Goal: Task Accomplishment & Management: Manage account settings

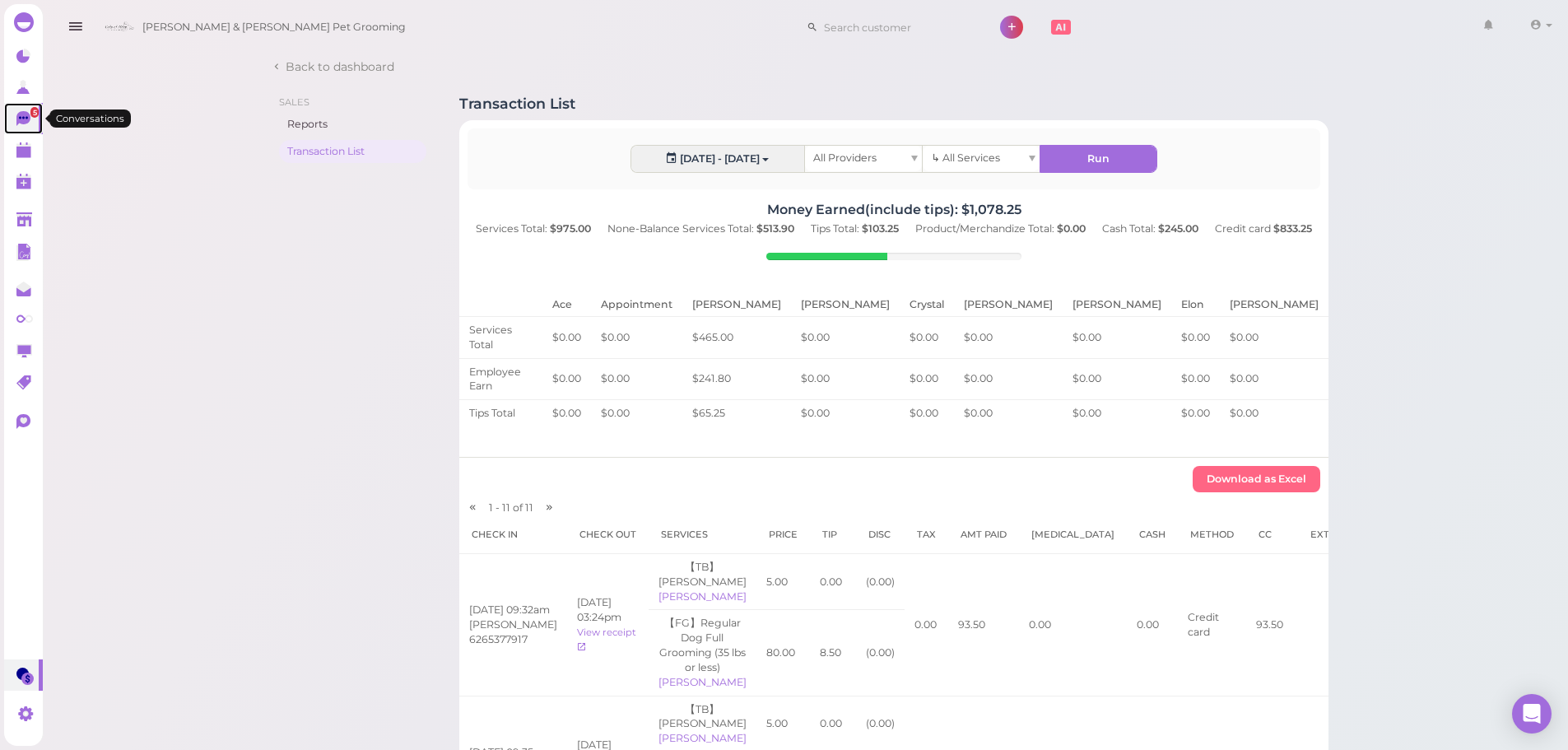
click at [31, 114] on span "5" at bounding box center [35, 112] width 8 height 11
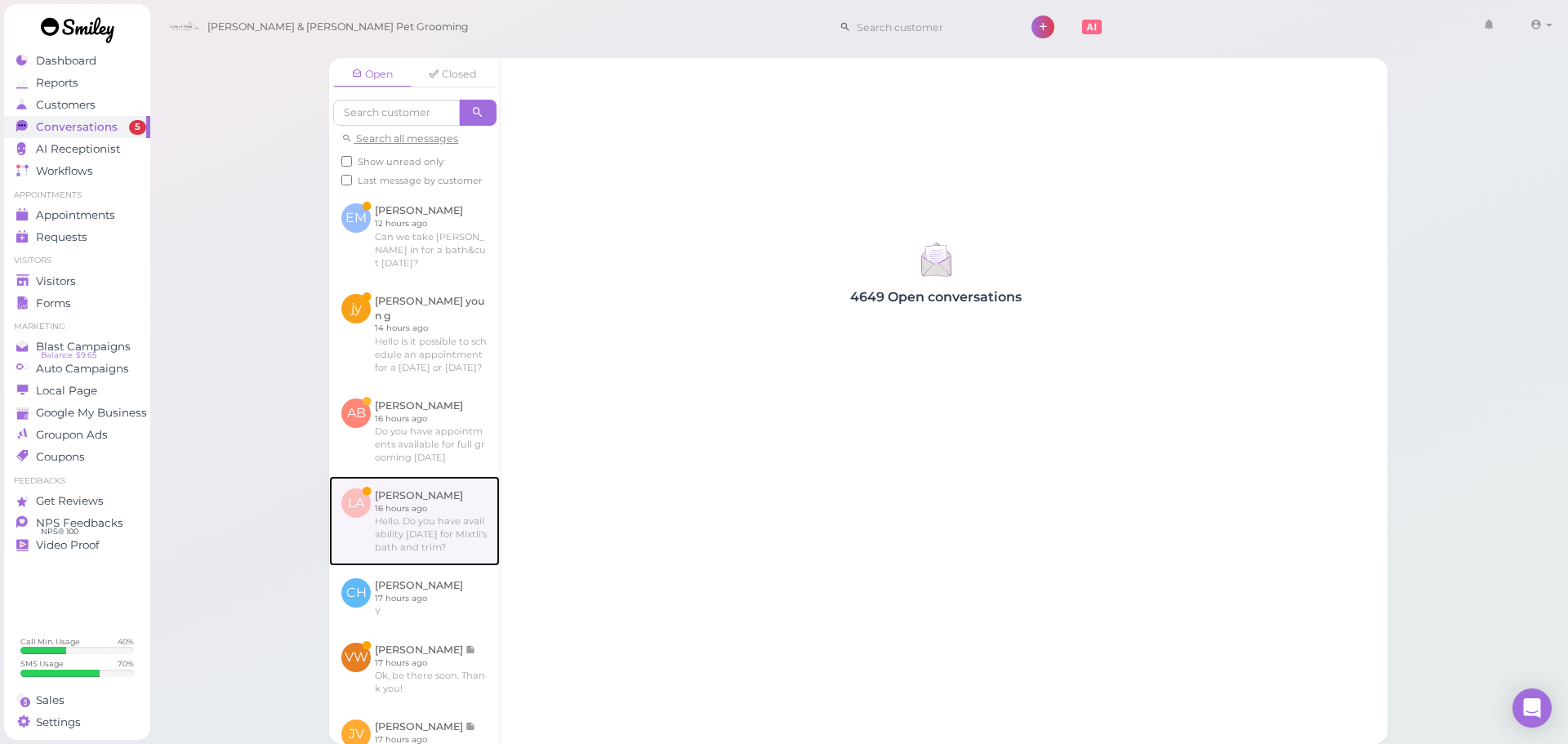
click at [457, 550] on link at bounding box center [413, 520] width 171 height 90
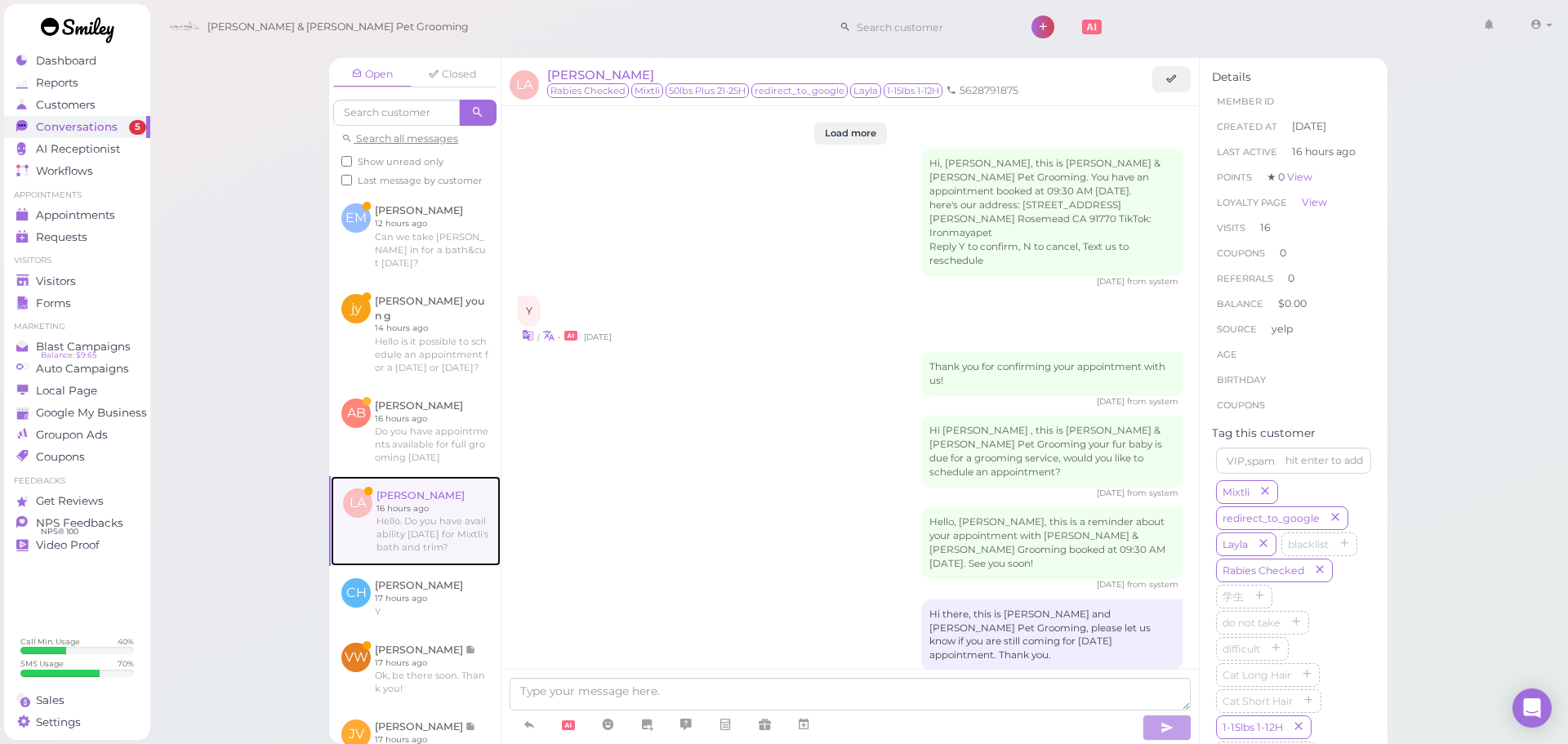
scroll to position [2354, 0]
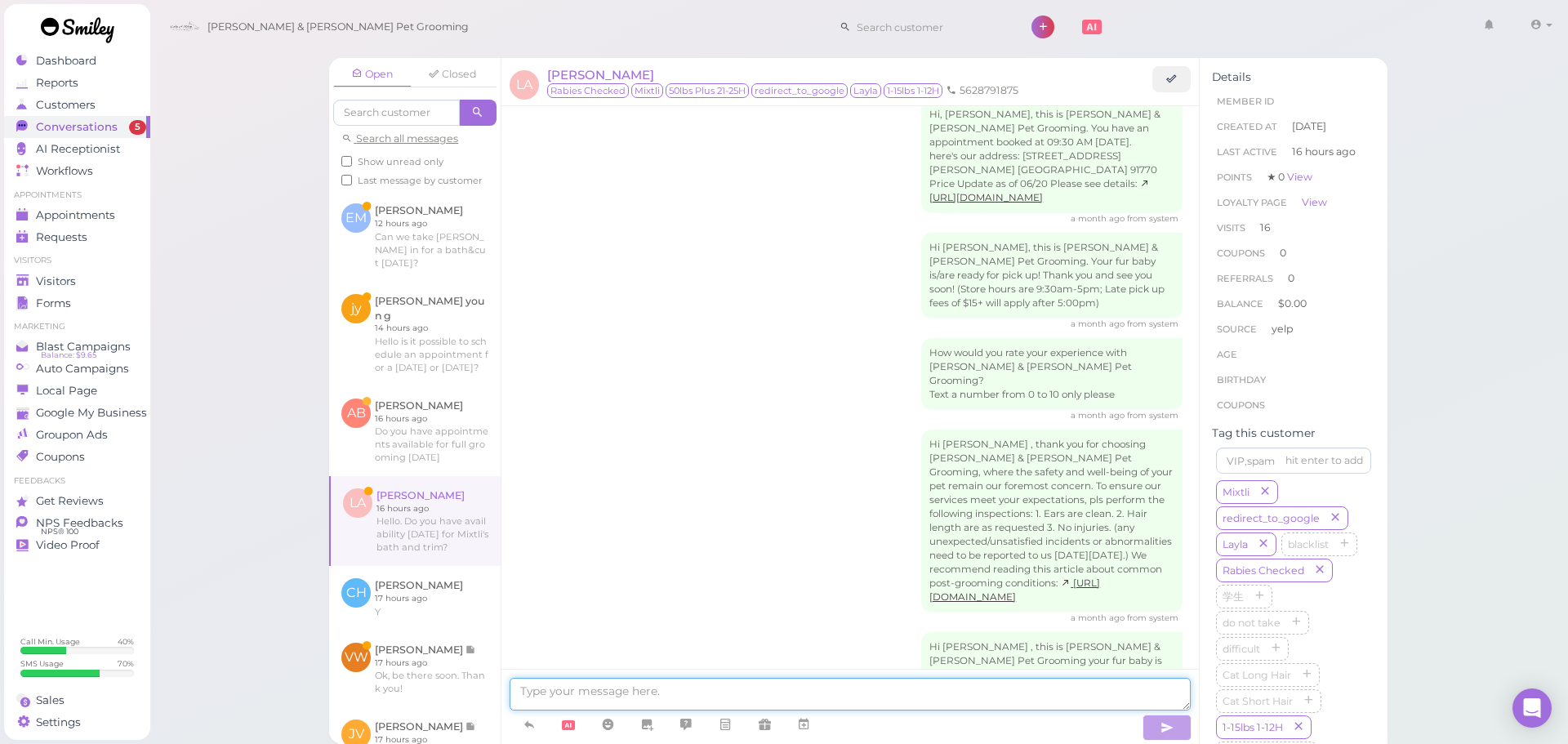
click at [544, 696] on textarea at bounding box center [850, 694] width 681 height 33
type textarea "Hello, we don't have anything available for [DATE] unfortunately"
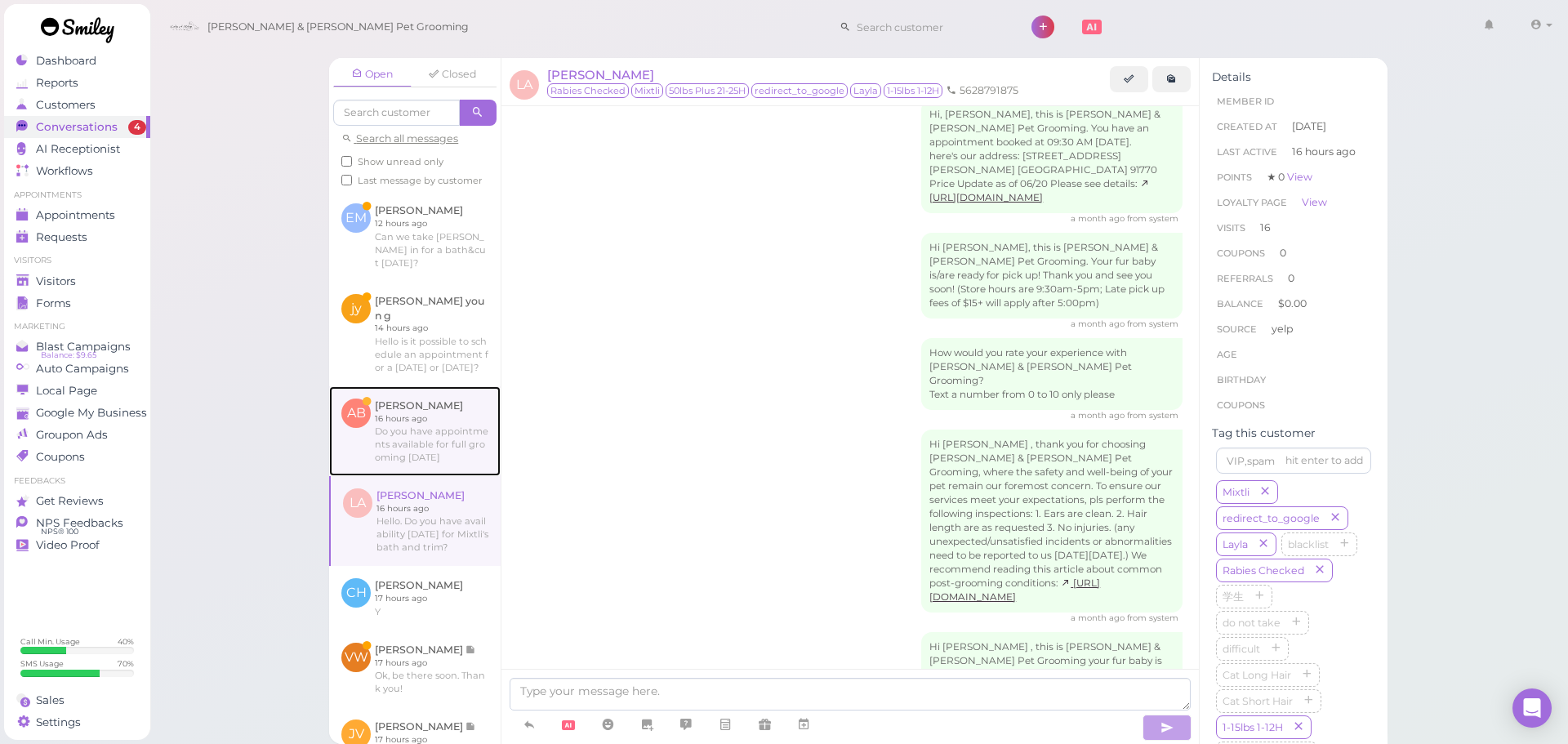
click at [421, 457] on link at bounding box center [414, 430] width 172 height 90
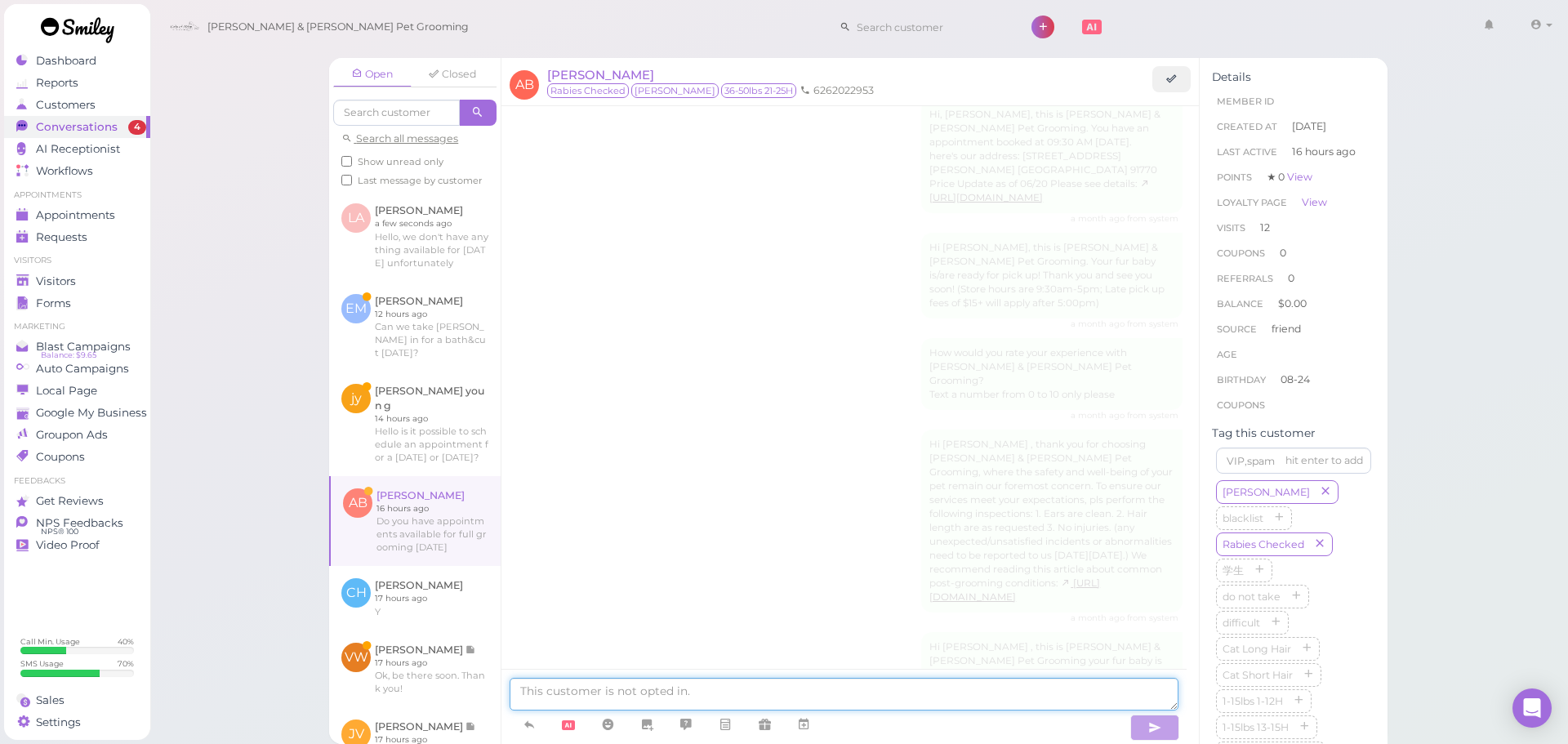
click at [684, 694] on textarea at bounding box center [844, 694] width 669 height 33
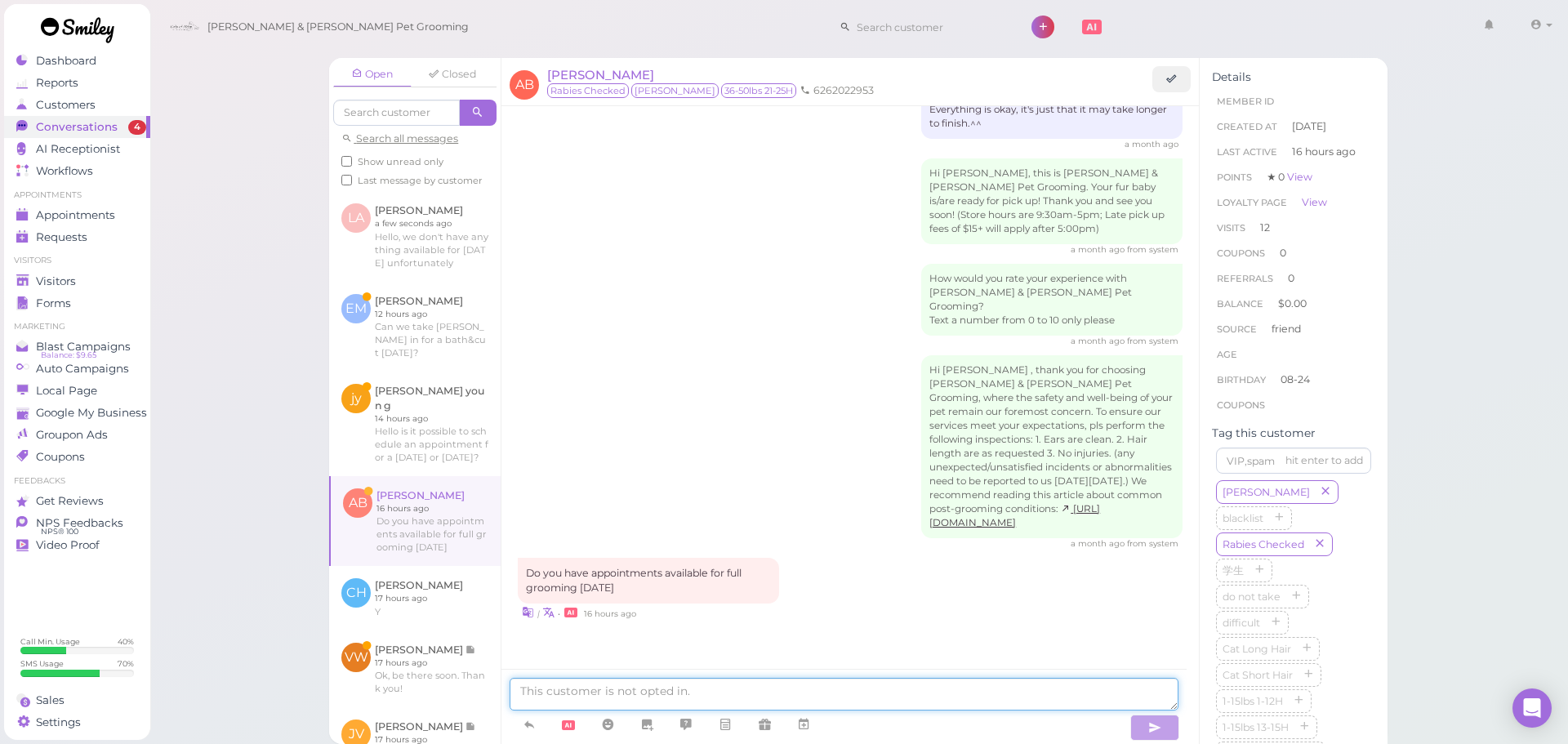
scroll to position [1952, 0]
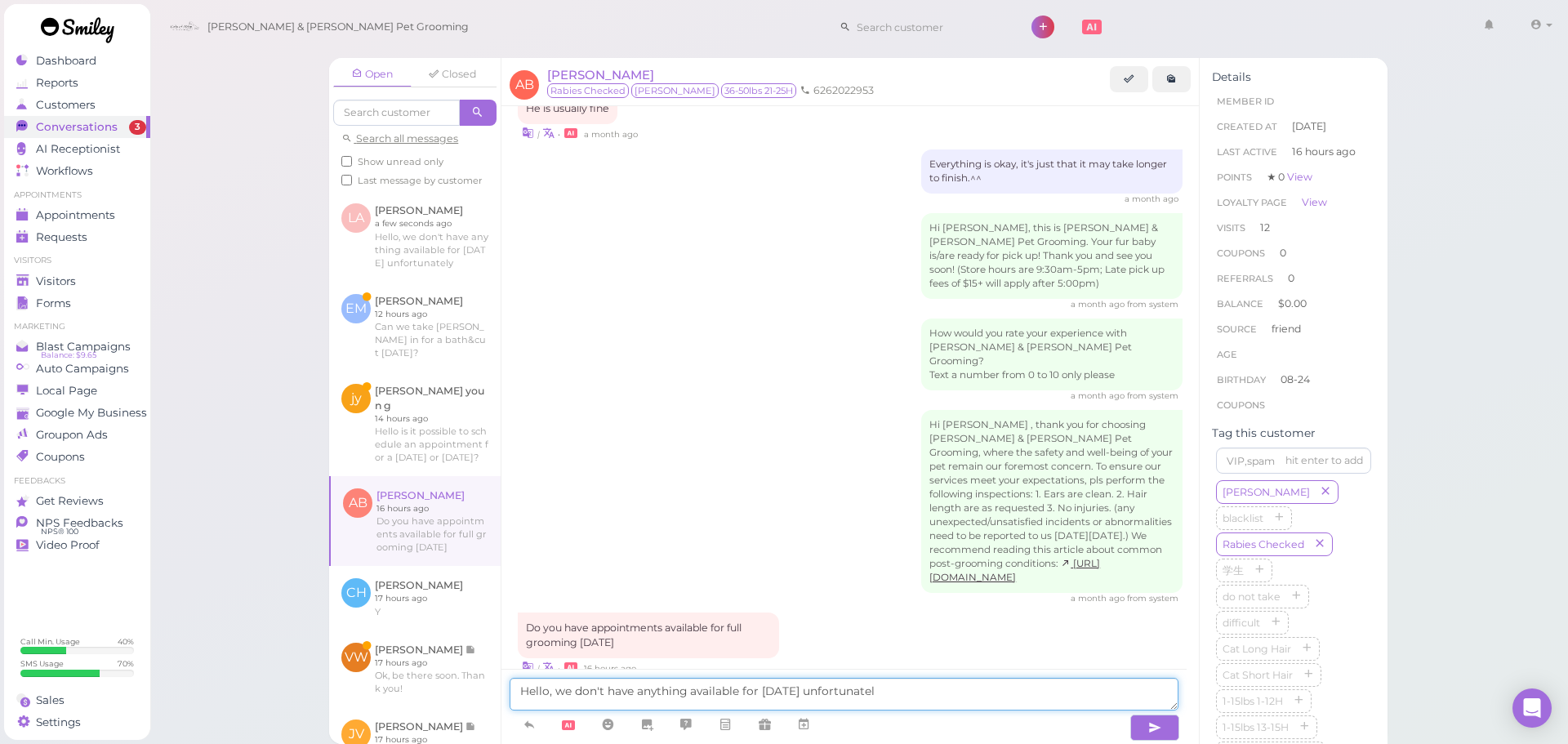
type textarea "Hello, we don't have anything available for [DATE] unfortunately"
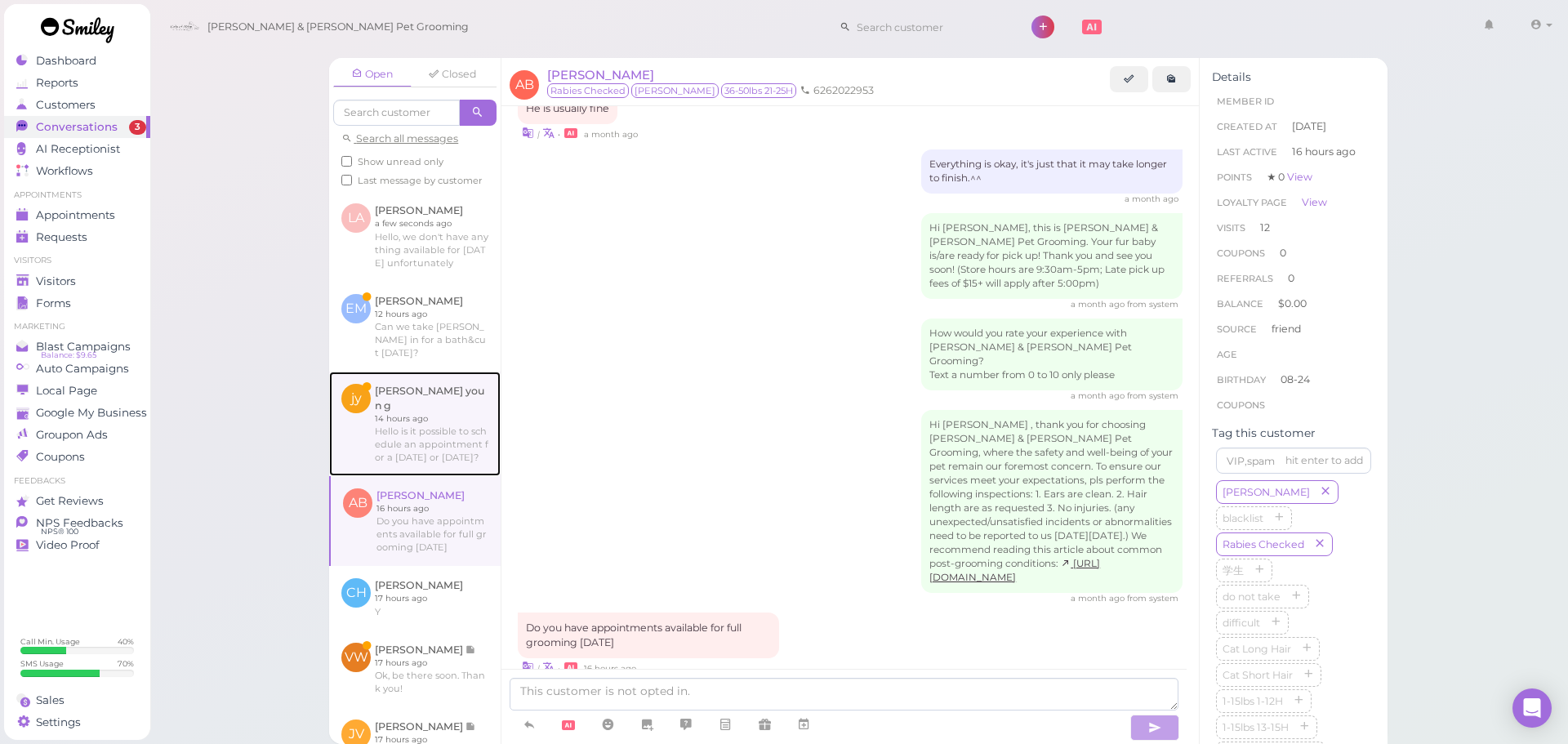
click at [417, 451] on link at bounding box center [414, 423] width 172 height 105
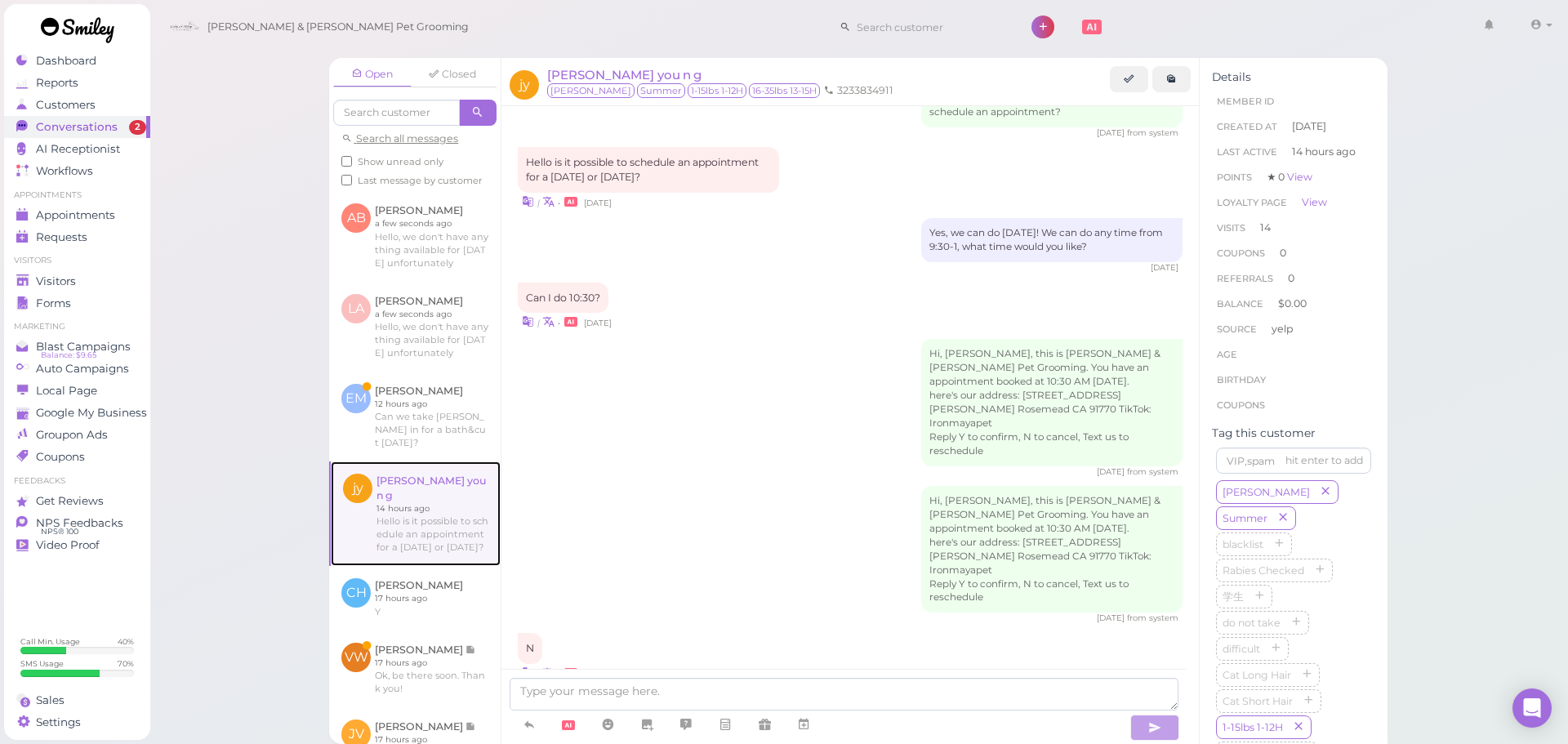
scroll to position [2051, 0]
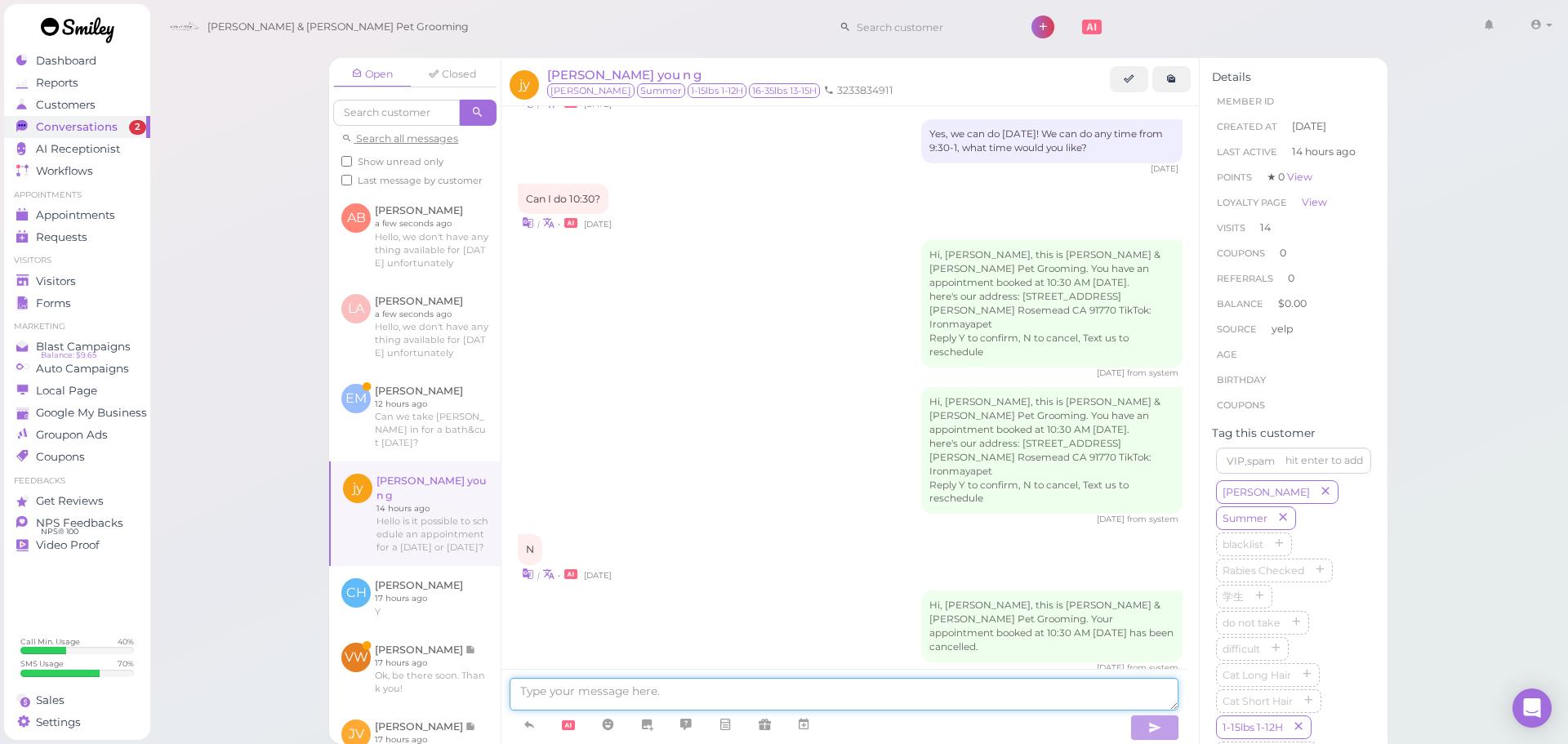
click at [688, 684] on textarea at bounding box center [844, 694] width 669 height 33
type textarea "Yes, we can do [DATE] at 9:30. Does that work for you?"
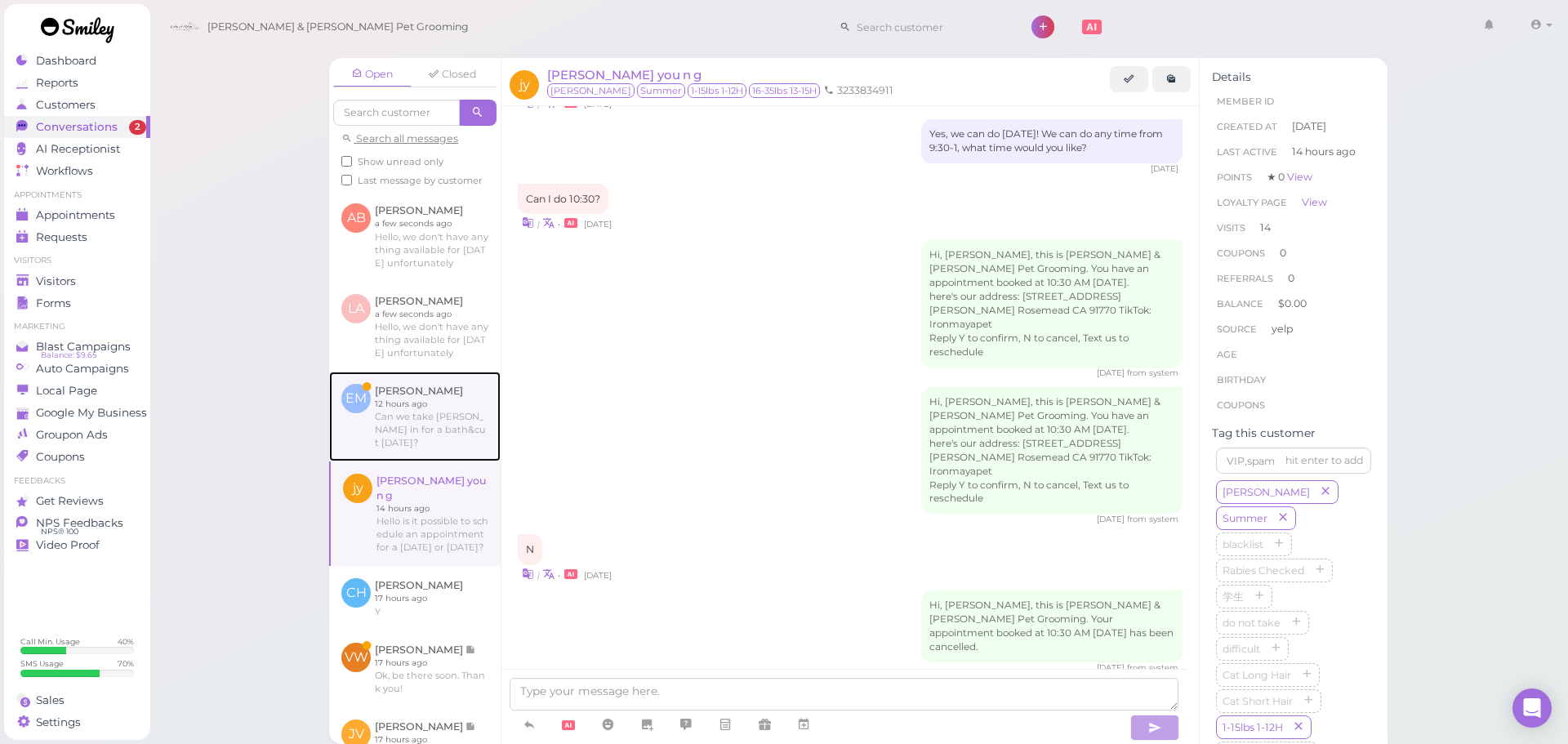
click at [379, 420] on link at bounding box center [414, 415] width 172 height 90
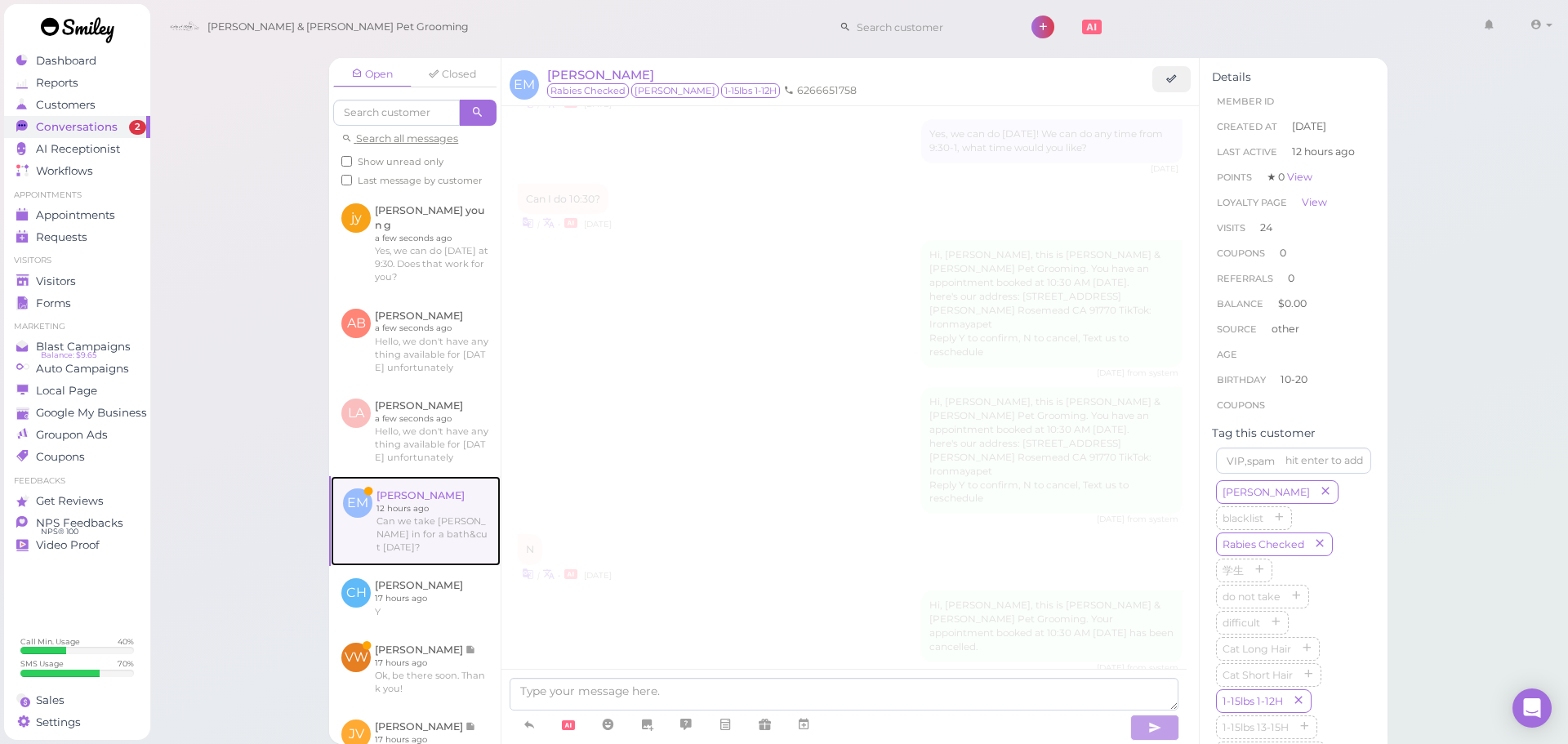
scroll to position [2563, 0]
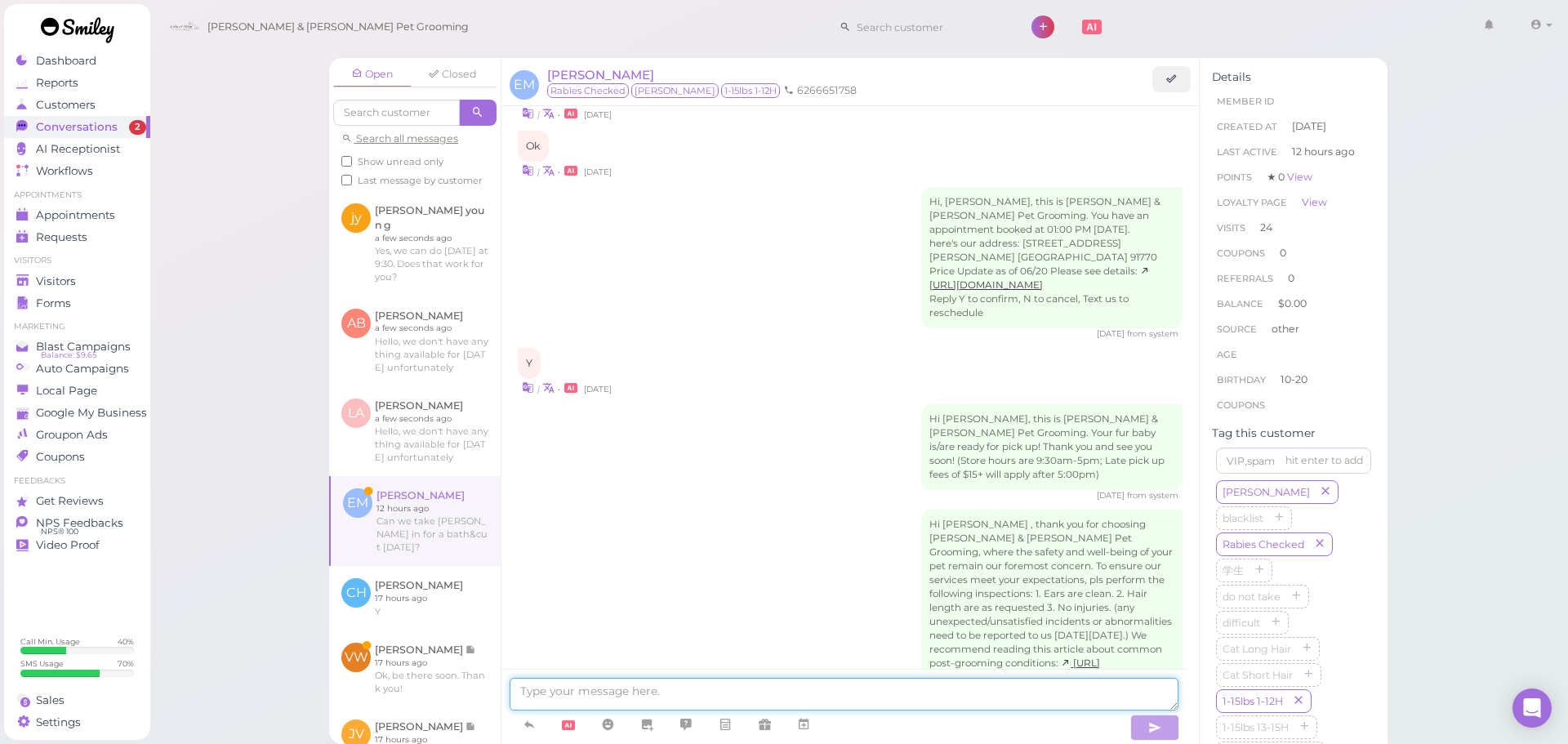
click at [726, 703] on textarea at bounding box center [844, 694] width 669 height 33
type textarea "Hello, we don't have anything available for this Friday unfortunately"
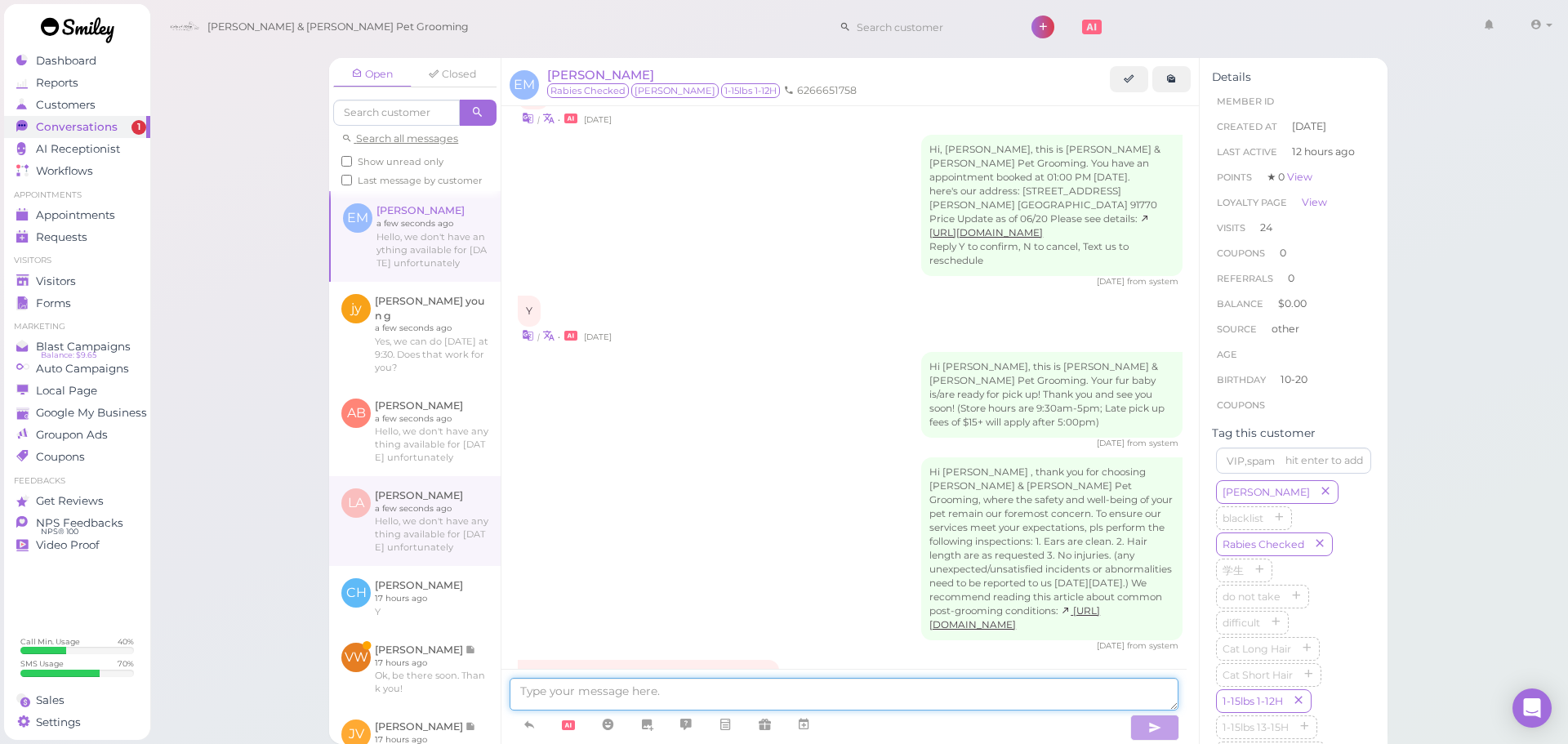
scroll to position [82, 0]
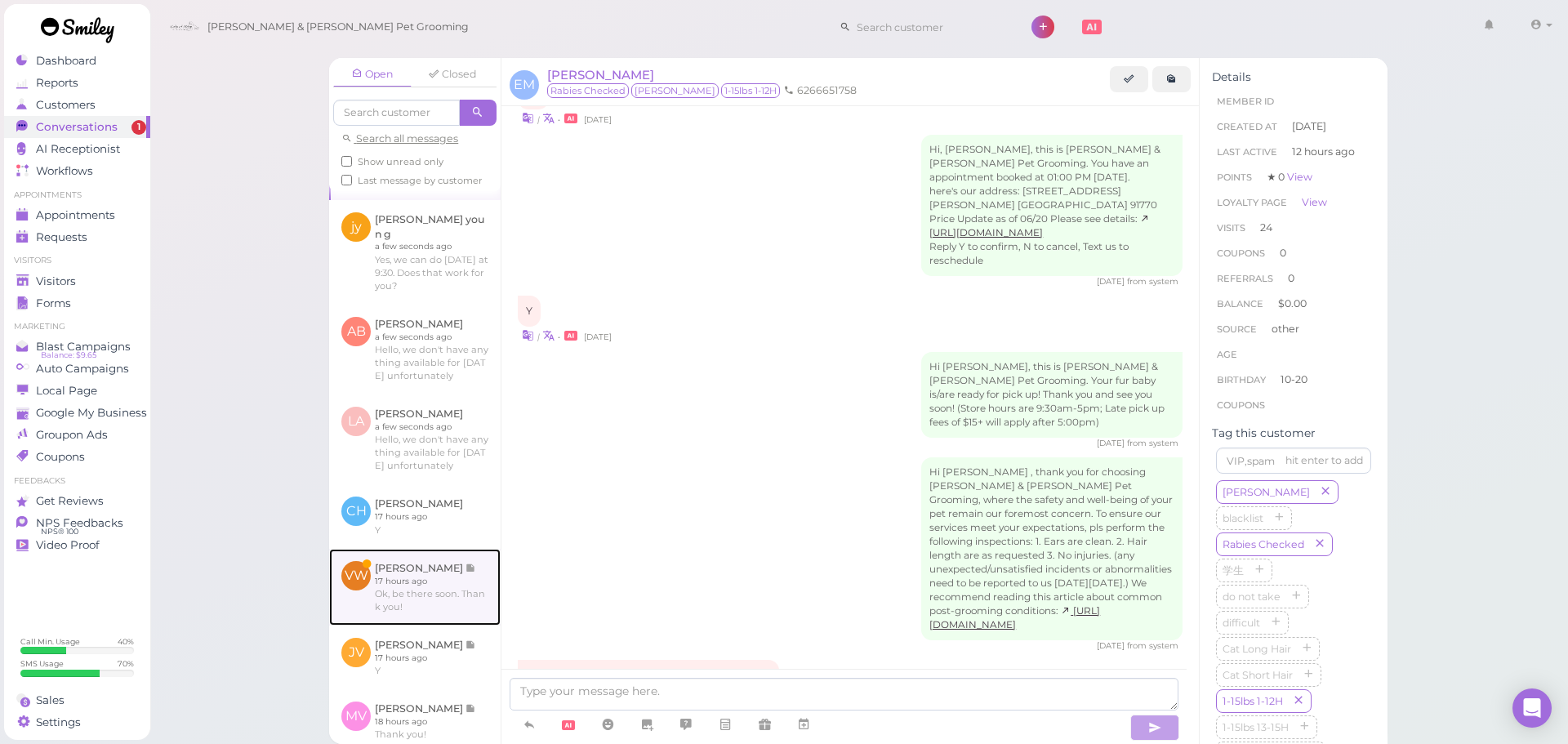
click at [390, 602] on link at bounding box center [414, 587] width 172 height 77
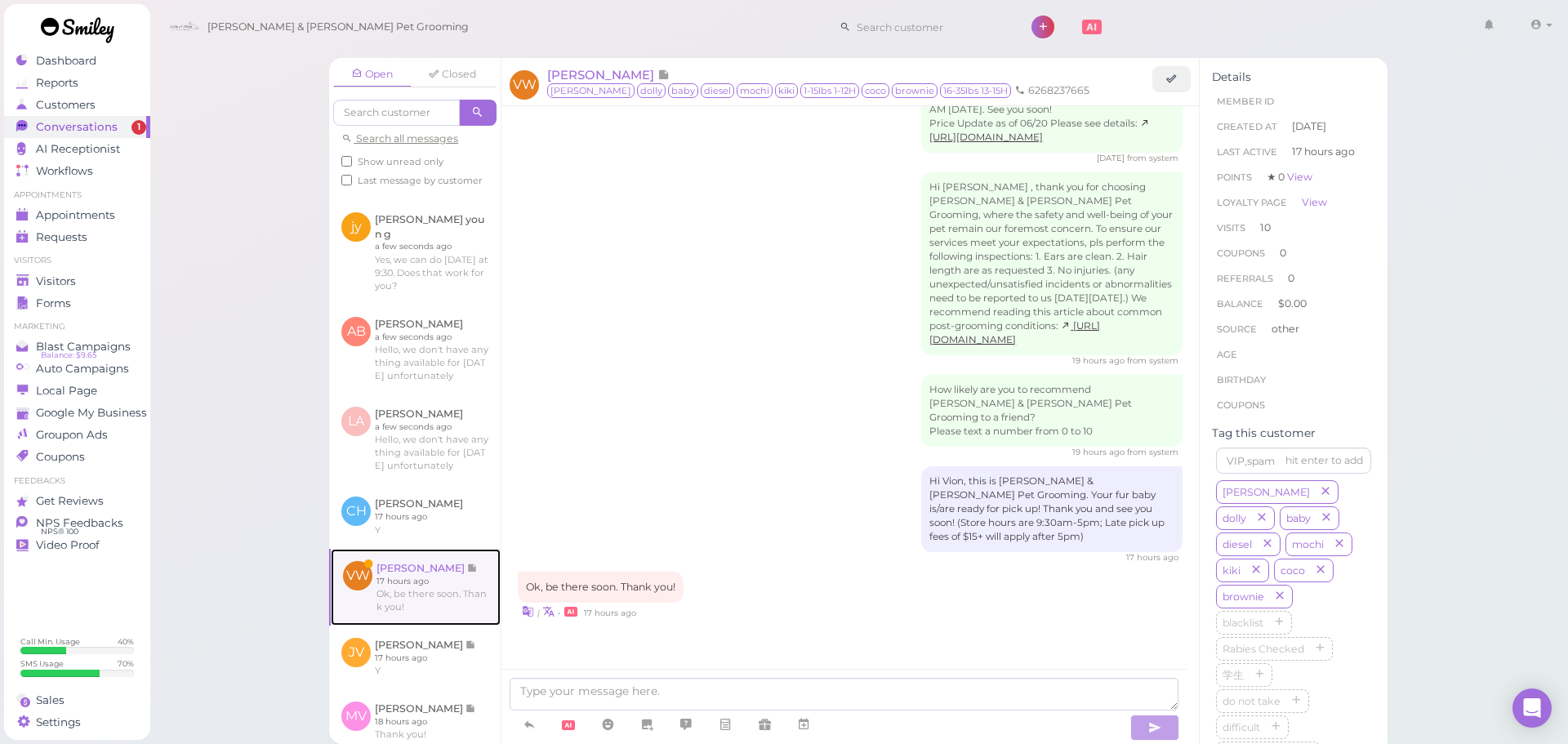
scroll to position [2376, 0]
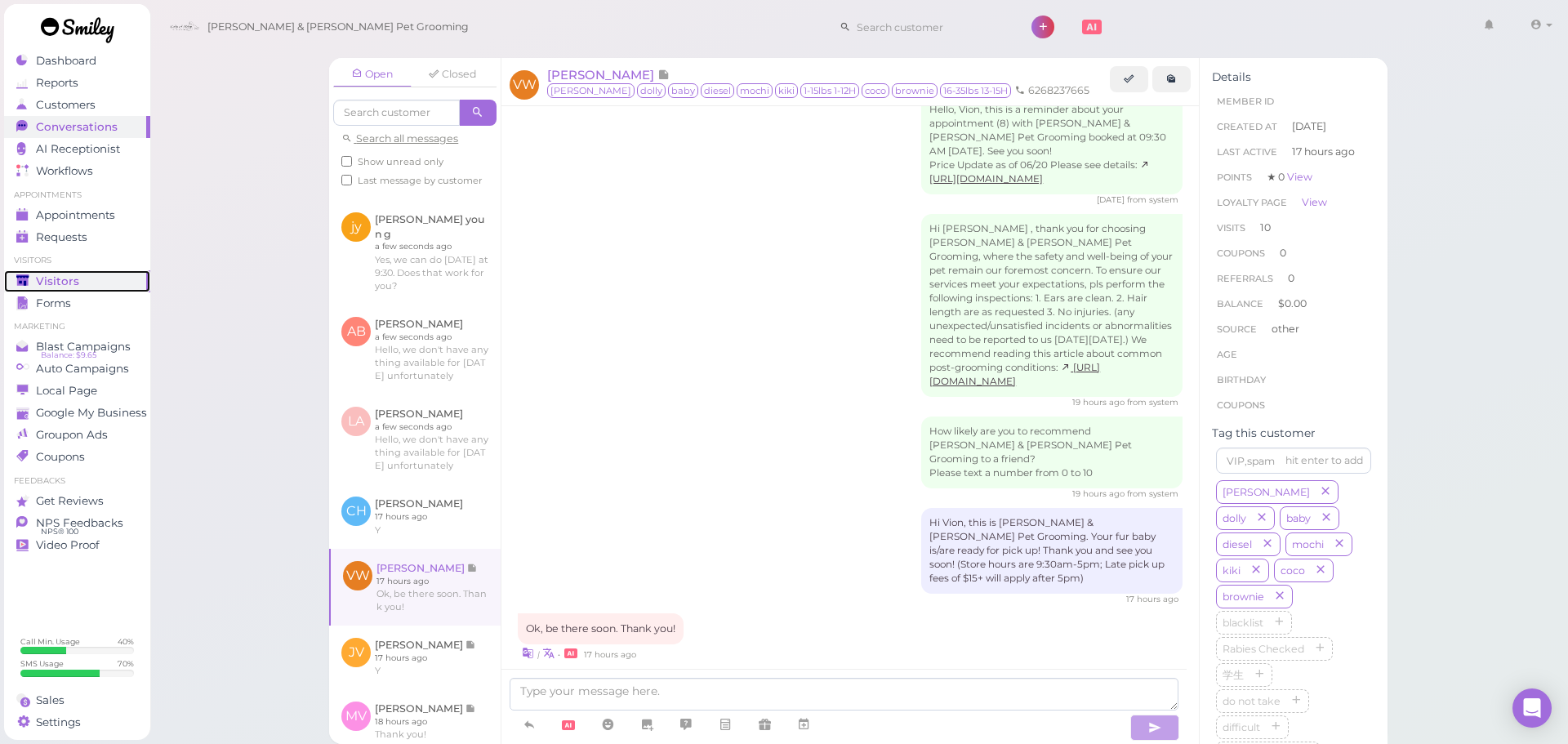
click at [95, 281] on div "Visitors" at bounding box center [75, 281] width 117 height 14
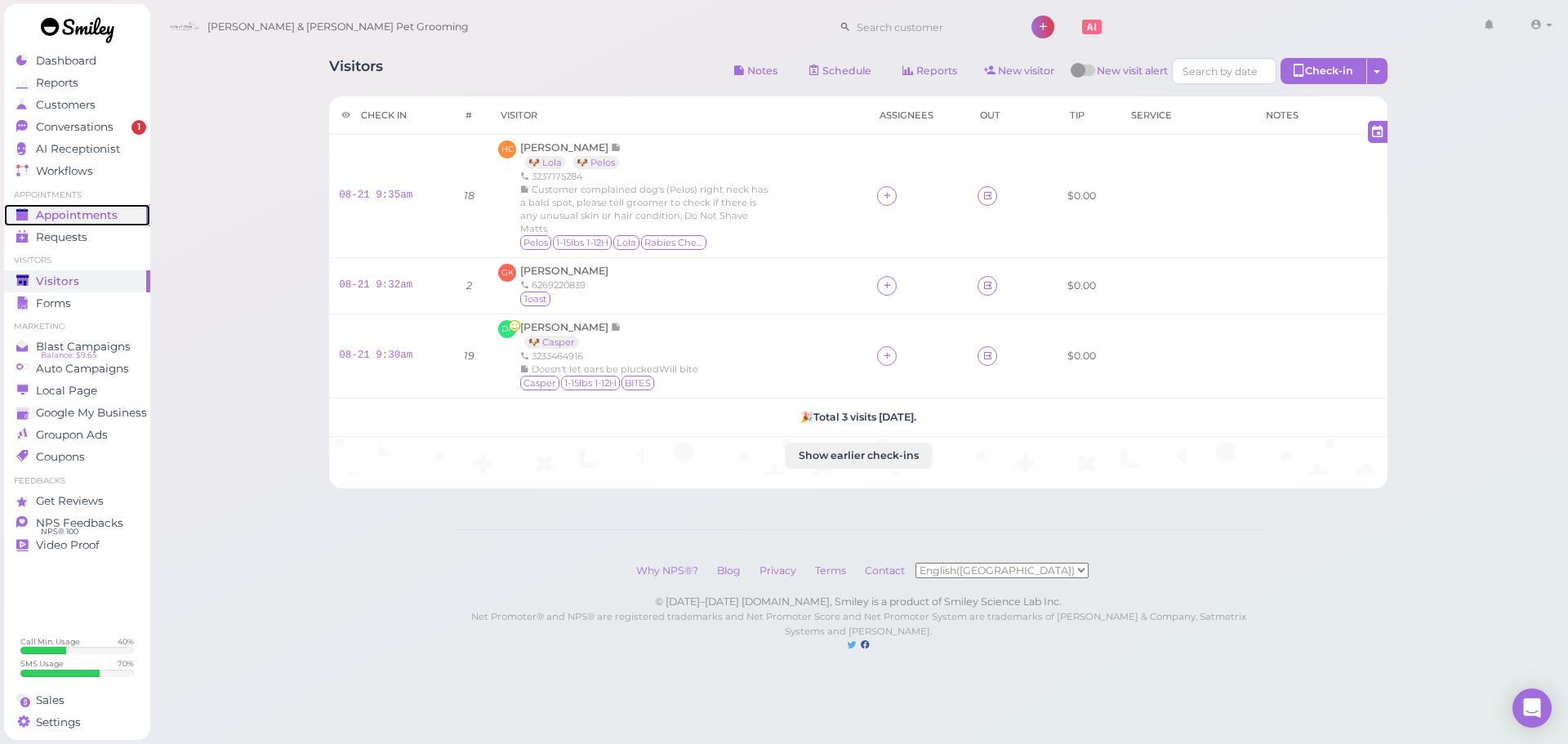
click at [106, 225] on link "Appointments" at bounding box center [77, 215] width 146 height 22
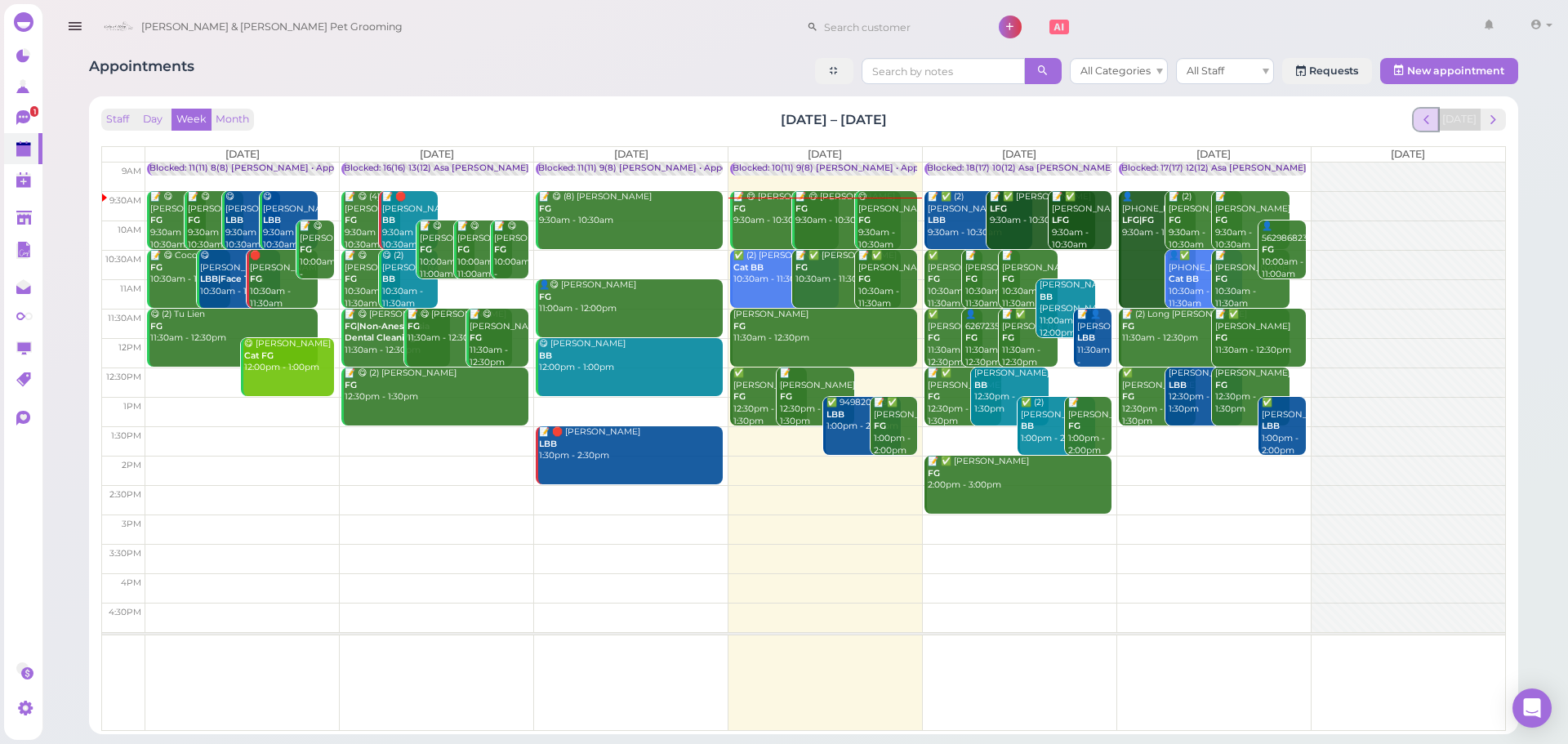
click at [1422, 110] on button "prev" at bounding box center [1426, 119] width 26 height 22
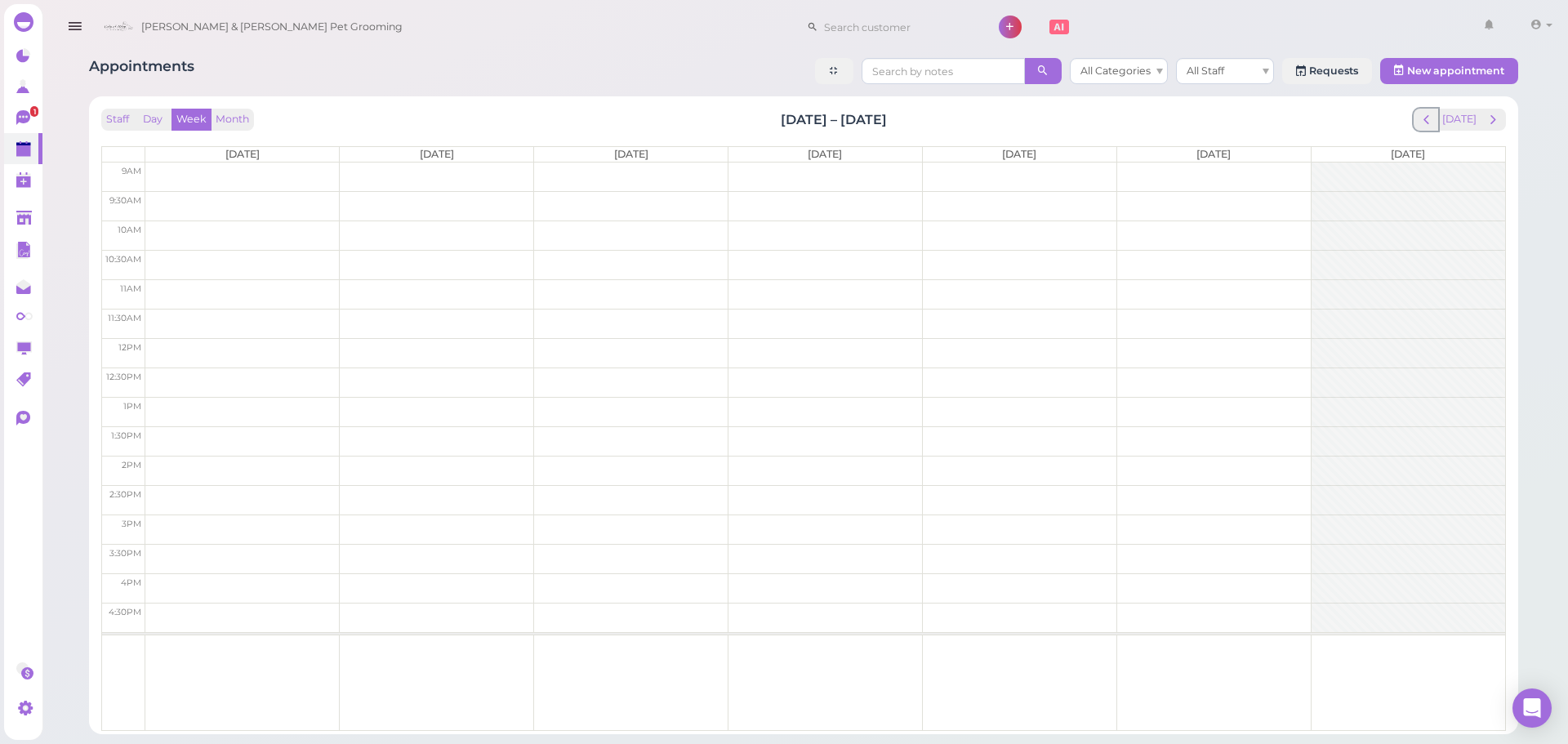
click at [1422, 110] on button "prev" at bounding box center [1426, 119] width 26 height 22
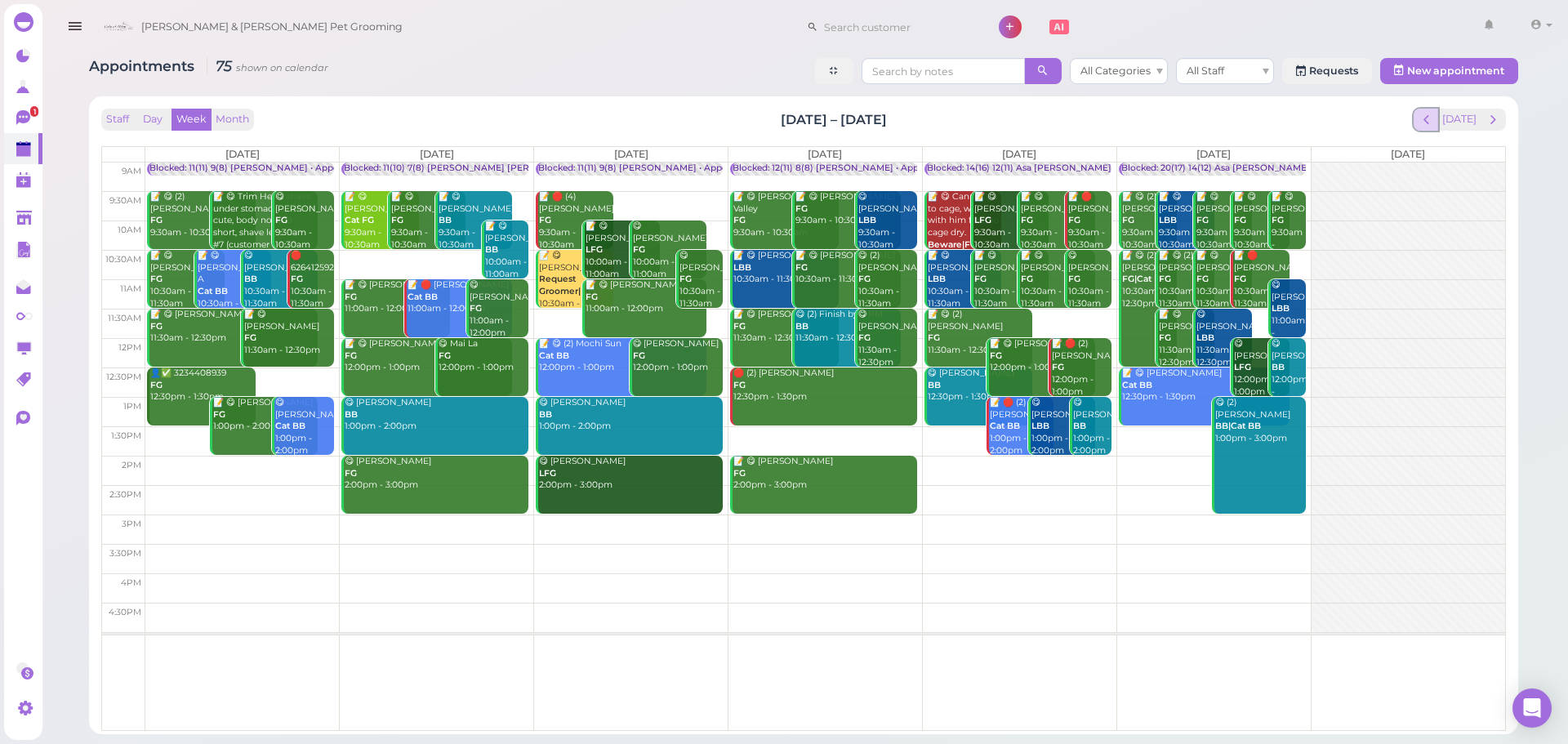
click at [1421, 113] on button "prev" at bounding box center [1426, 119] width 26 height 22
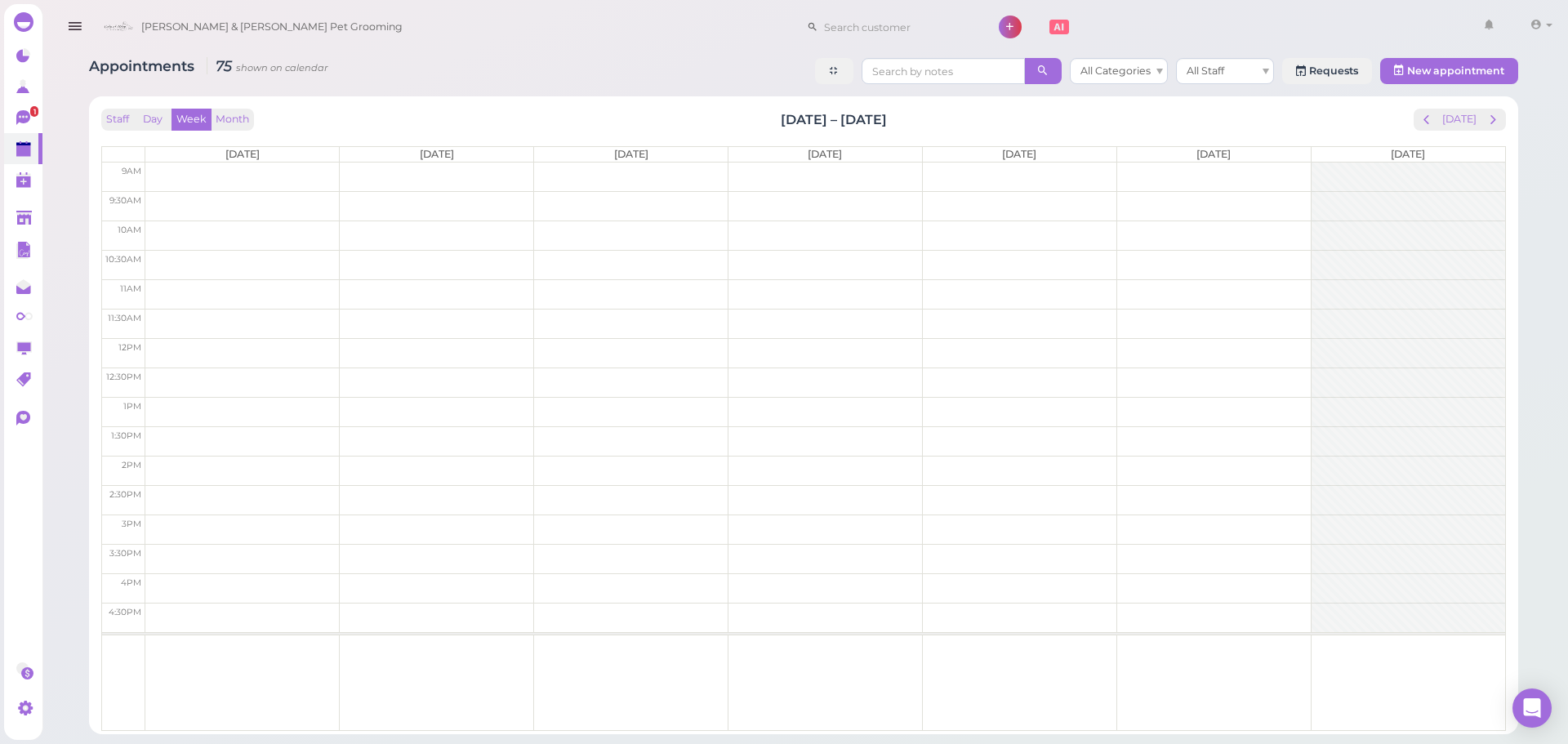
click at [1421, 113] on button "prev" at bounding box center [1426, 119] width 26 height 22
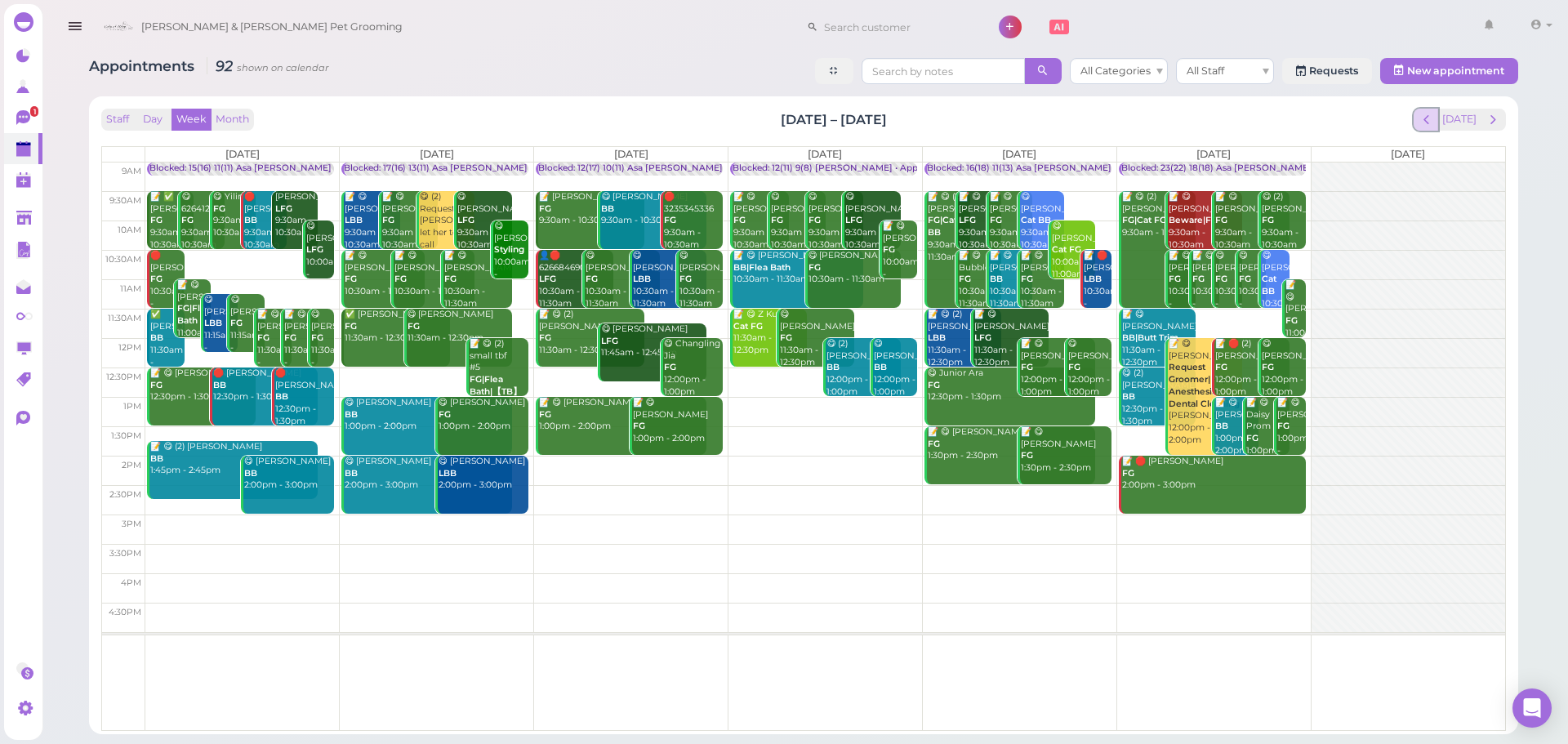
click at [1428, 122] on span "prev" at bounding box center [1426, 119] width 16 height 16
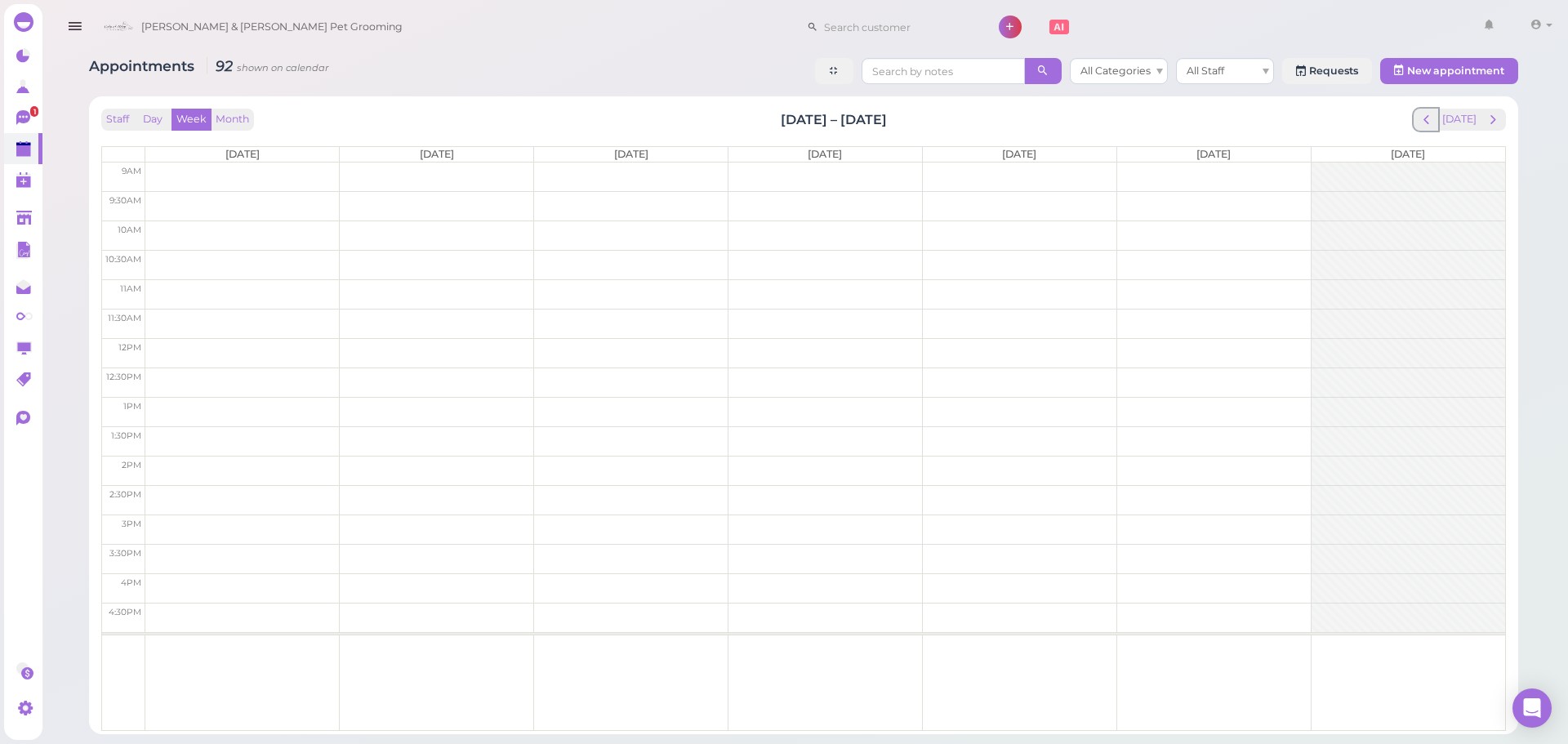
click at [1428, 122] on span "prev" at bounding box center [1426, 119] width 16 height 16
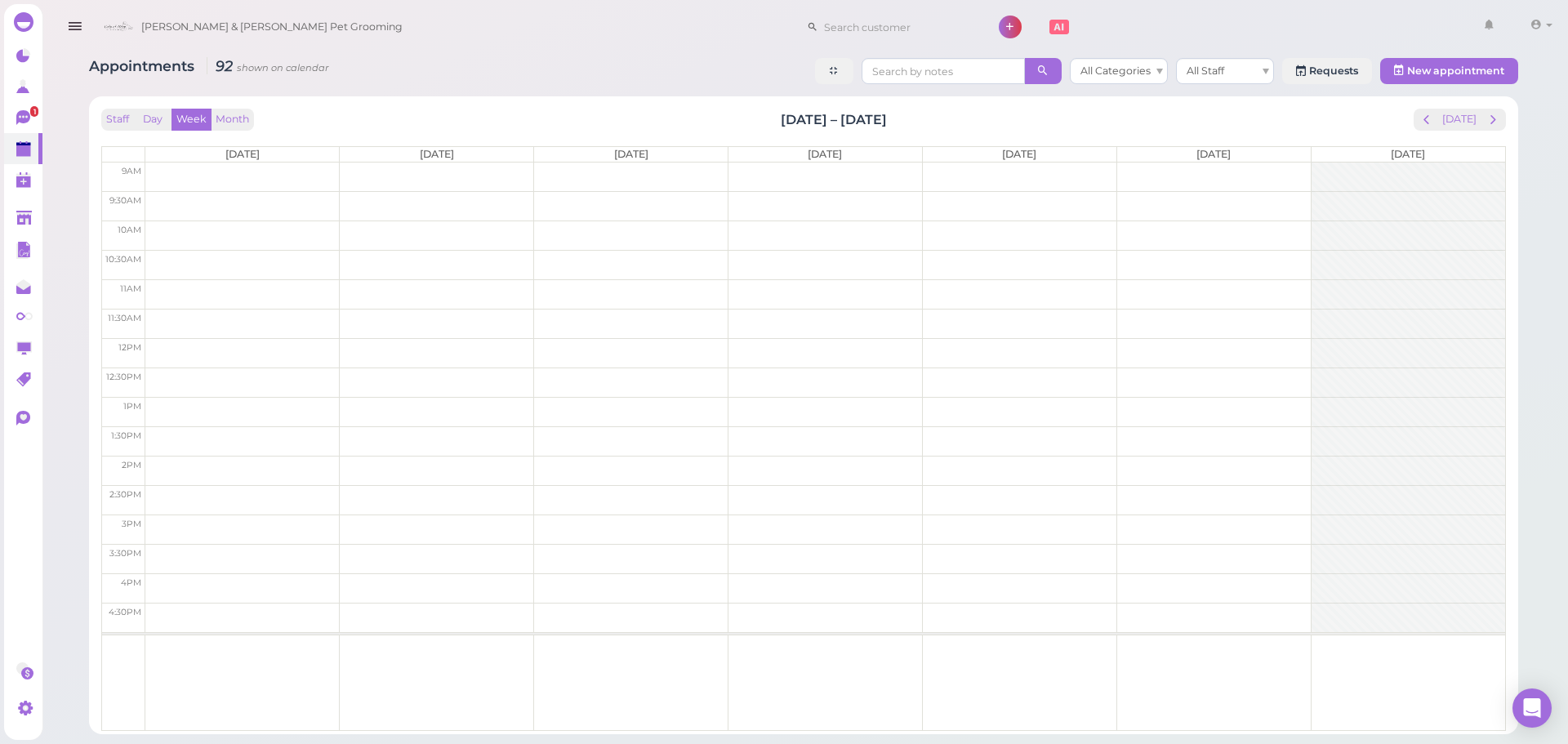
click at [1428, 122] on span "prev" at bounding box center [1426, 119] width 16 height 16
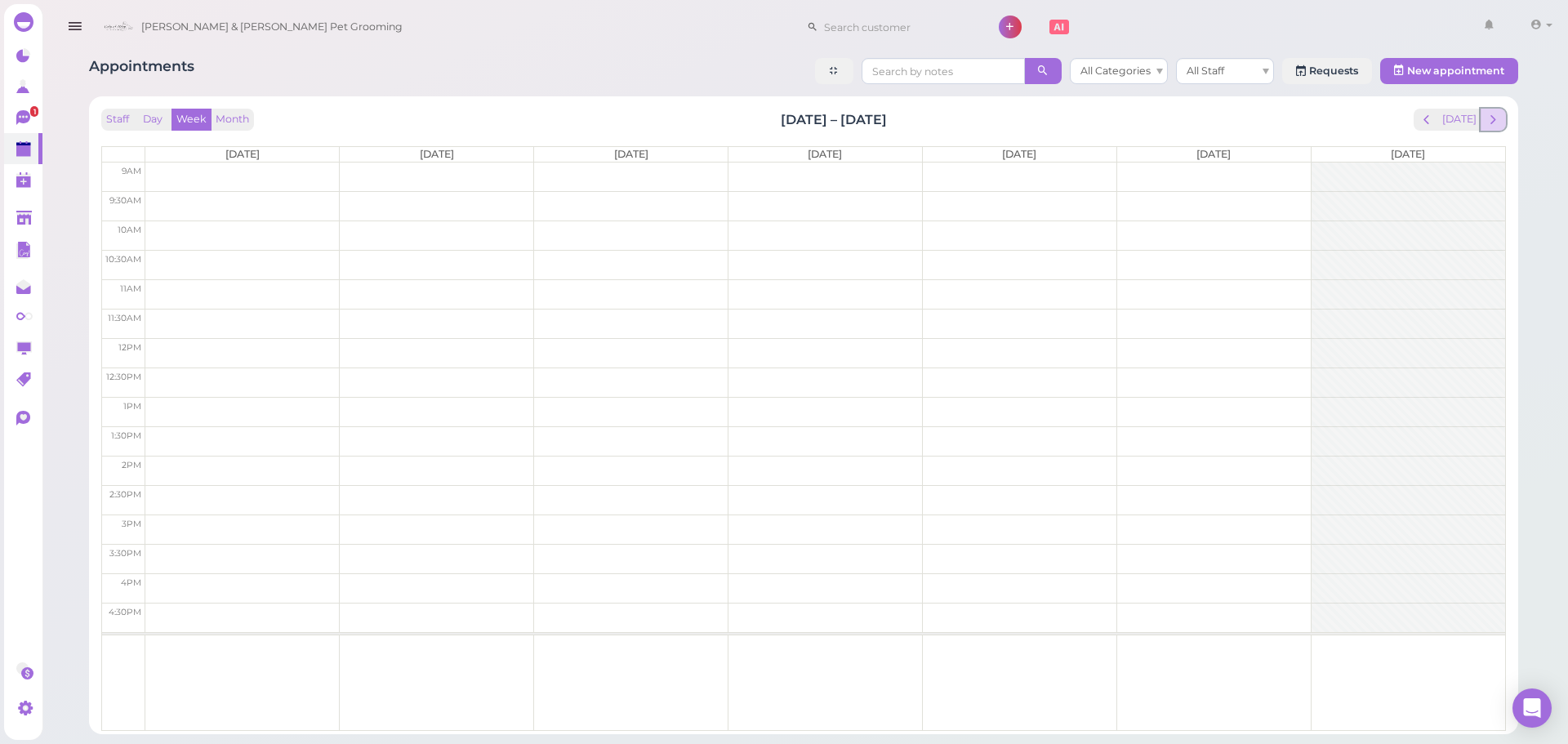
click at [1501, 115] on button "next" at bounding box center [1493, 119] width 26 height 22
drag, startPoint x: 741, startPoint y: 106, endPoint x: 948, endPoint y: 117, distance: 207.3
click at [948, 117] on div "Staff Day Week Month Feb 24 – Mar 2, 2025 Today Mon 2/24 Tue 2/25 Wed 2/26 Thu …" at bounding box center [802, 415] width 1412 height 622
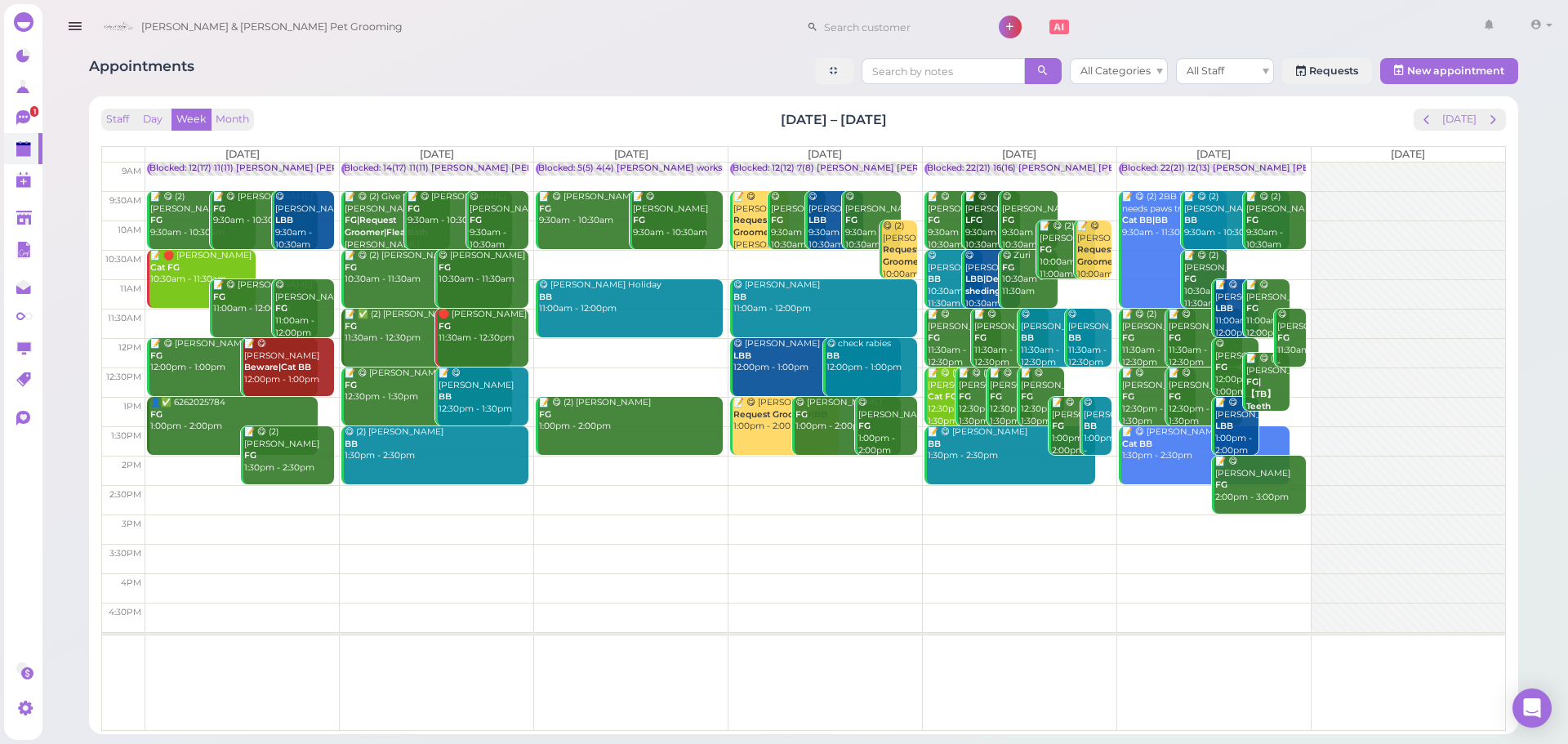
click at [948, 117] on div "Staff Day Week Month Feb 24 – Mar 2, 2025 Today" at bounding box center [803, 119] width 1404 height 22
click at [1457, 109] on button "Today" at bounding box center [1458, 119] width 44 height 22
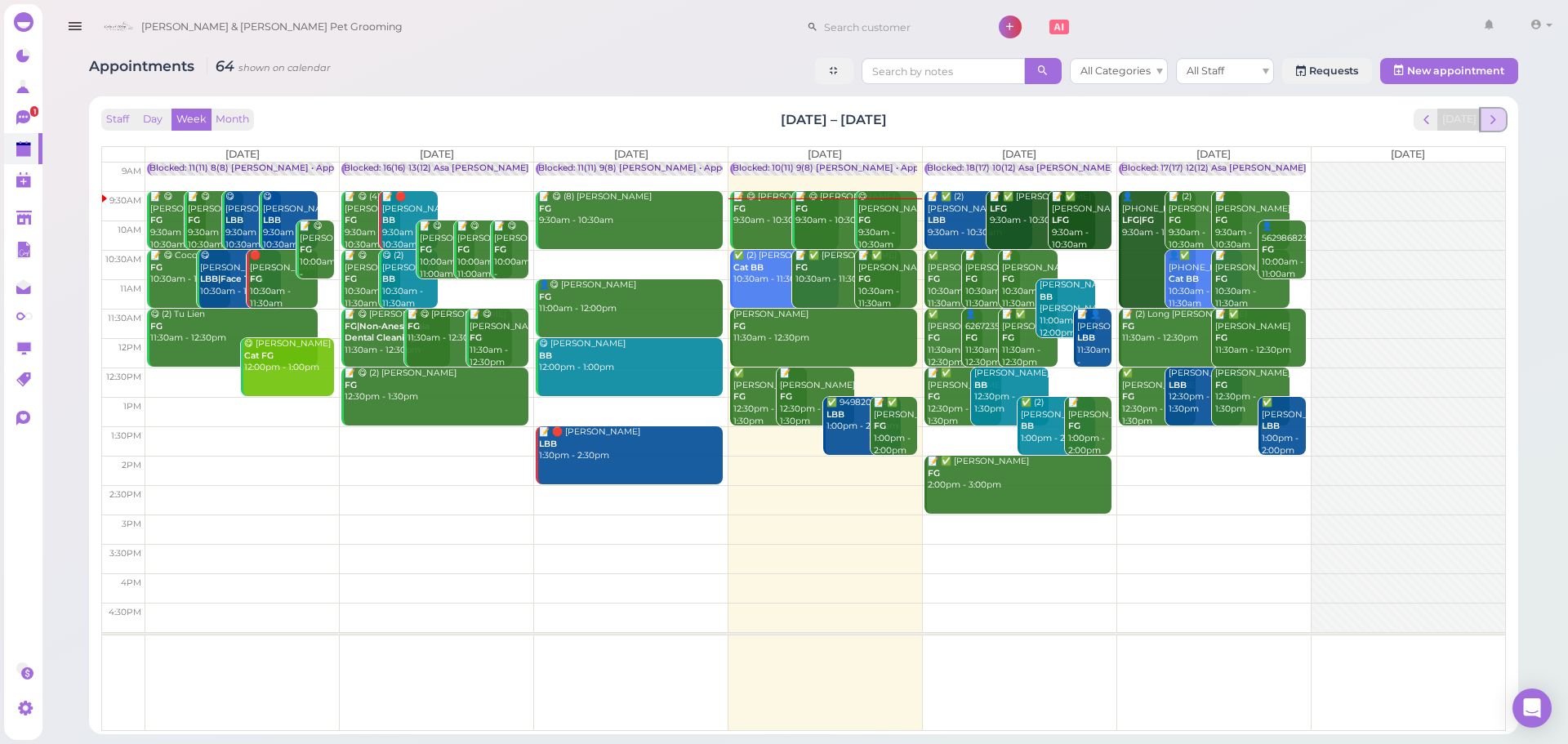
click at [1494, 111] on button "next" at bounding box center [1493, 119] width 26 height 22
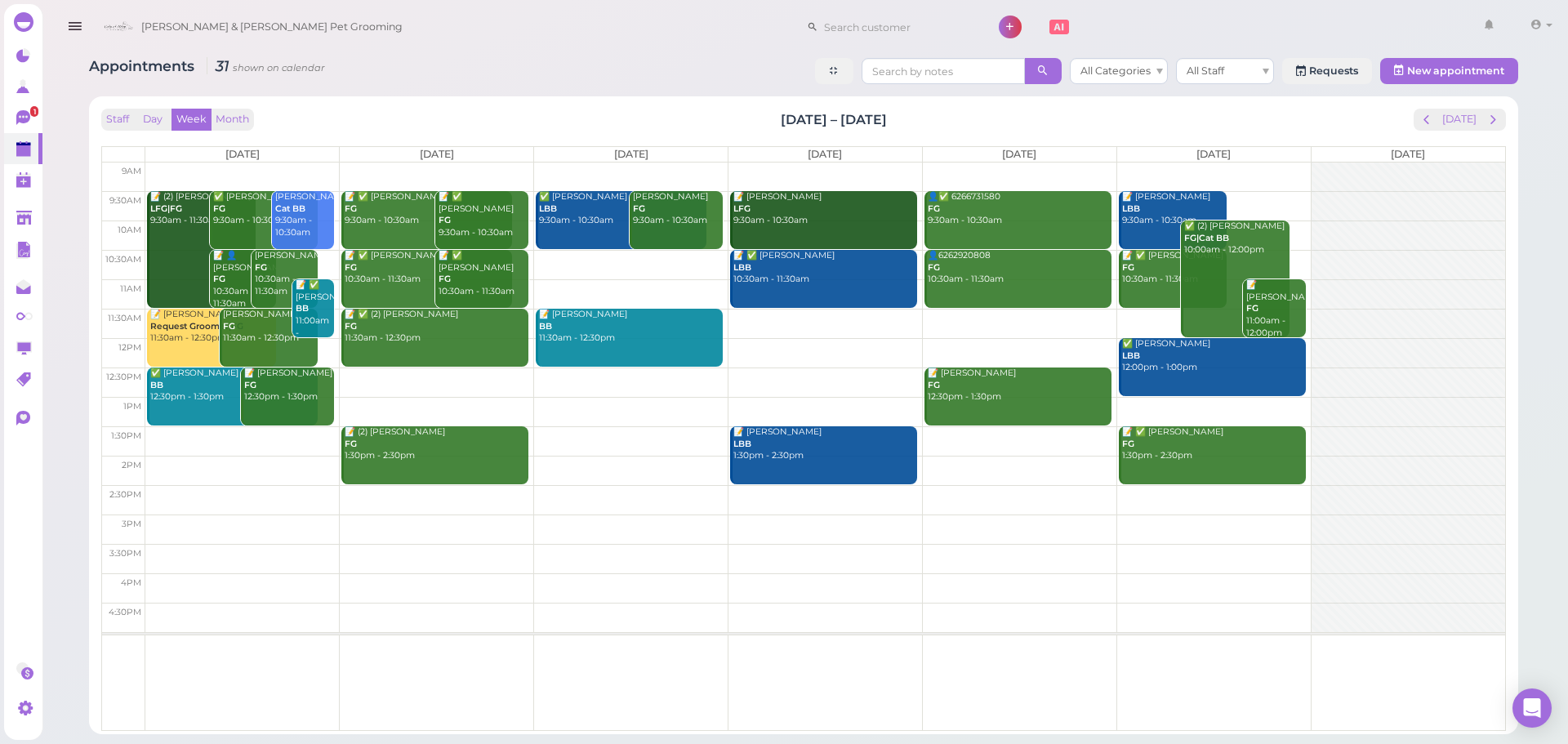
click at [626, 259] on td at bounding box center [825, 264] width 1360 height 30
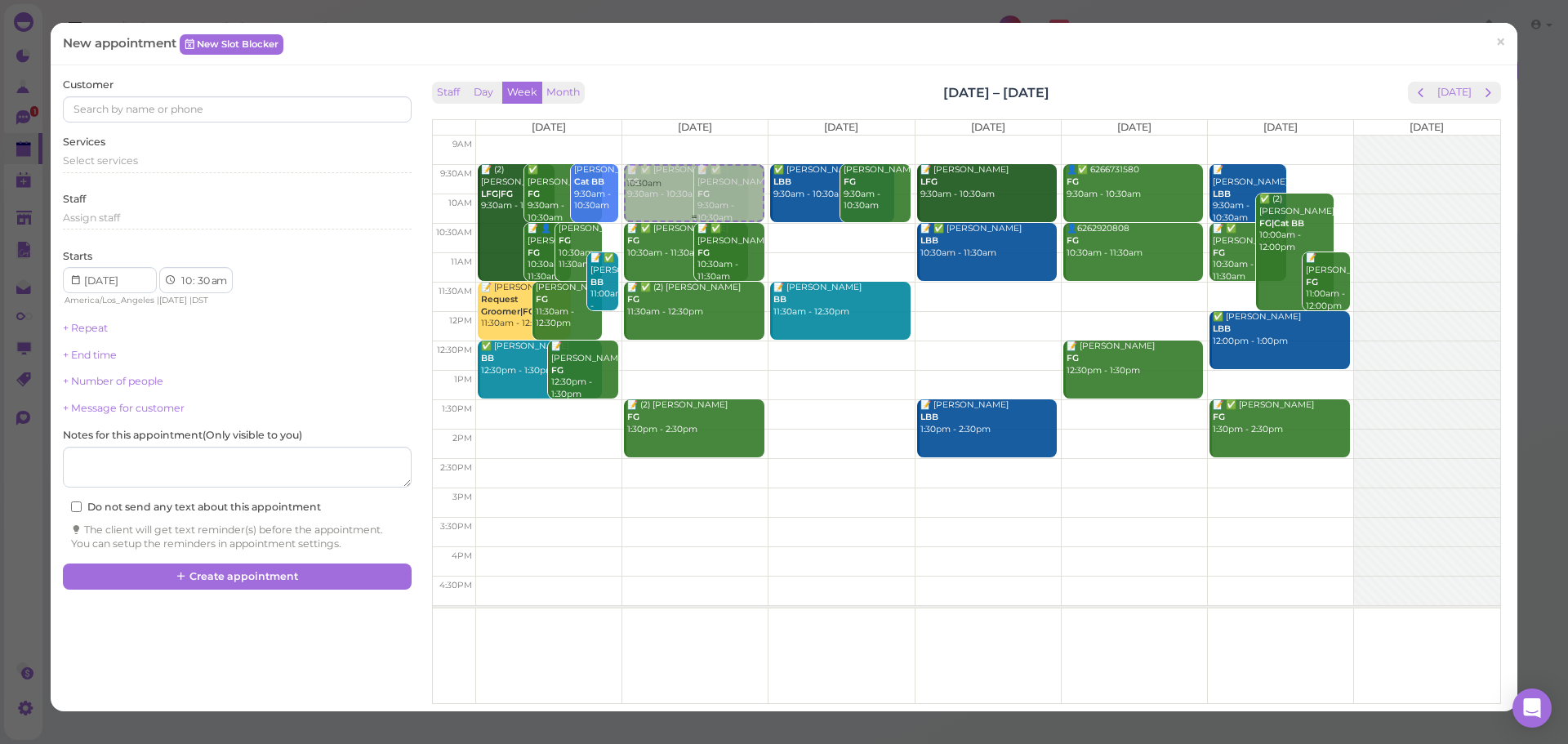
drag, startPoint x: 828, startPoint y: 262, endPoint x: 712, endPoint y: 201, distance: 131.1
click at [713, 135] on tr "📝 (2) Nancy Landaverde LFG|FG 9:30am - 11:30am ✅ De Gonzalez FG 9:30am - 10:30a…" at bounding box center [966, 135] width 1067 height 0
type input "2025-08-26"
click at [167, 167] on div "Select services" at bounding box center [237, 161] width 347 height 15
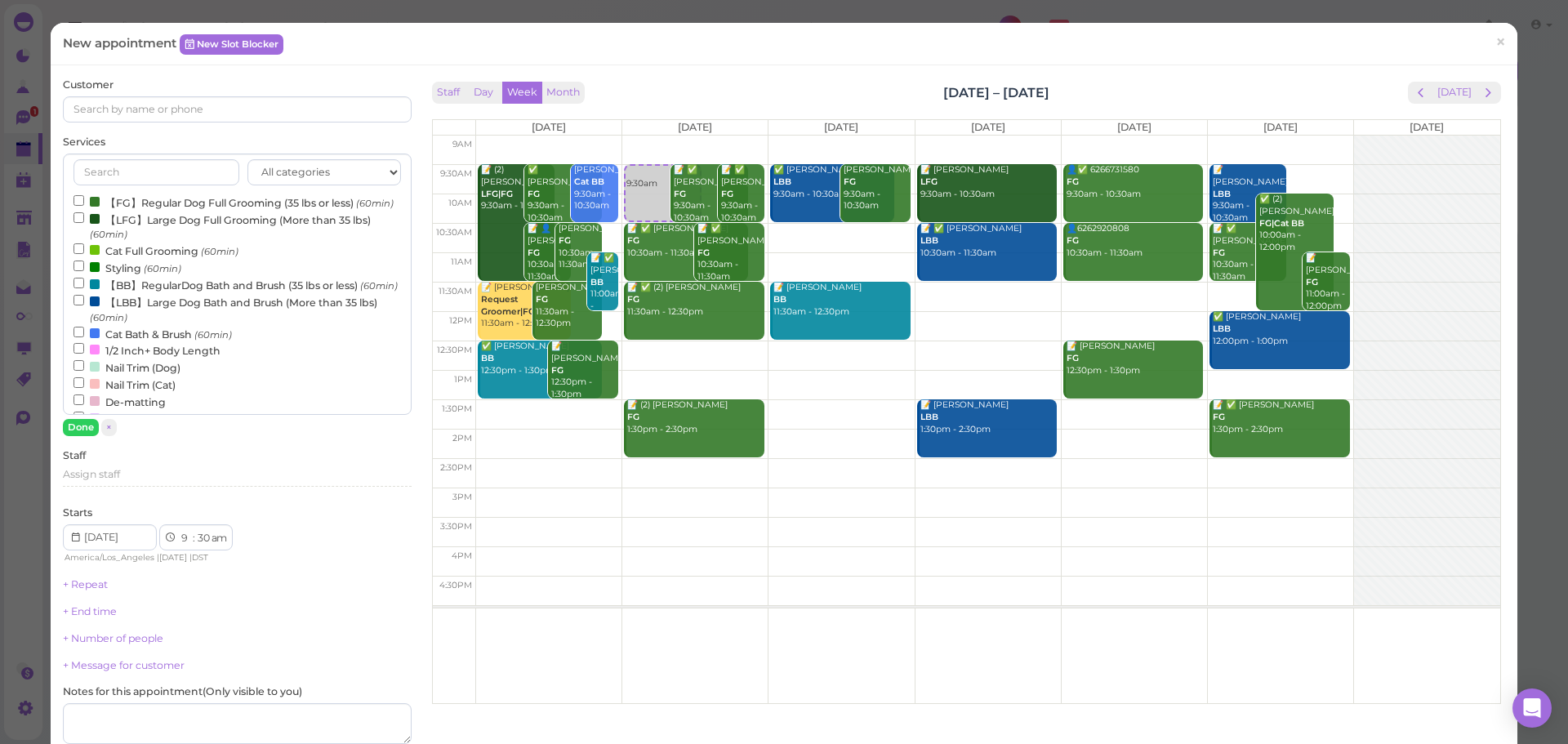
click at [154, 204] on label "【FG】Regular Dog Full Grooming (35 lbs or less) (60min)" at bounding box center [233, 201] width 320 height 17
click at [84, 204] on input "【FG】Regular Dog Full Grooming (35 lbs or less) (60min)" at bounding box center [78, 200] width 11 height 11
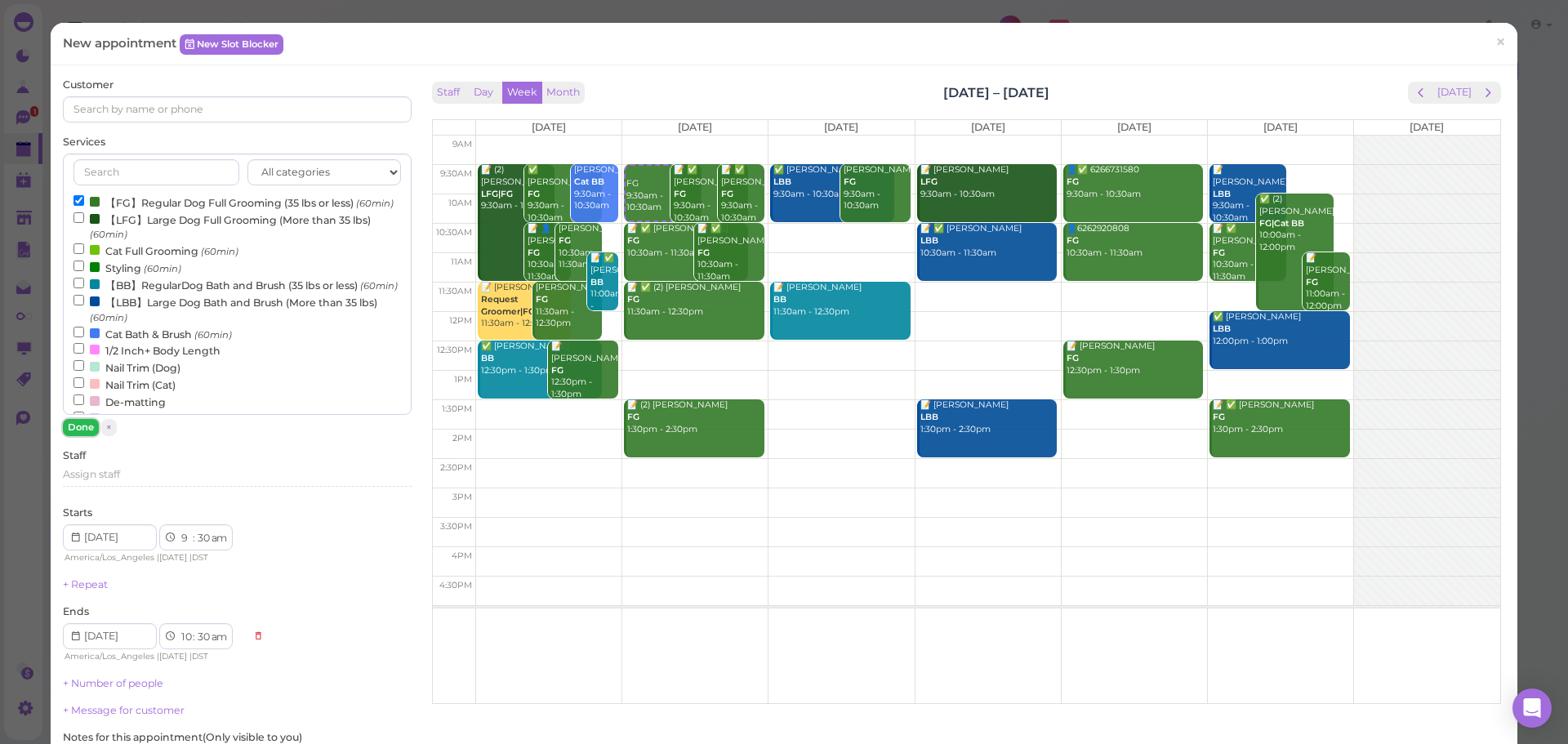
click at [88, 426] on button "Done" at bounding box center [81, 426] width 36 height 17
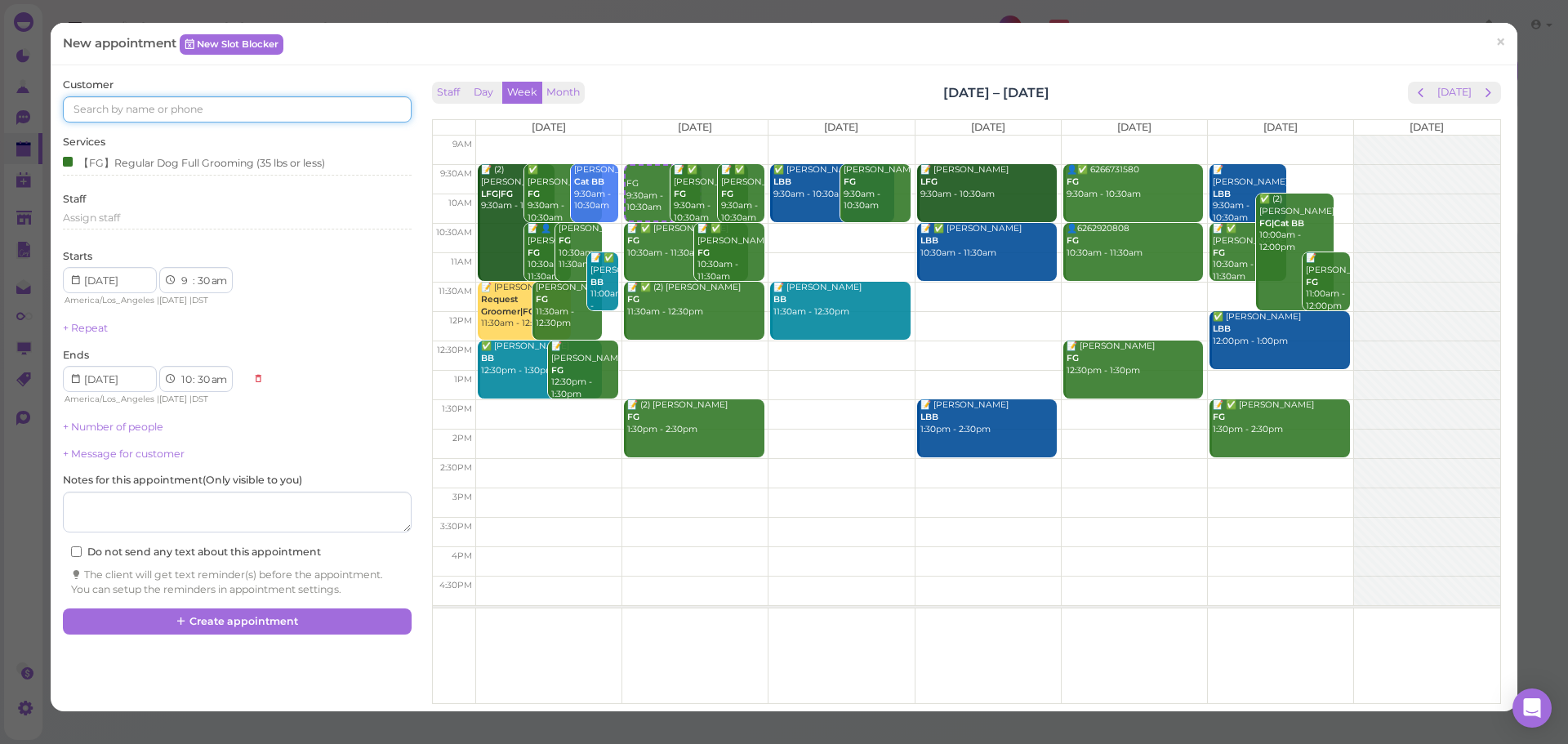
click at [259, 113] on input at bounding box center [237, 110] width 347 height 26
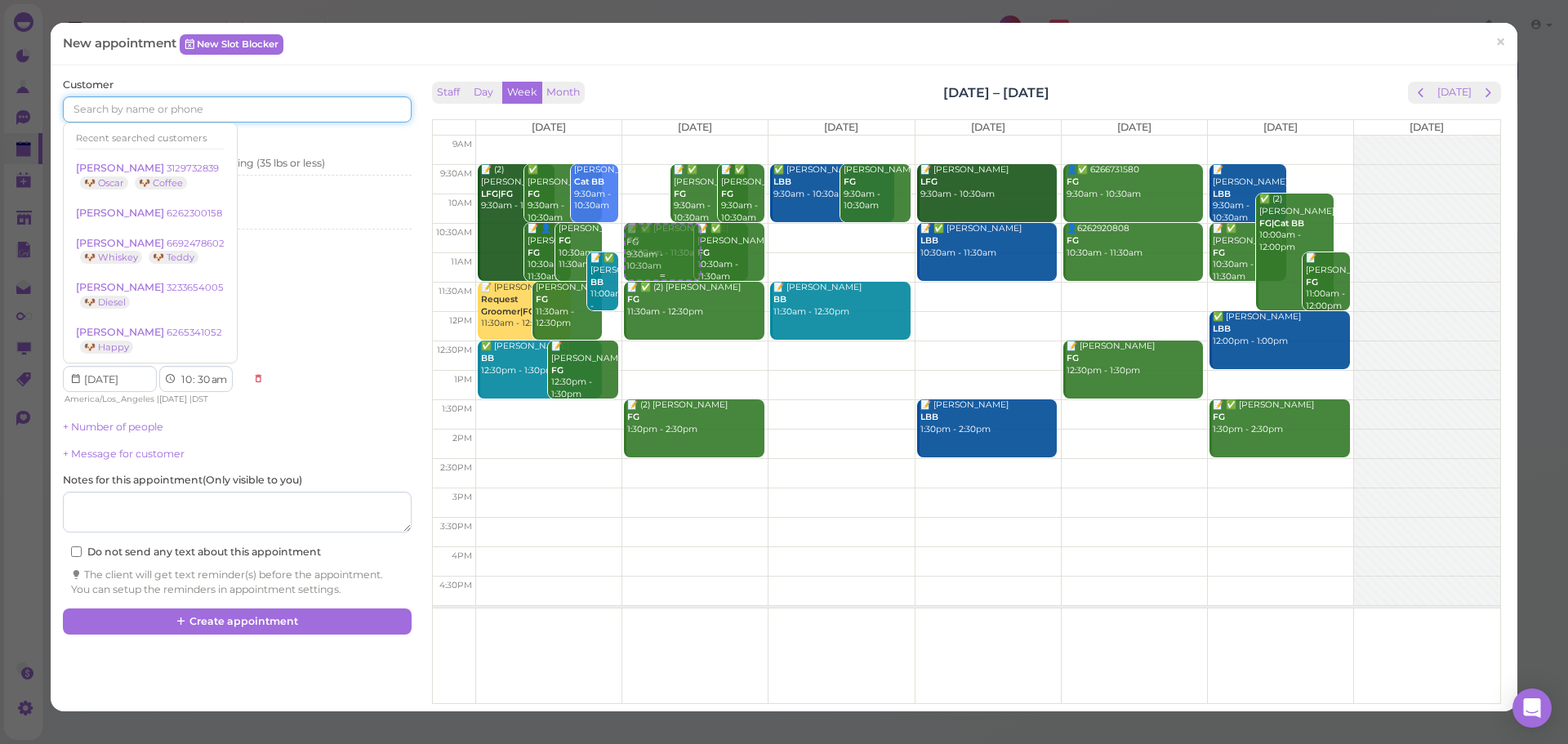
drag, startPoint x: 625, startPoint y: 192, endPoint x: 639, endPoint y: 252, distance: 61.6
click at [639, 135] on div "FG 9:30am - 10:30am FG 9:30am - 10:30am 📝 ✅ Julie Tran FG 9:30am - 10:30am 📝 ✅ …" at bounding box center [695, 135] width 145 height 0
select select "10"
select select "11"
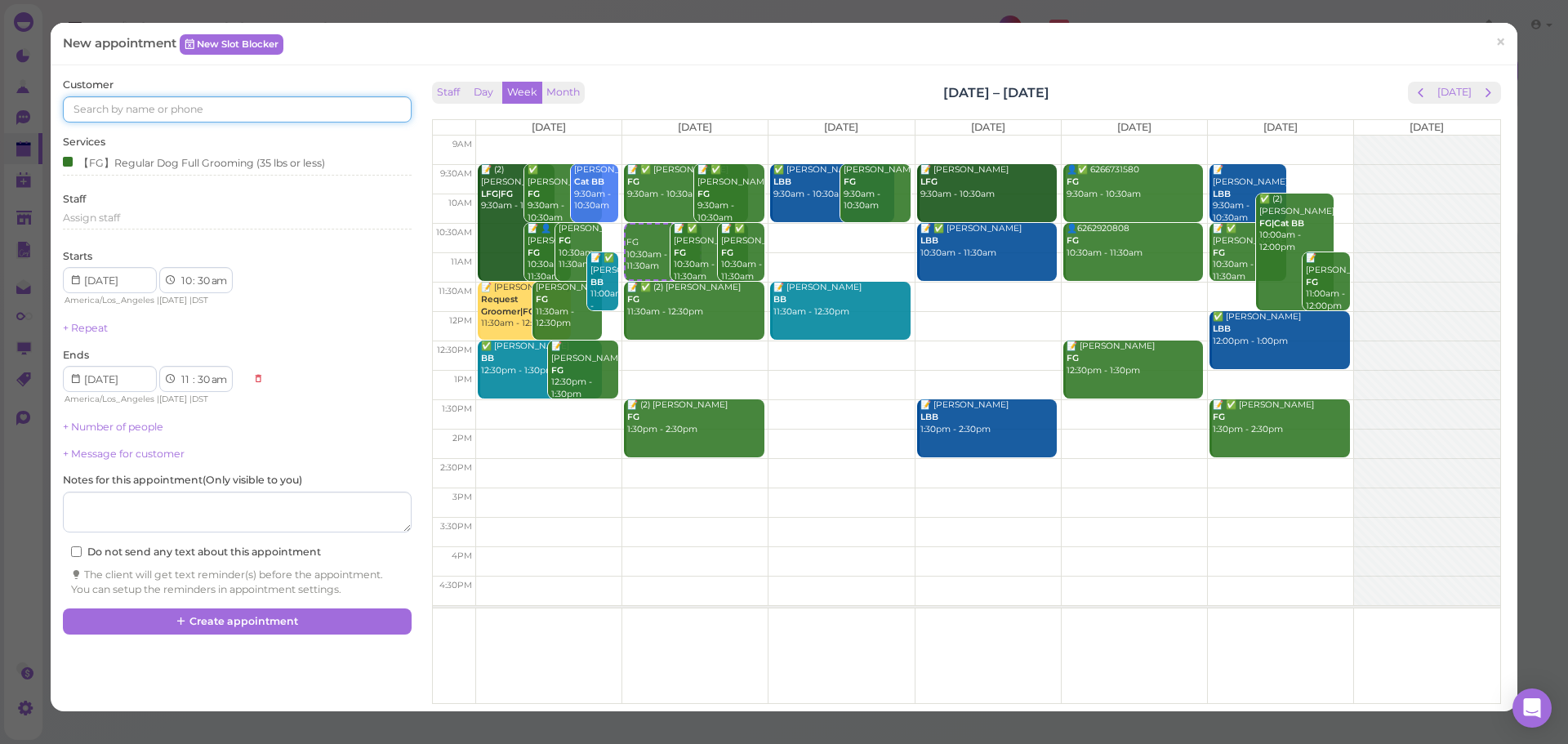
click at [134, 111] on input at bounding box center [237, 110] width 347 height 26
type input "6262363366"
click at [165, 125] on link "Jenny Fong 6262363366 🐶 Luigi" at bounding box center [155, 146] width 183 height 45
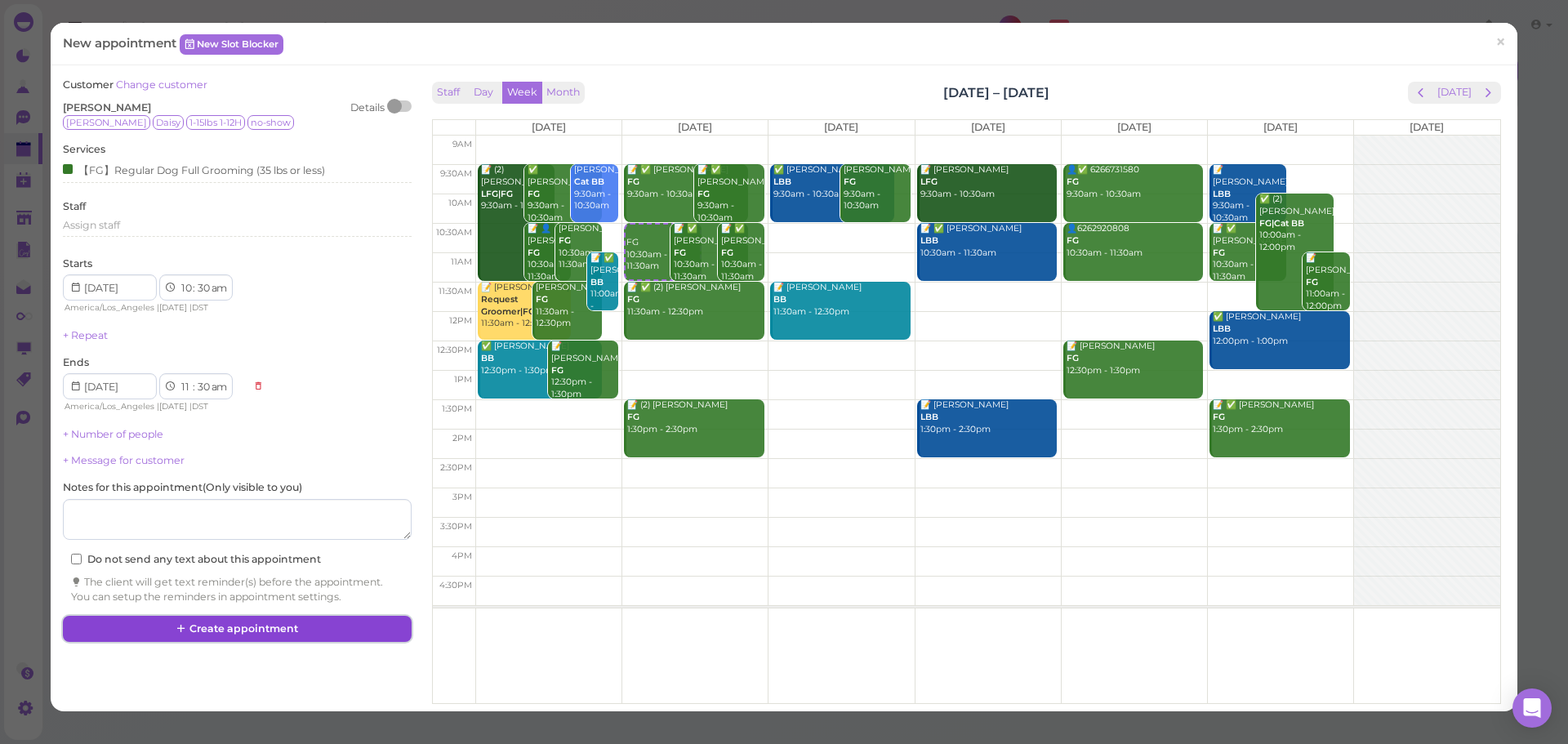
click at [298, 630] on button "Create appointment" at bounding box center [237, 629] width 347 height 26
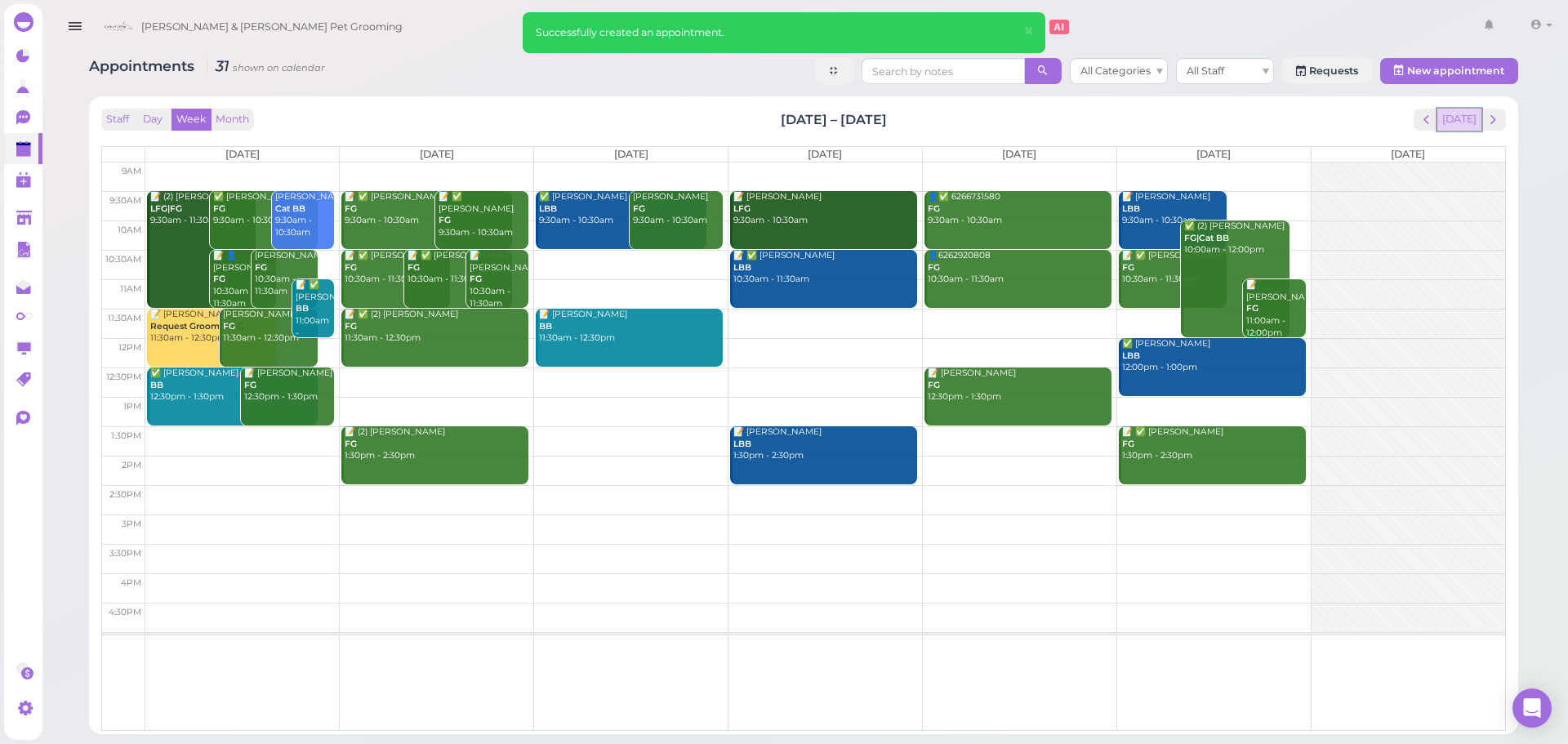
click at [1469, 120] on button "[DATE]" at bounding box center [1458, 119] width 44 height 22
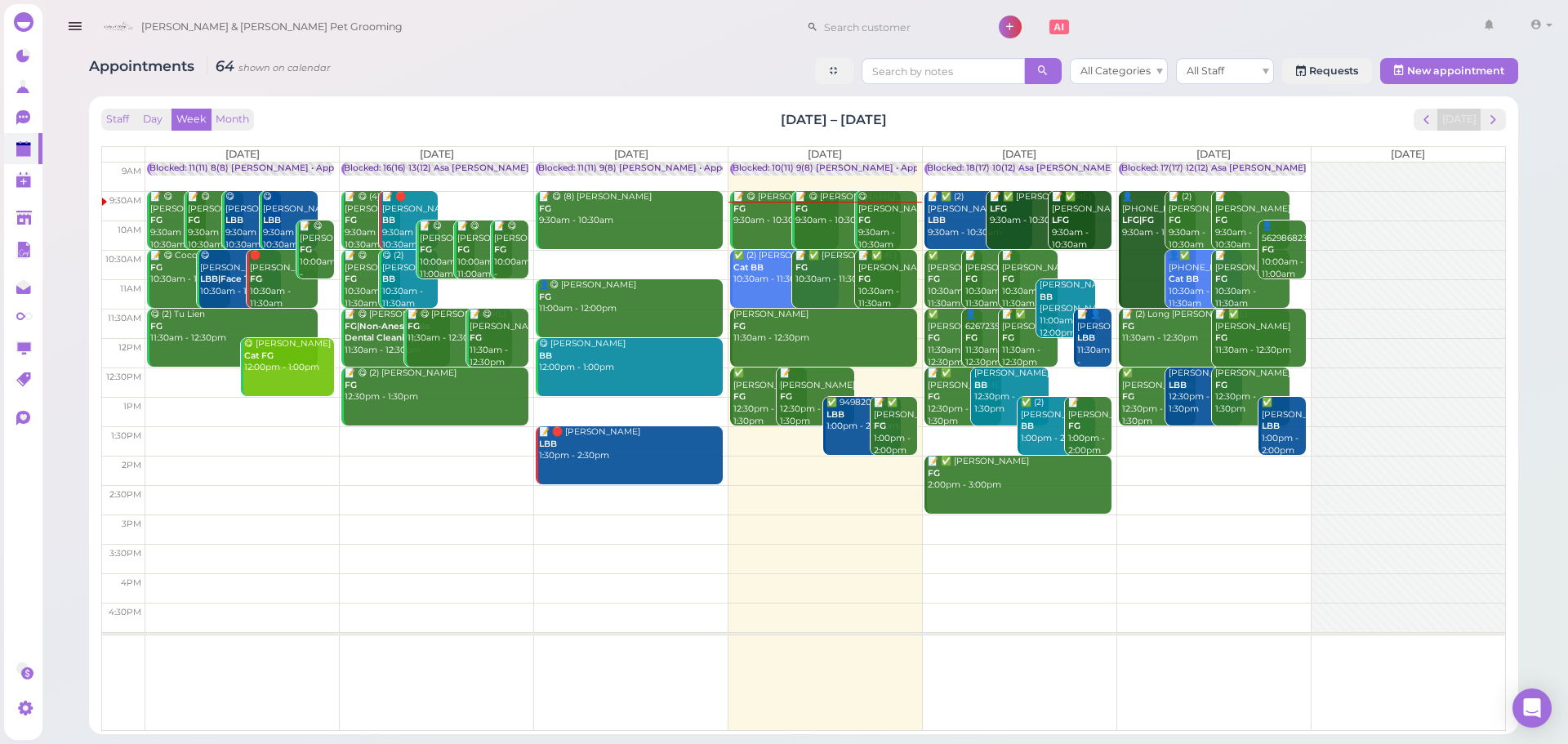
click at [1505, 130] on div "[DATE]" at bounding box center [1459, 119] width 93 height 22
click at [1493, 115] on span "next" at bounding box center [1493, 119] width 16 height 16
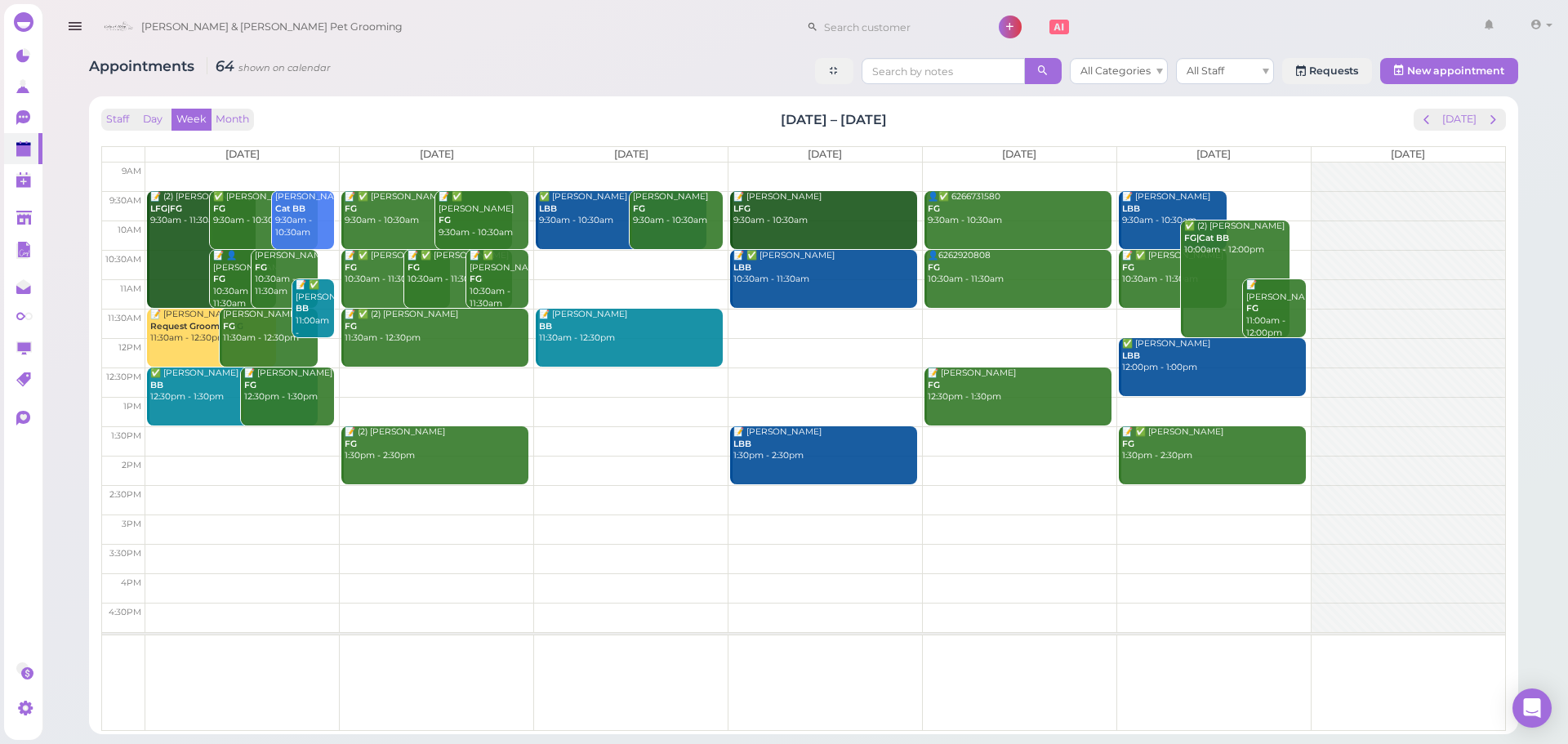
click at [639, 126] on div "Staff Day Week Month Aug 25 – 31, 2025 Today" at bounding box center [803, 119] width 1404 height 22
click at [1467, 114] on button "[DATE]" at bounding box center [1458, 119] width 44 height 22
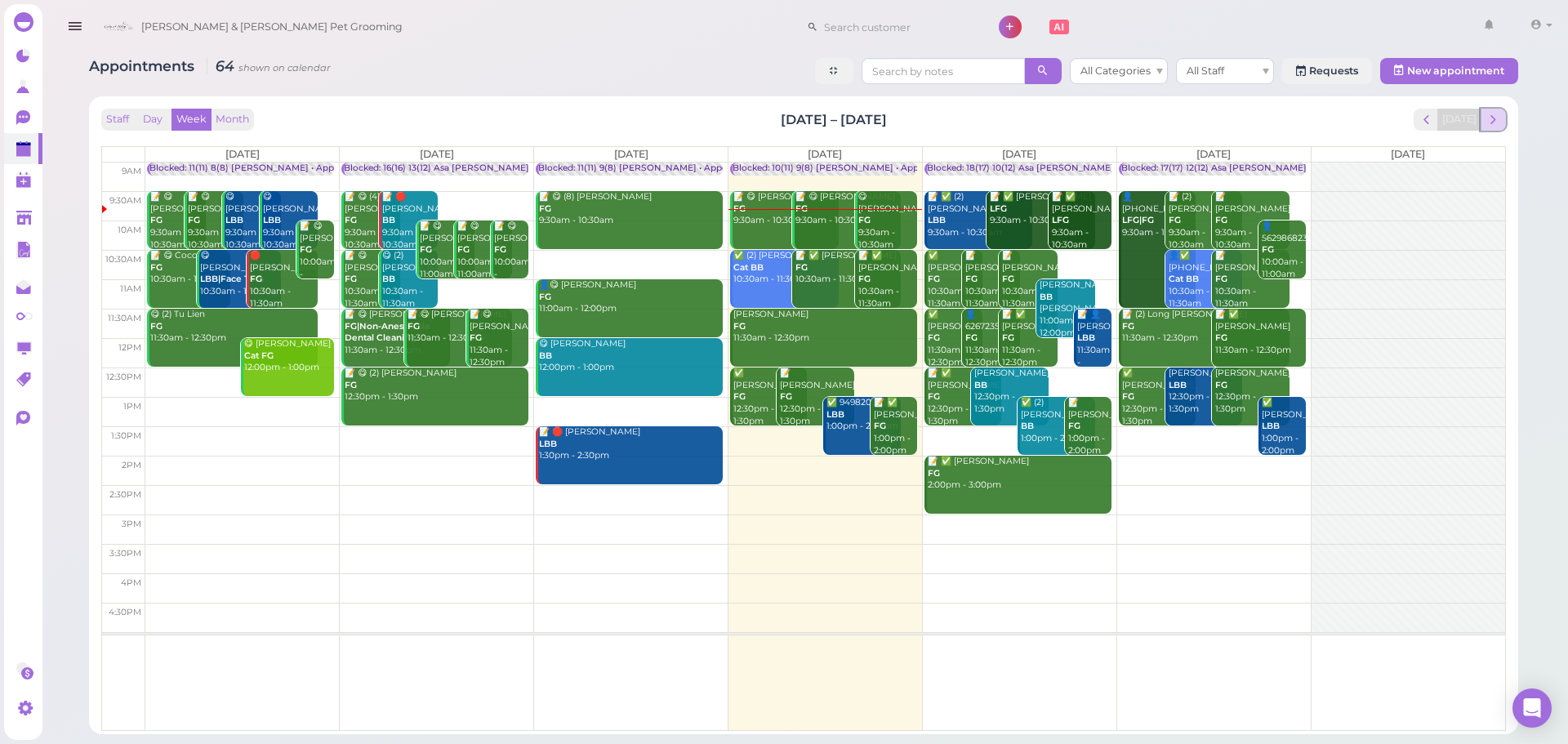
click at [1488, 123] on span "next" at bounding box center [1493, 119] width 16 height 16
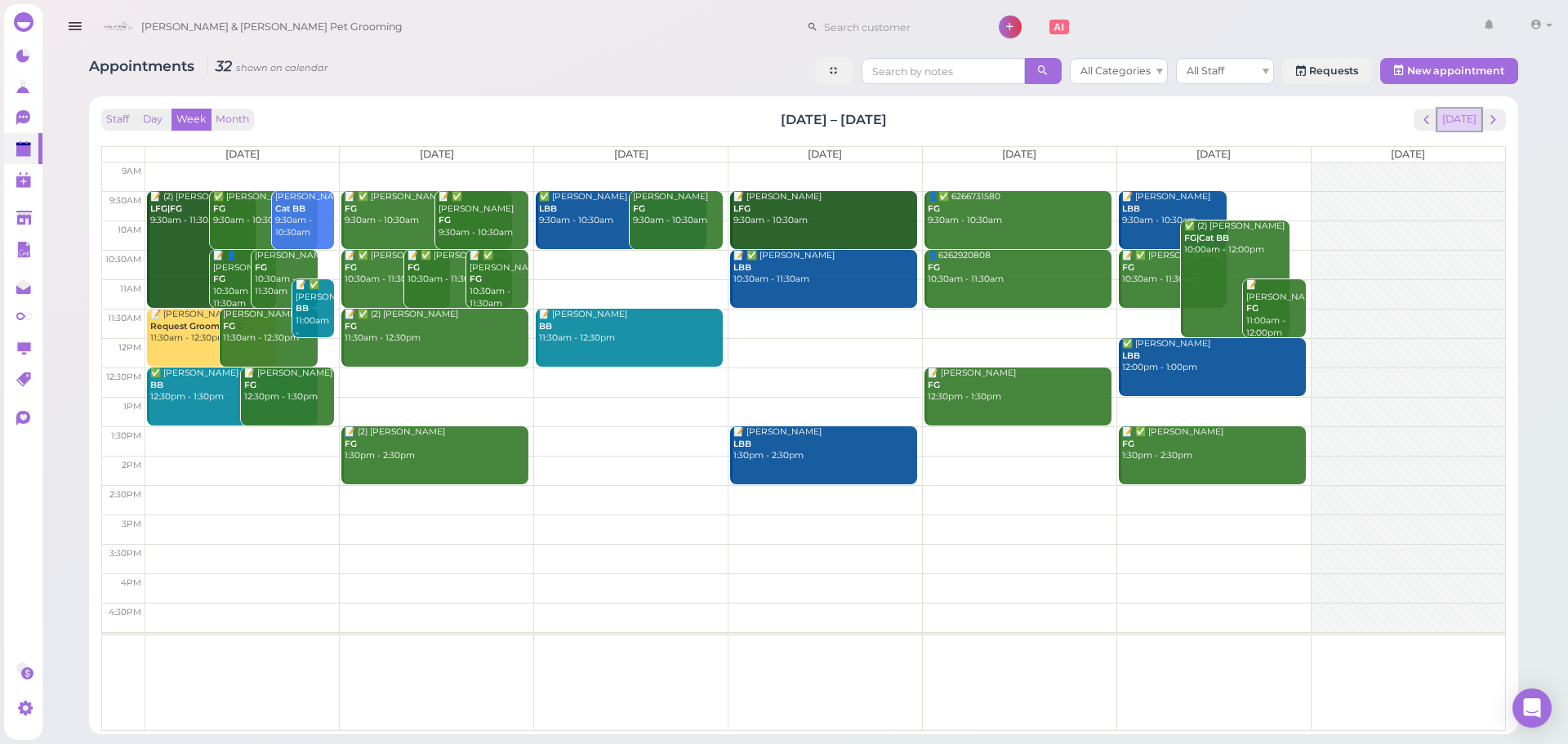
click at [1454, 117] on button "[DATE]" at bounding box center [1458, 119] width 44 height 22
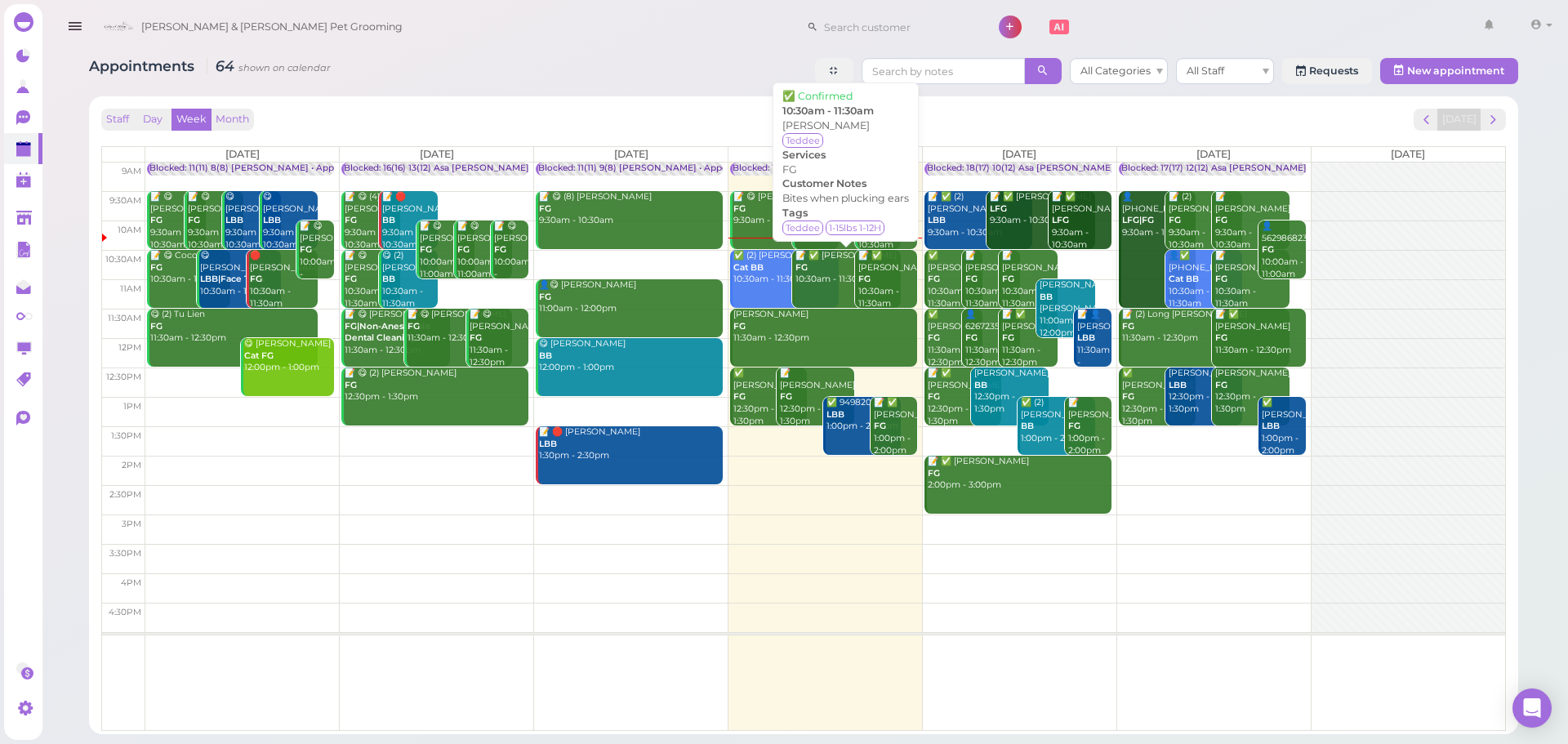
click at [804, 267] on b "FG" at bounding box center [801, 267] width 12 height 11
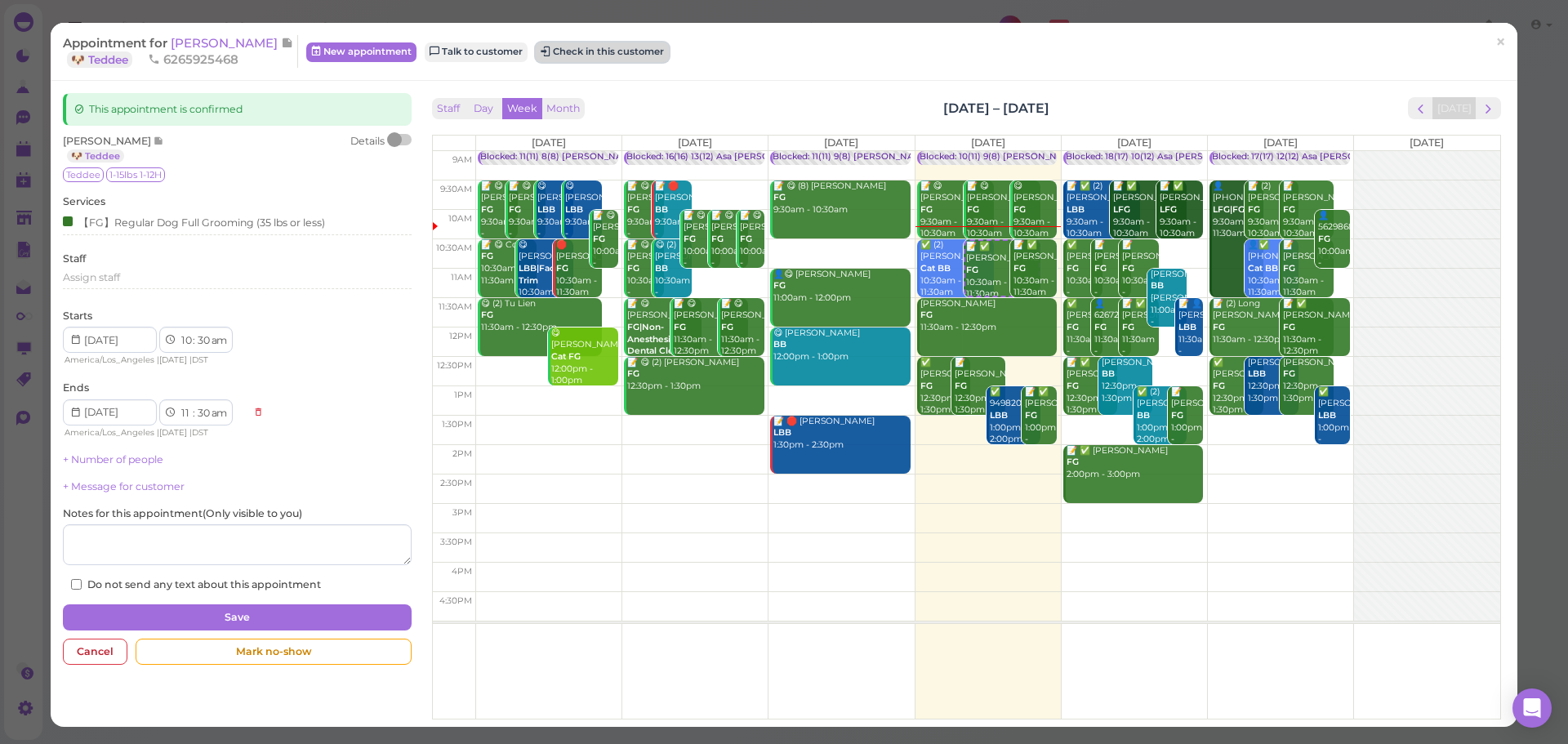
click at [546, 46] on button "Check in this customer" at bounding box center [602, 52] width 133 height 20
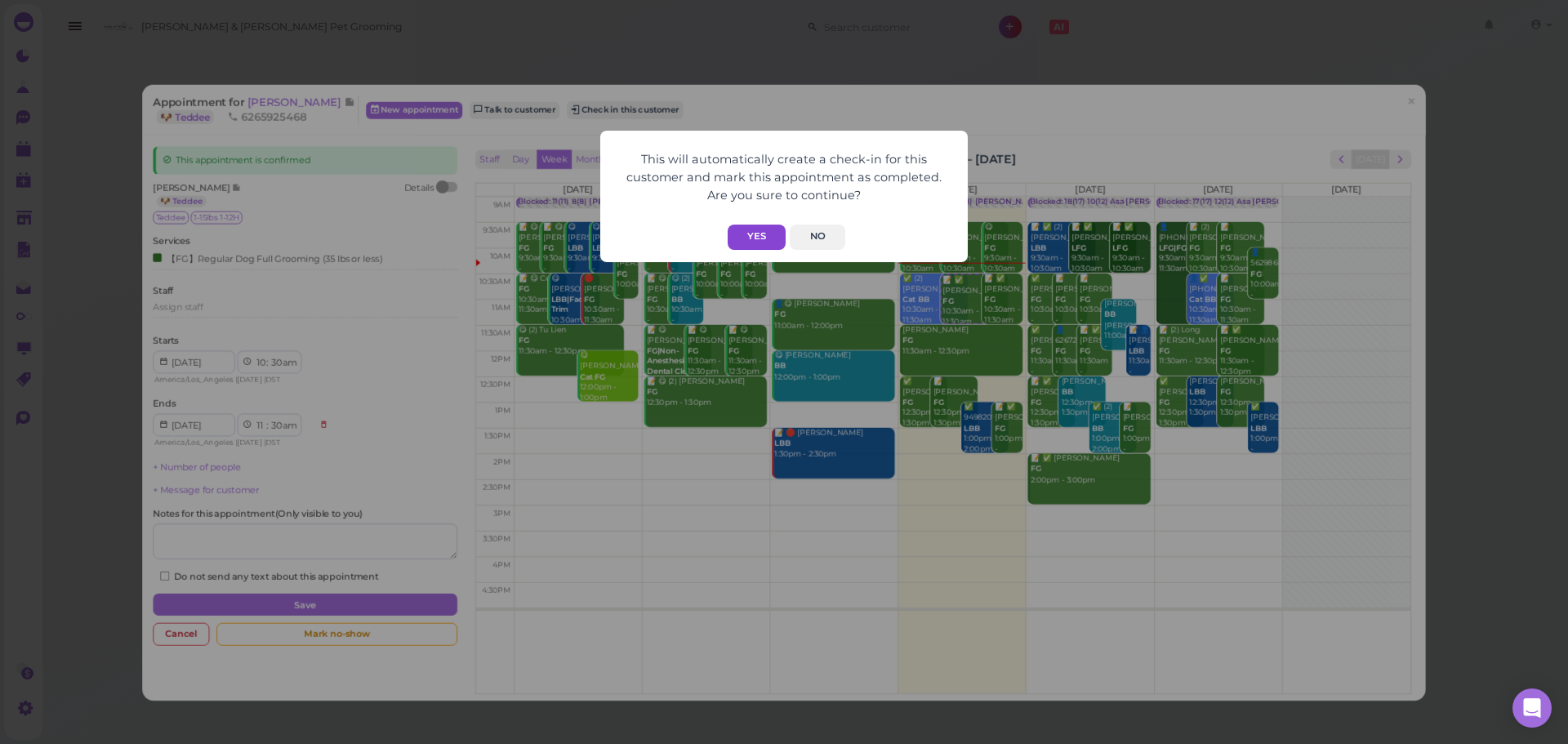
click at [768, 236] on button "Yes" at bounding box center [756, 238] width 58 height 26
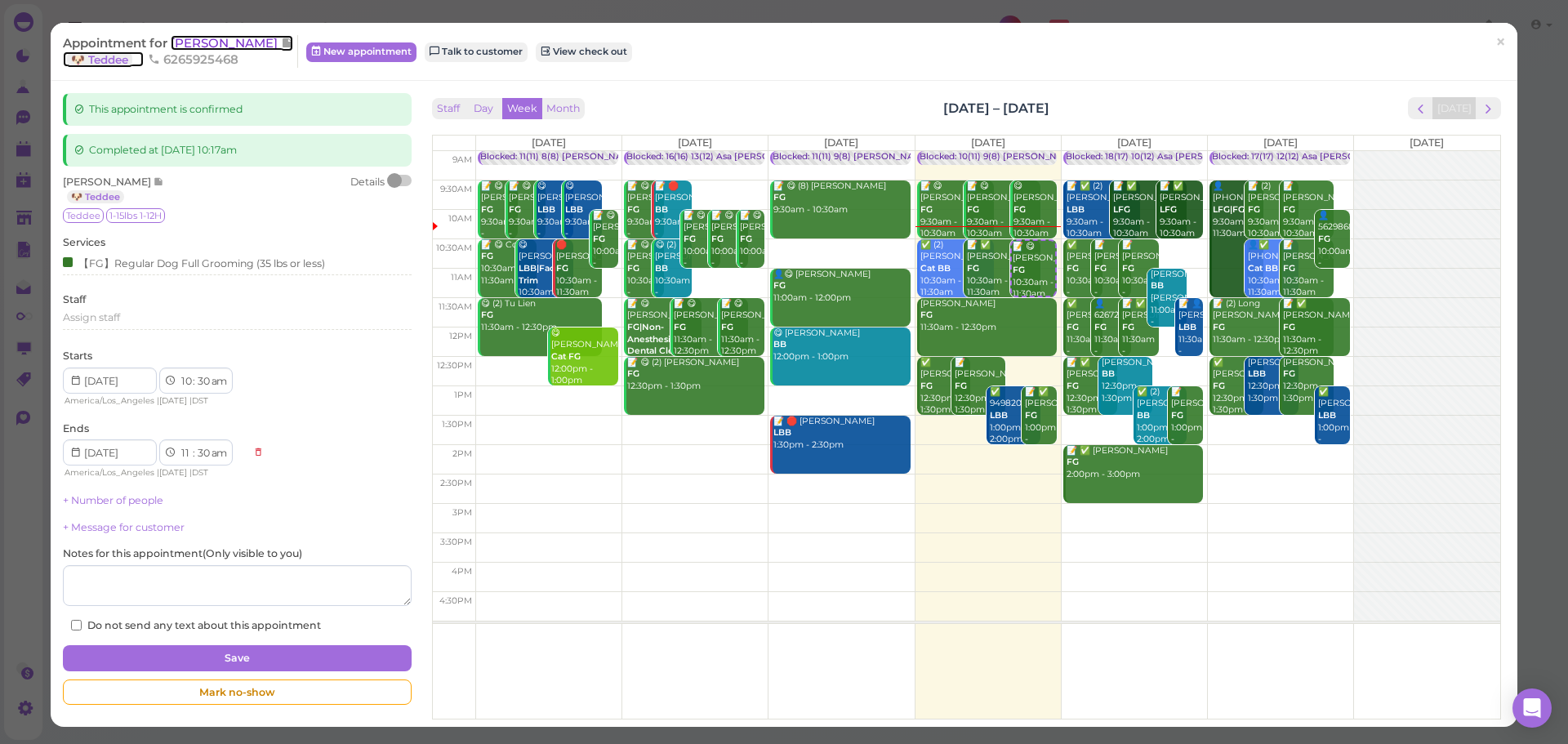
click at [187, 36] on span "[PERSON_NAME]" at bounding box center [226, 43] width 111 height 16
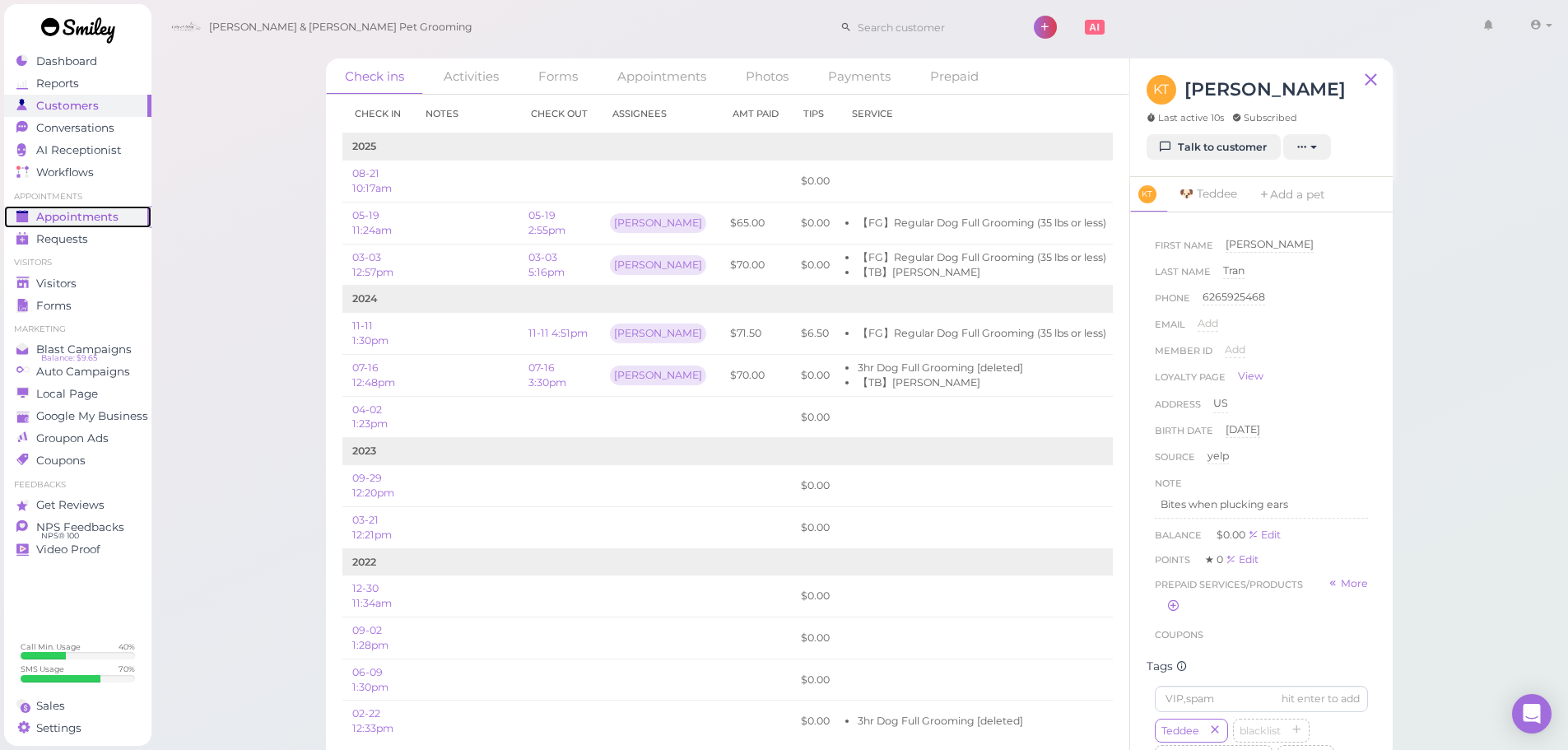
click at [58, 222] on span "Appointments" at bounding box center [77, 217] width 83 height 14
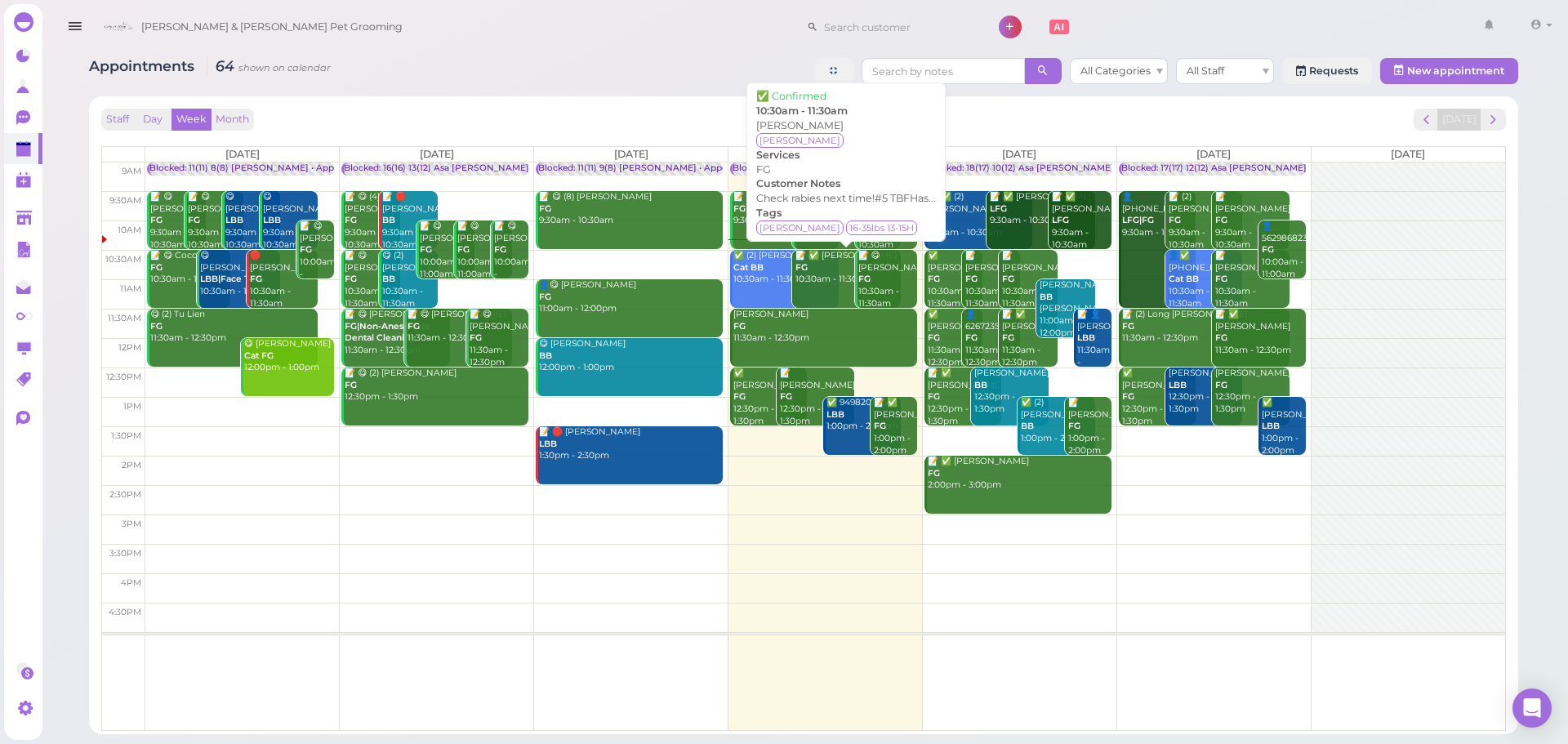
click at [820, 281] on div "📝 ✅ Yang Hong FG 10:30am - 11:30am" at bounding box center [848, 267] width 107 height 36
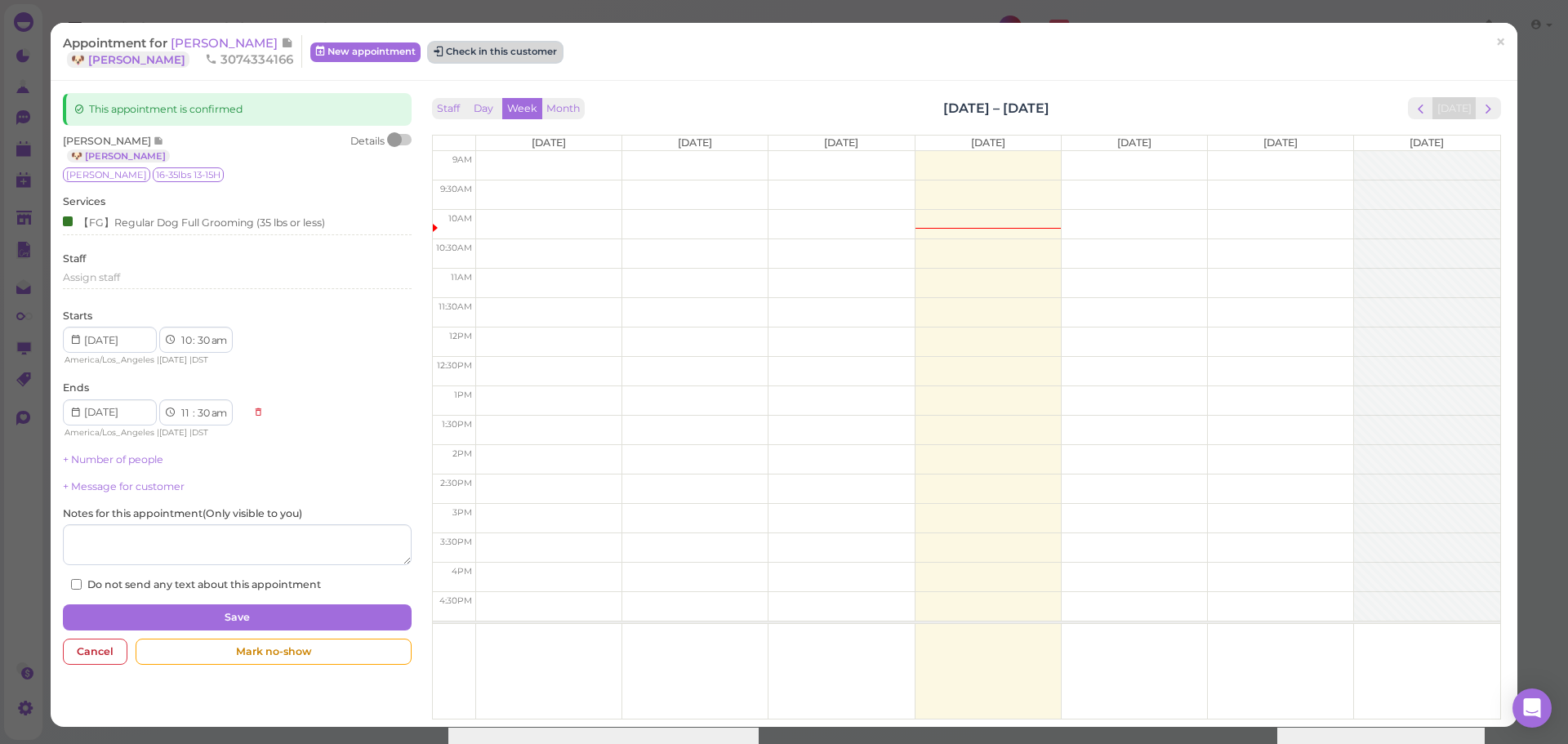
click at [493, 53] on button "Check in this customer" at bounding box center [494, 52] width 133 height 20
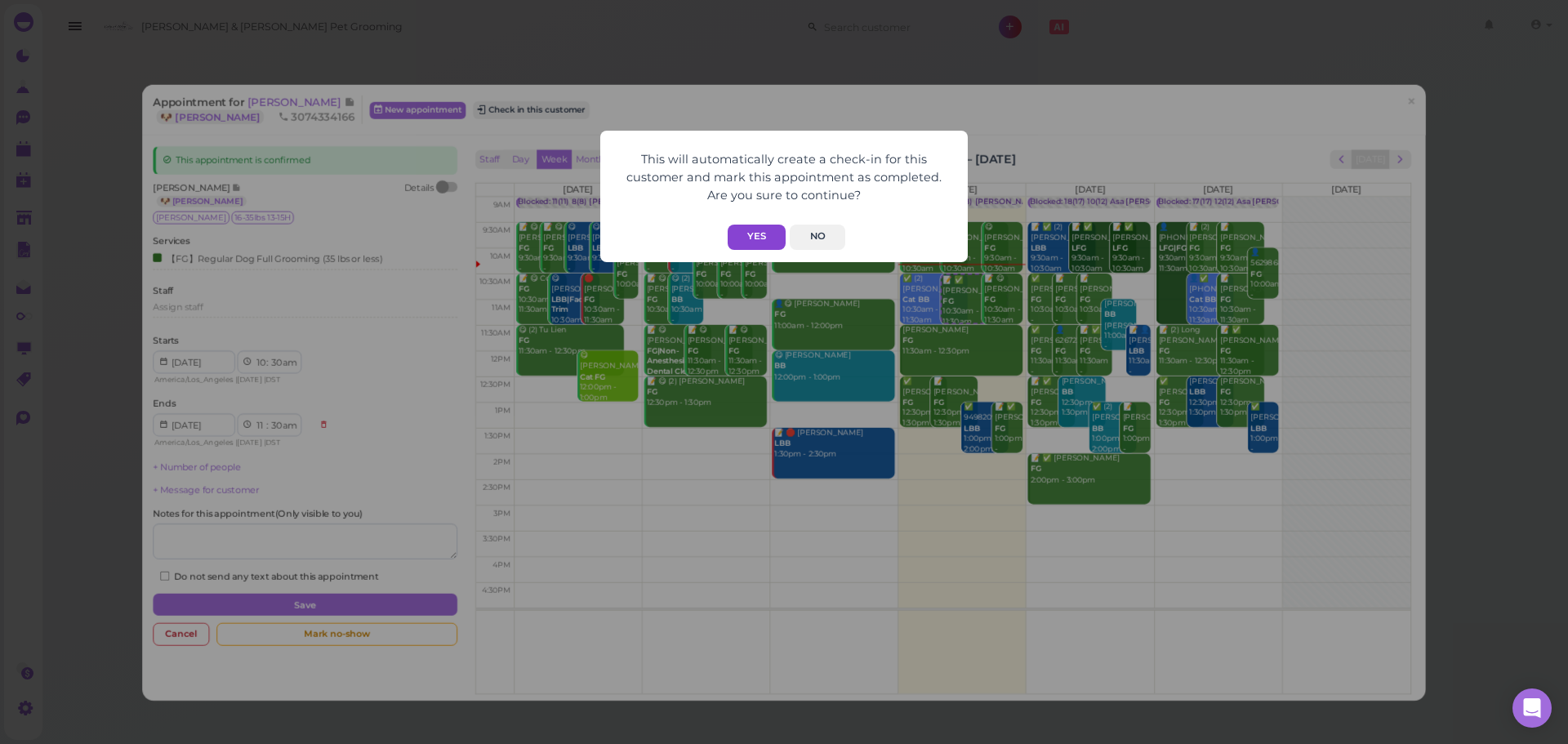
click at [747, 232] on button "Yes" at bounding box center [756, 238] width 58 height 26
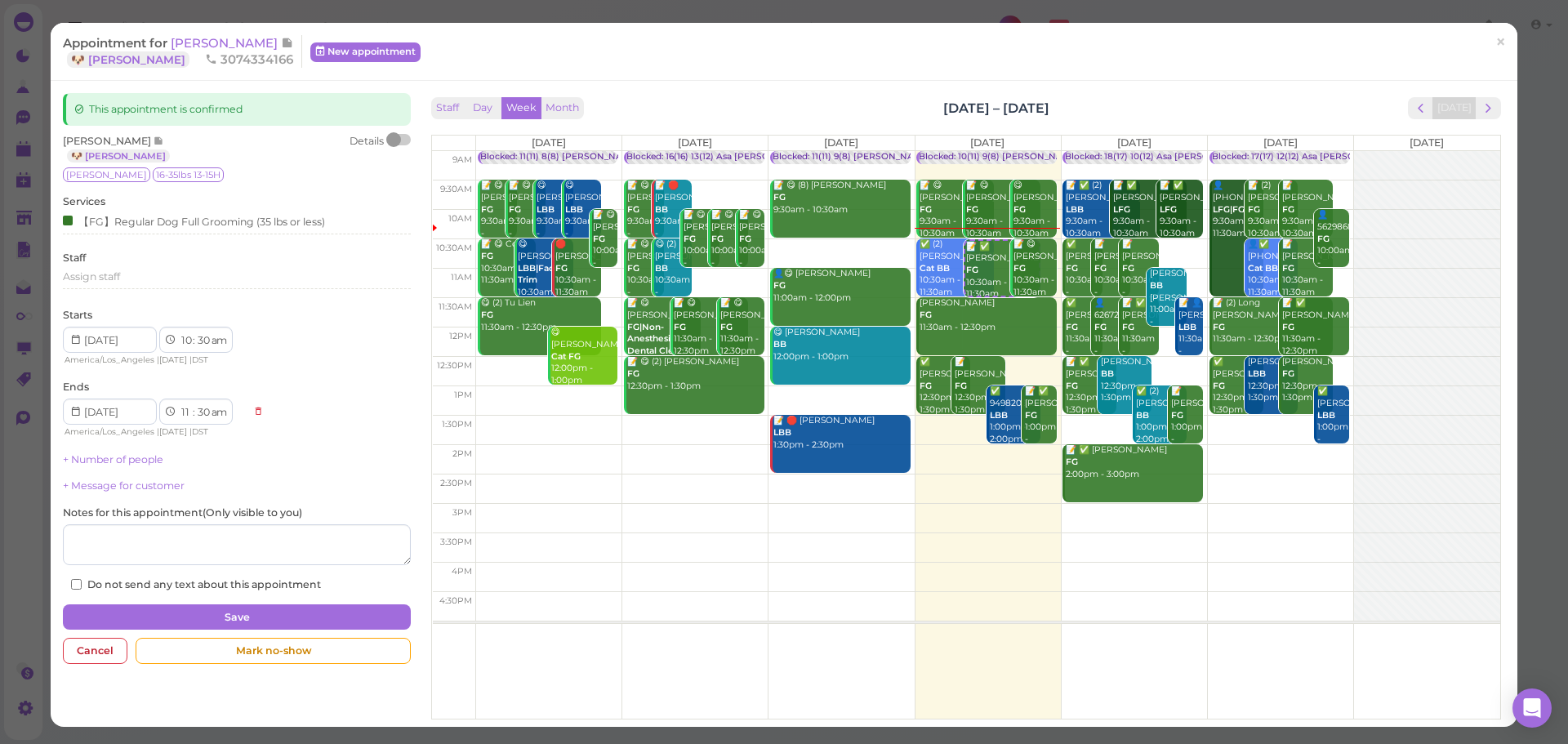
click at [565, 60] on div "This will automatically create a check-in for this customer and mark this appoi…" at bounding box center [784, 372] width 1568 height 744
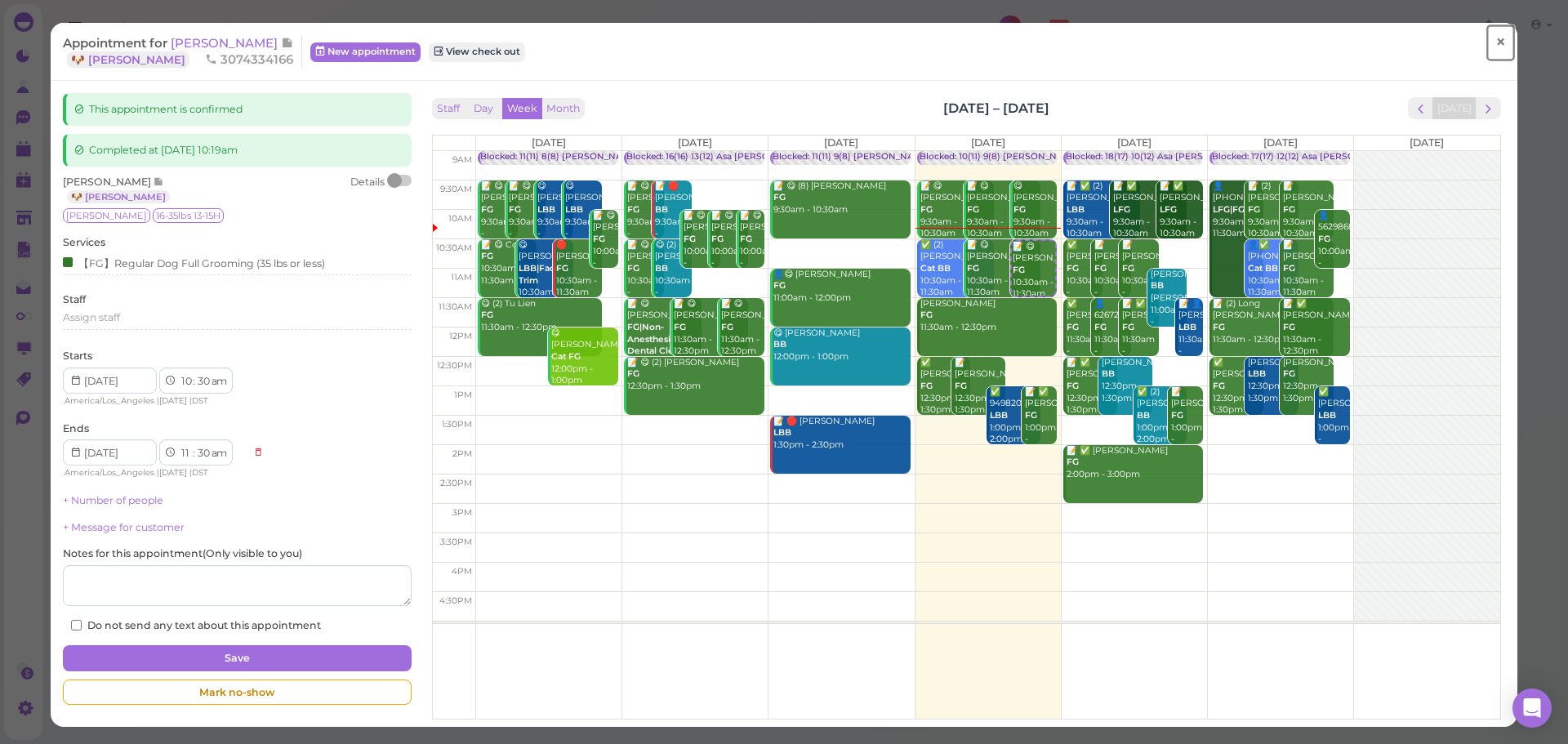
click at [1495, 43] on span "×" at bounding box center [1500, 41] width 11 height 23
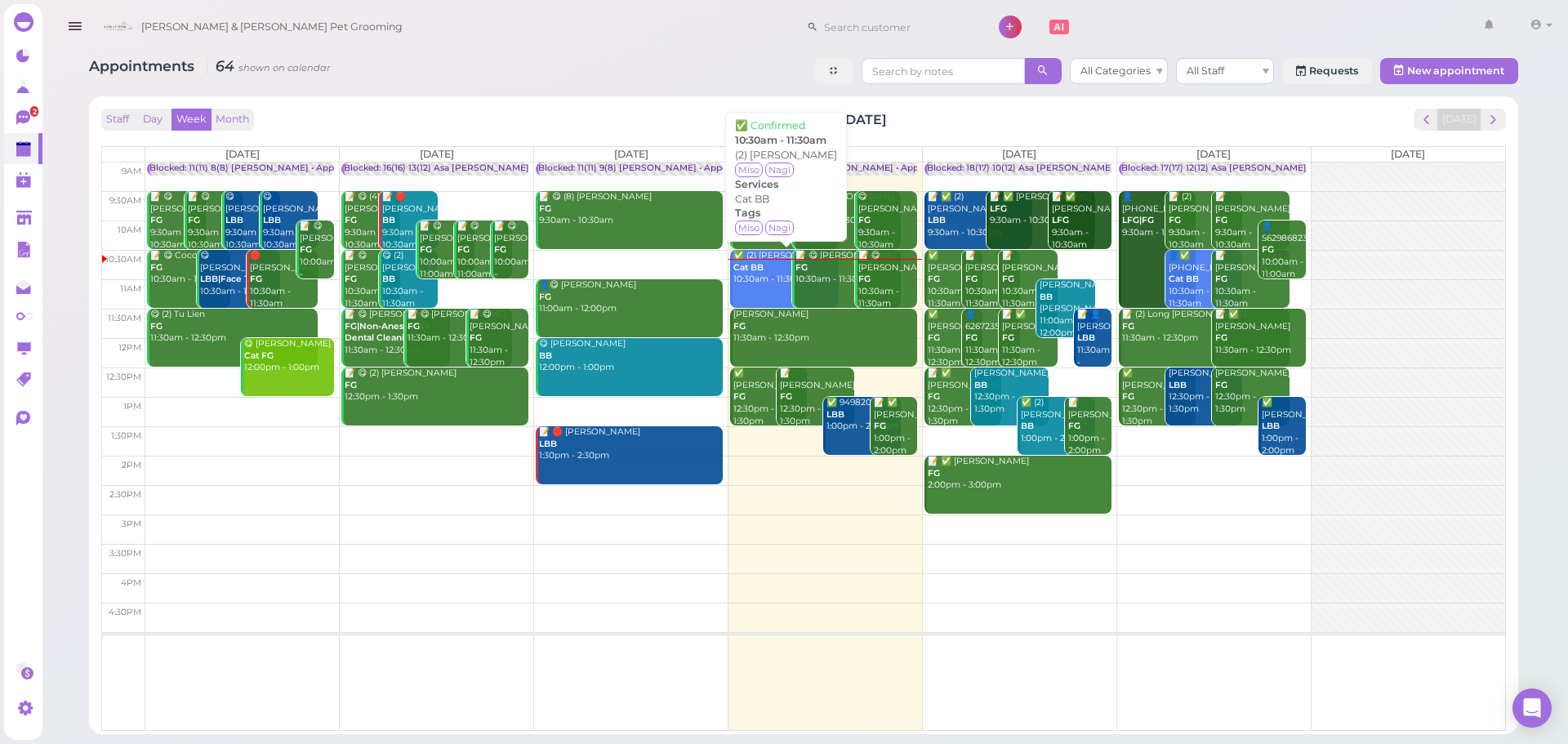
click at [772, 274] on div "✅ (2) Christina Hoang Cat BB 10:30am - 11:30am" at bounding box center [785, 267] width 107 height 36
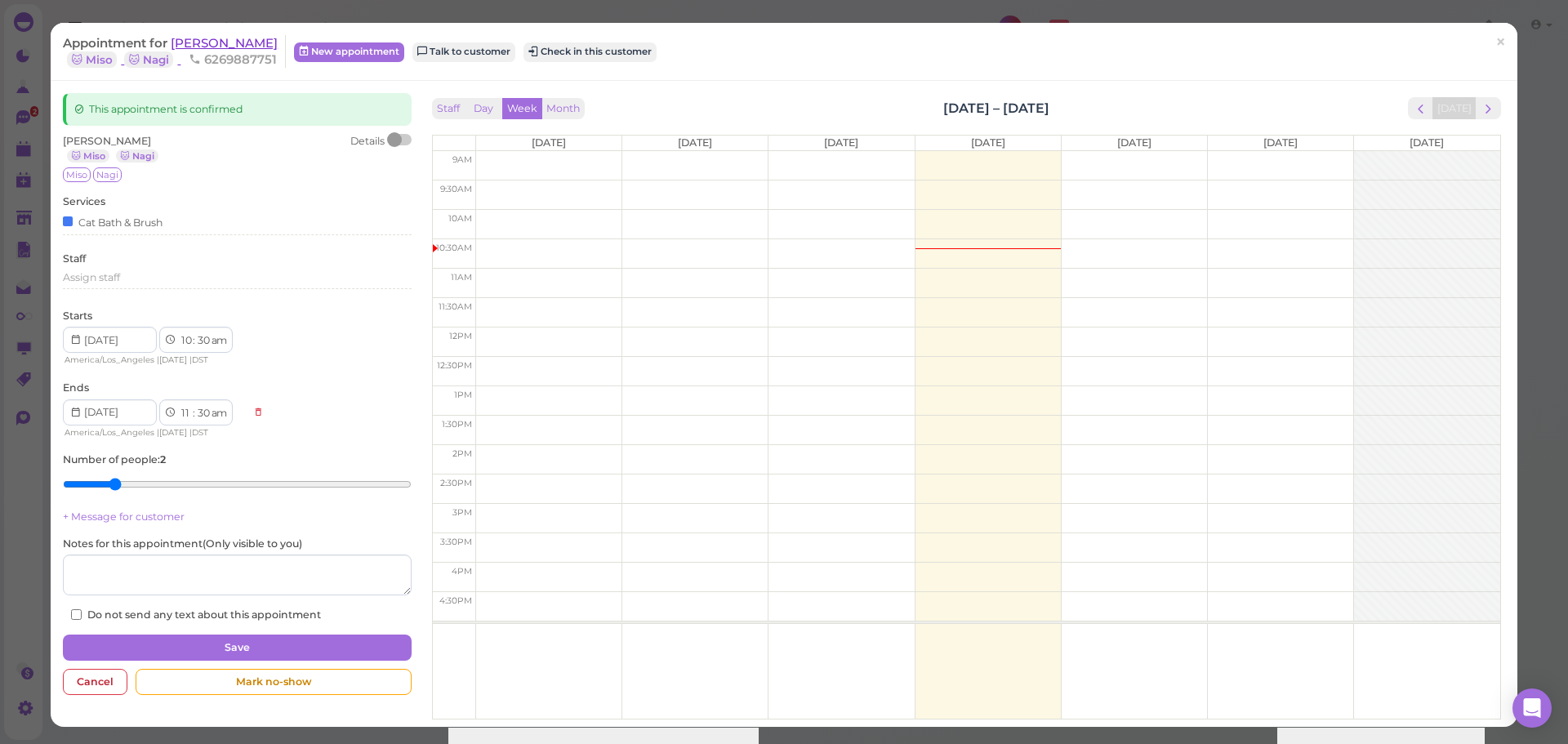
click at [209, 31] on div "Appointment for Christina Hoang 🐱 Miso 🐱 Nagi 6269887751 New appointment Talk t…" at bounding box center [784, 51] width 1466 height 58
click at [210, 40] on span "[PERSON_NAME]" at bounding box center [224, 43] width 107 height 16
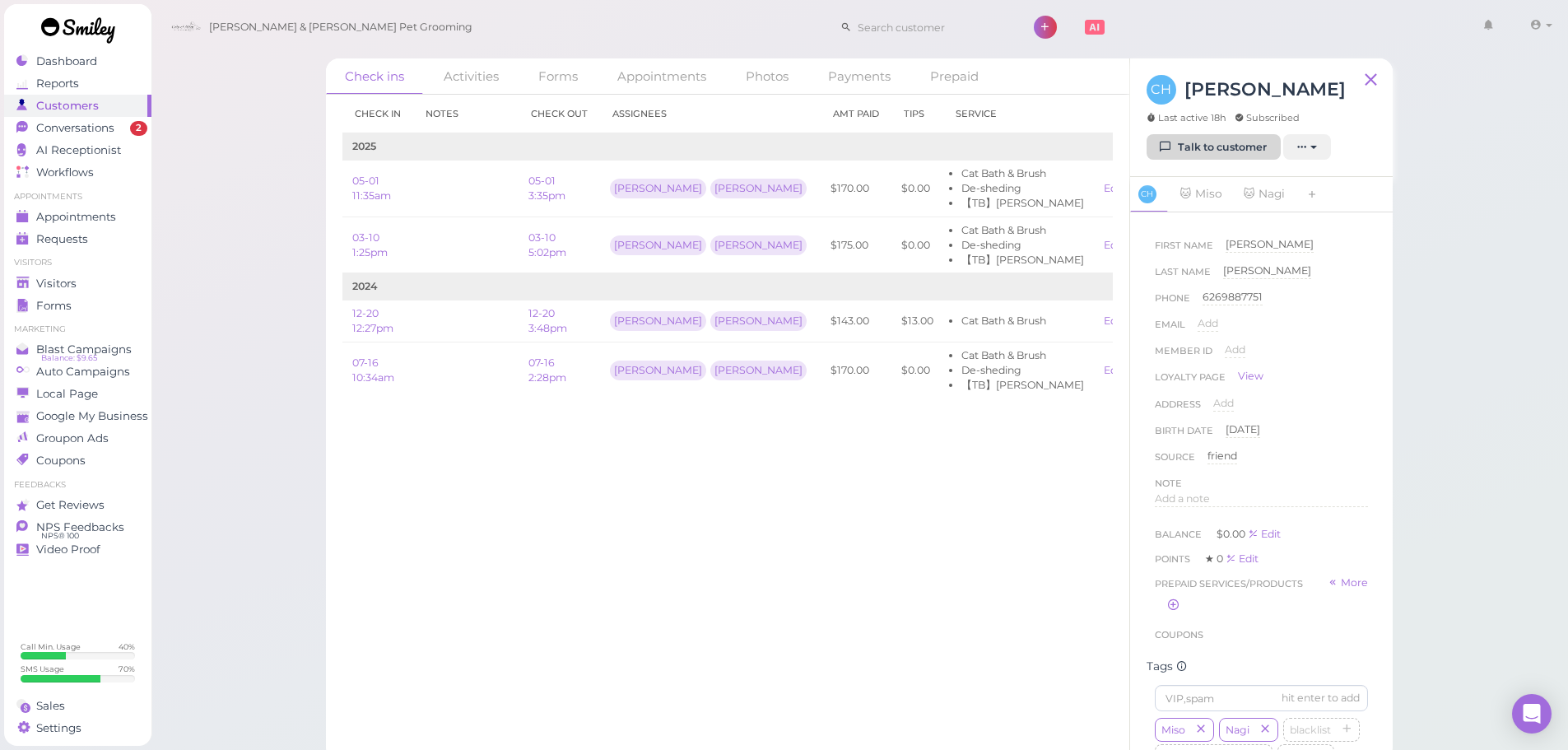
click at [1206, 131] on div "CH Christina Hoang Last active 18h Subscribed" at bounding box center [1247, 104] width 199 height 60
click at [1206, 138] on link "Talk to customer" at bounding box center [1214, 147] width 134 height 26
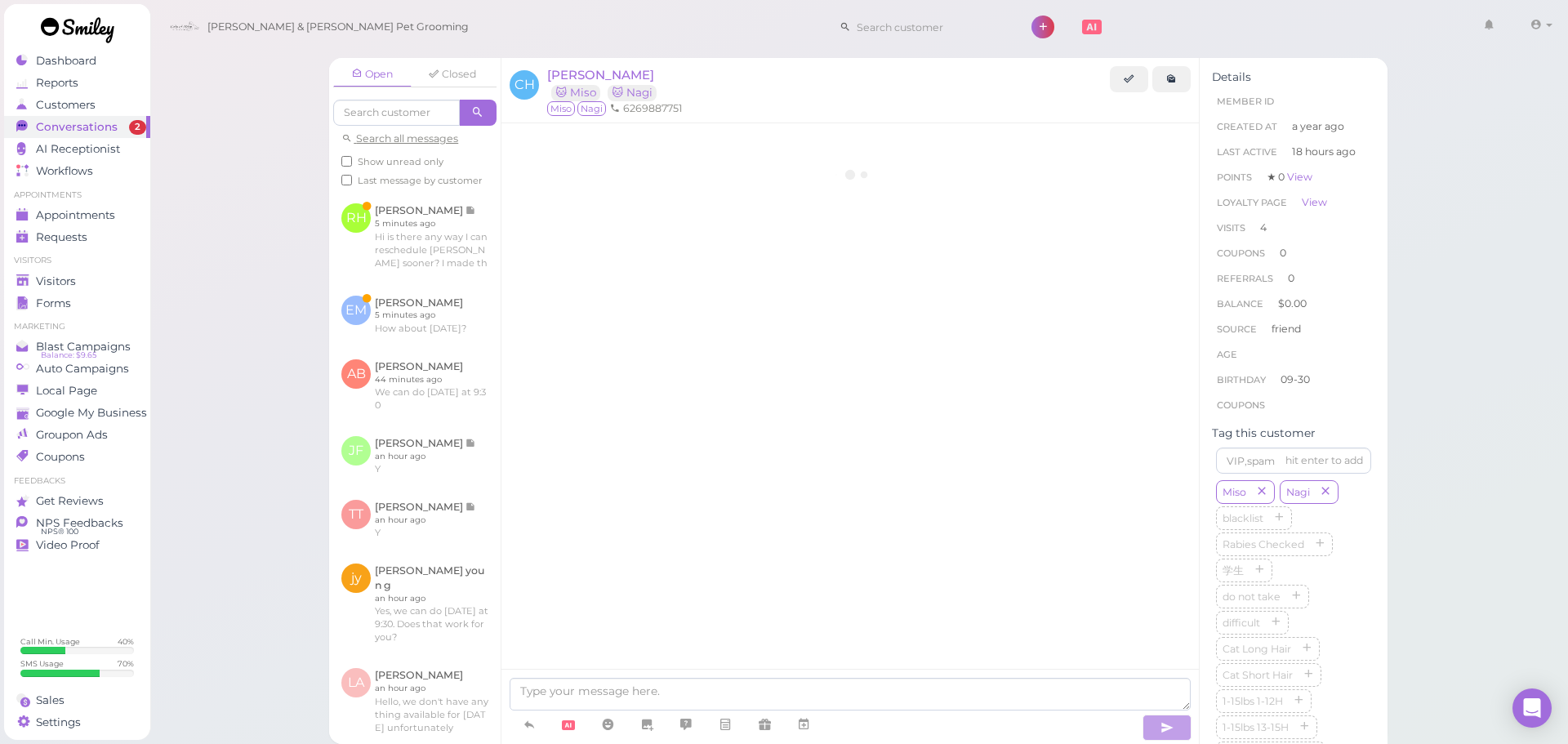
scroll to position [2169, 0]
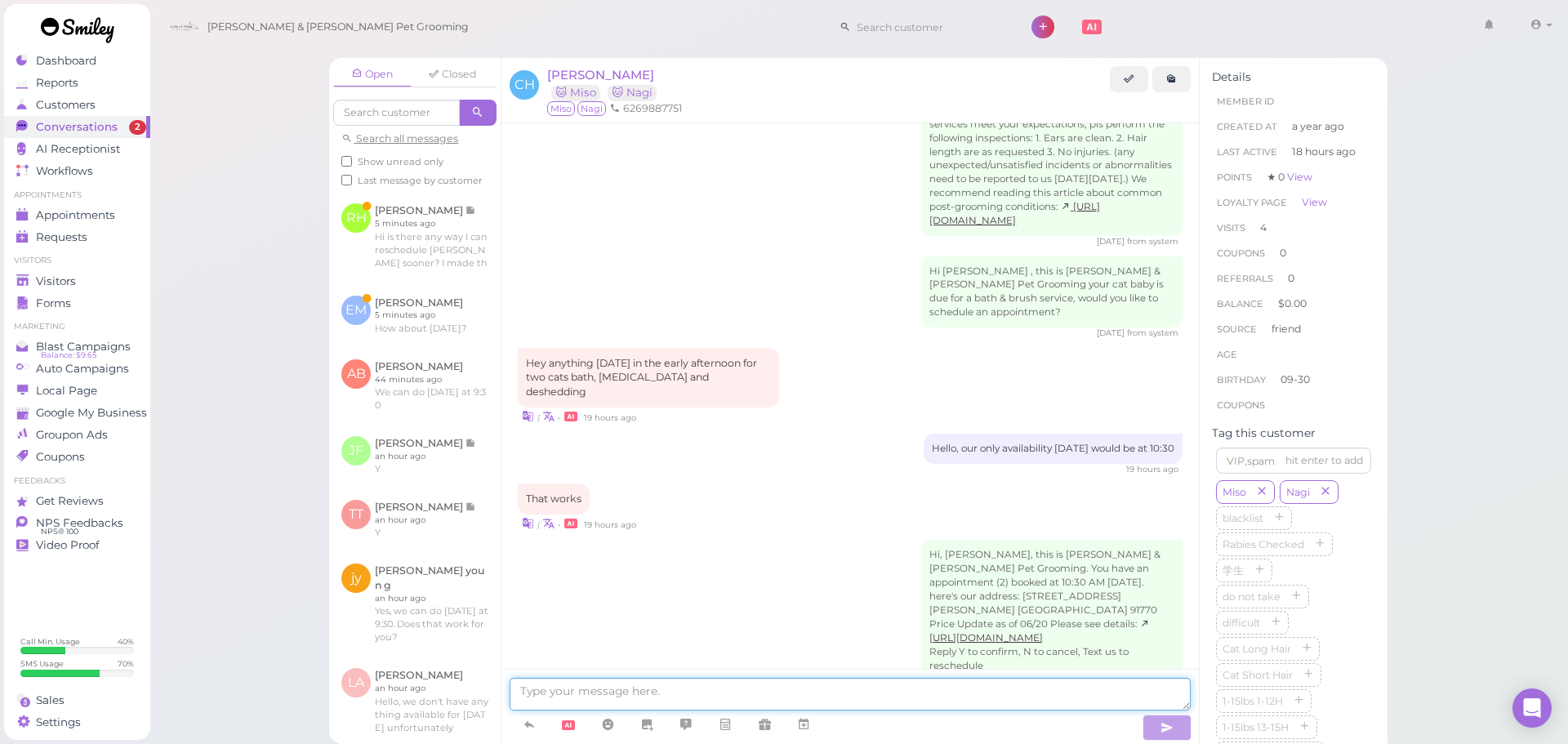
click at [758, 679] on textarea at bounding box center [850, 694] width 681 height 33
type textarea "Will you still be coming today?"
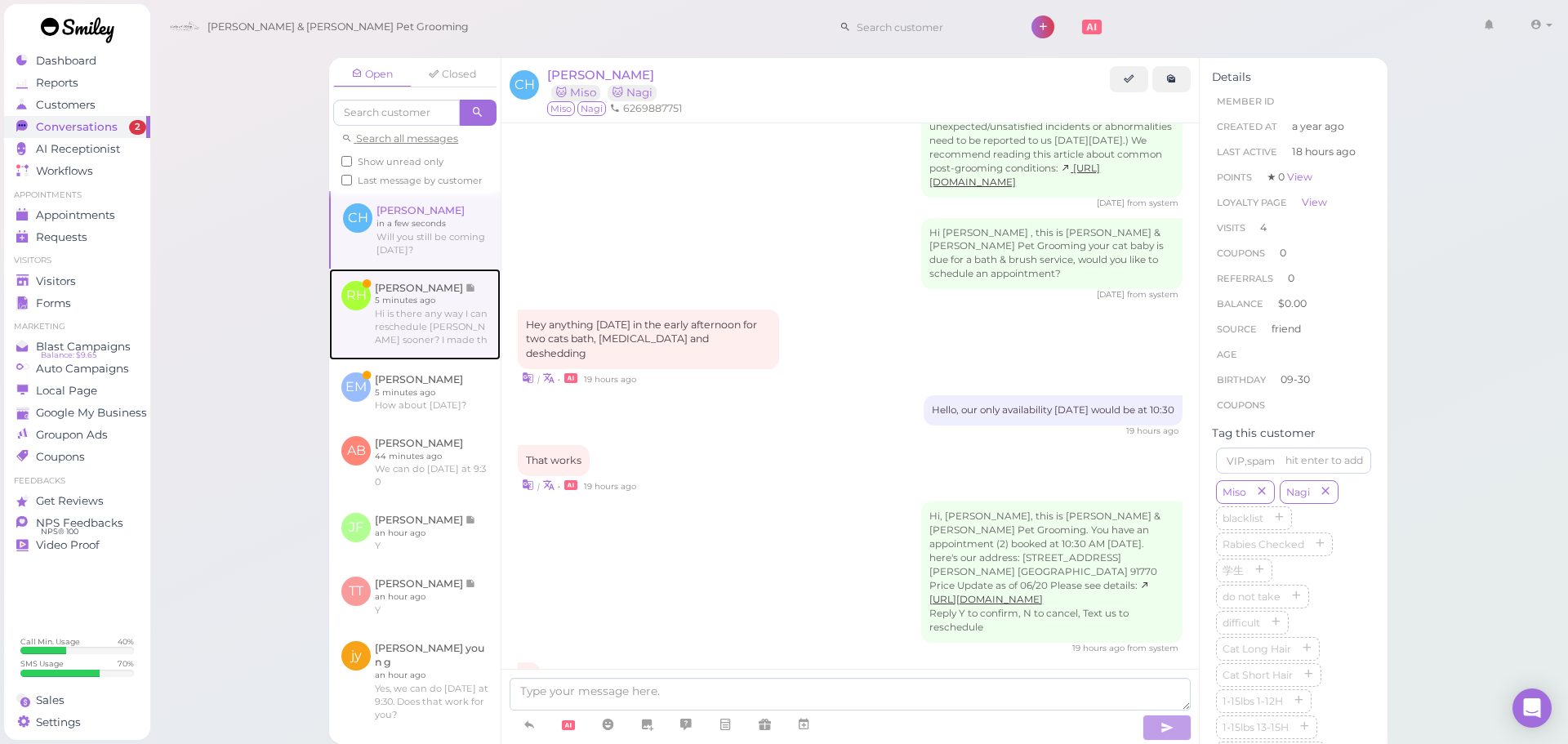
click at [446, 304] on link at bounding box center [414, 314] width 172 height 92
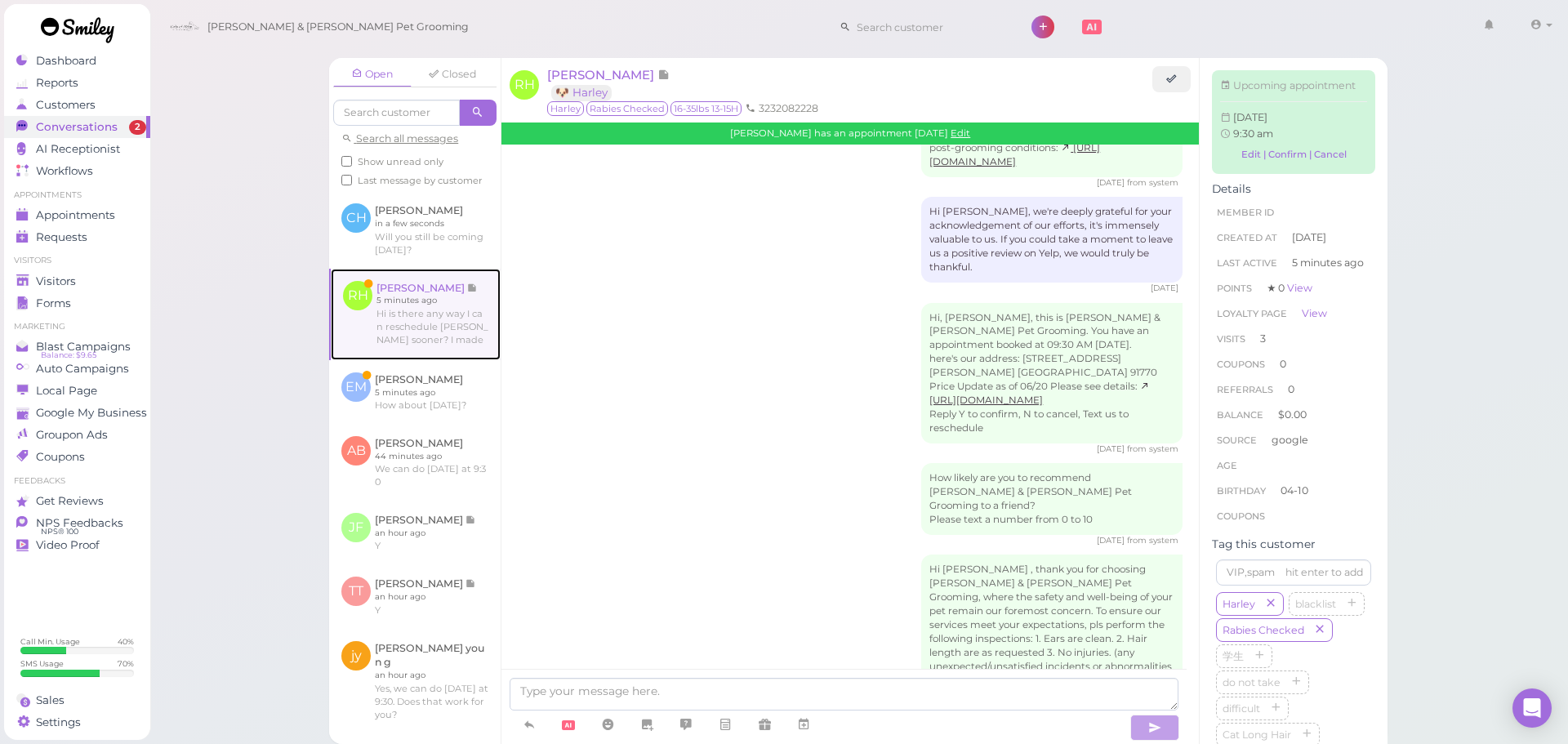
scroll to position [2337, 0]
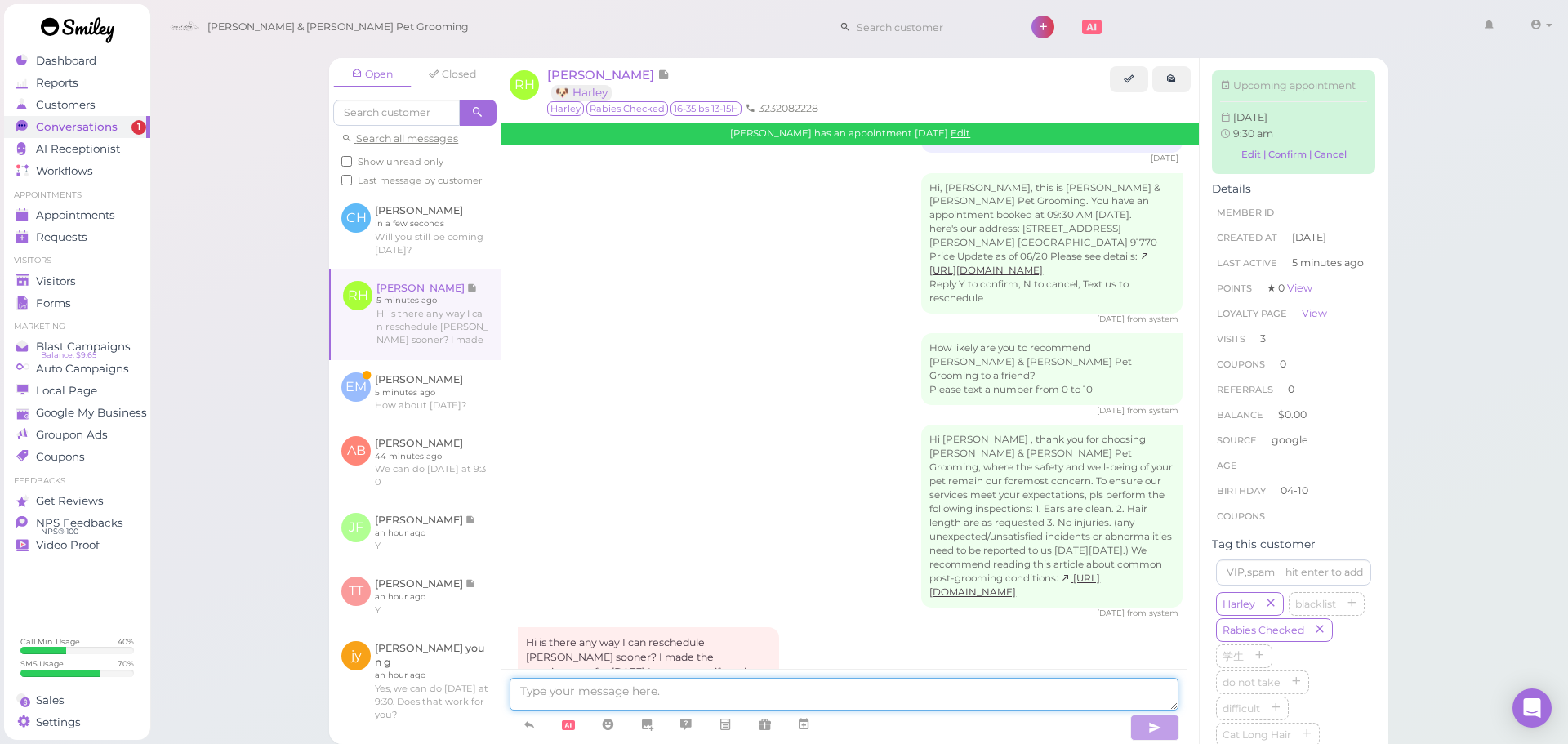
click at [924, 703] on textarea at bounding box center [844, 694] width 669 height 33
type textarea "Yes, we can do Wednesday at 10:30. Would that work for you"
click at [428, 421] on link at bounding box center [414, 392] width 172 height 64
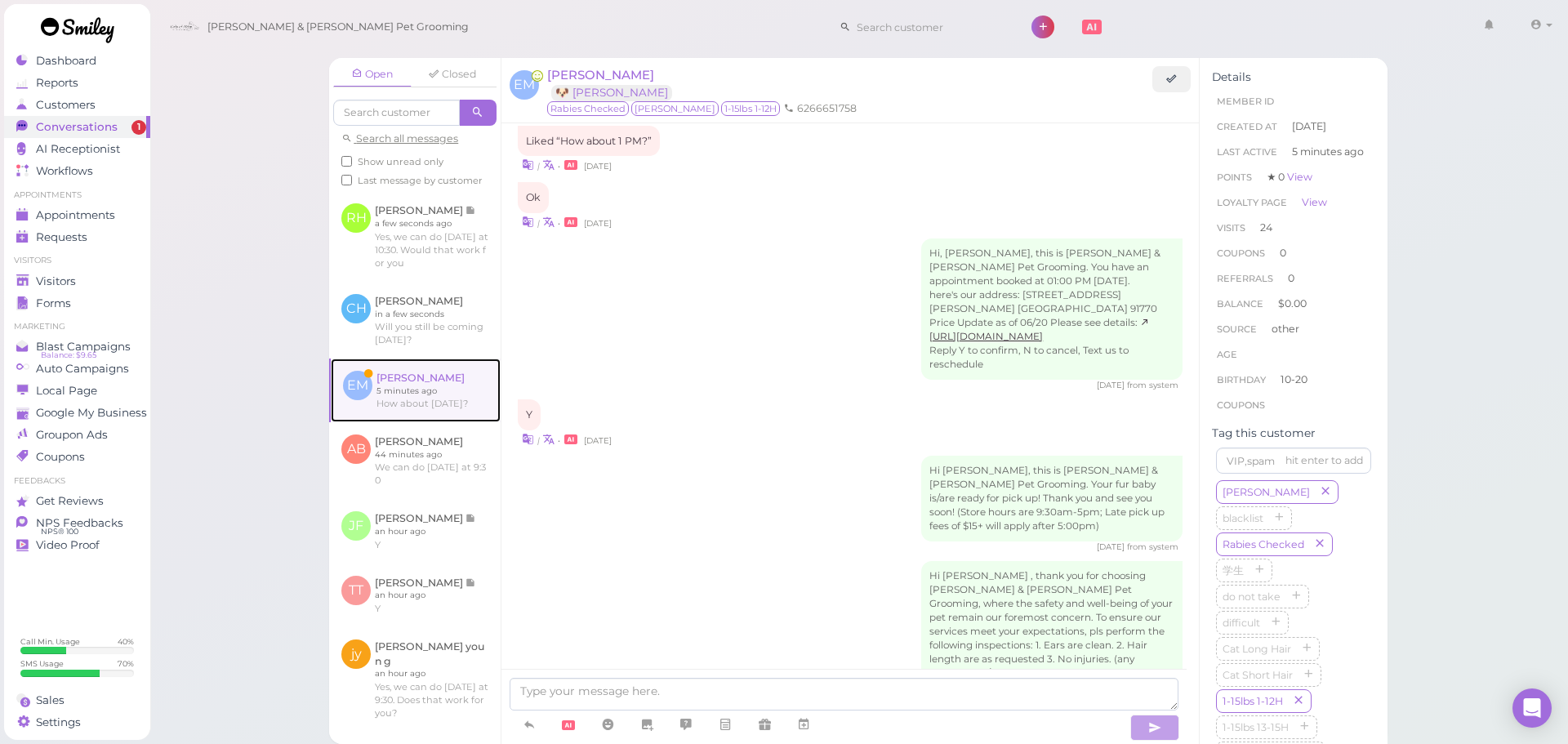
scroll to position [2549, 0]
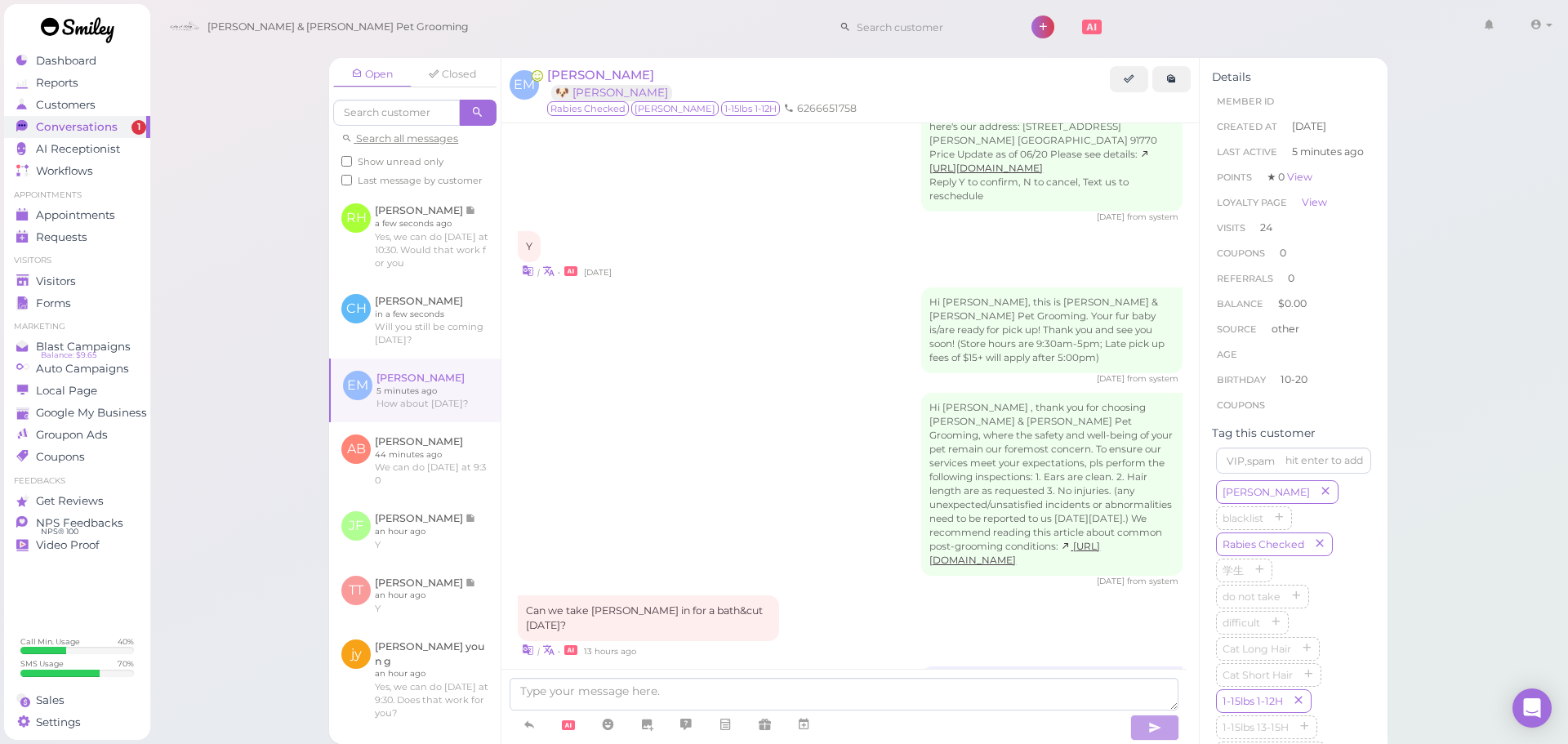
click at [748, 677] on div at bounding box center [844, 707] width 685 height 75
click at [748, 683] on textarea at bounding box center [844, 694] width 669 height 33
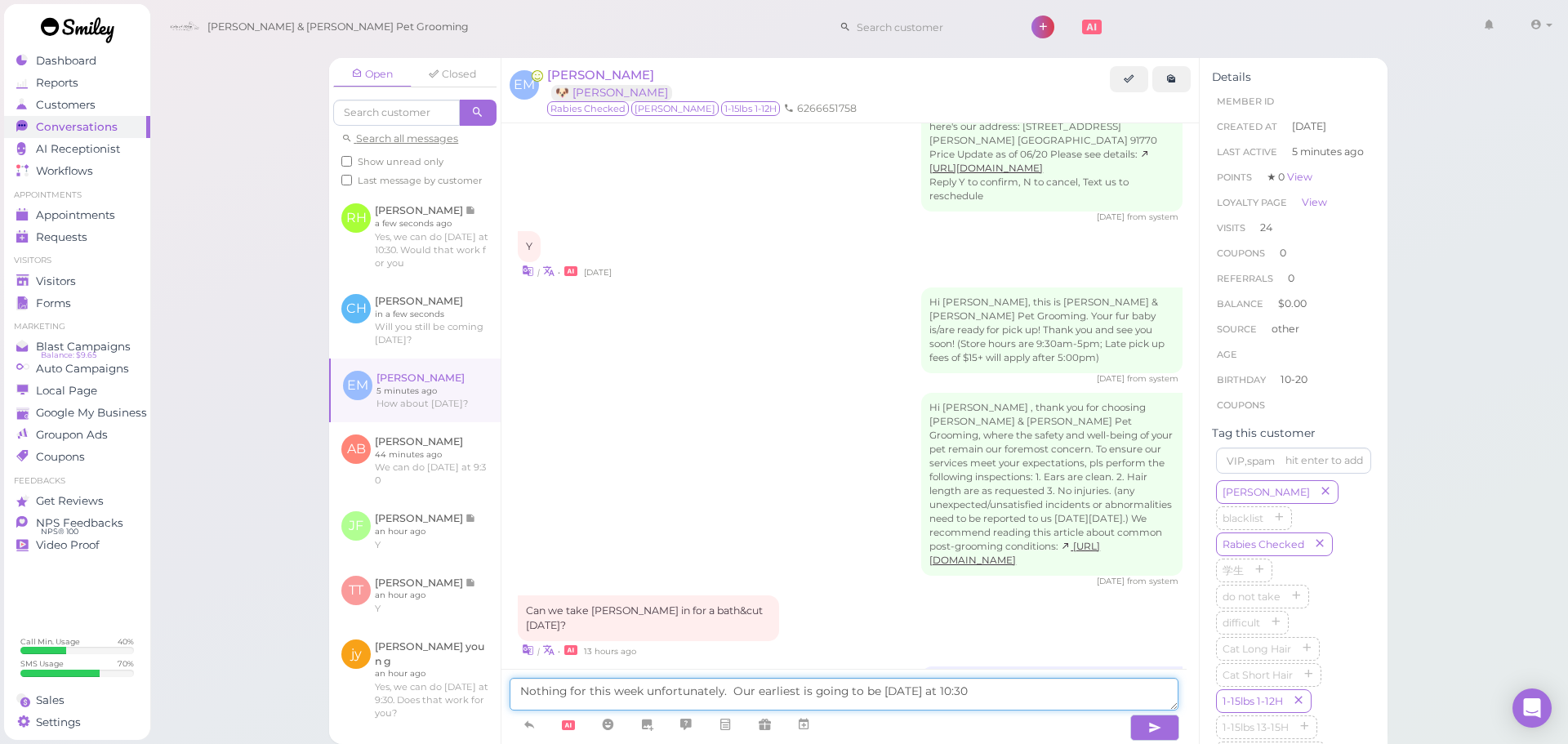
type textarea "Nothing for this week unfortunately. Our earliest is going to be Wednesday at 1…"
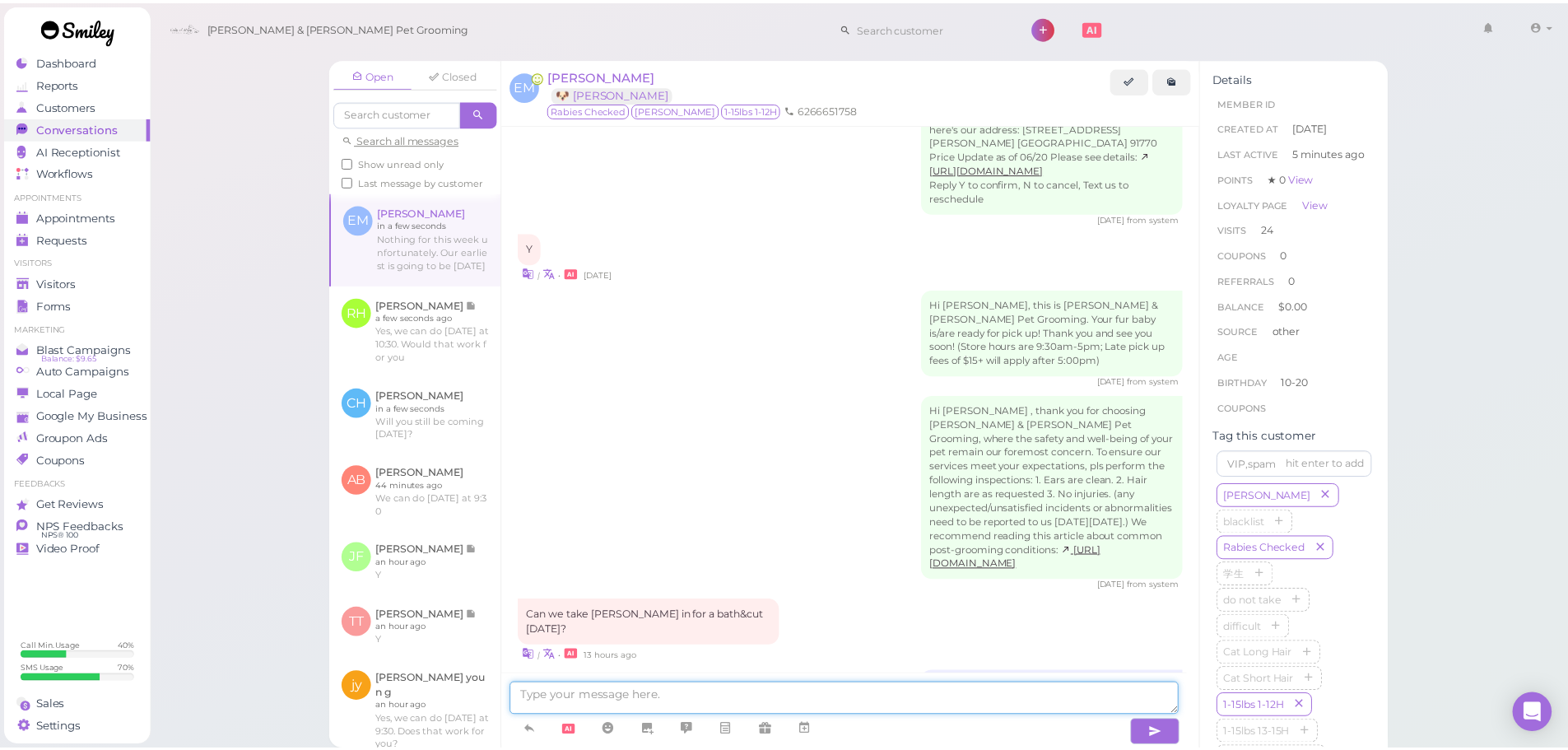
scroll to position [2622, 0]
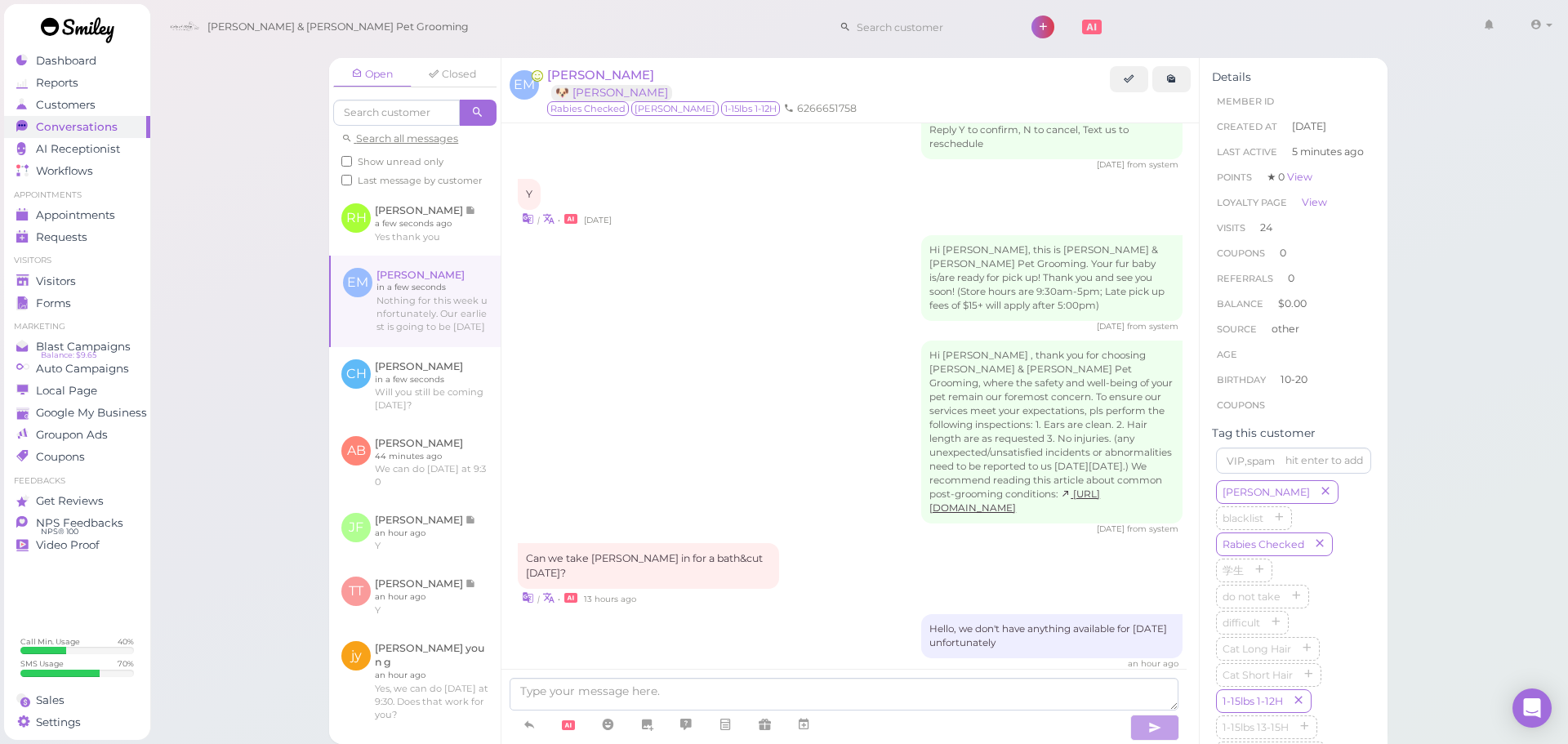
click at [637, 356] on div "Hi Ernesto , thank you for choosing Cody & Miley Pet Grooming, where the safety…" at bounding box center [851, 437] width 665 height 194
click at [136, 340] on link "Blast Campaigns Balance: $9.65" at bounding box center [77, 346] width 146 height 22
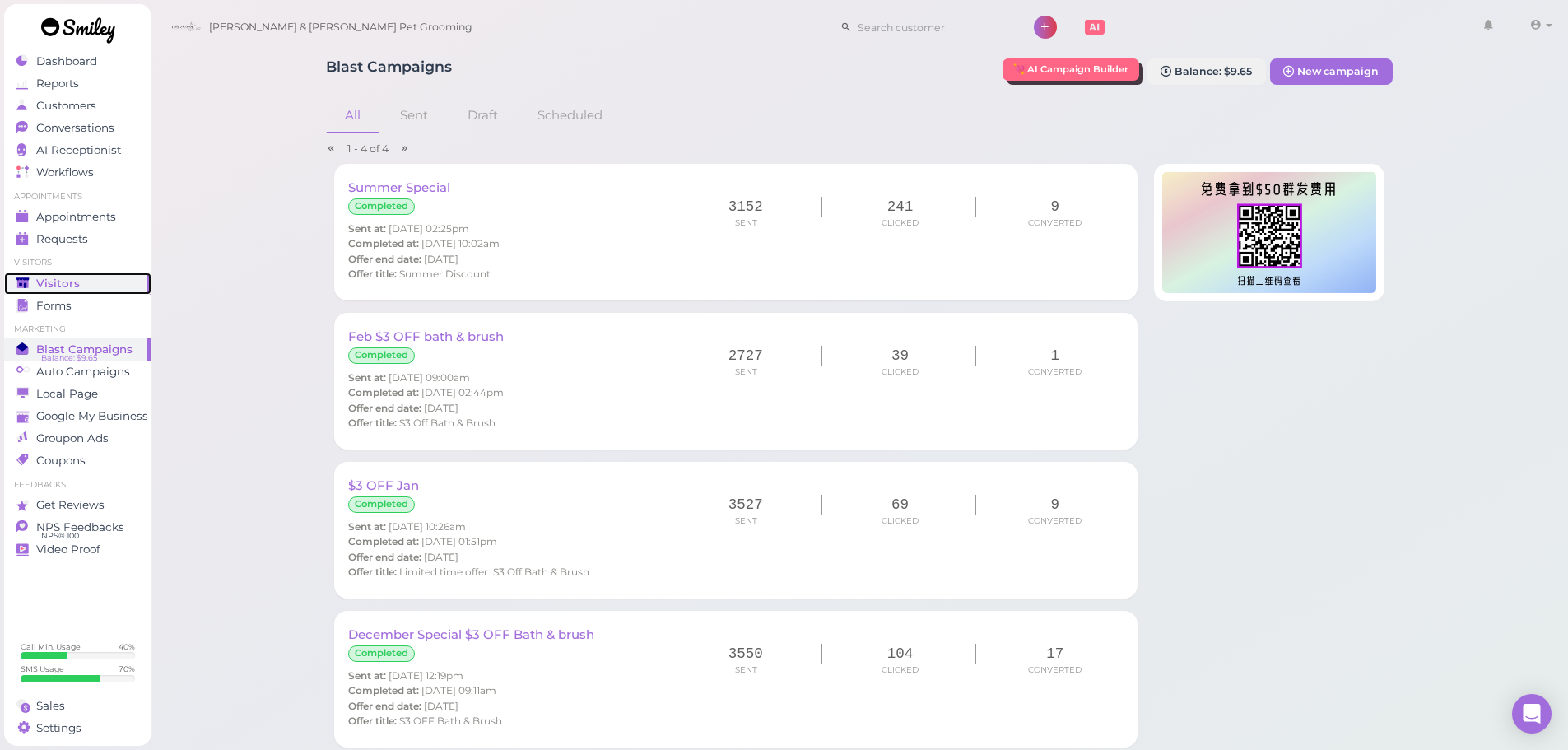
click at [88, 281] on div "Visitors" at bounding box center [76, 283] width 118 height 14
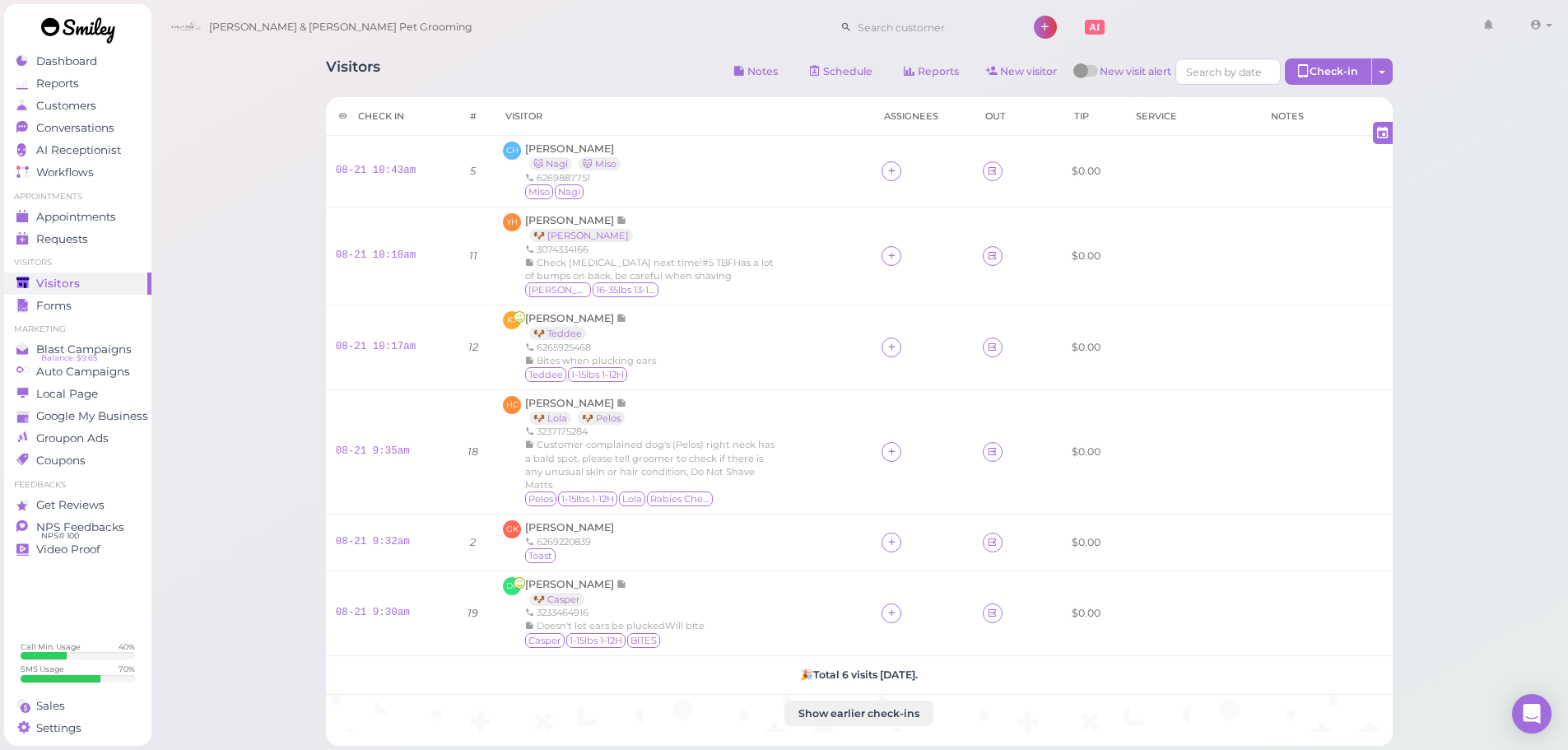
click at [542, 68] on div "Visitors Notes Schedule Reports New visitor New visit alert Check-in Customer c…" at bounding box center [860, 74] width 1067 height 31
click at [572, 79] on div "Visitors Notes Schedule Reports New visitor New visit alert Check-in Customer c…" at bounding box center [860, 74] width 1067 height 31
click at [672, 171] on div "CH Christina Hoang 🐱 Nagi 🐱 Miso 6269887751 Miso Nagi" at bounding box center [683, 171] width 359 height 60
click at [794, 226] on div "YH Yang Hong 🐶 Maggie 3074334166 Check rabies next time!#5 TBFHas a lot of bump…" at bounding box center [683, 256] width 359 height 86
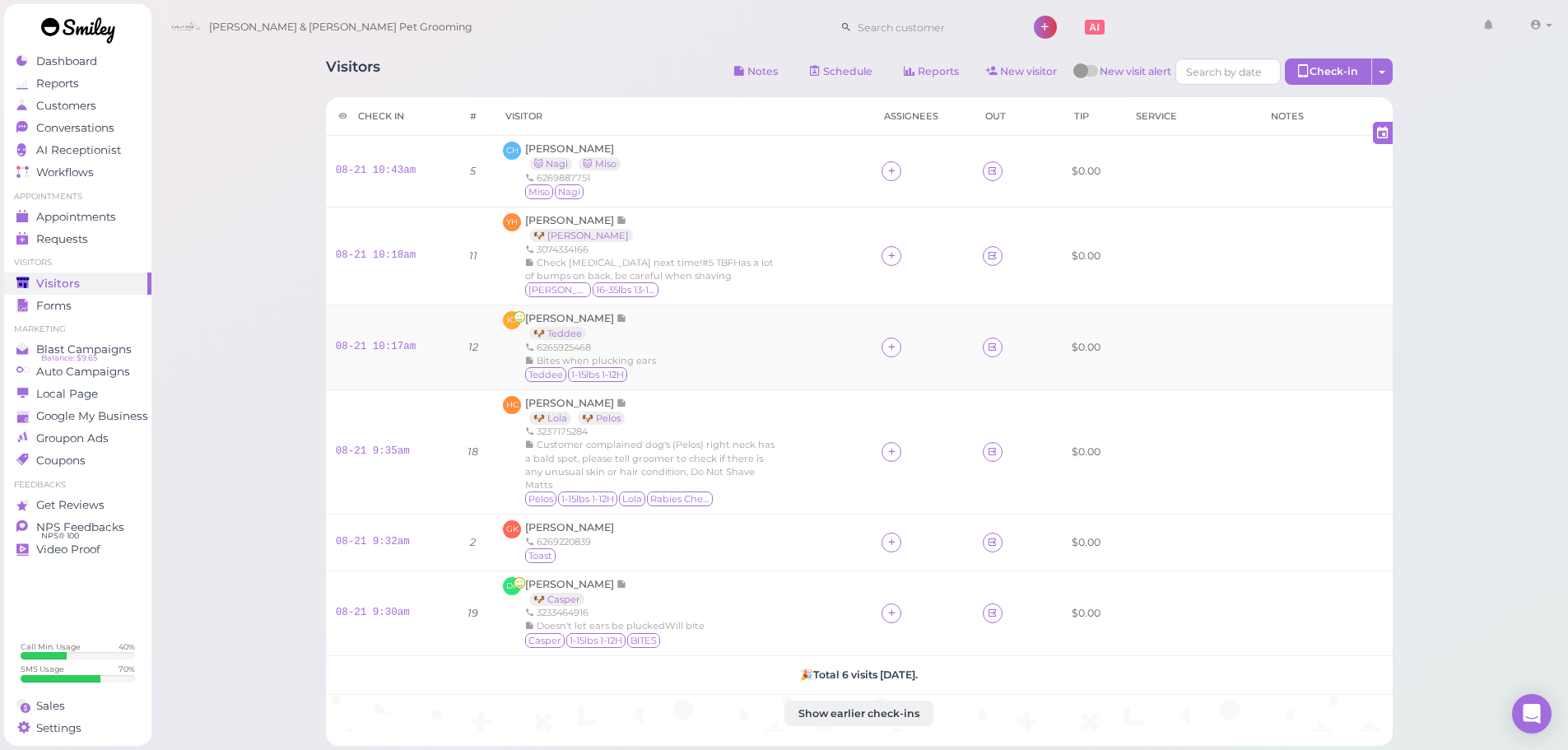
click at [721, 355] on div "KT Katie Tran 🐶 Teddee 6265925468 Bites when plucking ears Teddee 1-15lbs 1-12H" at bounding box center [683, 347] width 359 height 73
click at [651, 346] on div "KT Katie Tran 🐶 Teddee 6265925468 Bites when plucking ears Teddee 1-15lbs 1-12H" at bounding box center [683, 347] width 359 height 73
click at [713, 279] on div "Check rabies next time!#5 TBFHas a lot of bumps on back, be careful when shaving" at bounding box center [653, 269] width 256 height 26
click at [708, 546] on div "GK Genevieve Ko 6269220839 Toast" at bounding box center [683, 542] width 359 height 45
click at [717, 600] on div "DP Dyana Peraza 🐶 Casper 3233464916 Doesn't let ears be pluckedWill bite Casper…" at bounding box center [683, 613] width 359 height 73
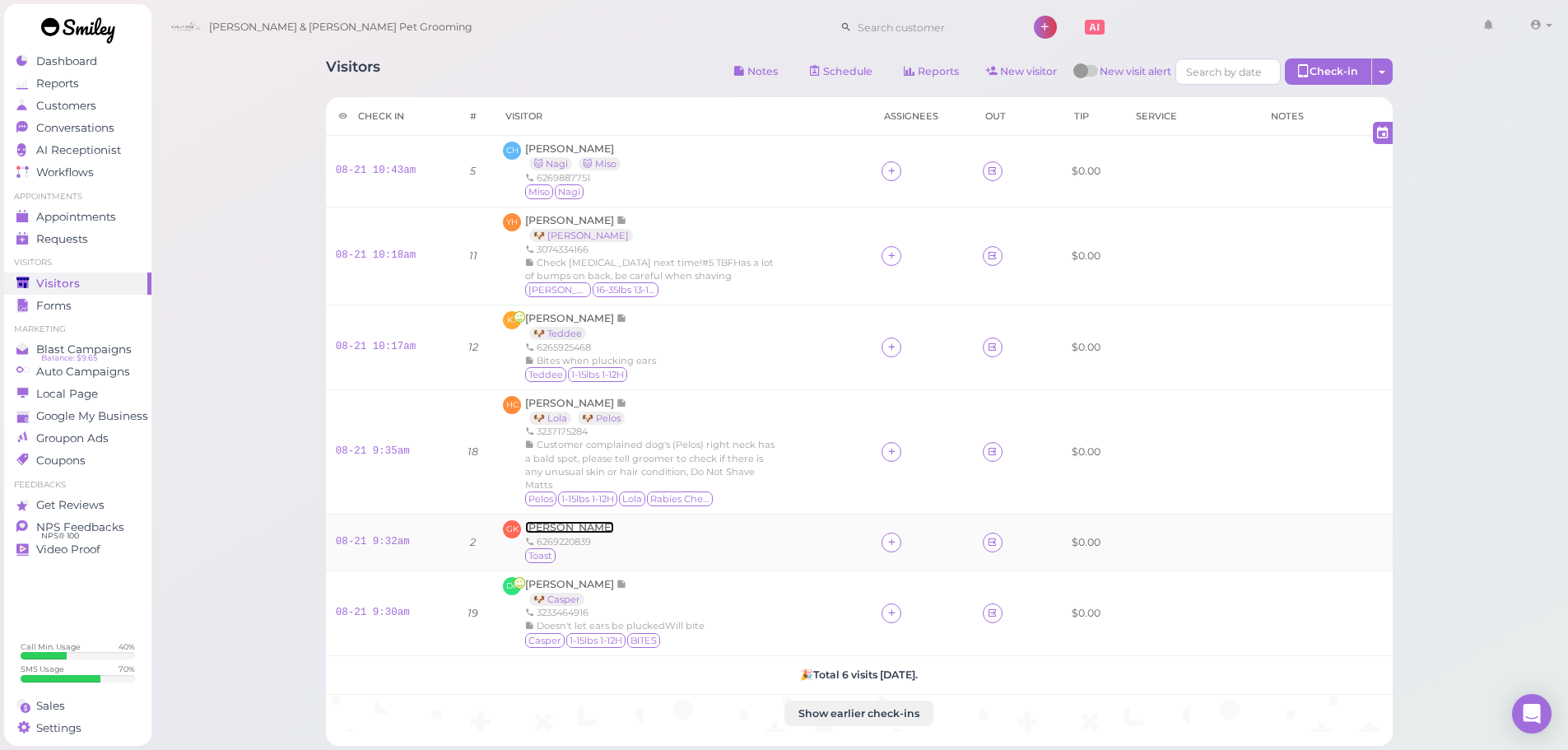
click at [571, 521] on span "Genevieve Ko" at bounding box center [569, 527] width 89 height 12
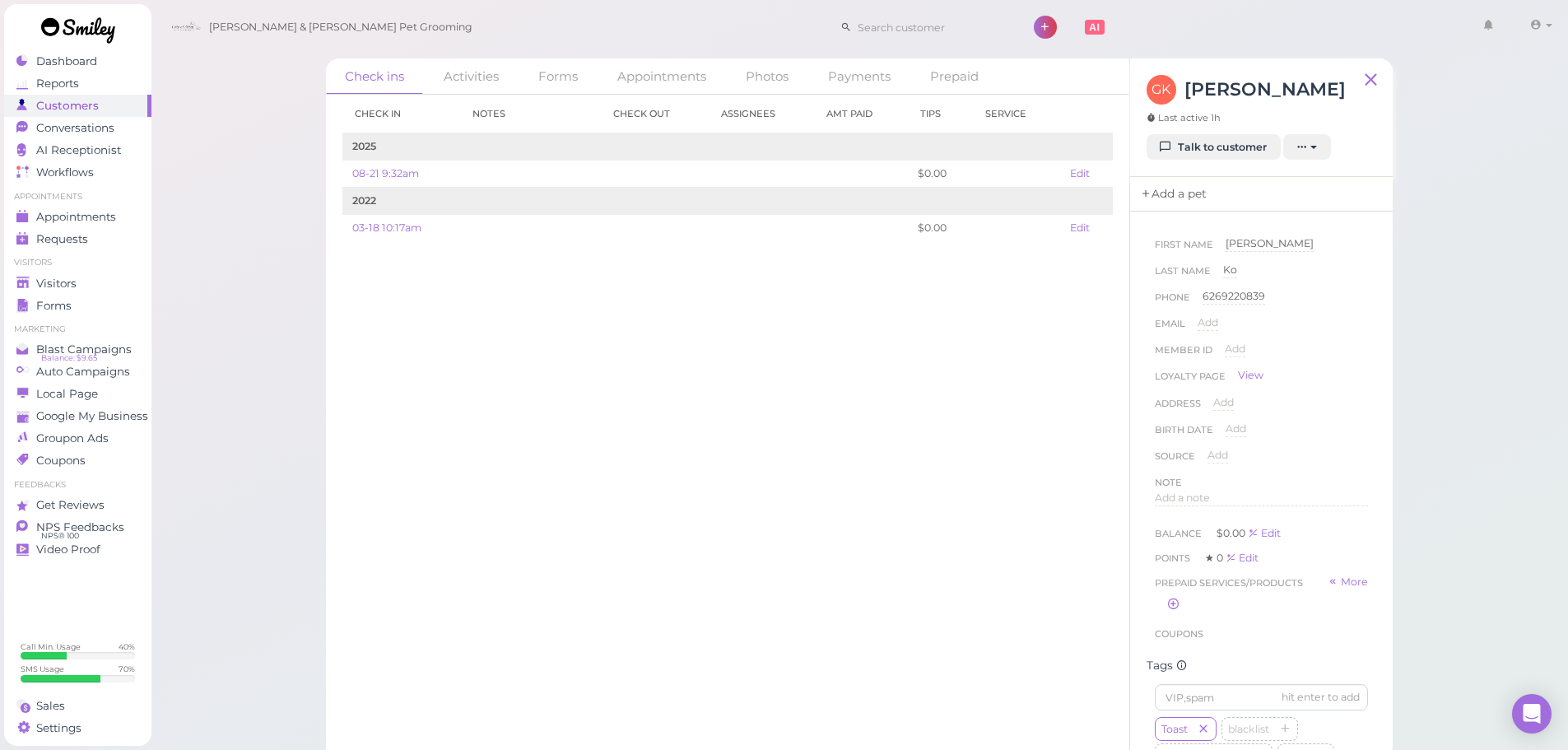
click at [1151, 184] on link "Add a pet" at bounding box center [1173, 194] width 87 height 35
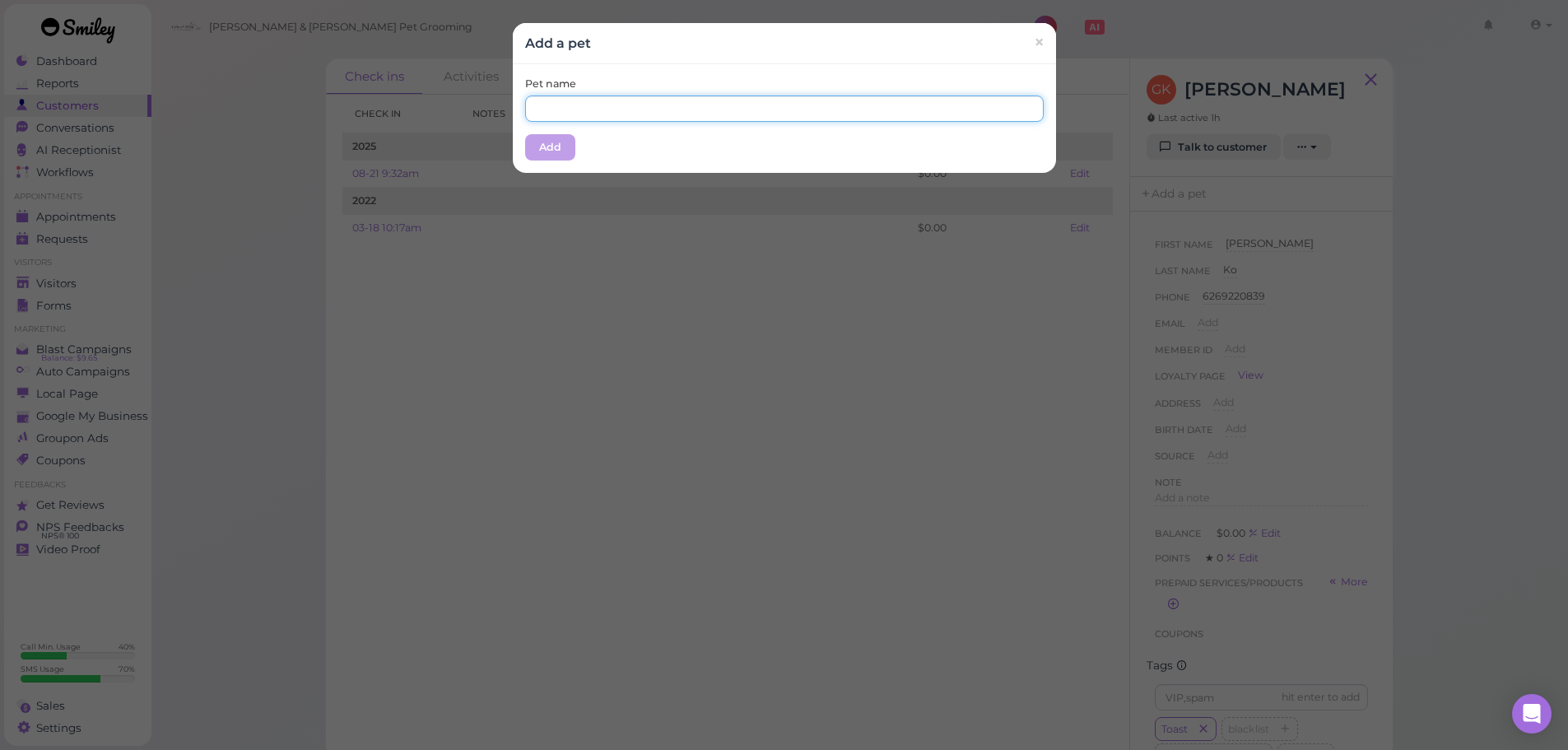
click at [693, 107] on input "text" at bounding box center [784, 108] width 518 height 26
type input "Toast"
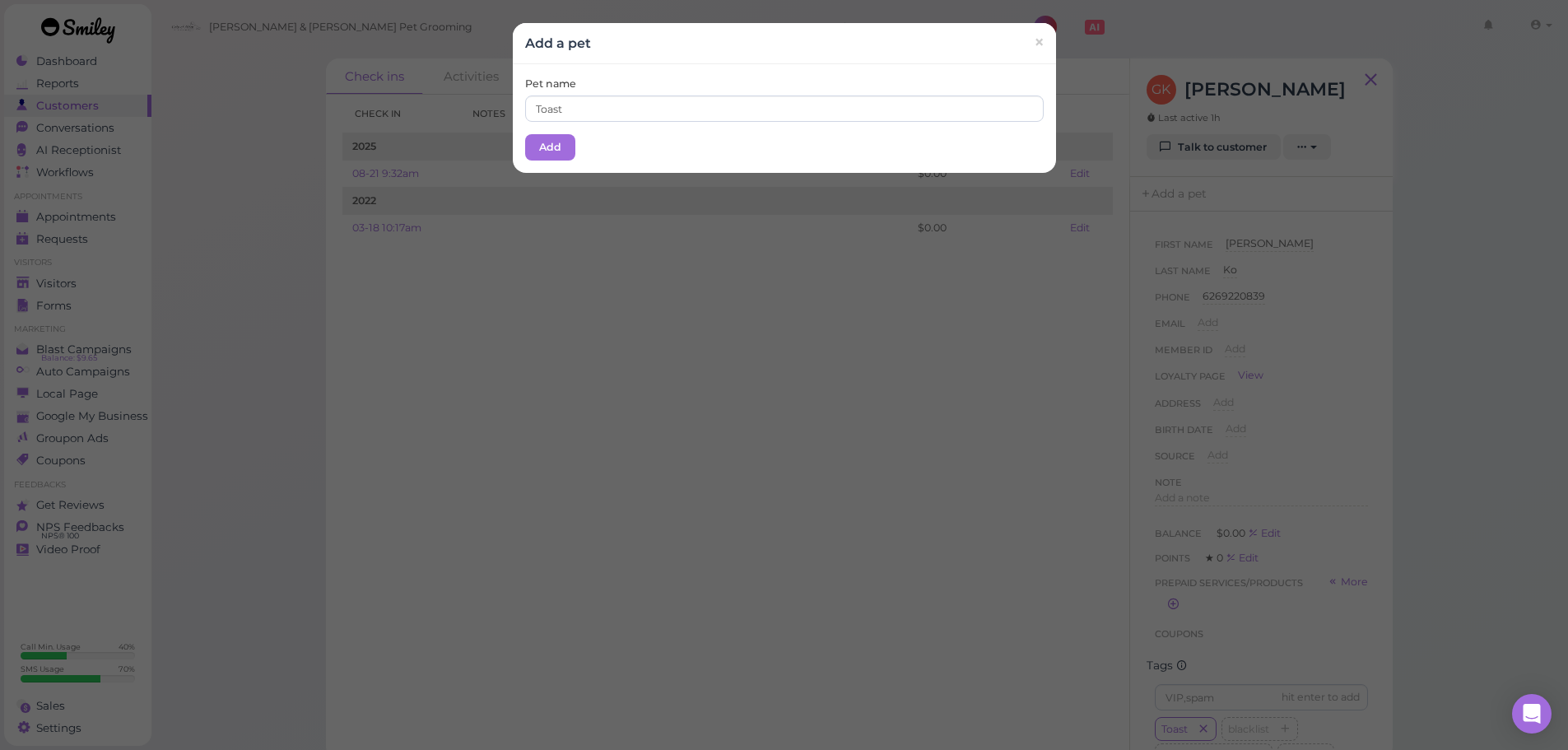
click at [779, 60] on div "Add a pet ×" at bounding box center [784, 43] width 543 height 41
click at [527, 156] on button "Add" at bounding box center [550, 147] width 50 height 26
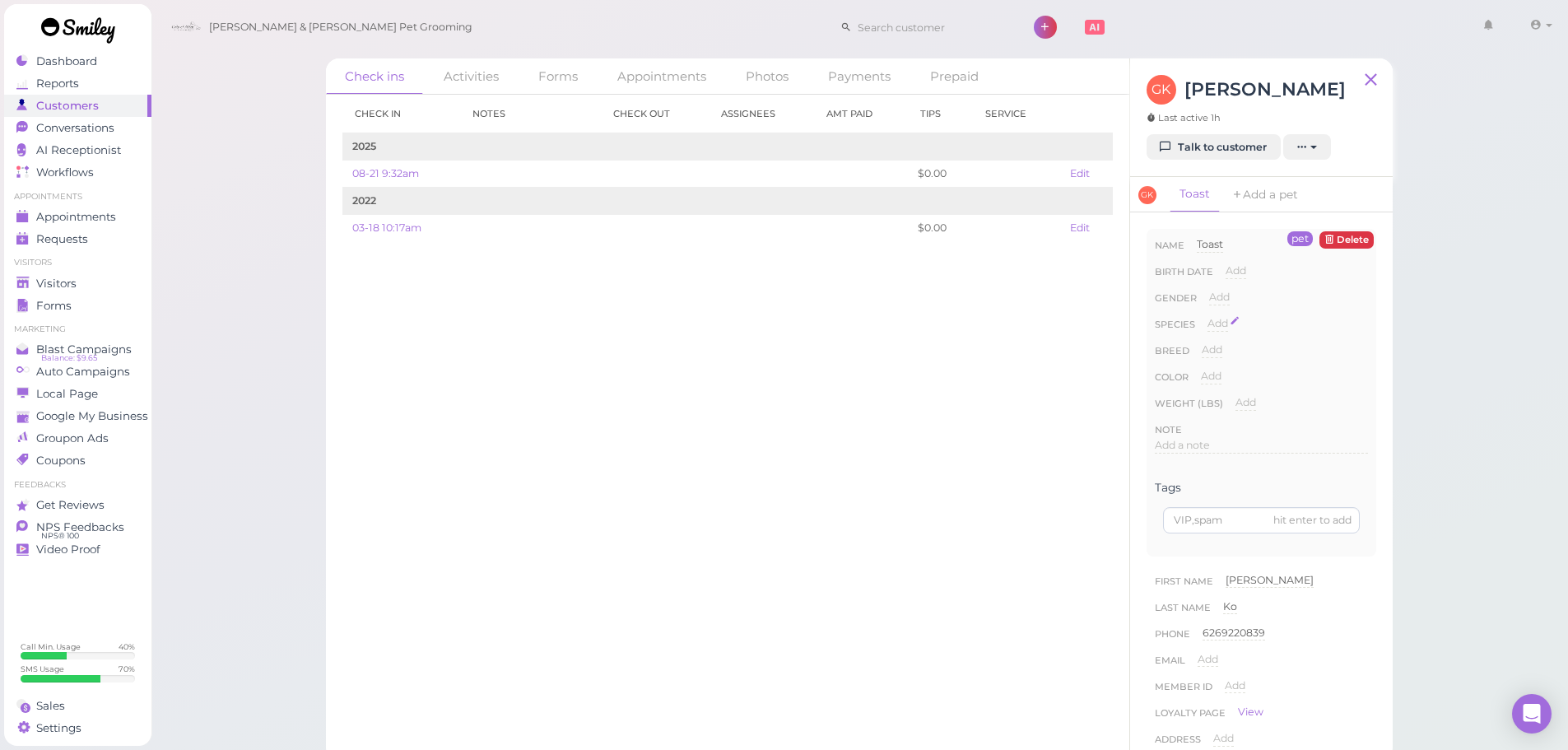
drag, startPoint x: 1215, startPoint y: 323, endPoint x: 1267, endPoint y: 331, distance: 52.6
click at [1216, 324] on span "Add" at bounding box center [1218, 323] width 21 height 12
drag, startPoint x: 1267, startPoint y: 331, endPoint x: 1265, endPoint y: 340, distance: 9.2
click at [1267, 333] on select "Dog Cat Bird Other" at bounding box center [1287, 328] width 160 height 25
select select "Dog"
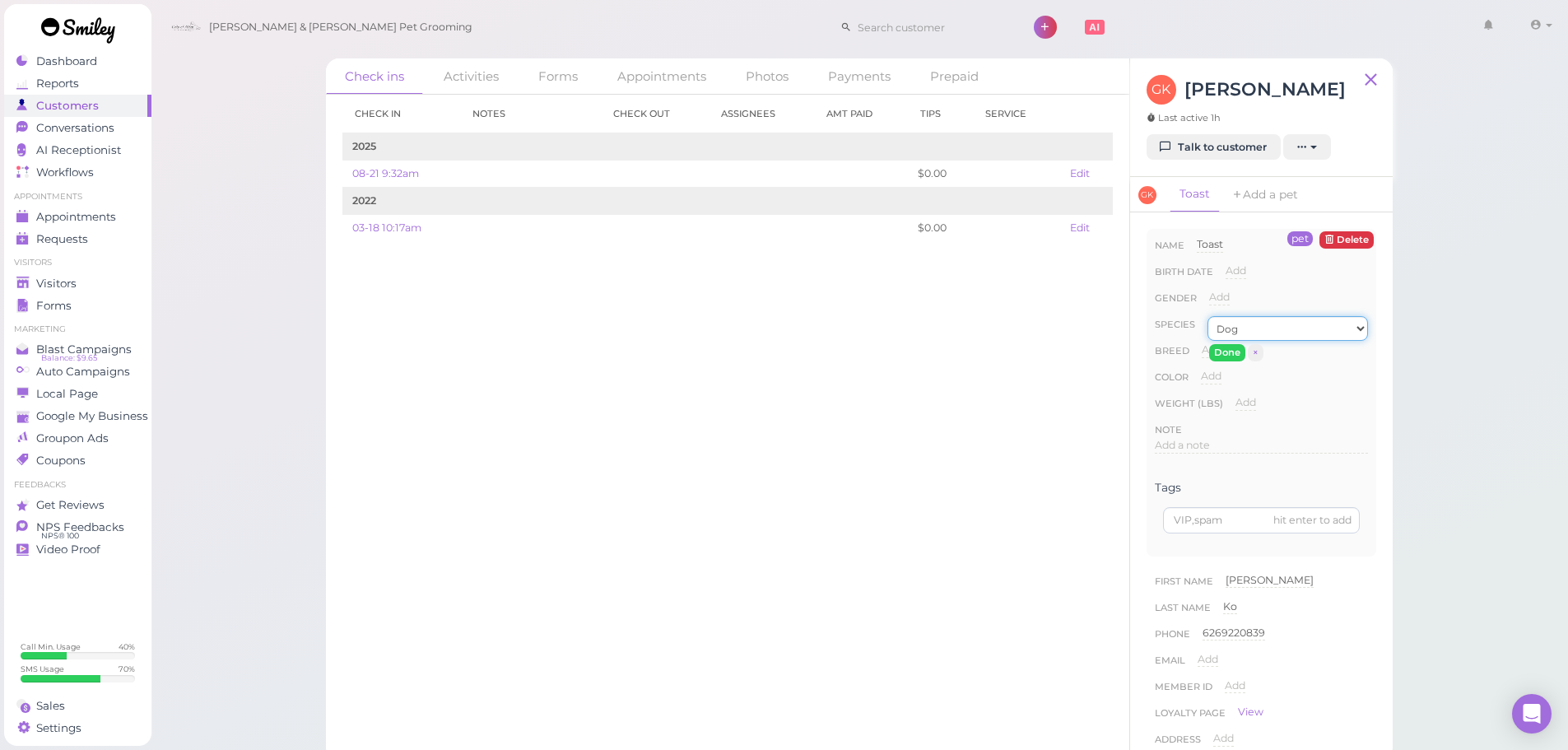
click at [1208, 316] on select "Dog Cat Bird Other" at bounding box center [1287, 328] width 160 height 25
click at [1224, 354] on button "Done" at bounding box center [1227, 352] width 36 height 17
click at [580, 348] on div "Check in Notes Check out Assignees Amt Paid Tips Service 2025 08-21 9:32am $0.0…" at bounding box center [728, 422] width 804 height 656
click at [36, 283] on span "Visitors" at bounding box center [58, 283] width 44 height 14
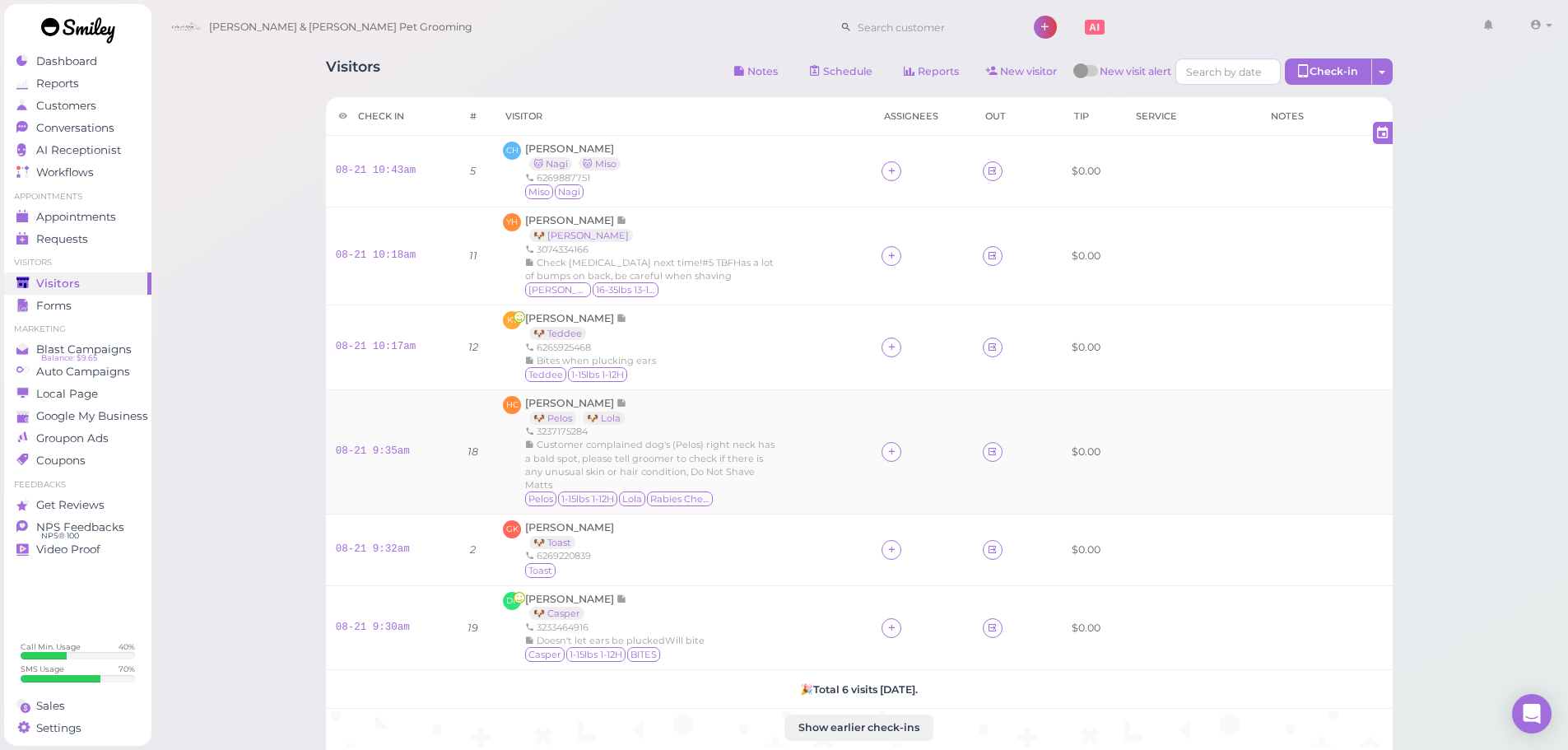
click at [785, 461] on div "HC Humberto C 🐶 Pelos 🐶 Lola 3237175284 Customer complained dog's (Pelos) right…" at bounding box center [683, 452] width 359 height 112
drag, startPoint x: 742, startPoint y: 389, endPoint x: 743, endPoint y: 319, distance: 70.0
click at [742, 389] on td "KT Katie Tran 🐶 Teddee 6265925468 Bites when plucking ears Teddee 1-15lbs 1-12H" at bounding box center [683, 346] width 379 height 85
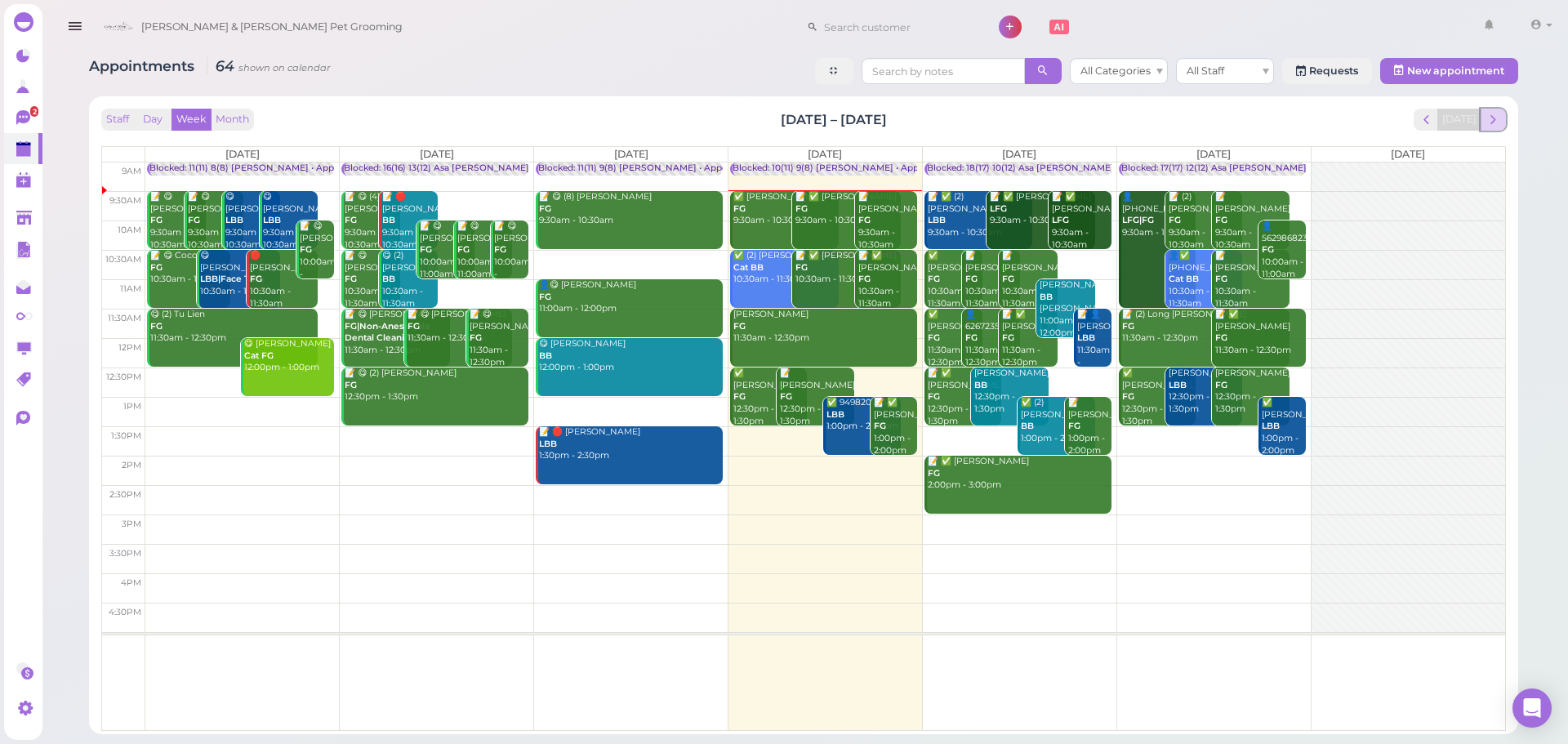
click at [1486, 126] on span "next" at bounding box center [1493, 119] width 16 height 16
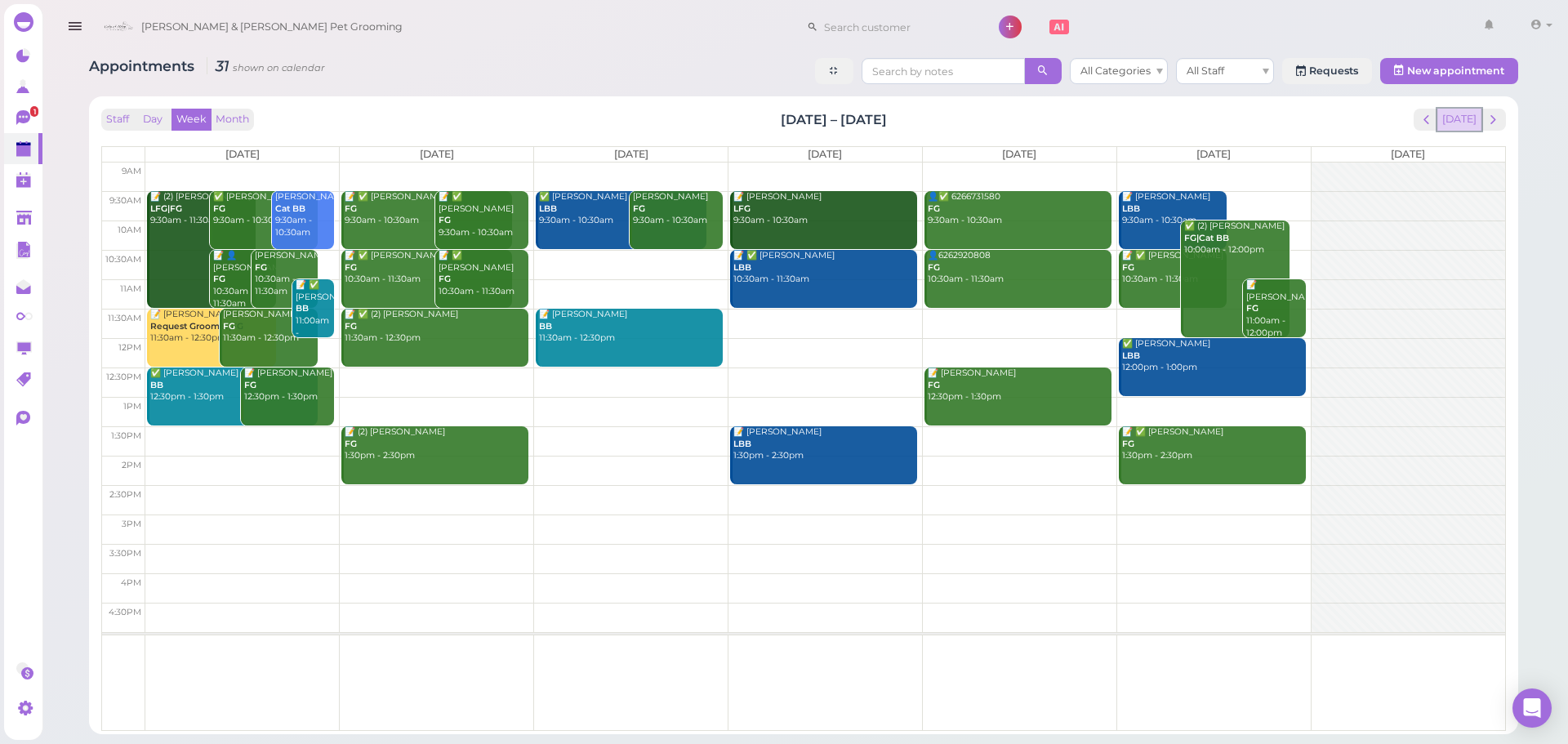
click at [1461, 112] on button "[DATE]" at bounding box center [1458, 119] width 44 height 22
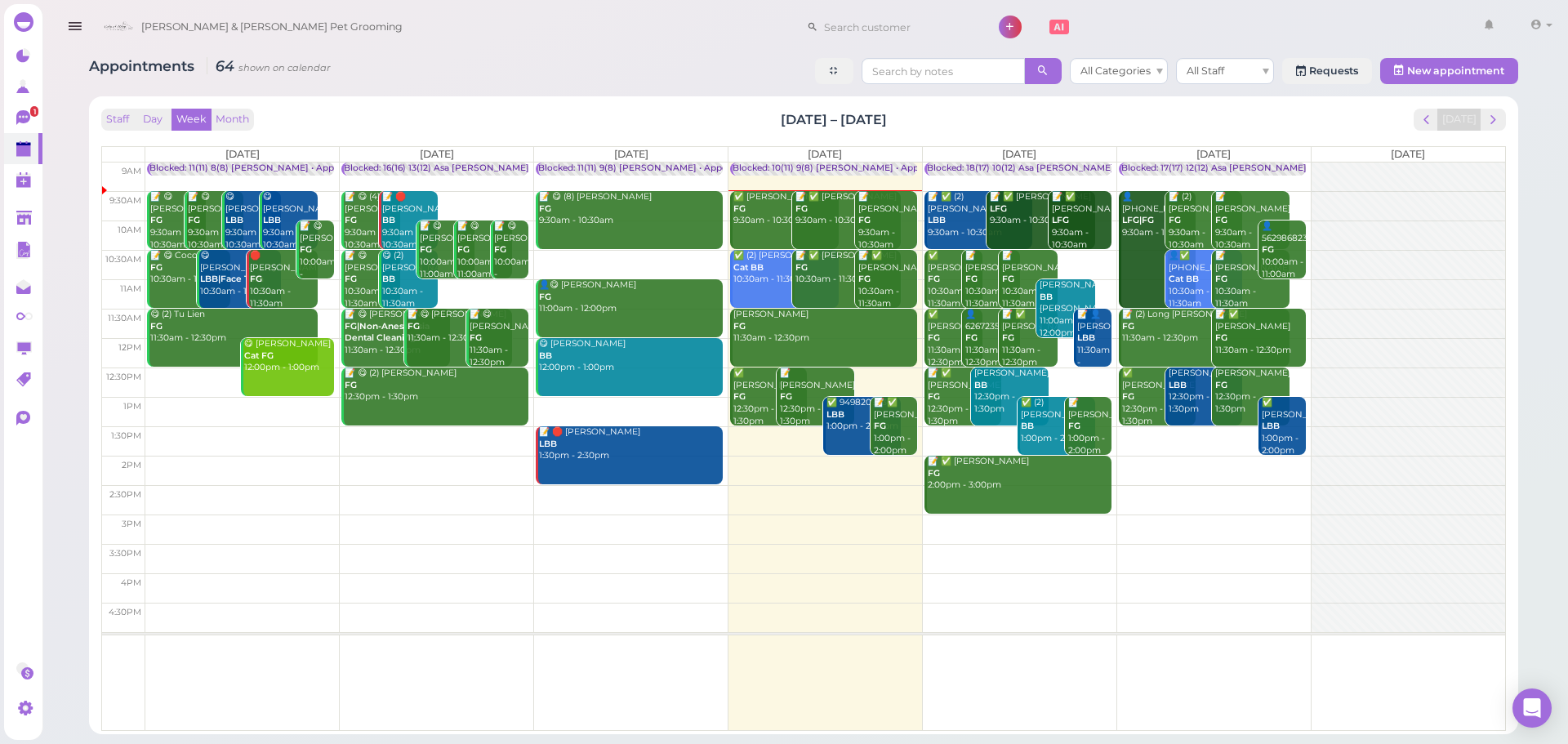
click at [688, 117] on div "Staff Day Week Month Aug 18 – 24, 2025 Today" at bounding box center [803, 119] width 1404 height 22
click at [891, 220] on div "📝 Dyana Peraza FG 9:30am - 10:30am" at bounding box center [887, 221] width 59 height 59
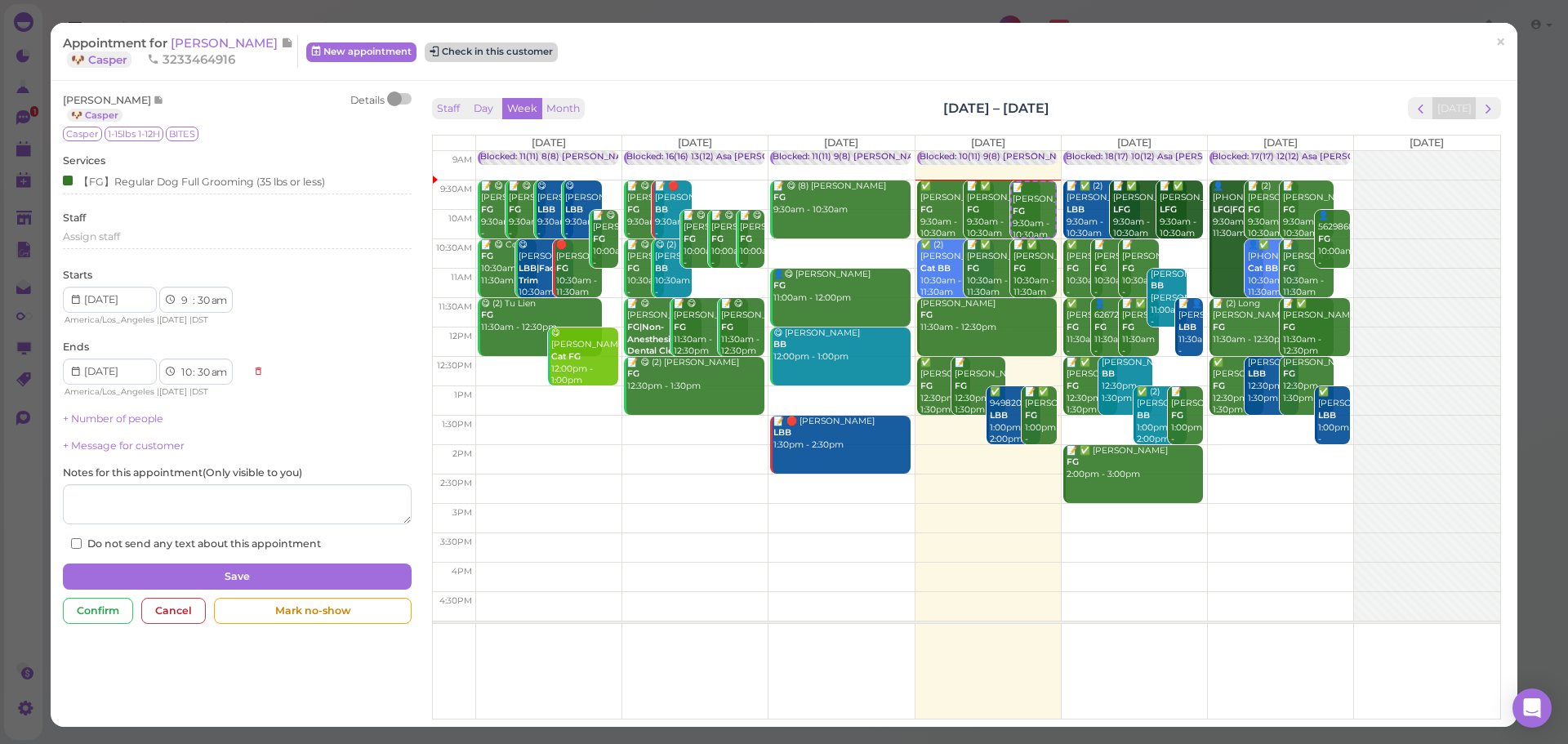
click at [765, 63] on div "Appointment for Dyana Peraza 🐶 Casper 3233464916 New appointment Check in this …" at bounding box center [776, 51] width 1425 height 33
click at [452, 53] on button "Check in this customer" at bounding box center [490, 52] width 133 height 20
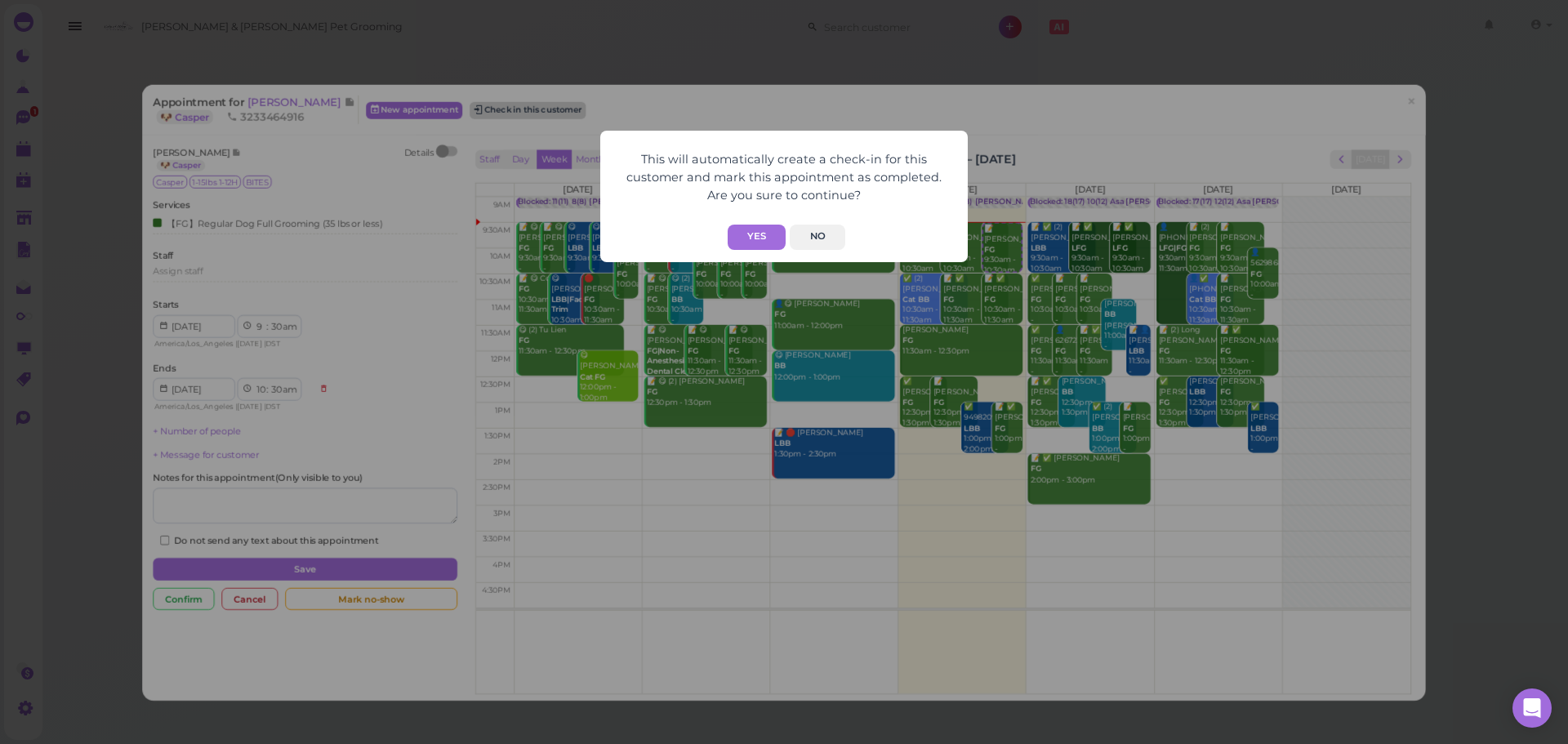
click at [766, 243] on button "Yes" at bounding box center [756, 238] width 58 height 26
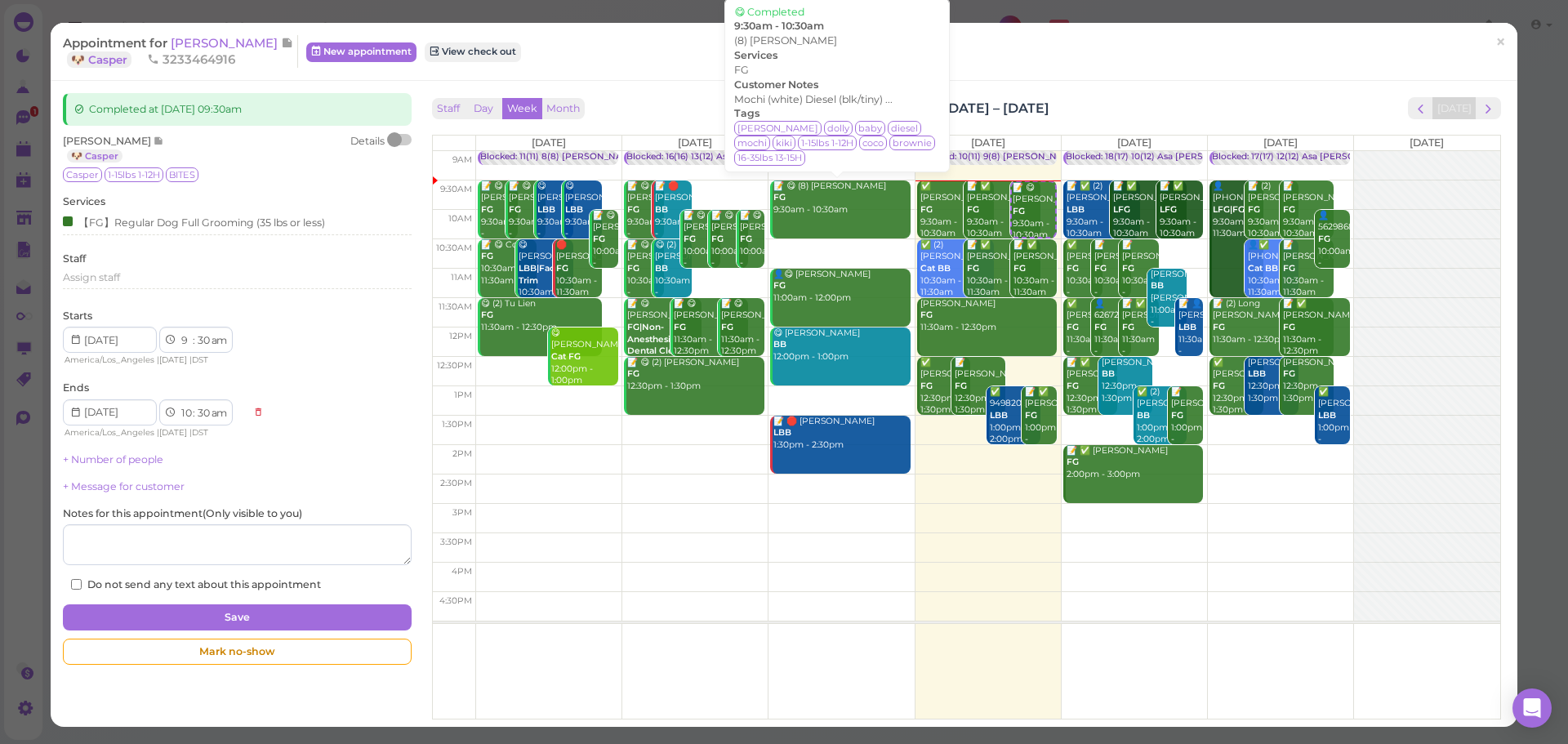
click at [660, 54] on div "Appointment for Dyana Peraza 🐶 Casper 3233464916 New appointment View check out" at bounding box center [776, 51] width 1425 height 33
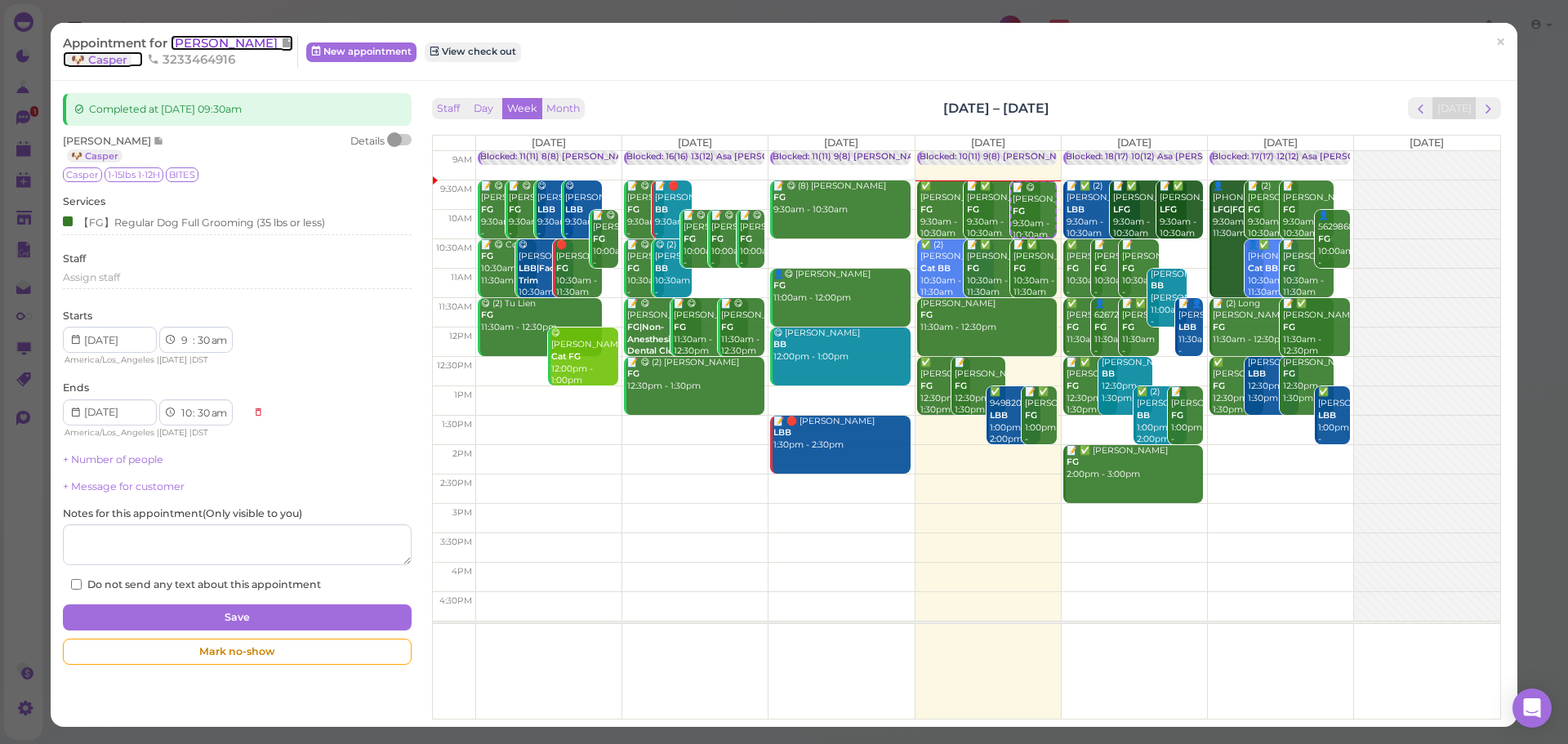
click at [236, 36] on span "[PERSON_NAME]" at bounding box center [226, 43] width 111 height 16
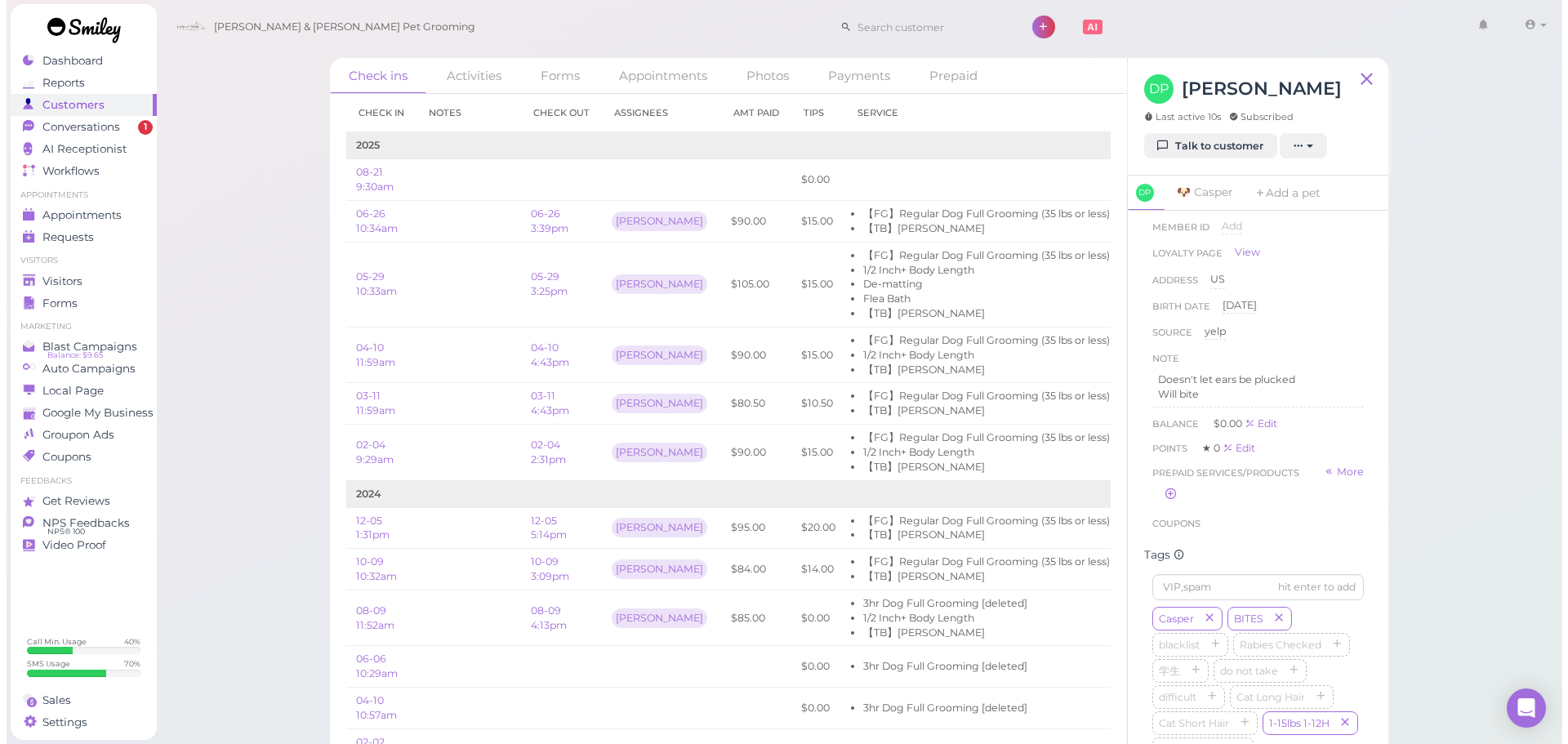
scroll to position [234, 0]
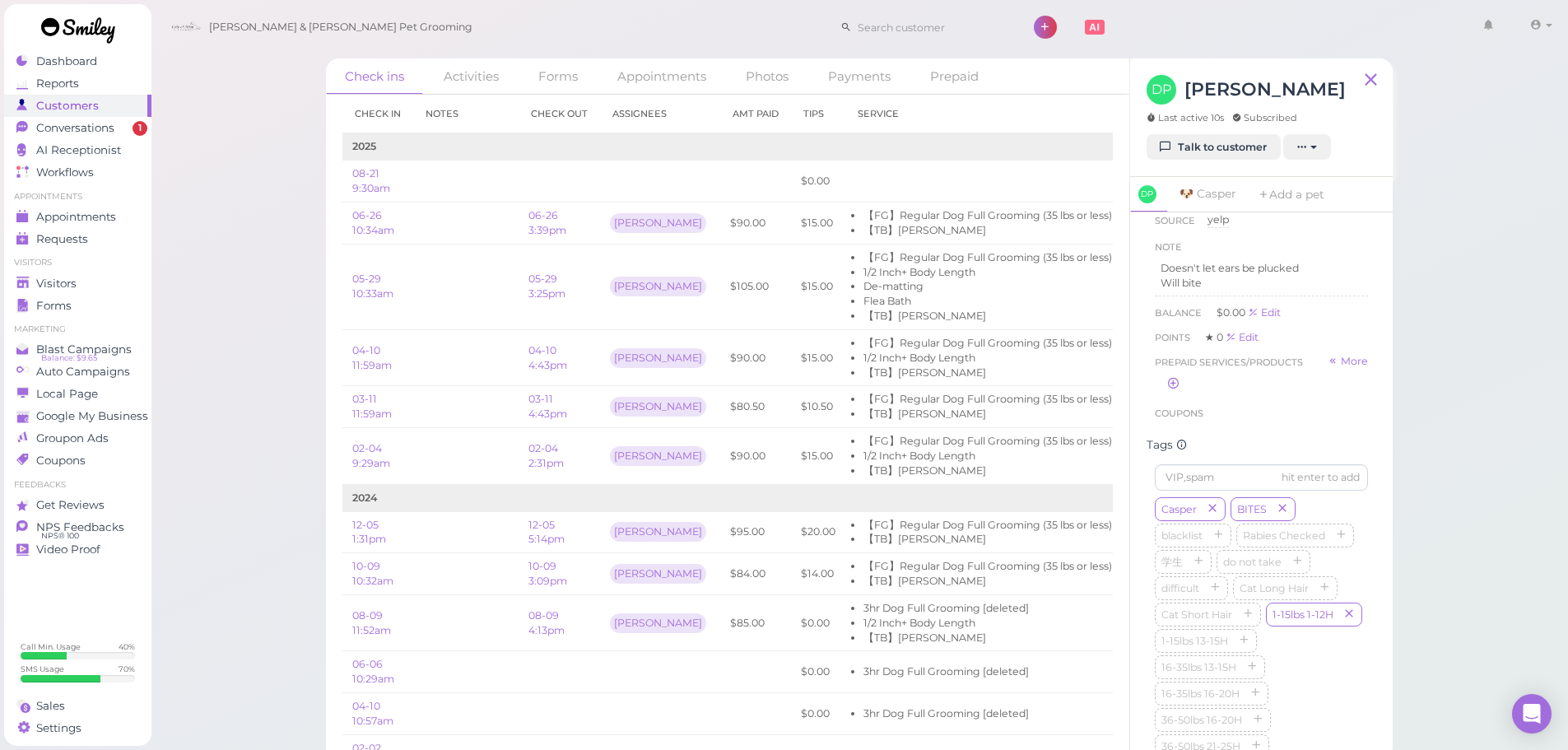
click at [1523, 568] on div "Check ins Activities Forms Appointments Photos Payments Prepaid Check in Notes …" at bounding box center [860, 380] width 1419 height 761
click at [44, 210] on span "Appointments" at bounding box center [77, 217] width 83 height 14
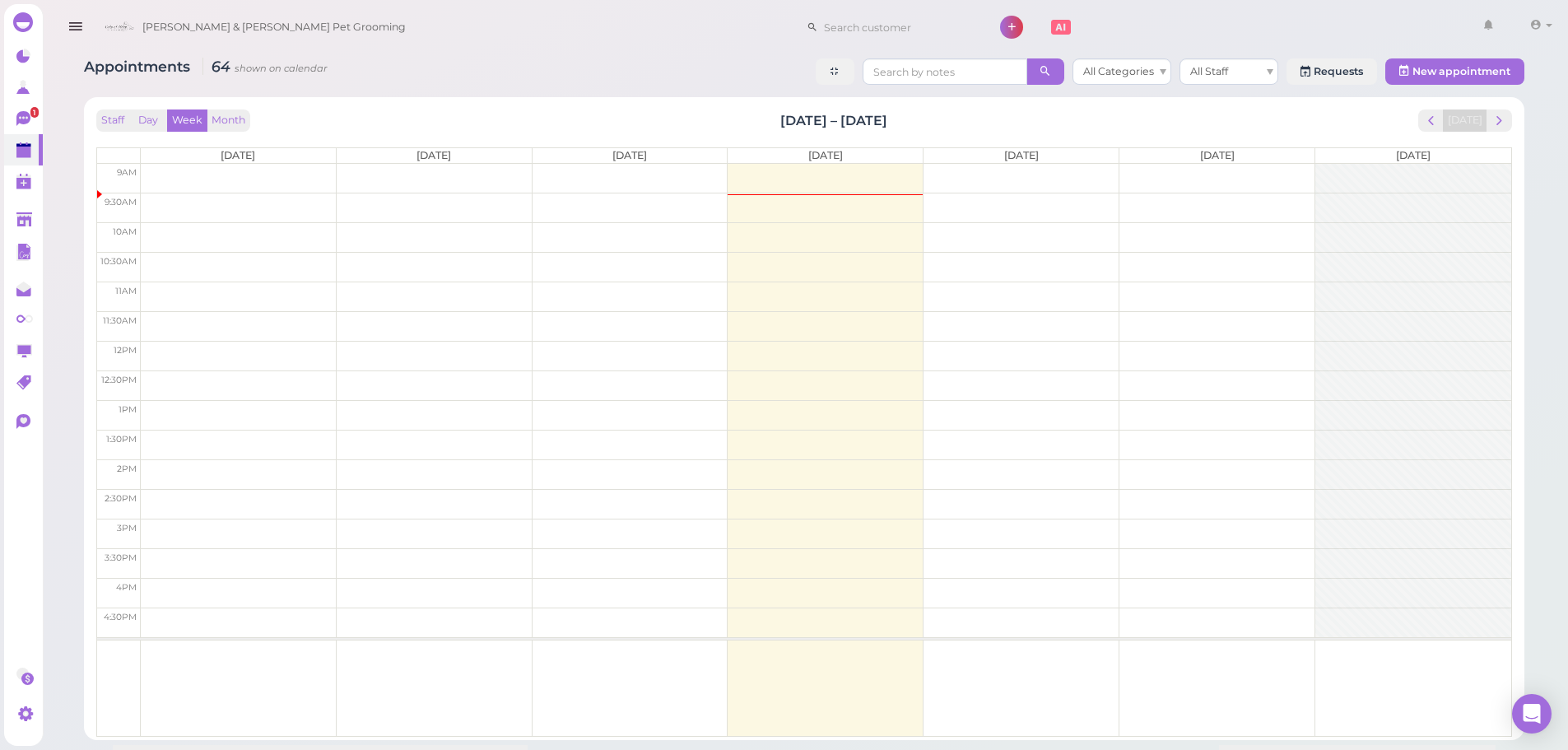
click at [380, 51] on div "Appointments 64 shown on calendar All Categories All Staff Requests New appoint…" at bounding box center [804, 393] width 1481 height 694
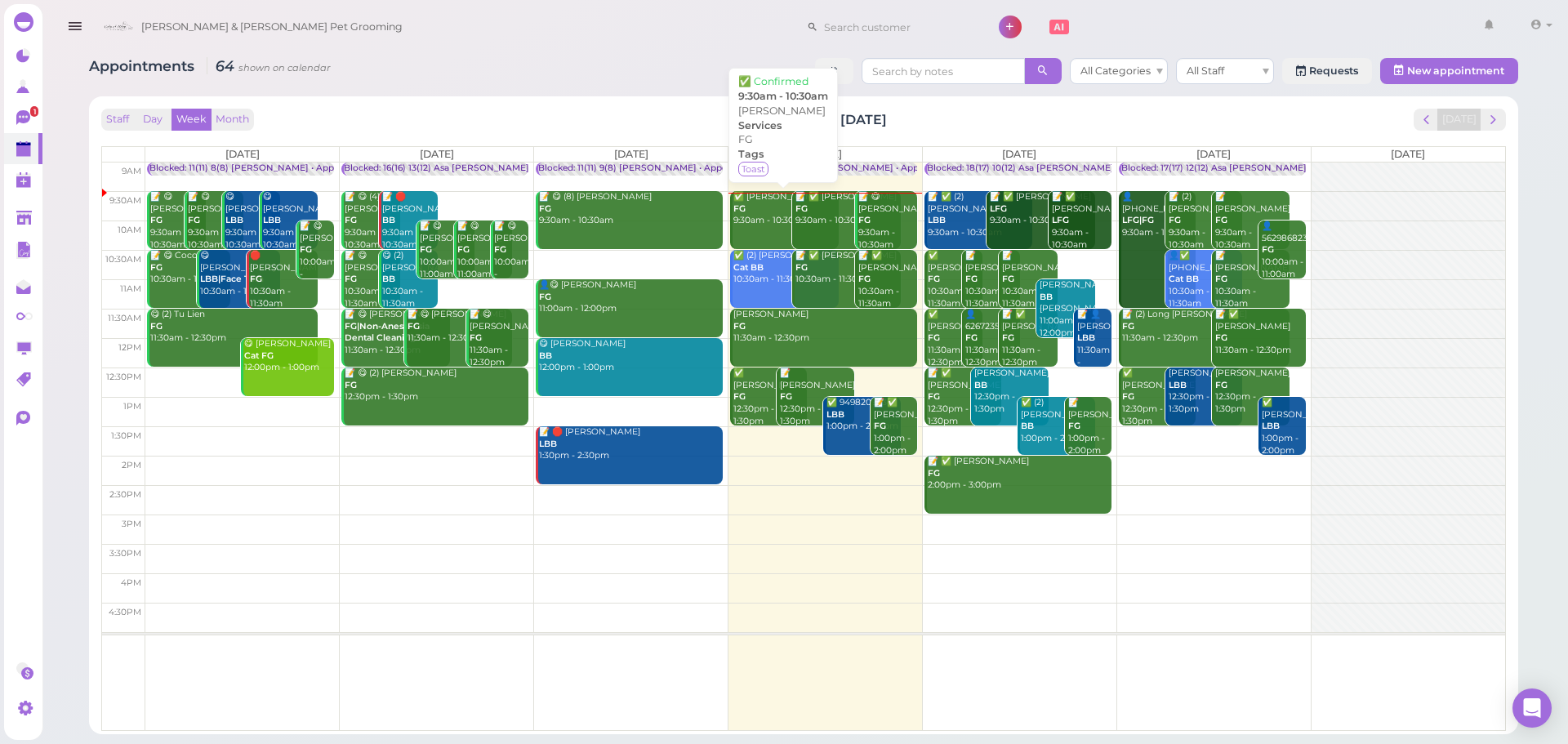
click at [776, 243] on link "✅ Genevieve Ko FG 9:30am - 10:30am" at bounding box center [784, 220] width 109 height 58
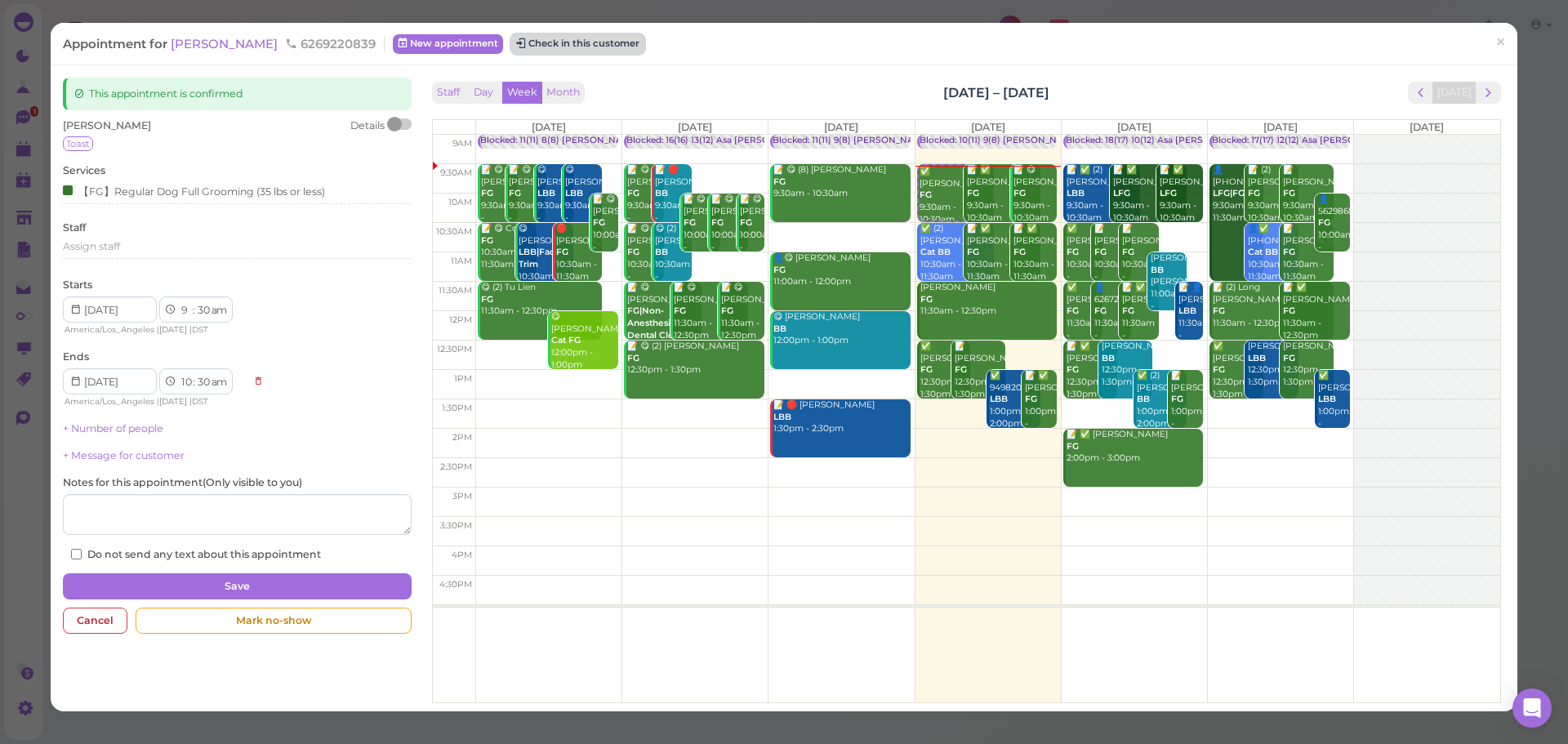
click at [538, 50] on button "Check in this customer" at bounding box center [577, 44] width 133 height 20
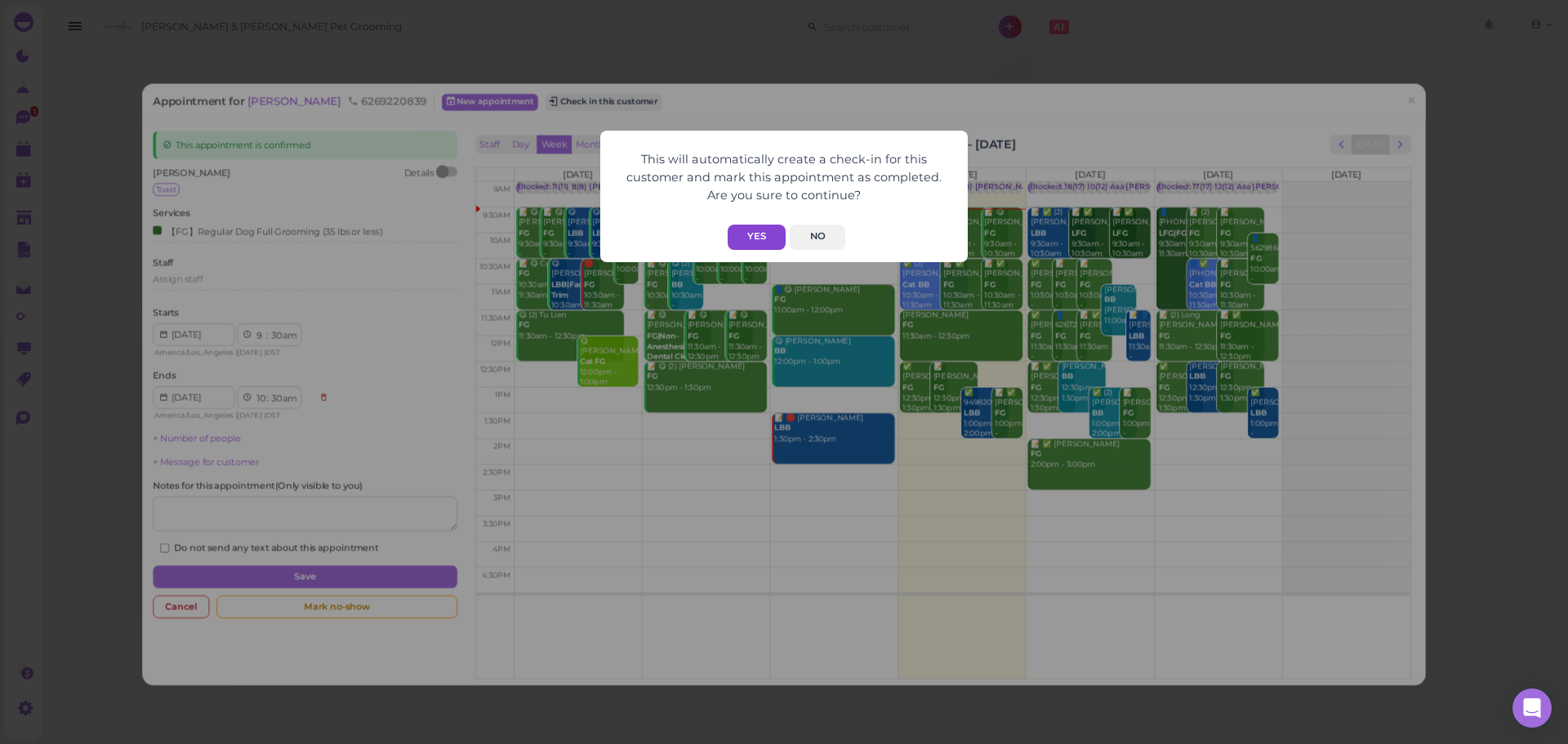
click at [779, 231] on button "Yes" at bounding box center [756, 238] width 58 height 26
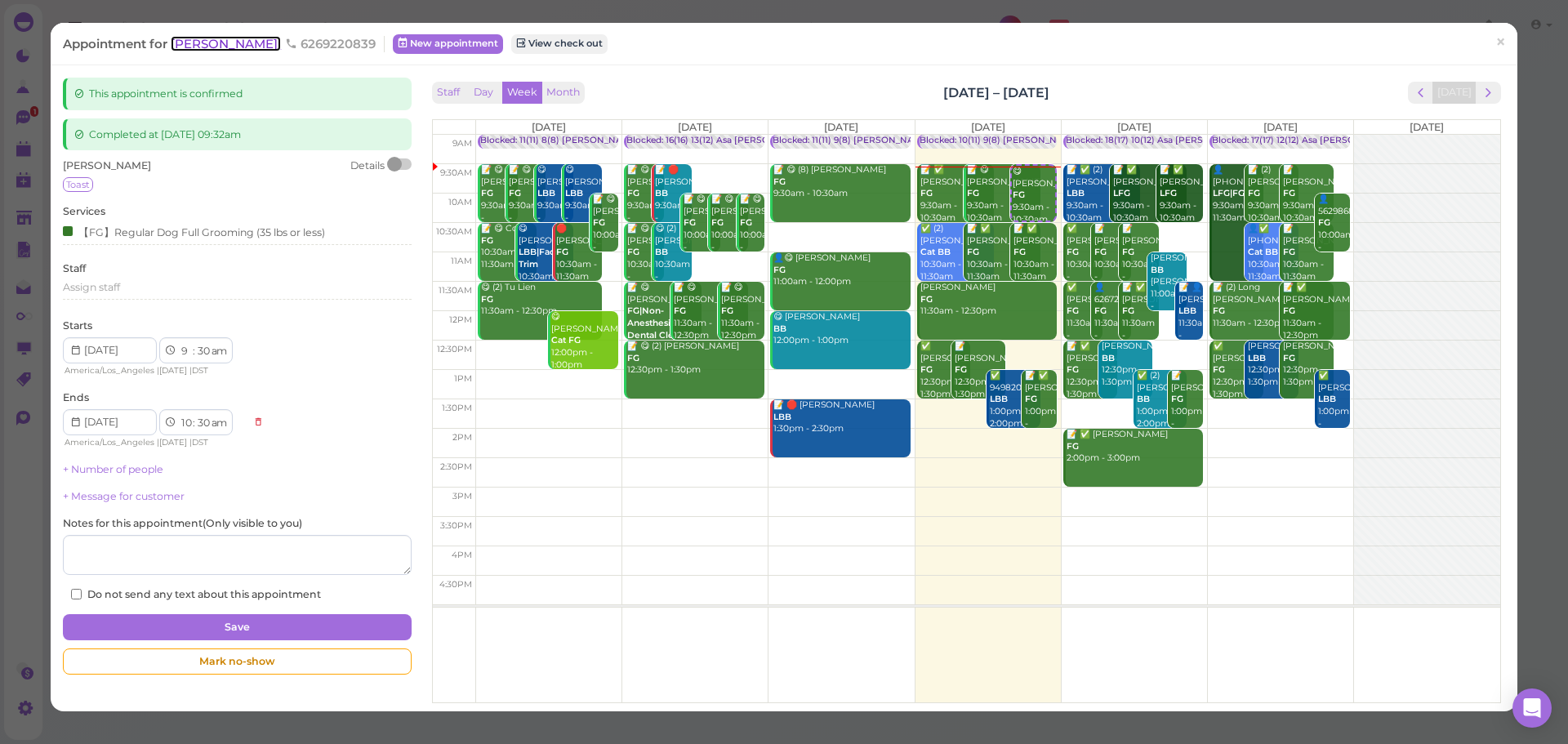
click at [250, 48] on span "[PERSON_NAME]" at bounding box center [226, 43] width 111 height 16
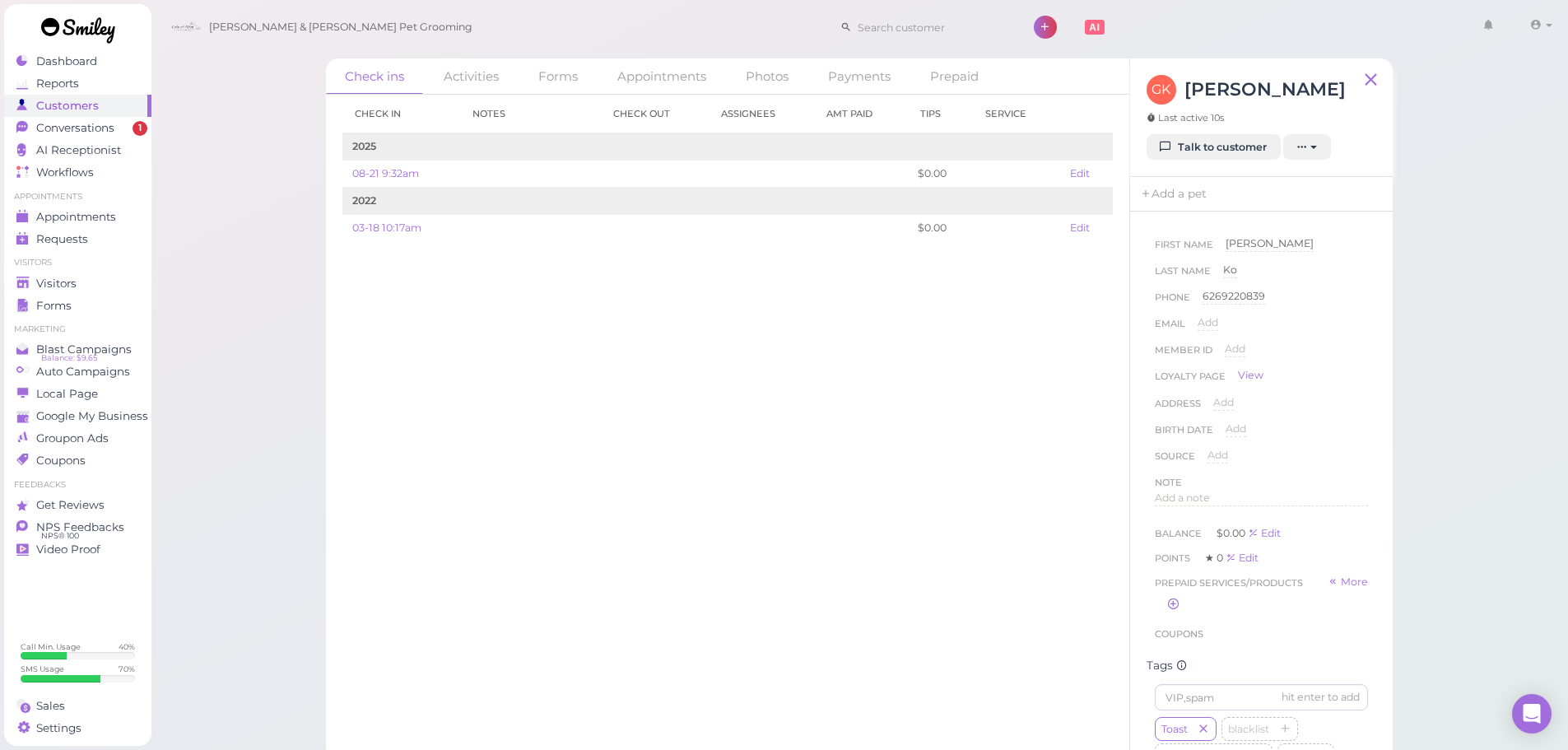
click at [751, 380] on div "Check in Notes Check out Assignees Amt Paid Tips Service 2025 08-21 9:32am $0.0…" at bounding box center [728, 422] width 804 height 656
click at [107, 215] on span "Appointments" at bounding box center [77, 217] width 83 height 14
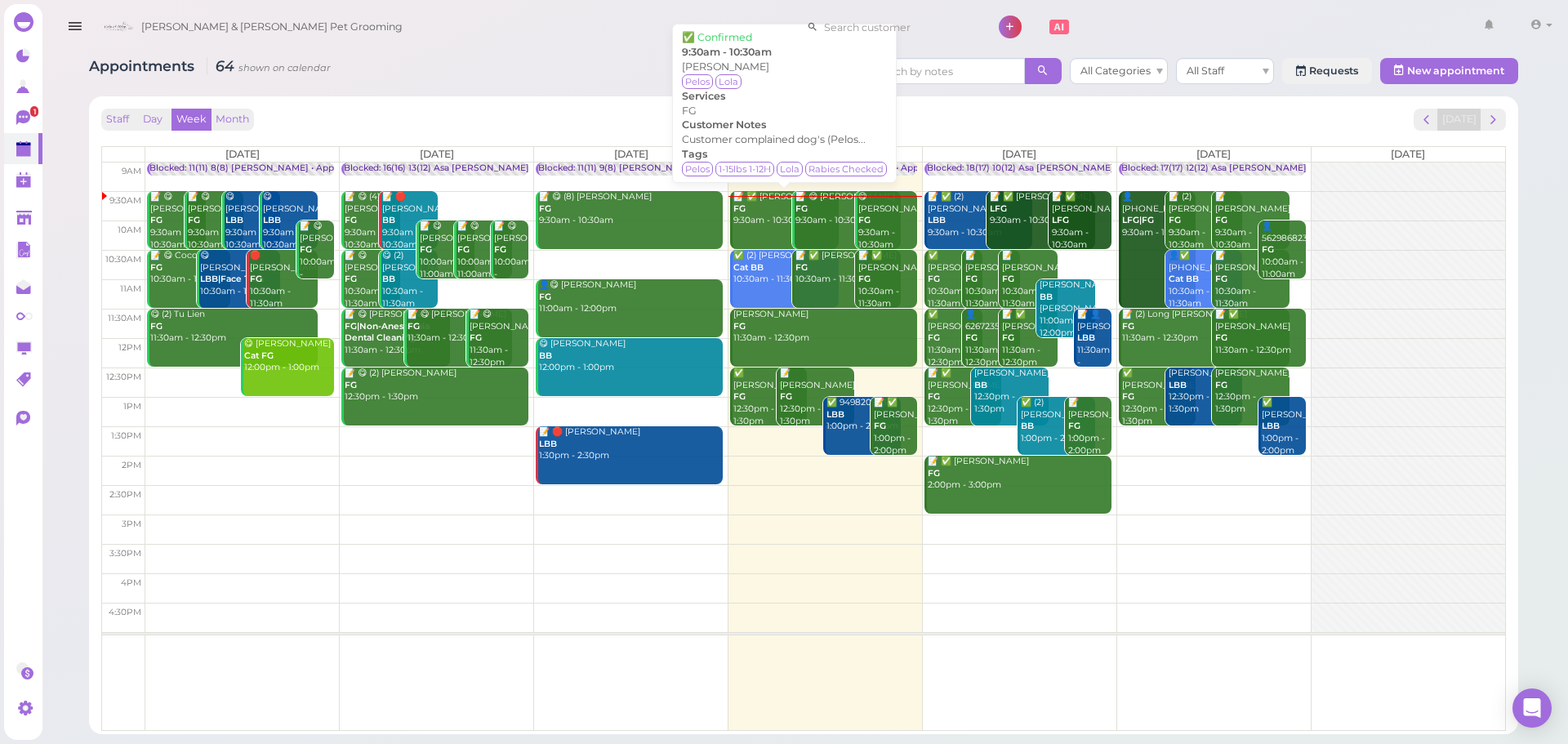
click at [743, 227] on div "📝 ✅ Humberto C FG 9:30am - 10:30am" at bounding box center [785, 209] width 107 height 36
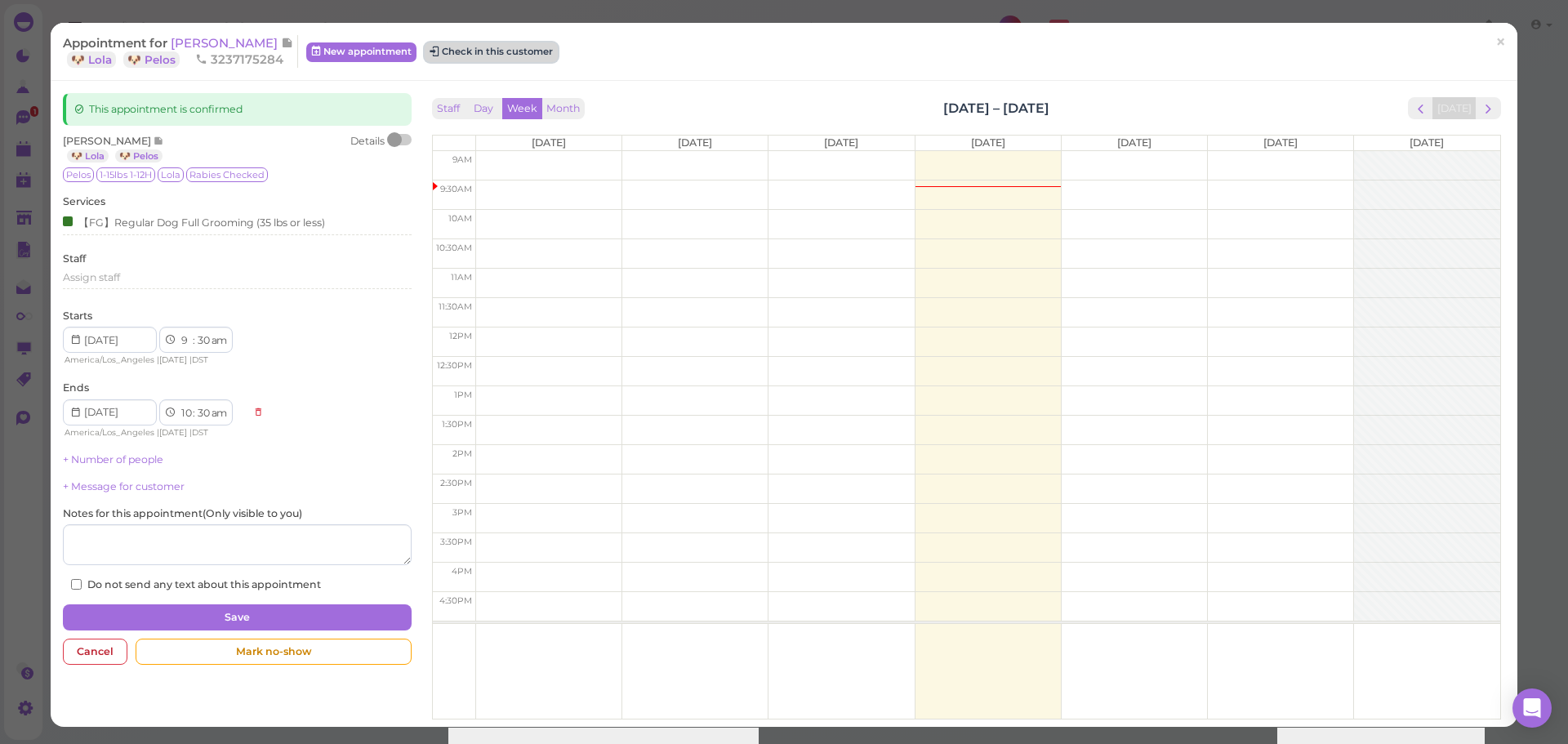
click at [476, 46] on button "Check in this customer" at bounding box center [490, 52] width 133 height 20
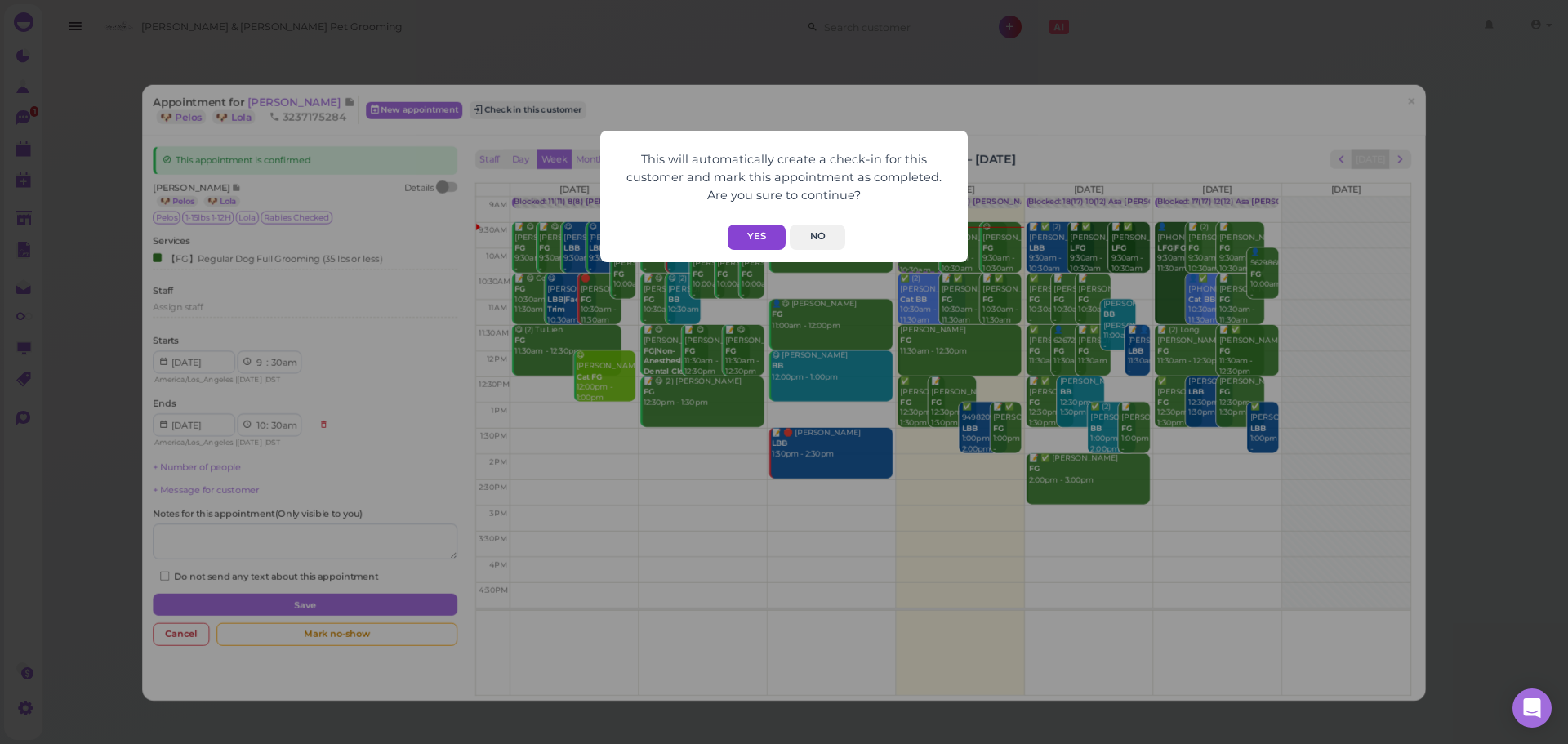
click at [745, 226] on button "Yes" at bounding box center [756, 238] width 58 height 26
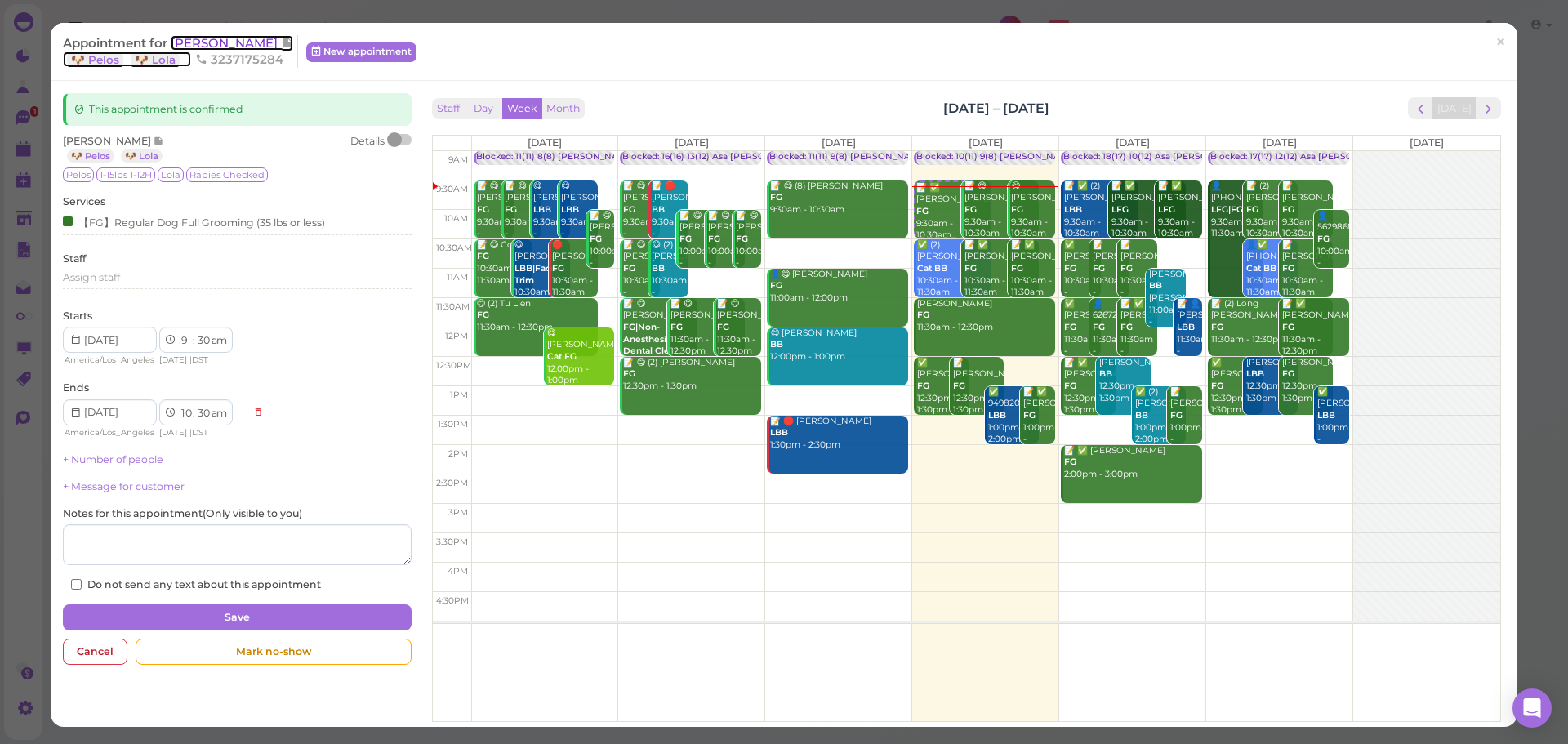
click at [217, 43] on span "[PERSON_NAME]" at bounding box center [226, 43] width 111 height 16
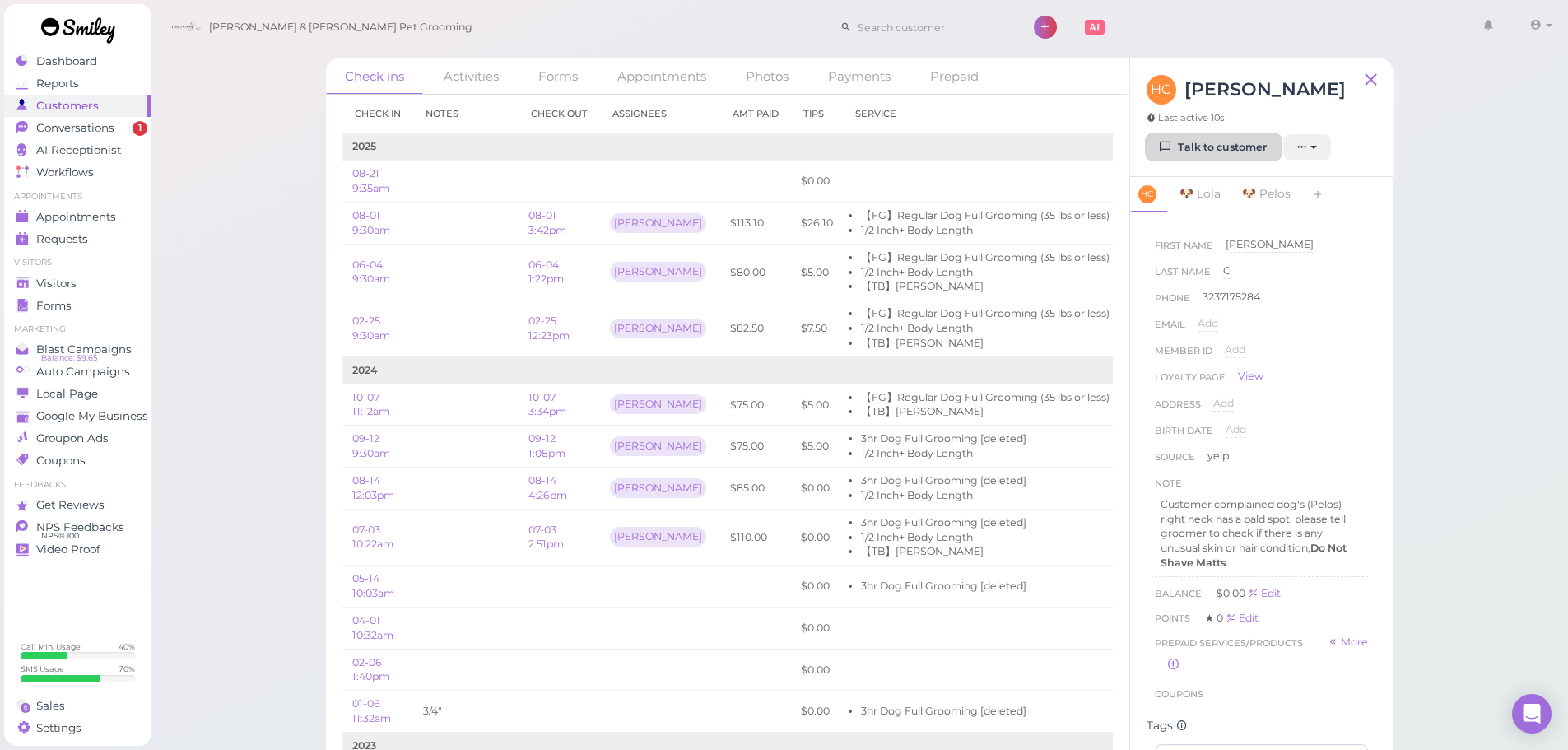
click at [1252, 150] on link "Talk to customer" at bounding box center [1214, 147] width 134 height 26
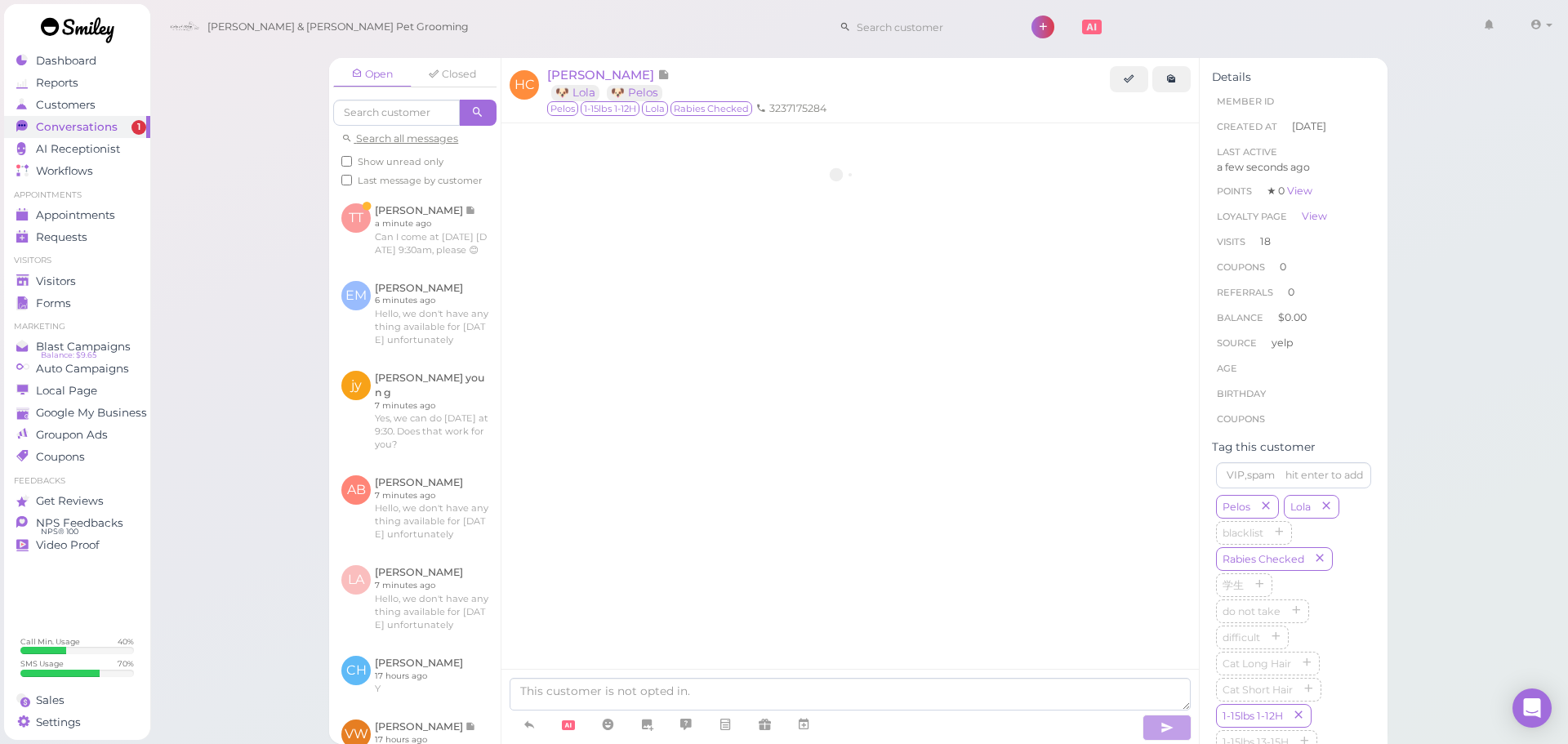
scroll to position [2846, 0]
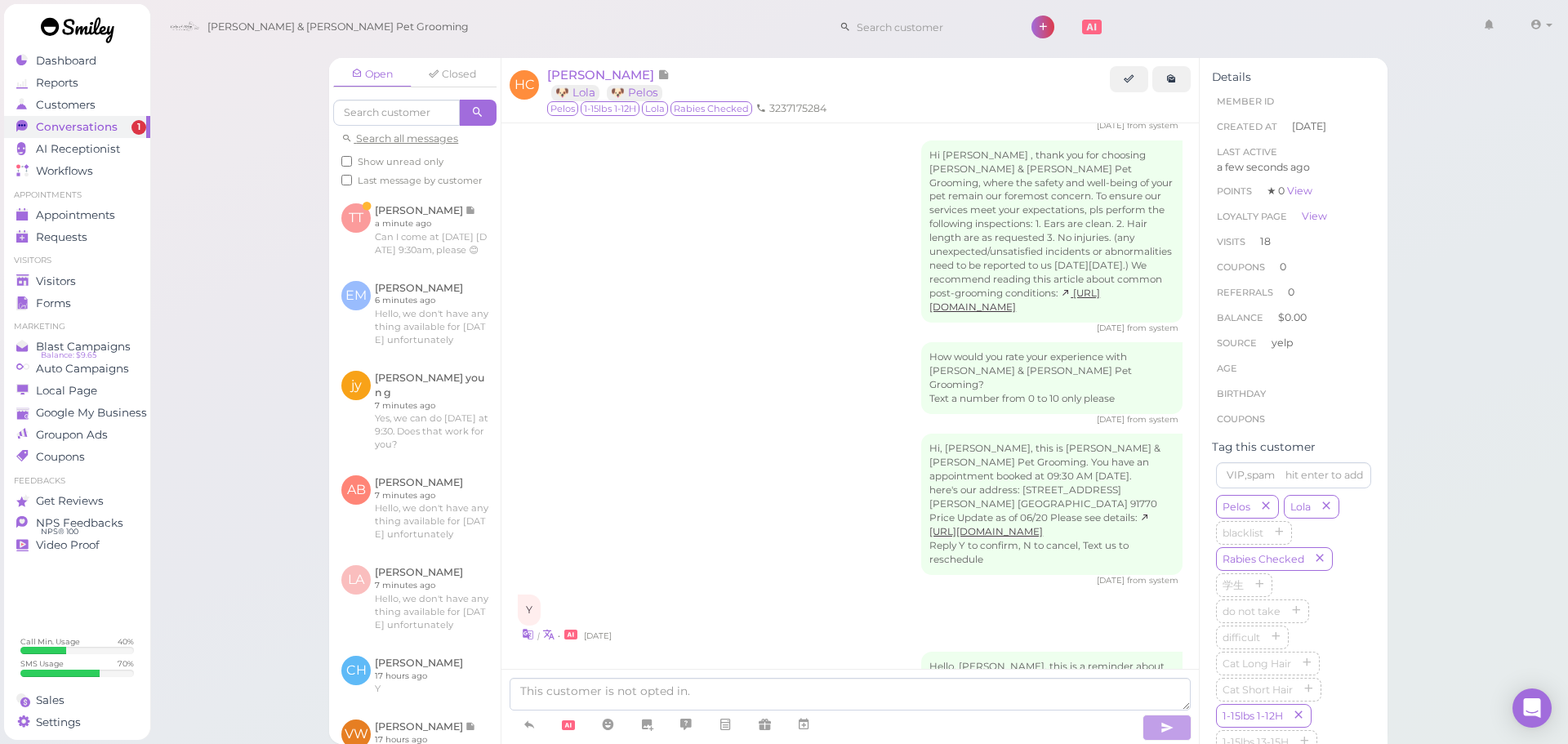
click at [693, 433] on div "Hi, Humberto, this is Cody & Miley Pet Grooming. You have an appointment booked…" at bounding box center [851, 509] width 665 height 153
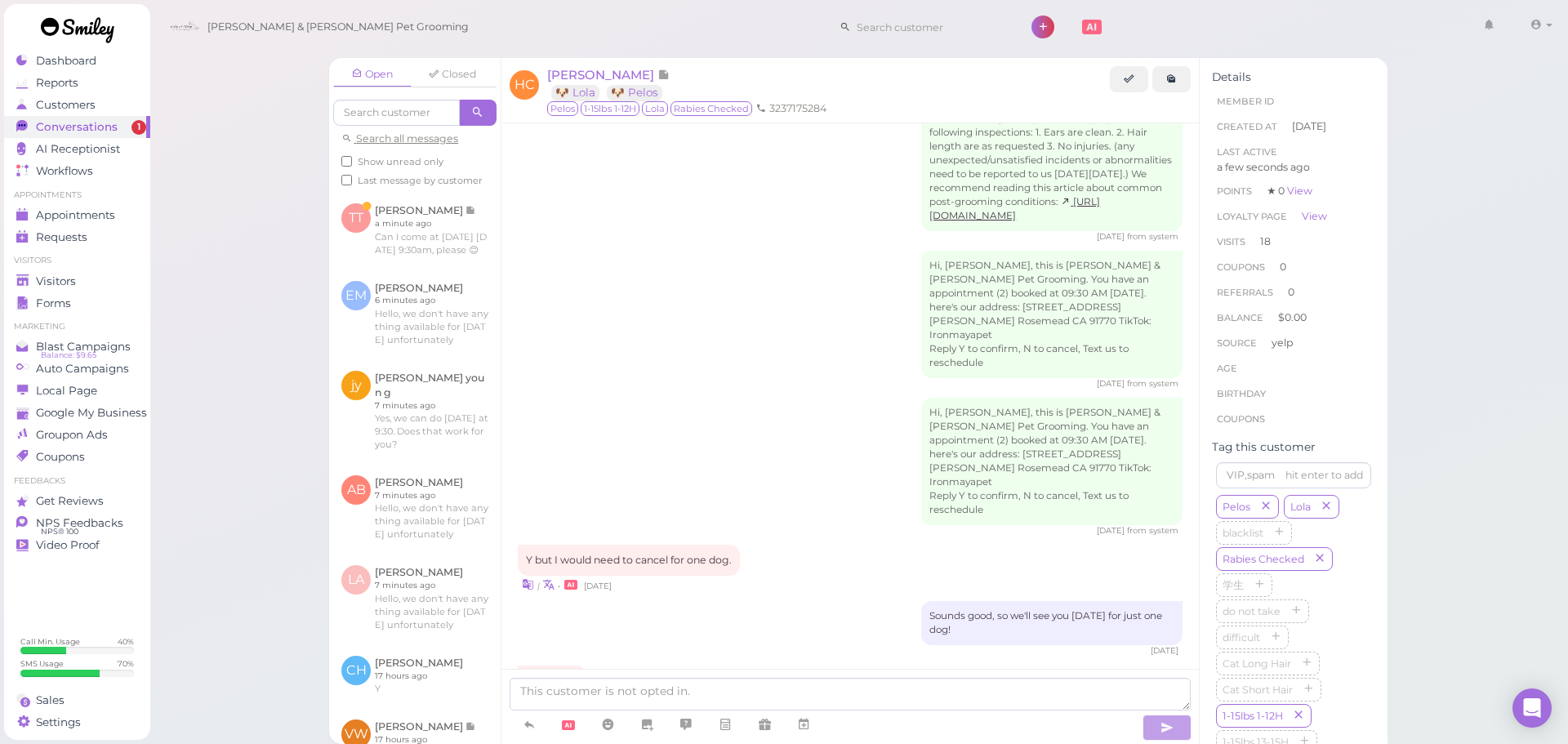
scroll to position [0, 0]
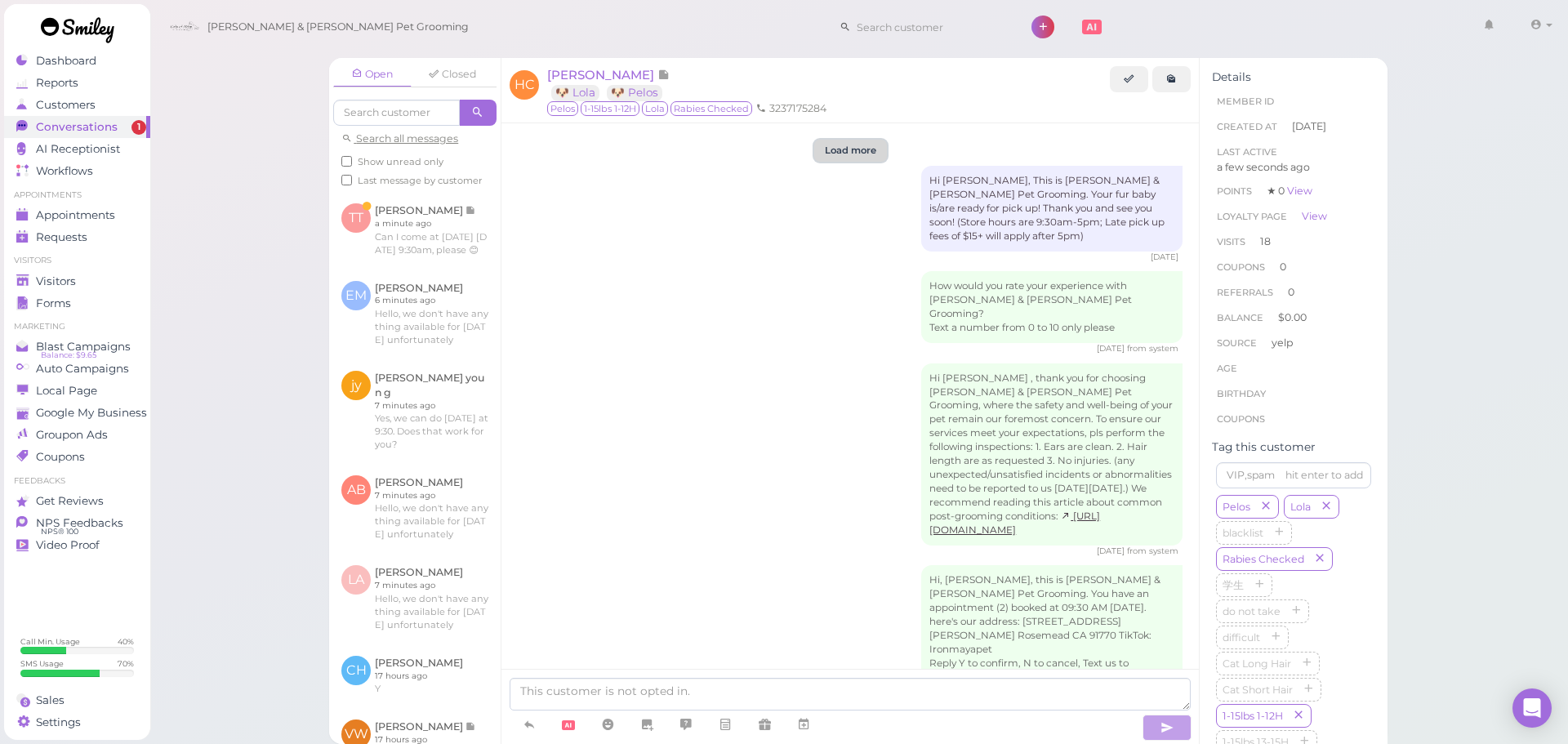
click at [846, 159] on button "Load more" at bounding box center [851, 150] width 73 height 22
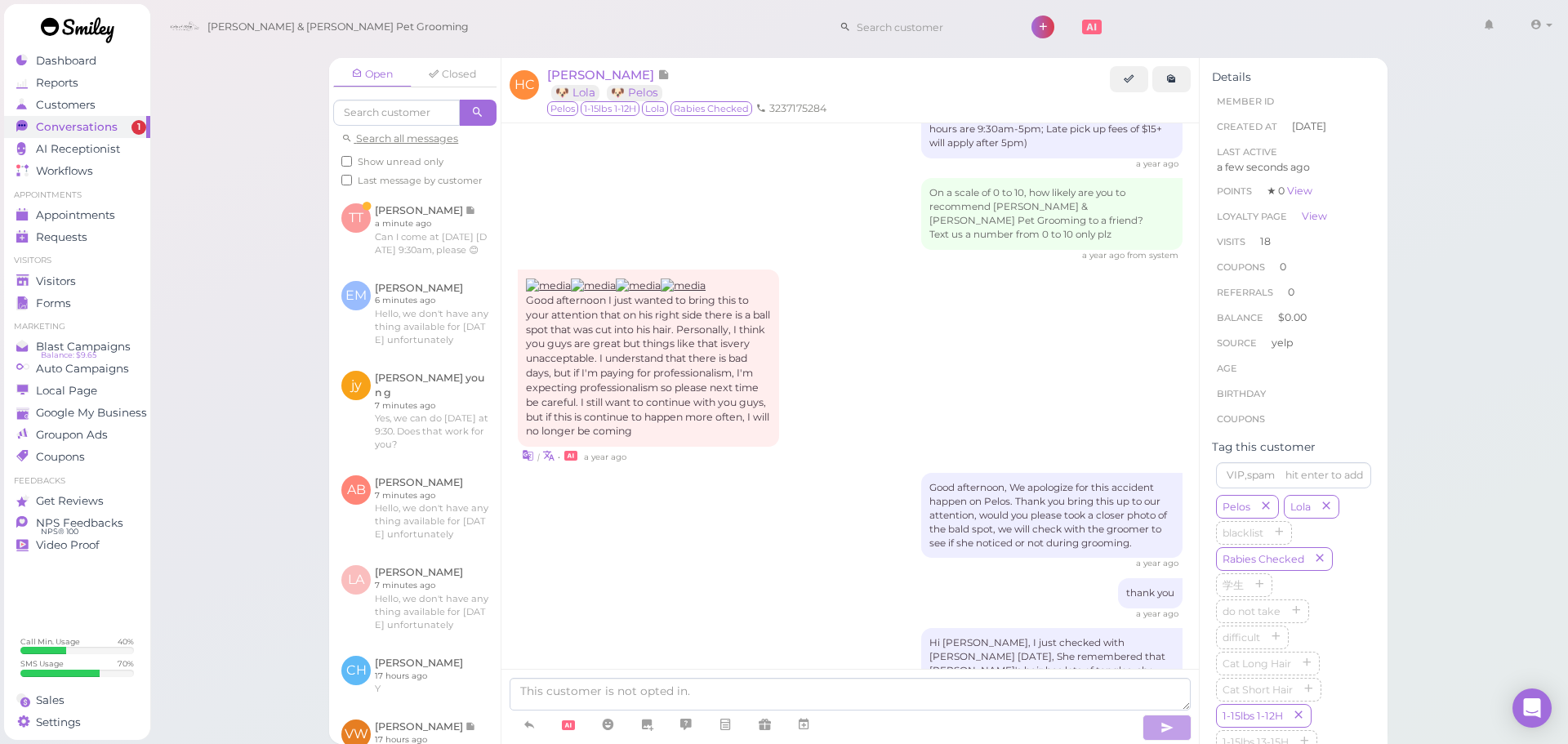
scroll to position [87, 0]
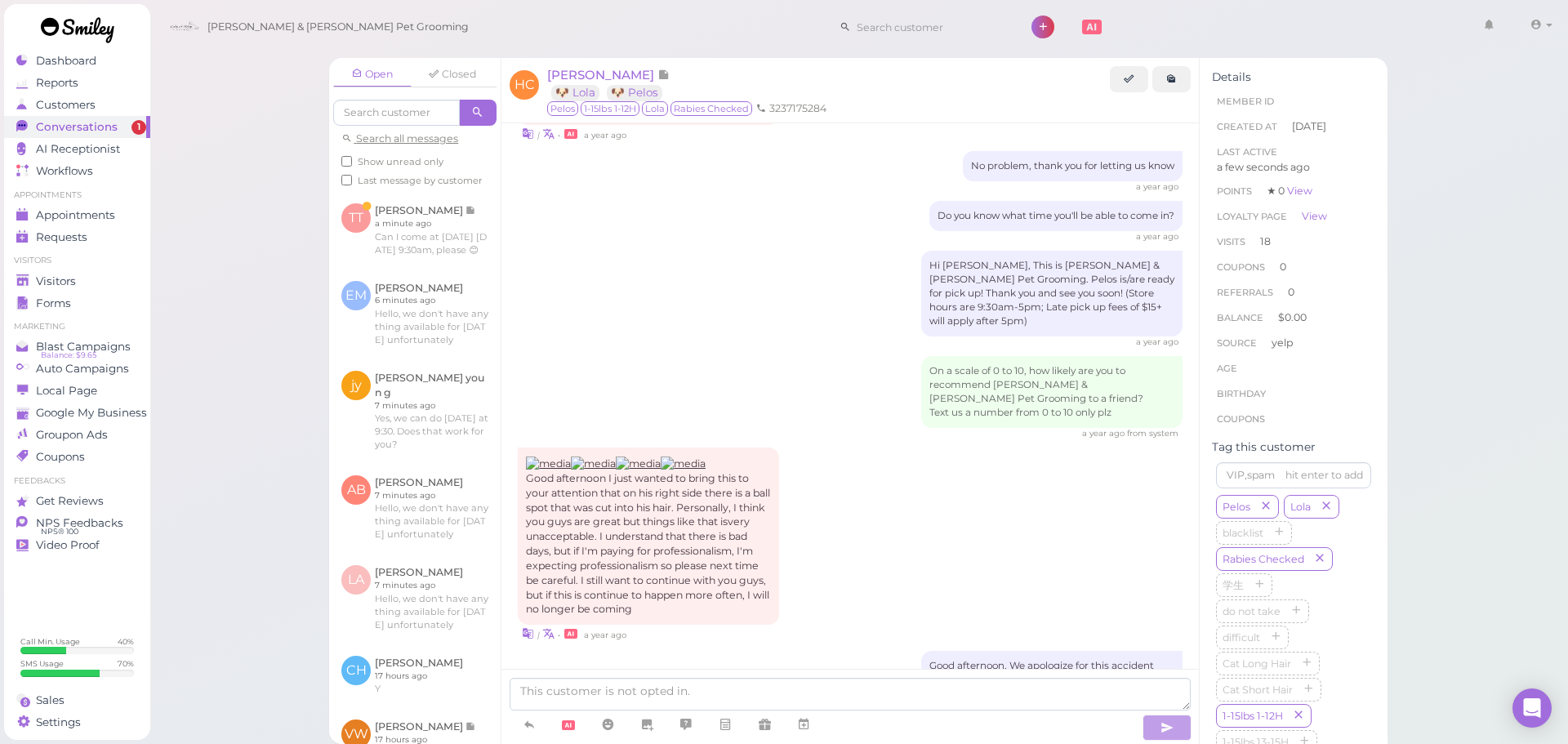
click at [882, 366] on div "On a scale of 0 to 10, how likely are you to recommend Cody & Miley Pet Groomin…" at bounding box center [851, 398] width 665 height 83
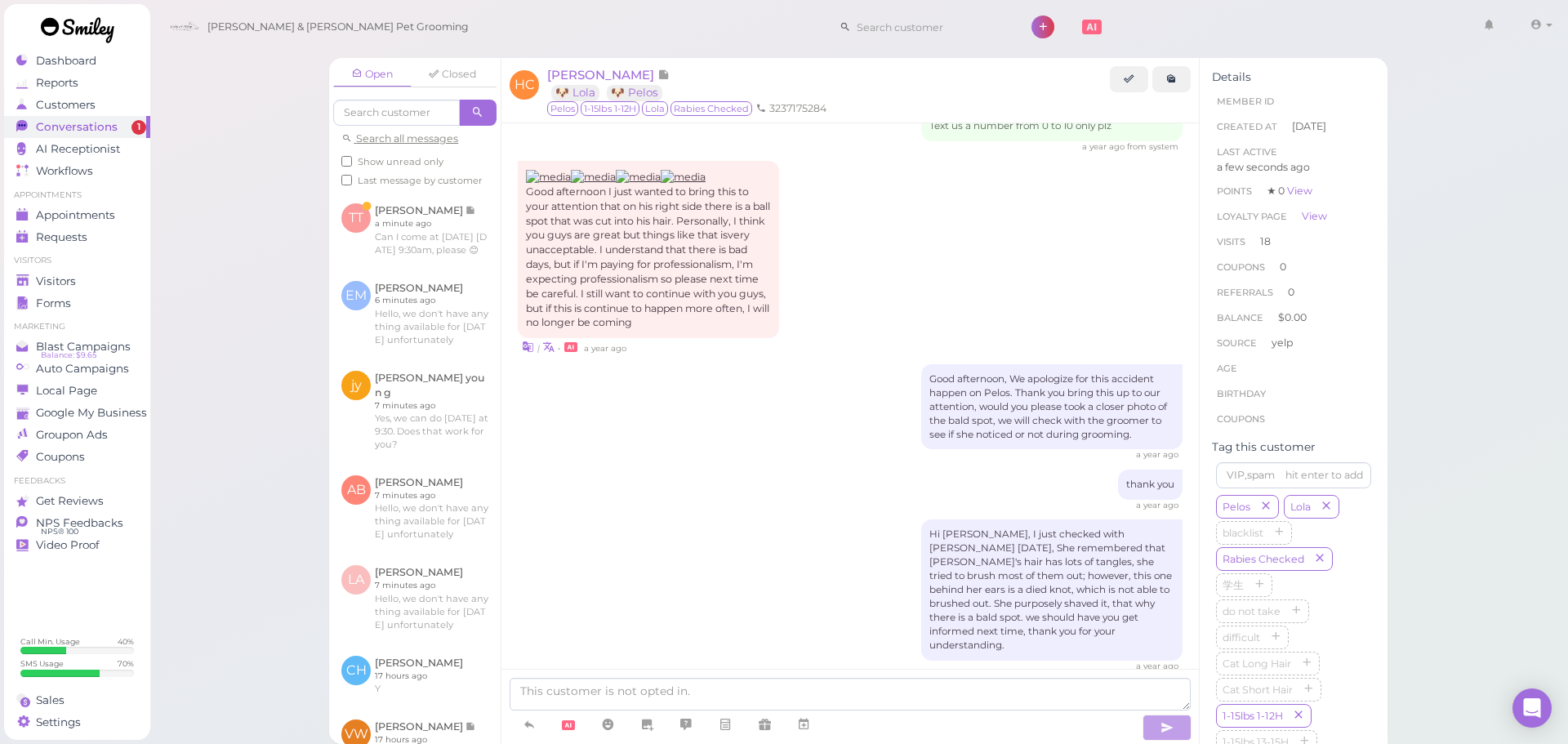
scroll to position [413, 0]
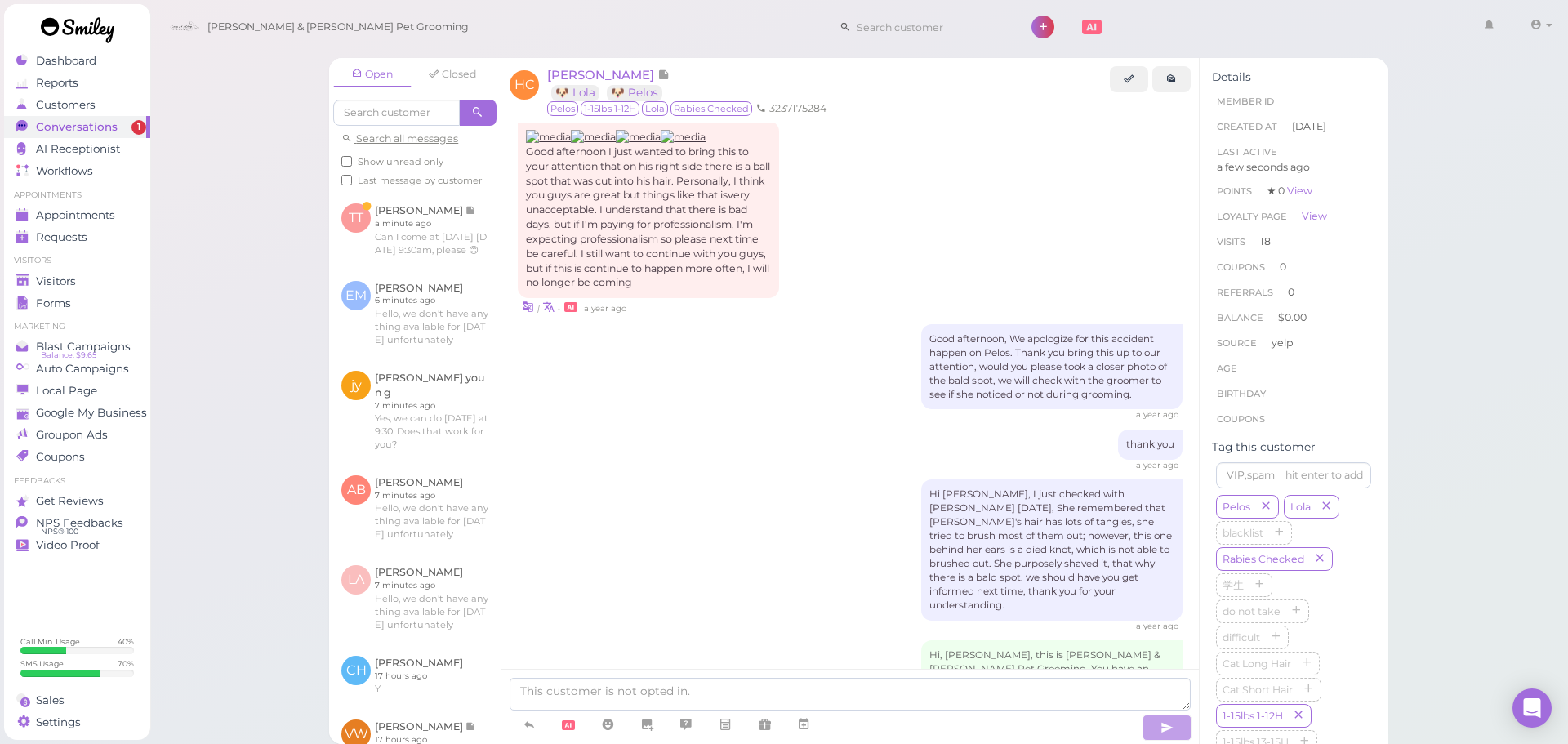
click at [845, 342] on div "Good afternoon, We apologize for this accident happen on Pelos. Thank you bring…" at bounding box center [851, 372] width 665 height 97
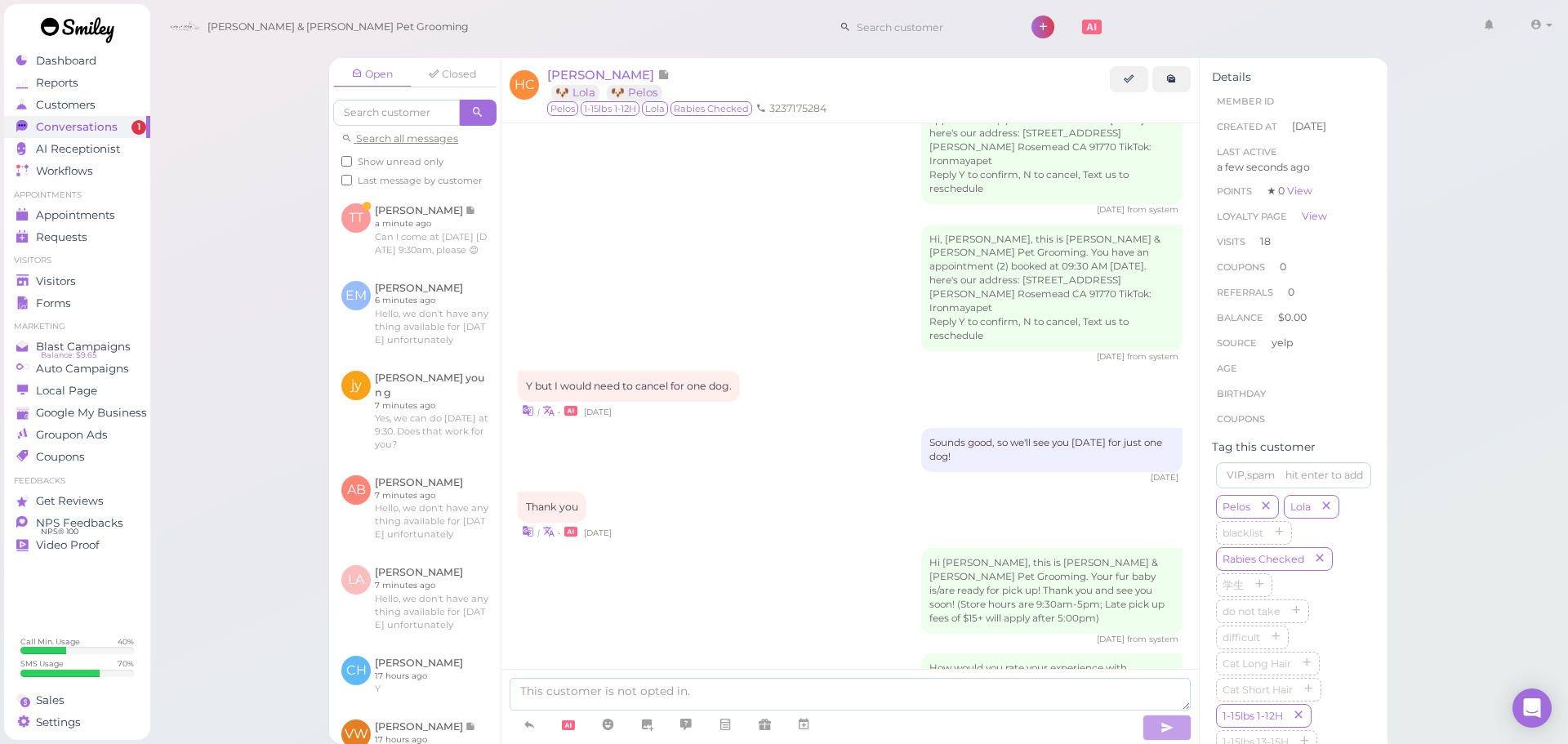
scroll to position [3679, 0]
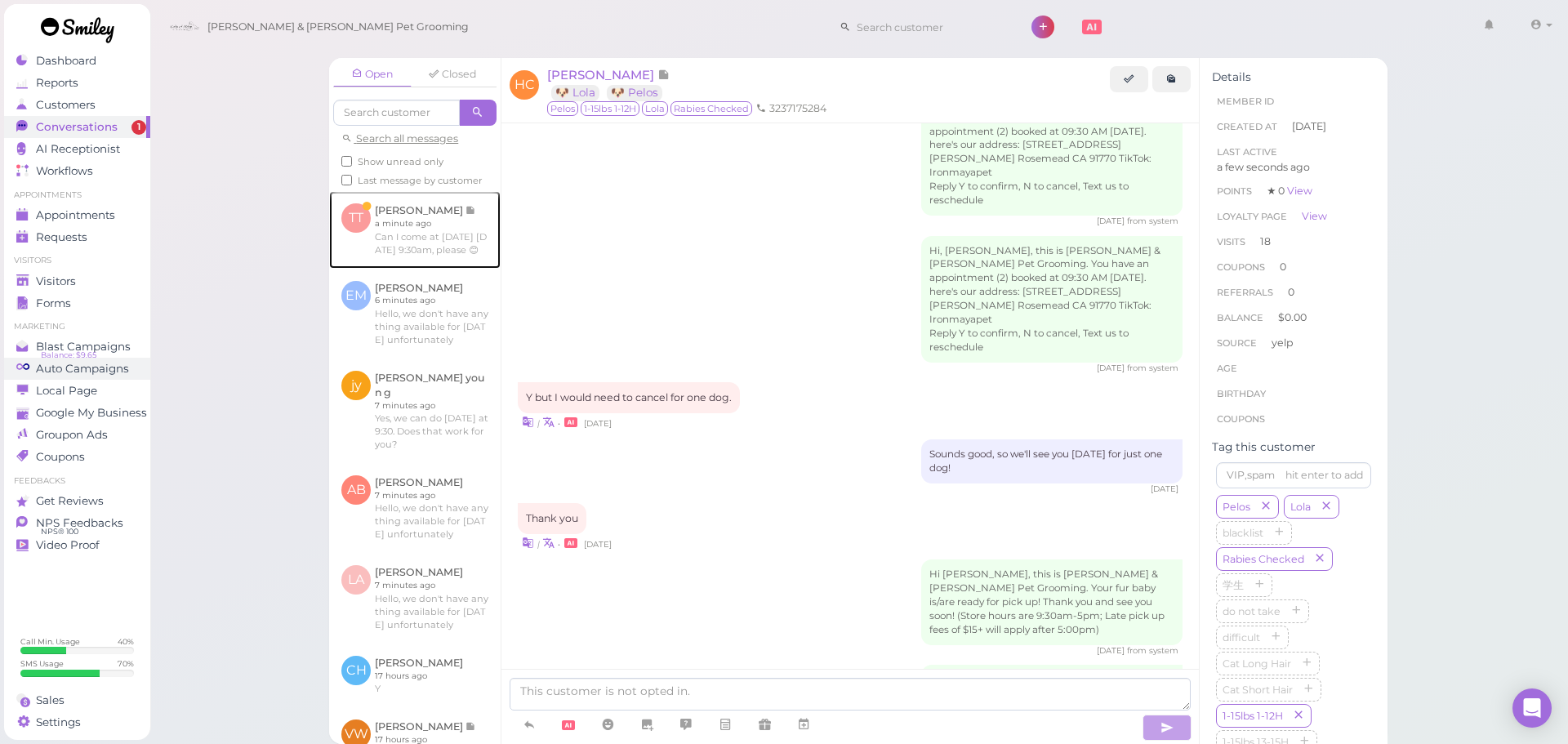
drag, startPoint x: 396, startPoint y: 259, endPoint x: 123, endPoint y: 361, distance: 291.4
click at [396, 259] on link at bounding box center [414, 230] width 172 height 77
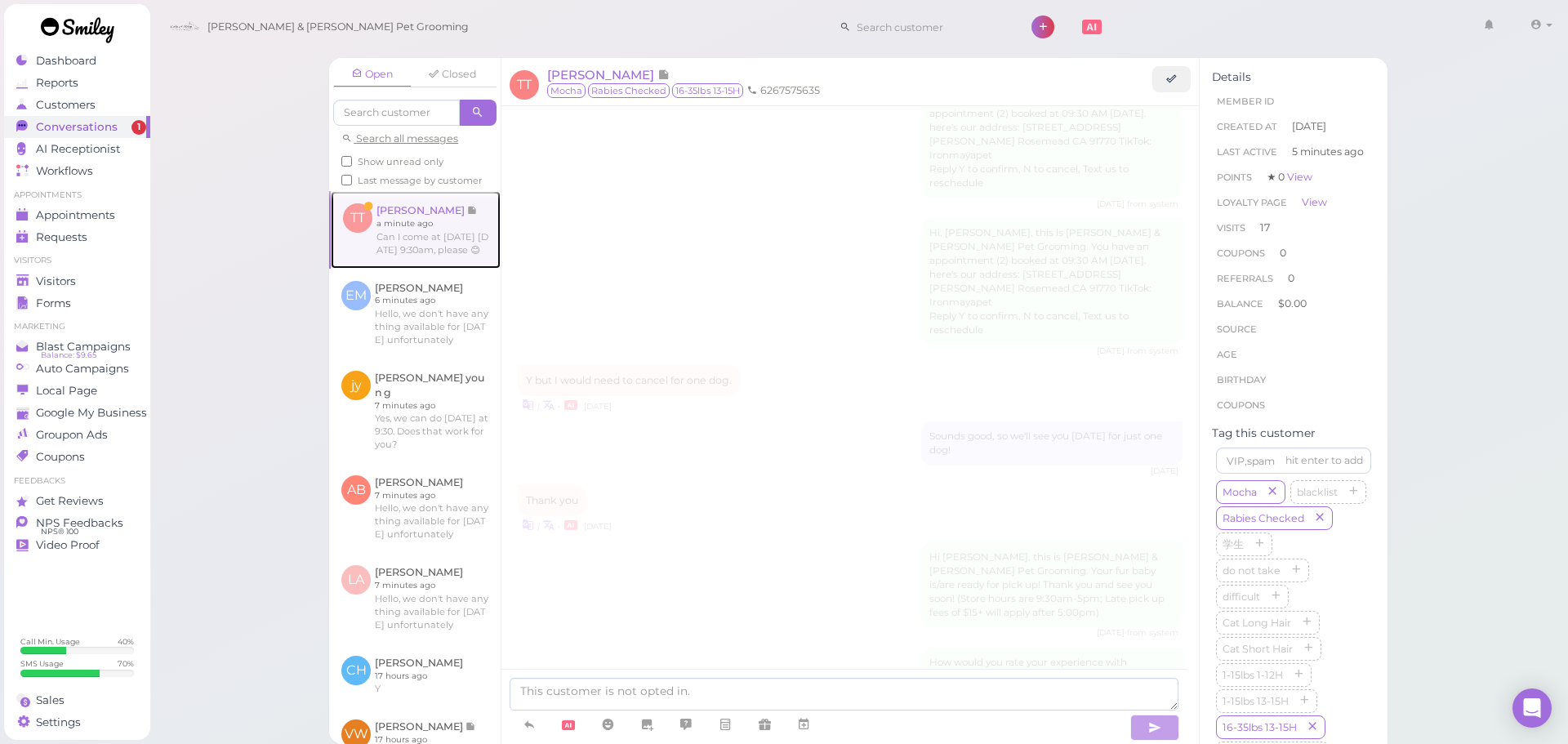
scroll to position [2168, 0]
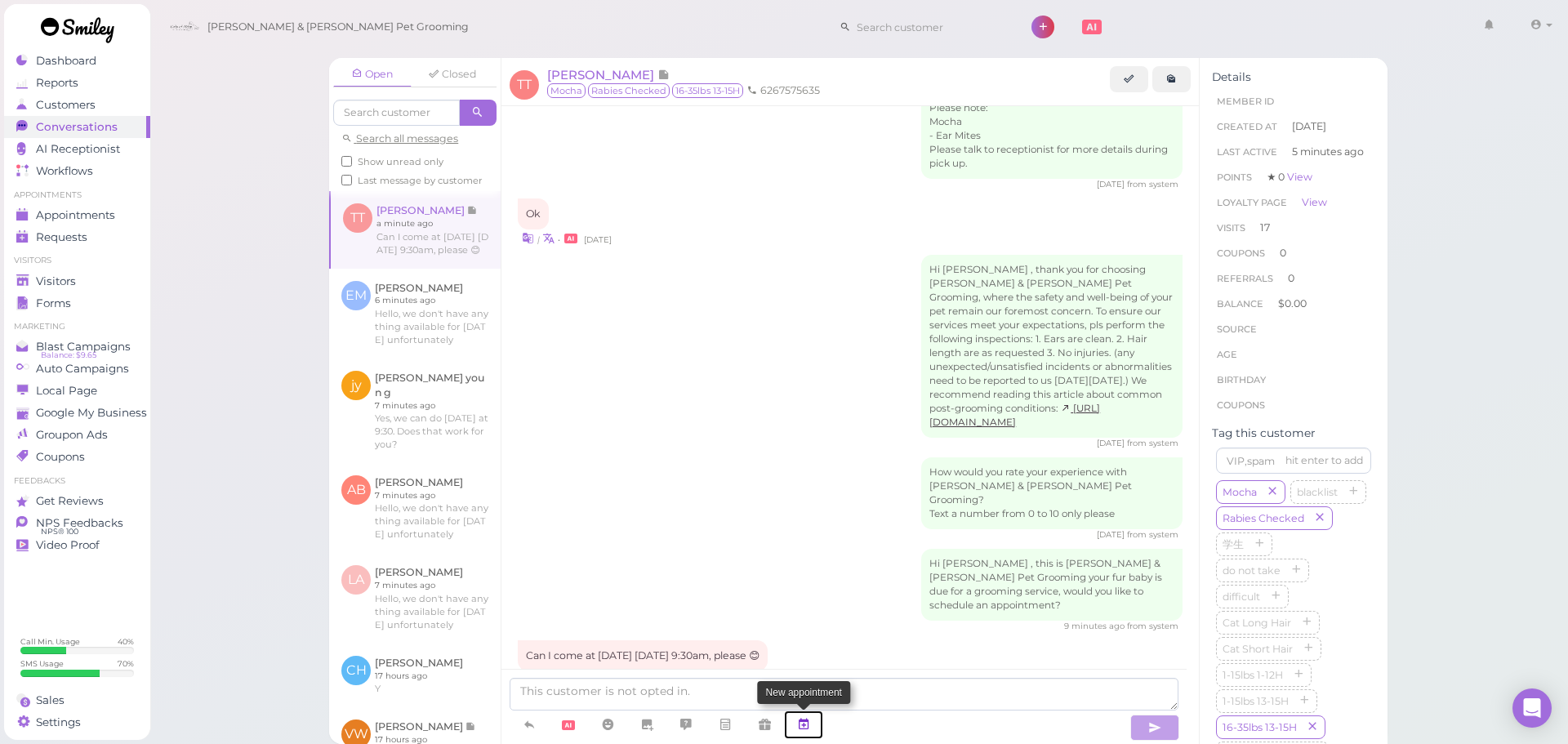
click at [797, 715] on link at bounding box center [803, 724] width 39 height 29
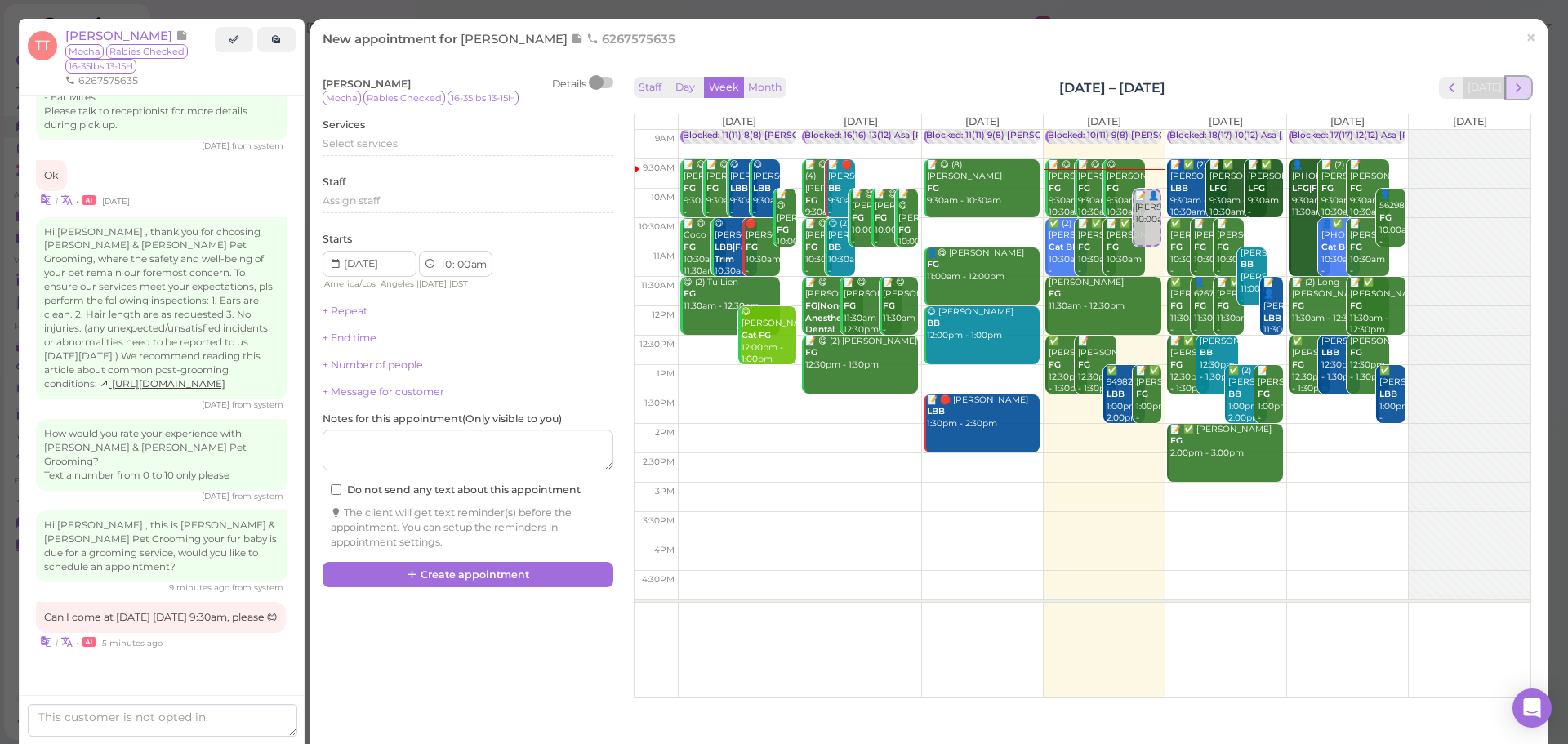
click at [1511, 88] on span "next" at bounding box center [1519, 88] width 16 height 16
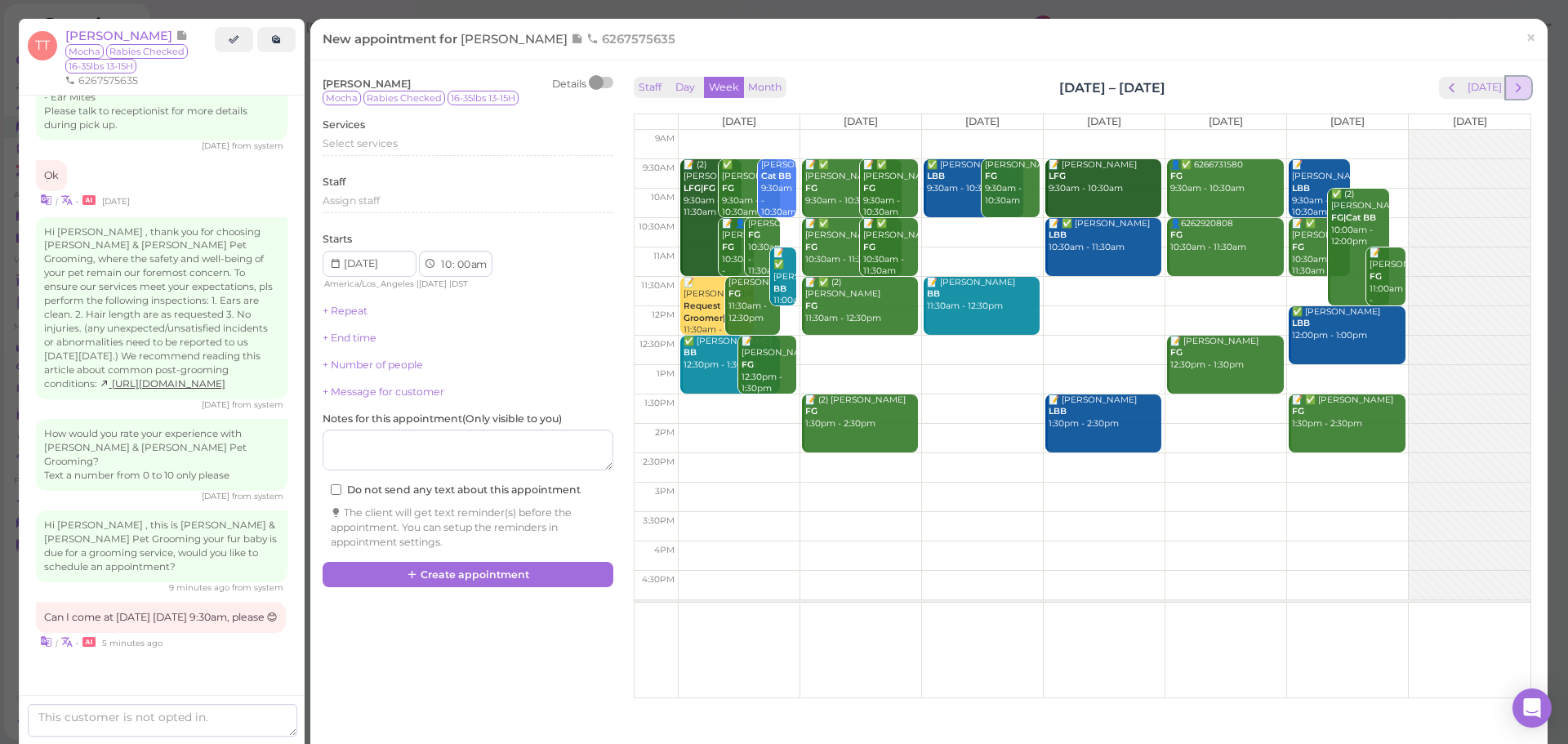
click at [1511, 88] on span "next" at bounding box center [1519, 88] width 16 height 16
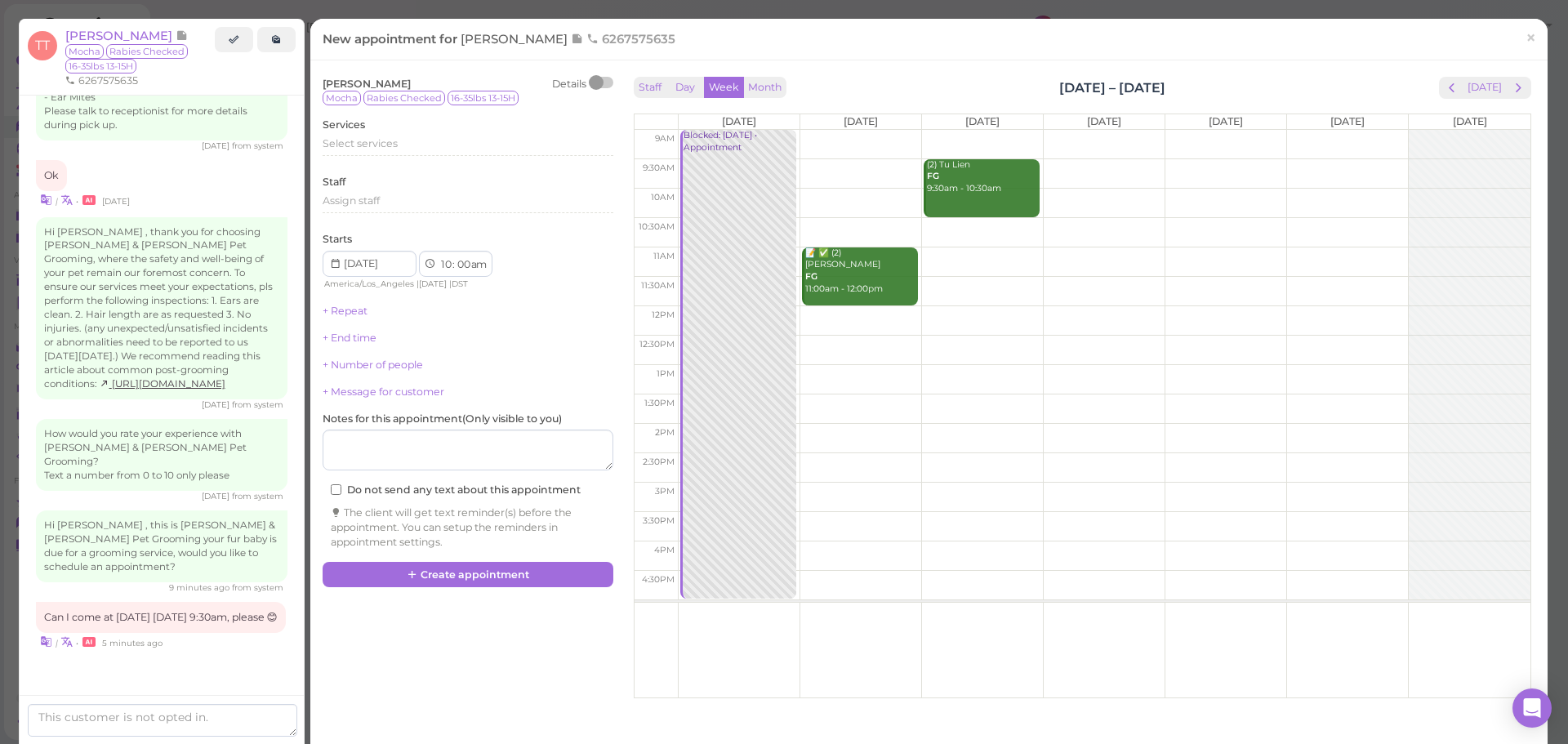
click at [1081, 162] on td at bounding box center [1104, 174] width 853 height 30
type input "2025-09-04"
select select "9"
select select "30"
click at [399, 154] on div "Select services" at bounding box center [468, 146] width 291 height 20
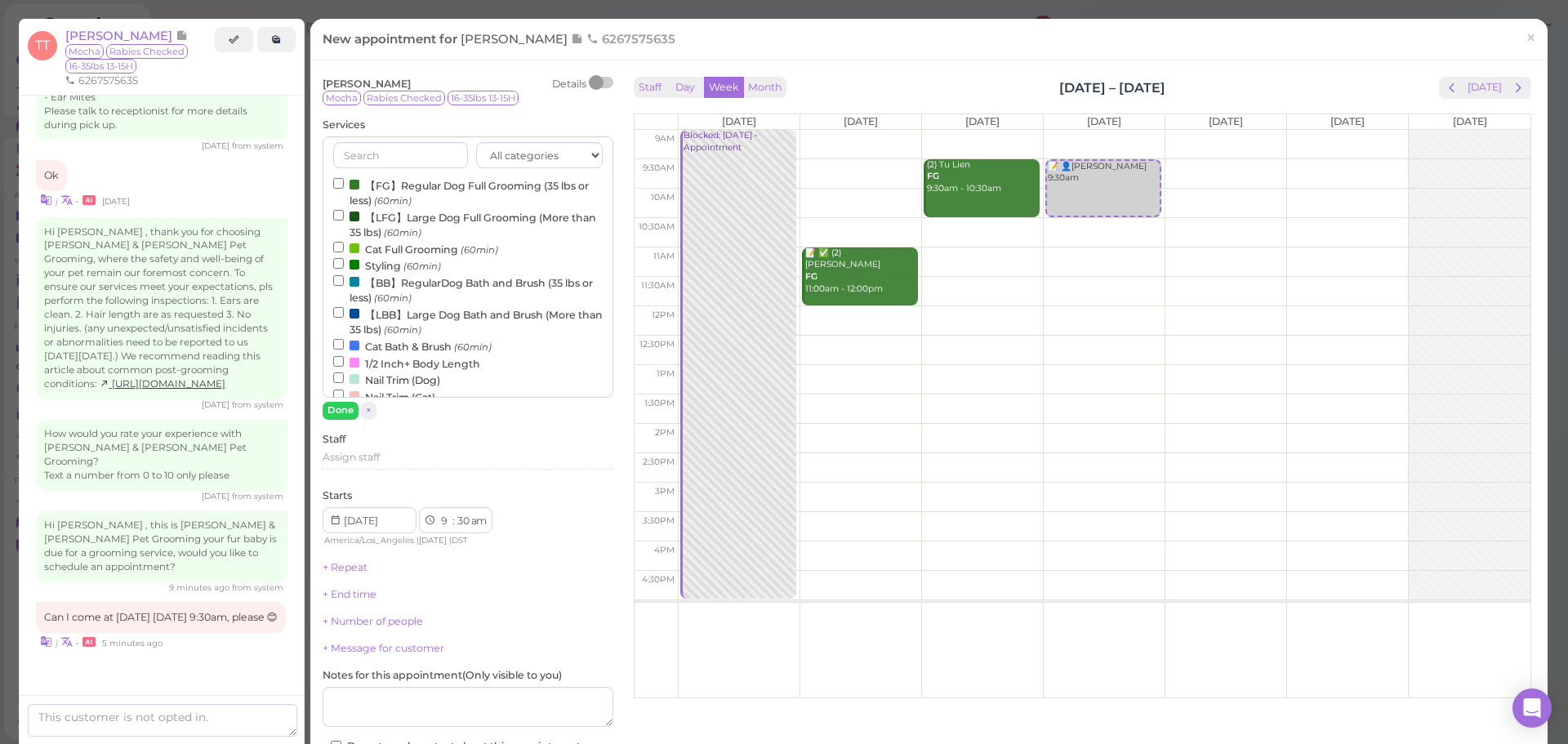
click at [395, 188] on label "【FG】Regular Dog Full Grooming (35 lbs or less) (60min)" at bounding box center [468, 192] width 269 height 32
click at [343, 188] on input "【FG】Regular Dog Full Grooming (35 lbs or less) (60min)" at bounding box center [338, 183] width 11 height 11
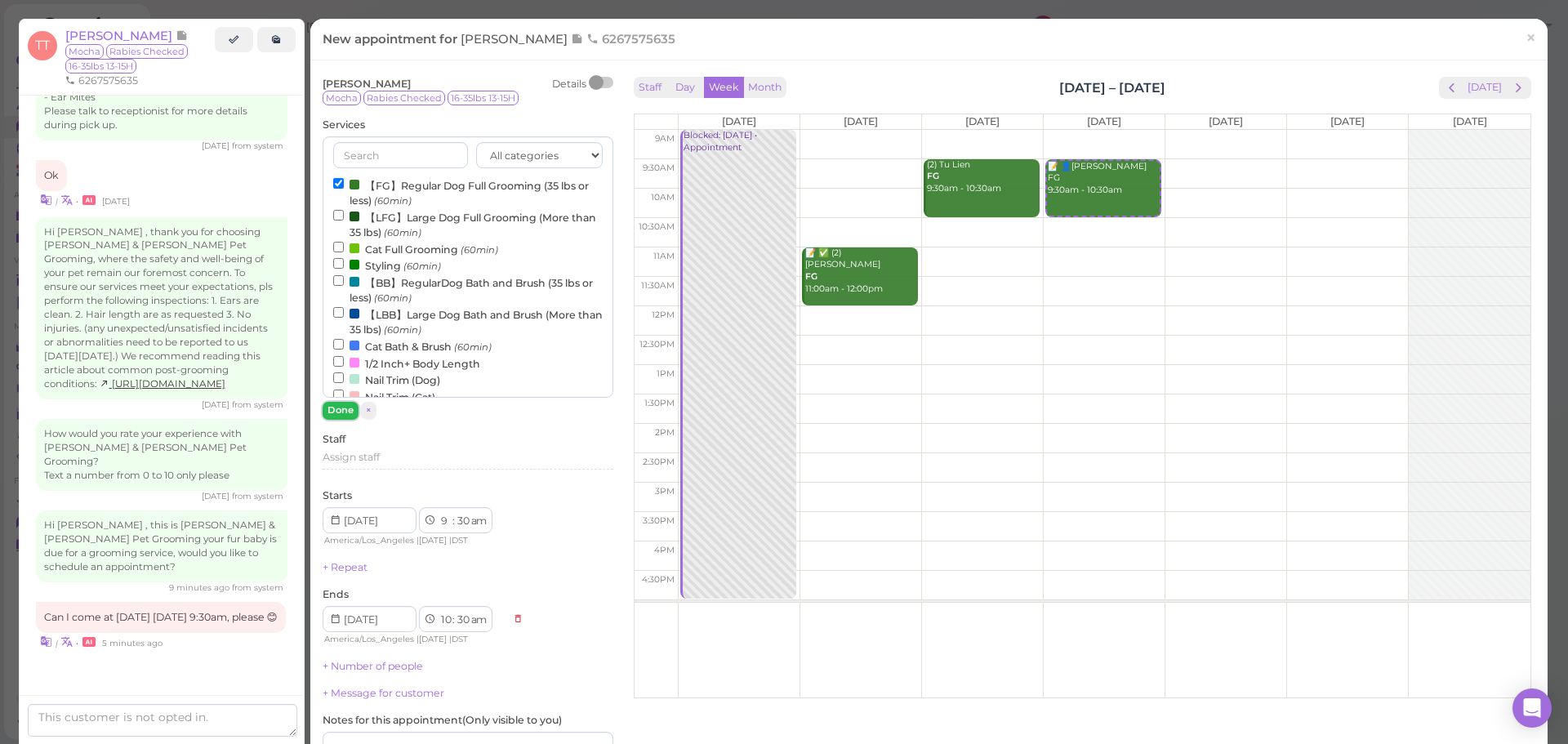
click at [342, 407] on button "Done" at bounding box center [340, 409] width 36 height 17
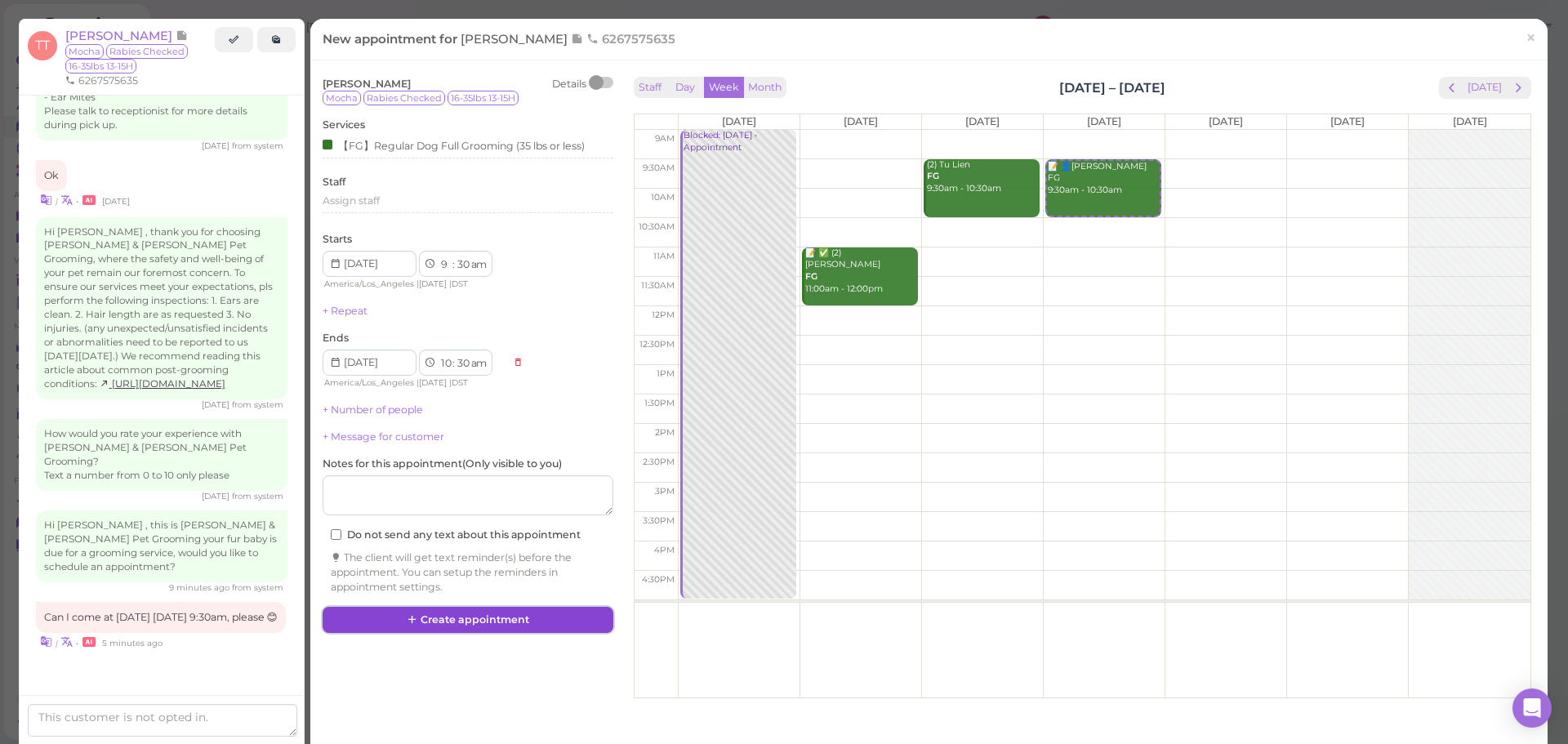
click at [488, 621] on button "Create appointment" at bounding box center [468, 620] width 291 height 26
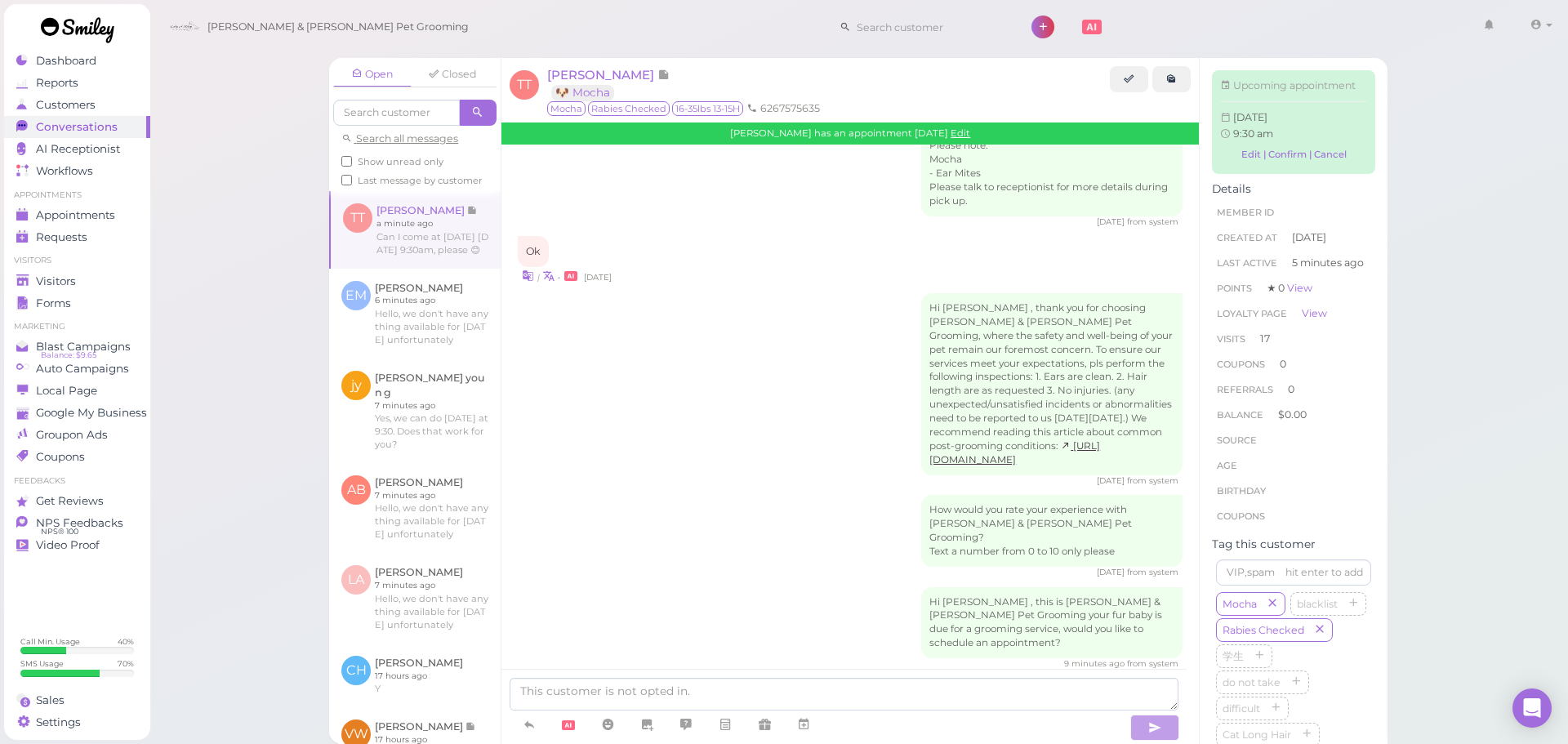
scroll to position [2336, 0]
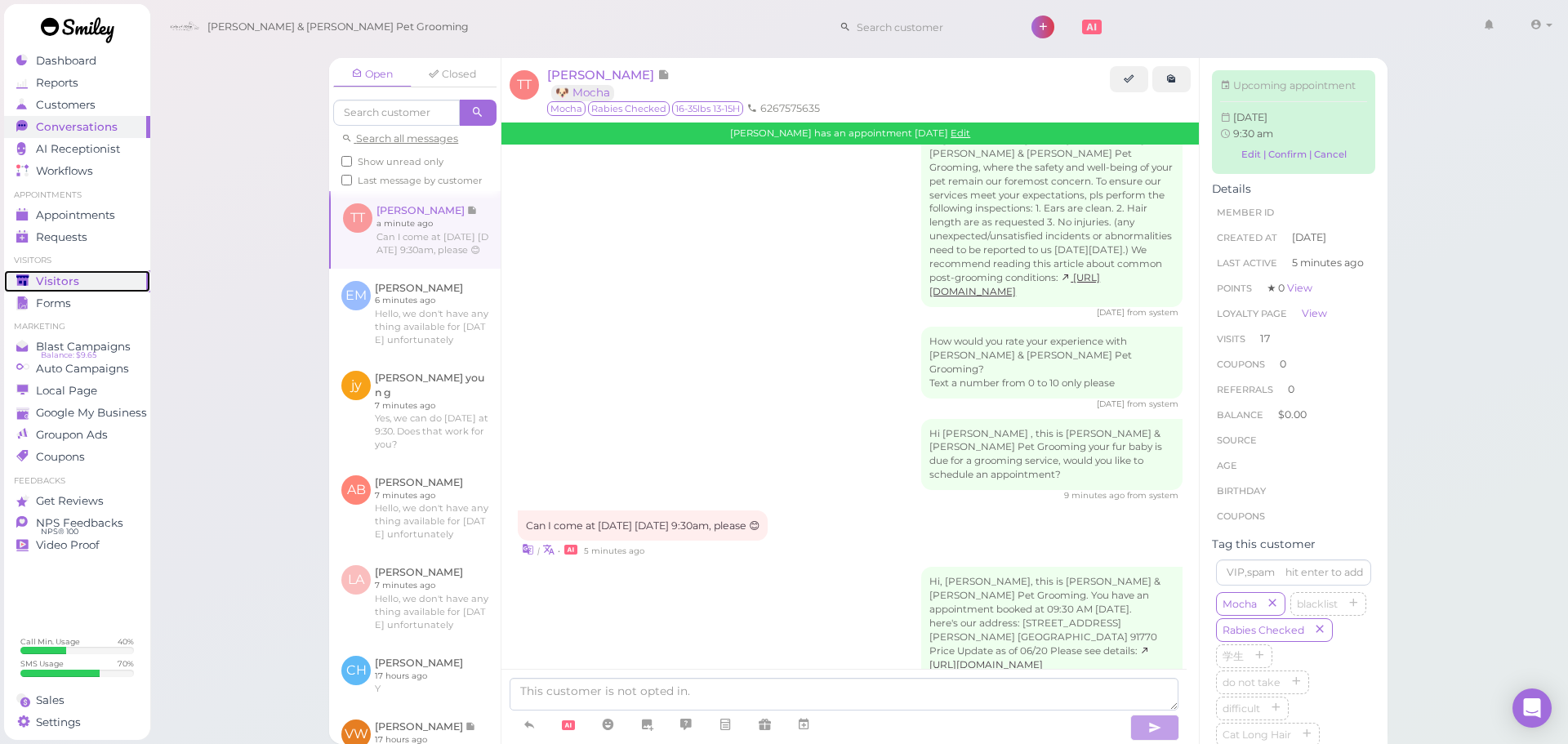
click at [82, 280] on div "Visitors" at bounding box center [75, 281] width 117 height 14
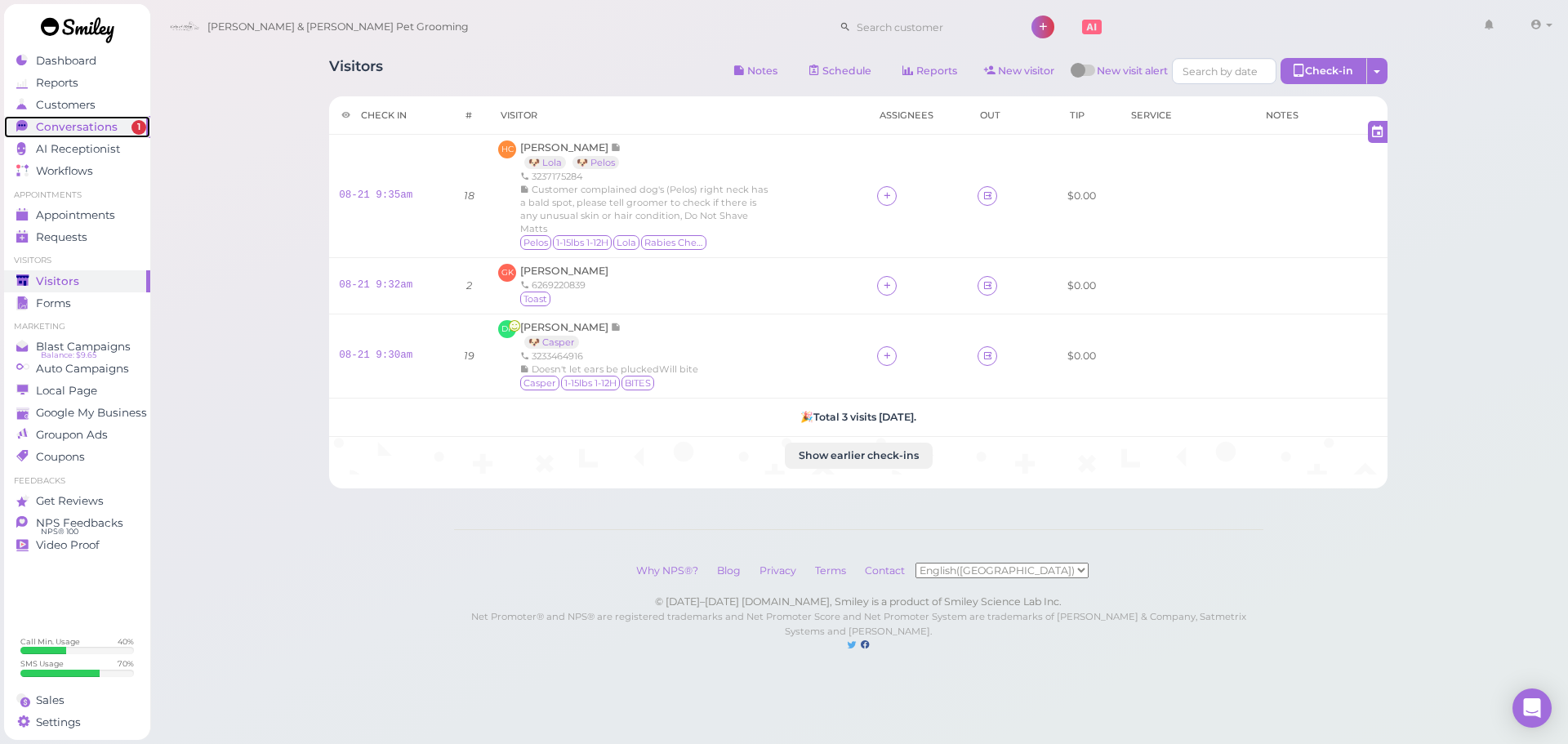
click at [129, 133] on div "Conversations" at bounding box center [75, 127] width 117 height 14
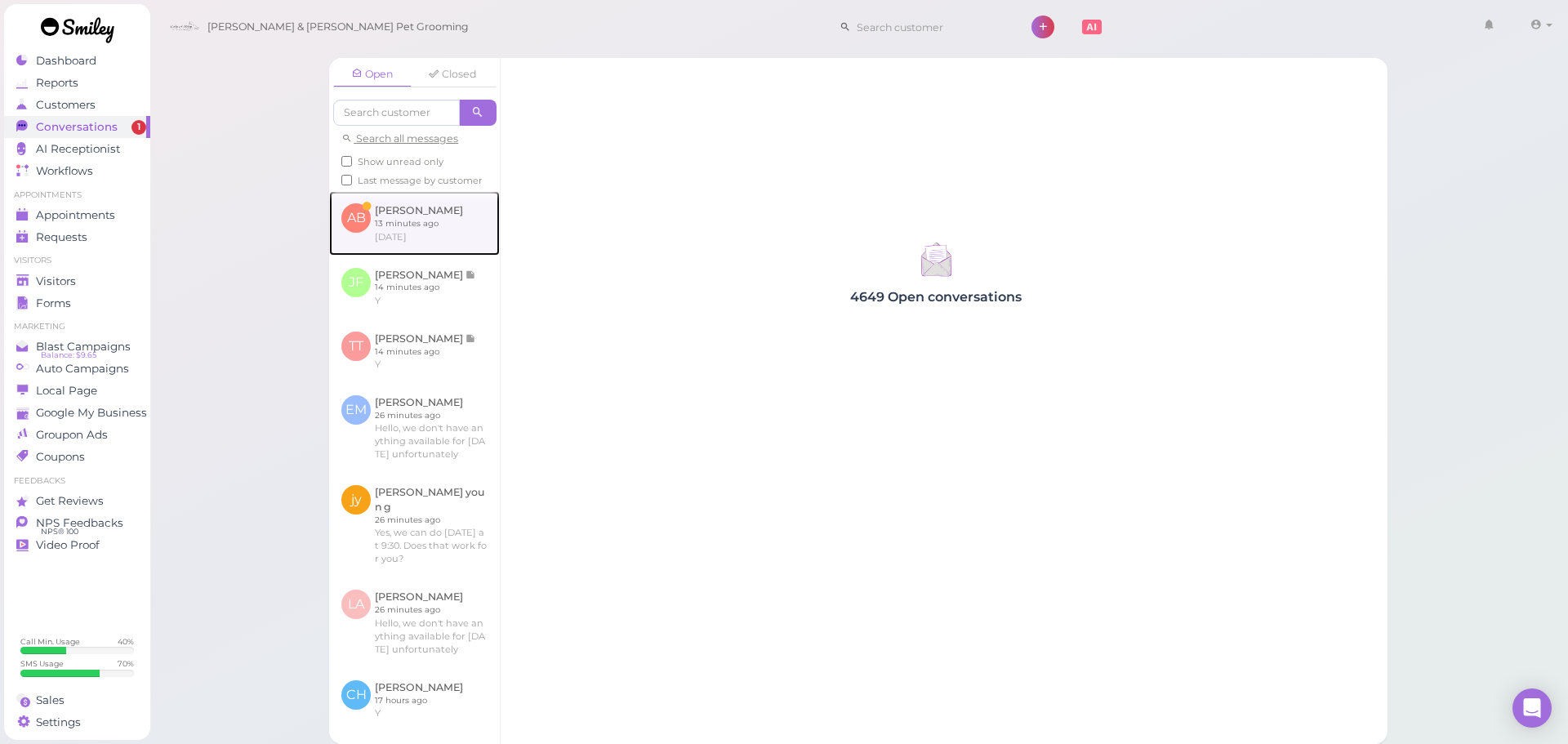
click at [416, 233] on link at bounding box center [413, 223] width 171 height 64
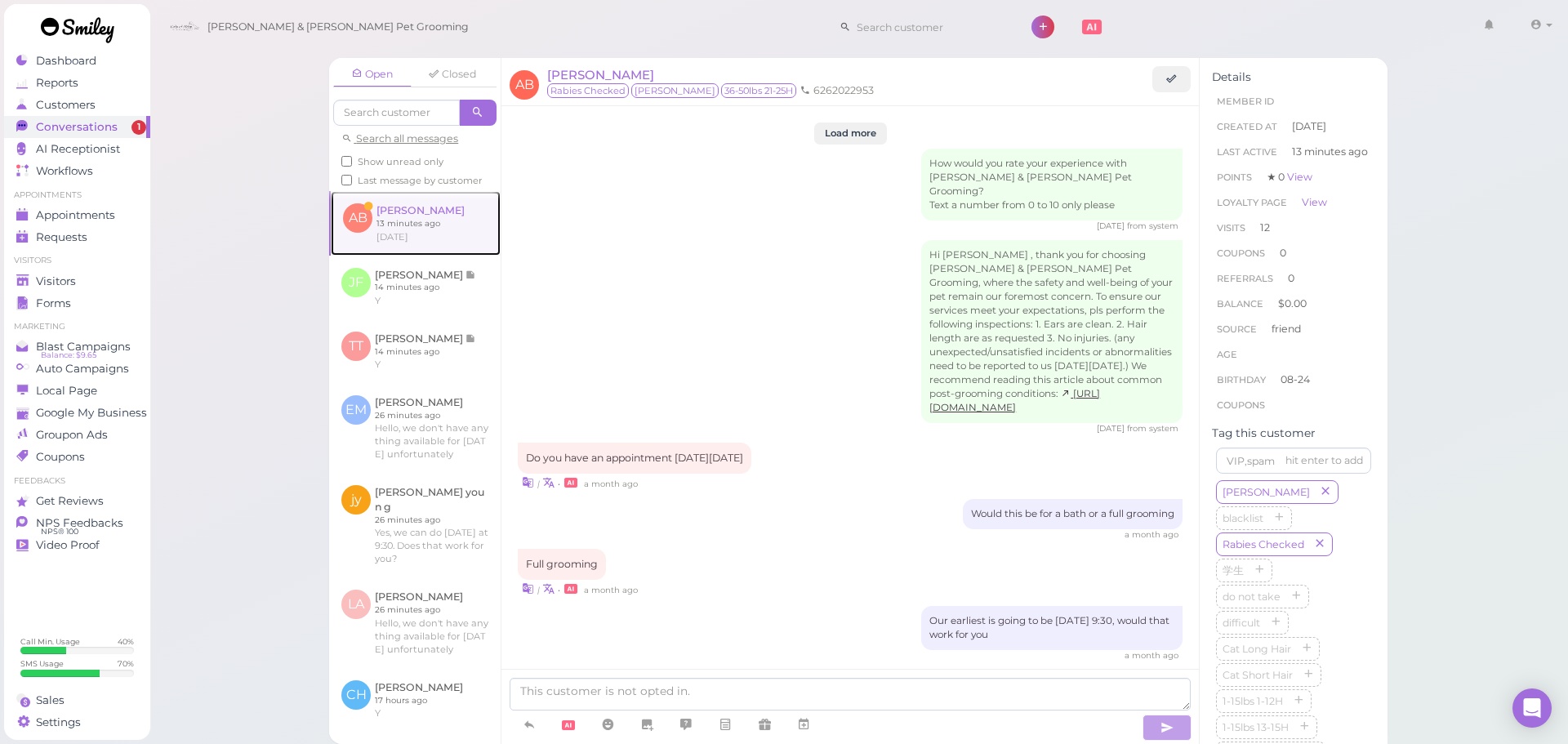
scroll to position [1890, 0]
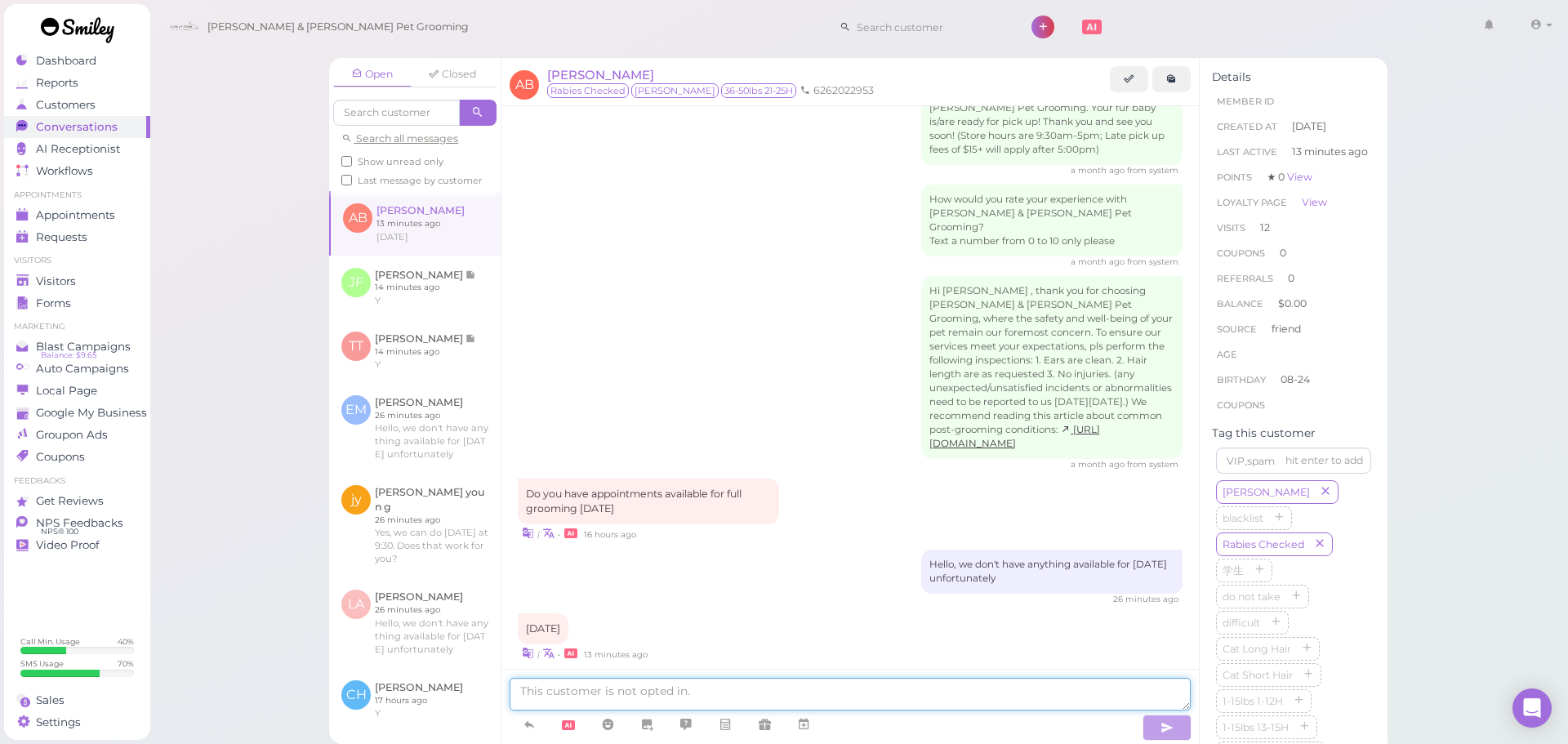
click at [914, 689] on textarea at bounding box center [850, 694] width 681 height 33
type textarea "We can do Wednesday at 9:30"
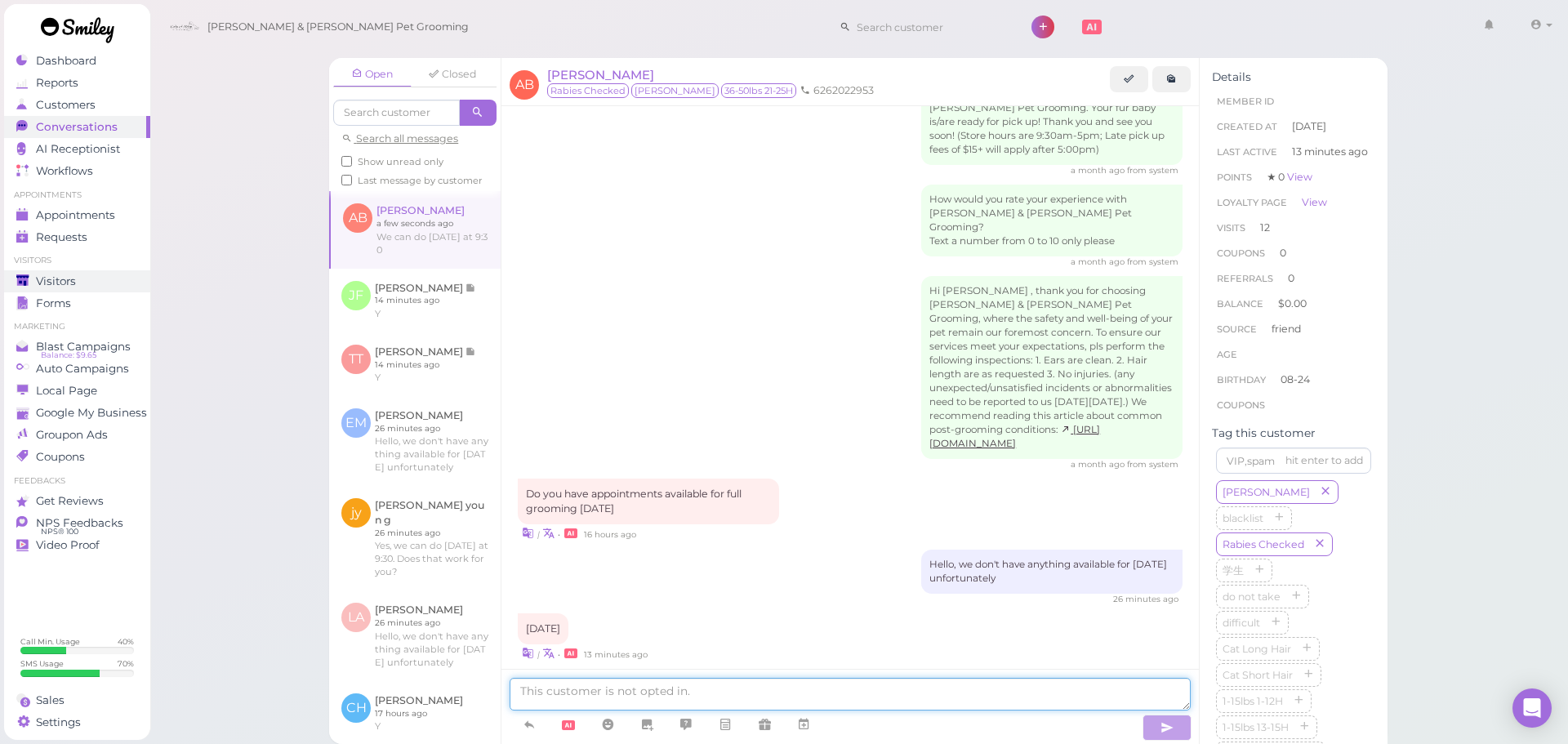
scroll to position [1928, 0]
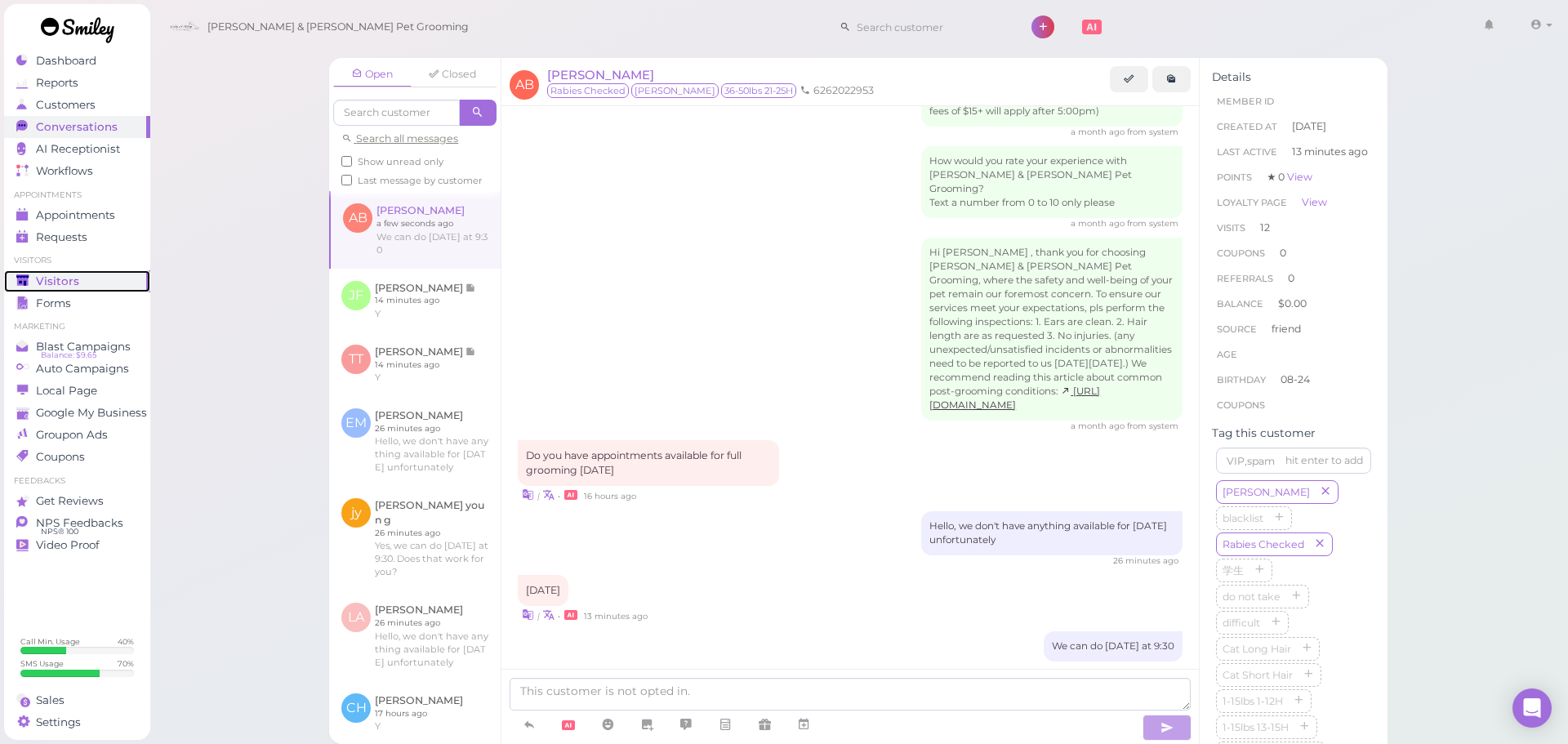
click at [81, 272] on link "Visitors" at bounding box center [77, 281] width 146 height 22
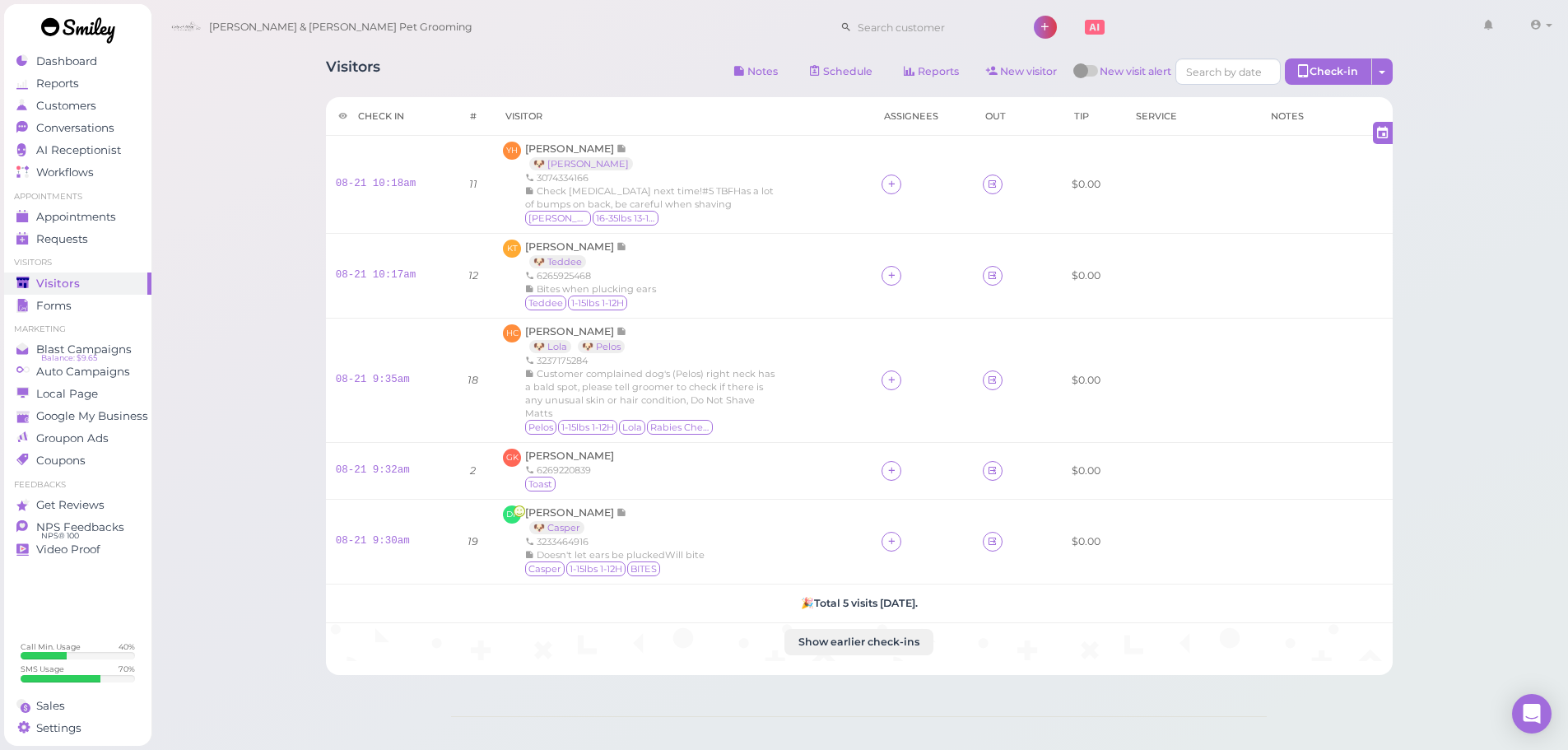
click at [708, 75] on div "Visitors Notes Schedule Reports New visitor New visit alert Check-in Customer c…" at bounding box center [860, 74] width 1067 height 31
click at [563, 148] on span "[PERSON_NAME]" at bounding box center [571, 148] width 92 height 12
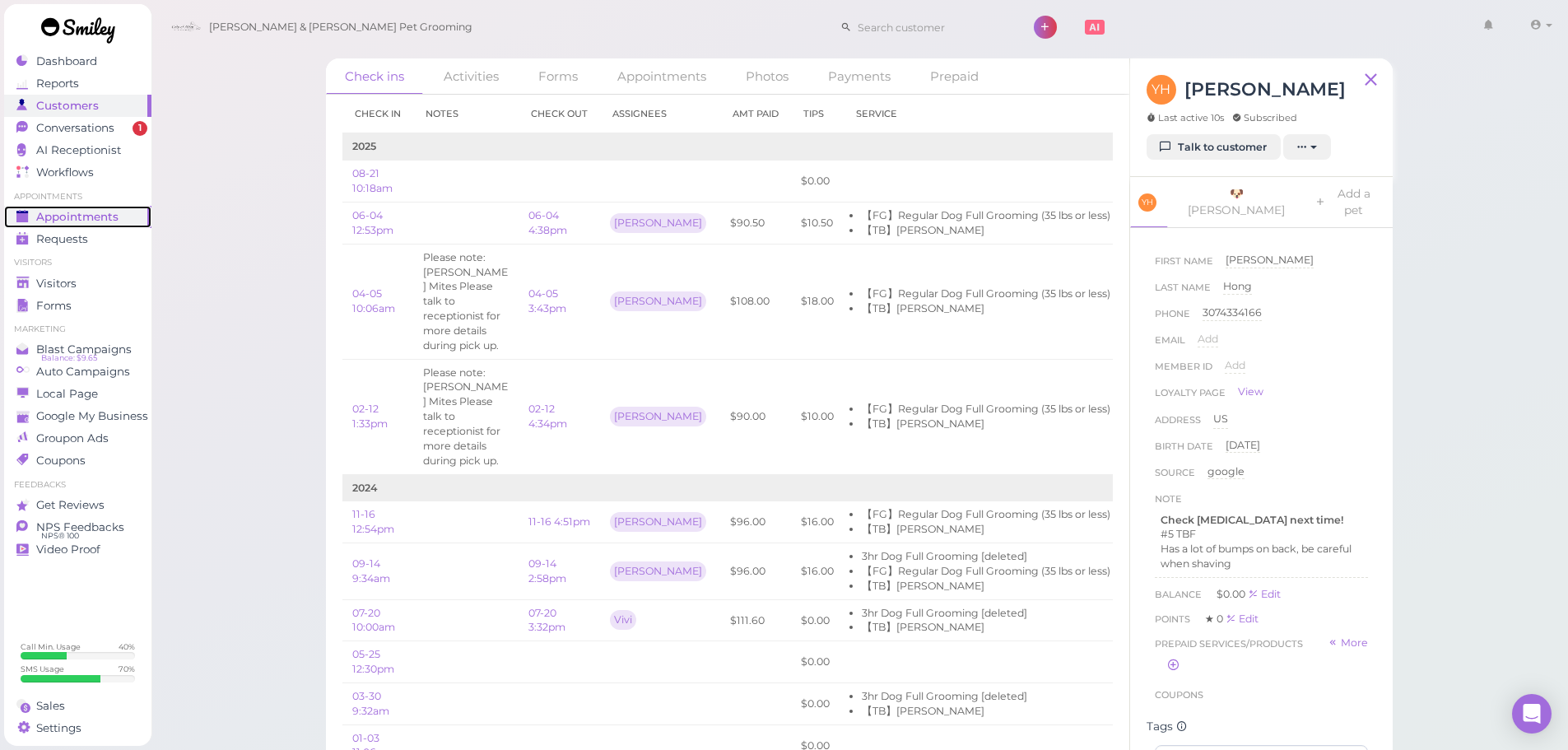
drag, startPoint x: 82, startPoint y: 210, endPoint x: 90, endPoint y: 208, distance: 8.2
click at [82, 210] on span "Appointments" at bounding box center [77, 217] width 83 height 14
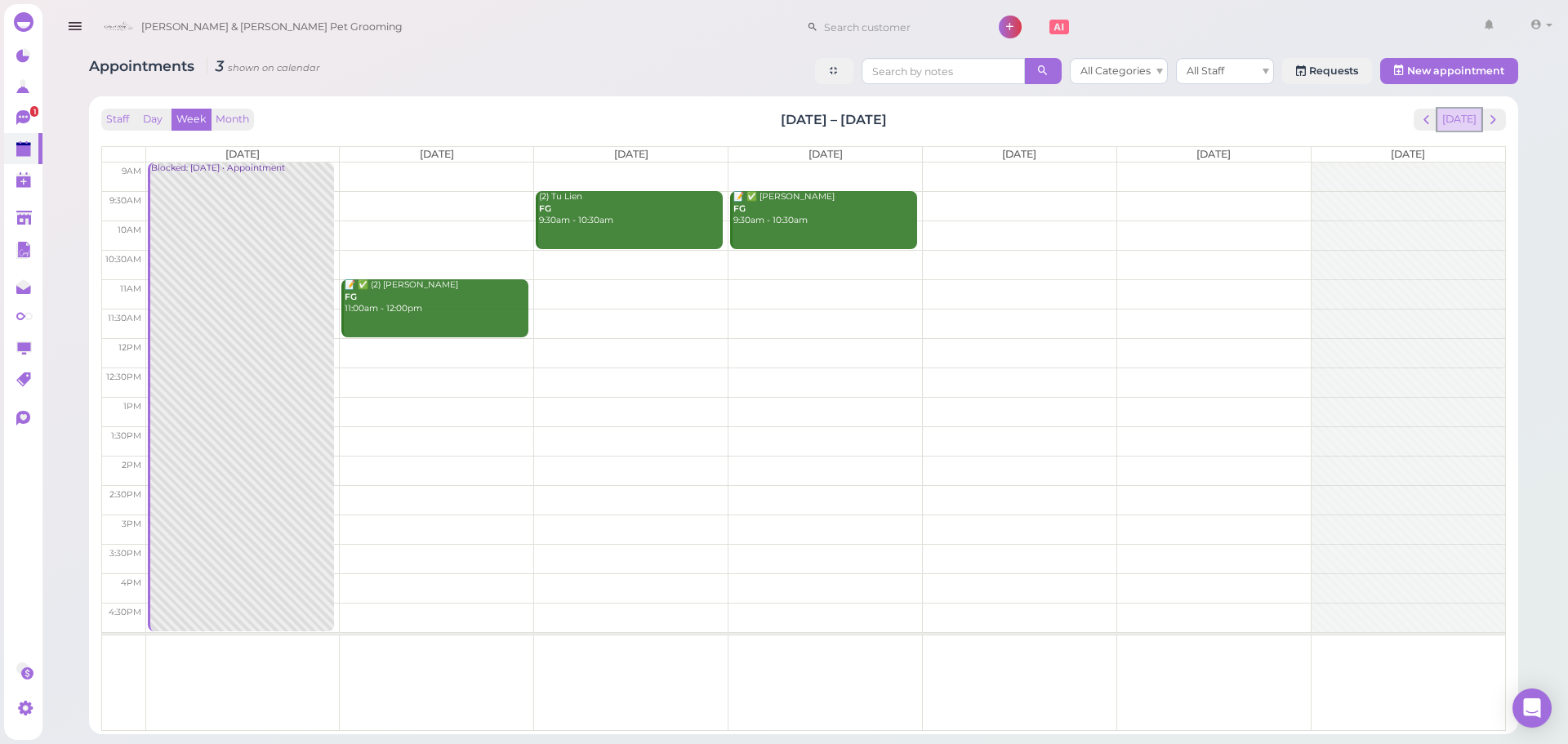
click at [1460, 114] on button "Today" at bounding box center [1458, 119] width 44 height 22
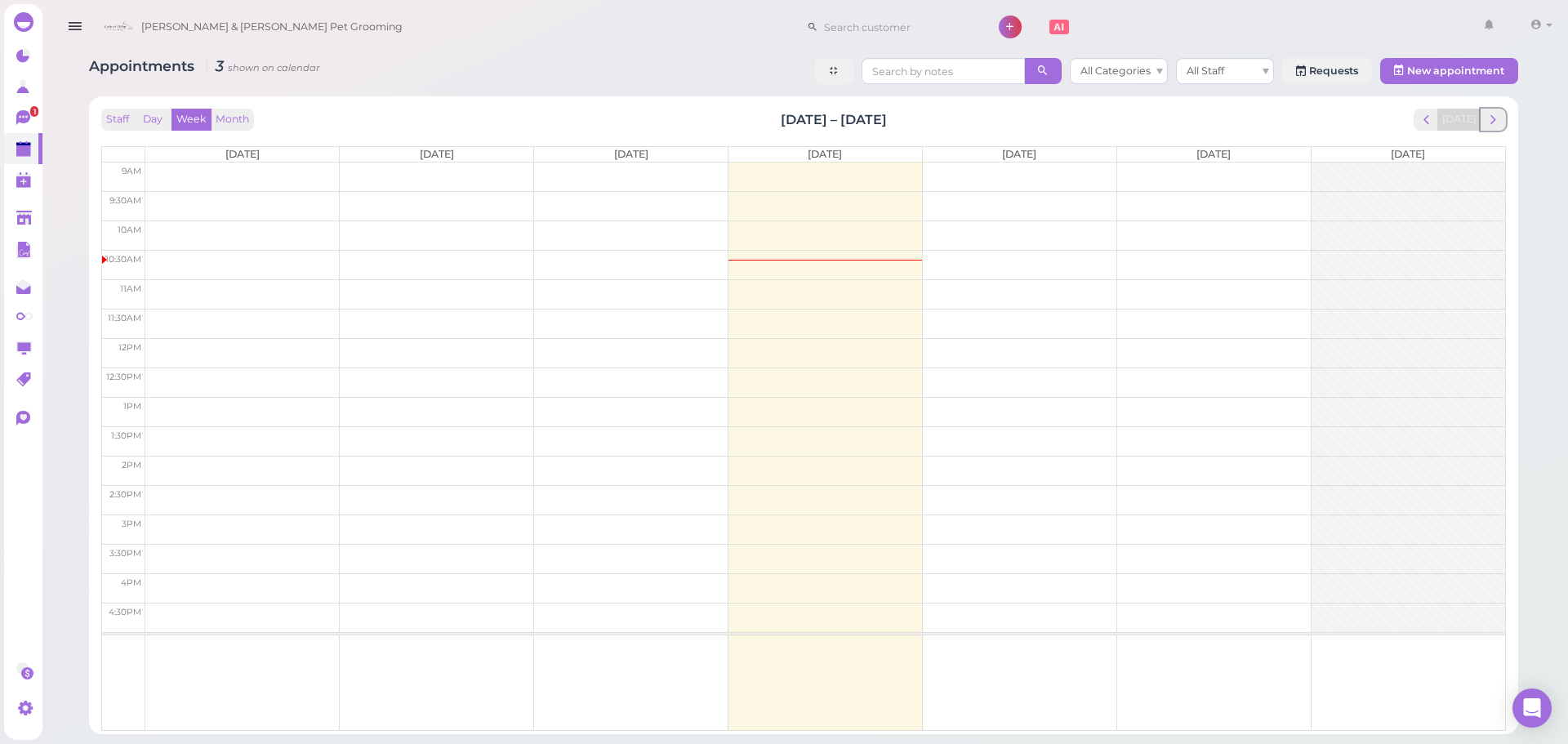
click at [1491, 111] on button "next" at bounding box center [1493, 119] width 26 height 22
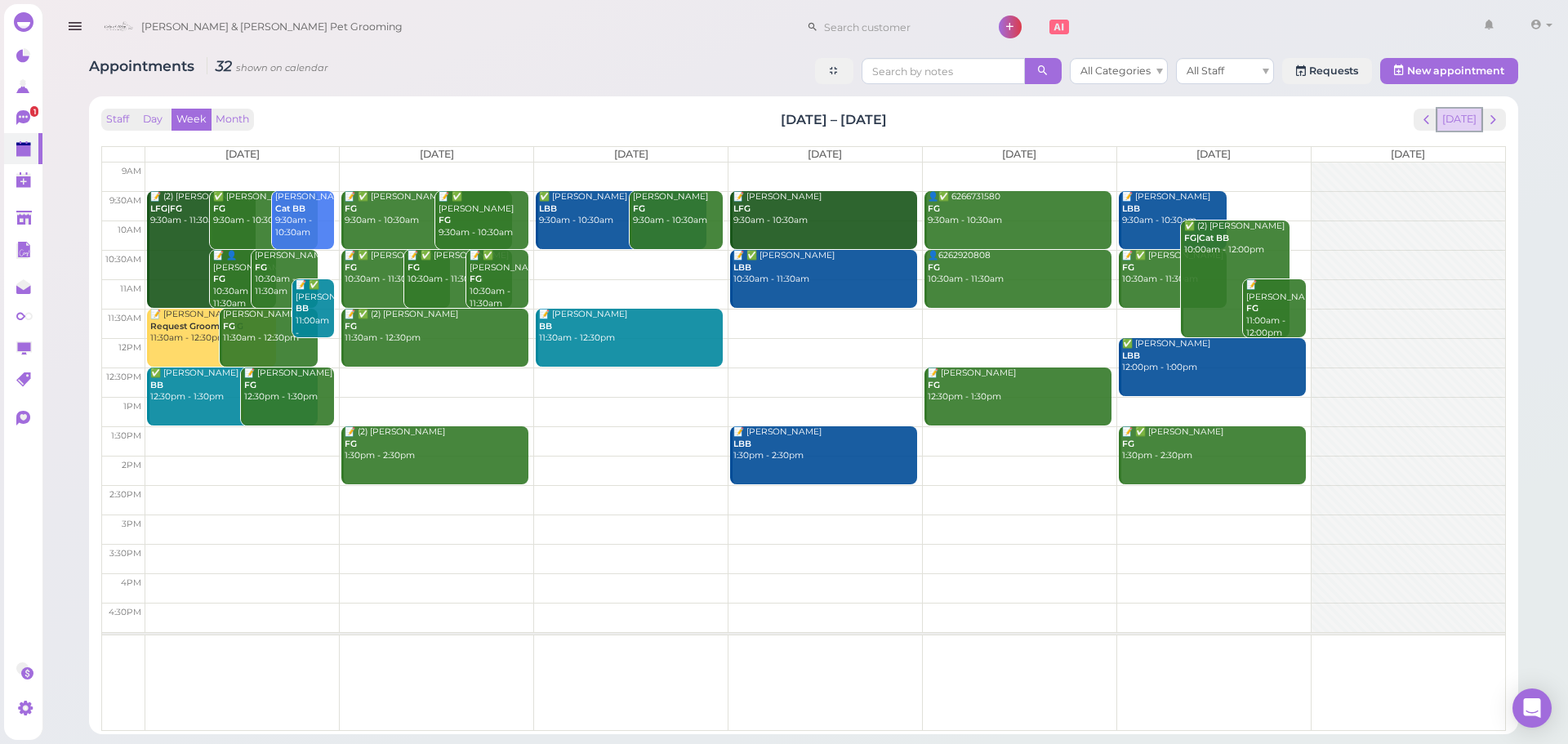
click at [1466, 118] on button "Today" at bounding box center [1458, 119] width 44 height 22
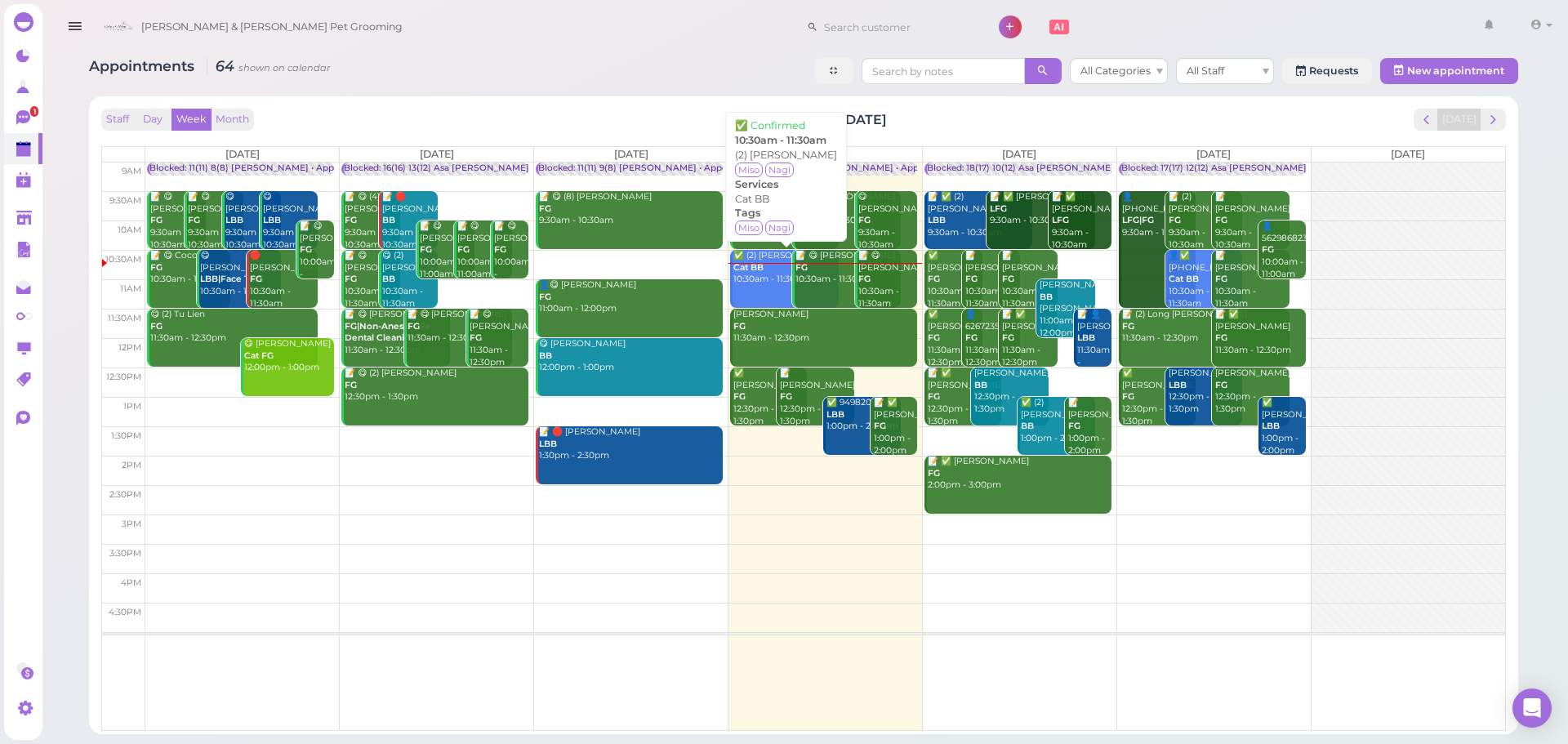
click at [757, 286] on link "✅ (2) Christina Hoang Cat BB 10:30am - 11:30am" at bounding box center [784, 278] width 109 height 58
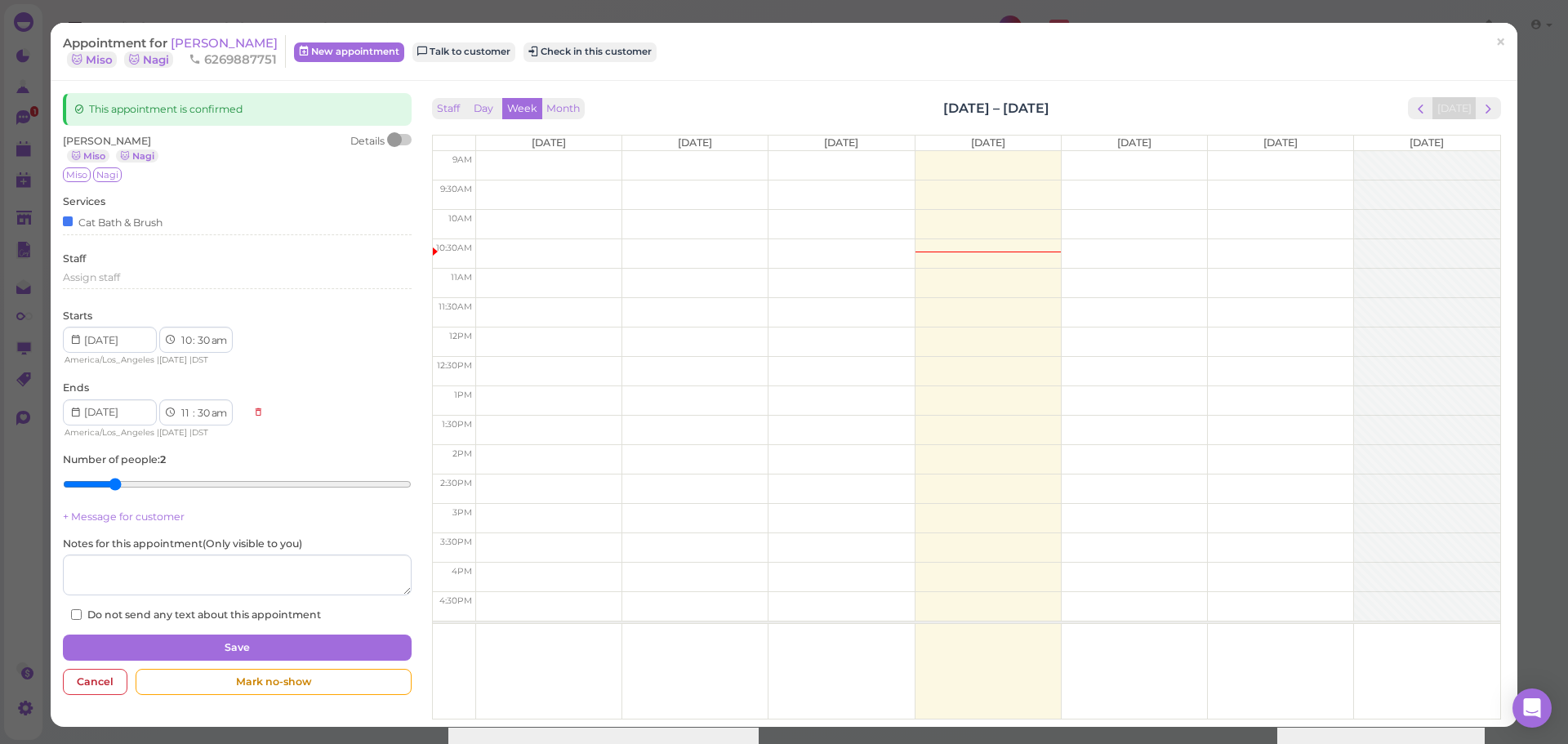
click at [620, 37] on div "Appointment for Christina Hoang 🐱 Miso 🐱 Nagi 6269887751 New appointment Talk t…" at bounding box center [776, 51] width 1425 height 33
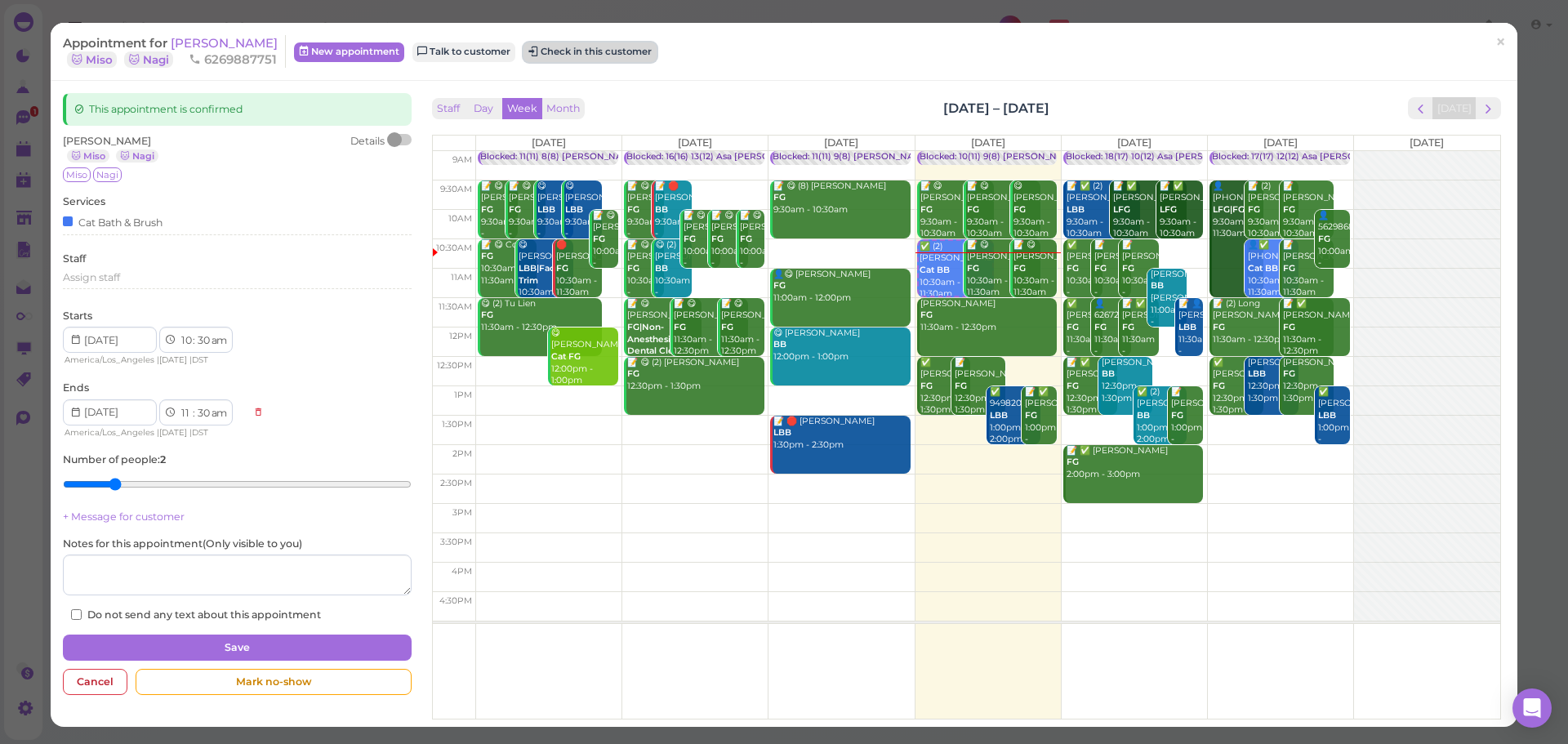
click at [617, 49] on button "Check in this customer" at bounding box center [589, 52] width 133 height 20
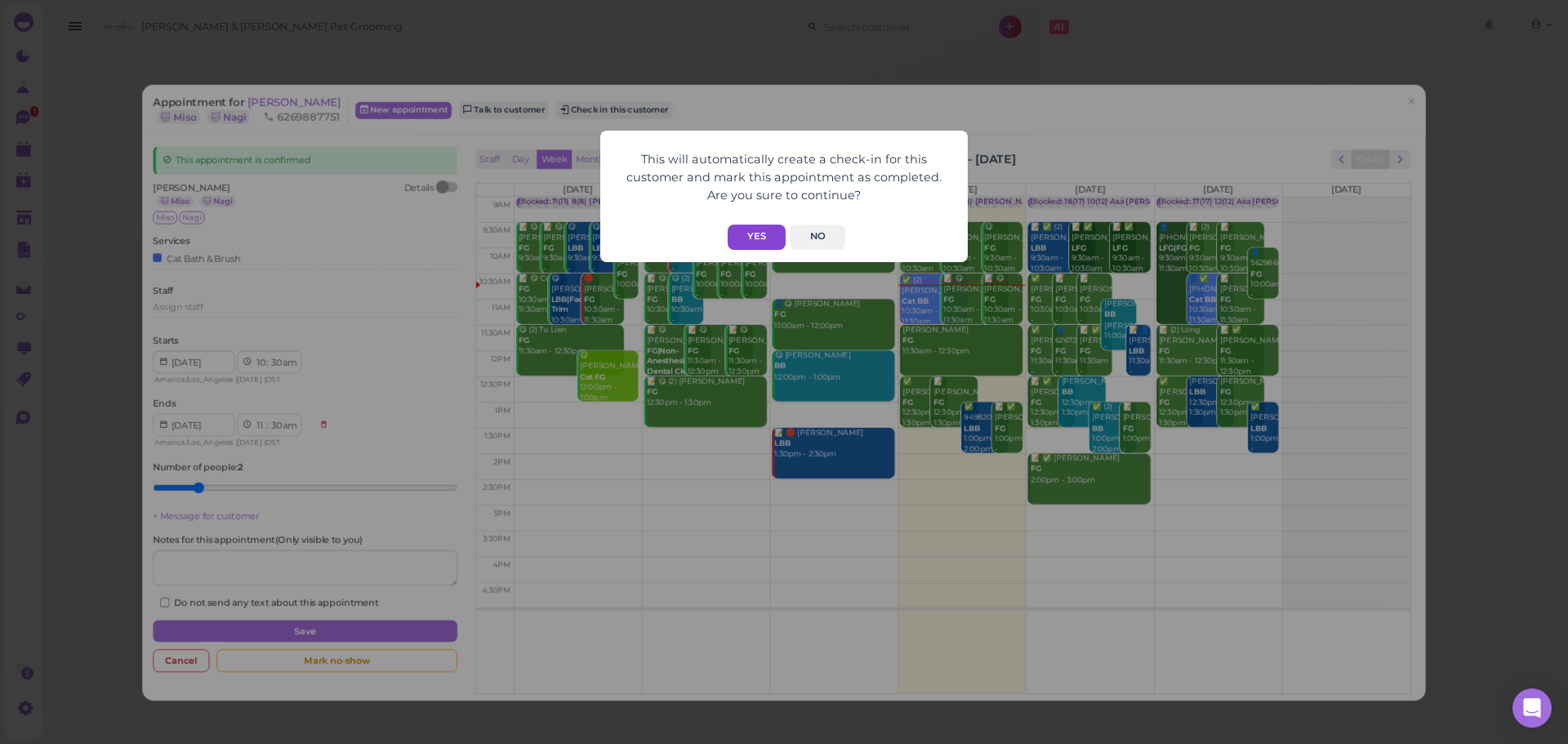
click at [766, 248] on button "Yes" at bounding box center [756, 238] width 58 height 26
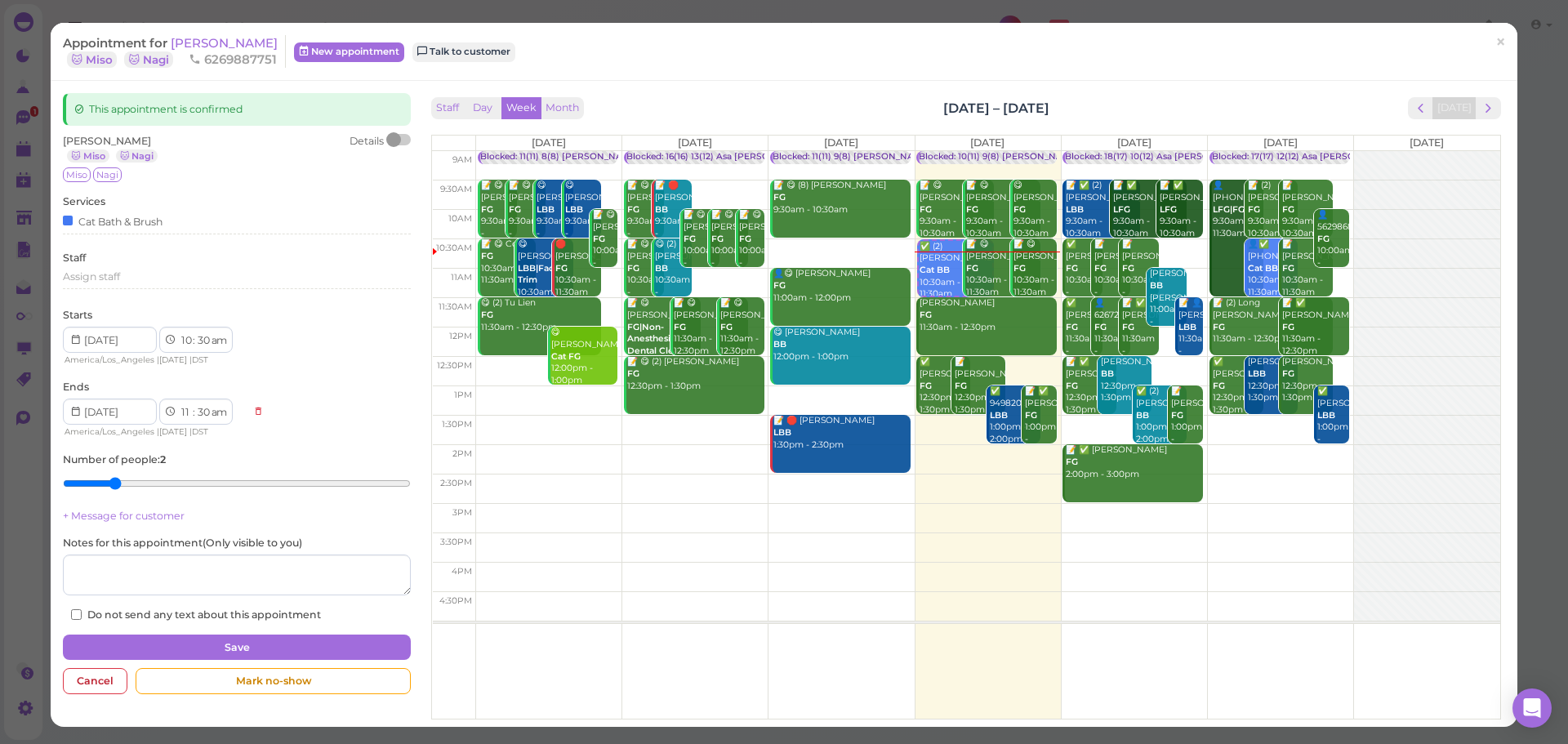
click at [1222, 82] on div "This appointment is confirmed Christina Hoang 🐱 Miso 🐱 Nagi Details Miso Nagi S…" at bounding box center [784, 404] width 1466 height 645
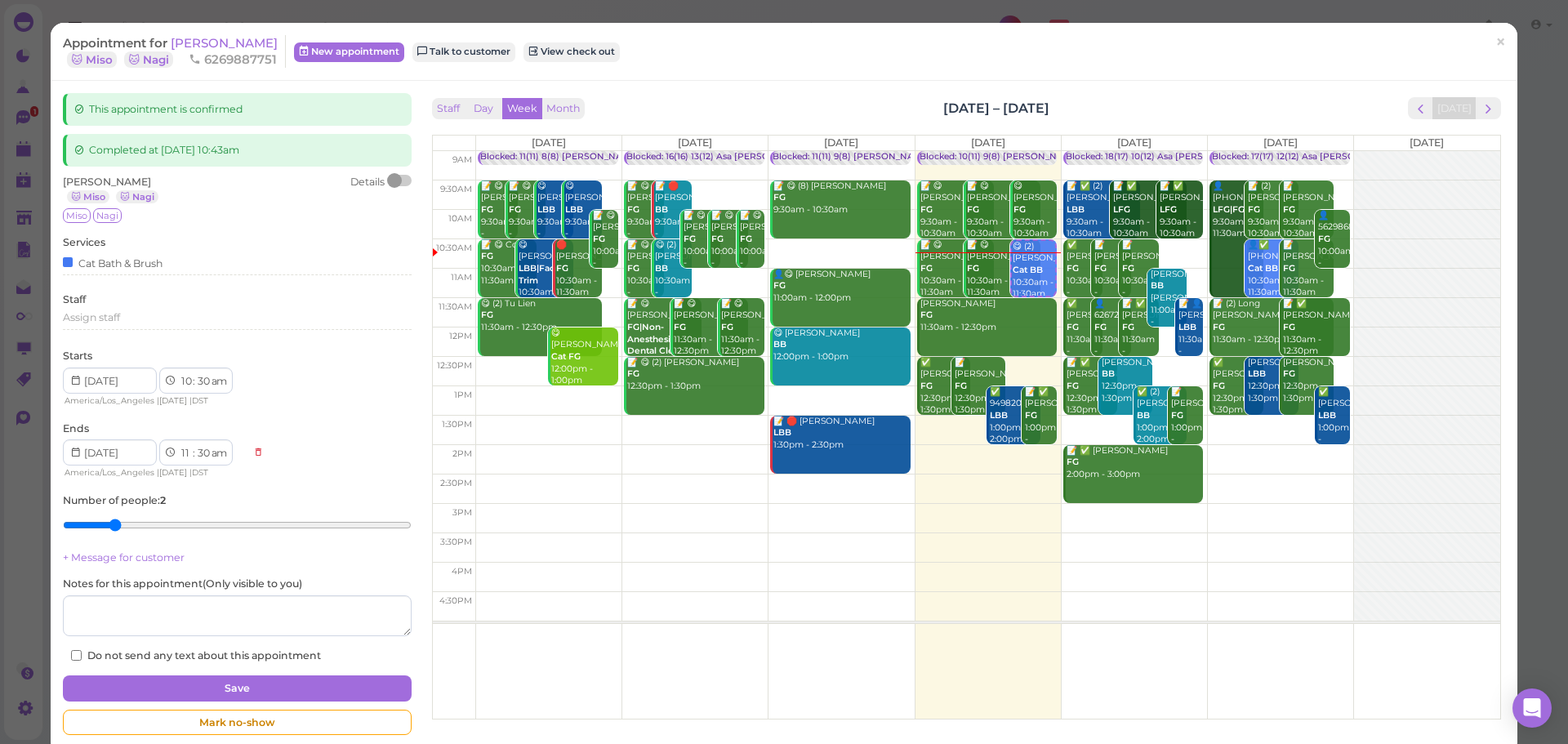
click at [239, 40] on span "[PERSON_NAME]" at bounding box center [224, 43] width 107 height 16
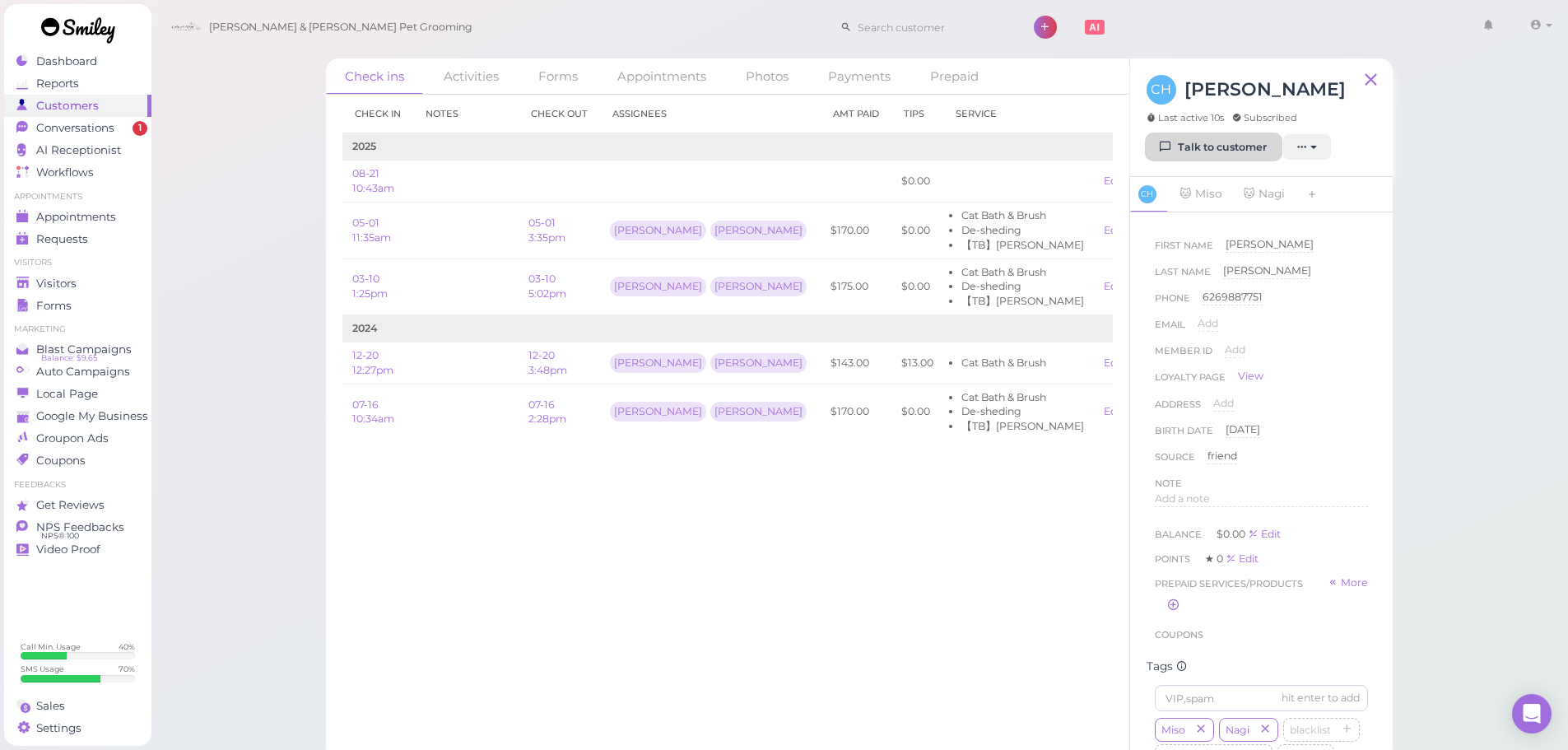
click at [1220, 154] on link "Talk to customer" at bounding box center [1214, 147] width 134 height 26
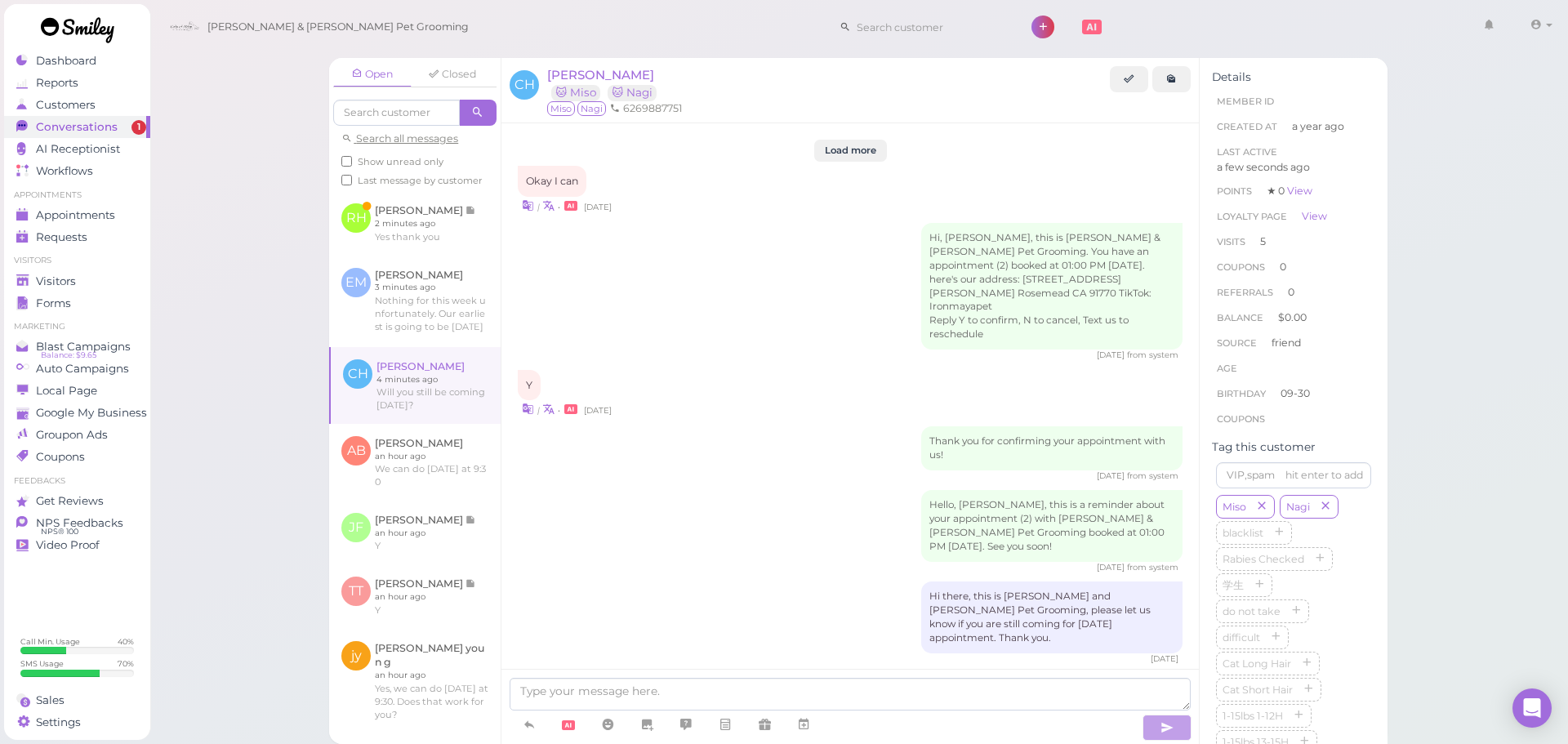
scroll to position [2169, 0]
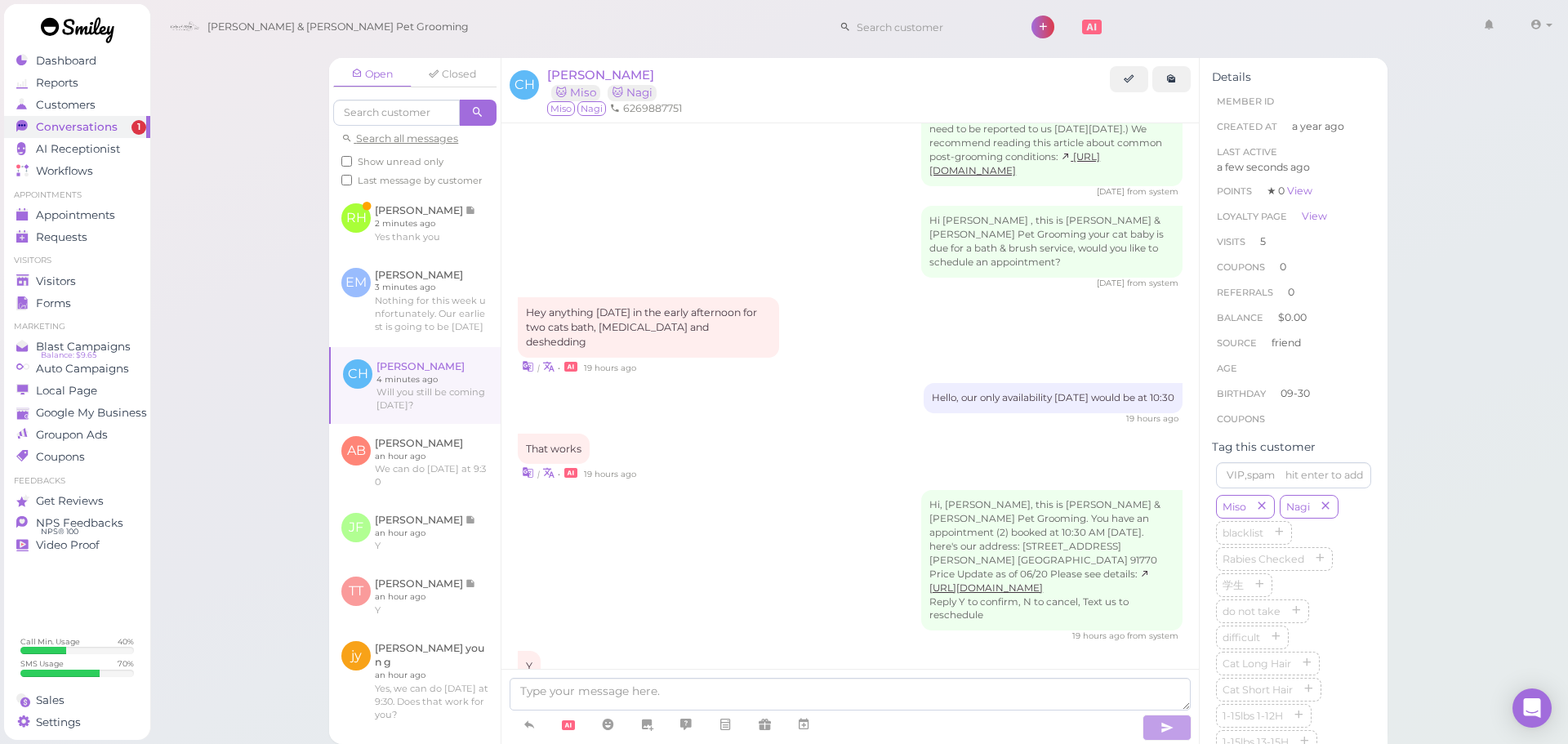
click at [841, 489] on div "Hi, Christina, this is Cody & Miley Pet Grooming. You have an appointment (2) b…" at bounding box center [851, 565] width 665 height 153
click at [788, 433] on div "That works | • 19 hours ago" at bounding box center [851, 457] width 665 height 48
drag, startPoint x: 801, startPoint y: 355, endPoint x: 801, endPoint y: 369, distance: 14.0
click at [802, 464] on div "| • 19 hours ago" at bounding box center [851, 472] width 665 height 17
click at [812, 464] on div "| • 19 hours ago" at bounding box center [851, 472] width 665 height 17
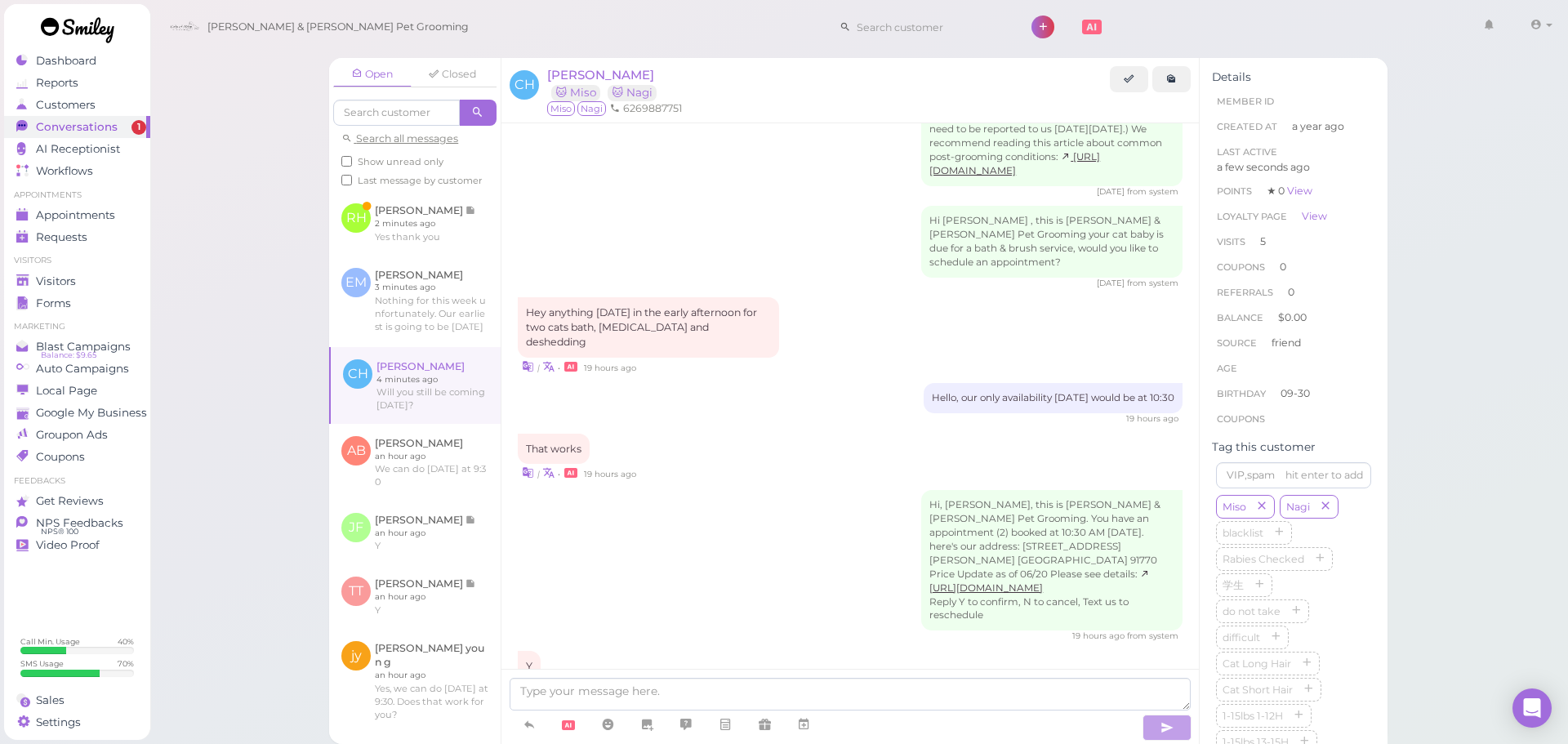
click at [811, 464] on div "| • 19 hours ago" at bounding box center [851, 472] width 665 height 17
click at [488, 242] on link at bounding box center [414, 223] width 172 height 64
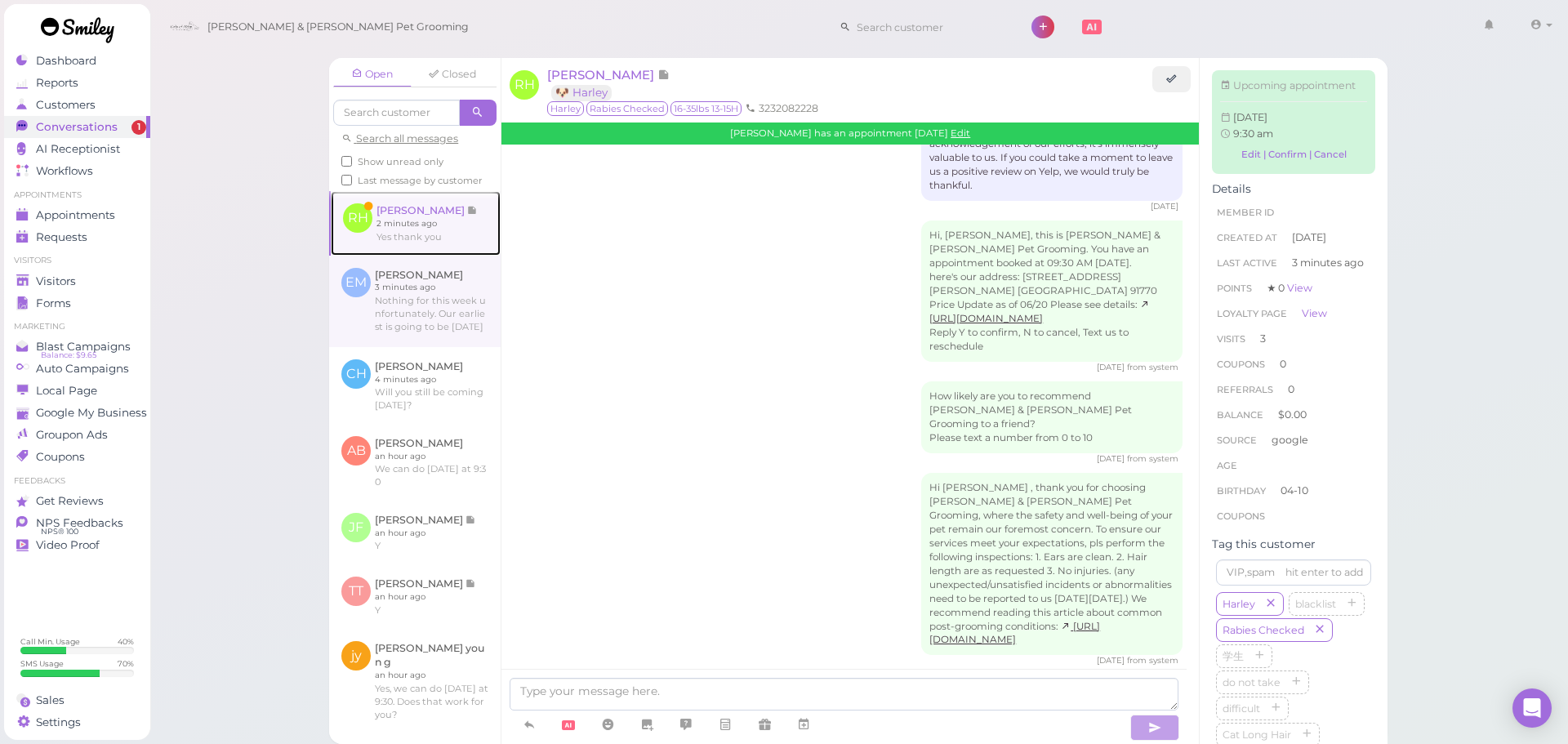
scroll to position [2337, 0]
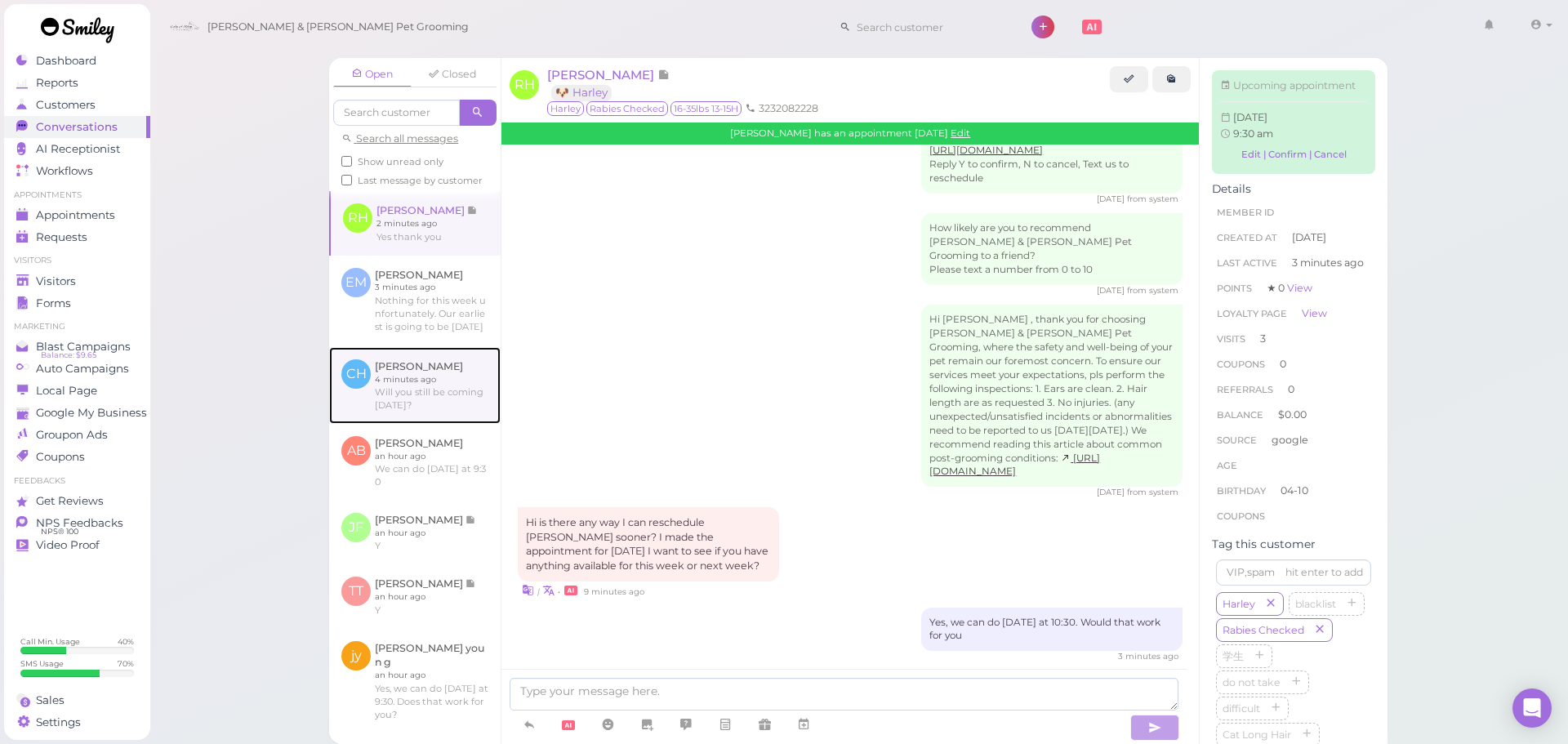
click at [448, 401] on link at bounding box center [414, 386] width 172 height 77
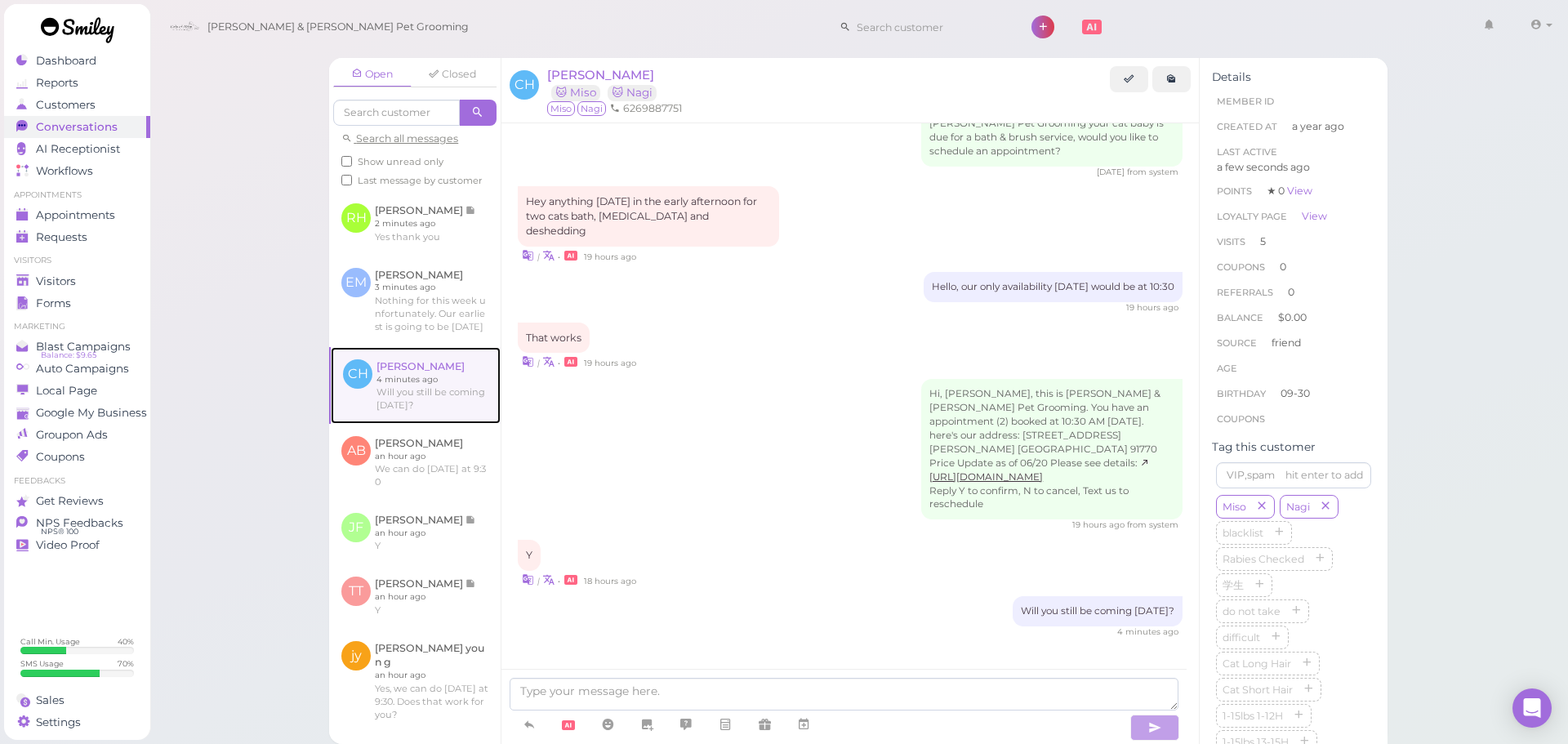
scroll to position [2169, 0]
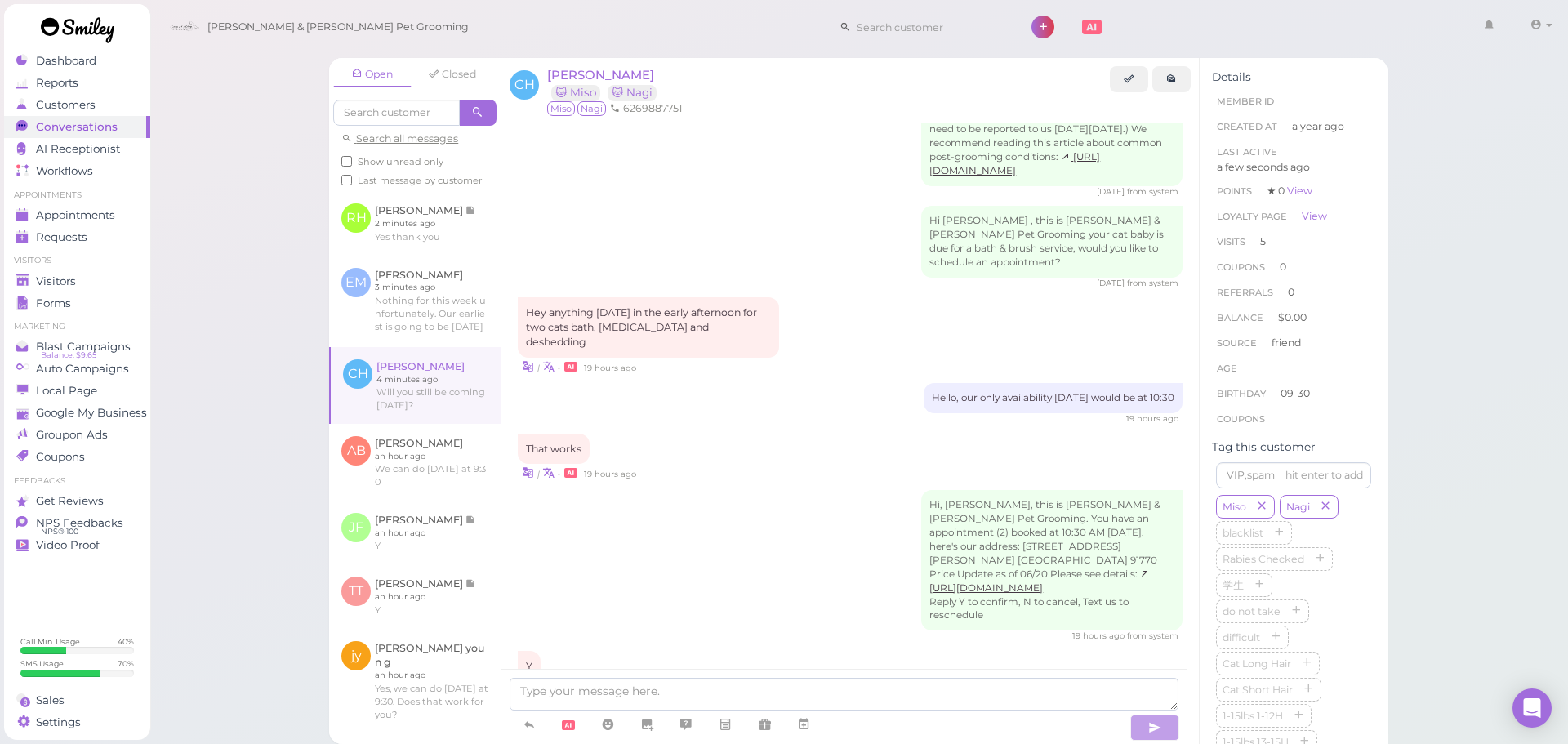
click at [727, 489] on div "Hi, Christina, this is Cody & Miley Pet Grooming. You have an appointment (2) b…" at bounding box center [851, 565] width 665 height 153
click at [774, 433] on div "That works | • 19 hours ago" at bounding box center [851, 457] width 665 height 48
click at [430, 243] on link at bounding box center [414, 223] width 172 height 64
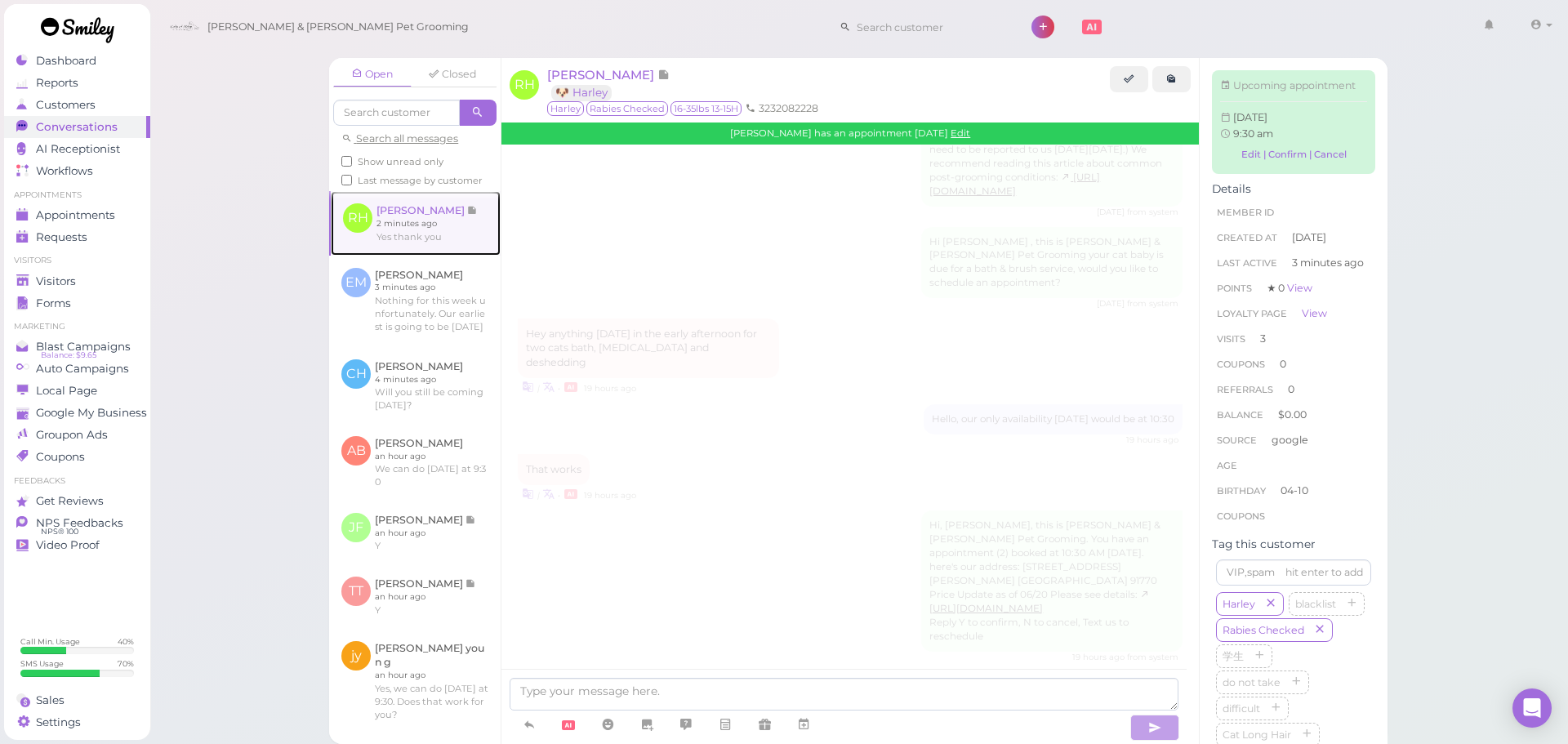
scroll to position [2337, 0]
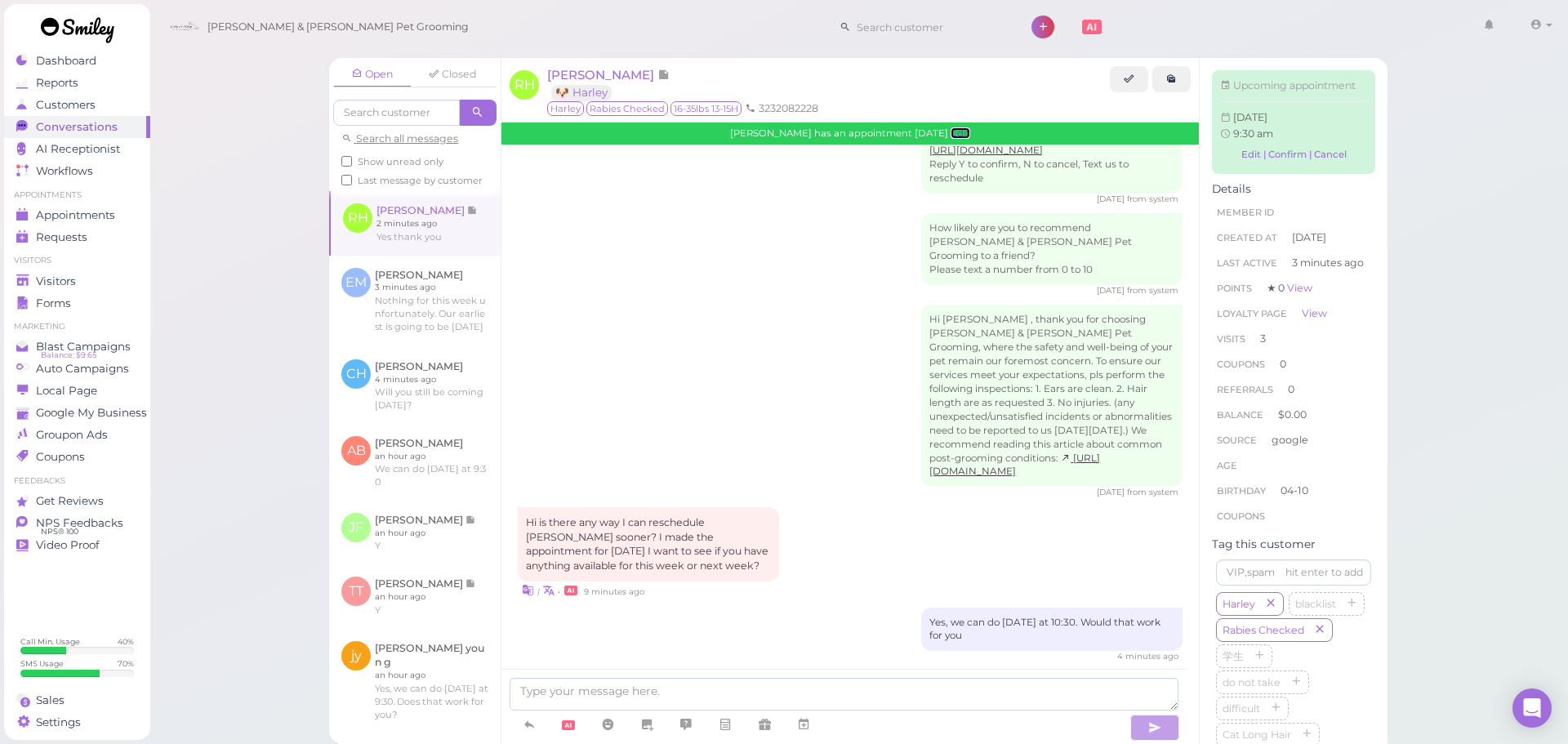
click at [970, 133] on link "Edit" at bounding box center [960, 133] width 20 height 12
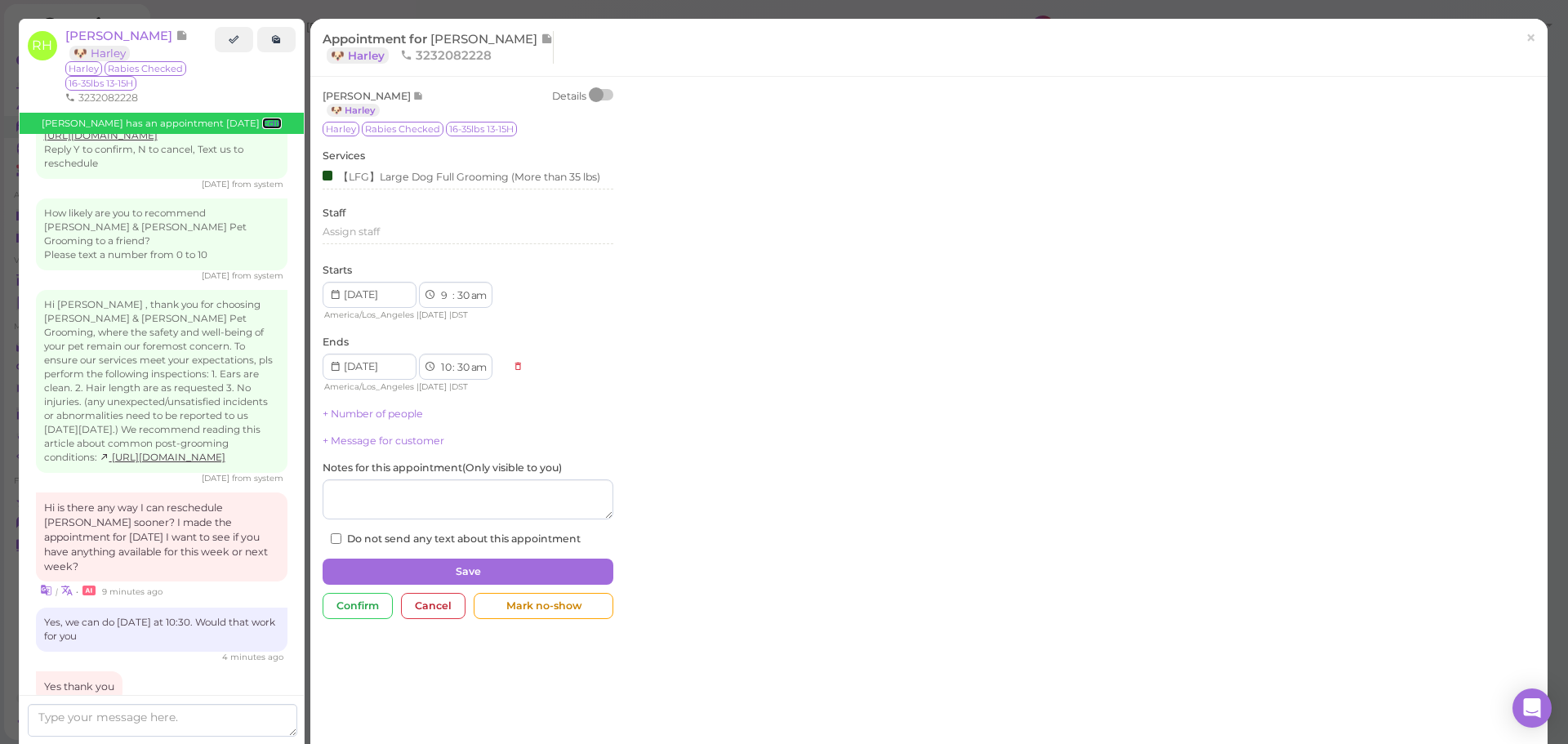
scroll to position [2462, 0]
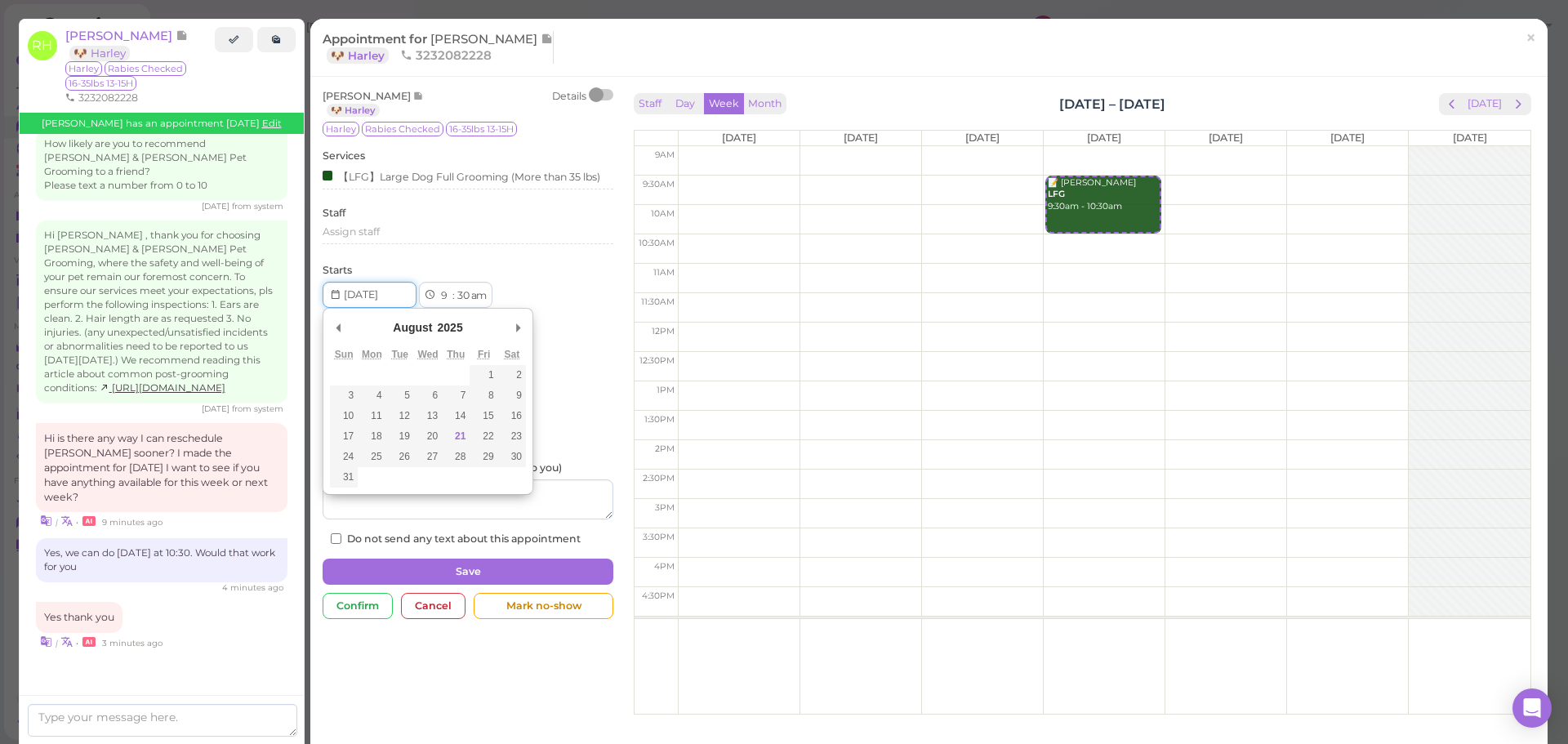
click at [377, 297] on input "Use the arrow keys to pick a date" at bounding box center [369, 294] width 94 height 26
click at [1444, 104] on span "prev" at bounding box center [1452, 105] width 16 height 16
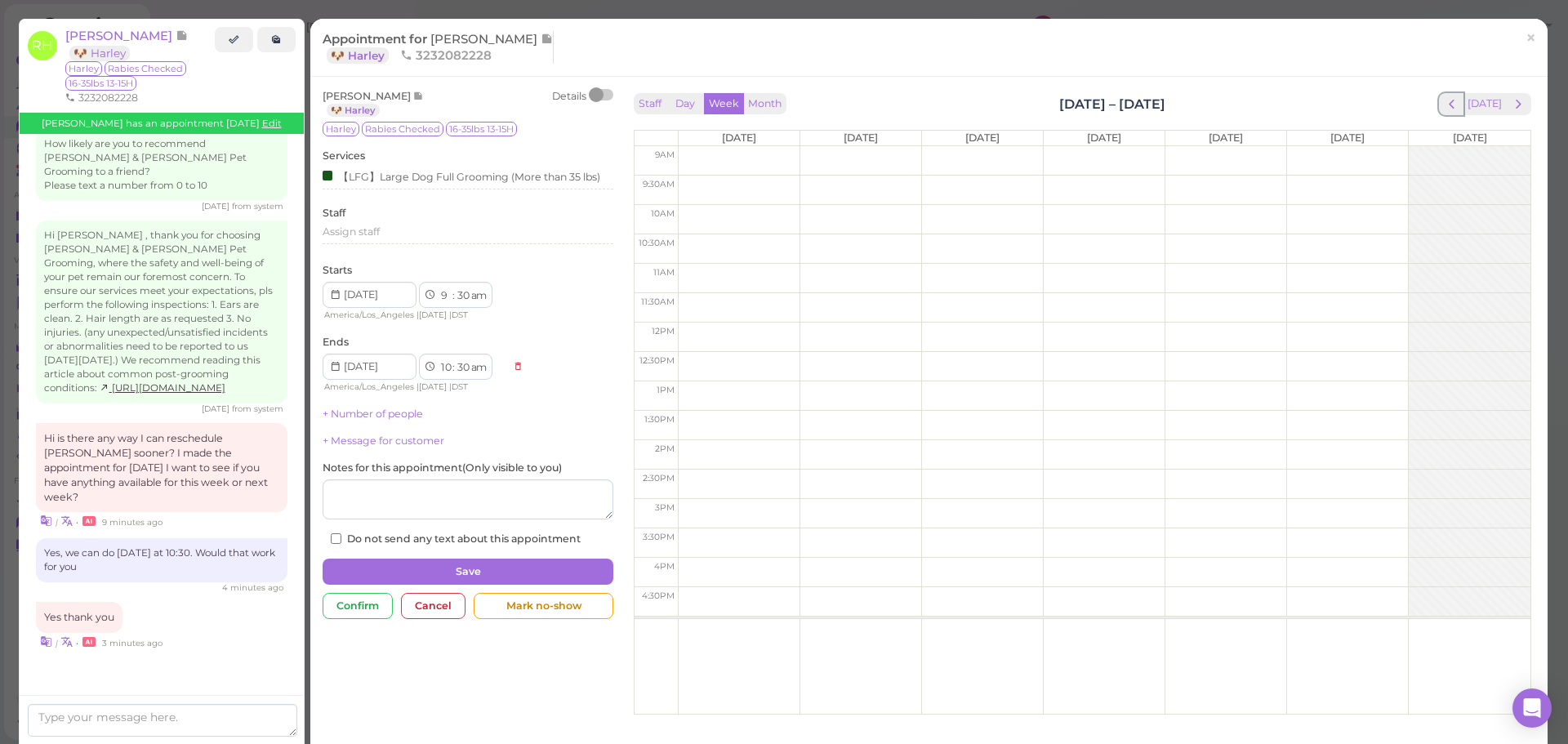
click at [1444, 104] on span "prev" at bounding box center [1452, 105] width 16 height 16
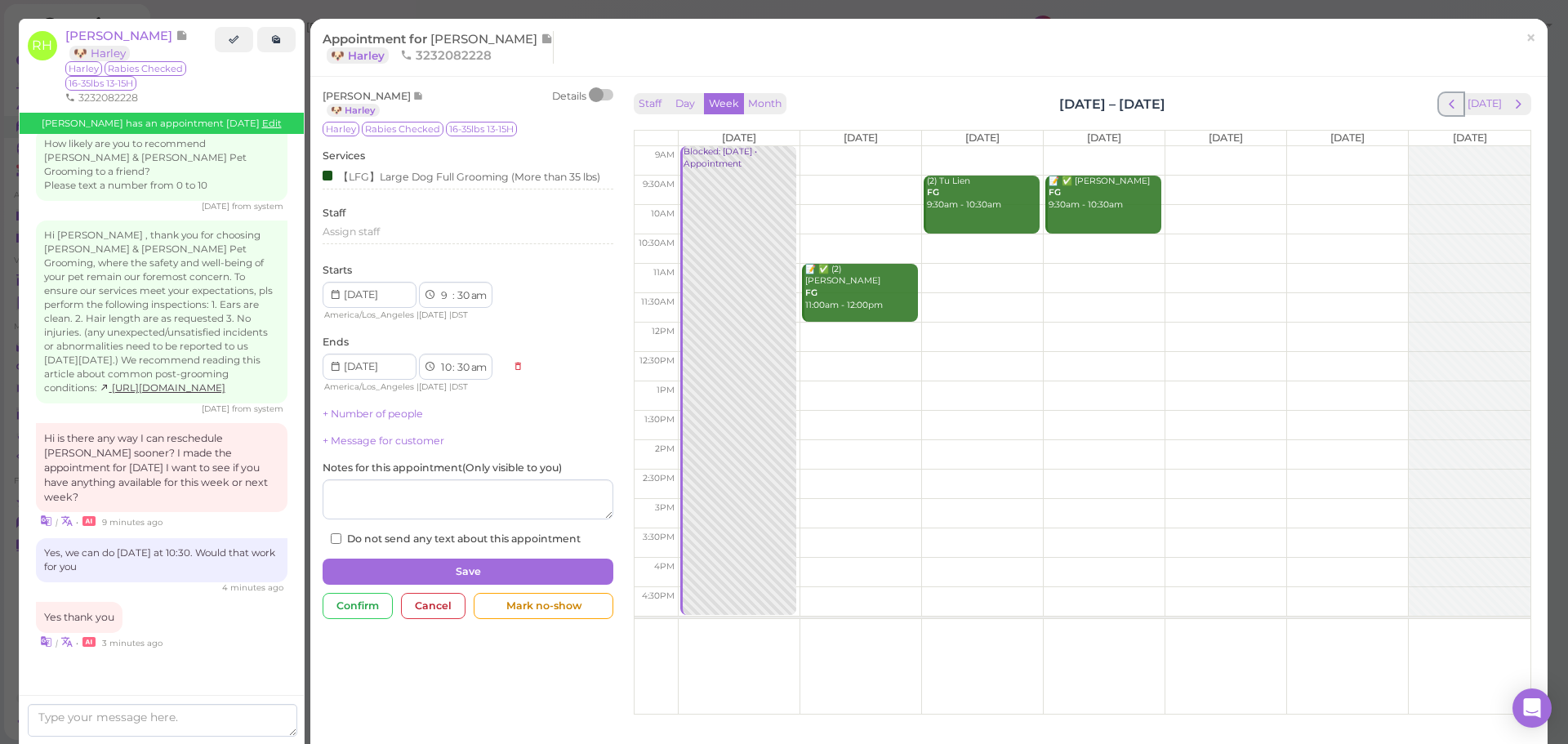
click at [1444, 104] on span "prev" at bounding box center [1452, 105] width 16 height 16
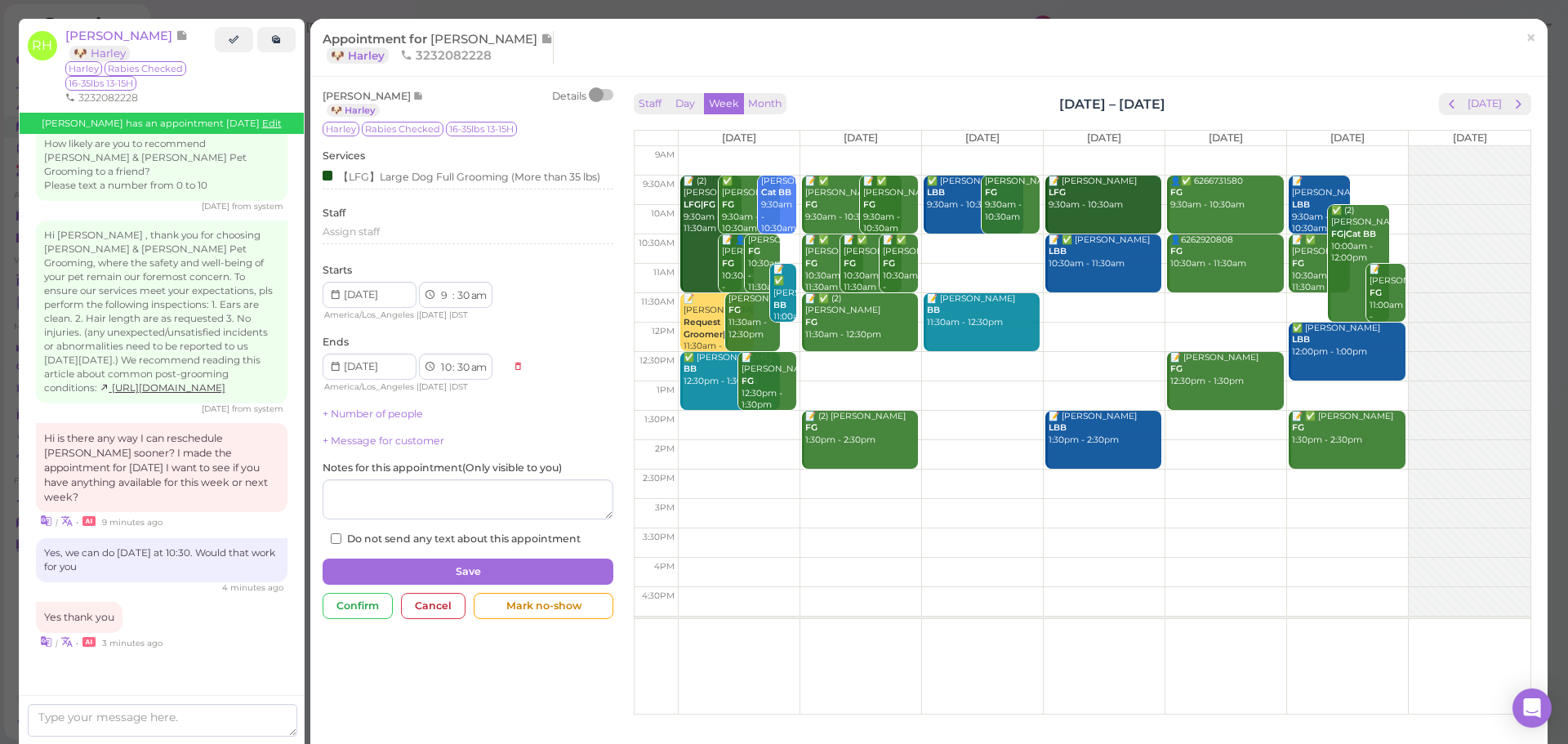
click at [968, 244] on td at bounding box center [1104, 249] width 853 height 30
drag, startPoint x: 381, startPoint y: 305, endPoint x: 385, endPoint y: 312, distance: 8.1
click at [385, 312] on body "Dashboard Reports Customers Conversations 0" at bounding box center [784, 372] width 1568 height 744
click at [400, 313] on span "America/Los_Angeles" at bounding box center [368, 315] width 90 height 11
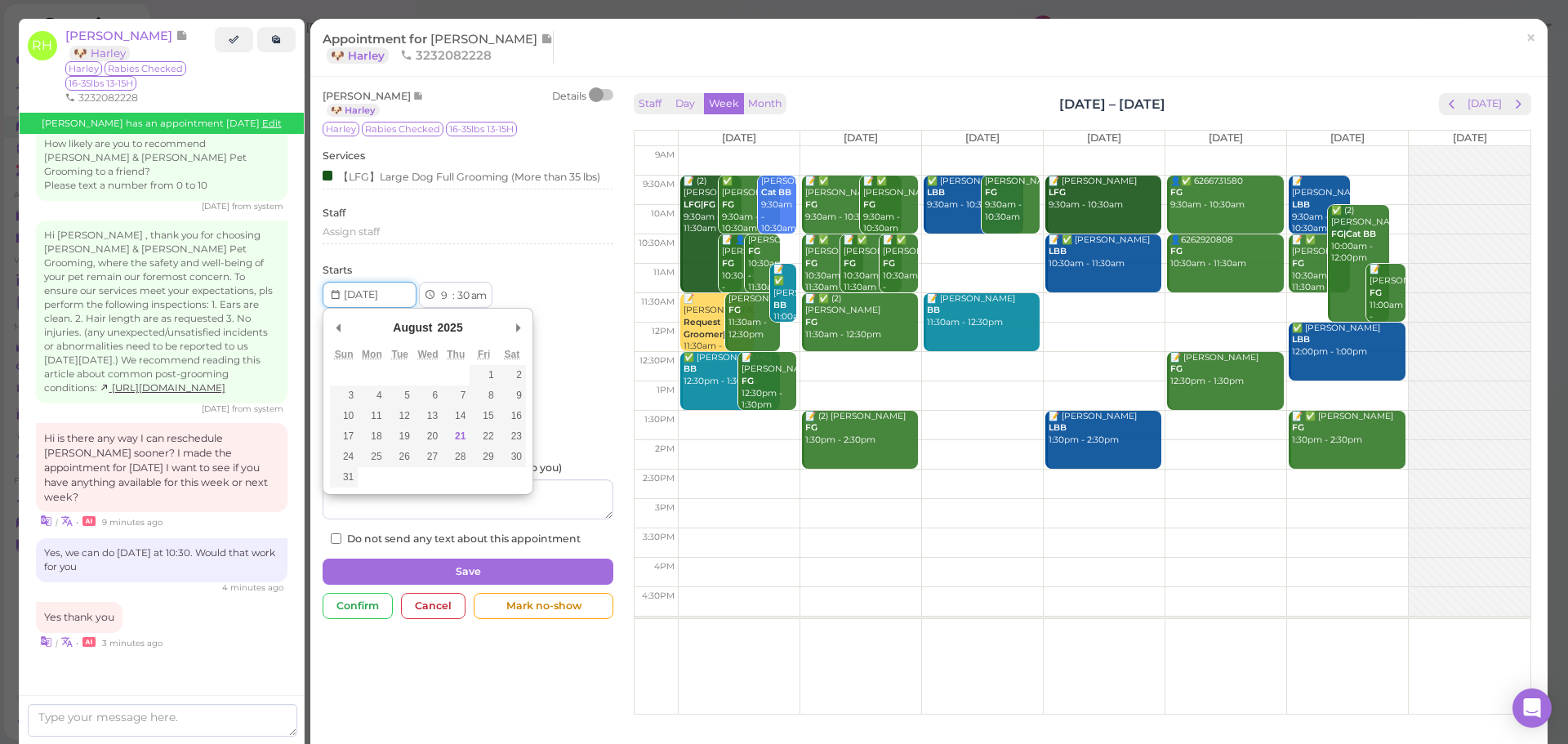
click at [400, 304] on input "Use the arrow keys to pick a date" at bounding box center [369, 294] width 94 height 26
type input "[DATE]"
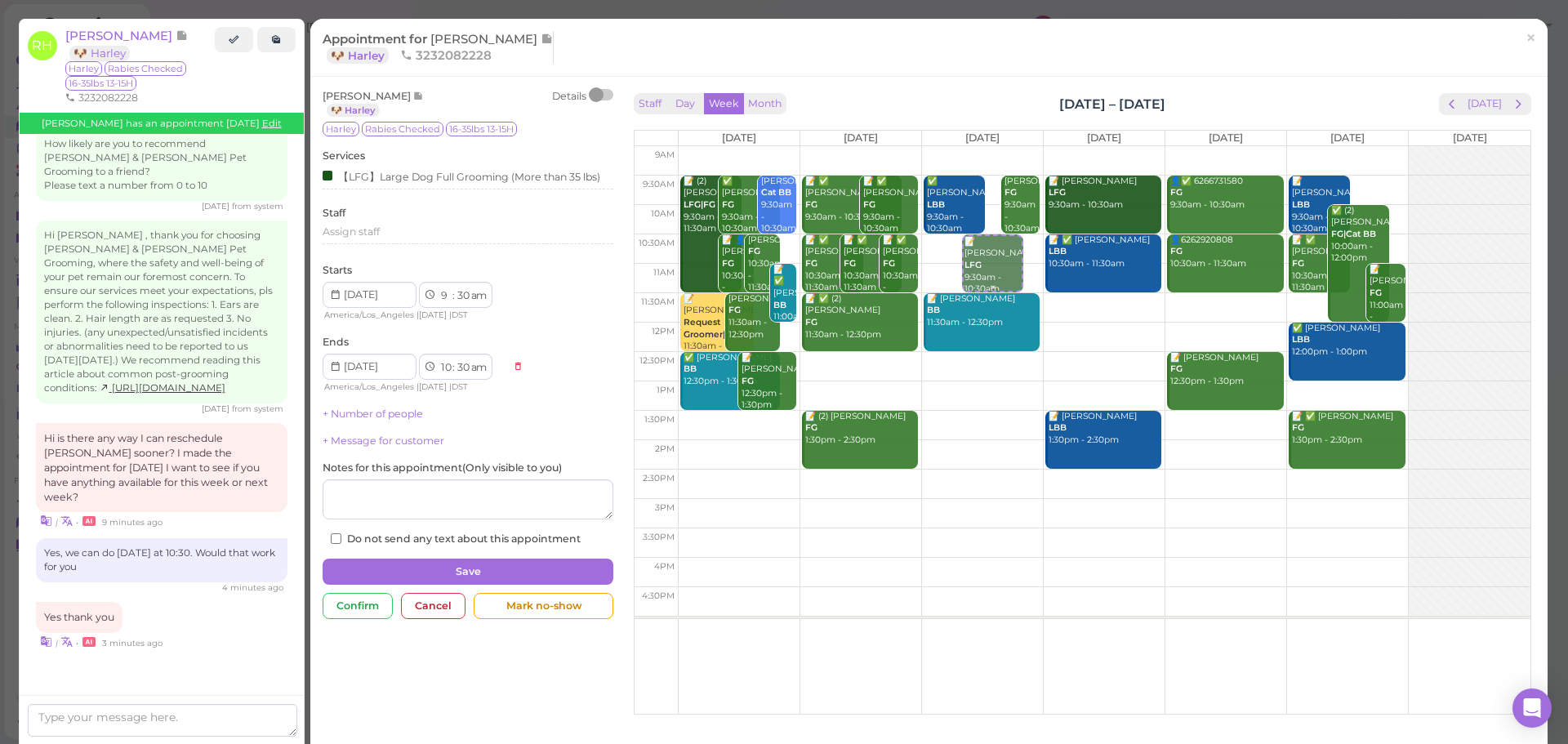
drag, startPoint x: 978, startPoint y: 202, endPoint x: 973, endPoint y: 272, distance: 70.2
click at [973, 146] on div "📝 Rosalinda Hernandez LFG 9:30am - 10:30am ✅ Diana Moreno LBB 9:30am - 10:30am …" at bounding box center [982, 146] width 120 height 0
select select "10"
select select "11"
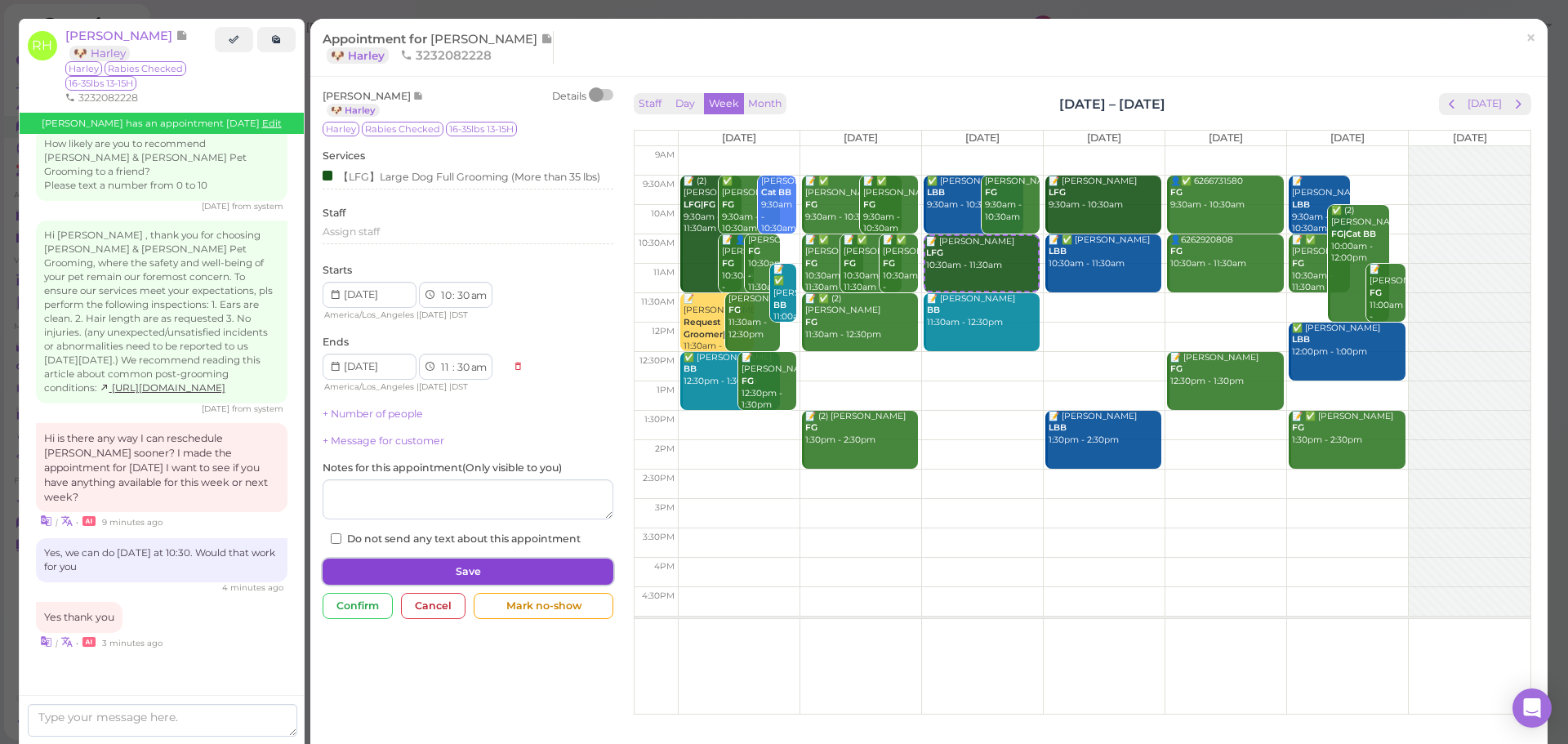
click at [476, 566] on button "Save" at bounding box center [468, 571] width 291 height 26
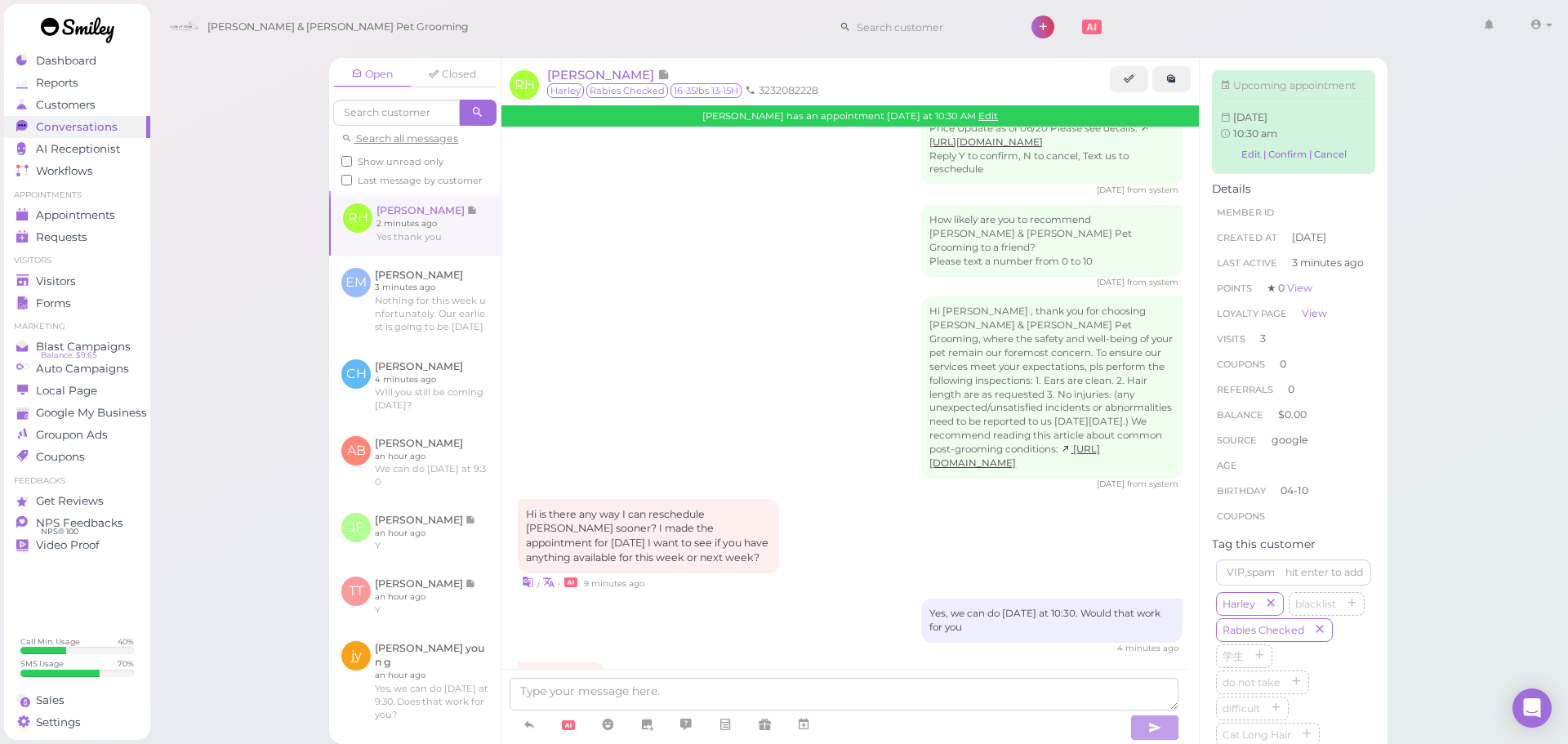
scroll to position [2337, 0]
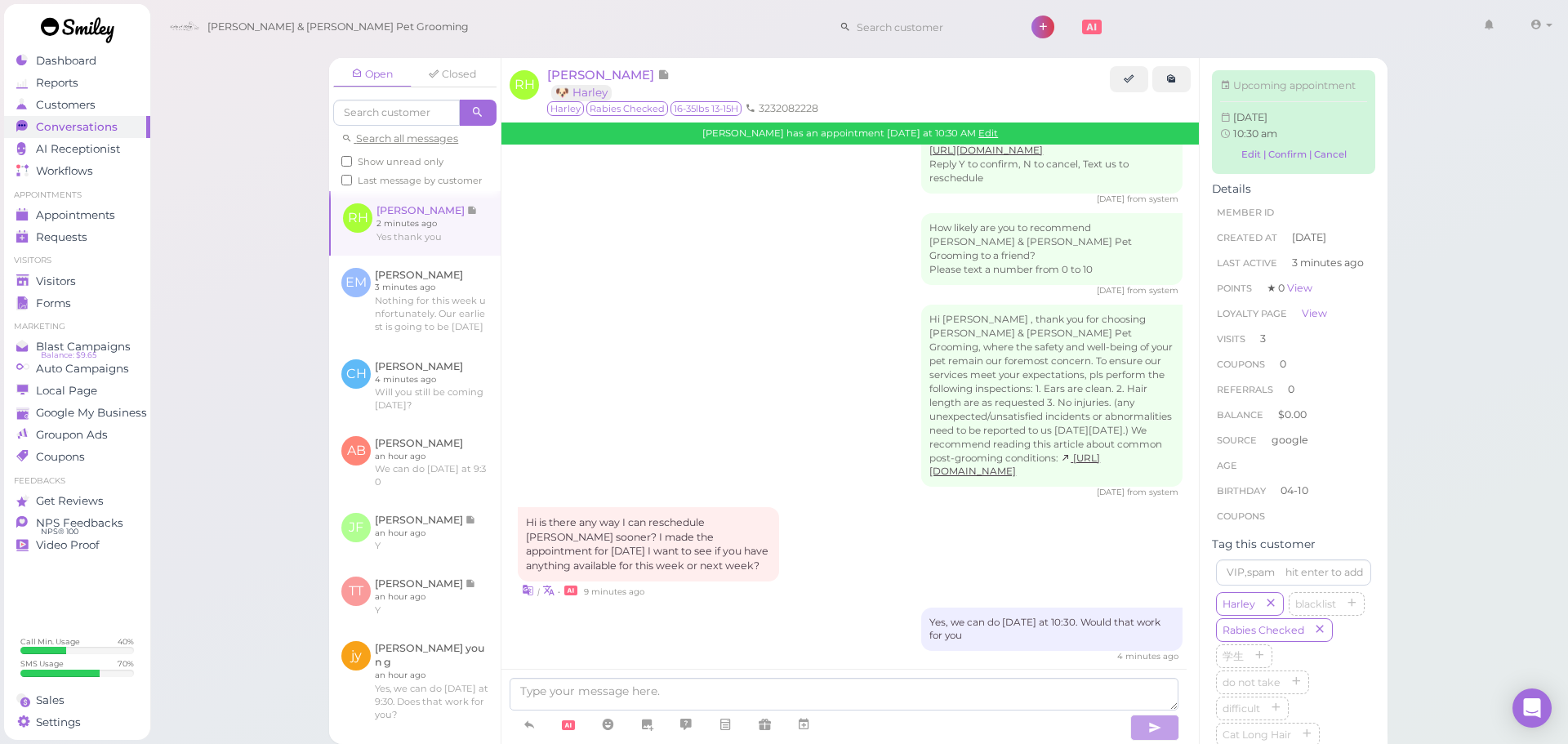
click at [771, 305] on div "Hi Rosalinda , thank you for choosing Cody & Miley Pet Grooming, where the safe…" at bounding box center [851, 402] width 665 height 194
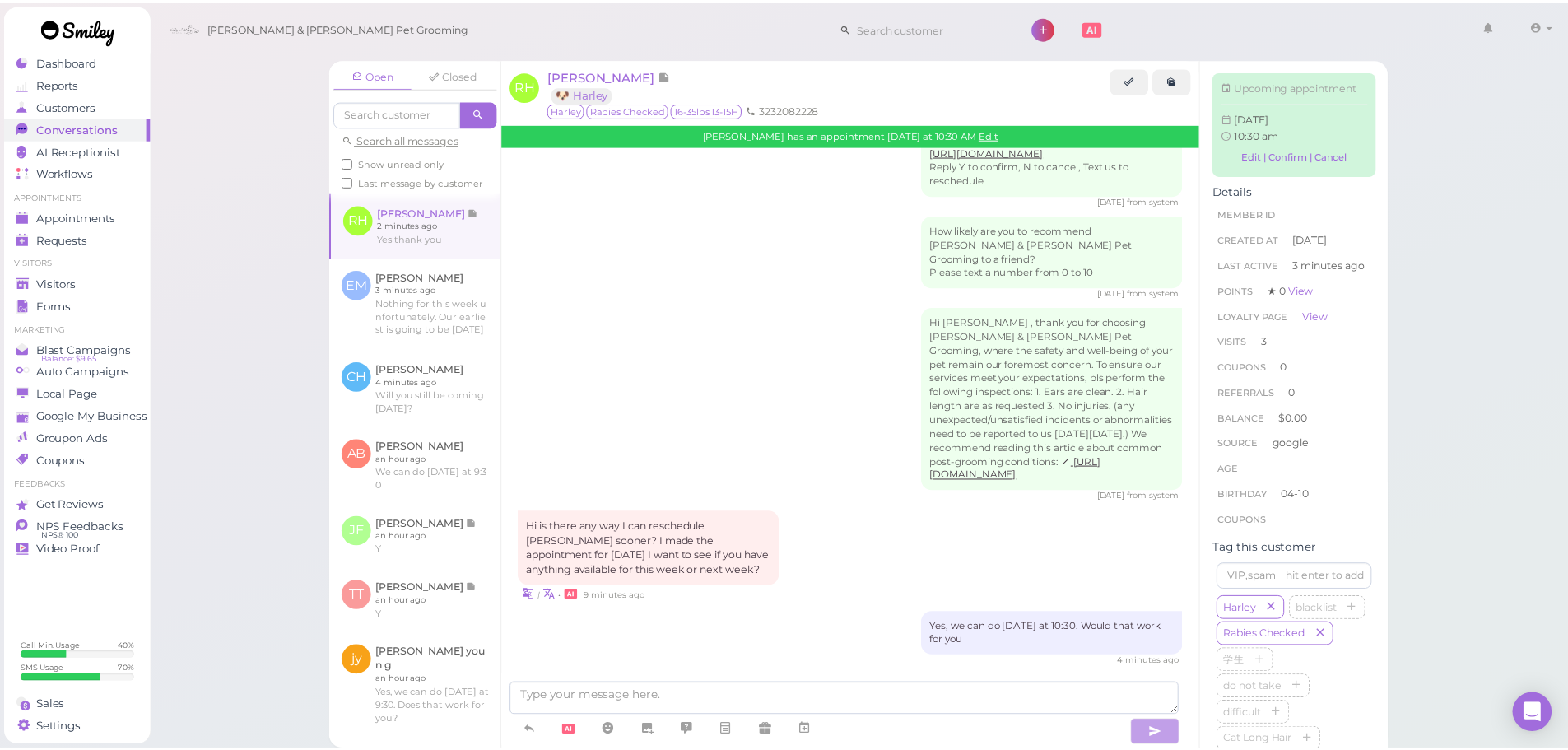
scroll to position [2518, 0]
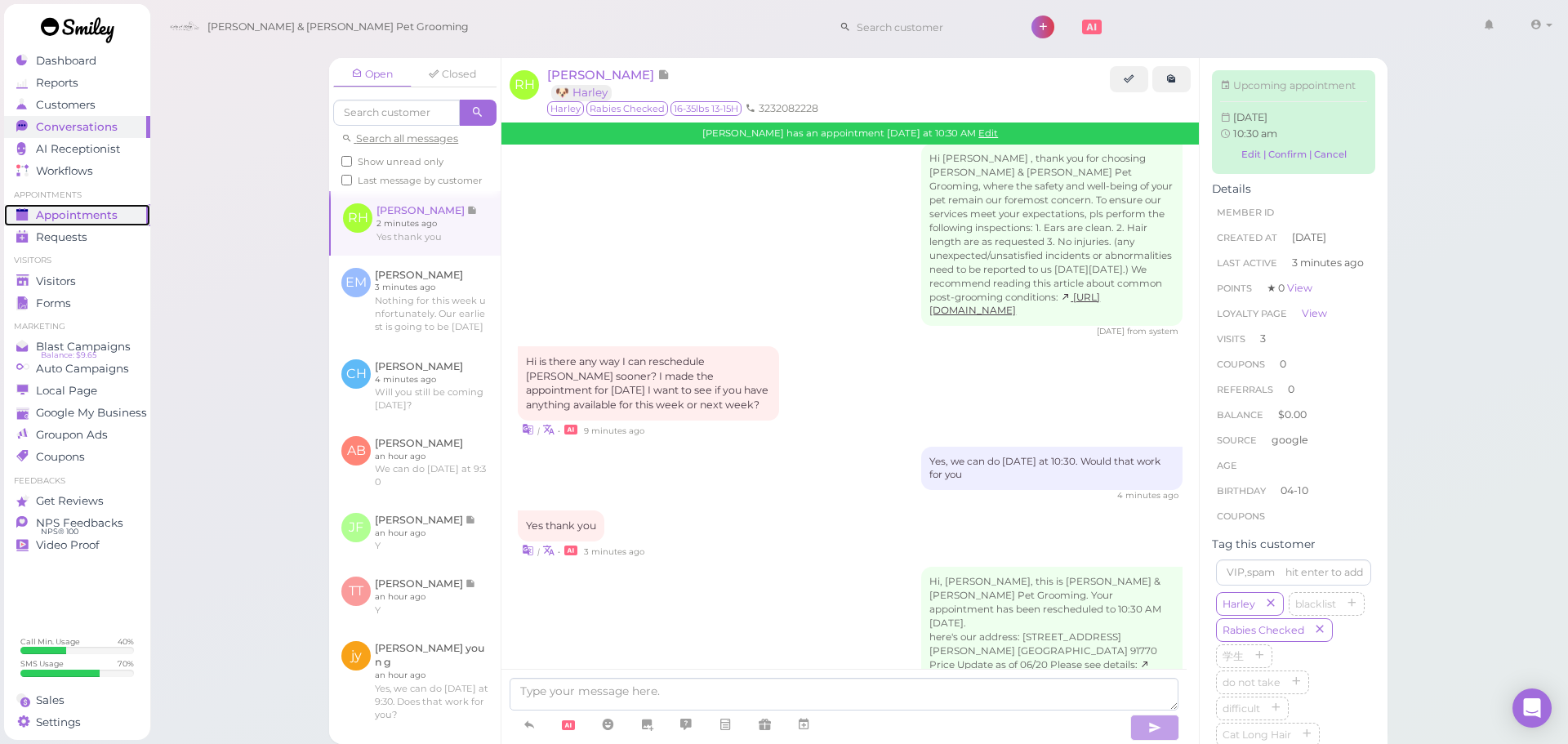
click at [84, 215] on span "Appointments" at bounding box center [76, 215] width 82 height 14
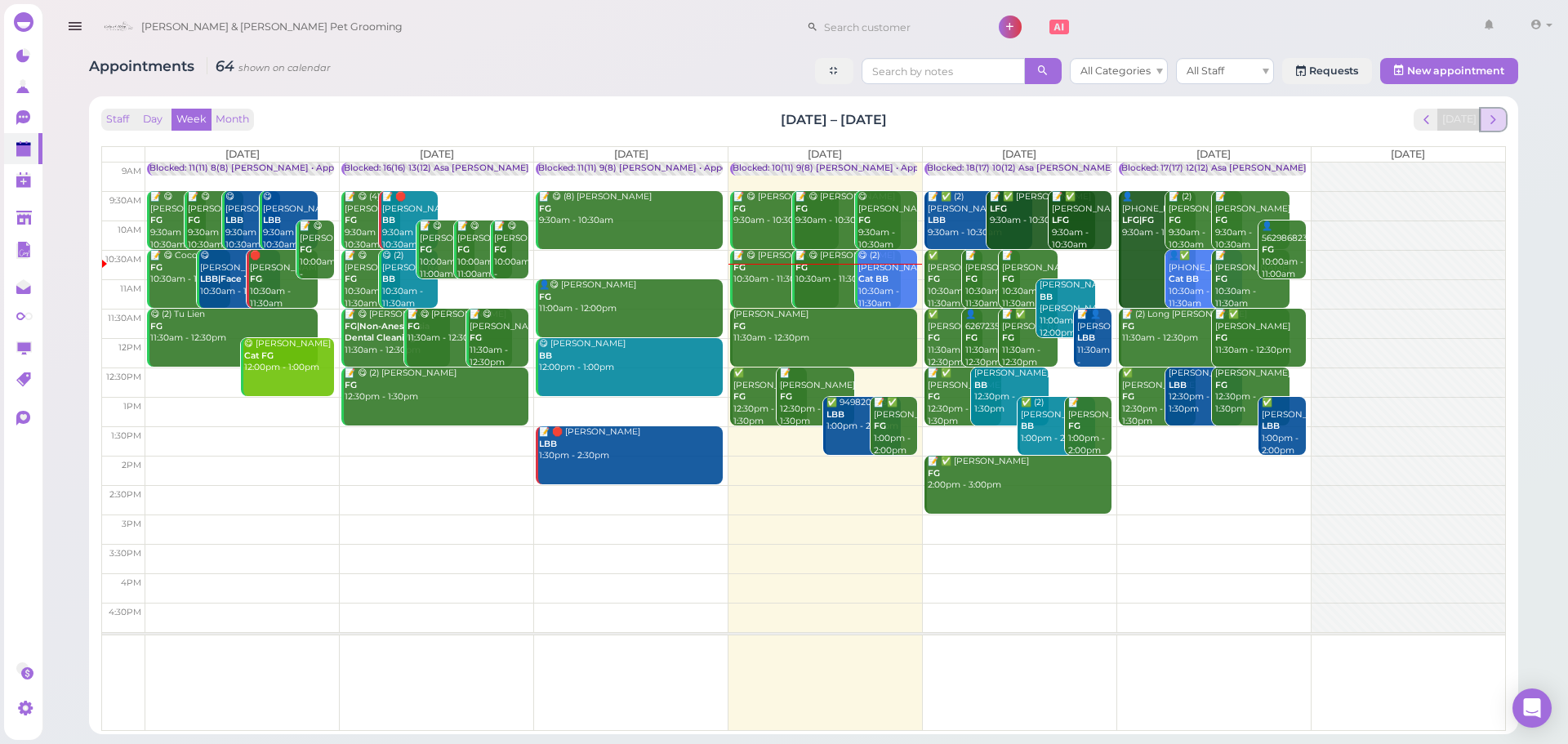
click at [1499, 124] on span "next" at bounding box center [1493, 119] width 16 height 16
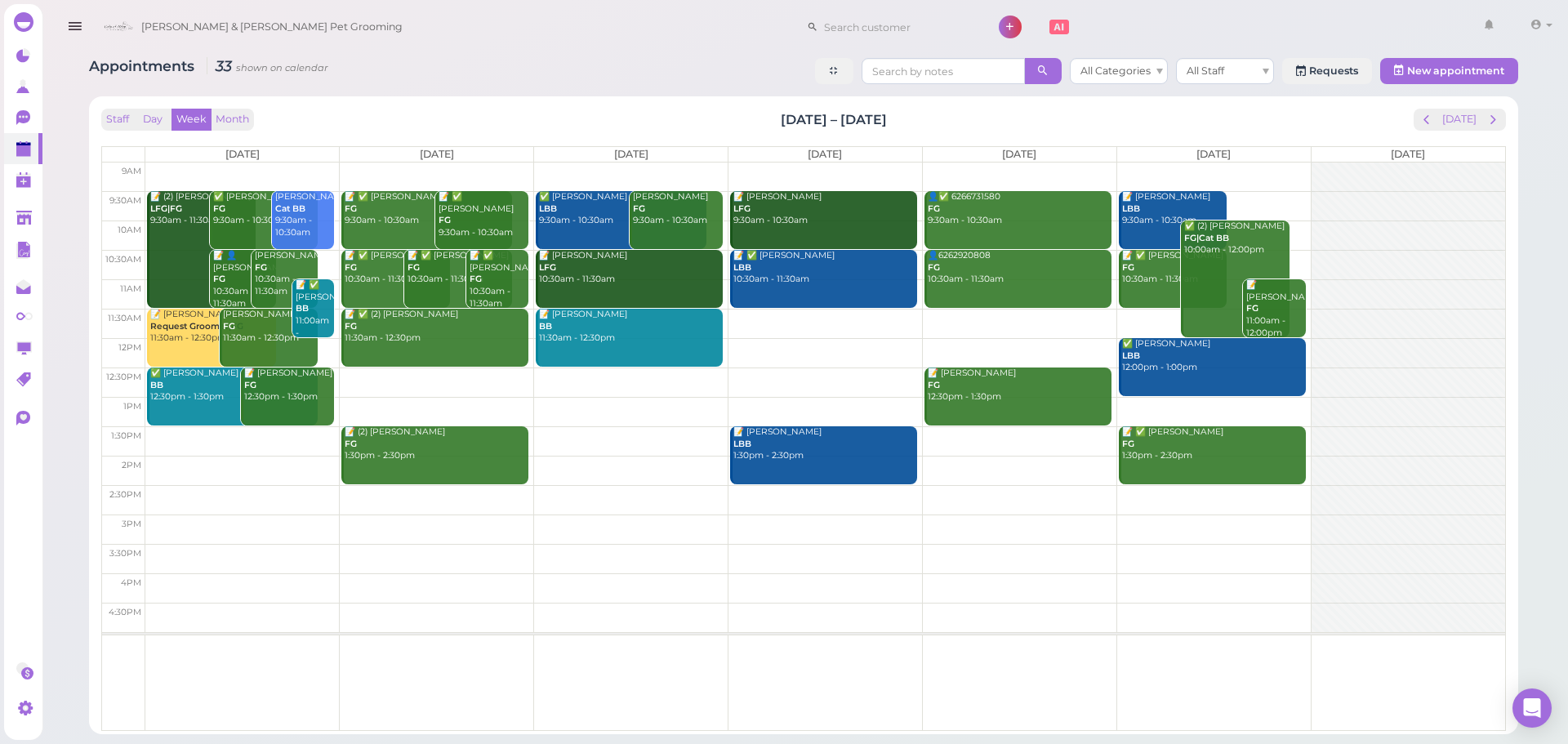
click at [910, 110] on div "Staff Day Week Month Aug 25 – 31, 2025 Today" at bounding box center [803, 119] width 1404 height 22
click at [1470, 110] on button "[DATE]" at bounding box center [1458, 119] width 44 height 22
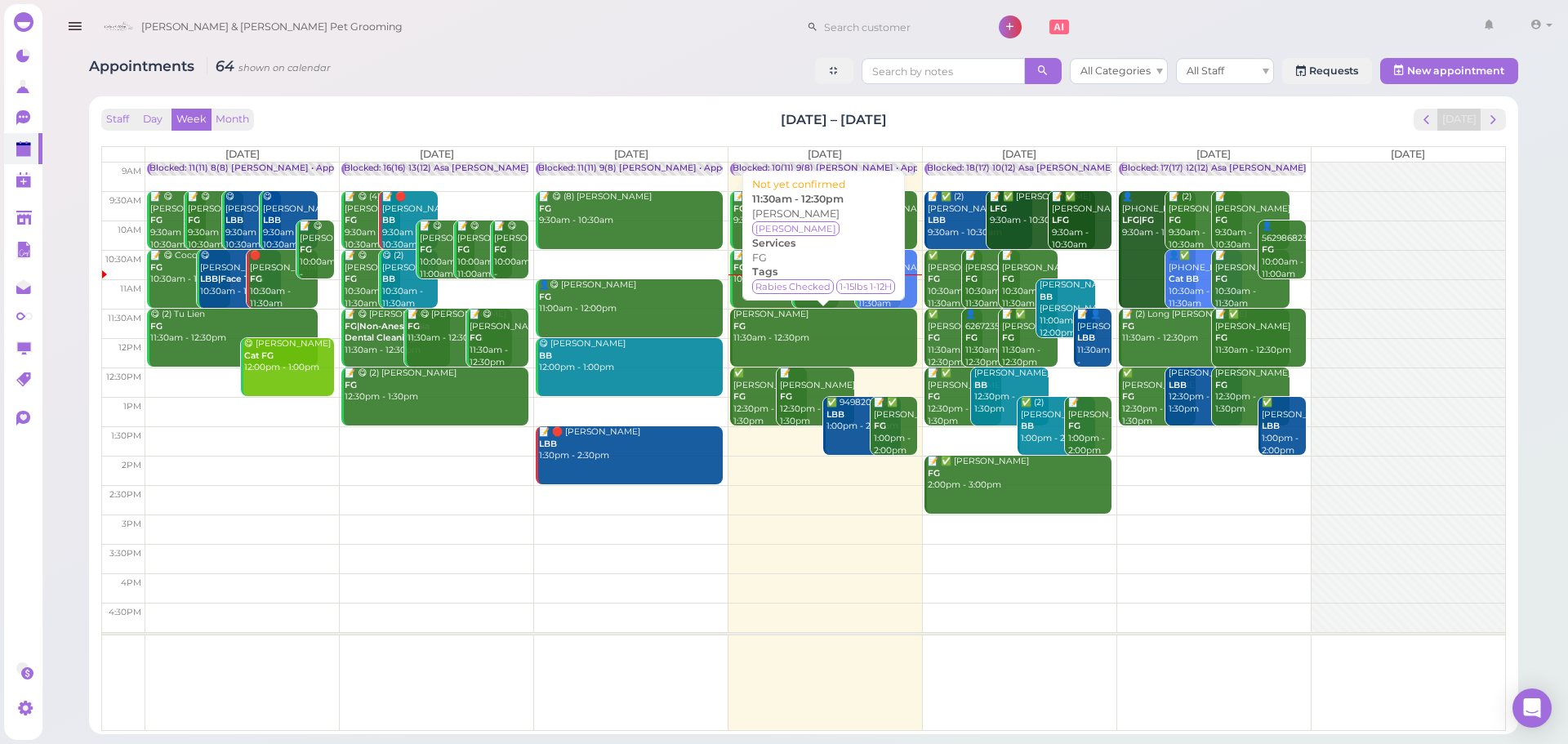
click at [766, 338] on div "Kelly Ho FG 11:30am - 12:30pm" at bounding box center [824, 327] width 185 height 36
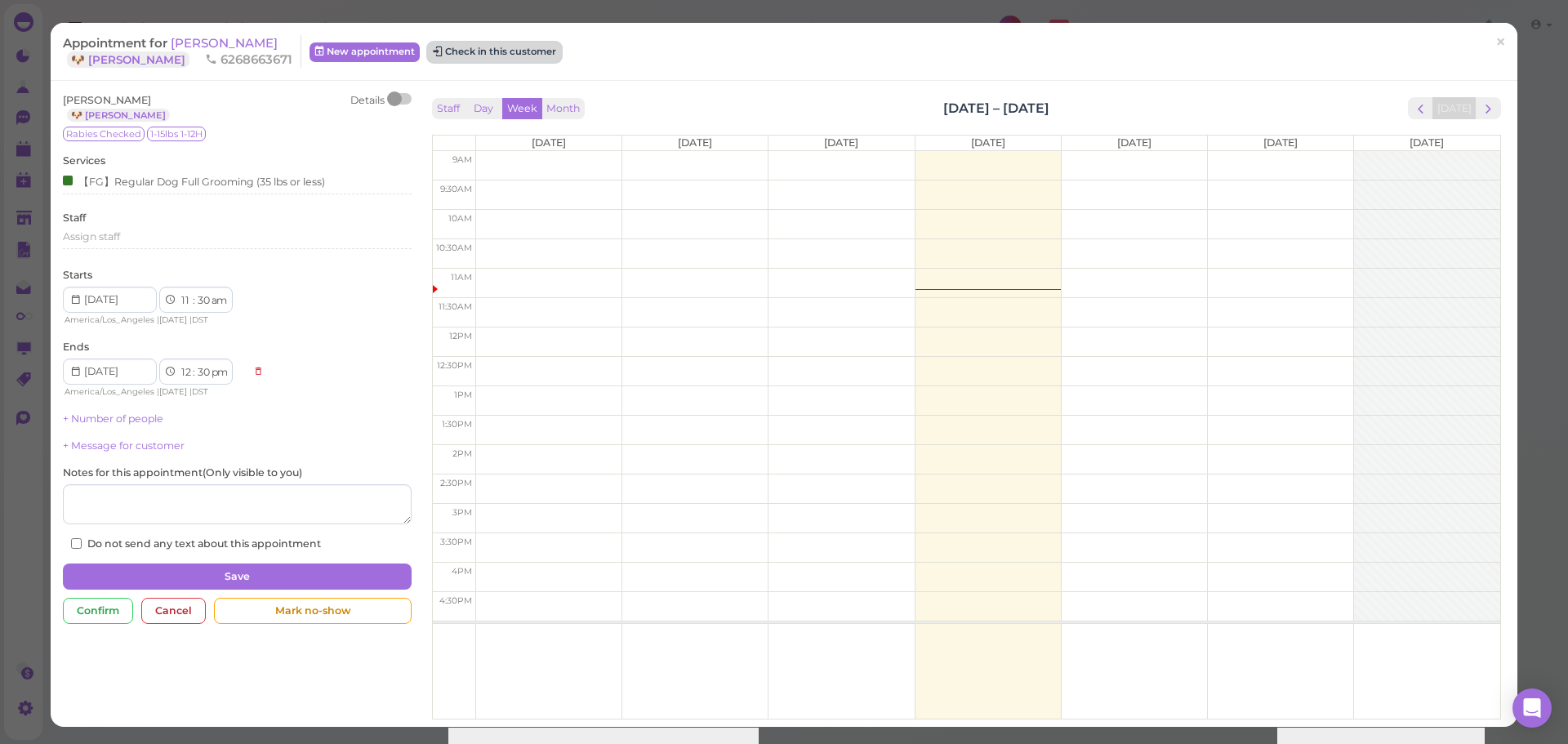
click at [506, 55] on button "Check in this customer" at bounding box center [494, 52] width 133 height 20
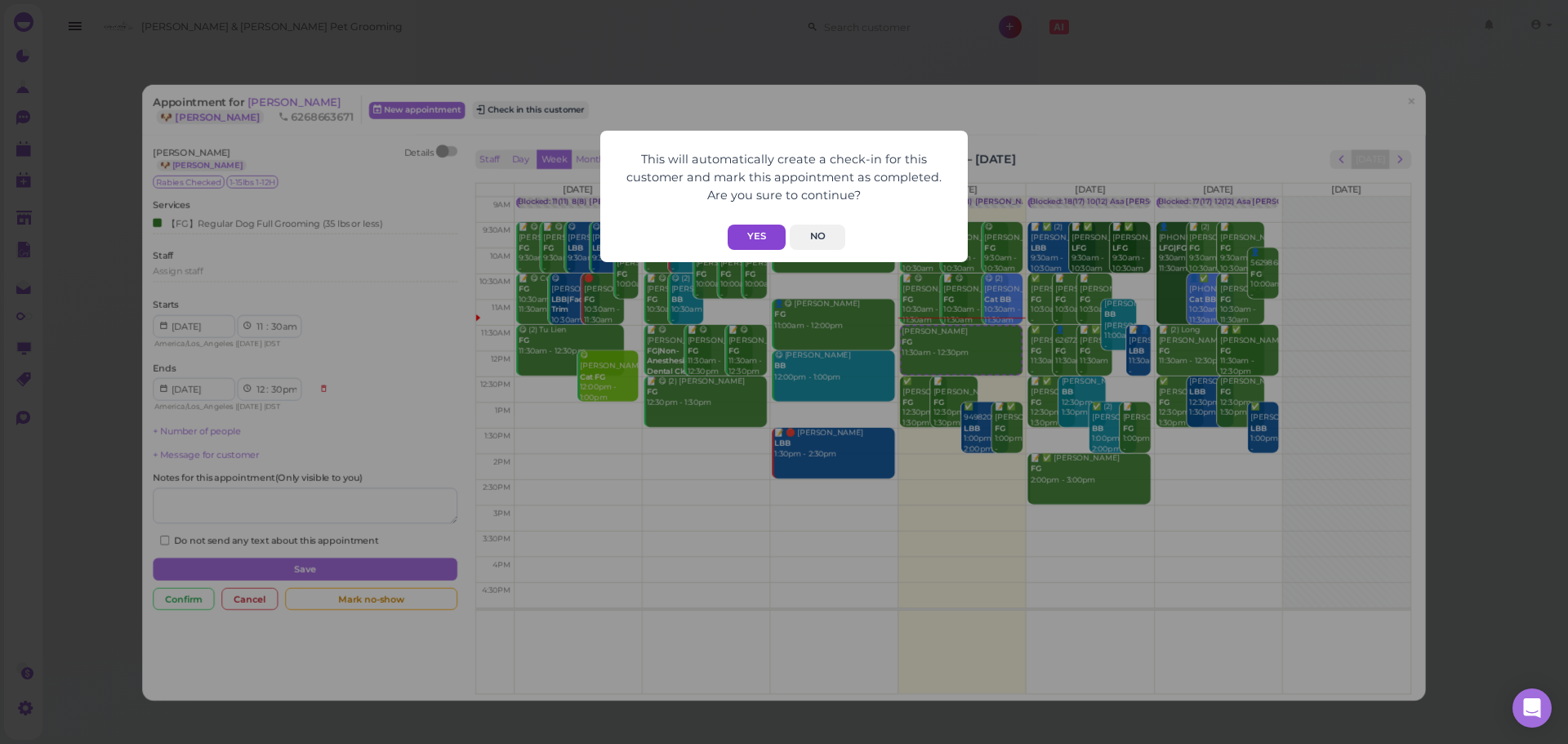
click at [738, 238] on button "Yes" at bounding box center [756, 238] width 58 height 26
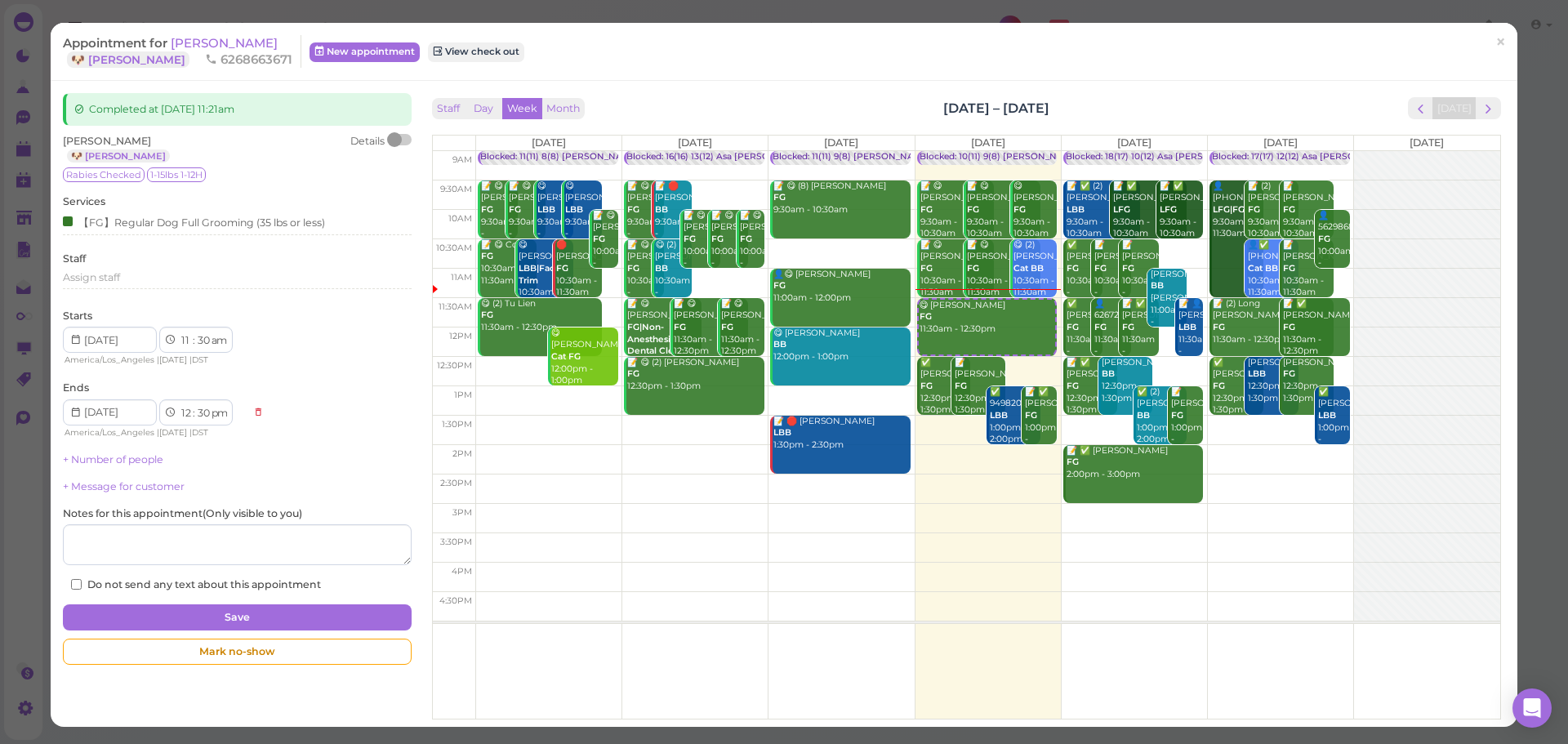
click at [709, 67] on div "Appointment for Kelly Ho 🐶 Samuel 6268663671 New appointment View check out" at bounding box center [776, 51] width 1425 height 33
click at [191, 45] on span "[PERSON_NAME]" at bounding box center [224, 43] width 107 height 16
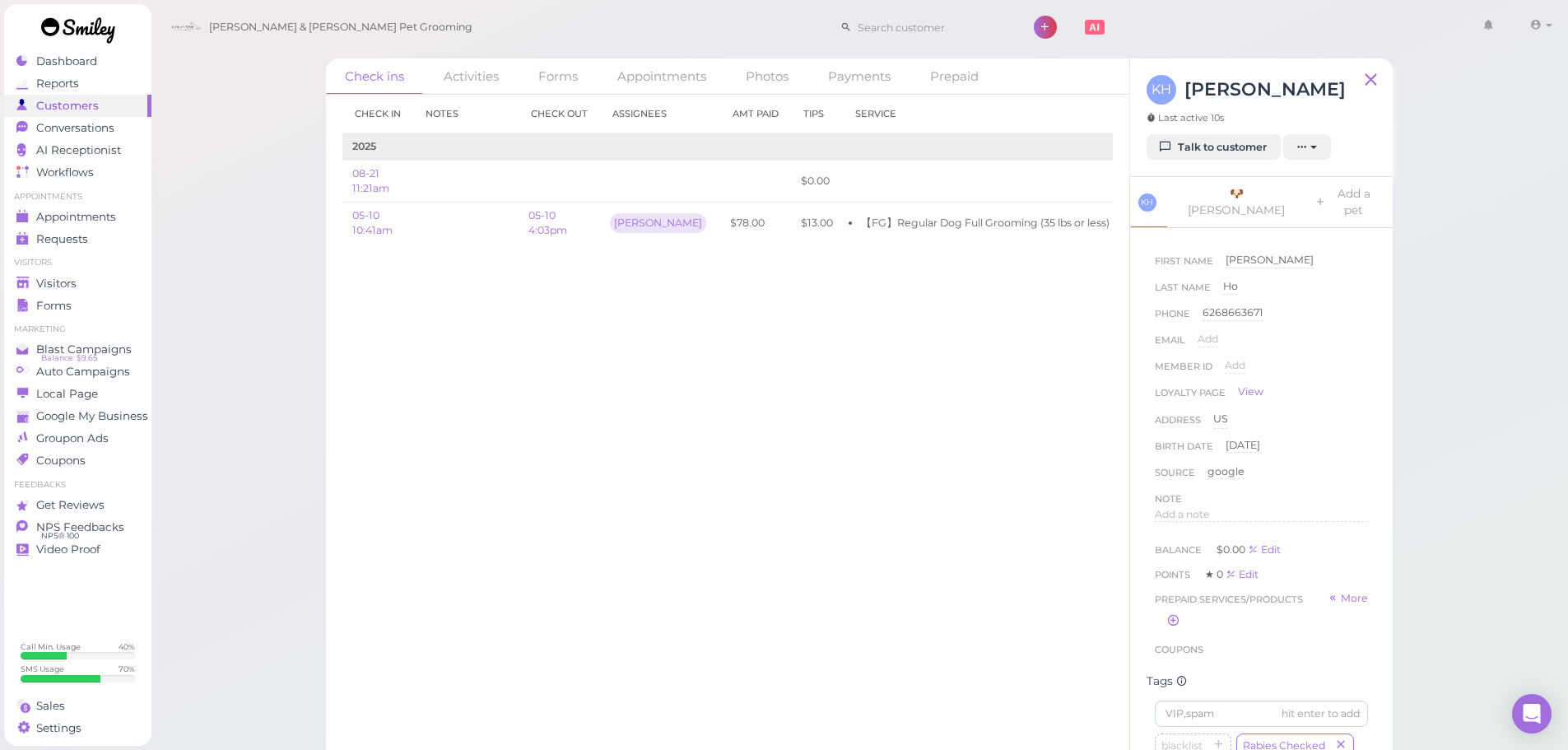
click at [703, 501] on div "Check in Notes Check out Assignees Amt Paid Tips Service 2025 08-21 11:21am $0.…" at bounding box center [728, 422] width 804 height 656
click at [678, 508] on div "Check in Notes Check out Assignees Amt Paid Tips Service 2025 08-21 11:21am $0.…" at bounding box center [728, 422] width 804 height 656
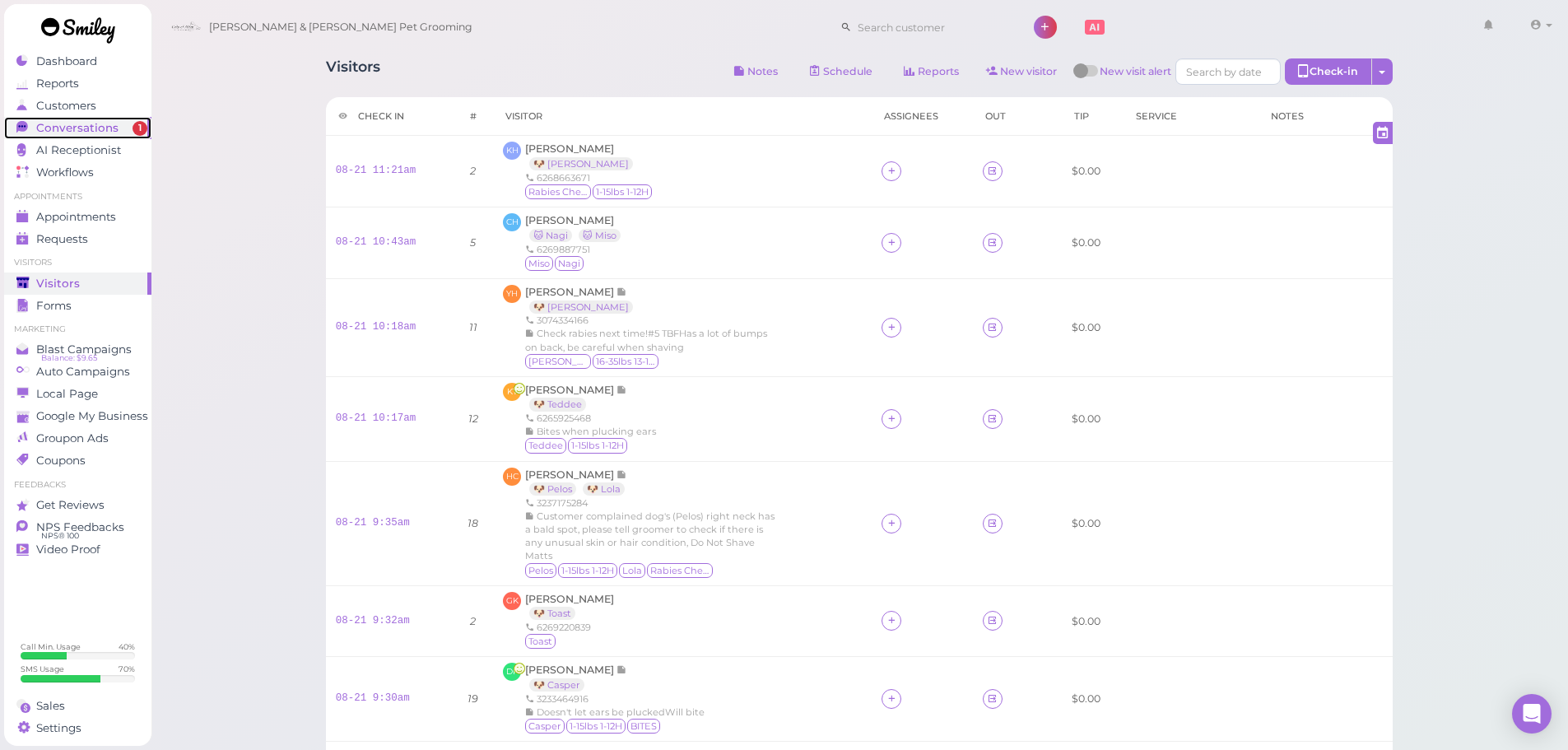
click at [132, 126] on span "1" at bounding box center [139, 128] width 15 height 15
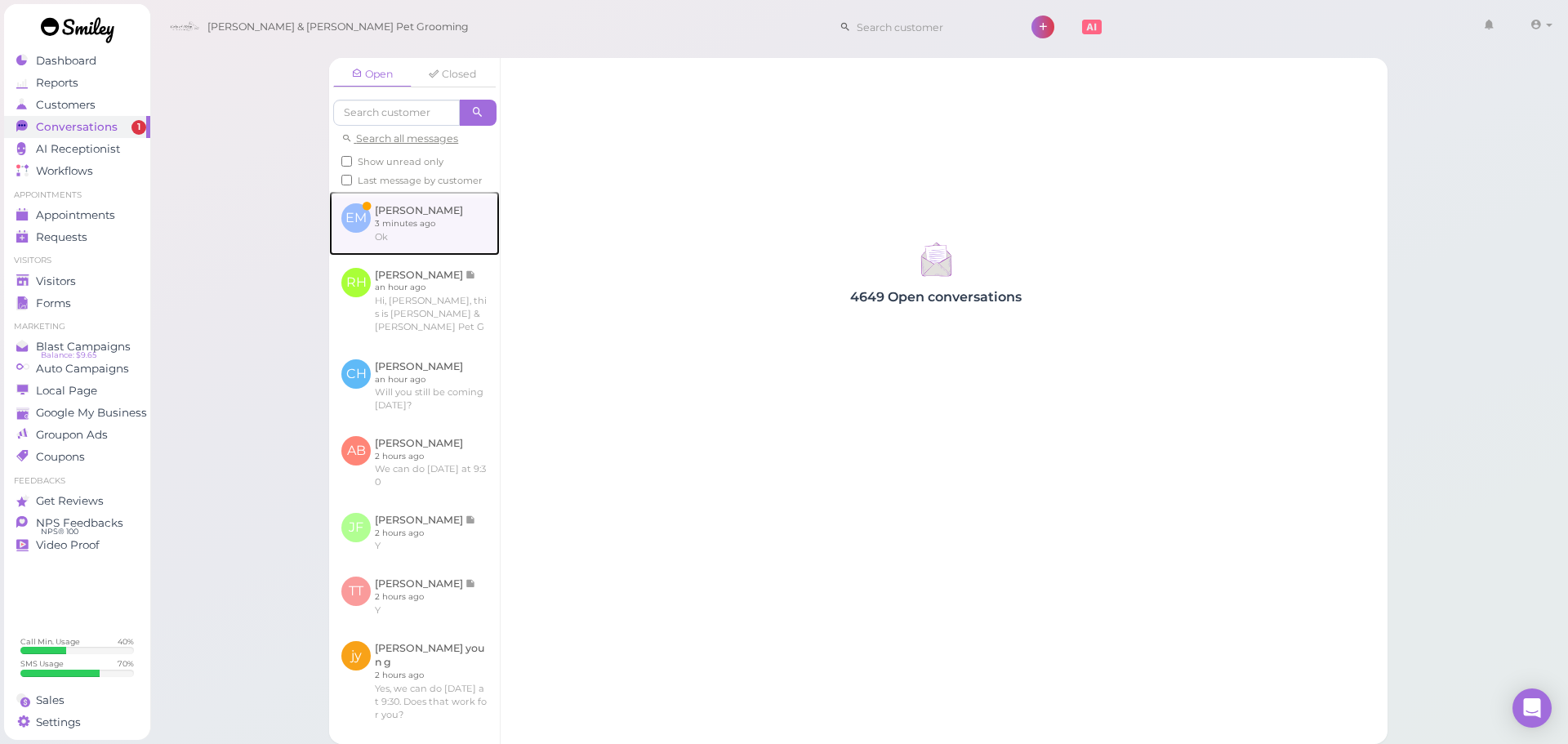
click at [471, 255] on link at bounding box center [413, 223] width 171 height 64
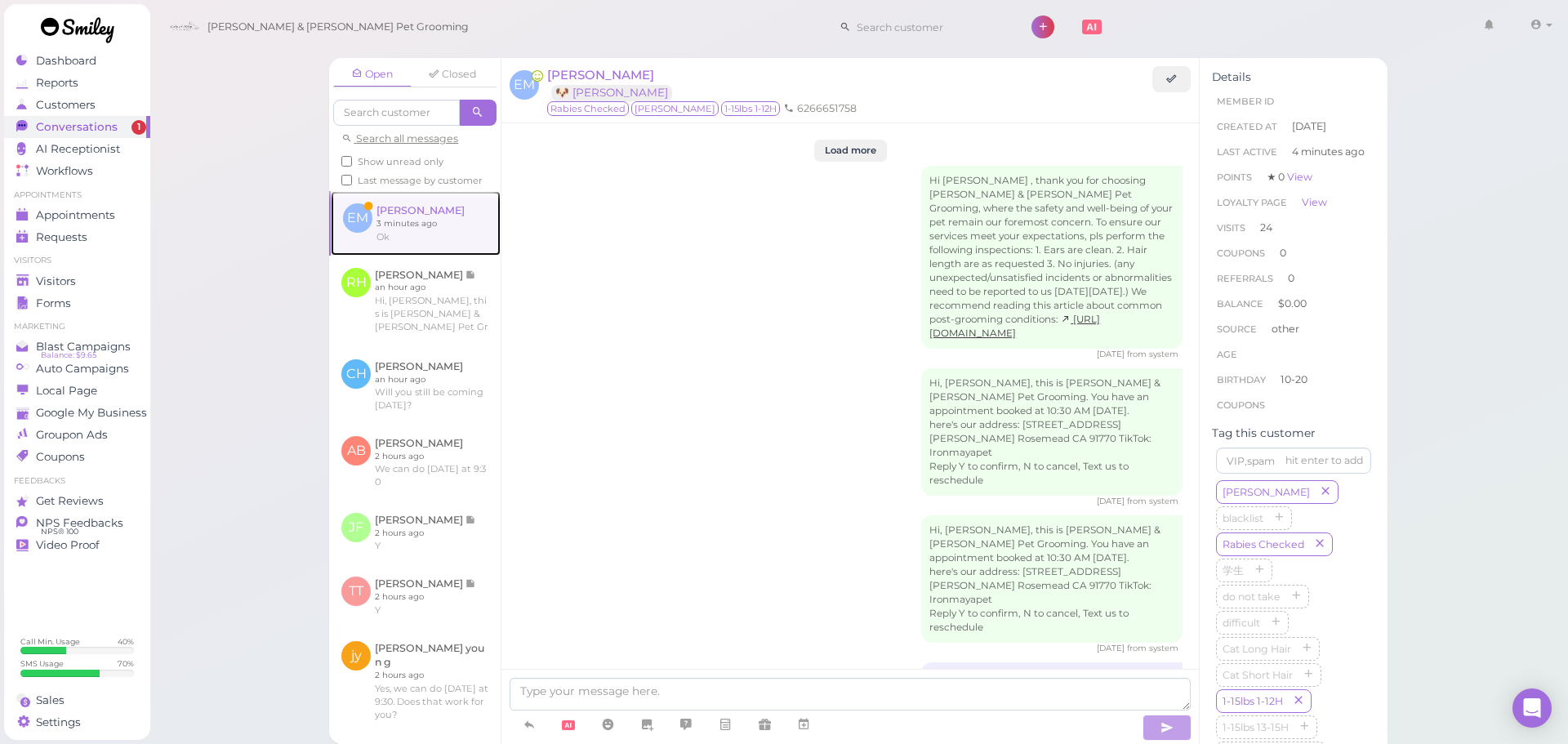
scroll to position [2535, 0]
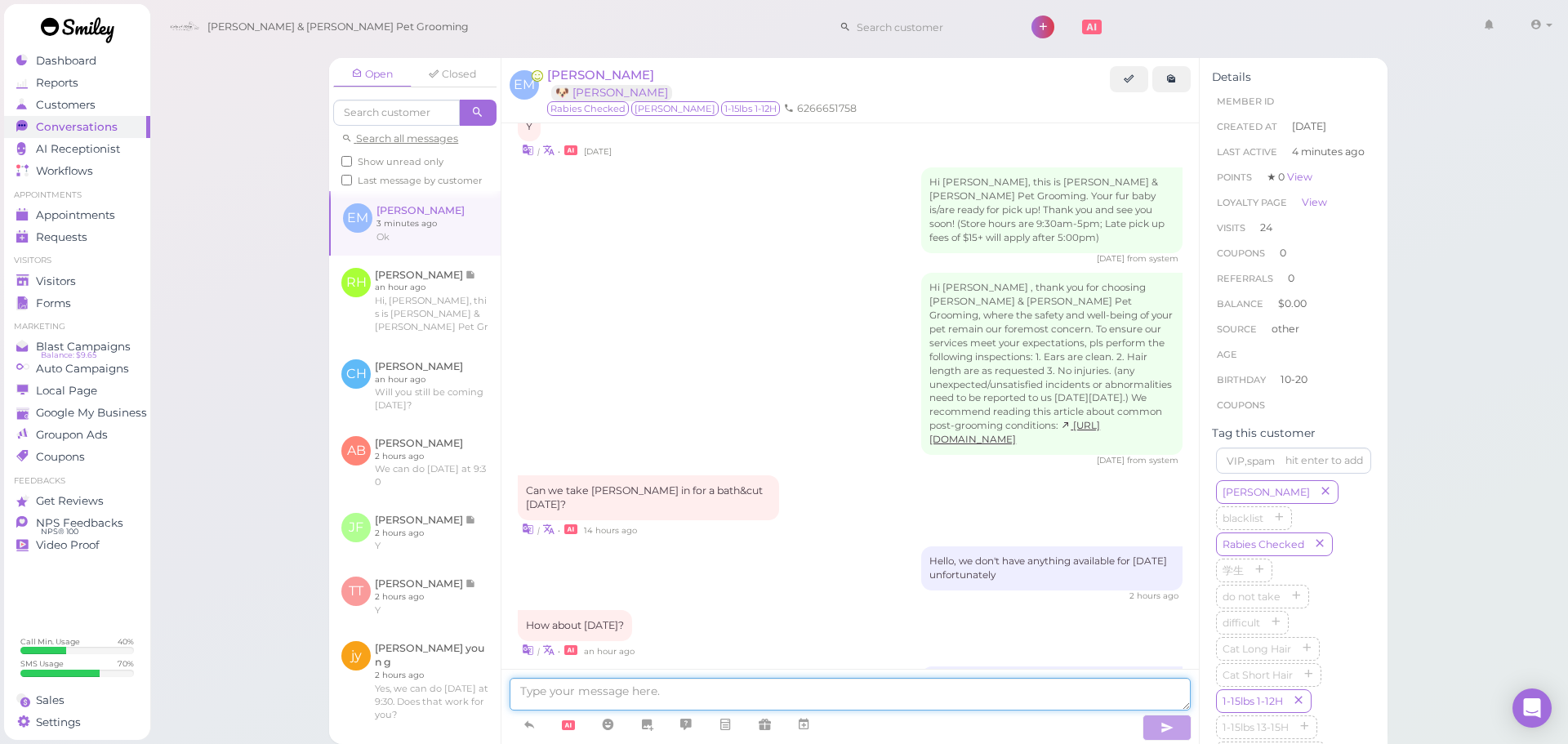
click at [1015, 686] on textarea at bounding box center [850, 694] width 681 height 33
click at [938, 698] on textarea at bounding box center [850, 694] width 681 height 33
click at [802, 718] on icon at bounding box center [803, 724] width 13 height 17
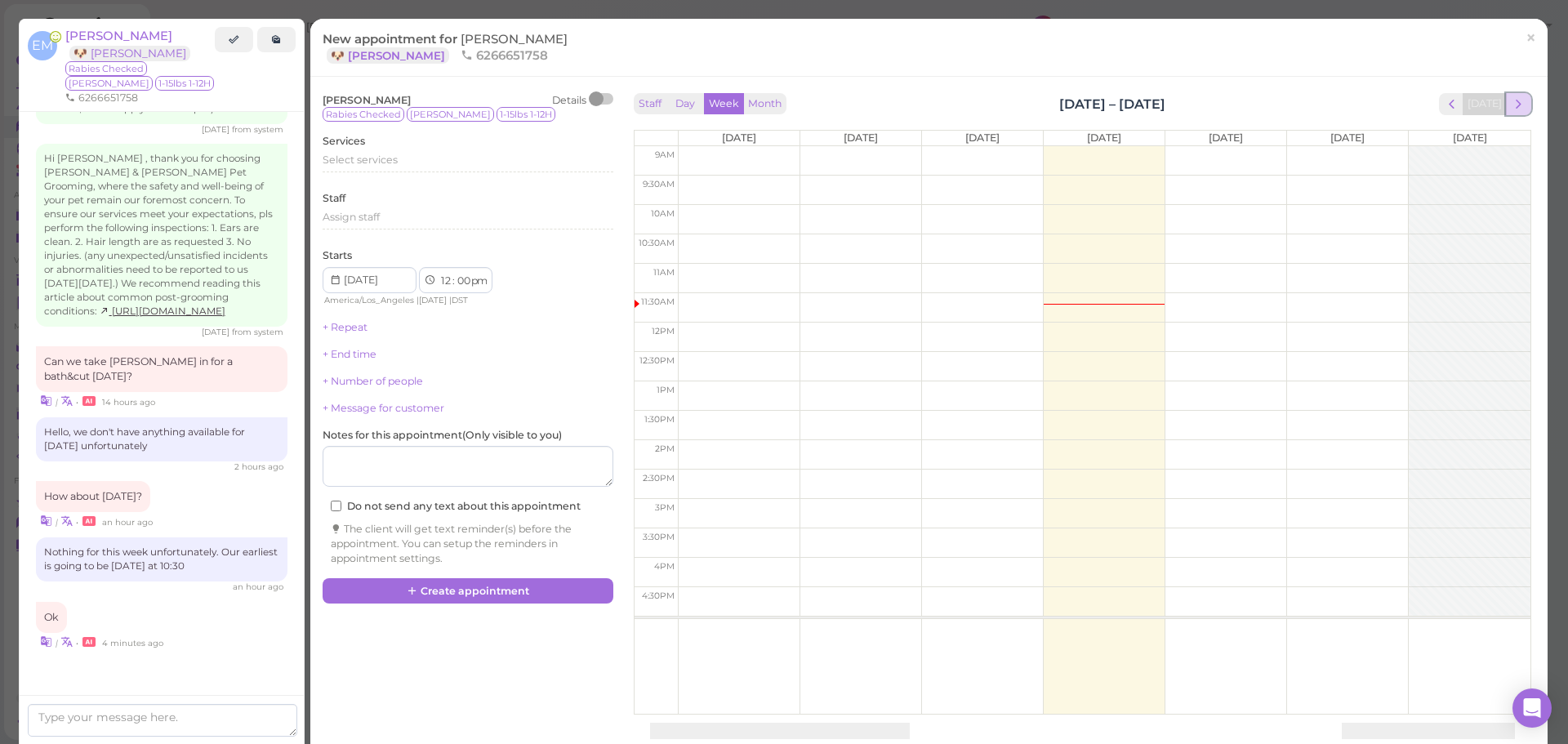
click at [1511, 102] on span "next" at bounding box center [1519, 105] width 16 height 16
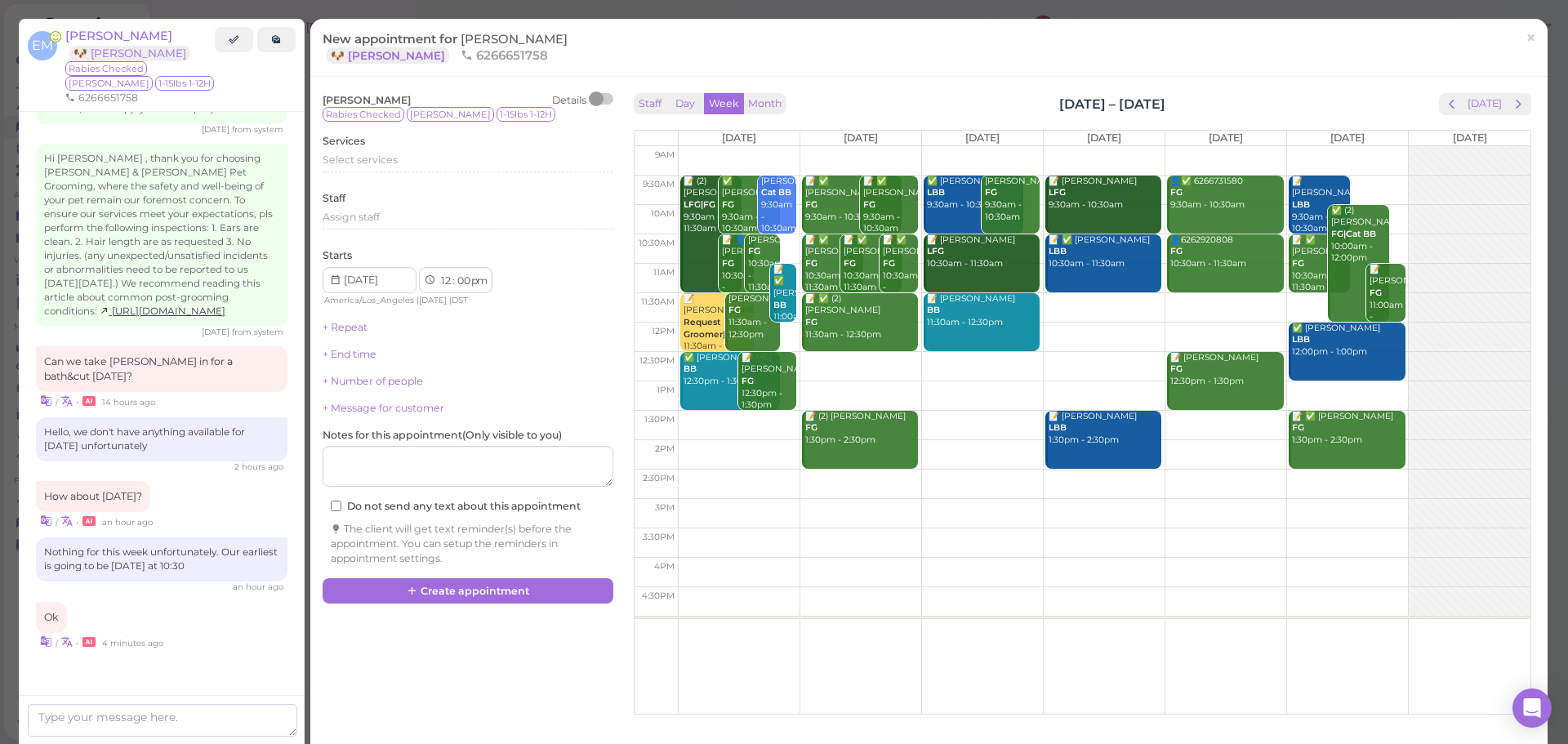
click at [1067, 305] on td at bounding box center [1104, 308] width 853 height 30
type input "2025-08-28"
select select "11"
select select "30"
select select "am"
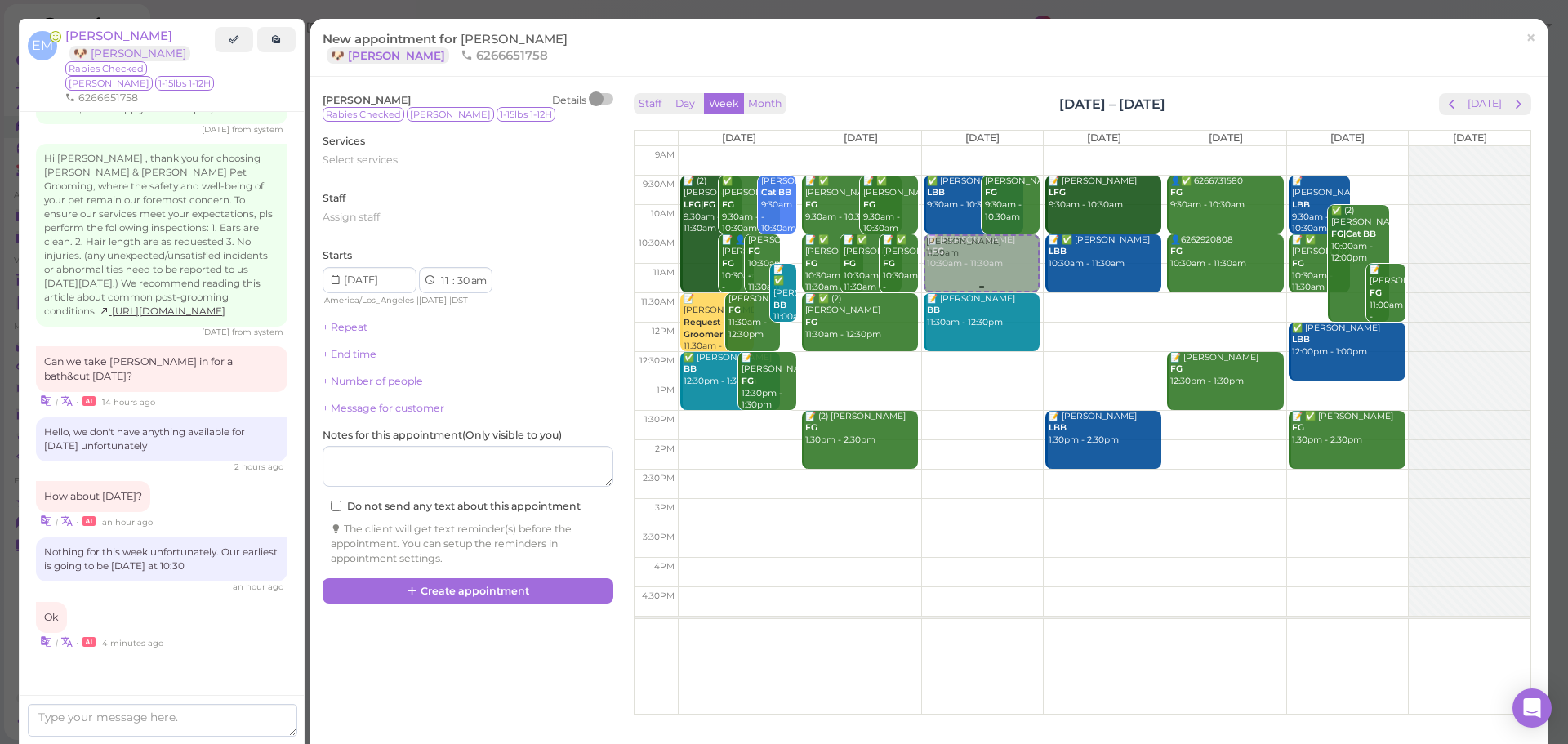
drag, startPoint x: 1060, startPoint y: 315, endPoint x: 966, endPoint y: 265, distance: 106.5
click at [966, 146] on tr "📝 (2) Nancy Landaverde LFG|FG 9:30am - 11:30am ✅ De Gonzalez FG 9:30am - 10:30a…" at bounding box center [1083, 146] width 896 height 0
type input "2025-08-27"
select select "10"
click at [509, 155] on div "Select services" at bounding box center [468, 160] width 291 height 15
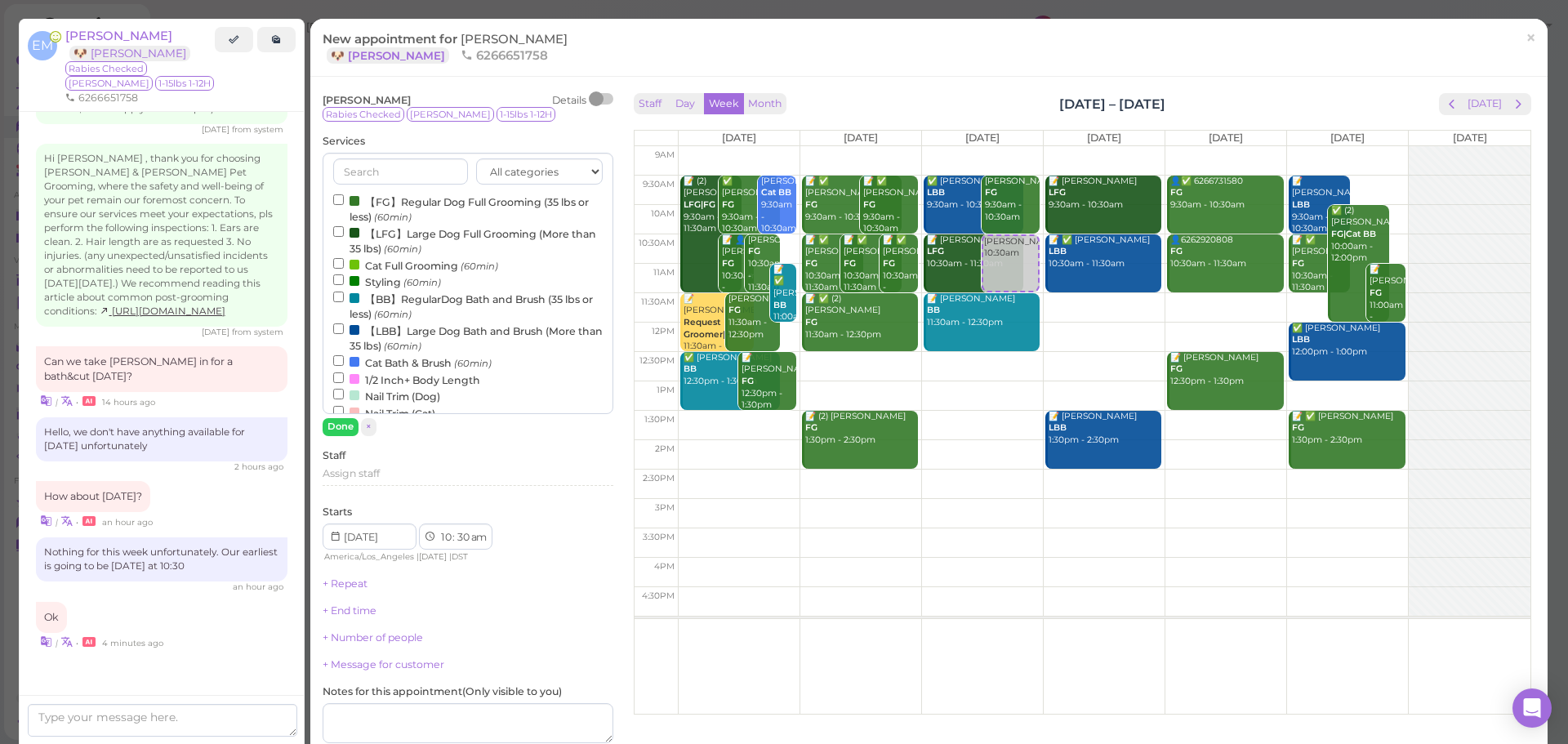
click at [438, 200] on label "【FG】Regular Dog Full Grooming (35 lbs or less) (60min)" at bounding box center [468, 208] width 269 height 32
click at [343, 200] on input "【FG】Regular Dog Full Grooming (35 lbs or less) (60min)" at bounding box center [338, 199] width 11 height 11
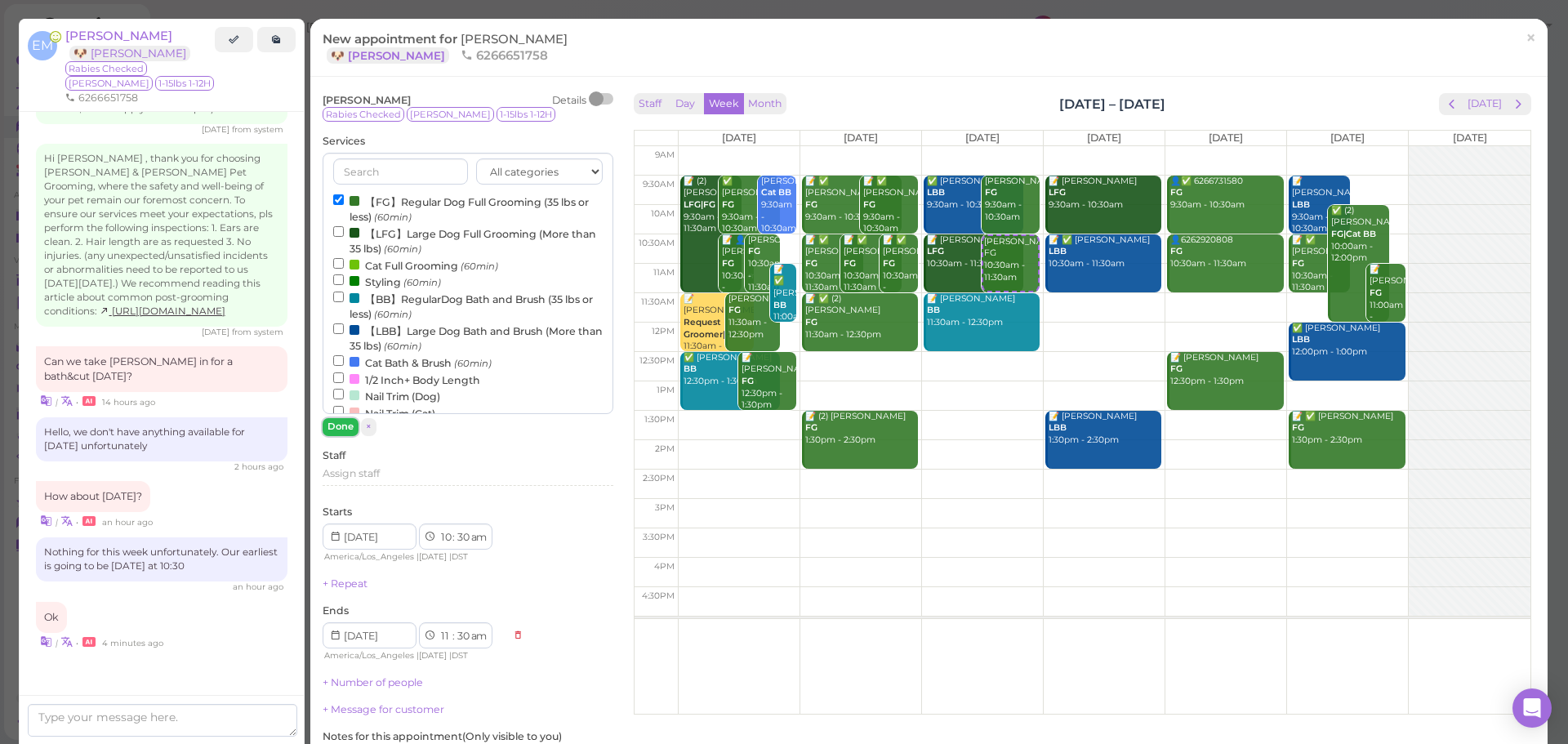
click at [325, 430] on button "Done" at bounding box center [340, 426] width 36 height 17
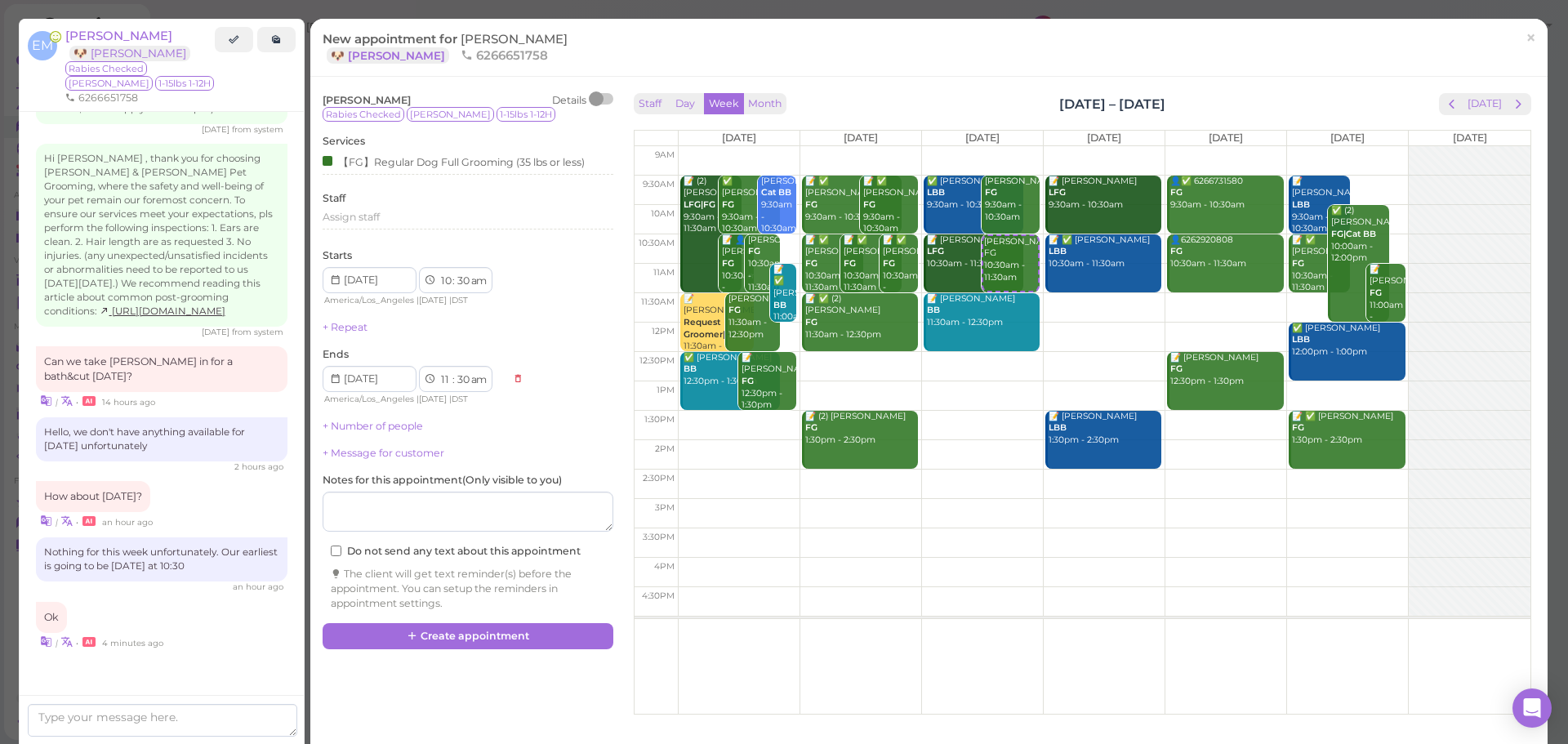
click at [511, 621] on div "Ernesto Martinez Details Rabies Checked Bruno 1-15lbs 1-12H Services 【FG】Regula…" at bounding box center [468, 355] width 307 height 534
click at [517, 632] on button "Create appointment" at bounding box center [468, 635] width 291 height 26
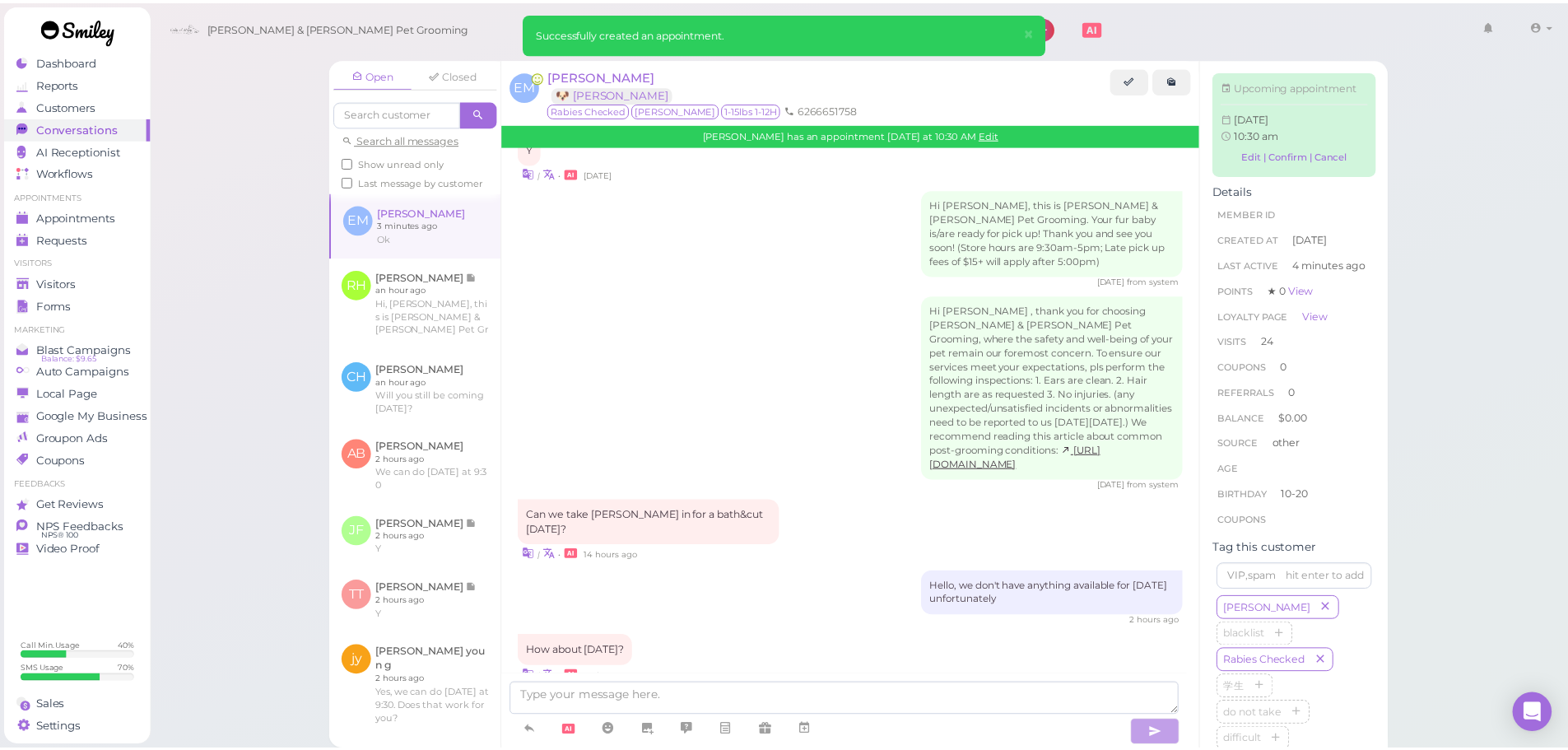
scroll to position [2725, 0]
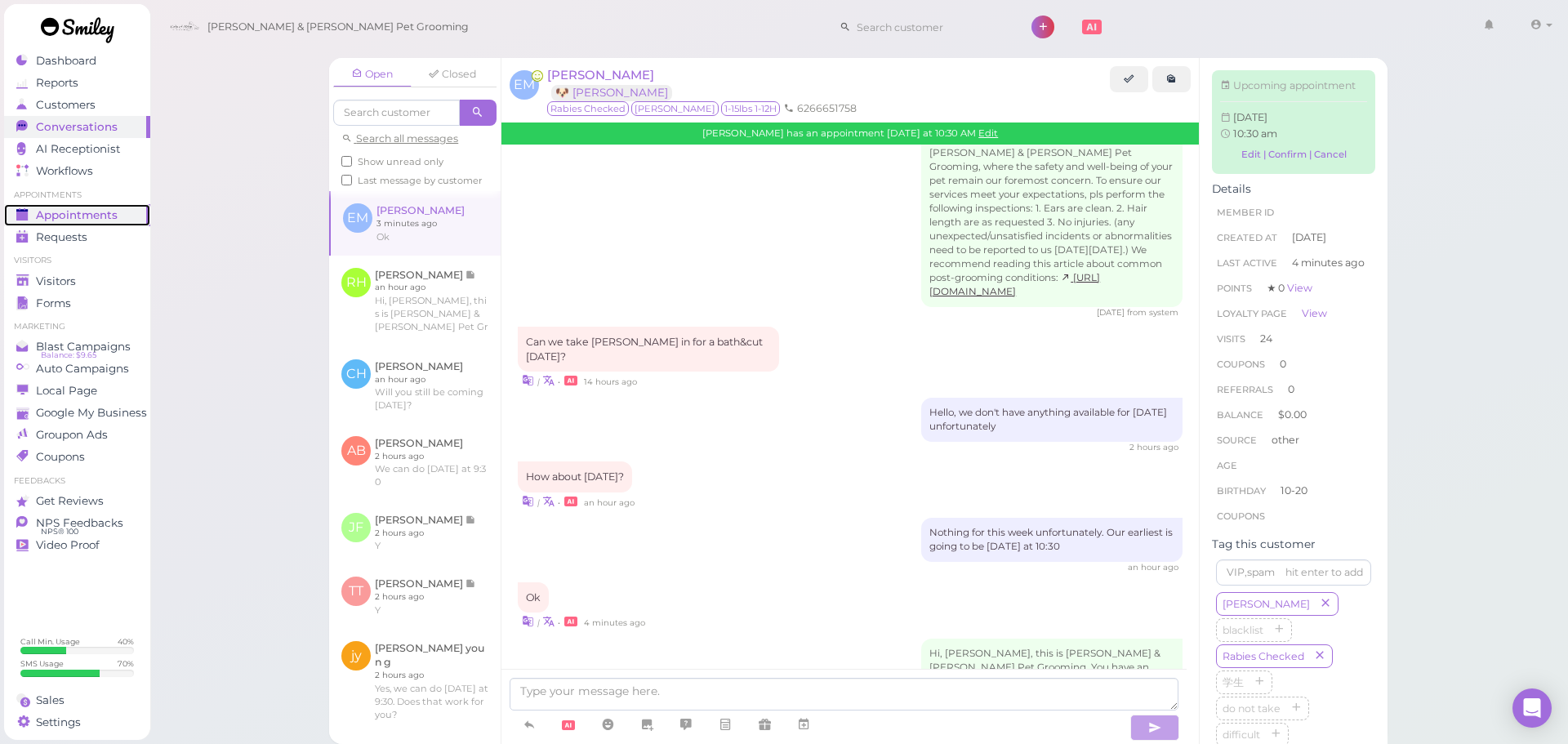
click at [118, 212] on div "Appointments" at bounding box center [75, 215] width 117 height 14
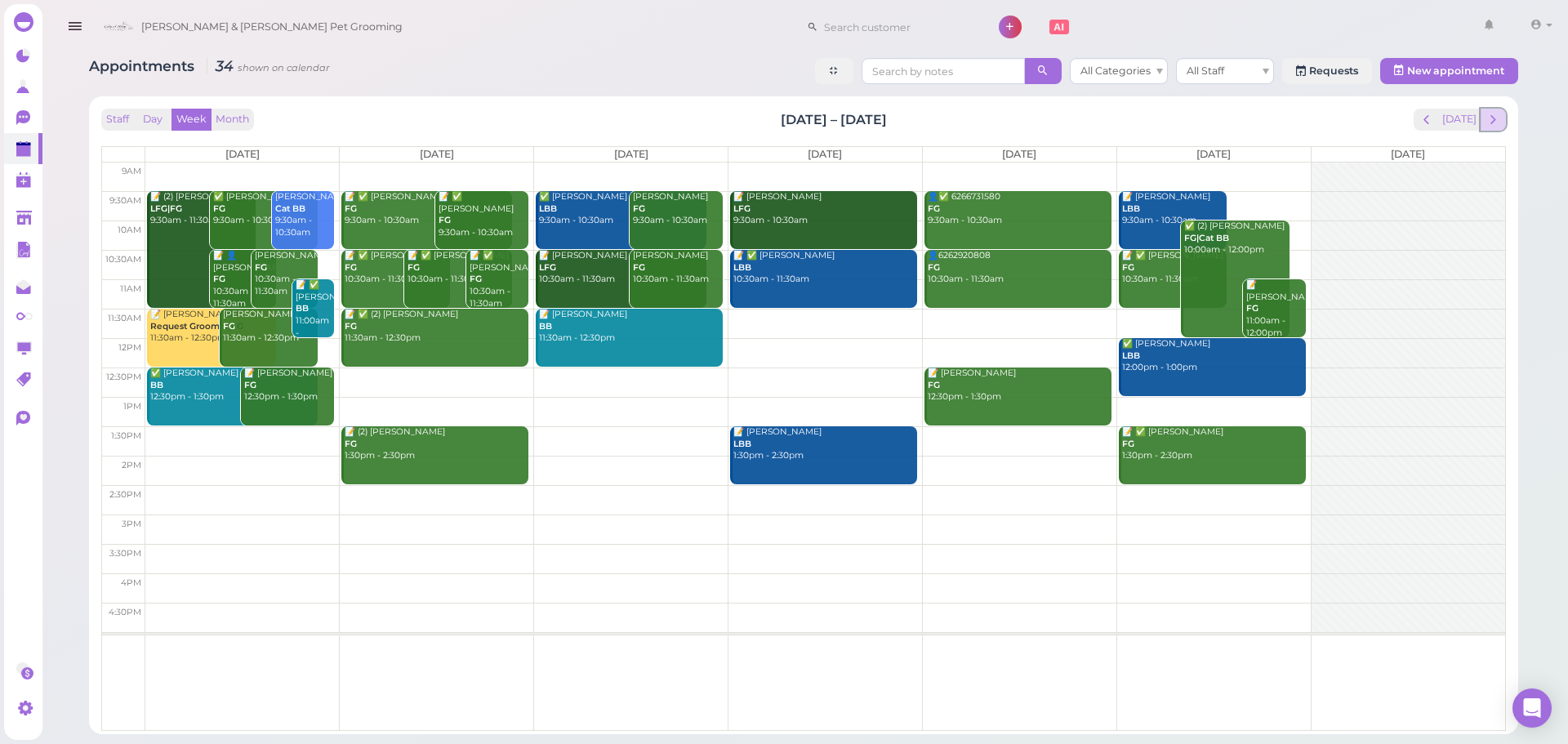
click at [1484, 113] on button "next" at bounding box center [1493, 119] width 26 height 22
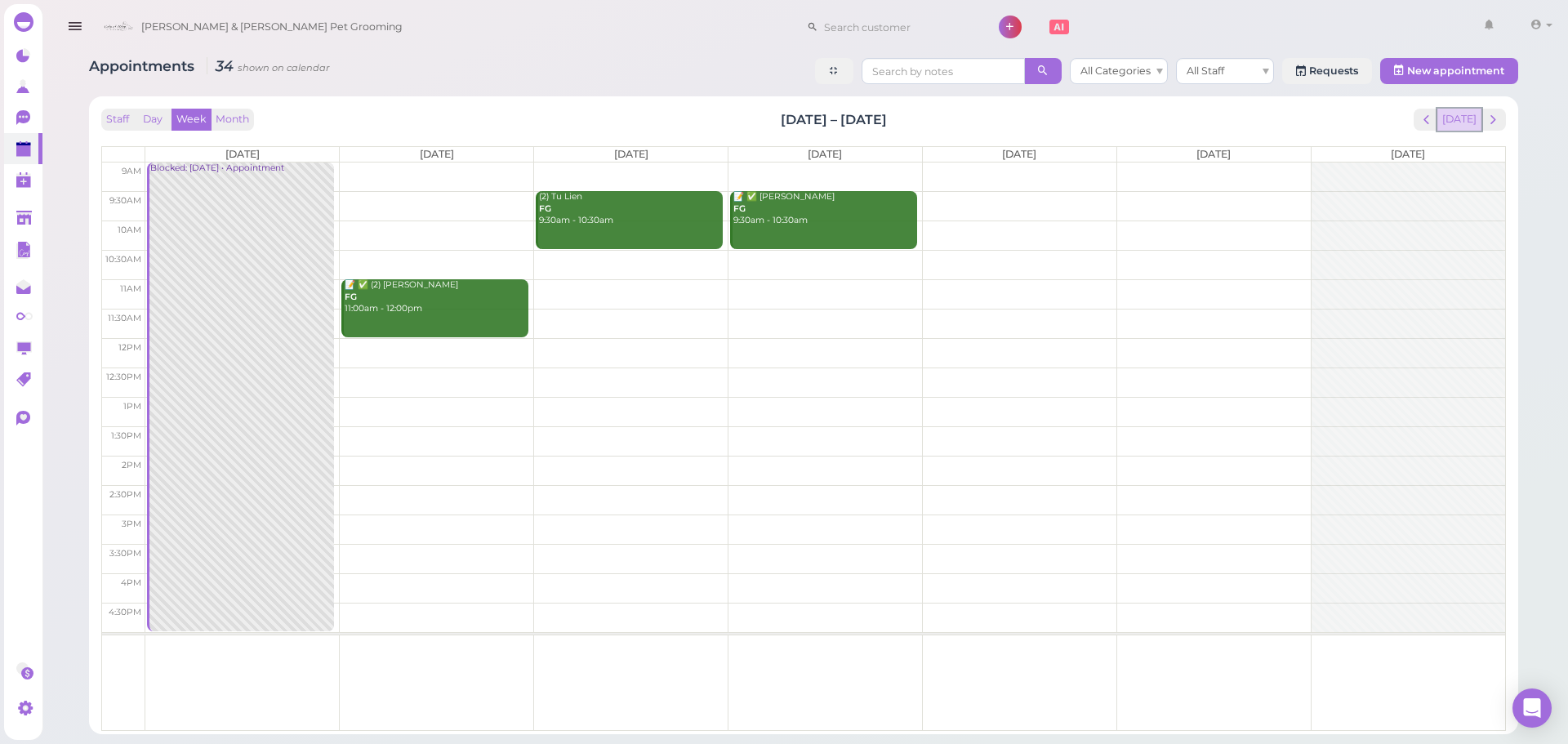
click at [1473, 113] on button "[DATE]" at bounding box center [1458, 119] width 44 height 22
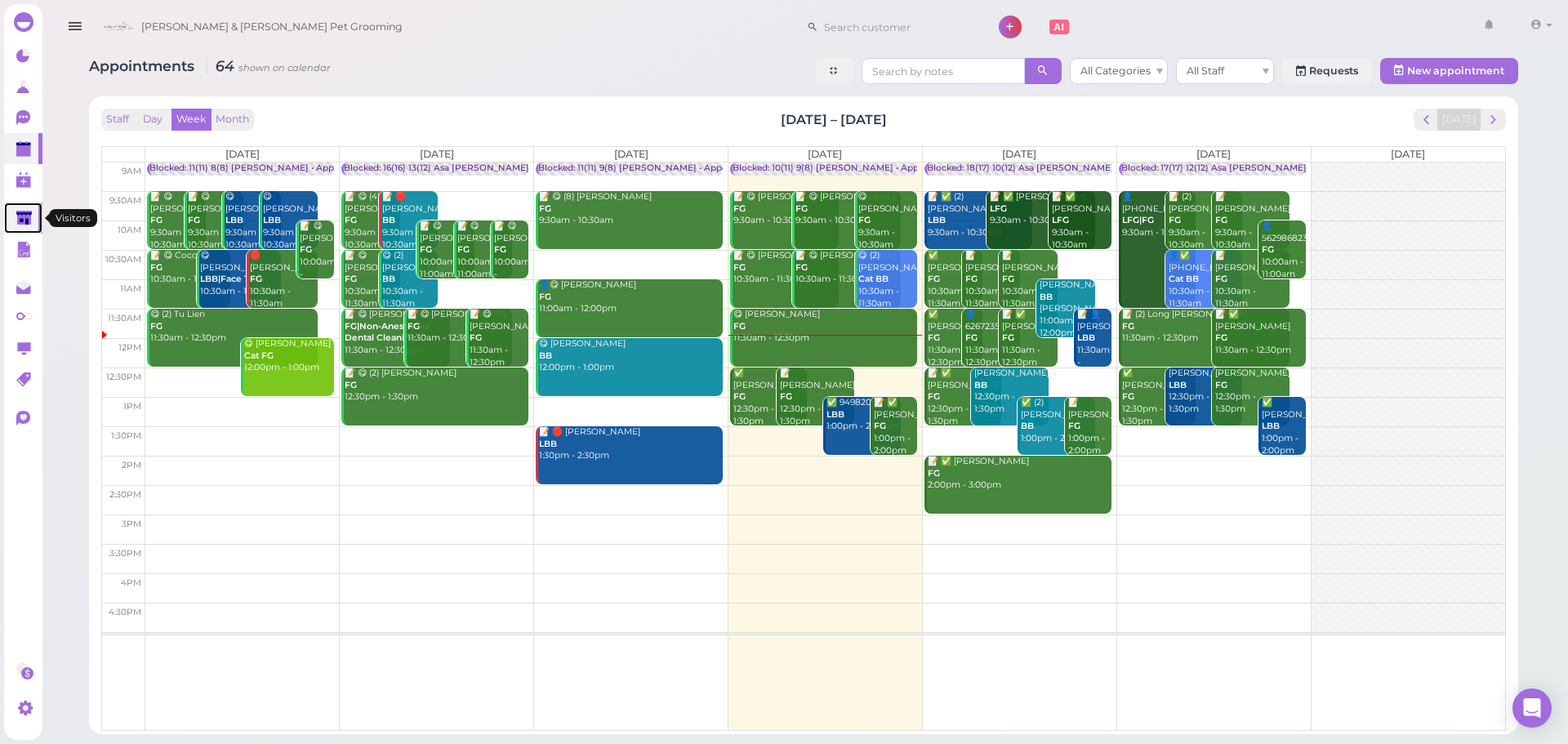
click at [17, 217] on icon at bounding box center [25, 218] width 17 height 17
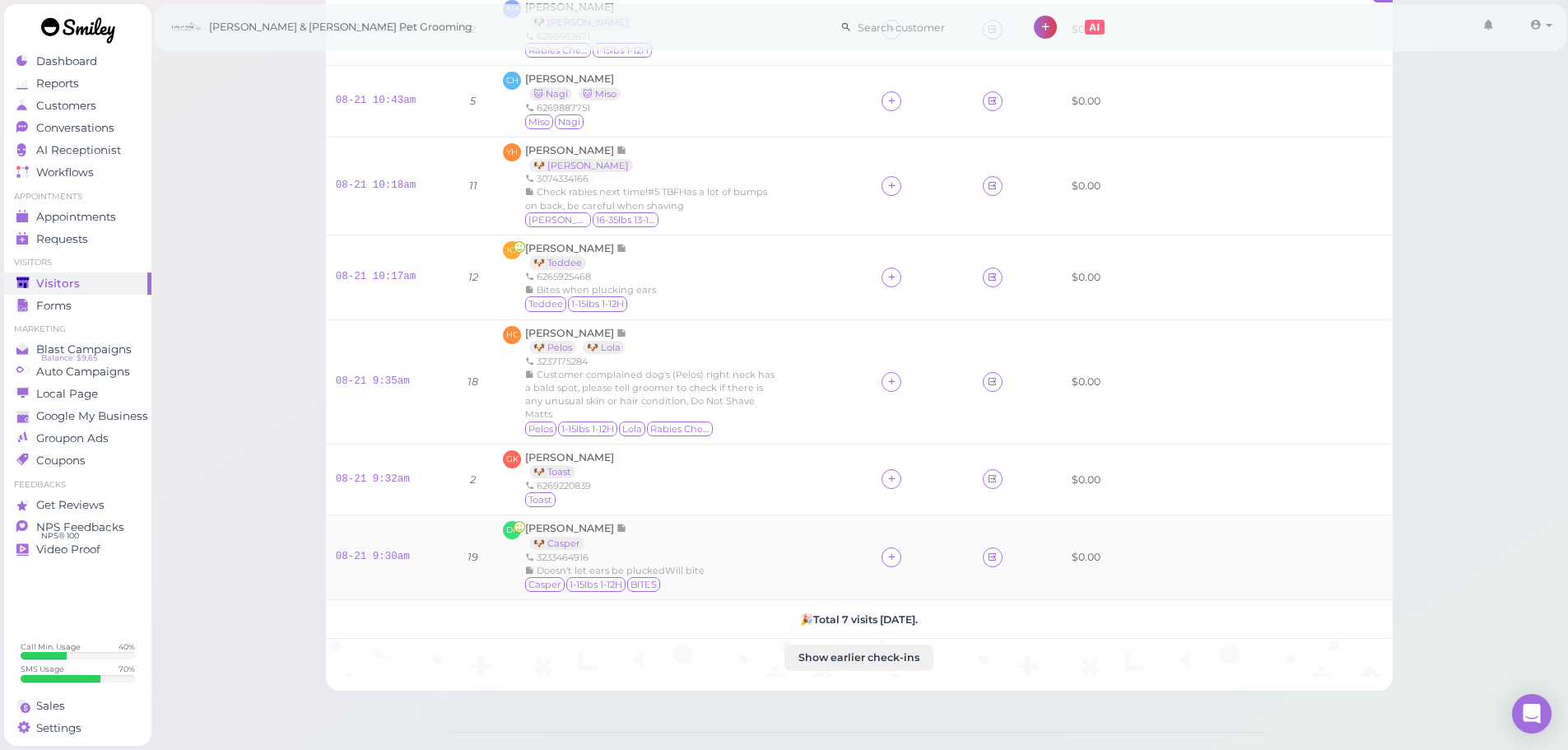
scroll to position [280, 0]
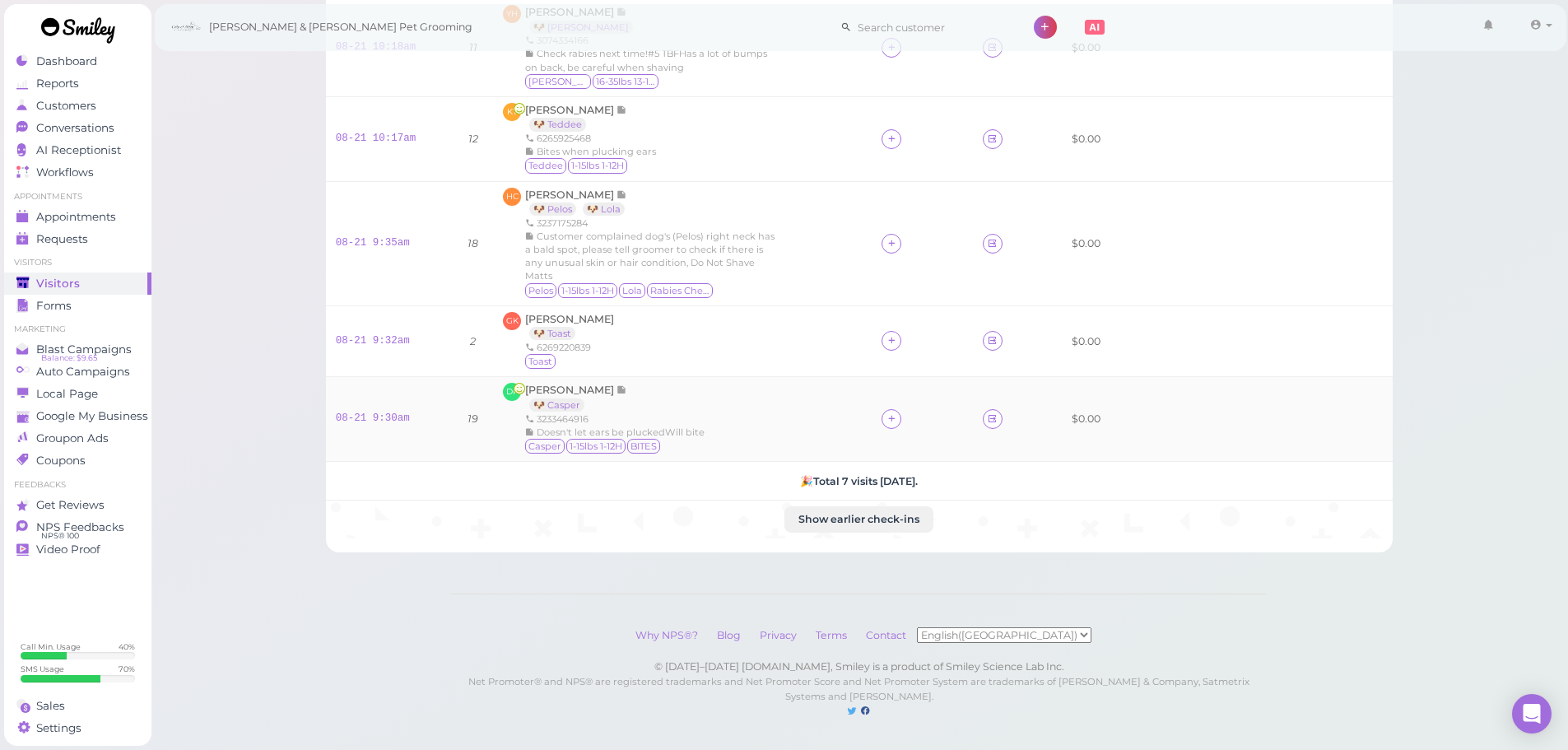
click at [894, 414] on div at bounding box center [891, 419] width 20 height 20
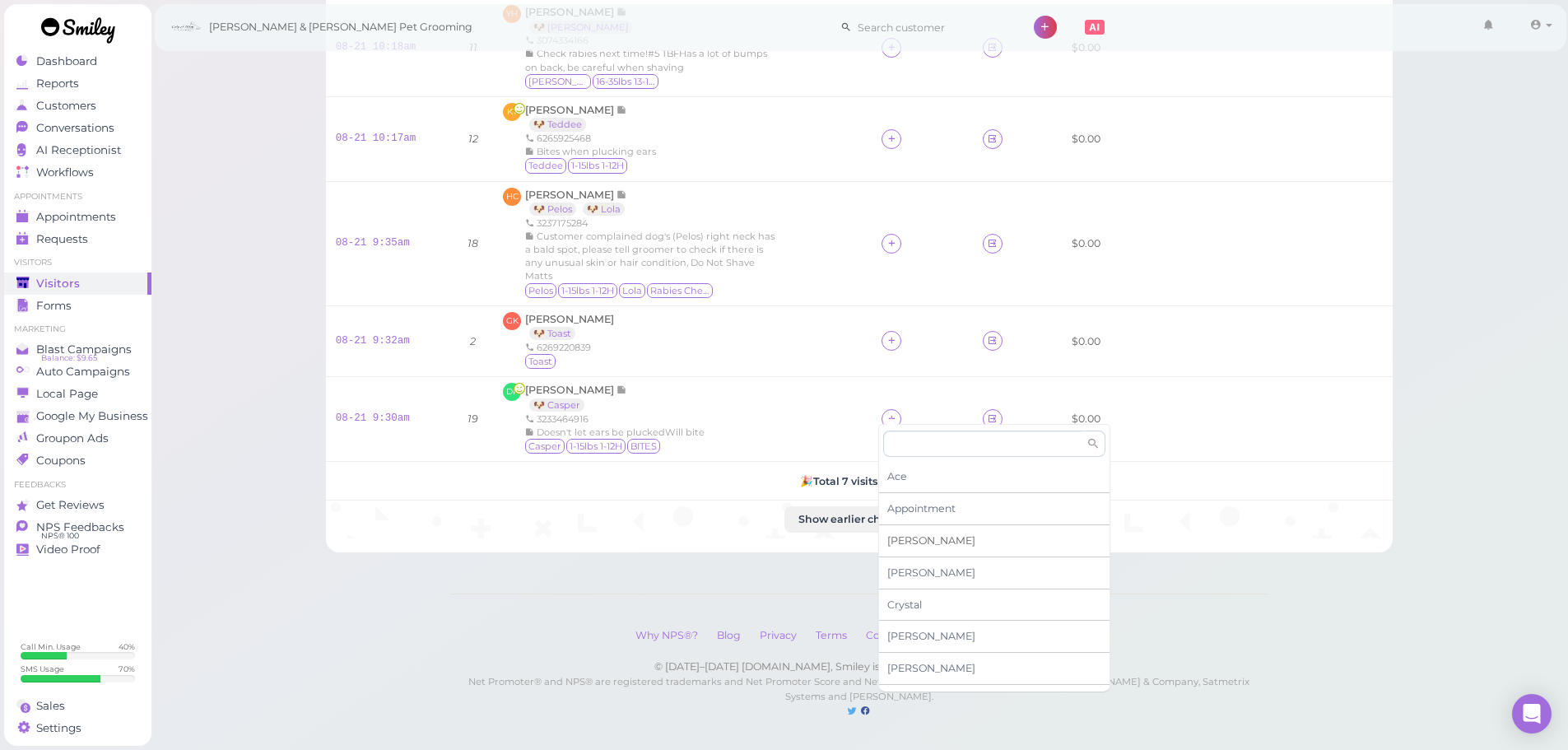
click at [901, 543] on span "[PERSON_NAME]" at bounding box center [931, 540] width 89 height 12
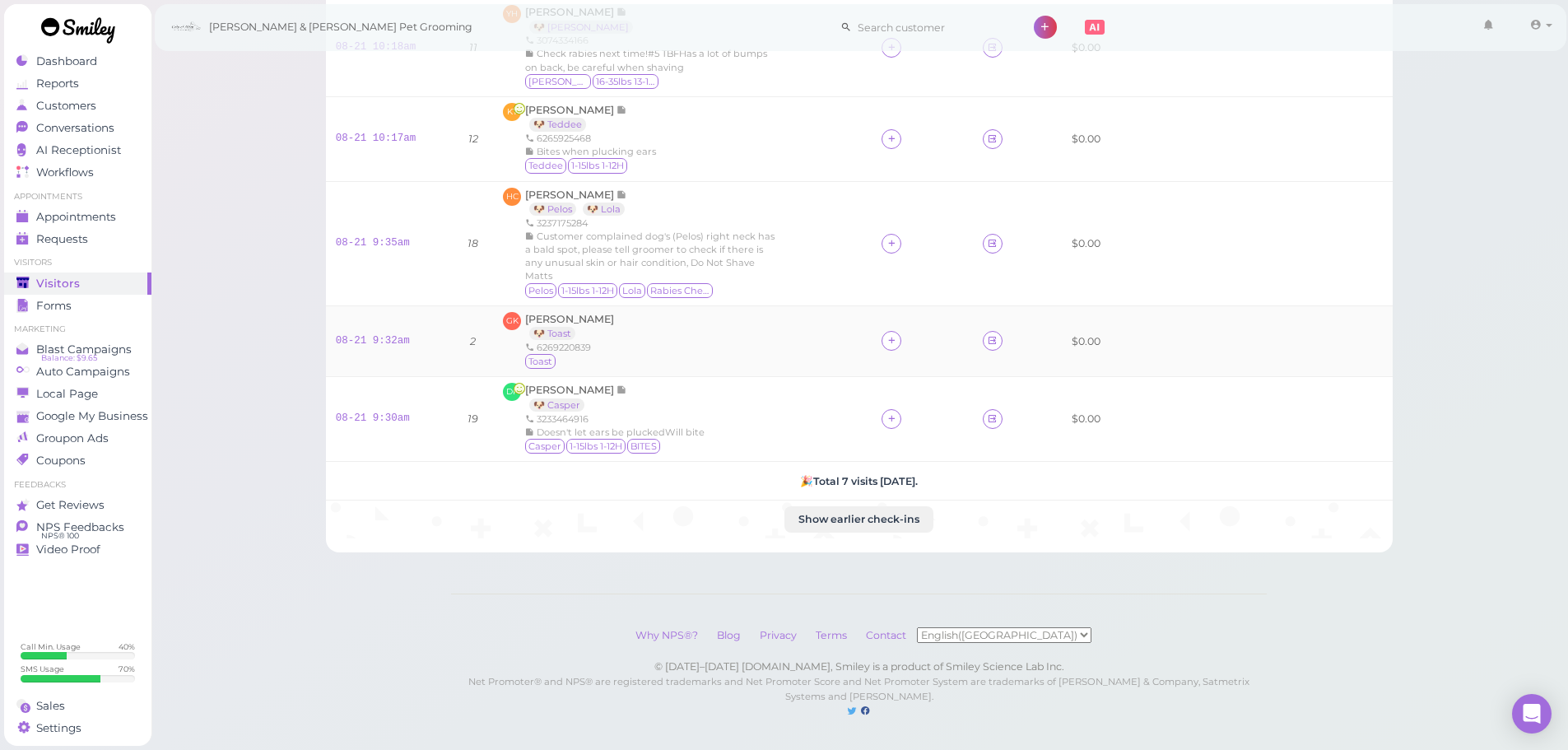
click at [907, 331] on div at bounding box center [921, 341] width 81 height 20
click at [896, 331] on div at bounding box center [891, 341] width 20 height 20
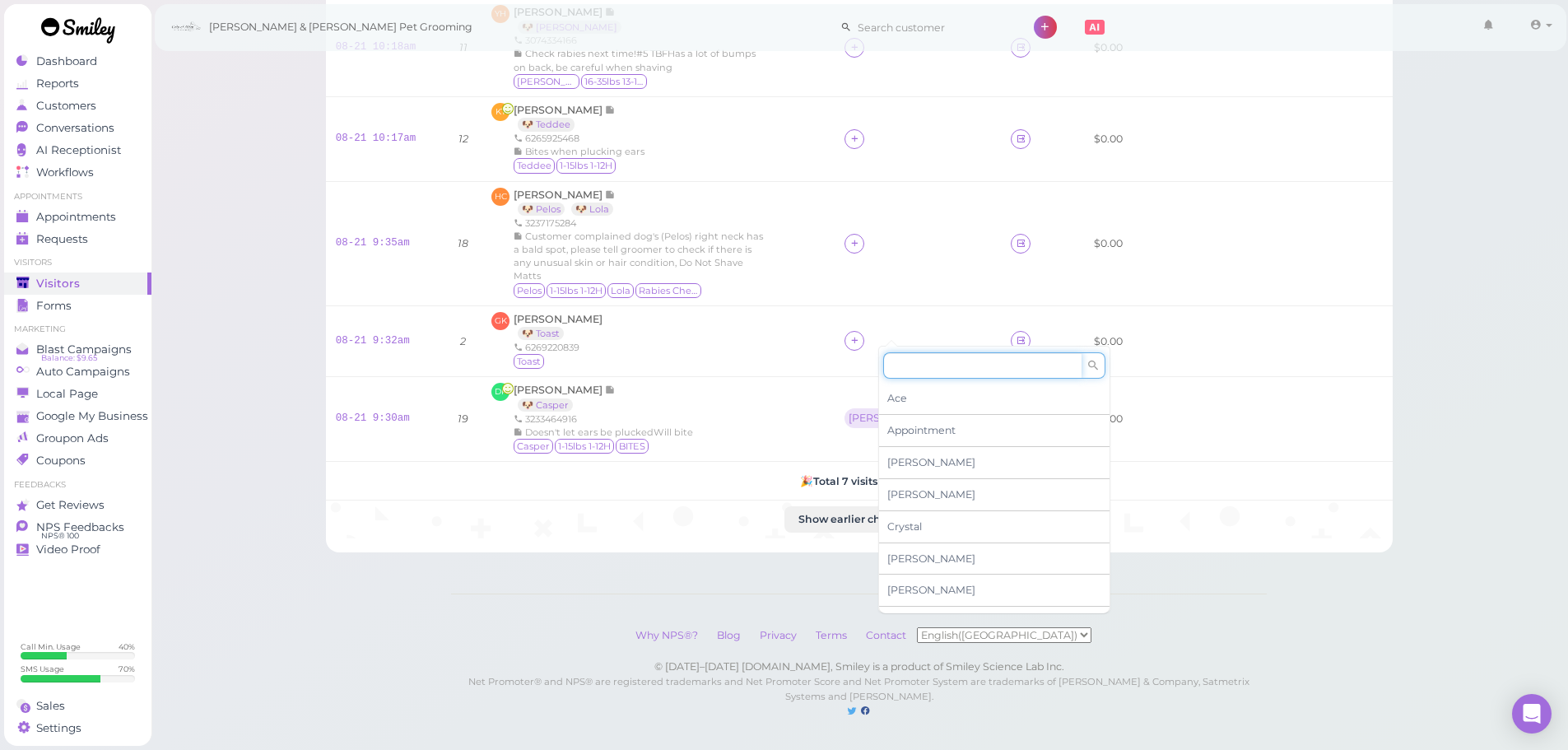
click at [933, 373] on input at bounding box center [982, 365] width 198 height 26
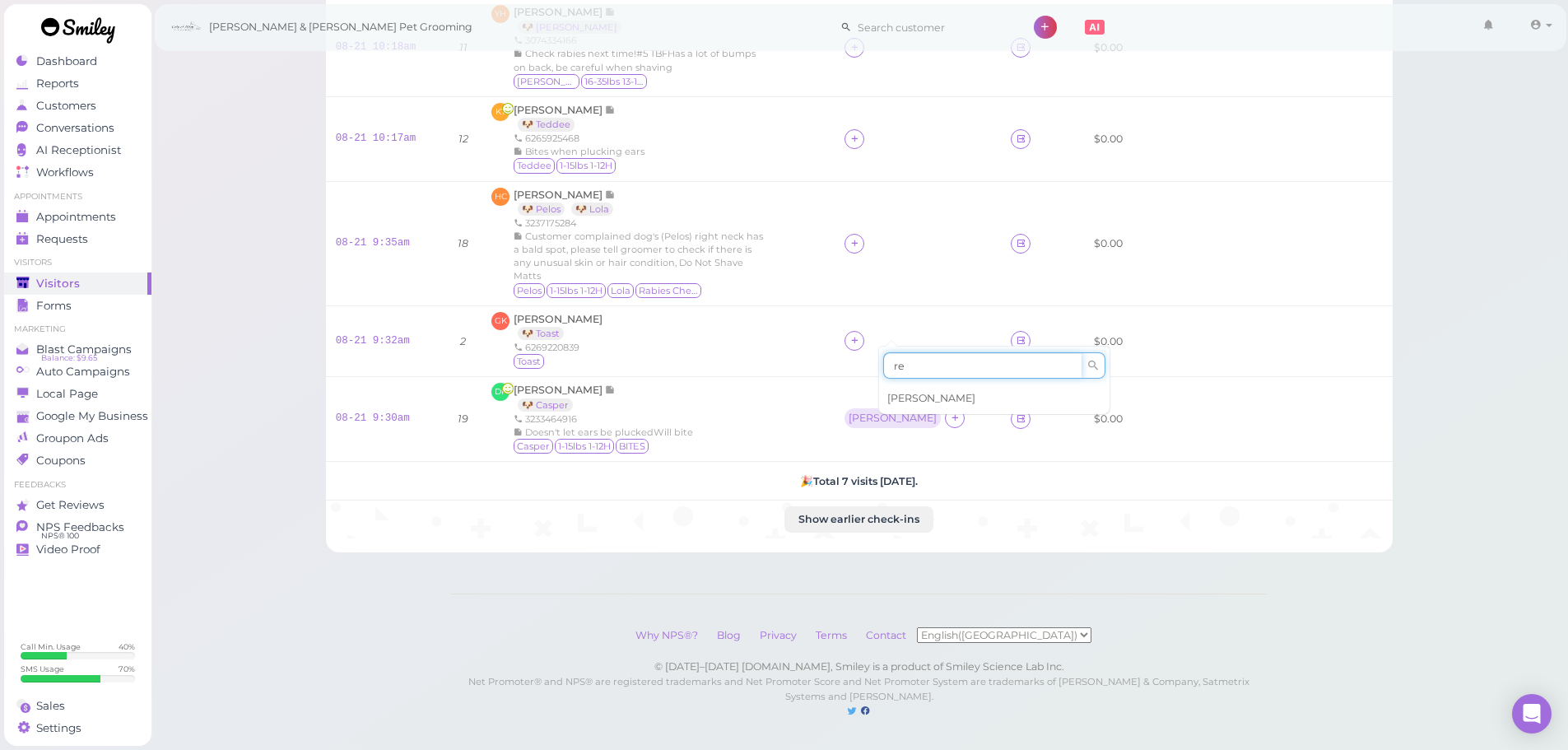
type input "re"
click at [918, 402] on span "[PERSON_NAME]" at bounding box center [931, 398] width 89 height 12
click at [874, 233] on td at bounding box center [917, 243] width 166 height 124
click at [889, 239] on div at bounding box center [917, 244] width 146 height 20
click at [861, 237] on icon at bounding box center [855, 243] width 11 height 12
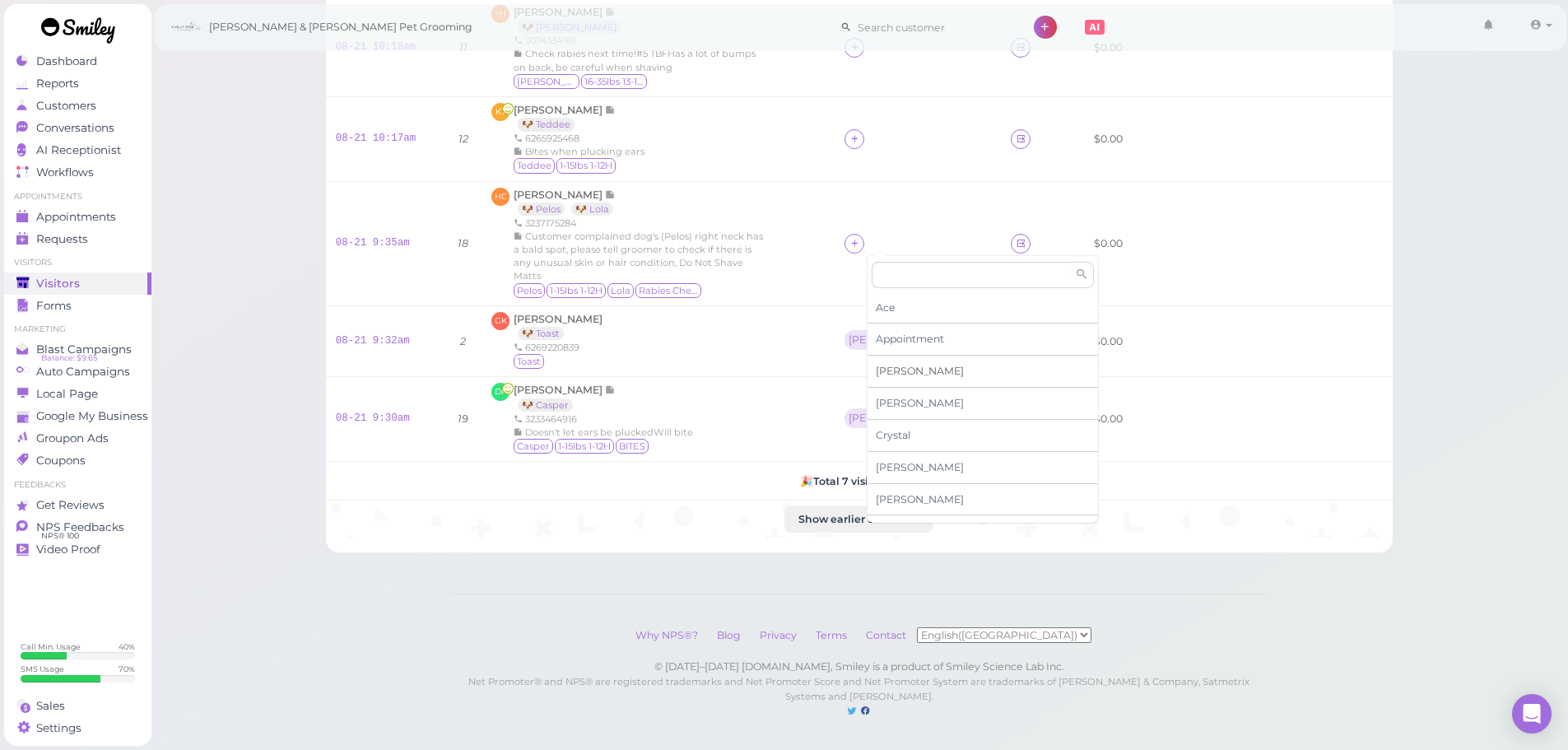
click at [902, 367] on div "[PERSON_NAME]" at bounding box center [983, 371] width 231 height 32
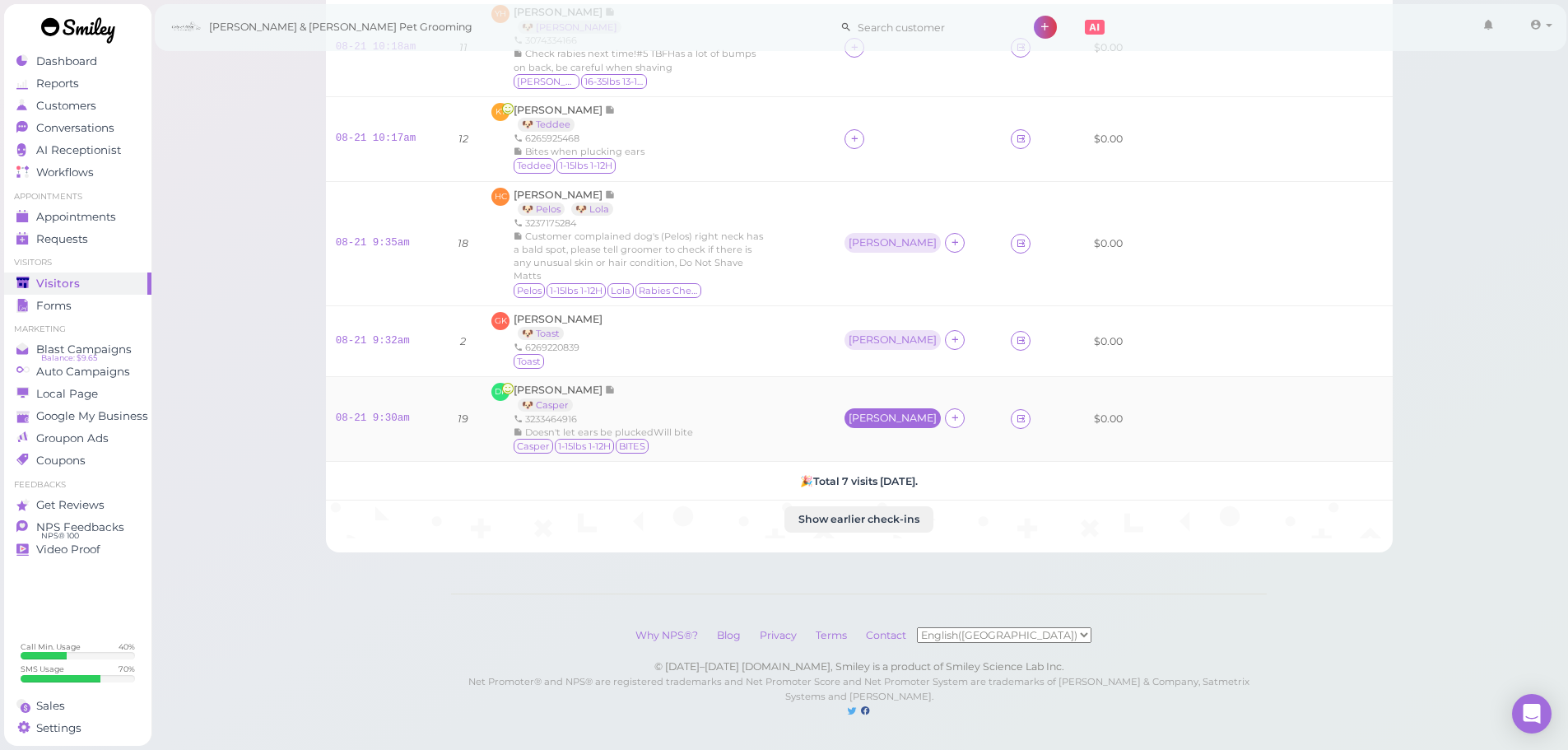
click at [883, 413] on div "[PERSON_NAME]" at bounding box center [892, 419] width 89 height 12
click at [904, 486] on span "Select pets" at bounding box center [907, 478] width 57 height 18
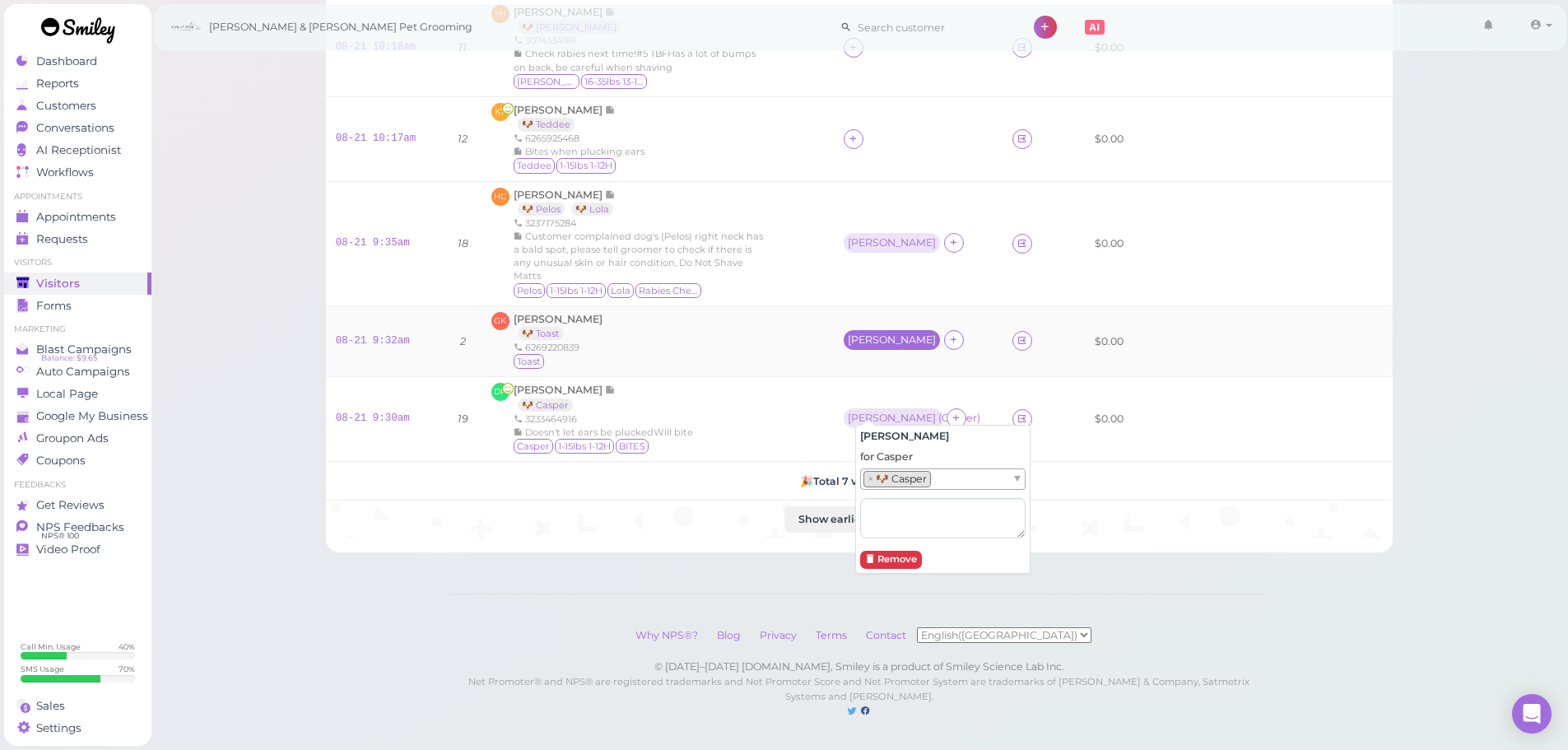
click at [881, 334] on div "[PERSON_NAME]" at bounding box center [891, 340] width 89 height 12
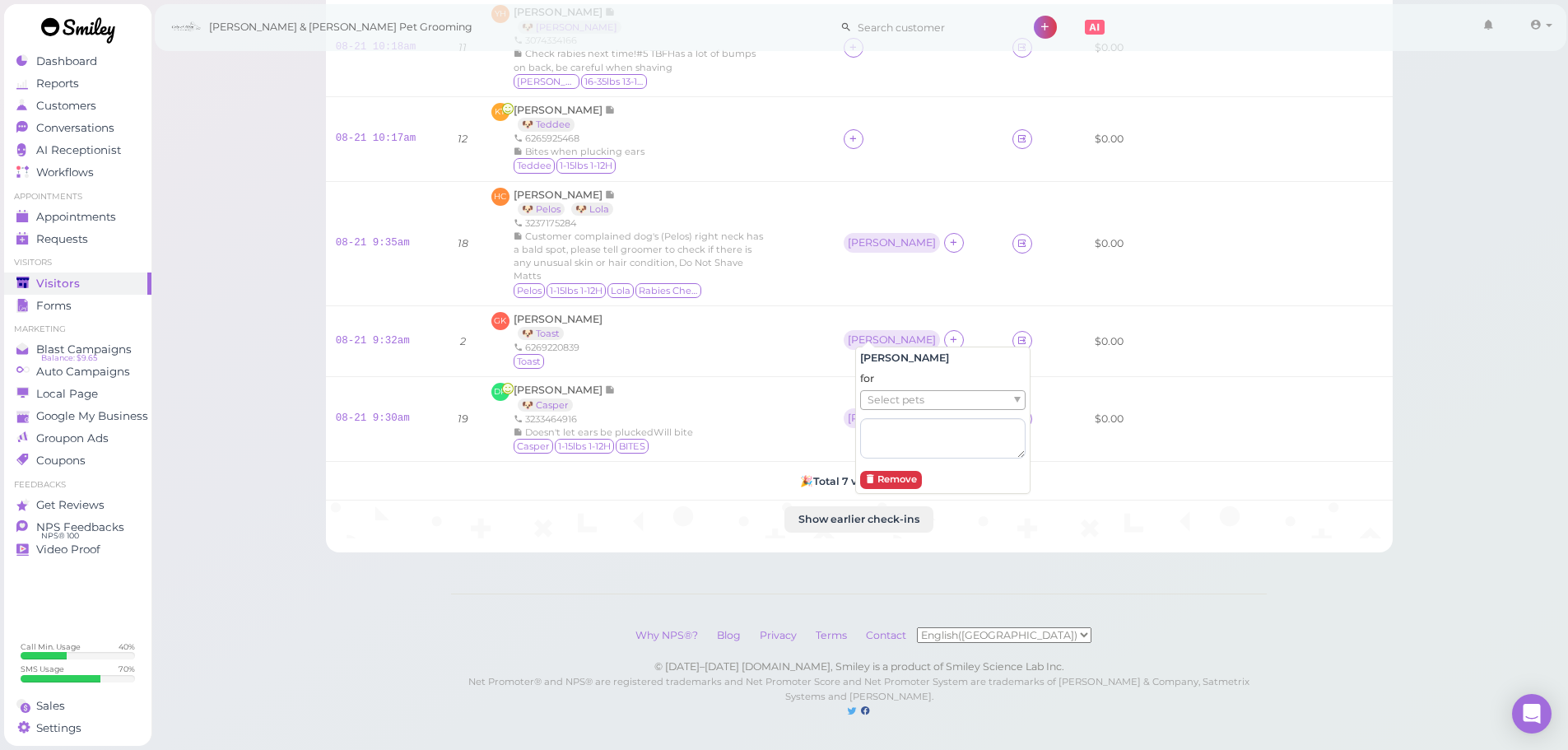
click at [879, 405] on span "Select pets" at bounding box center [895, 400] width 57 height 18
click at [860, 233] on div "[PERSON_NAME]" at bounding box center [891, 243] width 97 height 20
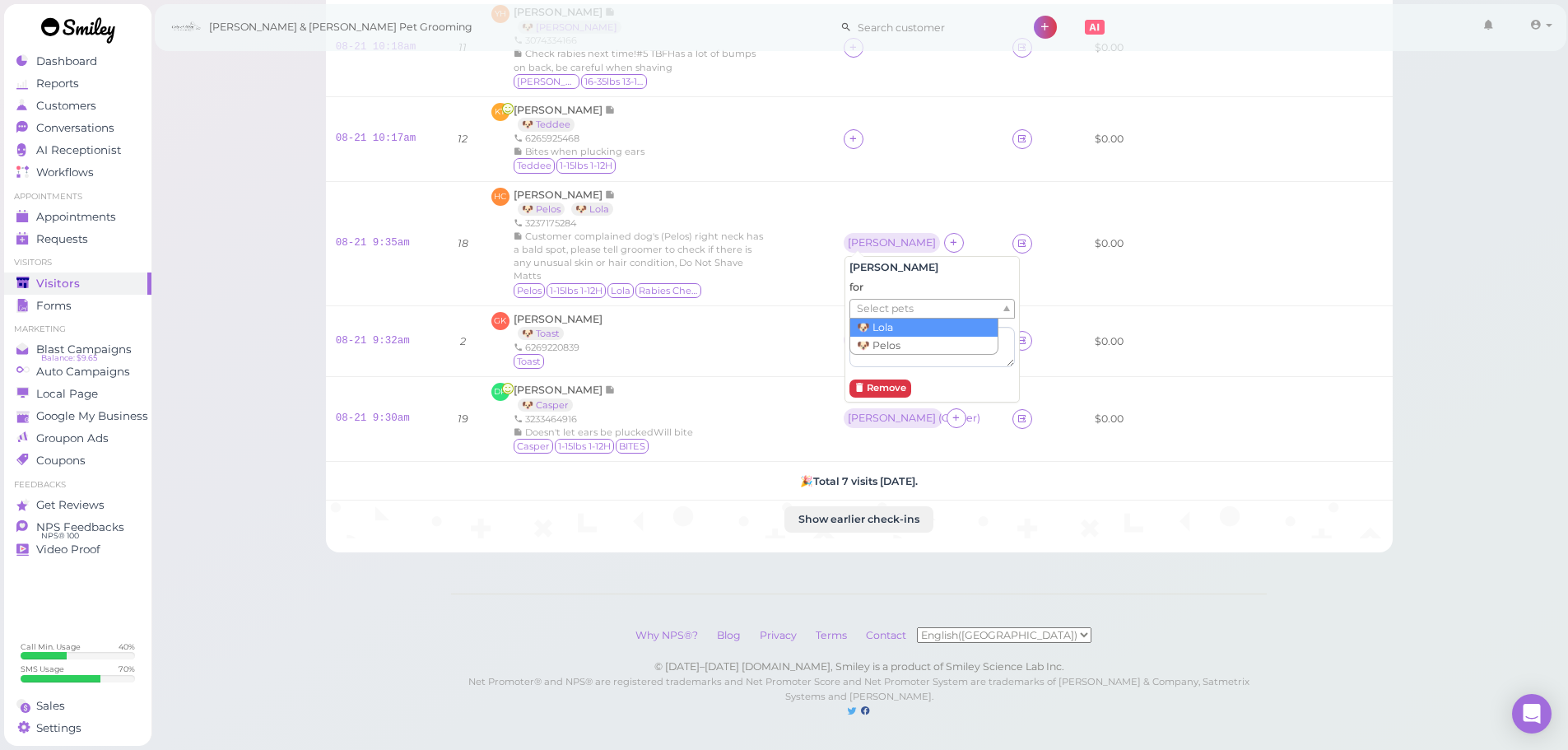
click at [866, 306] on span "Select pets" at bounding box center [884, 308] width 57 height 18
click at [780, 322] on div "GK Genevieve Ko 🐶 Toast 6269220839 Toast" at bounding box center [658, 342] width 332 height 60
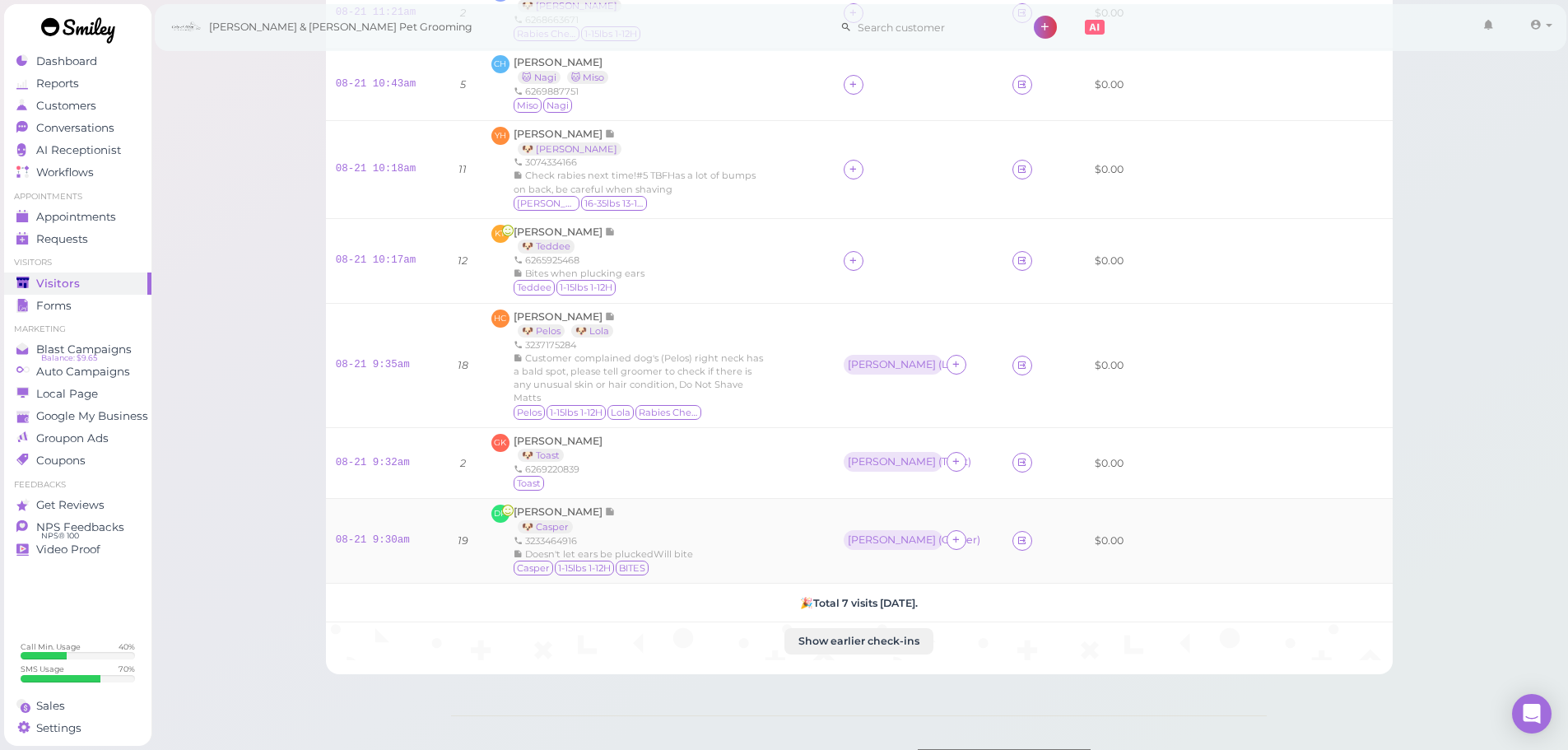
scroll to position [0, 0]
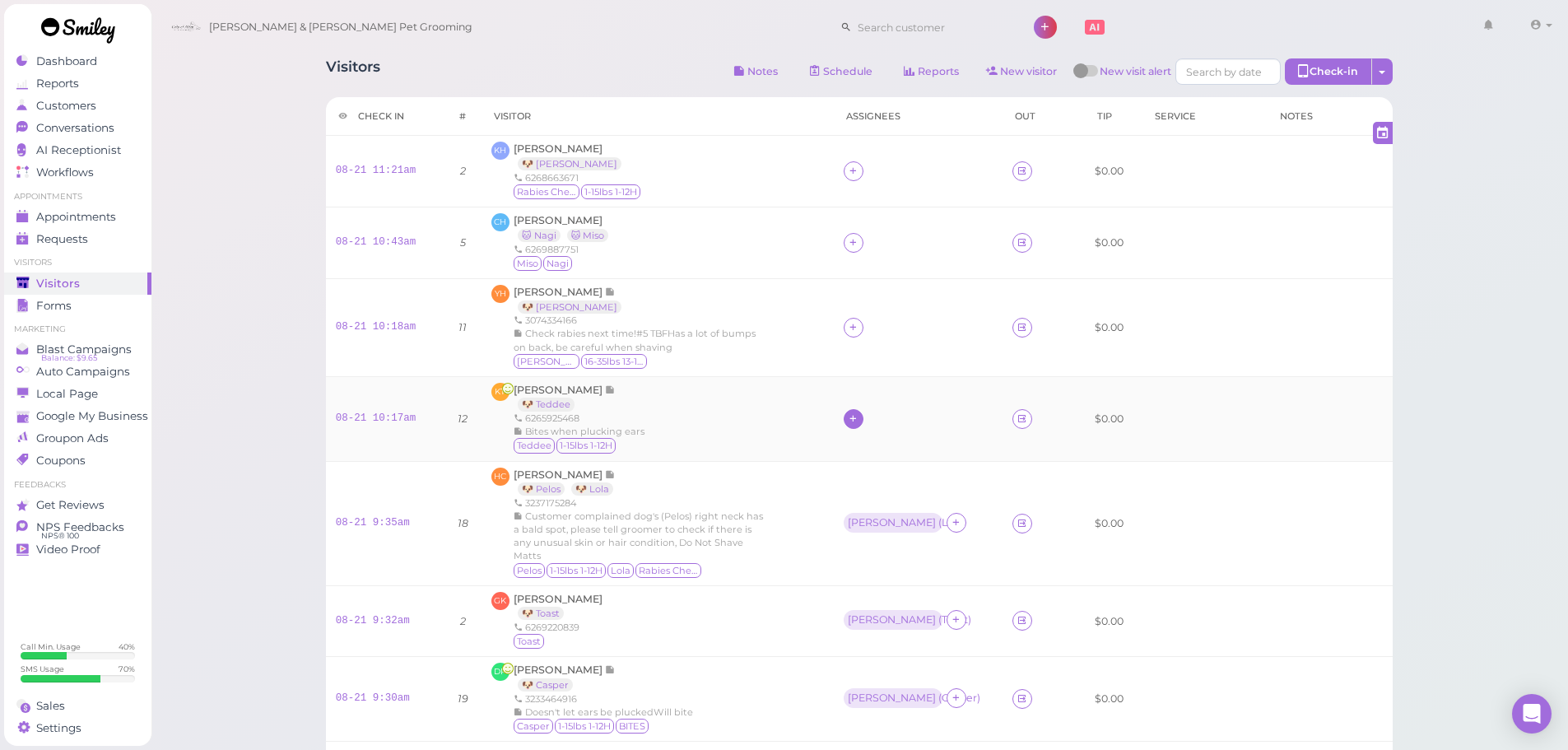
click at [863, 414] on div at bounding box center [854, 419] width 20 height 20
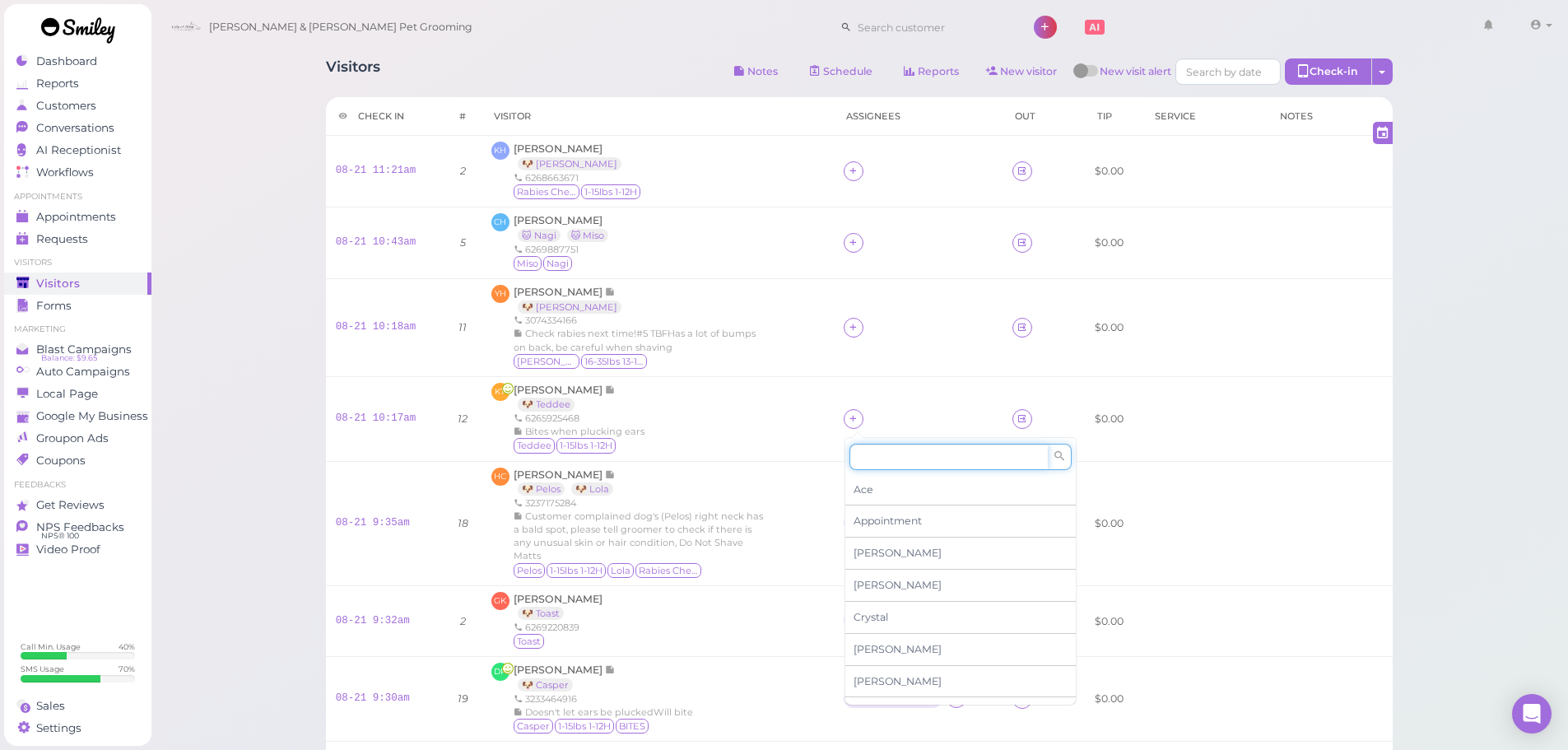
click at [910, 463] on input at bounding box center [948, 457] width 198 height 26
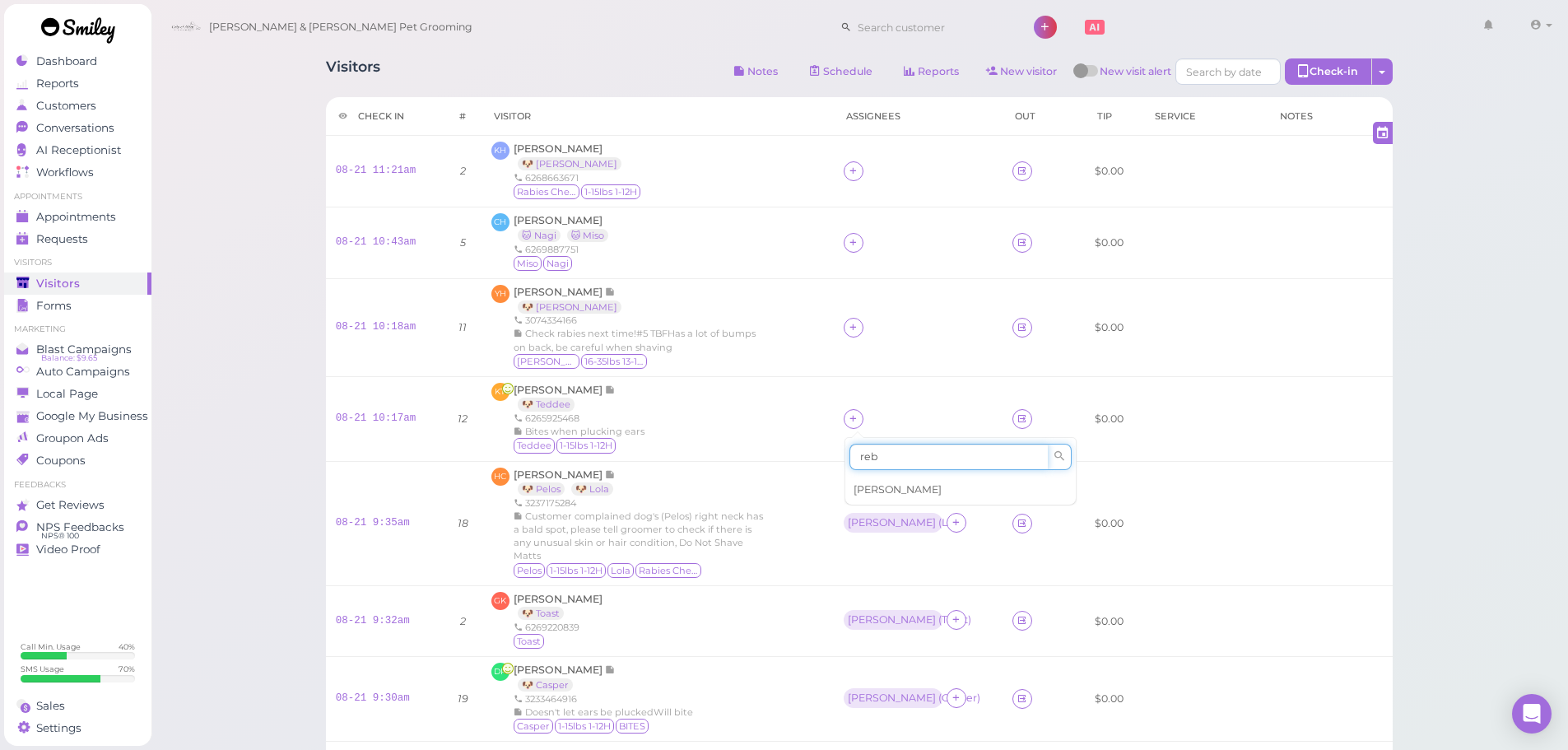
type input "reb"
click at [898, 490] on span "[PERSON_NAME]" at bounding box center [897, 489] width 89 height 12
click at [892, 384] on td at bounding box center [918, 418] width 169 height 85
click at [861, 423] on div "[PERSON_NAME]" at bounding box center [891, 419] width 89 height 12
click at [877, 496] on span "Select pets" at bounding box center [884, 490] width 57 height 18
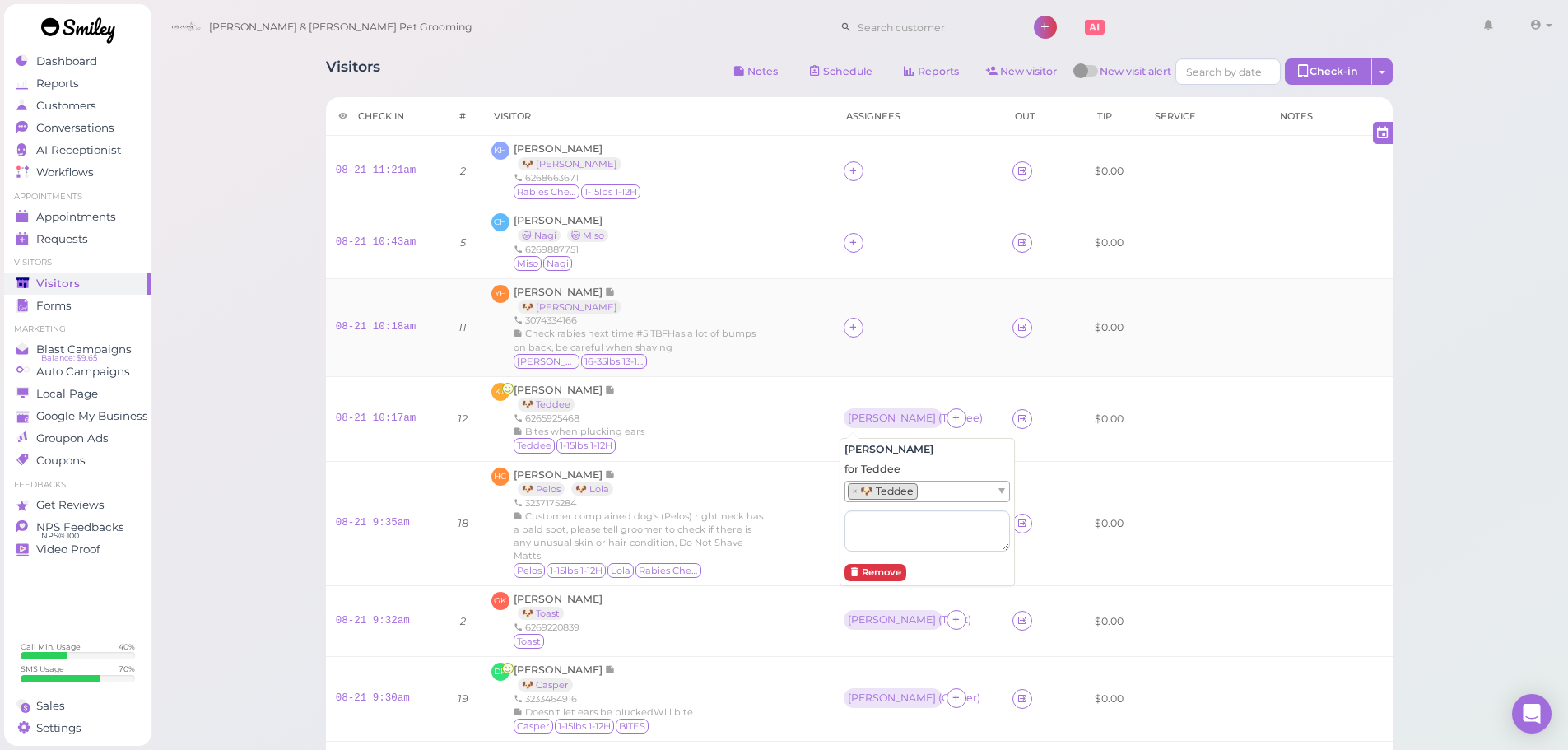
click at [790, 364] on div "YH Yang Hong 🐶 Maggie 3074334166 Check rabies next time!#5 TBFHas a lot of bump…" at bounding box center [658, 327] width 332 height 86
click at [848, 329] on icon at bounding box center [853, 327] width 11 height 12
click at [892, 467] on div "[PERSON_NAME]" at bounding box center [956, 462] width 231 height 32
click at [847, 231] on td at bounding box center [918, 243] width 169 height 72
click at [845, 222] on td at bounding box center [918, 243] width 169 height 72
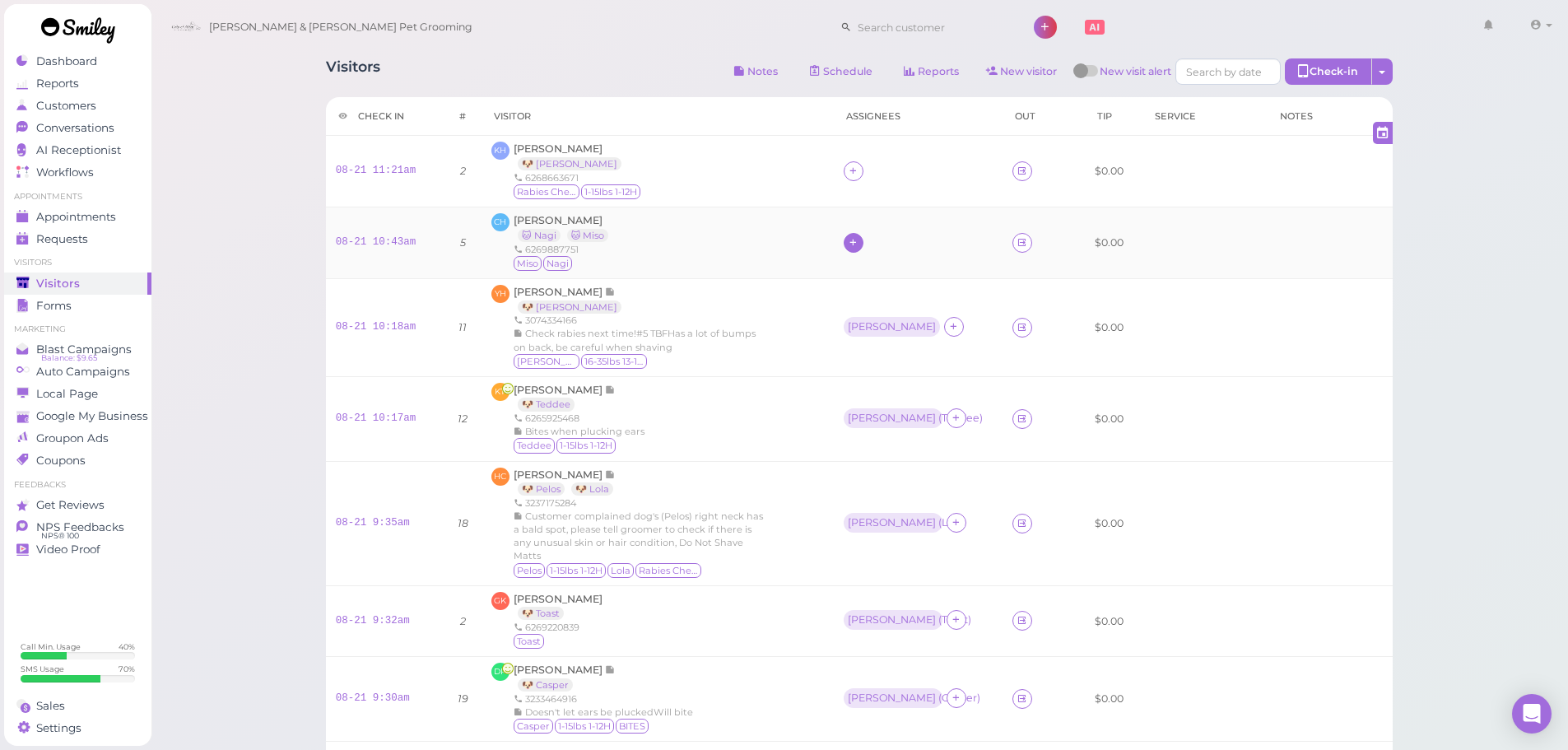
click at [848, 245] on icon at bounding box center [853, 242] width 11 height 12
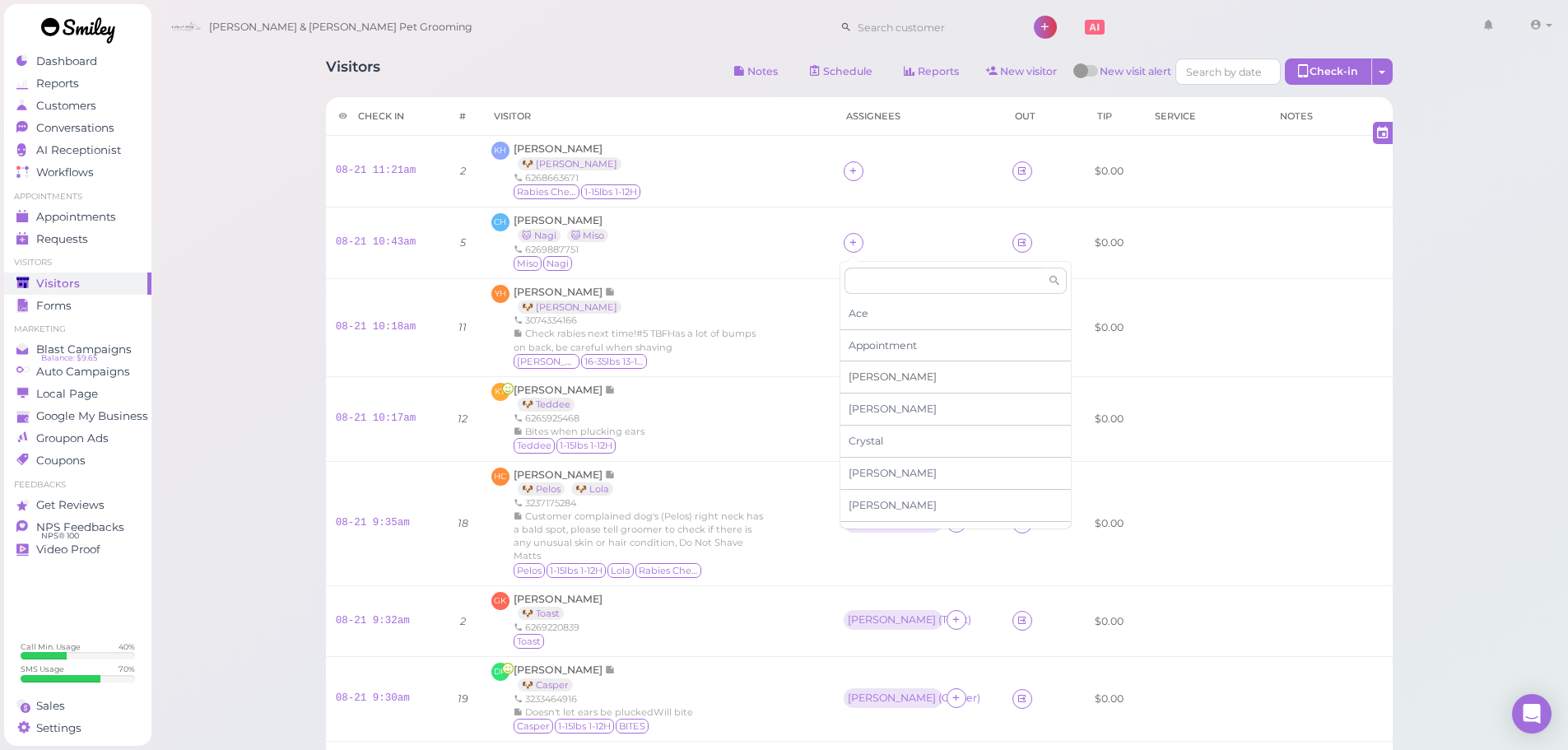
click at [875, 377] on div "[PERSON_NAME]" at bounding box center [956, 377] width 231 height 32
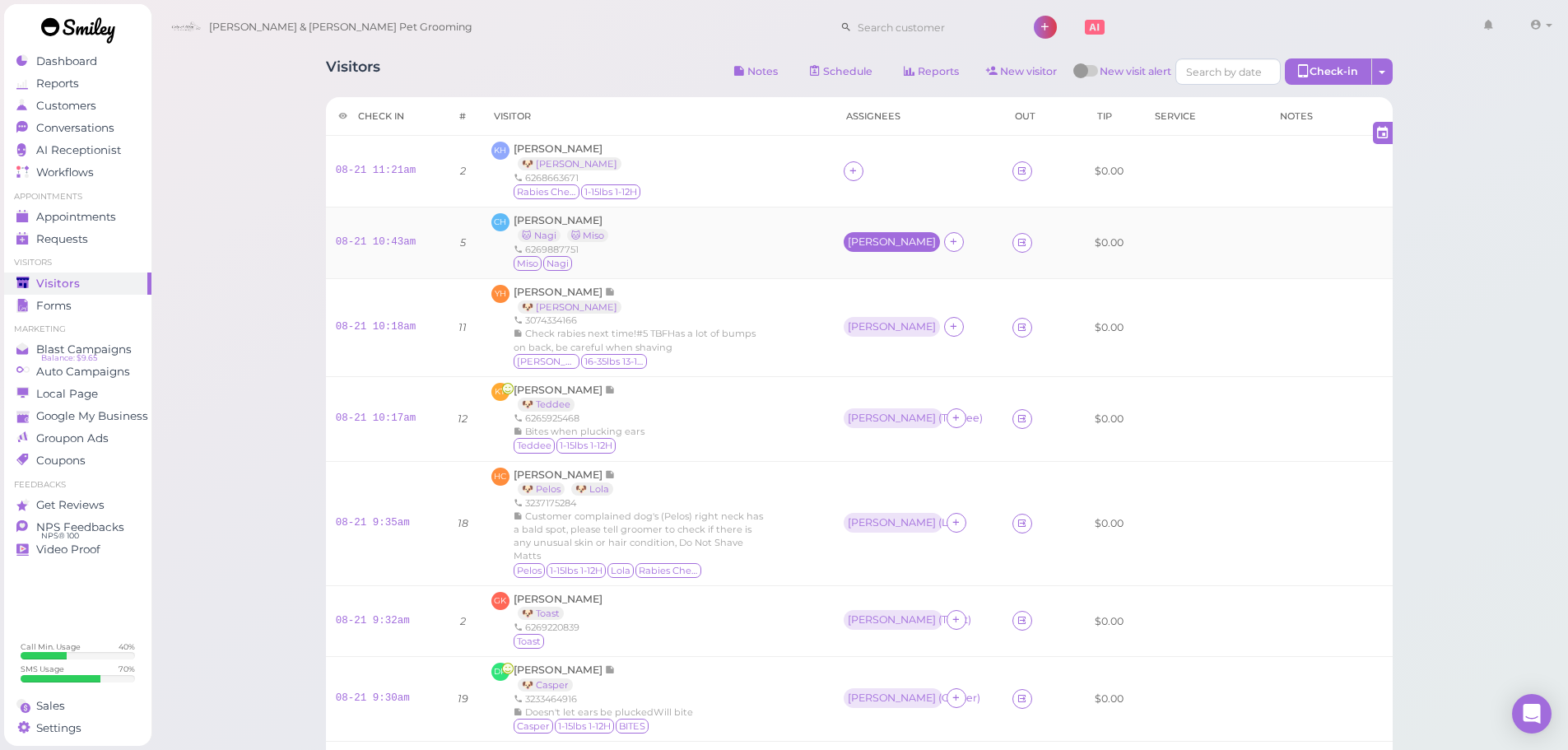
click at [849, 245] on div "[PERSON_NAME]" at bounding box center [891, 242] width 89 height 12
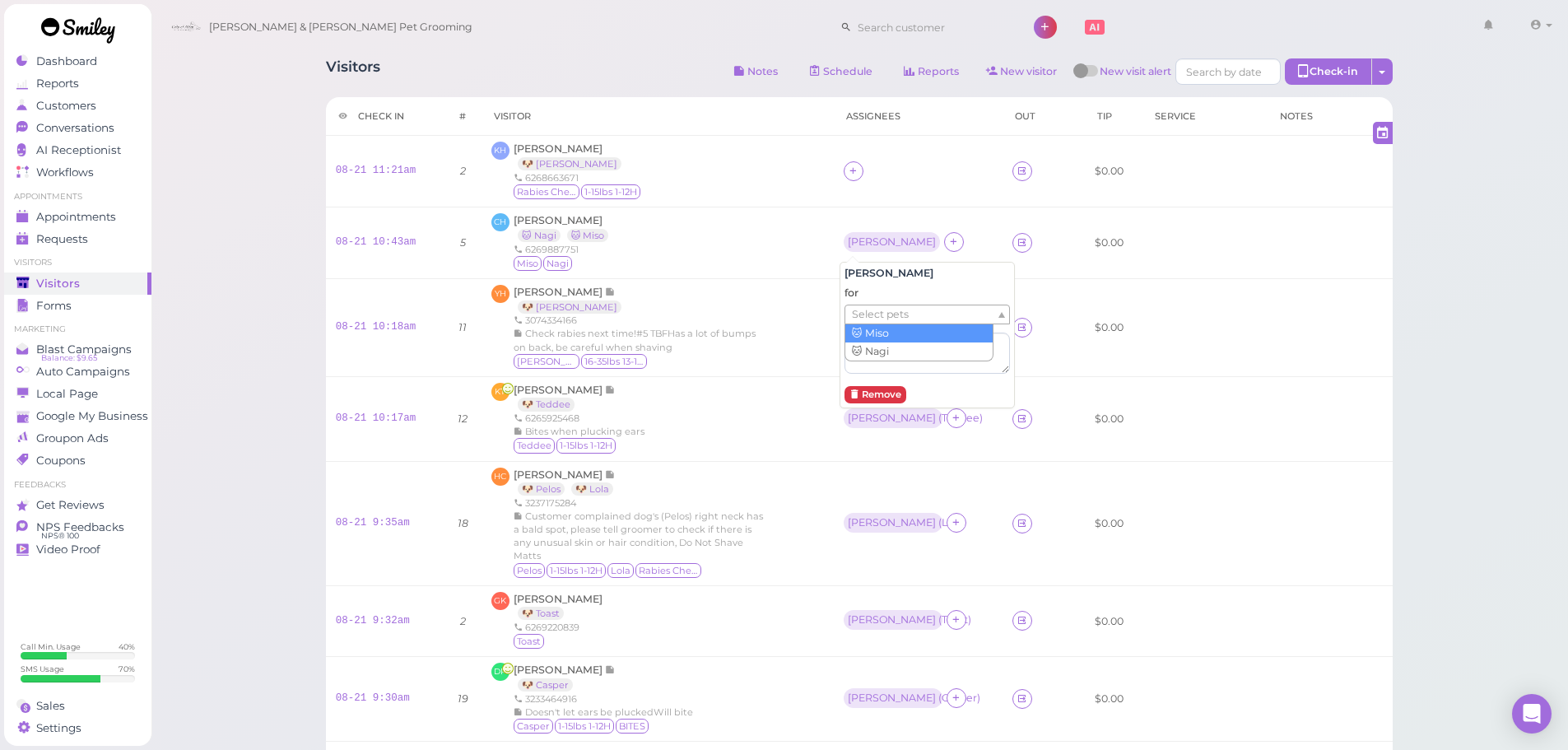
click at [882, 312] on span "Select pets" at bounding box center [880, 314] width 57 height 18
click at [891, 187] on td at bounding box center [918, 172] width 169 height 72
click at [951, 241] on icon at bounding box center [956, 242] width 11 height 12
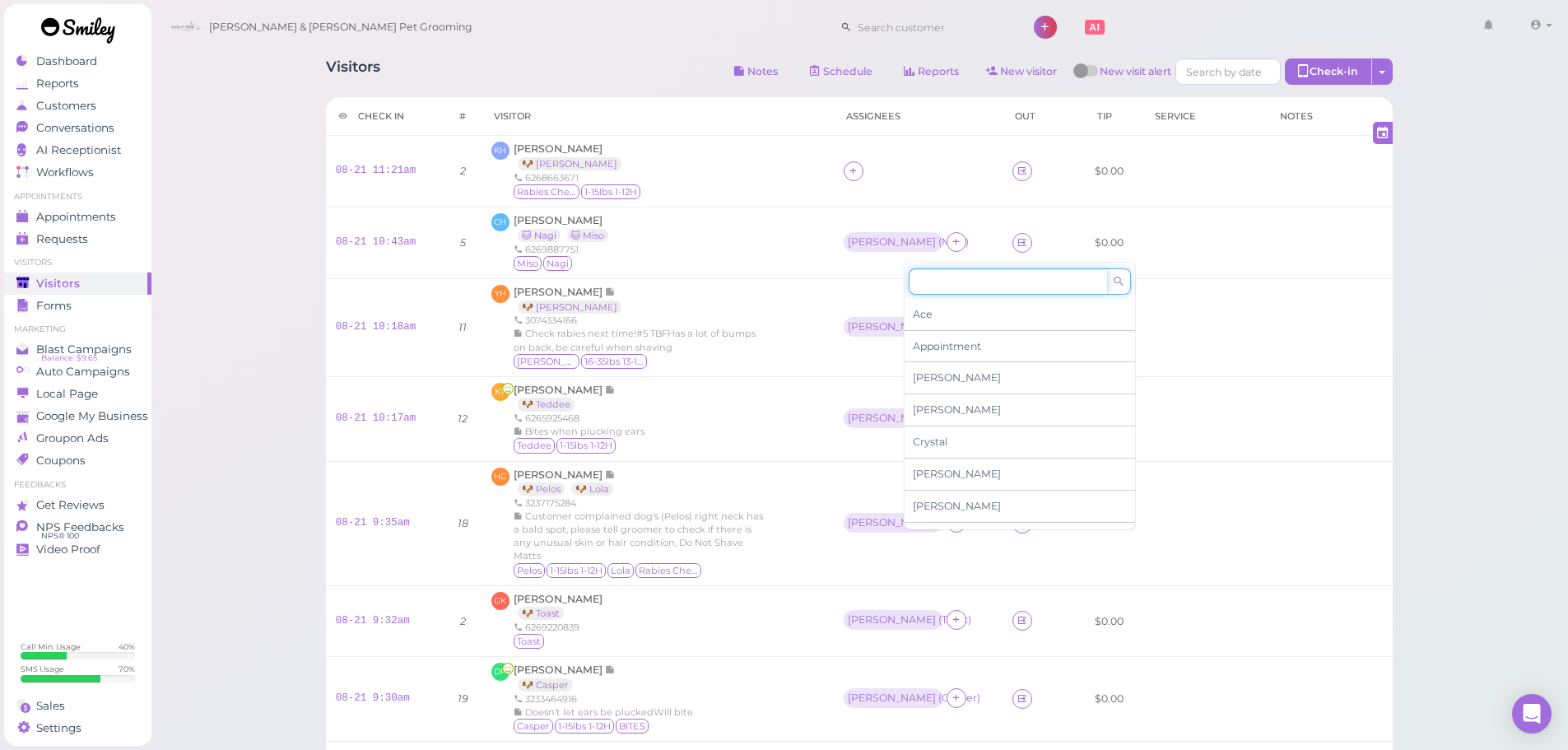
click at [914, 279] on input at bounding box center [1007, 281] width 198 height 26
type input "re"
click at [930, 307] on span "[PERSON_NAME]" at bounding box center [957, 313] width 89 height 12
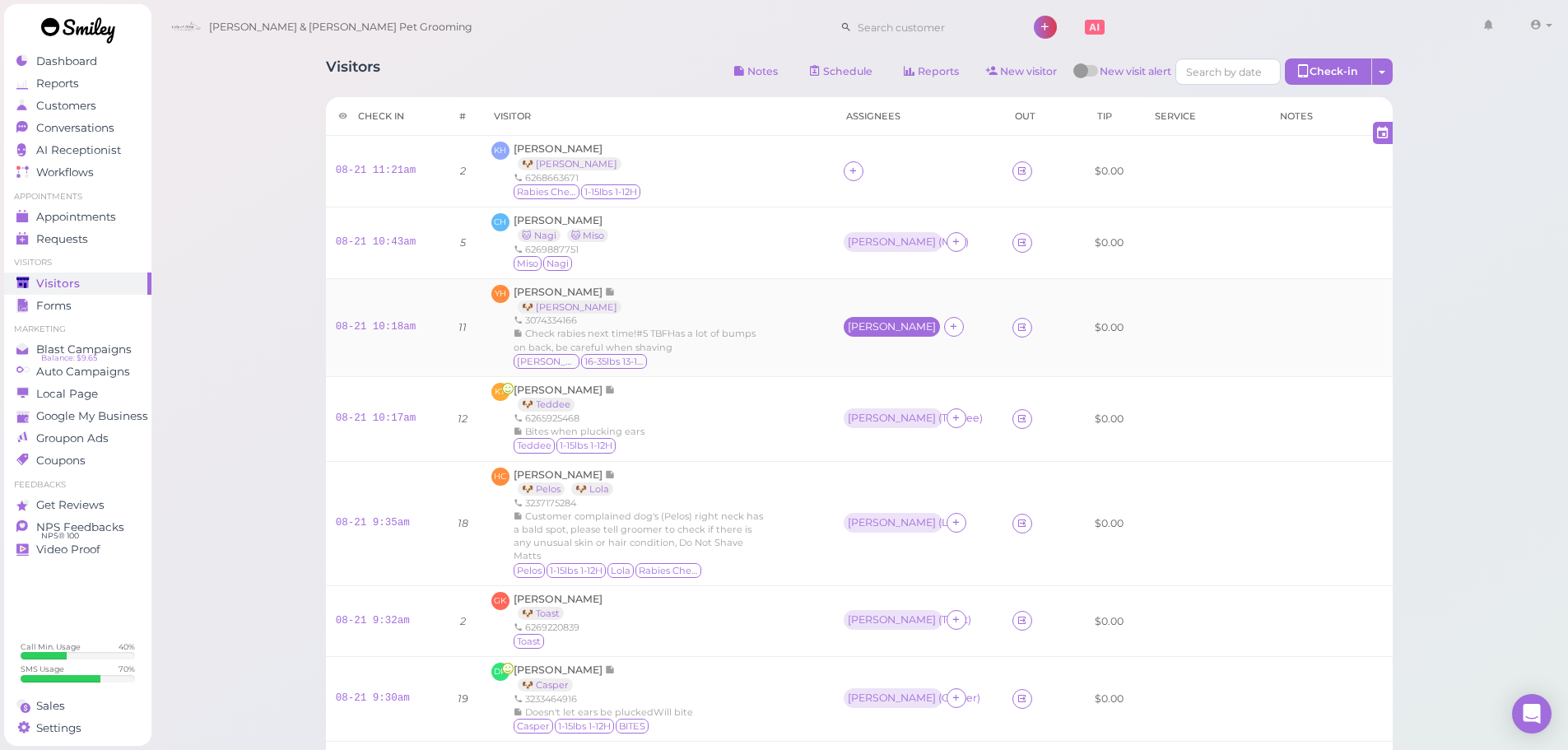
click at [850, 322] on div "[PERSON_NAME]" at bounding box center [891, 327] width 89 height 12
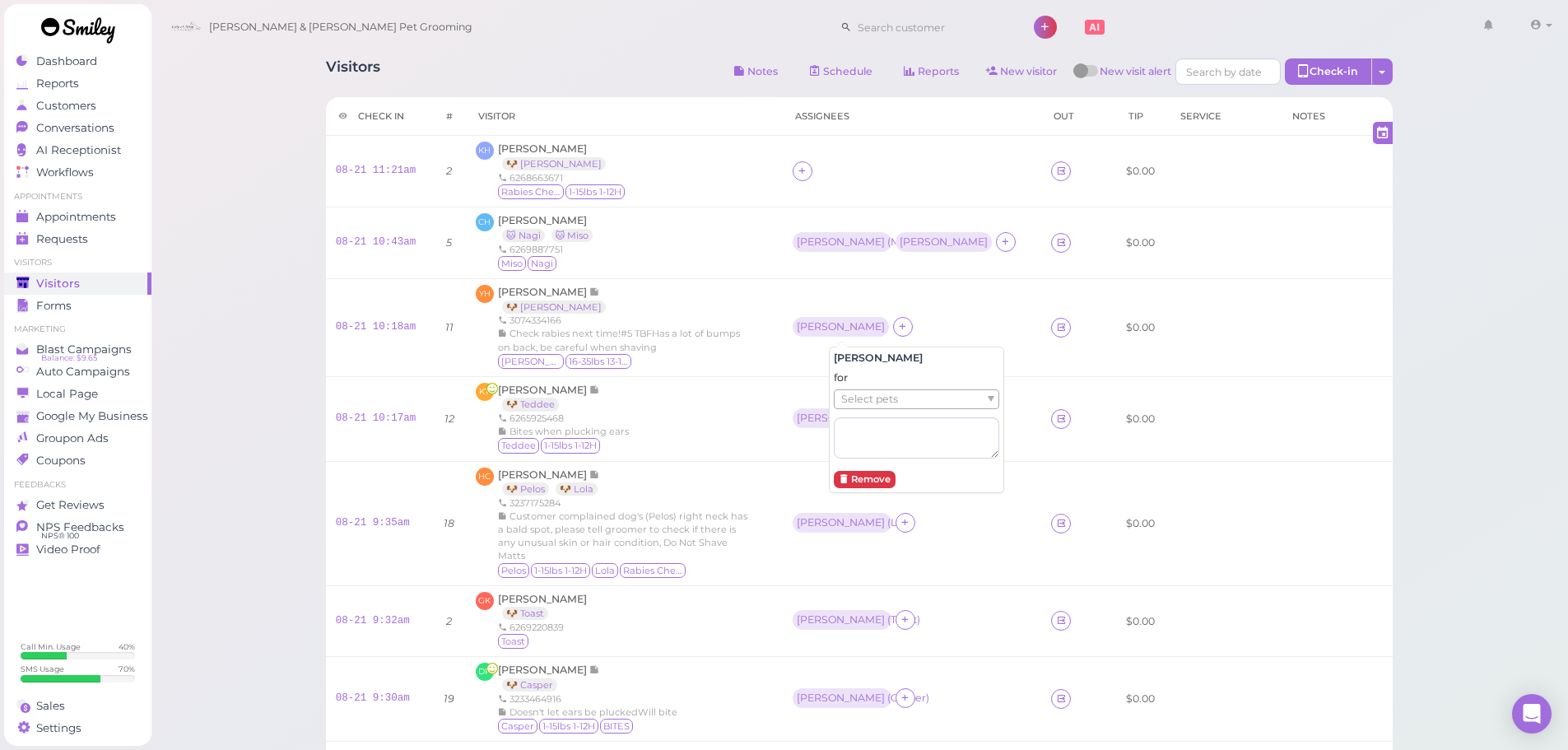
drag, startPoint x: 861, startPoint y: 392, endPoint x: 864, endPoint y: 406, distance: 14.3
click at [862, 396] on span "Select pets" at bounding box center [870, 399] width 57 height 18
click at [940, 217] on td "Asa ( Miso ) Rebecca" at bounding box center [912, 243] width 260 height 72
click at [925, 243] on div "[PERSON_NAME]" at bounding box center [943, 242] width 89 height 12
click at [882, 304] on div "Select pets" at bounding box center [916, 314] width 165 height 20
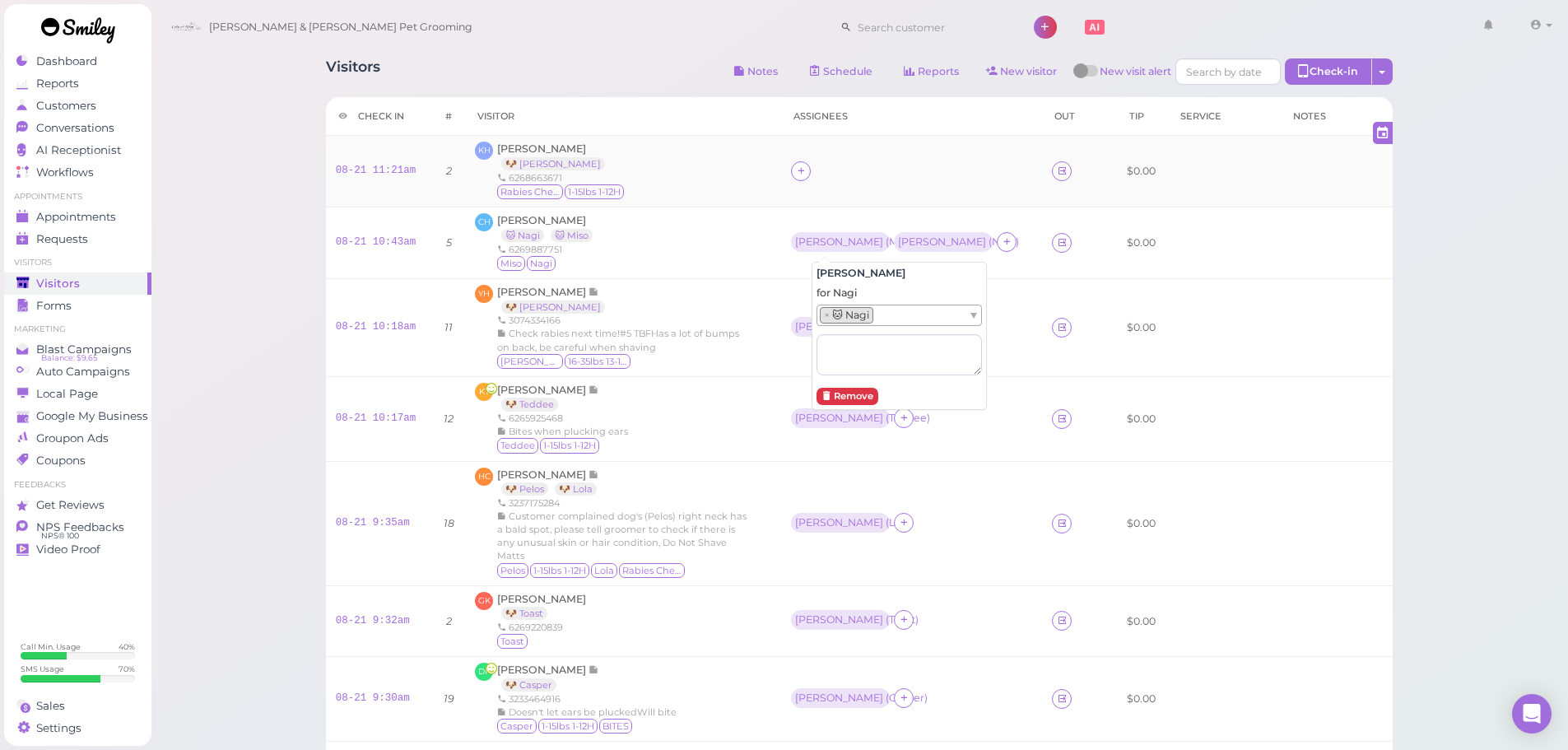
click at [837, 169] on div at bounding box center [911, 171] width 241 height 20
click at [811, 169] on div at bounding box center [801, 171] width 20 height 20
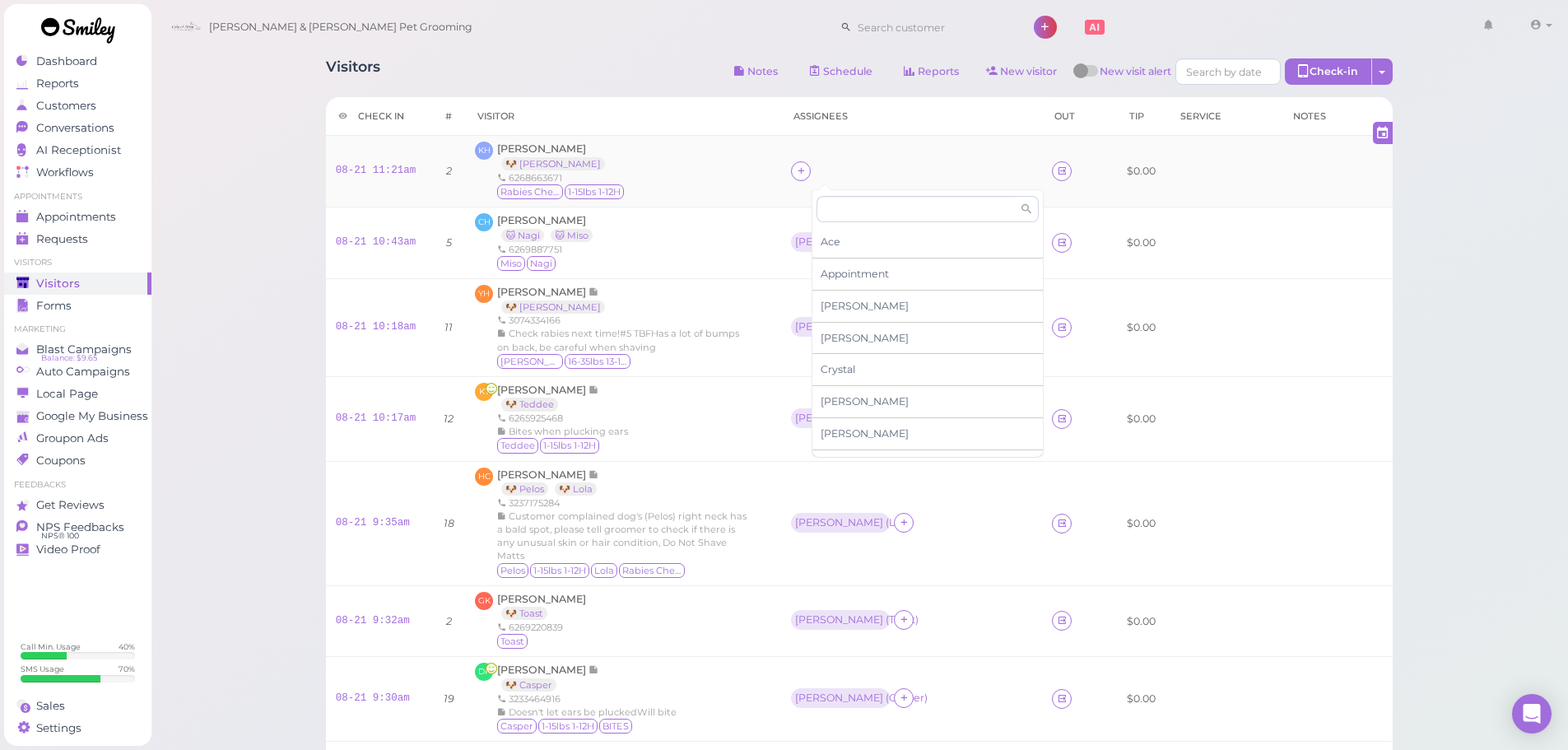
drag, startPoint x: 840, startPoint y: 178, endPoint x: 832, endPoint y: 191, distance: 15.3
click at [840, 179] on div at bounding box center [911, 171] width 241 height 20
click at [832, 170] on div at bounding box center [911, 171] width 241 height 20
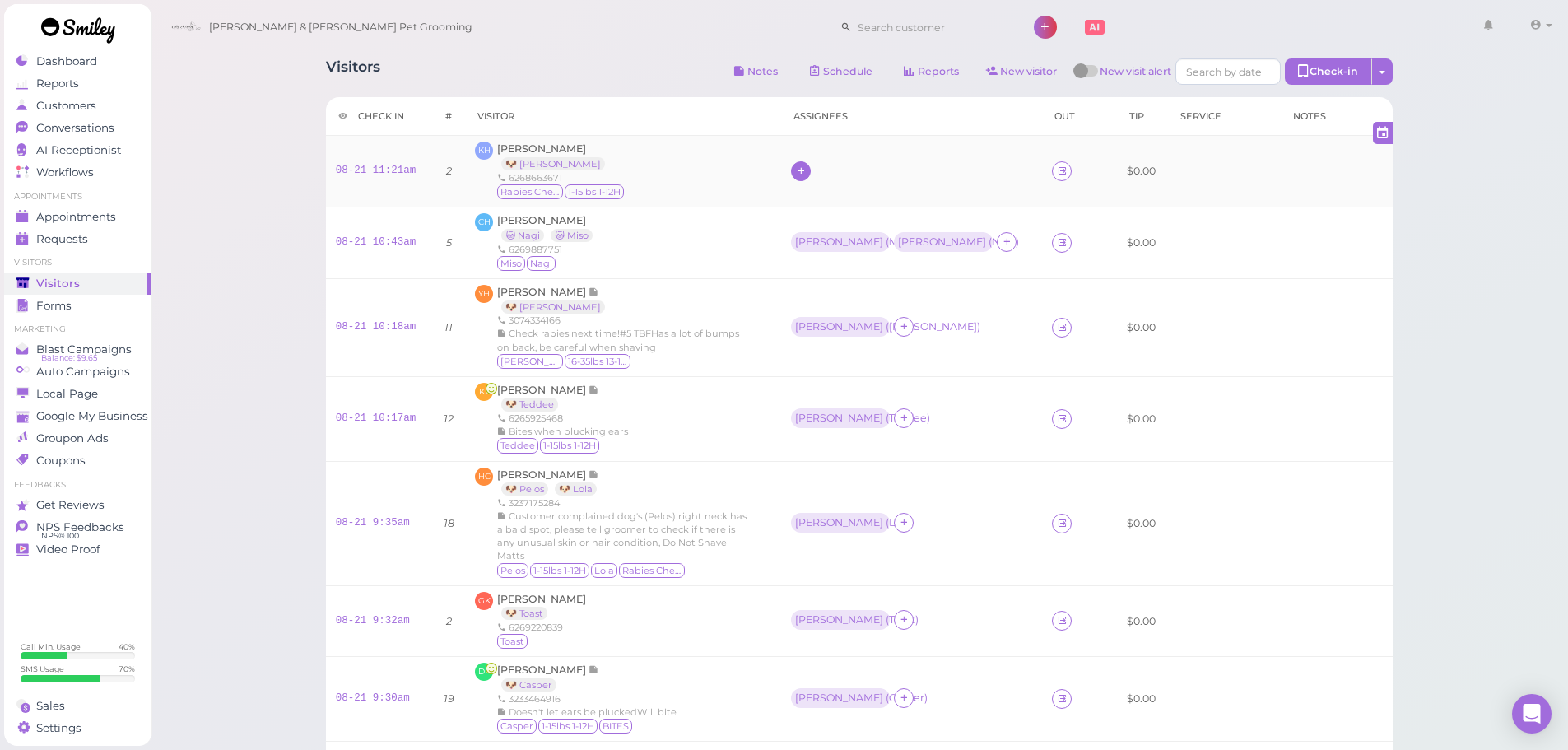
click at [811, 177] on div at bounding box center [801, 171] width 20 height 20
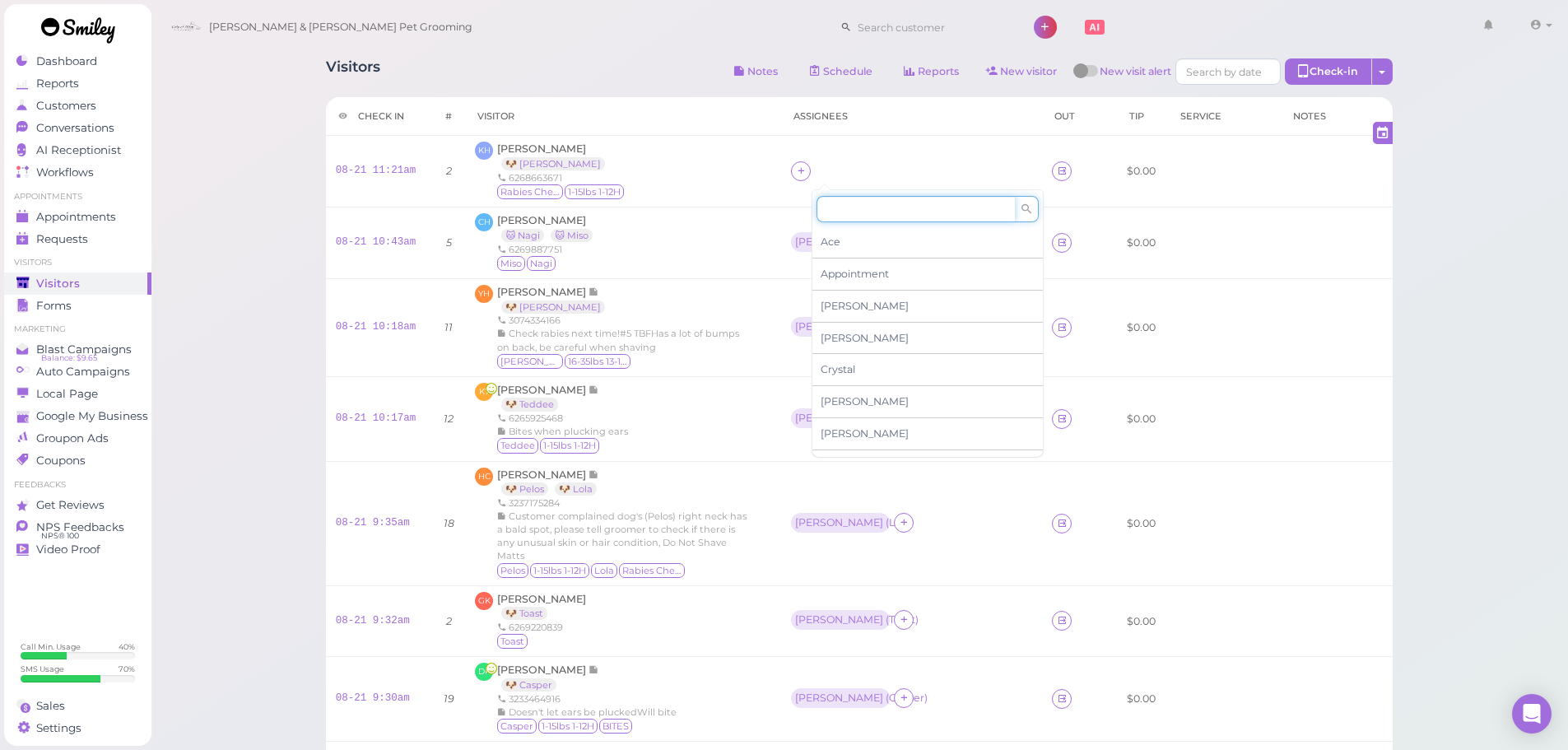
click at [883, 212] on input at bounding box center [915, 209] width 198 height 26
type input "re"
click at [865, 245] on span "[PERSON_NAME]" at bounding box center [865, 242] width 89 height 12
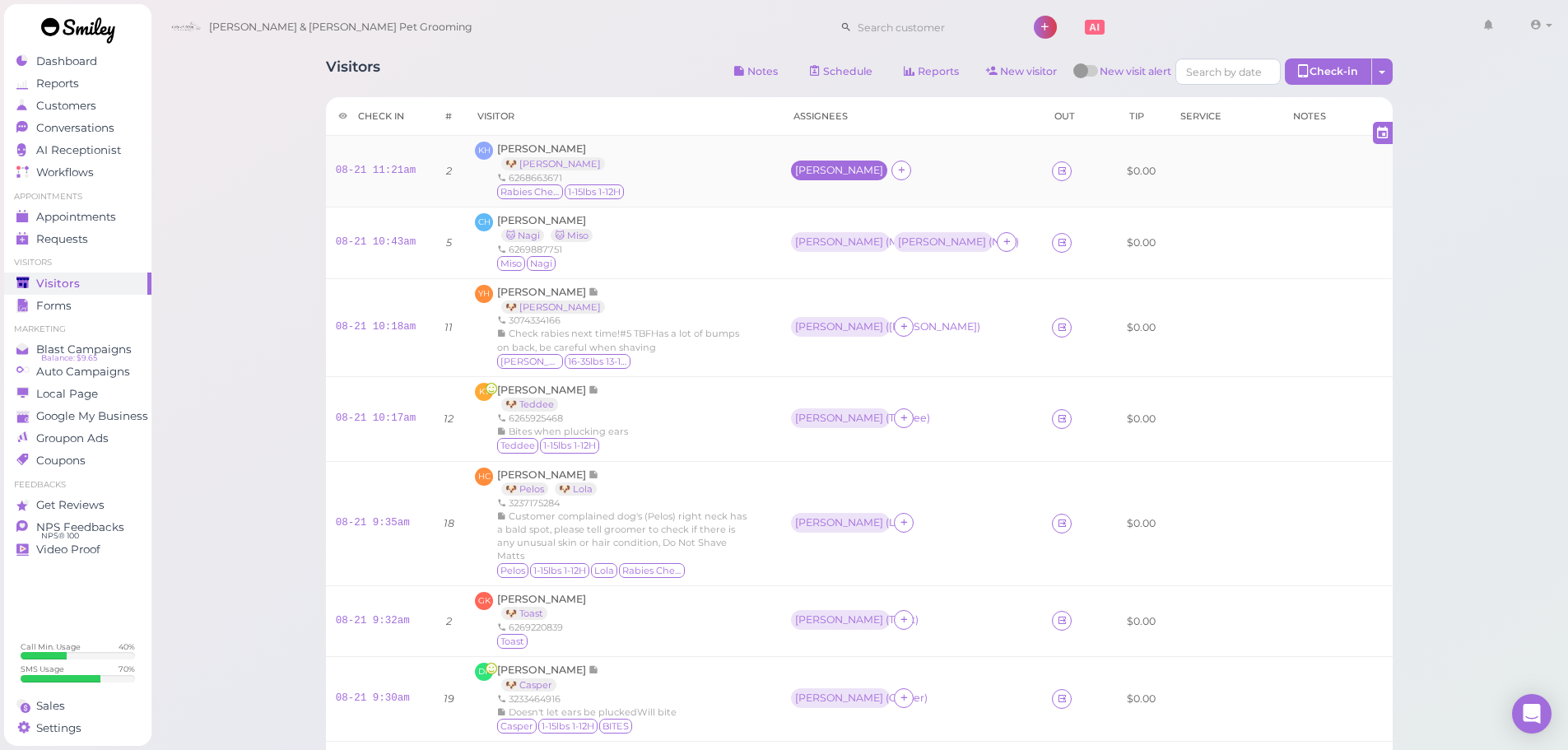
click at [830, 167] on div "[PERSON_NAME]" at bounding box center [839, 170] width 89 height 12
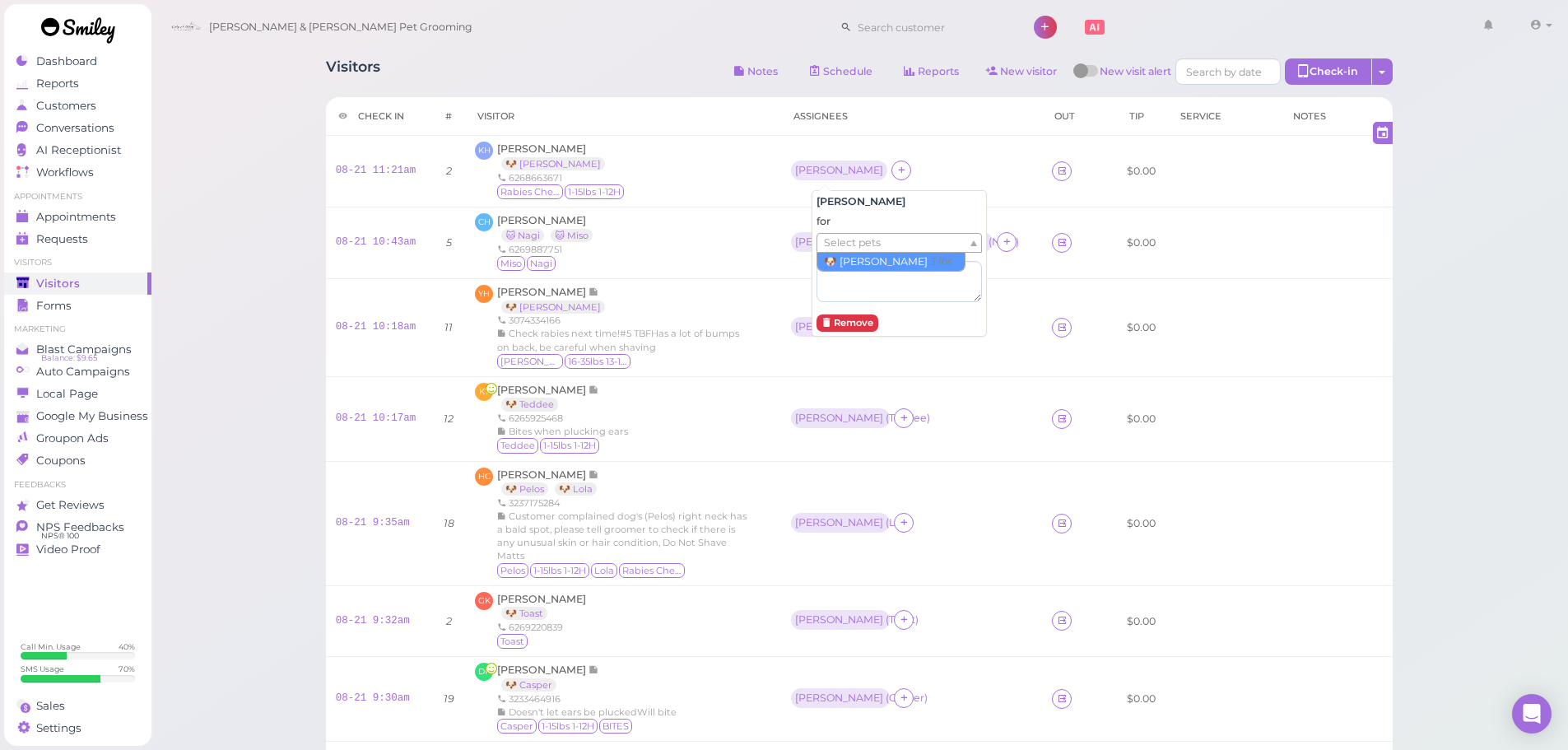
drag, startPoint x: 849, startPoint y: 236, endPoint x: 852, endPoint y: 256, distance: 20.2
click at [848, 237] on span "Select pets" at bounding box center [852, 243] width 57 height 18
click at [751, 247] on div "CH Christina Hoang 🐱 Nagi 🐱 Miso 6269887751 Miso Nagi" at bounding box center [623, 243] width 296 height 60
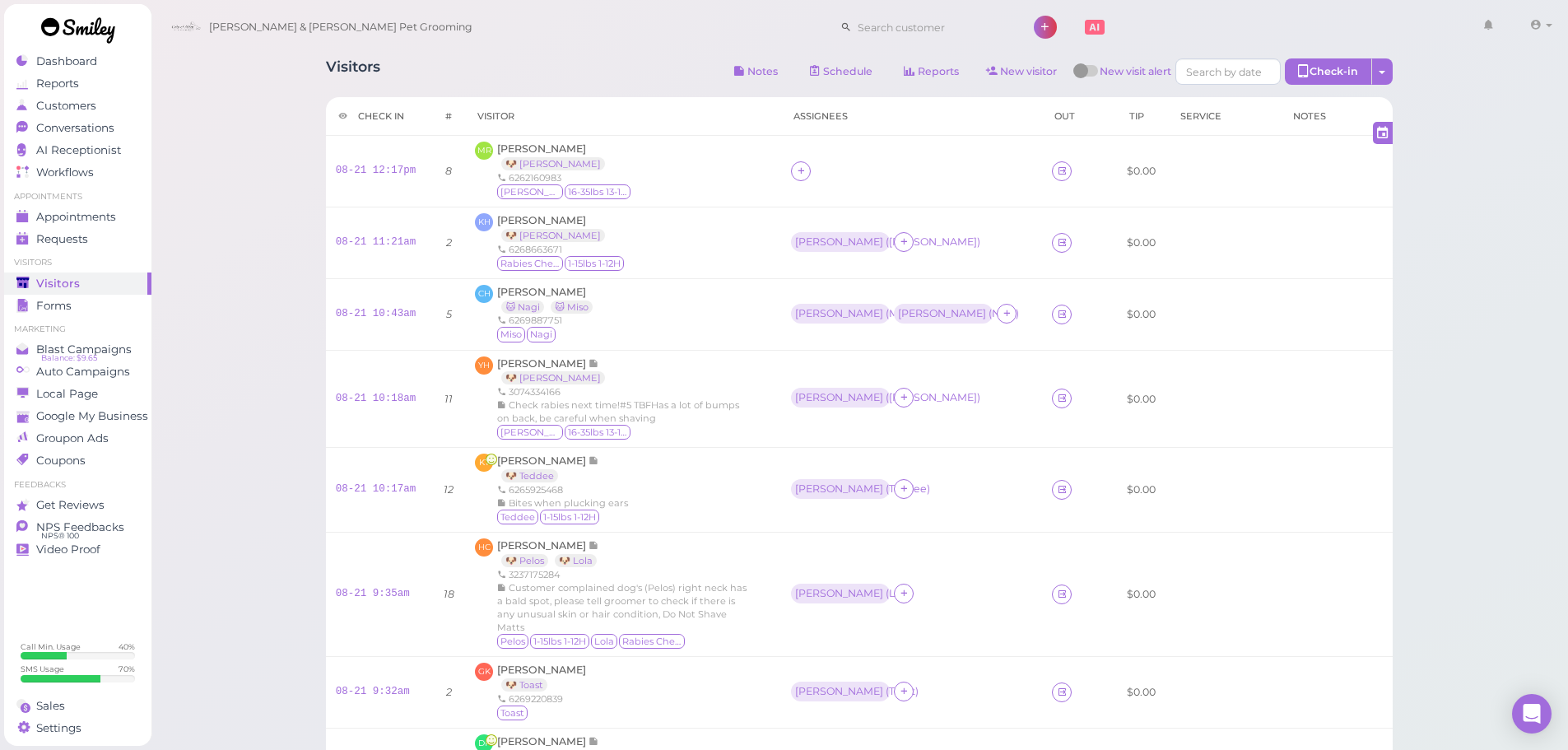
drag, startPoint x: 689, startPoint y: 184, endPoint x: 651, endPoint y: 67, distance: 123.0
click at [689, 184] on div "MR Maria Ramirez 🐶 Luna 6262160983 Luna 16-35lbs 13-15H" at bounding box center [623, 171] width 296 height 60
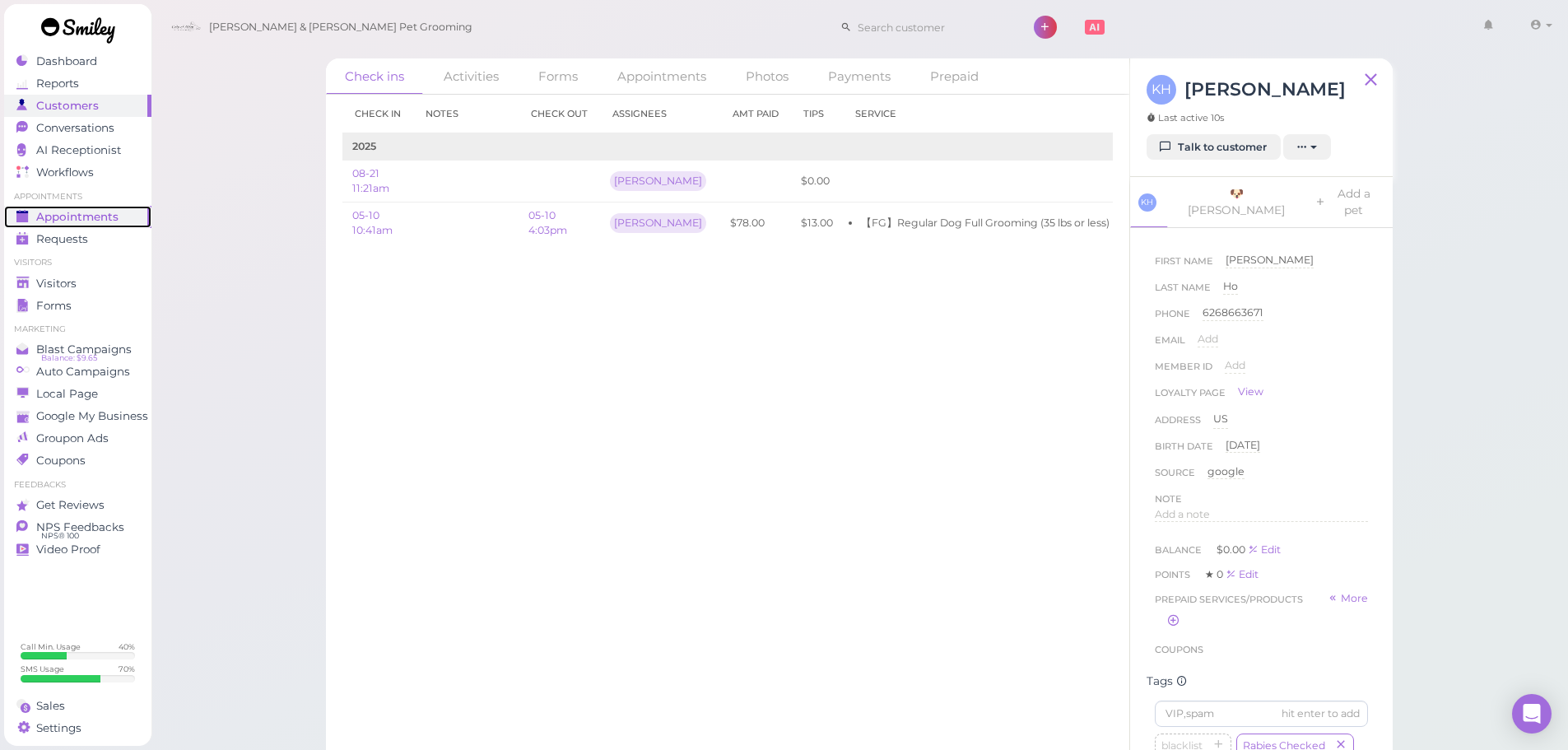
click at [101, 212] on span "Appointments" at bounding box center [77, 217] width 83 height 14
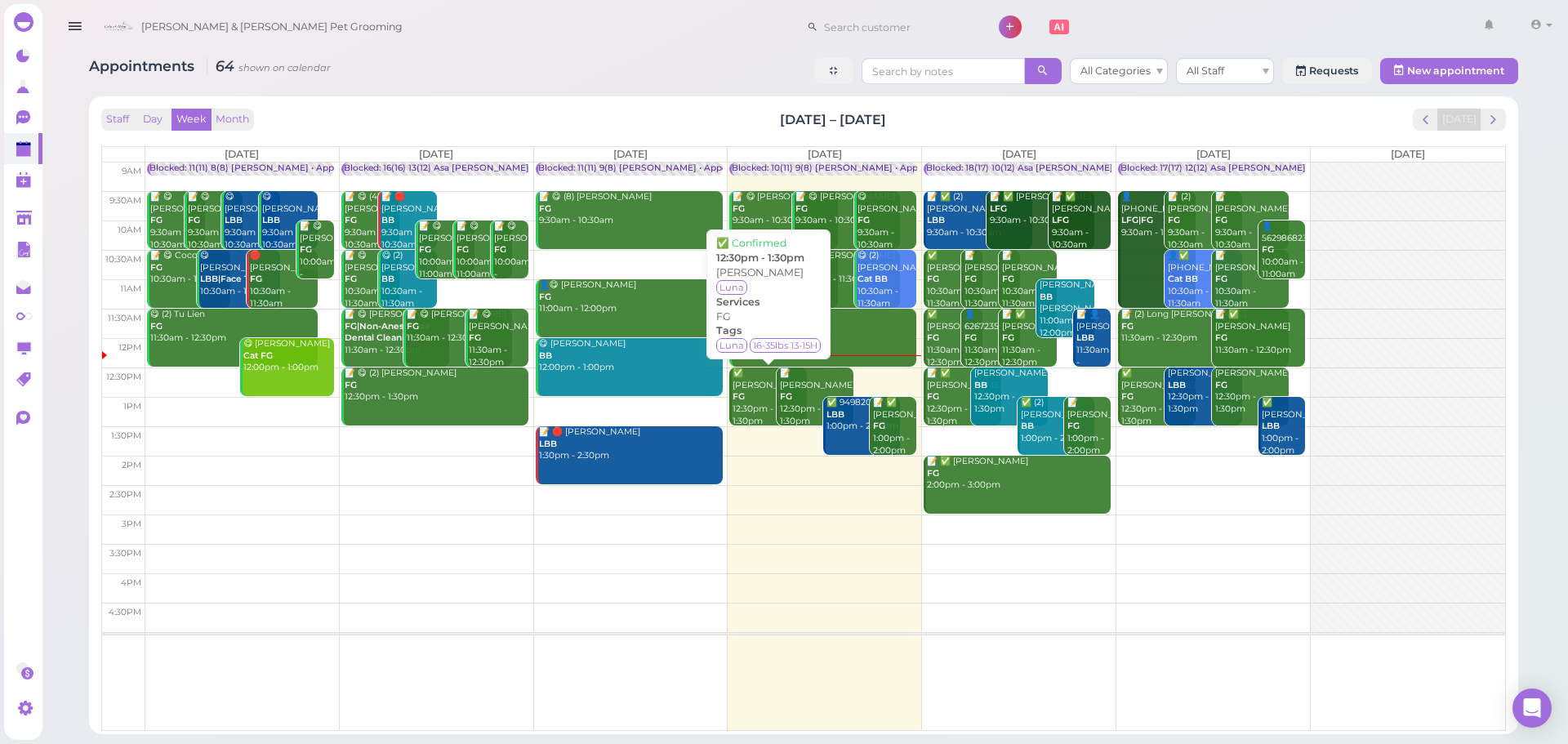
click at [760, 397] on div "✅ Maria Ramirez FG 12:30pm - 1:30pm" at bounding box center [769, 397] width 74 height 59
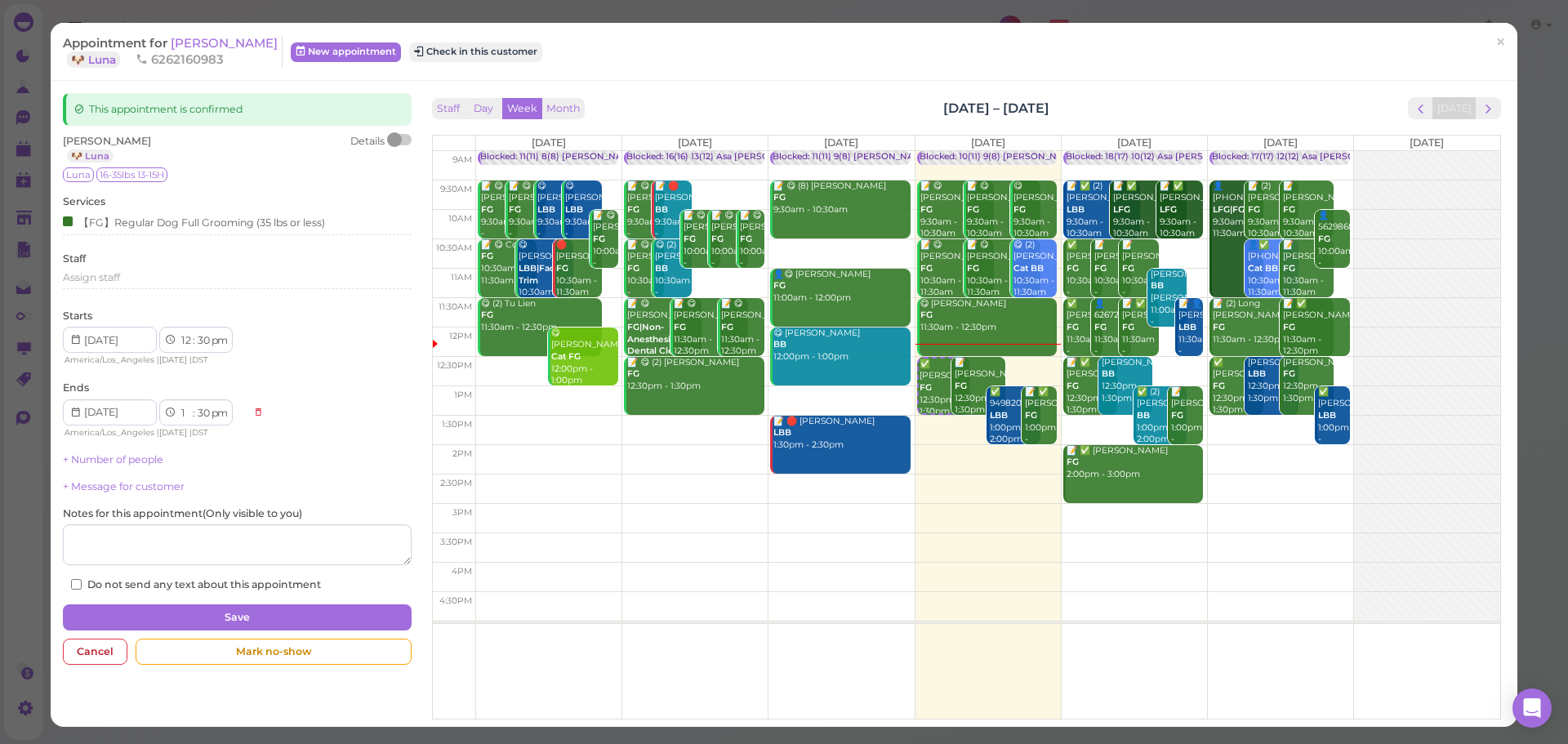
click at [499, 37] on div "Appointment for Maria Ramirez 🐶 Luna 6262160983 New appointment Check in this c…" at bounding box center [776, 51] width 1425 height 33
click at [506, 64] on div "Appointment for Maria Ramirez 🐶 Luna 6262160983 New appointment Check in this c…" at bounding box center [776, 51] width 1425 height 33
click at [508, 58] on button "Check in this customer" at bounding box center [476, 52] width 133 height 20
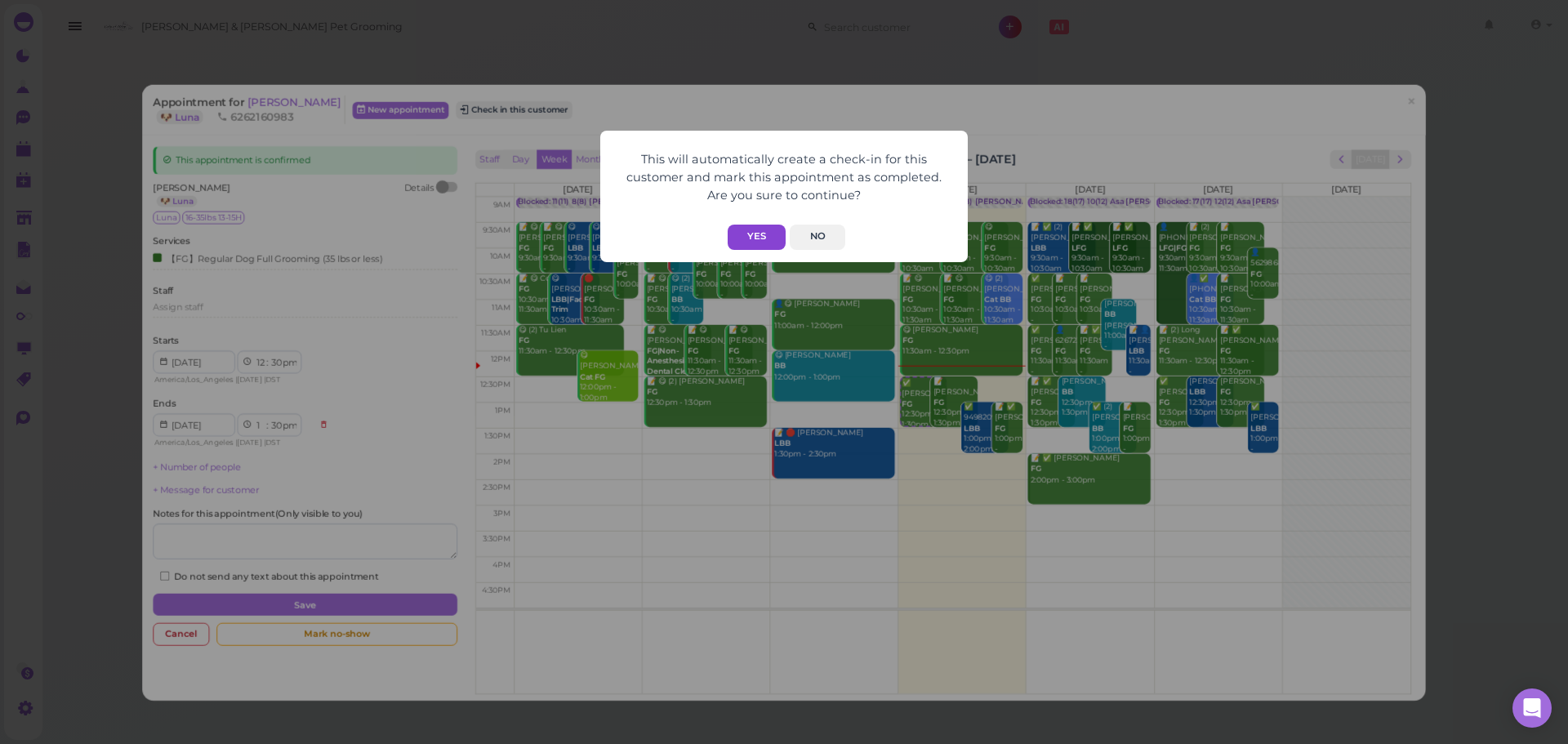
click at [742, 230] on button "Yes" at bounding box center [756, 238] width 58 height 26
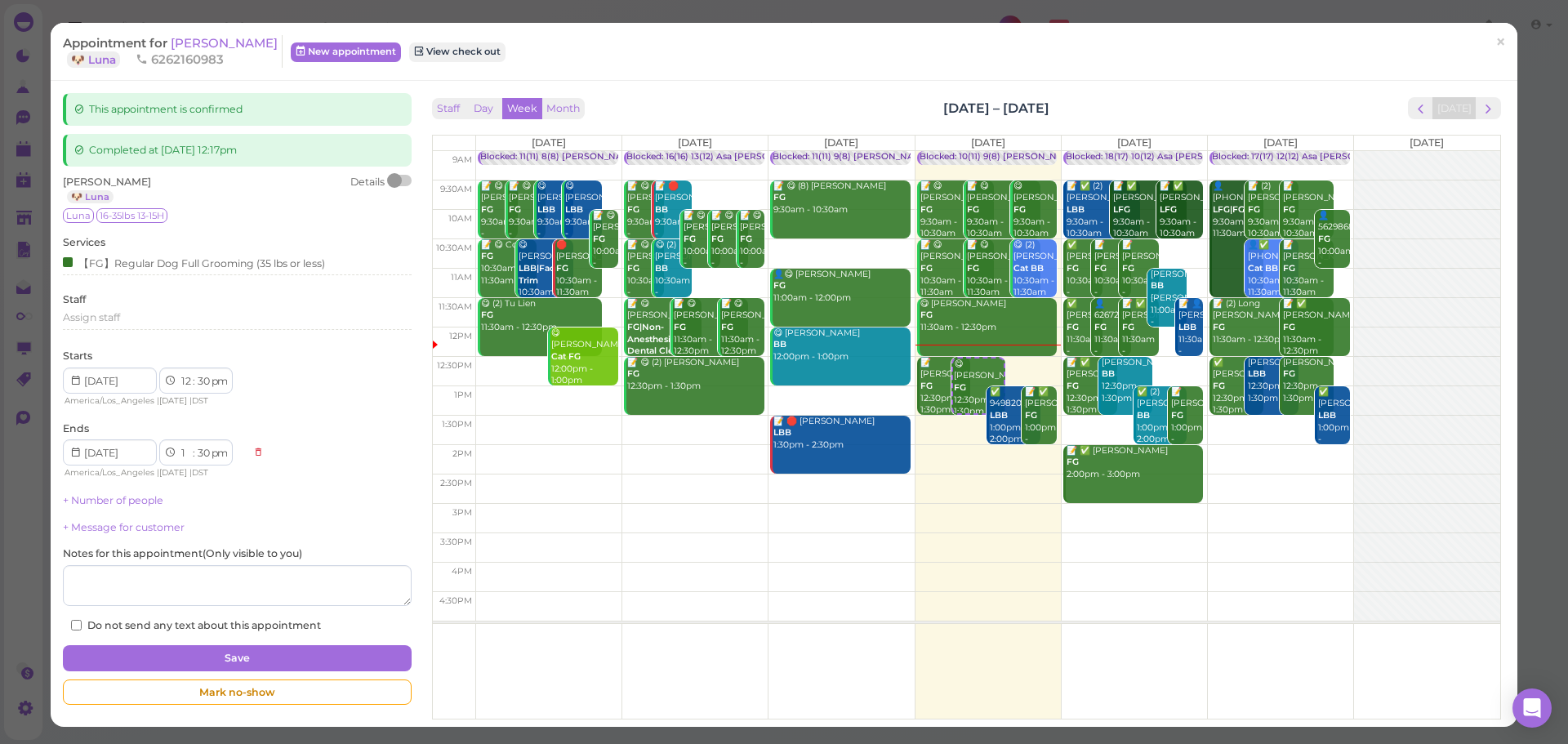
click at [657, 107] on div "Staff Day Week Month Aug 18 – 24, 2025 Today" at bounding box center [966, 108] width 1069 height 22
click at [221, 38] on span "Maria Ramirez" at bounding box center [224, 43] width 107 height 16
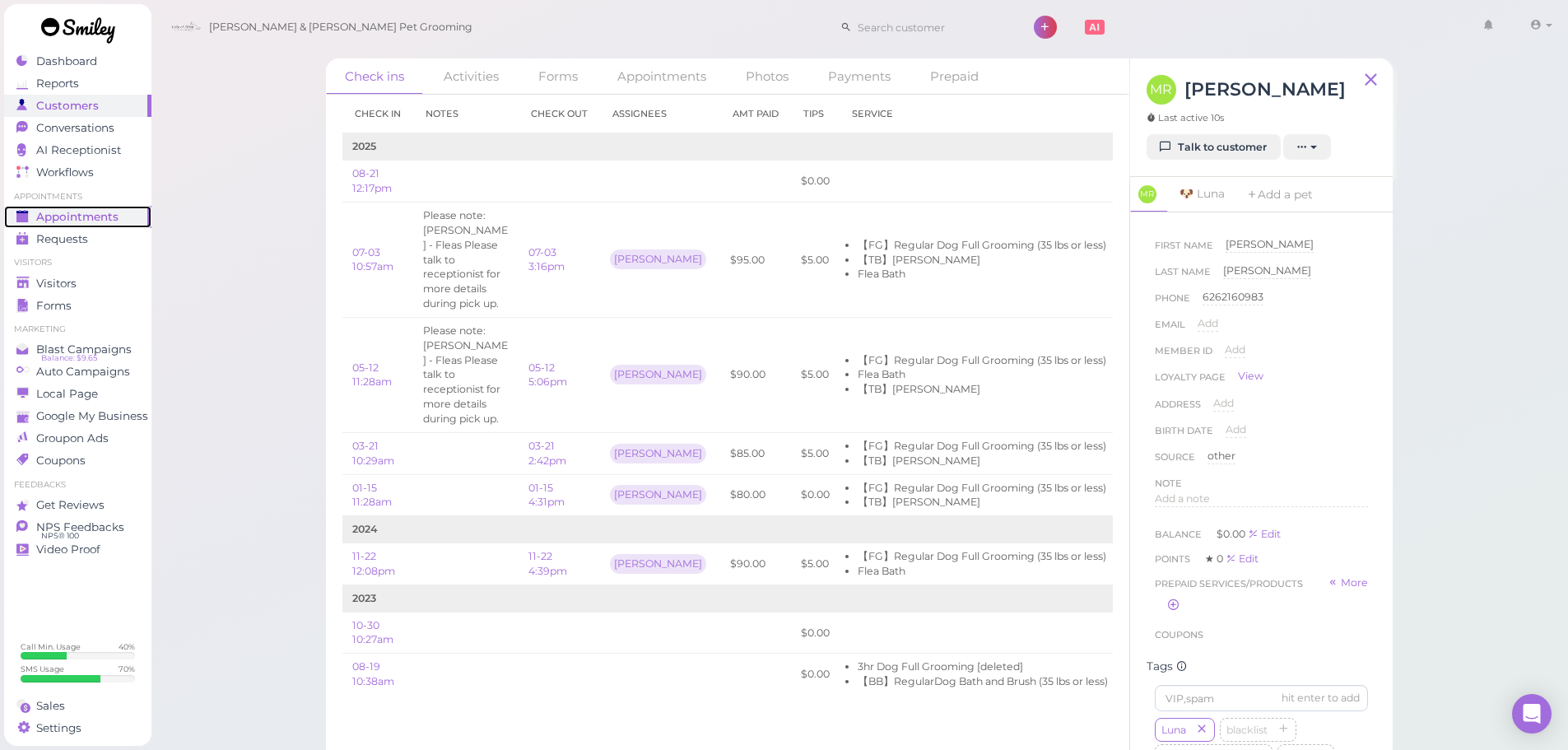
click at [121, 222] on div "Appointments" at bounding box center [76, 217] width 118 height 14
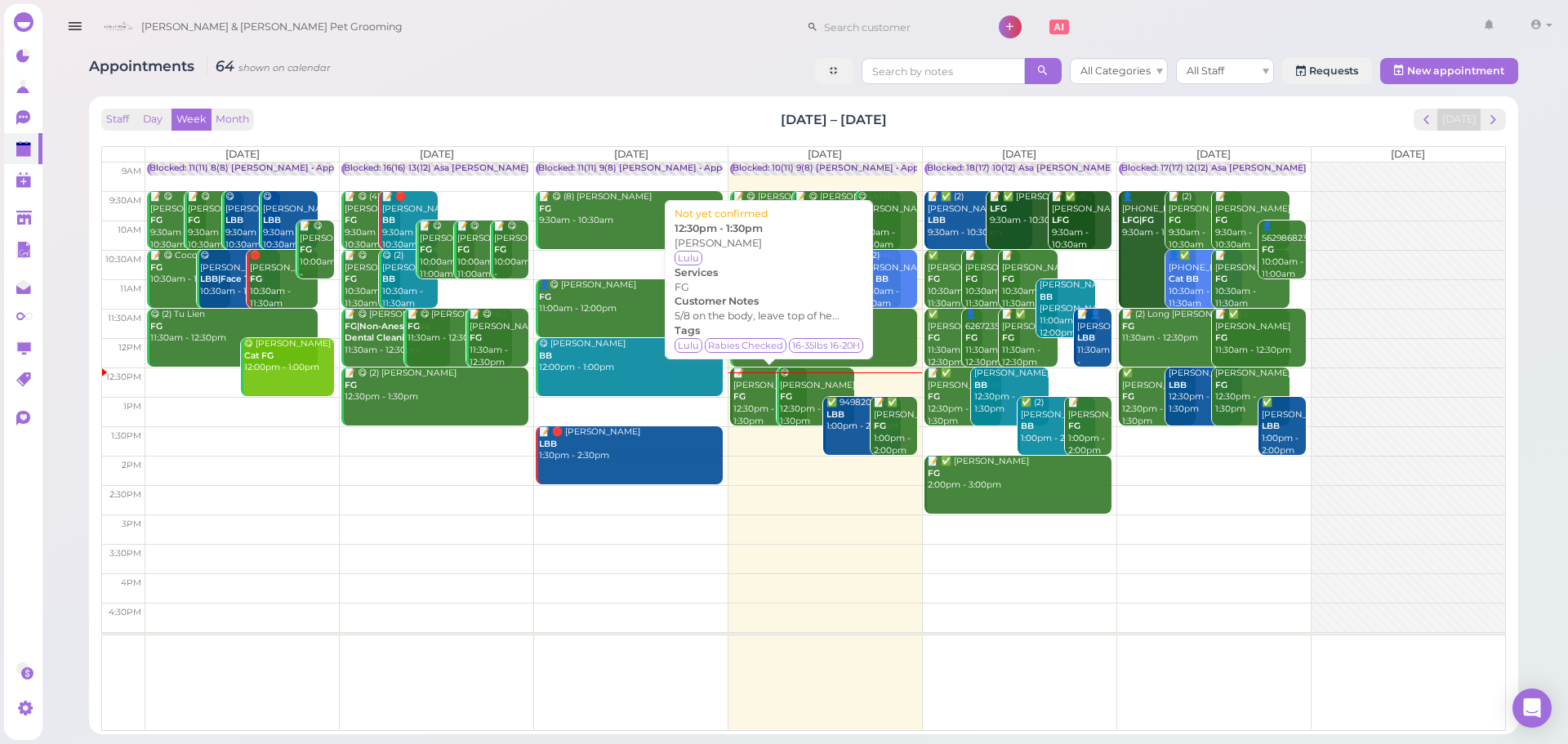
click at [753, 412] on div "📝 Josie Cosio FG 12:30pm - 1:30pm" at bounding box center [769, 397] width 74 height 59
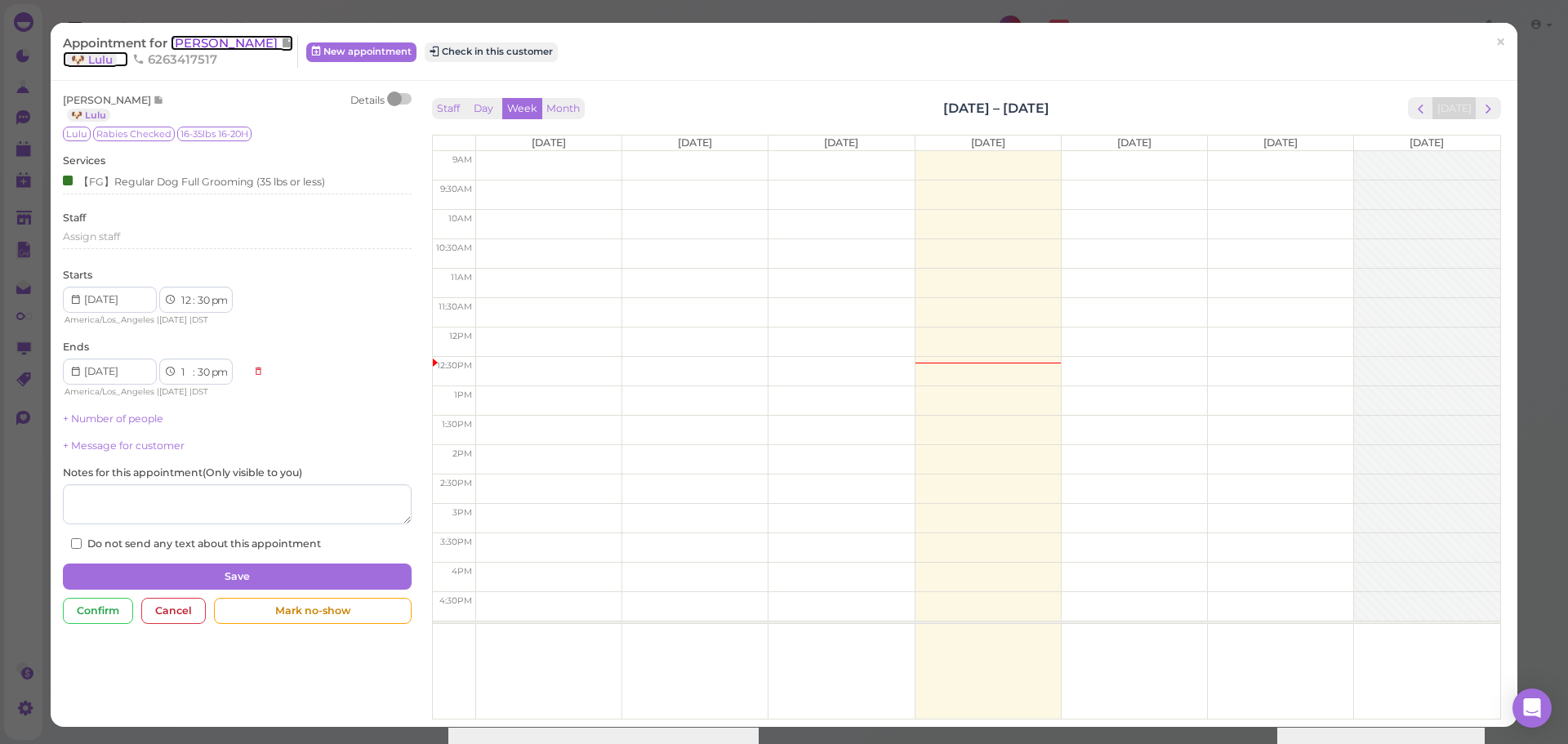
click at [195, 45] on span "Josie Cosio" at bounding box center [226, 43] width 111 height 16
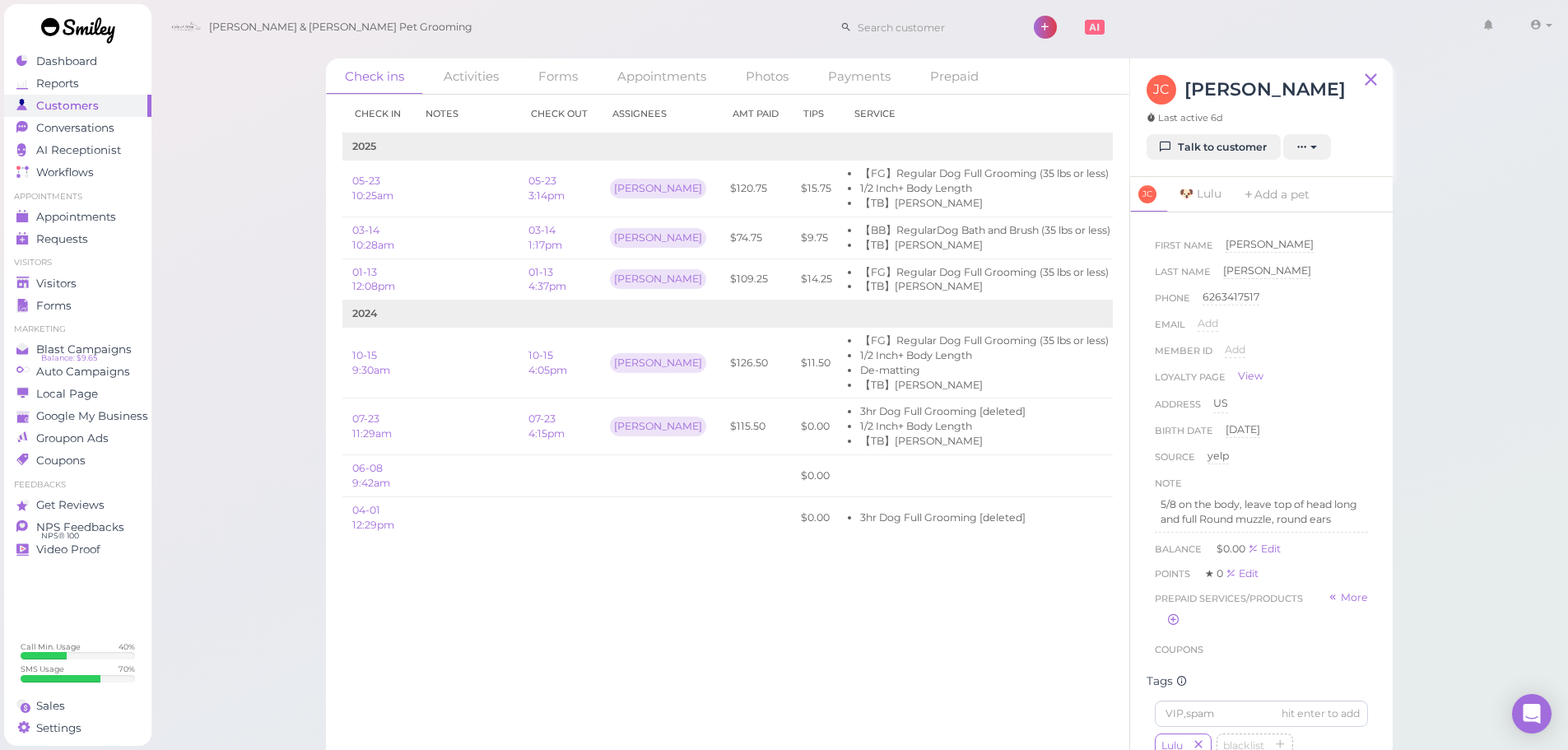
click at [1222, 164] on div "JC Josie Cosio Last active 6d Talk to customer New appointment Add stamps Add/R…" at bounding box center [1262, 117] width 263 height 118
click at [1223, 156] on link "Talk to customer" at bounding box center [1214, 147] width 134 height 26
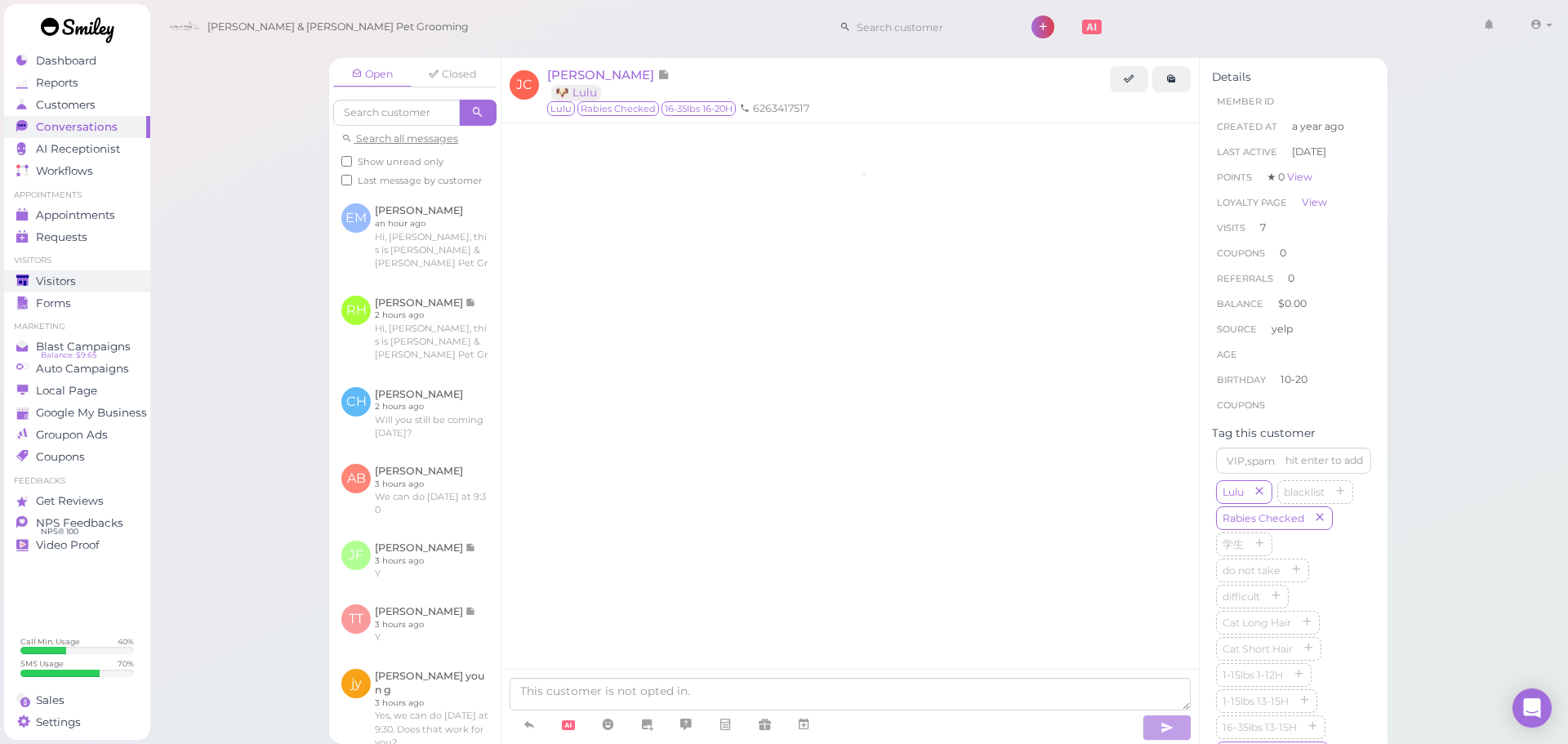
scroll to position [2605, 0]
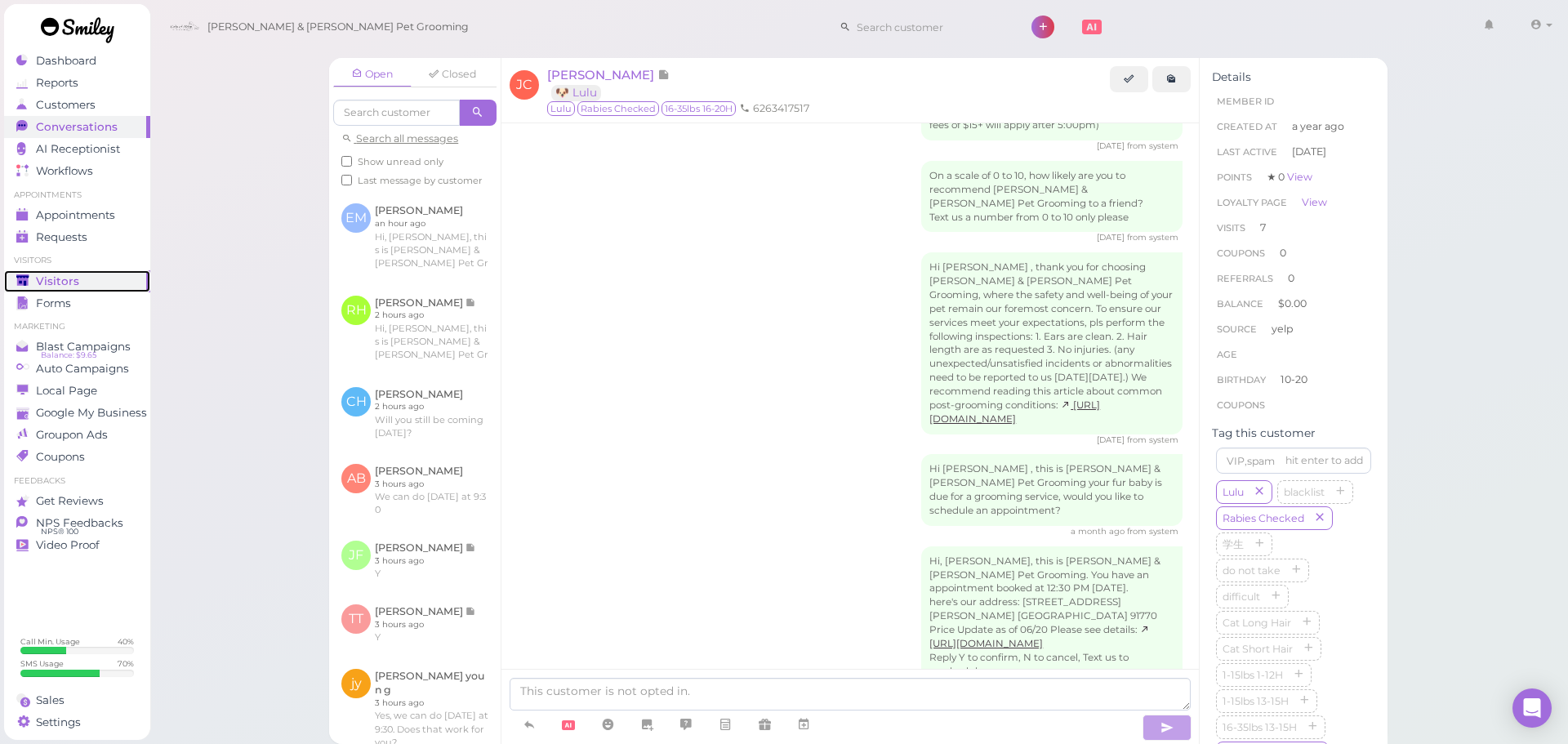
click at [62, 281] on span "Visitors" at bounding box center [57, 281] width 43 height 14
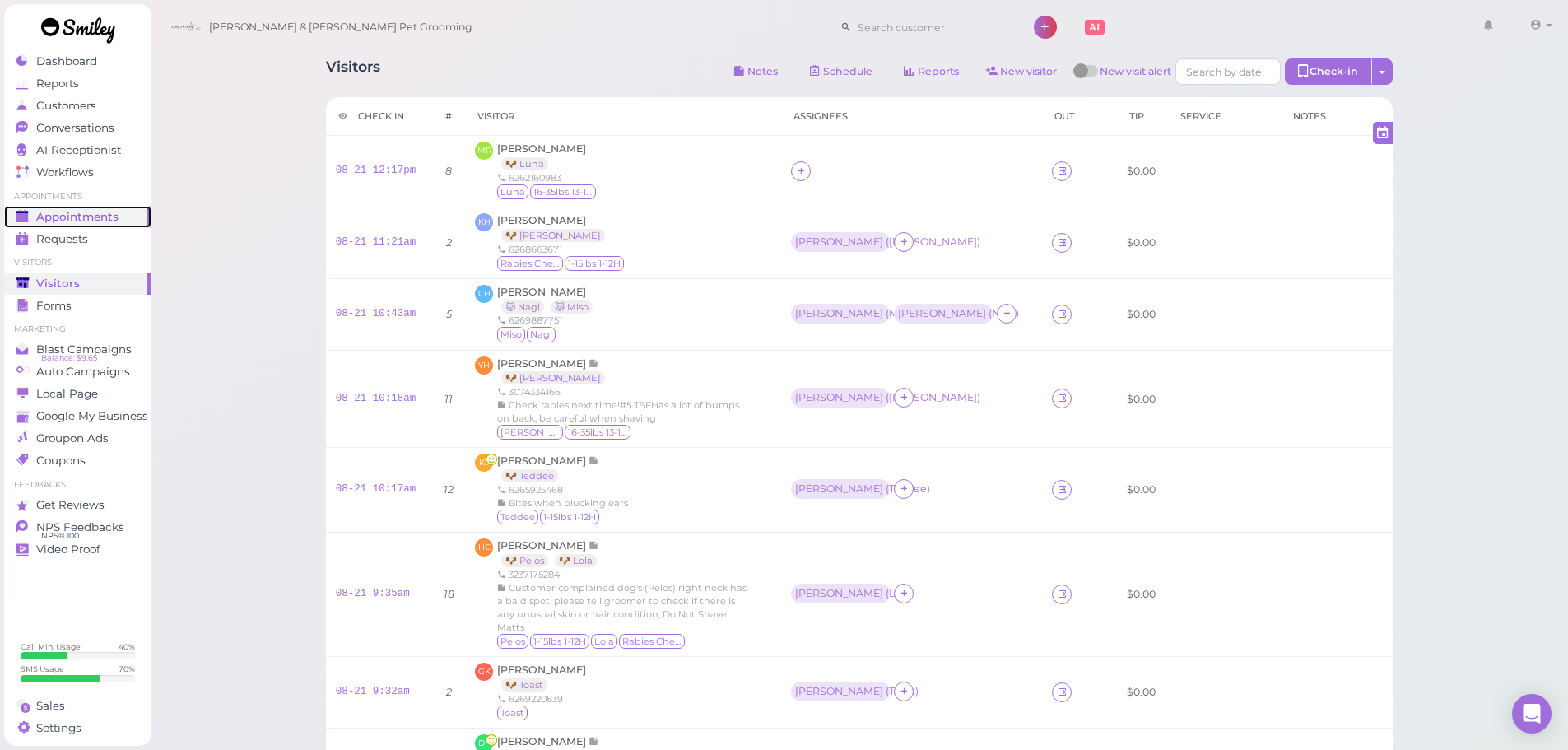
click at [133, 225] on link "Appointments" at bounding box center [78, 217] width 147 height 22
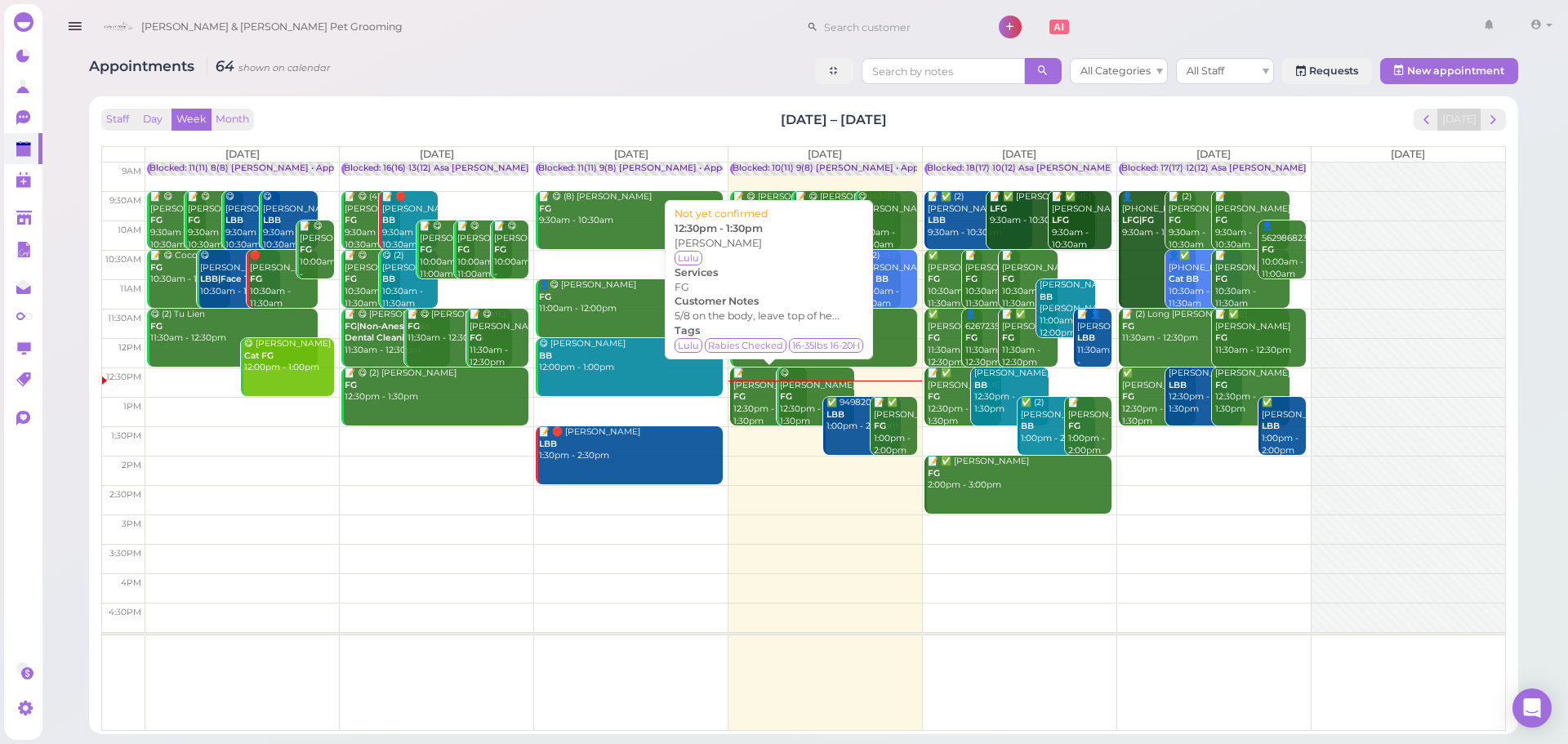
click at [767, 400] on div "📝 Josie Cosio FG 12:30pm - 1:30pm" at bounding box center [769, 397] width 74 height 59
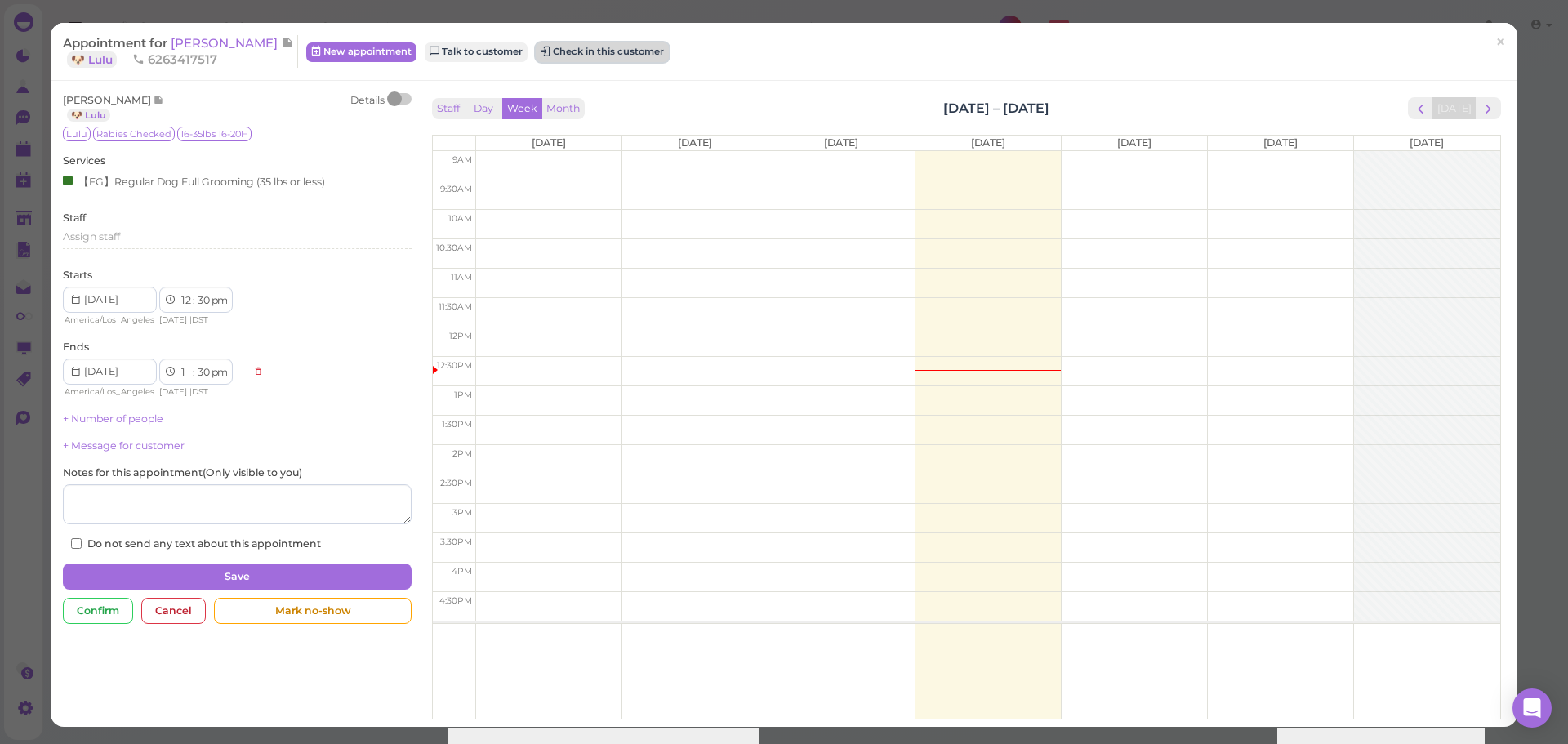
click at [538, 45] on button "Check in this customer" at bounding box center [602, 52] width 133 height 20
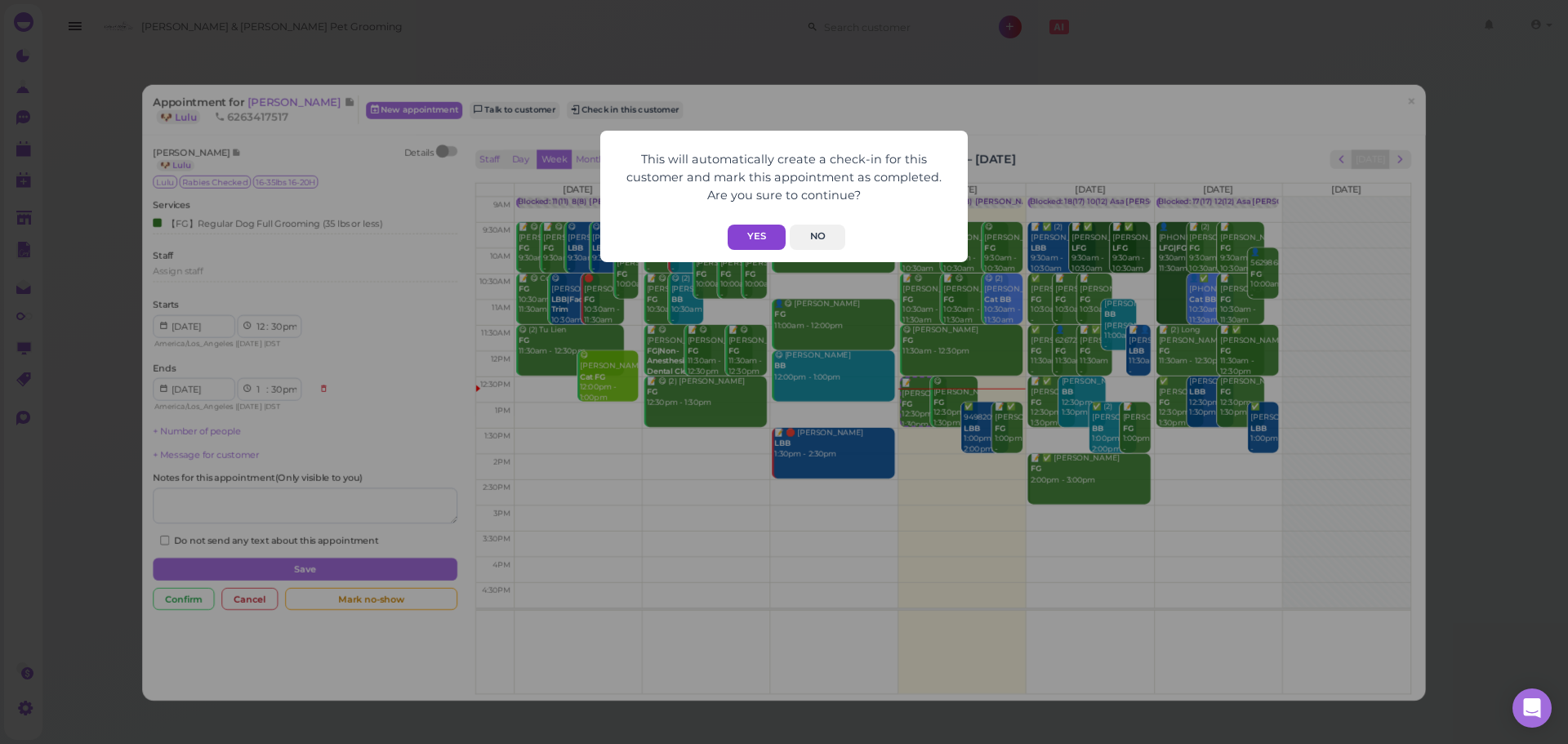
click at [763, 238] on button "Yes" at bounding box center [756, 238] width 58 height 26
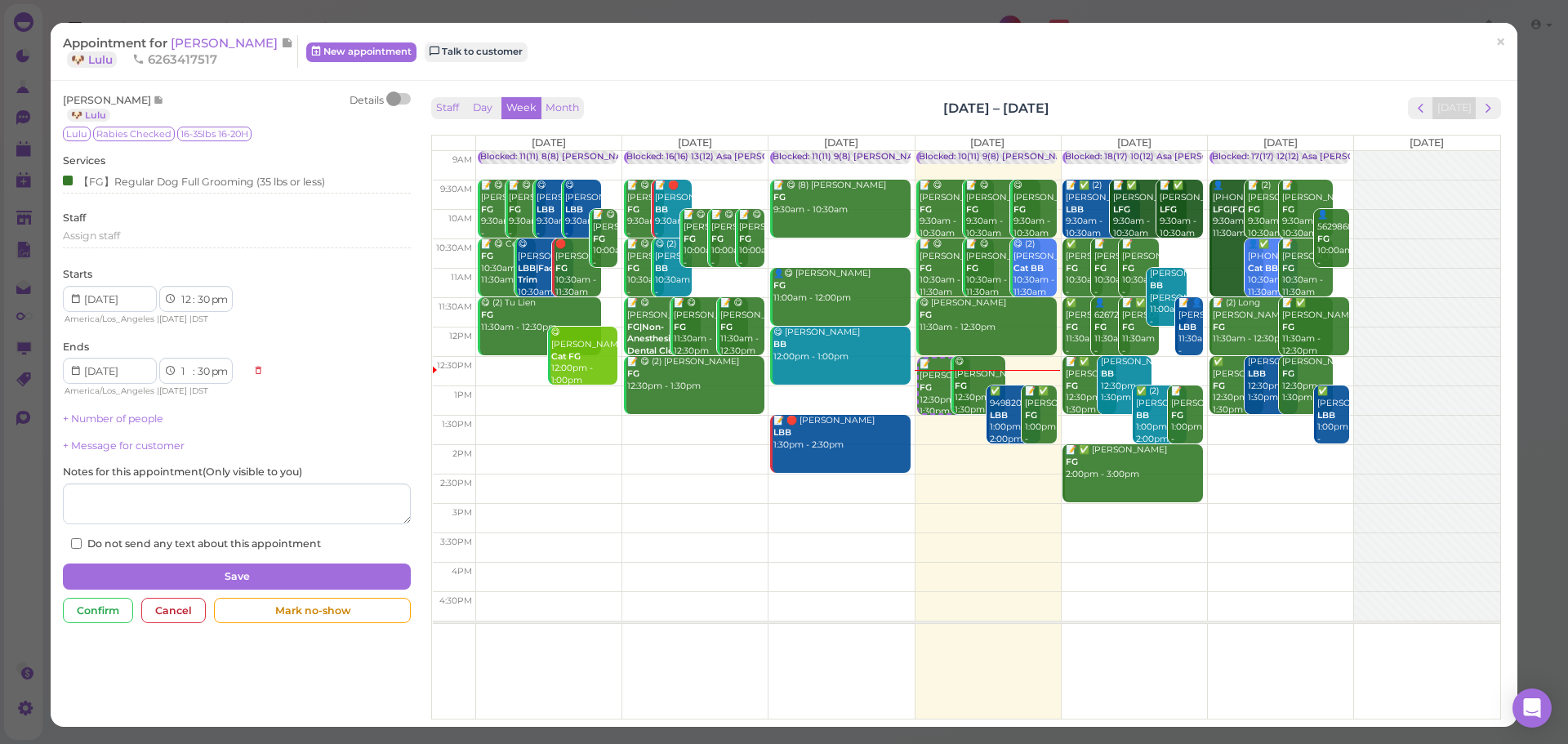
click at [863, 109] on div "Staff Day Week Month Aug 18 – 24, 2025 Today" at bounding box center [966, 108] width 1069 height 22
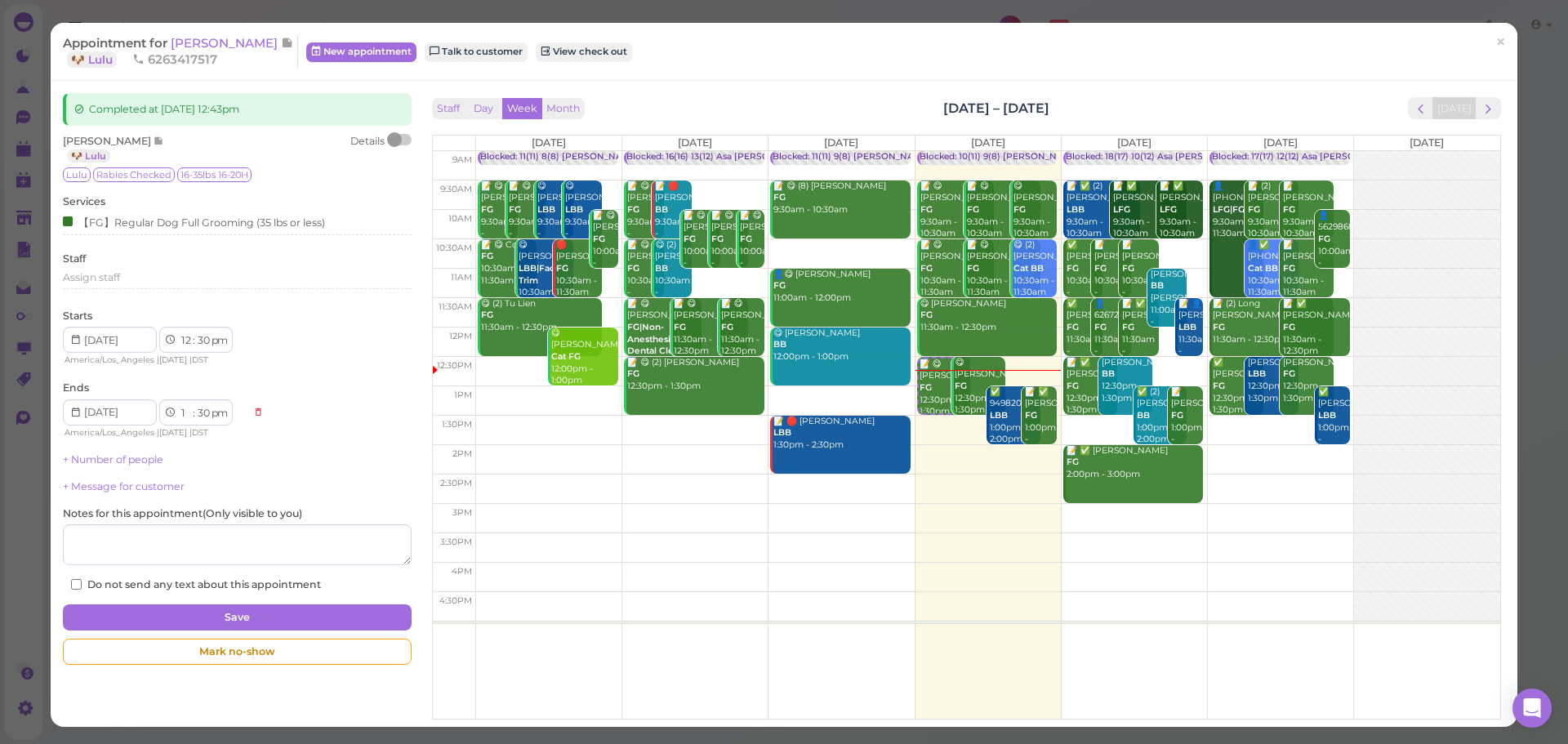
click at [215, 53] on span "6263417517" at bounding box center [175, 59] width 85 height 16
click at [206, 43] on span "Josie Cosio" at bounding box center [226, 43] width 111 height 16
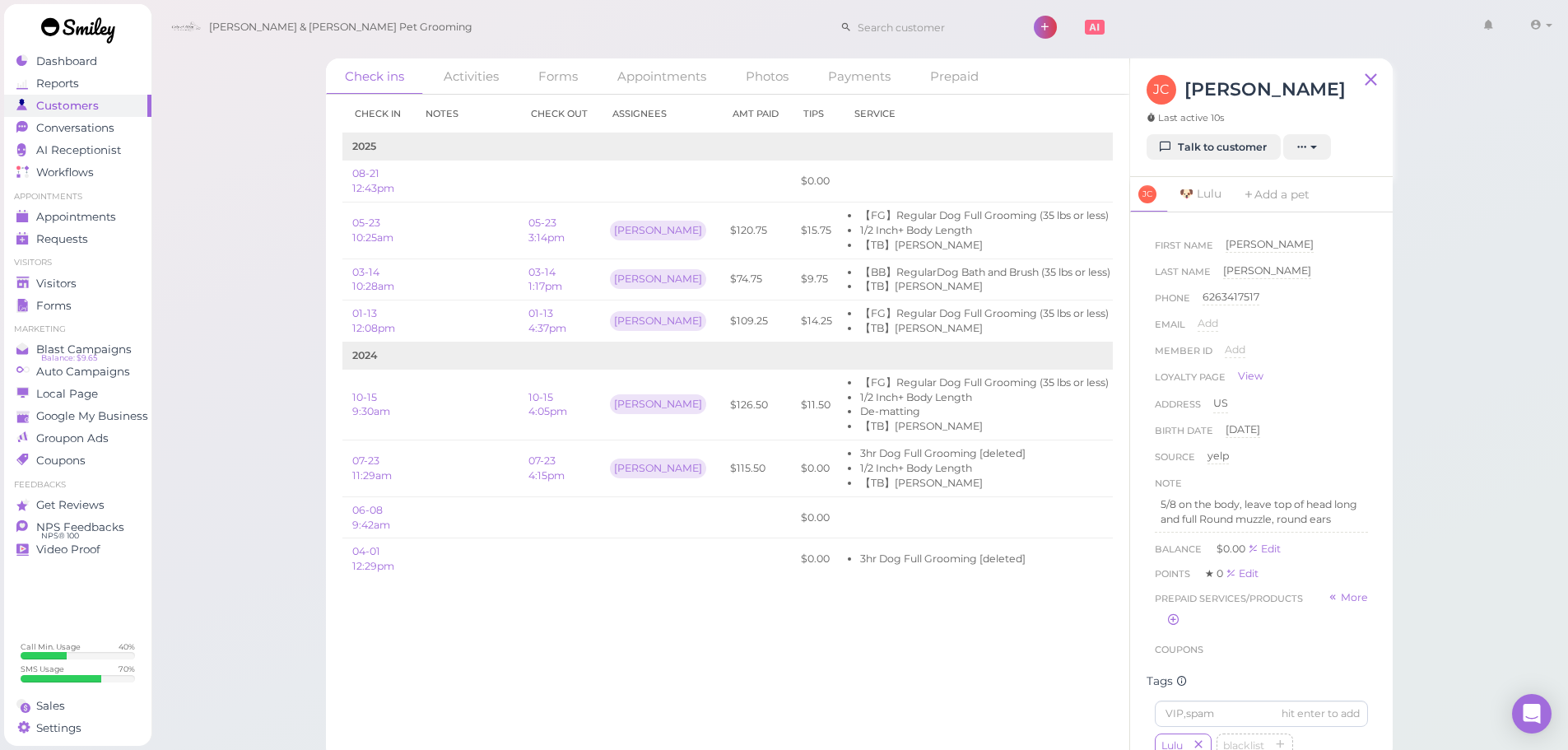
click at [305, 263] on div "Check ins Activities Forms Appointments Photos Payments Prepaid Check in Notes …" at bounding box center [860, 403] width 1108 height 714
drag, startPoint x: 301, startPoint y: 262, endPoint x: 293, endPoint y: 270, distance: 11.3
click at [301, 262] on div "Check ins Activities Forms Appointments Photos Payments Prepaid Check in Notes …" at bounding box center [860, 380] width 1419 height 761
click at [256, 354] on div "Check ins Activities Forms Appointments Photos Payments Prepaid Check in Notes …" at bounding box center [860, 380] width 1419 height 761
click at [1490, 317] on div "Check ins Activities Forms Appointments Photos Payments Prepaid Check in Notes …" at bounding box center [860, 380] width 1419 height 761
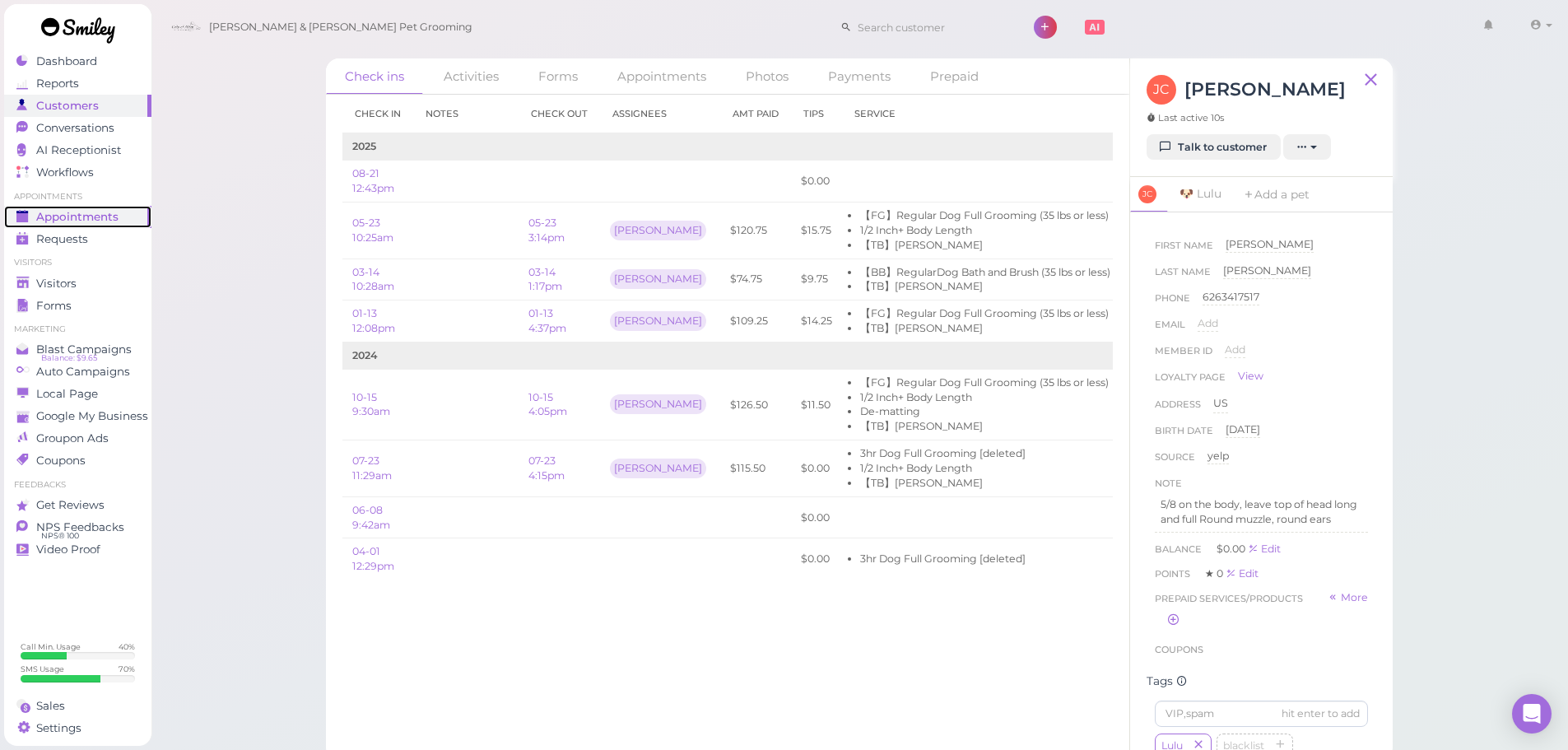
click at [131, 227] on link "Appointments" at bounding box center [78, 217] width 147 height 22
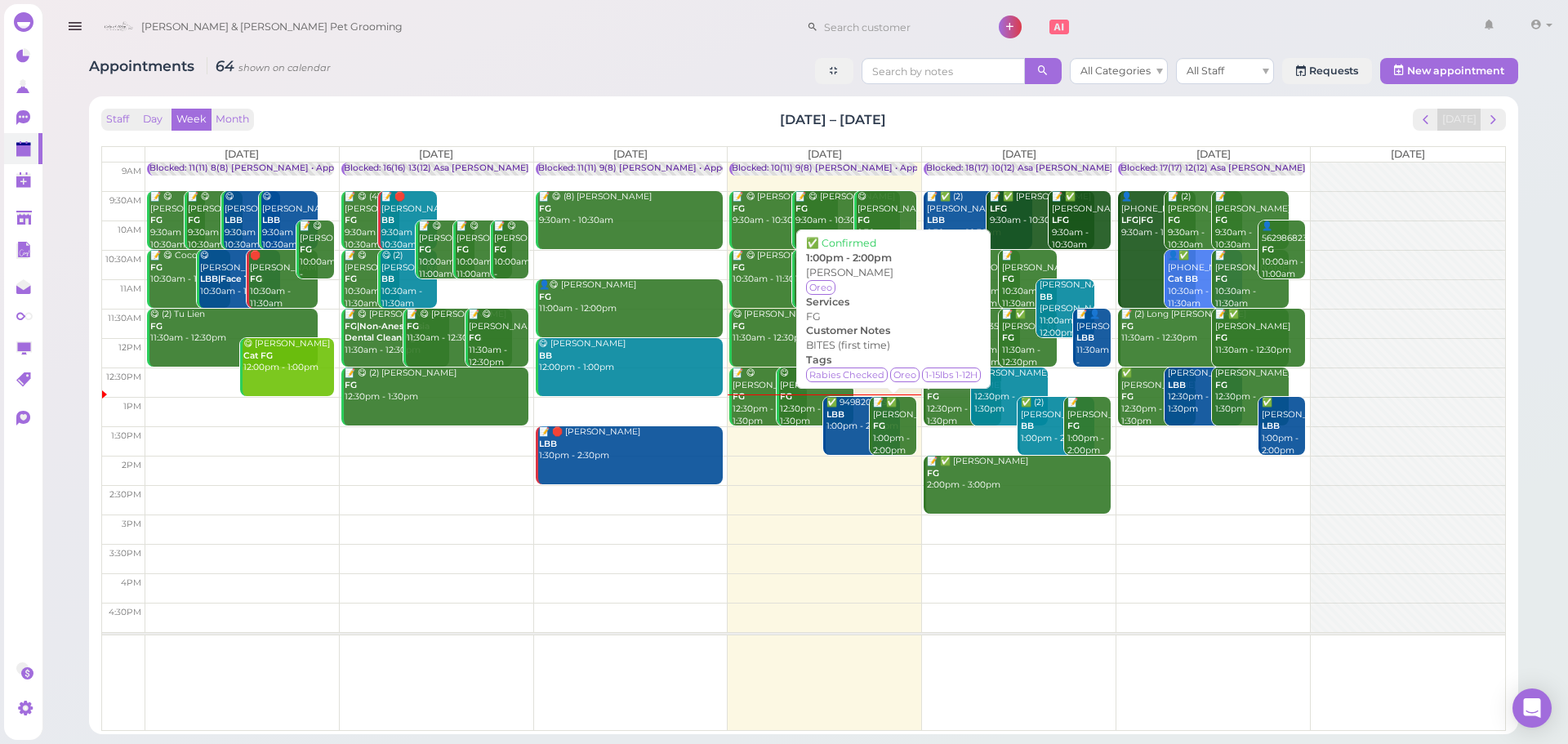
click at [904, 425] on div "📝 ✅ Letty Barraga FG 1:00pm - 2:00pm" at bounding box center [895, 426] width 44 height 59
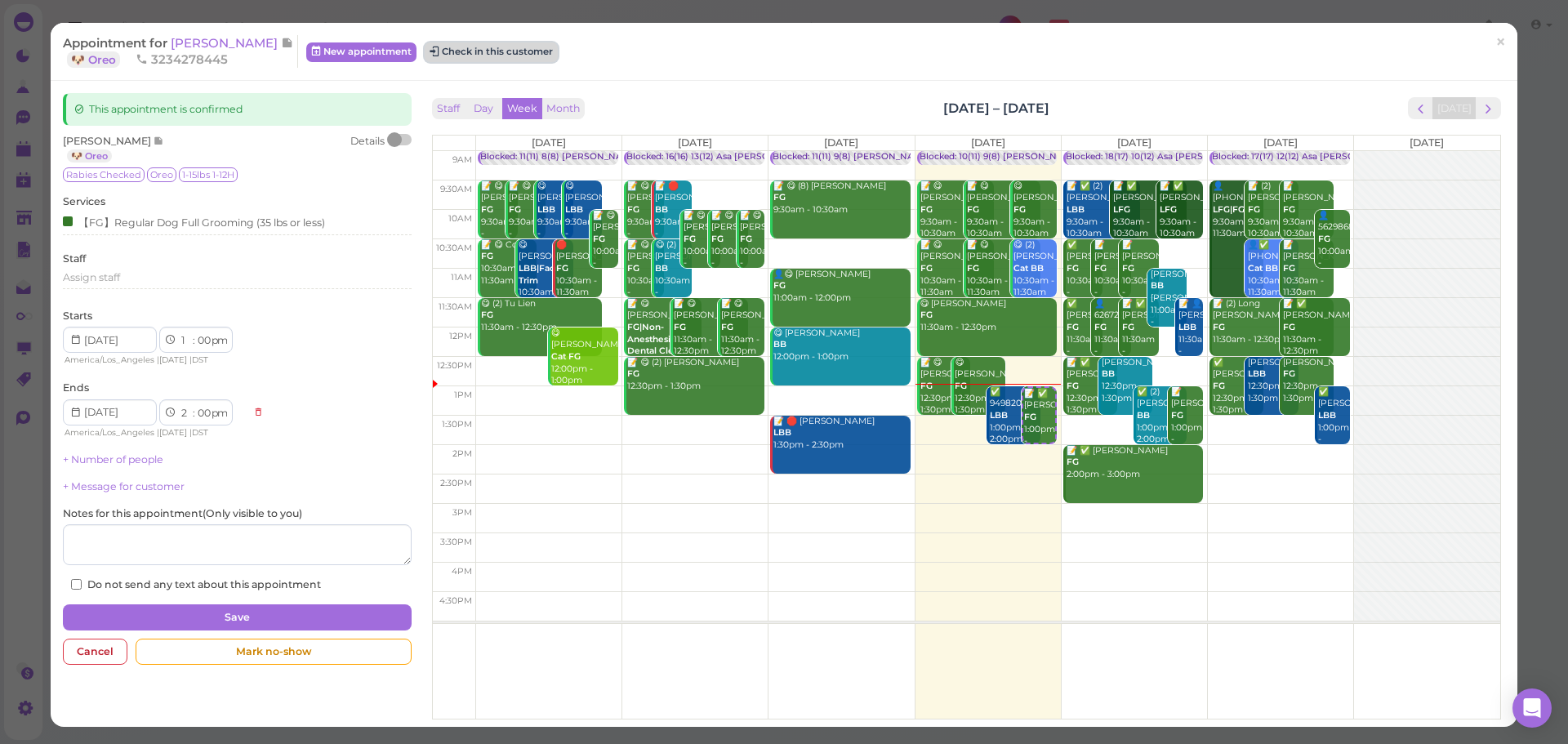
click at [471, 51] on button "Check in this customer" at bounding box center [490, 52] width 133 height 20
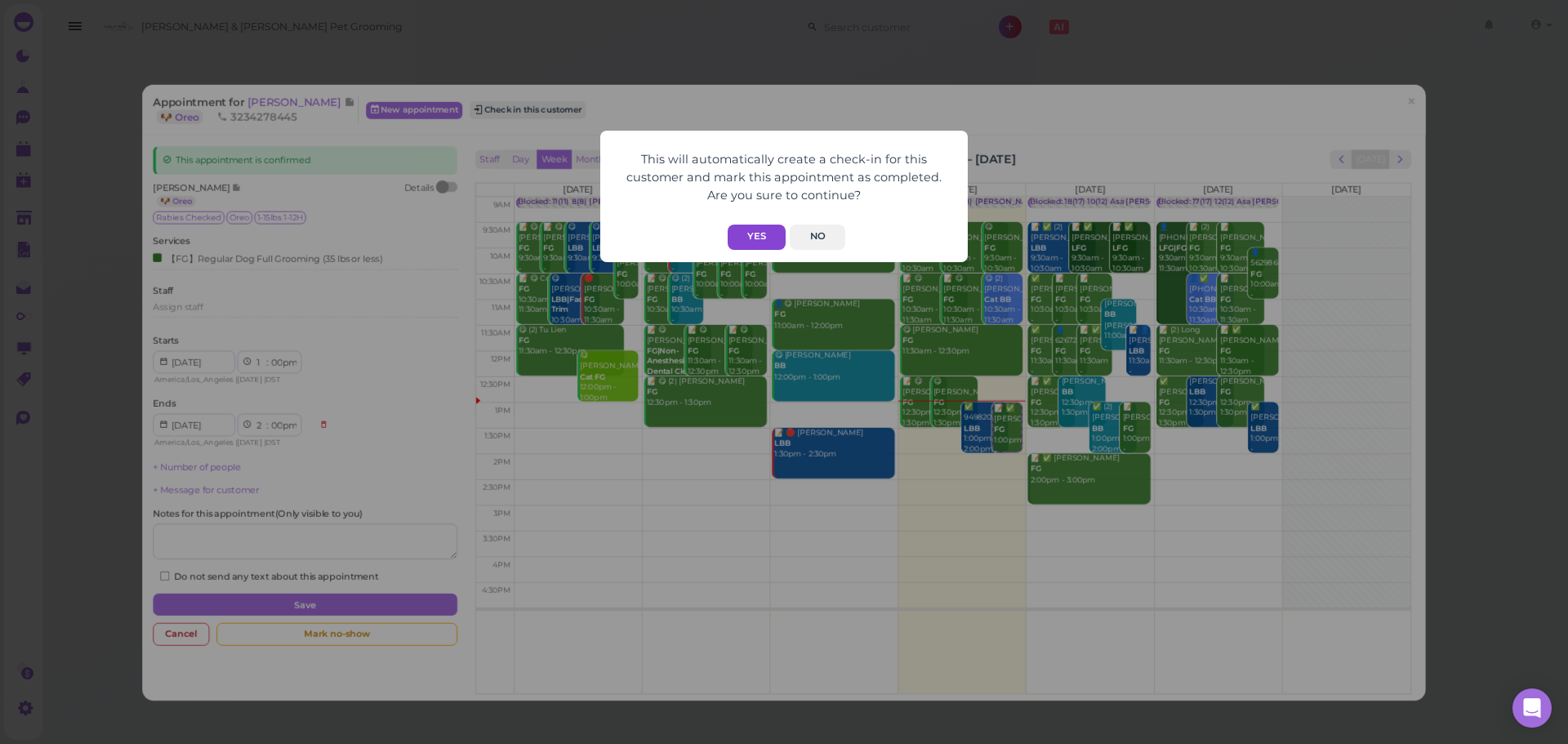
click at [760, 225] on button "Yes" at bounding box center [756, 238] width 58 height 26
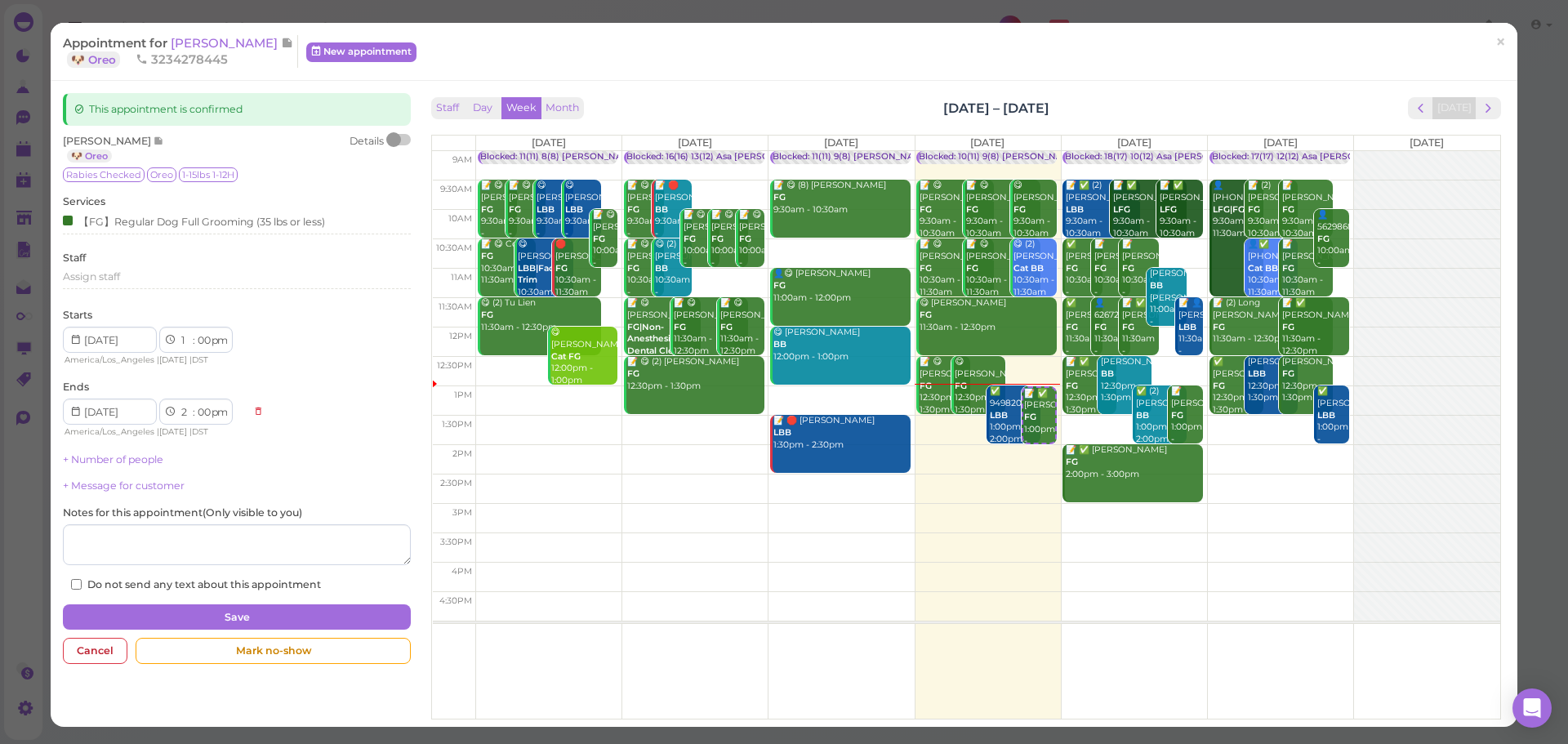
click at [221, 51] on span "3234278445" at bounding box center [181, 59] width 92 height 16
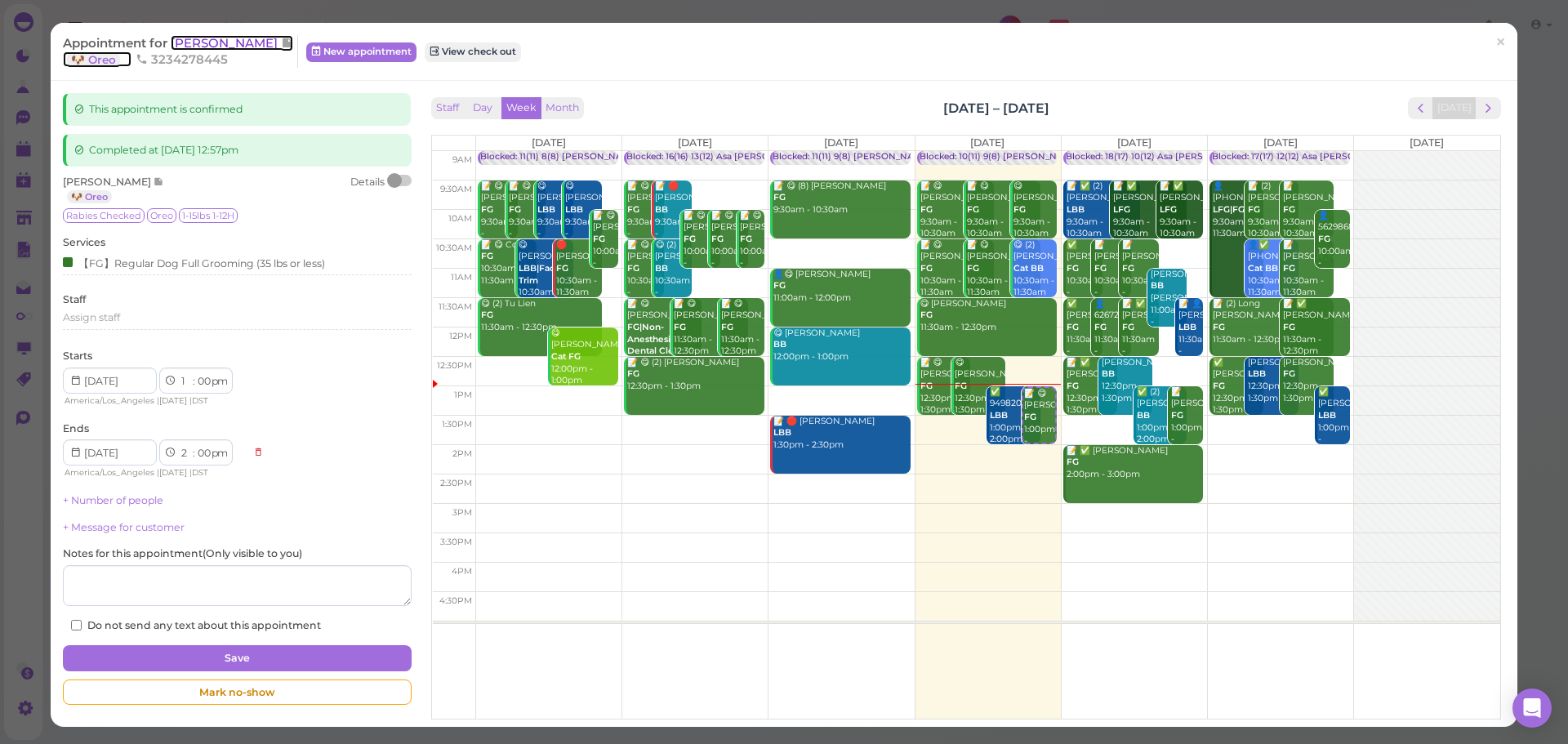
click at [230, 37] on span "Letty Barraga" at bounding box center [226, 43] width 111 height 16
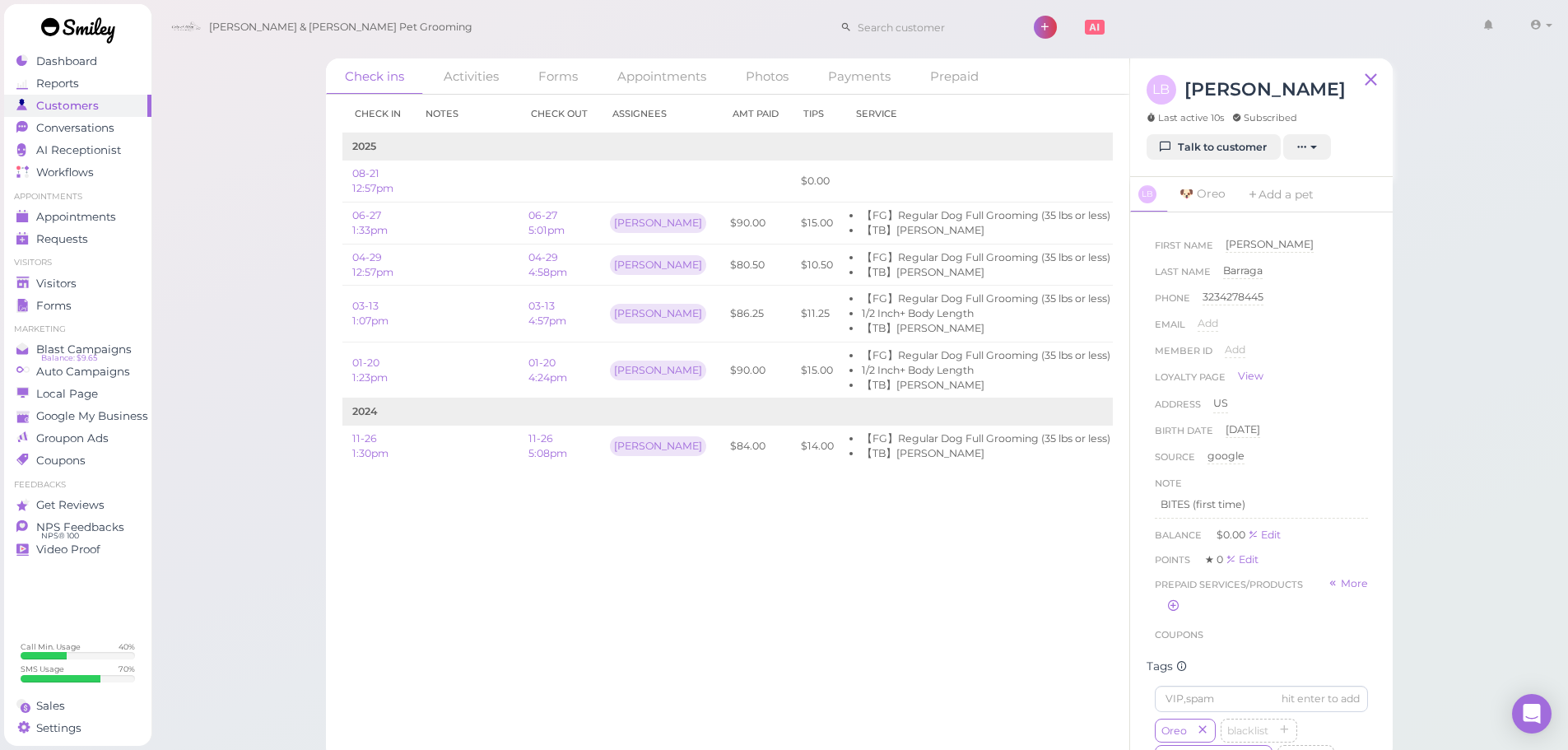
click at [599, 589] on div "Check in Notes Check out Assignees Amt Paid Tips Service 2025 08-21 12:57pm $0.…" at bounding box center [728, 422] width 804 height 656
click at [99, 213] on span "Appointments" at bounding box center [77, 217] width 83 height 14
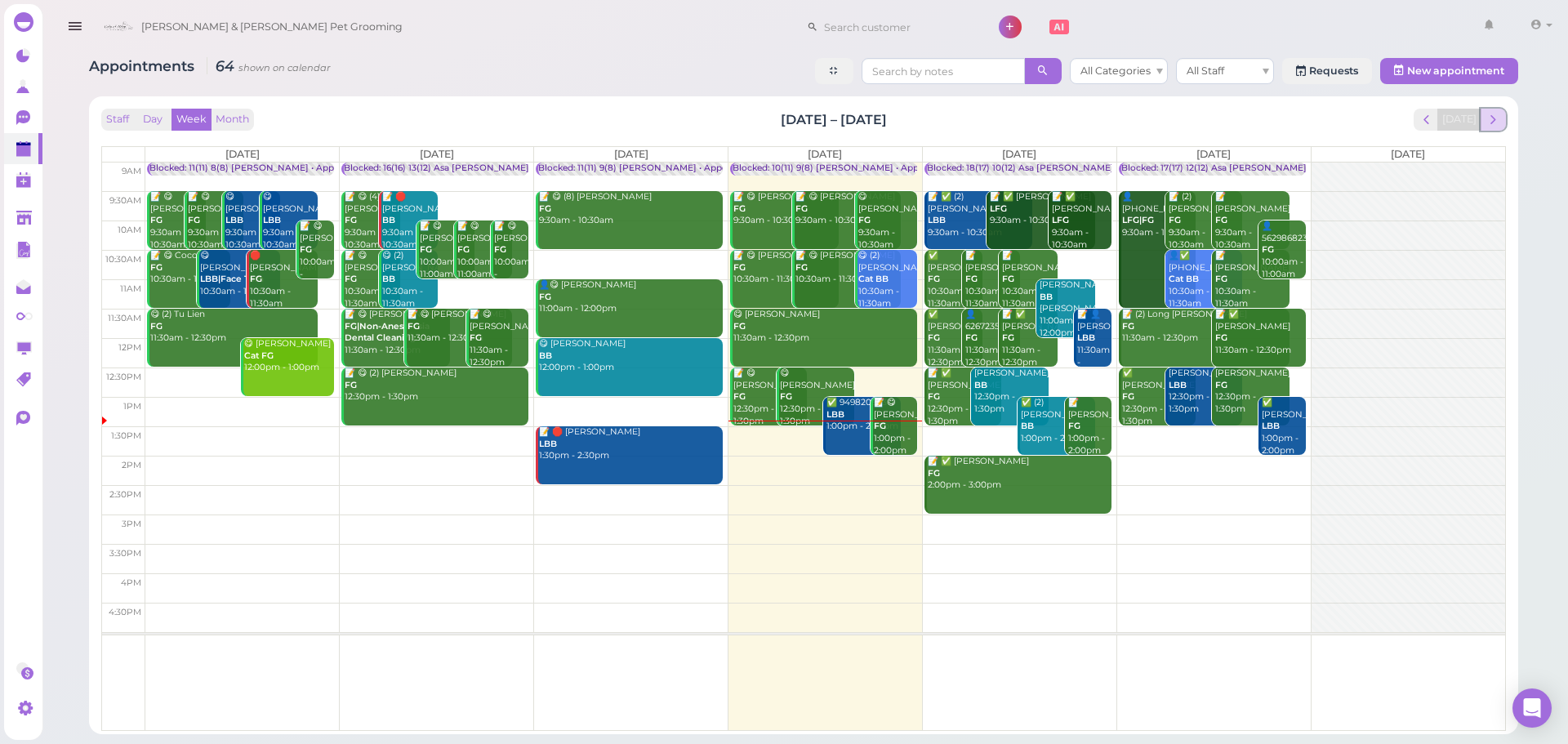
click at [1492, 116] on span "next" at bounding box center [1493, 119] width 16 height 16
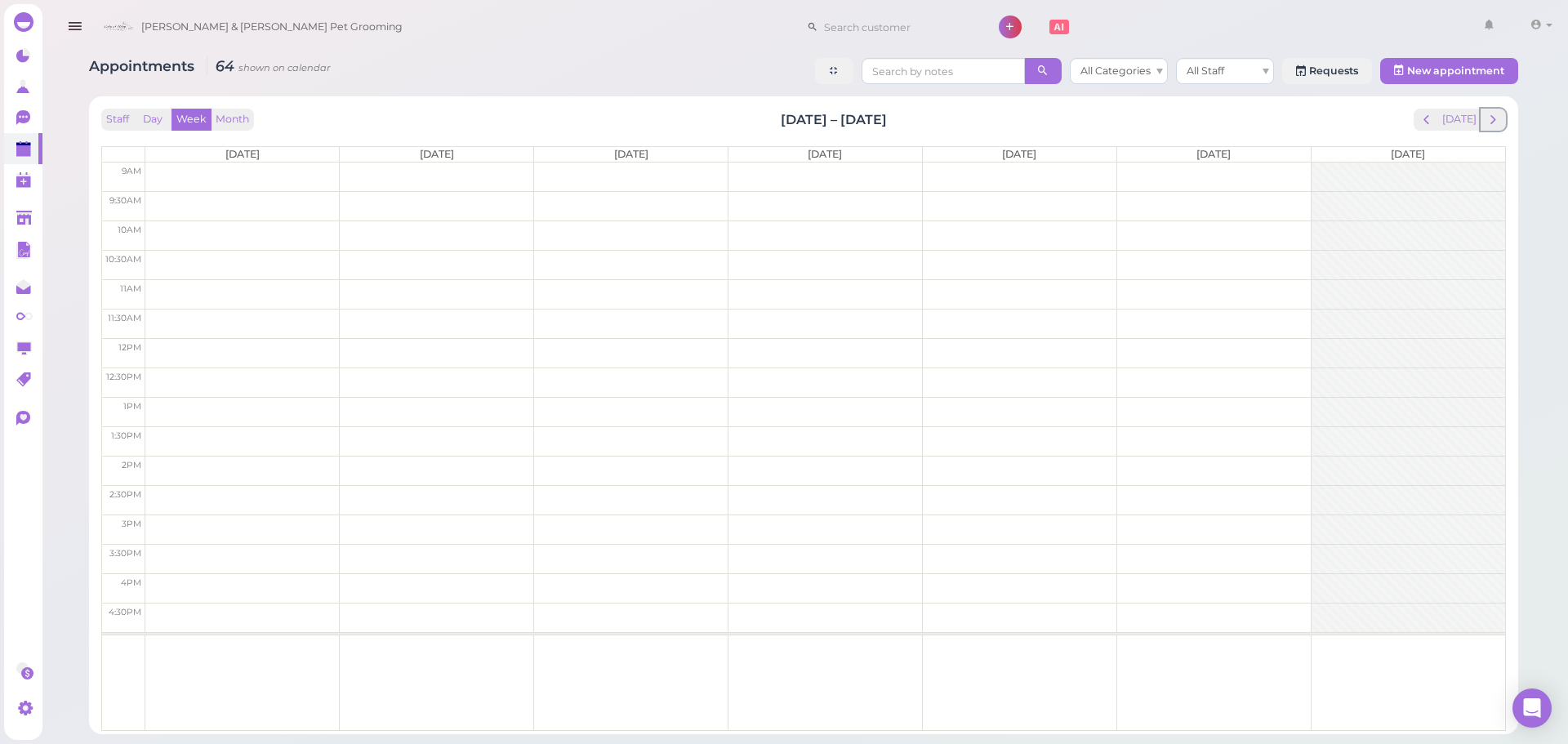
click at [1492, 116] on span "next" at bounding box center [1493, 119] width 16 height 16
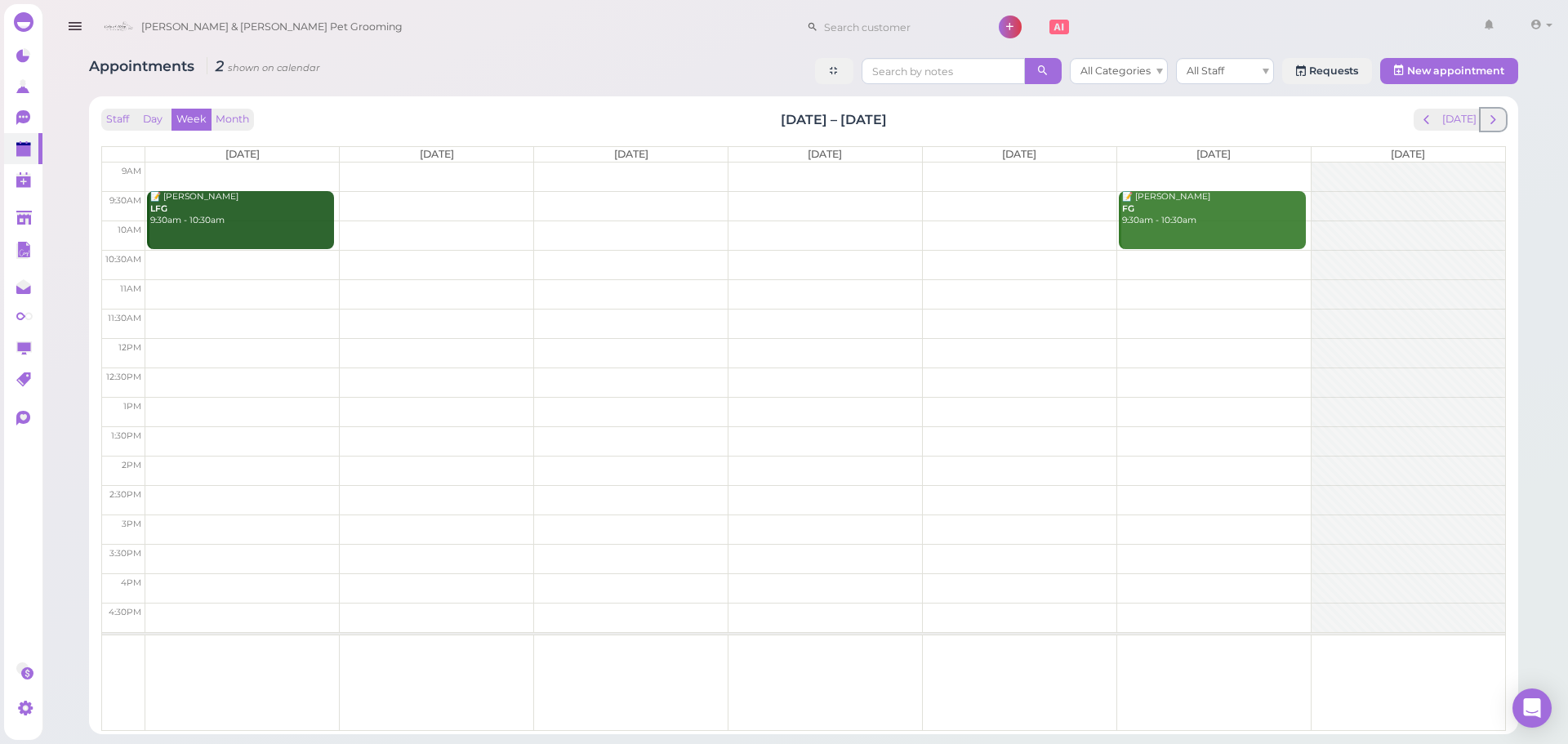
click at [1492, 116] on span "next" at bounding box center [1493, 119] width 16 height 16
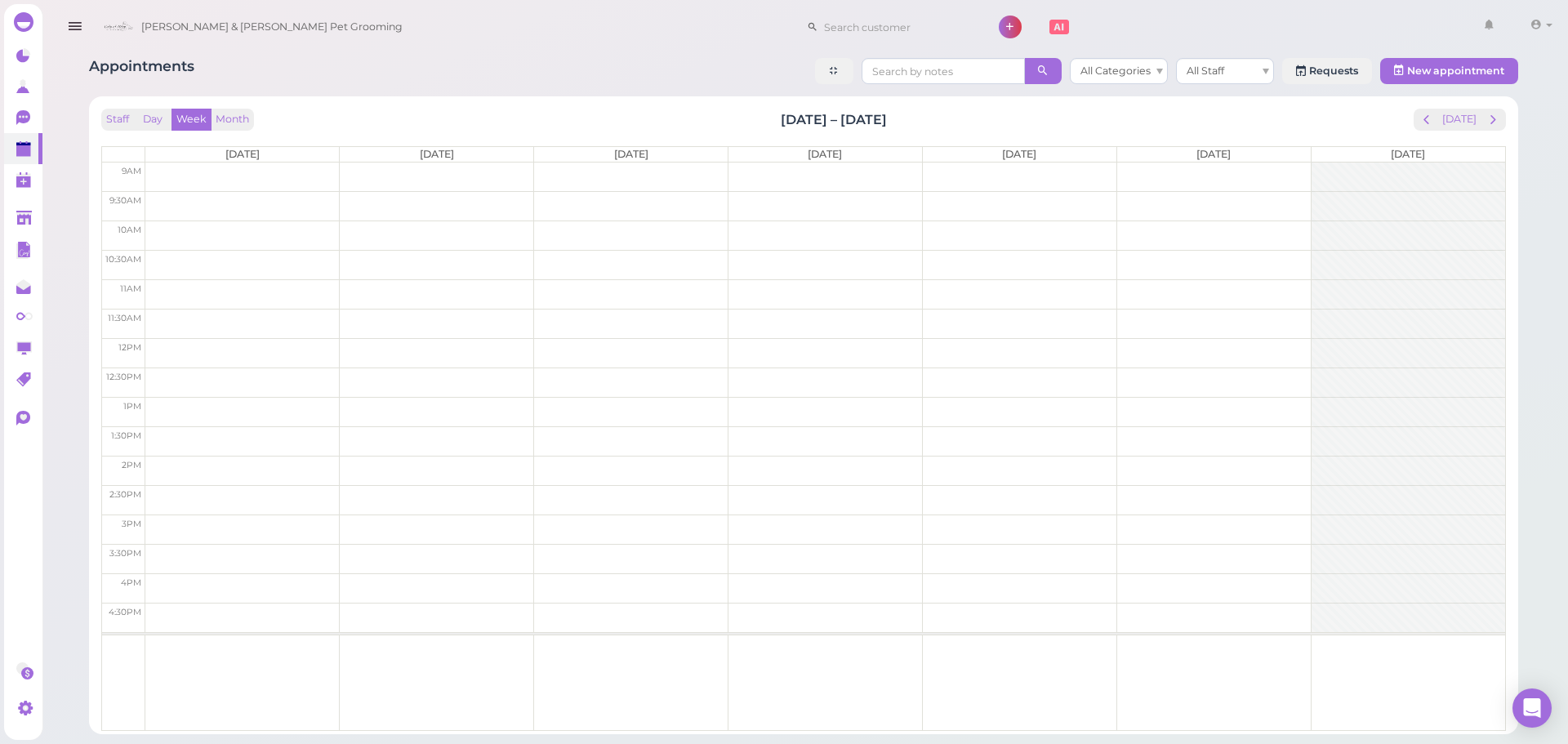
click at [451, 200] on td at bounding box center [825, 206] width 1360 height 30
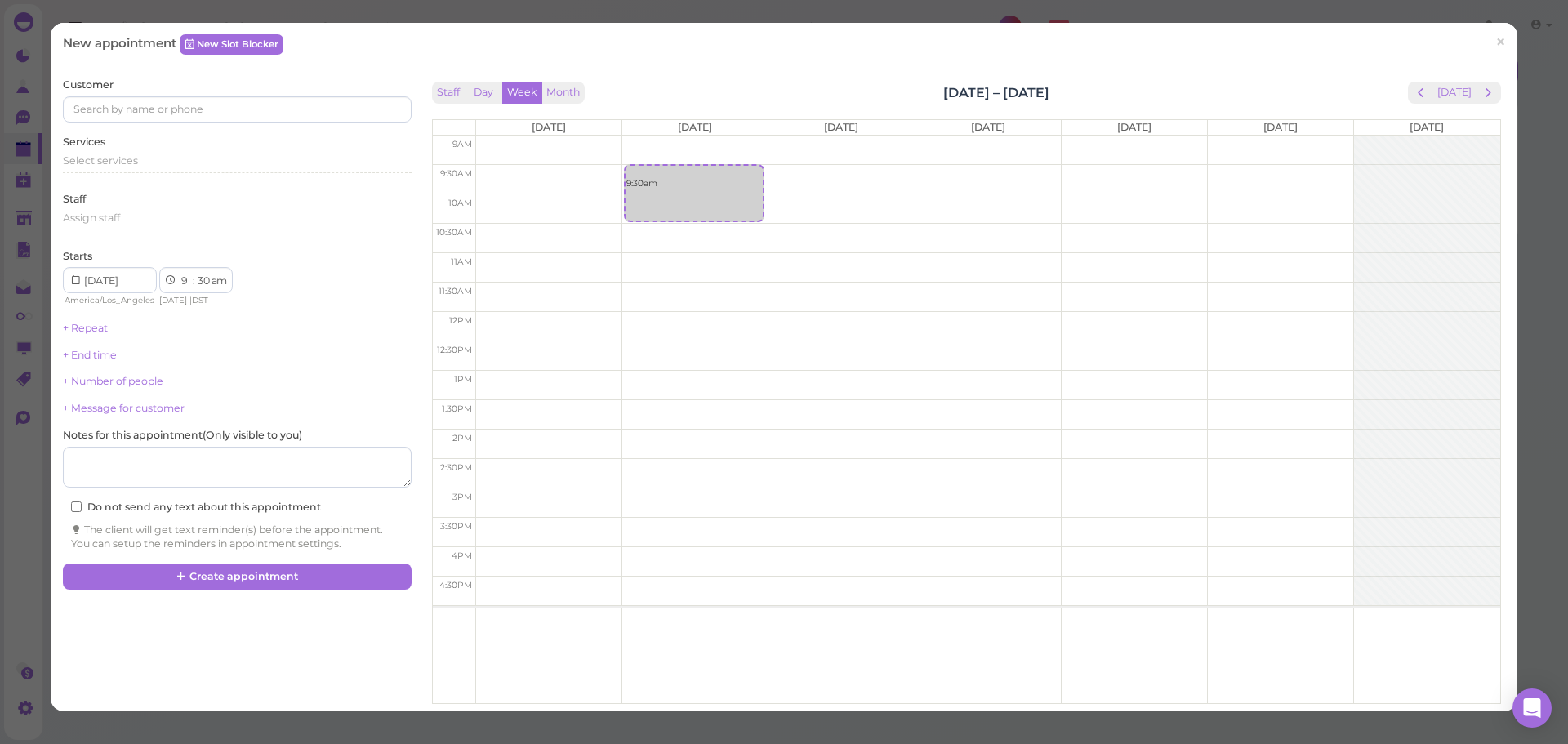
click at [664, 71] on div "Customer Services Select services Staff Assign staff Starts 1 2 3 4 5 6 7 8 9 1…" at bounding box center [784, 388] width 1466 height 645
click at [179, 168] on div "Select services" at bounding box center [237, 164] width 347 height 20
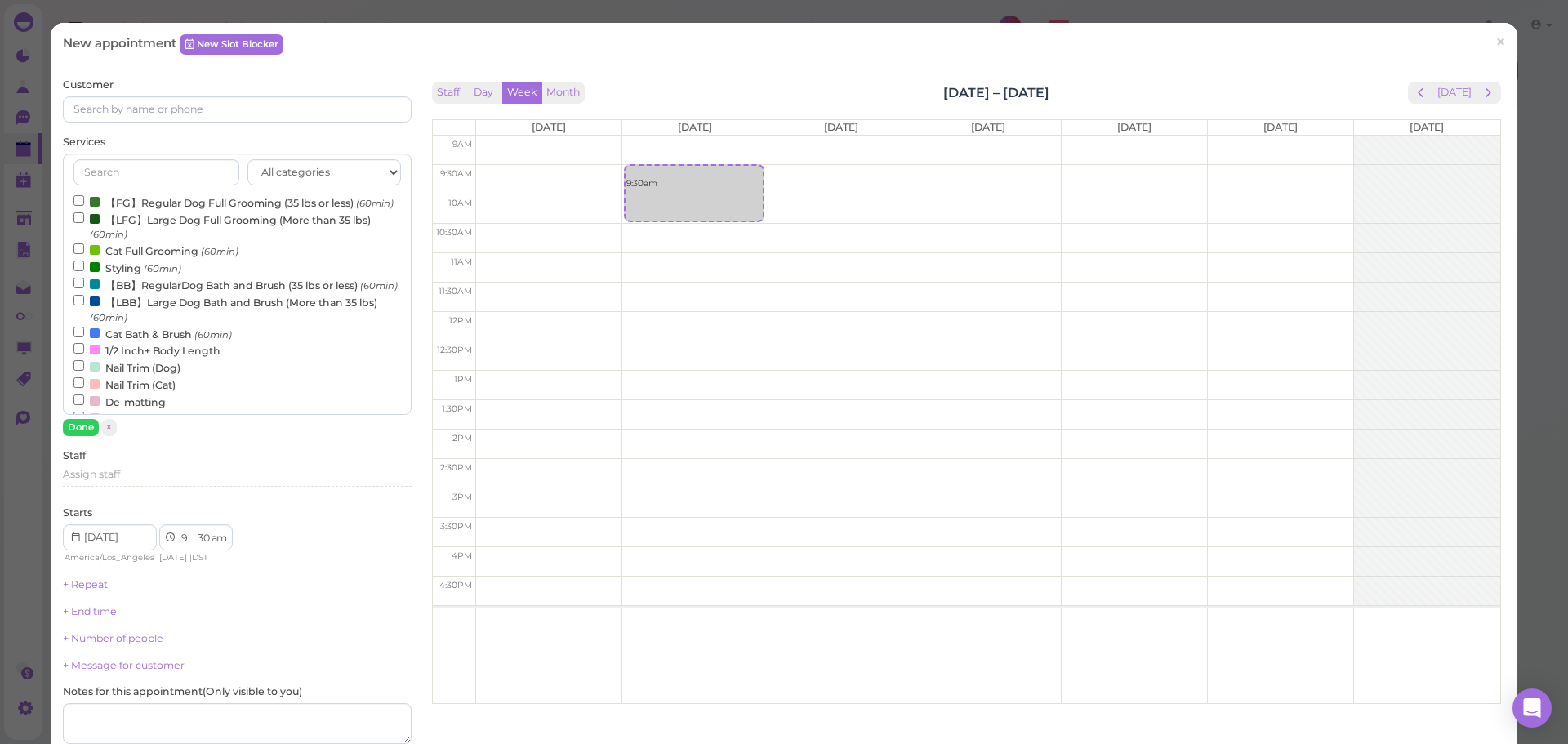
click at [130, 201] on label "【FG】Regular Dog Full Grooming (35 lbs or less) (60min)" at bounding box center [233, 201] width 320 height 17
click at [84, 201] on input "【FG】Regular Dog Full Grooming (35 lbs or less) (60min)" at bounding box center [78, 200] width 11 height 11
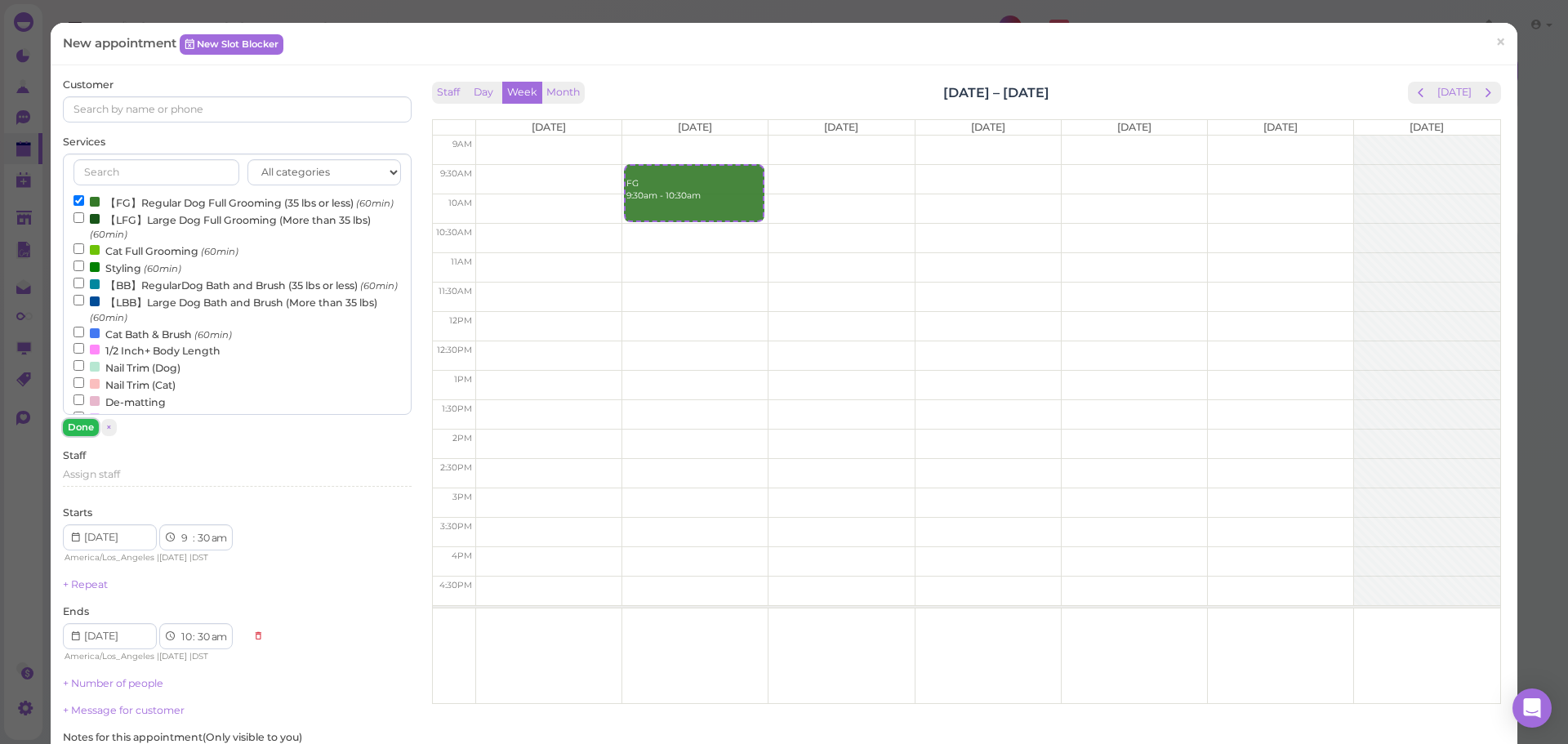
click at [92, 427] on button "Done" at bounding box center [81, 426] width 36 height 17
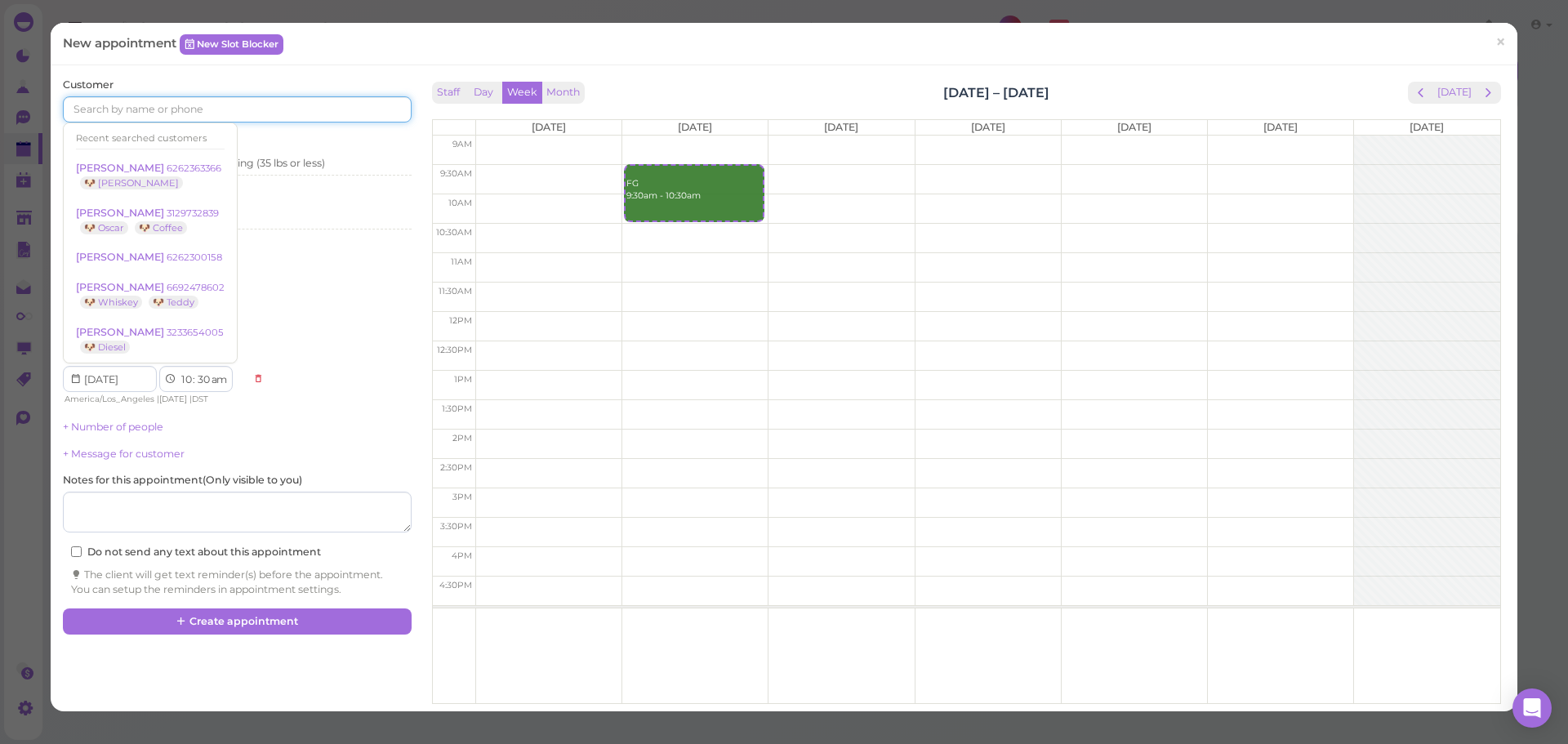
click at [174, 112] on input at bounding box center [237, 110] width 347 height 26
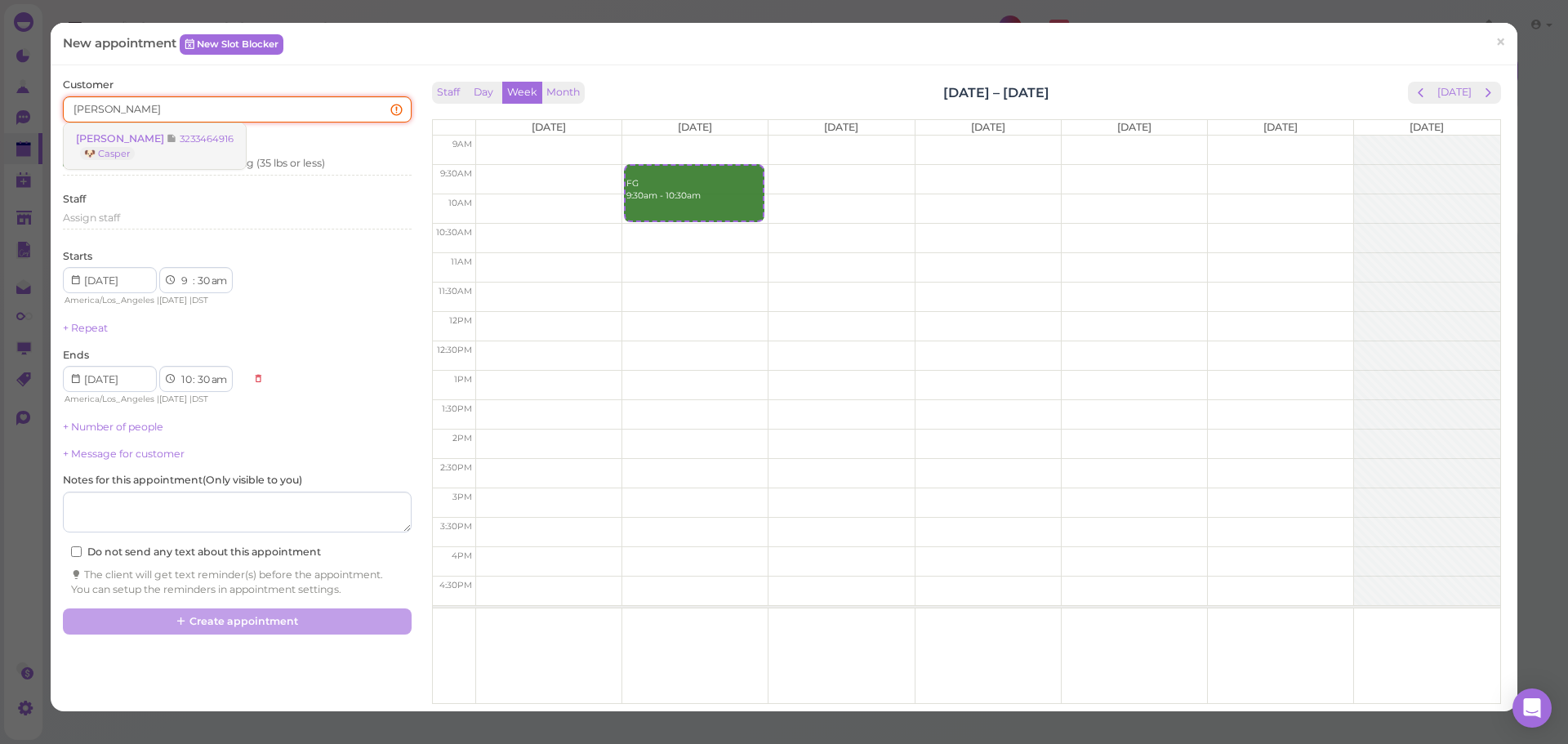
type input "dyana"
click at [206, 139] on small "3233464916" at bounding box center [206, 139] width 54 height 12
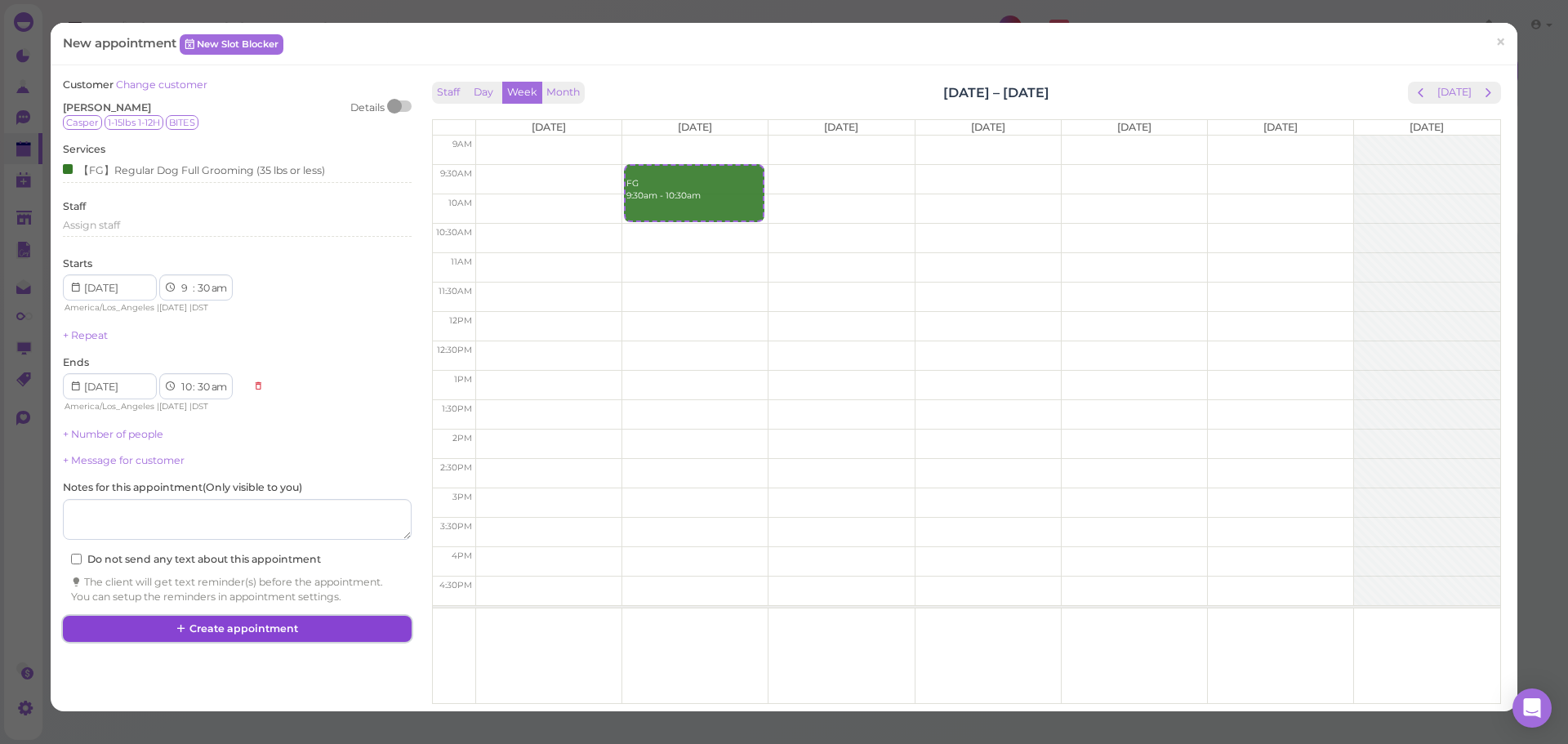
click at [202, 626] on button "Create appointment" at bounding box center [237, 629] width 347 height 26
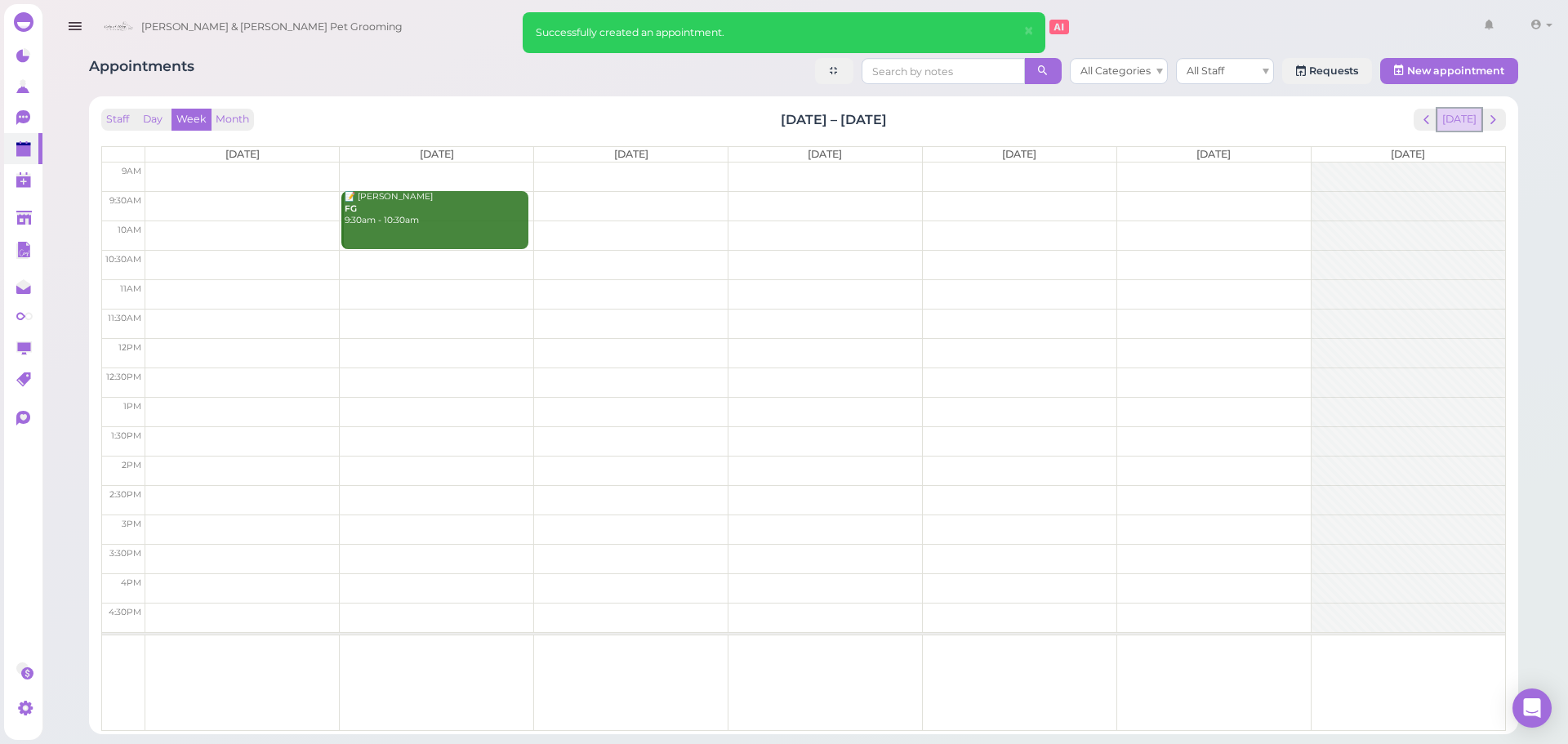
click at [1465, 115] on button "[DATE]" at bounding box center [1458, 119] width 44 height 22
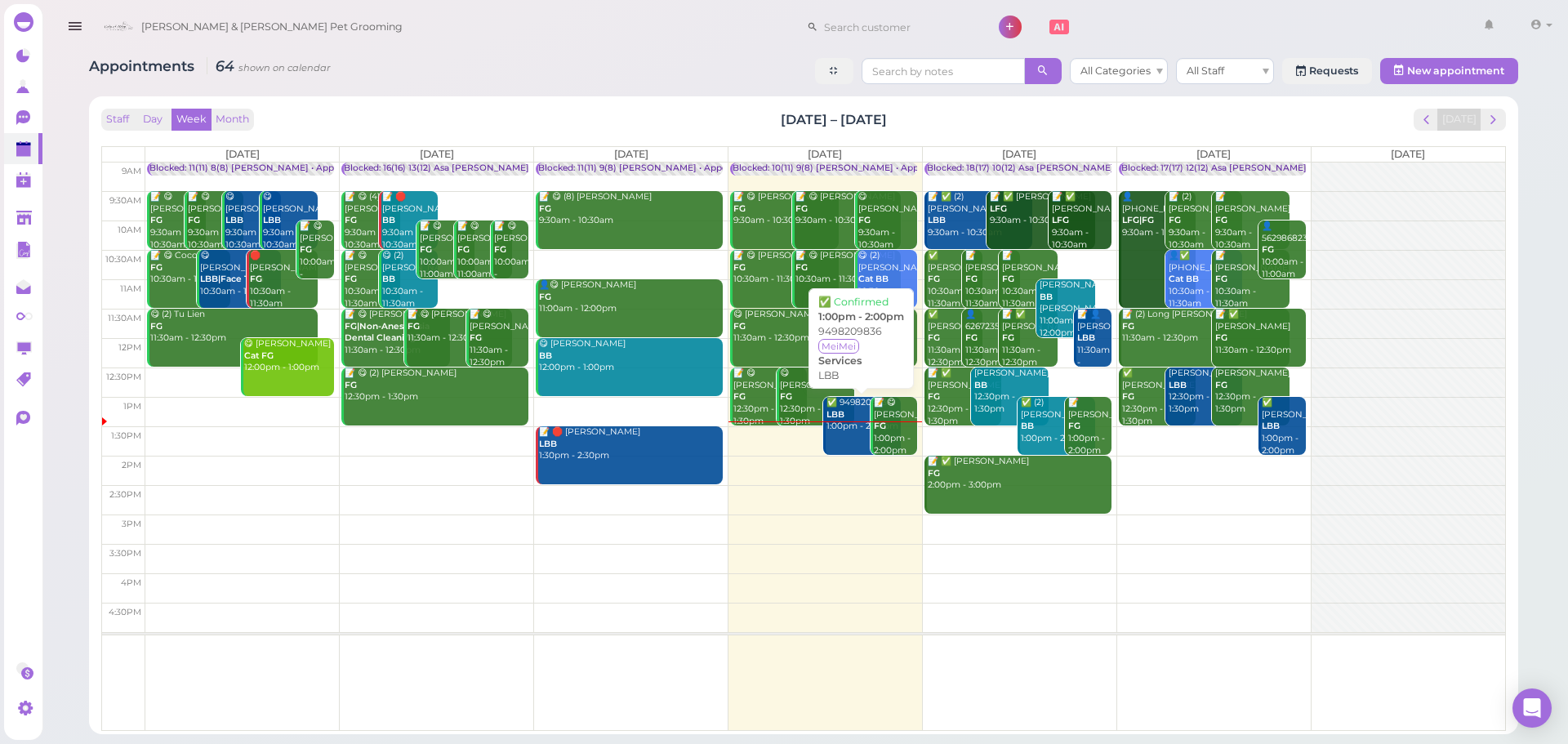
click at [850, 430] on div "✅ 9498209836 LBB 1:00pm - 2:00pm" at bounding box center [862, 414] width 74 height 36
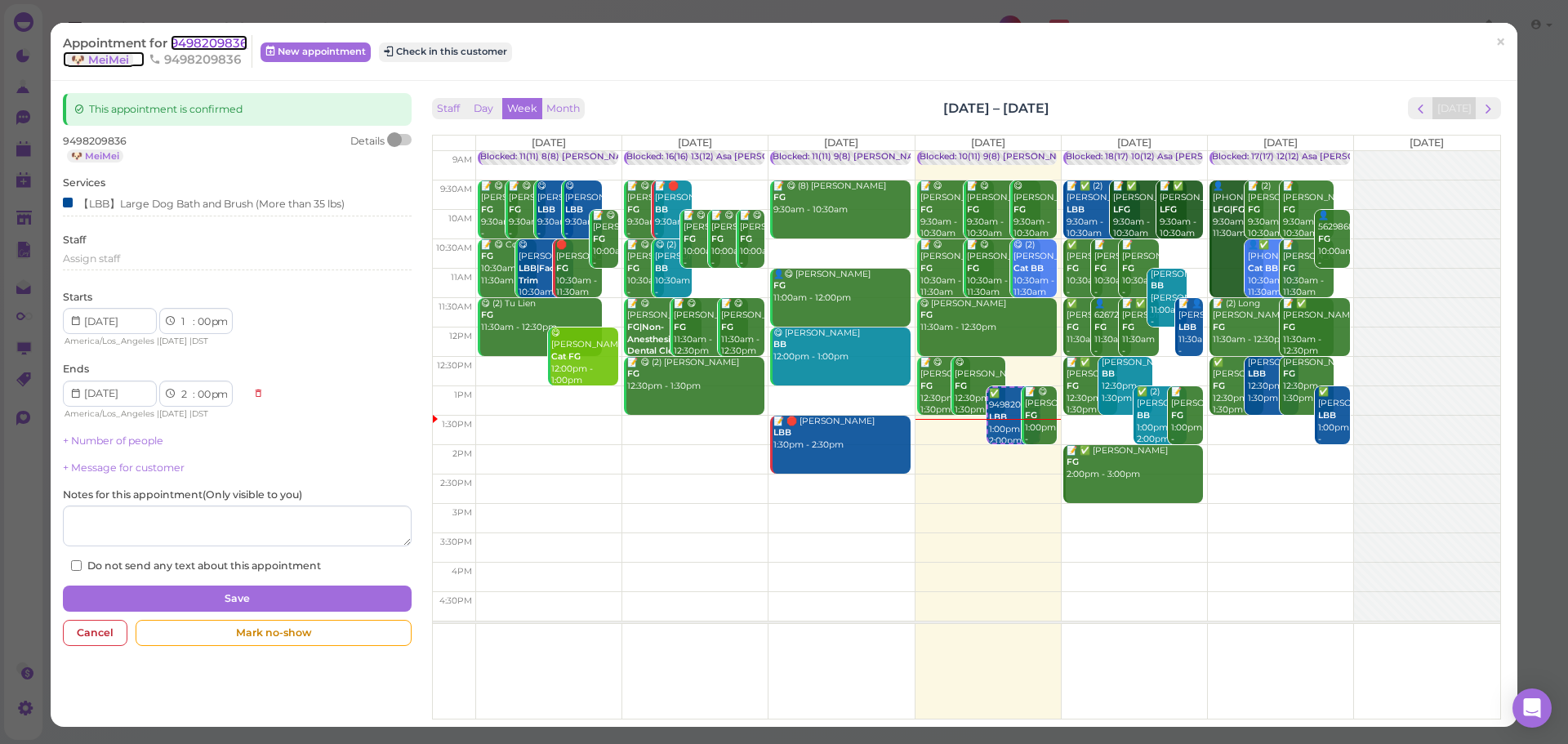
click at [209, 48] on span "9498209836" at bounding box center [209, 43] width 77 height 16
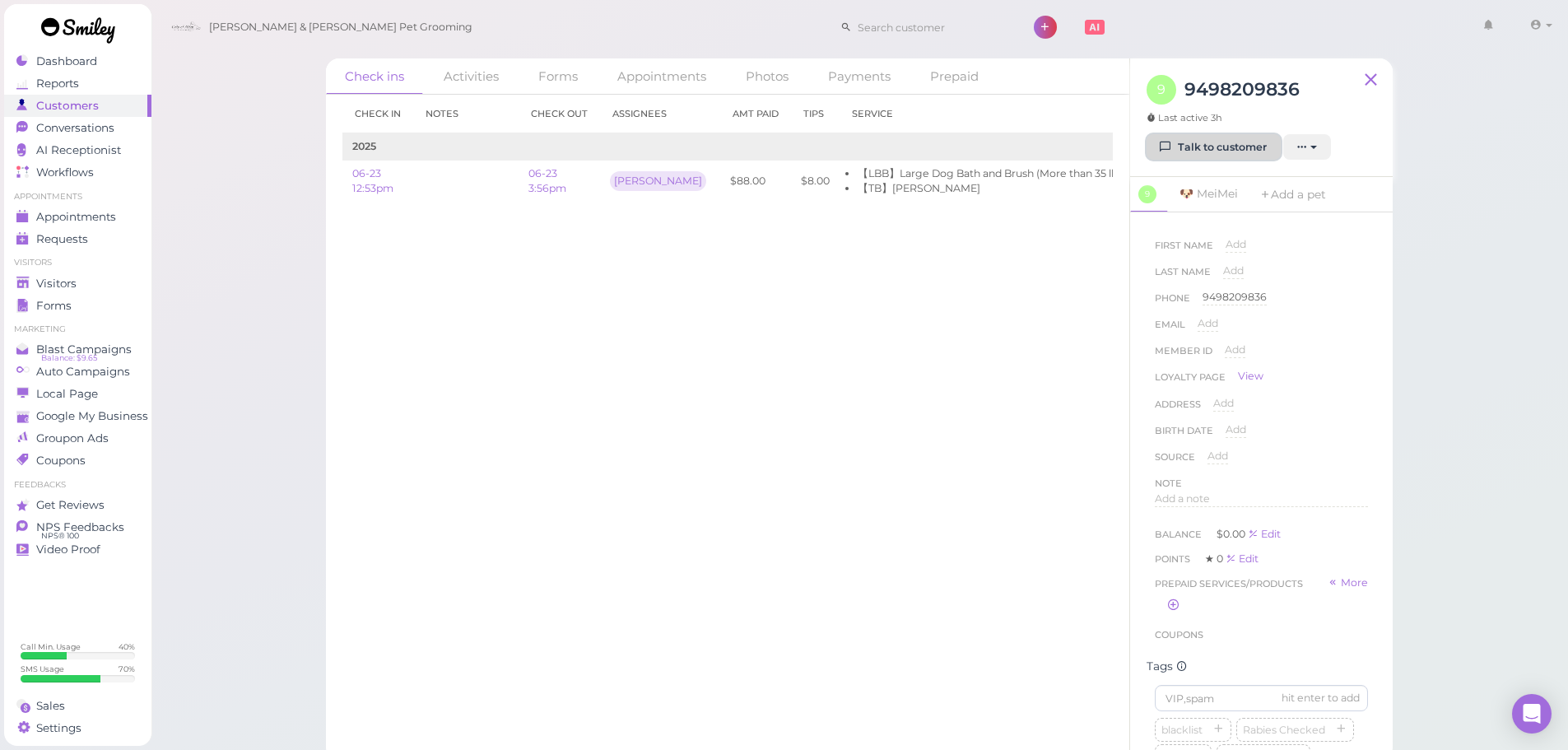
click at [1237, 151] on link "Talk to customer" at bounding box center [1214, 147] width 134 height 26
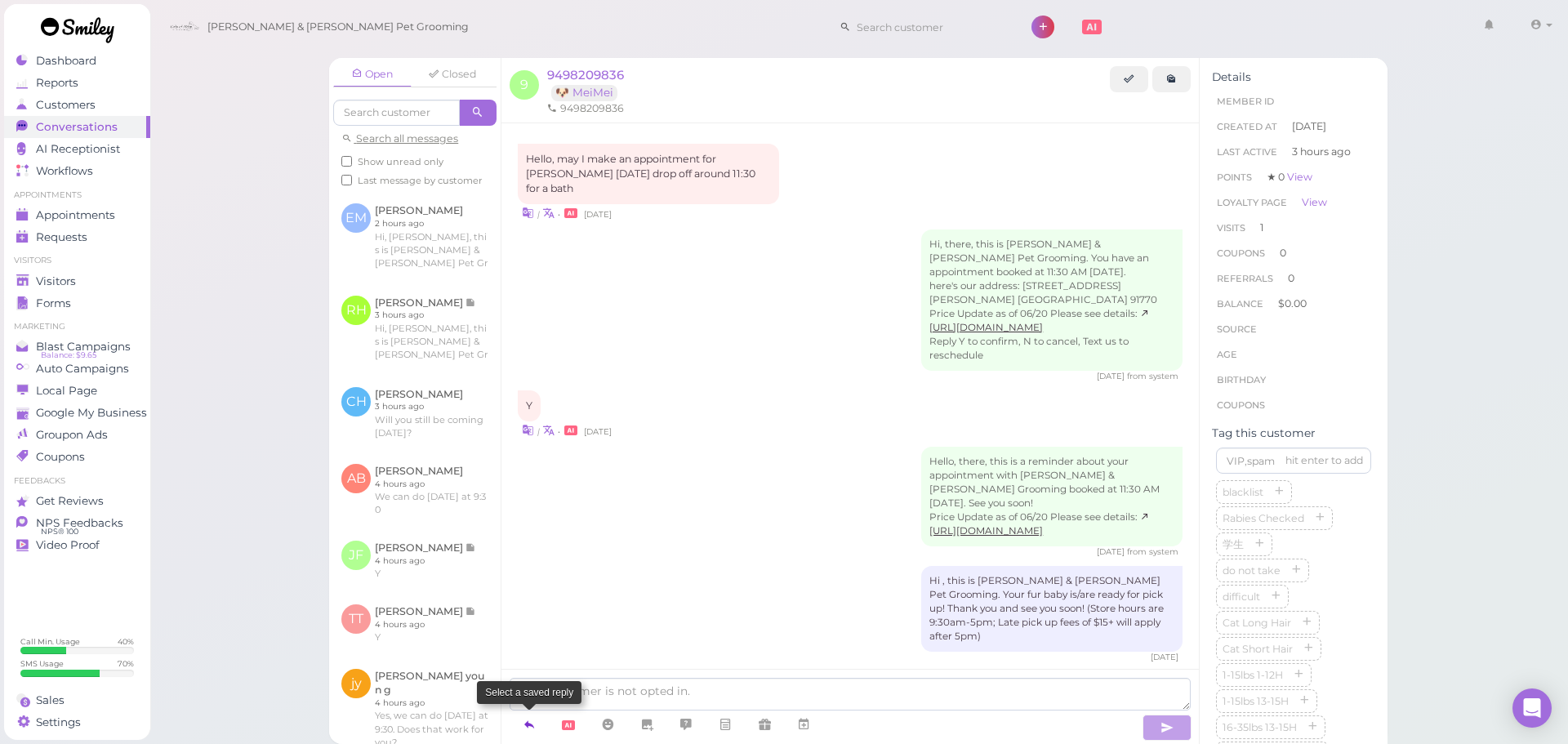
scroll to position [1258, 0]
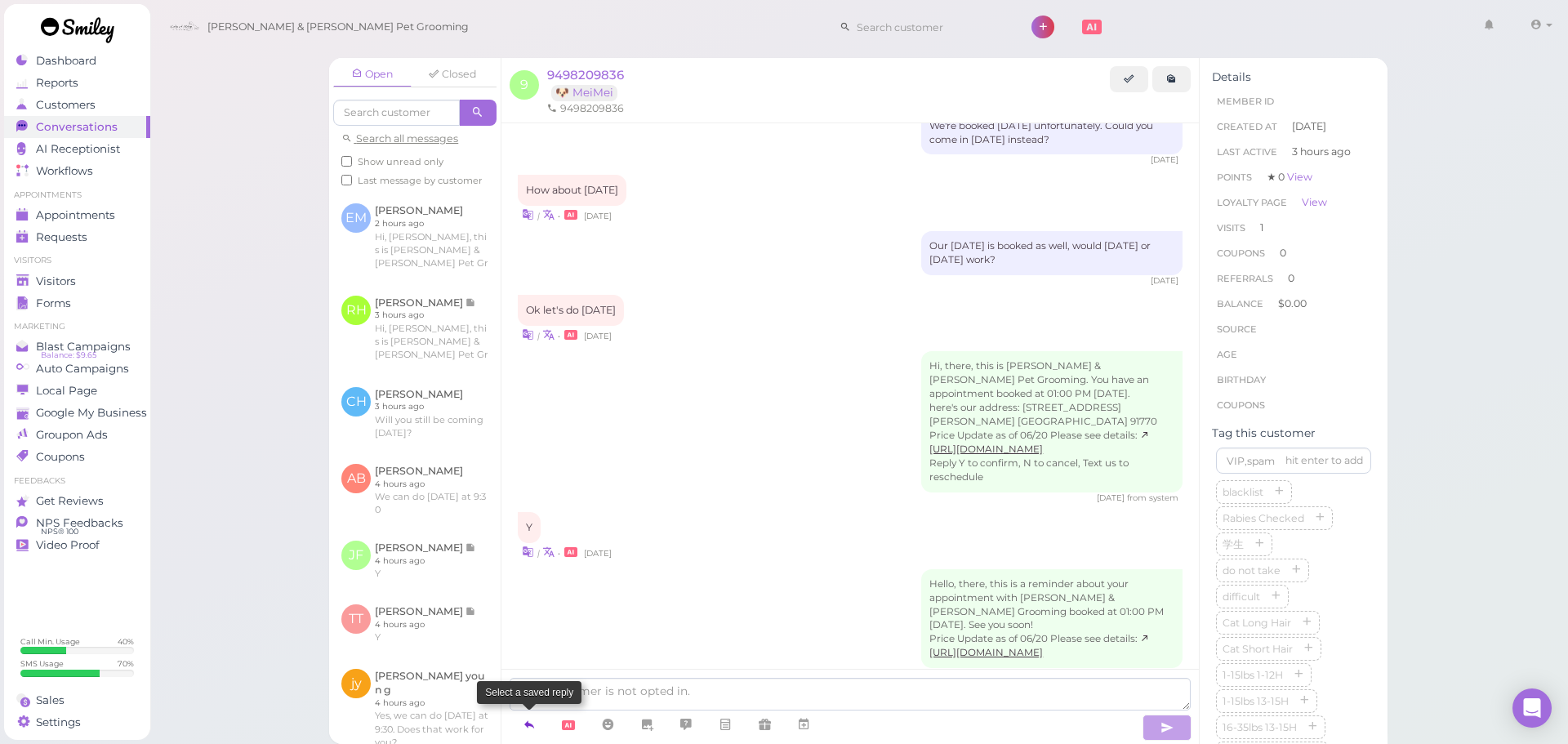
click at [527, 736] on link at bounding box center [529, 724] width 39 height 29
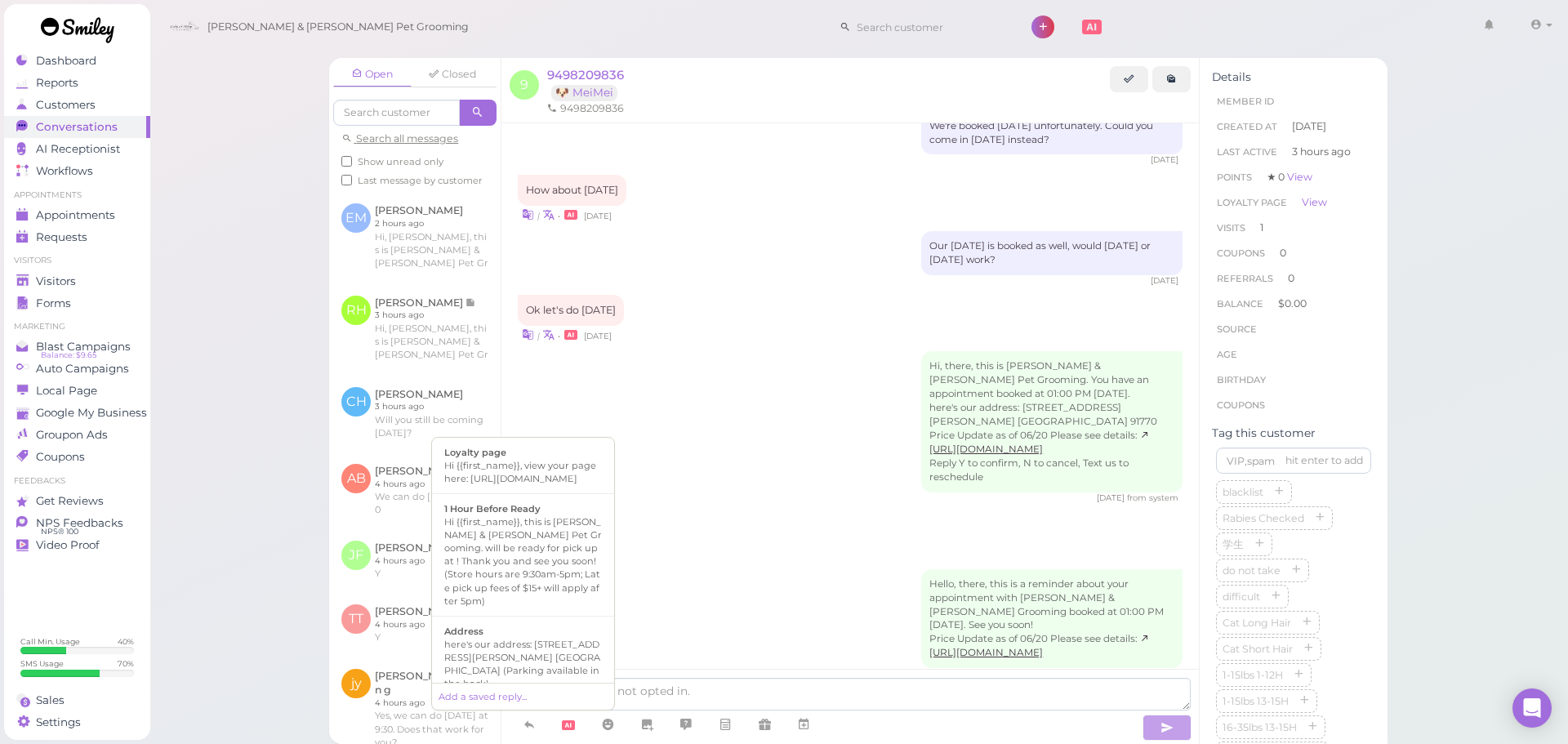
scroll to position [163, 0]
drag, startPoint x: 572, startPoint y: 635, endPoint x: 1067, endPoint y: 647, distance: 495.1
click at [574, 639] on div "Hi there, this is Cody and Miley Pet Grooming, please let us know if you are st…" at bounding box center [523, 672] width 158 height 65
type textarea "Hi there, this is Cody and Miley Pet Grooming, please let us know if you are st…"
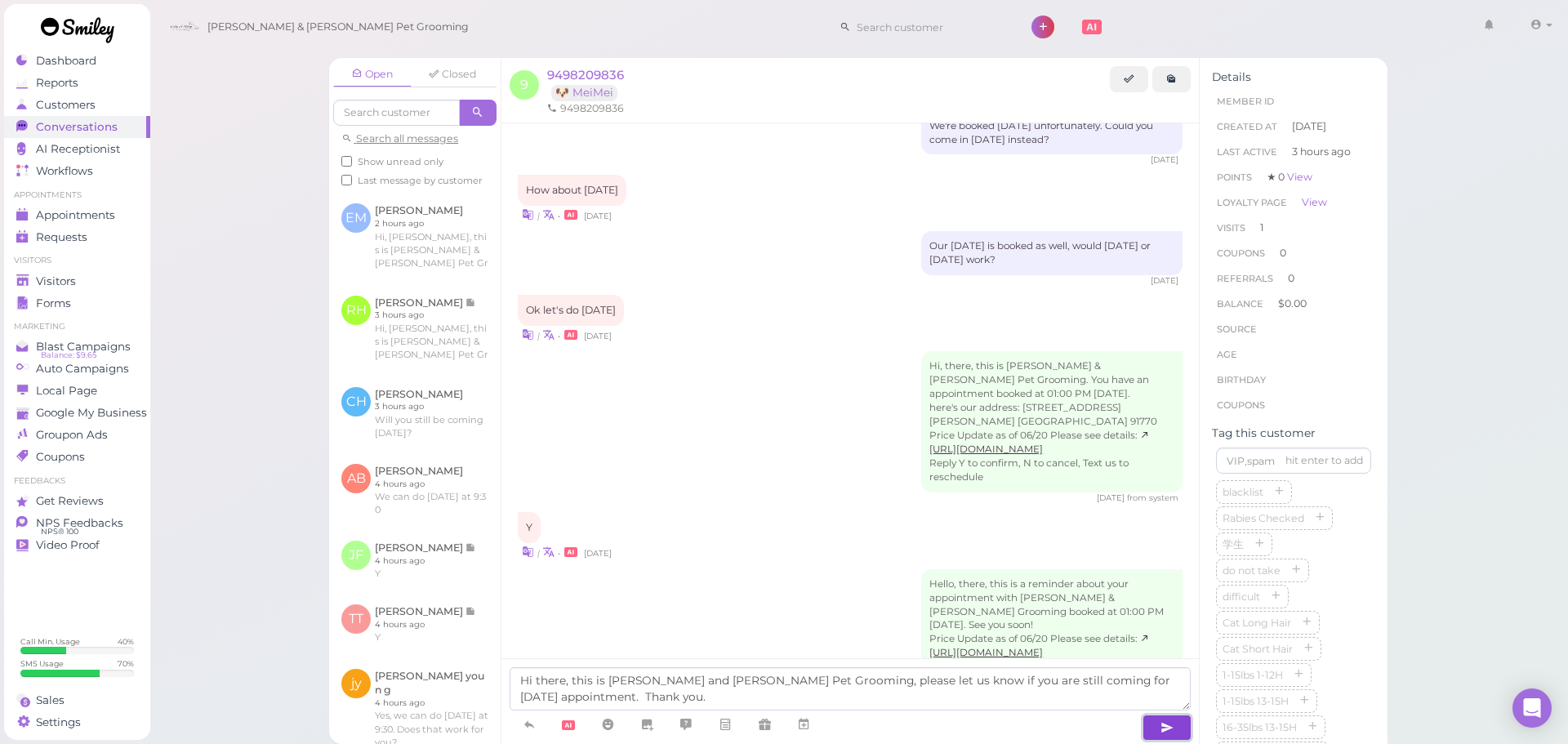
click at [1169, 726] on icon "button" at bounding box center [1166, 727] width 13 height 17
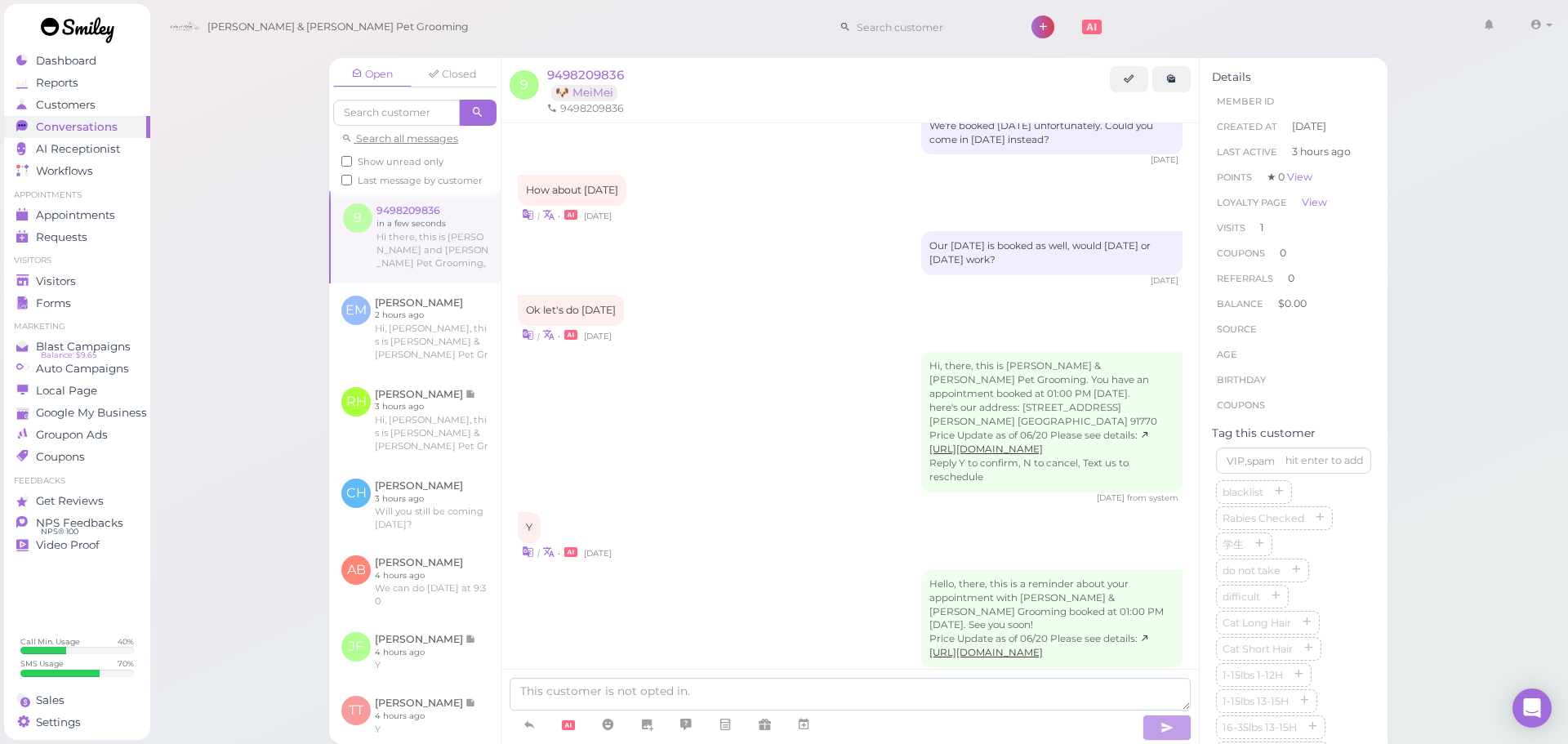
scroll to position [1324, 0]
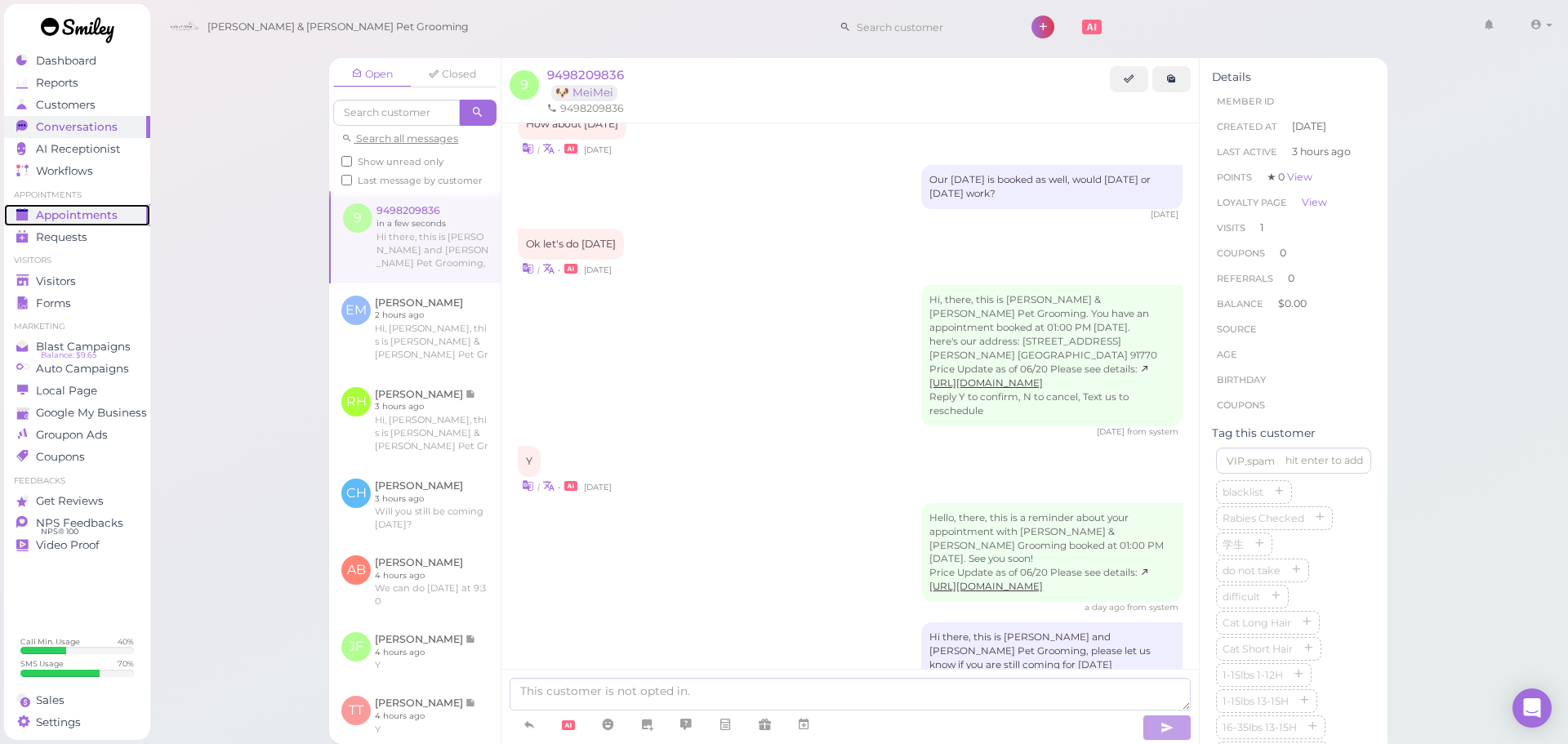
click at [108, 216] on span "Appointments" at bounding box center [76, 215] width 82 height 14
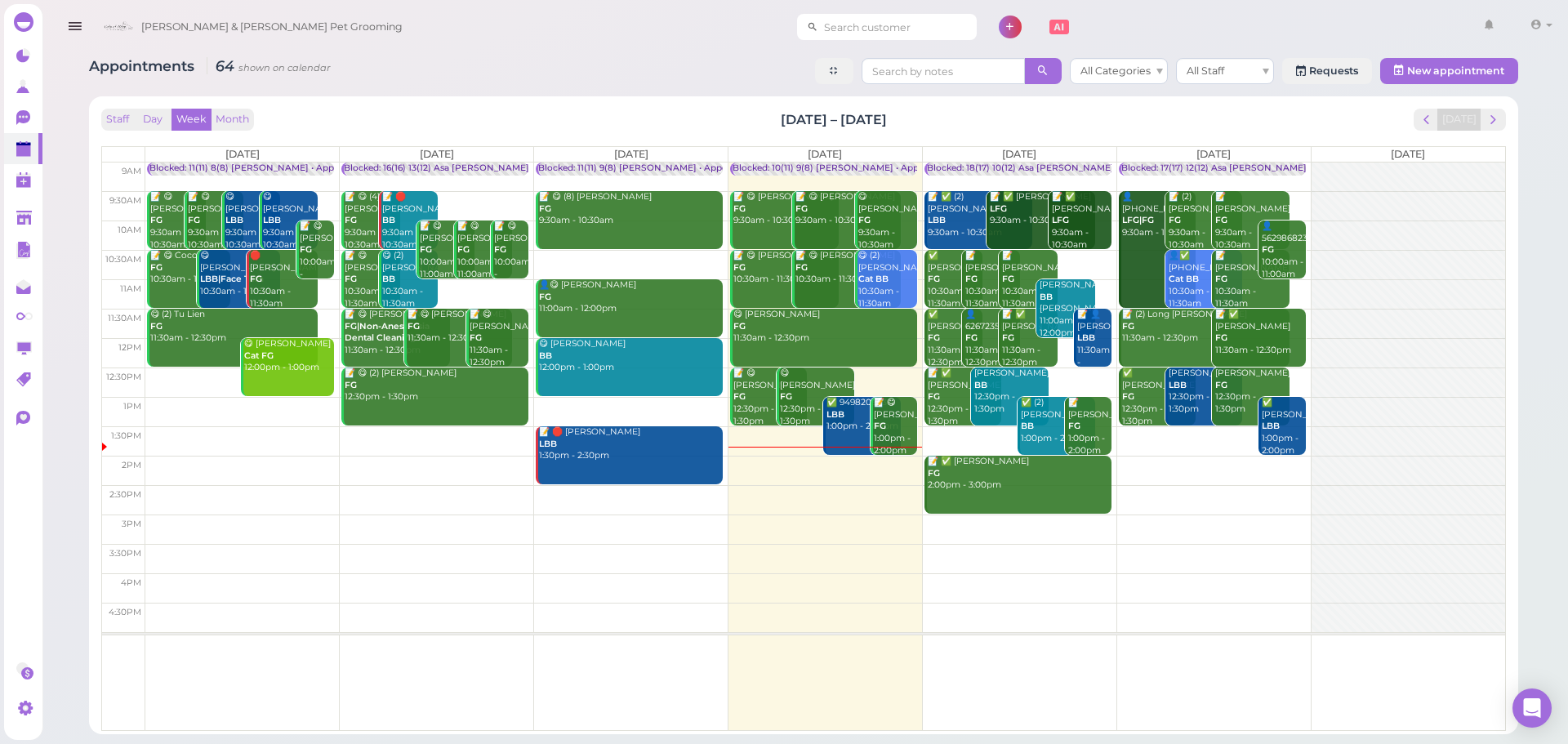
click at [821, 28] on input at bounding box center [897, 27] width 159 height 26
type input "8183585485"
click at [809, 63] on link "8183585485 8183585485" at bounding box center [815, 55] width 141 height 31
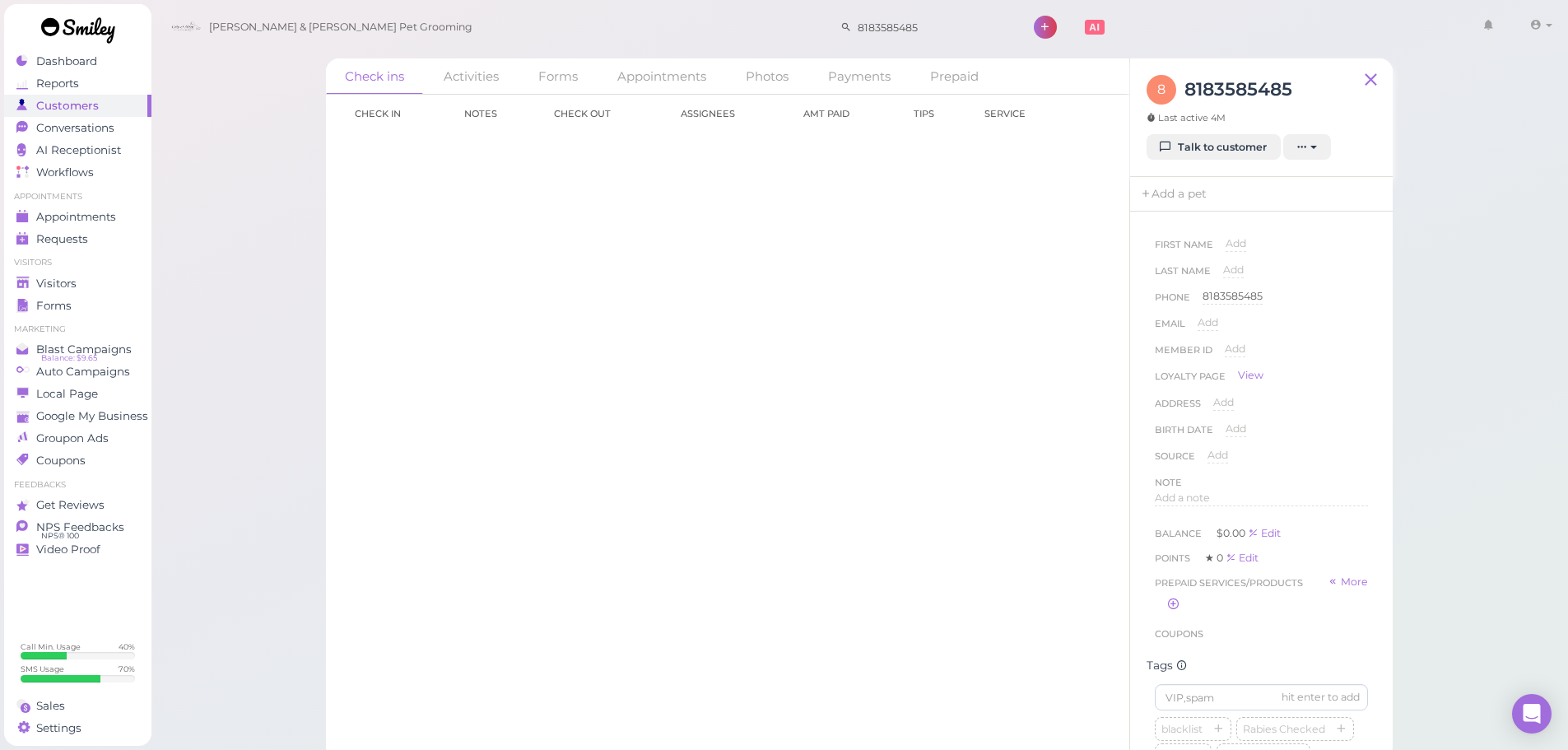
click at [856, 478] on div "Check in Notes Check out Assignees Amt Paid Tips Service Load more" at bounding box center [728, 422] width 804 height 656
click at [1225, 143] on link "Talk to customer" at bounding box center [1214, 147] width 134 height 26
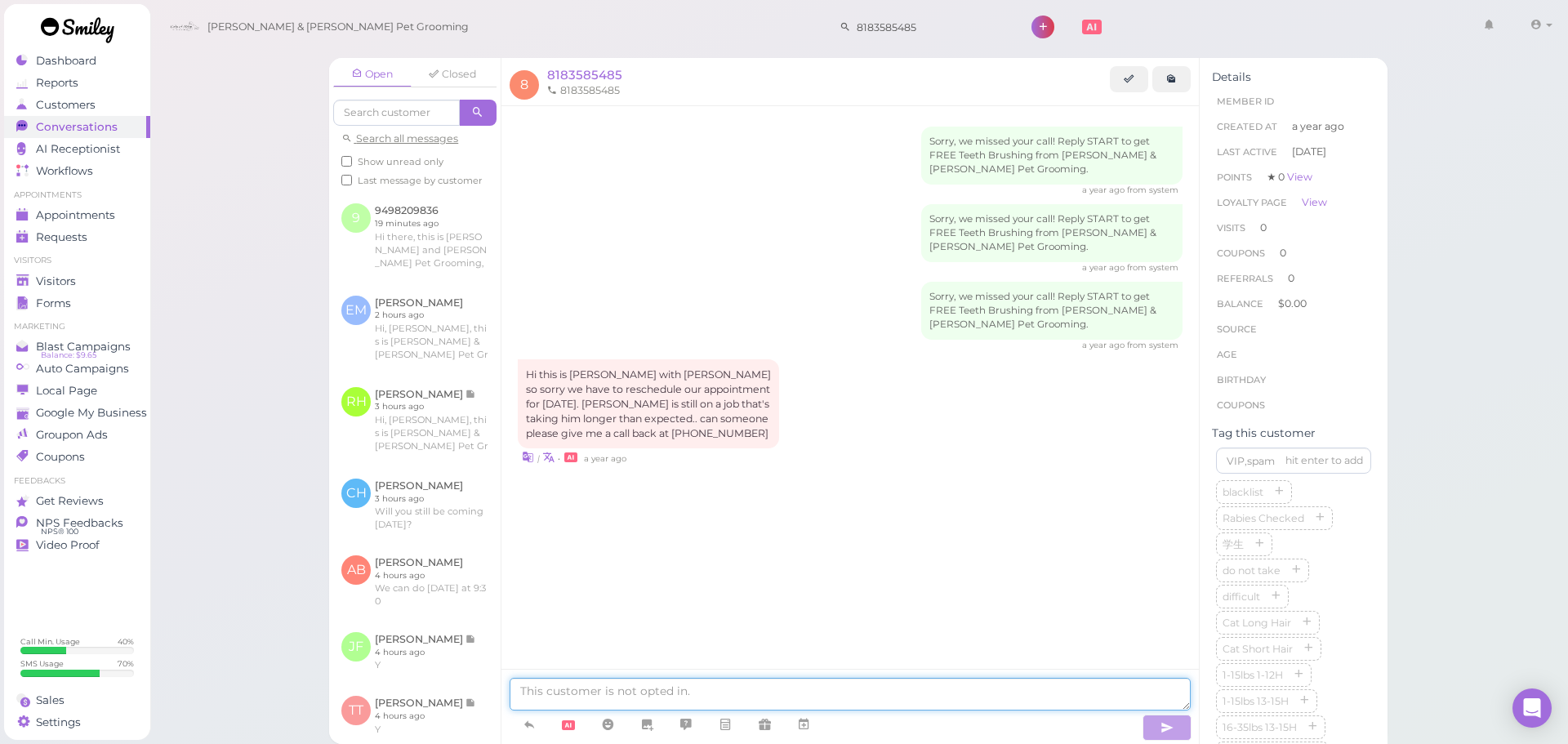
click at [786, 688] on textarea at bounding box center [850, 694] width 681 height 33
click at [147, 222] on link "Appointments" at bounding box center [77, 215] width 146 height 22
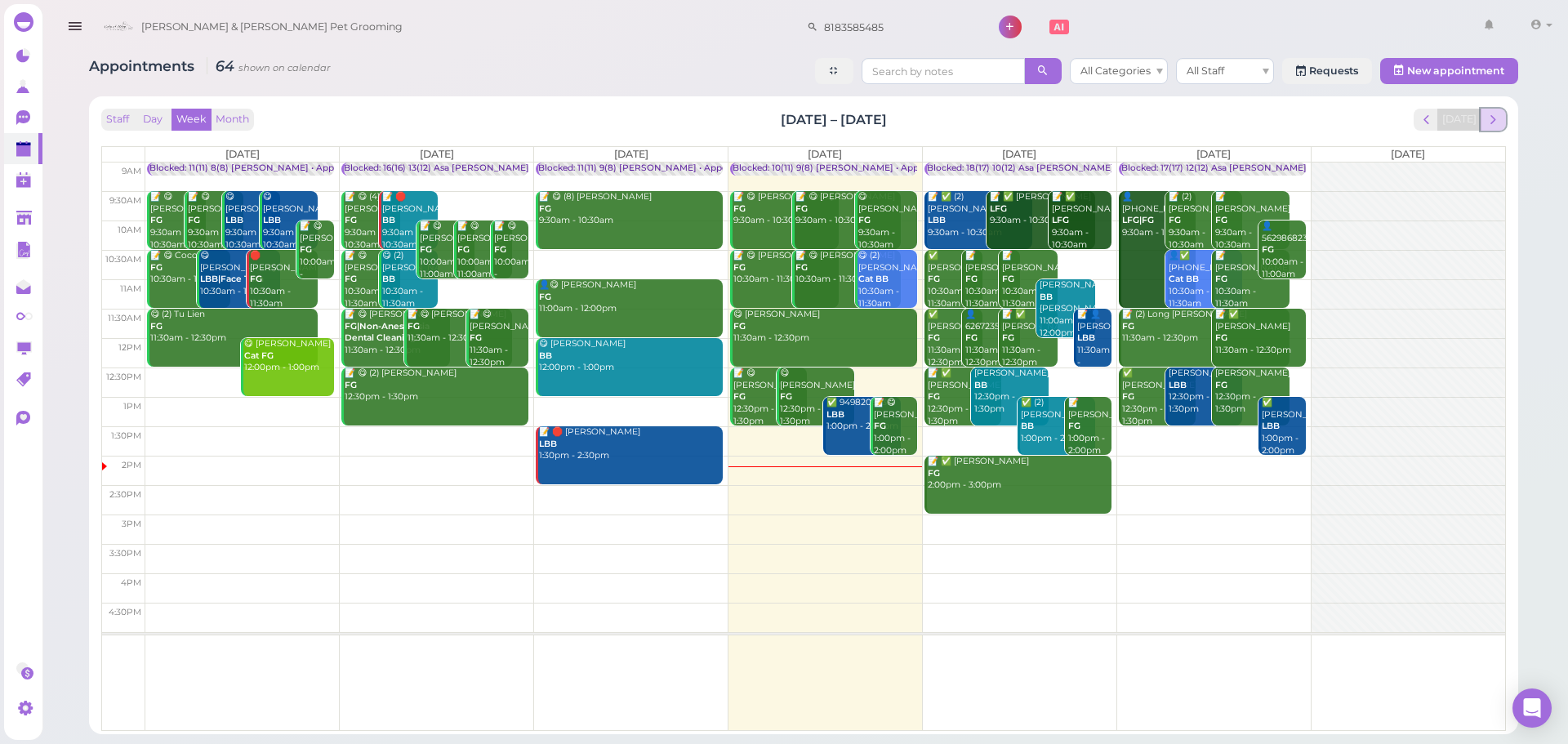
click at [1498, 122] on span "next" at bounding box center [1493, 119] width 16 height 16
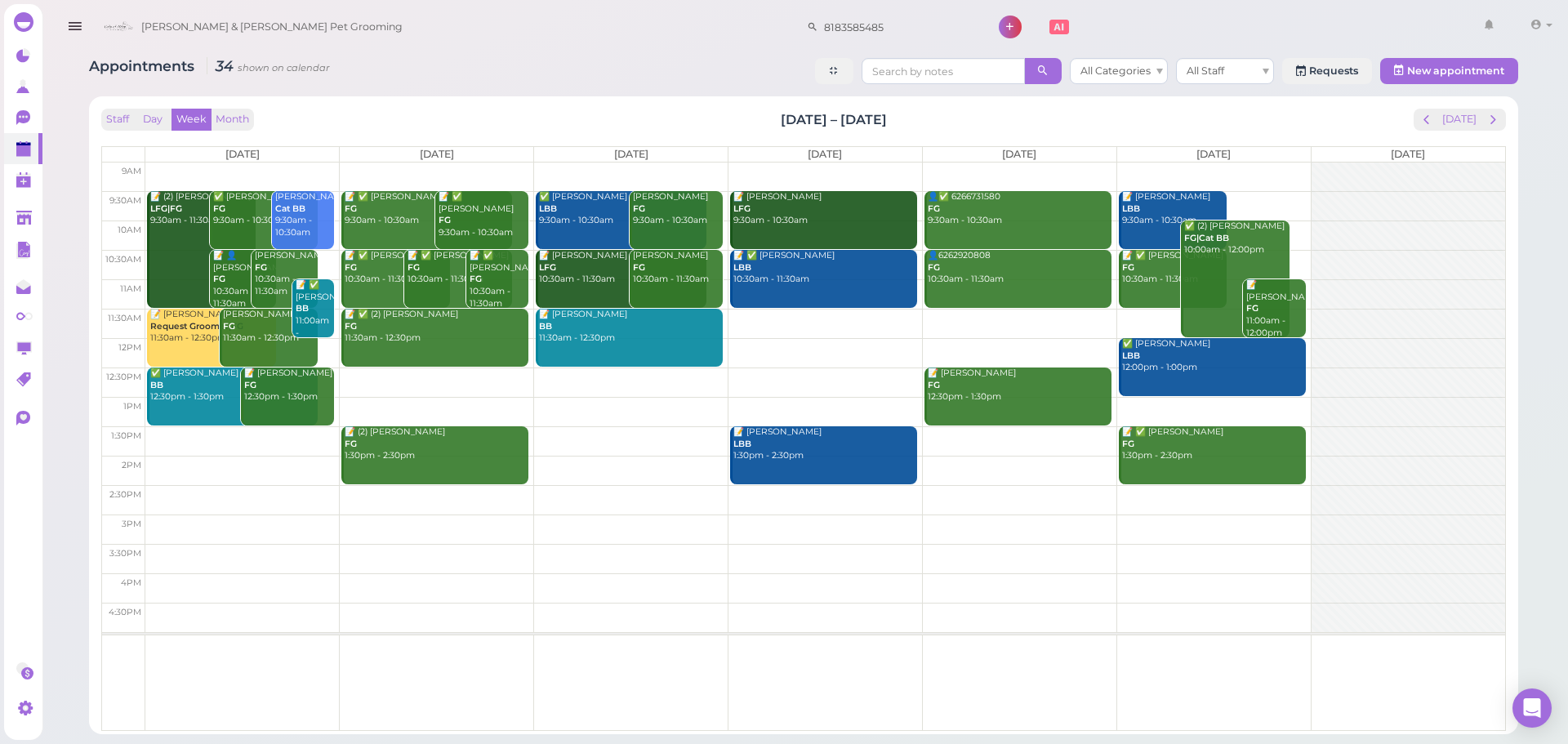
click at [425, 382] on td at bounding box center [825, 382] width 1360 height 30
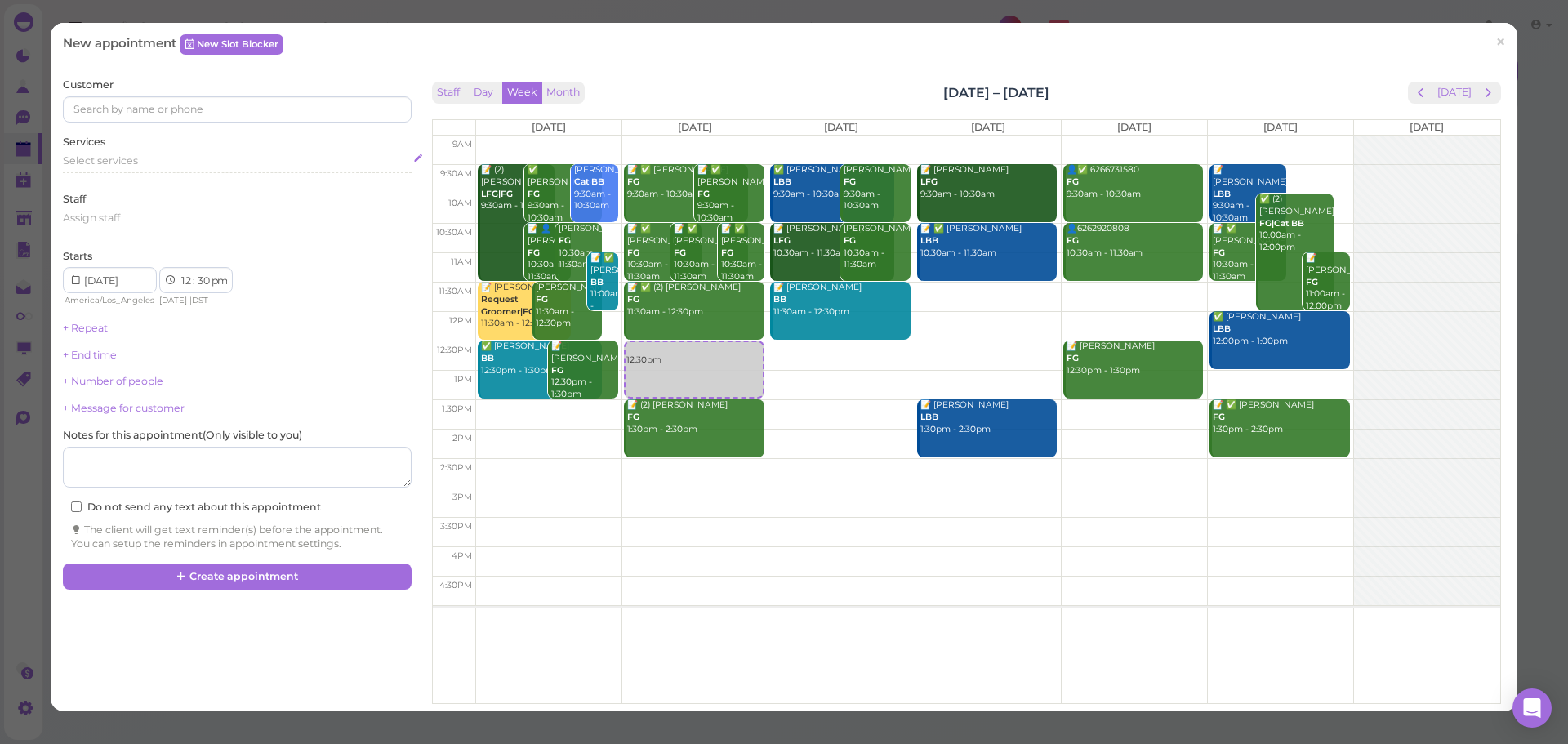
click at [103, 166] on span "Select services" at bounding box center [101, 160] width 75 height 12
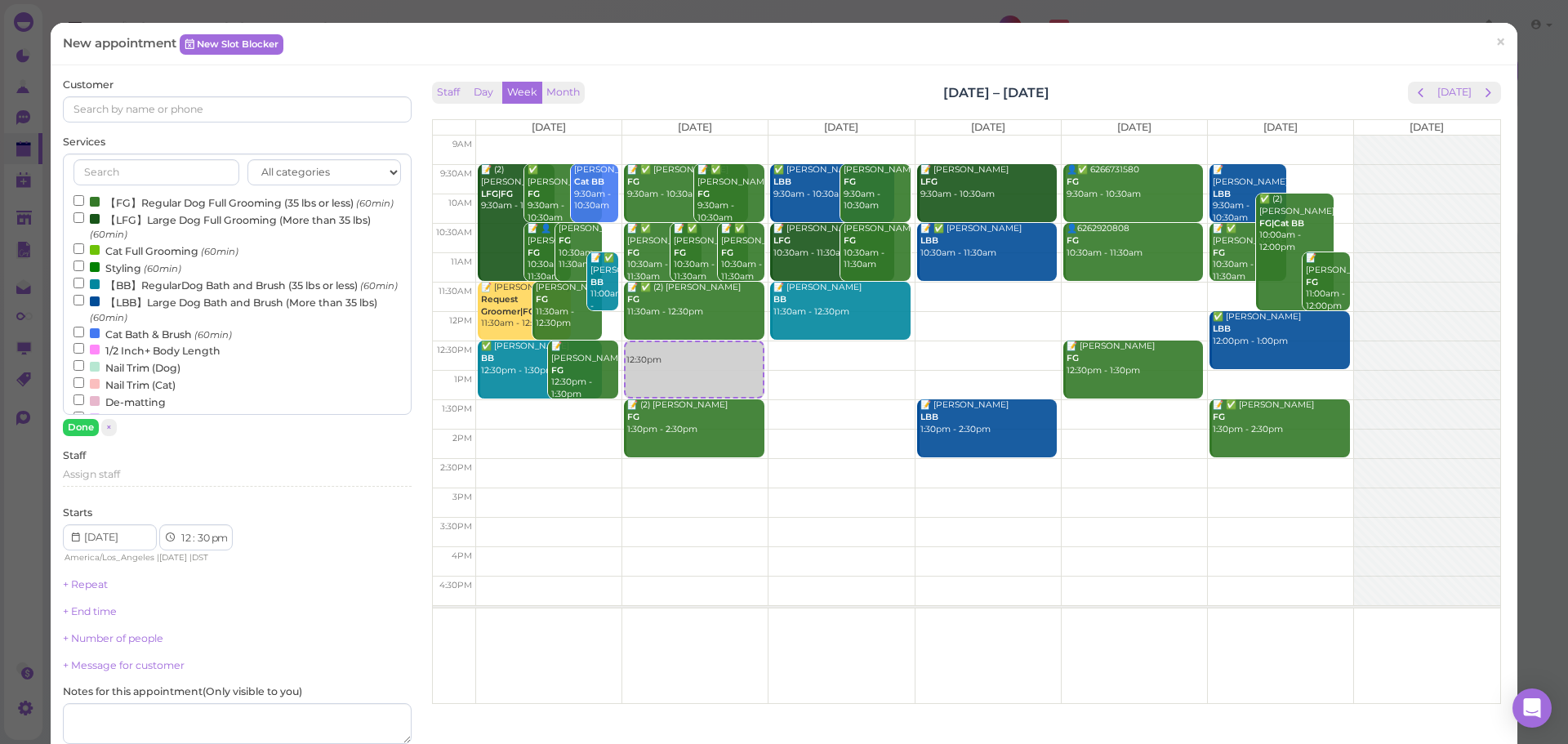
click at [102, 293] on label "【BB】RegularDog Bath and Brush (35 lbs or less) (60min)" at bounding box center [235, 284] width 324 height 17
click at [84, 288] on input "【BB】RegularDog Bath and Brush (35 lbs or less) (60min)" at bounding box center [78, 282] width 11 height 11
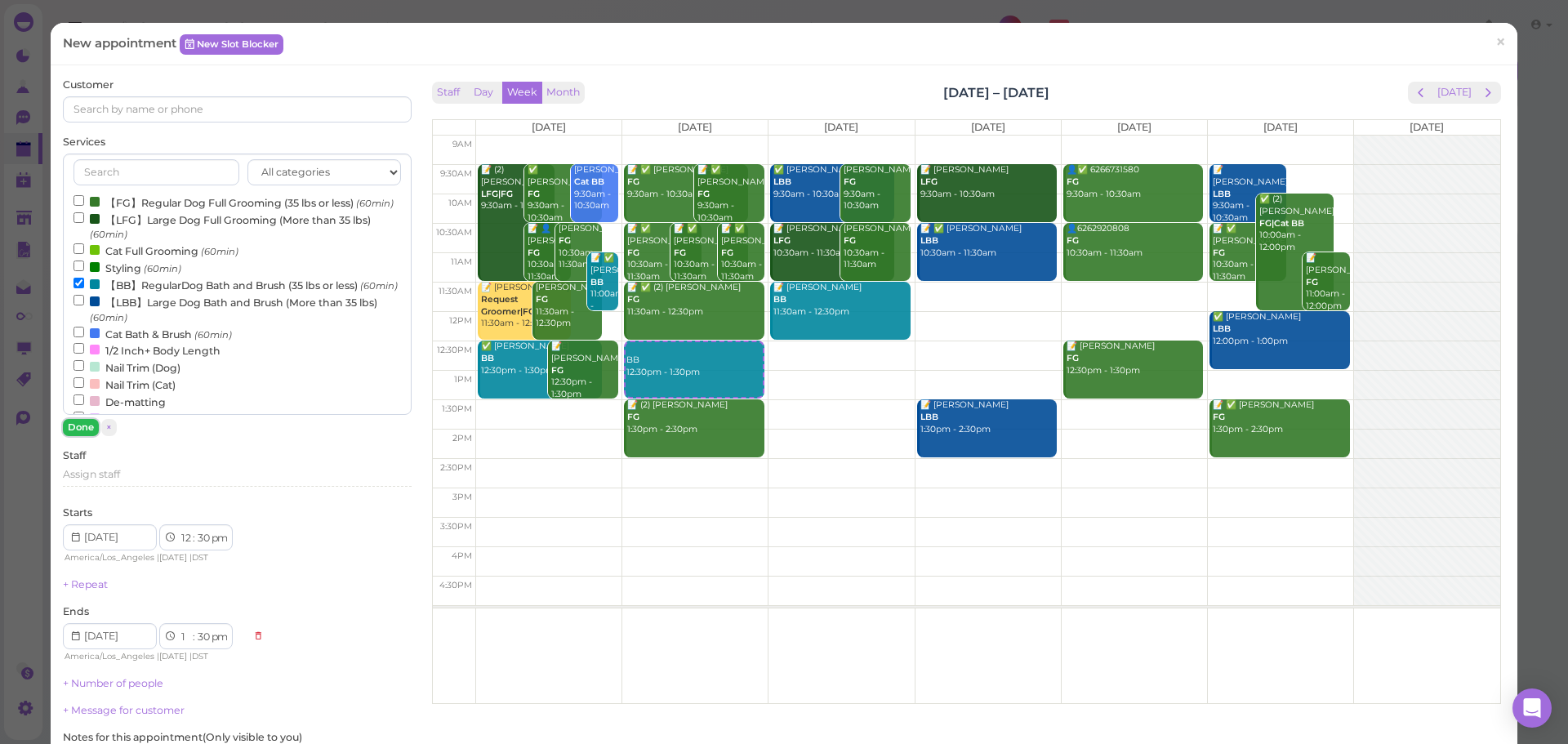
click at [88, 423] on button "Done" at bounding box center [81, 426] width 36 height 17
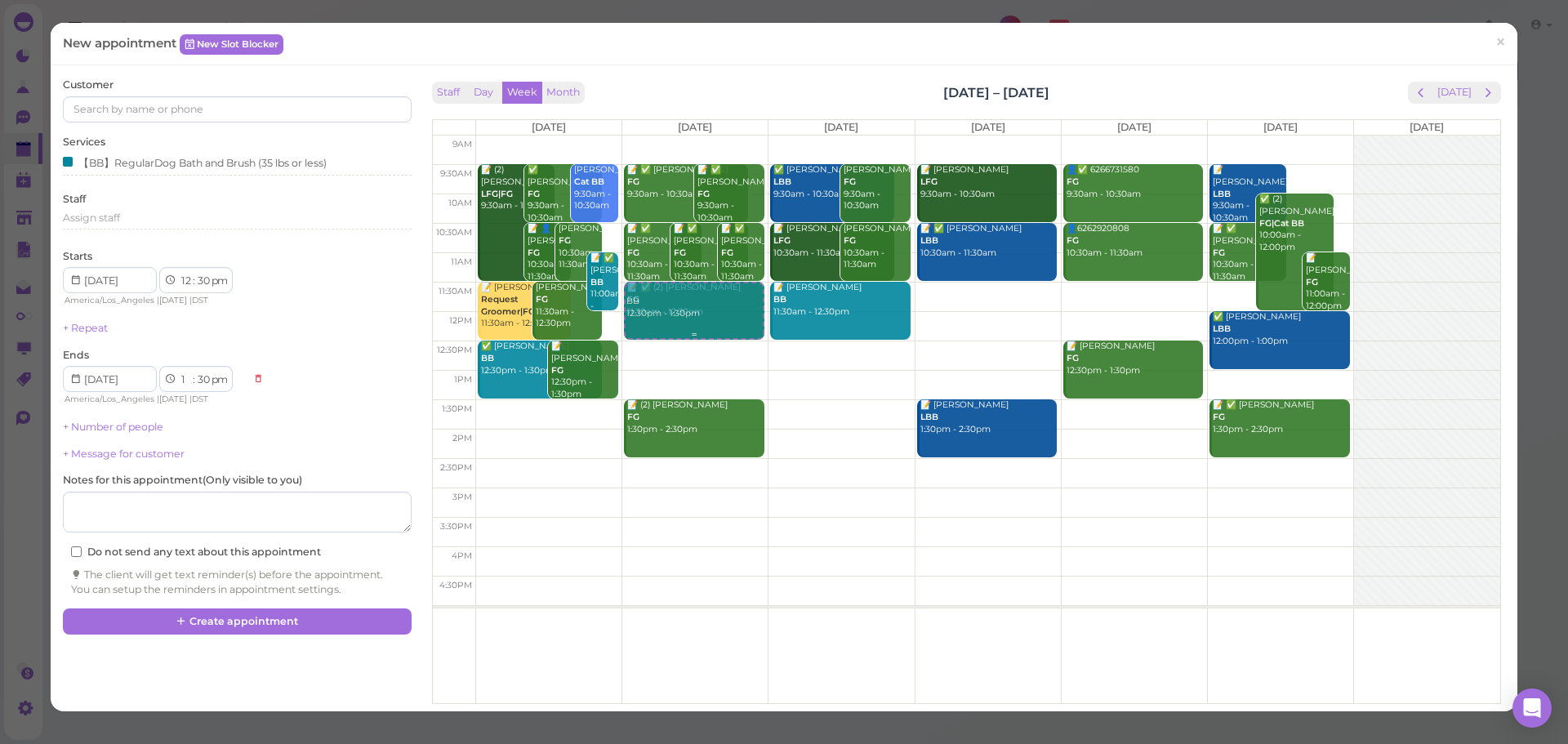
drag, startPoint x: 687, startPoint y: 367, endPoint x: 690, endPoint y: 345, distance: 22.2
click at [691, 135] on div "BB 12:30pm - 1:30pm 📝 ✅ Julie Tran FG 9:30am - 10:30am 📝 ✅ Laura Tave FG 9:30am…" at bounding box center [695, 135] width 145 height 0
select select "11"
select select "am"
select select "12"
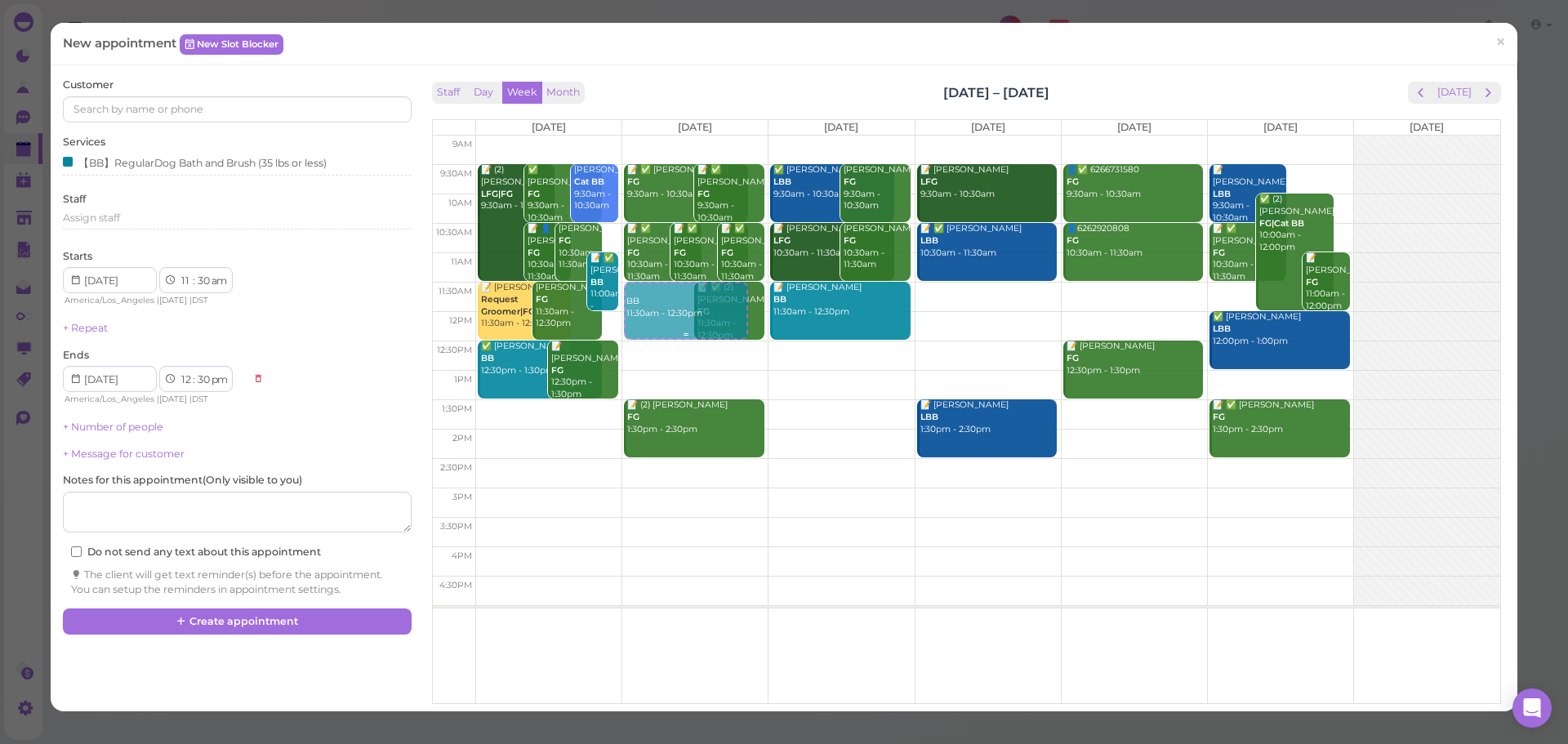
drag, startPoint x: 666, startPoint y: 308, endPoint x: 699, endPoint y: 312, distance: 33.2
click at [699, 135] on div "BB 11:30am - 12:30pm 📝 ✅ Julie Tran FG 9:30am - 10:30am 📝 ✅ Laura Tave FG 9:30a…" at bounding box center [695, 135] width 145 height 0
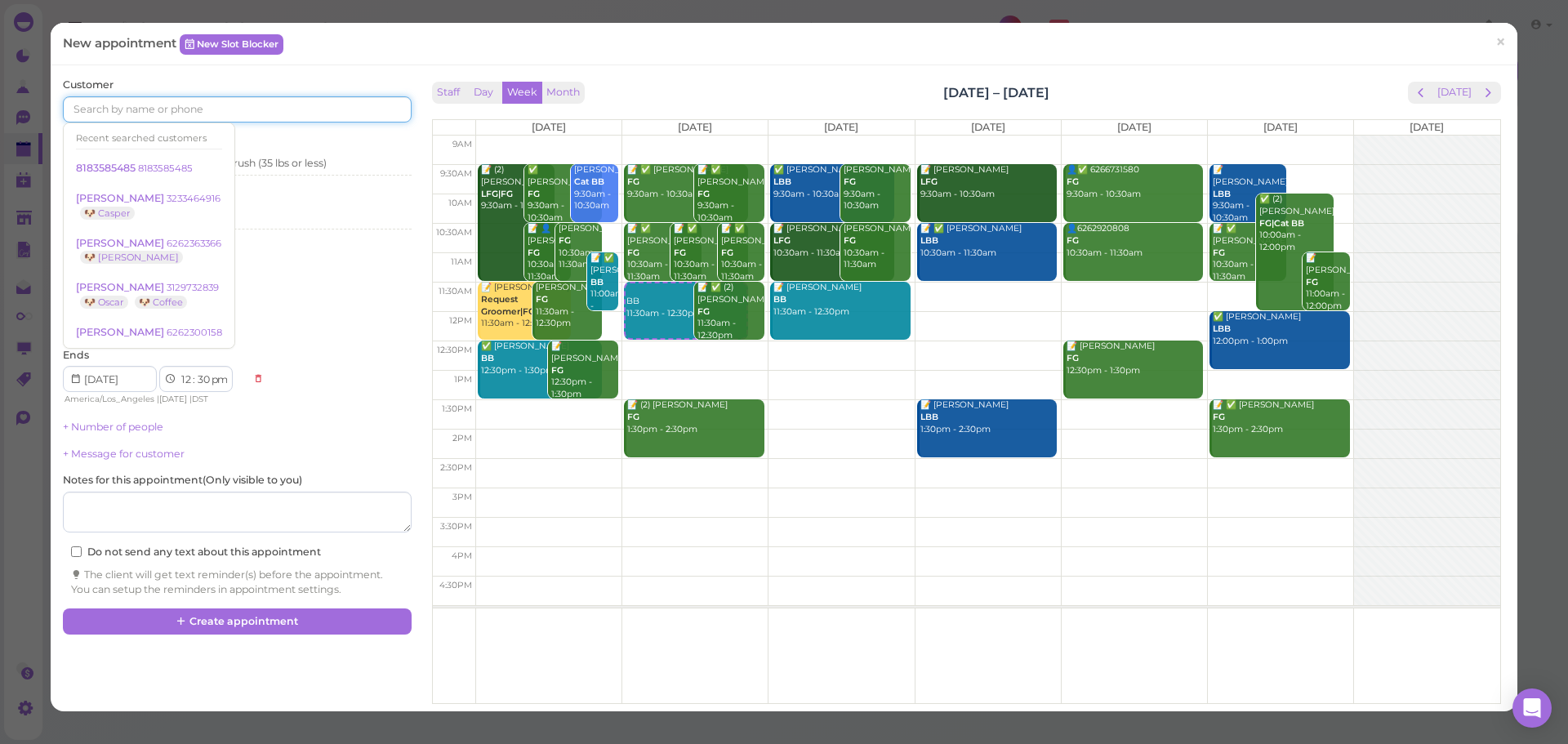
click at [131, 115] on input at bounding box center [237, 110] width 347 height 26
click at [355, 61] on div "New appointment New Slot Blocker ×" at bounding box center [784, 43] width 1466 height 42
click at [346, 102] on input at bounding box center [237, 110] width 347 height 26
click at [350, 74] on div "Customer Recent searched customers 8183585485 8183585485 Dyana Peraza 323346491…" at bounding box center [784, 388] width 1466 height 645
click at [347, 105] on input at bounding box center [237, 110] width 347 height 26
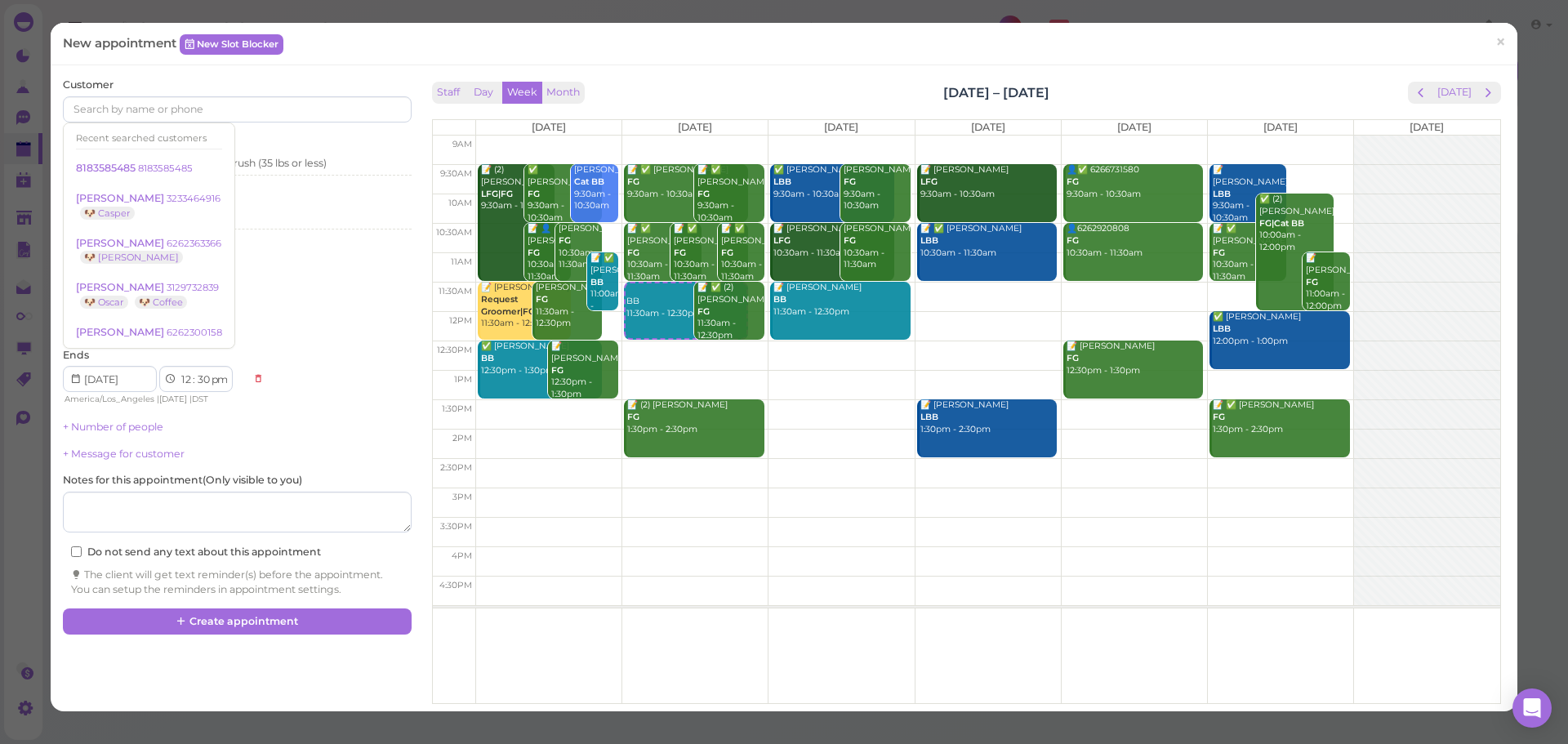
click at [347, 75] on div "Customer Recent searched customers 8183585485 8183585485 Dyana Peraza 323346491…" at bounding box center [784, 388] width 1466 height 645
click at [347, 104] on input at bounding box center [237, 110] width 347 height 26
click at [348, 78] on div "Customer Recent searched customers 8183585485 8183585485 Dyana Peraza 323346491…" at bounding box center [237, 101] width 347 height 45
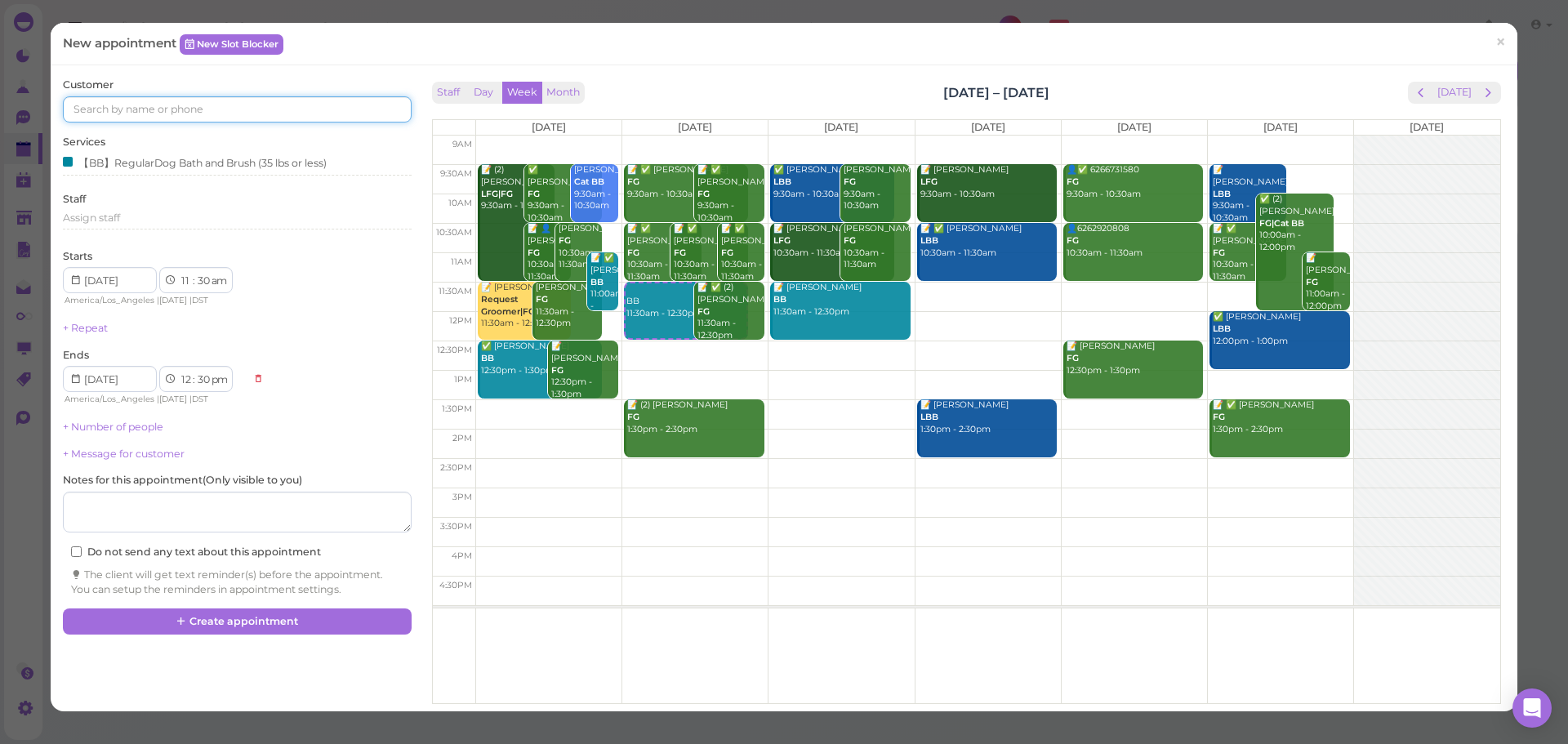
click at [347, 106] on input at bounding box center [237, 110] width 347 height 26
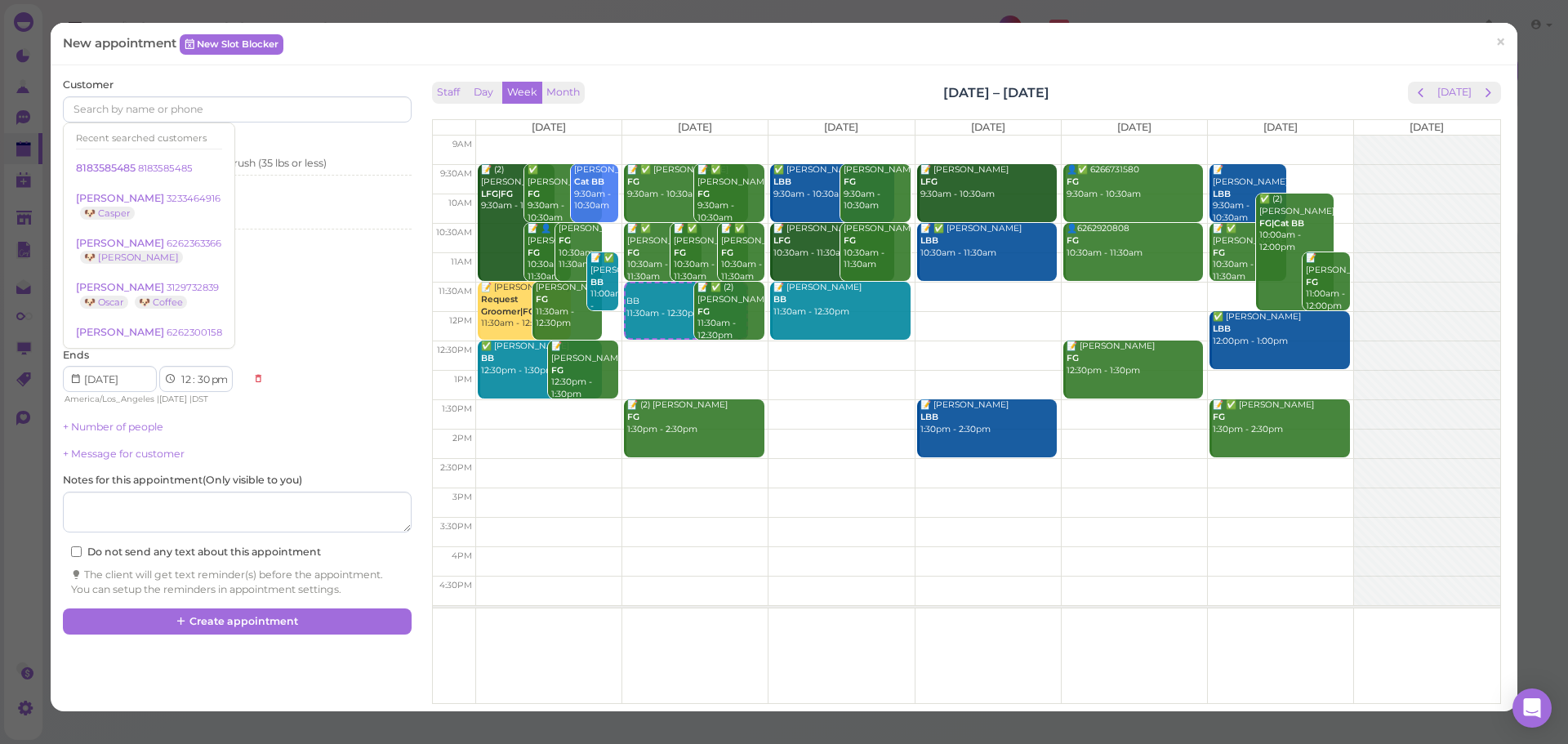
click at [347, 78] on div "Customer Recent searched customers 8183585485 8183585485 Dyana Peraza 323346491…" at bounding box center [237, 101] width 347 height 45
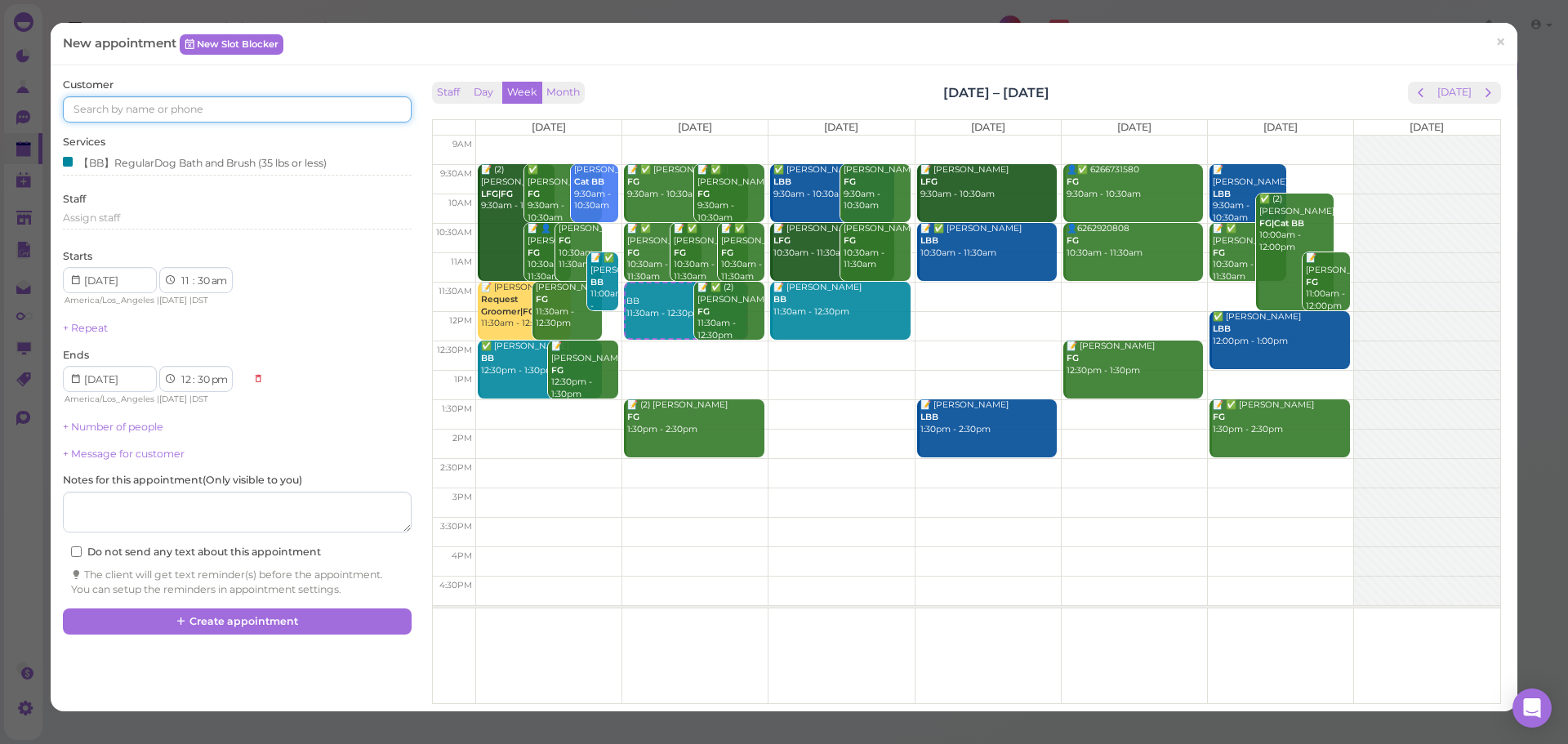
click at [365, 118] on input at bounding box center [237, 110] width 347 height 26
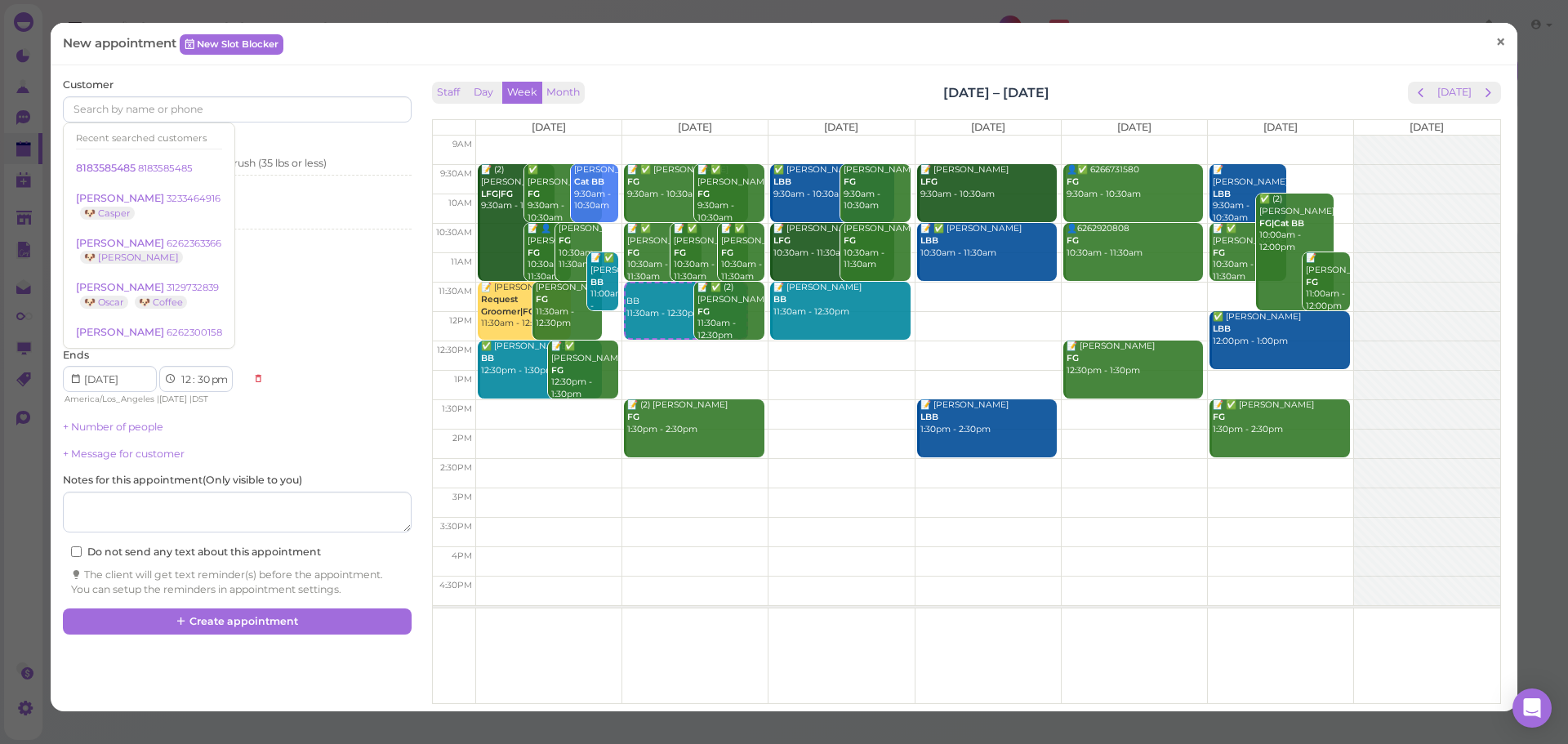
click at [1502, 34] on link "×" at bounding box center [1500, 42] width 31 height 38
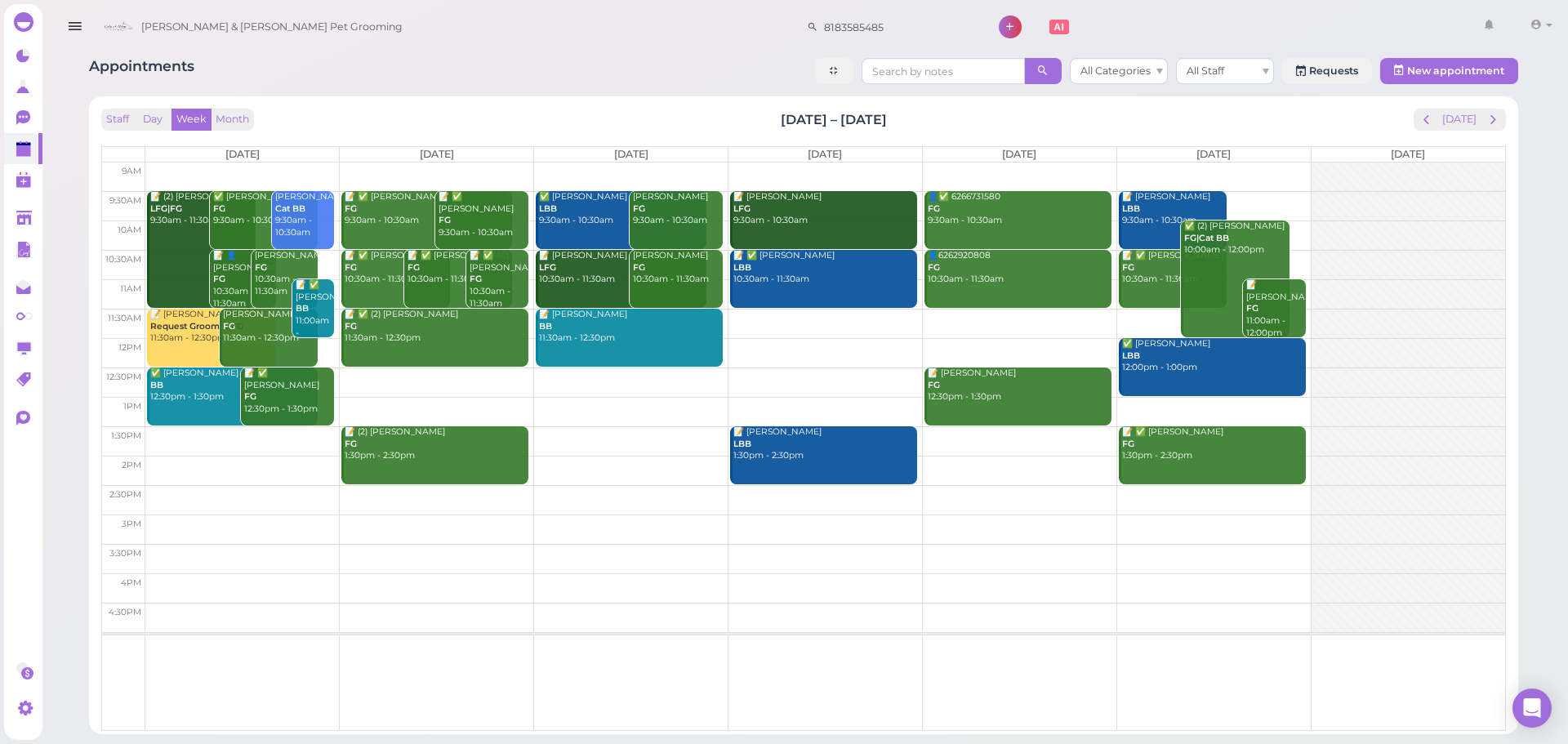
click at [925, 90] on div "Appointments All Categories All Staff Requests New appointment Staff Day Week M…" at bounding box center [803, 390] width 1469 height 689
click at [1470, 120] on button "[DATE]" at bounding box center [1458, 119] width 44 height 22
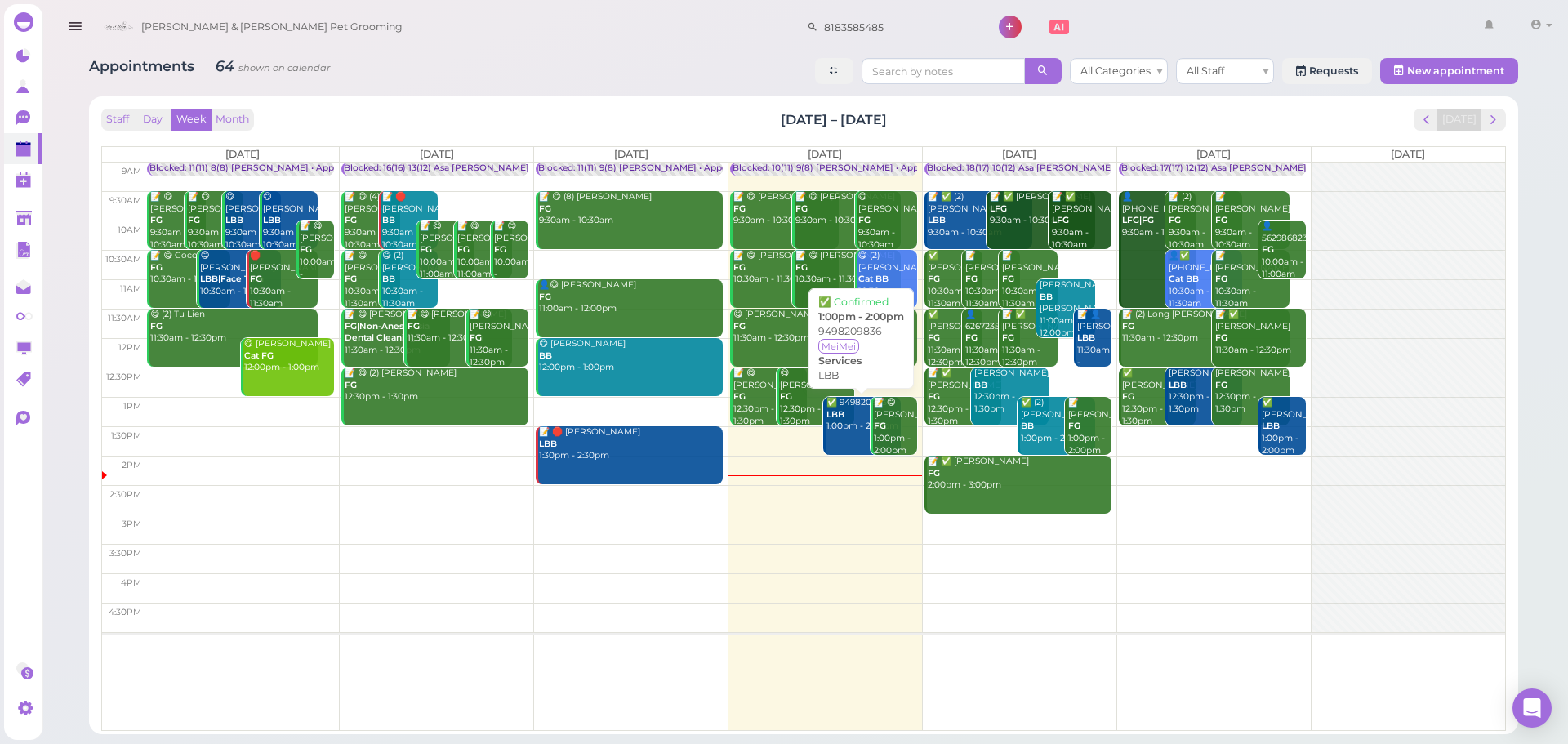
click at [845, 436] on link "✅ 9498209836 LBB 1:00pm - 2:00pm" at bounding box center [861, 425] width 77 height 58
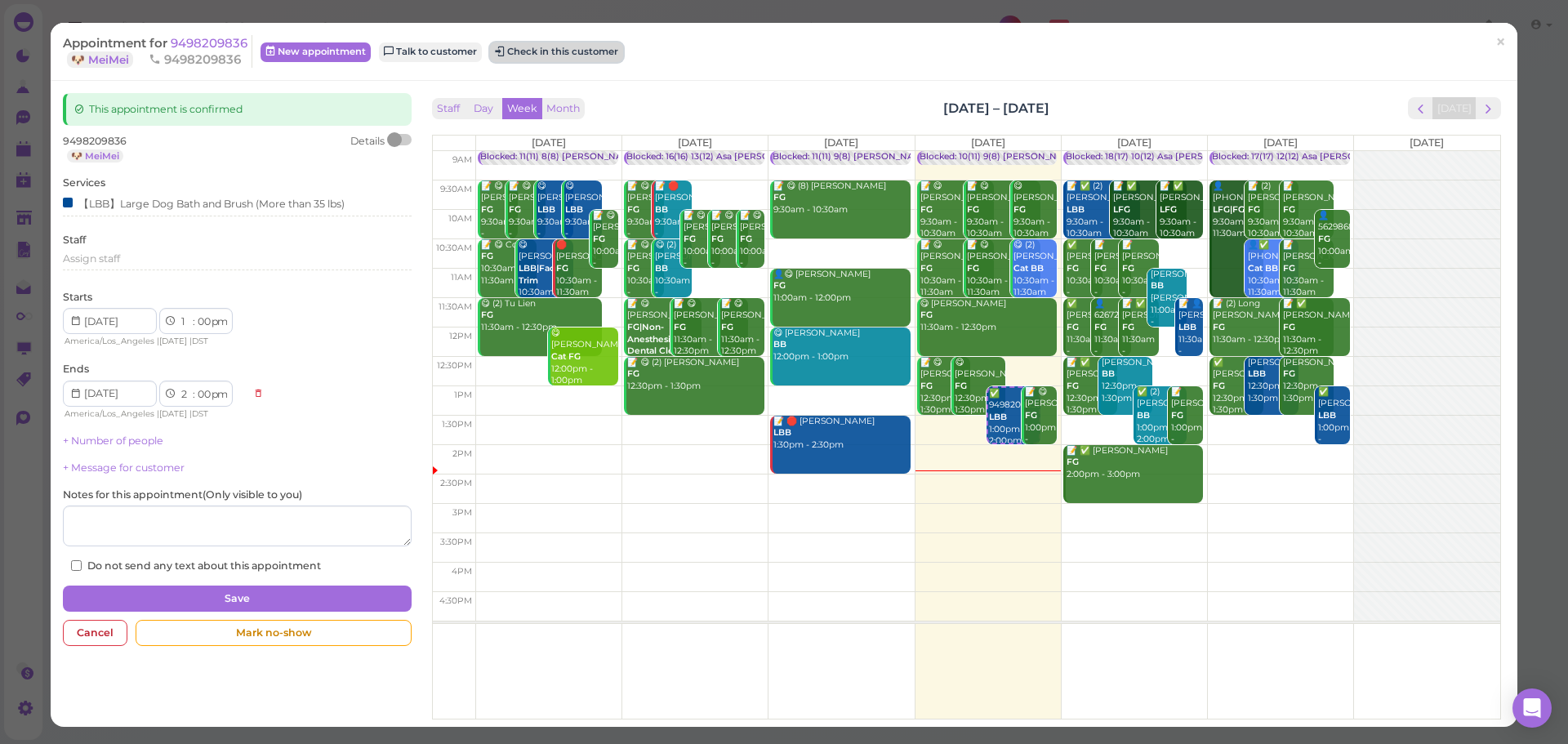
click at [563, 51] on button "Check in this customer" at bounding box center [556, 52] width 133 height 20
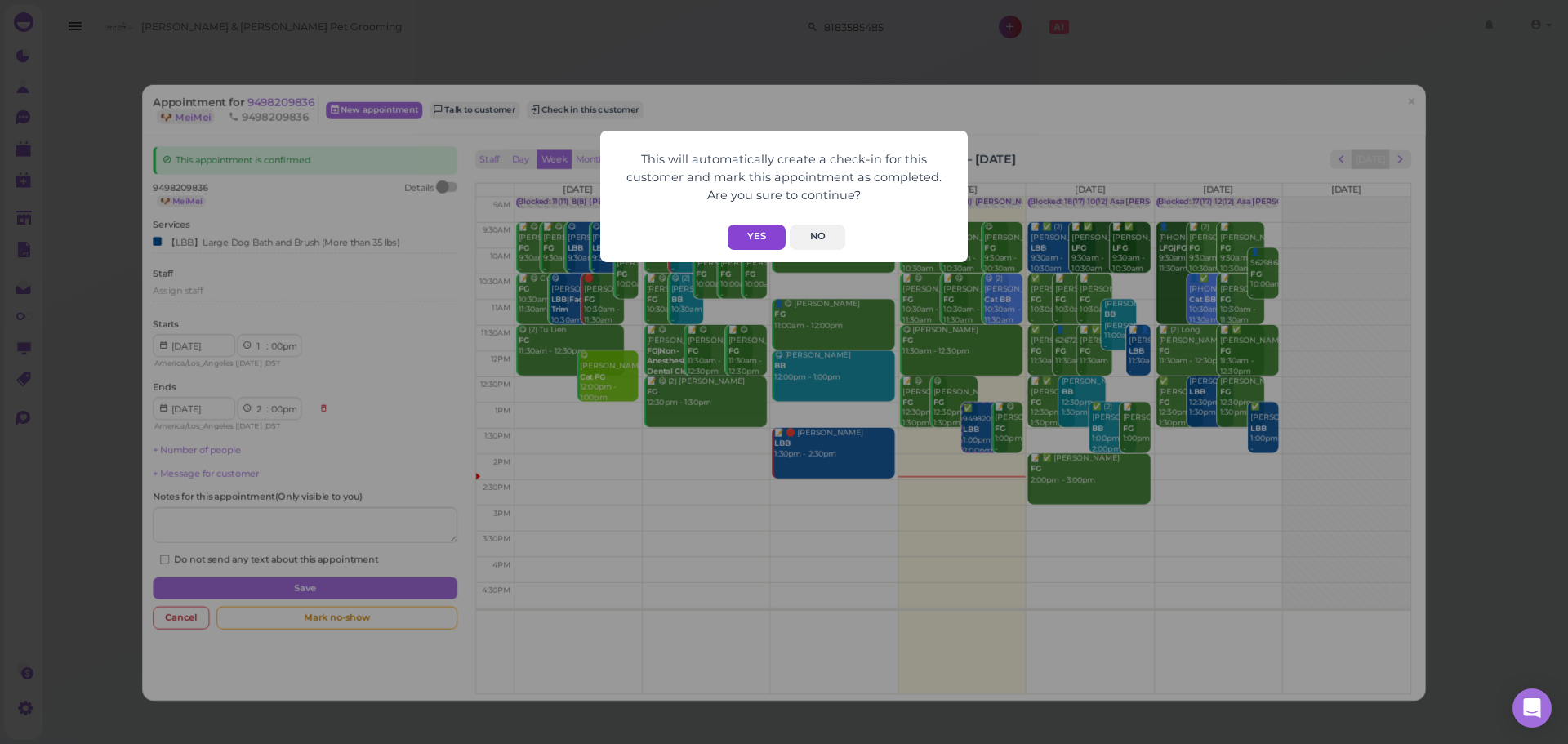
click at [743, 225] on button "Yes" at bounding box center [756, 238] width 58 height 26
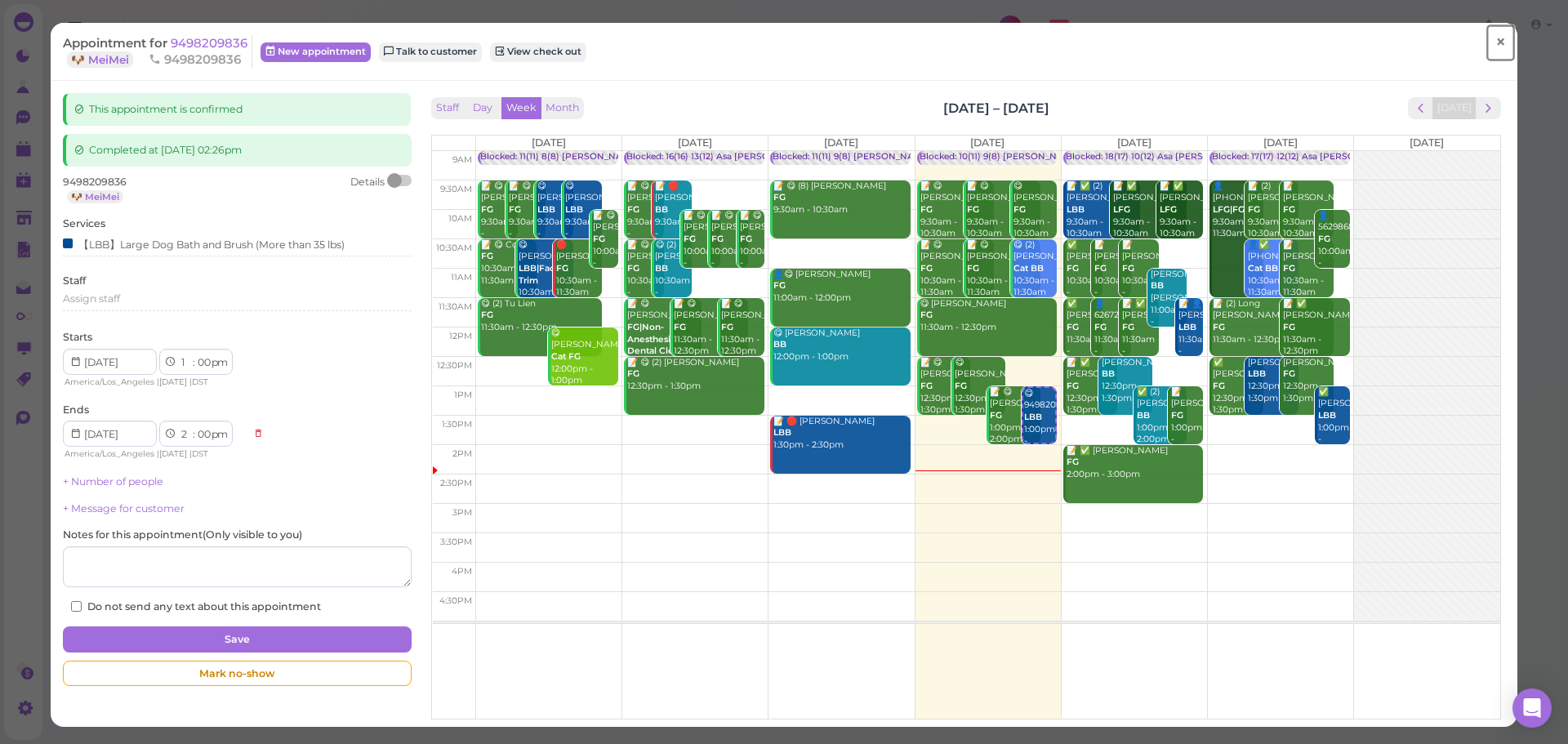
click at [1495, 40] on span "×" at bounding box center [1500, 41] width 11 height 23
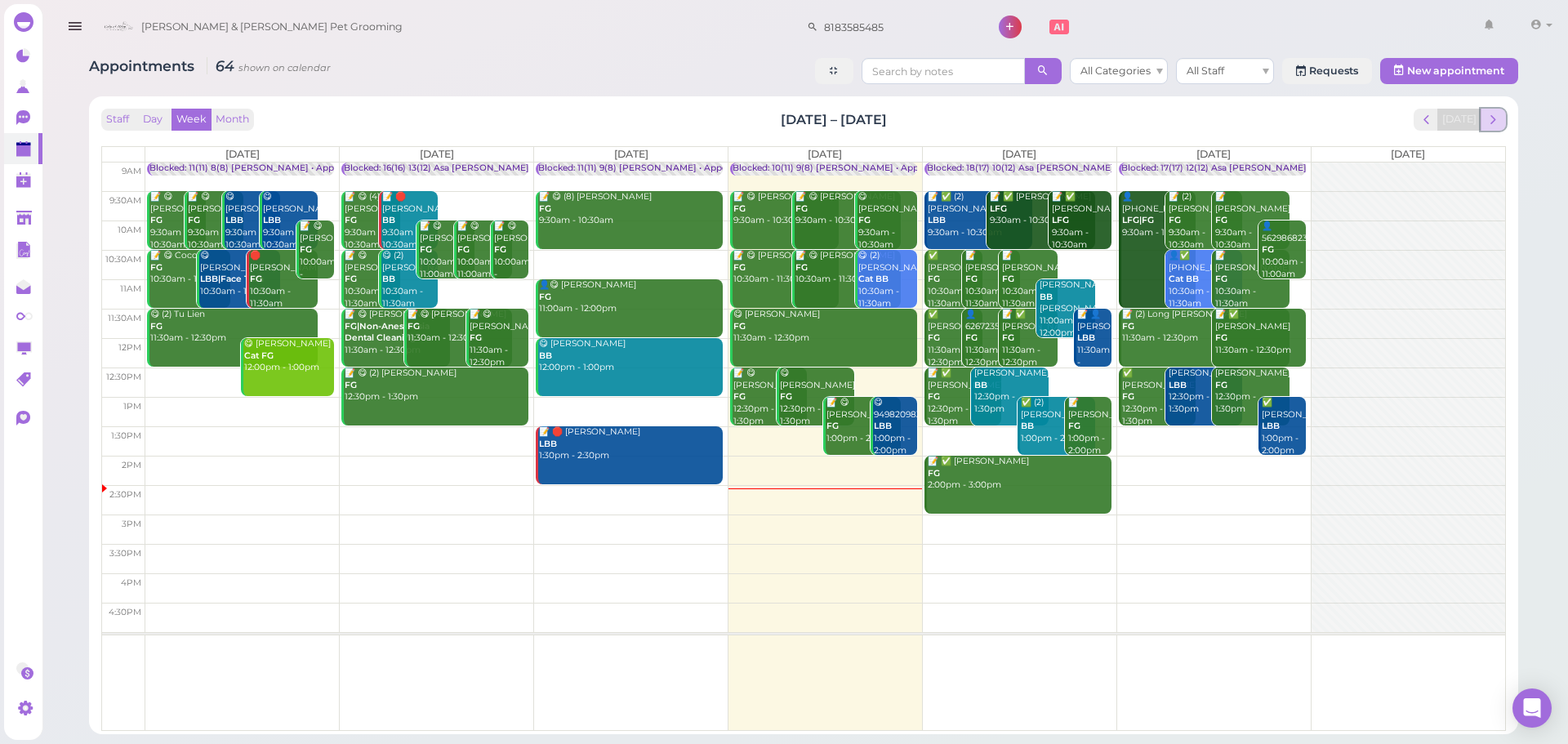
click at [1487, 117] on span "next" at bounding box center [1493, 119] width 16 height 16
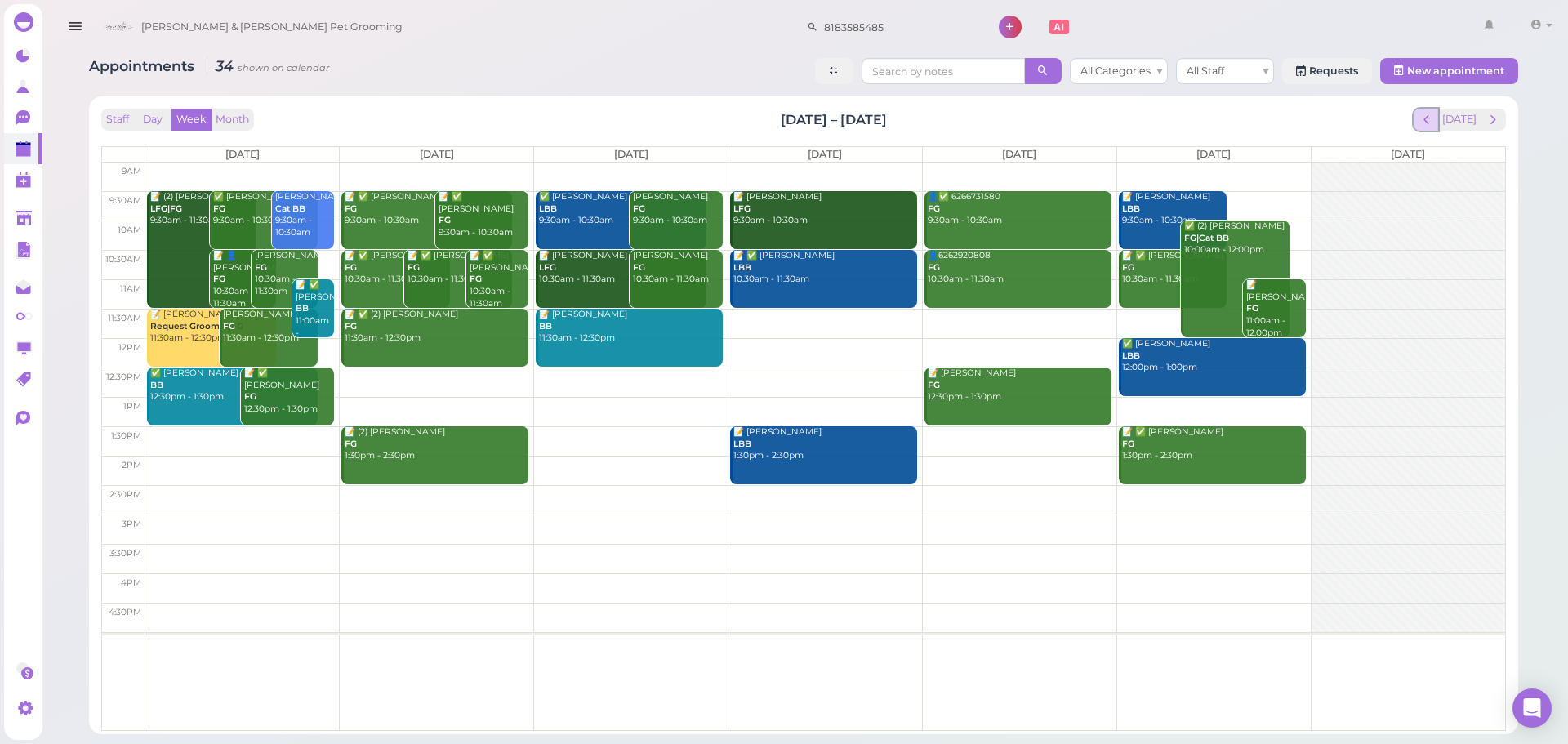
click at [1433, 120] on span "prev" at bounding box center [1426, 119] width 16 height 16
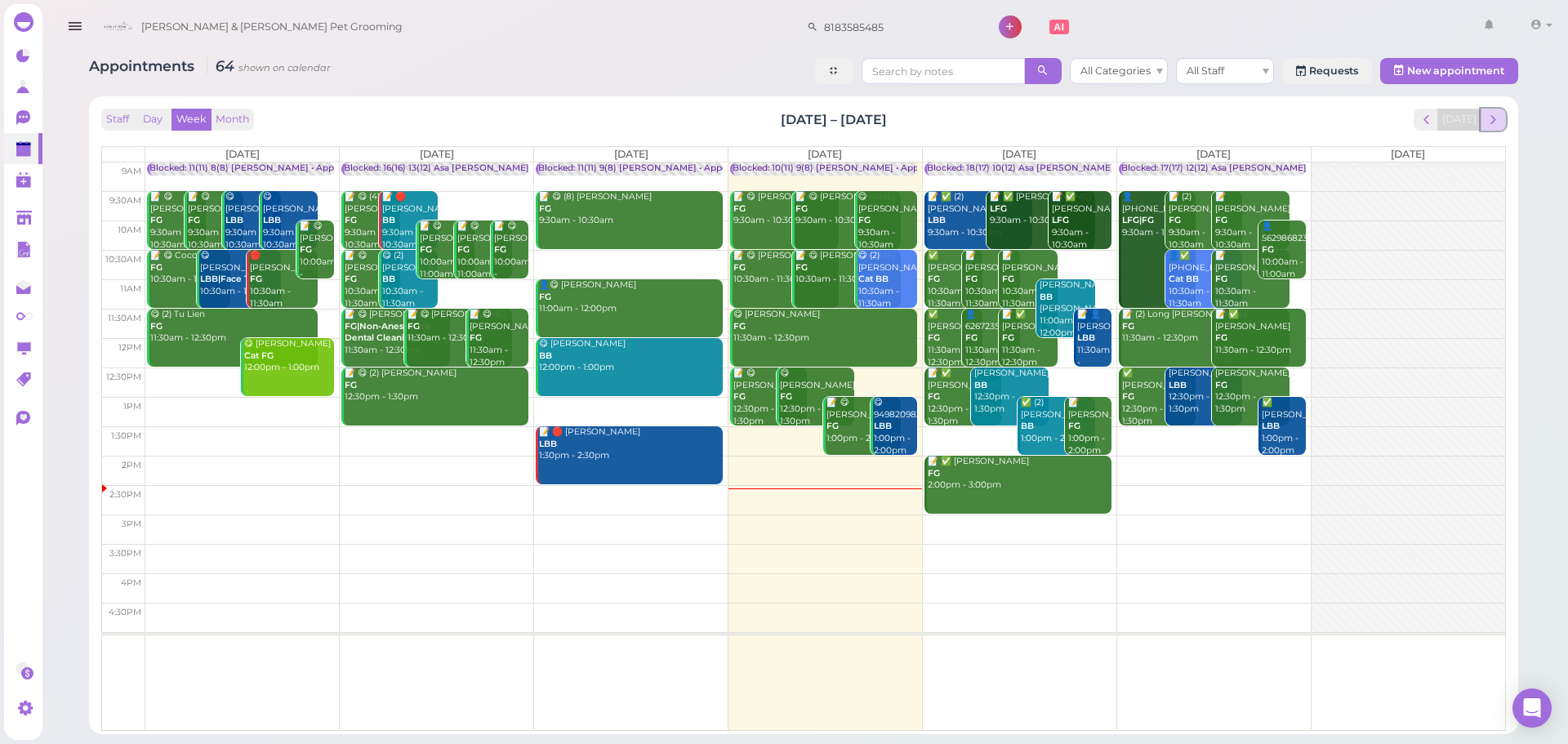
click at [1491, 119] on span "next" at bounding box center [1493, 119] width 16 height 16
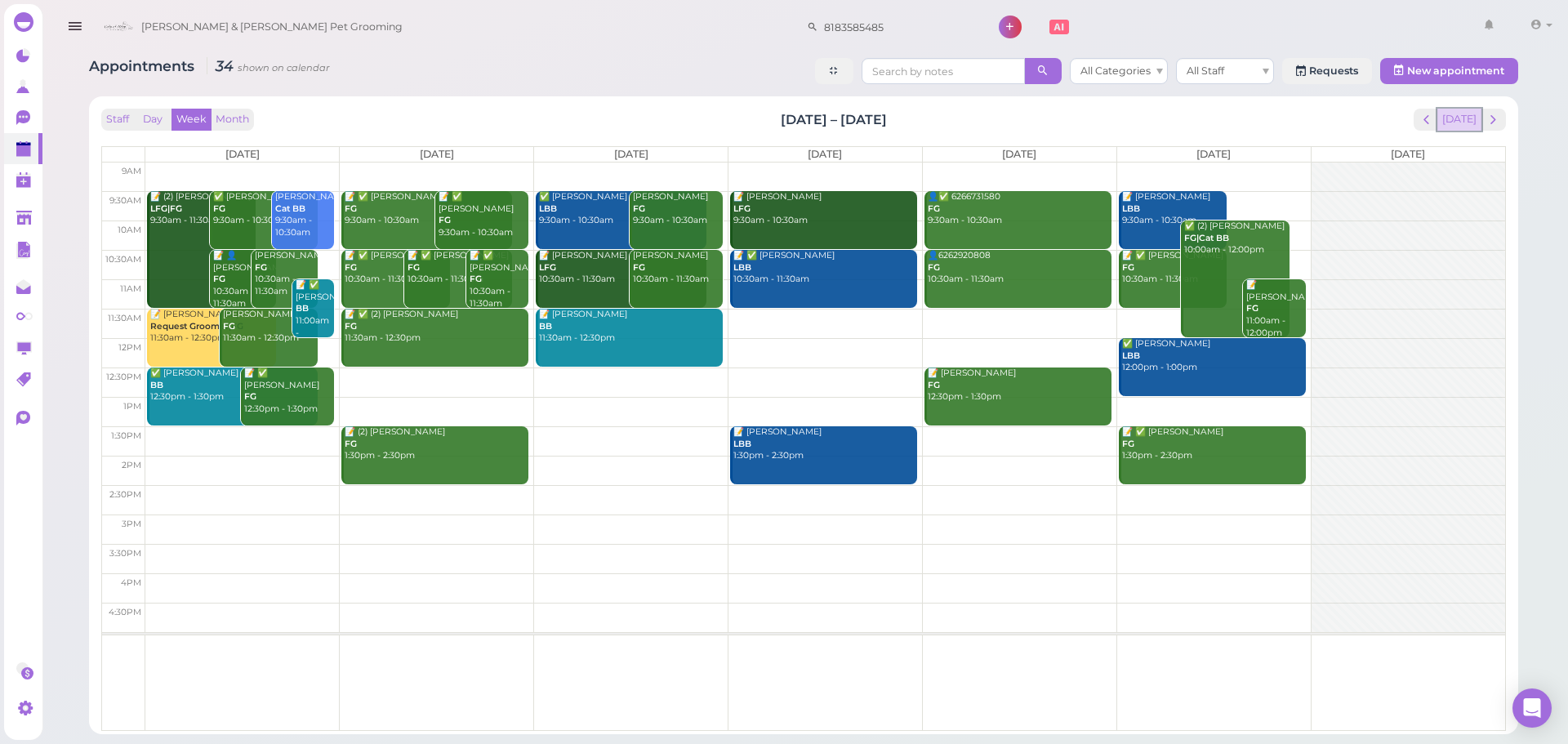
click at [1462, 123] on button "[DATE]" at bounding box center [1458, 119] width 44 height 22
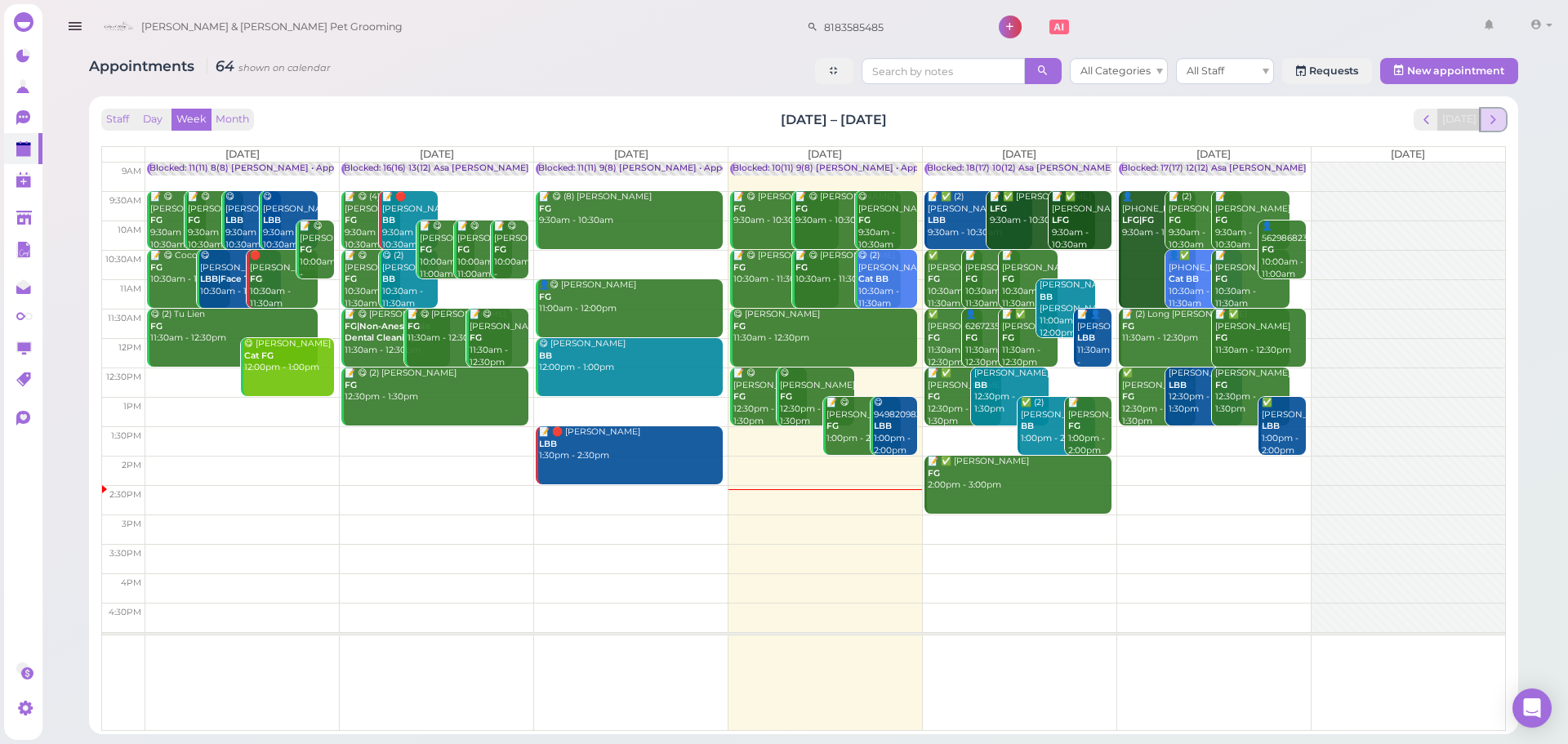
click at [1484, 127] on button "next" at bounding box center [1493, 119] width 26 height 22
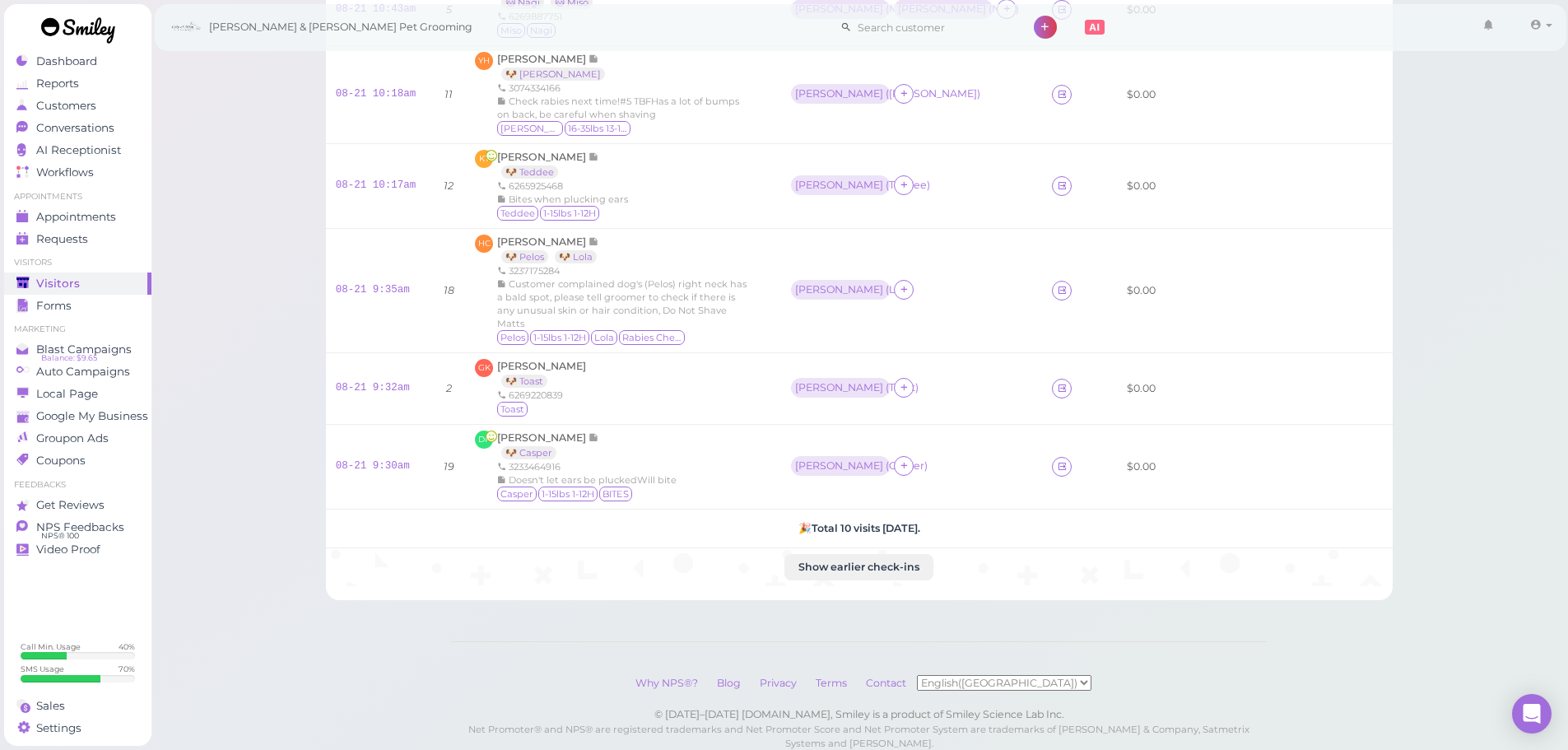
scroll to position [534, 0]
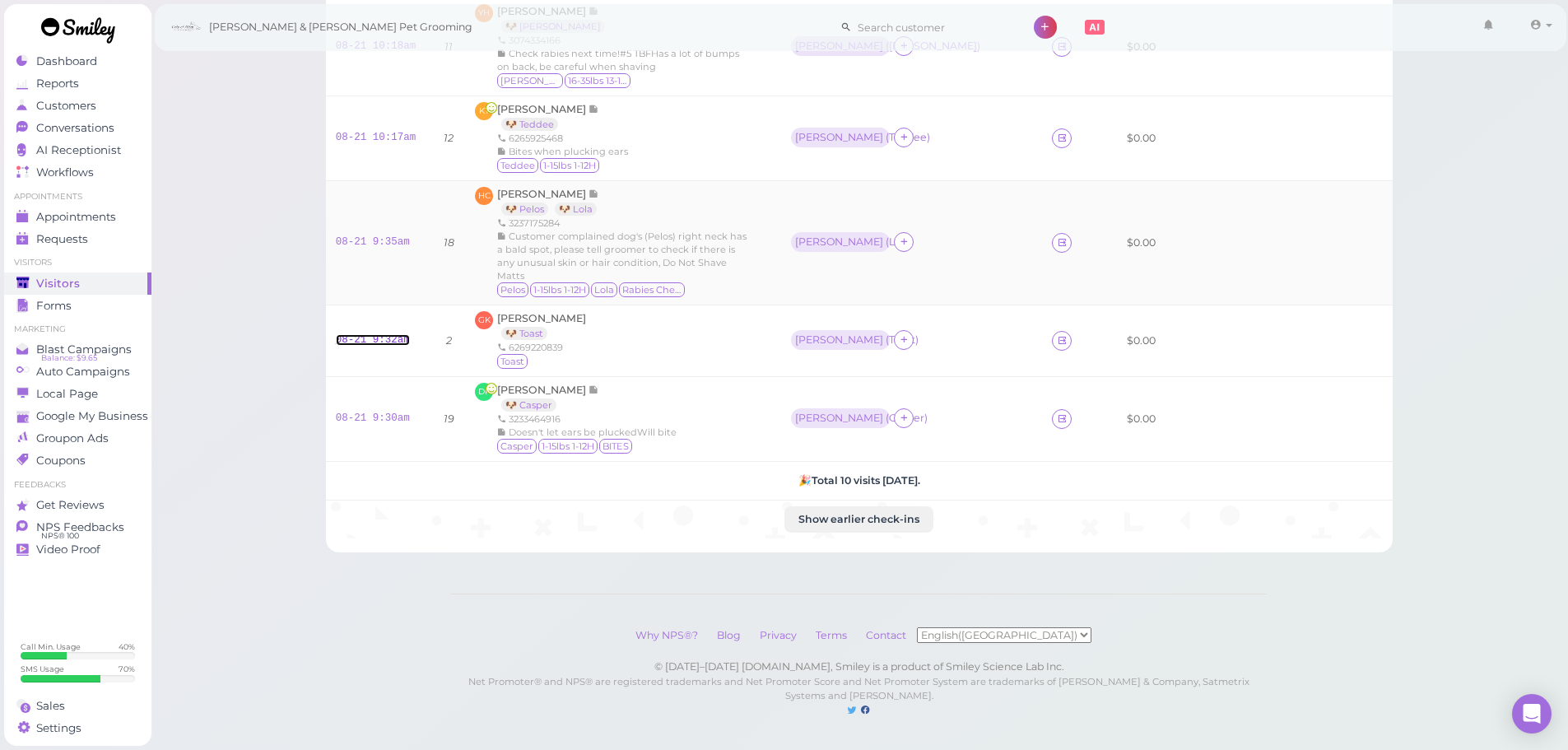
drag, startPoint x: 374, startPoint y: 329, endPoint x: 595, endPoint y: 241, distance: 237.9
click at [374, 334] on link "08-21 9:32am" at bounding box center [373, 340] width 74 height 12
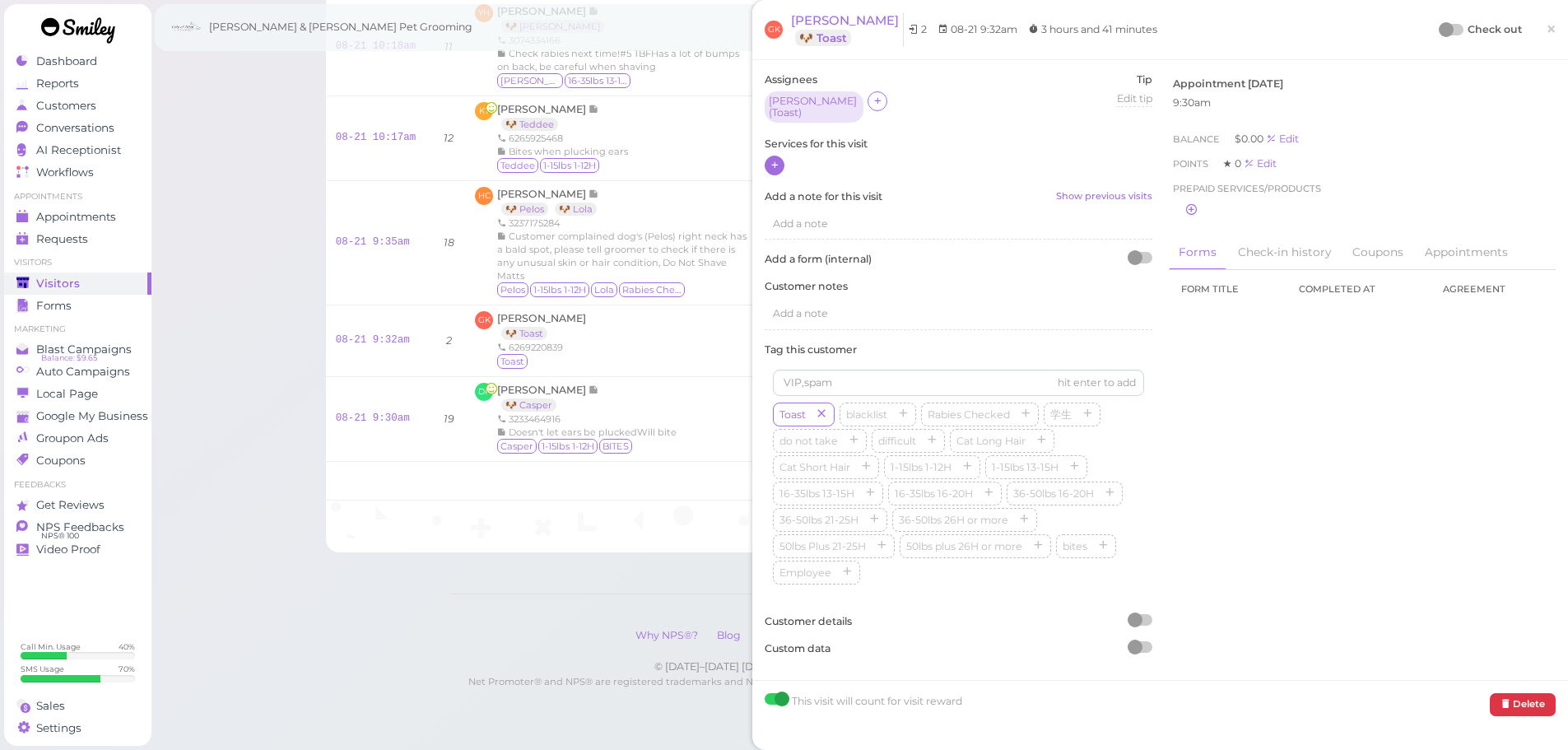
click at [778, 165] on icon at bounding box center [775, 165] width 11 height 12
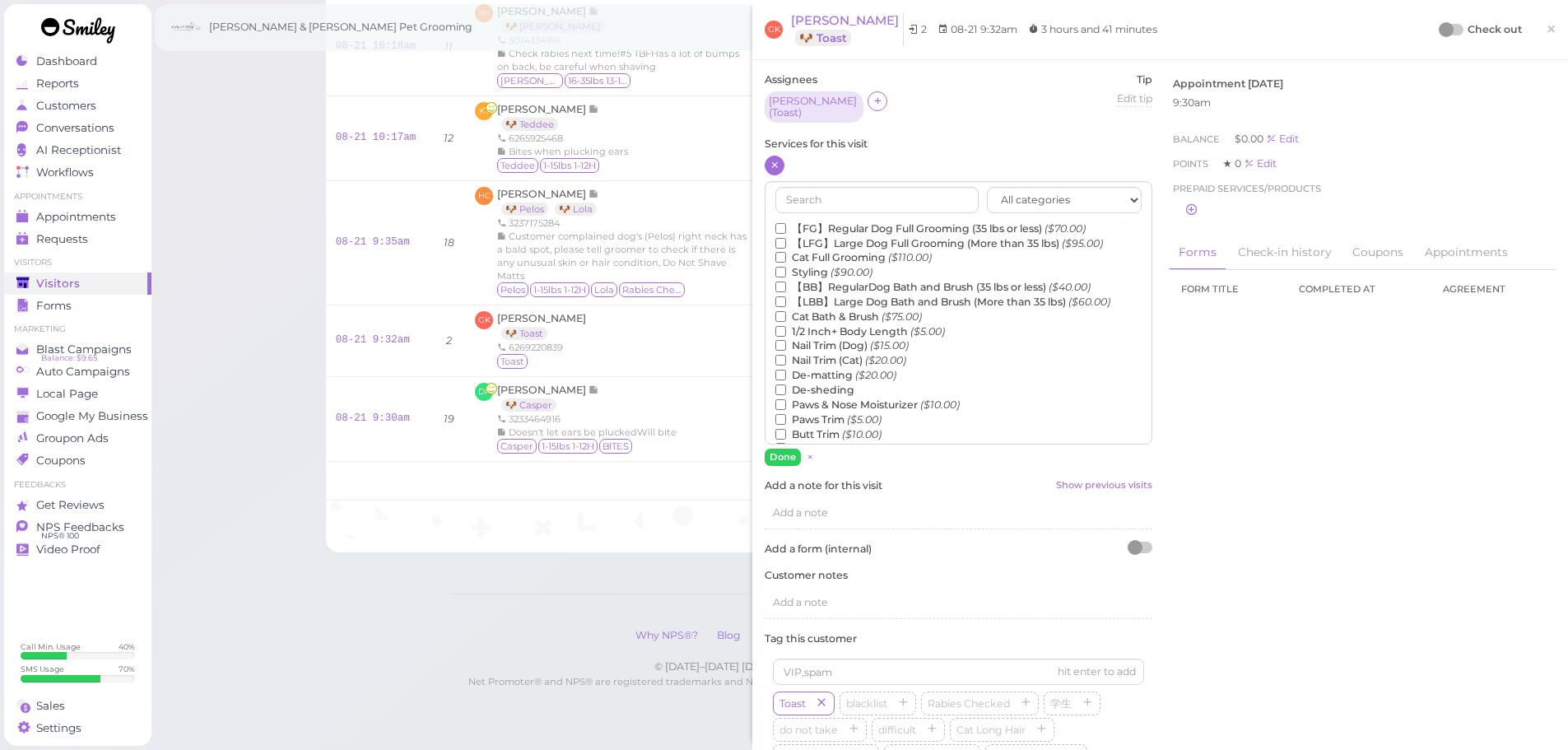
click at [802, 222] on label "【FG】Regular Dog Full Grooming (35 lbs or less) ($70.00)" at bounding box center [930, 229] width 310 height 15
click at [786, 223] on input "【FG】Regular Dog Full Grooming (35 lbs or less) ($70.00)" at bounding box center [780, 228] width 11 height 11
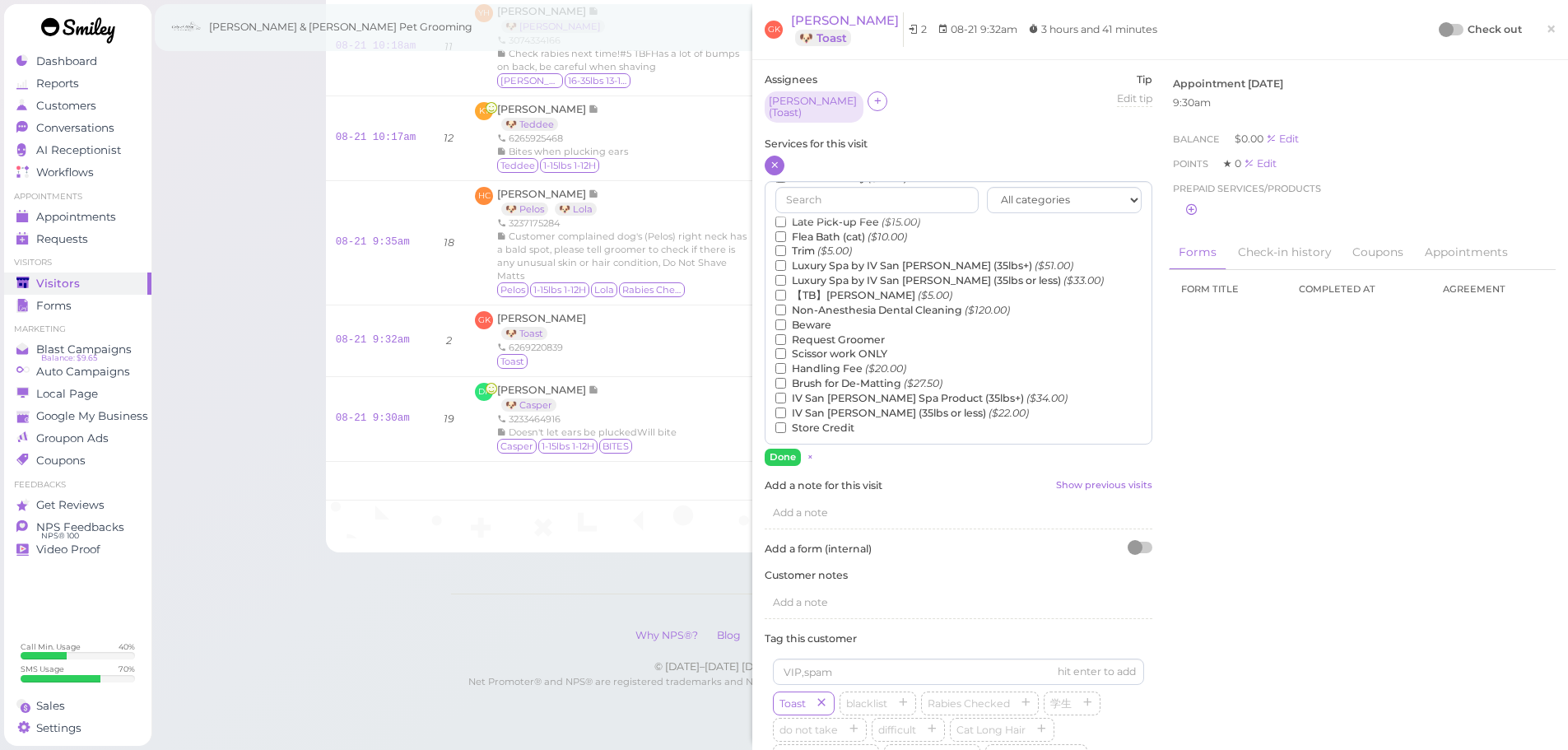
click at [817, 290] on label "【TB】Teeth Brushing ($5.00)" at bounding box center [864, 295] width 177 height 15
click at [786, 290] on input "【TB】Teeth Brushing ($5.00)" at bounding box center [780, 294] width 11 height 11
drag, startPoint x: 790, startPoint y: 452, endPoint x: 1580, endPoint y: 24, distance: 898.5
click at [799, 451] on button "Done" at bounding box center [783, 457] width 36 height 17
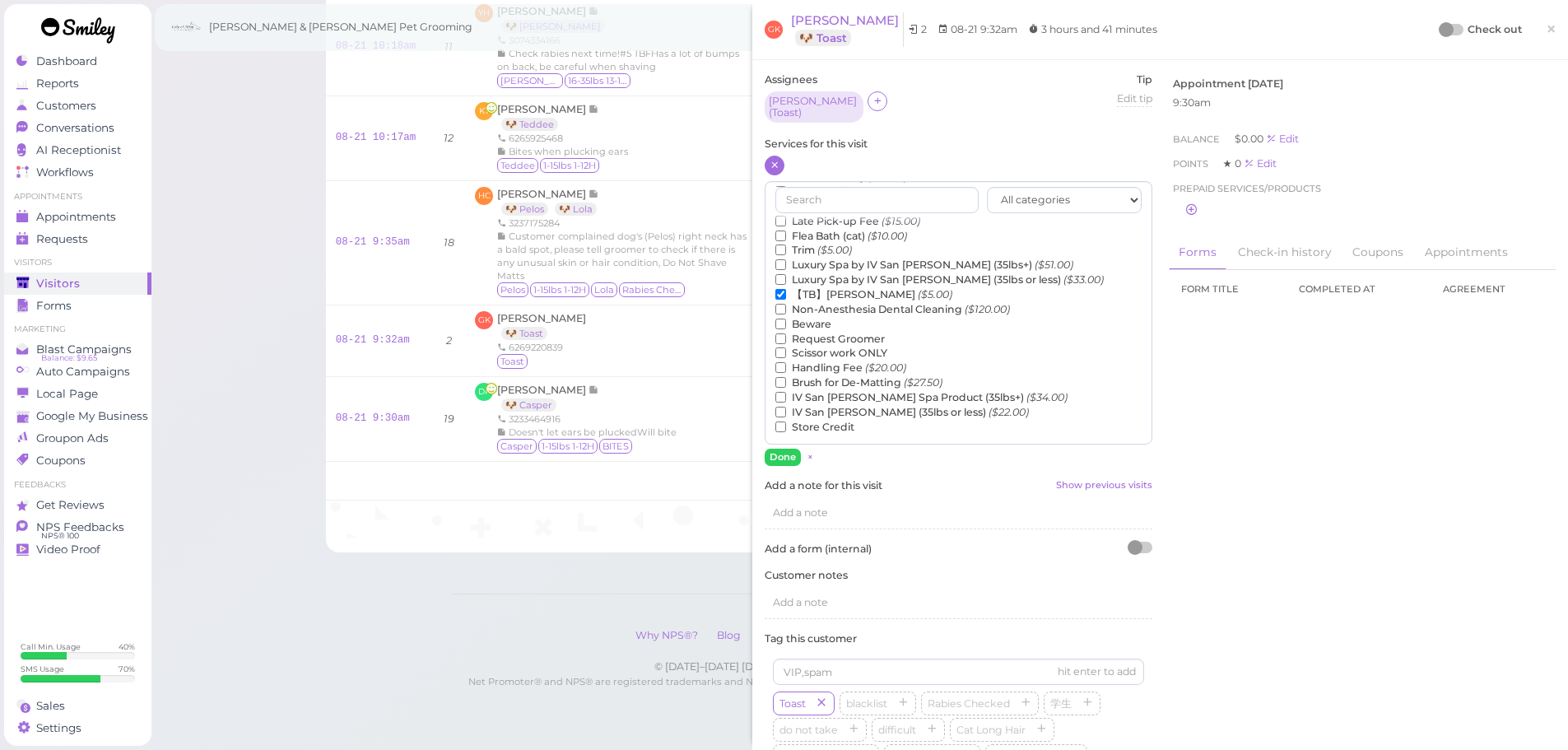
scroll to position [541, 0]
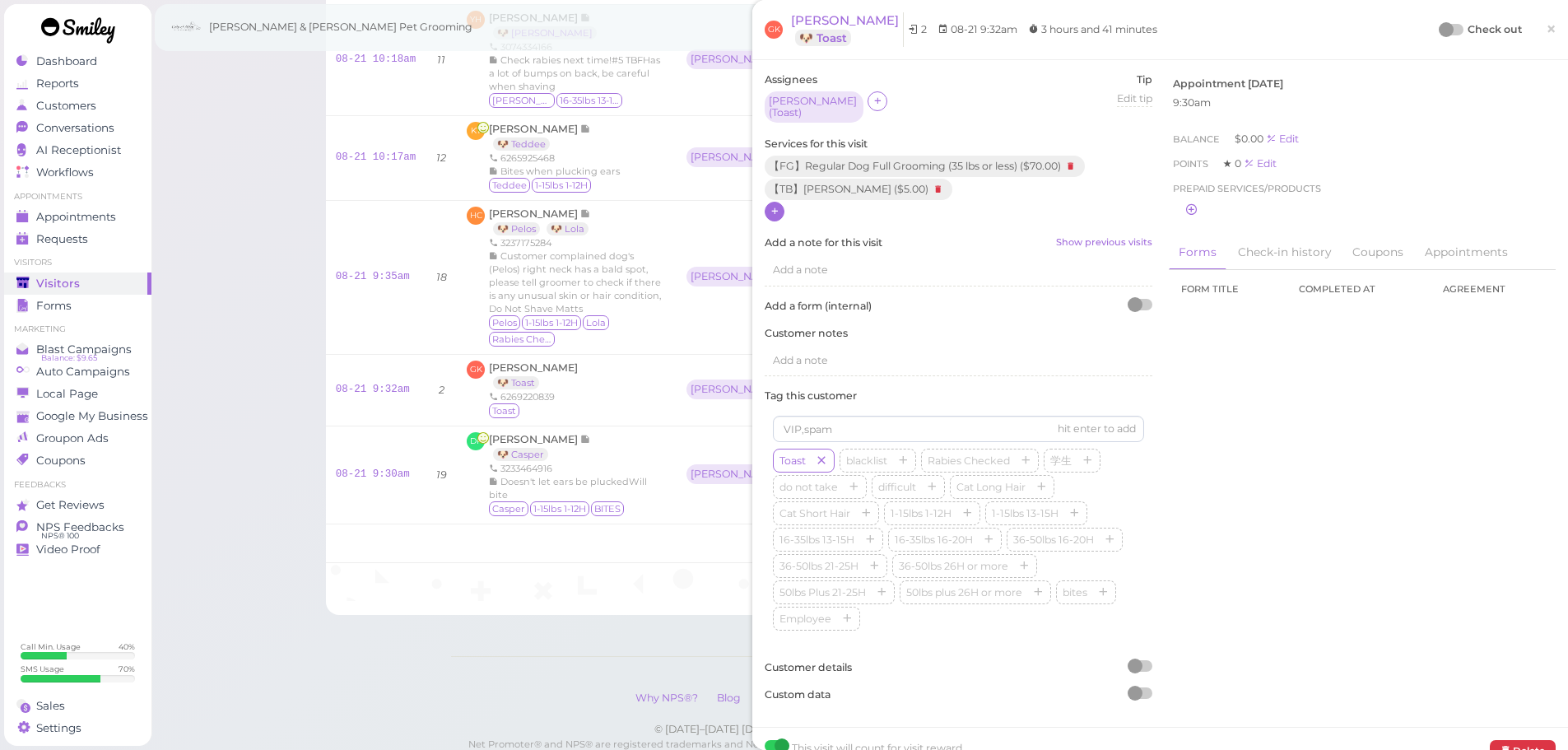
click at [1445, 30] on div at bounding box center [1452, 30] width 23 height 12
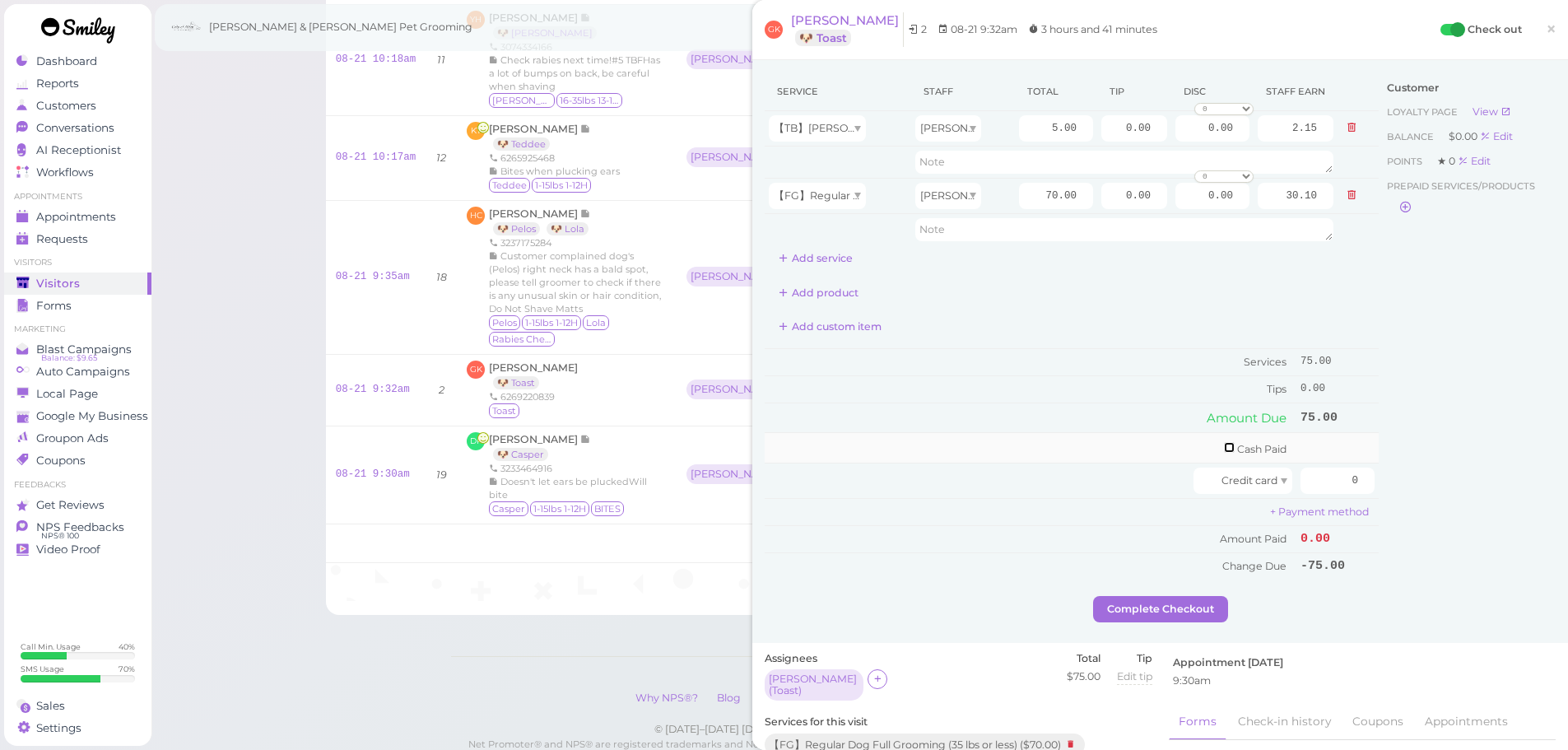
drag, startPoint x: 1217, startPoint y: 444, endPoint x: 1250, endPoint y: 448, distance: 33.2
click at [1233, 446] on td "Cash Paid" at bounding box center [1031, 448] width 532 height 31
click at [1224, 451] on input "checkbox" at bounding box center [1229, 447] width 11 height 11
checkbox input "true"
drag, startPoint x: 1292, startPoint y: 452, endPoint x: 1419, endPoint y: 461, distance: 127.3
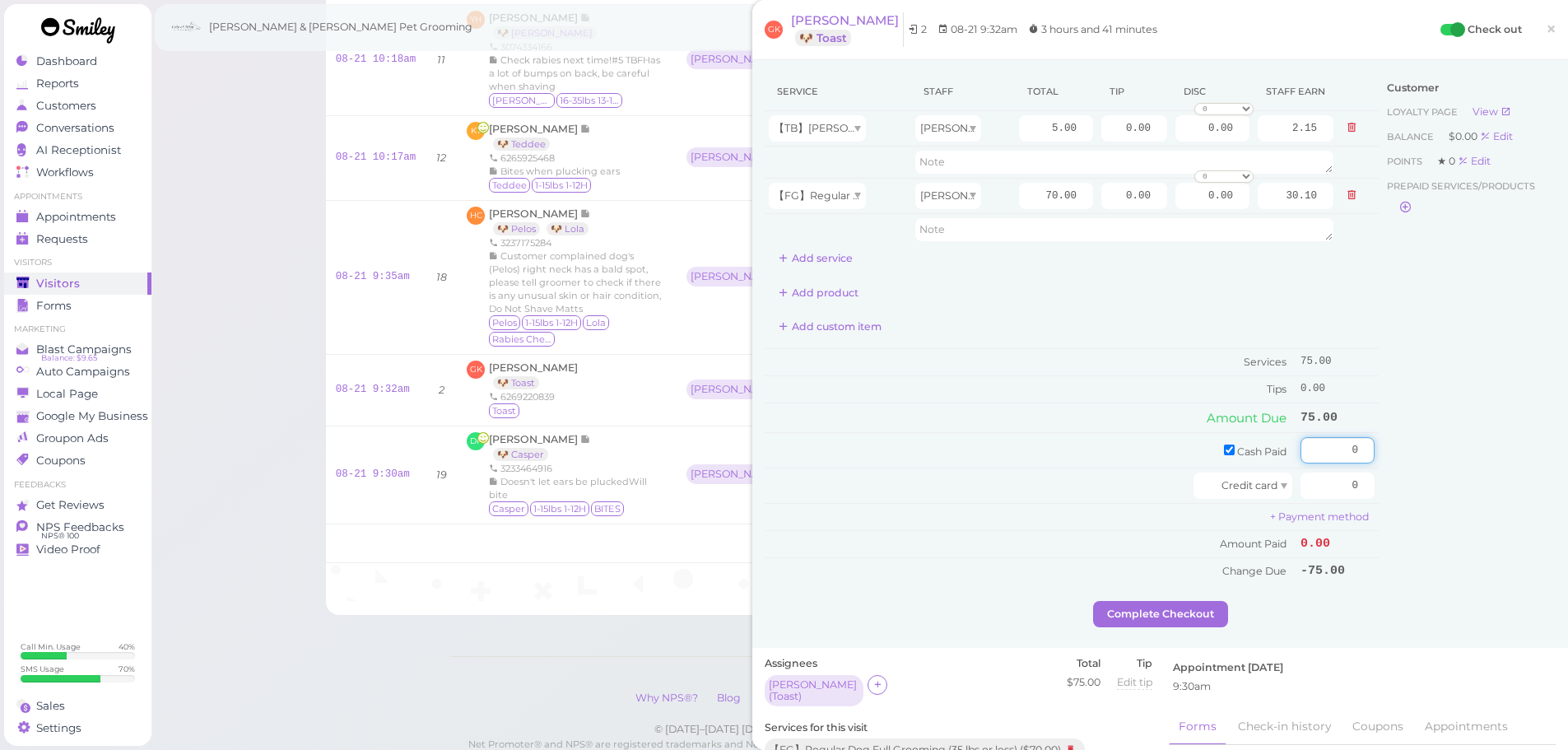
click at [1419, 461] on div "Service Staff Total Tip Disc Staff earn 【TB】Teeth Brushing [PERSON_NAME] 5.00 0…" at bounding box center [1160, 336] width 791 height 528
type input "75"
click at [1426, 479] on div "Customer Loyalty page View Balance $0.00 Edit Points ★ 0 Edit Prepaid services/…" at bounding box center [1468, 336] width 177 height 528
click at [1146, 620] on button "Complete Checkout" at bounding box center [1161, 614] width 135 height 26
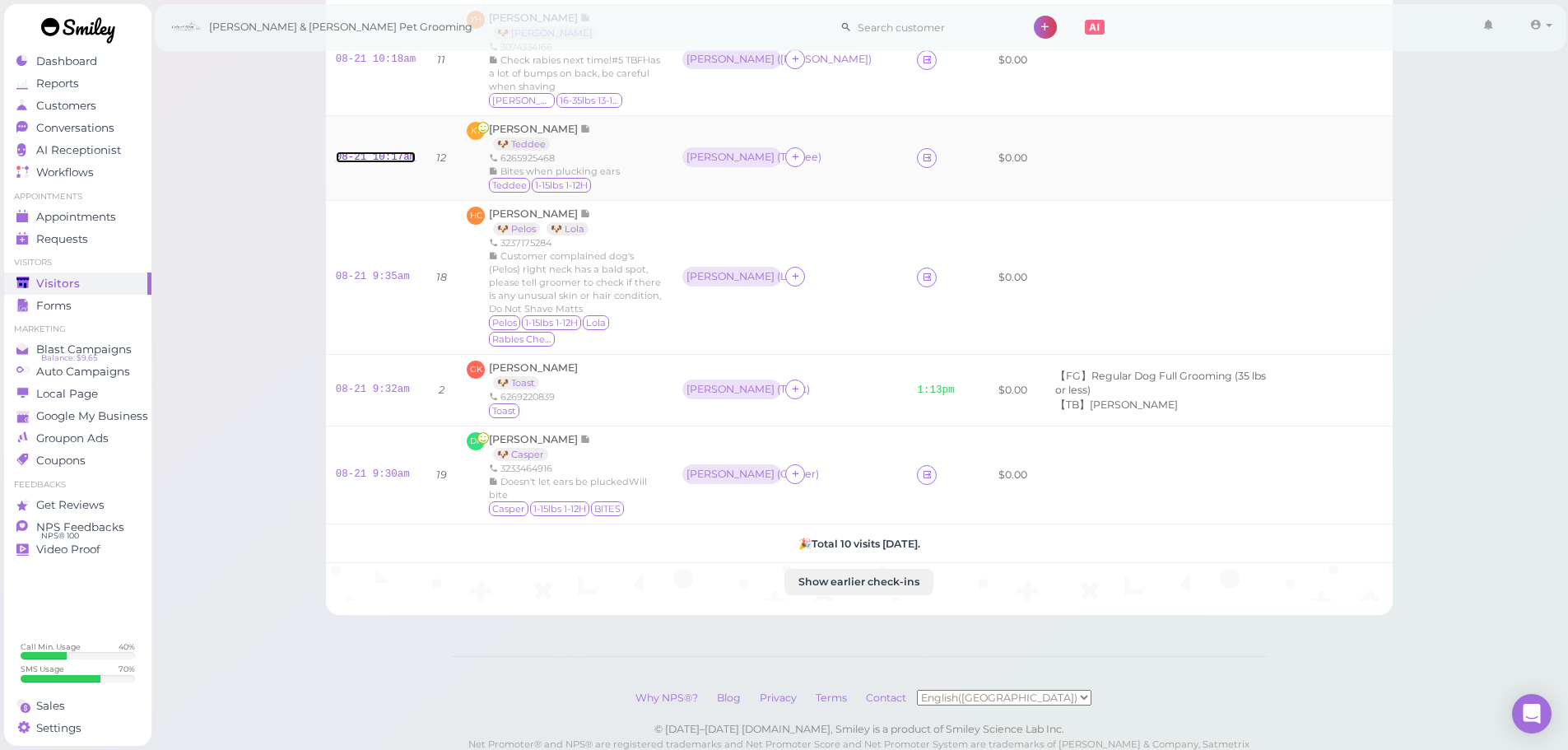
click at [370, 151] on link "08-21 10:17am" at bounding box center [376, 157] width 81 height 12
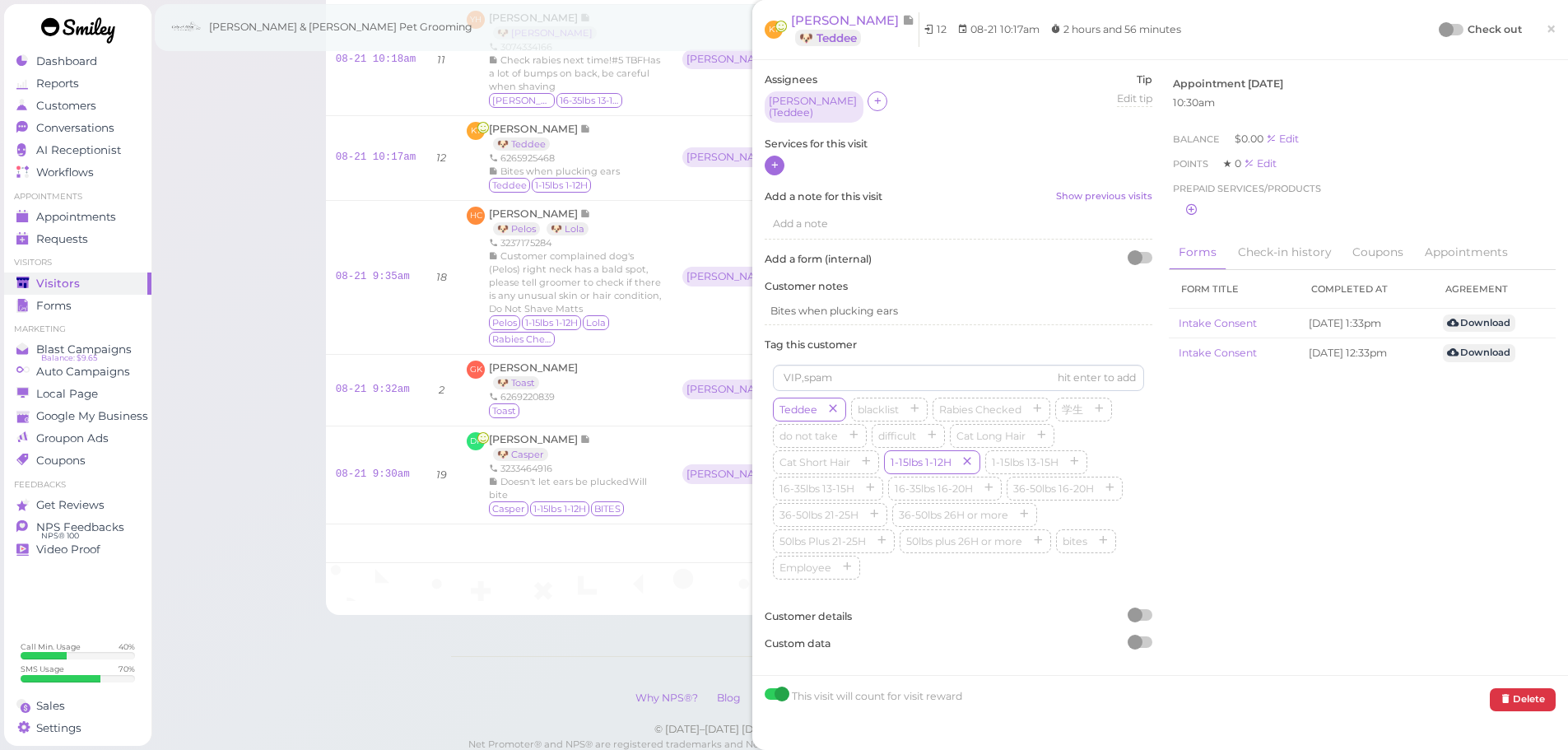
click at [775, 169] on icon at bounding box center [775, 165] width 11 height 12
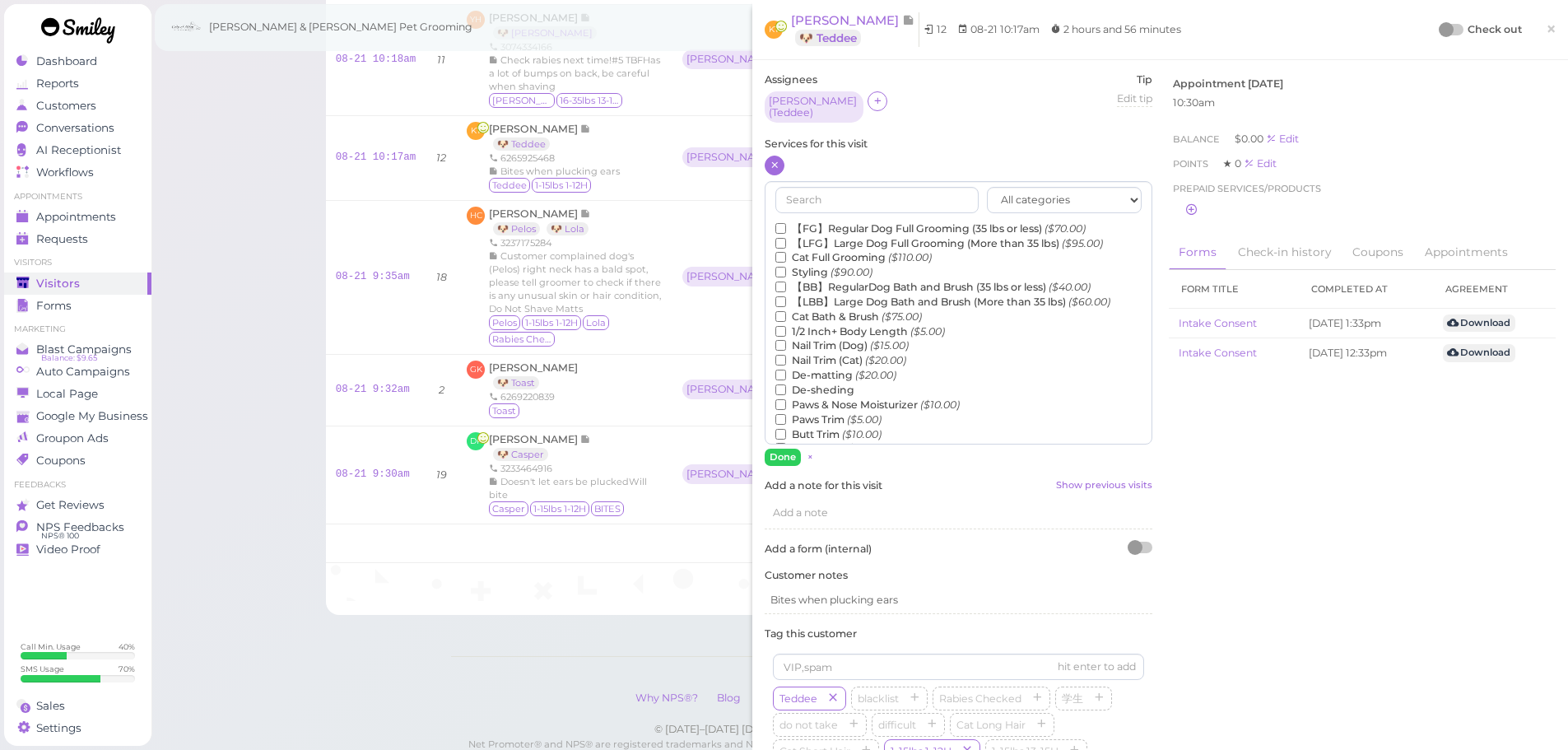
click at [821, 227] on label "【FG】Regular Dog Full Grooming (35 lbs or less) ($70.00)" at bounding box center [930, 229] width 310 height 15
click at [786, 227] on input "【FG】Regular Dog Full Grooming (35 lbs or less) ($70.00)" at bounding box center [780, 228] width 11 height 11
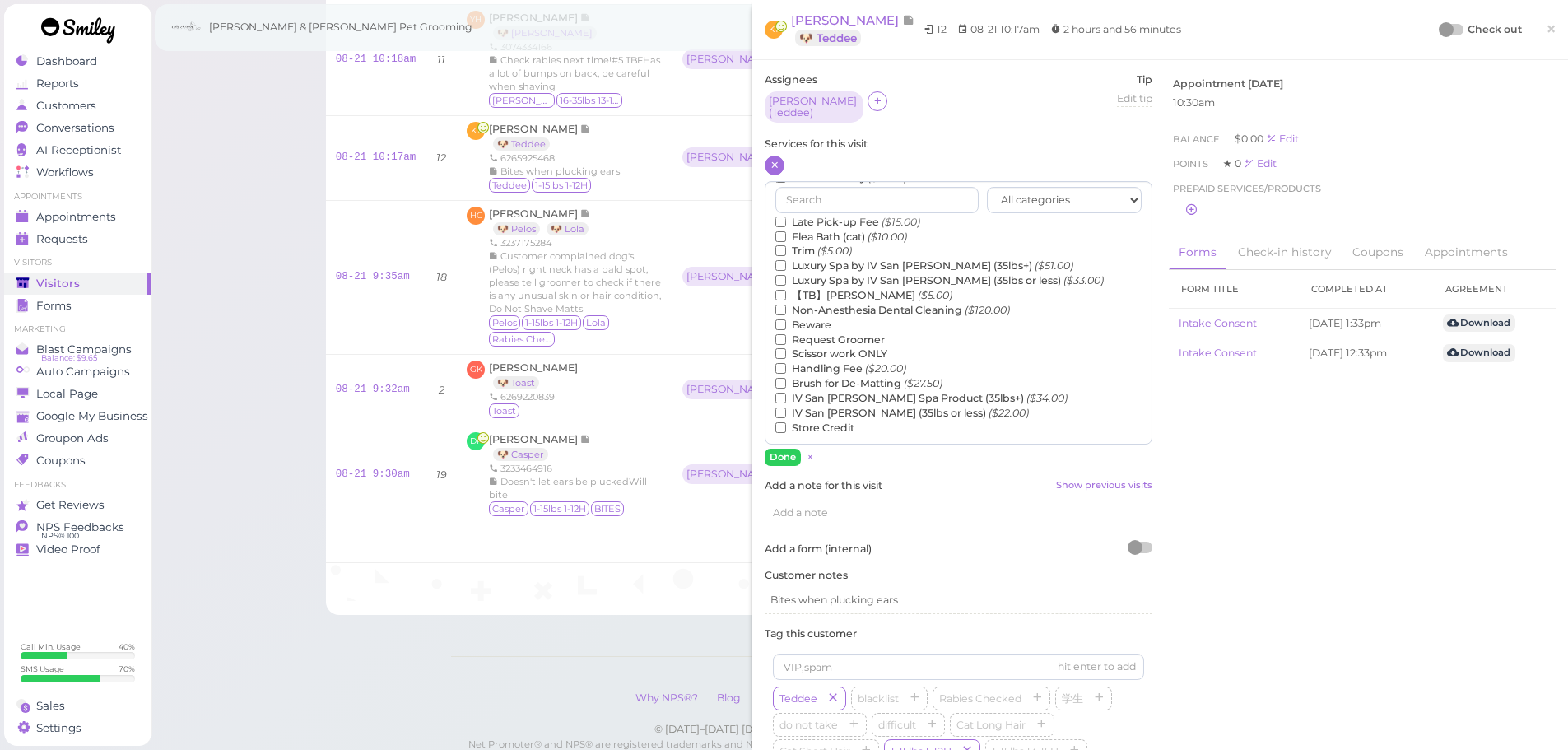
click at [819, 294] on label "【TB】Teeth Brushing ($5.00)" at bounding box center [864, 295] width 177 height 15
click at [786, 294] on input "【TB】Teeth Brushing ($5.00)" at bounding box center [780, 294] width 11 height 11
click at [792, 456] on button "Done" at bounding box center [783, 457] width 36 height 17
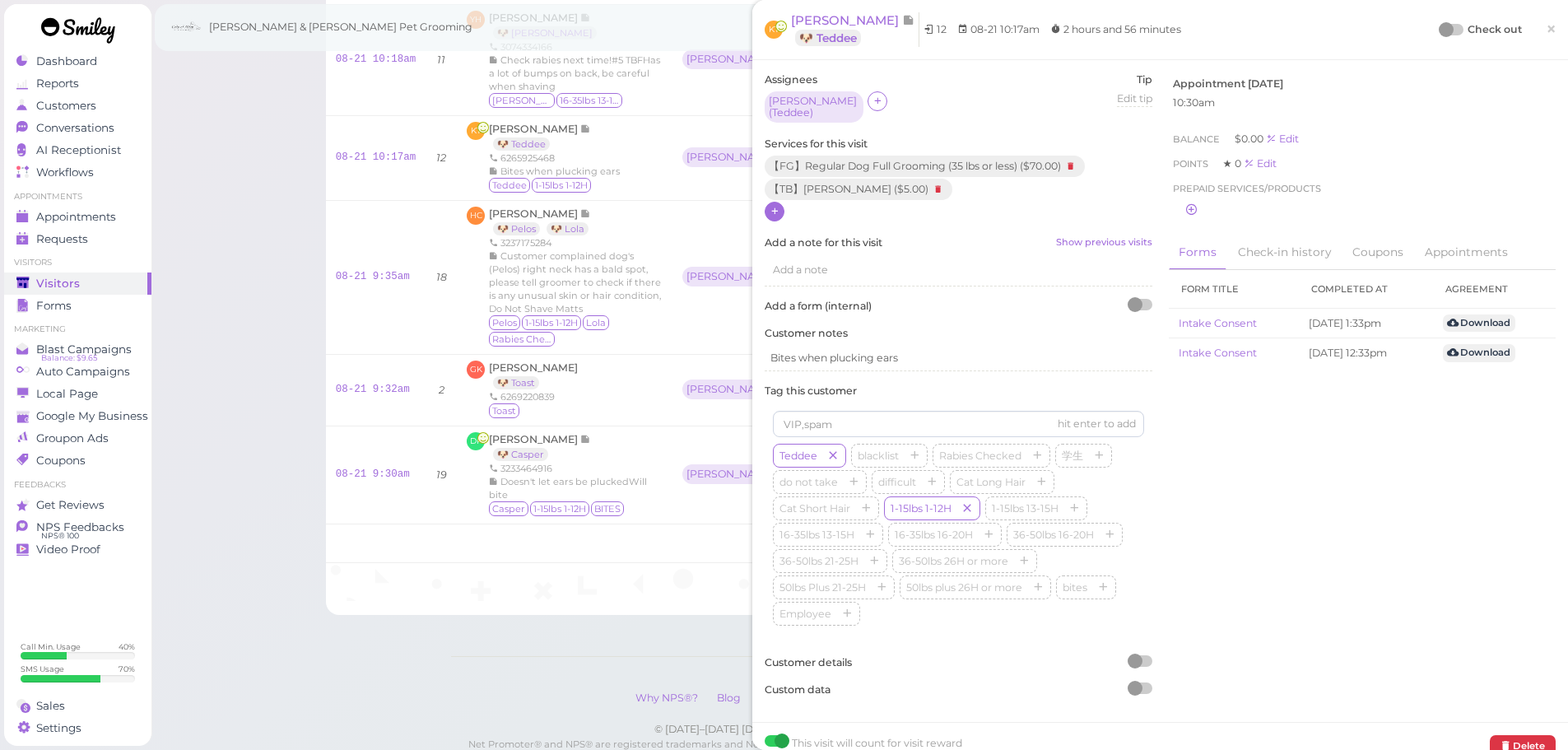
click at [1439, 32] on div at bounding box center [1446, 29] width 15 height 15
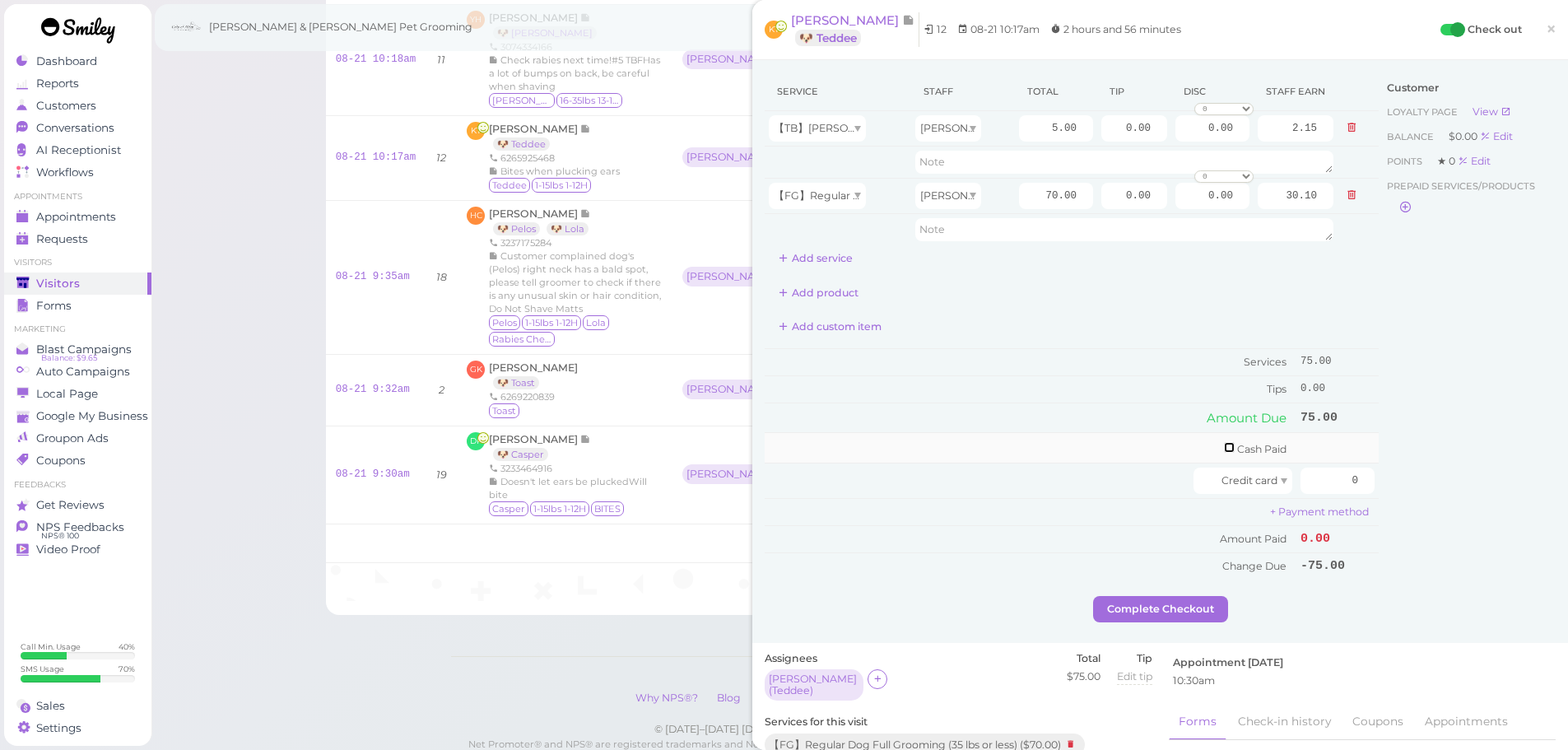
click at [1224, 451] on input "checkbox" at bounding box center [1229, 447] width 11 height 11
checkbox input "true"
drag, startPoint x: 1284, startPoint y: 453, endPoint x: 1394, endPoint y: 466, distance: 110.8
click at [1394, 466] on div "Service Staff Total Tip Disc Staff earn 【TB】Teeth Brushing [PERSON_NAME] 5.00 0…" at bounding box center [1160, 336] width 791 height 528
type input "75"
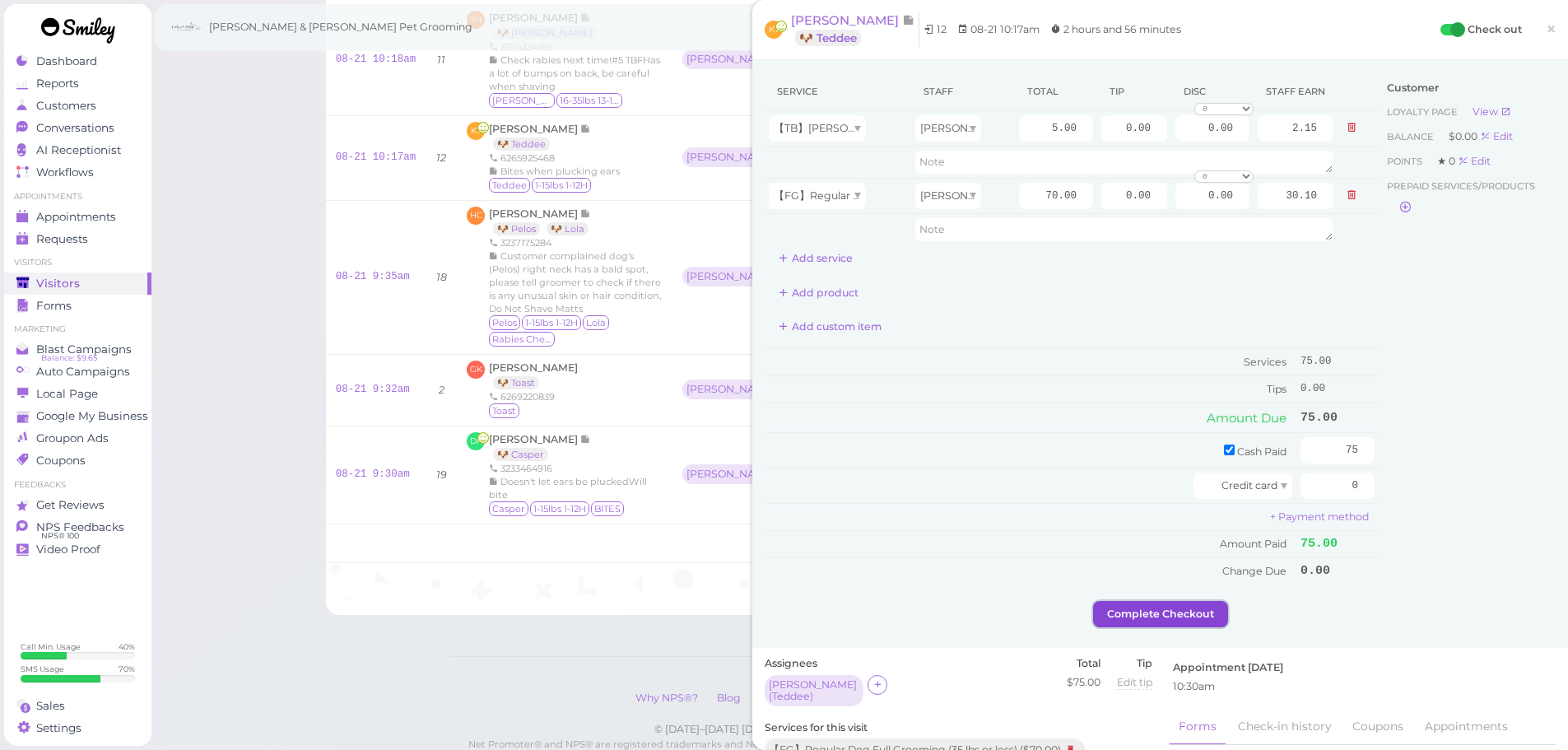
click at [1184, 601] on button "Complete Checkout" at bounding box center [1161, 614] width 135 height 26
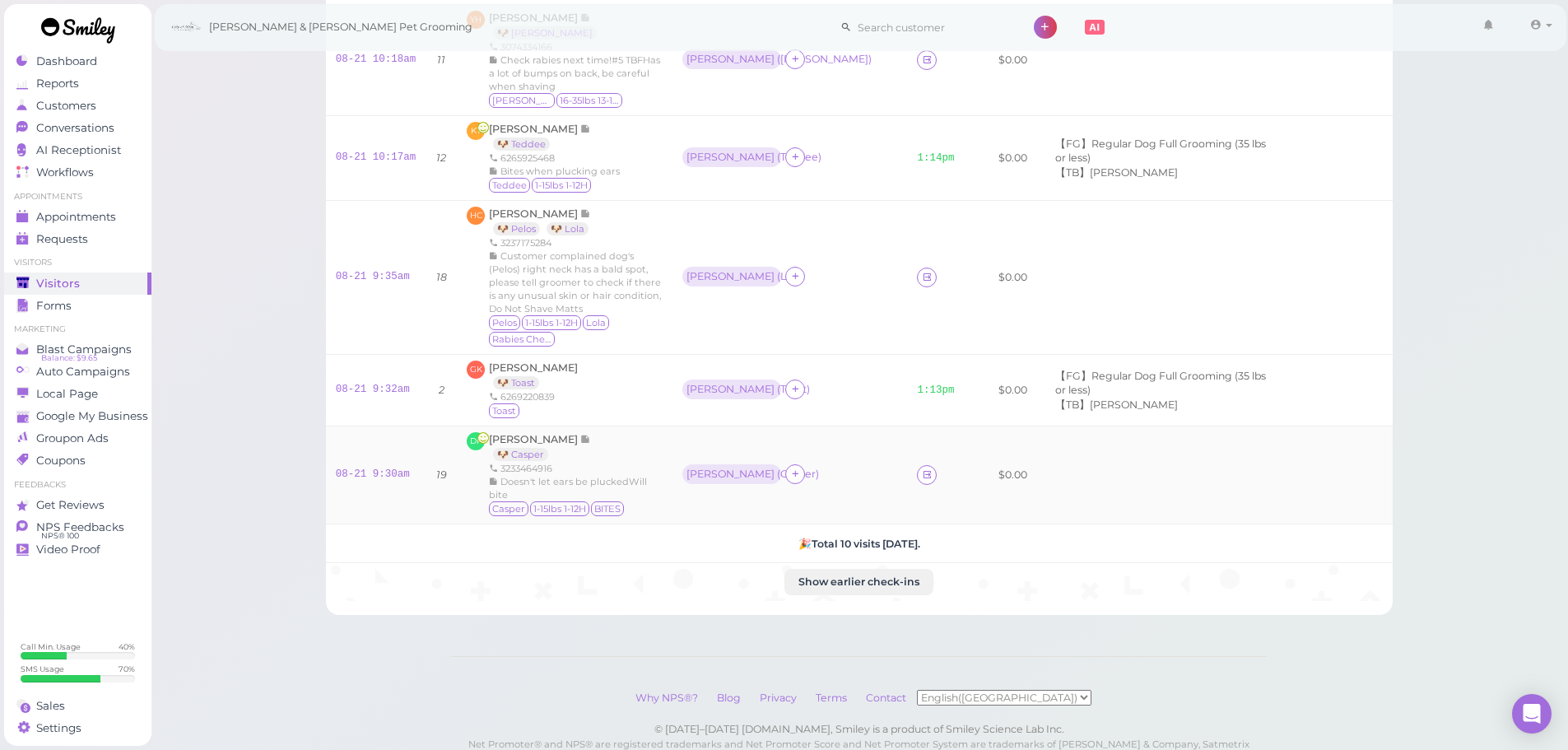
drag, startPoint x: 625, startPoint y: 388, endPoint x: 641, endPoint y: 418, distance: 34.0
click at [625, 388] on div "GK [PERSON_NAME] 🐶 Toast 6269220839 Toast" at bounding box center [564, 390] width 196 height 60
click at [647, 475] on span "Doesn't let ears be pluckedWill bite" at bounding box center [567, 487] width 158 height 25
drag, startPoint x: 373, startPoint y: 440, endPoint x: 358, endPoint y: 465, distance: 29.2
click at [358, 465] on td "08-21 9:30am" at bounding box center [376, 475] width 100 height 97
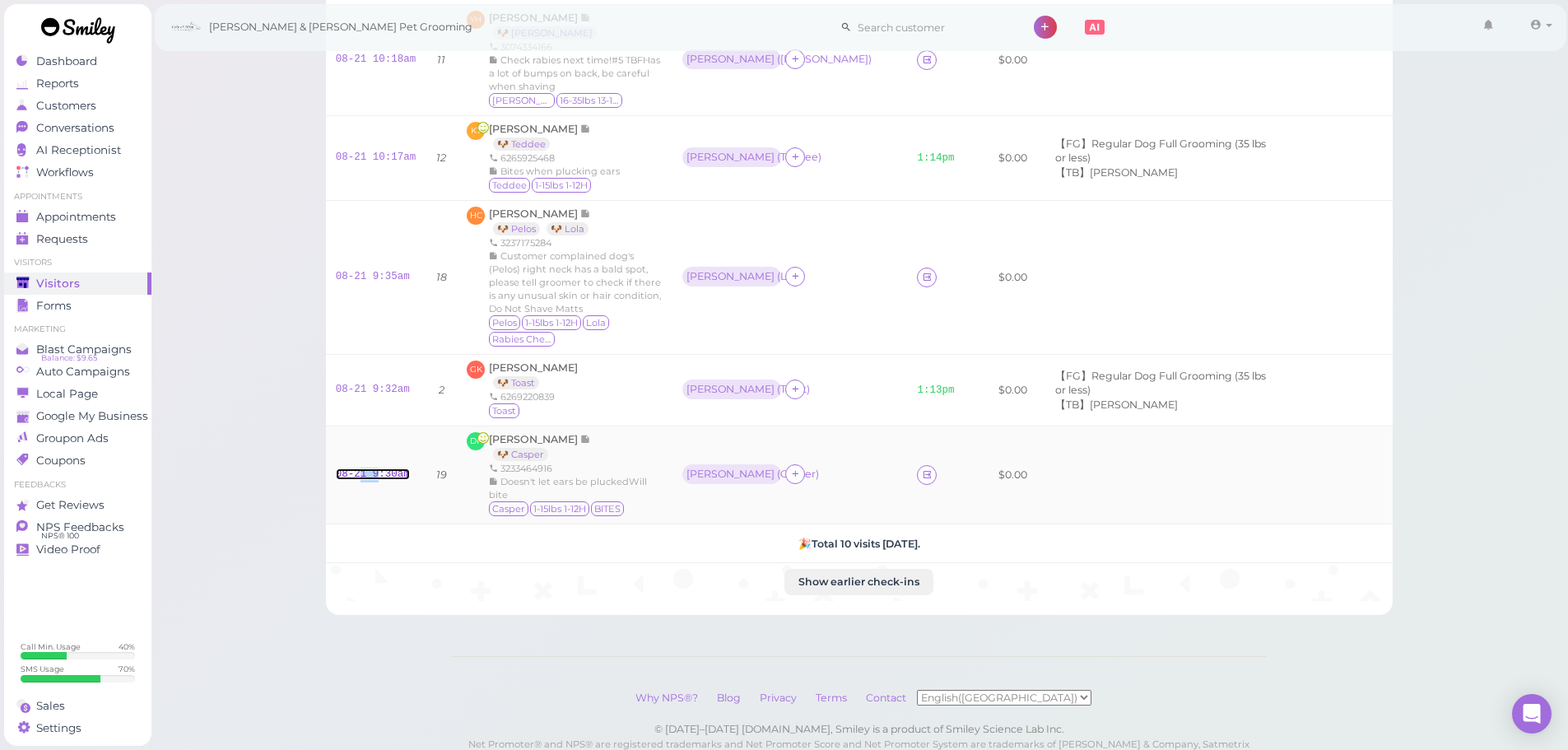
click at [358, 469] on link "08-21 9:30am" at bounding box center [373, 474] width 74 height 12
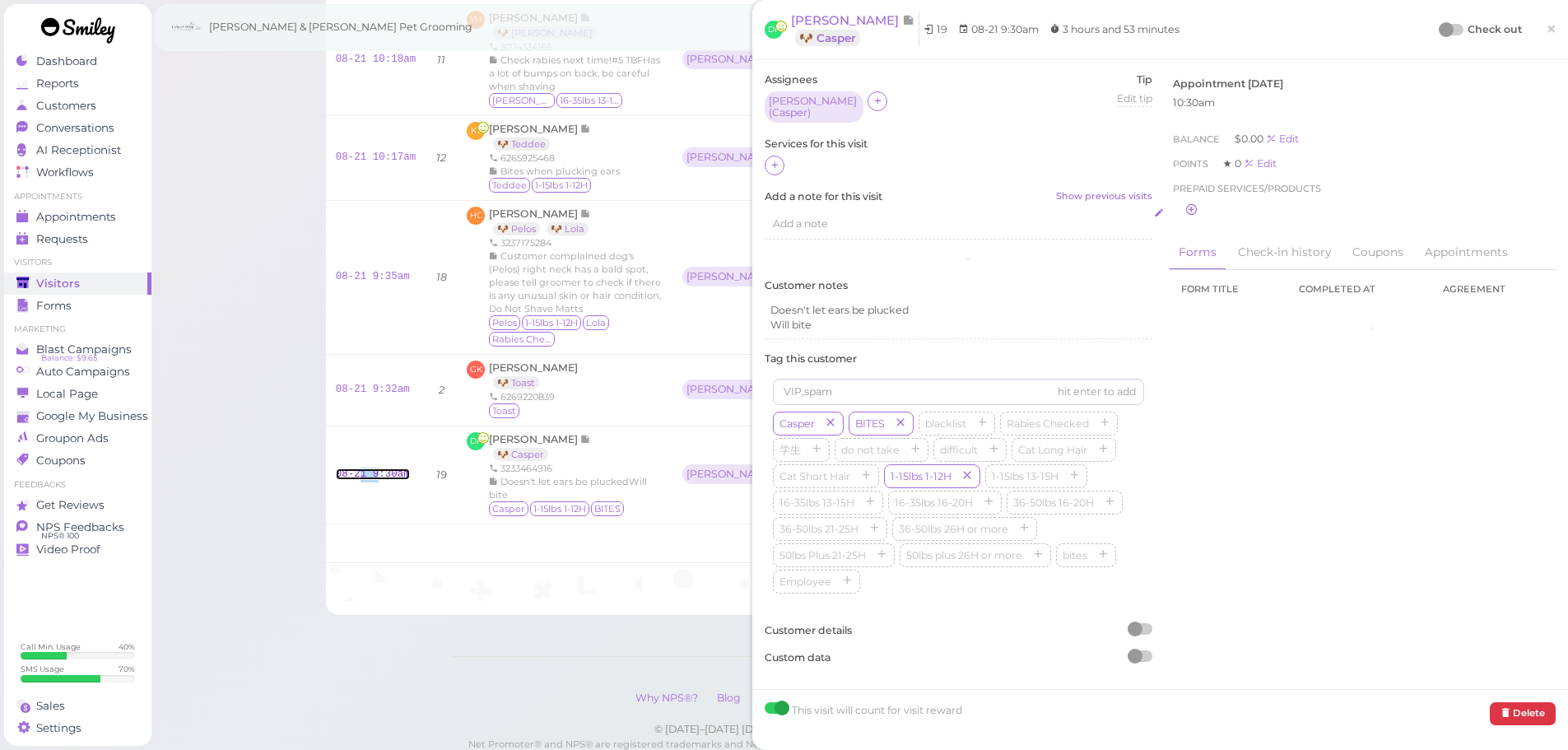
scroll to position [588, 0]
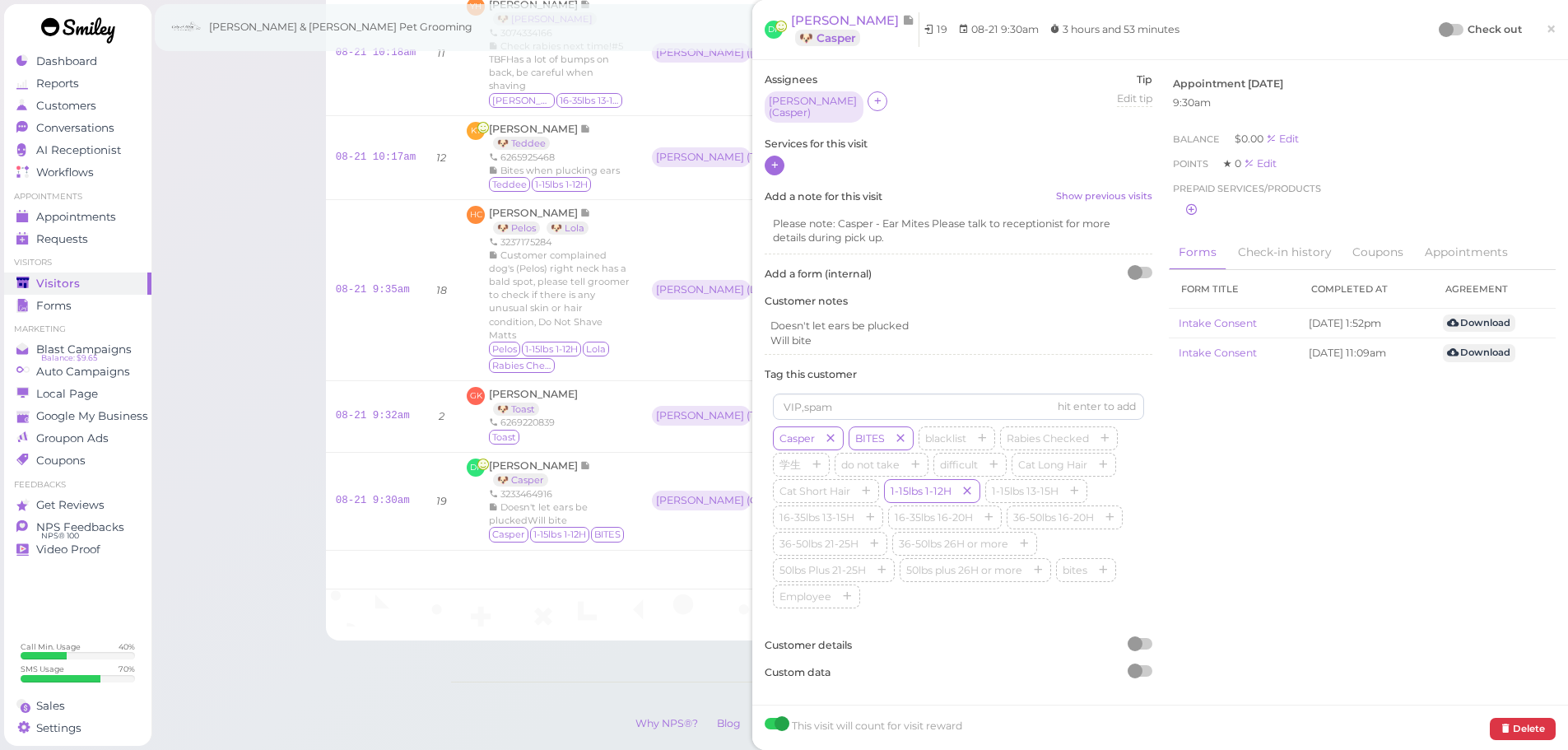
click at [775, 168] on div at bounding box center [775, 165] width 20 height 20
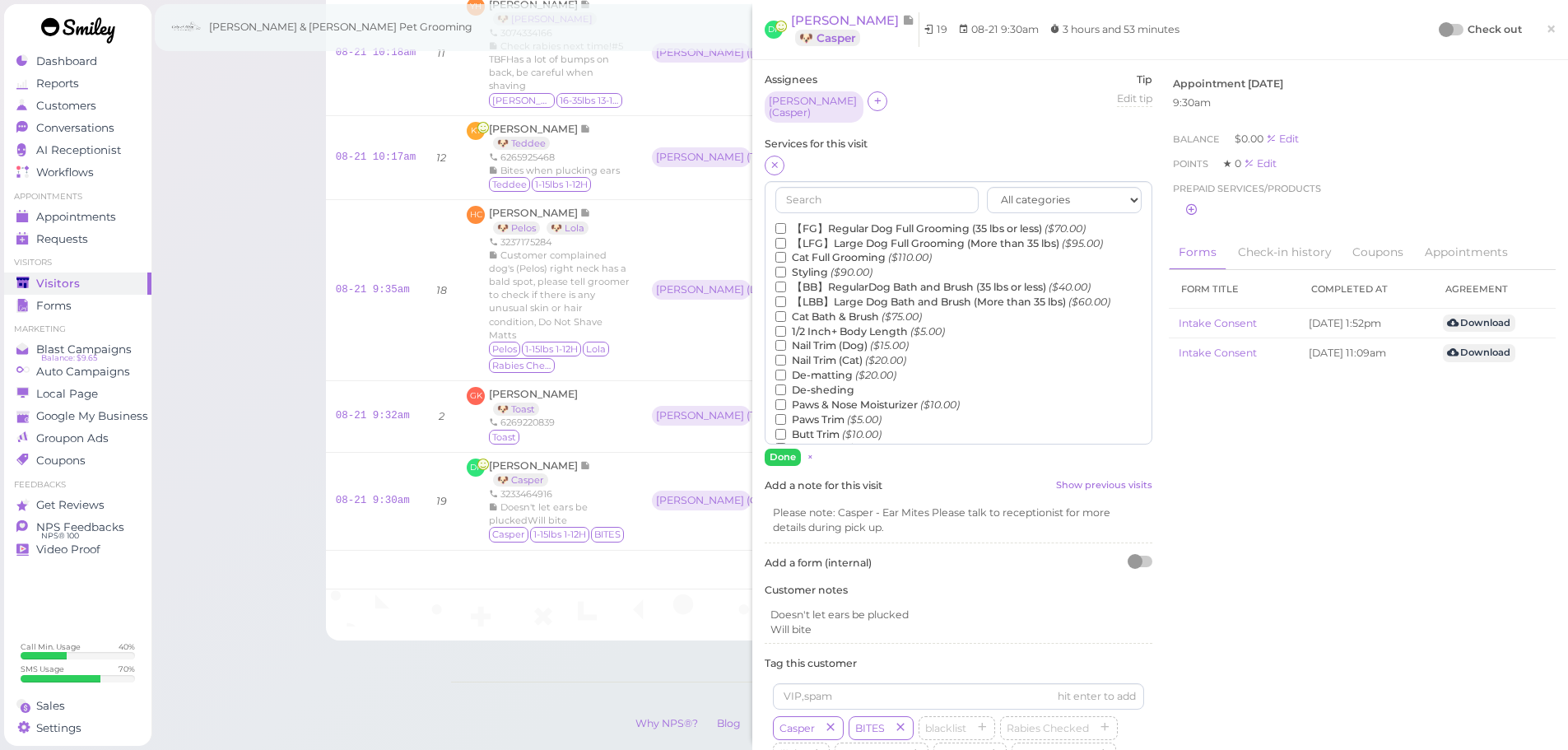
click at [817, 222] on label "【FG】Regular Dog Full Grooming (35 lbs or less) ($70.00)" at bounding box center [930, 229] width 310 height 15
click at [786, 223] on input "【FG】Regular Dog Full Grooming (35 lbs or less) ($70.00)" at bounding box center [780, 228] width 11 height 11
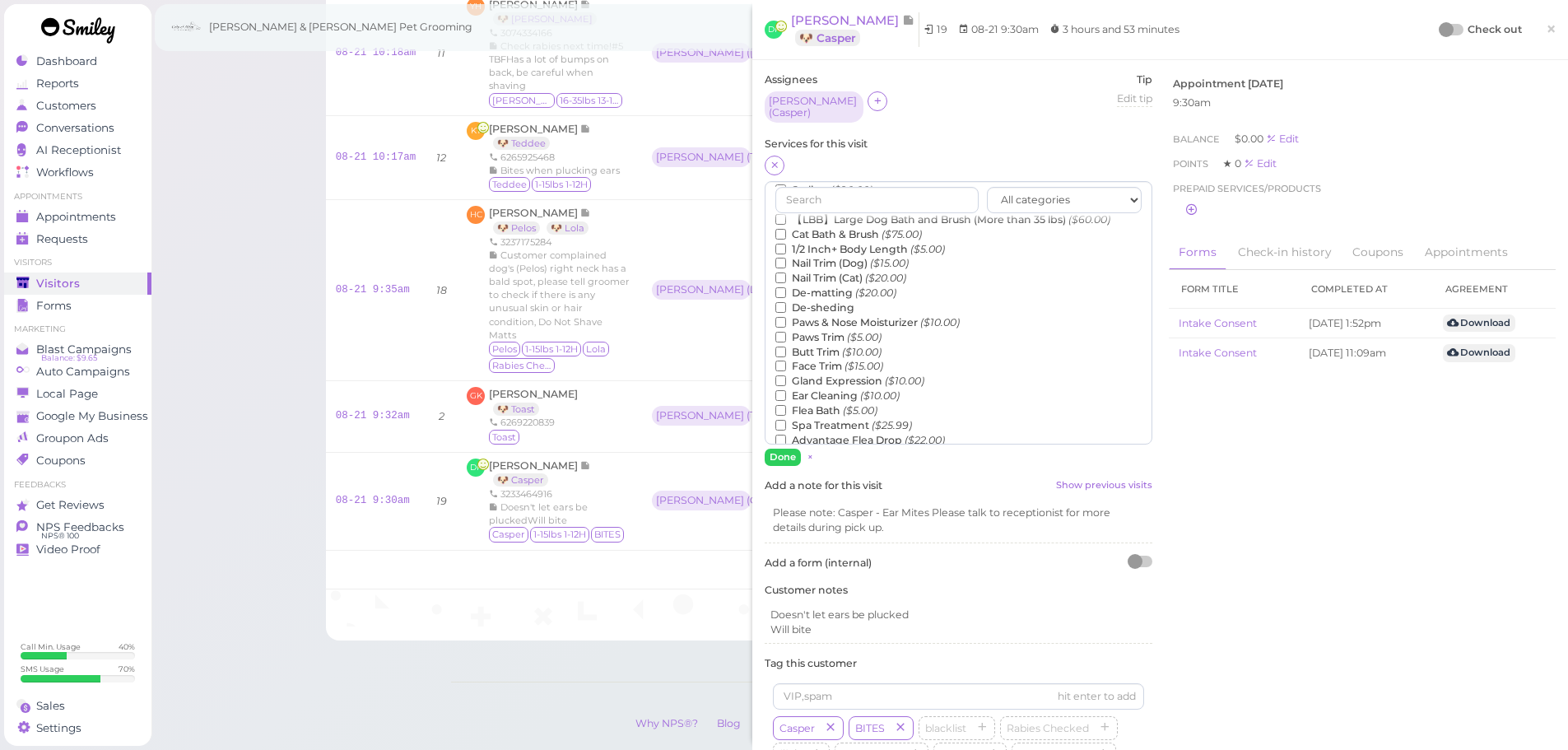
click at [844, 245] on label "1/2 Inch+ Body Length ($5.00)" at bounding box center [860, 249] width 169 height 15
click at [786, 245] on input "1/2 Inch+ Body Length ($5.00)" at bounding box center [780, 249] width 11 height 11
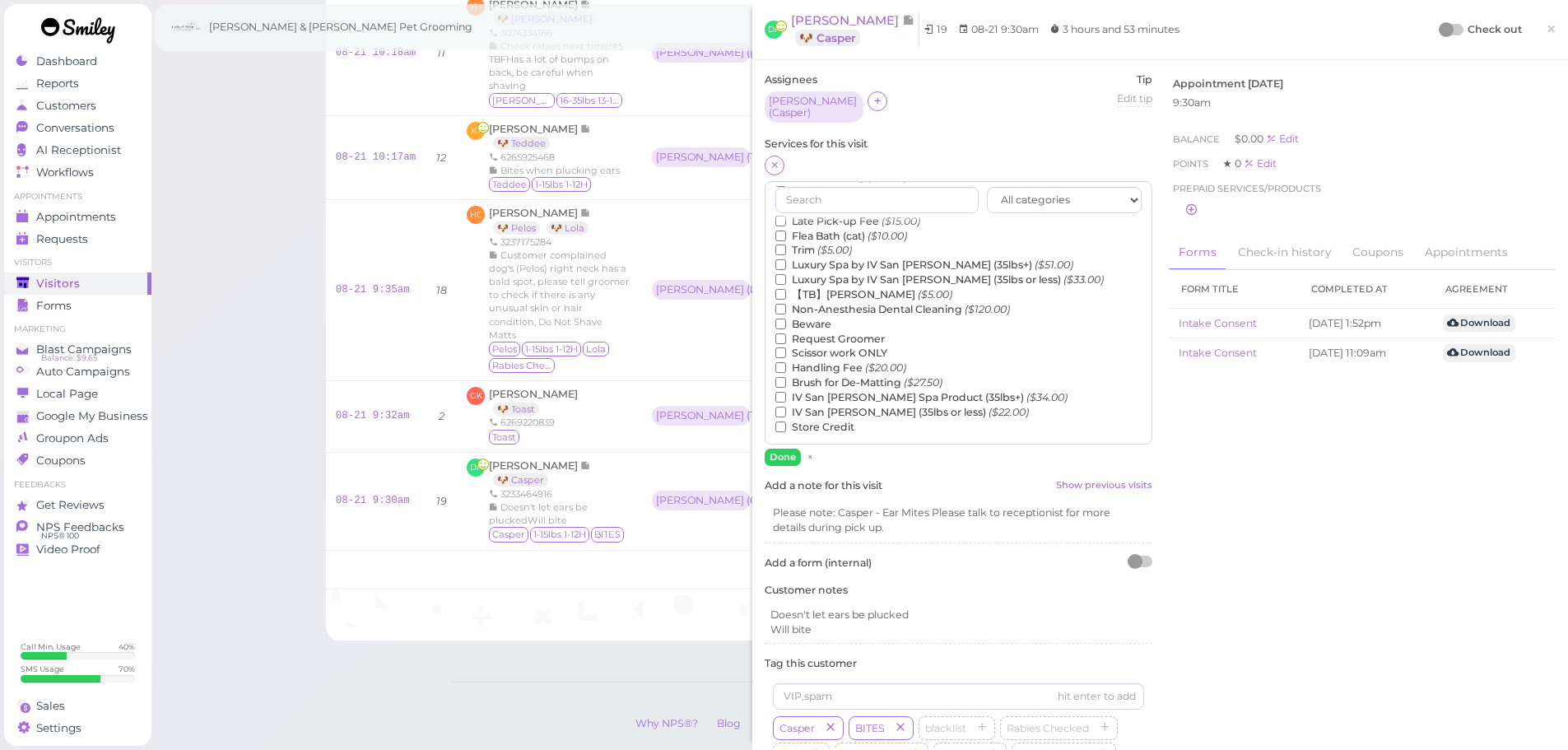
click at [821, 288] on label "【TB】Teeth Brushing ($5.00)" at bounding box center [864, 294] width 177 height 15
click at [786, 288] on input "【TB】Teeth Brushing ($5.00)" at bounding box center [780, 293] width 11 height 11
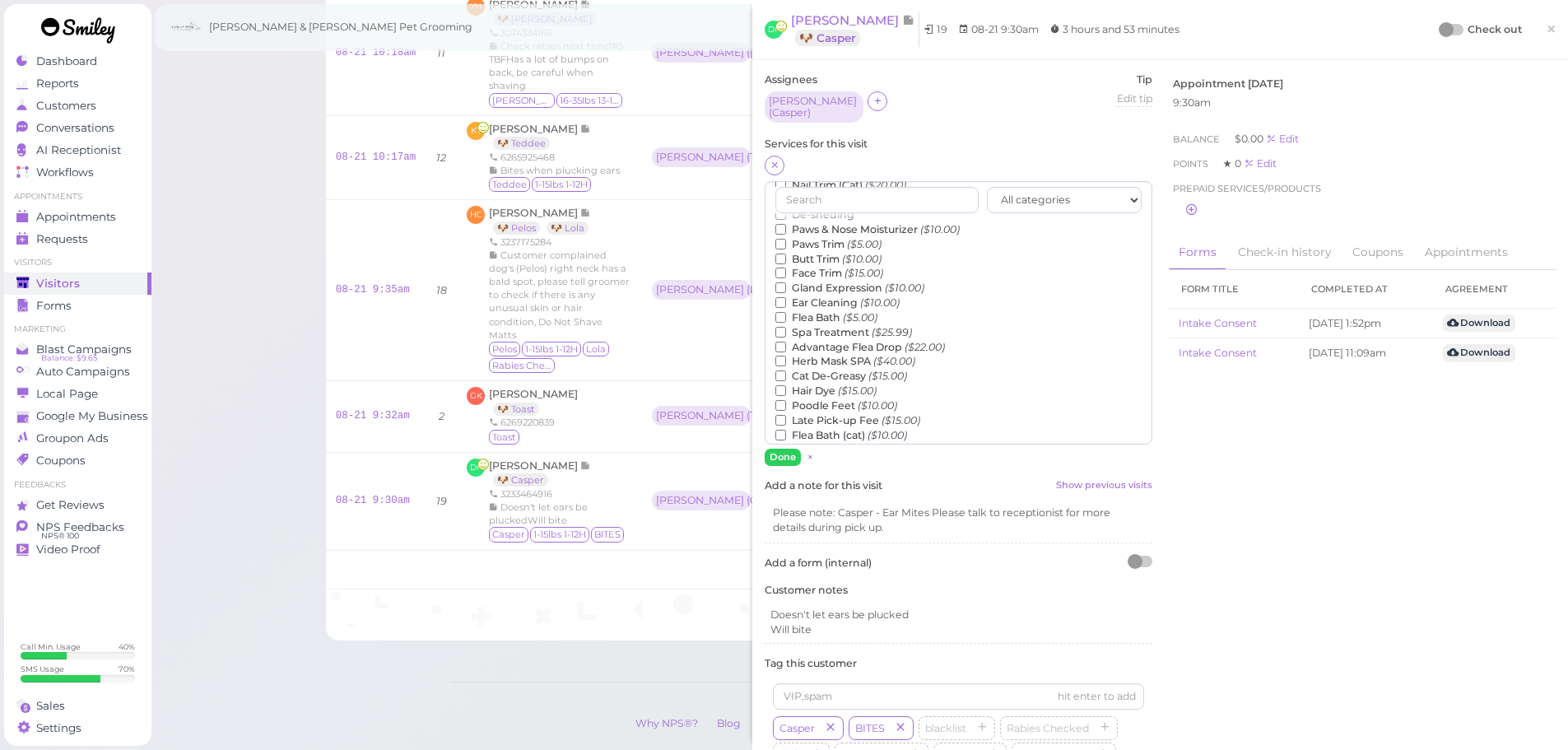
scroll to position [0, 0]
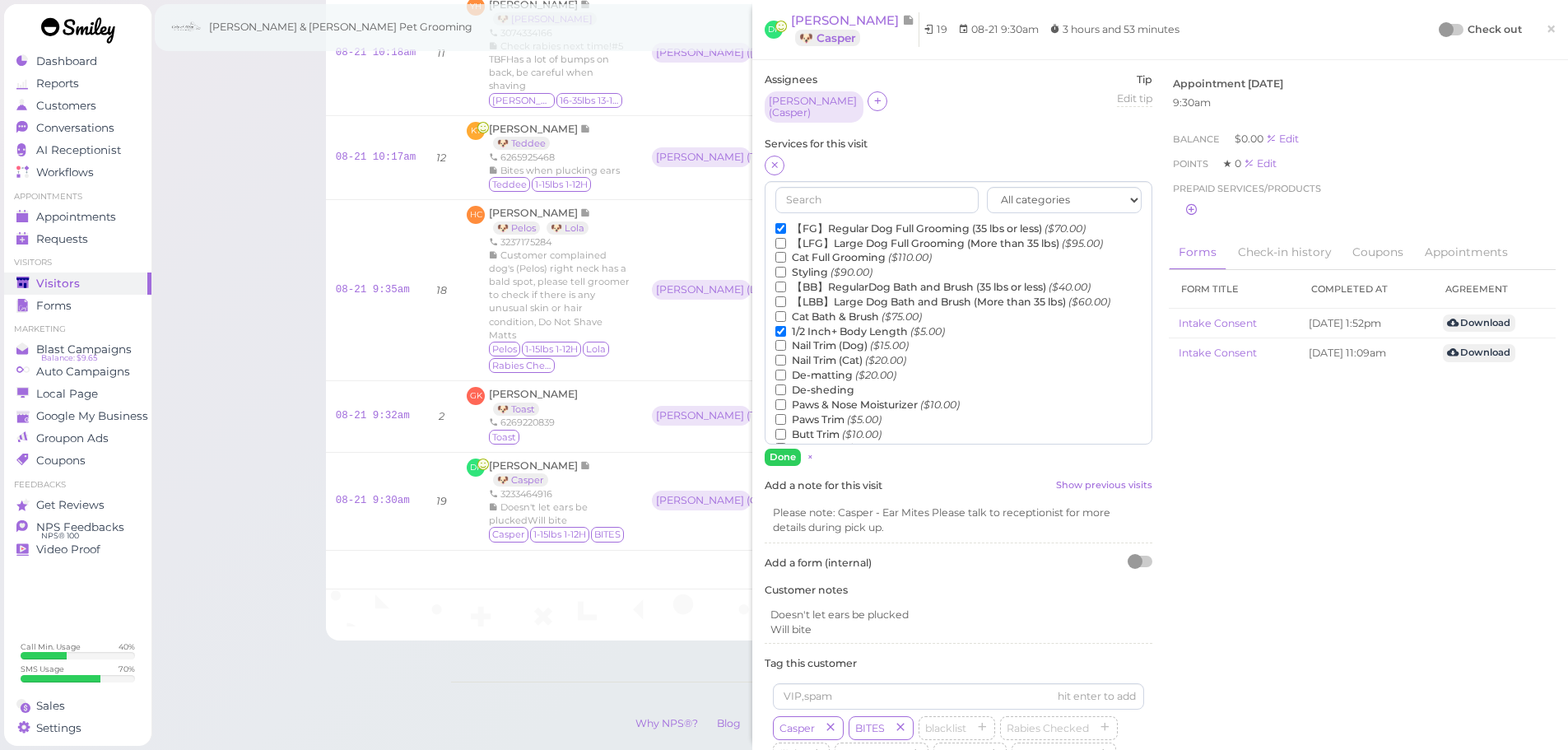
click at [827, 370] on label "De-matting ($20.00)" at bounding box center [836, 375] width 121 height 15
click at [786, 370] on input "De-matting ($20.00)" at bounding box center [780, 375] width 11 height 11
click at [777, 449] on button "Done" at bounding box center [783, 457] width 36 height 17
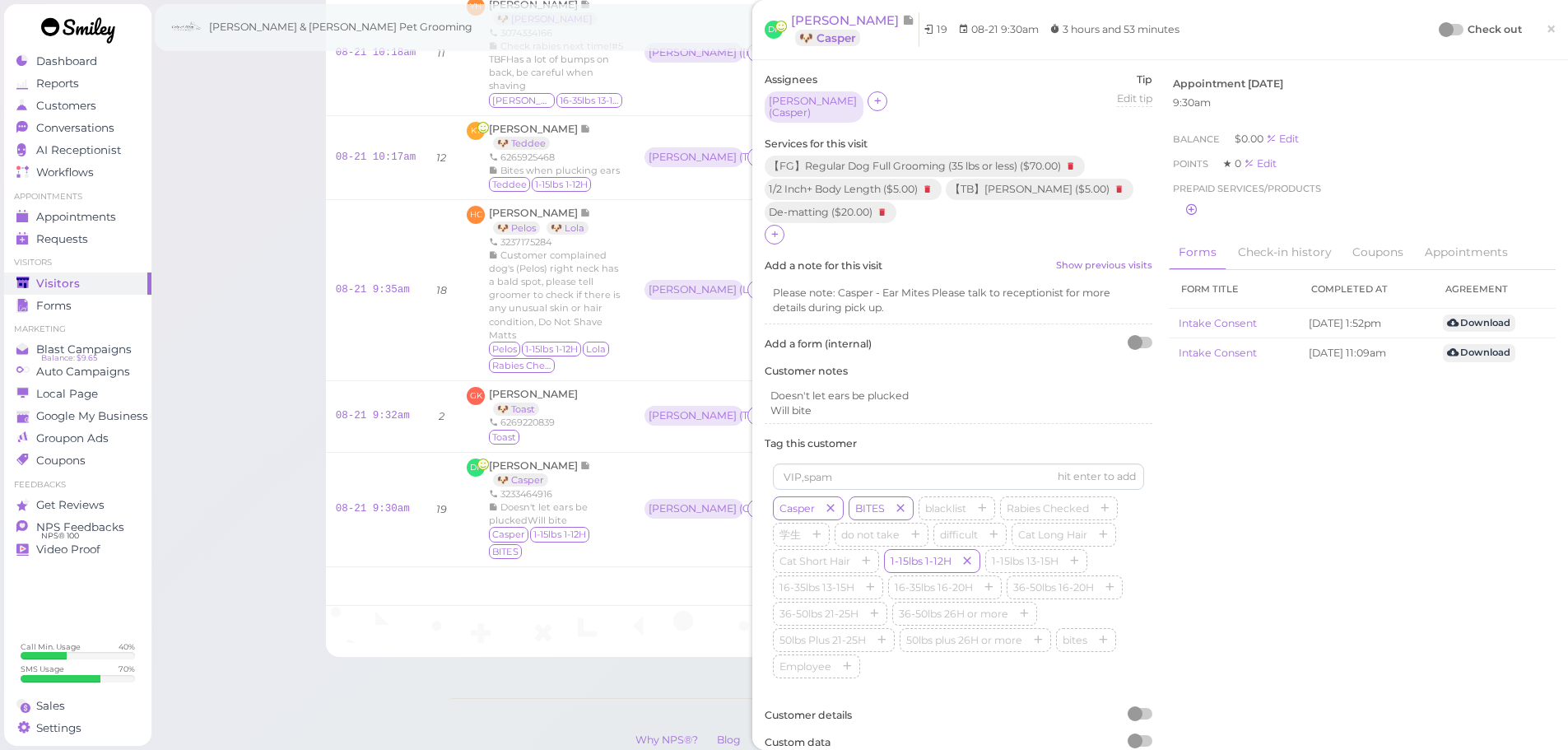
scroll to position [594, 0]
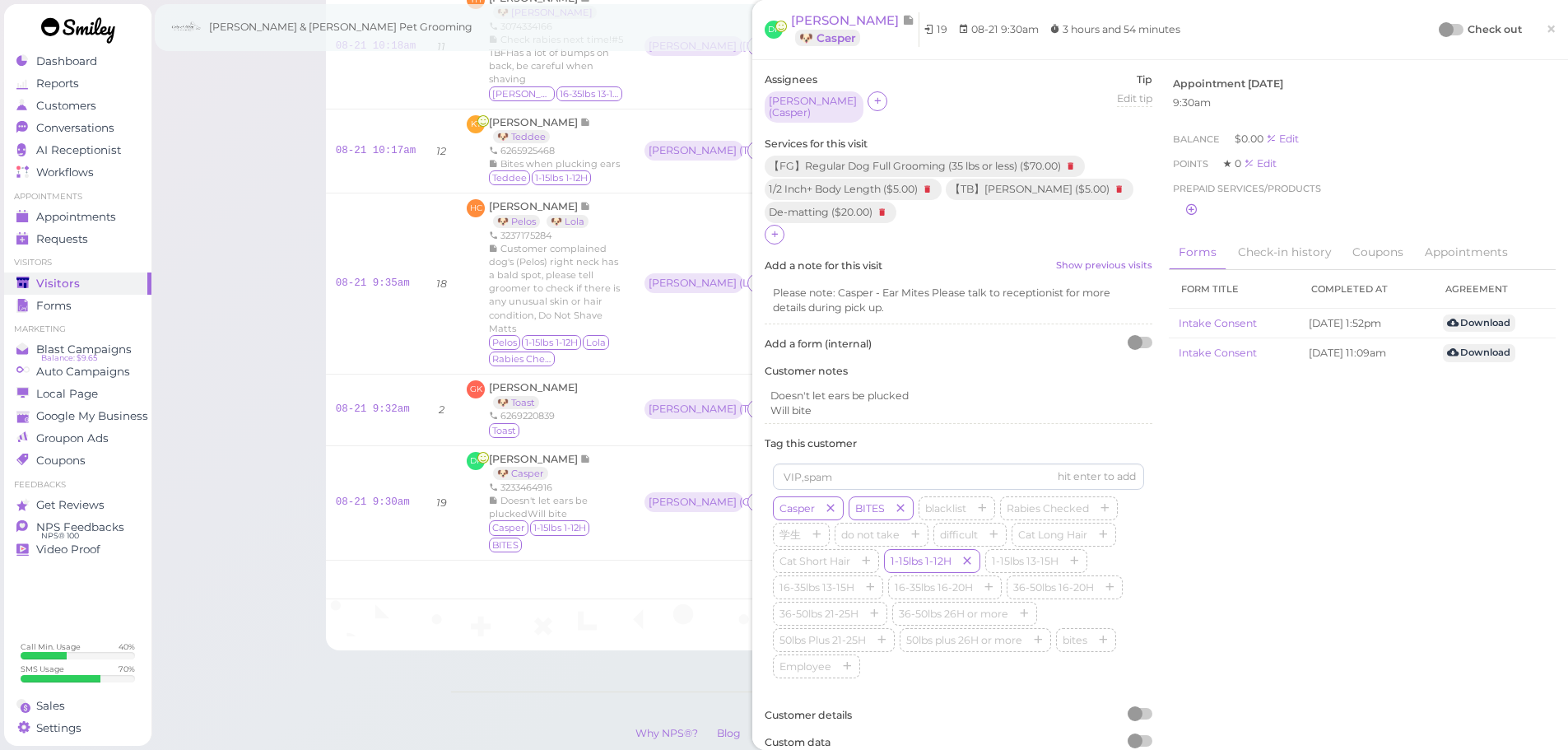
click at [1445, 23] on div "Check out" at bounding box center [1481, 30] width 82 height 17
click at [1439, 28] on div at bounding box center [1446, 29] width 15 height 15
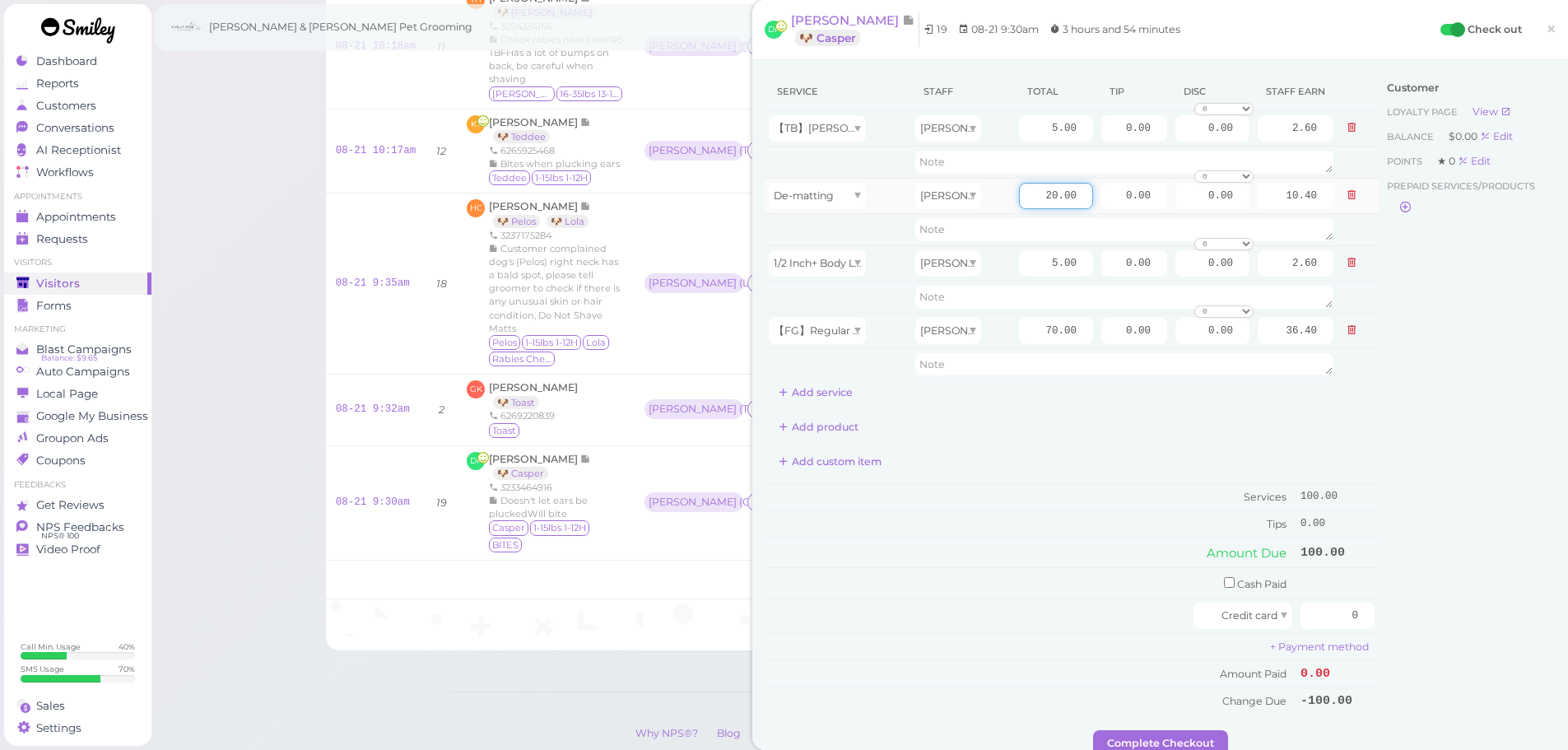
click at [1019, 201] on input "20.00" at bounding box center [1056, 196] width 74 height 26
type input "8.00"
type input "4.16"
click at [1064, 430] on div "Add product" at bounding box center [1072, 427] width 614 height 26
drag, startPoint x: 1309, startPoint y: 604, endPoint x: 1542, endPoint y: 655, distance: 238.5
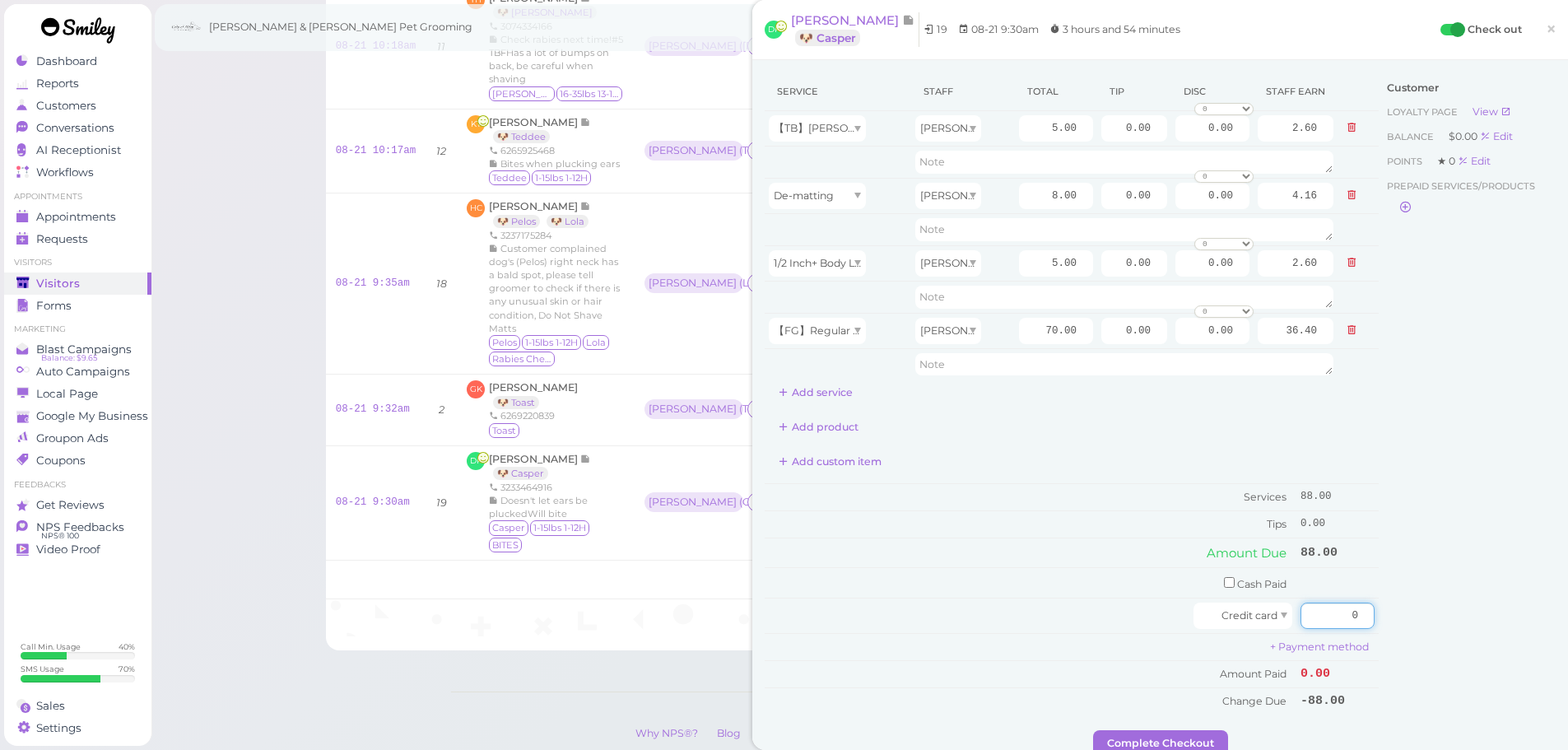
click at [1562, 661] on div "DP [PERSON_NAME] 🐶 Casper 19 08-21 9:30am 3 hours and 54 minutes Check out × Se…" at bounding box center [1160, 375] width 816 height 750
type input "8"
click at [1432, 541] on div "Customer Loyalty page View Balance $0.00 Edit Points ★ 0 Edit Prepaid services/…" at bounding box center [1468, 401] width 177 height 657
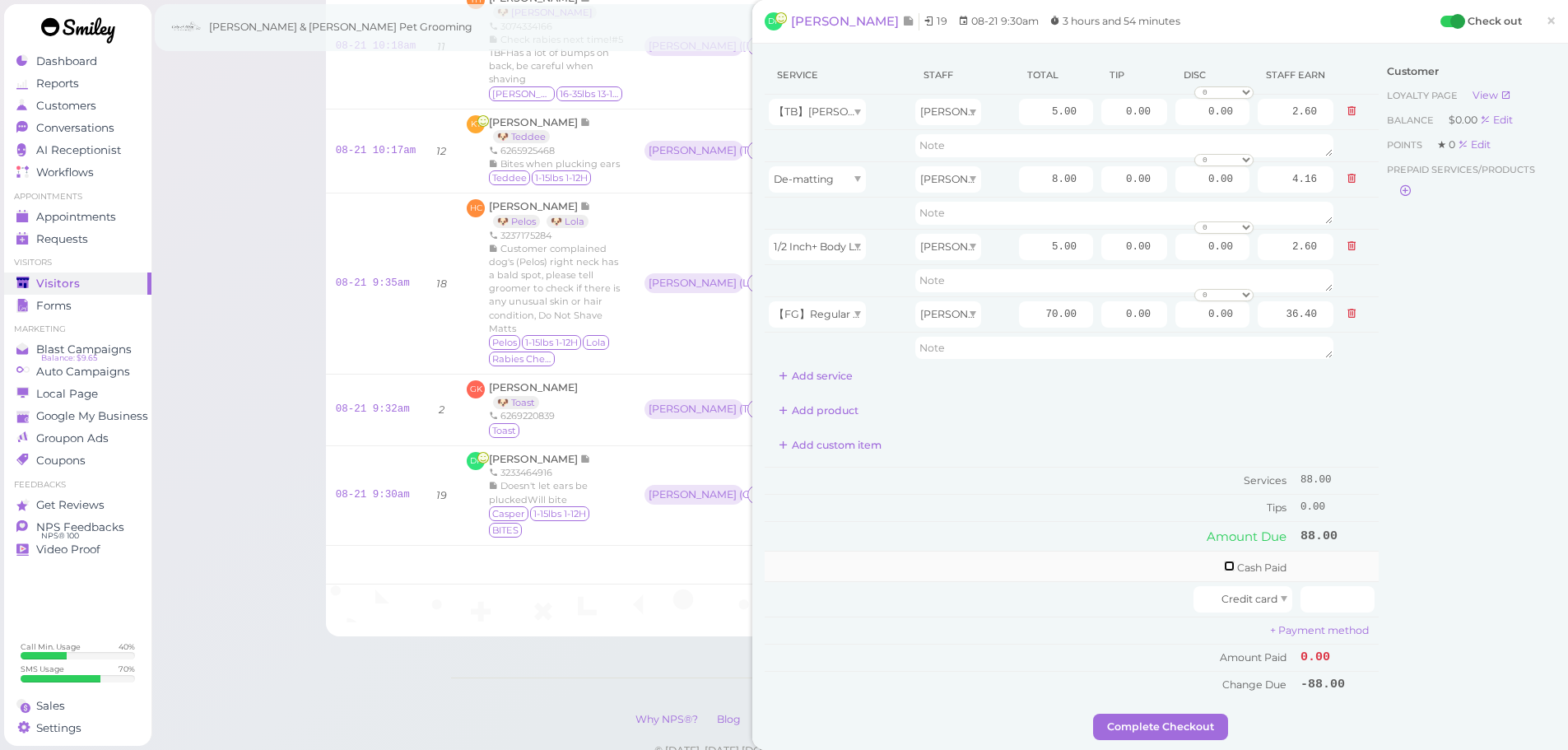
click at [1224, 565] on input "checkbox" at bounding box center [1229, 565] width 11 height 11
checkbox input "true"
click at [1318, 571] on input "0" at bounding box center [1337, 569] width 74 height 26
type input "100"
click at [1458, 604] on div "Customer Loyalty page View Balance $0.00 Edit Points ★ 0 Edit Prepaid services/…" at bounding box center [1468, 387] width 177 height 663
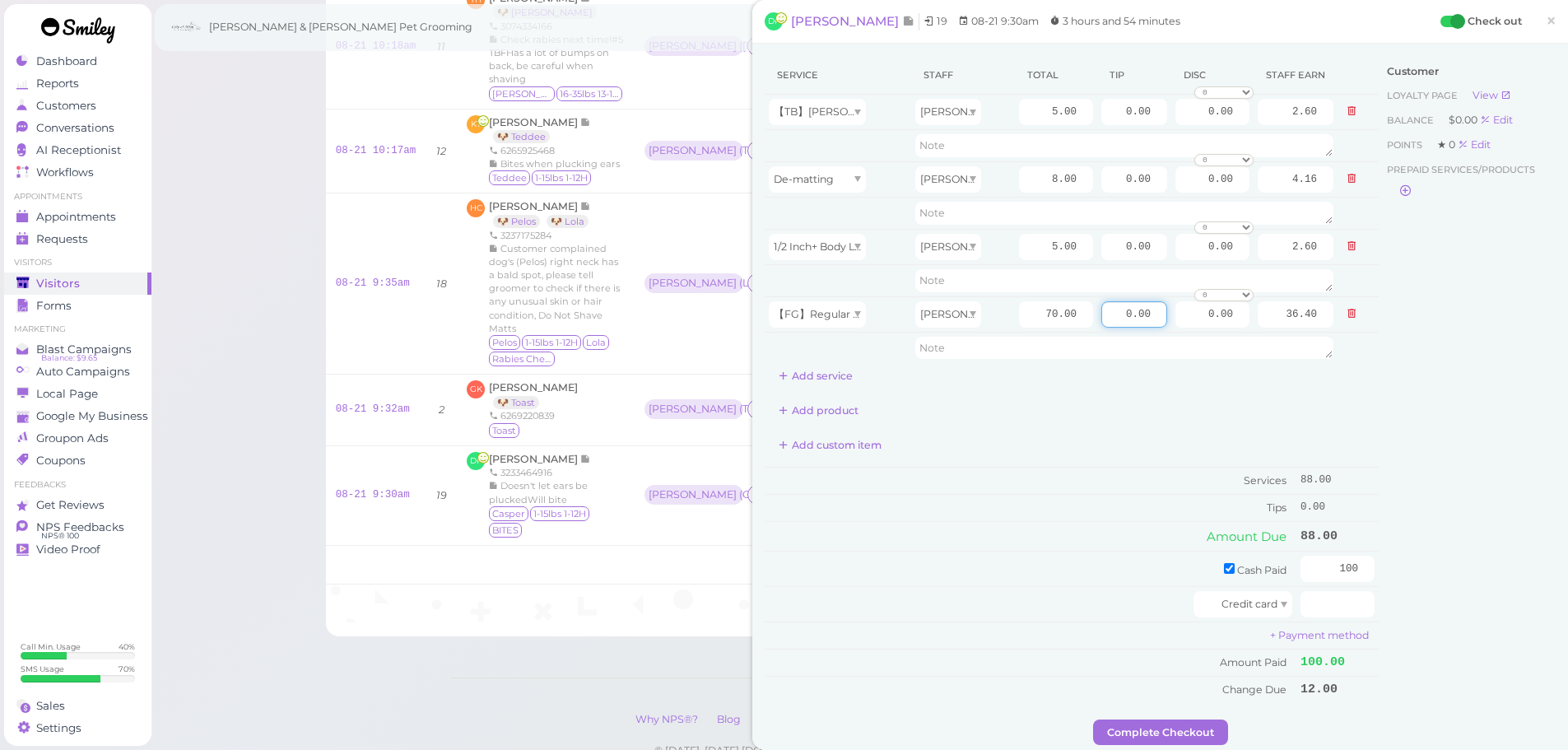
drag, startPoint x: 1094, startPoint y: 321, endPoint x: 1514, endPoint y: 348, distance: 420.9
click at [1512, 331] on div "Service Staff Total Tip Disc Staff earn 【TB】Teeth Brushing Asa 5.00 0.00 0.00 0…" at bounding box center [1160, 387] width 791 height 663
type input "12"
drag, startPoint x: 1162, startPoint y: 650, endPoint x: 1195, endPoint y: 738, distance: 94.0
click at [1162, 649] on td "Amount Paid" at bounding box center [1031, 661] width 532 height 27
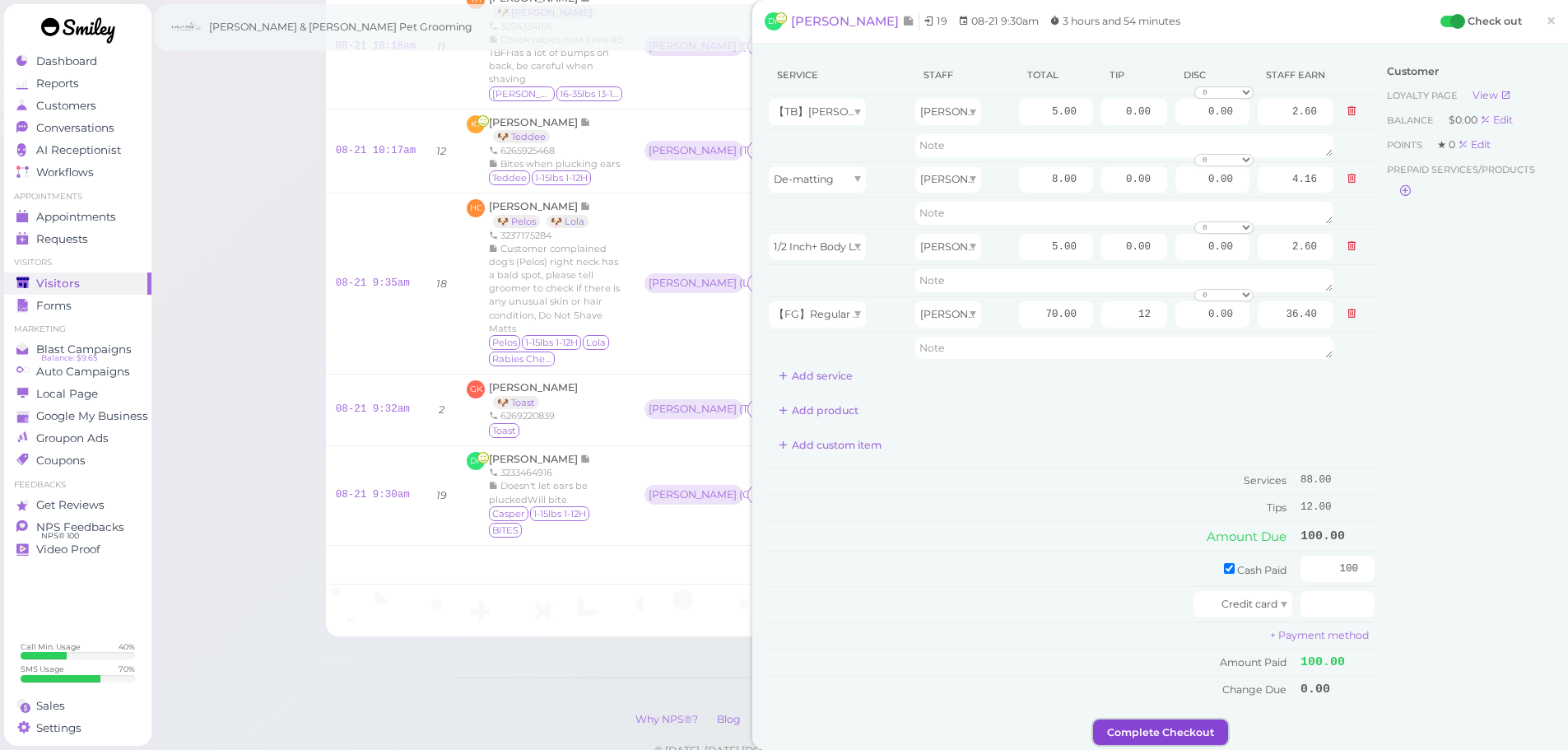
click at [1181, 739] on button "Complete Checkout" at bounding box center [1161, 732] width 135 height 26
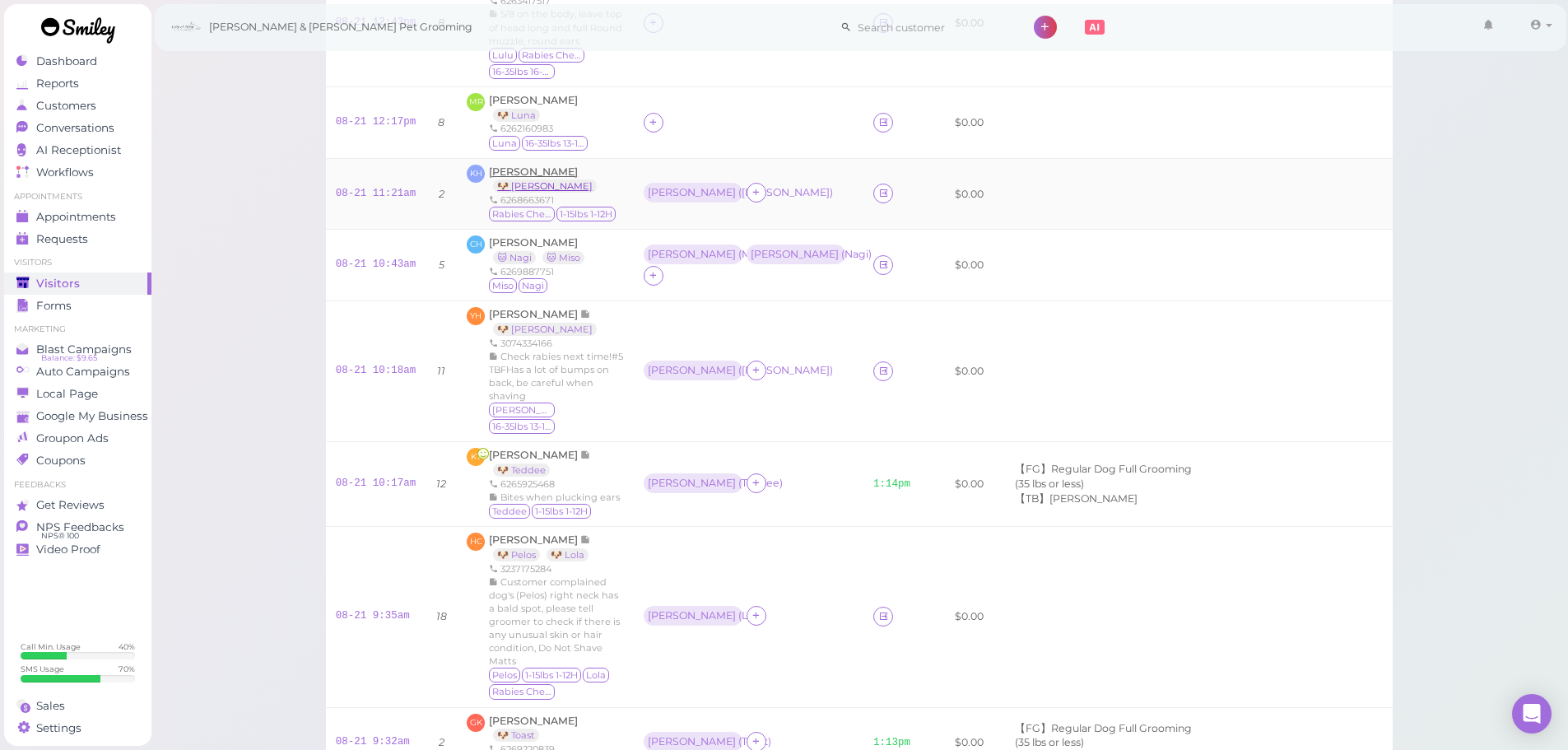
scroll to position [329, 0]
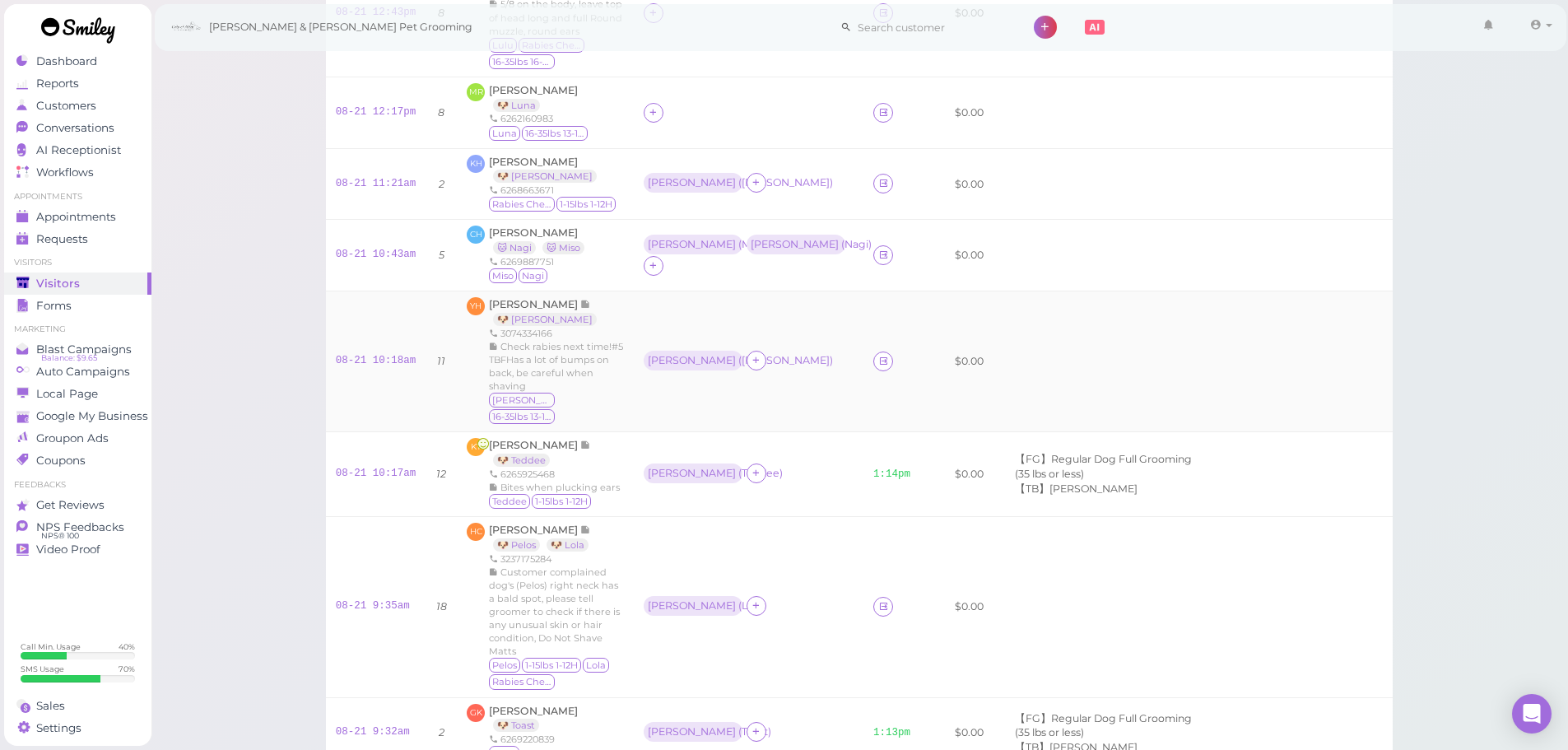
click at [512, 296] on td "YH [PERSON_NAME] 🐶 [PERSON_NAME] 3074334166 Check [MEDICAL_DATA] next time!#5 T…" at bounding box center [545, 361] width 177 height 140
click at [511, 302] on span "[PERSON_NAME]" at bounding box center [534, 304] width 92 height 12
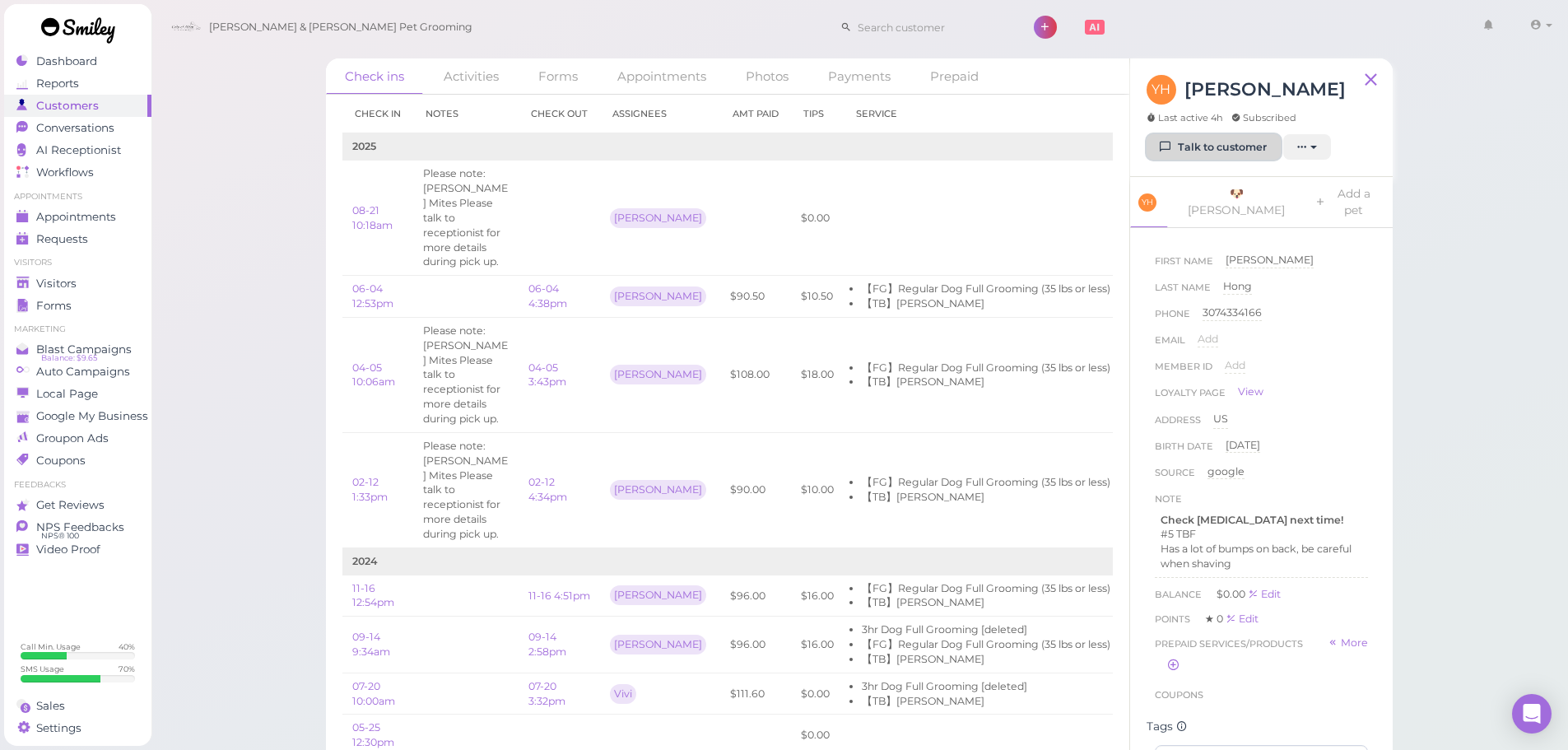
click at [1167, 153] on icon at bounding box center [1166, 146] width 11 height 12
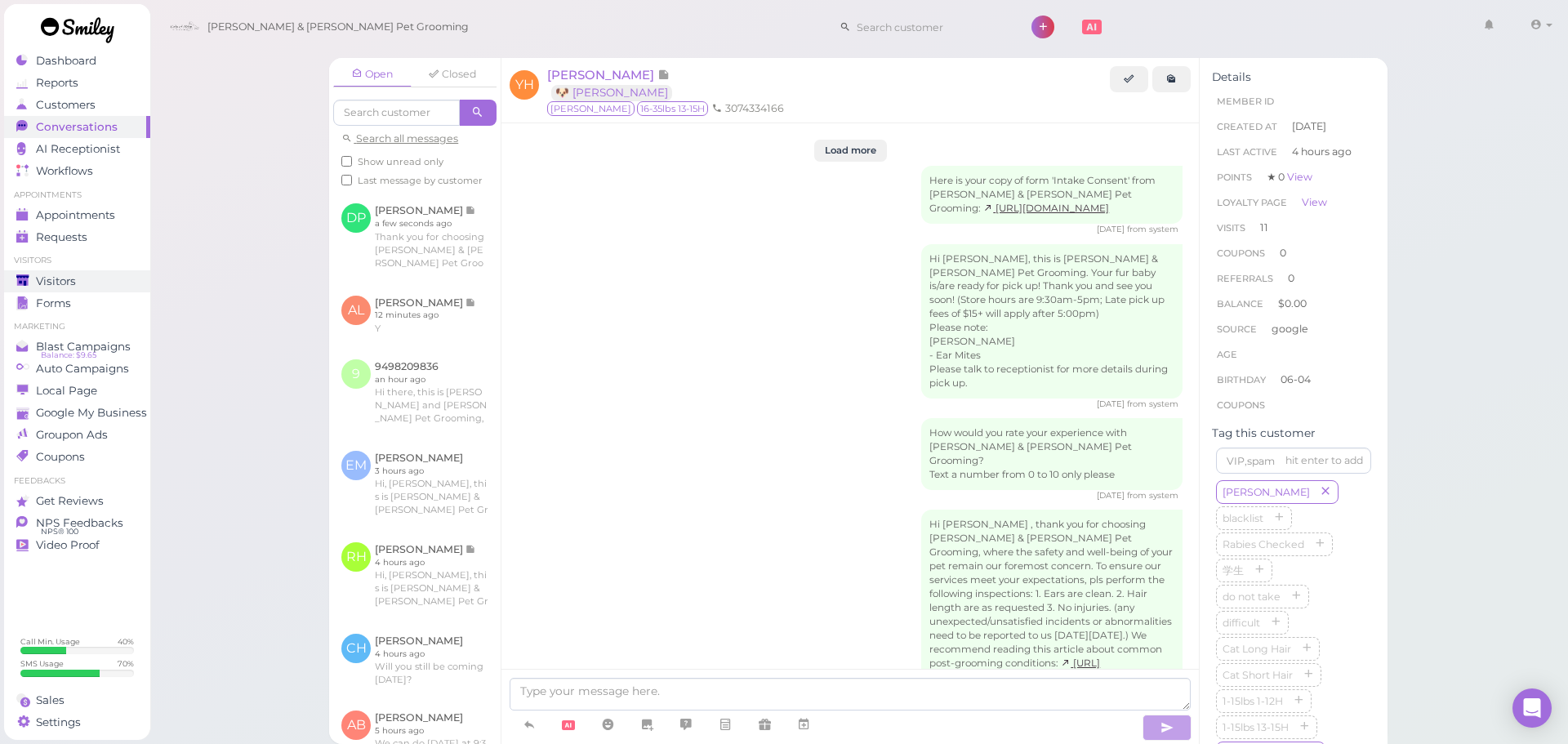
scroll to position [2166, 0]
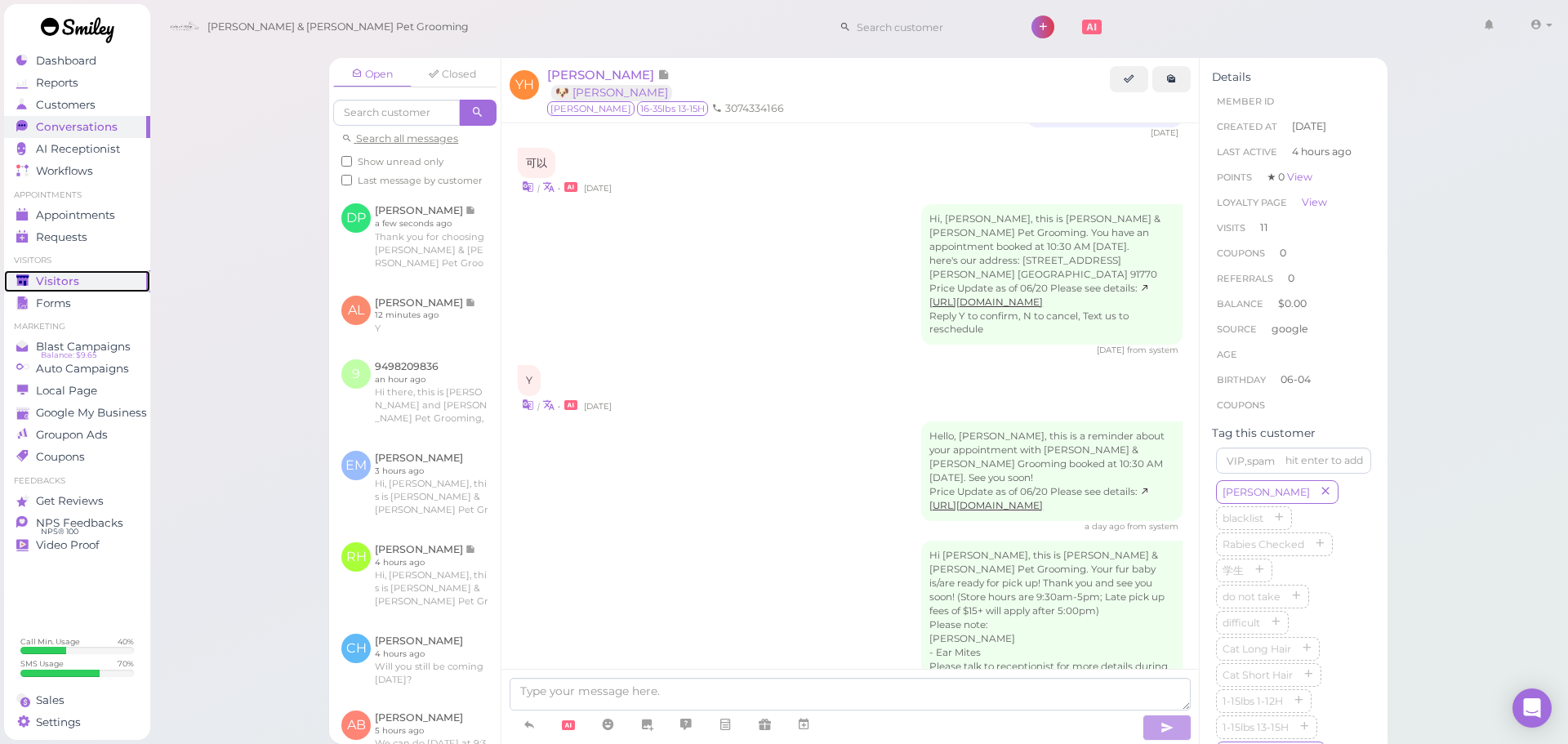
click at [33, 277] on div "Visitors" at bounding box center [75, 281] width 117 height 14
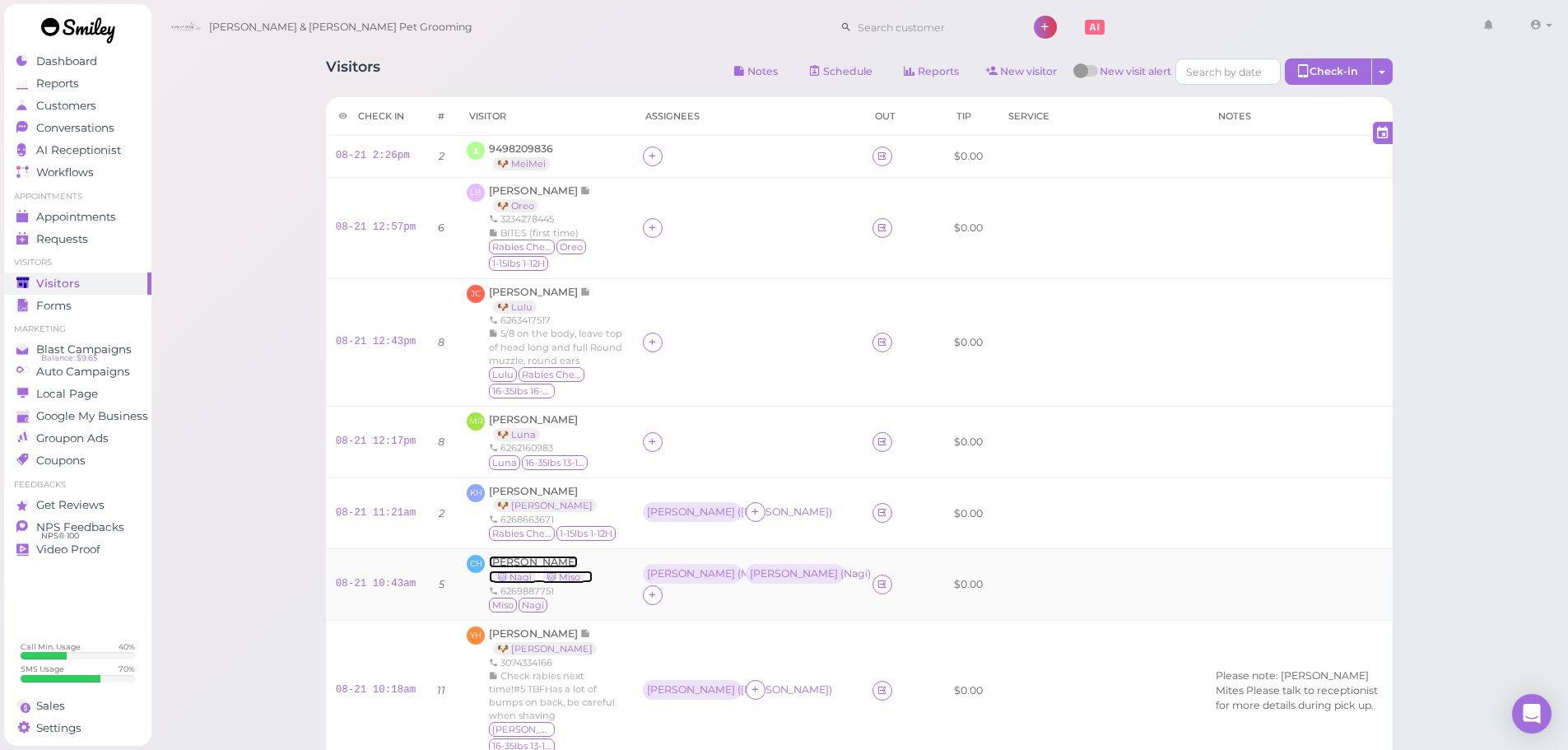
click at [515, 558] on span "[PERSON_NAME]" at bounding box center [532, 562] width 89 height 12
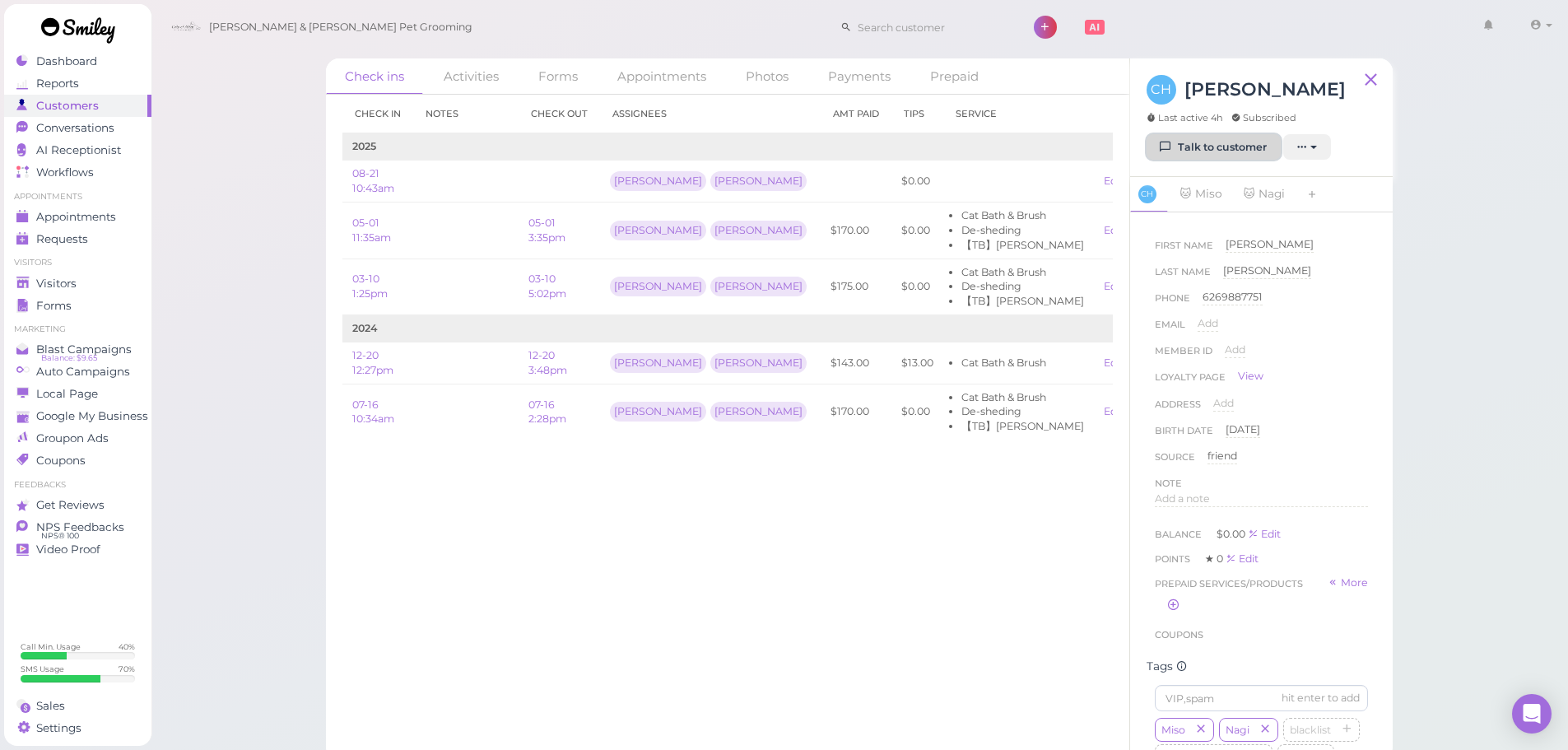
click at [1195, 150] on link "Talk to customer" at bounding box center [1214, 147] width 134 height 26
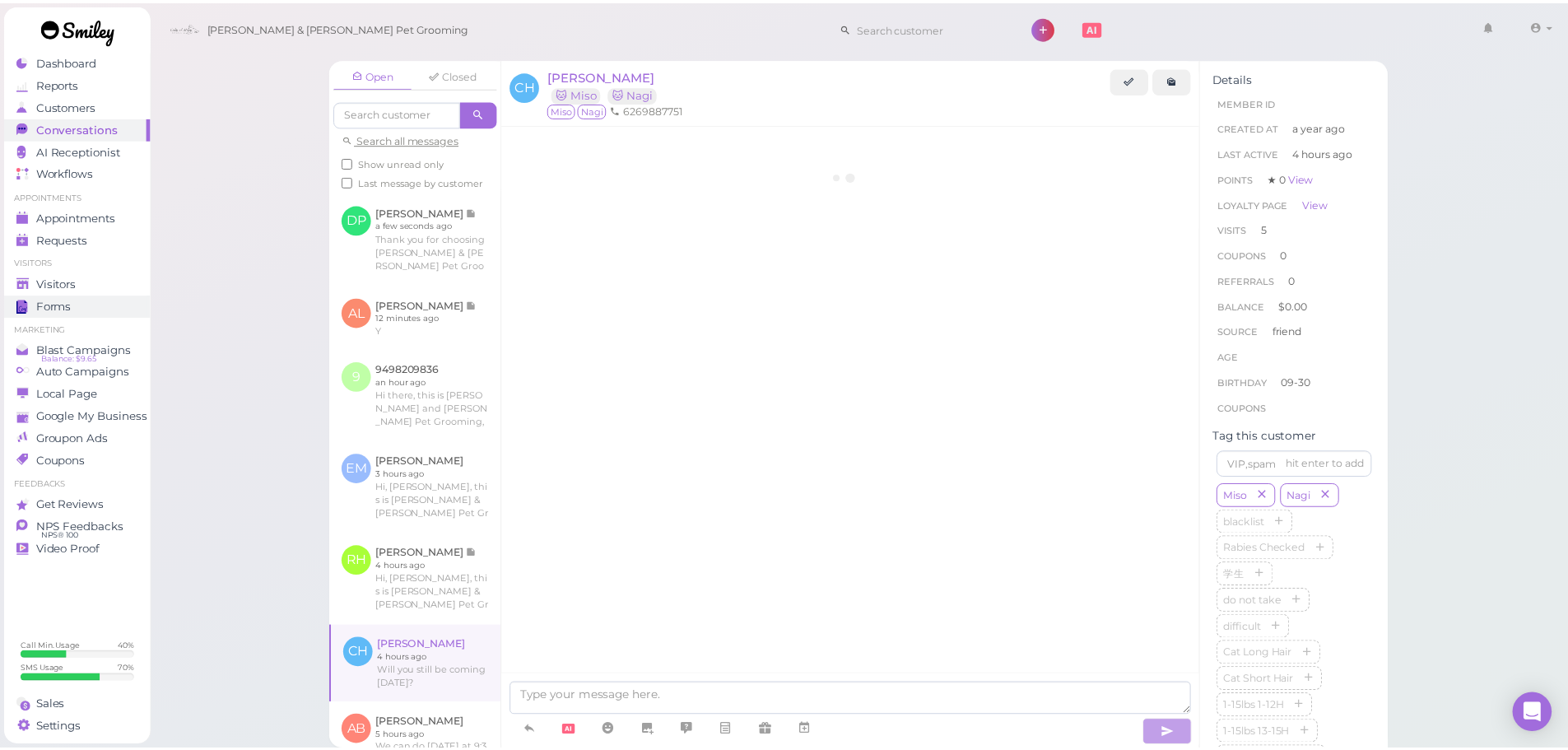
scroll to position [2186, 0]
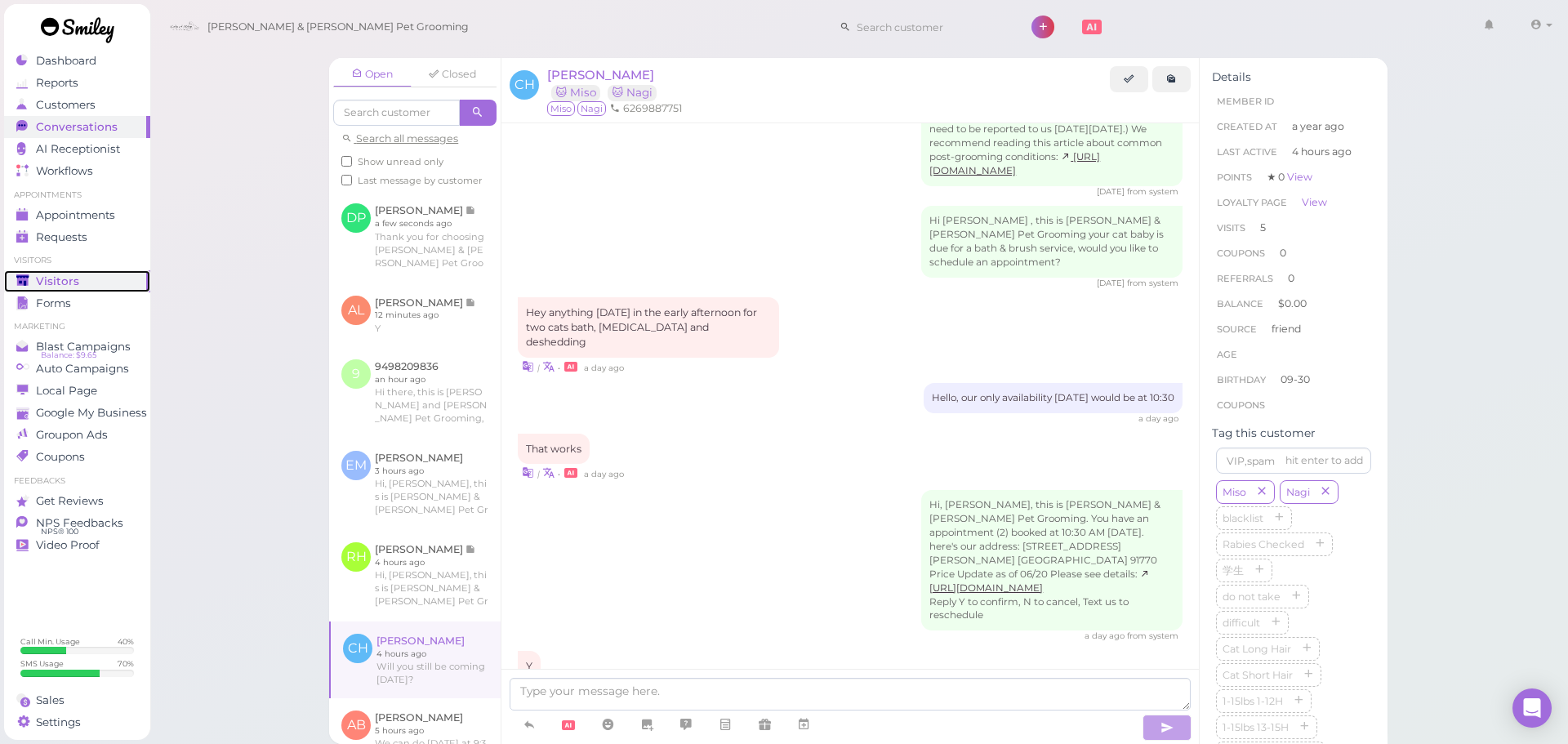
click at [69, 286] on span "Visitors" at bounding box center [57, 281] width 43 height 14
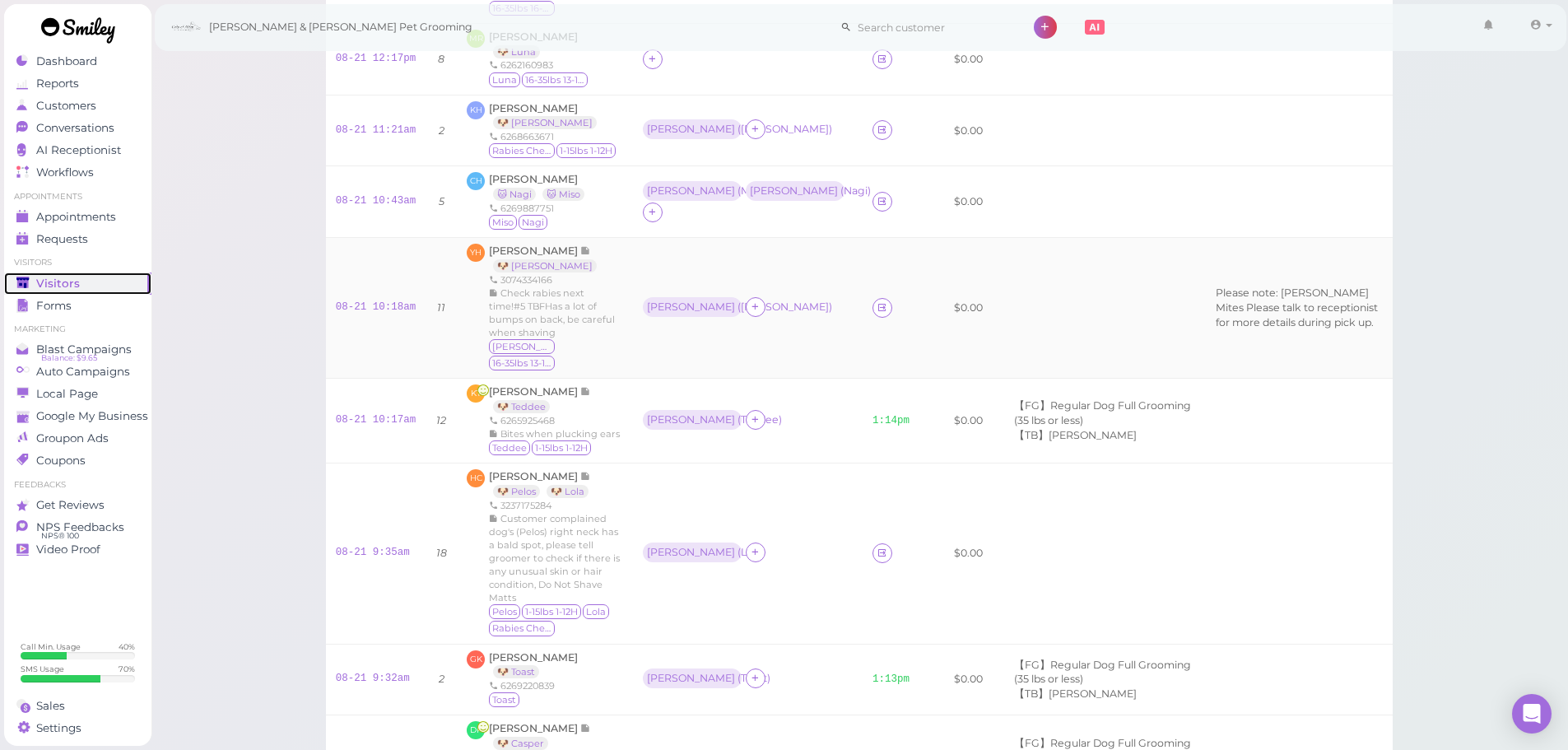
scroll to position [412, 0]
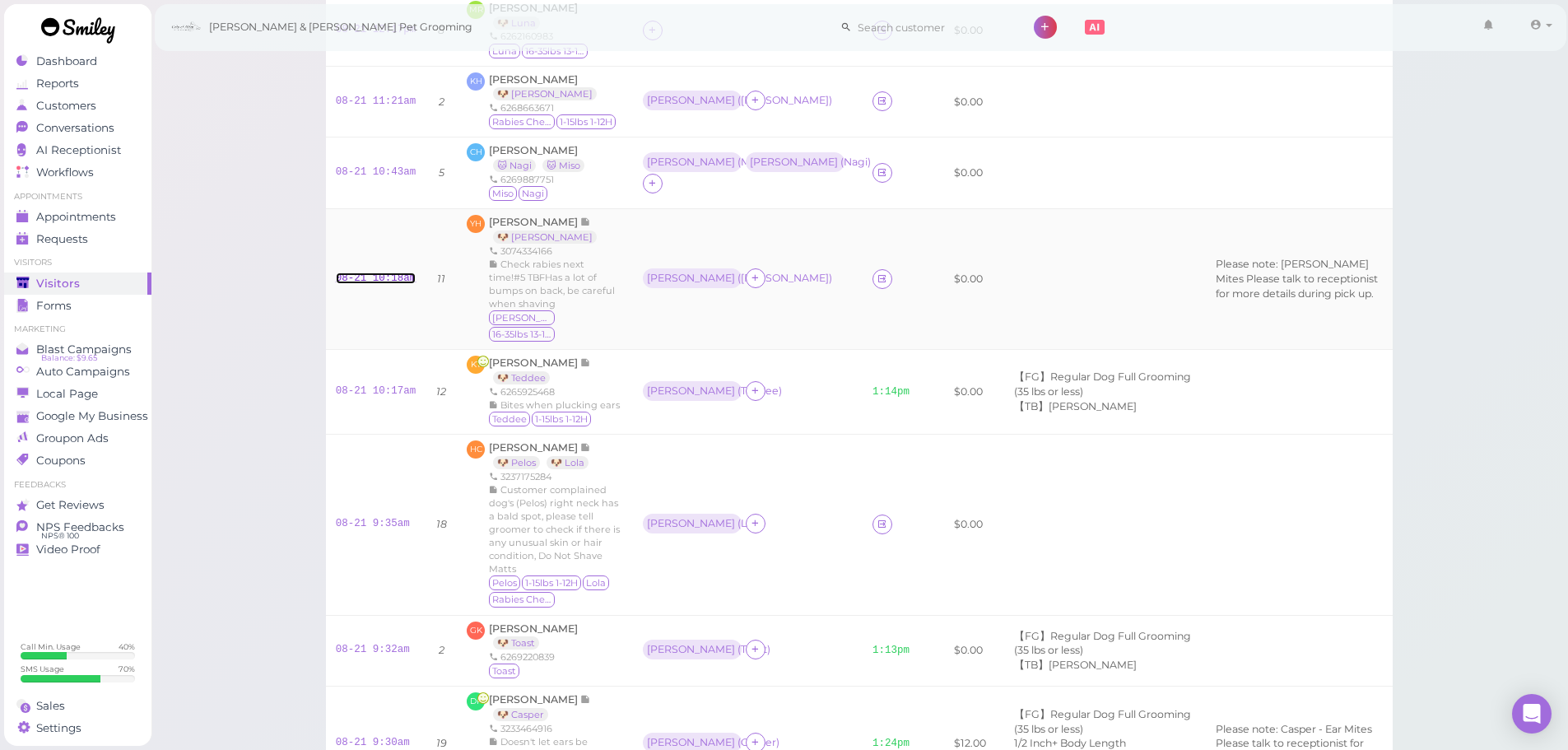
drag, startPoint x: 370, startPoint y: 274, endPoint x: 507, endPoint y: 229, distance: 144.2
click at [370, 274] on link "08-21 10:18am" at bounding box center [376, 279] width 81 height 12
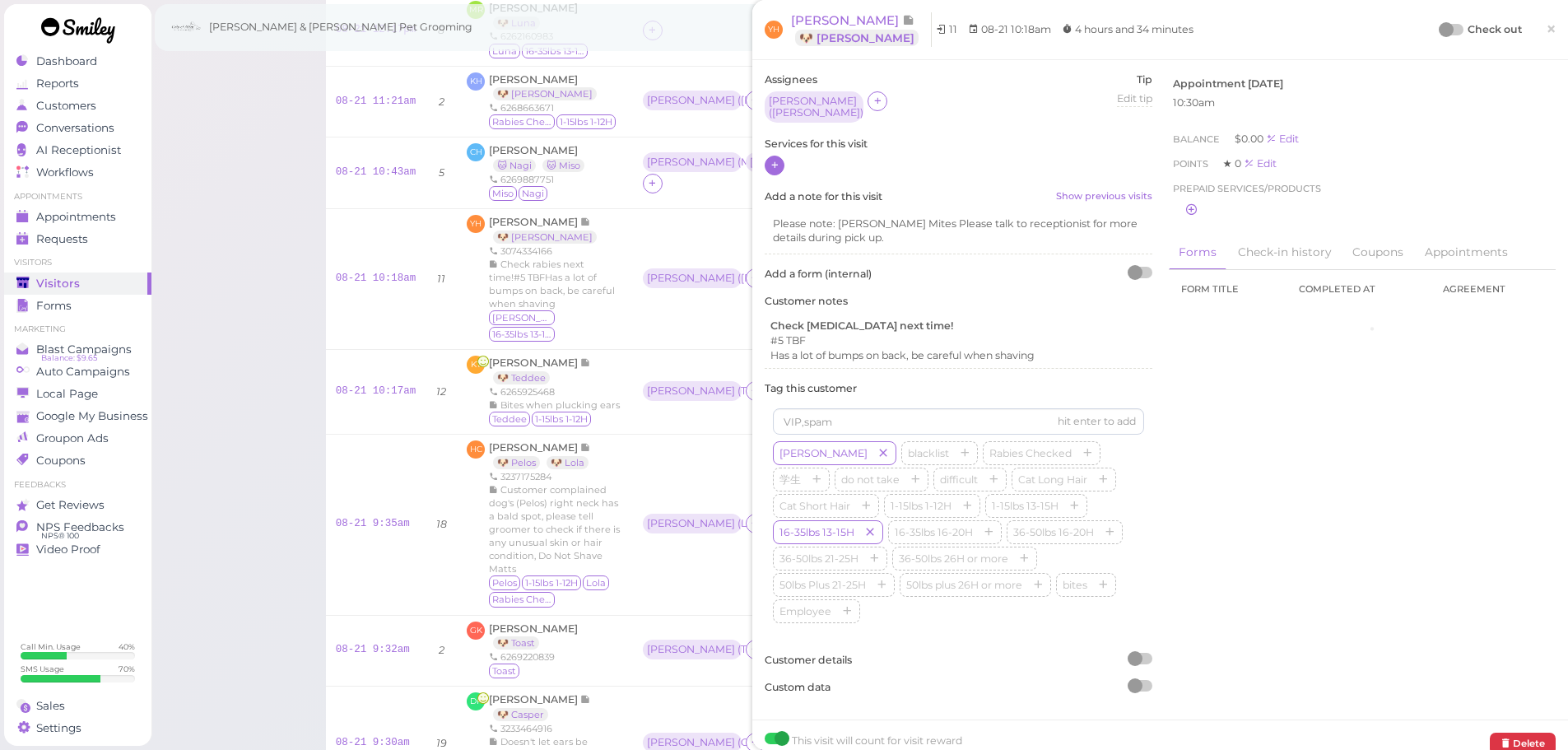
click at [777, 163] on icon at bounding box center [775, 165] width 11 height 12
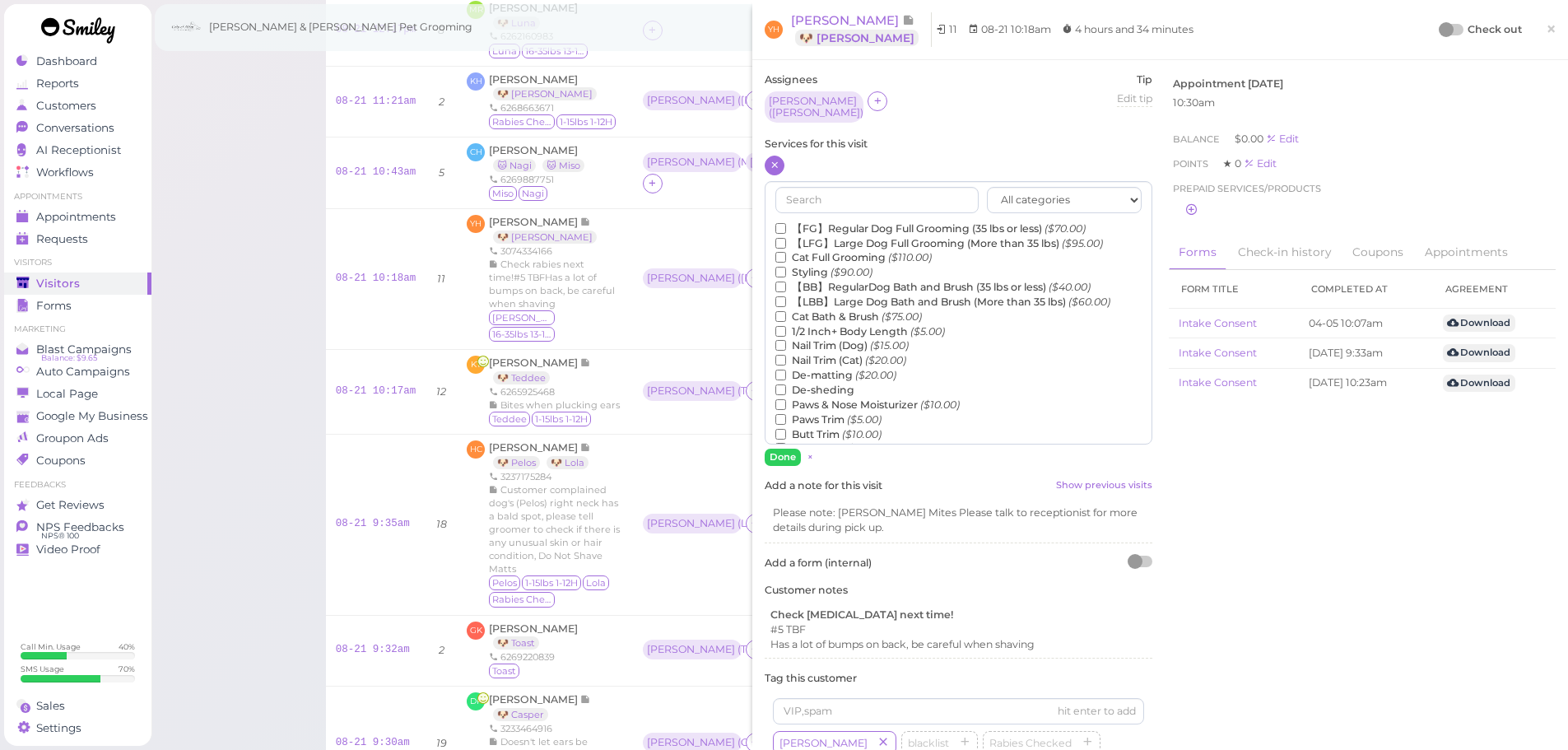
click at [795, 222] on label "【FG】Regular Dog Full Grooming (35 lbs or less) ($70.00)" at bounding box center [930, 229] width 310 height 15
click at [786, 223] on input "【FG】Regular Dog Full Grooming (35 lbs or less) ($70.00)" at bounding box center [780, 228] width 11 height 11
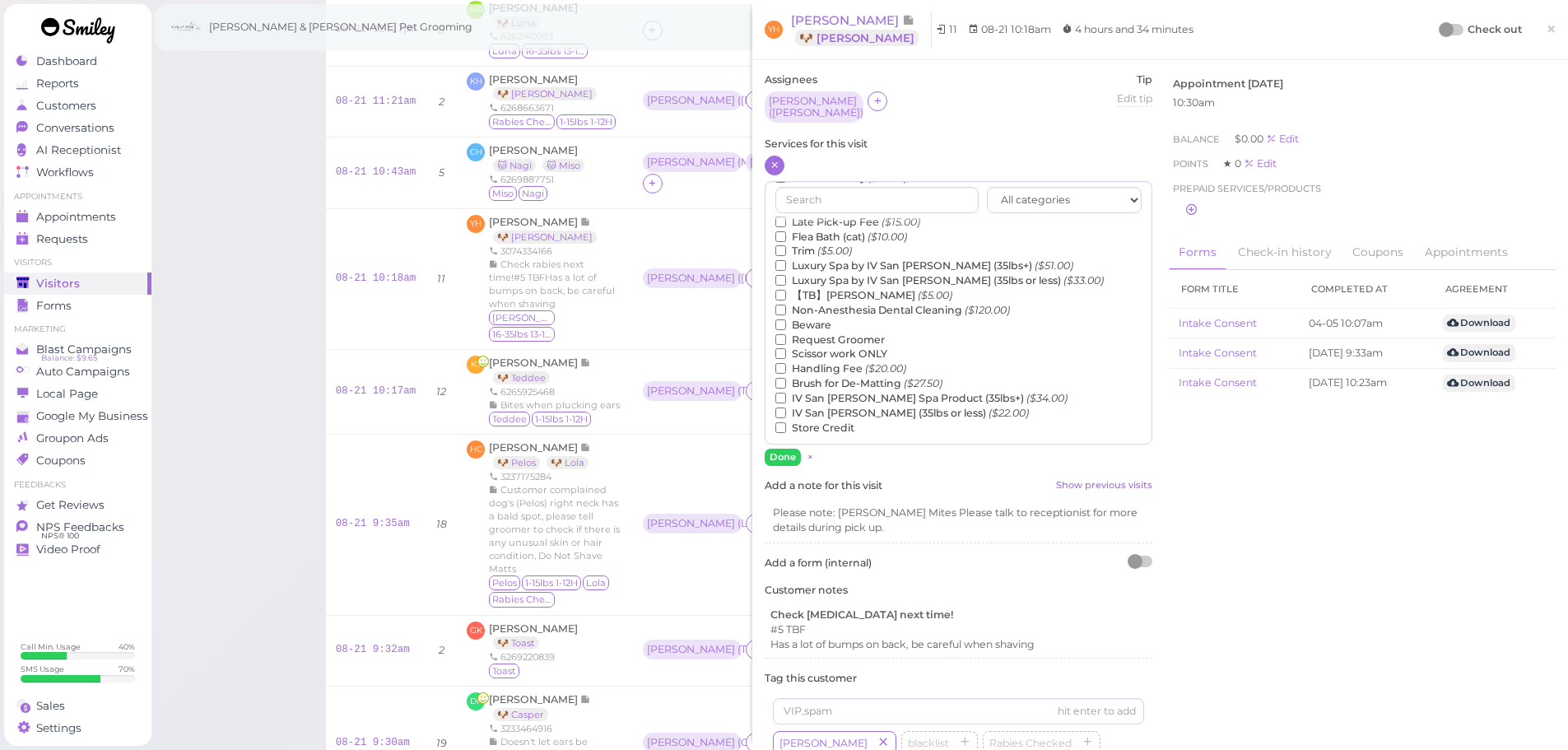
click at [822, 288] on label "【TB】Teeth Brushing ($5.00)" at bounding box center [864, 295] width 177 height 15
click at [786, 289] on input "【TB】Teeth Brushing ($5.00)" at bounding box center [780, 294] width 11 height 11
click at [779, 449] on button "Done" at bounding box center [783, 457] width 36 height 17
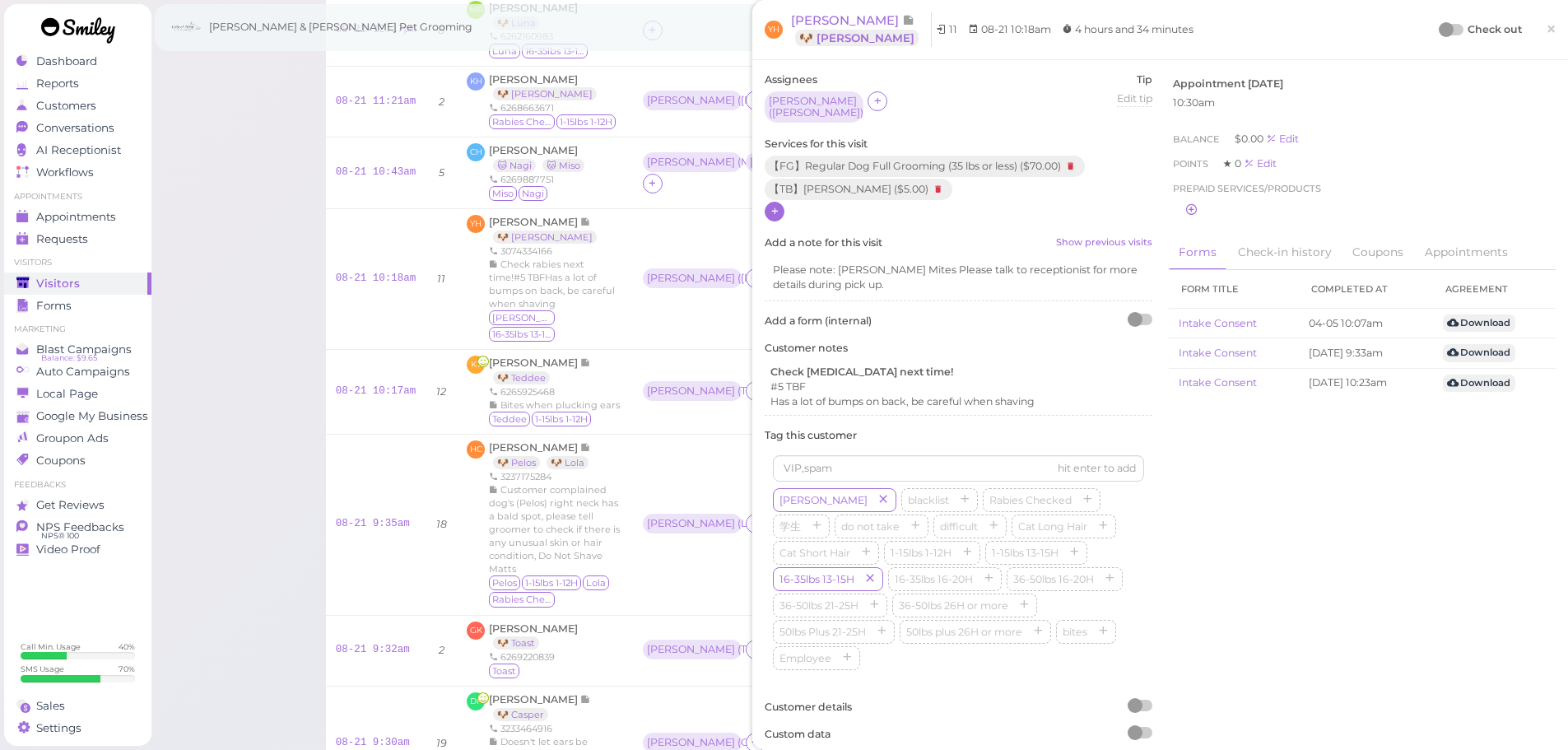
click at [1446, 26] on div at bounding box center [1452, 30] width 23 height 12
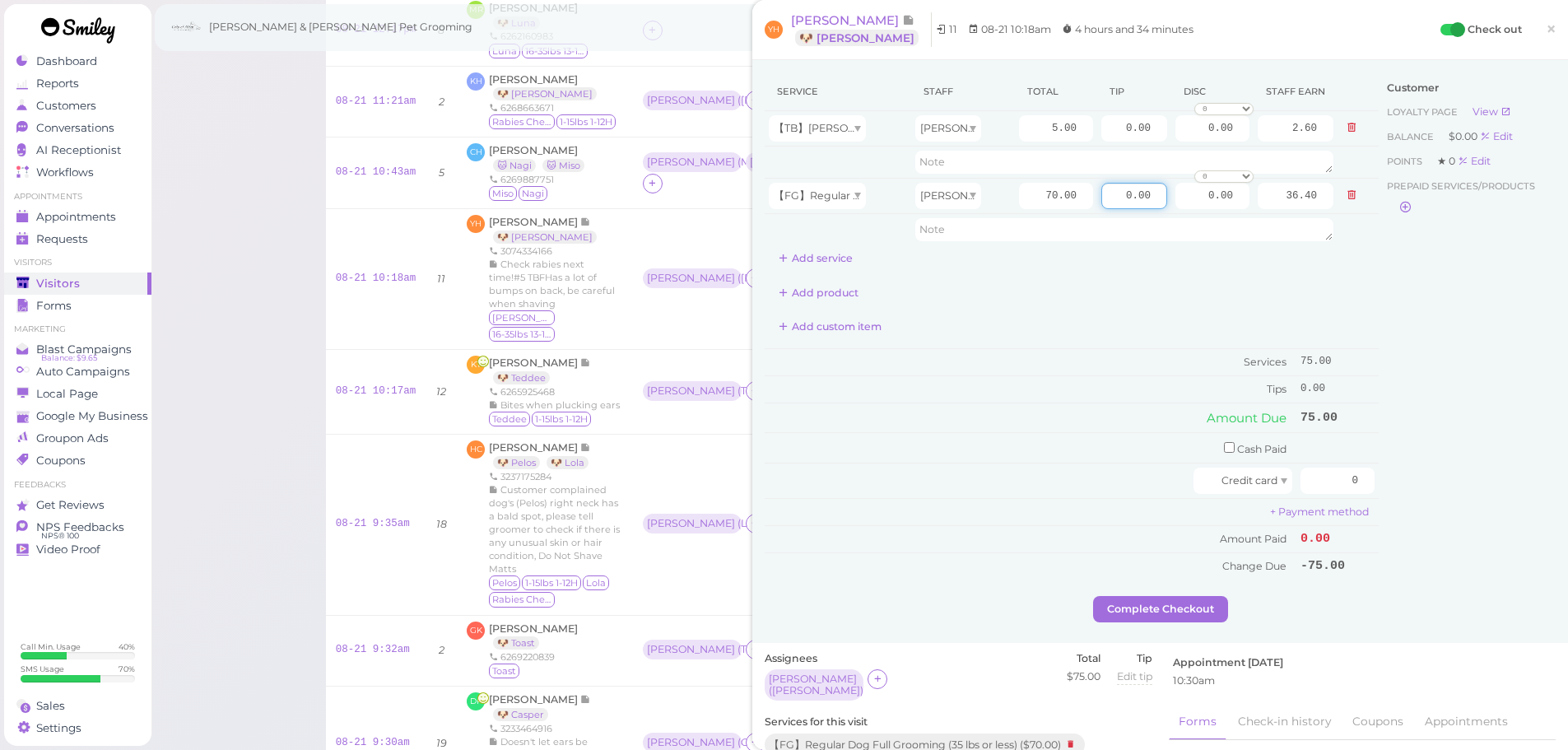
drag, startPoint x: 1103, startPoint y: 196, endPoint x: 1526, endPoint y: 287, distance: 432.7
click at [1567, 286] on html "Dashboard Reports Customers Conversations 0" at bounding box center [784, 339] width 1568 height 1502
type input "12.75"
click at [1172, 332] on div "Add custom item" at bounding box center [1072, 326] width 614 height 26
drag, startPoint x: 1030, startPoint y: 198, endPoint x: 1043, endPoint y: 217, distance: 23.0
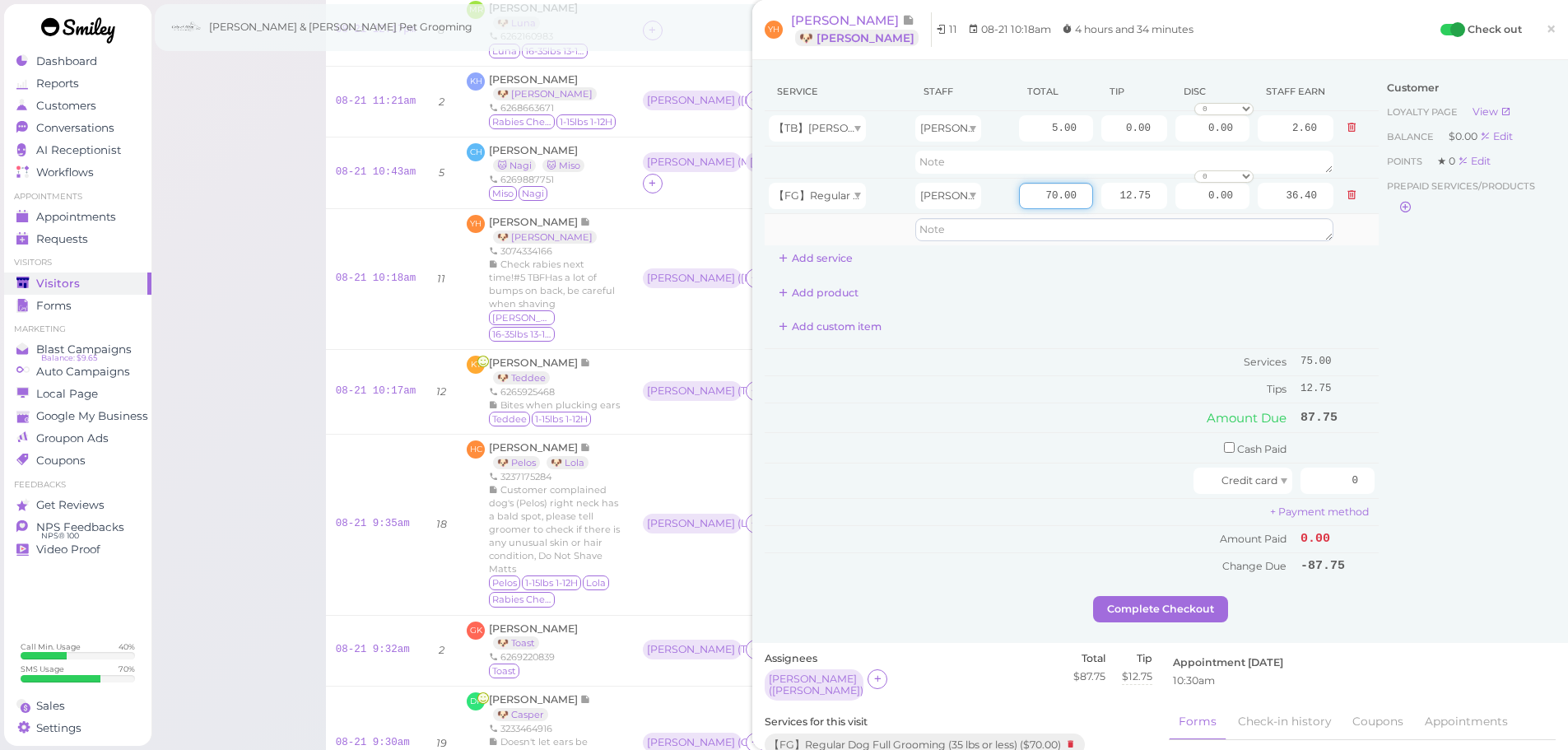
click at [1031, 198] on input "70.00" at bounding box center [1056, 196] width 74 height 26
type input "80.00"
type input "41.60"
click at [1080, 375] on tbody "Services 75.00 Tips 12.75" at bounding box center [1072, 376] width 614 height 54
drag, startPoint x: 1328, startPoint y: 476, endPoint x: 1438, endPoint y: 497, distance: 112.0
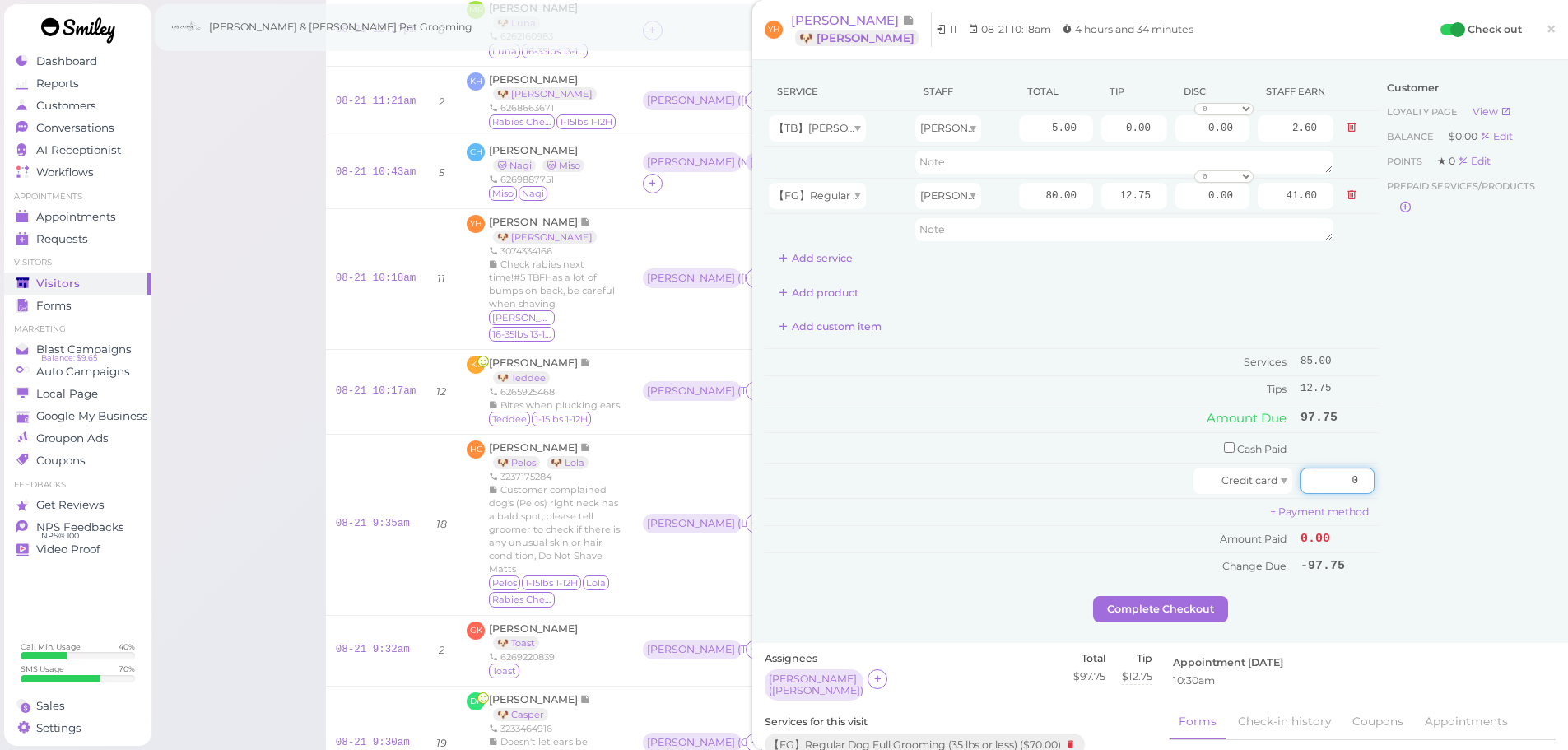
click at [1436, 497] on div "Service Staff Total Tip Disc Staff earn 【TB】Teeth Brushing Asa 5.00 0.00 0.00 0…" at bounding box center [1160, 334] width 791 height 523
type input "97.75"
click at [1430, 492] on div "Customer Loyalty page View Balance $0.00 Edit Points ★ 0 Edit Prepaid services/…" at bounding box center [1468, 334] width 177 height 523
click at [1192, 596] on button "Complete Checkout" at bounding box center [1161, 609] width 135 height 26
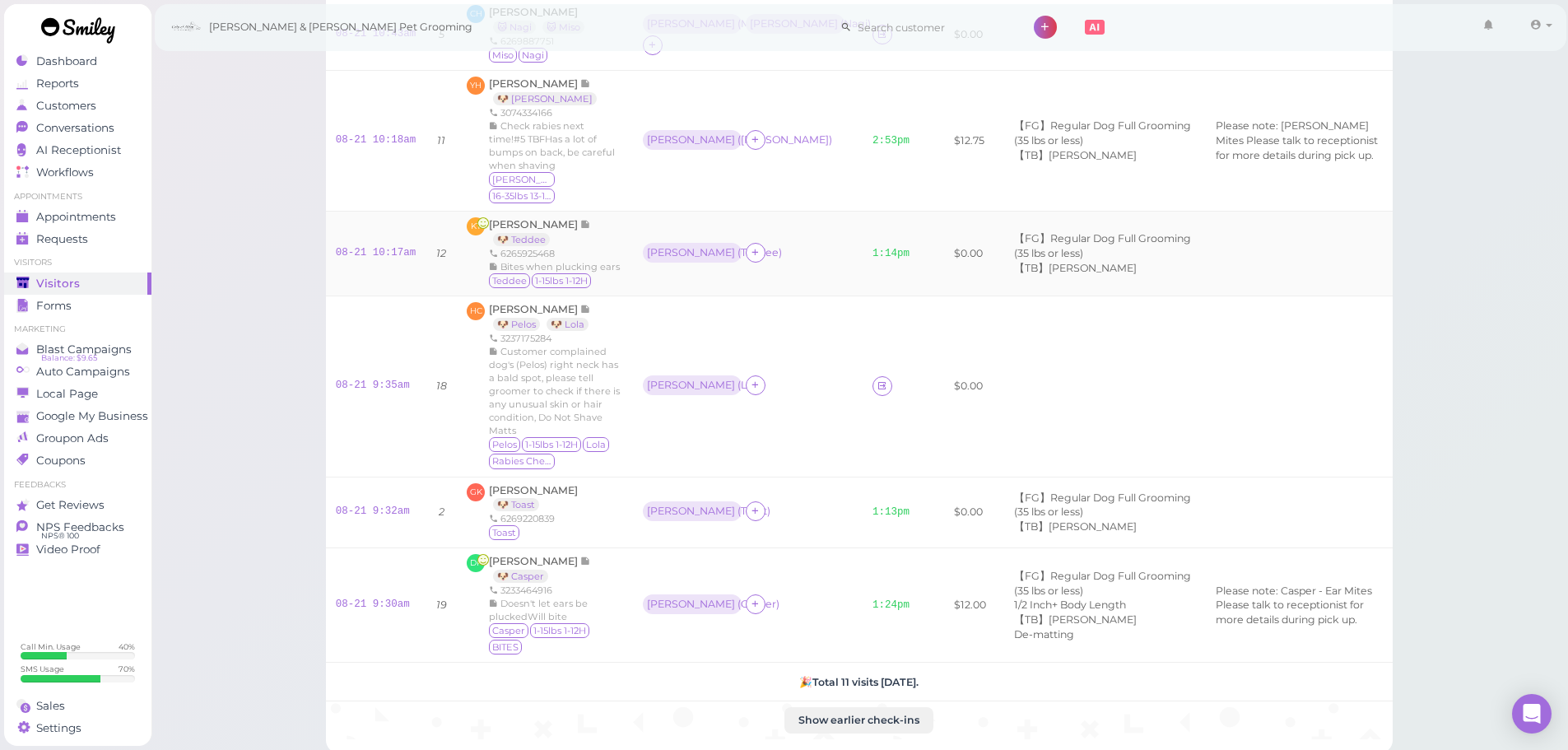
scroll to position [576, 0]
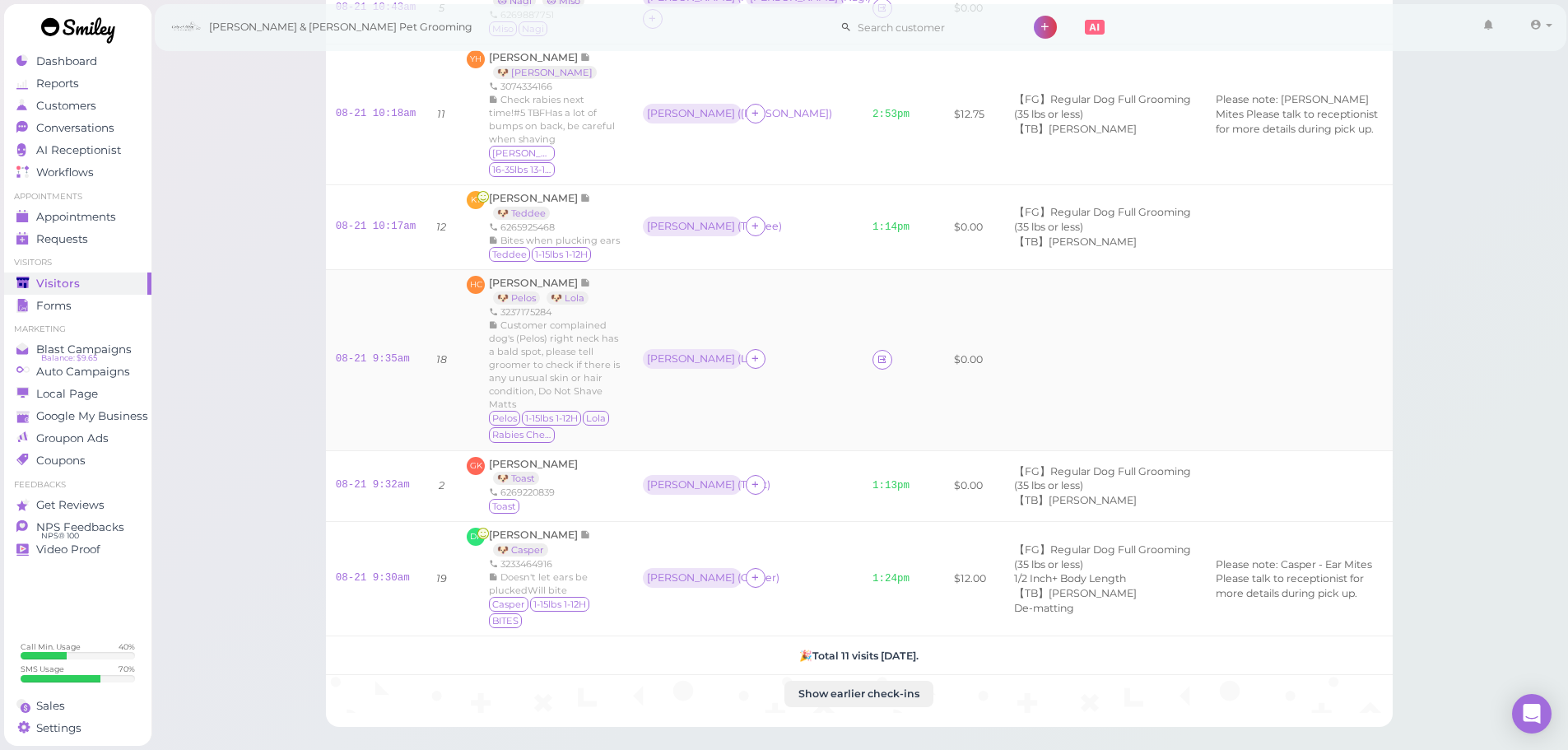
click at [375, 352] on div "08-21 9:35am" at bounding box center [376, 359] width 81 height 15
click at [383, 330] on td "08-21 9:35am" at bounding box center [376, 359] width 100 height 180
click at [327, 337] on td "08-21 9:35am" at bounding box center [376, 359] width 100 height 180
click at [344, 353] on link "08-21 9:35am" at bounding box center [373, 359] width 74 height 12
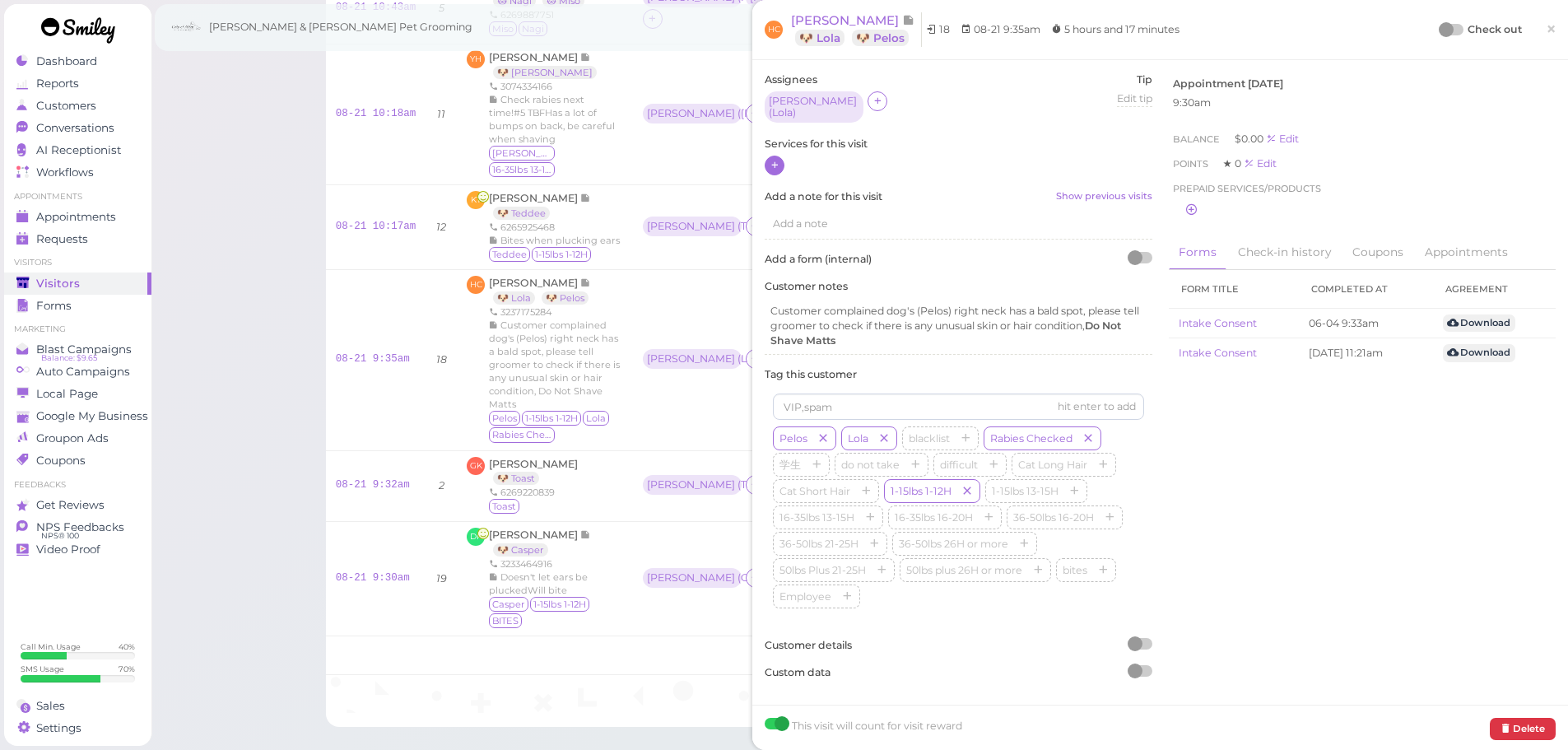
click at [773, 159] on icon at bounding box center [775, 165] width 11 height 12
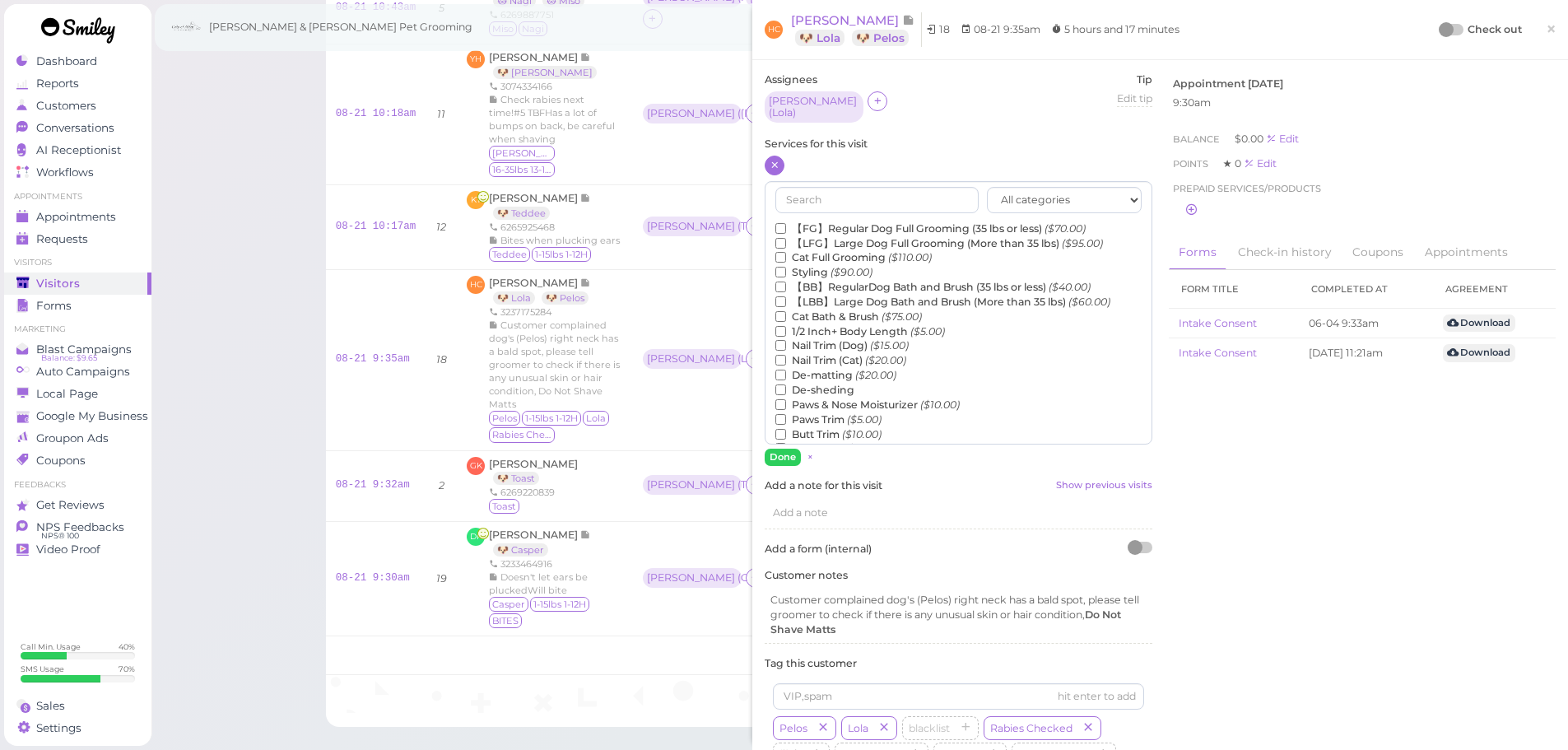
click at [798, 224] on label "【FG】Regular Dog Full Grooming (35 lbs or less) ($70.00)" at bounding box center [930, 229] width 310 height 15
click at [786, 224] on input "【FG】Regular Dog Full Grooming (35 lbs or less) ($70.00)" at bounding box center [780, 228] width 11 height 11
click at [831, 324] on label "1/2 Inch+ Body Length ($5.00)" at bounding box center [860, 331] width 169 height 15
click at [786, 326] on input "1/2 Inch+ Body Length ($5.00)" at bounding box center [780, 331] width 11 height 11
click at [781, 450] on button "Done" at bounding box center [783, 457] width 36 height 17
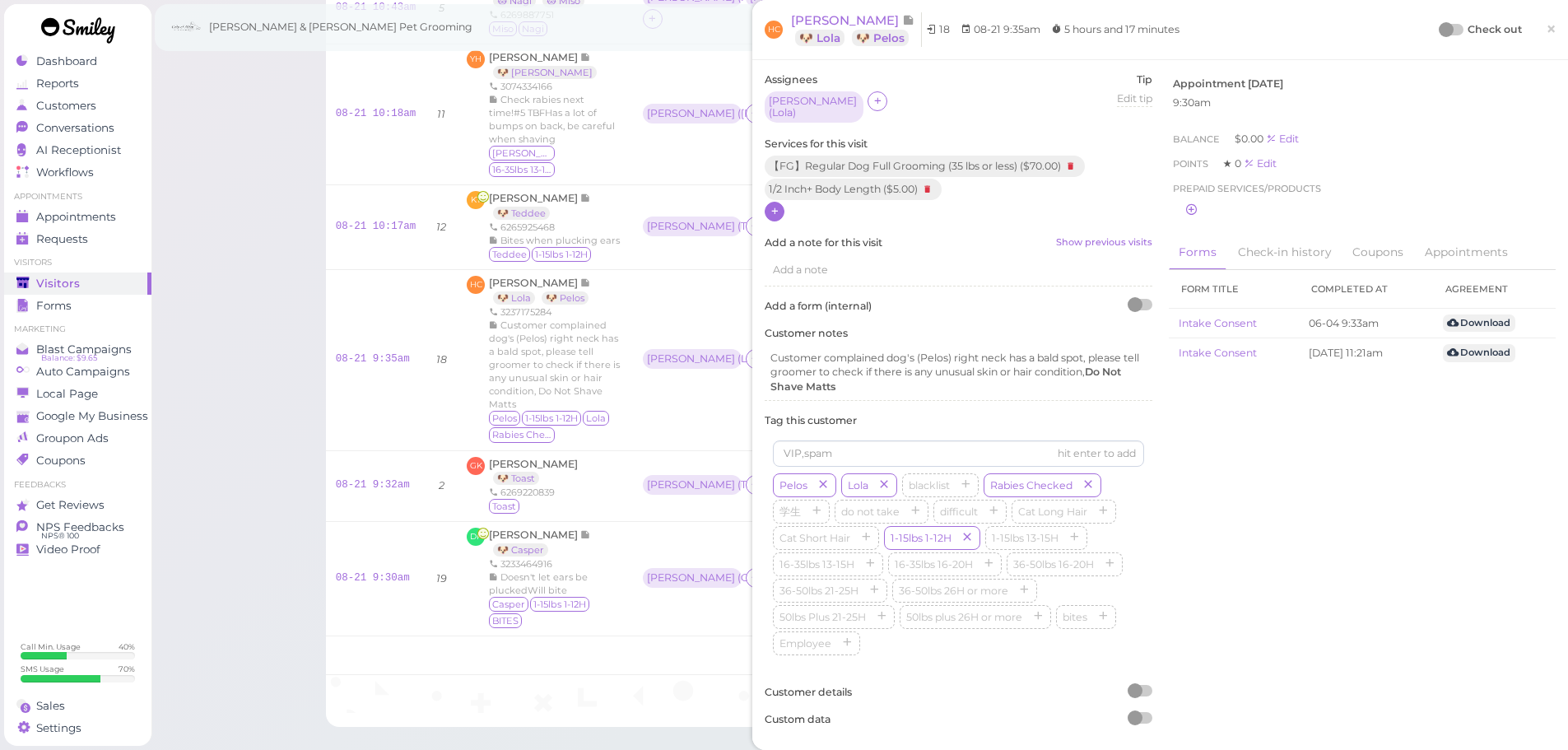
click at [1441, 27] on div at bounding box center [1446, 29] width 15 height 15
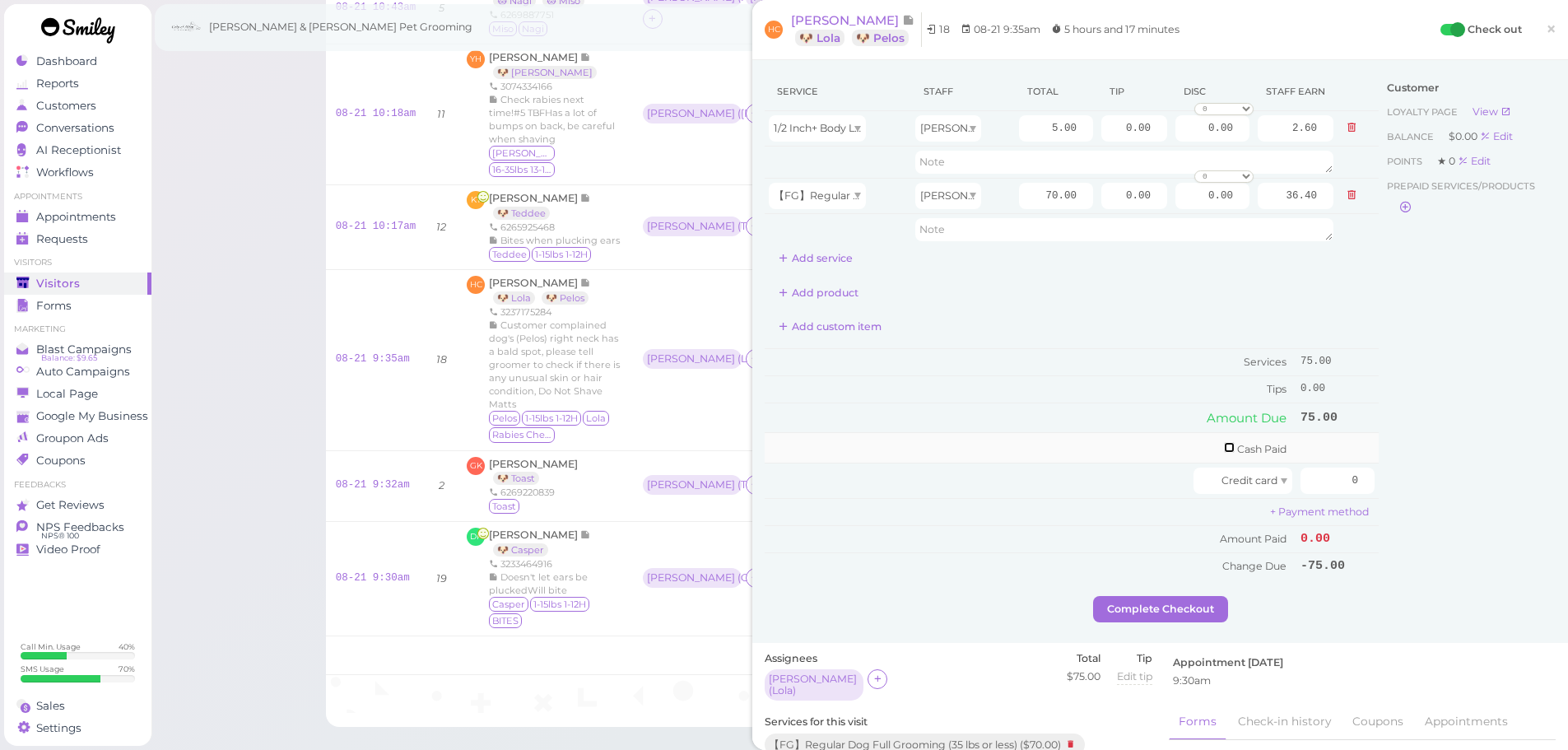
click at [1224, 449] on input "checkbox" at bounding box center [1229, 447] width 11 height 11
checkbox input "true"
click at [1303, 451] on input "0" at bounding box center [1337, 450] width 74 height 26
type input "80"
click at [1101, 191] on input "0.00" at bounding box center [1134, 196] width 66 height 26
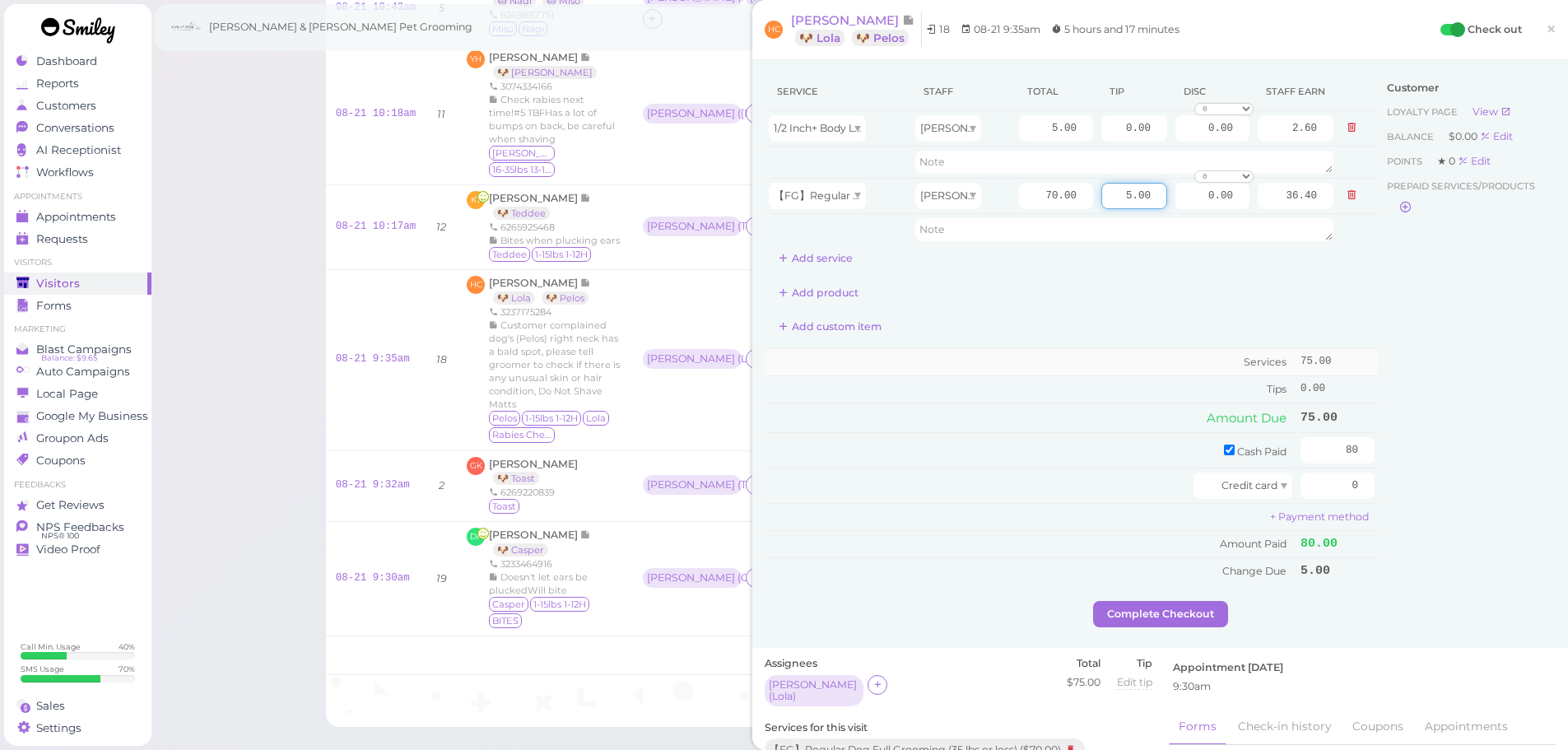
type input "5.00"
click at [1106, 364] on td "Services" at bounding box center [1031, 362] width 532 height 27
click at [1151, 601] on button "Complete Checkout" at bounding box center [1161, 614] width 135 height 26
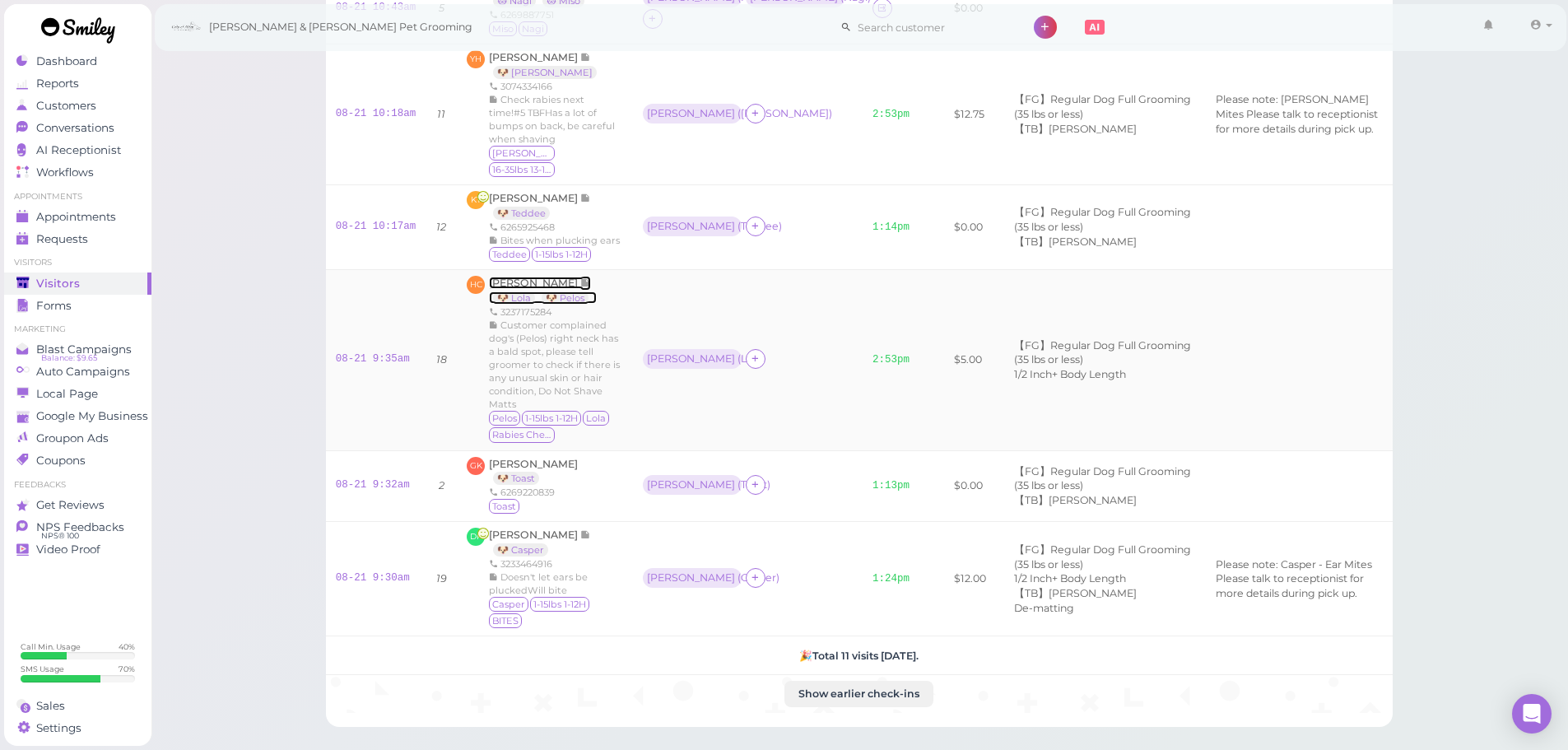
click at [509, 277] on span "Humberto C" at bounding box center [534, 282] width 92 height 12
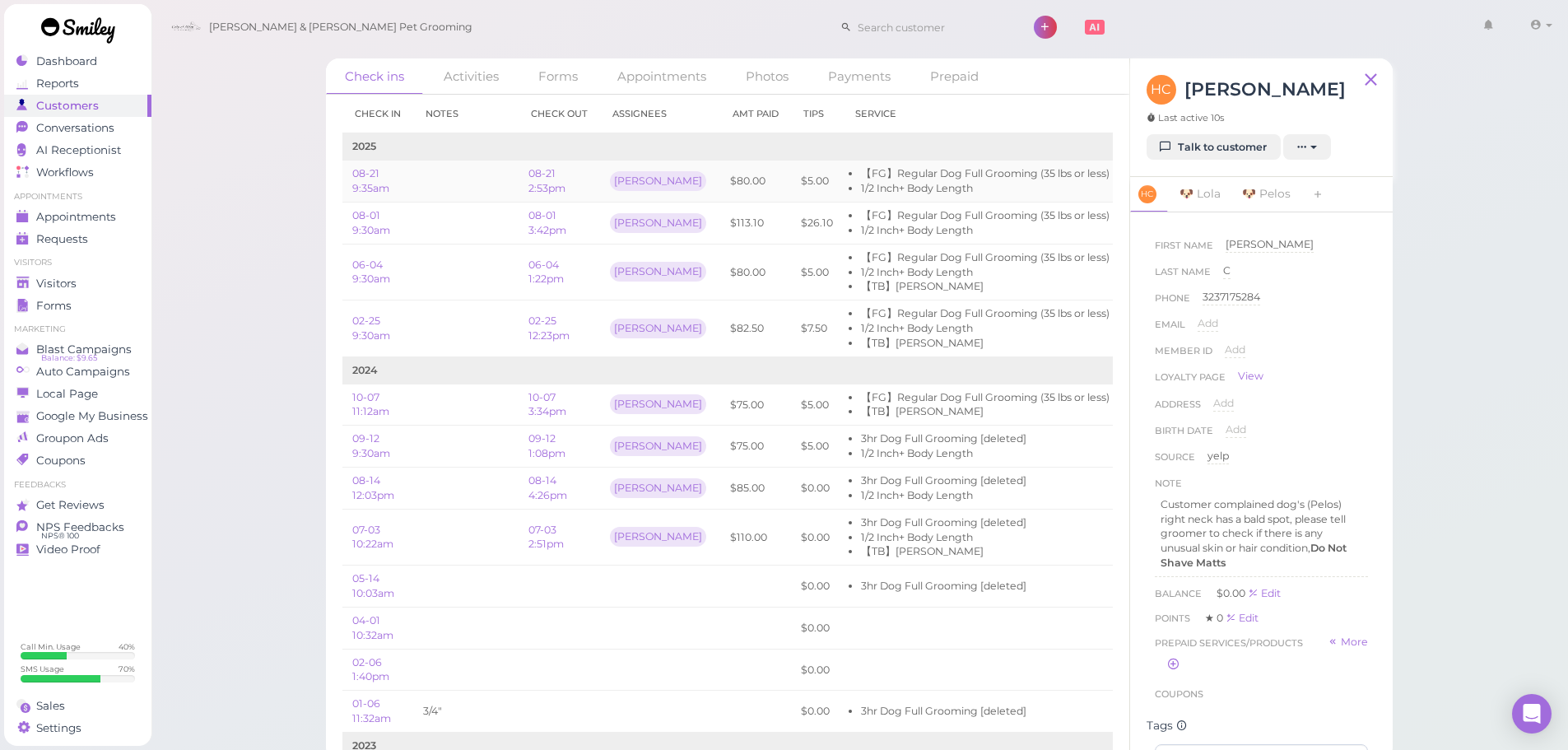
click at [1131, 186] on link "Edit" at bounding box center [1142, 180] width 22 height 12
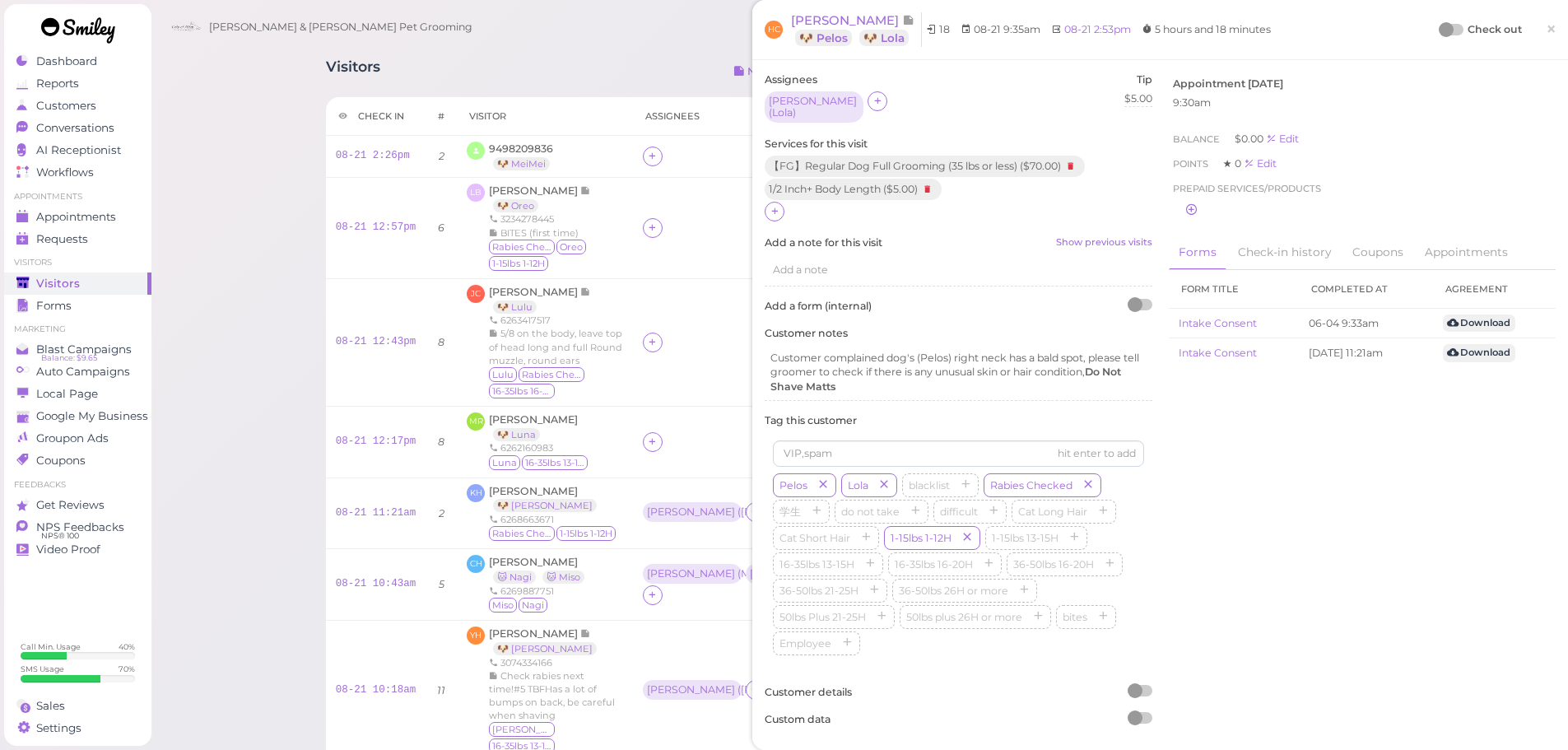
click at [1443, 23] on div "Check out" at bounding box center [1481, 30] width 82 height 17
click at [1442, 28] on div at bounding box center [1452, 30] width 23 height 12
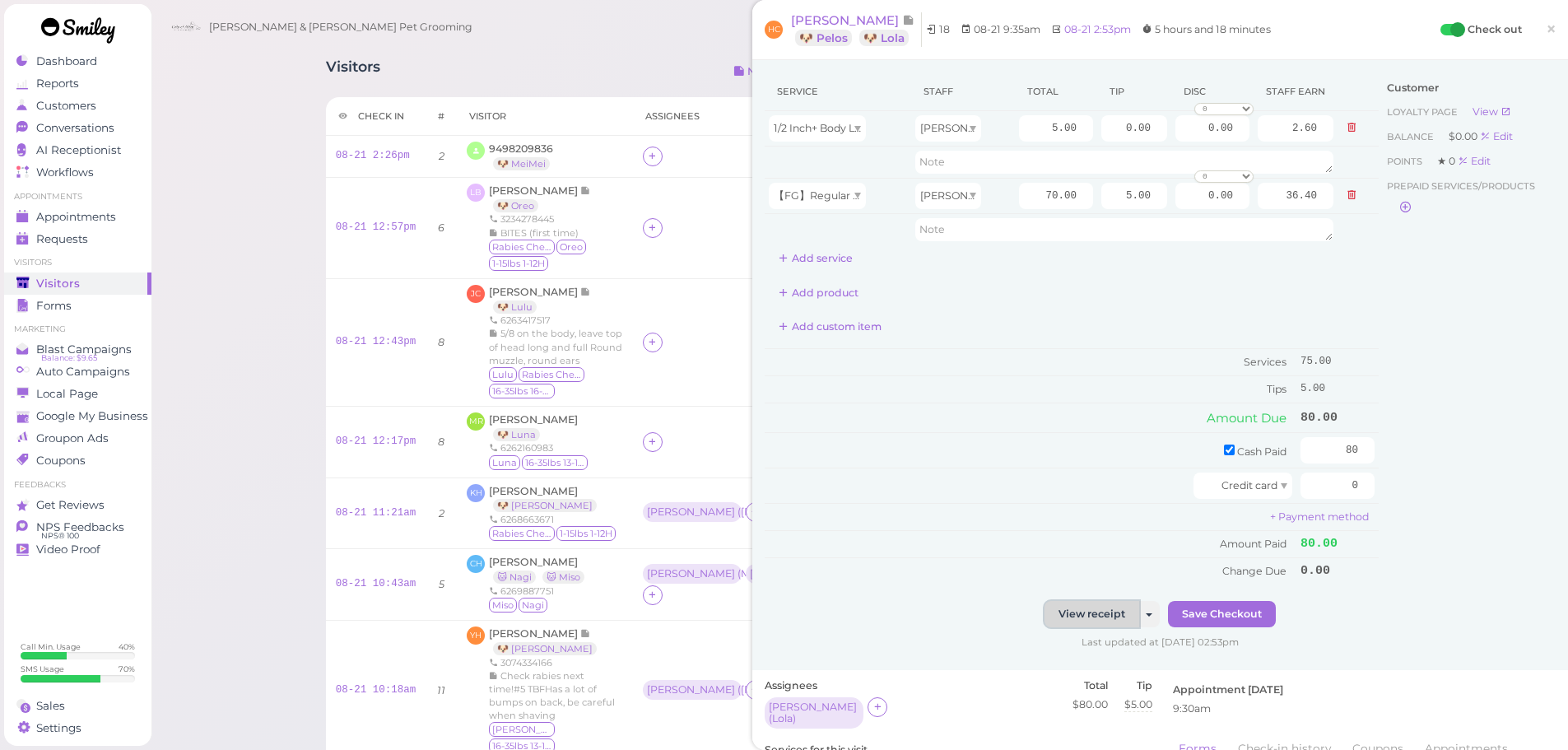
click at [1093, 603] on link "View receipt" at bounding box center [1091, 614] width 95 height 26
click at [829, 25] on span "Humberto C" at bounding box center [847, 20] width 111 height 16
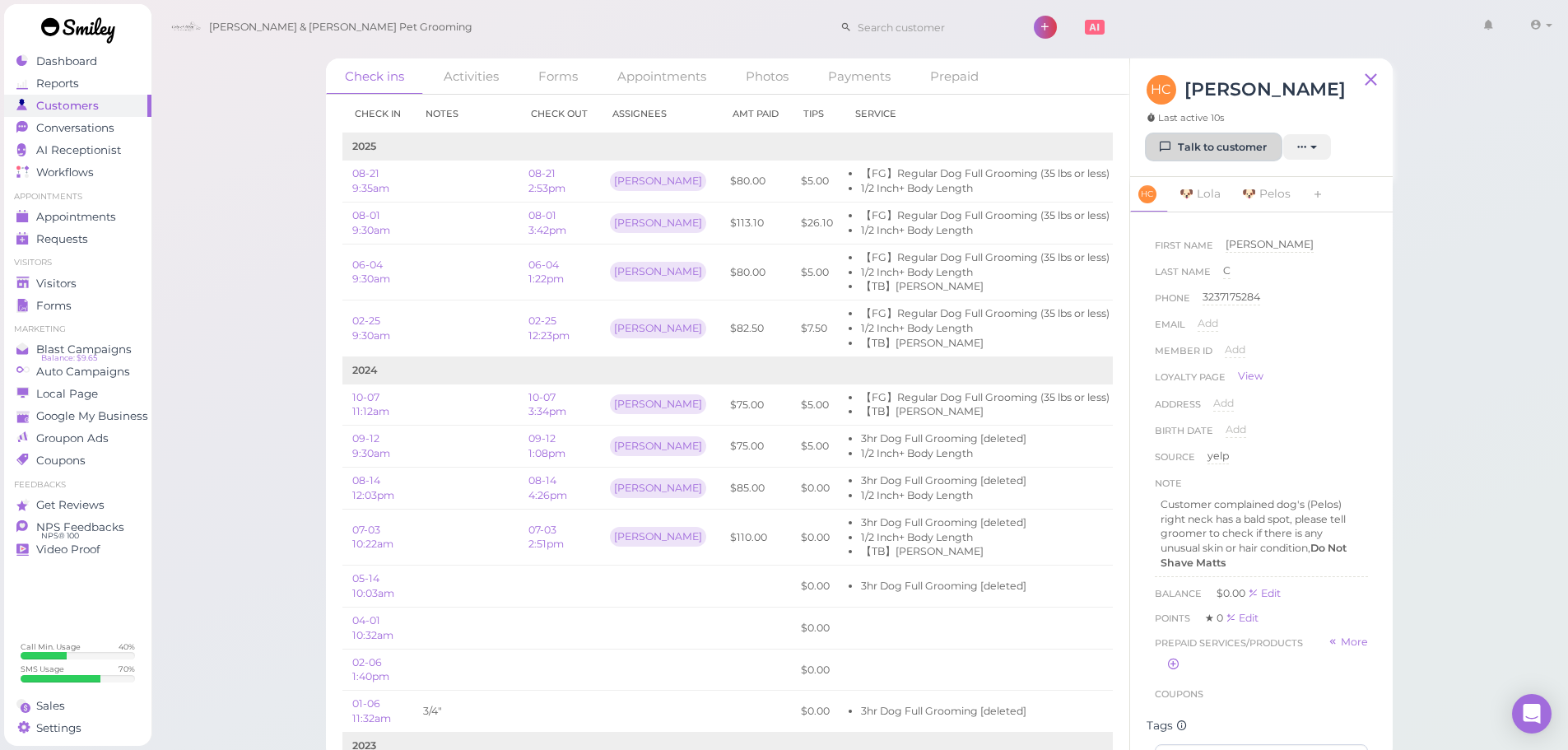
click at [1176, 140] on link "Talk to customer" at bounding box center [1214, 147] width 134 height 26
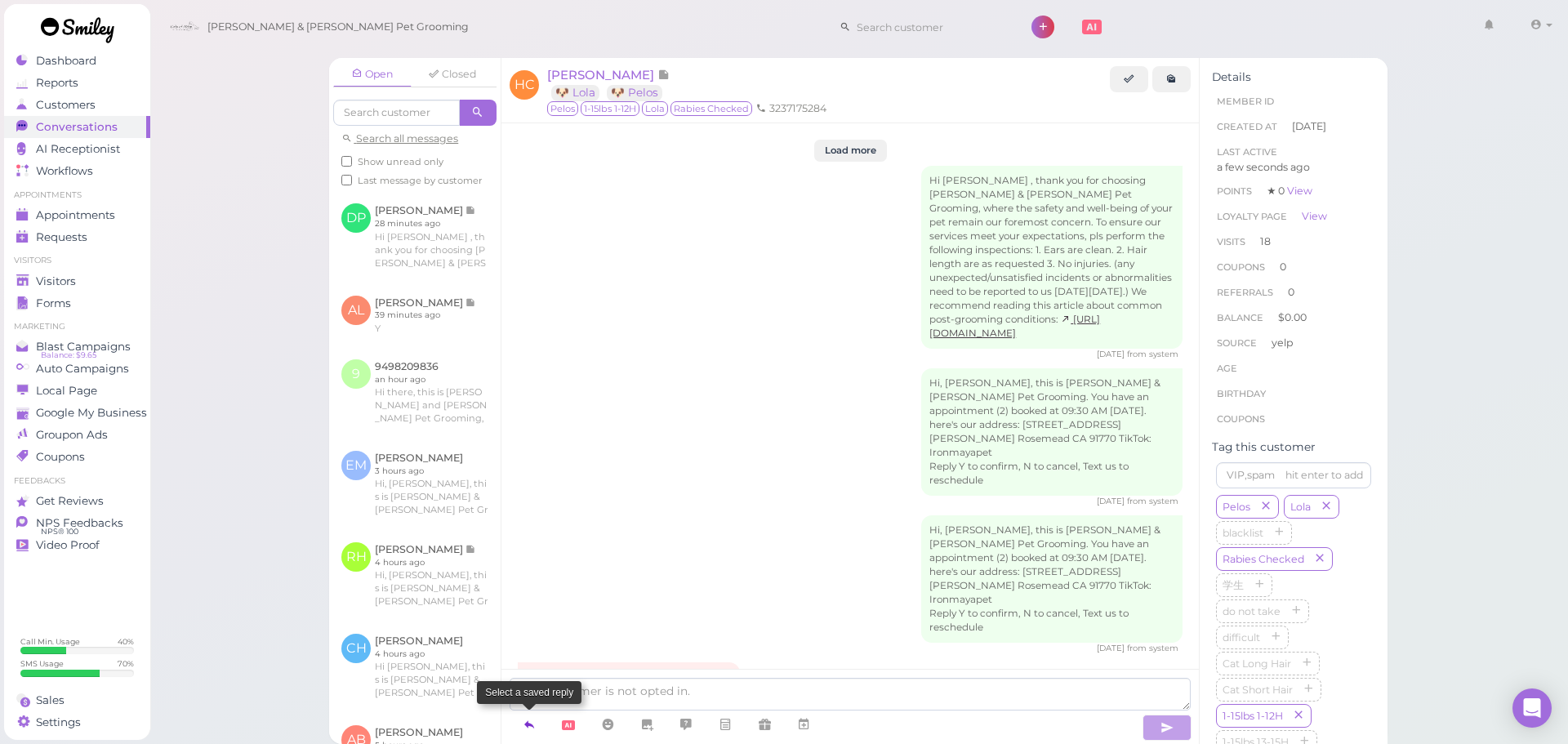
scroll to position [2969, 0]
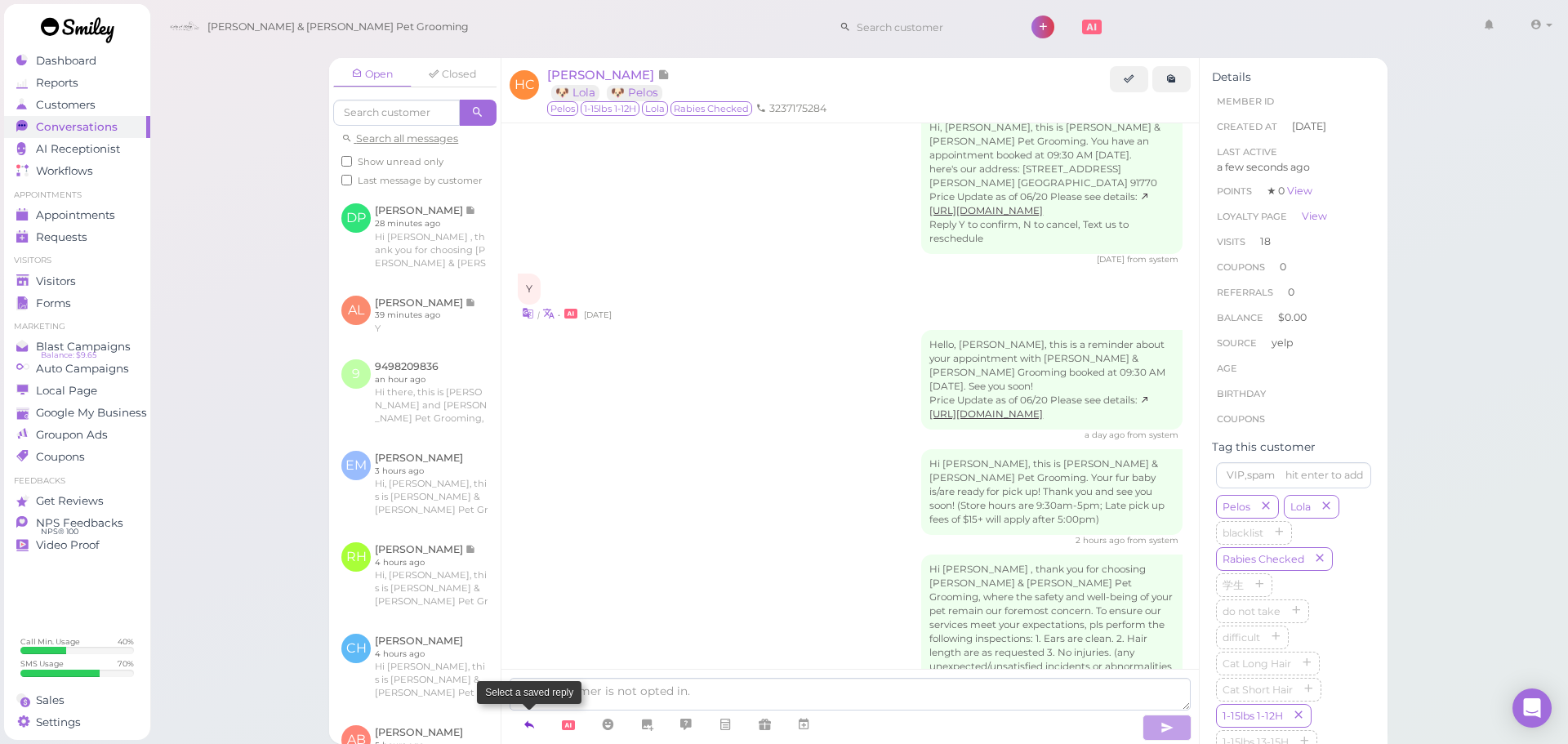
click at [538, 722] on link at bounding box center [529, 724] width 39 height 29
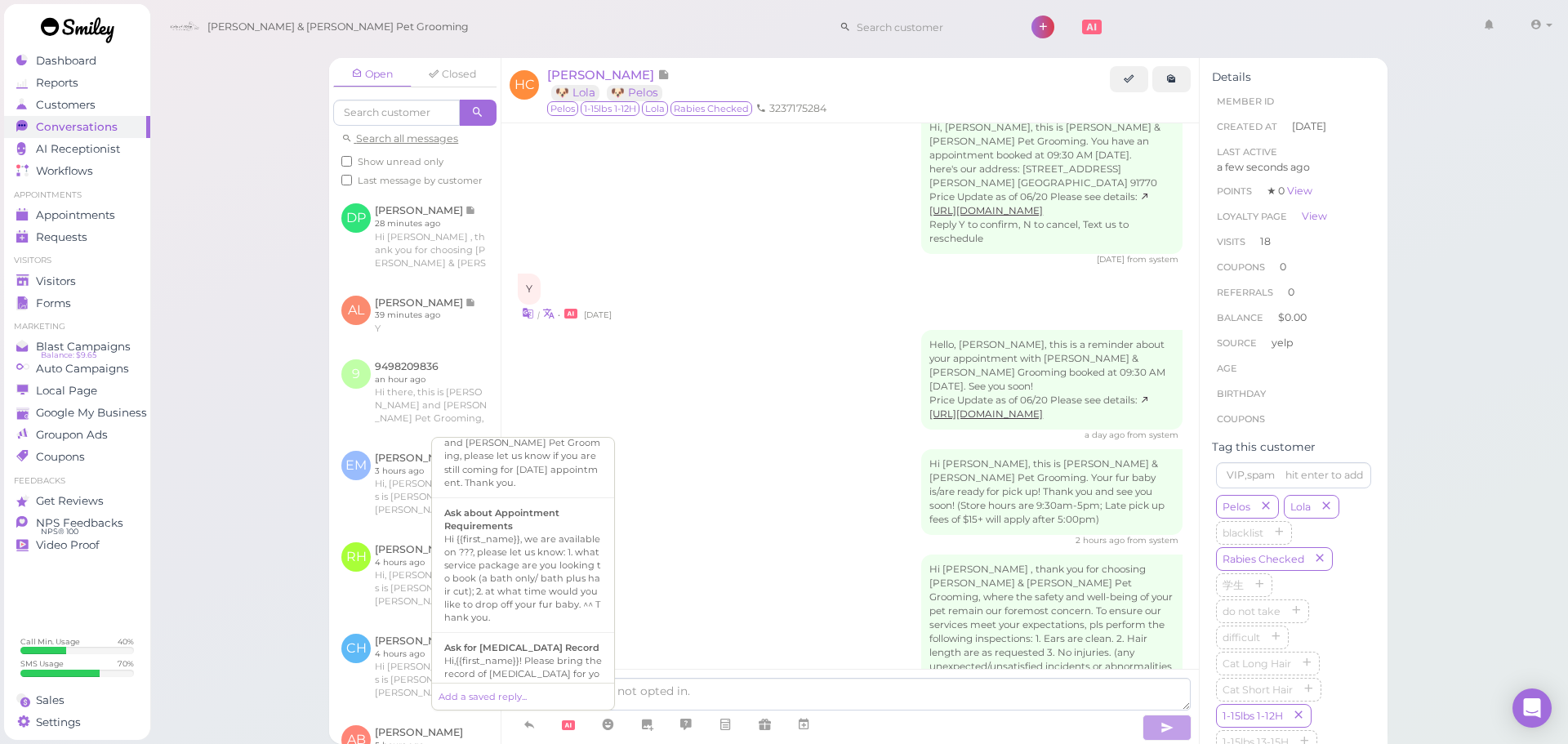
scroll to position [409, 0]
click at [748, 694] on textarea at bounding box center [850, 694] width 681 height 33
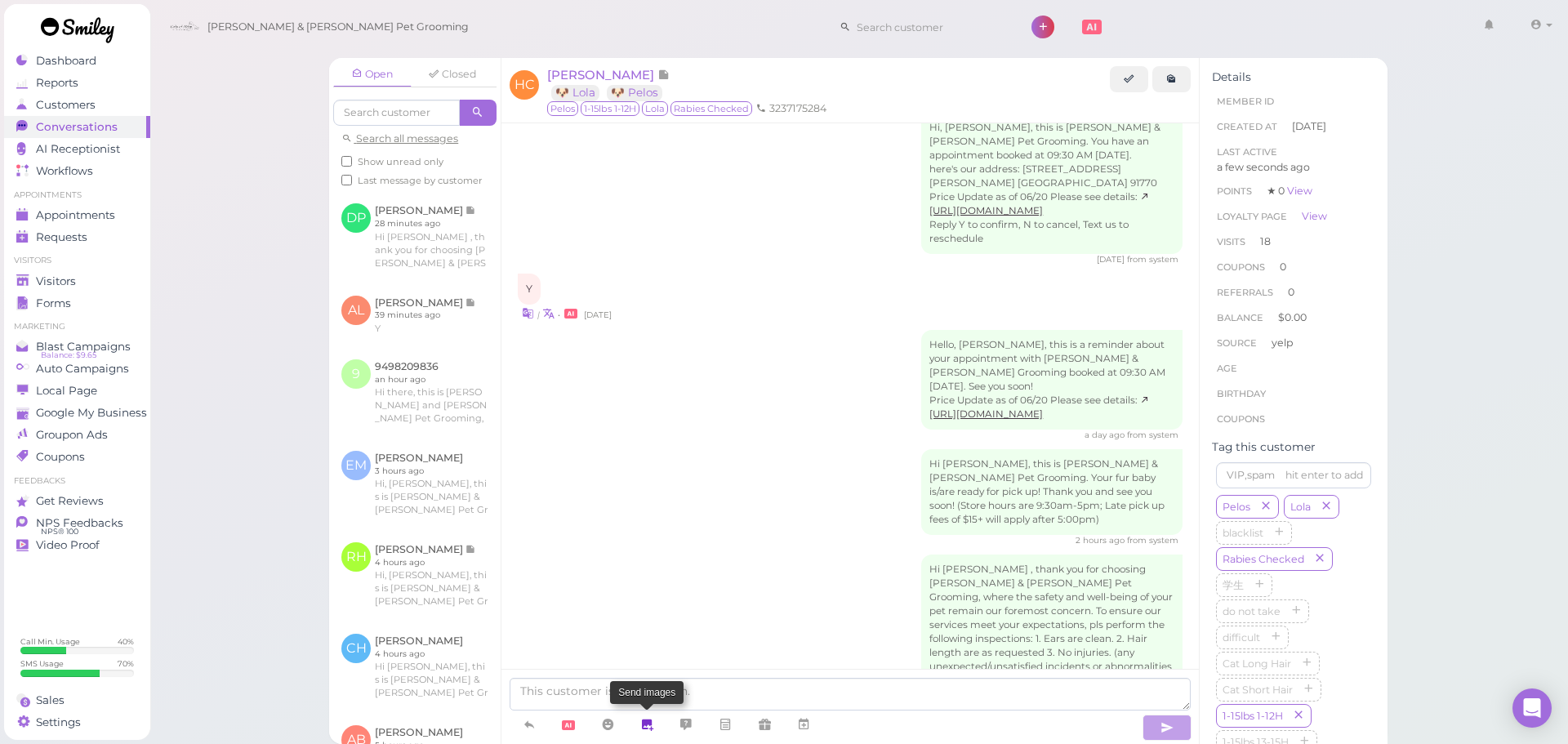
click at [649, 713] on link at bounding box center [646, 724] width 39 height 29
click at [0, 0] on input "file" at bounding box center [0, 0] width 0 height 0
click at [699, 689] on textarea at bounding box center [850, 694] width 681 height 33
click at [545, 636] on img at bounding box center [540, 632] width 43 height 59
click at [615, 684] on textarea at bounding box center [850, 694] width 681 height 33
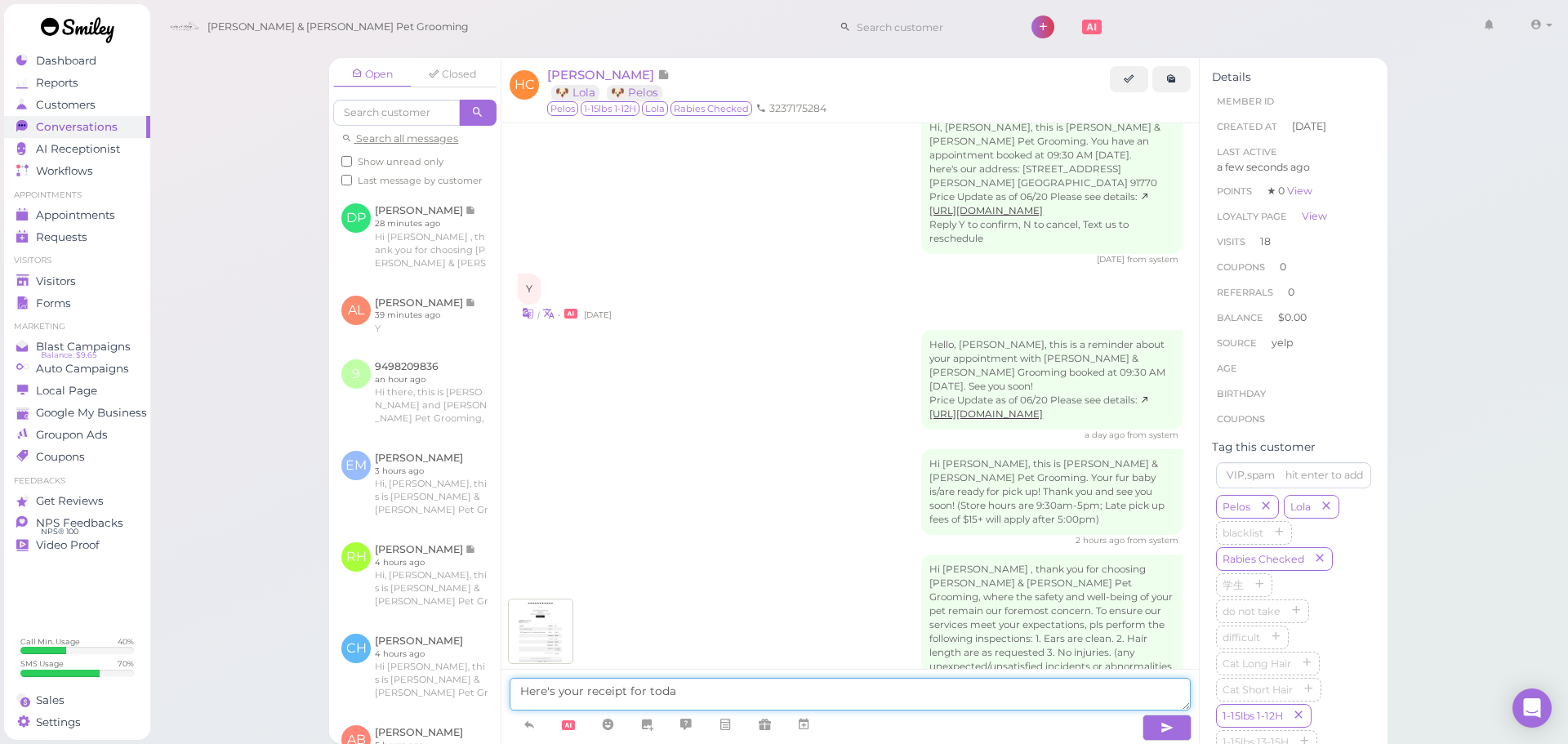
type textarea "Here's your receipt for [DATE]"
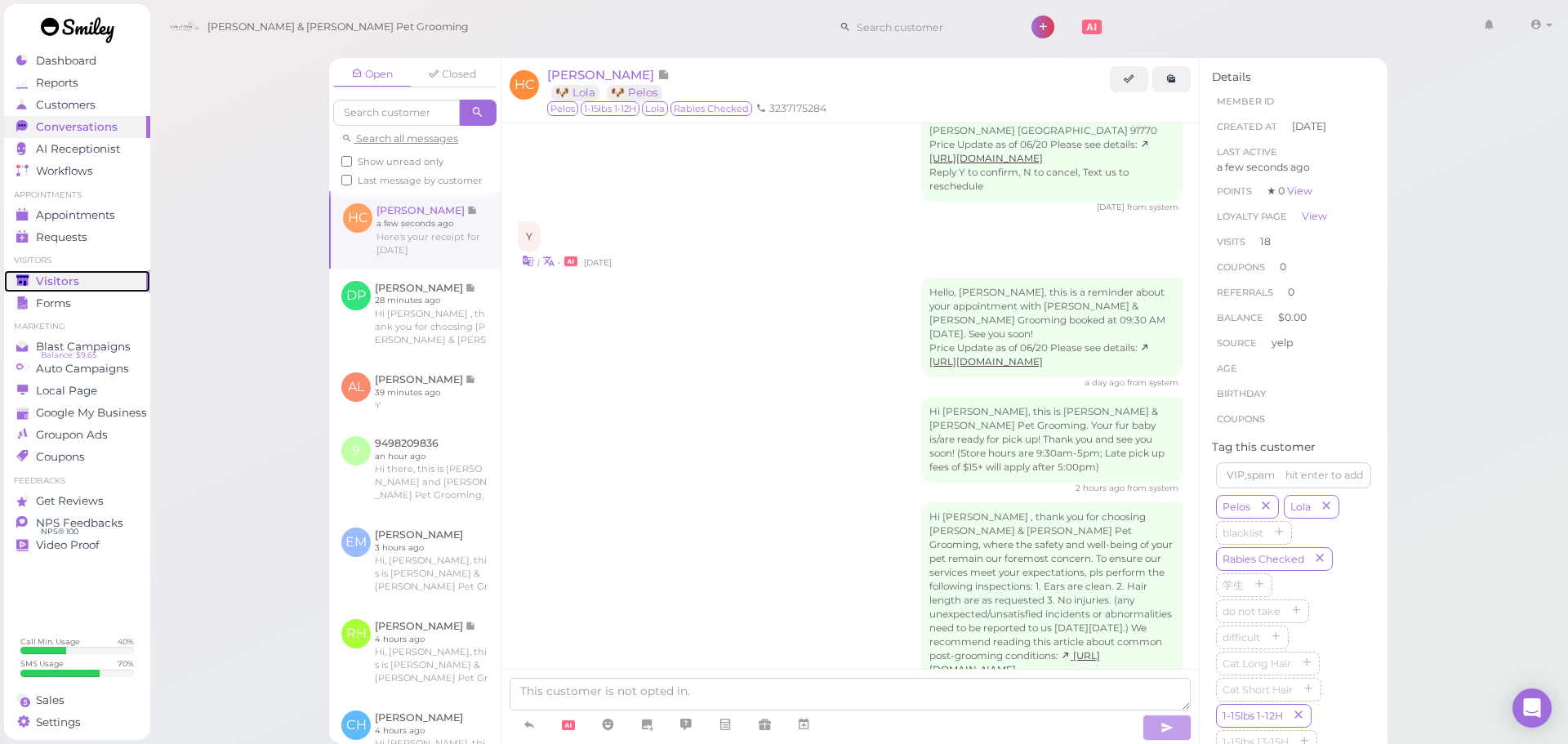
scroll to position [3106, 0]
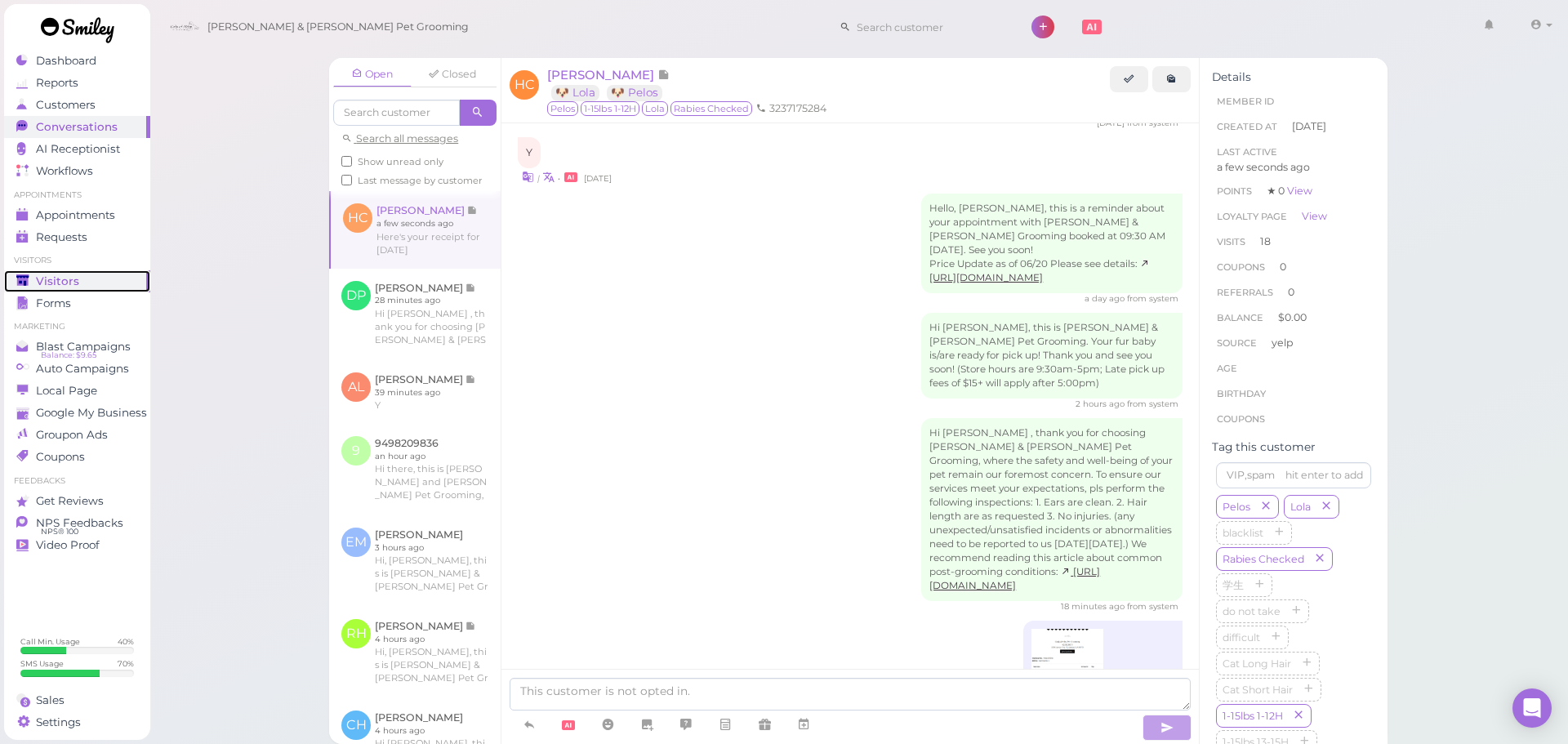
click at [21, 276] on icon at bounding box center [23, 280] width 12 height 10
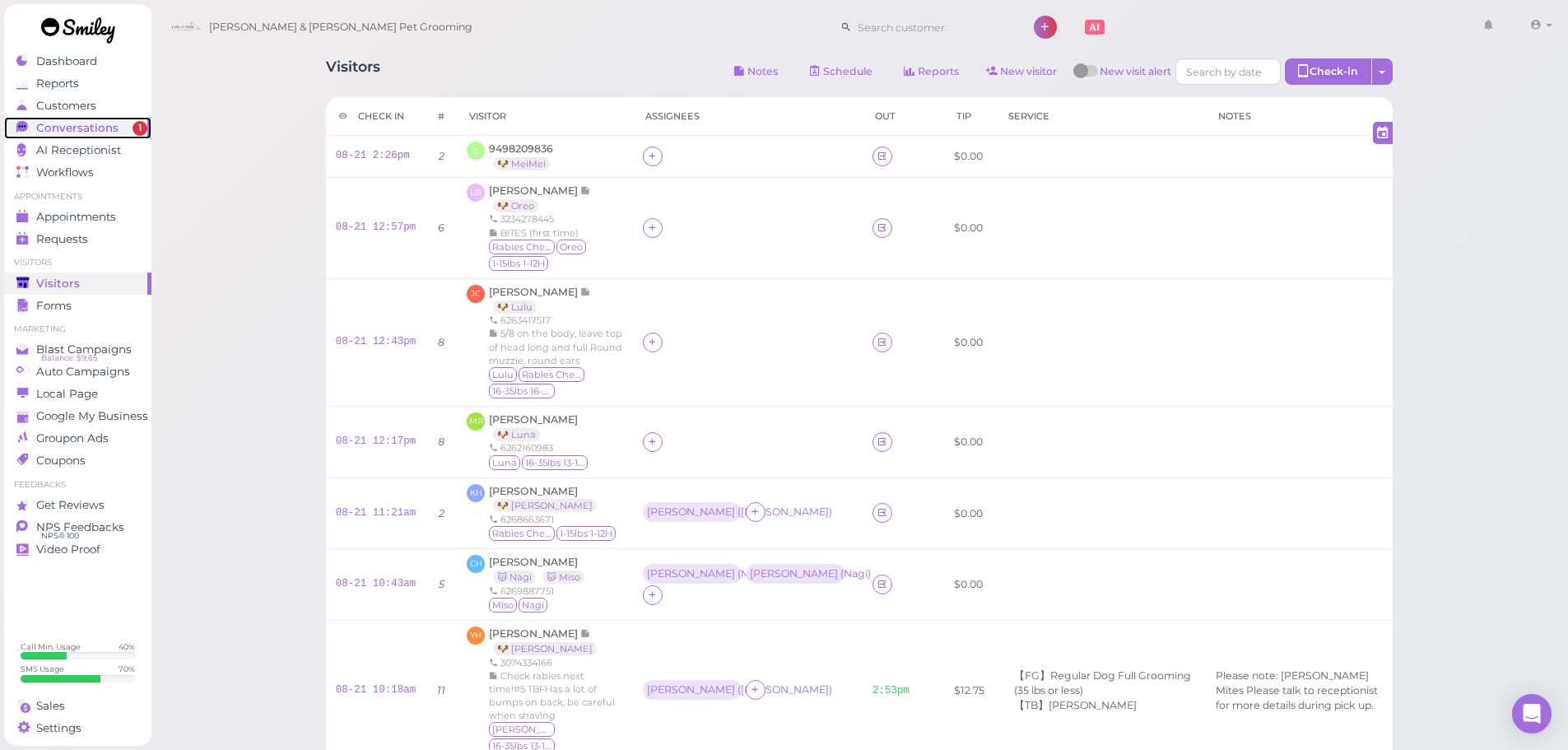
click at [135, 129] on span "1" at bounding box center [139, 128] width 15 height 15
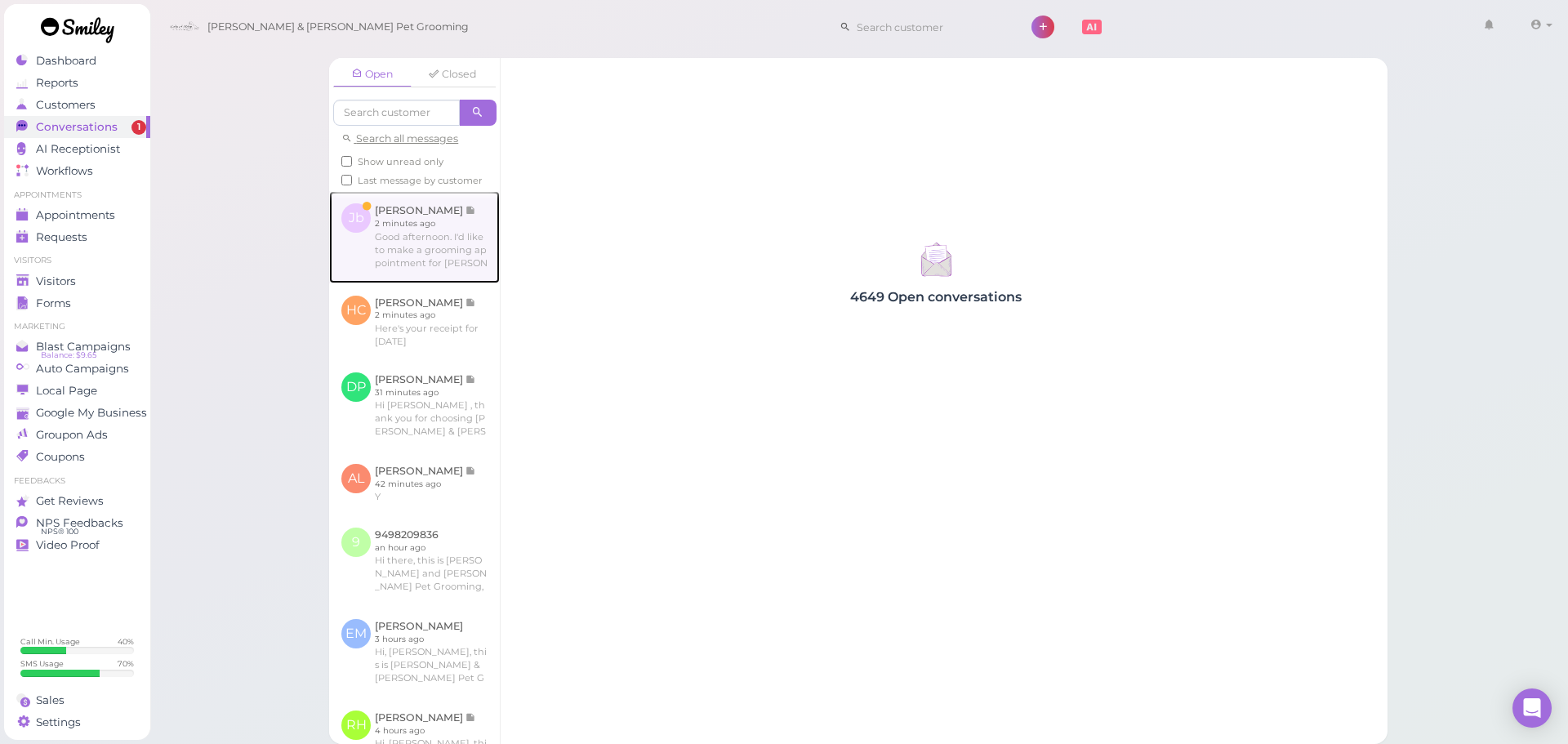
click at [380, 234] on link at bounding box center [413, 237] width 171 height 92
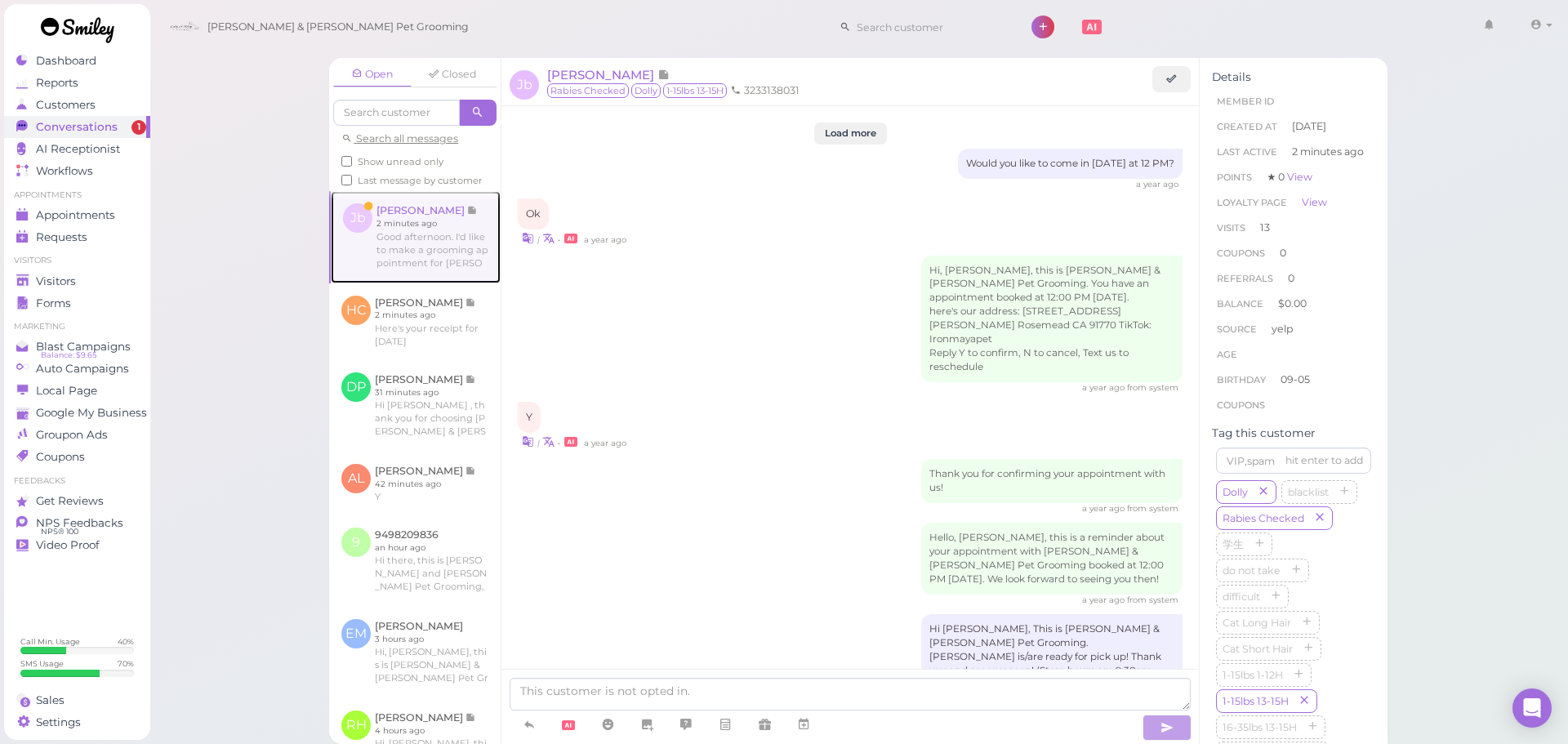
scroll to position [1958, 0]
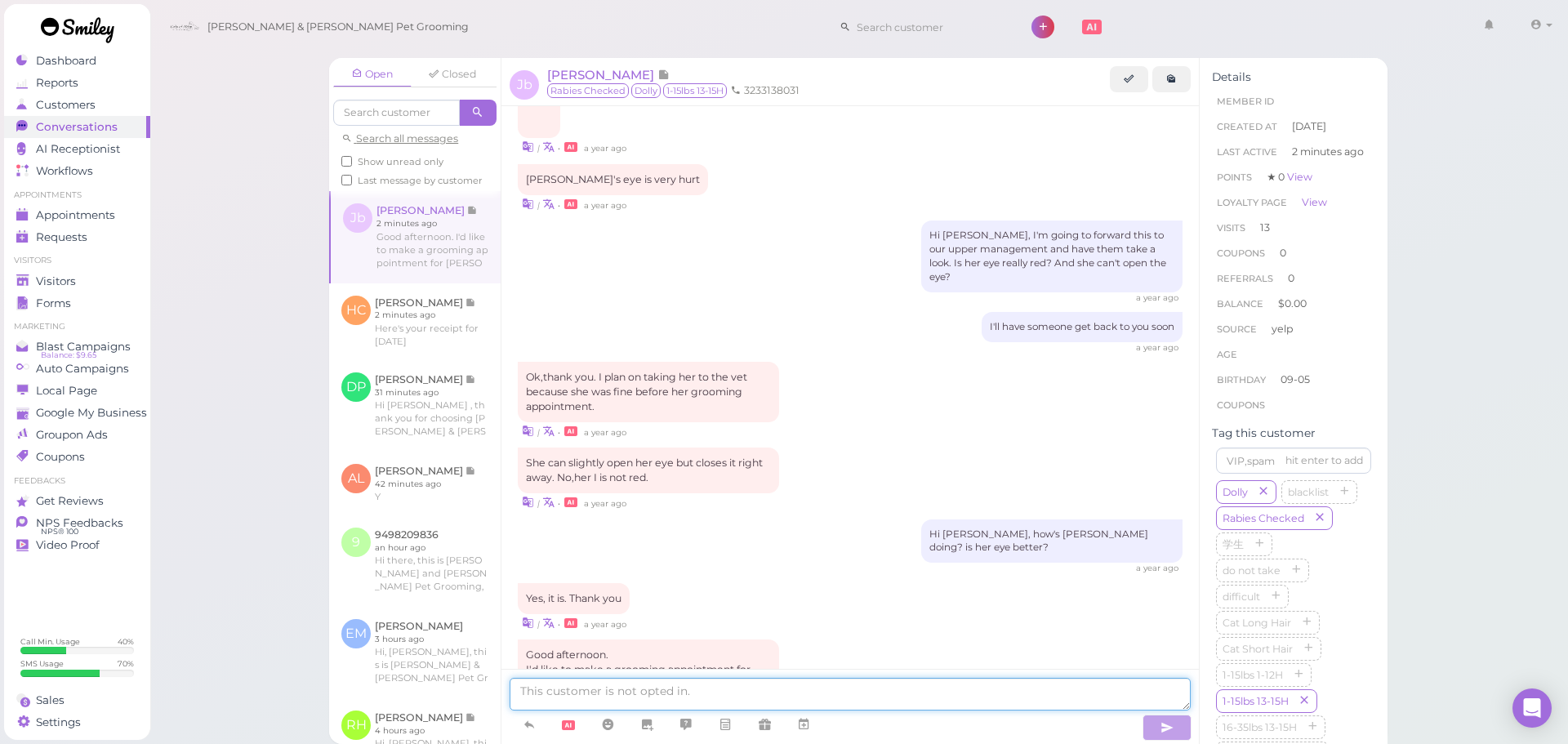
click at [556, 697] on textarea at bounding box center [850, 694] width 681 height 33
type textarea "Sure thing! Our earliest appointment is going to be next Tuesday at 9:30, would…"
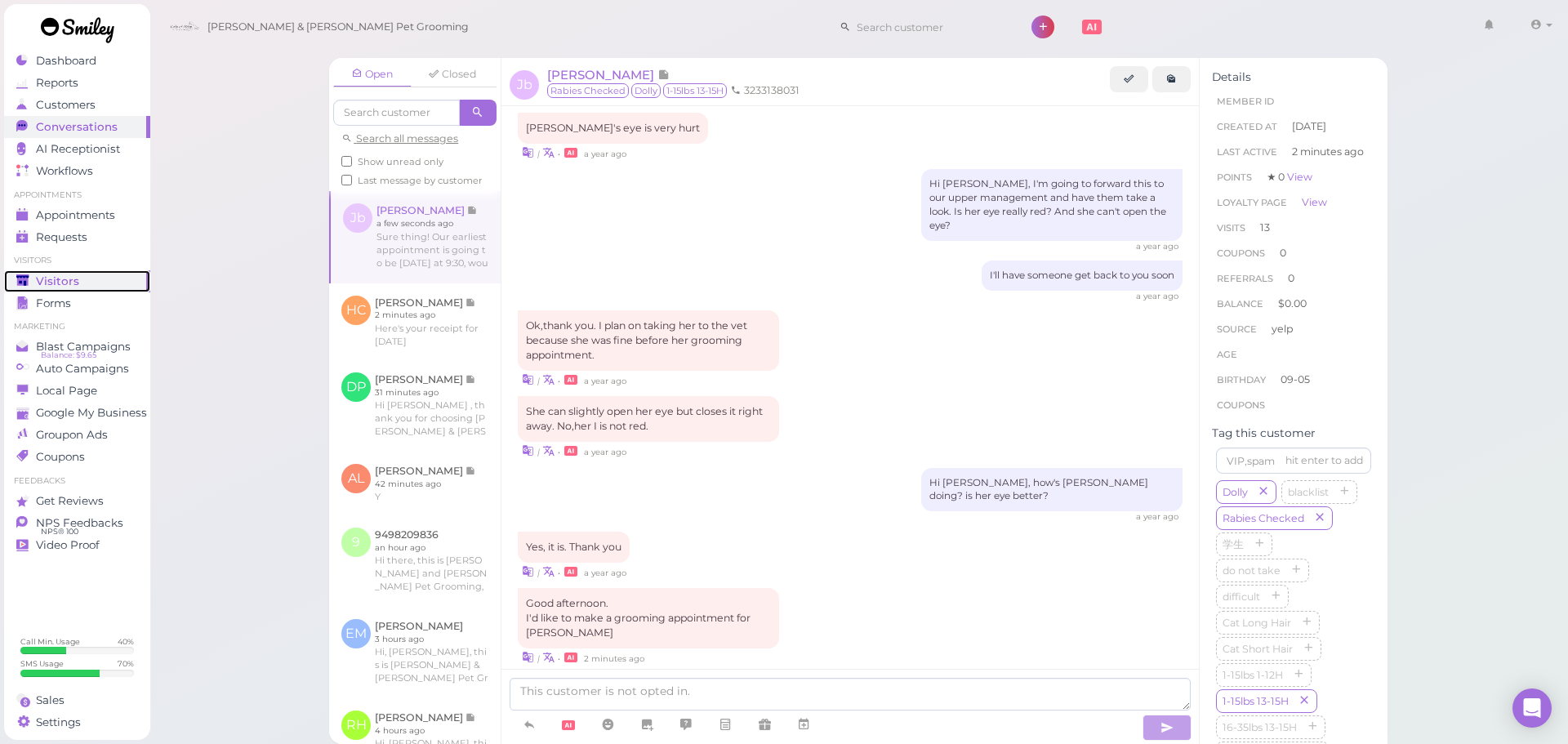
click at [74, 280] on span "Visitors" at bounding box center [57, 281] width 43 height 14
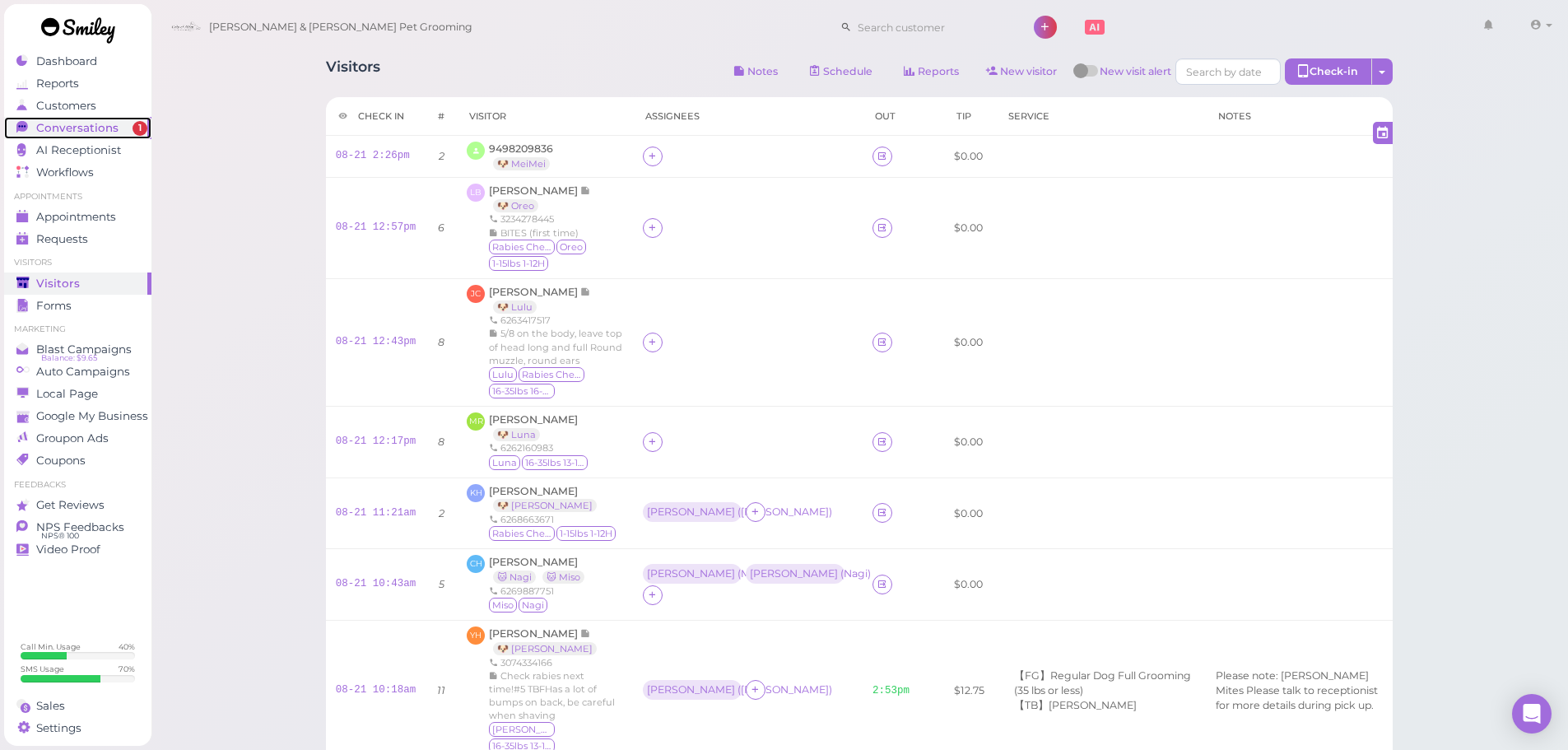
click at [113, 126] on span "Conversations" at bounding box center [77, 128] width 83 height 14
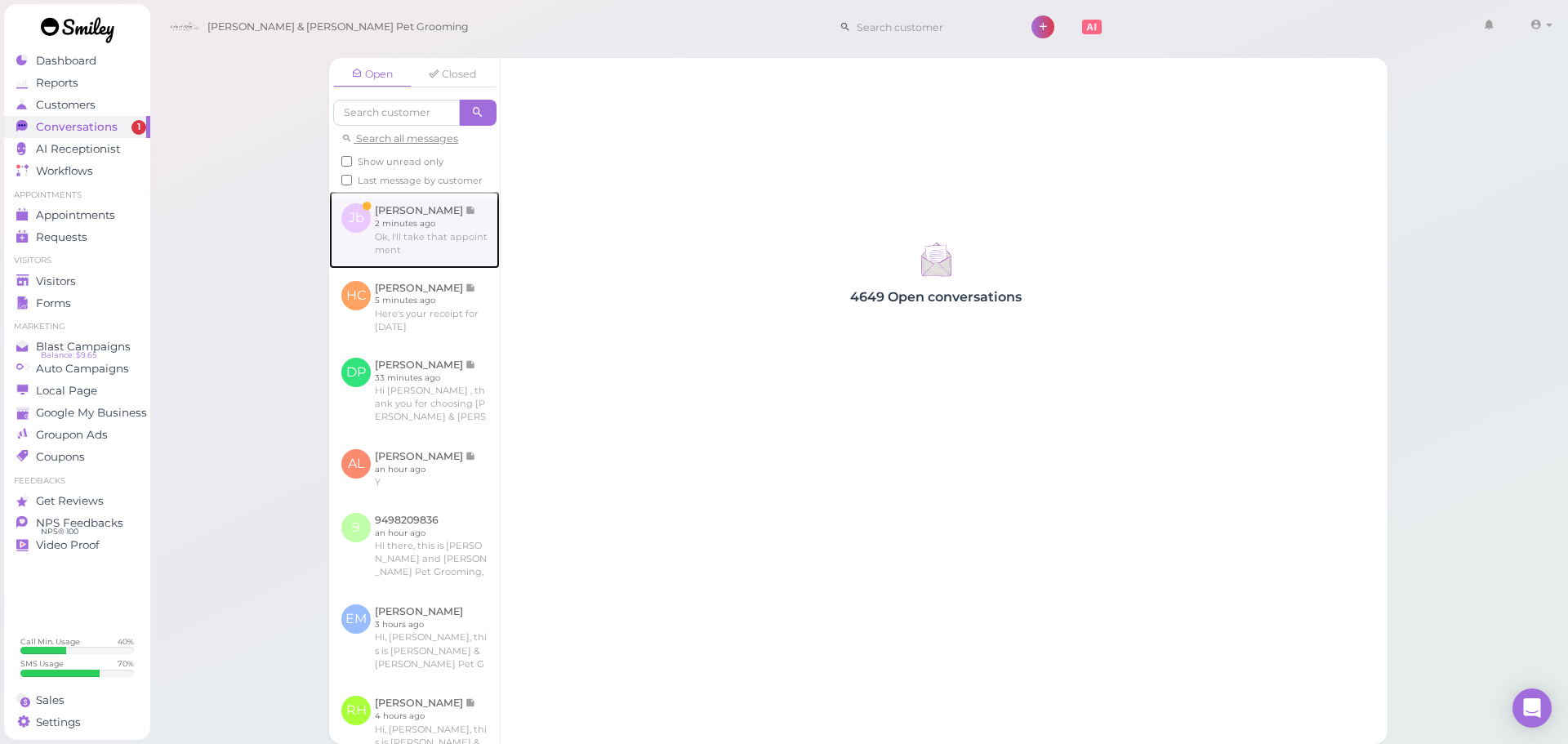
click at [448, 225] on link at bounding box center [413, 230] width 171 height 77
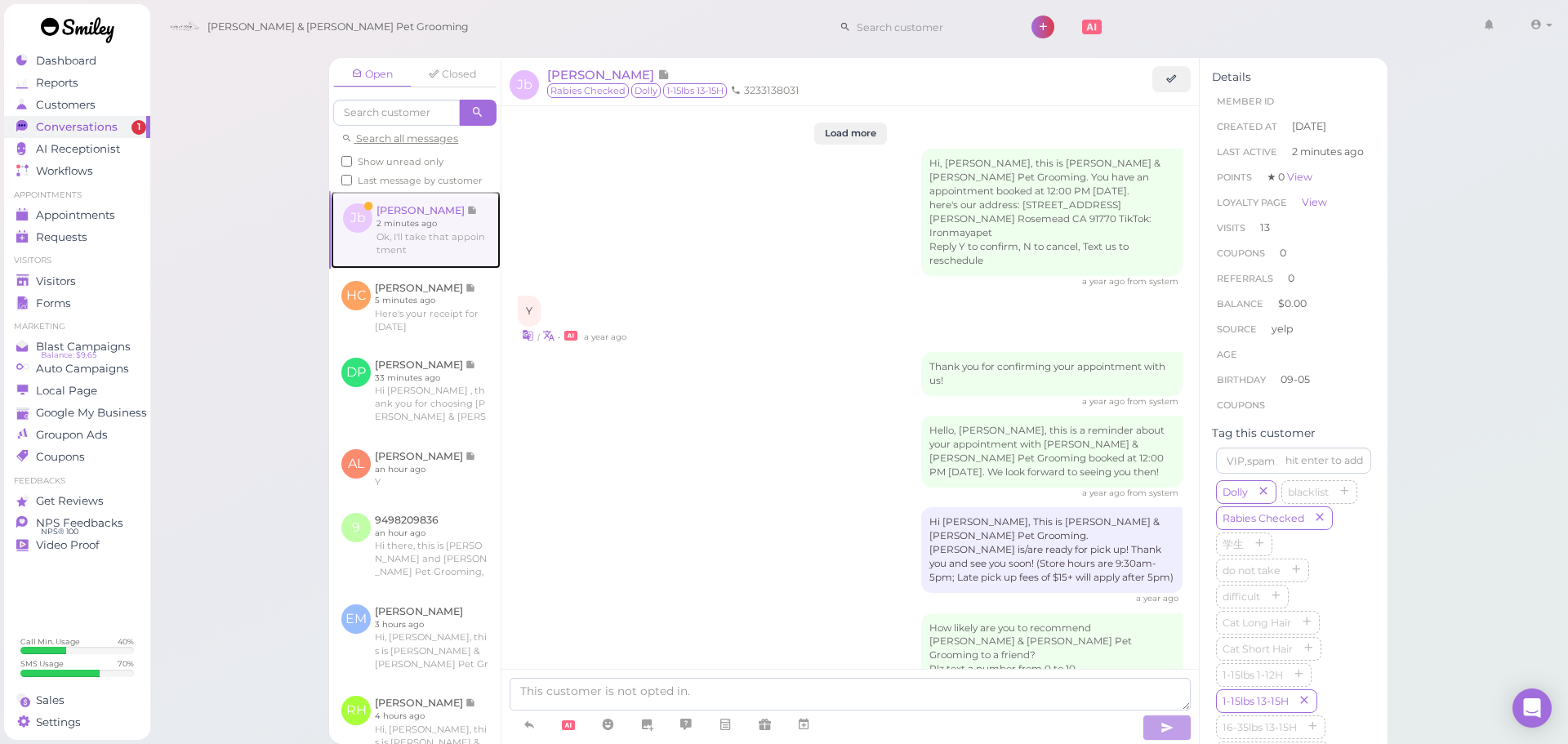
scroll to position [1971, 0]
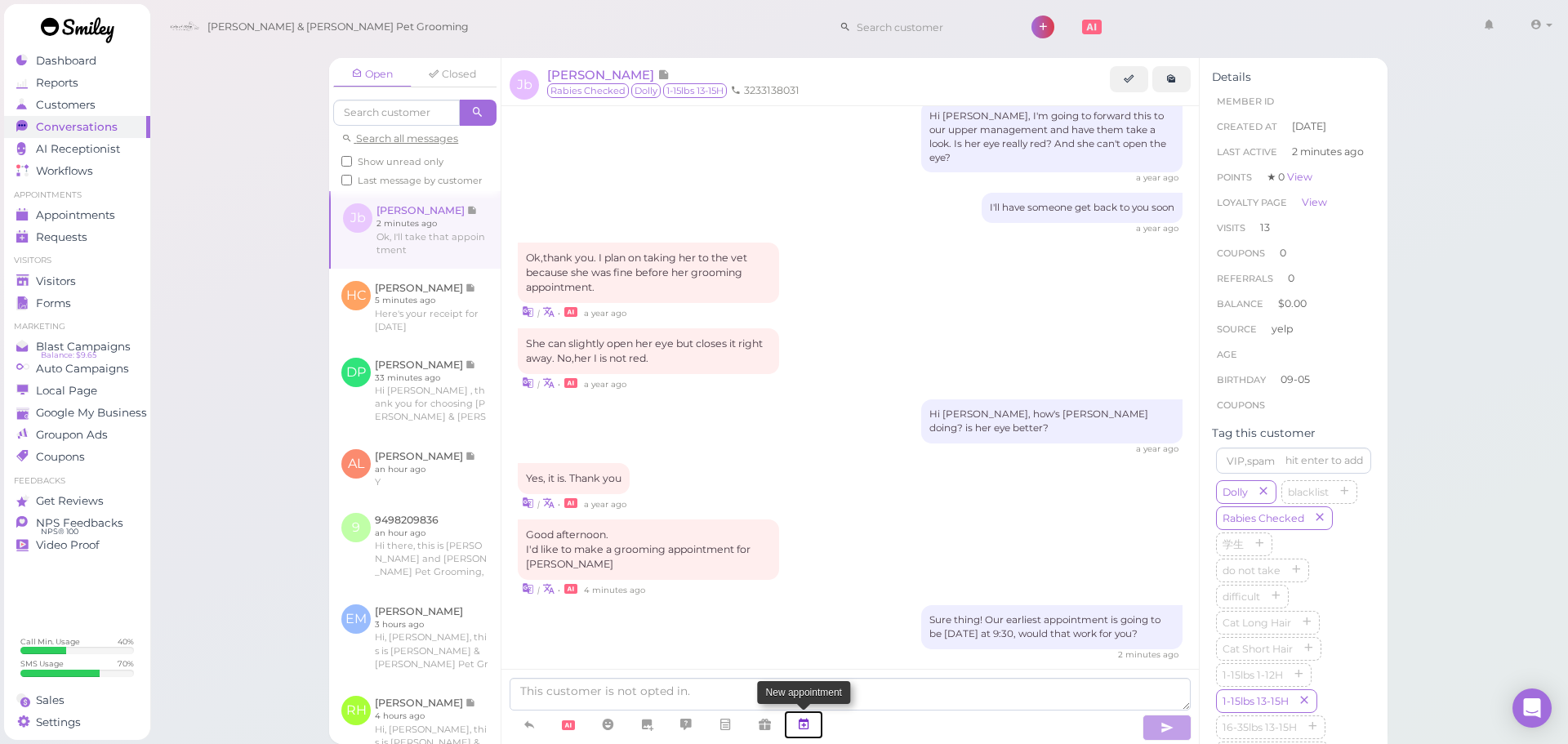
click at [798, 719] on icon at bounding box center [803, 724] width 13 height 17
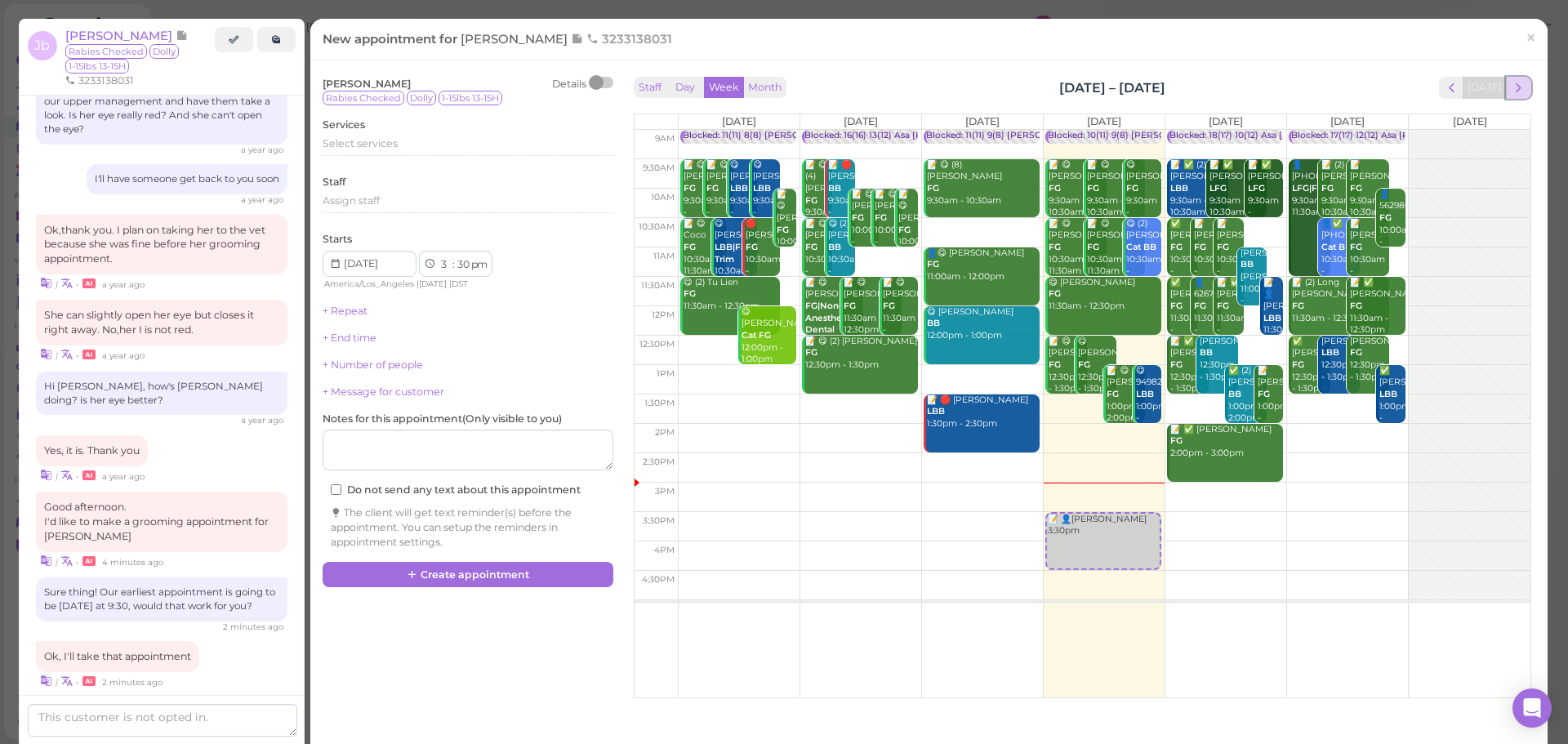
click at [1512, 93] on span "next" at bounding box center [1519, 88] width 16 height 16
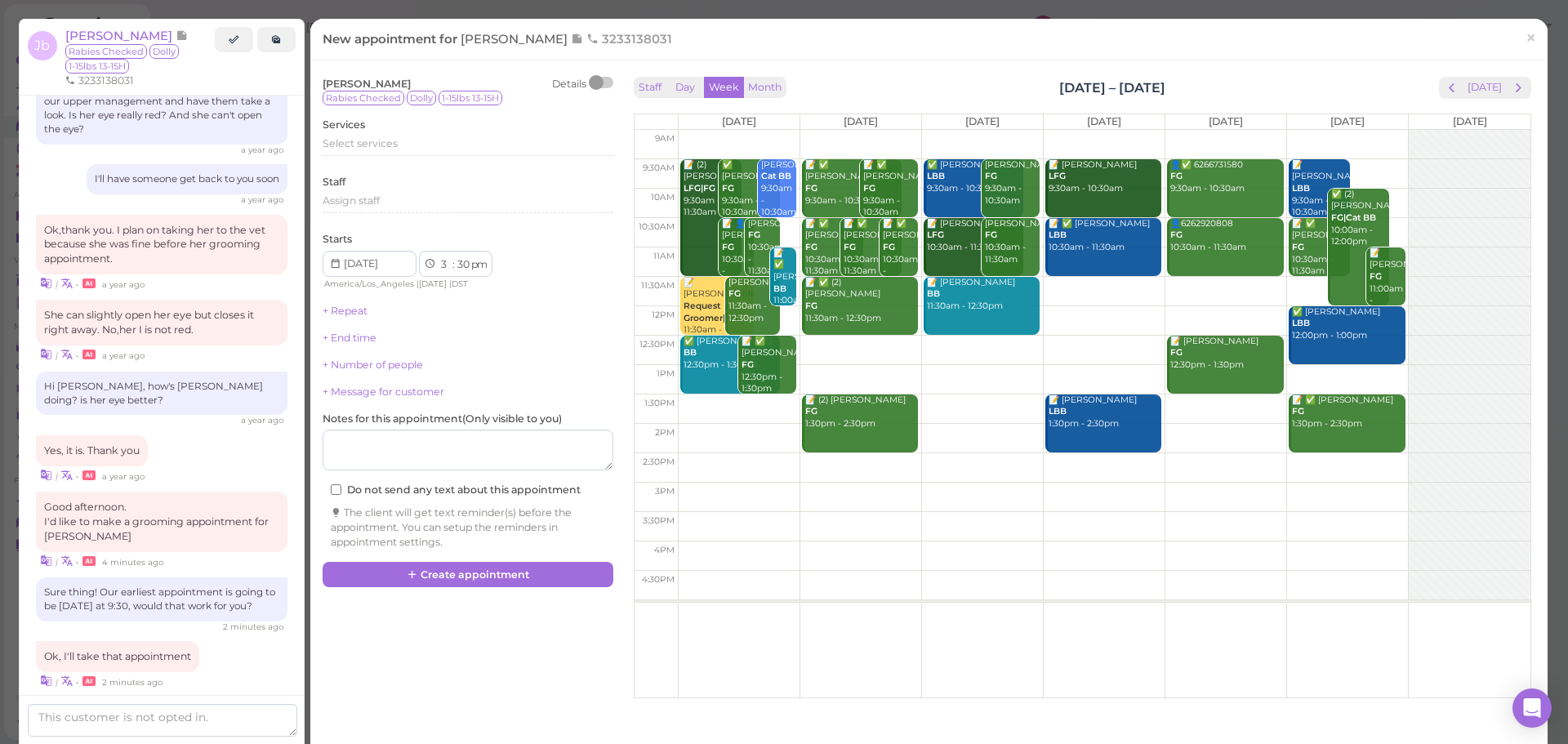
click at [916, 173] on td at bounding box center [1104, 174] width 853 height 30
type input "2025-08-27"
select select "9"
select select "am"
drag, startPoint x: 966, startPoint y: 175, endPoint x: 840, endPoint y: 177, distance: 126.0
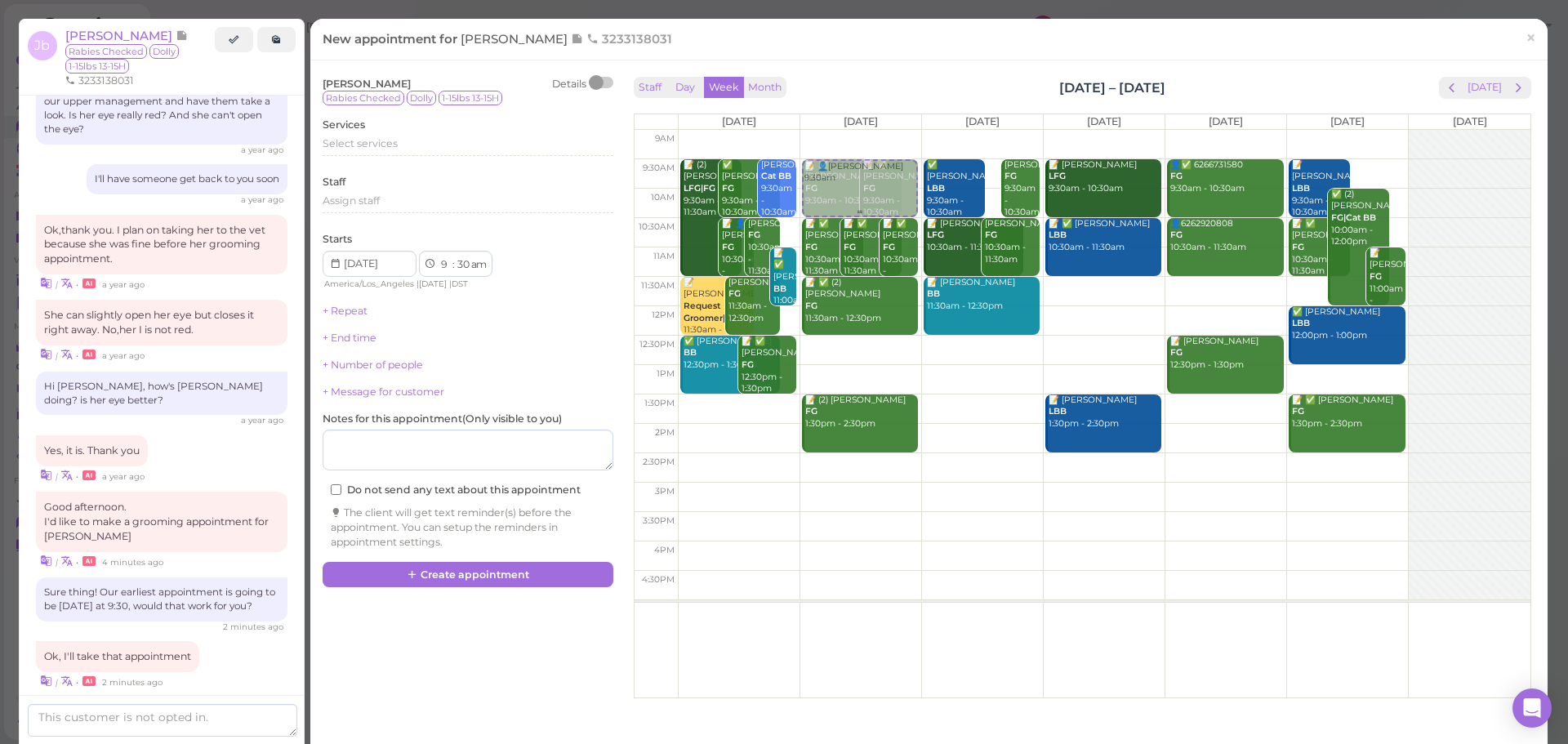
click at [840, 130] on tr "📝 (2) Nancy Landaverde LFG|FG 9:30am - 11:30am ✅ De Gonzalez FG 9:30am - 10:30a…" at bounding box center [1083, 130] width 896 height 0
type input "2025-08-26"
click at [450, 138] on div "Select services" at bounding box center [468, 143] width 291 height 15
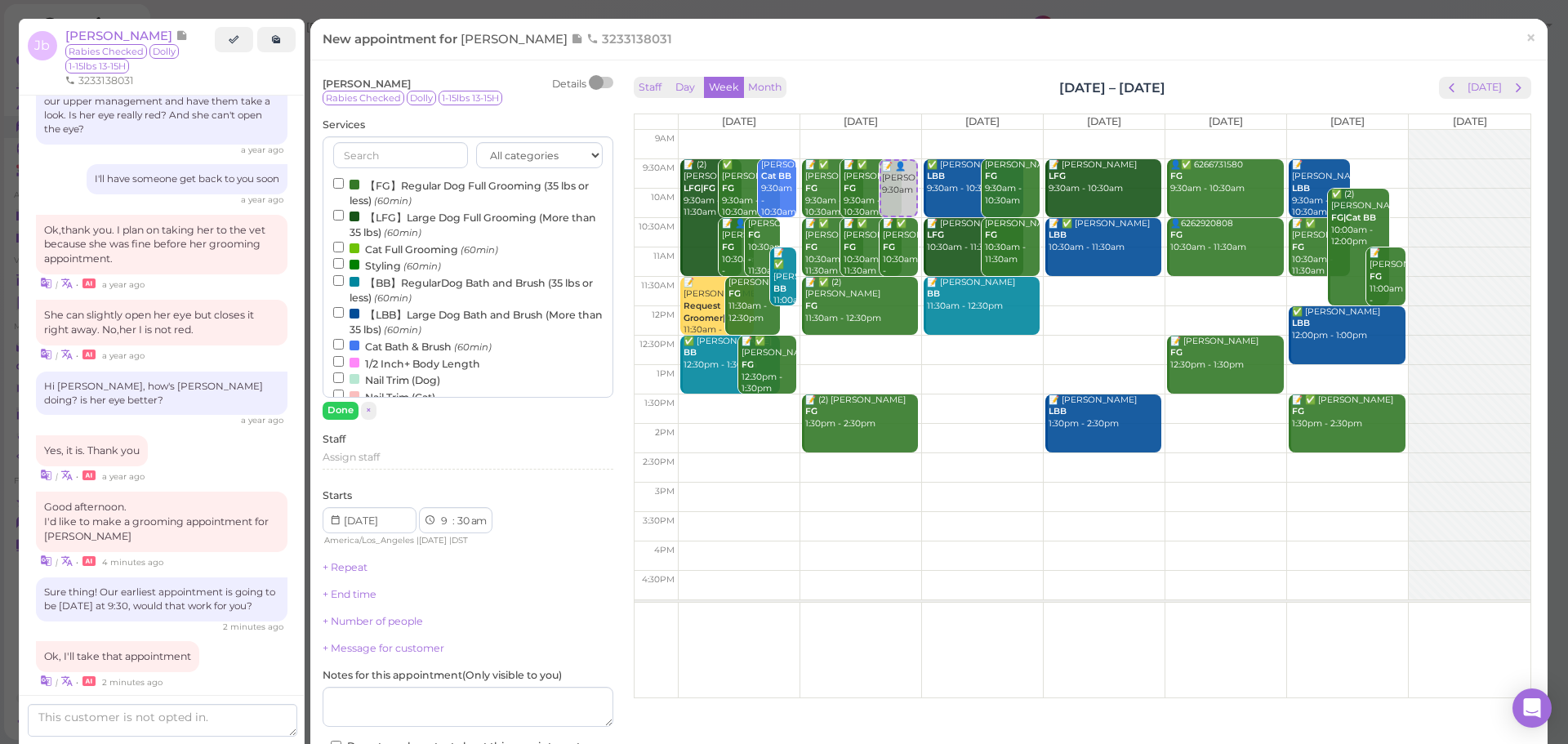
click at [396, 183] on label "【FG】Regular Dog Full Grooming (35 lbs or less) (60min)" at bounding box center [468, 192] width 269 height 32
click at [343, 183] on input "【FG】Regular Dog Full Grooming (35 lbs or less) (60min)" at bounding box center [338, 183] width 11 height 11
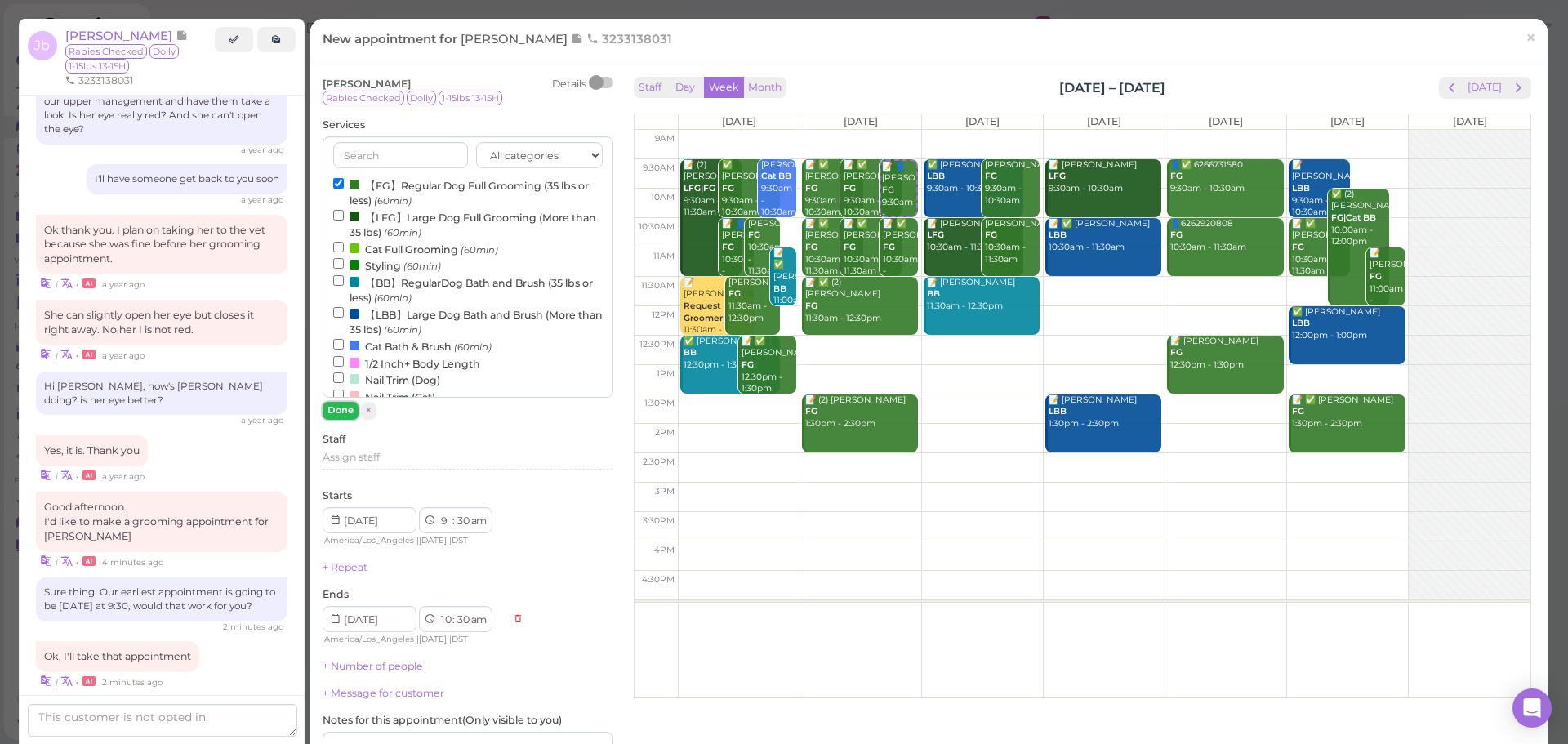
click at [336, 408] on button "Done" at bounding box center [340, 409] width 36 height 17
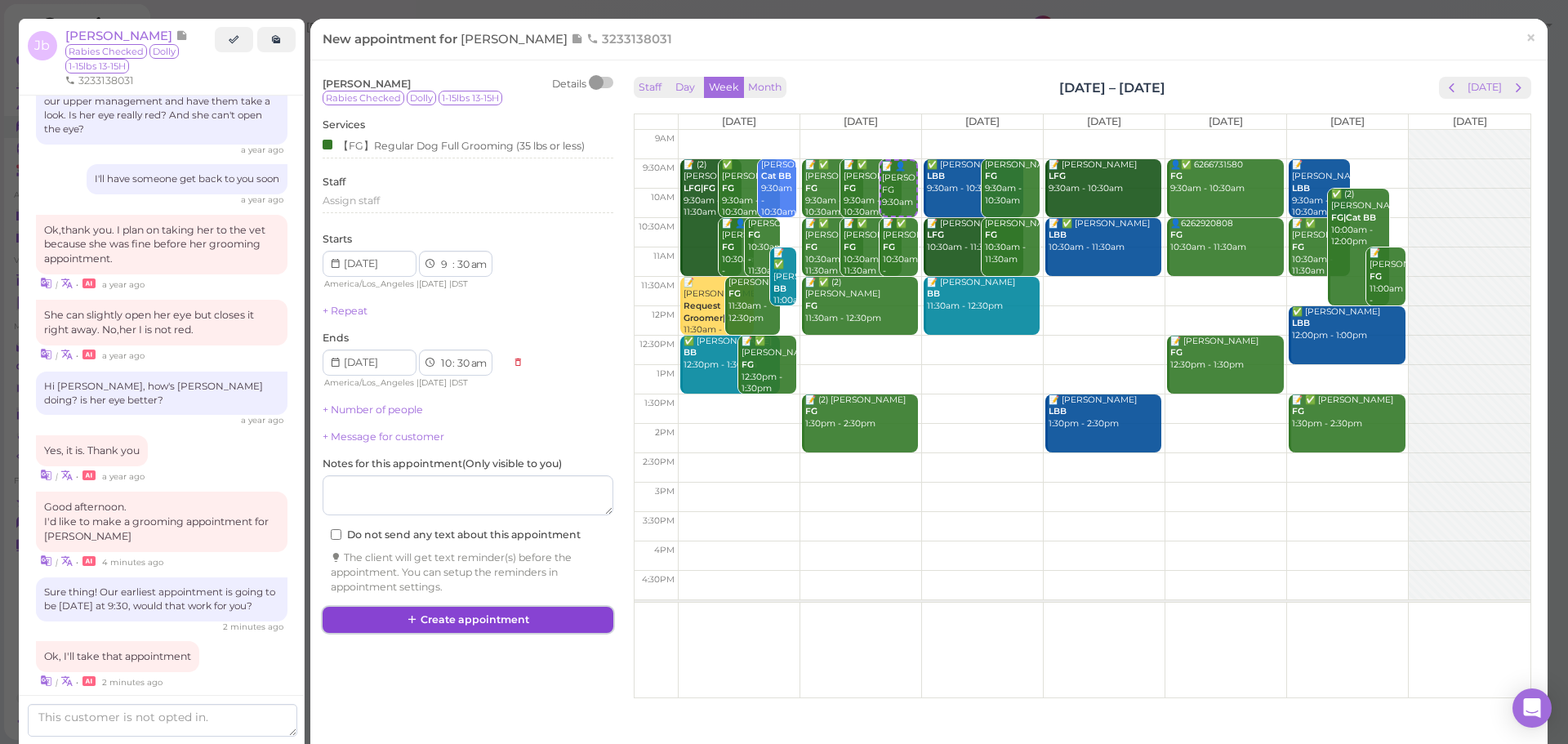
click at [411, 626] on icon at bounding box center [412, 619] width 11 height 12
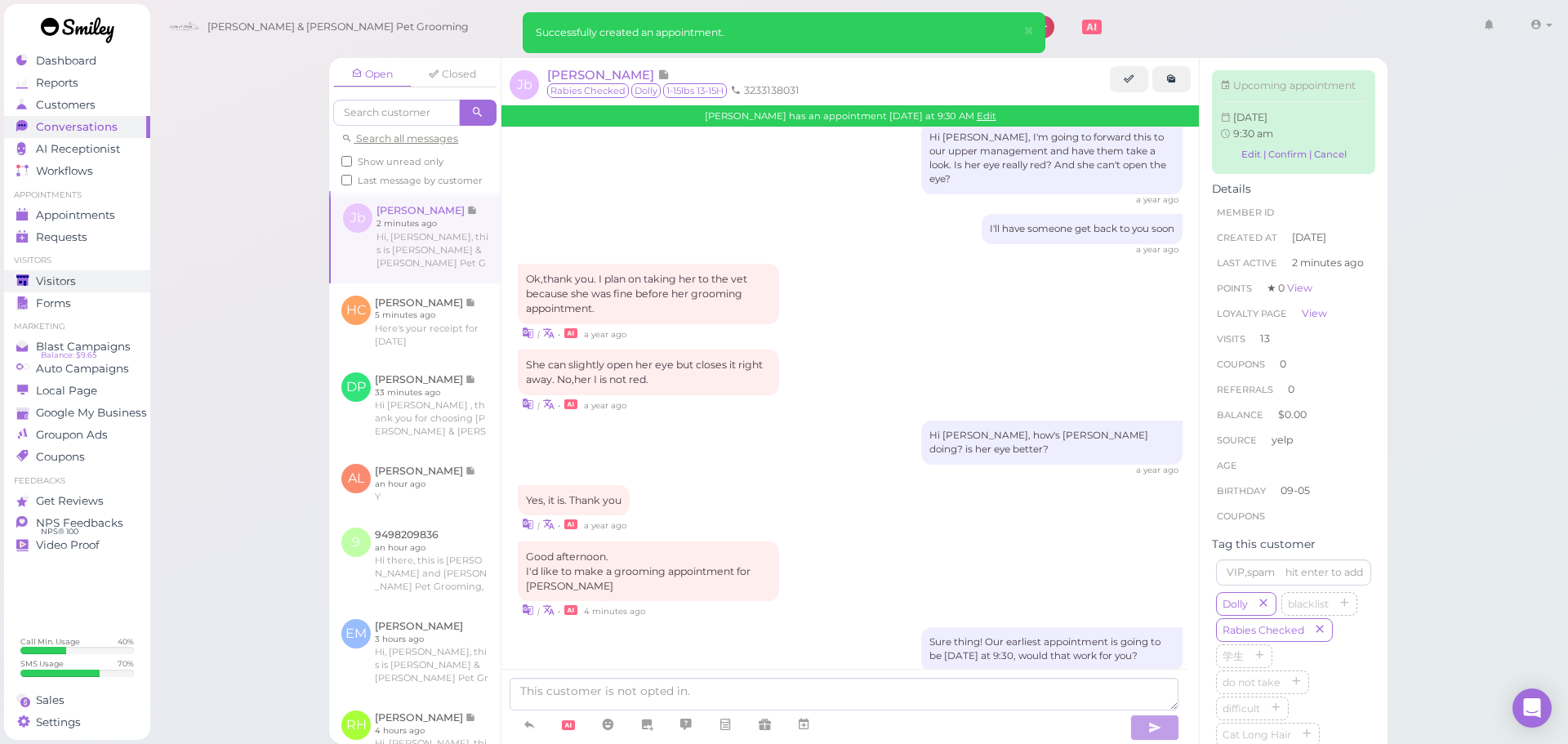
scroll to position [2131, 0]
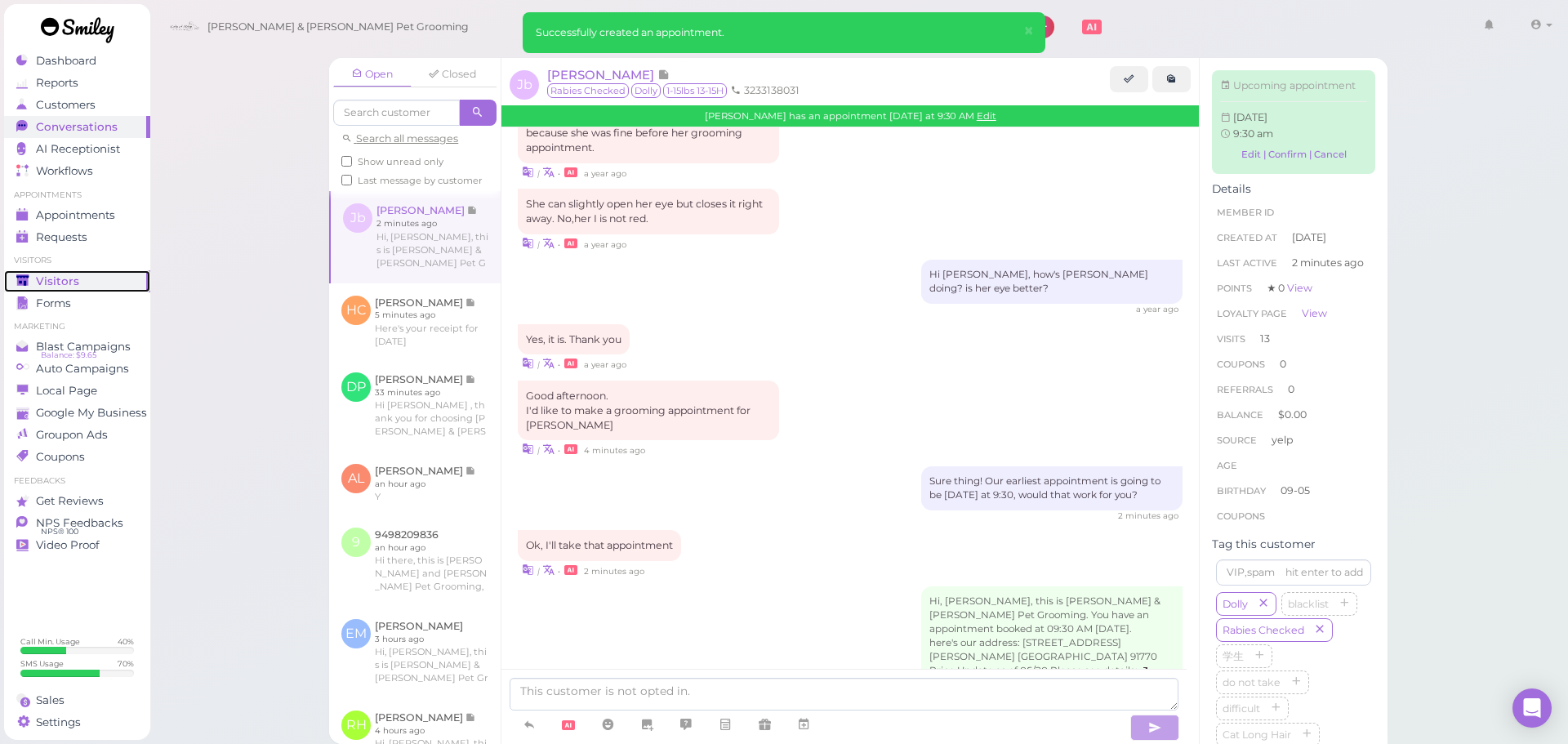
click at [98, 283] on div "Visitors" at bounding box center [75, 281] width 117 height 14
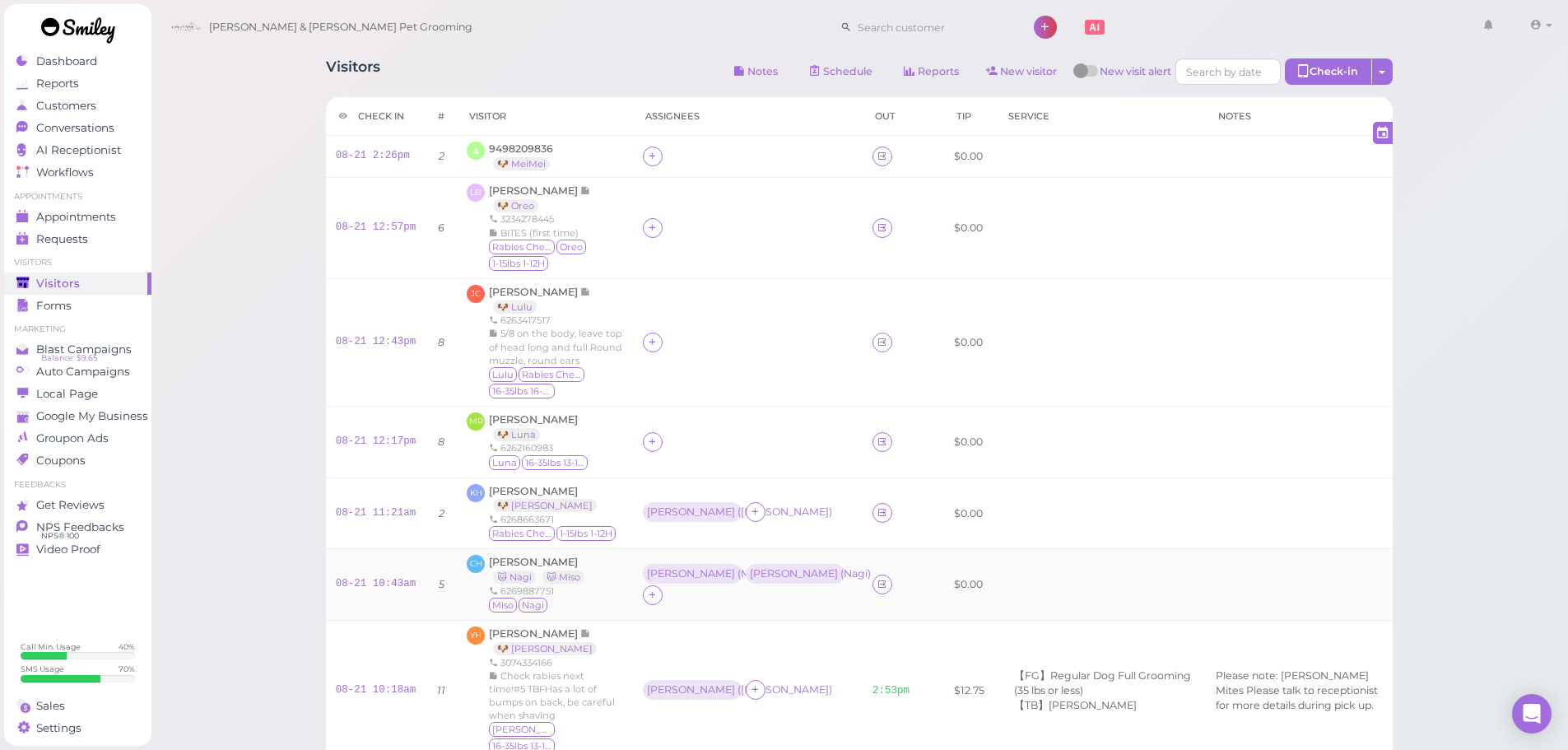
click at [530, 551] on td "CH Christina Hoang 🐱 Nagi 🐱 Miso 6269887751 Miso Nagi" at bounding box center [544, 585] width 176 height 72
click at [530, 560] on span "[PERSON_NAME]" at bounding box center [532, 562] width 89 height 12
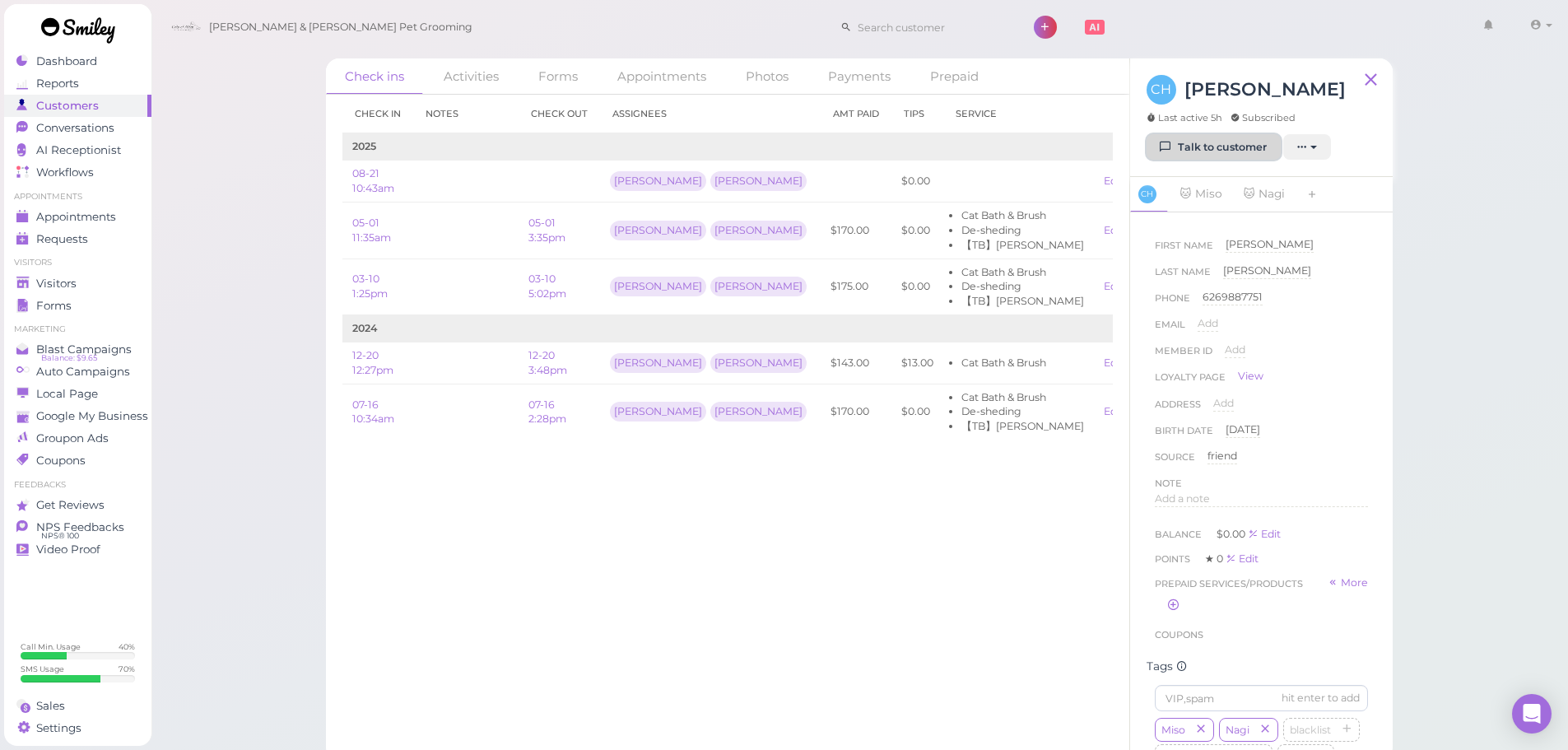
click at [1162, 135] on link "Talk to customer" at bounding box center [1214, 147] width 134 height 26
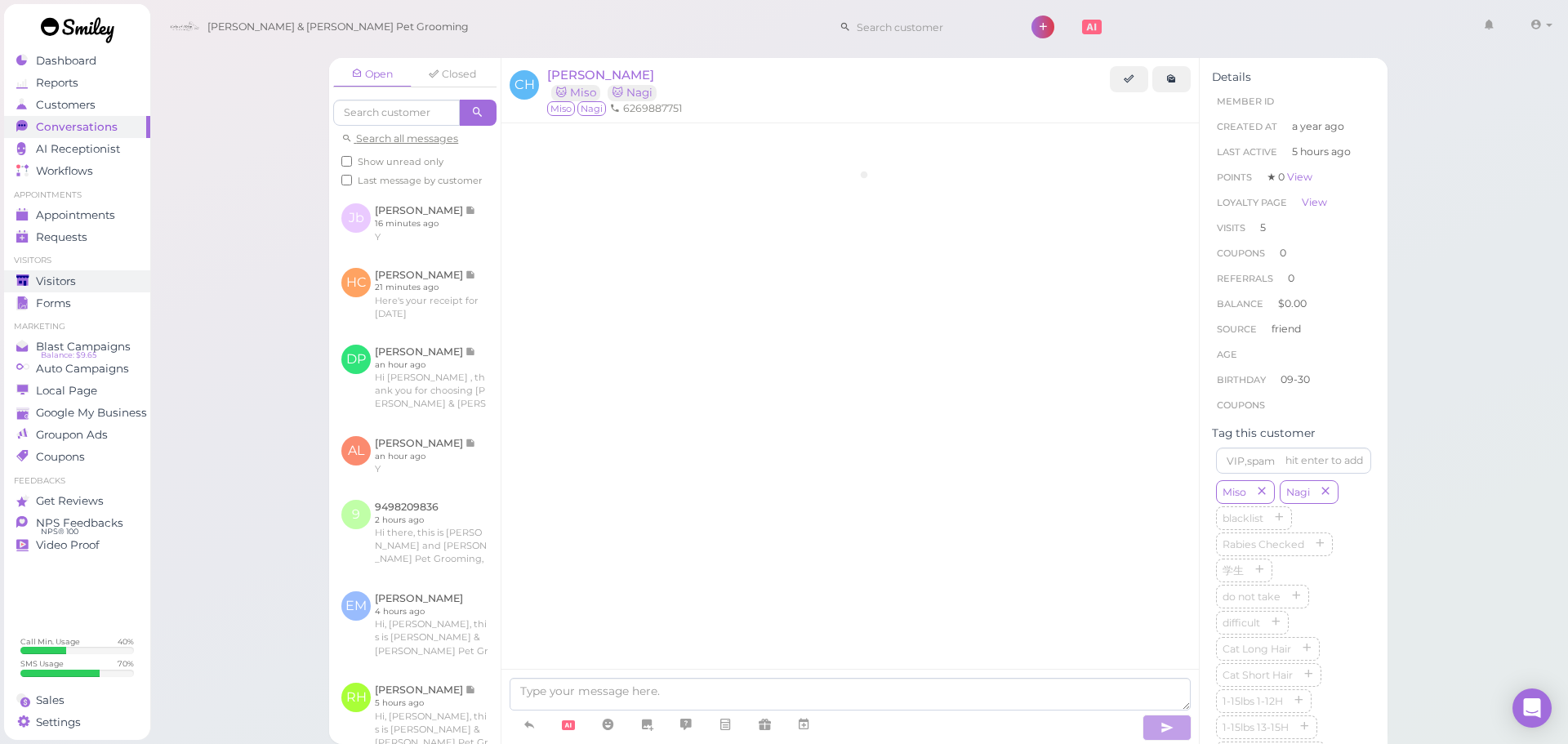
scroll to position [2203, 0]
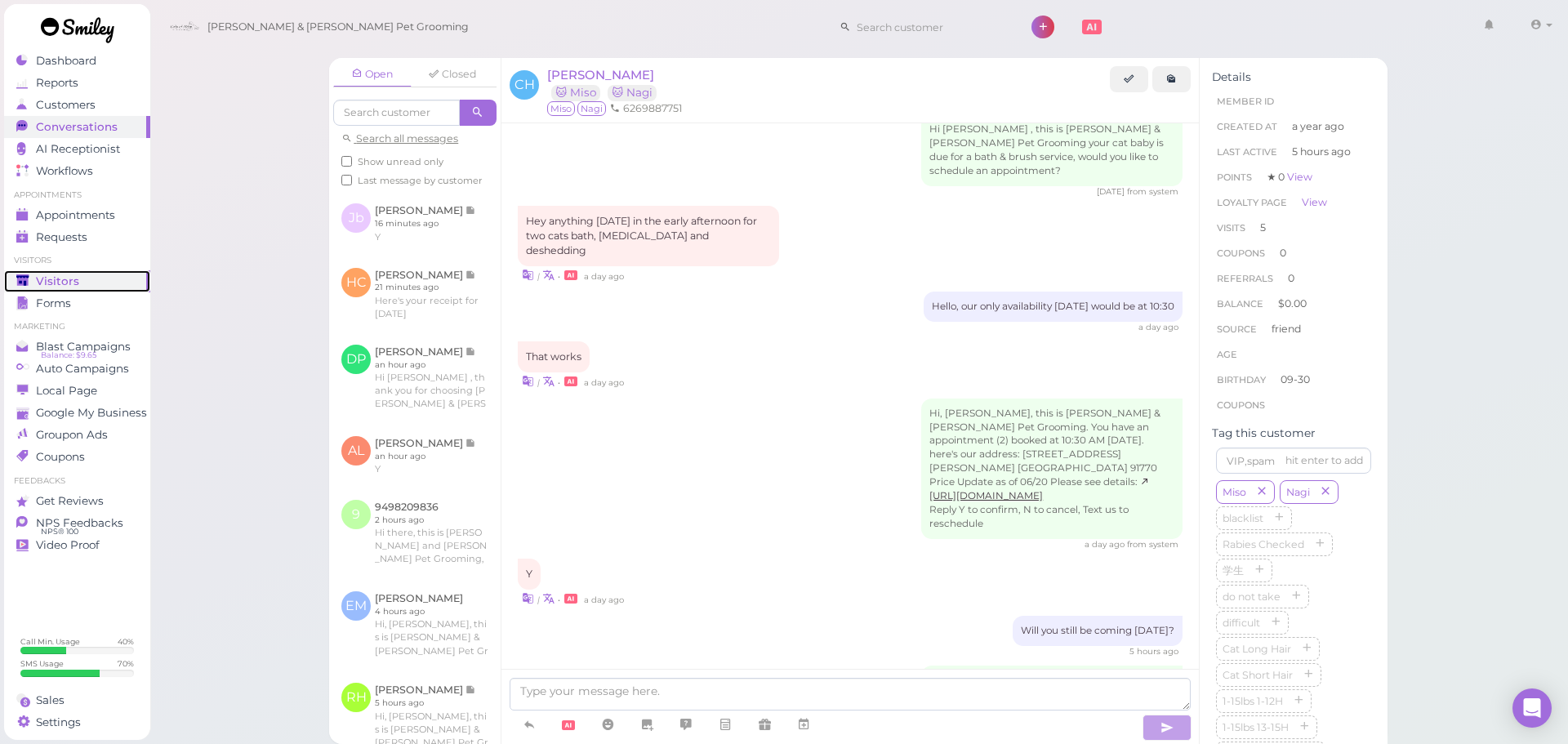
click at [111, 278] on div "Visitors" at bounding box center [75, 281] width 117 height 14
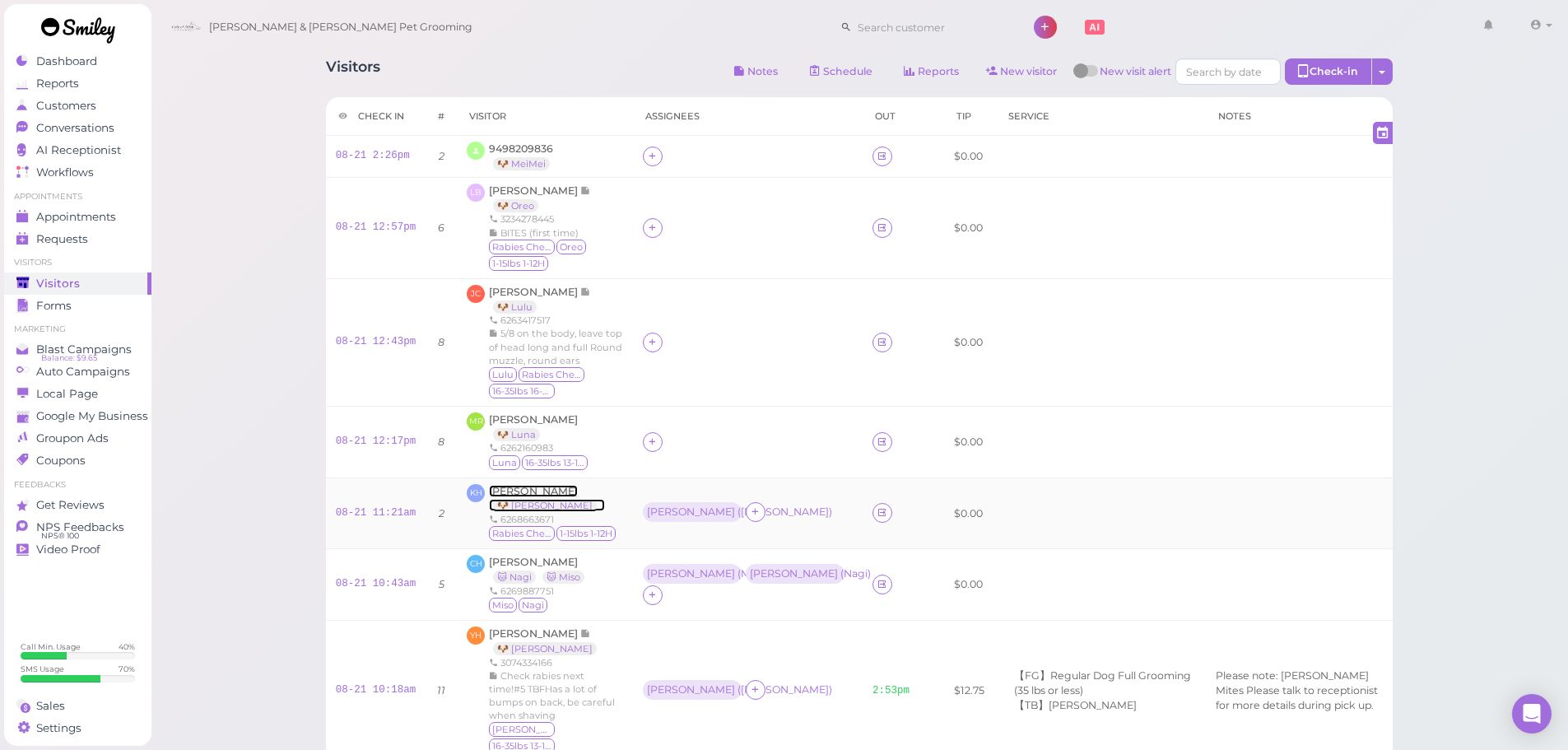
click at [517, 488] on span "Kelly Ho" at bounding box center [532, 490] width 89 height 12
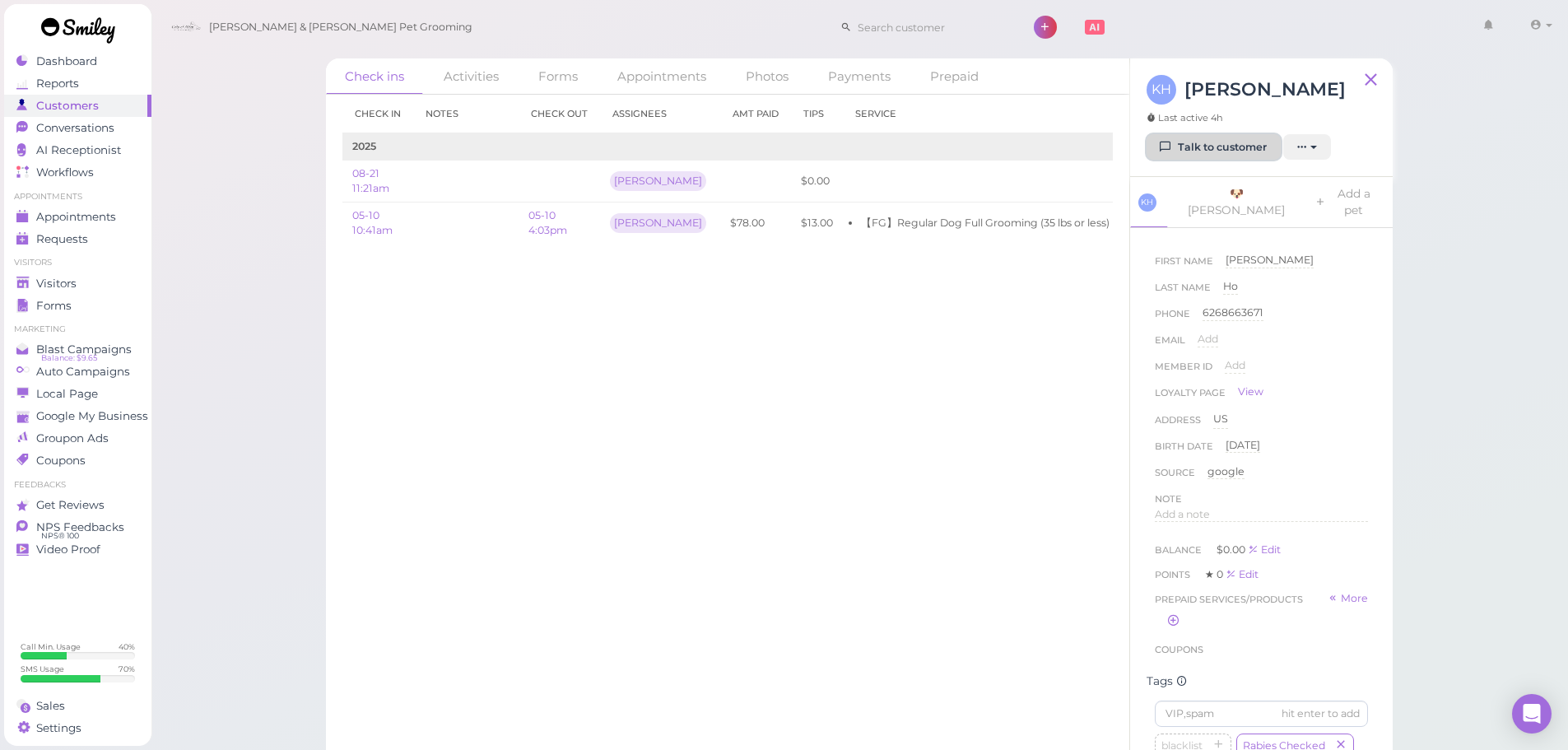
click at [1218, 147] on link "Talk to customer" at bounding box center [1214, 147] width 134 height 26
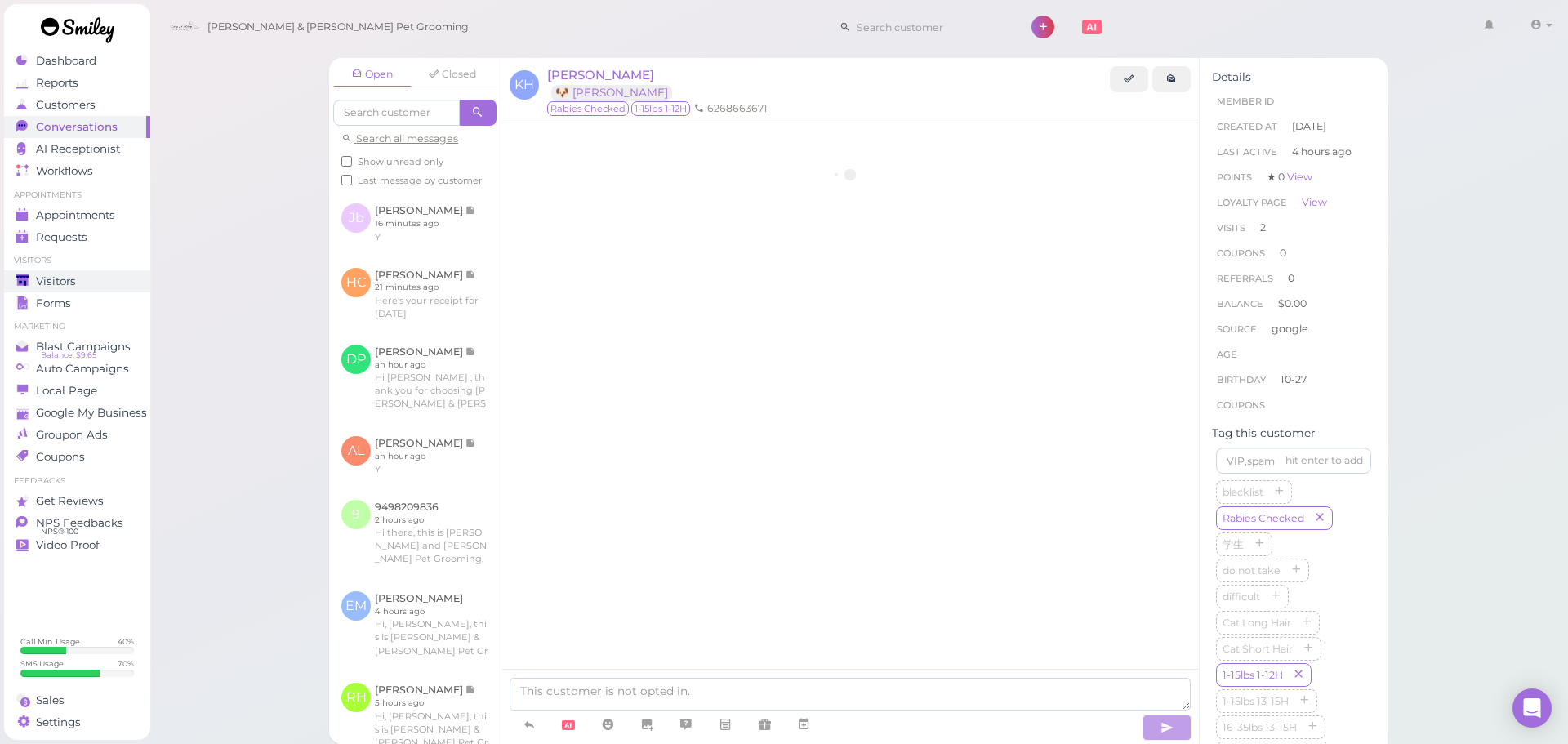
scroll to position [988, 0]
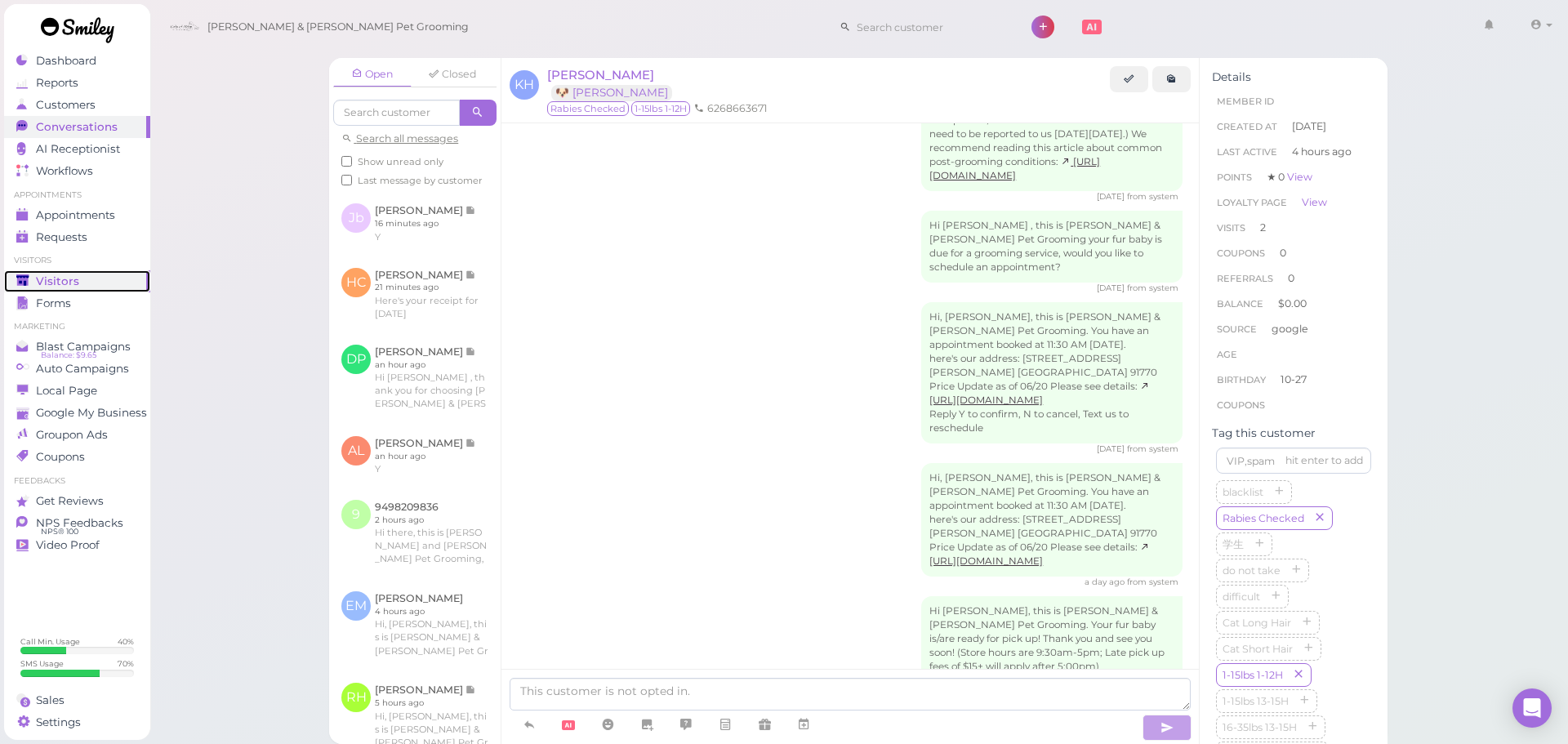
click at [65, 281] on span "Visitors" at bounding box center [57, 281] width 43 height 14
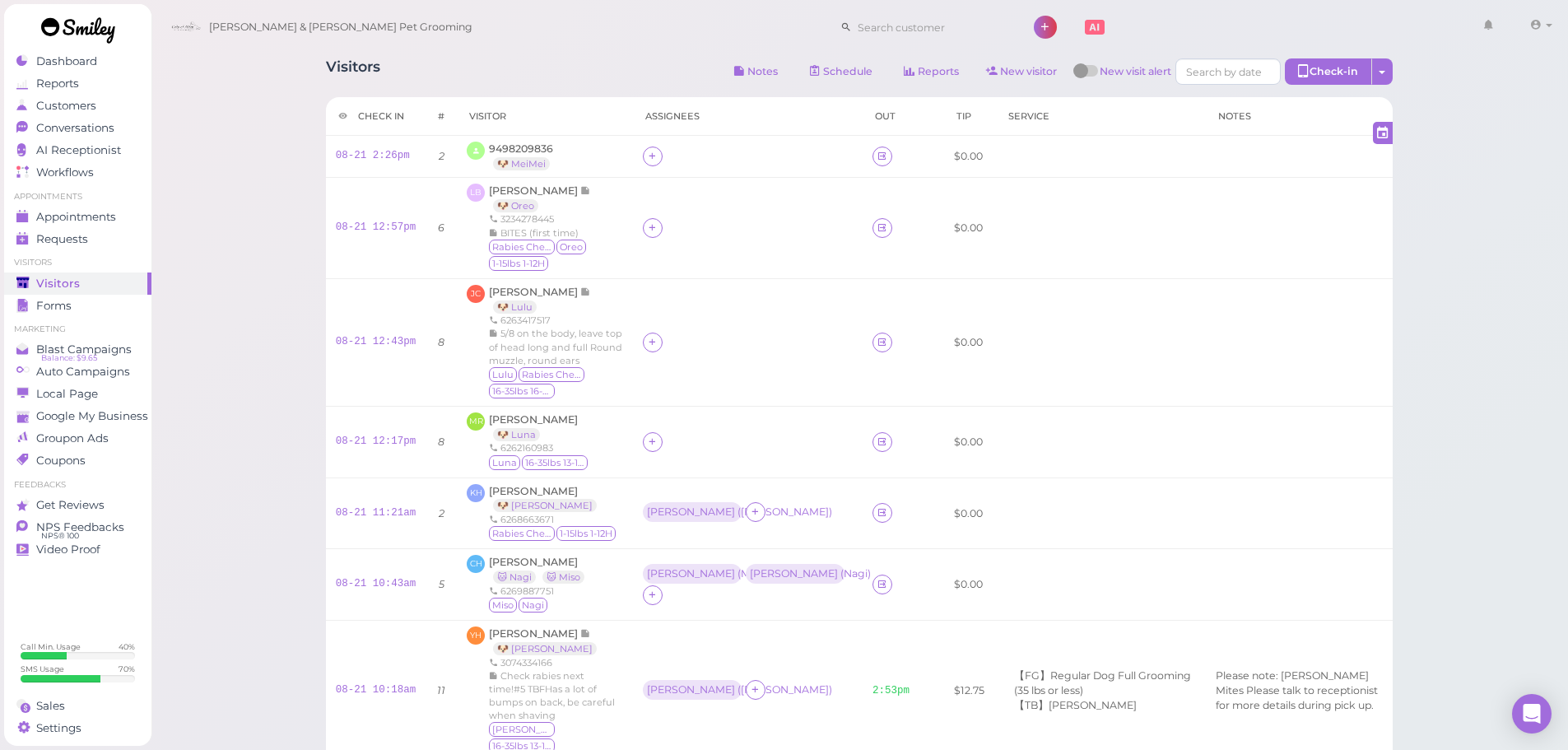
click at [1458, 480] on div "Visitors Notes Schedule Reports New visitor New visit alert Check-in Customer c…" at bounding box center [860, 751] width 1419 height 1502
click at [534, 423] on span "Maria Ramirez" at bounding box center [532, 419] width 89 height 12
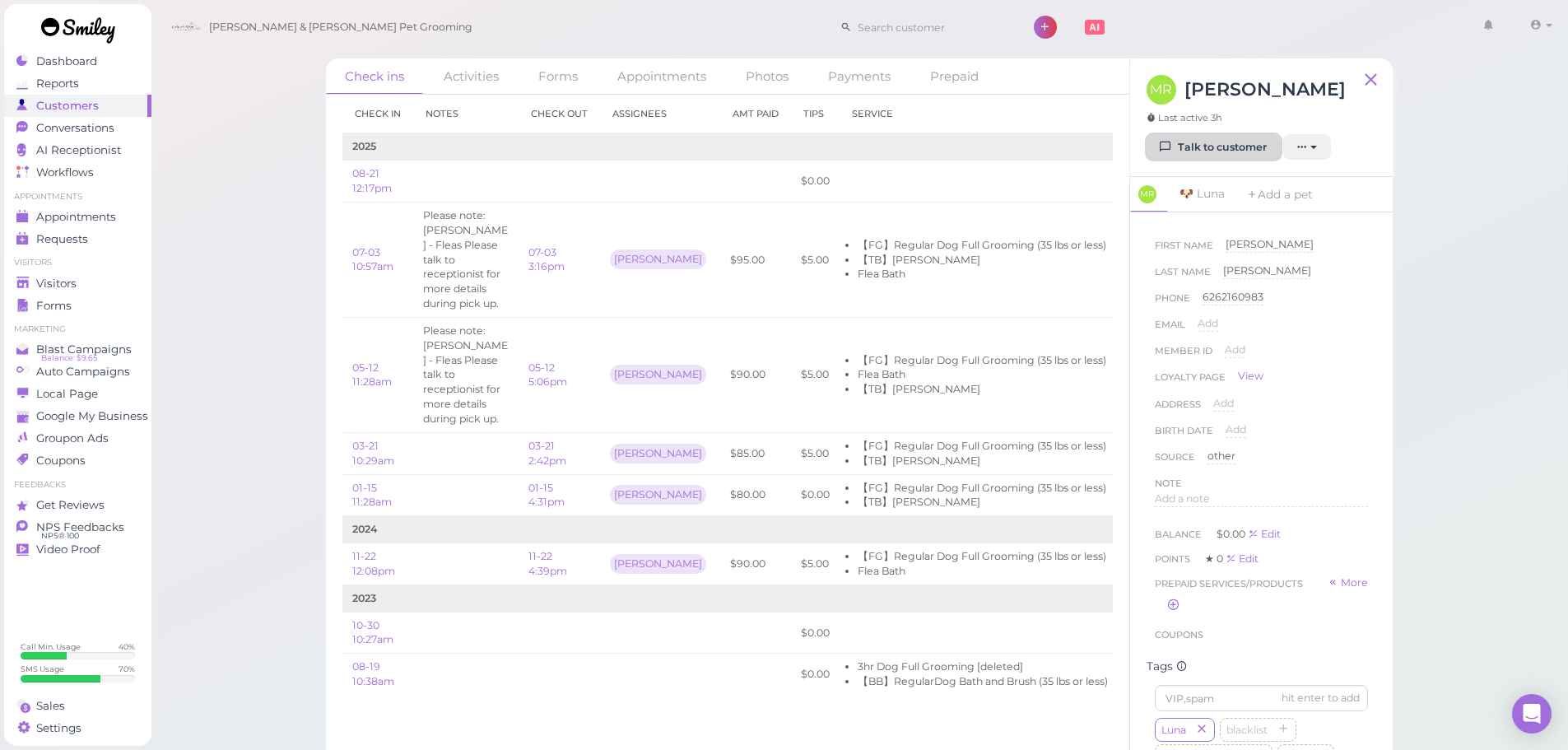
click at [1200, 145] on link "Talk to customer" at bounding box center [1214, 147] width 134 height 26
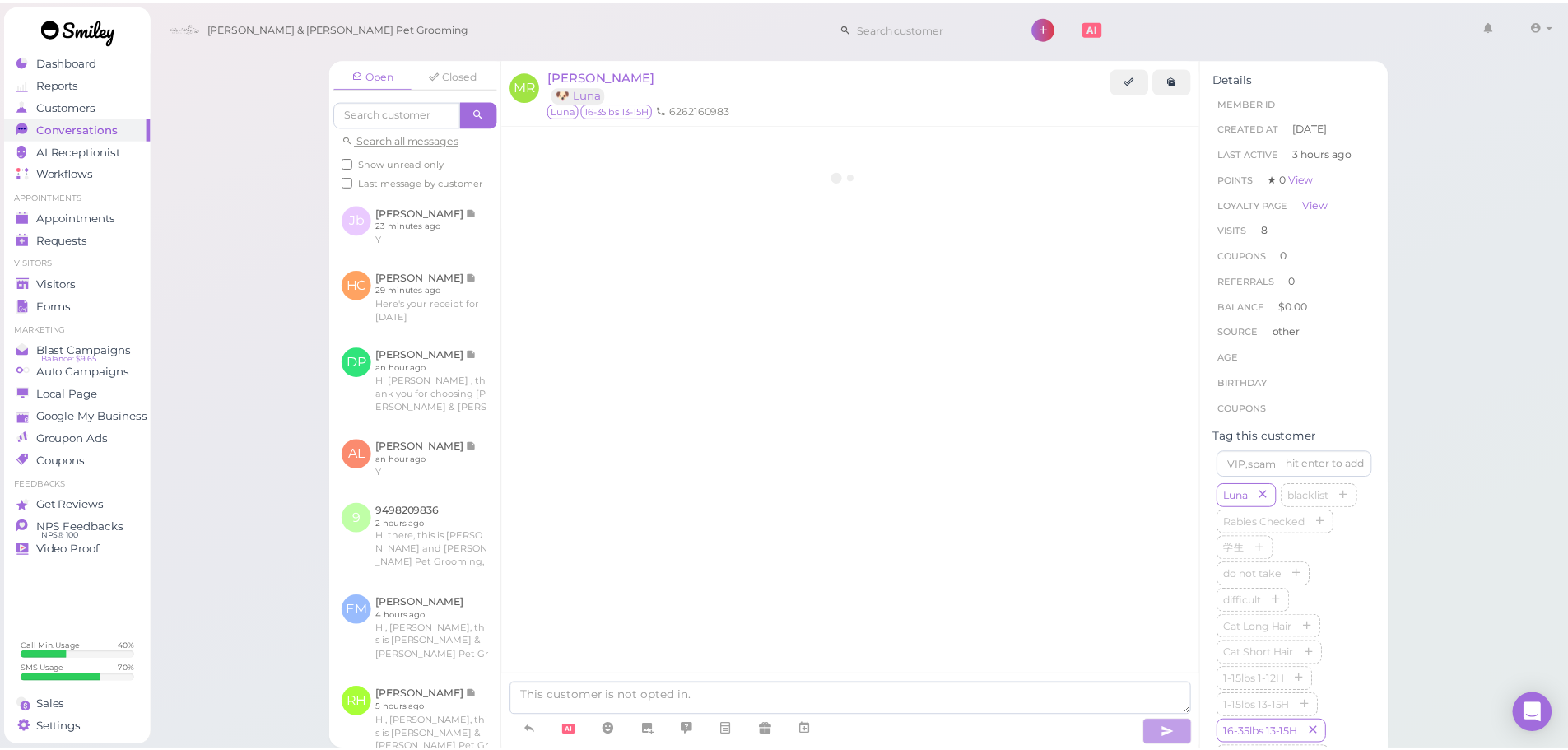
scroll to position [2165, 0]
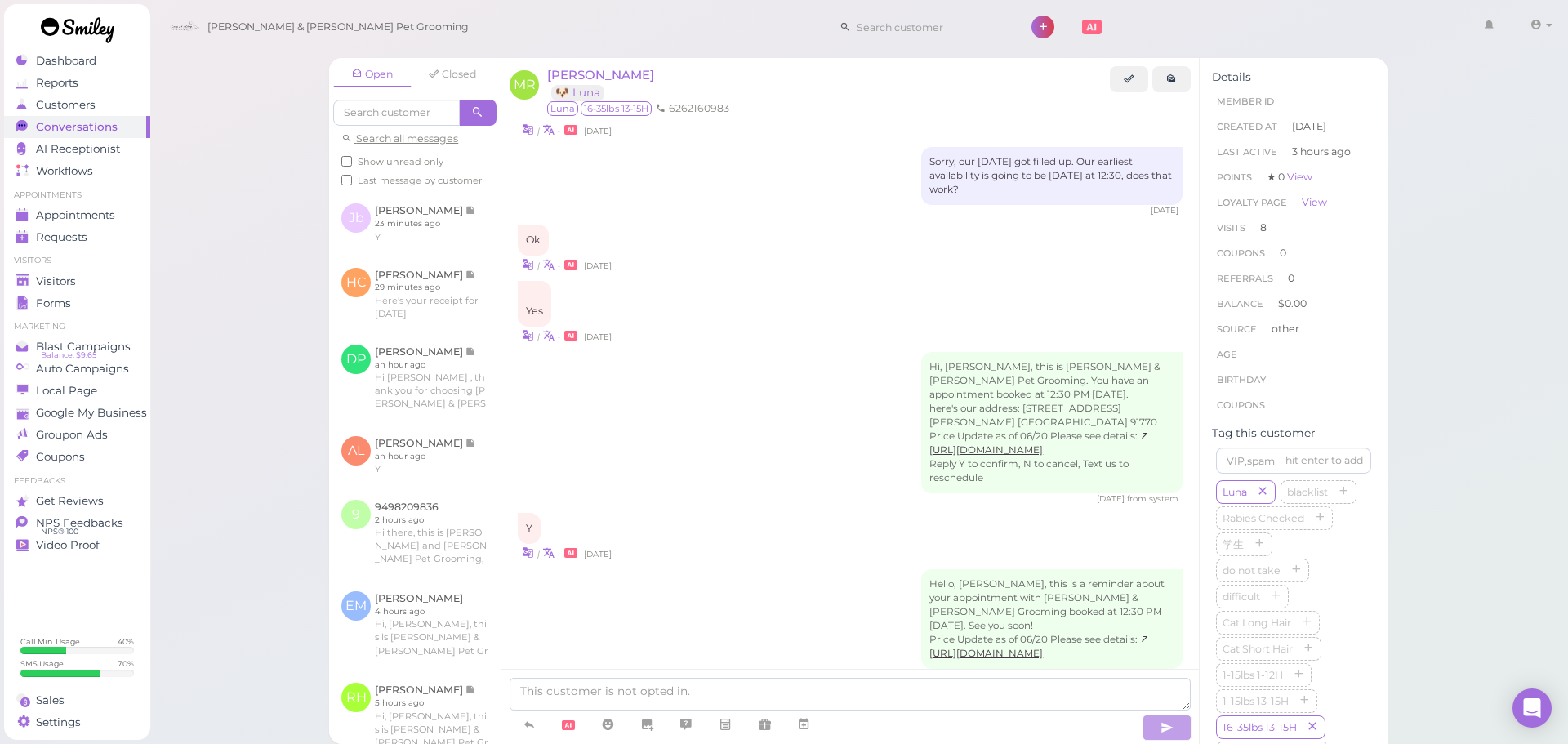
click at [1488, 493] on div "Open Closed Search all messages Show unread only Last message by customer Jb Ja…" at bounding box center [859, 372] width 1419 height 744
click at [75, 272] on link "Visitors" at bounding box center [77, 281] width 146 height 22
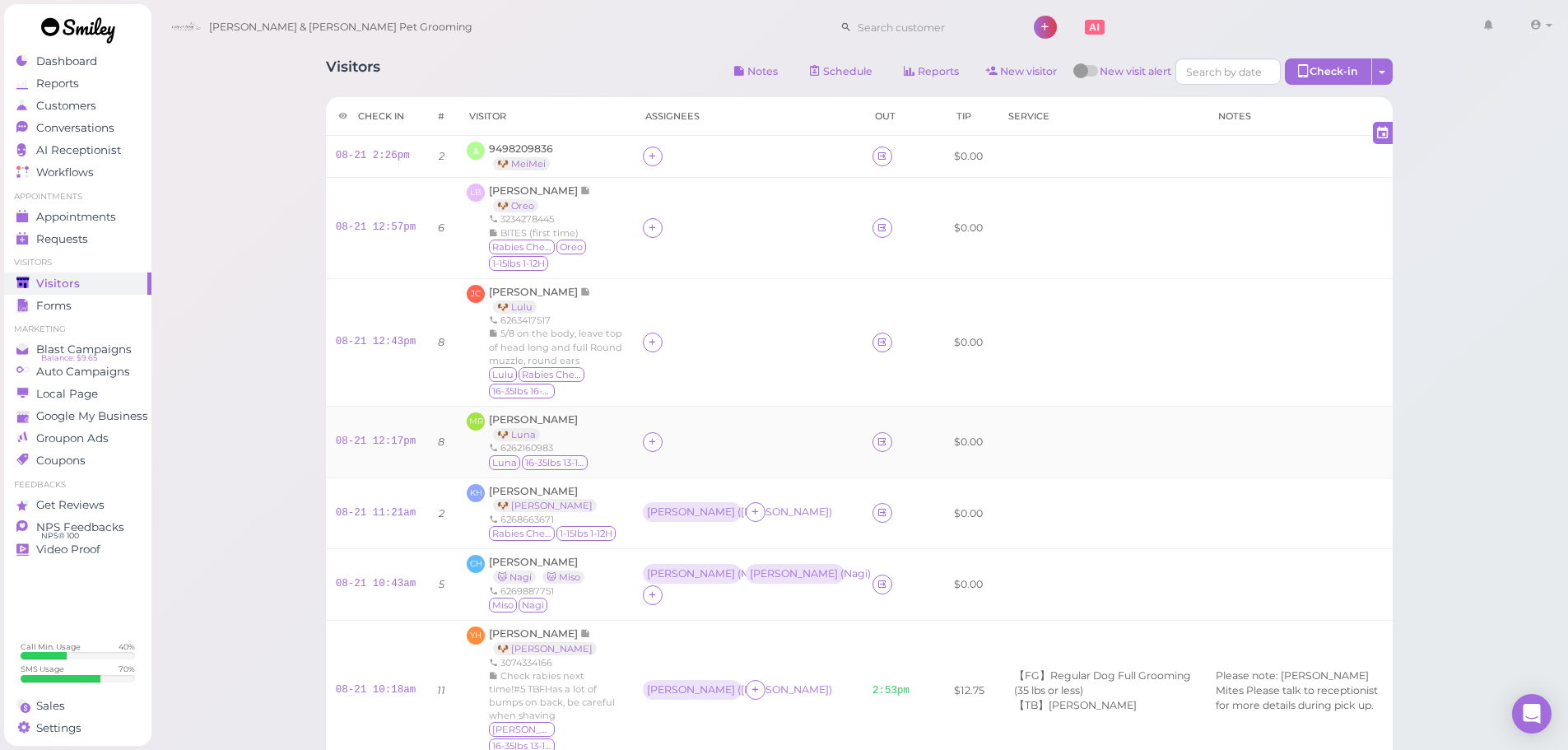
click at [594, 456] on div "MR Maria Ramirez 🐶 Luna 6262160983 Luna 16-35lbs 13-15H" at bounding box center [544, 443] width 156 height 60
click at [647, 444] on icon at bounding box center [652, 442] width 11 height 12
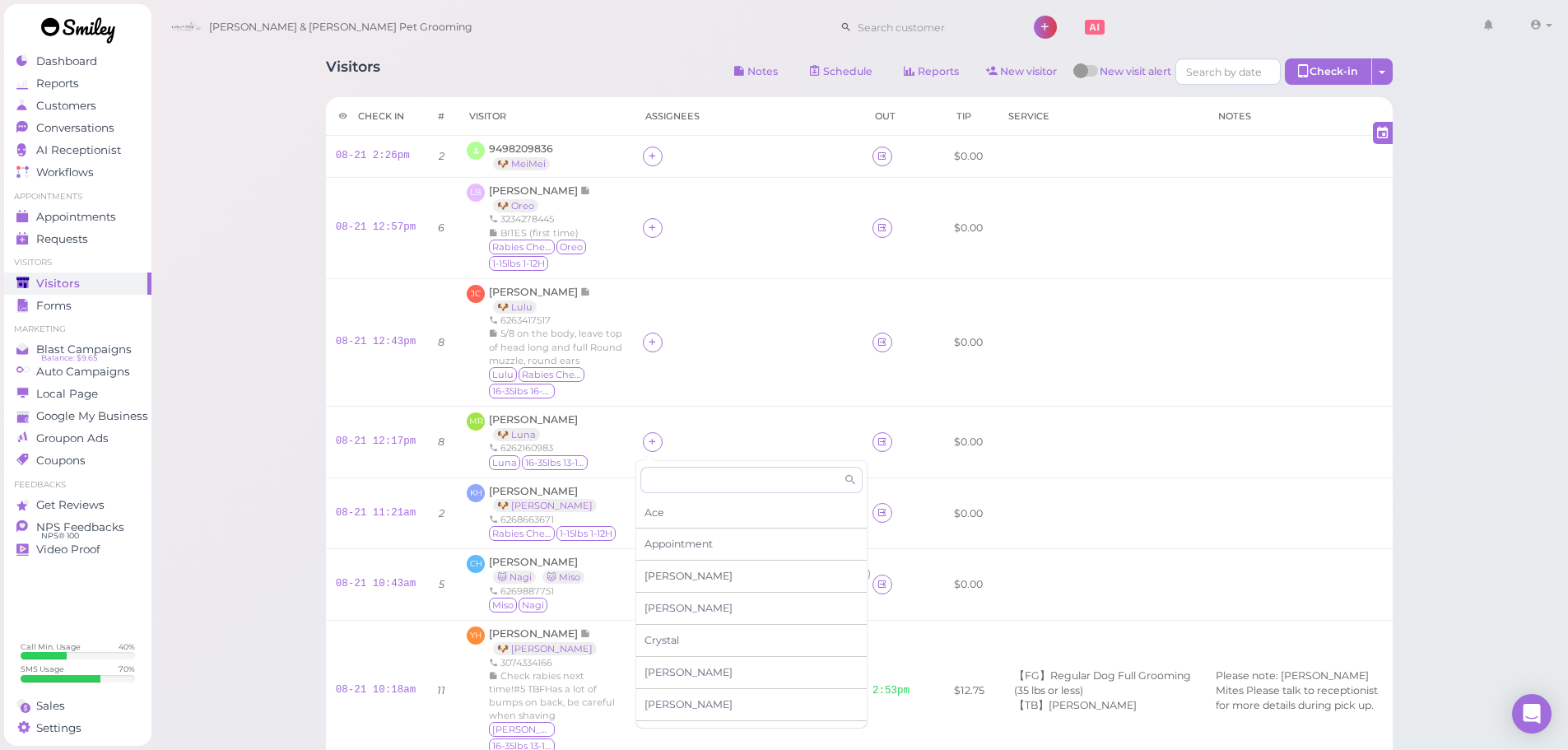
click at [650, 583] on div "[PERSON_NAME]" at bounding box center [752, 576] width 231 height 32
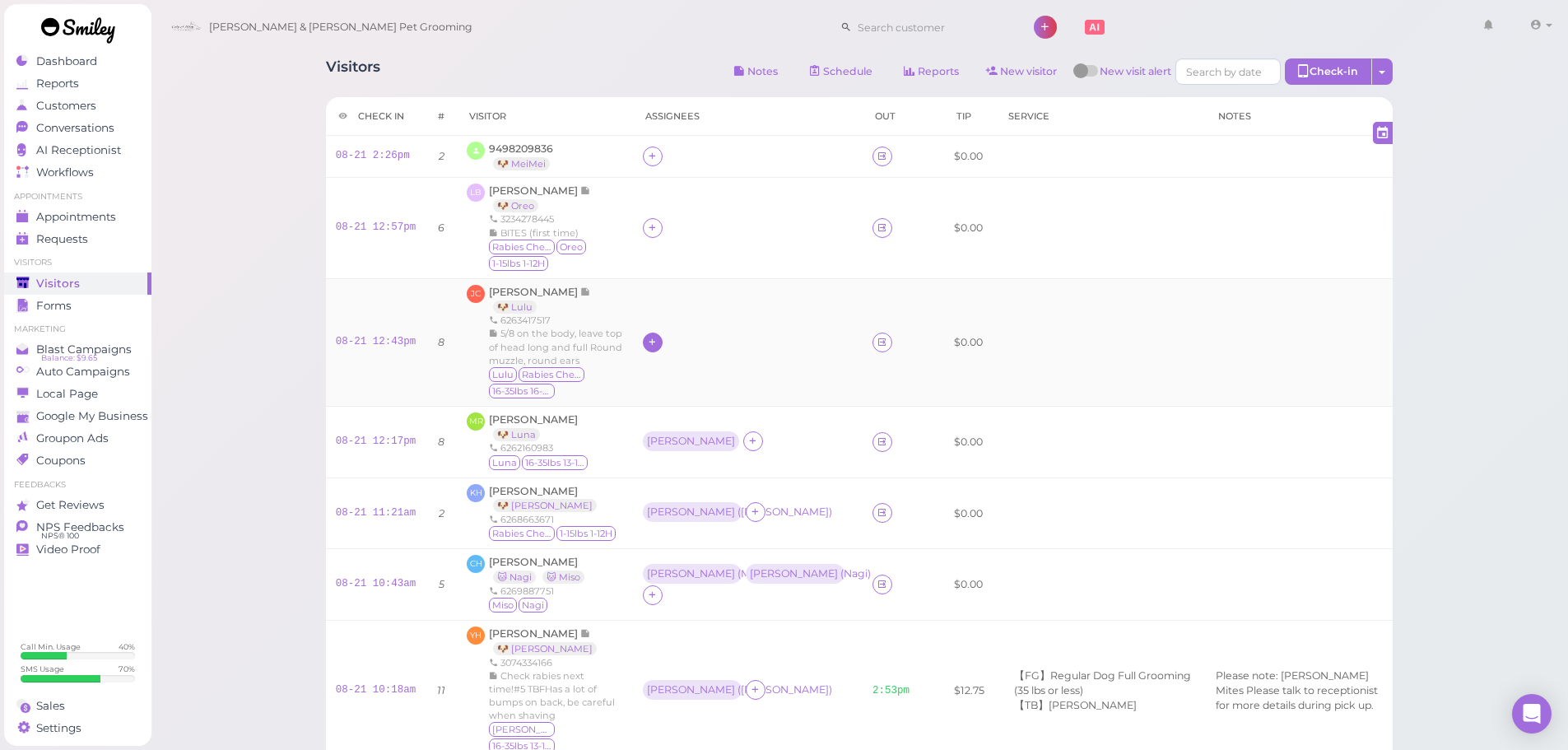
click at [647, 346] on icon at bounding box center [652, 342] width 11 height 12
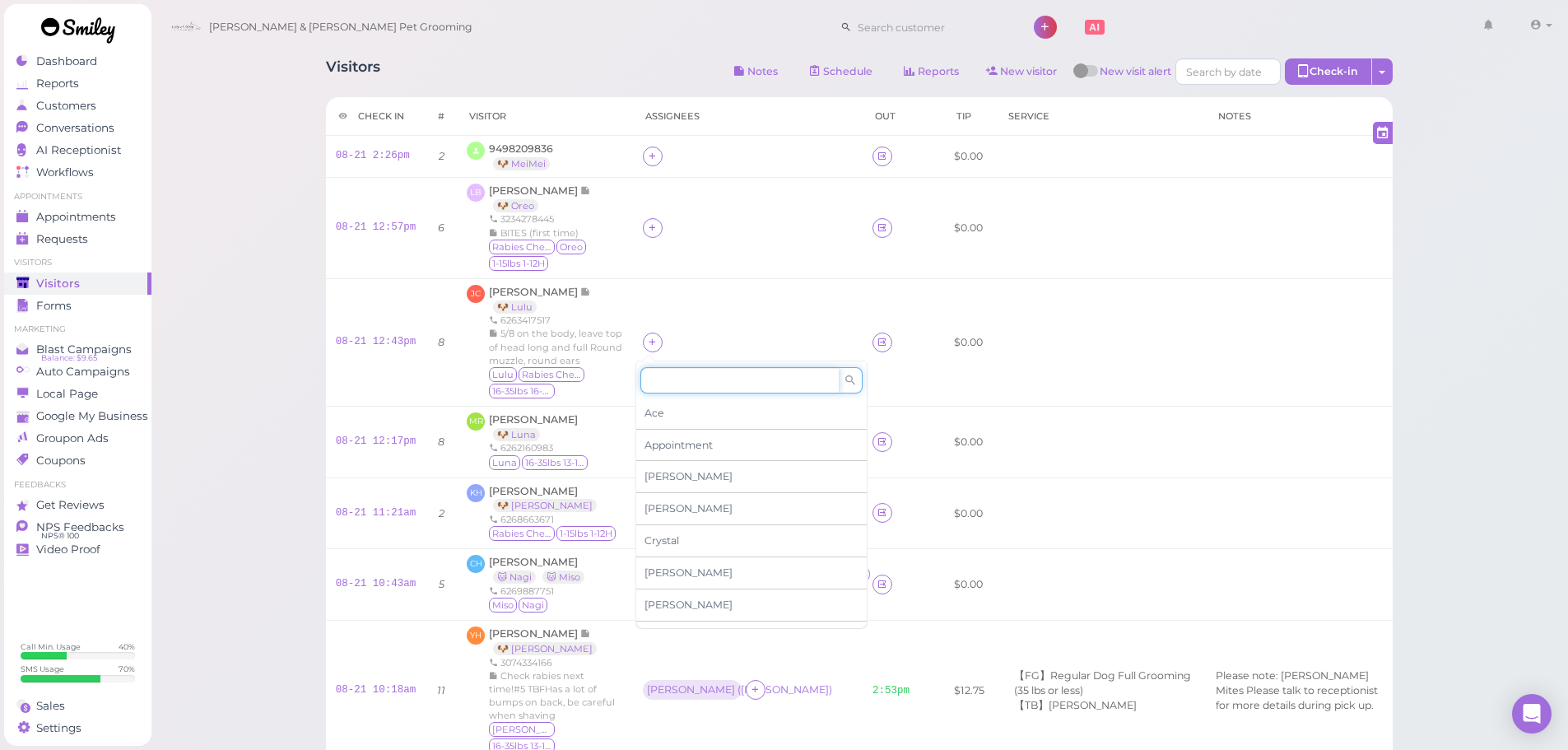
click at [651, 375] on input at bounding box center [739, 380] width 198 height 26
type input "re"
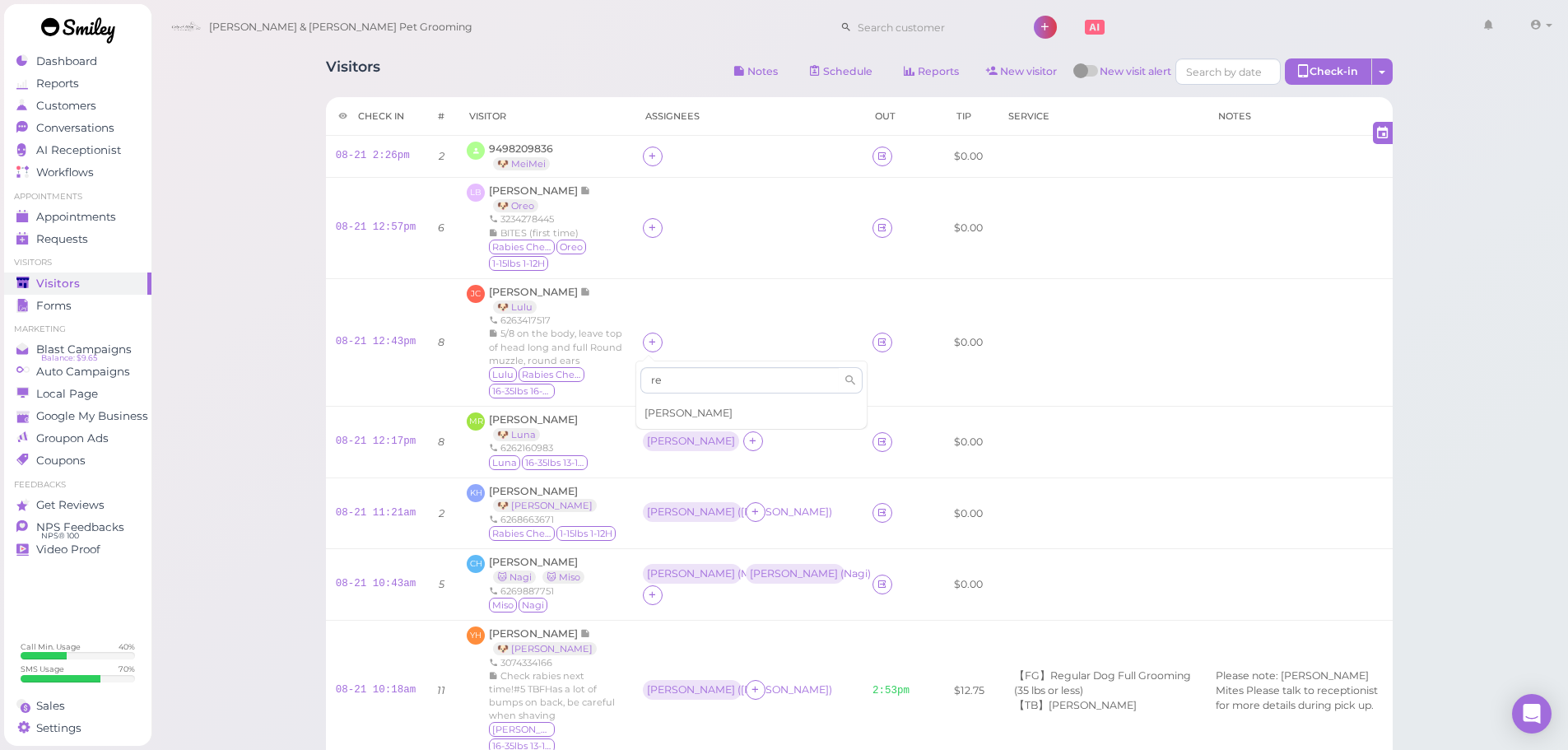
click at [650, 408] on span "Rebecca" at bounding box center [688, 413] width 89 height 12
click at [652, 227] on div at bounding box center [653, 228] width 20 height 20
click at [670, 363] on div "[PERSON_NAME]" at bounding box center [752, 362] width 231 height 32
click at [633, 155] on td at bounding box center [747, 157] width 230 height 42
click at [647, 154] on icon at bounding box center [652, 156] width 11 height 12
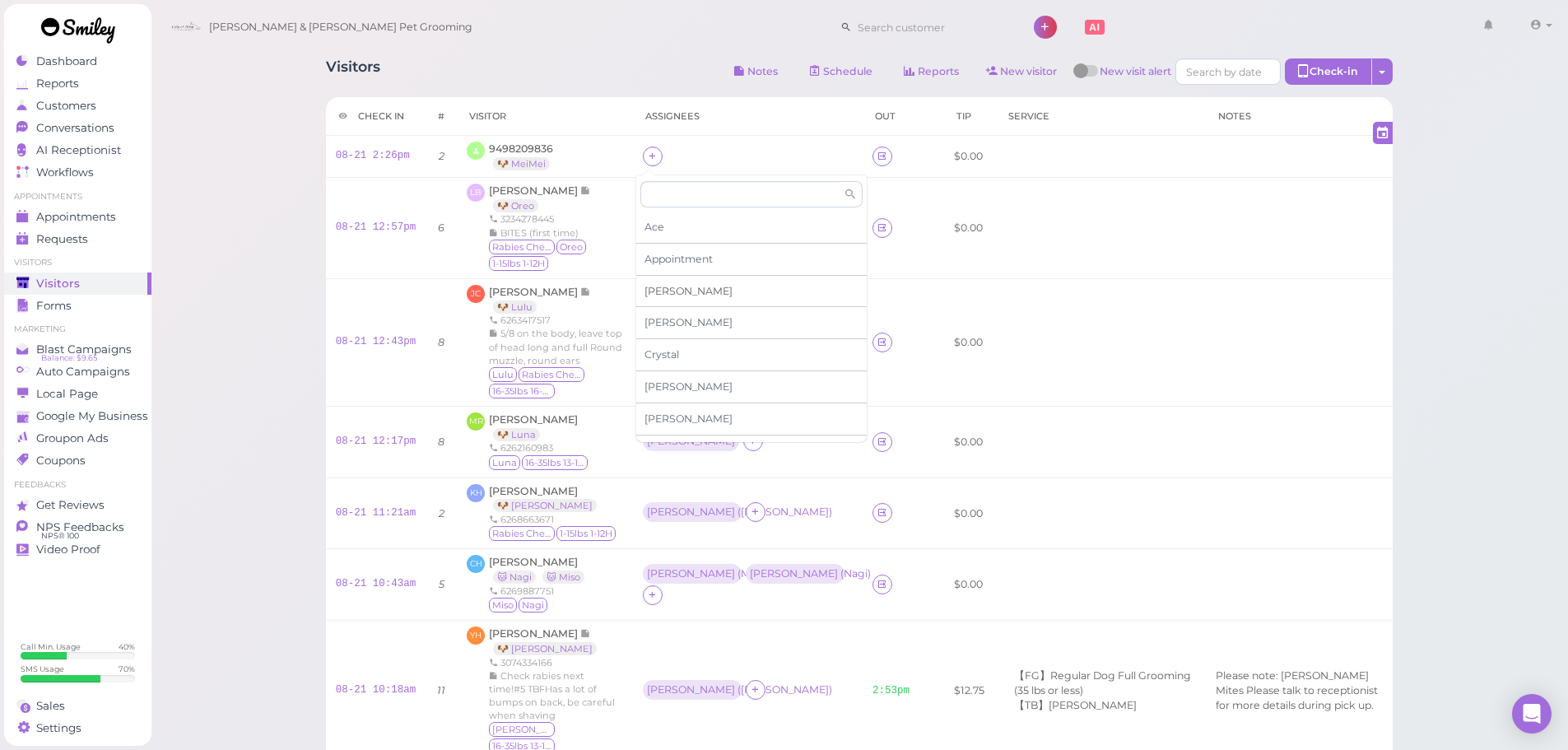
click at [670, 293] on div "[PERSON_NAME]" at bounding box center [752, 291] width 231 height 32
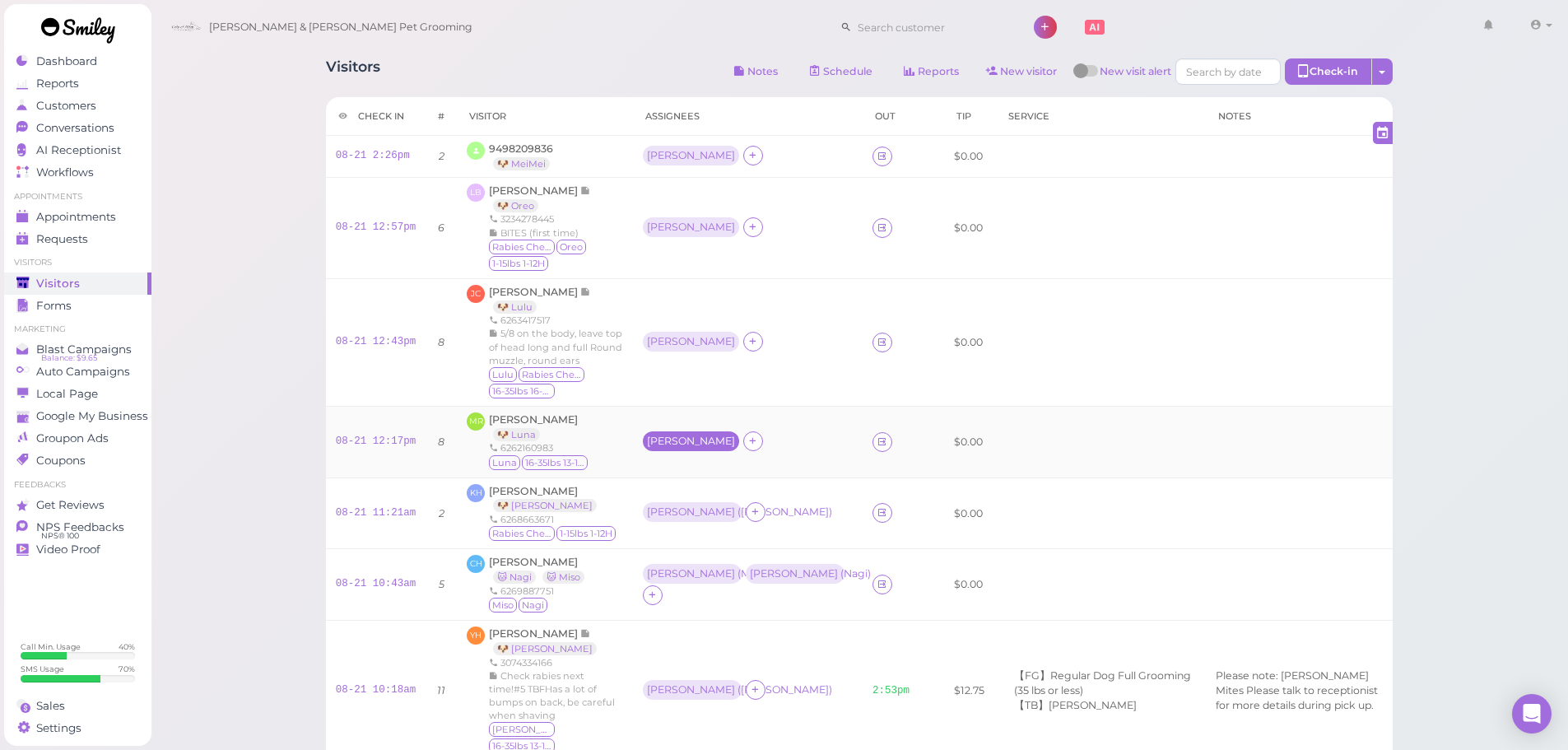
click at [643, 437] on div "[PERSON_NAME]" at bounding box center [690, 442] width 97 height 20
click at [689, 519] on span "Select pets" at bounding box center [676, 513] width 57 height 18
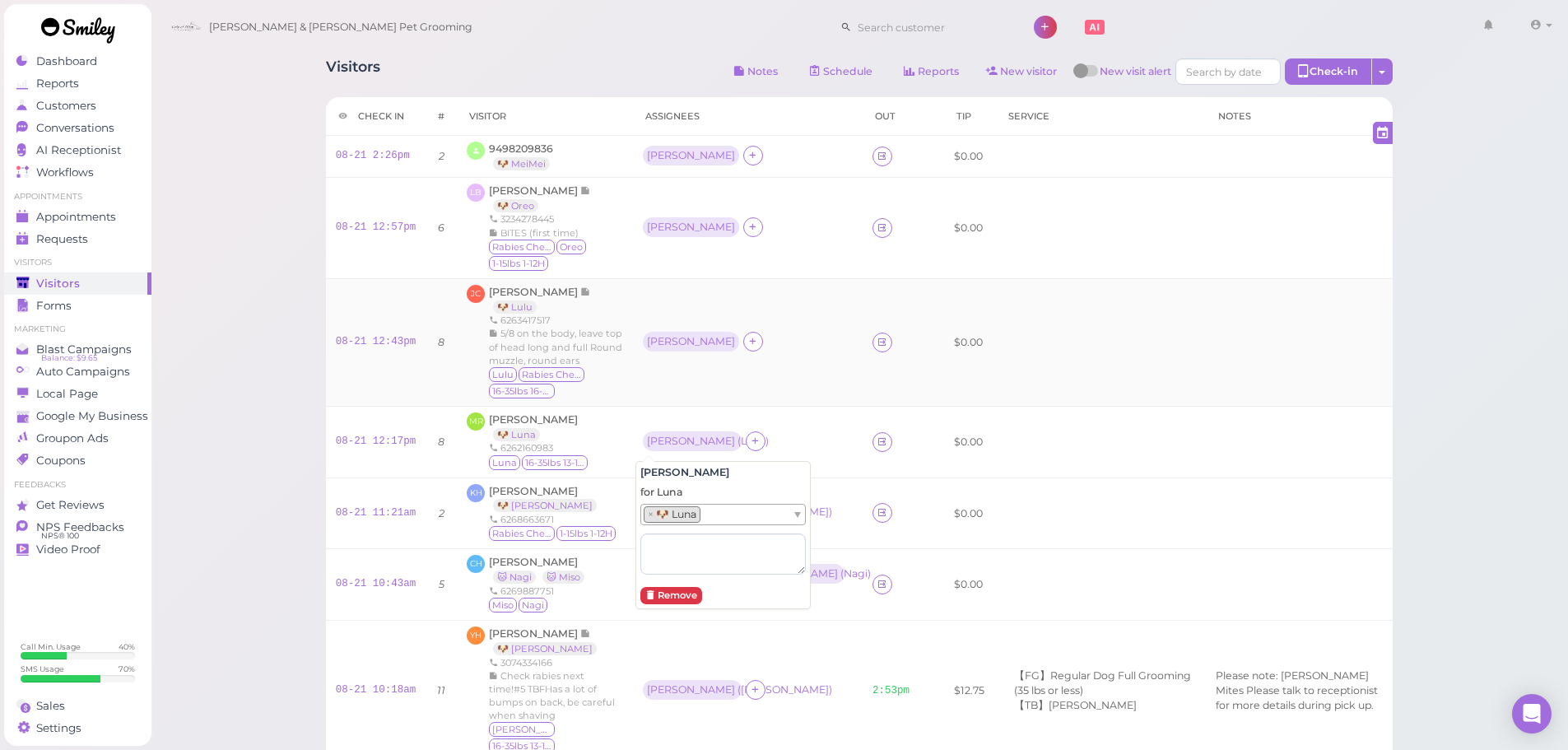
click at [657, 374] on td "Rebecca" at bounding box center [747, 342] width 230 height 127
click at [654, 355] on td "Rebecca" at bounding box center [747, 342] width 230 height 127
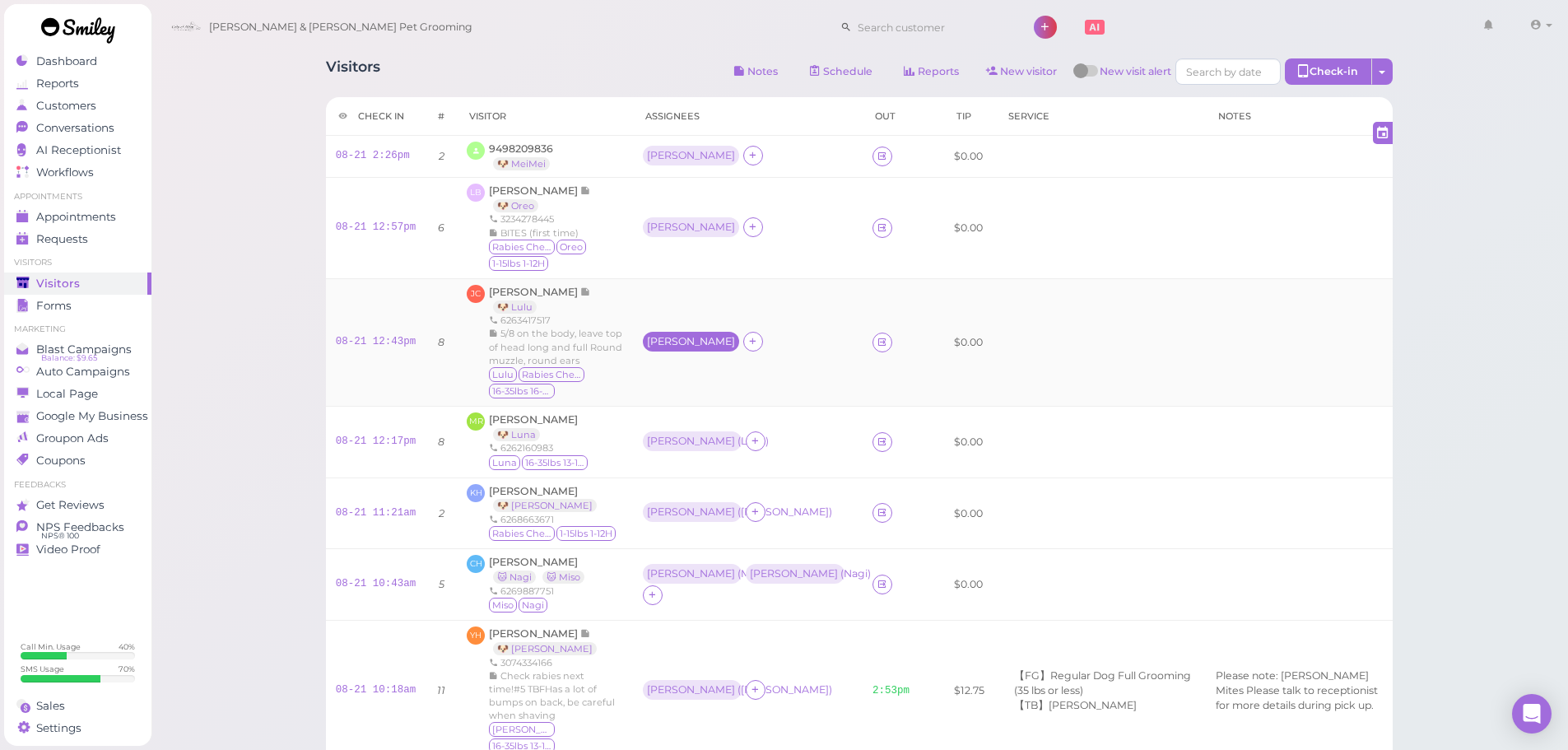
click at [655, 336] on div "Rebecca" at bounding box center [690, 342] width 89 height 12
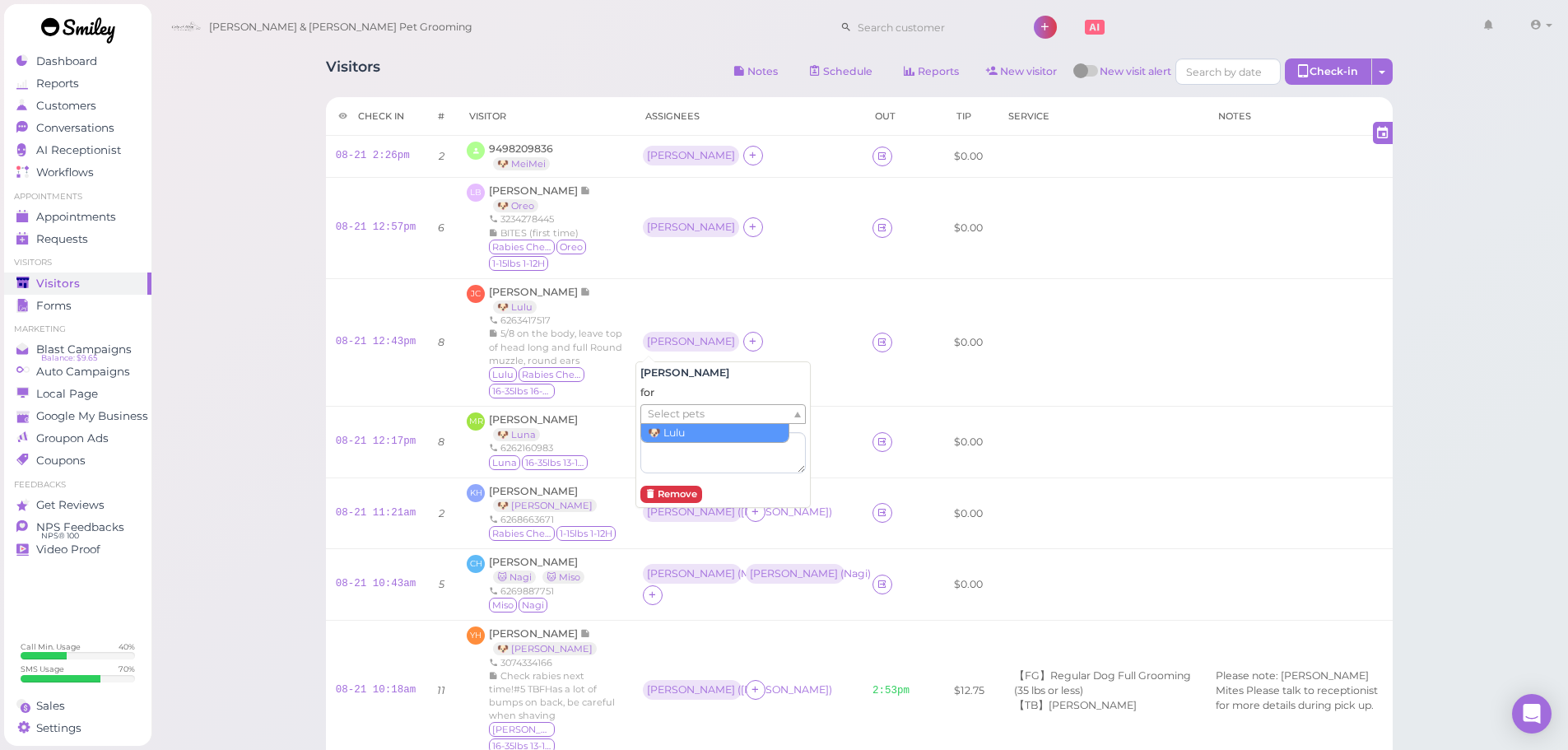
click at [668, 404] on div "Select pets" at bounding box center [723, 414] width 165 height 20
click at [664, 303] on td "Rebecca ( Lulu )" at bounding box center [747, 342] width 230 height 127
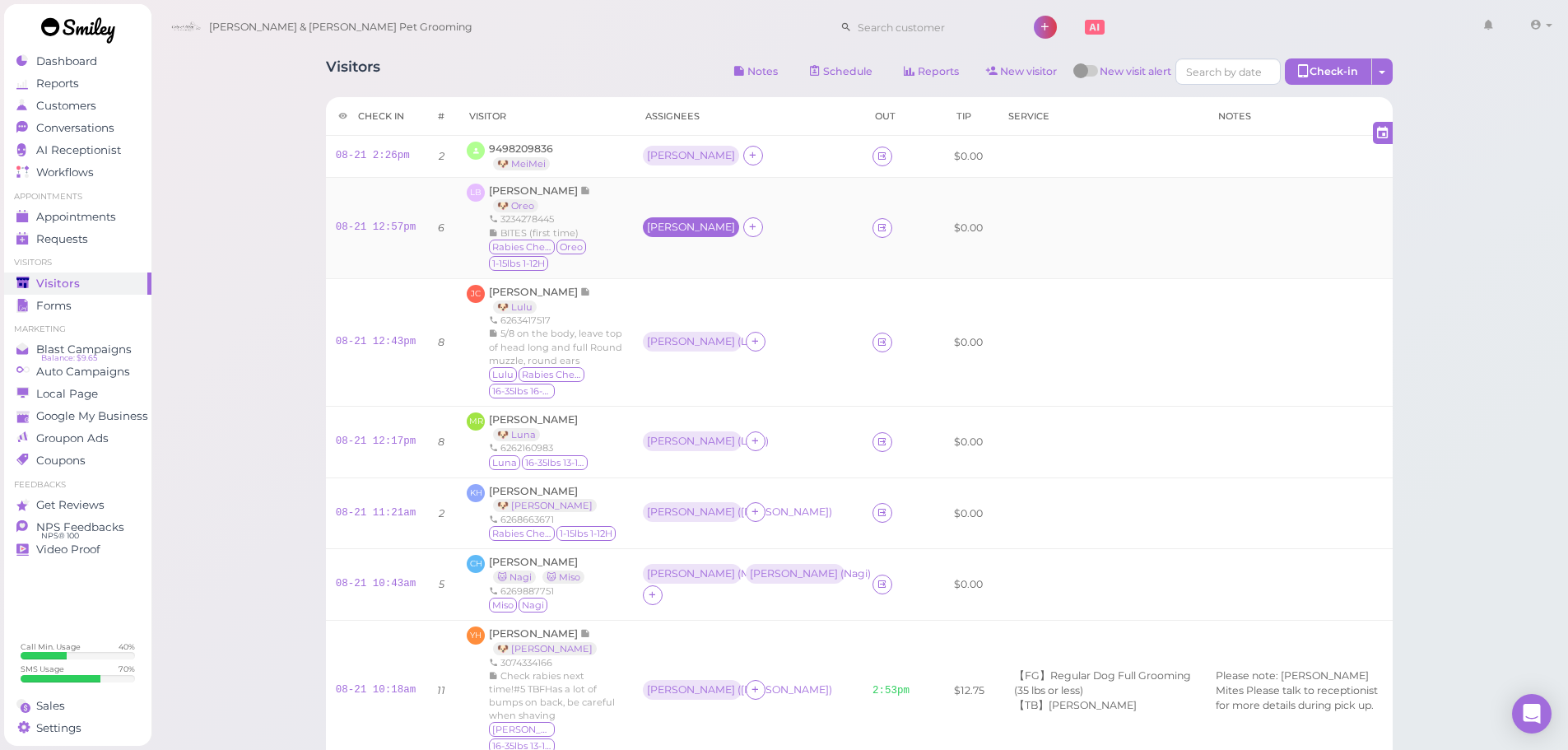
click at [643, 227] on div "[PERSON_NAME]" at bounding box center [690, 227] width 97 height 20
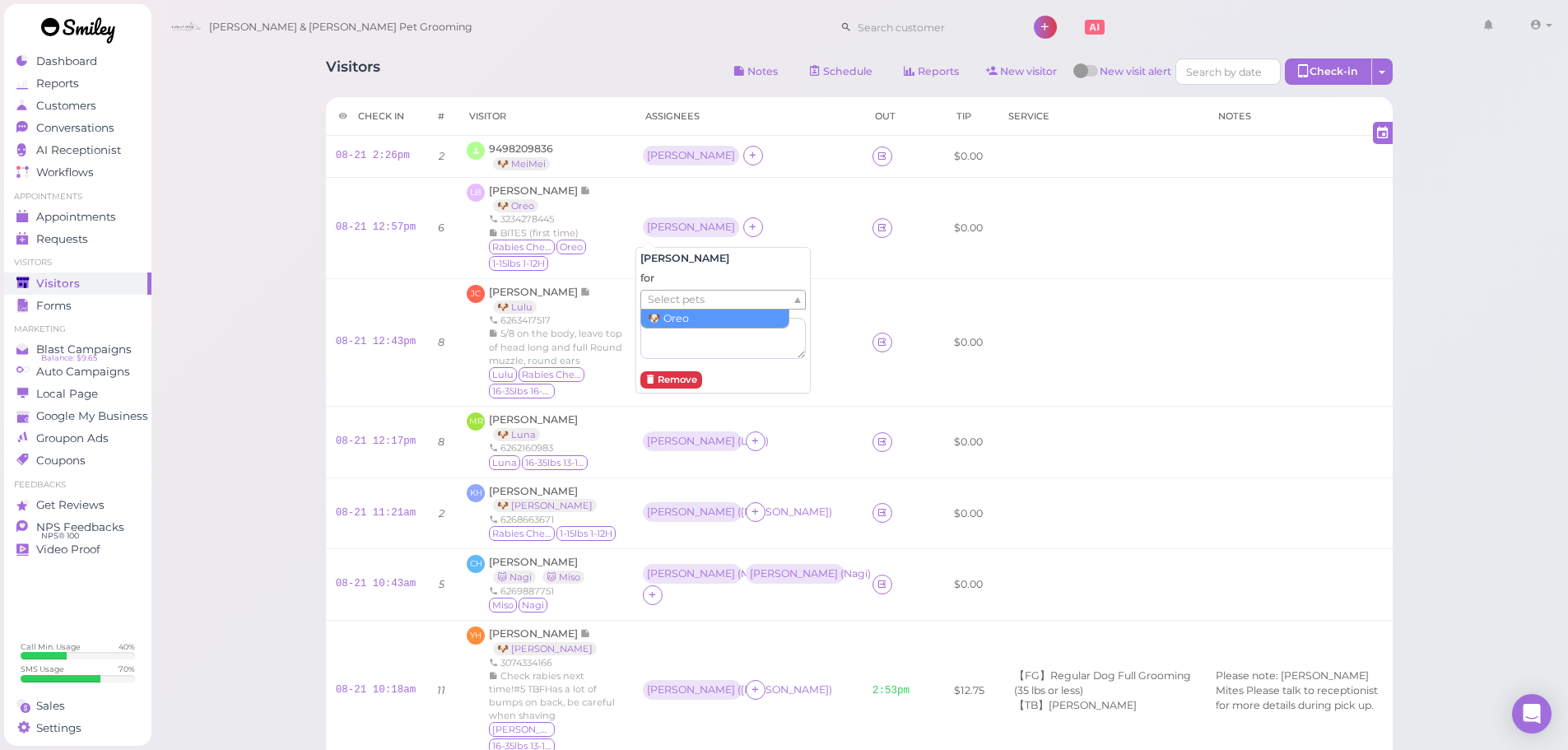
drag, startPoint x: 661, startPoint y: 298, endPoint x: 665, endPoint y: 312, distance: 14.6
click at [661, 299] on span "Select pets" at bounding box center [676, 299] width 57 height 18
click at [667, 199] on td "Asa ( Oreo )" at bounding box center [747, 228] width 230 height 101
click at [656, 168] on td "[PERSON_NAME]" at bounding box center [747, 157] width 230 height 42
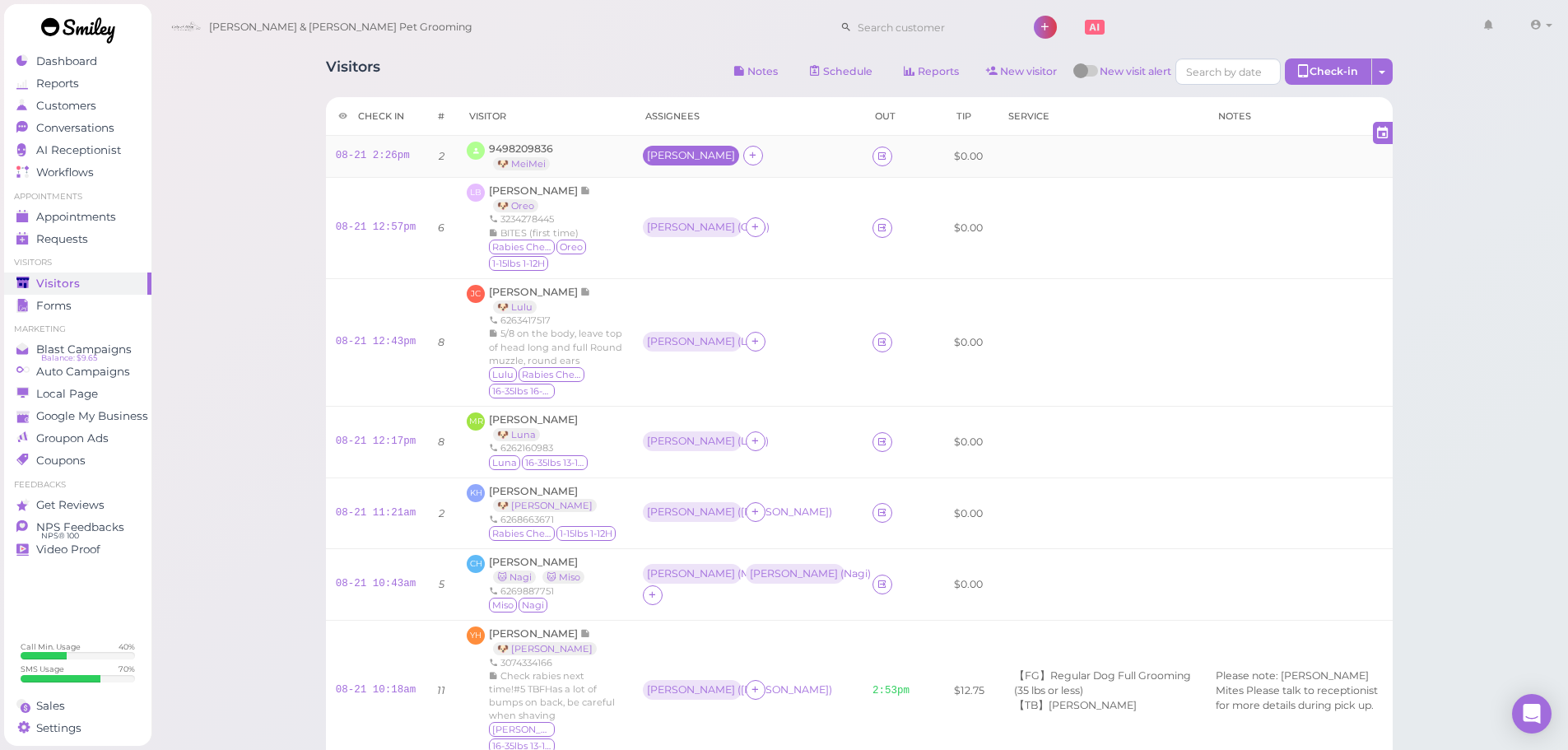
click at [650, 160] on div "[PERSON_NAME]" at bounding box center [690, 156] width 89 height 12
click at [659, 235] on span "Select pets" at bounding box center [676, 228] width 57 height 18
click at [735, 120] on th "Assignees" at bounding box center [747, 116] width 230 height 39
click at [752, 450] on div "Asa ( Luna )" at bounding box center [747, 443] width 210 height 22
click at [783, 436] on div "Asa ( Luna )" at bounding box center [747, 443] width 210 height 22
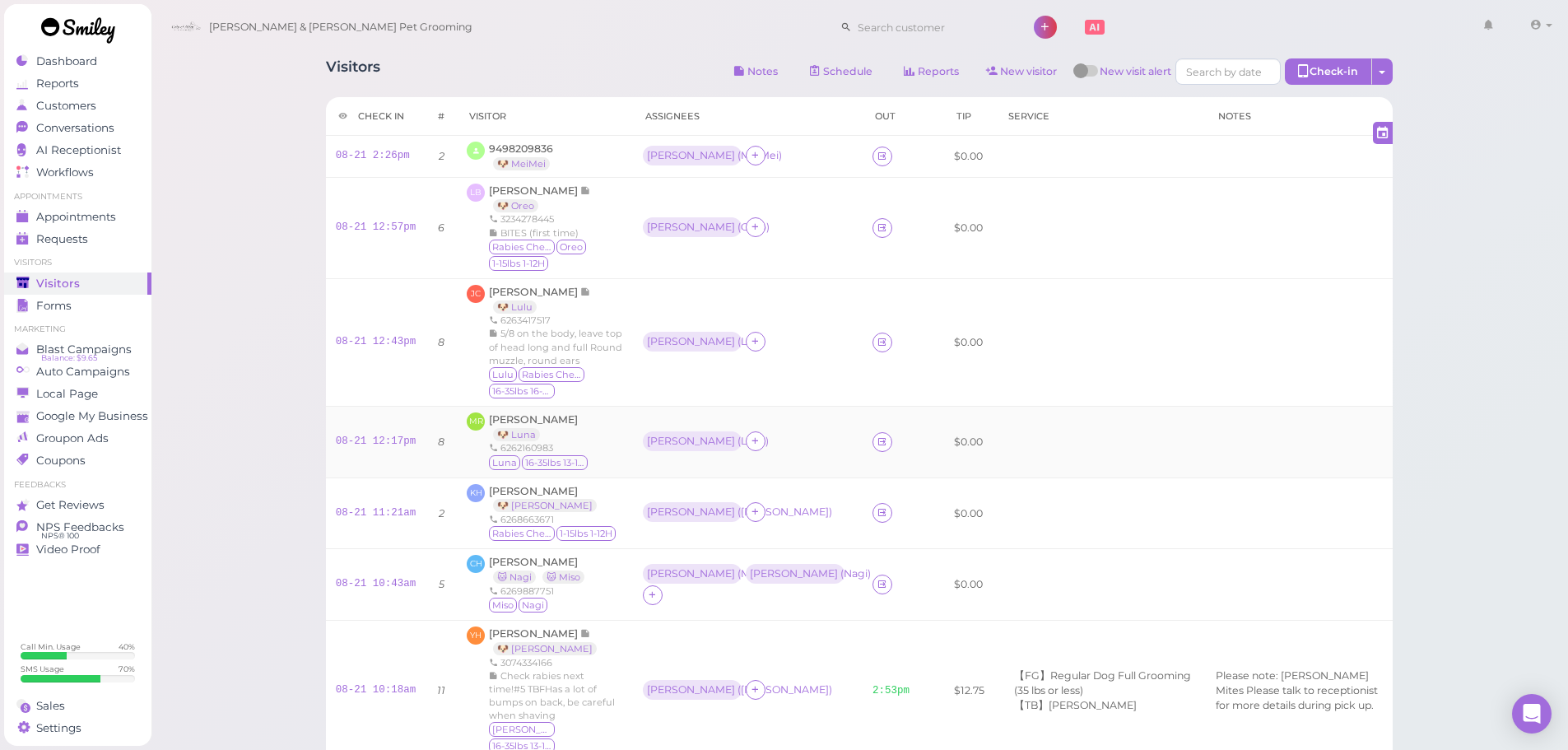
click at [780, 433] on div "Asa ( Luna )" at bounding box center [747, 443] width 210 height 22
click at [537, 415] on span "Maria Ramirez" at bounding box center [532, 419] width 89 height 12
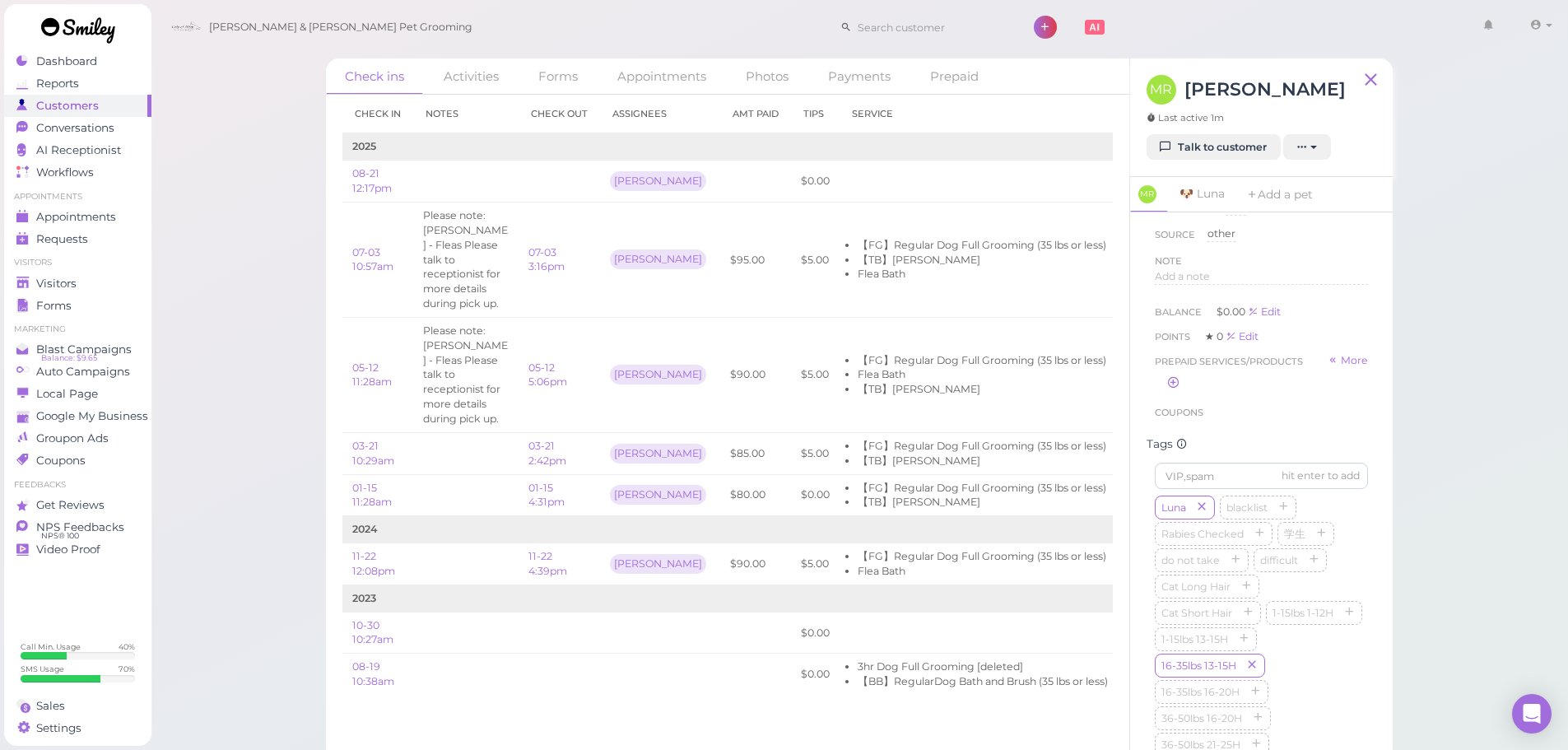
scroll to position [247, 0]
click at [619, 377] on td "[PERSON_NAME]" at bounding box center [660, 375] width 120 height 115
click at [720, 177] on td at bounding box center [755, 181] width 71 height 42
click at [725, 278] on td "$95.00" at bounding box center [755, 261] width 71 height 115
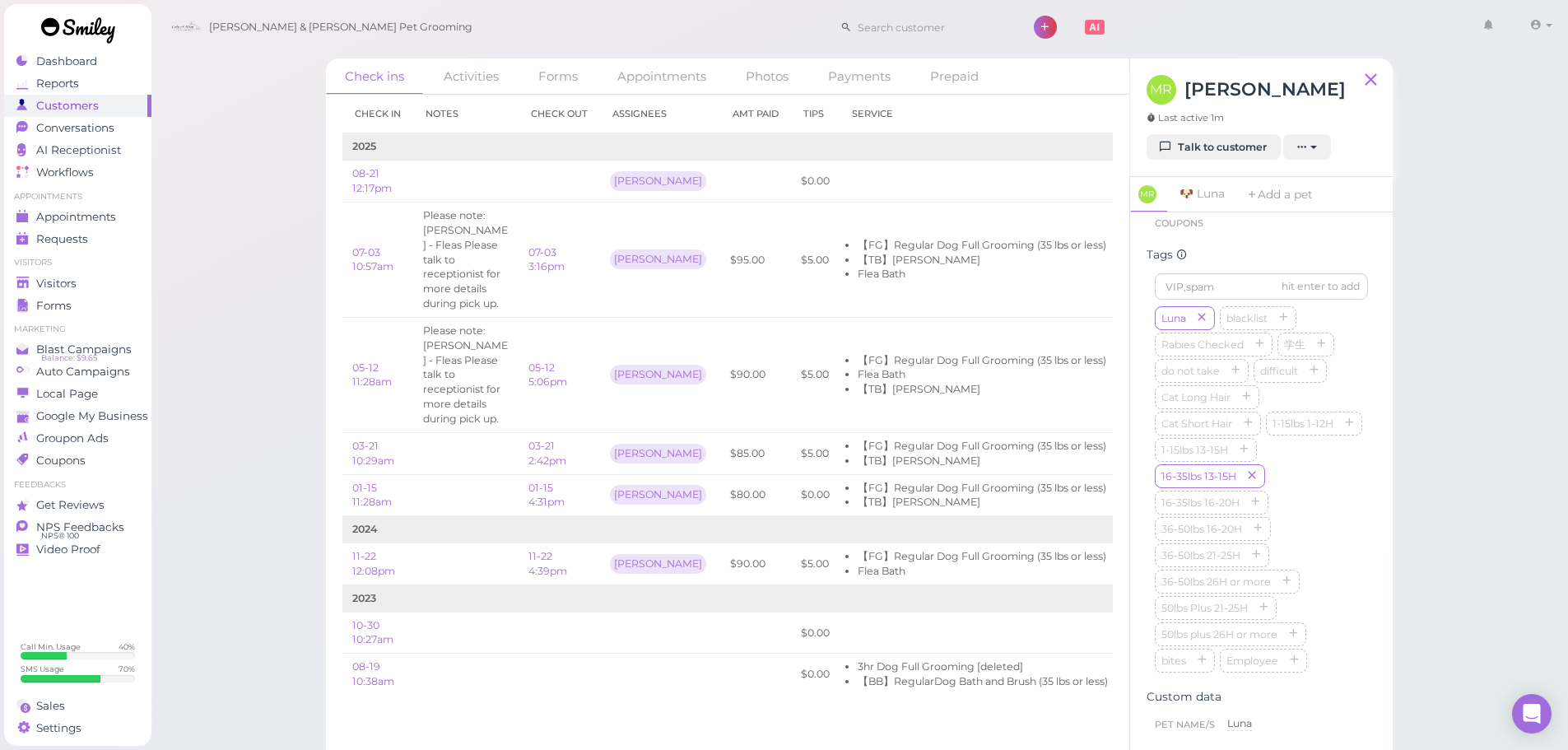
click at [1250, 488] on span "16-35lbs 13-15H" at bounding box center [1210, 476] width 110 height 24
click at [1250, 482] on icon "button" at bounding box center [1253, 476] width 10 height 12
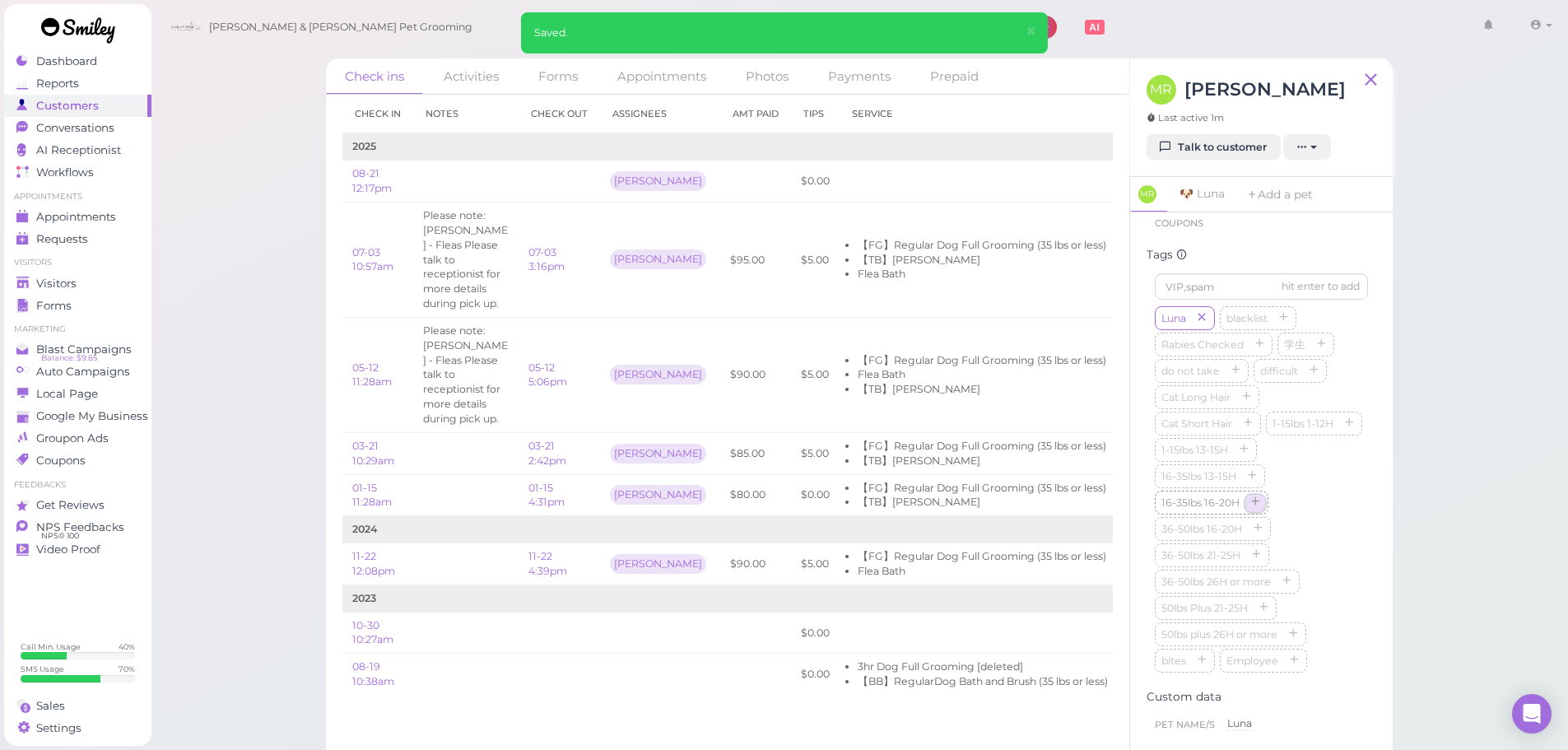
click at [1257, 512] on button "button" at bounding box center [1256, 502] width 20 height 17
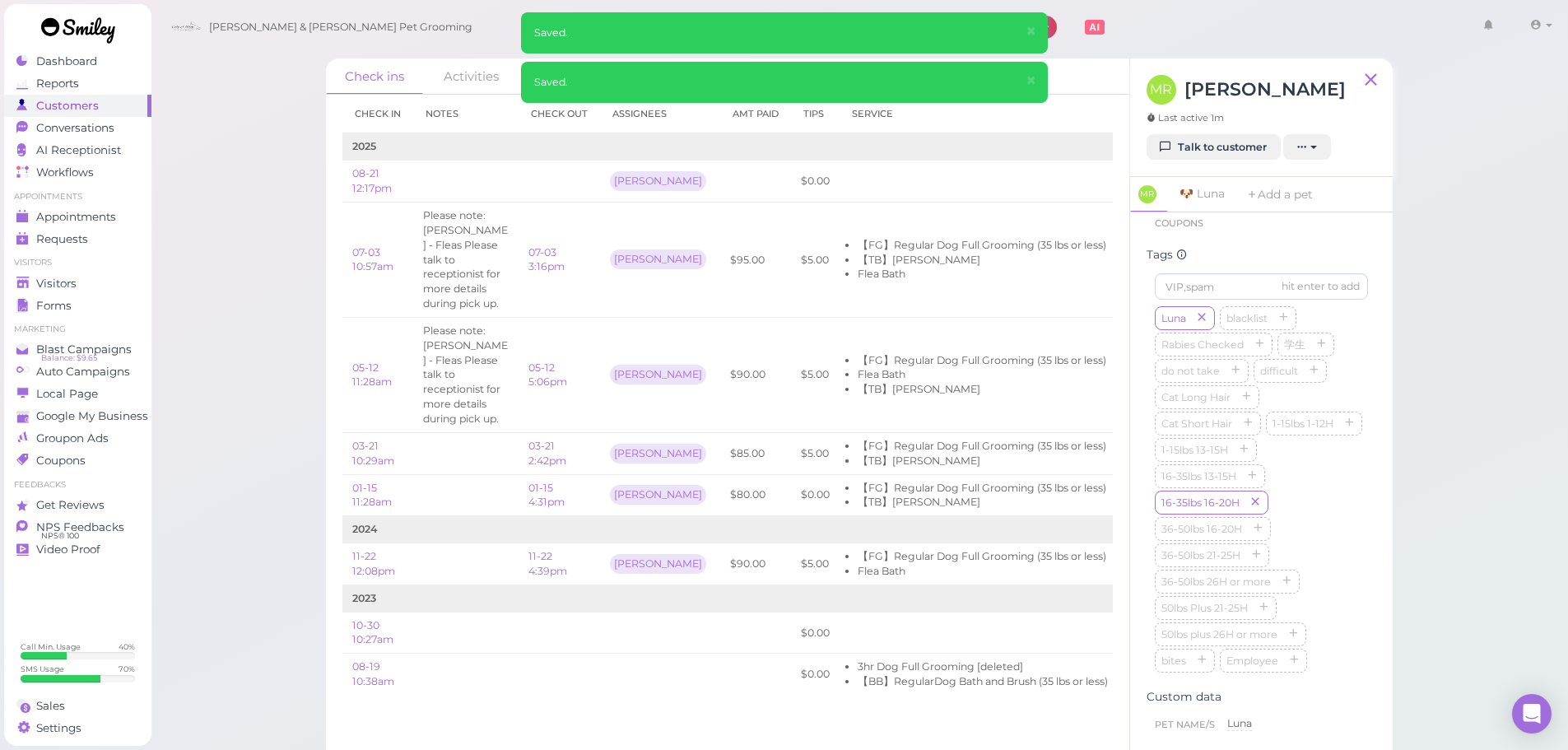
click at [1285, 517] on div "Luna blacklist Rabies Checked 学生 do not take difficult Cat Long Hair Cat Short …" at bounding box center [1262, 490] width 213 height 369
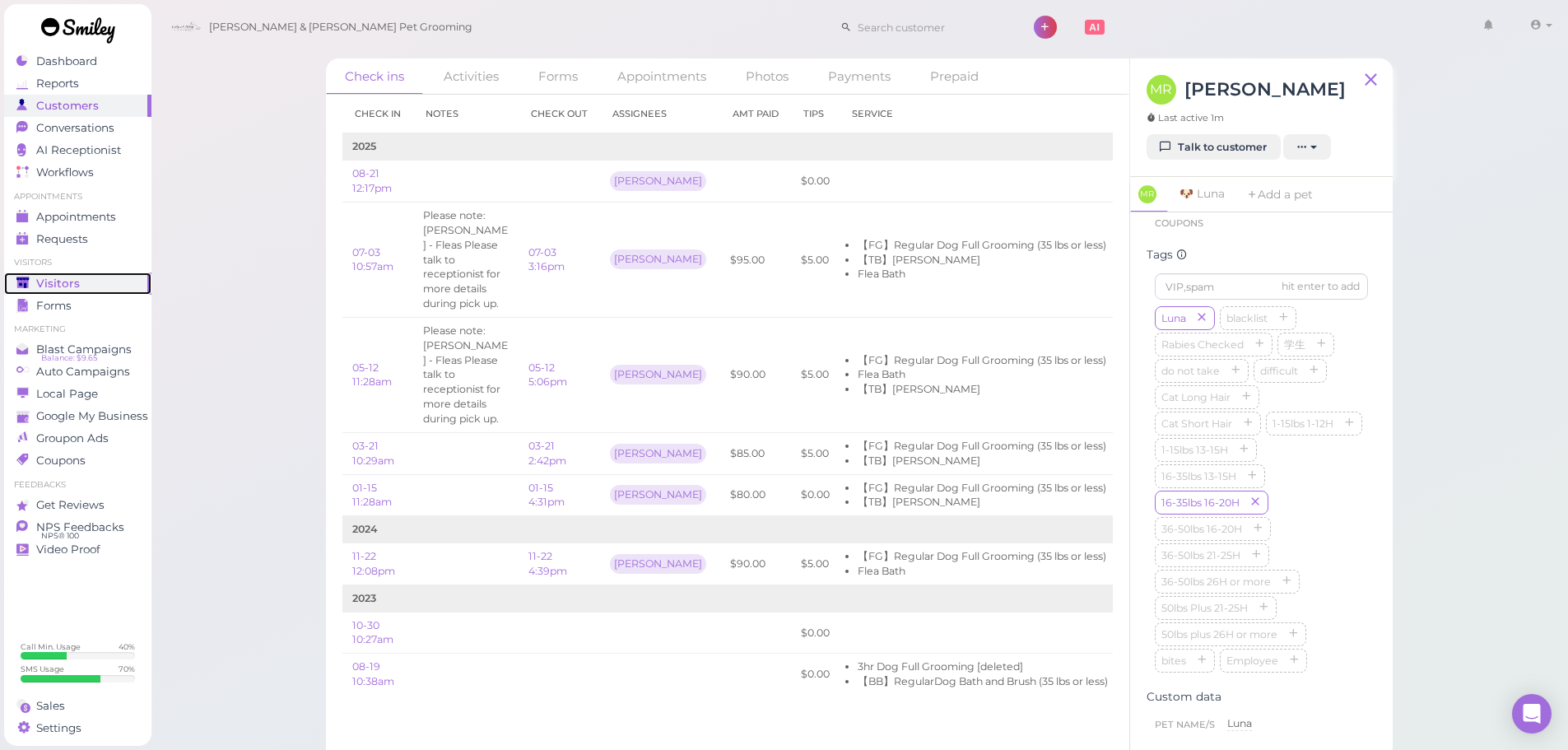
click at [116, 288] on div "Visitors" at bounding box center [76, 283] width 118 height 14
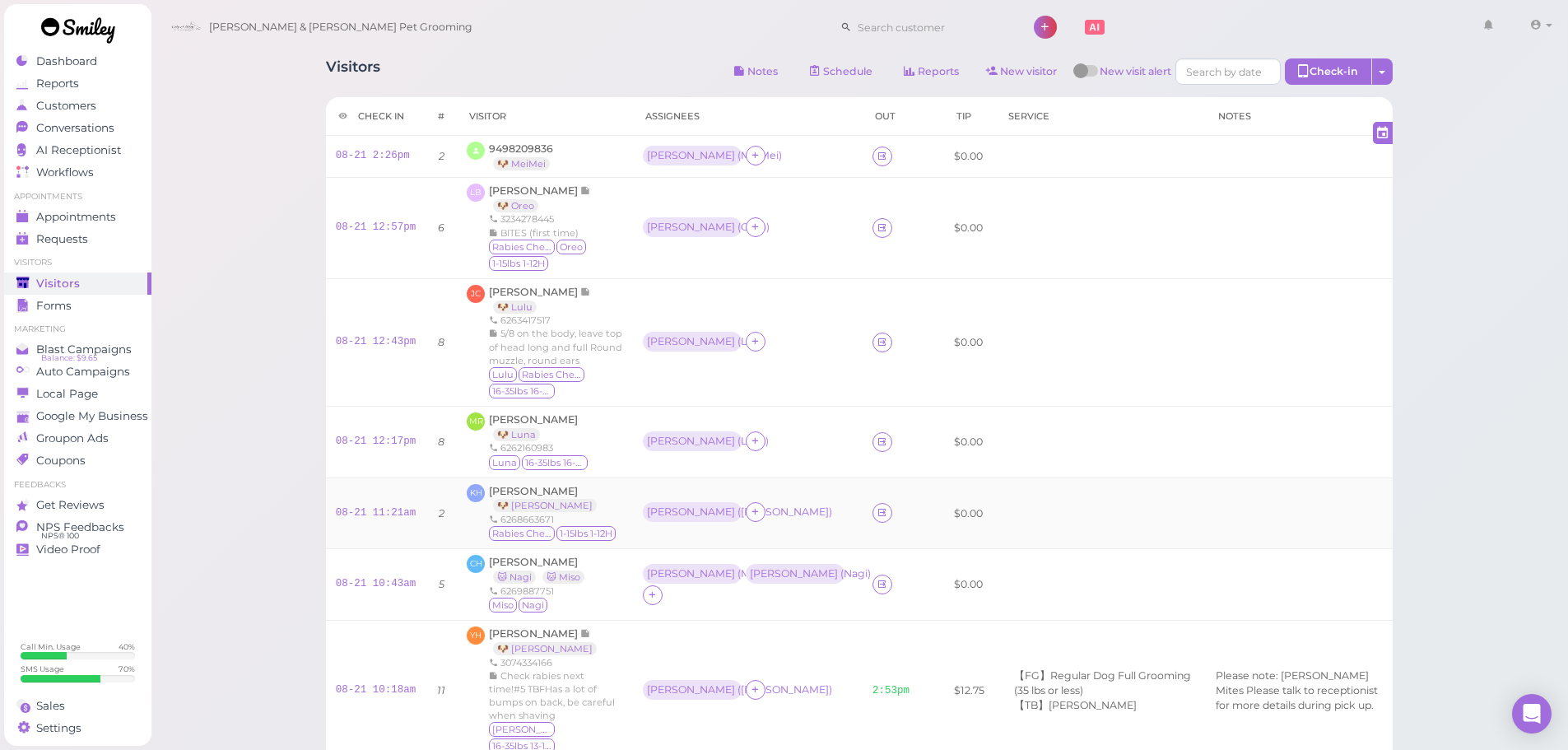
click at [578, 497] on div "Kelly Ho 🐶 Samuel 6268663671 Rabies Checked 1-15lbs 1-12H" at bounding box center [552, 514] width 128 height 60
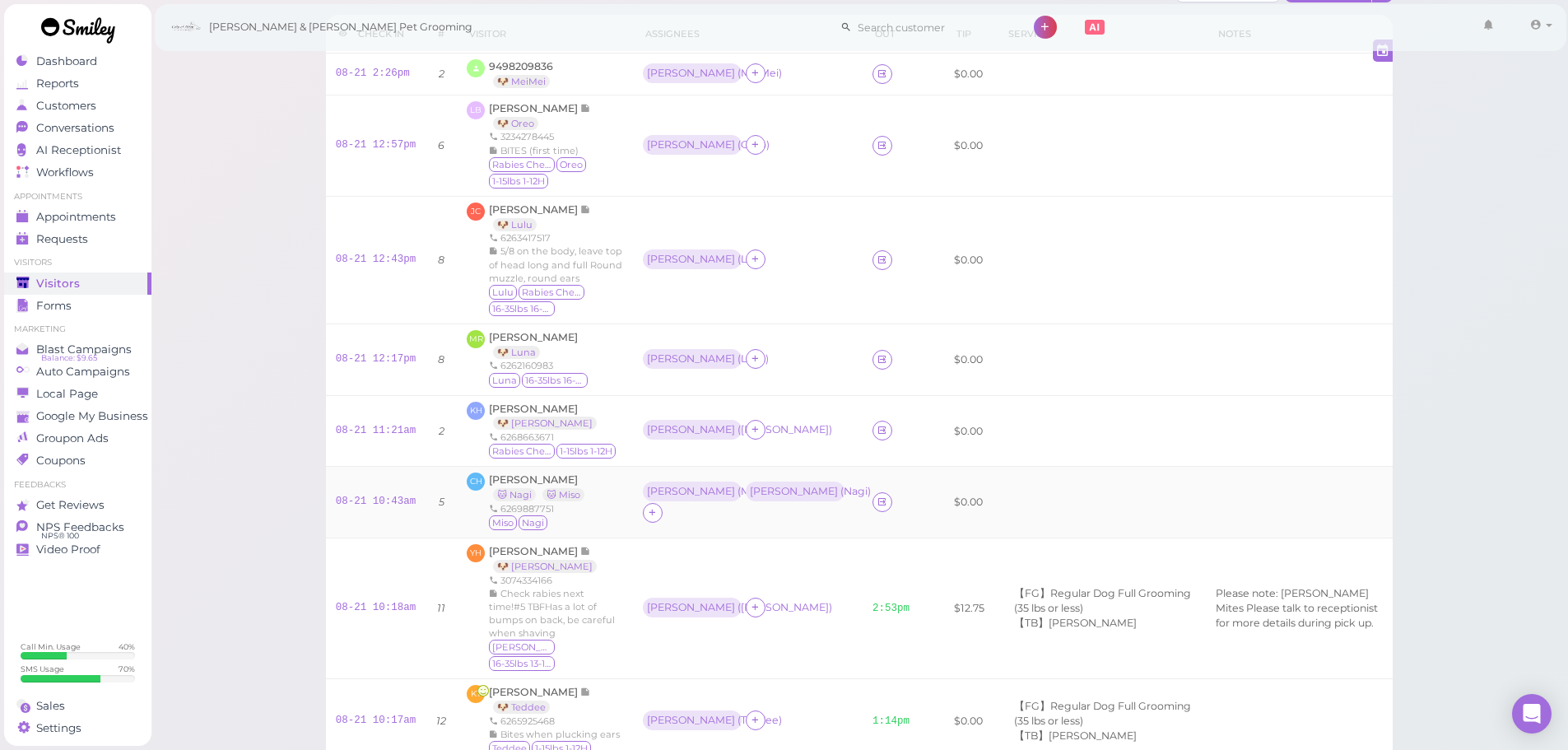
click at [608, 495] on div "CH Christina Hoang 🐱 Nagi 🐱 Miso 6269887751 Miso Nagi" at bounding box center [544, 502] width 156 height 60
click at [544, 484] on span "[PERSON_NAME]" at bounding box center [532, 479] width 89 height 12
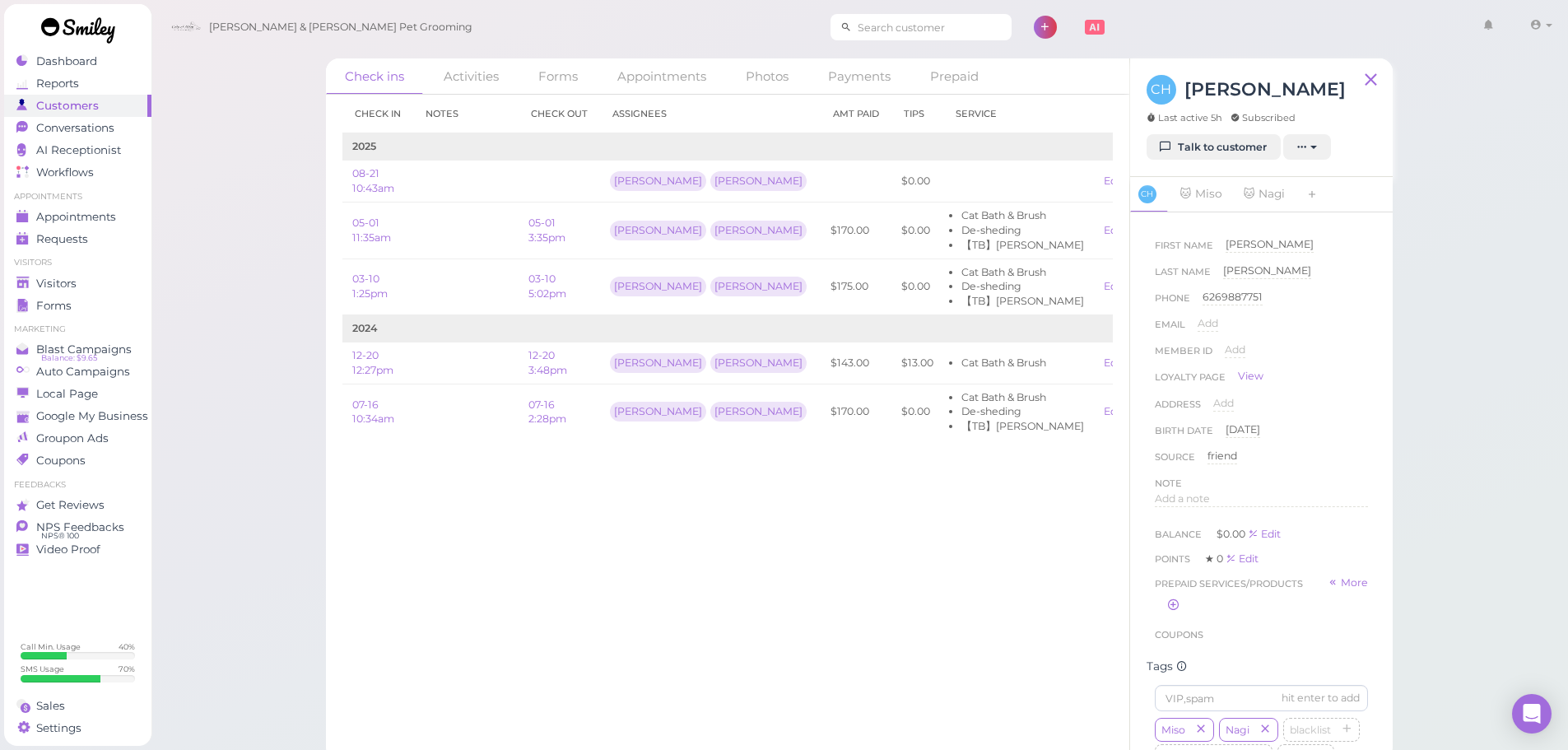
click at [887, 26] on input at bounding box center [931, 27] width 160 height 26
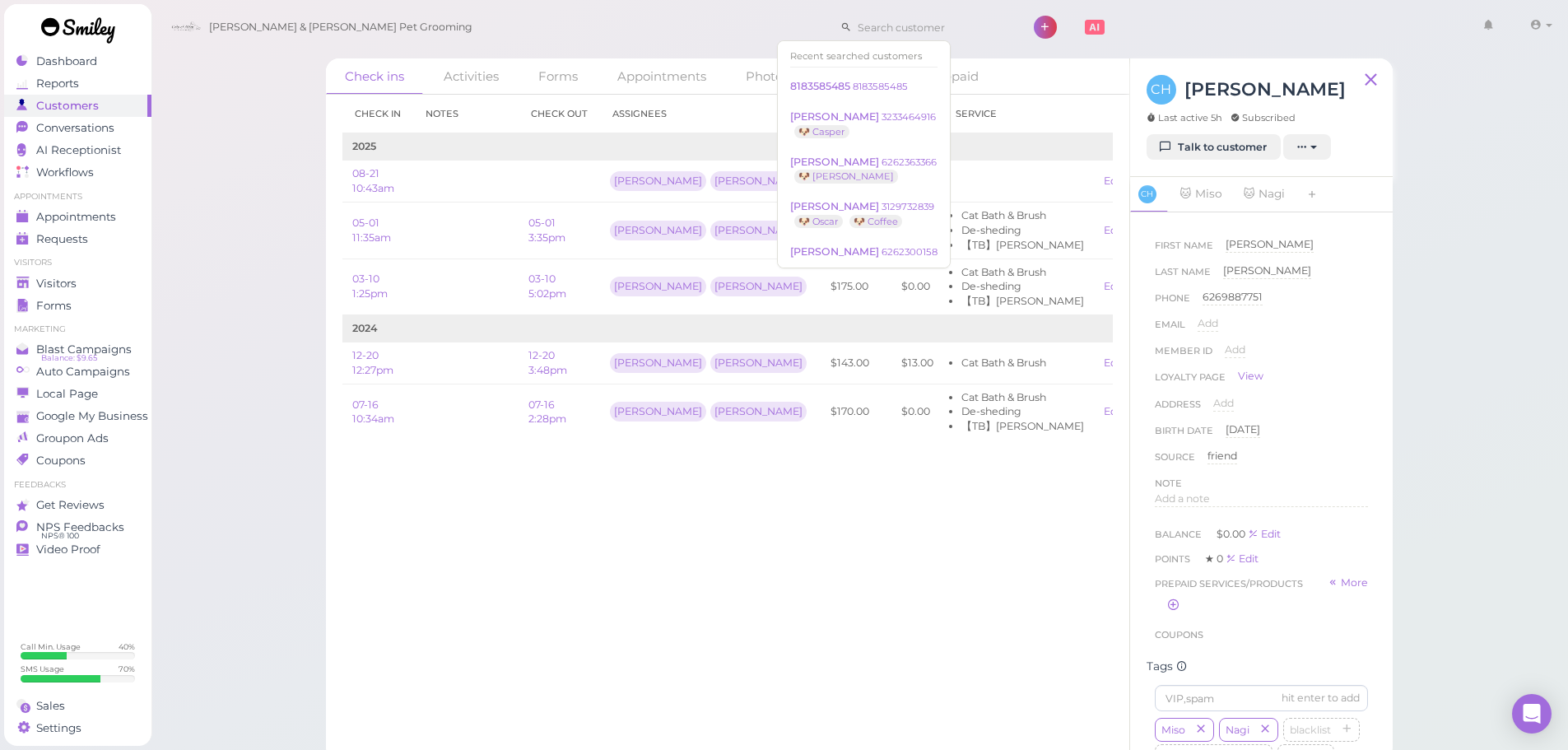
click at [572, 491] on div "Check in Notes Check out Assignees Amt Paid Tips Service 2025 08-21 10:43am Asa…" at bounding box center [728, 422] width 804 height 656
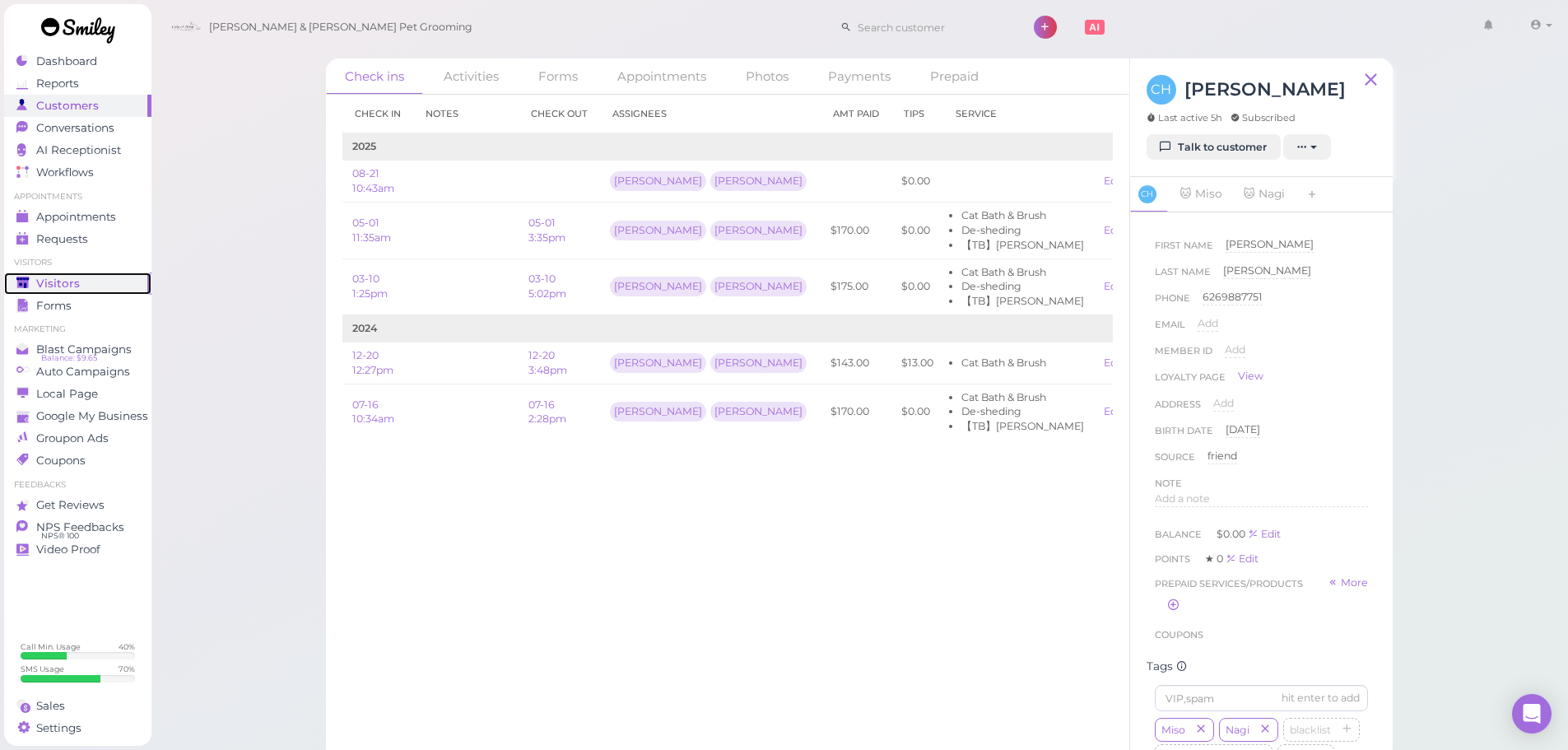
click at [38, 292] on link "Visitors" at bounding box center [78, 283] width 147 height 22
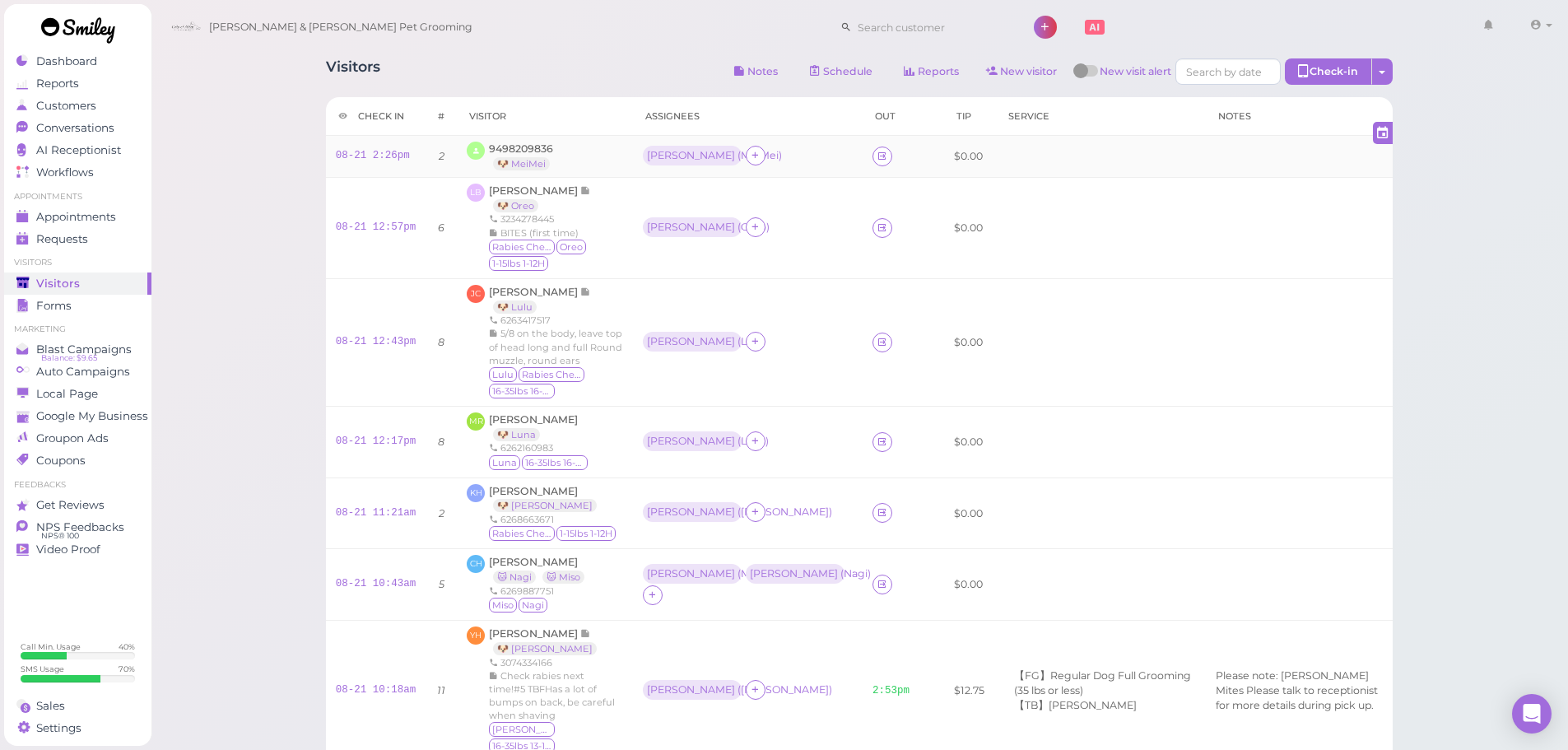
click at [530, 140] on td "9498209836 🐶 MeiMei" at bounding box center [544, 157] width 176 height 42
click at [530, 144] on span "9498209836" at bounding box center [520, 148] width 65 height 12
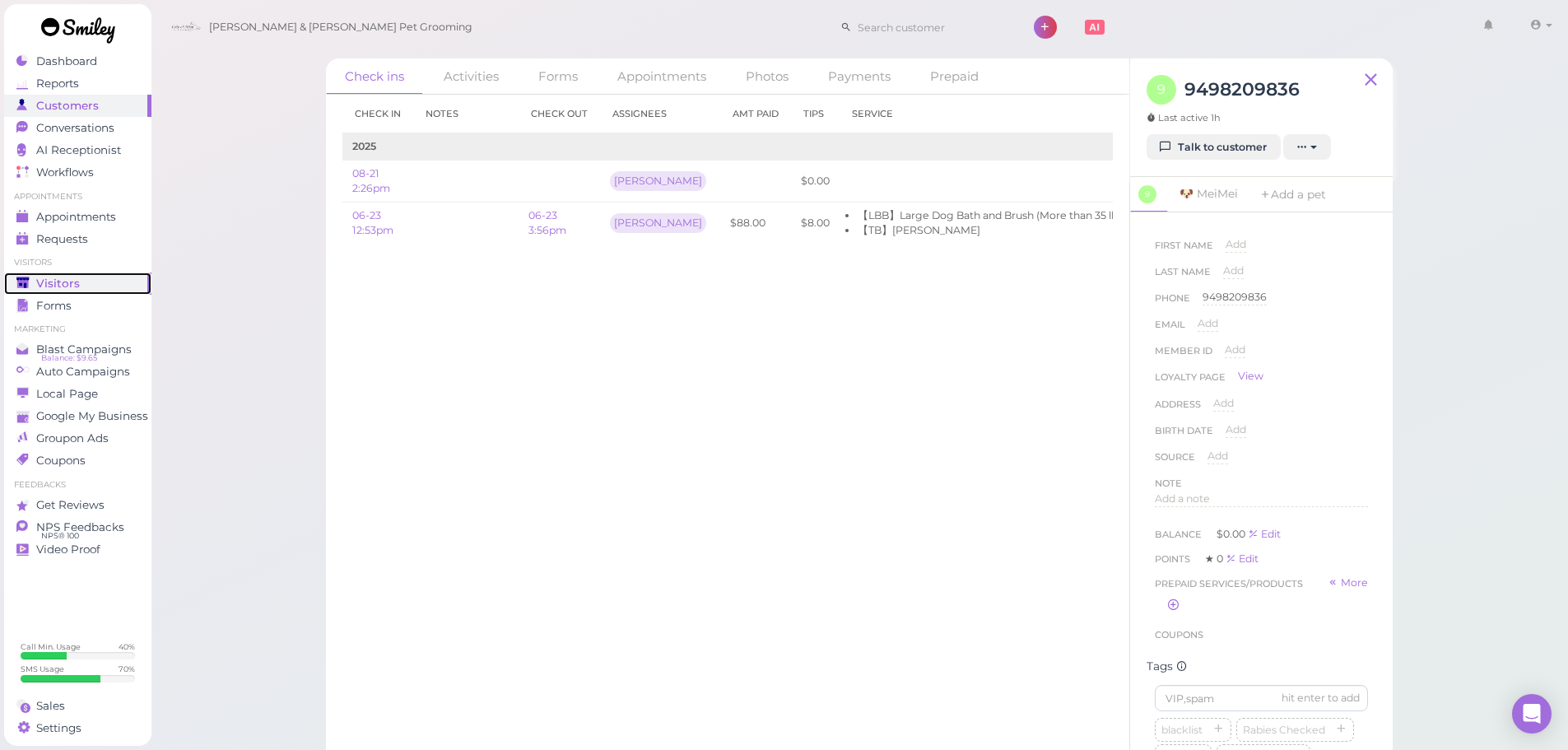
click at [91, 279] on div "Visitors" at bounding box center [76, 283] width 118 height 14
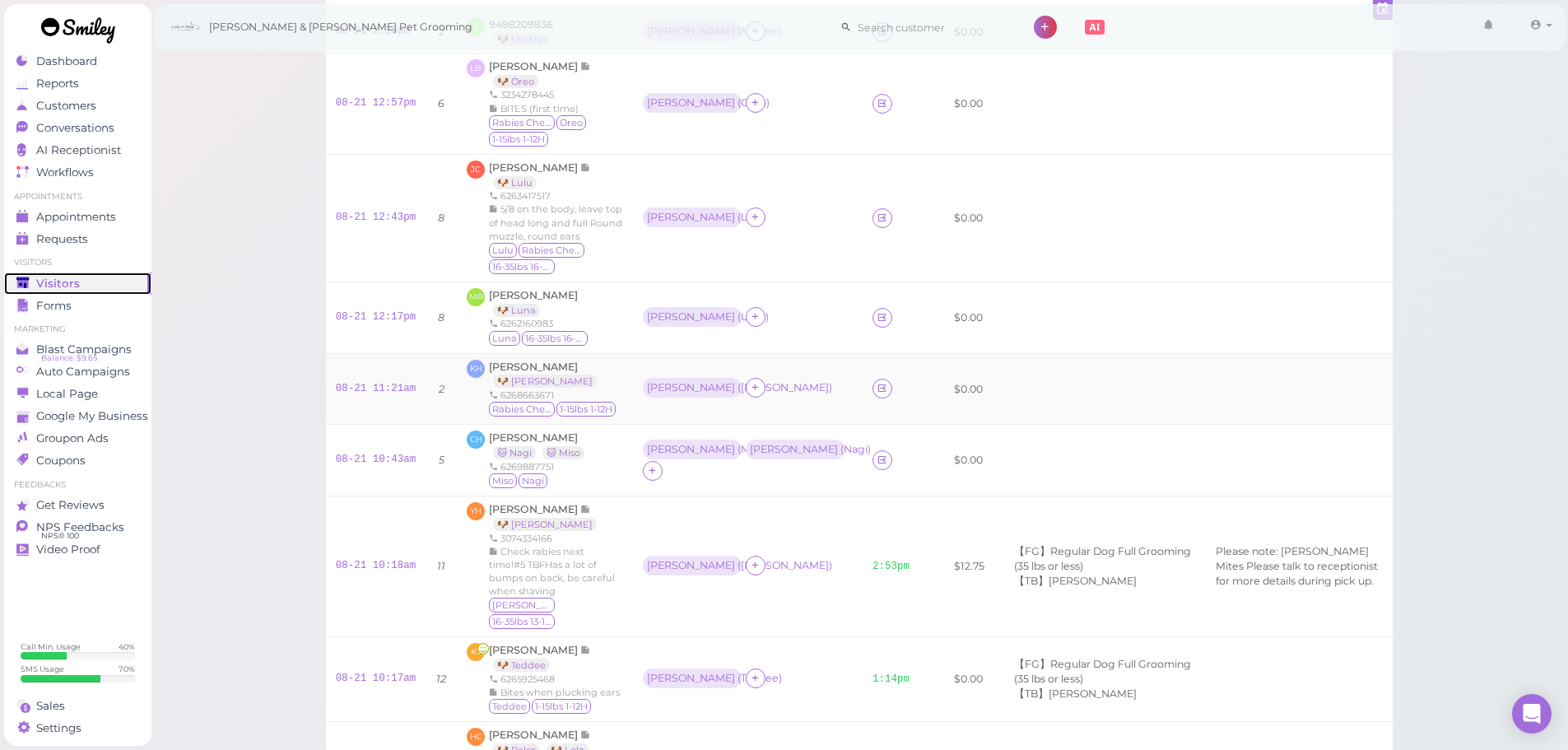
scroll to position [247, 0]
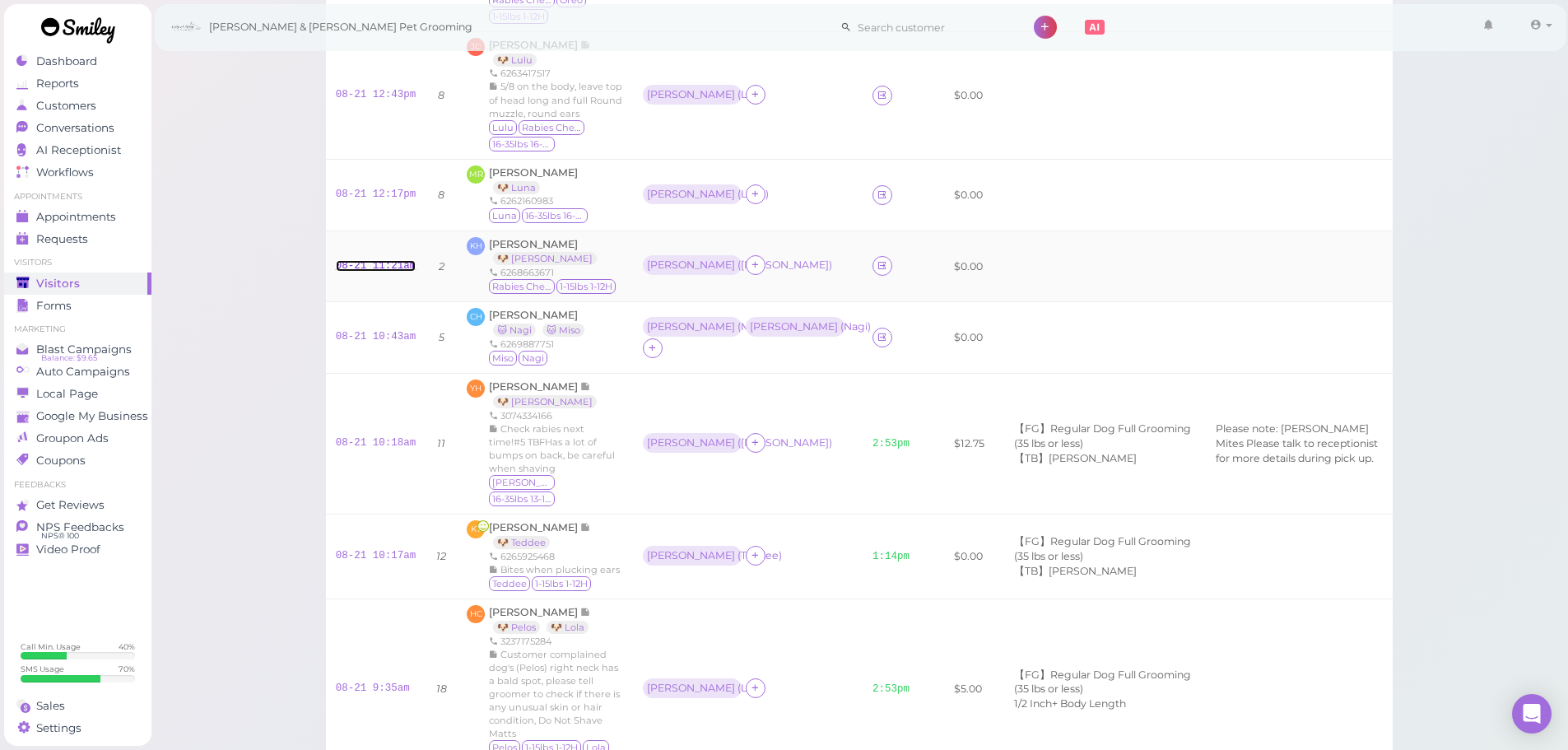
click at [385, 265] on link "08-21 11:21am" at bounding box center [376, 266] width 81 height 12
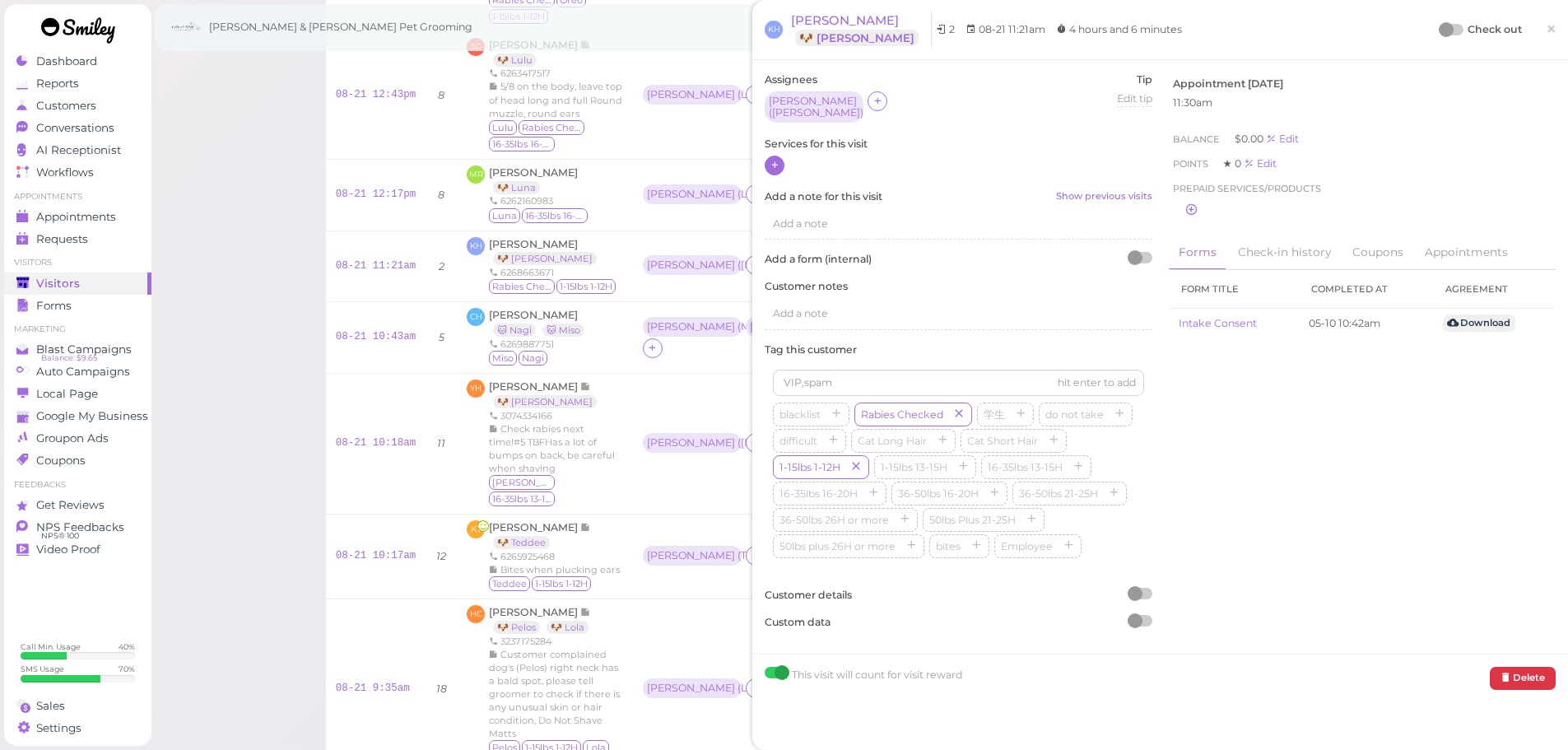
click at [777, 163] on icon at bounding box center [775, 165] width 11 height 12
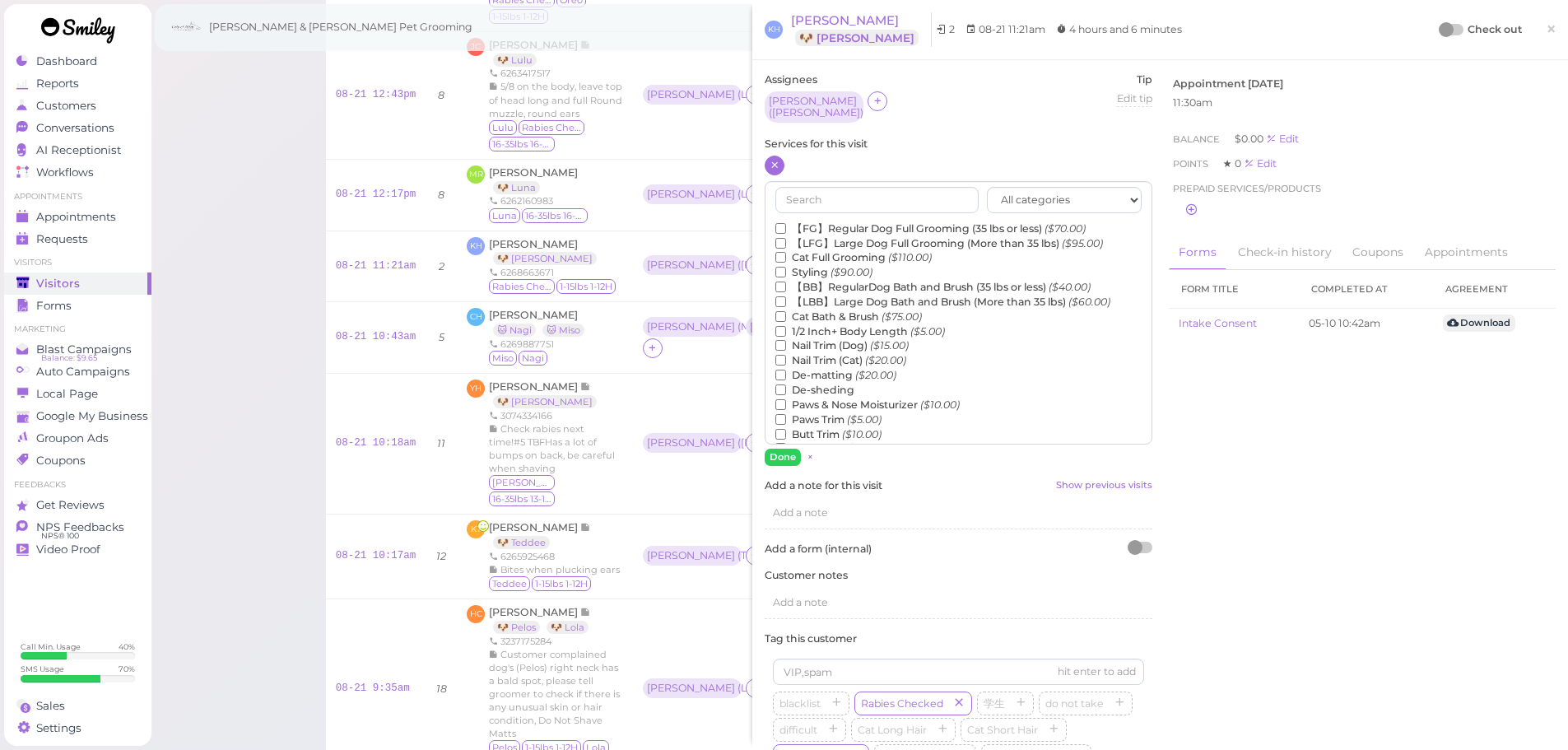
click at [801, 217] on div "All categories Full Grooming Bath & Brush Add-ons Dental Work Special Request I…" at bounding box center [959, 312] width 388 height 264
click at [810, 217] on div "All categories Full Grooming Bath & Brush Add-ons Dental Work Special Request I…" at bounding box center [959, 312] width 388 height 264
click at [810, 222] on label "【FG】Regular Dog Full Grooming (35 lbs or less) ($70.00)" at bounding box center [930, 229] width 310 height 15
click at [786, 223] on input "【FG】Regular Dog Full Grooming (35 lbs or less) ($70.00)" at bounding box center [780, 228] width 11 height 11
click at [794, 465] on button "Done" at bounding box center [783, 457] width 36 height 17
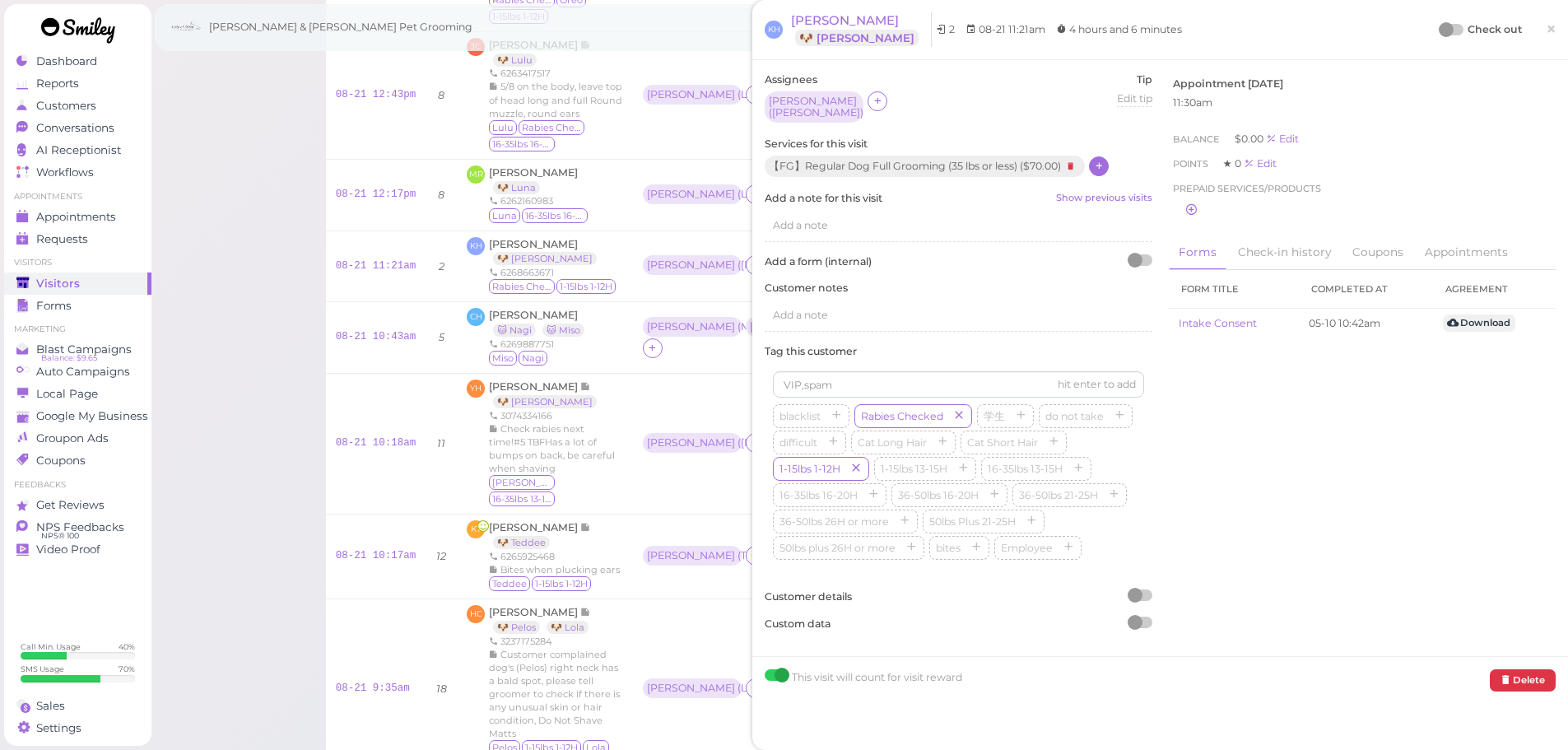
click at [1446, 23] on div "Check out" at bounding box center [1481, 30] width 82 height 17
click at [1439, 33] on div at bounding box center [1446, 29] width 15 height 15
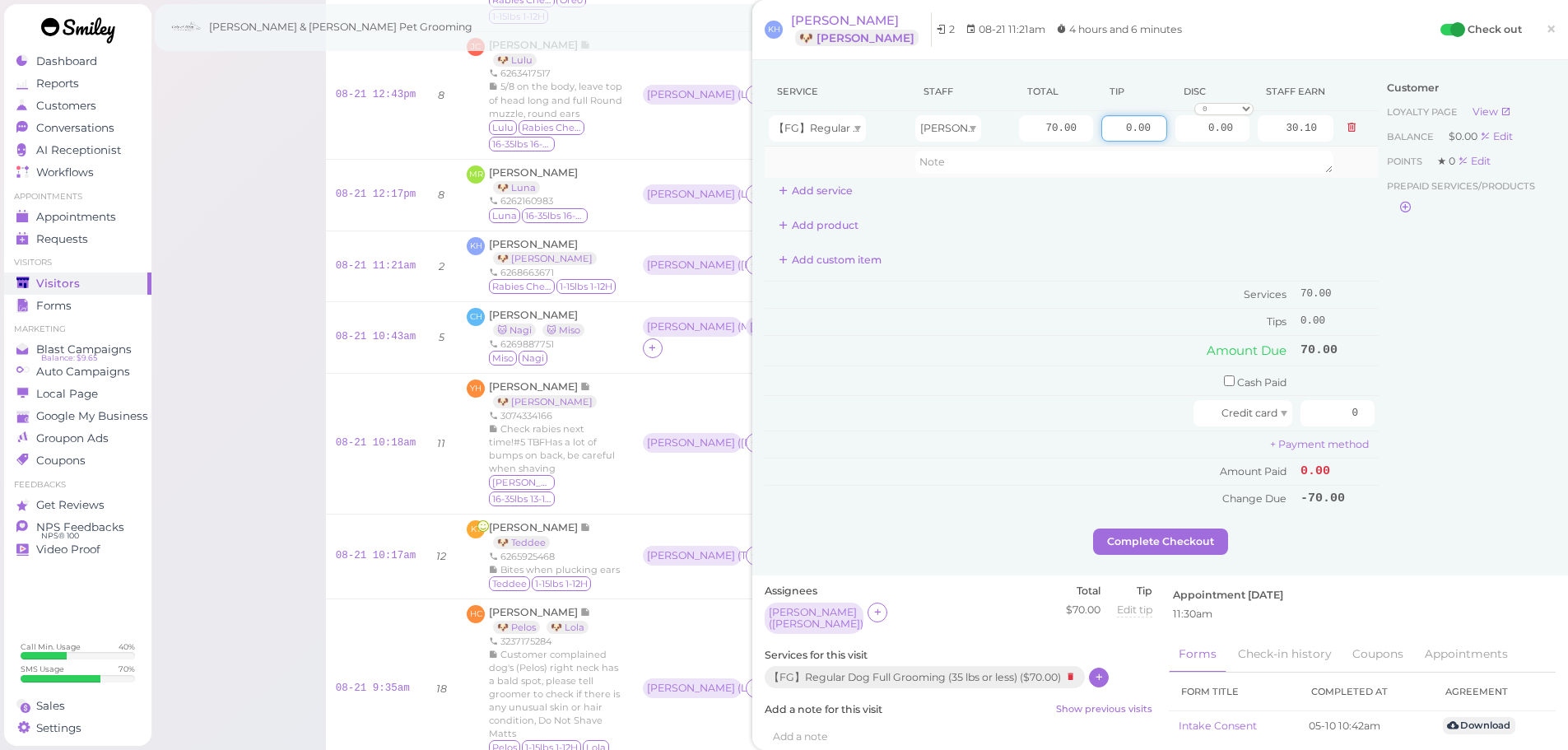
drag, startPoint x: 1085, startPoint y: 124, endPoint x: 1343, endPoint y: 164, distance: 261.1
click at [1360, 155] on tbody "【FG】Regular Dog Full Grooming (35 lbs or less) Rebecca 70.00 0.00 0.00 0 10% of…" at bounding box center [1072, 144] width 614 height 67
type input "10.5"
click at [1324, 413] on input "0" at bounding box center [1337, 413] width 74 height 26
type input "80.5"
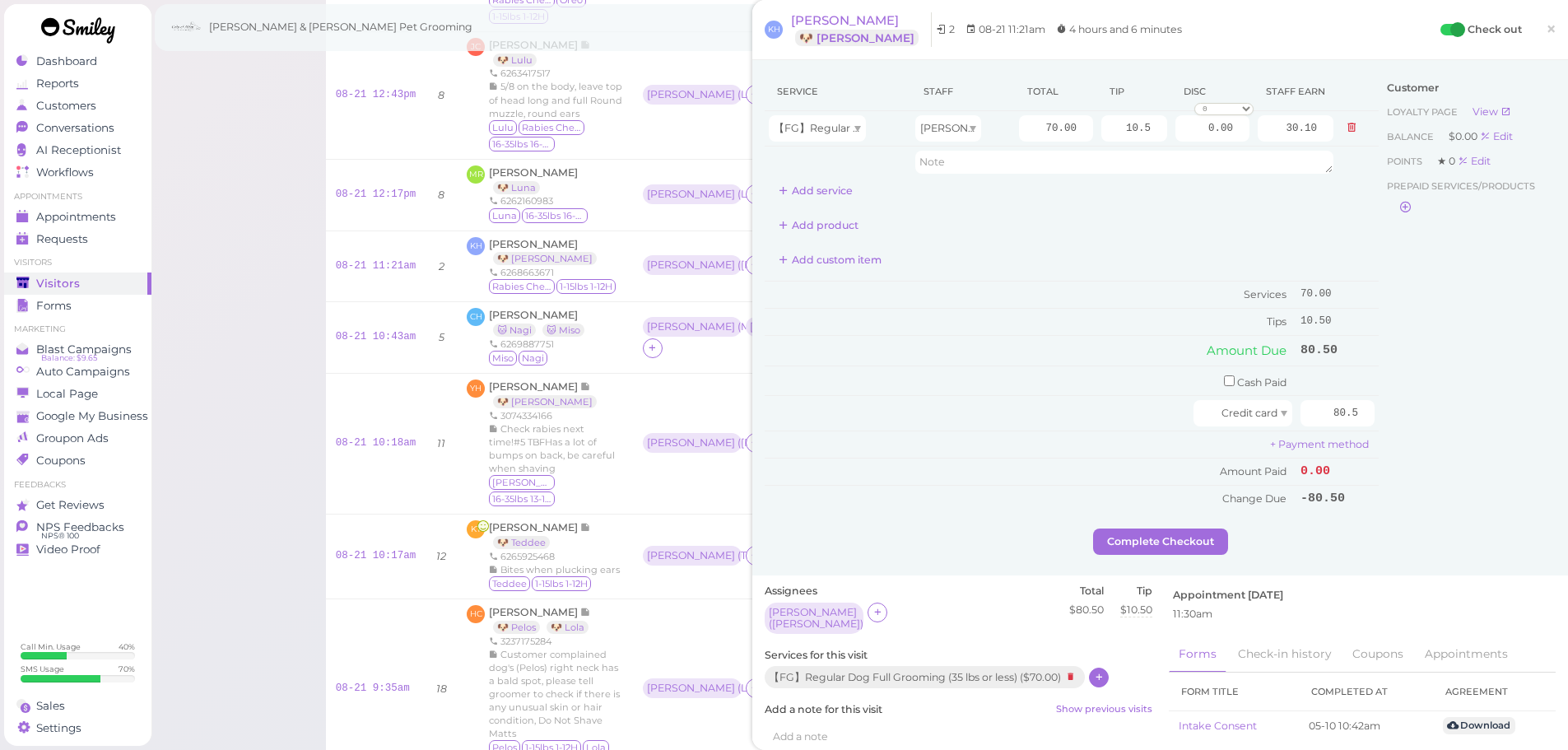
click at [1395, 463] on div "Customer Loyalty page View Balance $0.00 Edit Points ★ 0 Edit Prepaid services/…" at bounding box center [1468, 300] width 177 height 456
click at [1159, 552] on button "Complete Checkout" at bounding box center [1161, 541] width 135 height 26
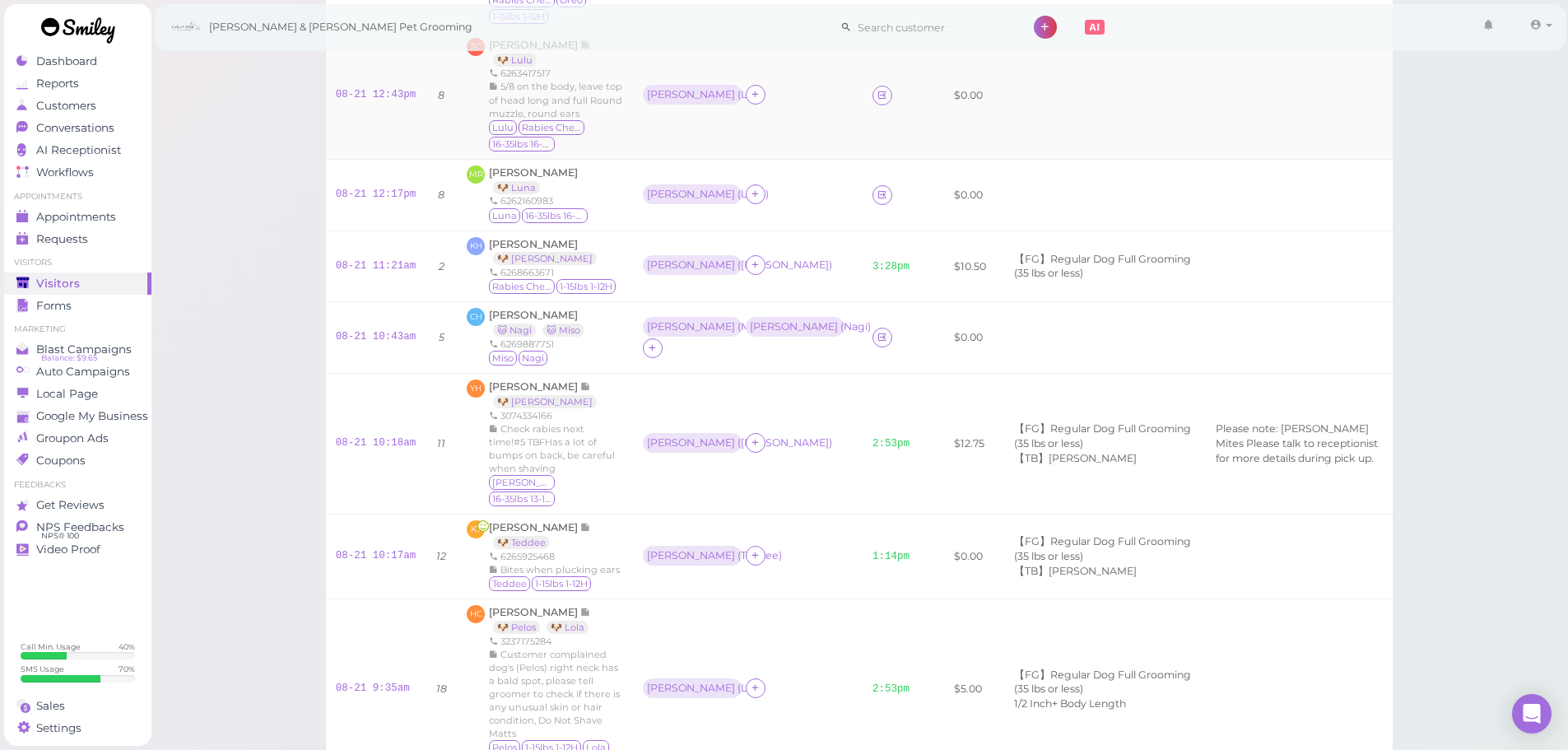
click at [613, 142] on div "Lulu Rabies Checked 16-35lbs 16-20H" at bounding box center [555, 136] width 134 height 33
click at [996, 340] on td at bounding box center [1100, 338] width 210 height 72
click at [365, 331] on link "08-21 10:43am" at bounding box center [376, 337] width 81 height 12
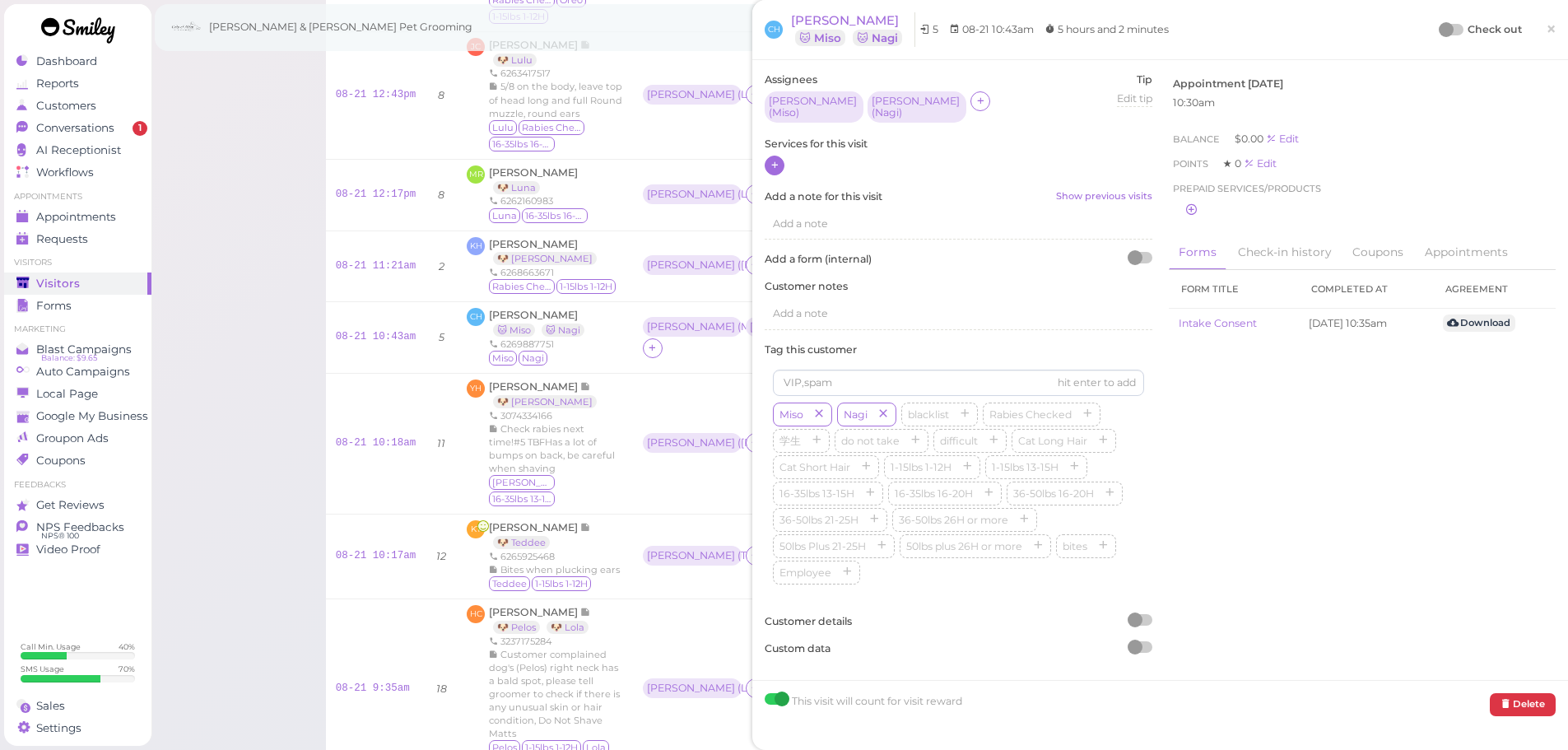
click at [775, 163] on icon at bounding box center [775, 165] width 11 height 12
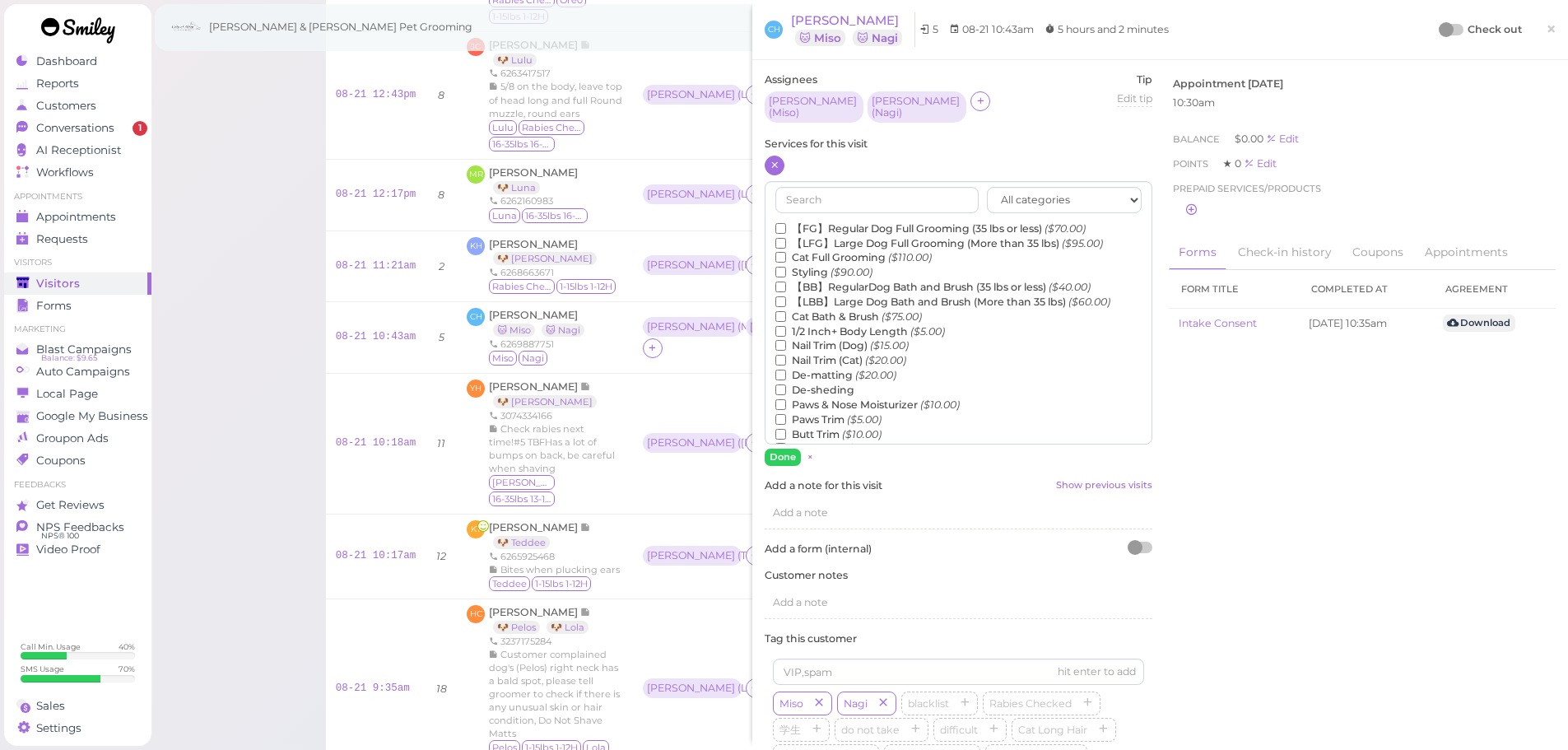
click at [801, 310] on label "Cat Bath & Brush ($75.00)" at bounding box center [848, 316] width 146 height 15
click at [786, 311] on input "Cat Bath & Brush ($75.00)" at bounding box center [780, 316] width 11 height 11
click at [811, 383] on label "De-sheding" at bounding box center [814, 390] width 79 height 15
click at [786, 384] on input "De-sheding" at bounding box center [780, 389] width 11 height 11
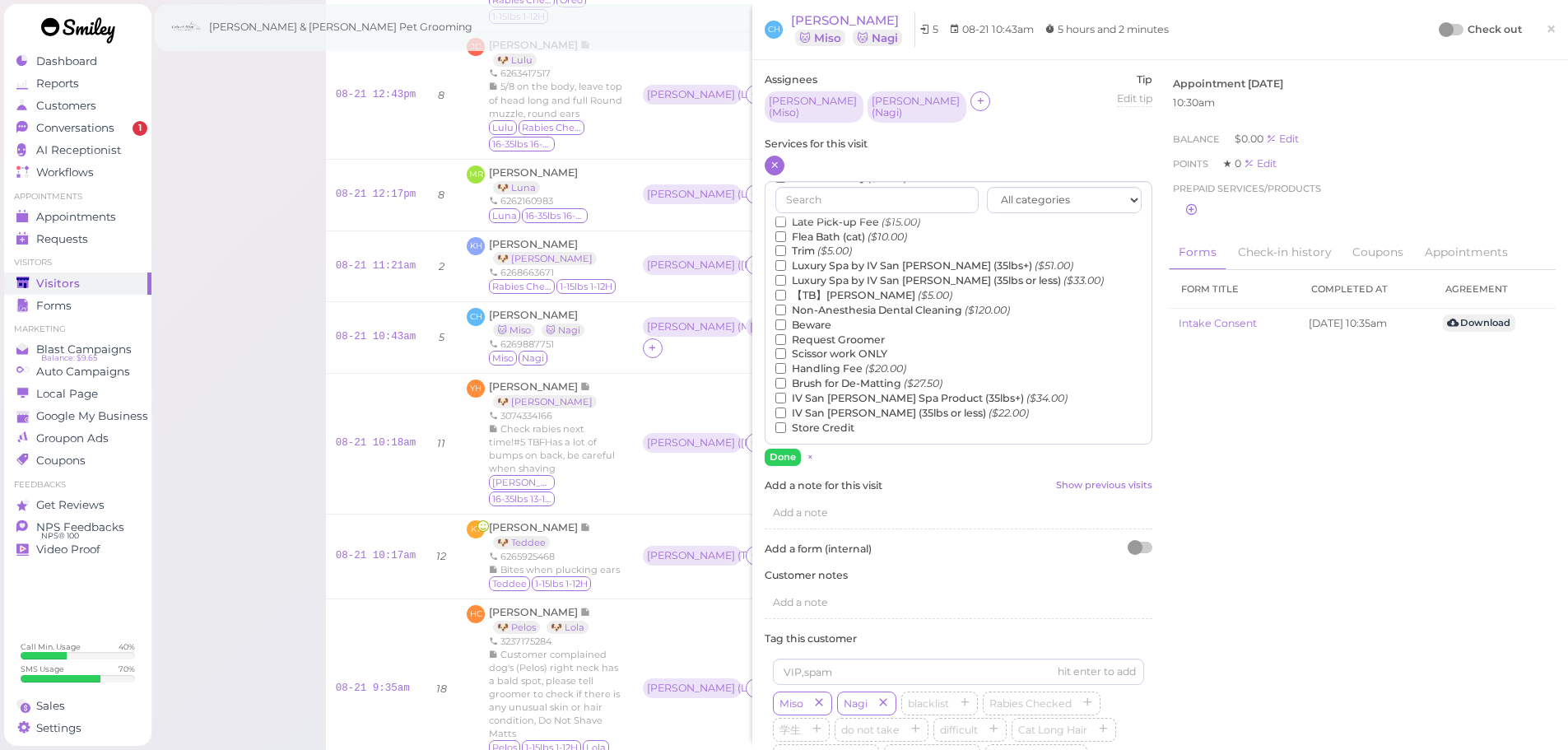
click at [829, 274] on label "Luxury Spa by IV San Bernard (35lbs or less) ($33.00)" at bounding box center [939, 281] width 328 height 15
click at [786, 275] on input "Luxury Spa by IV San Bernard (35lbs or less) ($33.00)" at bounding box center [780, 280] width 11 height 11
click at [827, 278] on label "Luxury Spa by IV San Bernard (35lbs or less) ($33.00)" at bounding box center [939, 280] width 328 height 15
click at [786, 278] on input "Luxury Spa by IV San Bernard (35lbs or less) ($33.00)" at bounding box center [780, 280] width 11 height 11
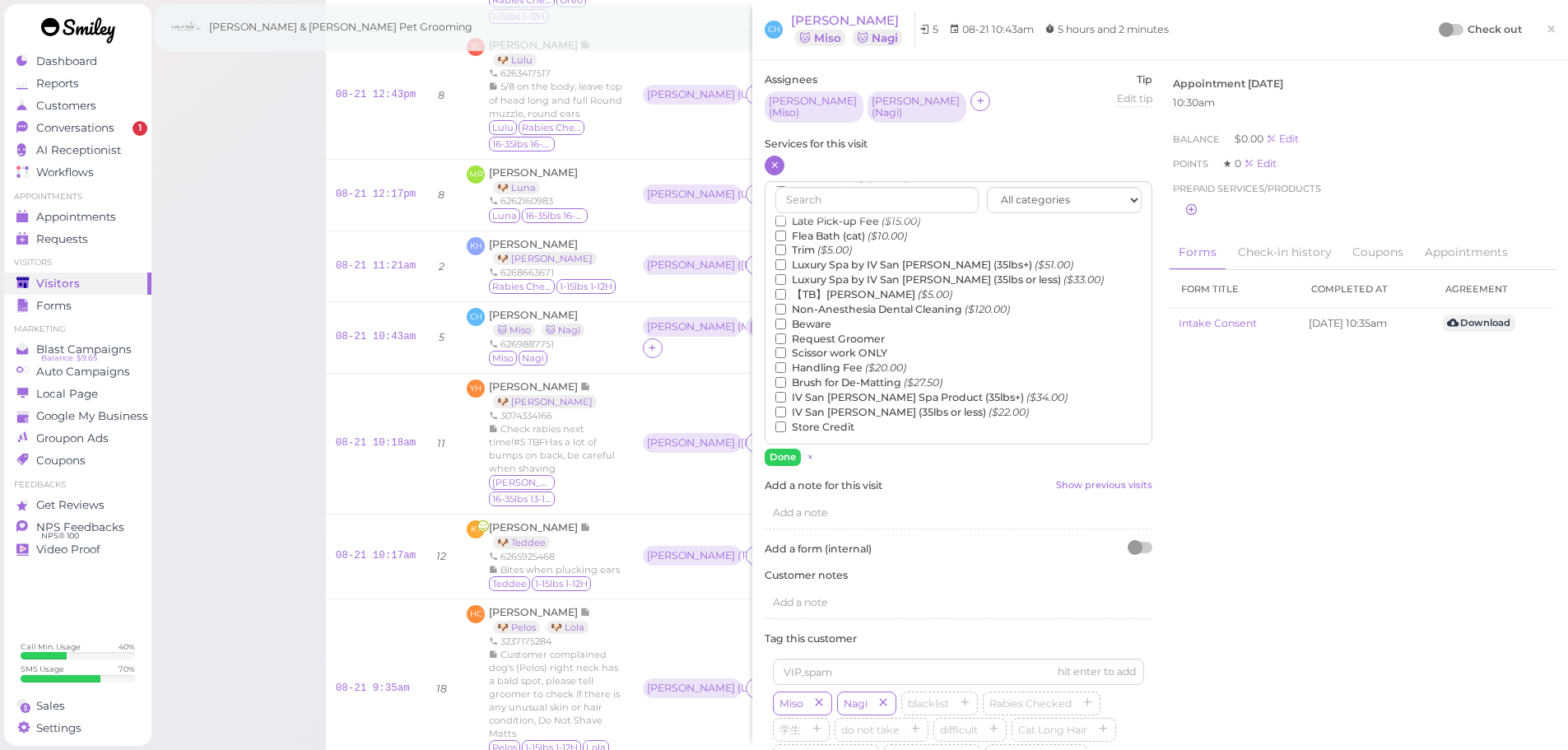
click at [827, 290] on label "【TB】Teeth Brushing ($5.00)" at bounding box center [864, 294] width 177 height 15
click at [786, 290] on input "【TB】Teeth Brushing ($5.00)" at bounding box center [780, 293] width 11 height 11
click at [780, 449] on button "Done" at bounding box center [783, 457] width 36 height 17
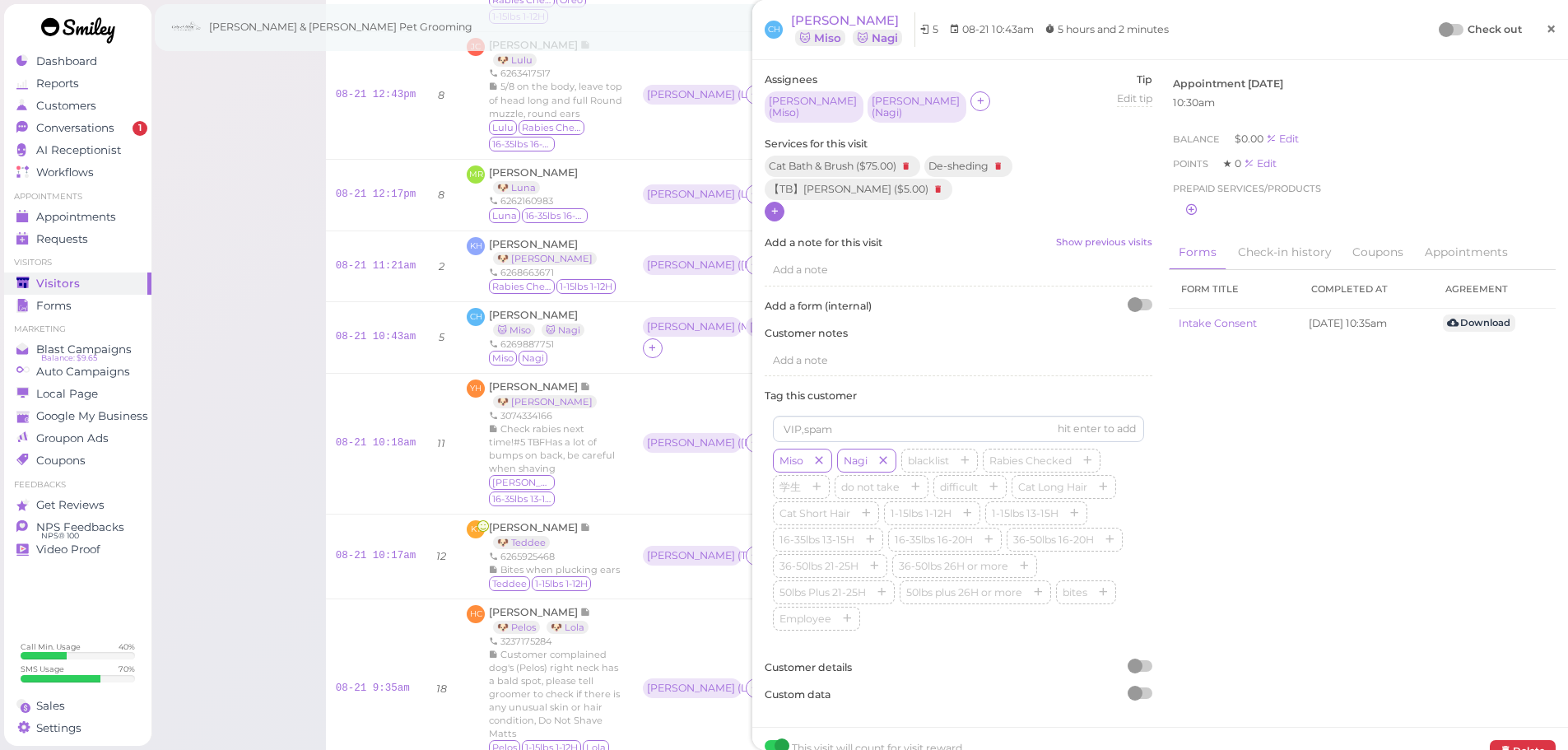
click at [1548, 28] on link "×" at bounding box center [1551, 30] width 31 height 39
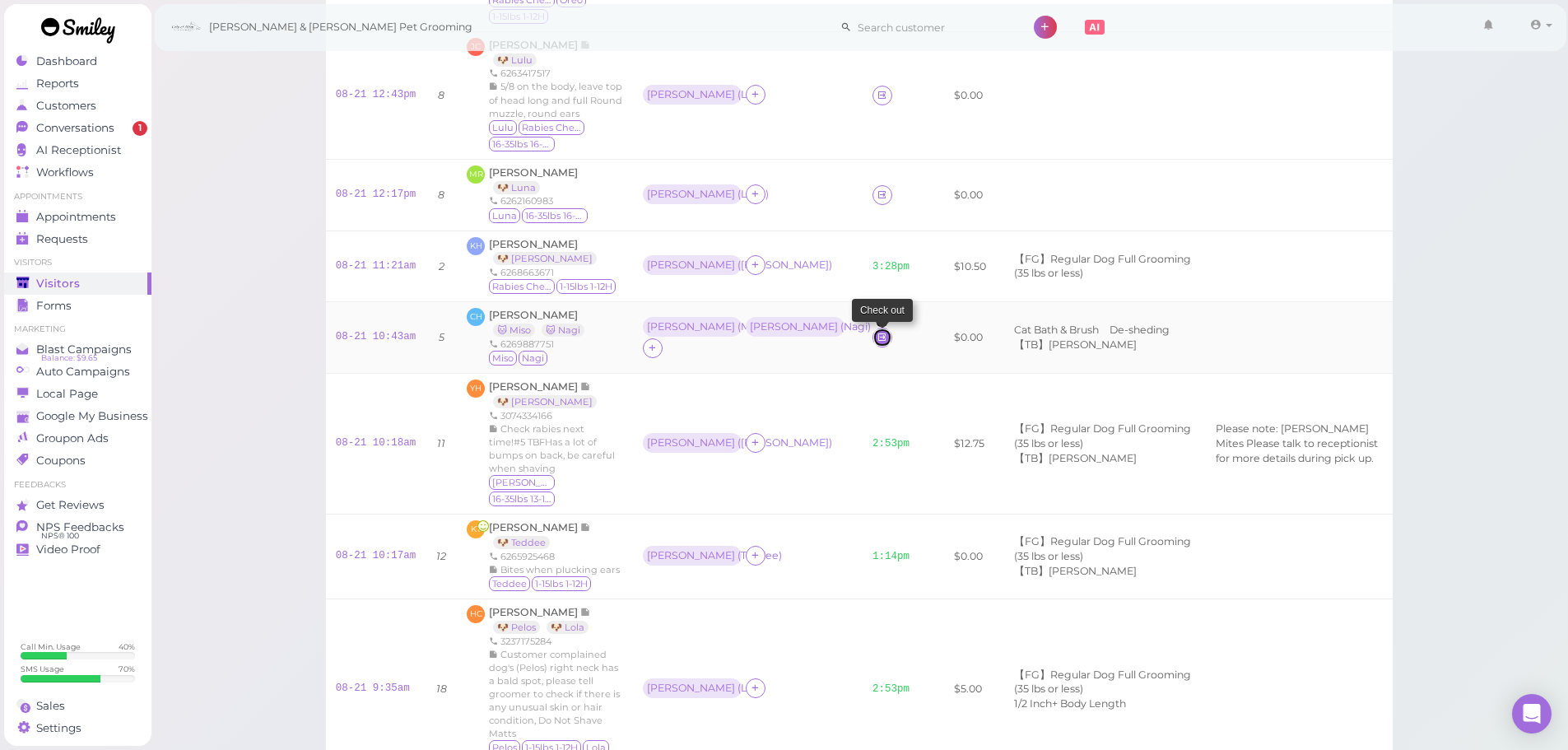
click at [877, 331] on icon at bounding box center [882, 337] width 11 height 12
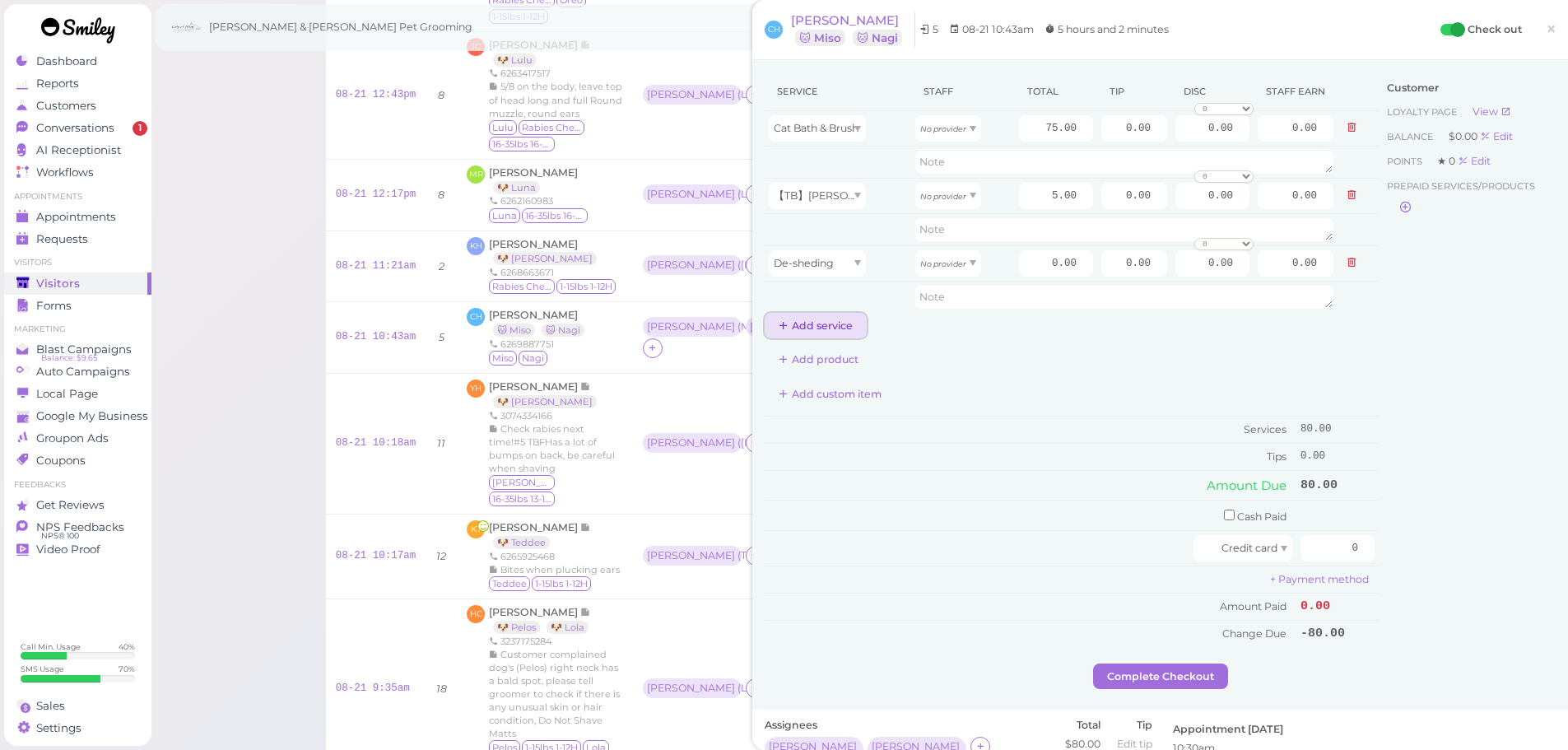
click at [819, 323] on button "Add service" at bounding box center [816, 325] width 102 height 26
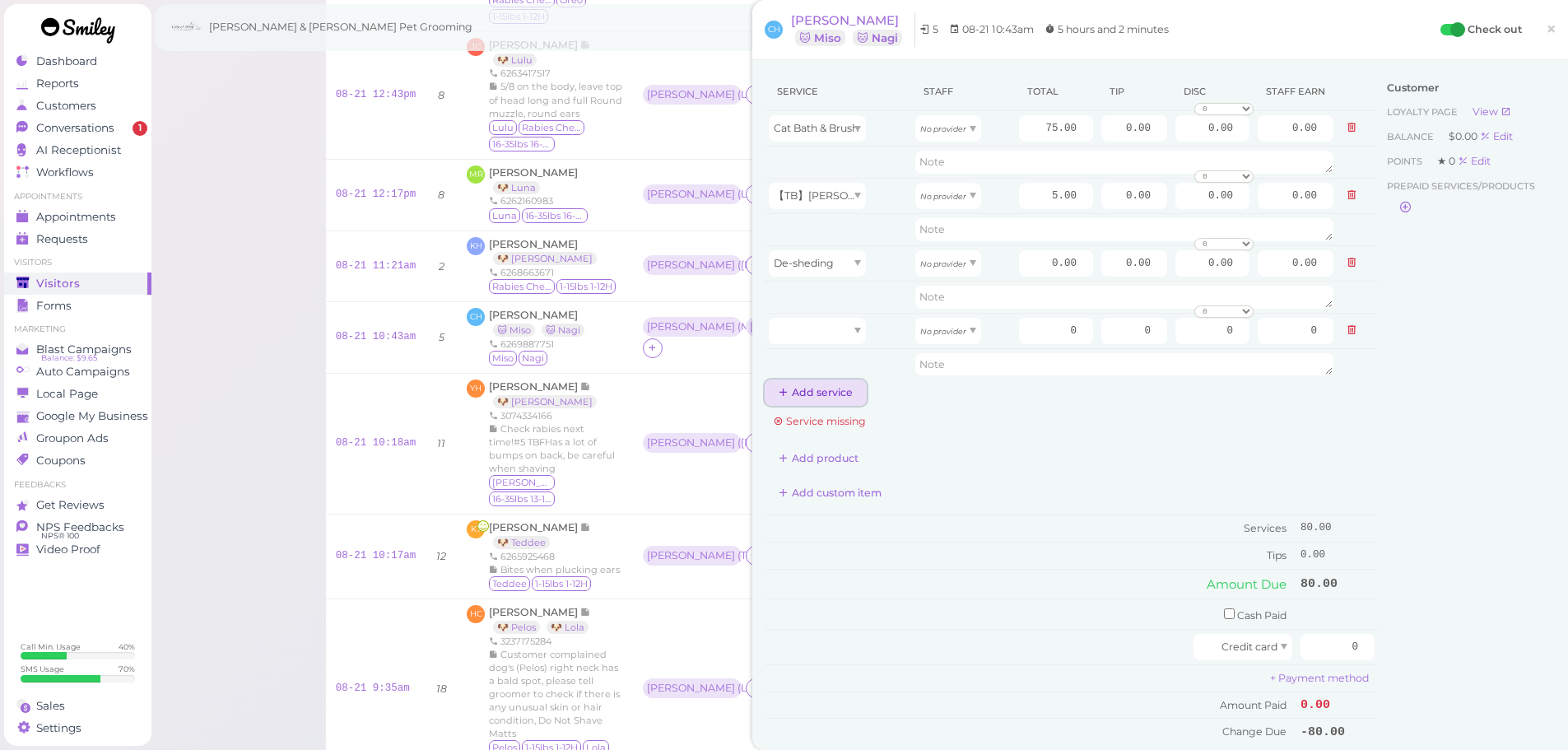
click at [817, 384] on button "Add service" at bounding box center [816, 392] width 102 height 26
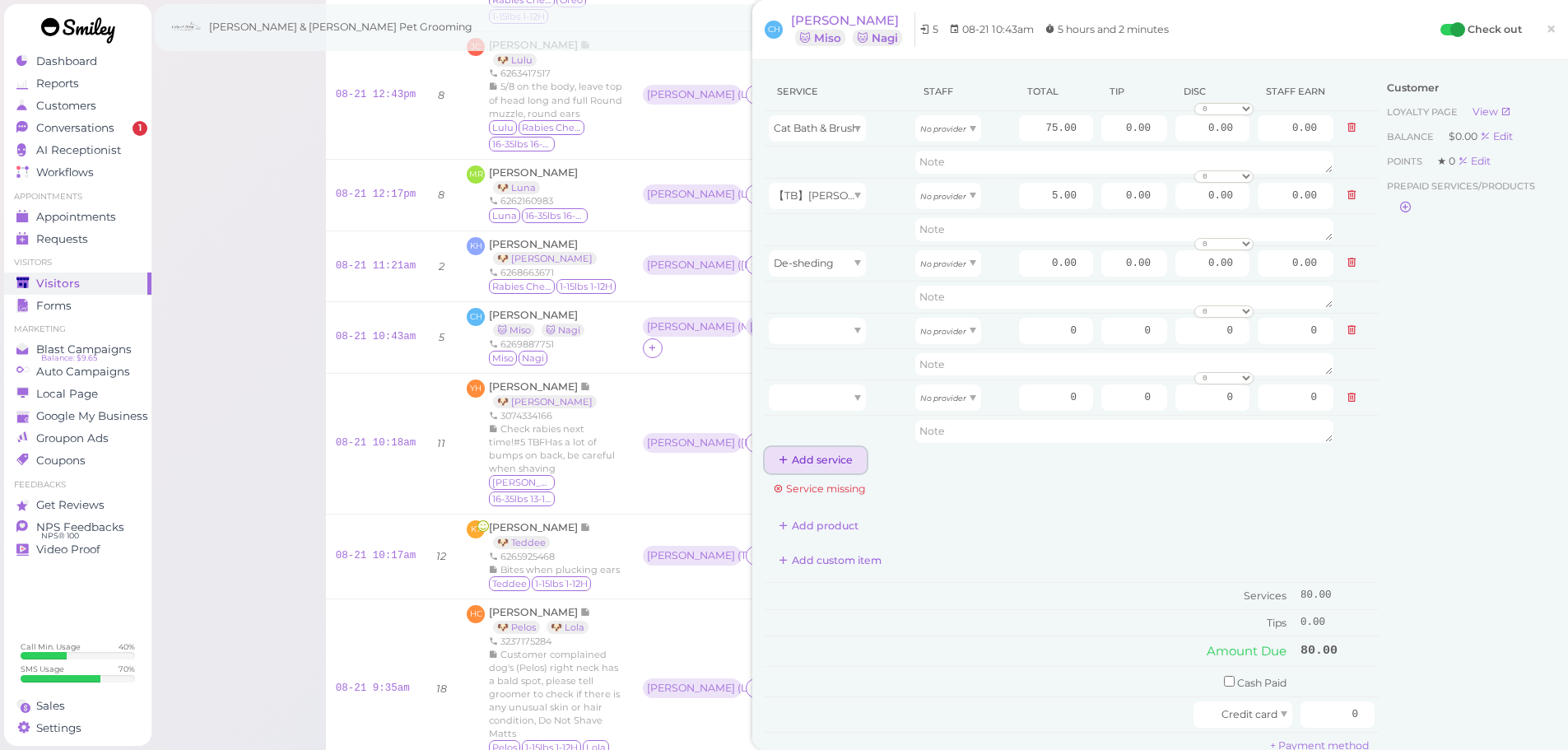
click at [825, 466] on button "Add service" at bounding box center [816, 460] width 102 height 26
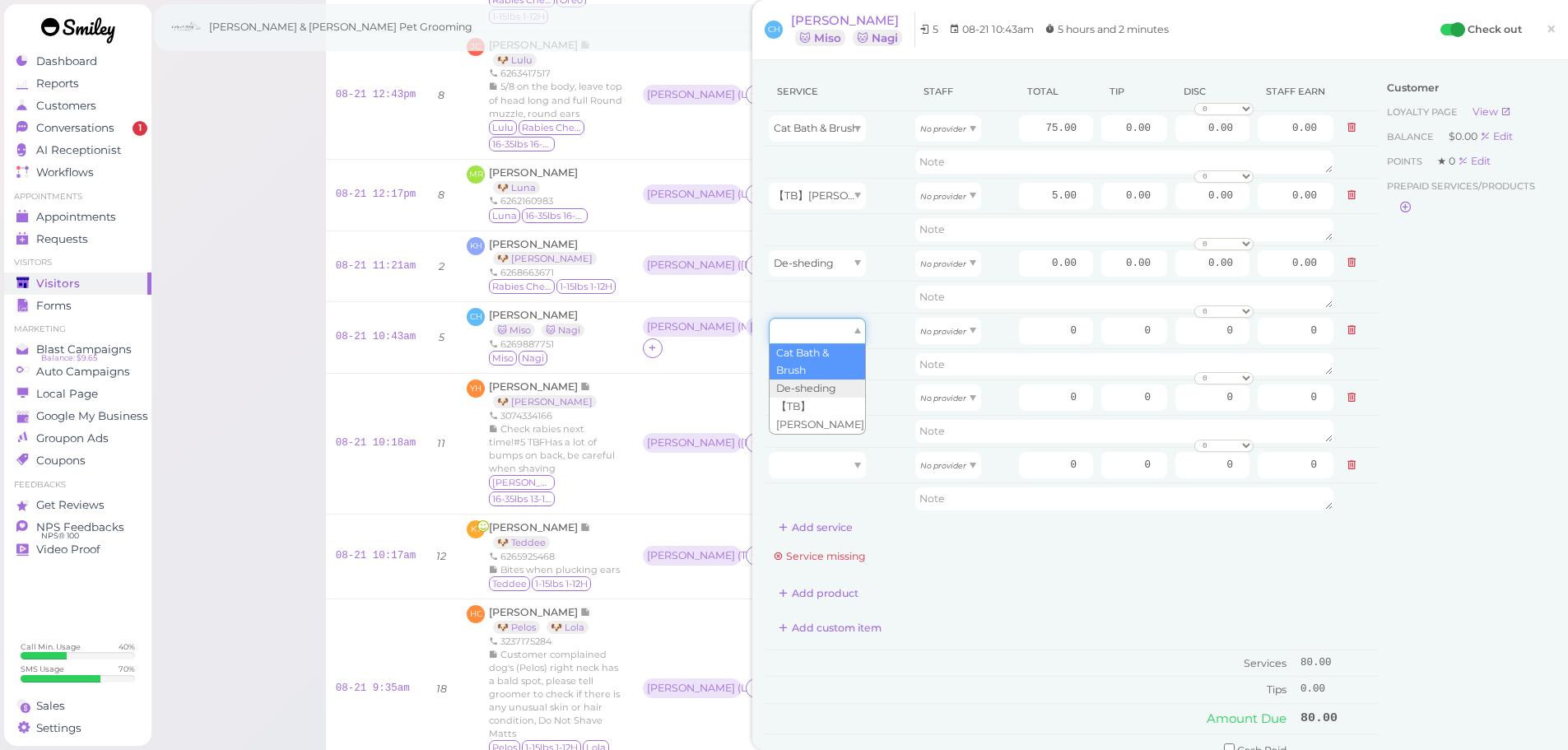
drag, startPoint x: 821, startPoint y: 335, endPoint x: 814, endPoint y: 363, distance: 28.9
type input "75.00"
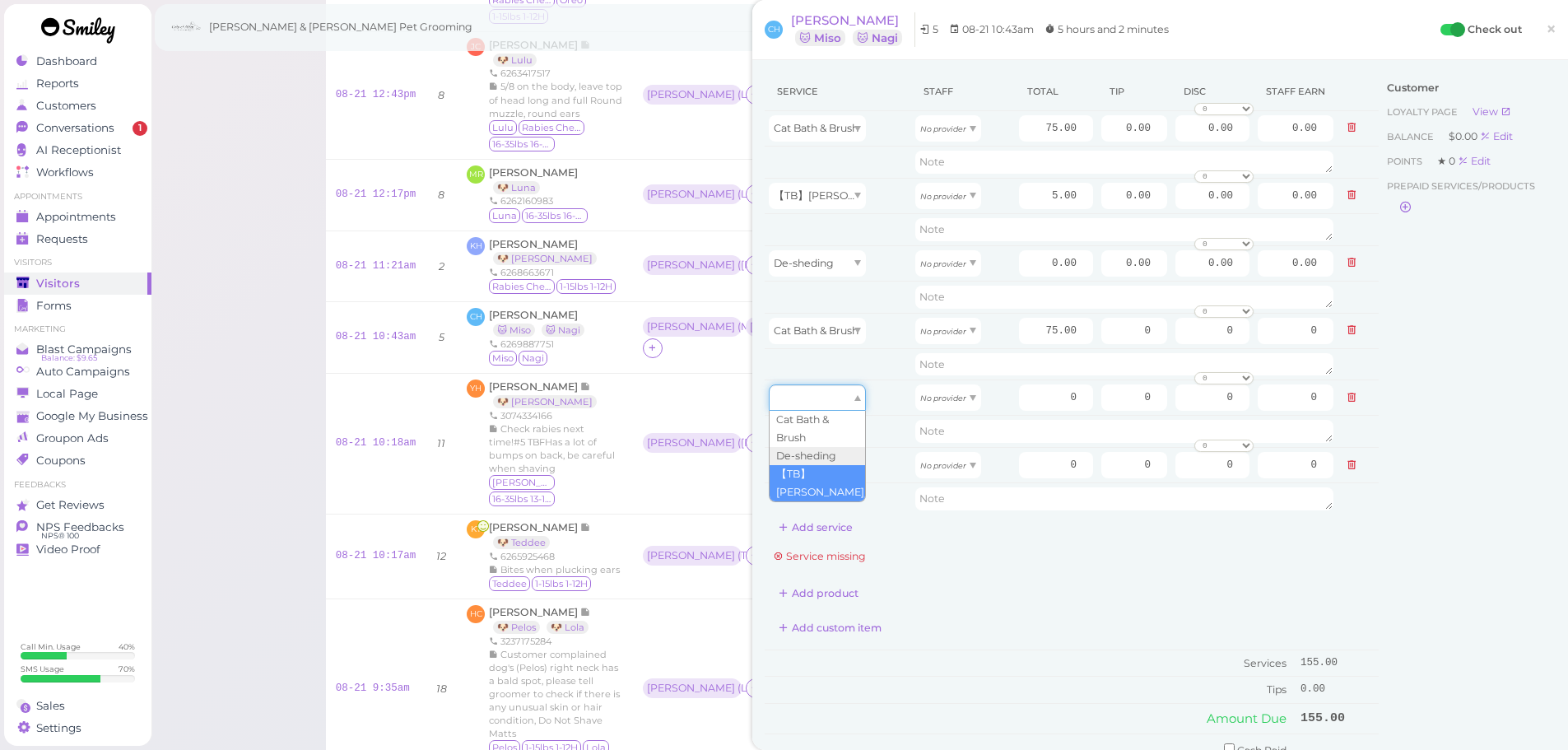
drag, startPoint x: 791, startPoint y: 407, endPoint x: 798, endPoint y: 487, distance: 80.3
type input "5.00"
drag, startPoint x: 798, startPoint y: 487, endPoint x: 816, endPoint y: 460, distance: 32.4
click at [799, 494] on td at bounding box center [838, 498] width 146 height 31
click at [816, 460] on tbody "Cat Bath & Brush No provider 75.00 0.00 0.00 0 10% off 15% off 20% off 25% off …" at bounding box center [1072, 313] width 614 height 404
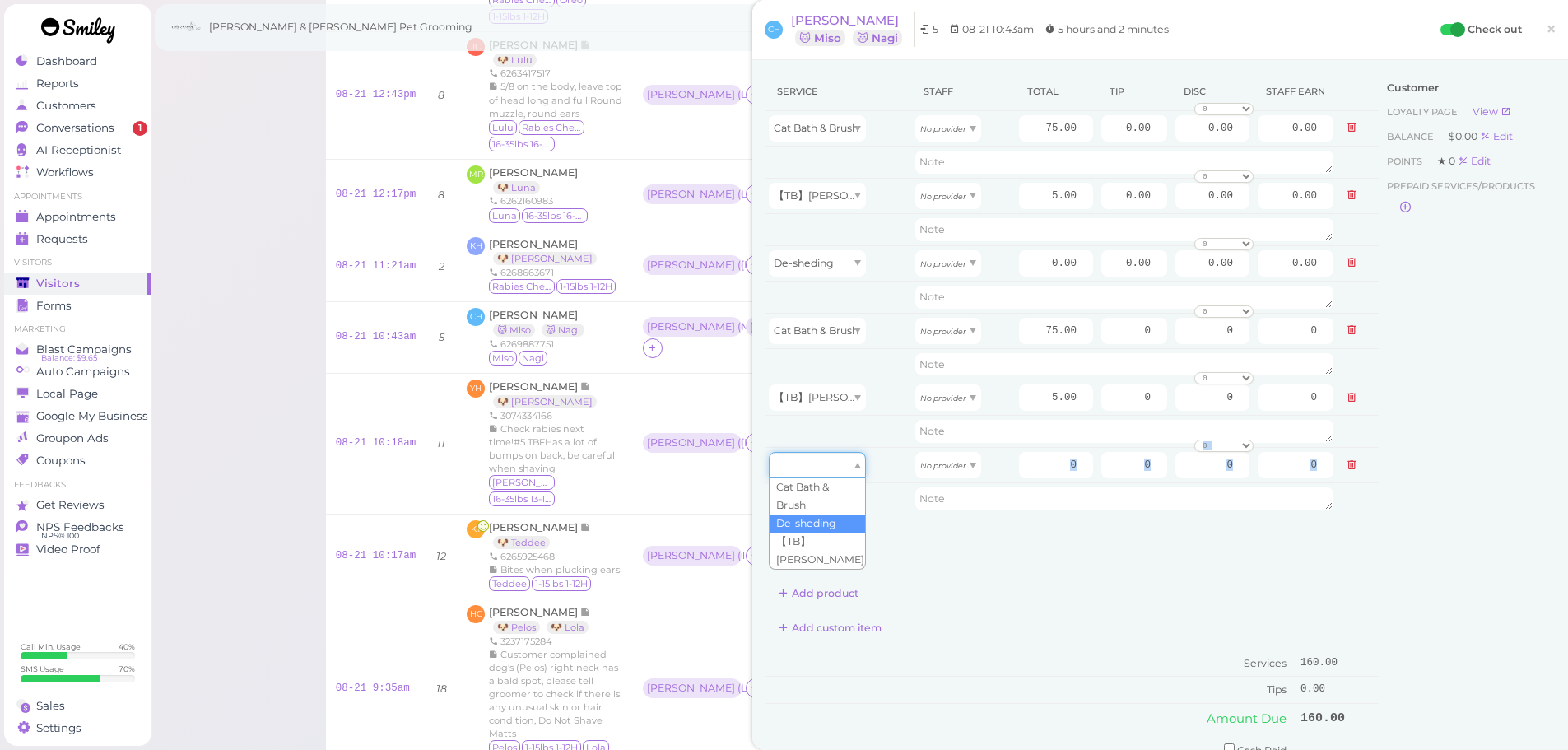
drag, startPoint x: 816, startPoint y: 460, endPoint x: 805, endPoint y: 518, distance: 59.0
type input "0.00"
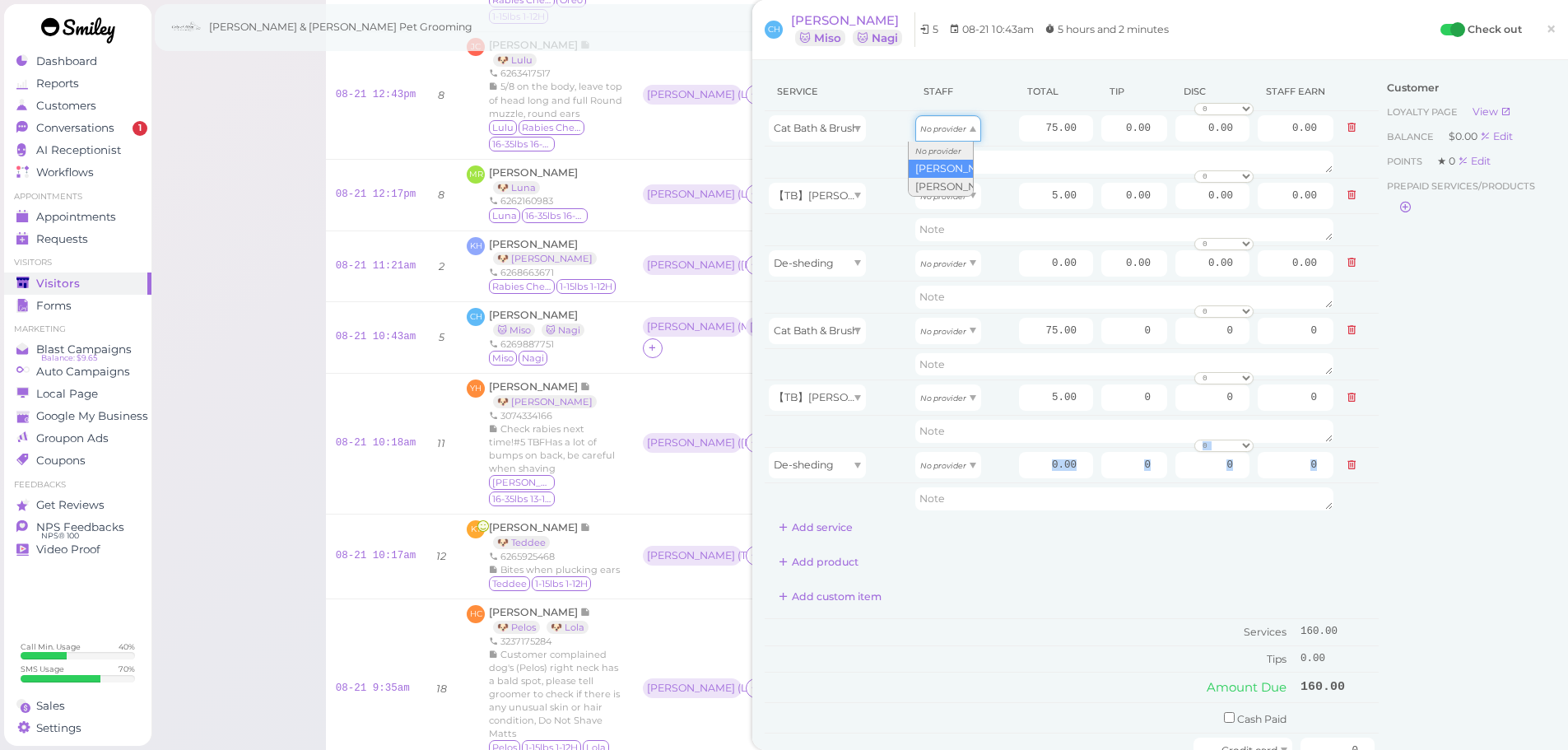
drag, startPoint x: 932, startPoint y: 136, endPoint x: 932, endPoint y: 160, distance: 24.0
type input "39.00"
type input "2.60"
drag, startPoint x: 936, startPoint y: 278, endPoint x: 925, endPoint y: 307, distance: 31.0
click at [925, 333] on tbody "Cat Bath & Brush Asa 75.00 0.00 0.00 0 10% off 15% off 20% off 25% off 30% off …" at bounding box center [1072, 313] width 614 height 404
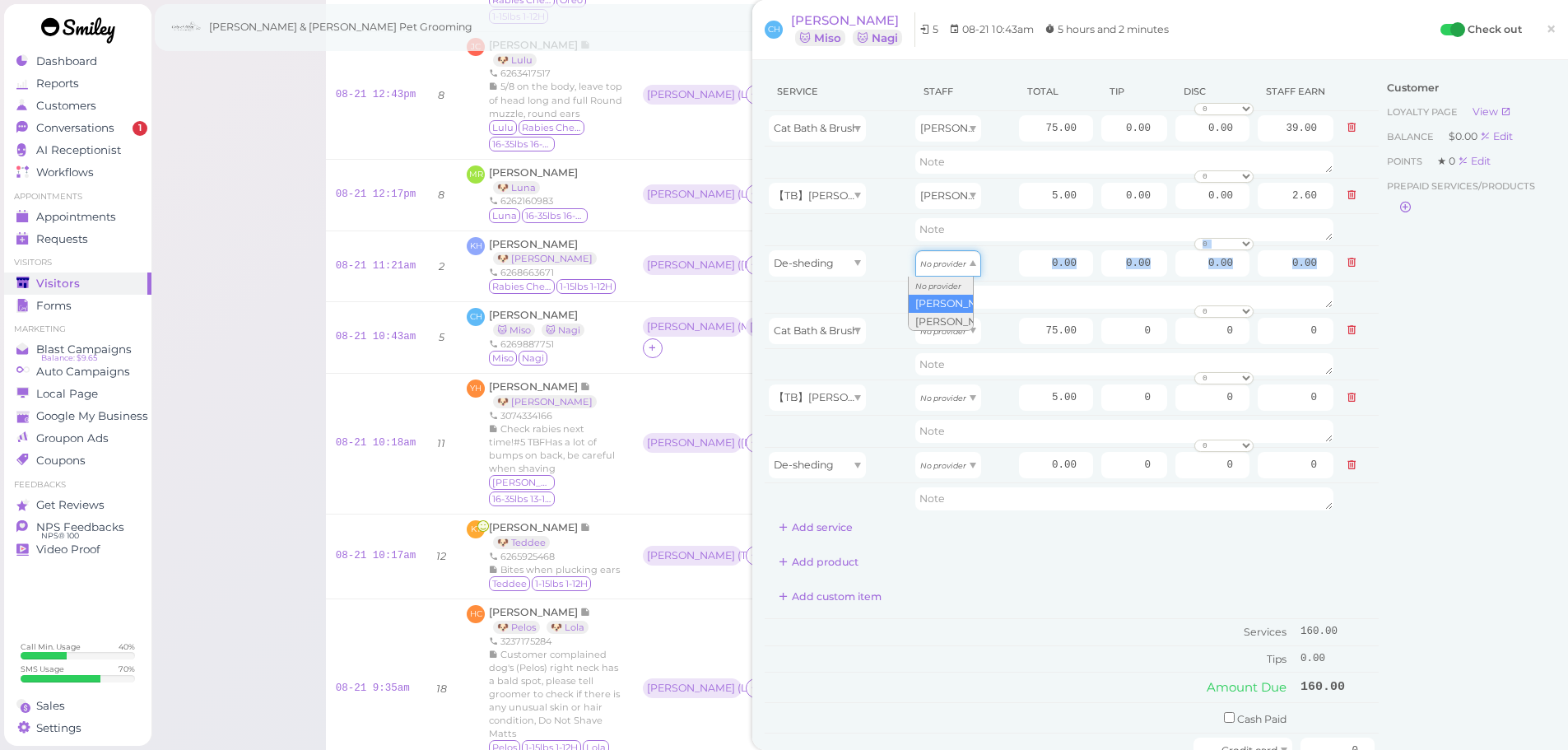
drag, startPoint x: 941, startPoint y: 258, endPoint x: 936, endPoint y: 305, distance: 47.3
type input "32.25"
click at [941, 398] on icon "No provider" at bounding box center [943, 398] width 46 height 9
type input "2.15"
click at [937, 461] on span "No provider" at bounding box center [943, 465] width 46 height 12
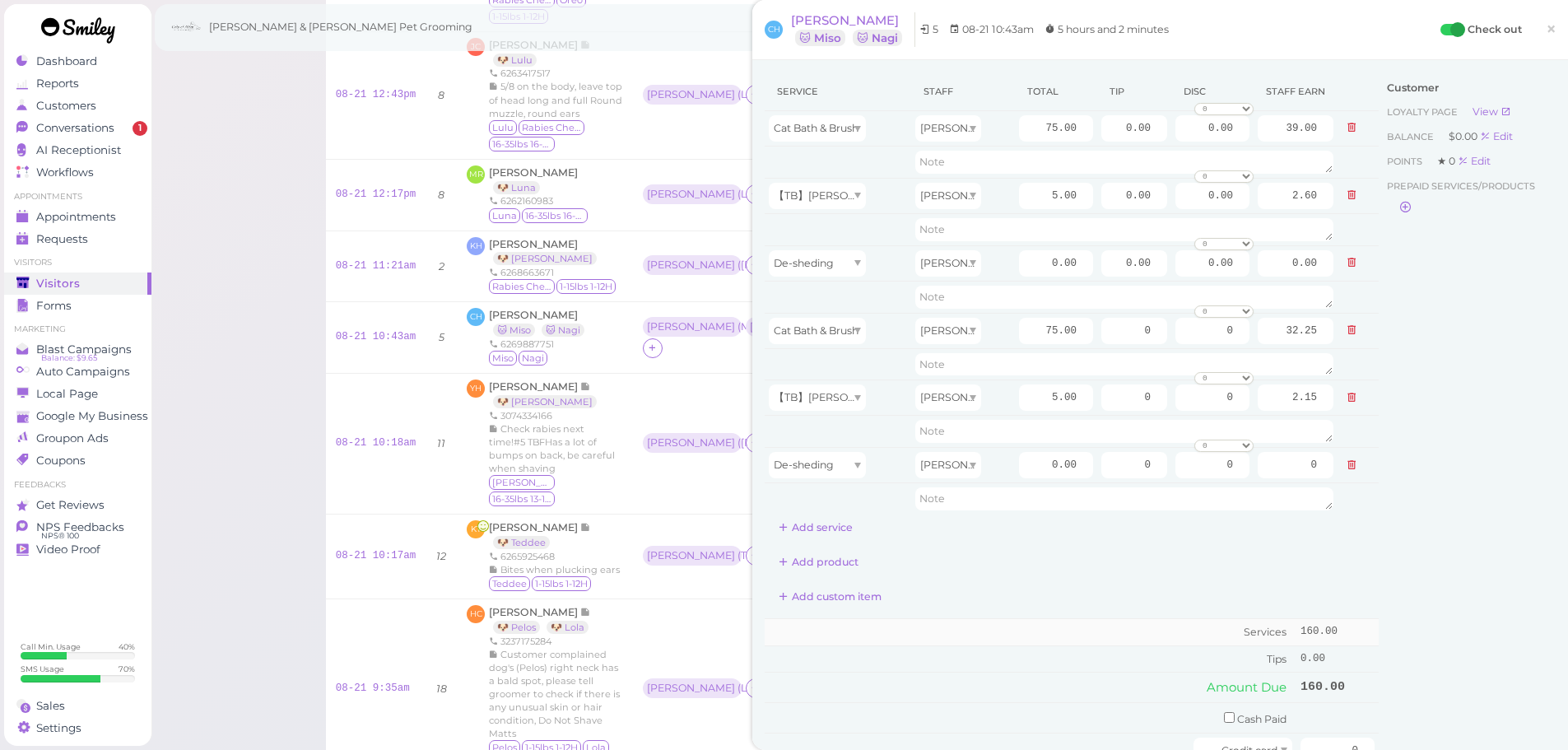
click at [1050, 630] on td "Services" at bounding box center [1031, 631] width 532 height 27
click at [1035, 267] on input "0.00" at bounding box center [1056, 264] width 74 height 26
type input "10.00"
type input "5.20"
click at [1023, 462] on input "0.00" at bounding box center [1056, 465] width 74 height 26
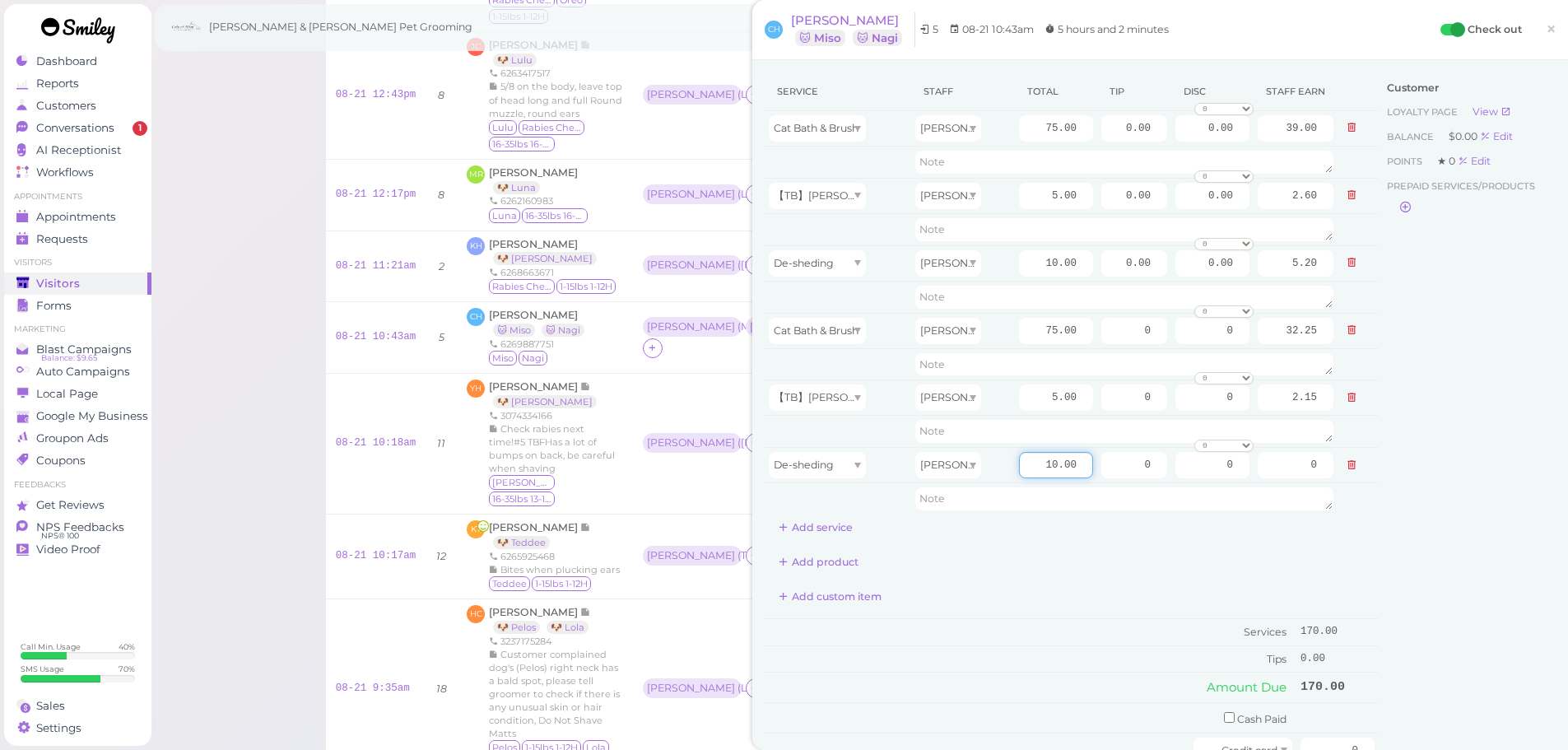
type input "10.00"
type input "4.30"
click at [1453, 555] on div "Customer Loyalty page View Balance $0.00 Edit Points ★ 0 Edit Prepaid services/…" at bounding box center [1468, 469] width 177 height 793
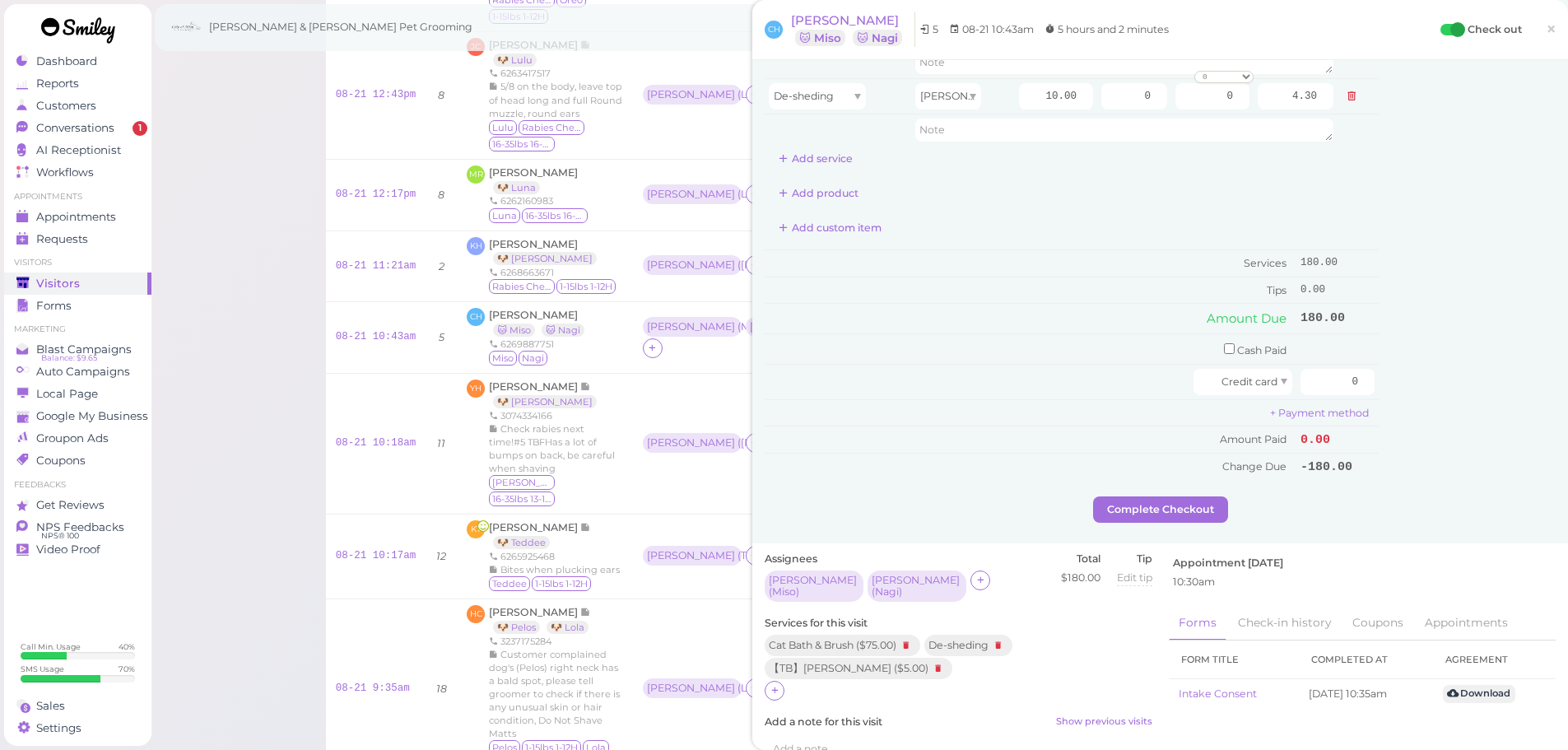
scroll to position [412, 0]
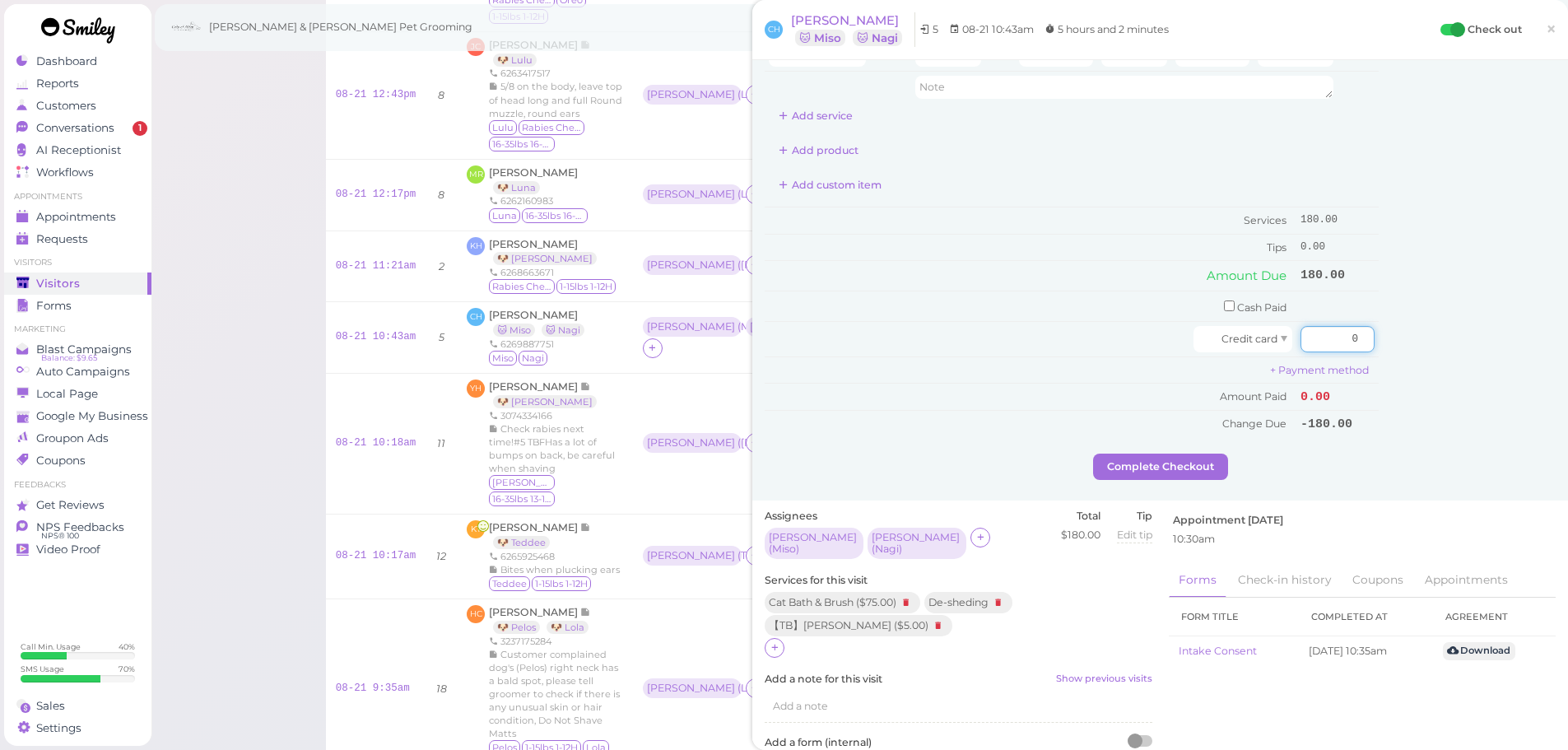
drag, startPoint x: 1314, startPoint y: 347, endPoint x: 1444, endPoint y: 346, distance: 130.0
click at [1405, 346] on div "Service Staff Total Tip Disc Staff earn Cat Bath & Brush Asa 75.00 0.00 0.00 0 …" at bounding box center [1160, 57] width 791 height 793
type input "207"
click at [1429, 353] on div "Customer Loyalty page View Balance $0.00 Edit Points ★ 0 Edit Prepaid services/…" at bounding box center [1468, 57] width 177 height 793
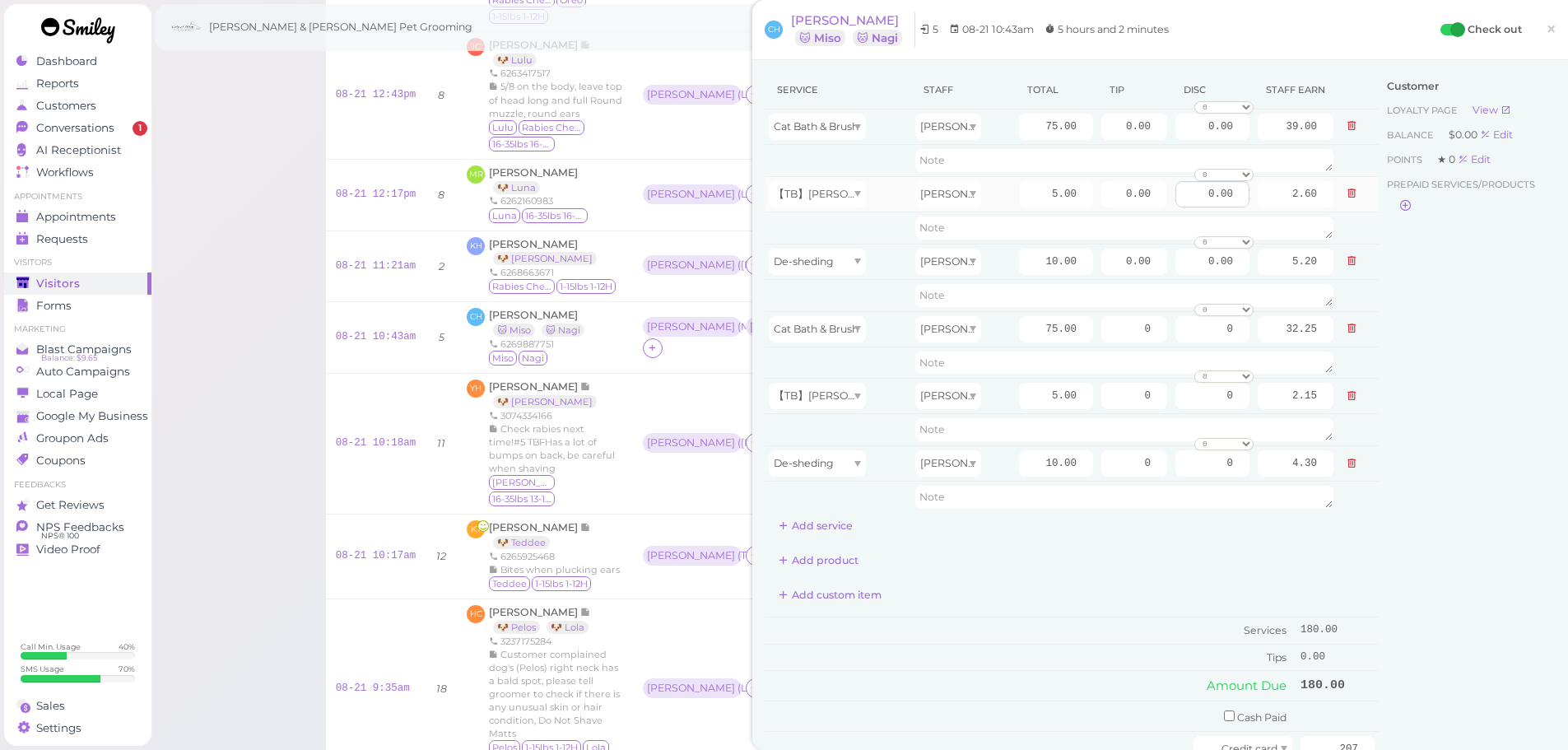
scroll to position [0, 0]
drag, startPoint x: 1101, startPoint y: 129, endPoint x: 1238, endPoint y: 155, distance: 139.4
click at [1243, 140] on tr "Cat Bath & Brush Asa 75.00 0.00 0.00 0 10% off 15% off 20% off 25% off 30% off …" at bounding box center [1072, 129] width 614 height 36
type input "13.5"
drag, startPoint x: 1392, startPoint y: 353, endPoint x: 1410, endPoint y: 358, distance: 18.7
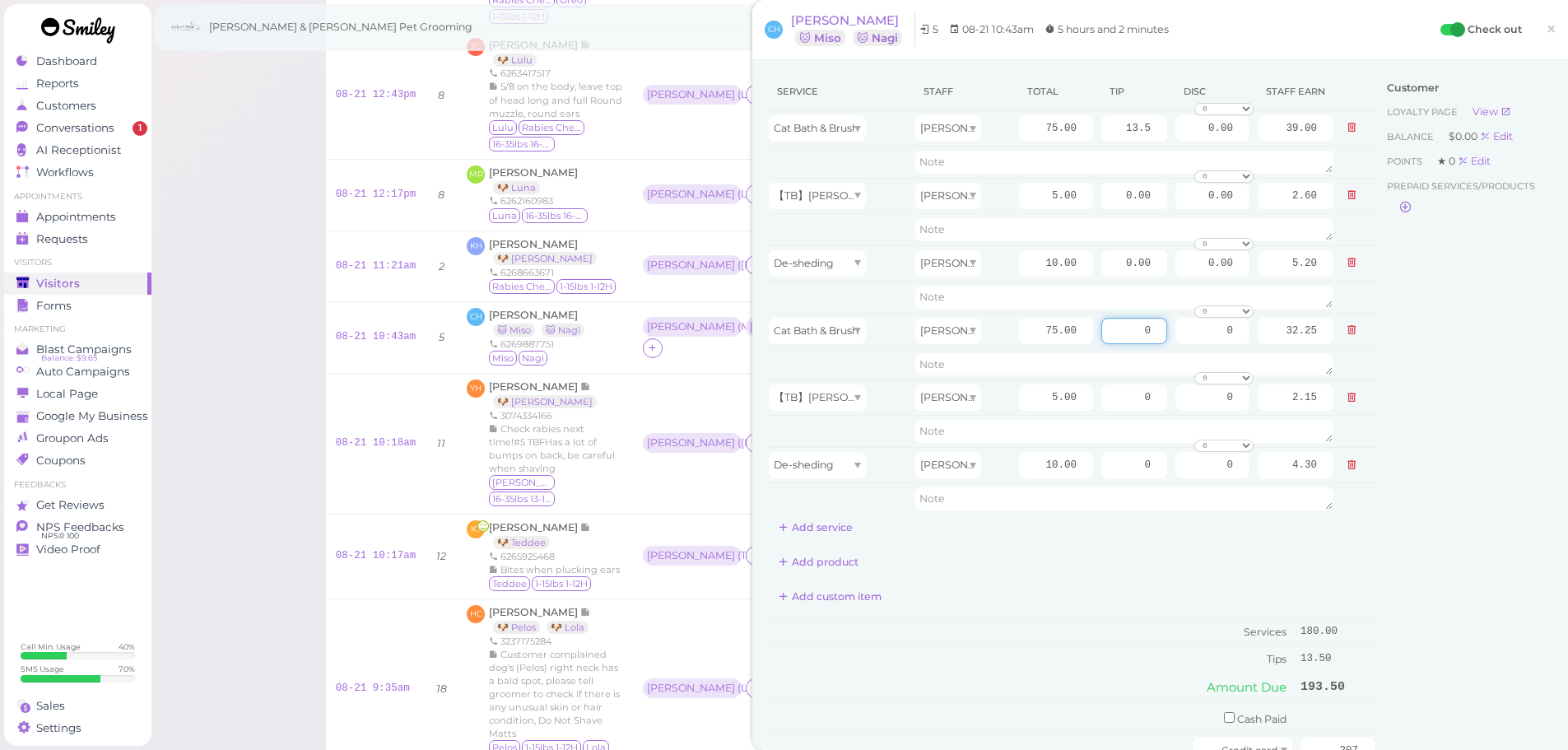
click at [1401, 355] on div "Service Staff Total Tip Disc Staff earn Cat Bath & Brush Asa 75.00 13.5 0.00 0 …" at bounding box center [1160, 469] width 791 height 793
type input "13.5"
click at [1390, 456] on div "Customer Loyalty page View Balance $0.00 Edit Points ★ 0 Edit Prepaid services/…" at bounding box center [1468, 469] width 177 height 793
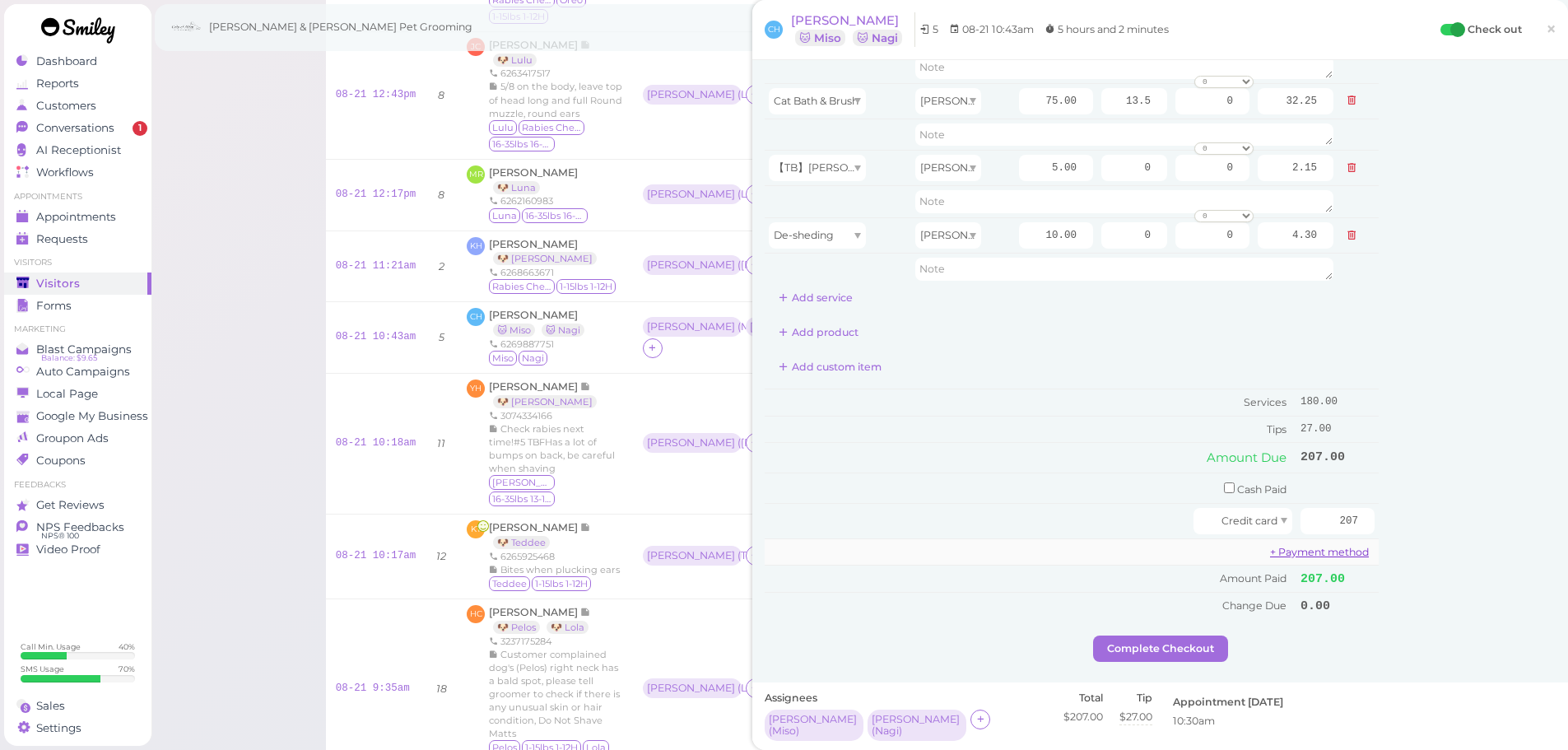
scroll to position [329, 0]
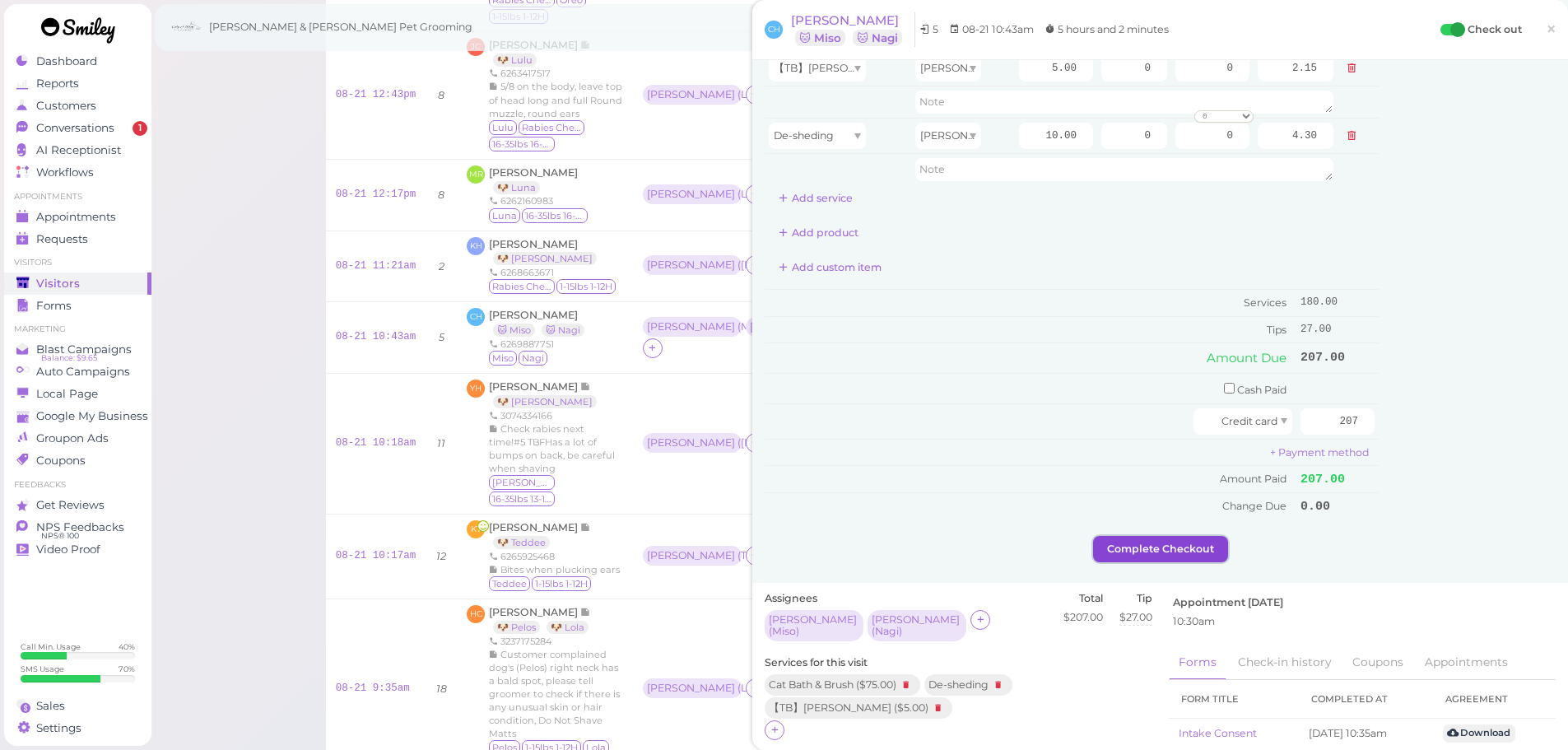
click at [1152, 549] on button "Complete Checkout" at bounding box center [1161, 549] width 135 height 26
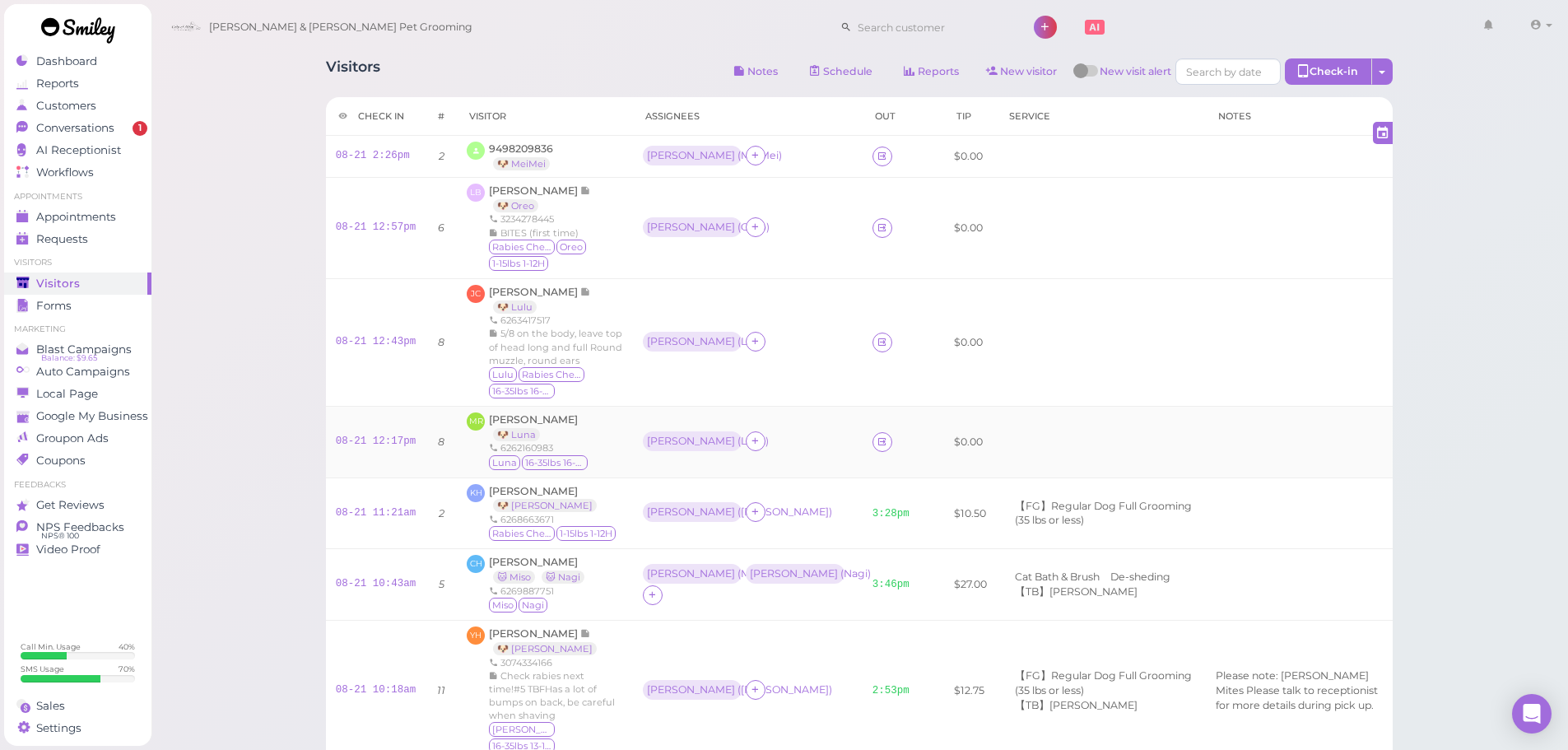
click at [792, 447] on div "Asa ( Luna )" at bounding box center [747, 443] width 210 height 22
click at [786, 355] on td "Rebecca ( Lulu )" at bounding box center [747, 342] width 230 height 127
click at [775, 246] on td "Asa ( Oreo )" at bounding box center [747, 228] width 230 height 101
click at [794, 138] on td "Asa ( MeiMei )" at bounding box center [747, 157] width 230 height 42
click at [98, 113] on link "Customers" at bounding box center [78, 105] width 147 height 22
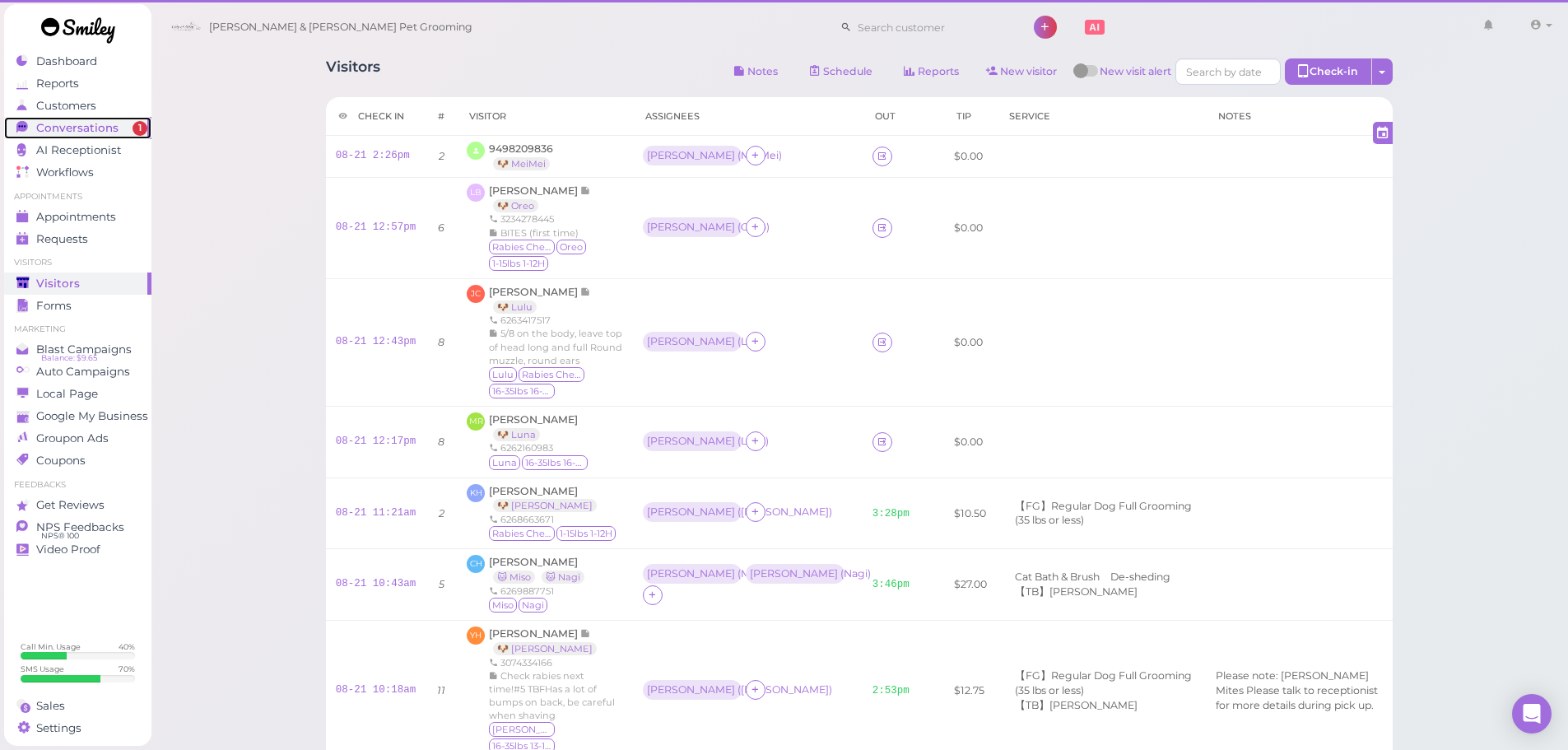
click at [99, 128] on span "Conversations" at bounding box center [77, 128] width 83 height 14
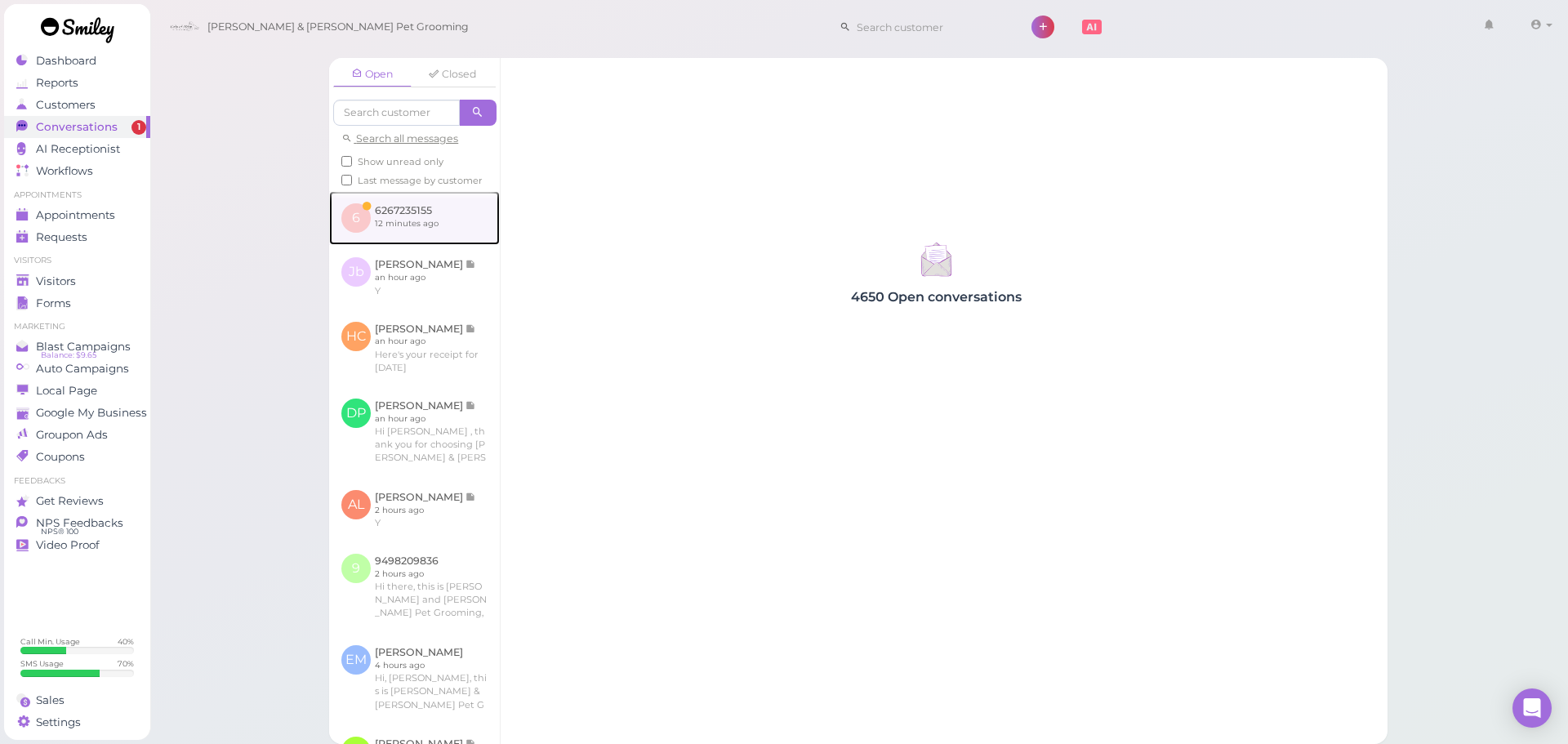
click at [417, 245] on link at bounding box center [413, 218] width 171 height 54
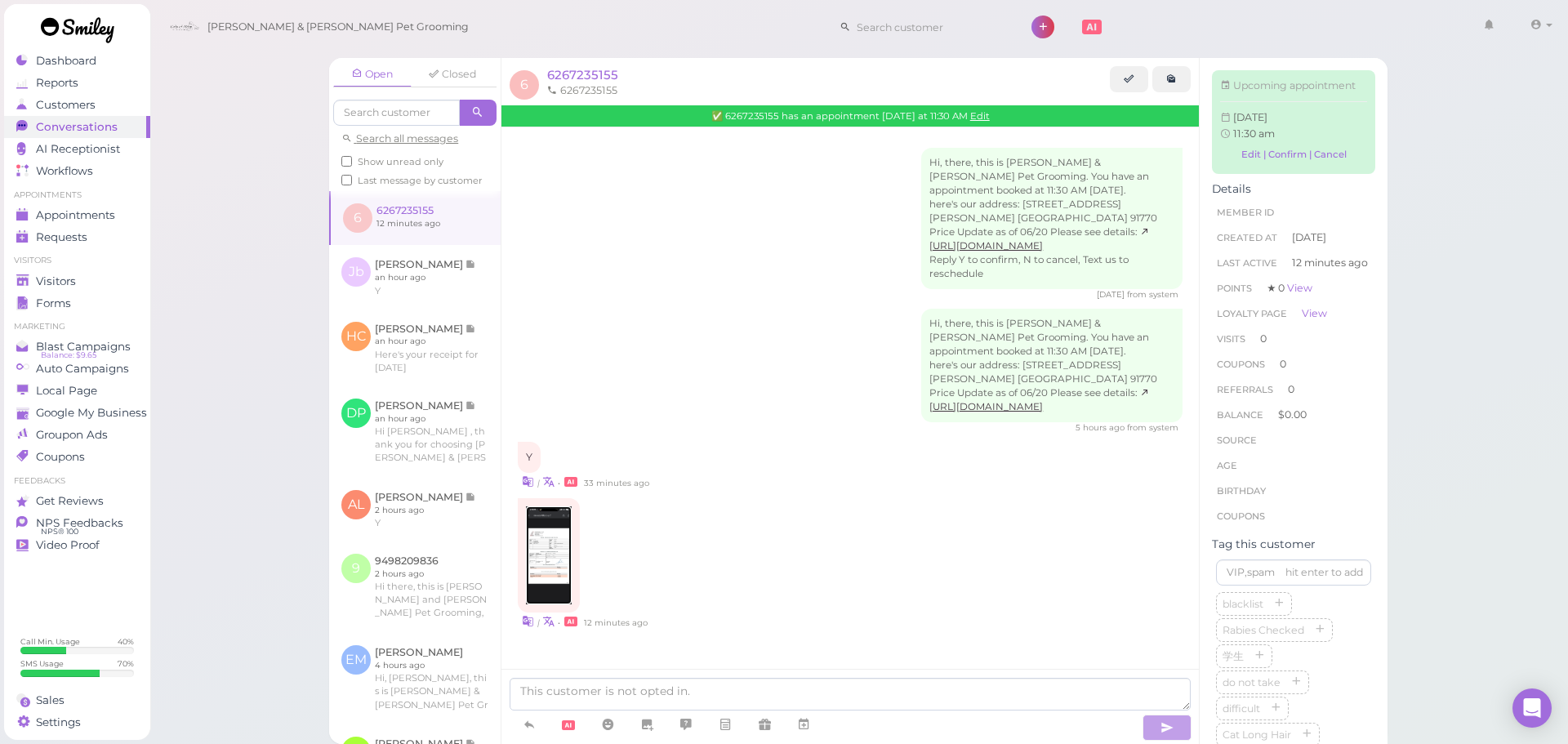
click at [568, 539] on img at bounding box center [549, 555] width 45 height 98
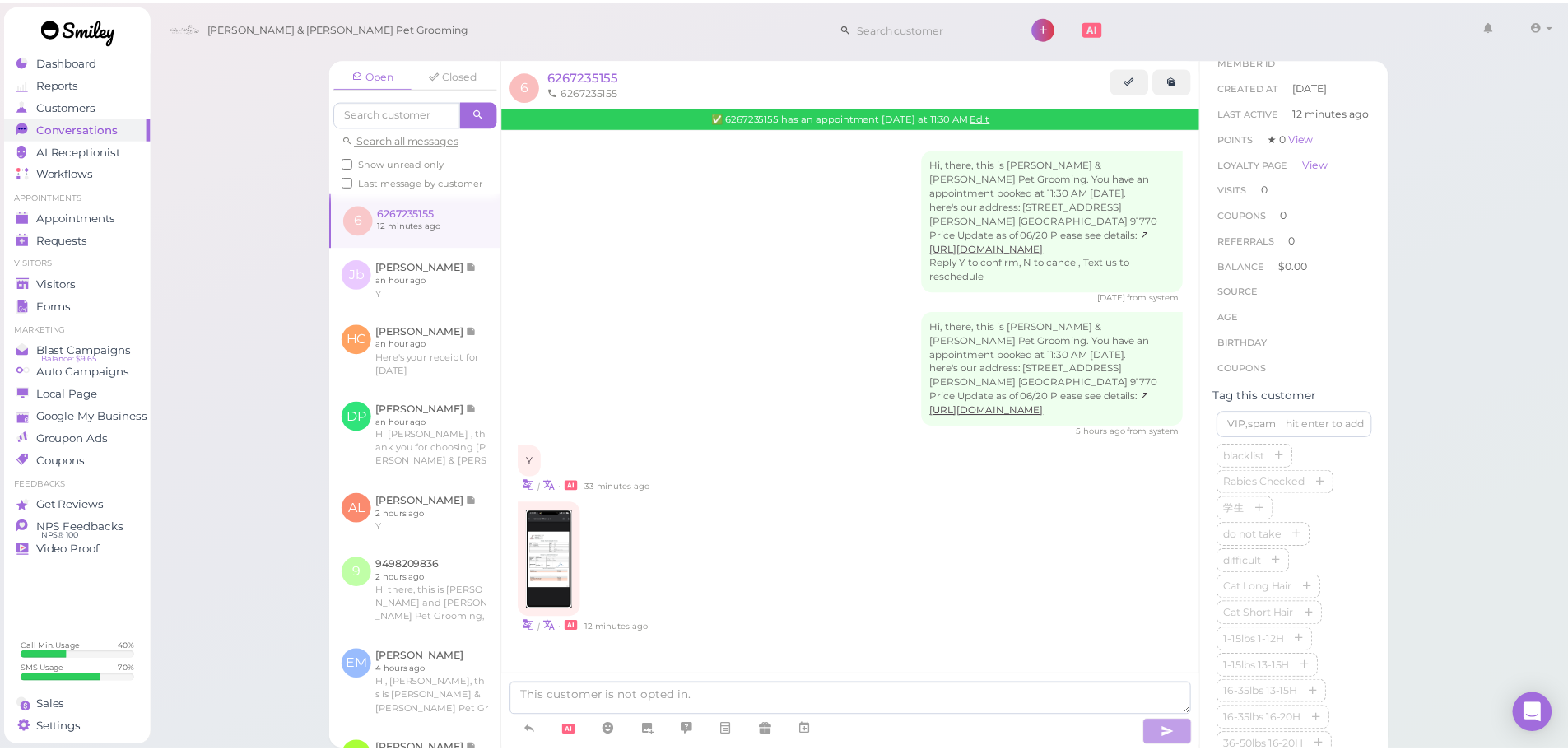
scroll to position [329, 0]
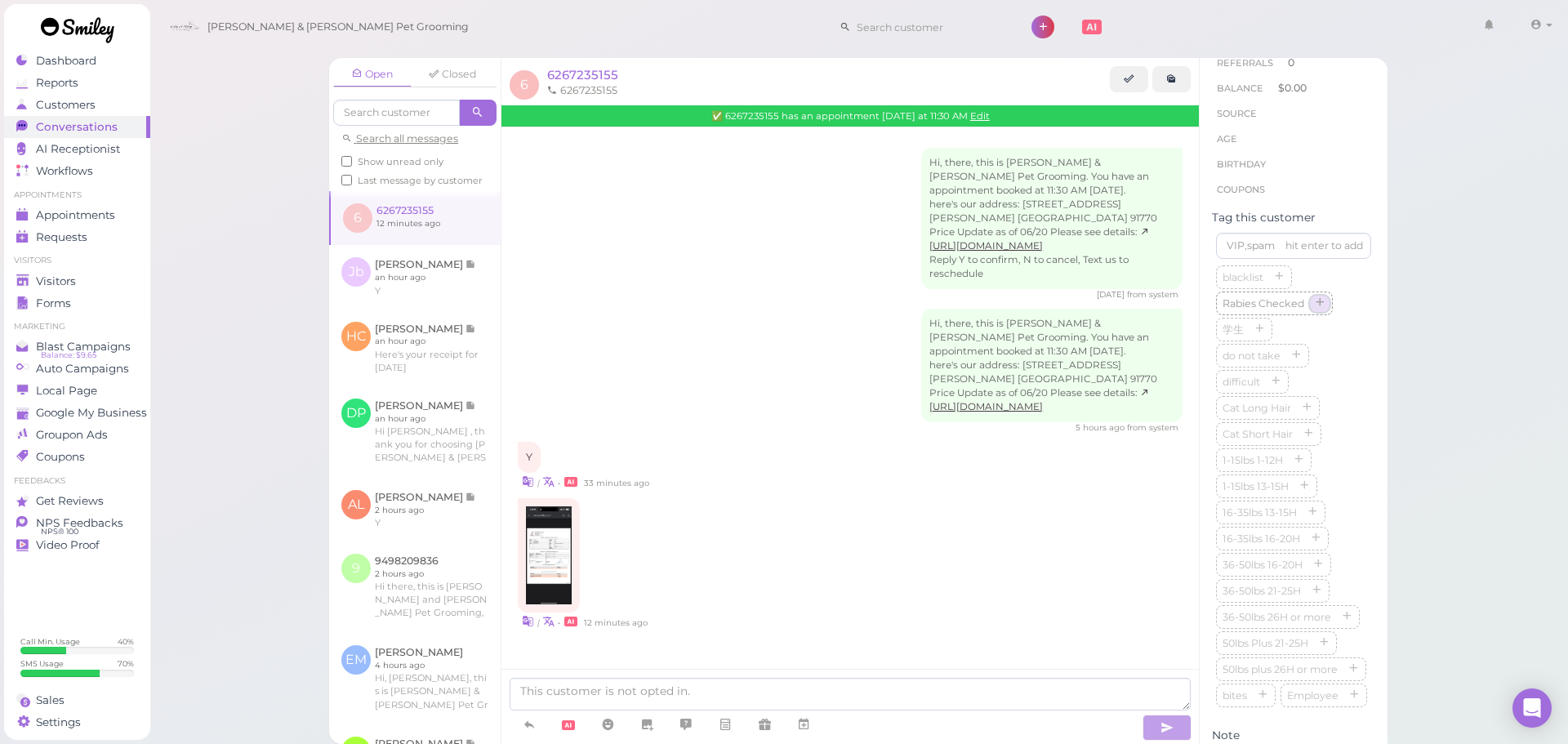
click at [1317, 310] on icon "button" at bounding box center [1319, 304] width 10 height 12
click at [999, 435] on div "Hi, there, this is Cody & Miley Pet Grooming. You have an appointment booked at…" at bounding box center [850, 421] width 698 height 589
click at [131, 272] on link "Visitors" at bounding box center [77, 281] width 146 height 22
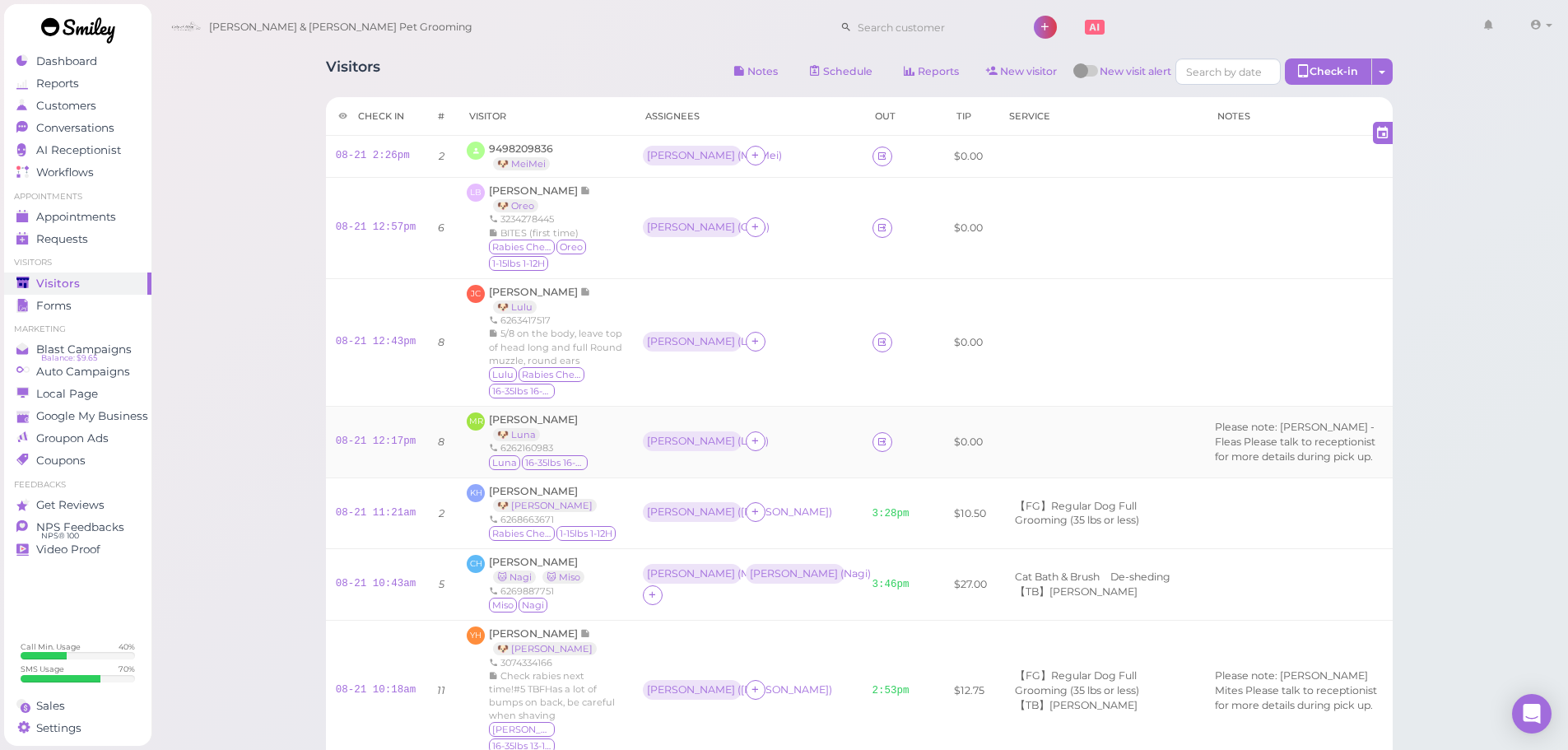
click at [778, 420] on td "Asa ( Luna )" at bounding box center [747, 442] width 230 height 72
click at [783, 378] on td "Rebecca ( Lulu )" at bounding box center [747, 342] width 230 height 127
click at [587, 431] on div "MR Maria Ramirez 🐶 Luna 6262160983 Luna 16-35lbs 16-20H" at bounding box center [544, 443] width 155 height 60
click at [594, 435] on div "MR Maria Ramirez 🐶 Luna 6262160983 Luna 16-35lbs 16-20H" at bounding box center [544, 443] width 155 height 60
click at [752, 371] on td "Rebecca ( Lulu )" at bounding box center [747, 342] width 230 height 127
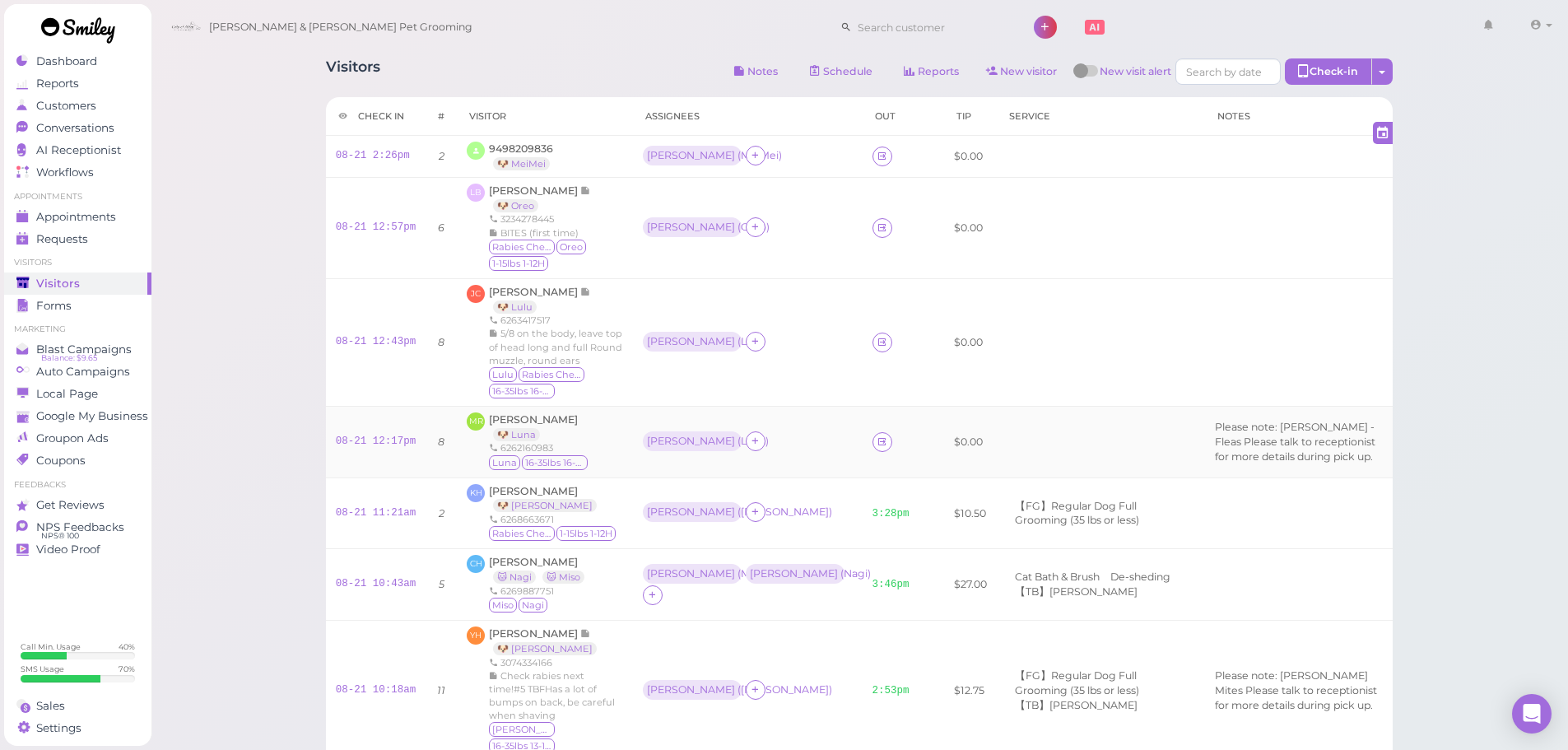
click at [785, 442] on div "Asa ( Luna )" at bounding box center [747, 443] width 210 height 22
click at [797, 454] on td "Asa ( Luna )" at bounding box center [747, 442] width 230 height 72
click at [392, 436] on link "08-21 12:17pm" at bounding box center [376, 442] width 81 height 12
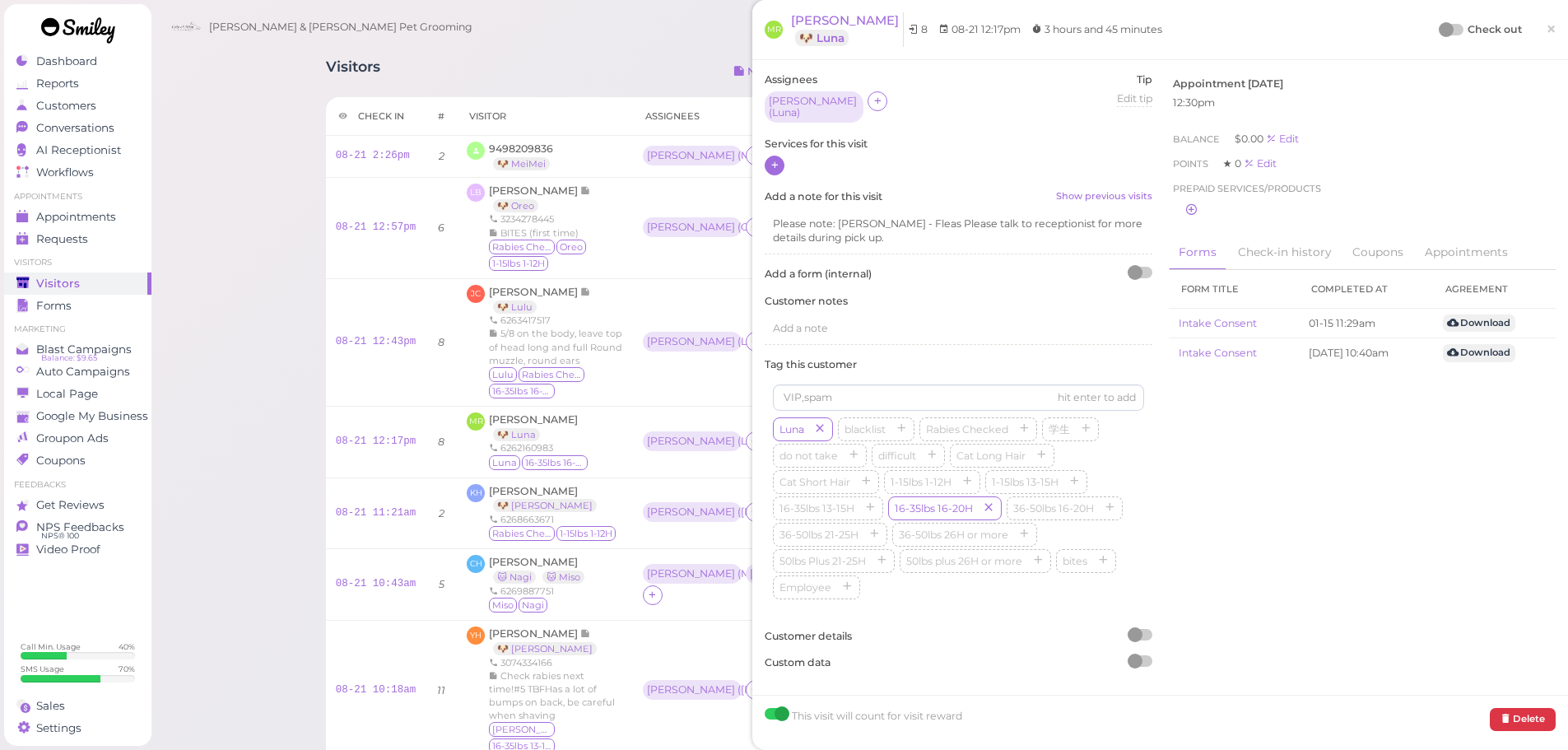
click at [775, 159] on icon at bounding box center [775, 165] width 11 height 12
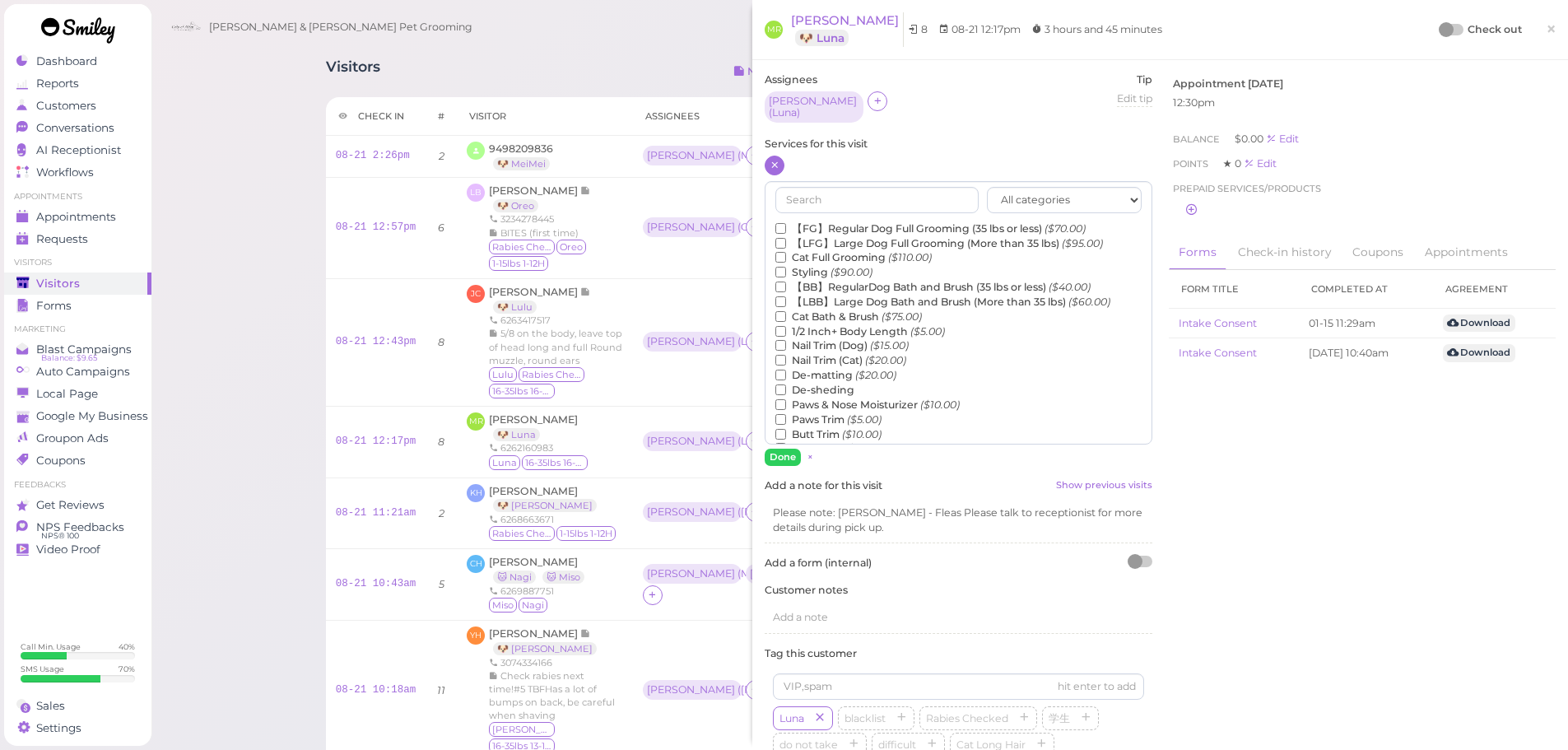
click at [845, 222] on label "【FG】Regular Dog Full Grooming (35 lbs or less) ($70.00)" at bounding box center [930, 229] width 310 height 15
click at [786, 223] on input "【FG】Regular Dog Full Grooming (35 lbs or less) ($70.00)" at bounding box center [780, 228] width 11 height 11
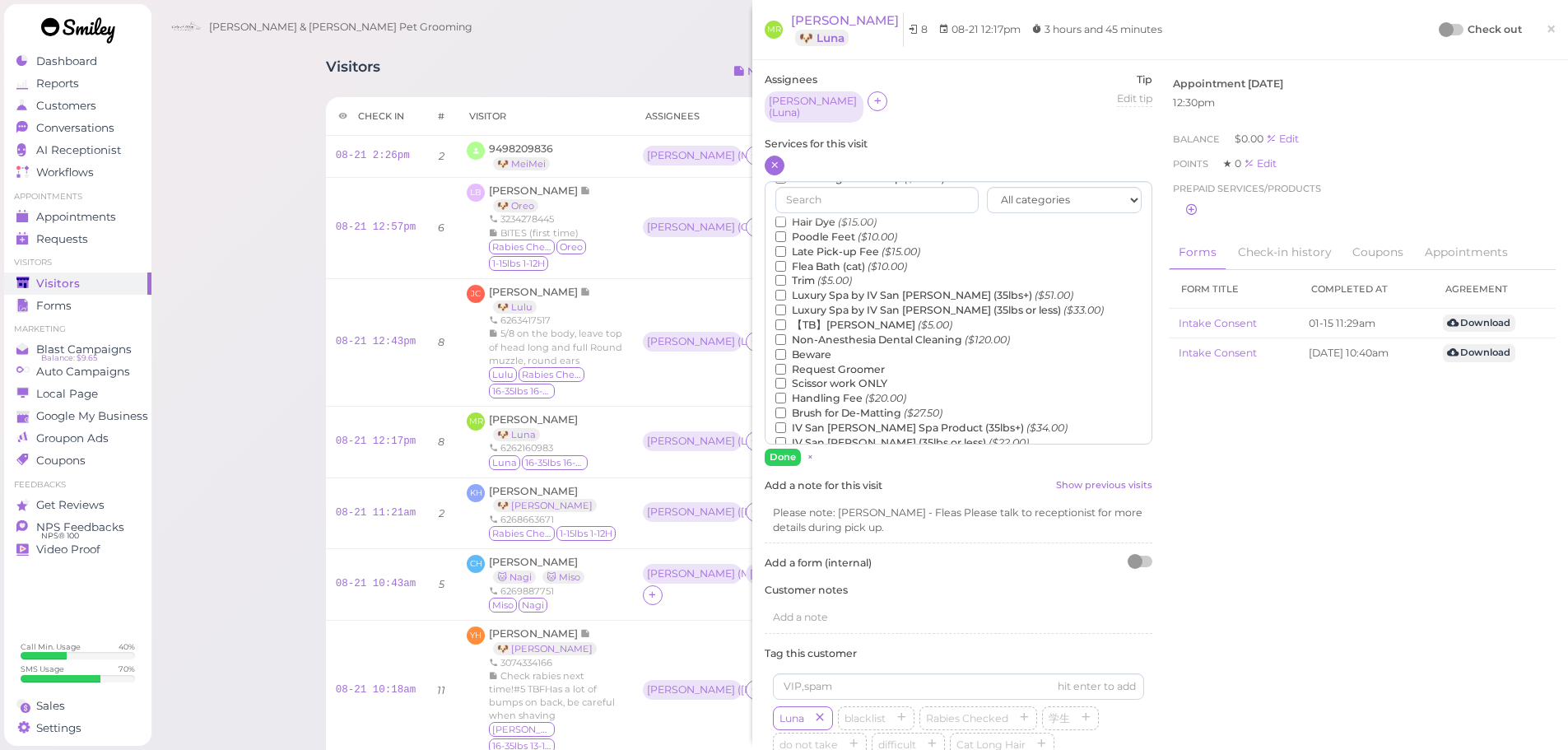
scroll to position [291, 0]
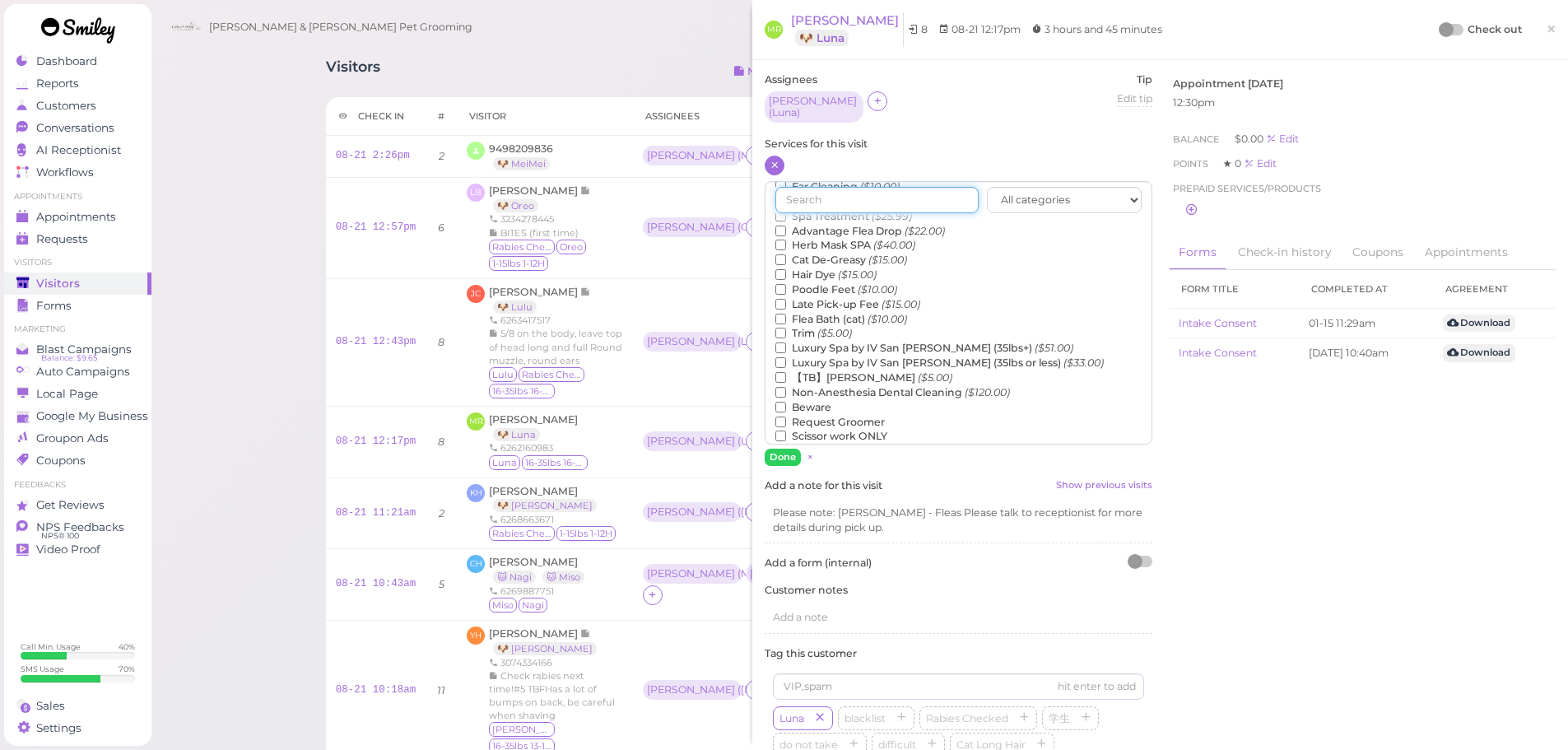
click at [833, 199] on input "text" at bounding box center [877, 200] width 203 height 26
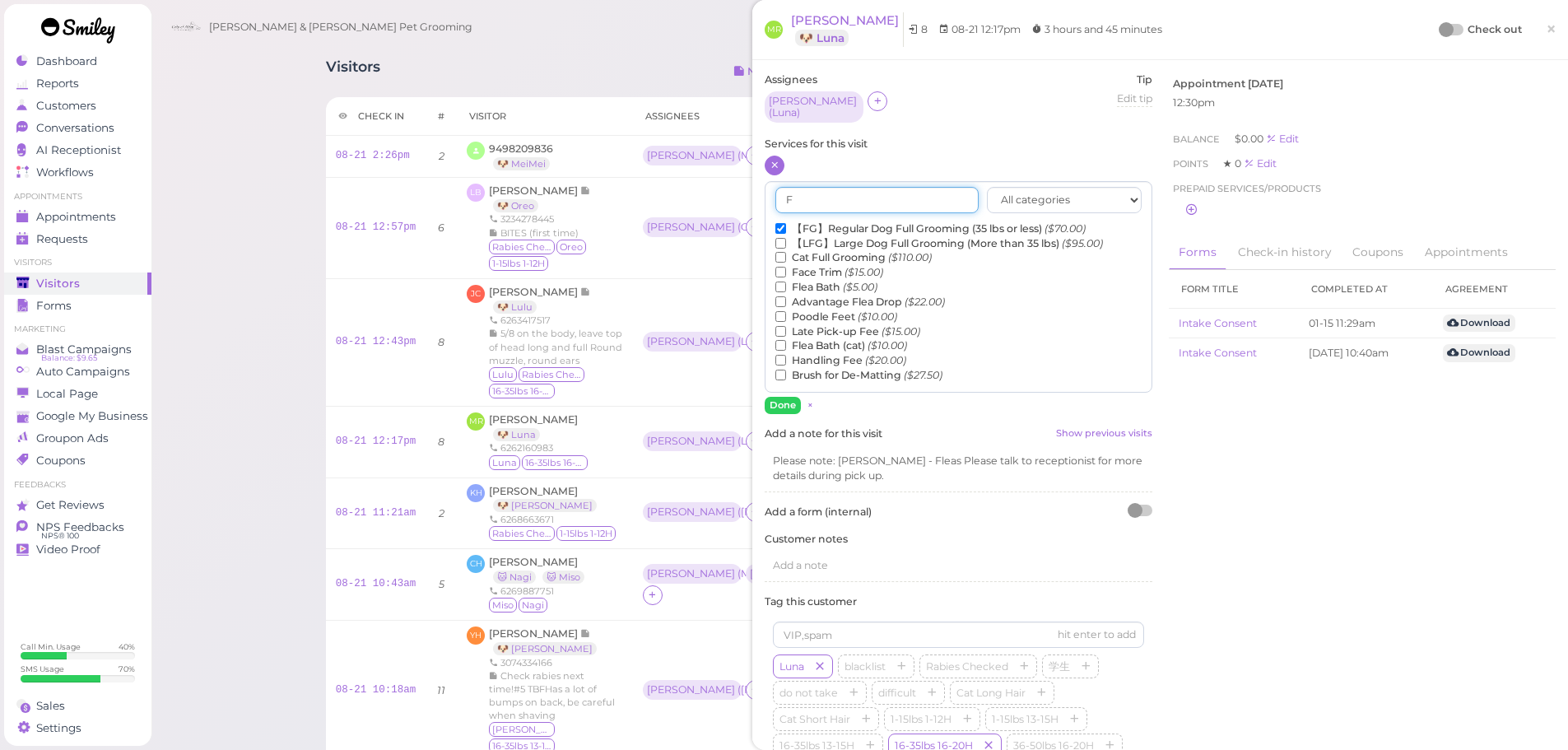
scroll to position [0, 0]
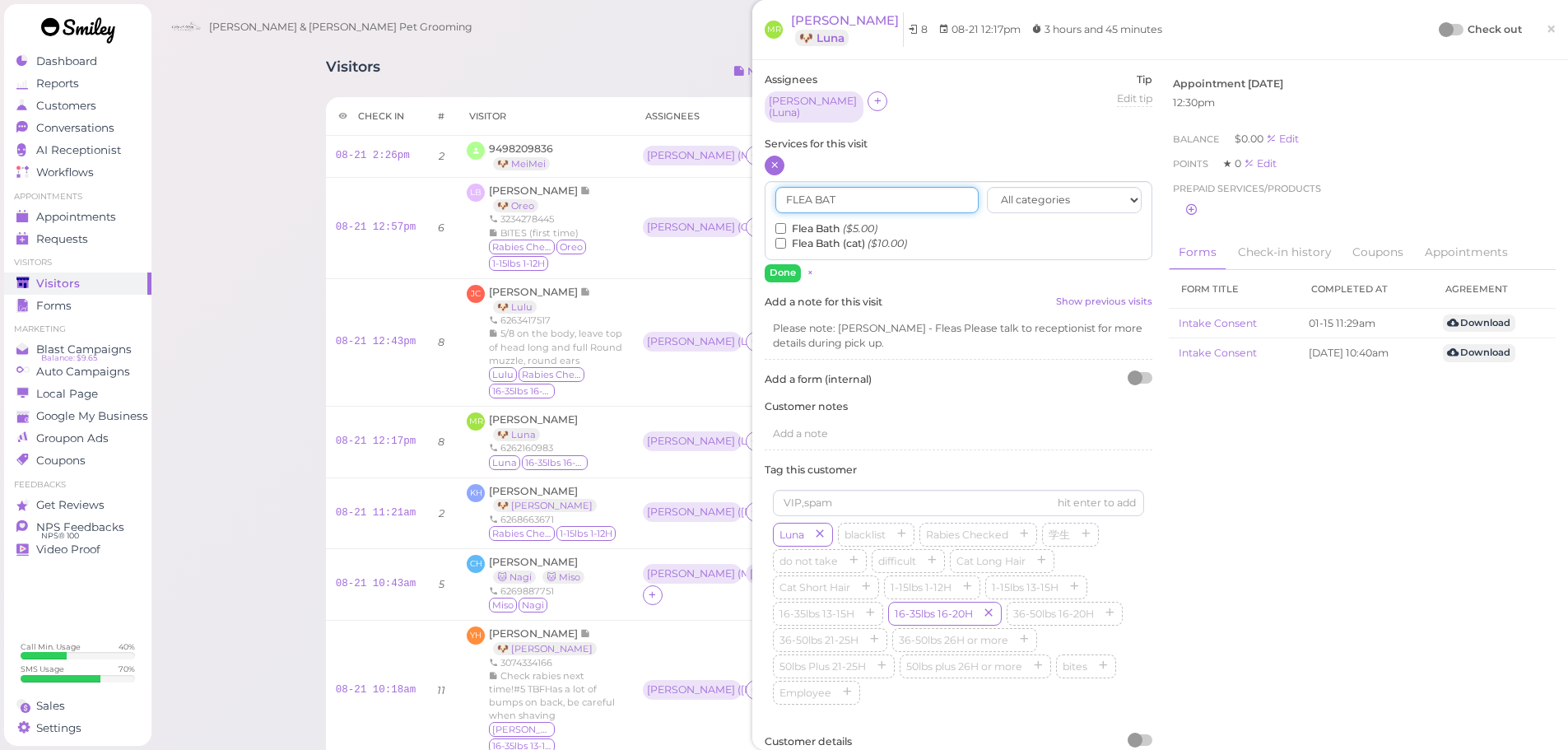
type input "FLEA BAT"
click at [775, 217] on div "FLEA BAT All categories Full Grooming Bath & Brush Add-ons Dental Work Special …" at bounding box center [959, 221] width 388 height 80
click at [782, 223] on input "Flea Bath ($5.00)" at bounding box center [780, 228] width 11 height 11
click at [834, 191] on input "FLEA BAT" at bounding box center [877, 200] width 203 height 26
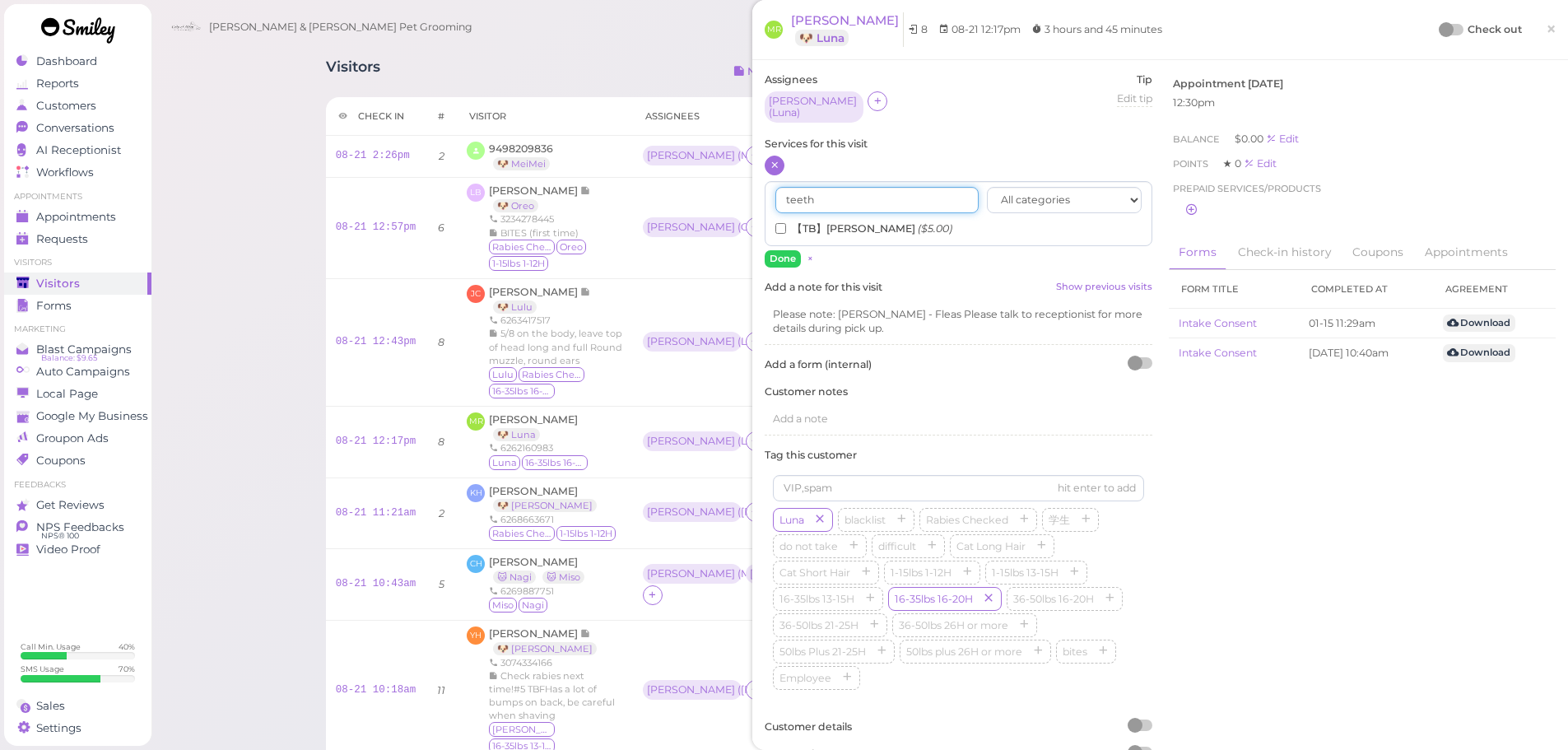
type input "teeth"
click at [780, 224] on input "【TB】Teeth Brushing ($5.00)" at bounding box center [780, 228] width 11 height 11
click at [781, 256] on button "Done" at bounding box center [783, 259] width 36 height 17
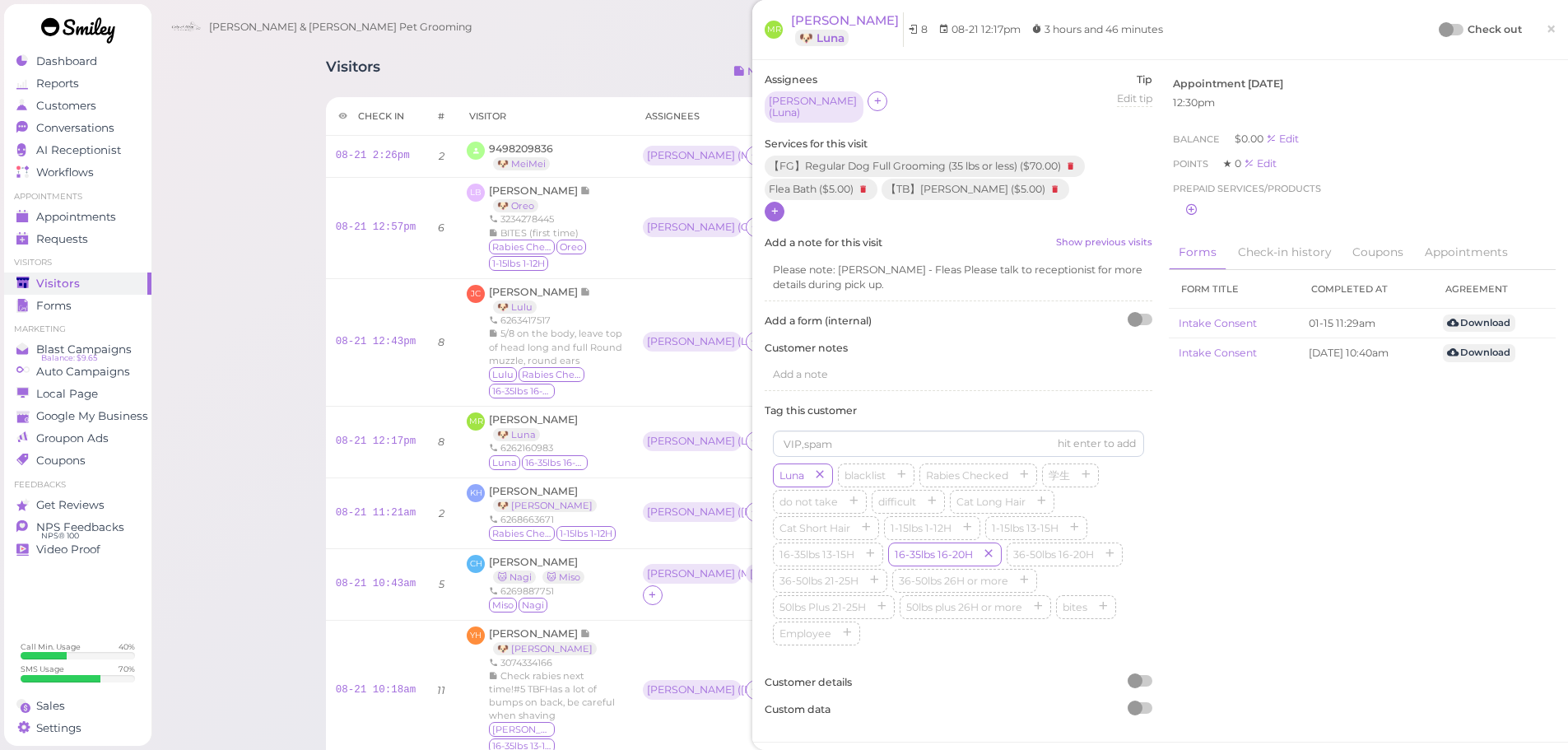
click at [1447, 19] on div "Check out ×" at bounding box center [1498, 29] width 115 height 35
click at [1440, 33] on div at bounding box center [1446, 29] width 15 height 15
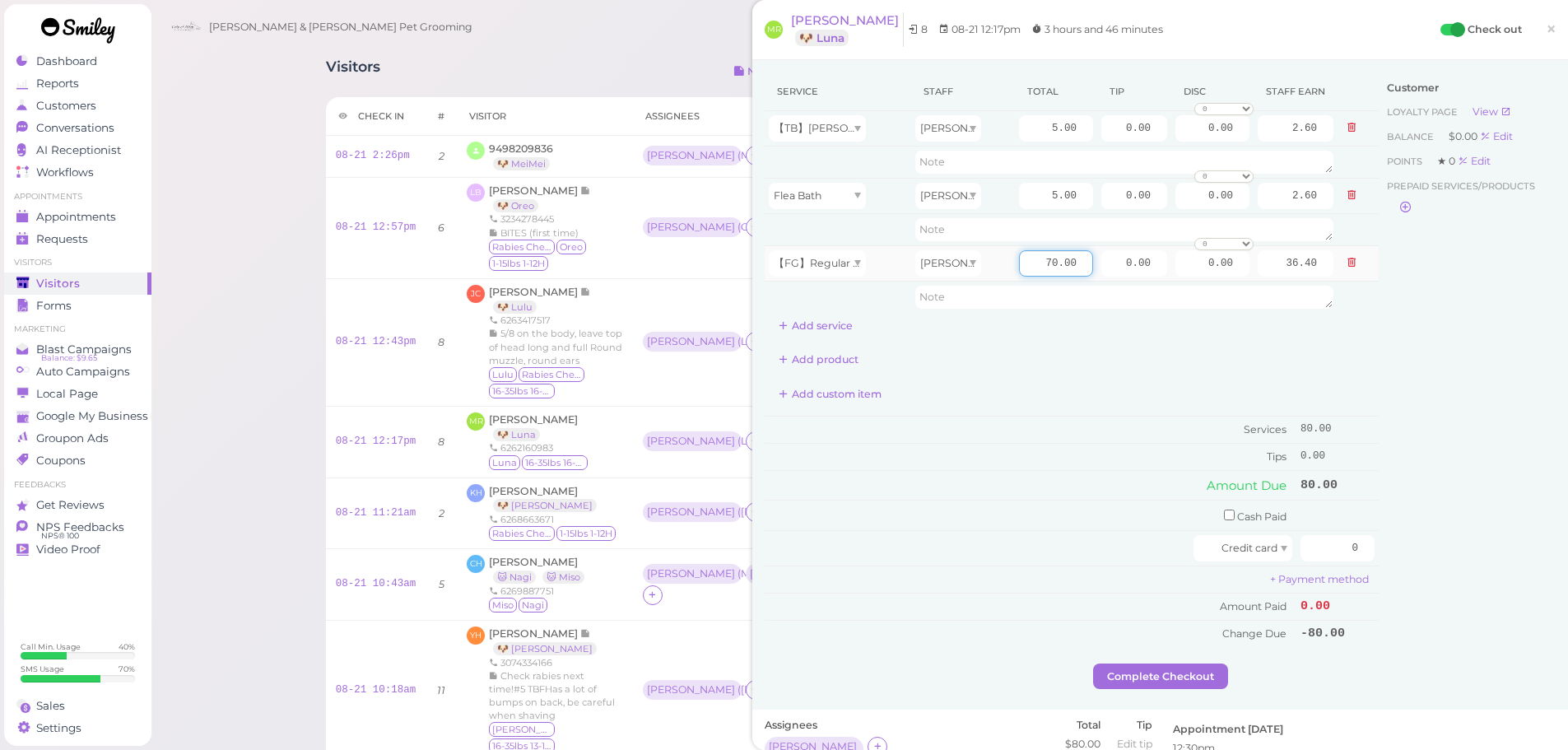
click at [1028, 261] on input "70.00" at bounding box center [1056, 264] width 74 height 26
type input "80.00"
type input "41.60"
click at [1038, 399] on div "Add custom item" at bounding box center [1072, 394] width 614 height 26
click at [1224, 512] on input "checkbox" at bounding box center [1229, 514] width 11 height 11
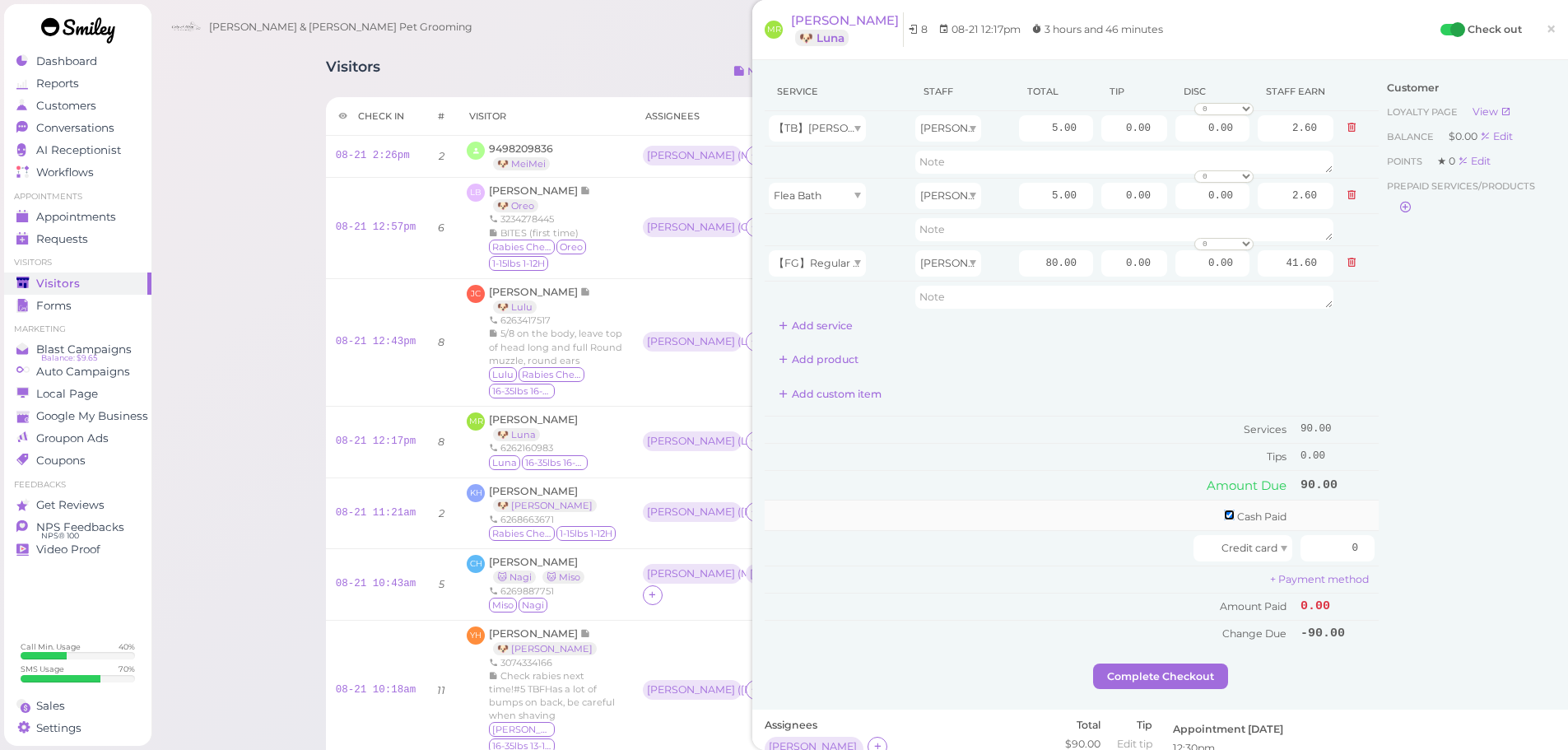
checkbox input "true"
drag, startPoint x: 1318, startPoint y: 509, endPoint x: 1580, endPoint y: 544, distance: 264.3
click at [1567, 544] on html "Dashboard Reports Customers Conversations 0" at bounding box center [784, 751] width 1568 height 1502
type input "95"
click at [1495, 579] on div "Customer Loyalty page View Balance $0.00 Edit Points ★ 0 Edit Prepaid services/…" at bounding box center [1468, 370] width 177 height 596
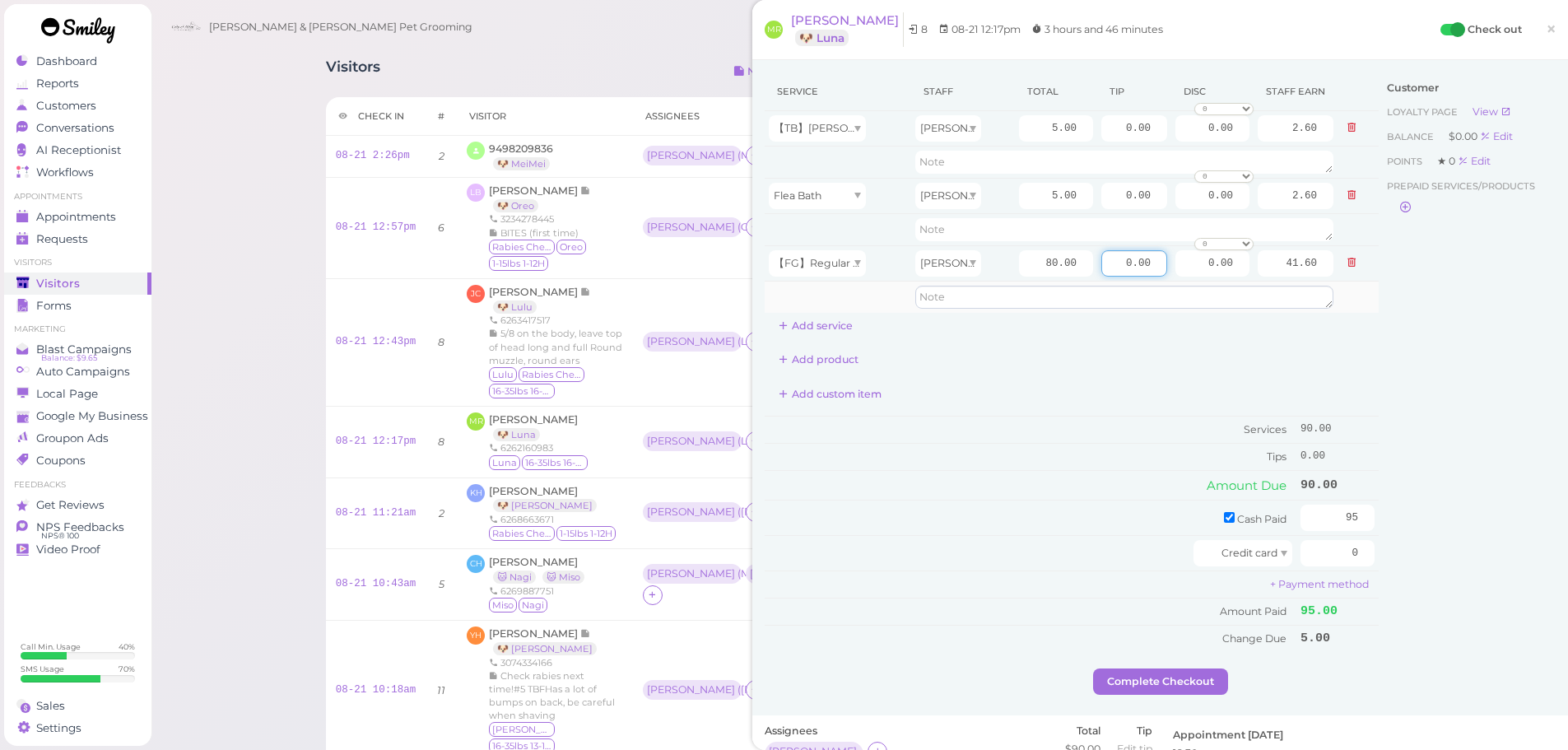
drag, startPoint x: 1110, startPoint y: 268, endPoint x: 1128, endPoint y: 299, distance: 35.8
click at [1111, 268] on input "0.00" at bounding box center [1134, 264] width 66 height 26
type input "5.00"
click at [1103, 446] on td "Tips" at bounding box center [1031, 456] width 532 height 26
drag, startPoint x: 1132, startPoint y: 672, endPoint x: 1028, endPoint y: 451, distance: 244.2
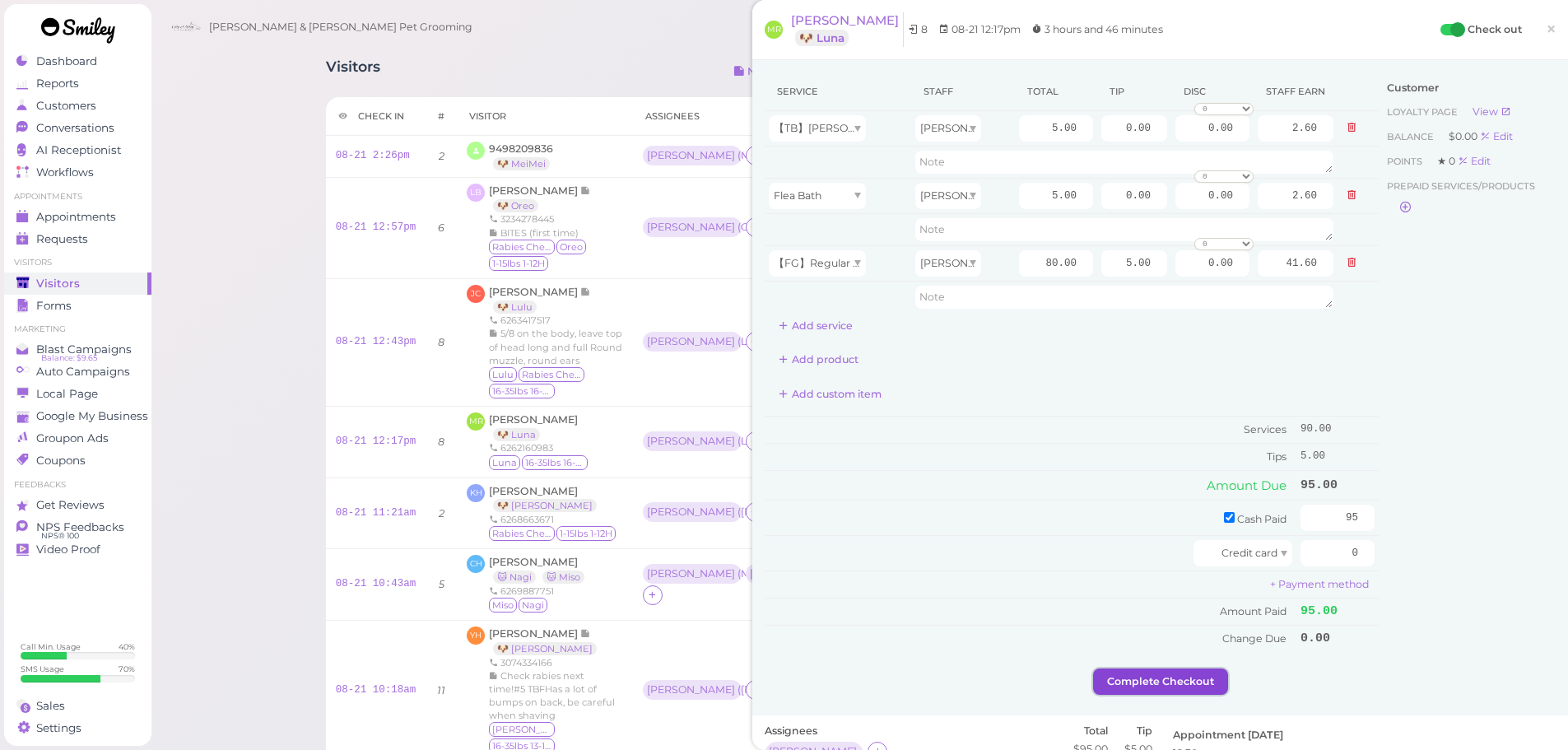
click at [1132, 669] on button "Complete Checkout" at bounding box center [1161, 681] width 135 height 26
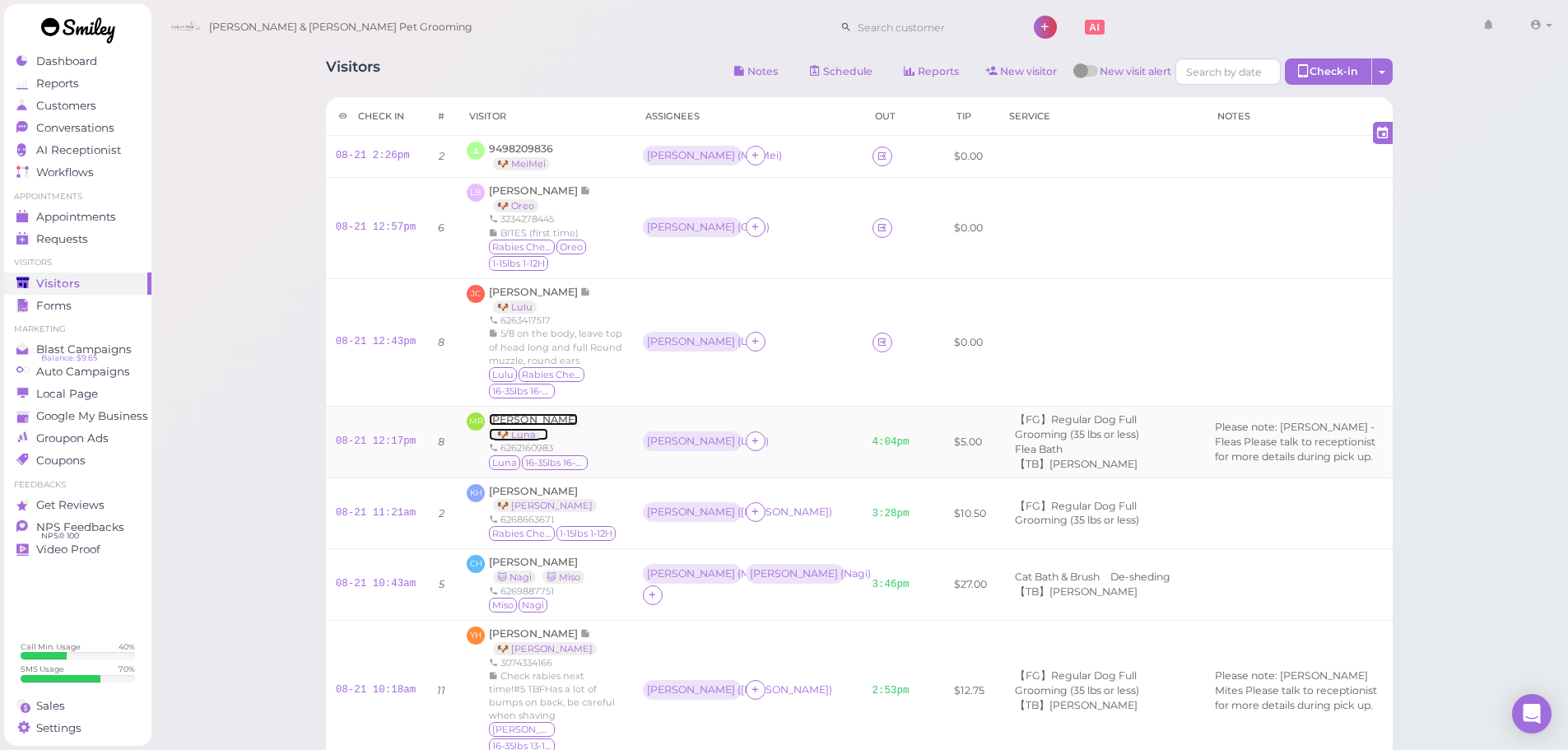
click at [508, 418] on span "Maria Ramirez" at bounding box center [532, 419] width 89 height 12
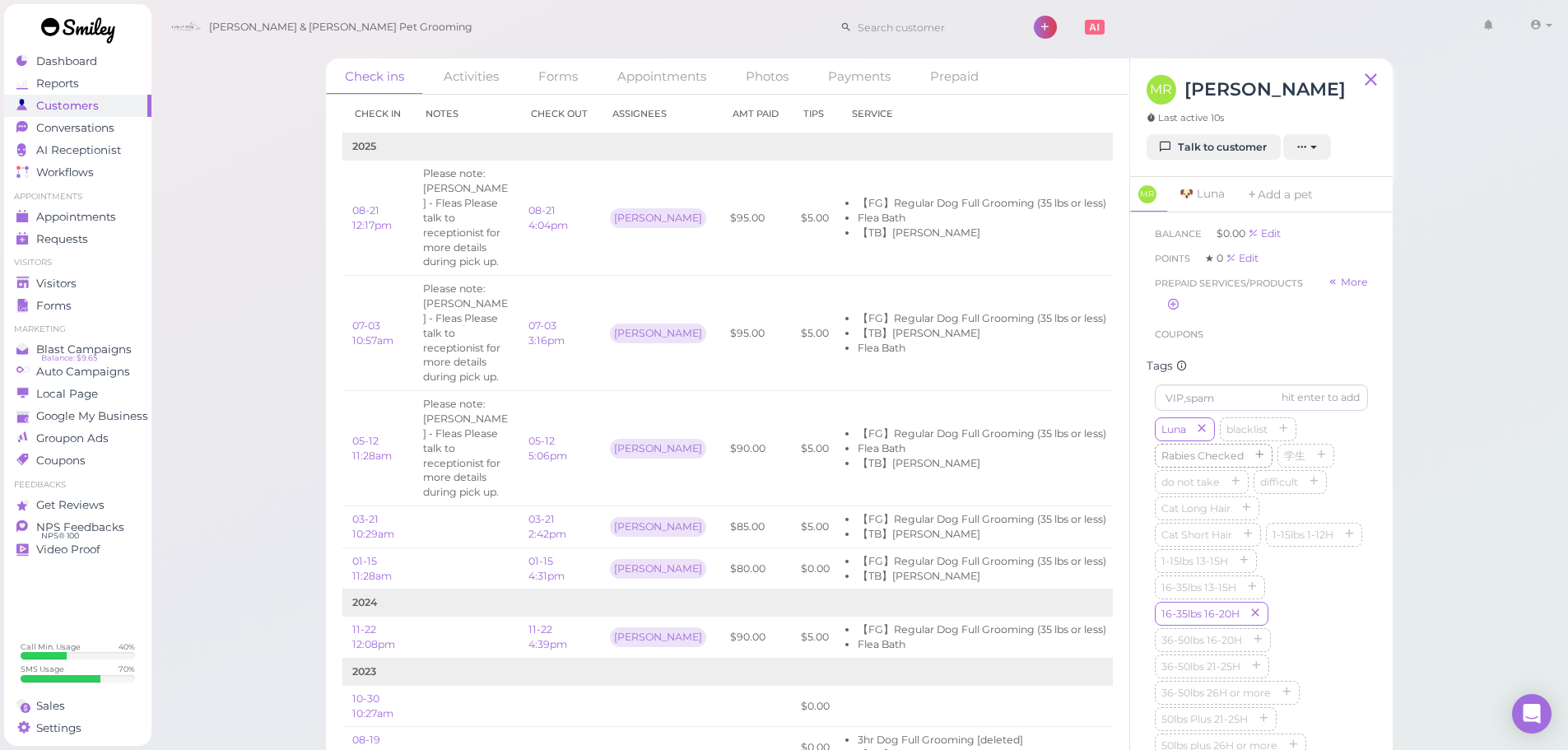
scroll to position [329, 0]
click at [1253, 591] on icon "button" at bounding box center [1256, 586] width 10 height 12
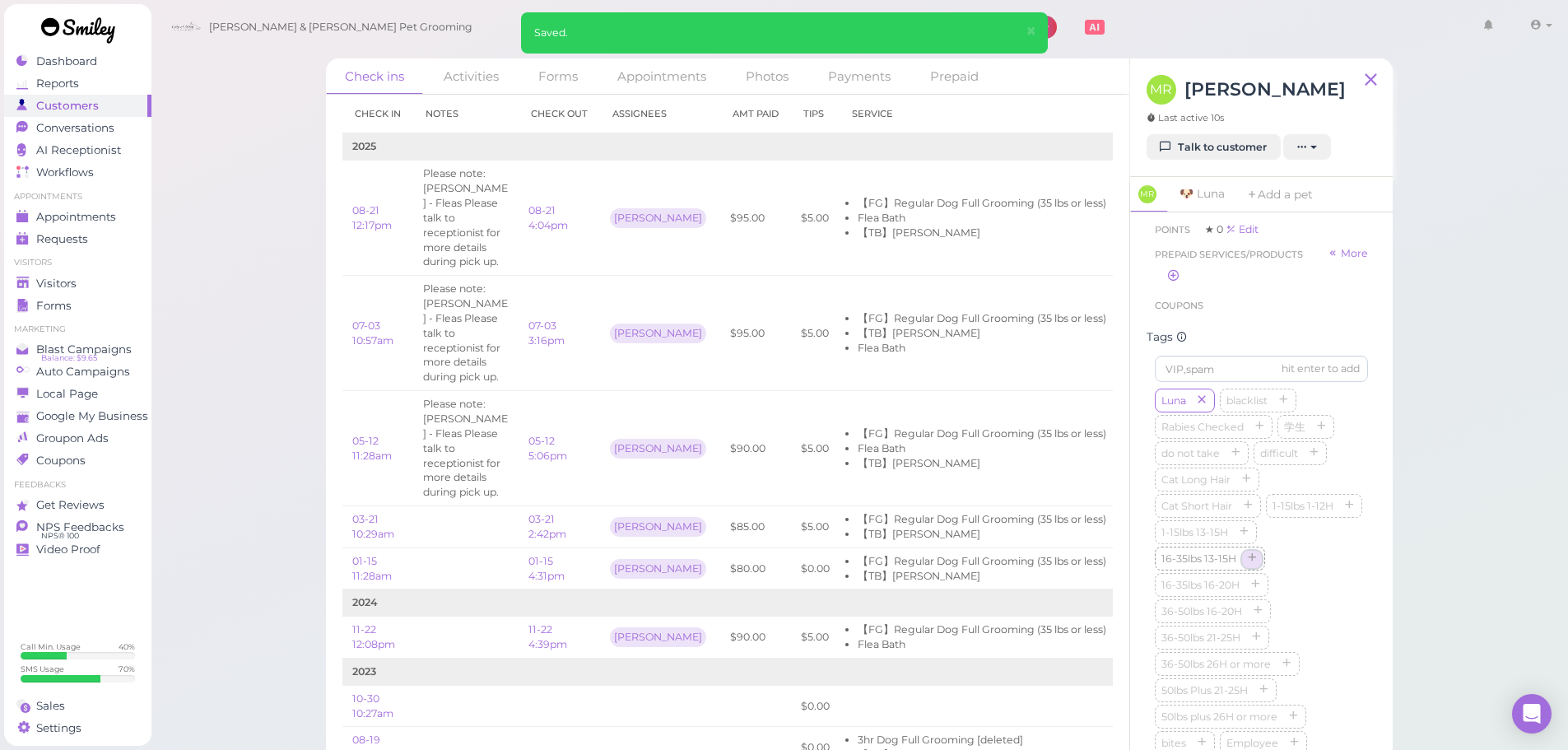
click at [1250, 565] on icon "button" at bounding box center [1253, 559] width 10 height 12
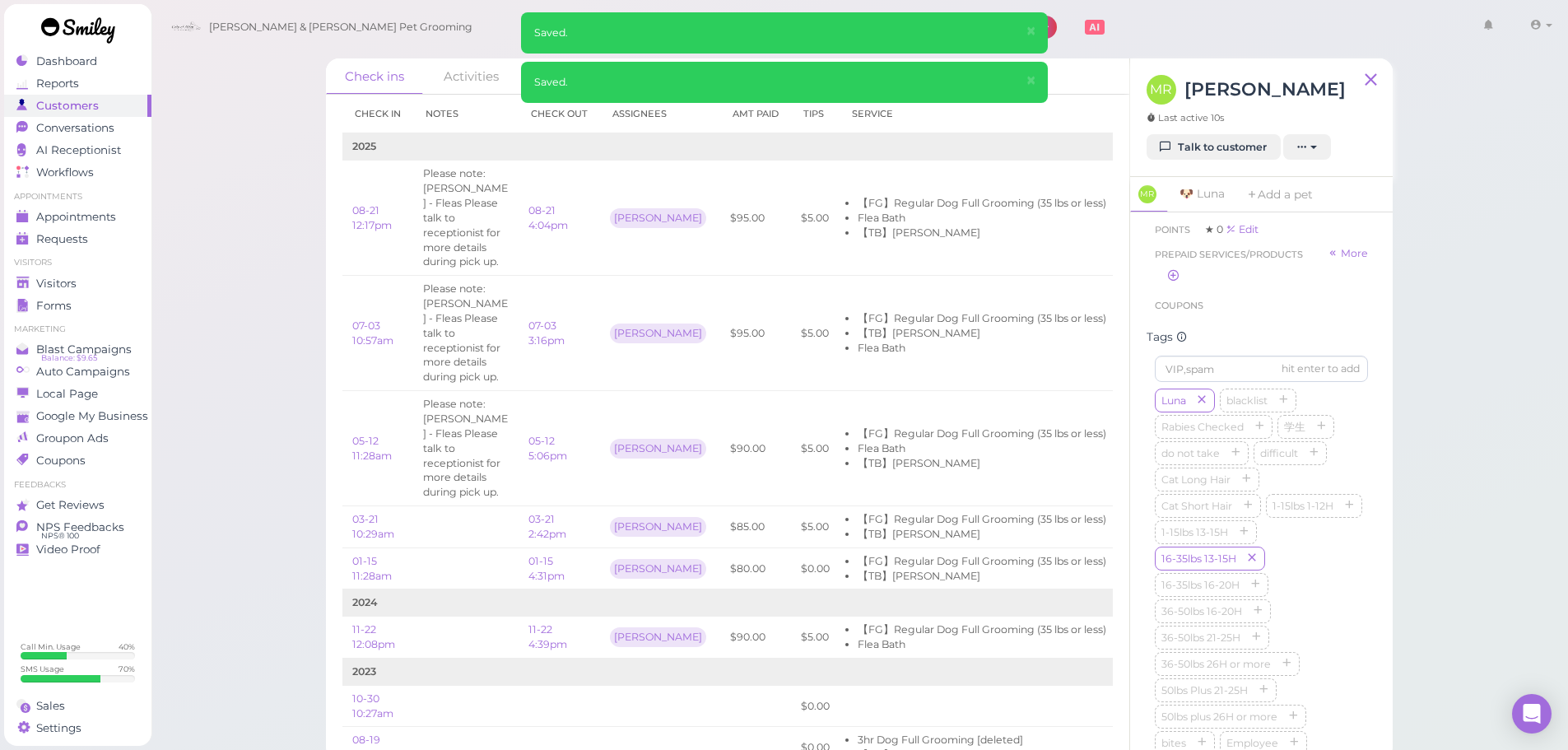
click at [188, 332] on div "Check ins Activities Forms Appointments Photos Payments Prepaid Check in Notes …" at bounding box center [860, 380] width 1419 height 761
click at [98, 283] on div "Visitors" at bounding box center [76, 283] width 118 height 14
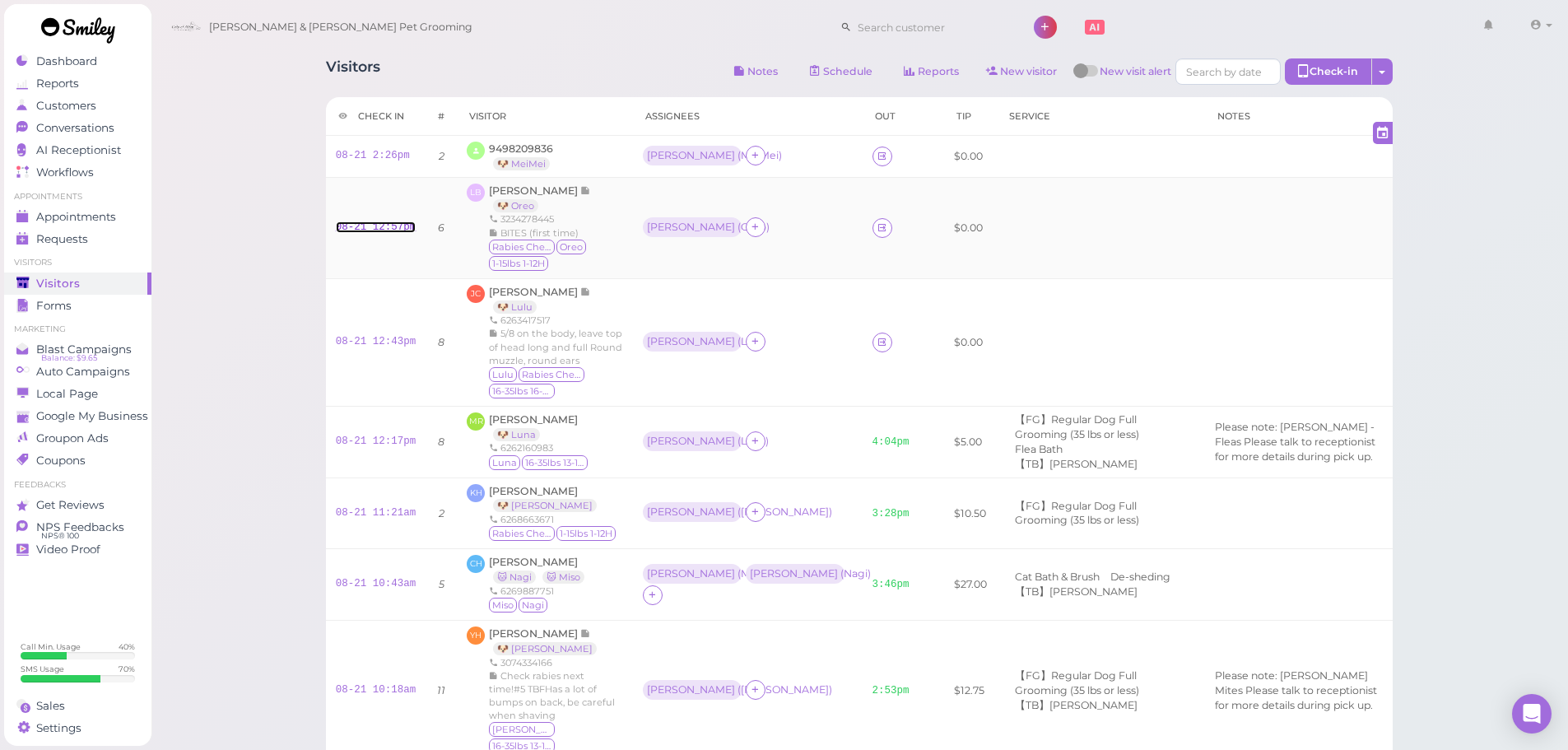
click at [408, 230] on link "08-21 12:57pm" at bounding box center [376, 228] width 81 height 12
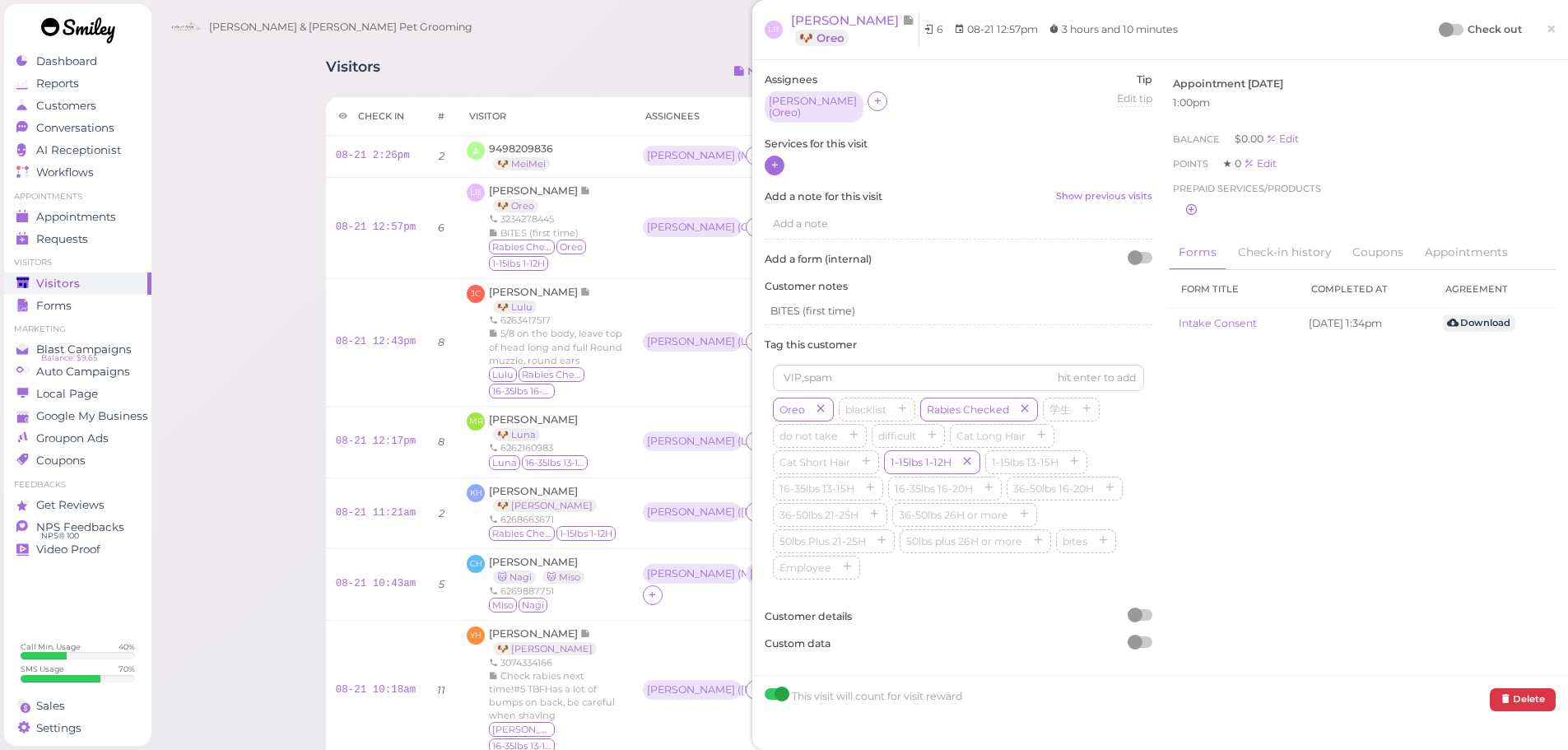
click at [770, 159] on icon at bounding box center [775, 165] width 11 height 12
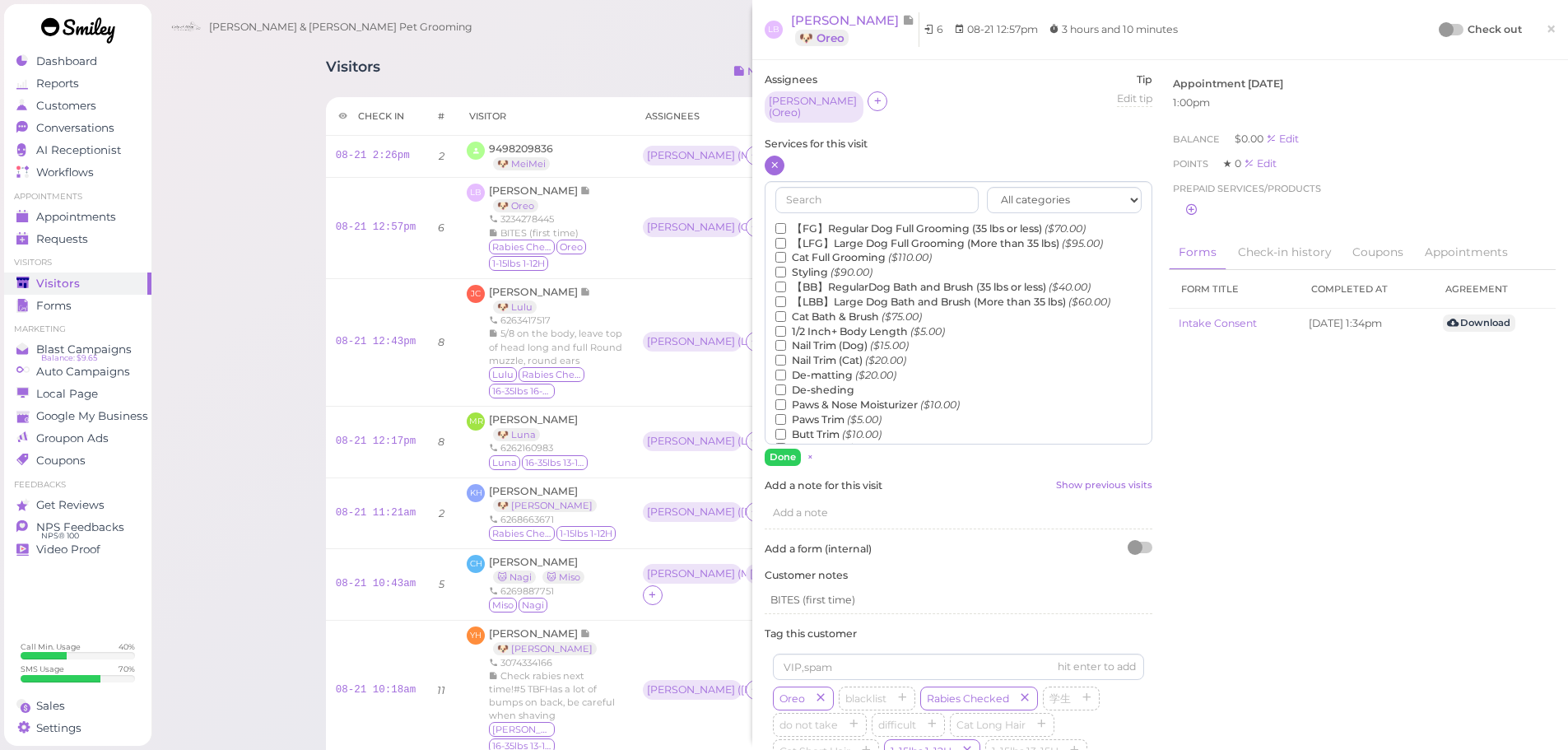
click at [789, 222] on label "【FG】Regular Dog Full Grooming (35 lbs or less) ($70.00)" at bounding box center [930, 229] width 310 height 15
click at [786, 223] on input "【FG】Regular Dog Full Grooming (35 lbs or less) ($70.00)" at bounding box center [780, 228] width 11 height 11
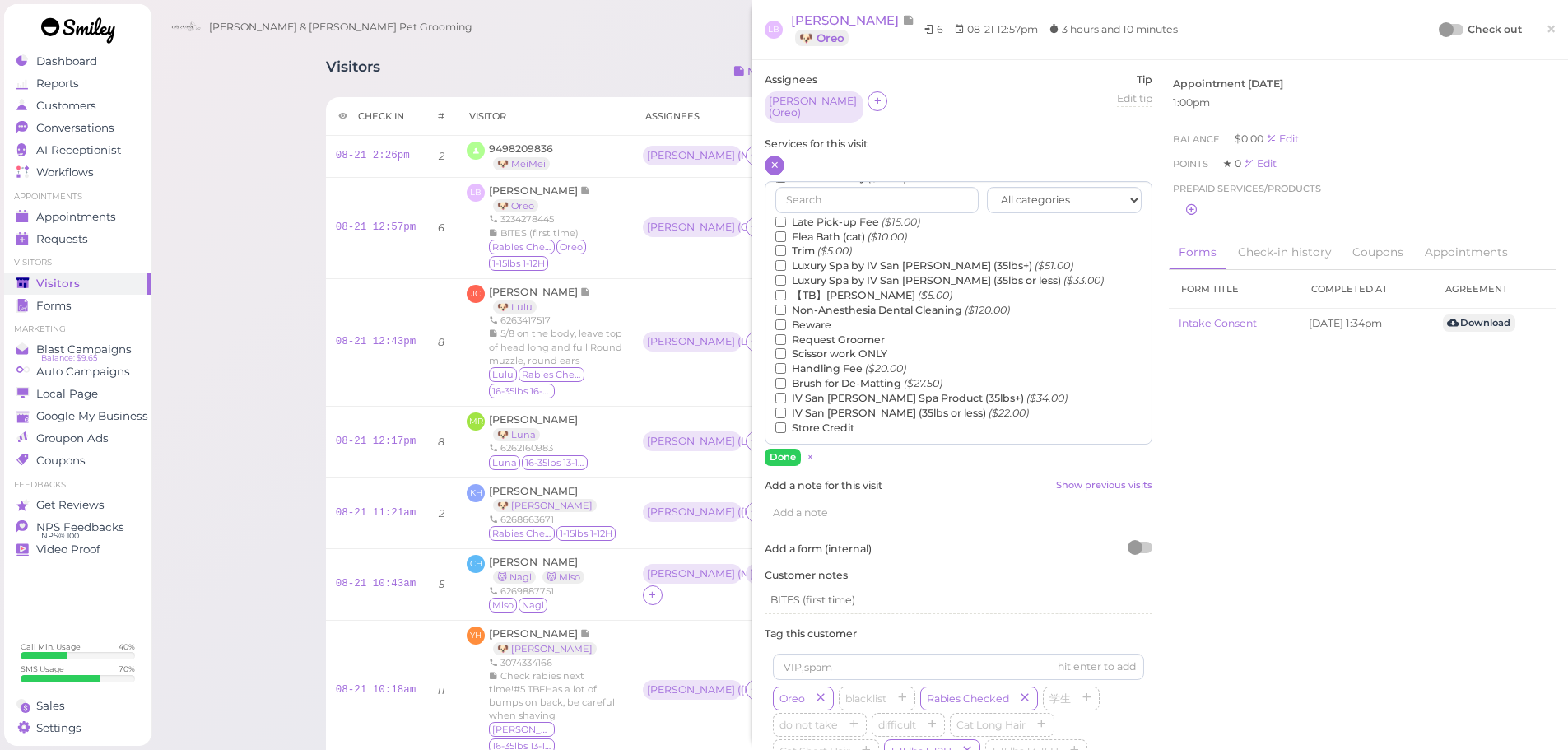
click at [838, 288] on label "【TB】Teeth Brushing ($5.00)" at bounding box center [864, 295] width 177 height 15
click at [786, 289] on input "【TB】Teeth Brushing ($5.00)" at bounding box center [780, 294] width 11 height 11
click at [780, 449] on button "Done" at bounding box center [783, 457] width 36 height 17
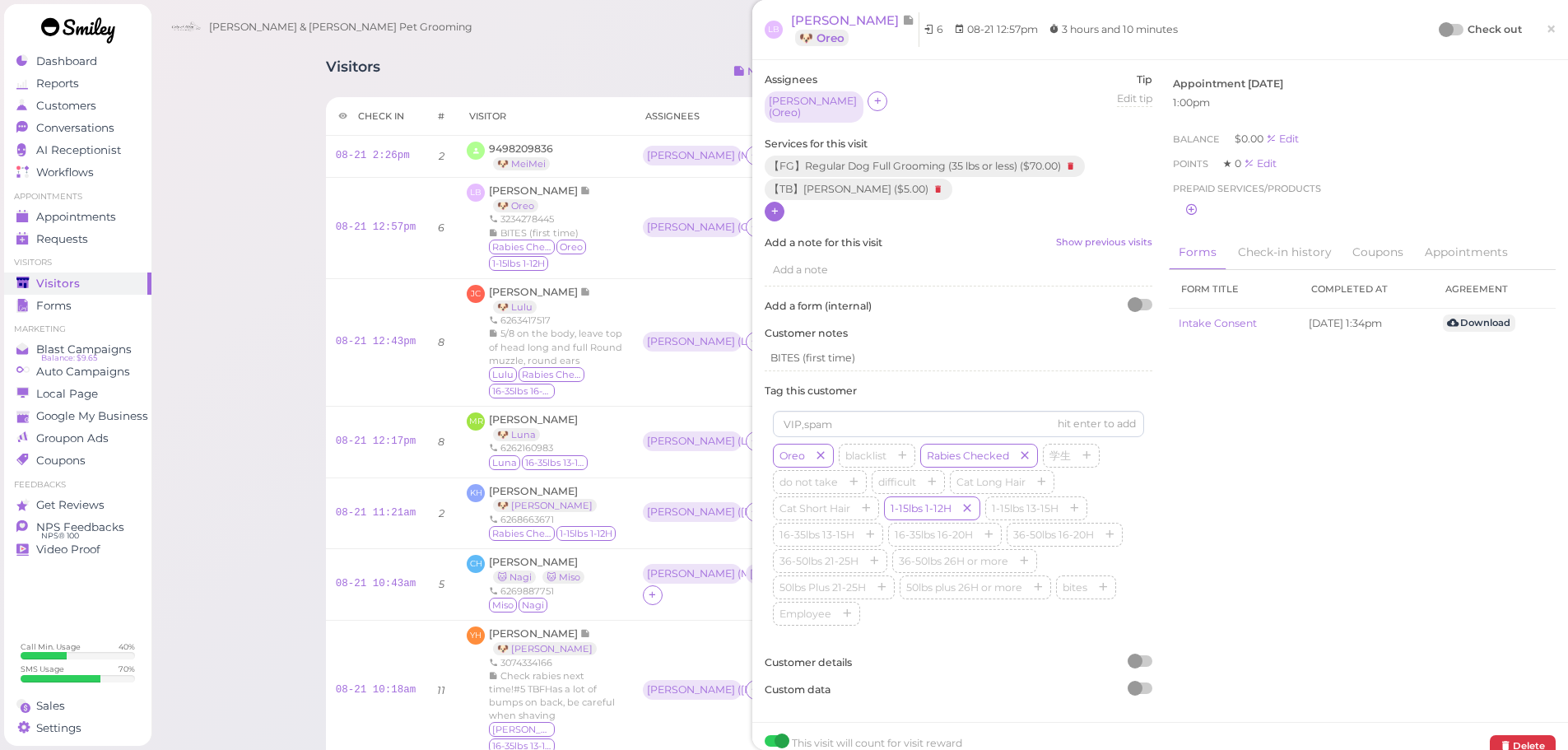
click at [1439, 34] on div at bounding box center [1446, 29] width 15 height 15
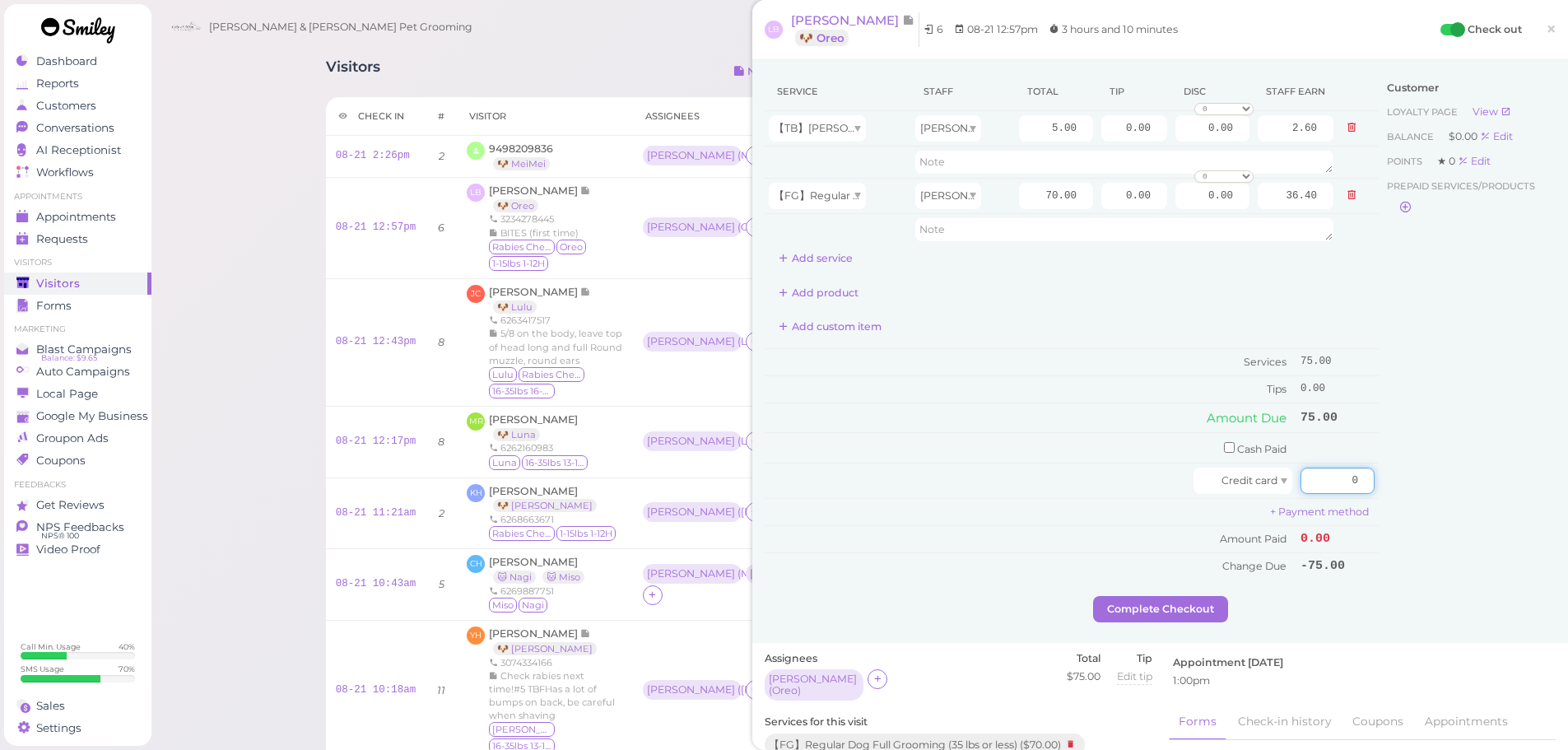
drag, startPoint x: 1301, startPoint y: 485, endPoint x: 1471, endPoint y: 493, distance: 170.2
click at [1567, 492] on html "Dashboard Reports Customers Conversations 0" at bounding box center [784, 751] width 1568 height 1502
type input "86.25"
drag, startPoint x: 1106, startPoint y: 197, endPoint x: 1170, endPoint y: 208, distance: 64.9
click at [1170, 208] on tr "【FG】Regular Dog Full Grooming (35 lbs or less) Asa 70.00 0.00 0.00 0 10% off 15…" at bounding box center [1072, 196] width 614 height 36
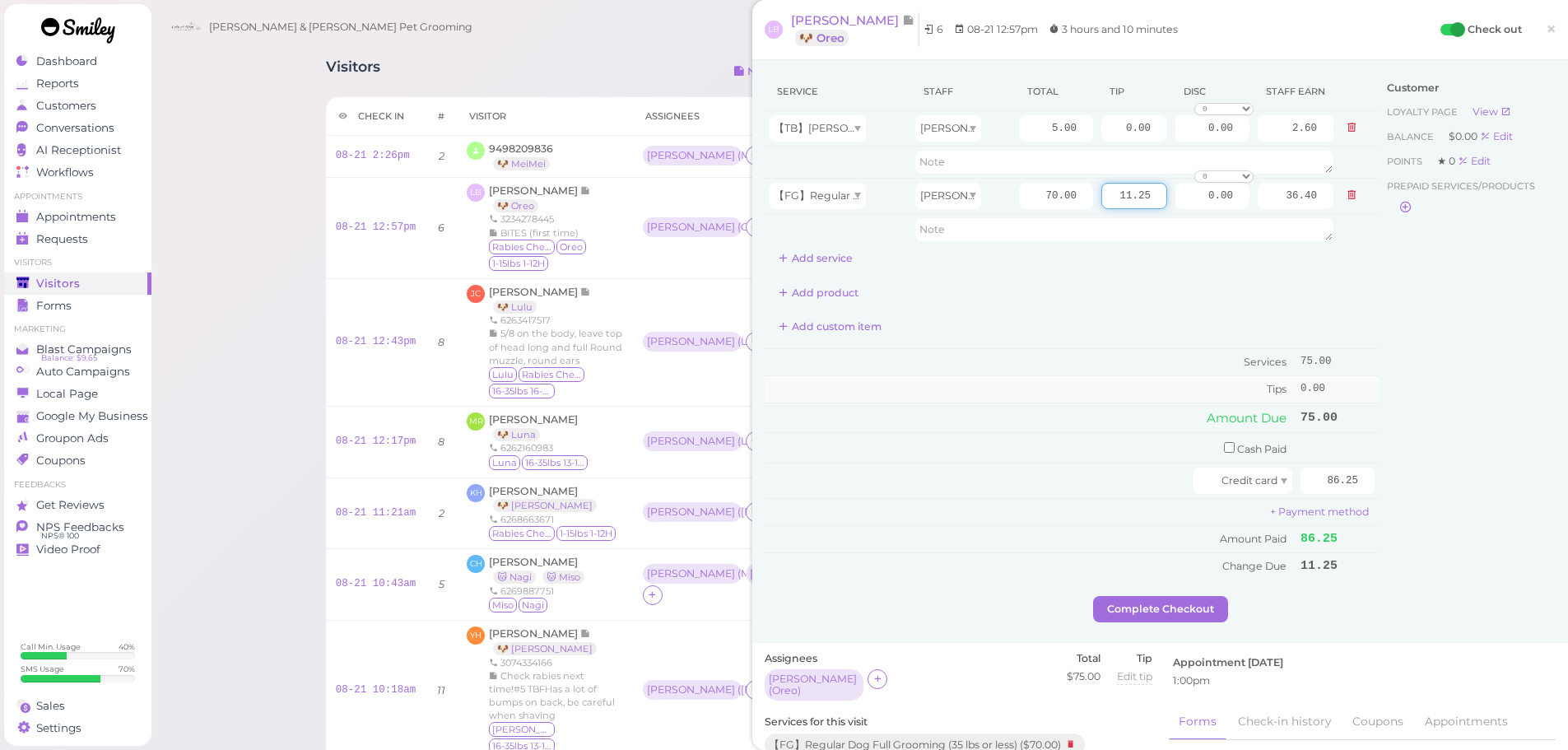
type input "11.25"
click at [1055, 376] on td "Tips" at bounding box center [1031, 389] width 532 height 26
click at [1135, 604] on button "Complete Checkout" at bounding box center [1161, 609] width 135 height 26
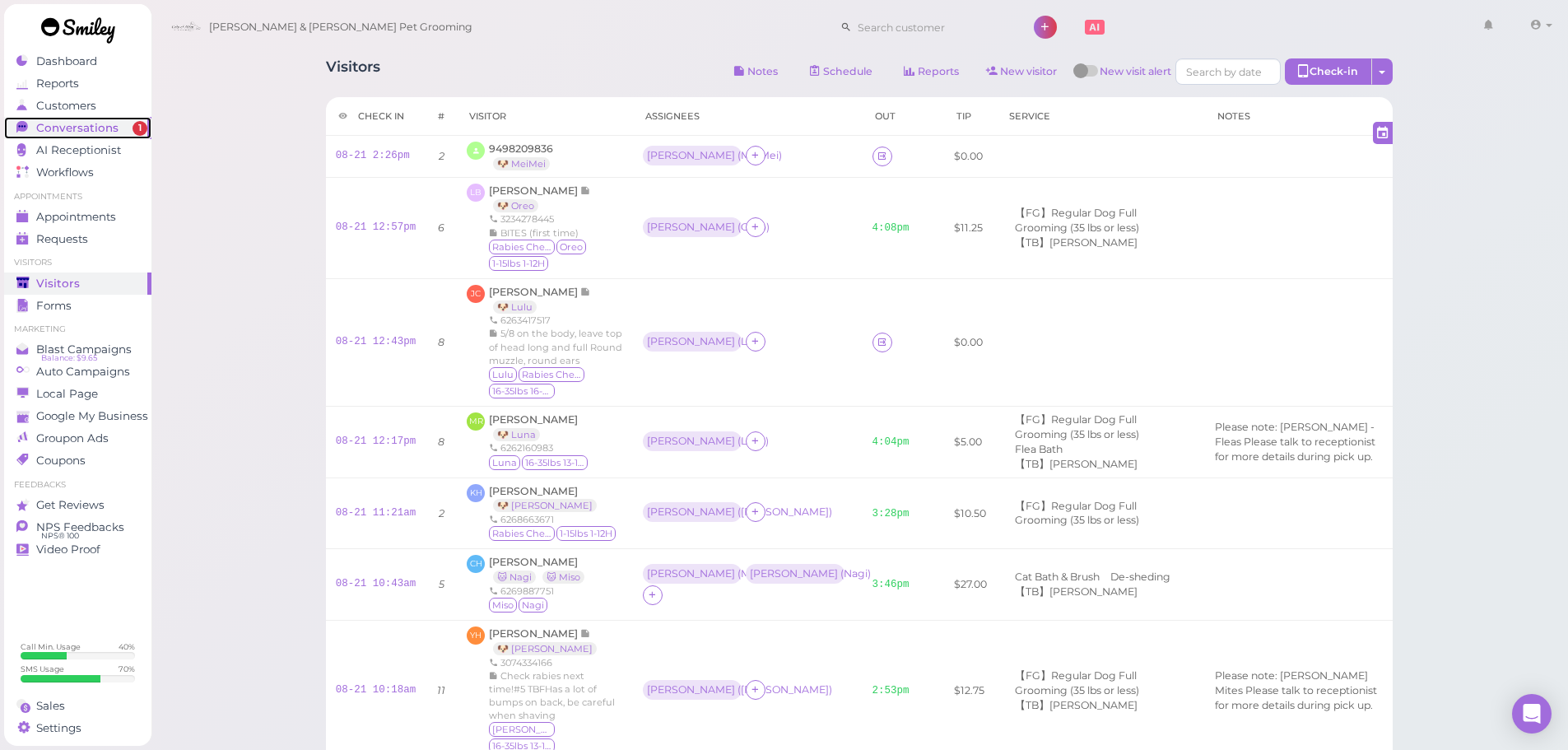
click at [123, 130] on div "Conversations" at bounding box center [76, 128] width 118 height 14
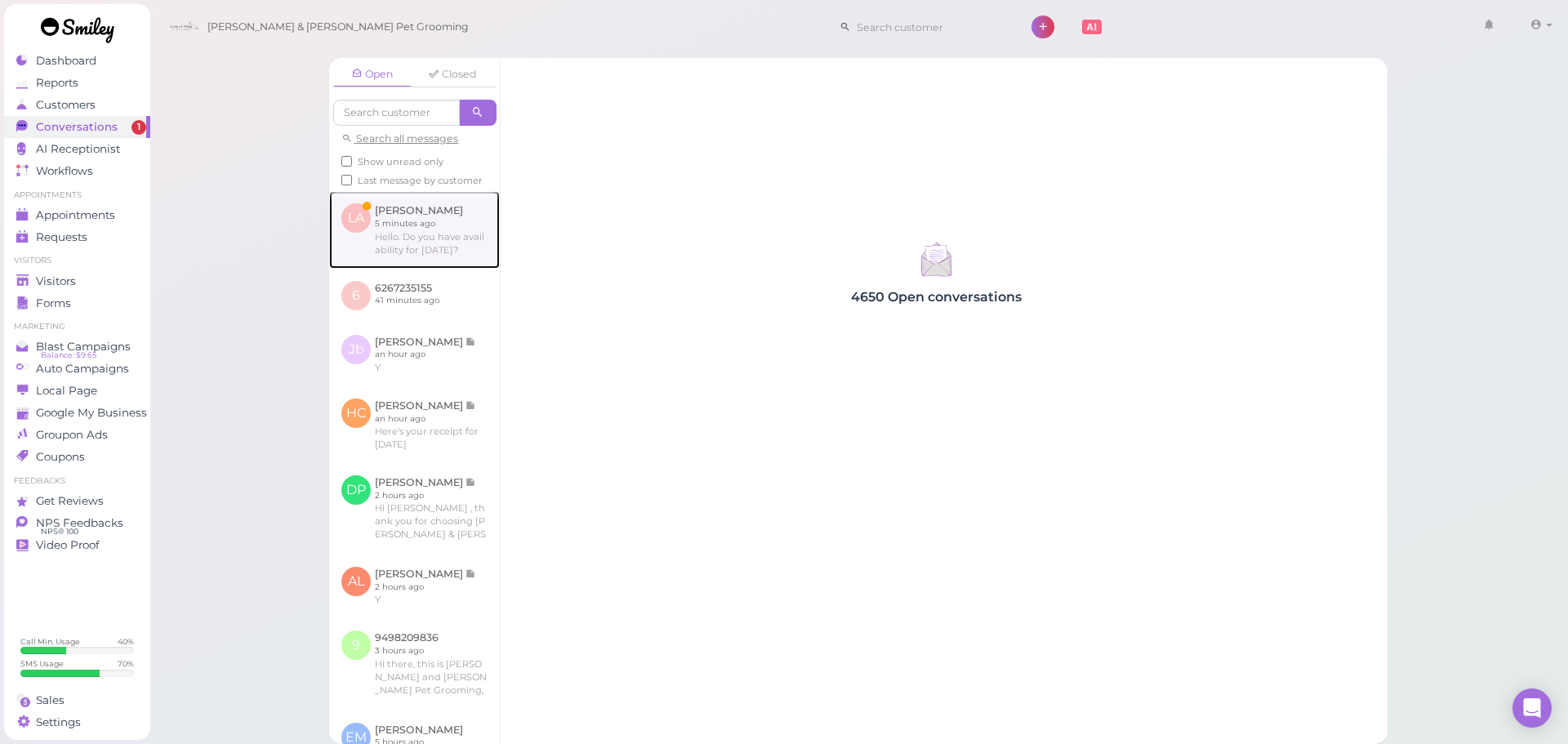
click at [396, 239] on link at bounding box center [413, 230] width 171 height 77
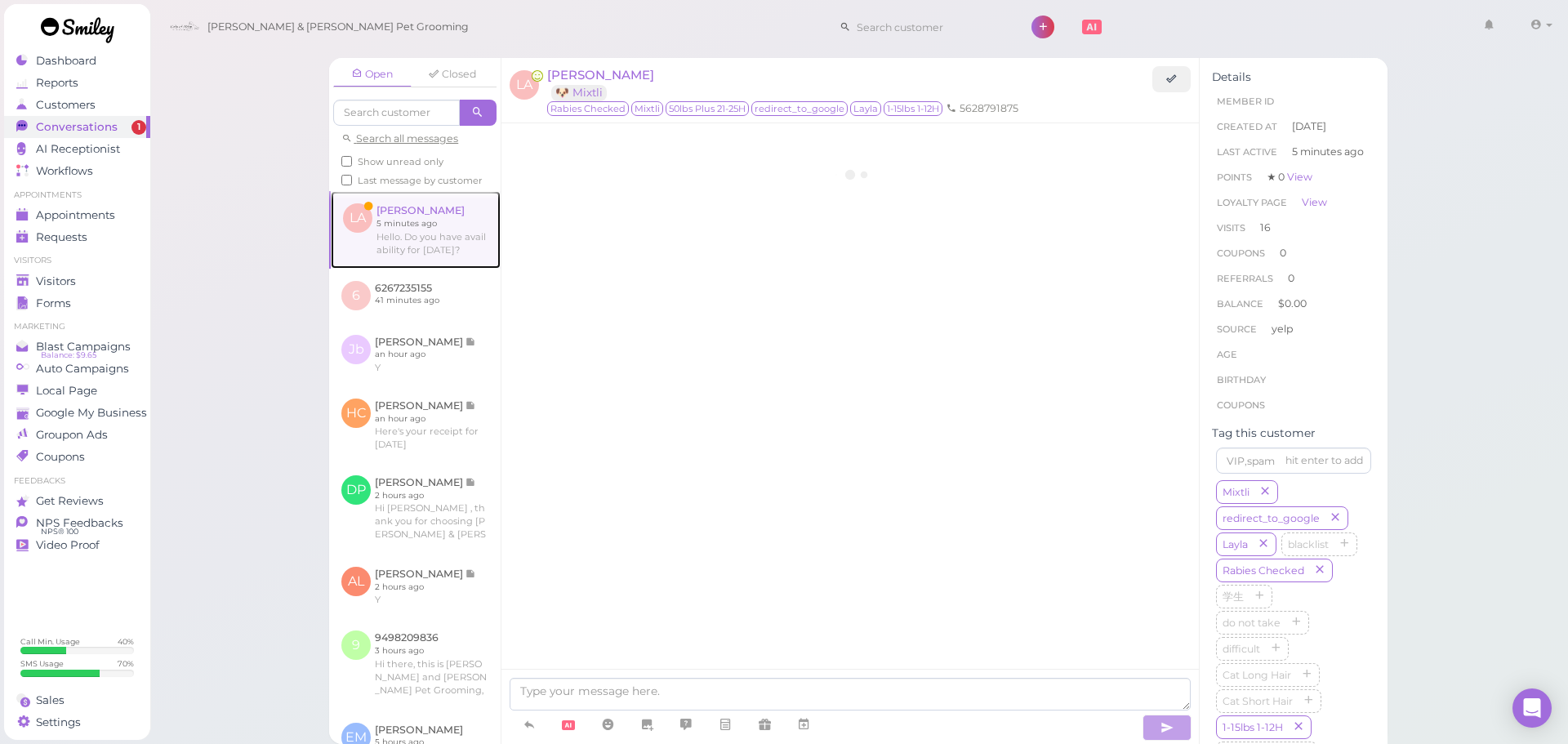
scroll to position [2300, 0]
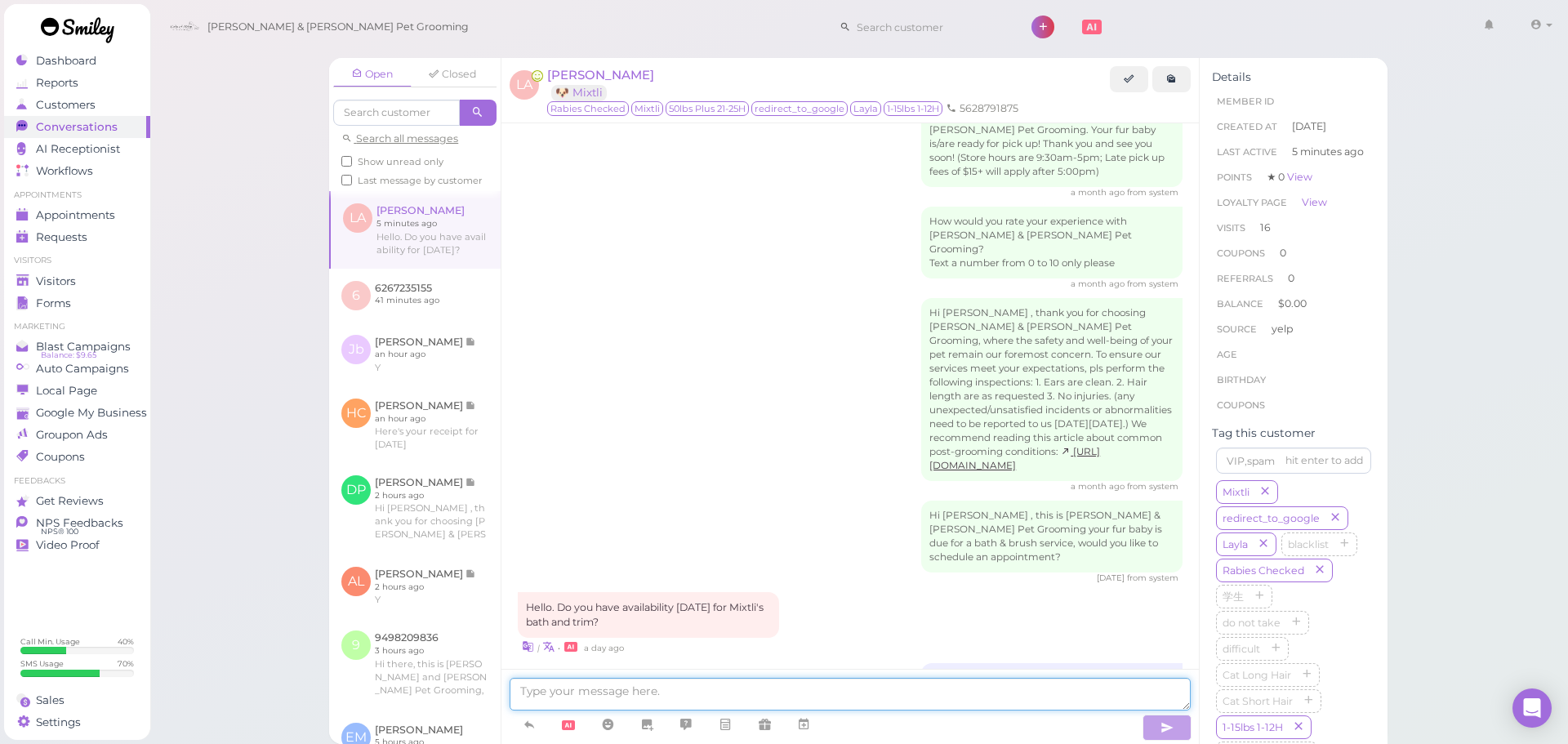
click at [905, 706] on textarea at bounding box center [850, 694] width 681 height 33
type textarea "Yes, we can do next Saturday at 9:30!"
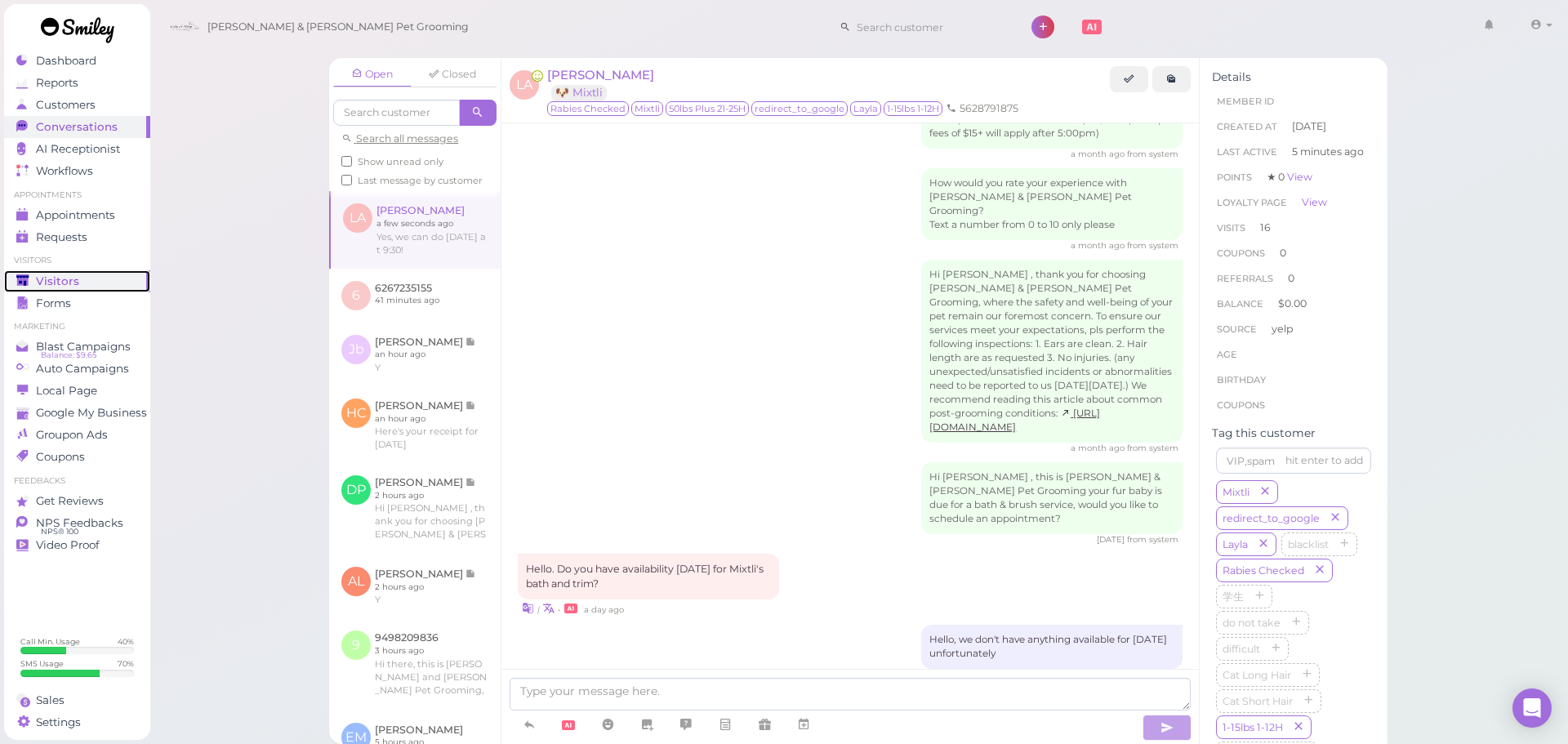
click at [98, 272] on link "Visitors" at bounding box center [77, 281] width 146 height 22
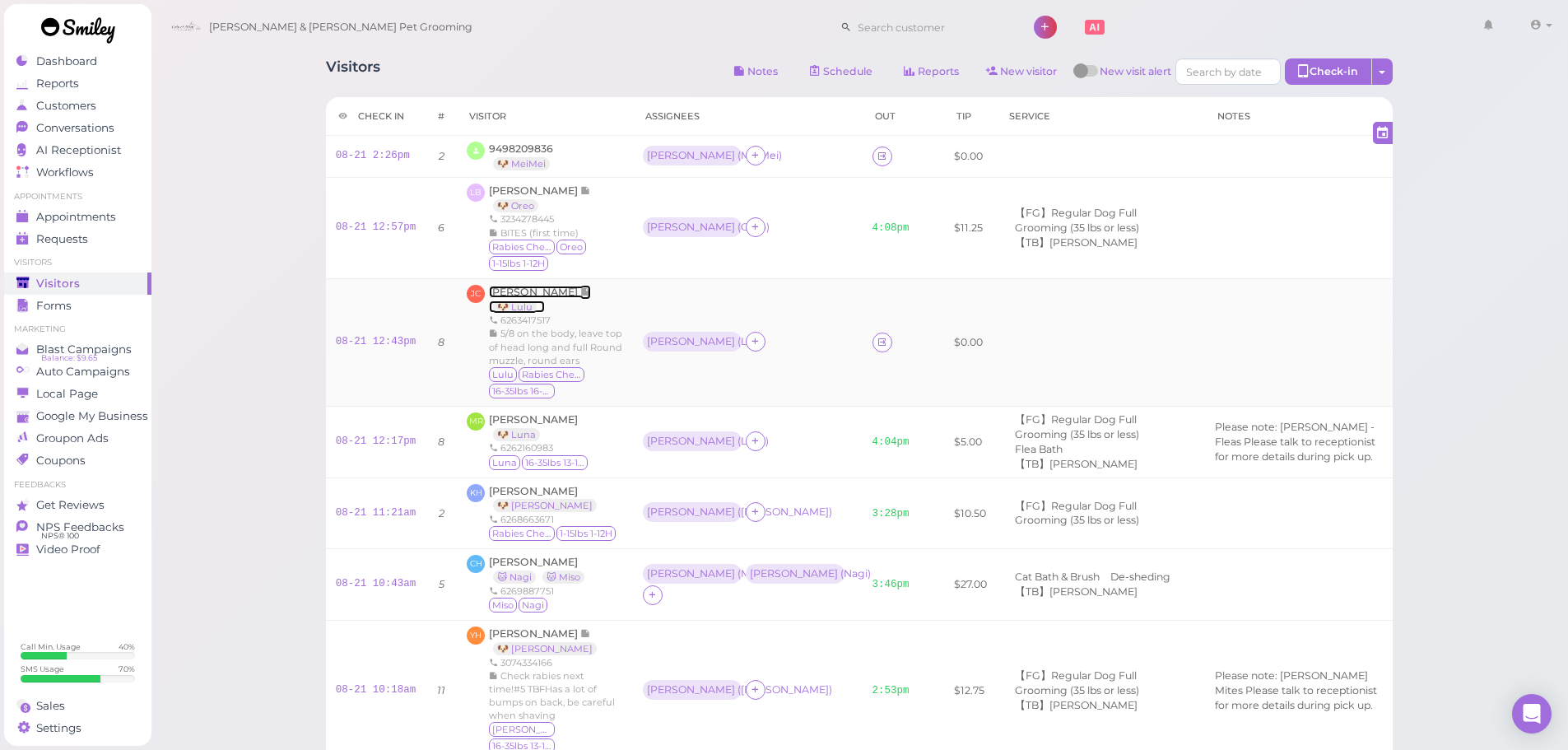
click at [522, 291] on span "Josie Cosio" at bounding box center [534, 291] width 92 height 12
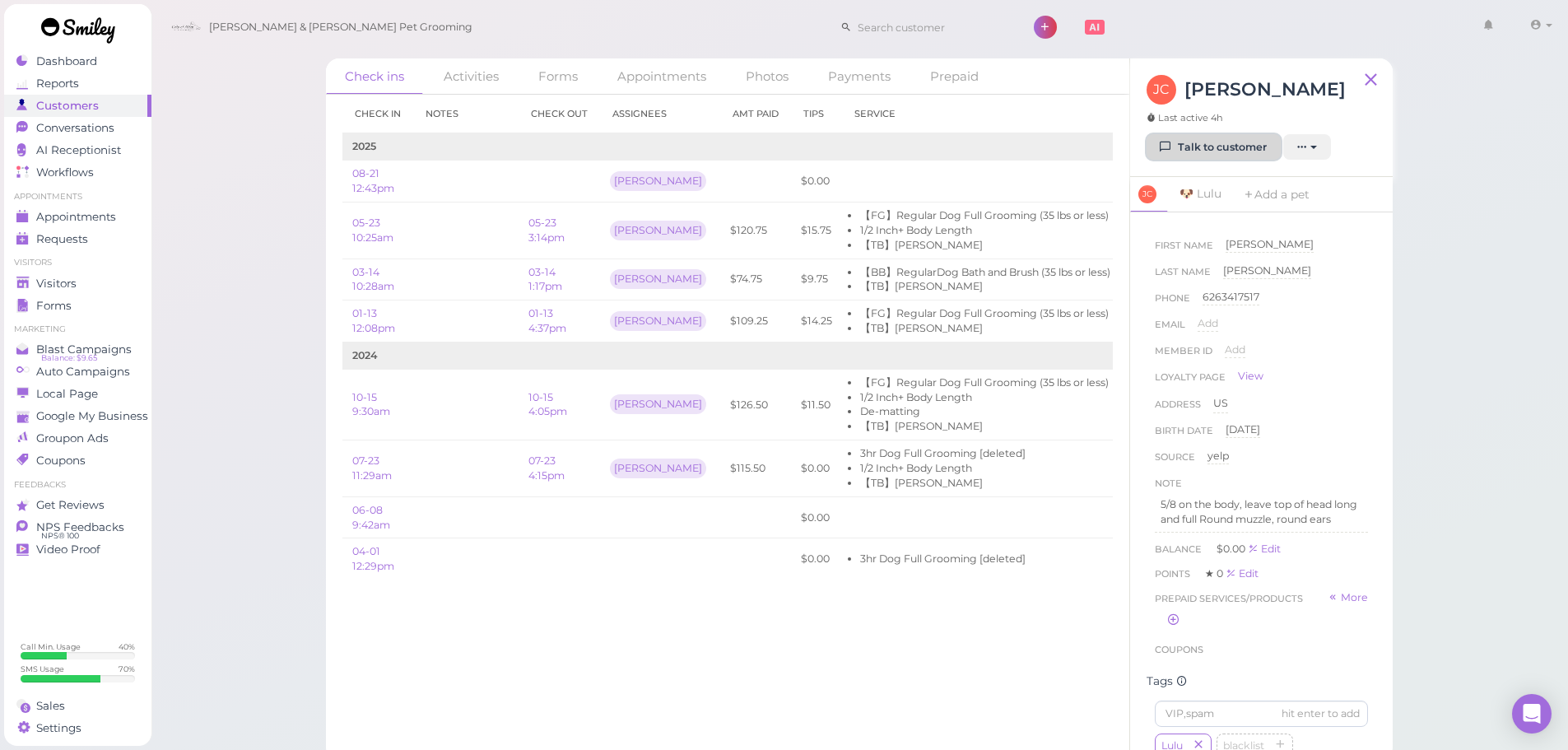
click at [1232, 136] on link "Talk to customer" at bounding box center [1214, 147] width 134 height 26
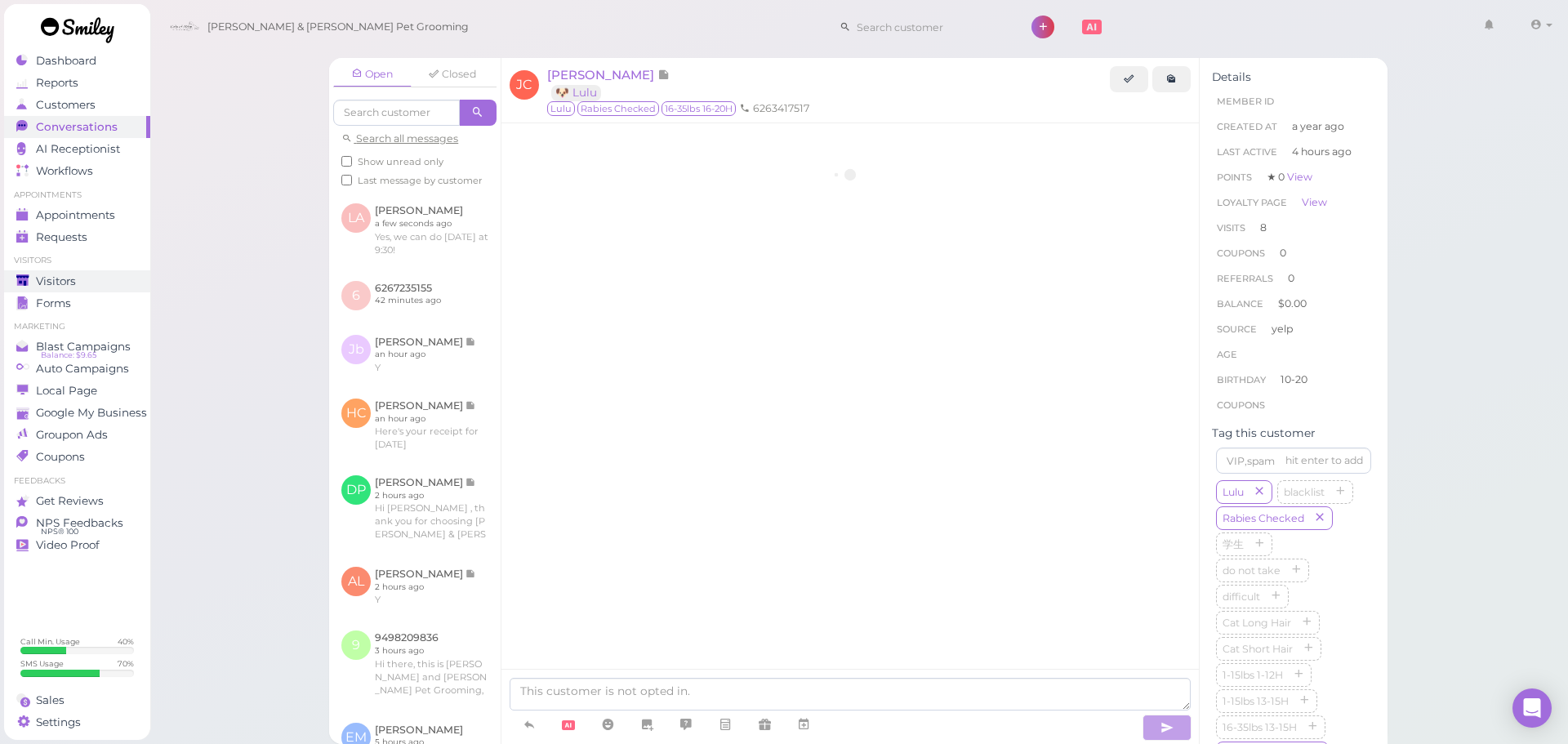
scroll to position [2564, 0]
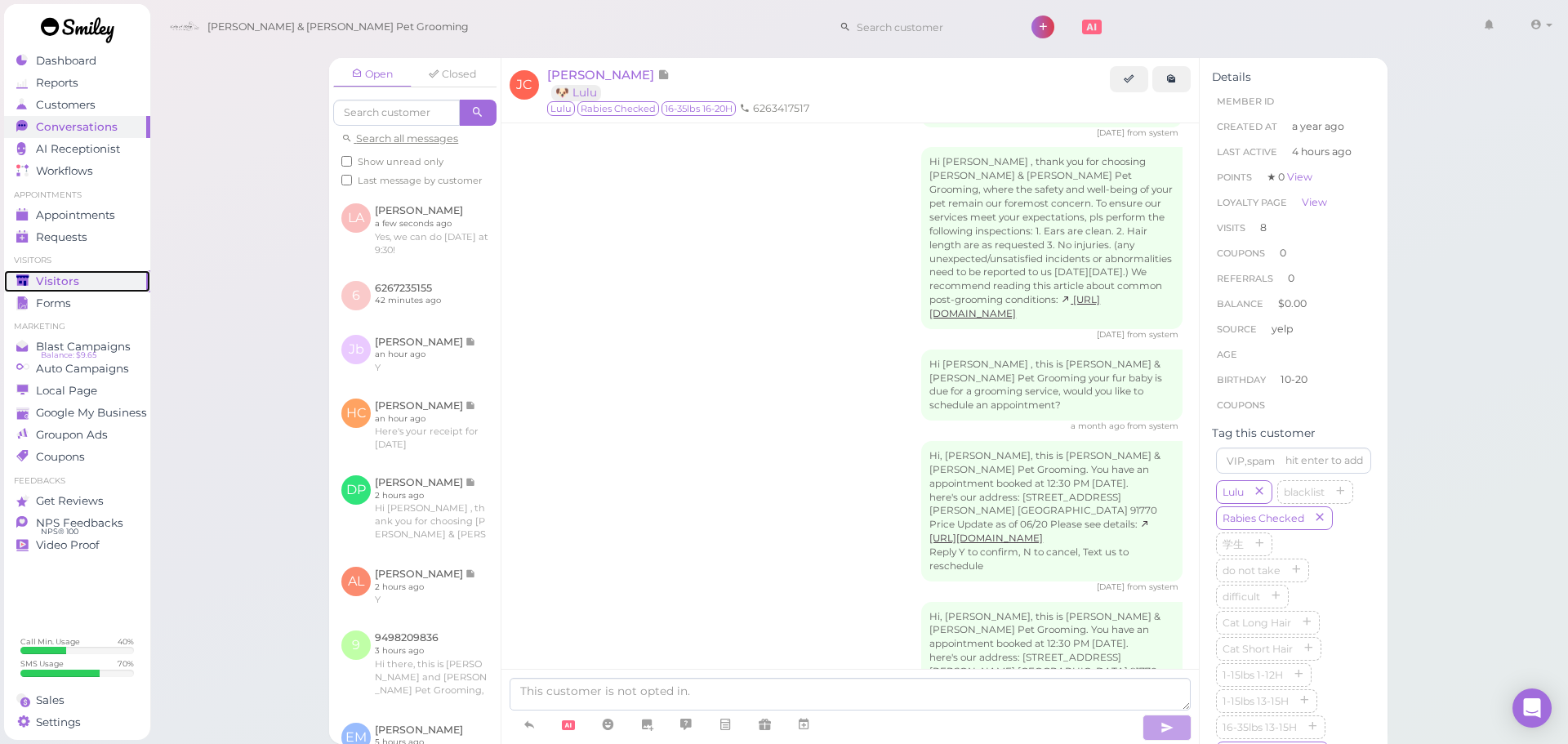
click at [37, 279] on span "Visitors" at bounding box center [57, 281] width 43 height 14
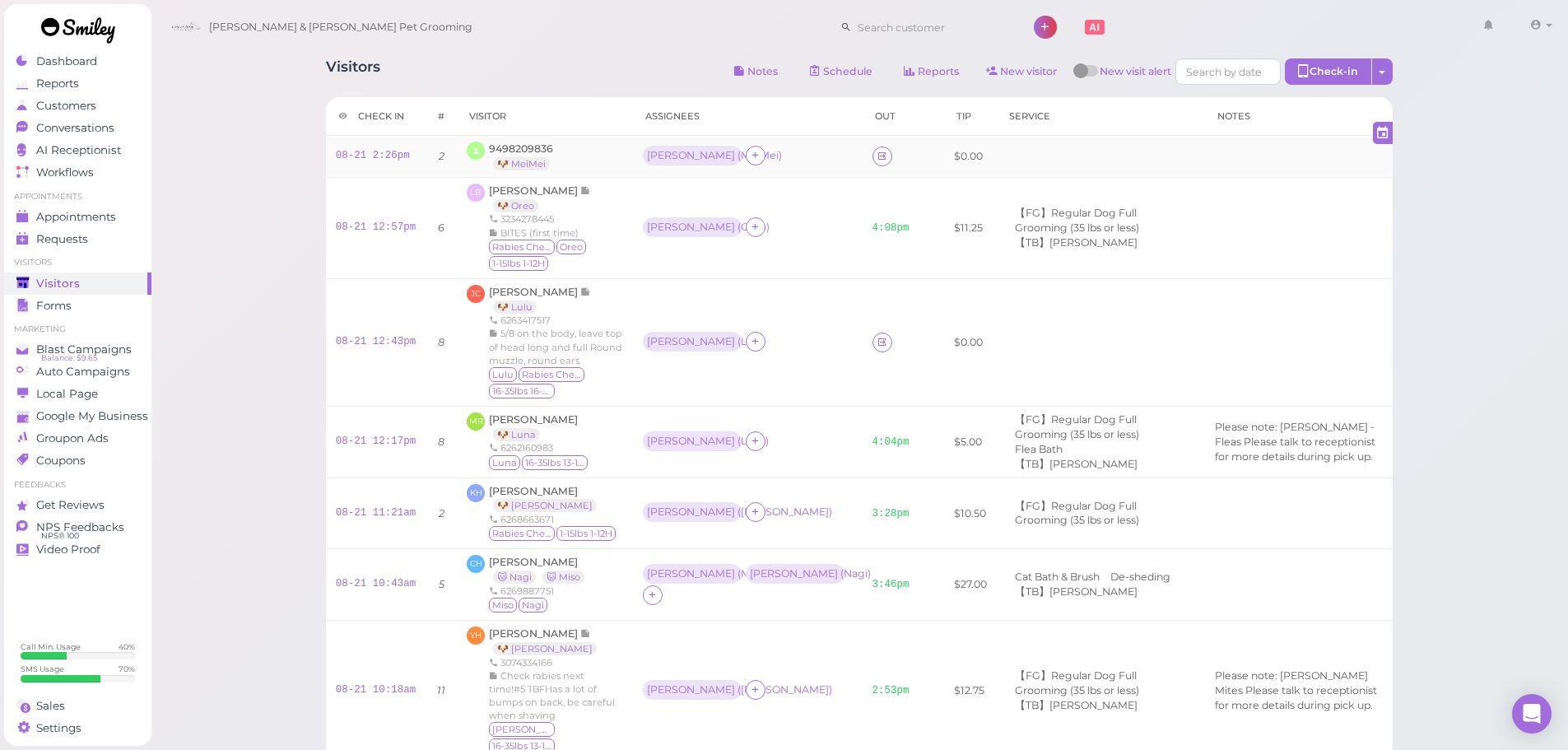
click at [499, 140] on td "9498209836 🐶 MeiMei" at bounding box center [544, 157] width 175 height 42
click at [529, 143] on span "9498209836" at bounding box center [520, 148] width 65 height 12
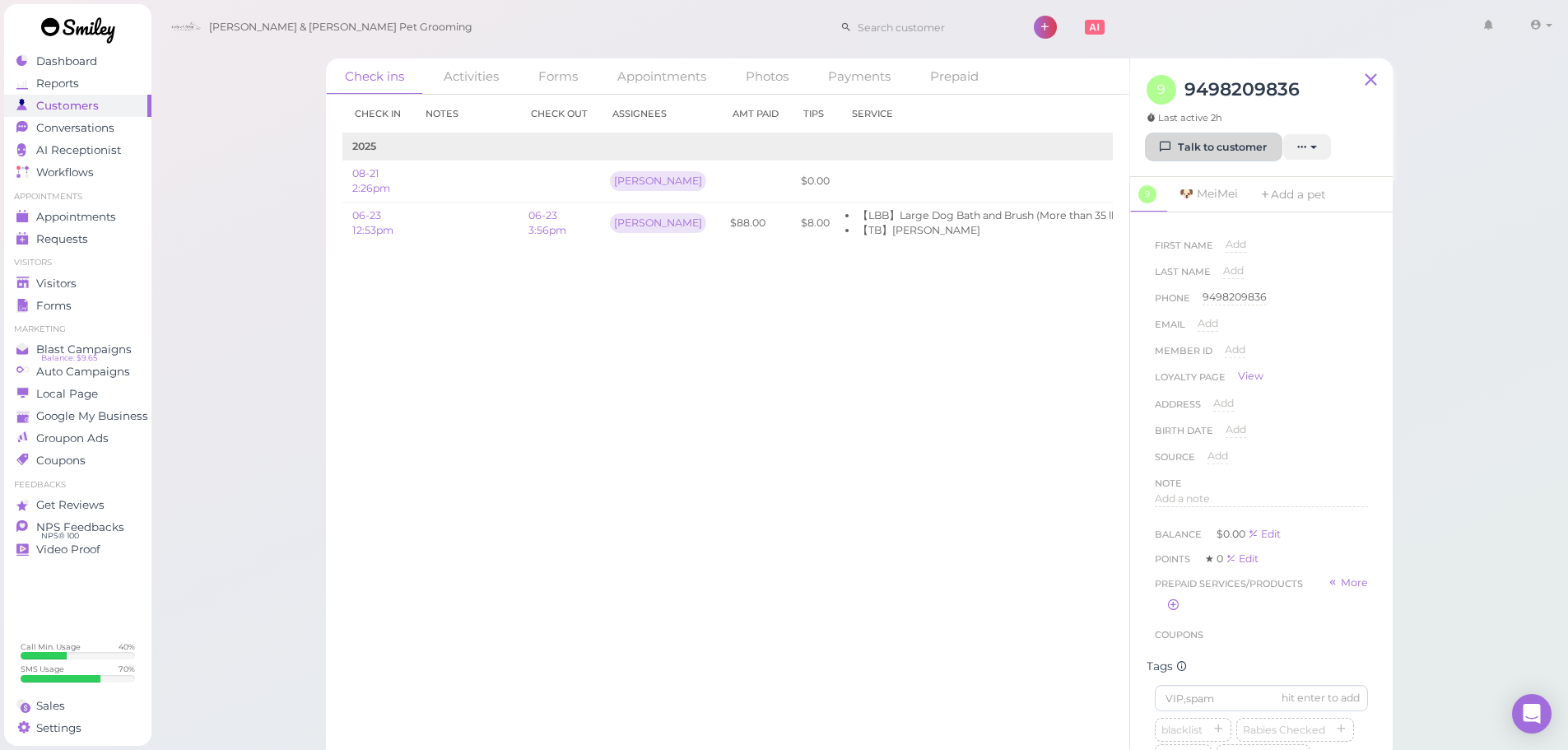
click at [1184, 137] on link "Talk to customer" at bounding box center [1214, 147] width 134 height 26
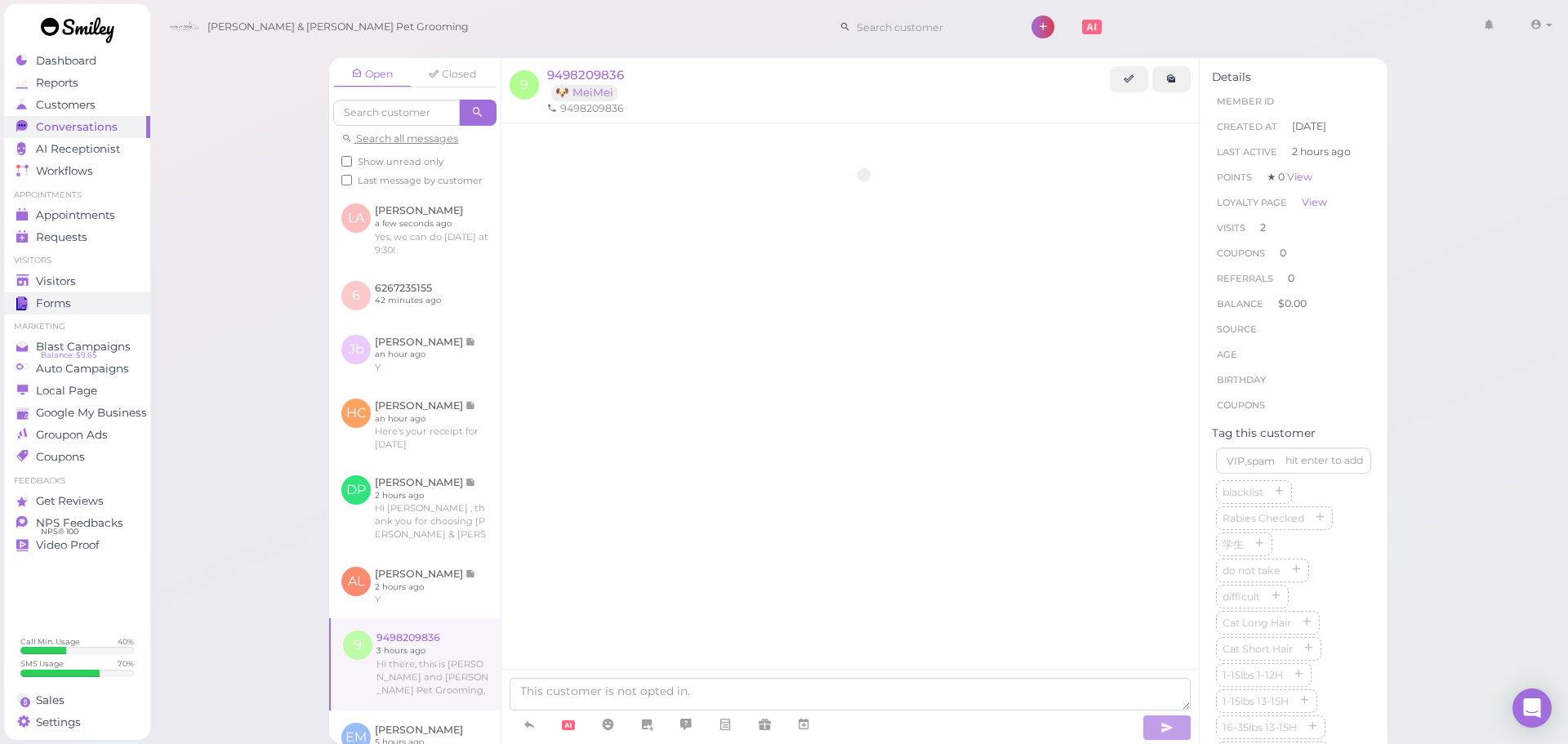
scroll to position [1336, 0]
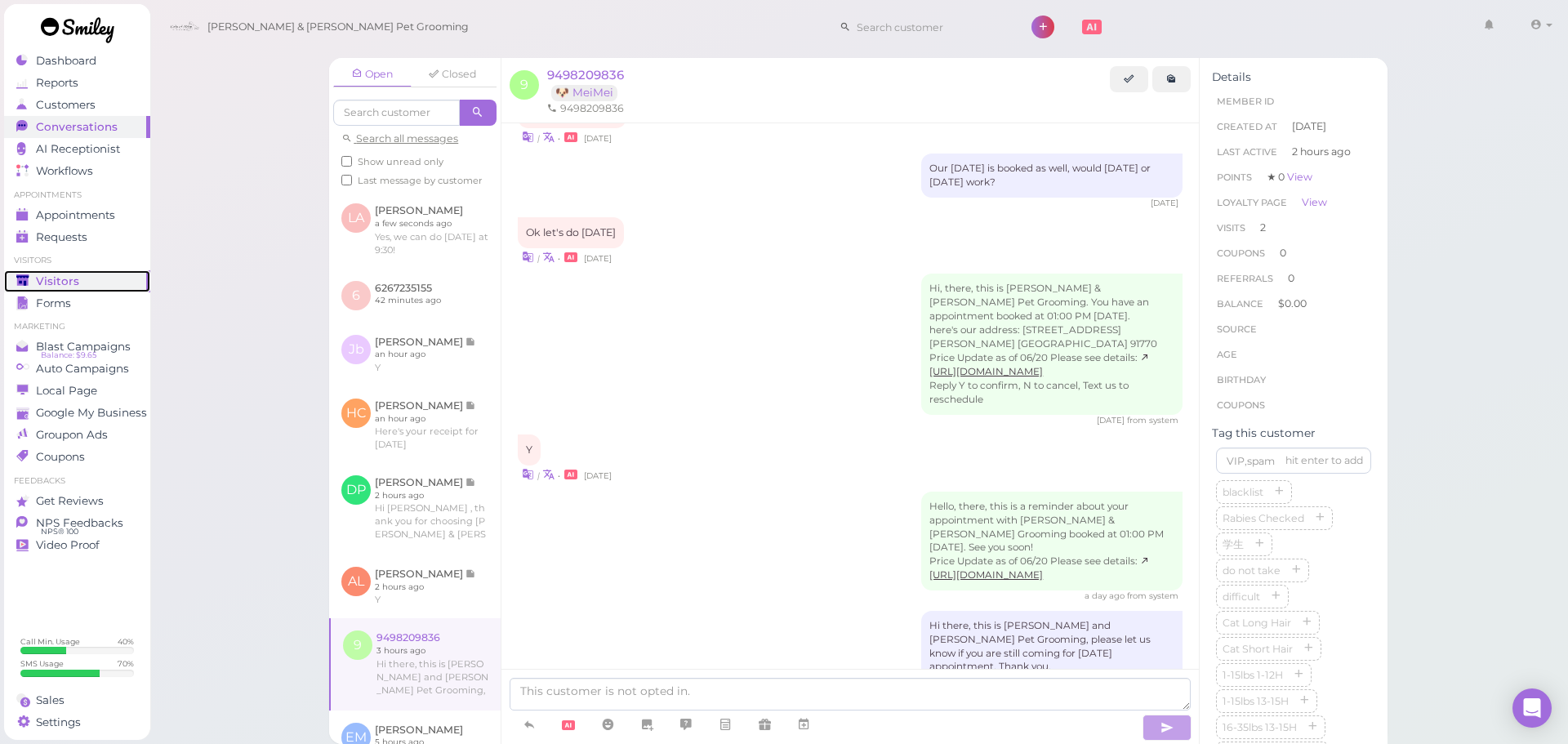
click at [74, 274] on span "Visitors" at bounding box center [57, 281] width 43 height 14
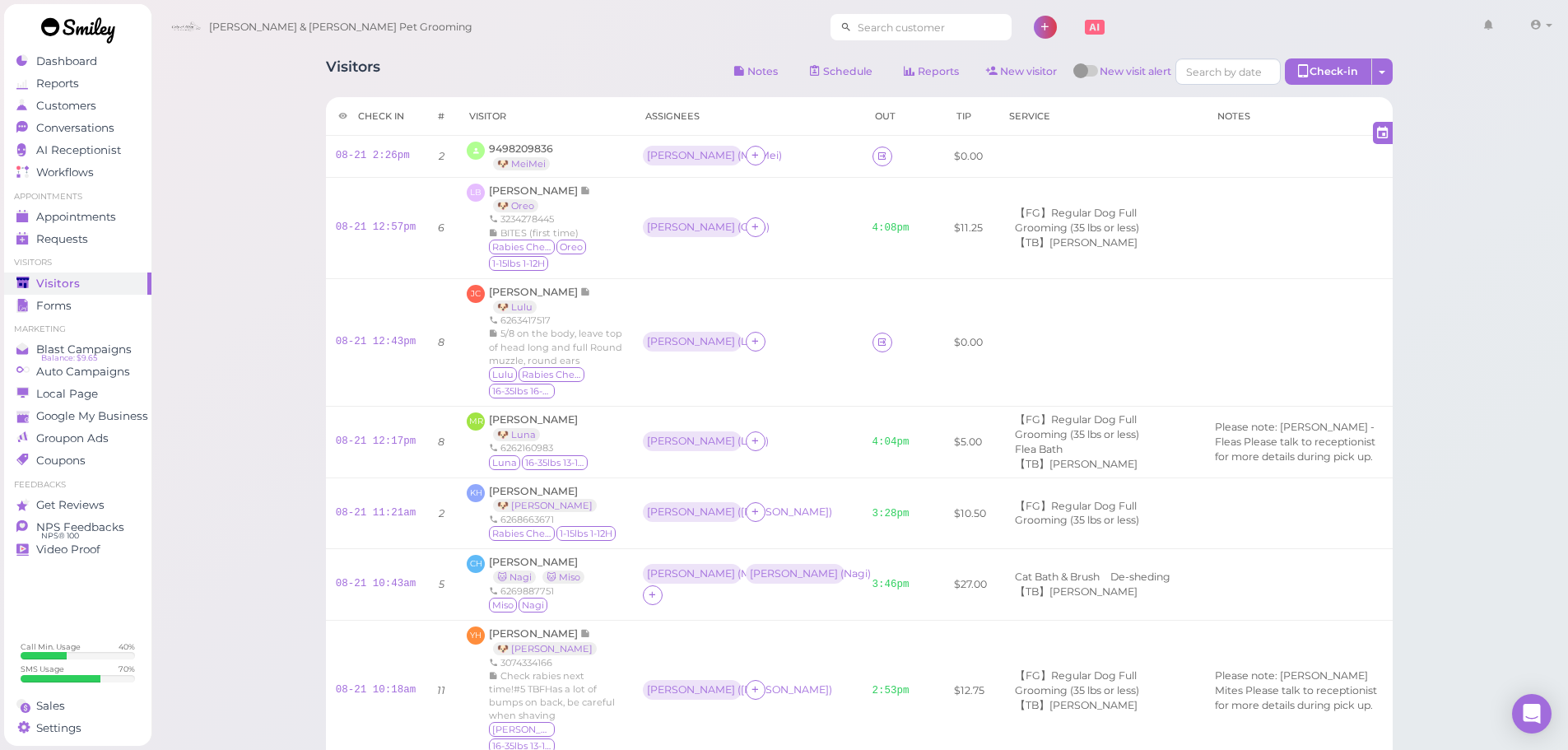
click at [913, 36] on input at bounding box center [931, 27] width 160 height 26
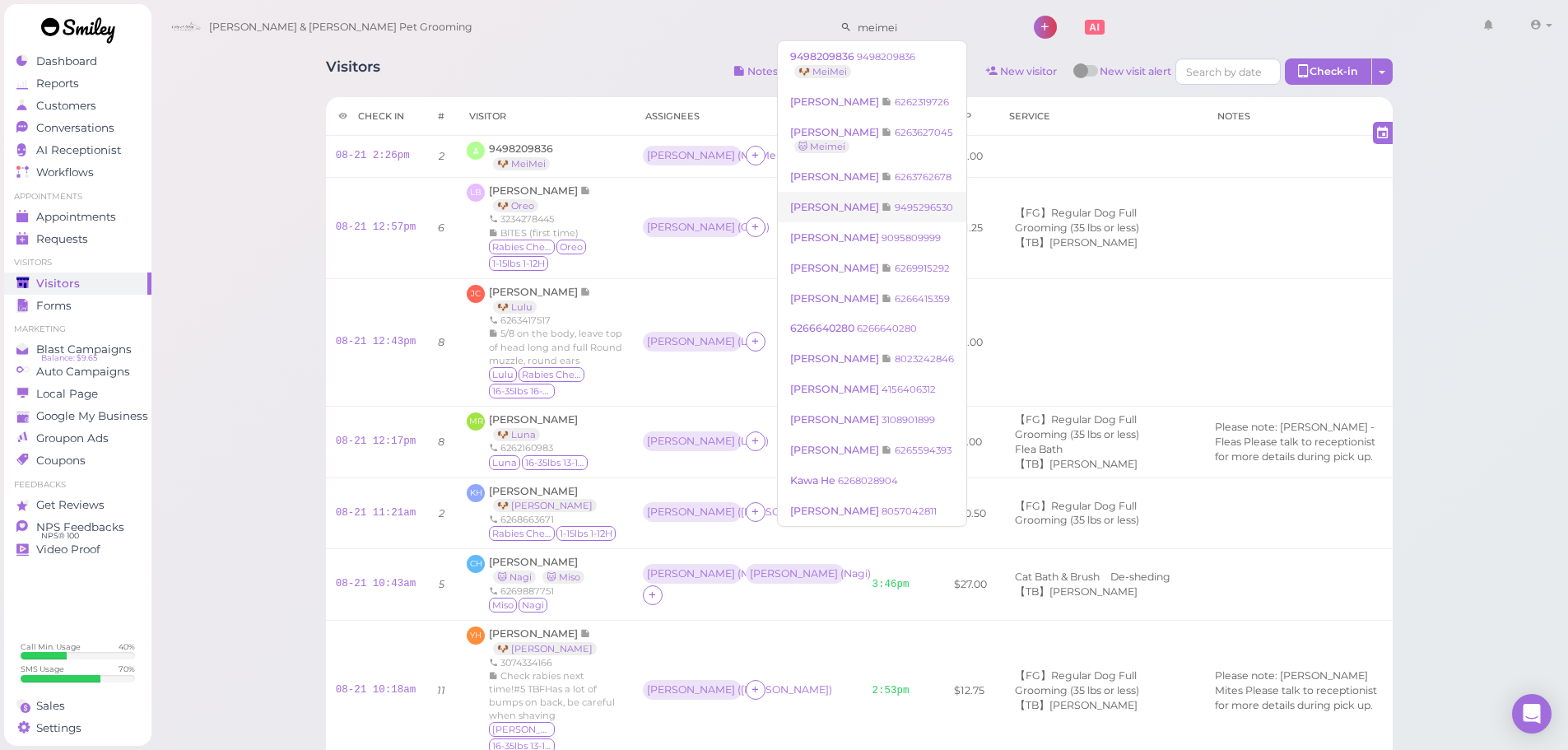
type input "meimei"
click at [897, 204] on link "Xixi Yu 9495296530" at bounding box center [872, 207] width 188 height 31
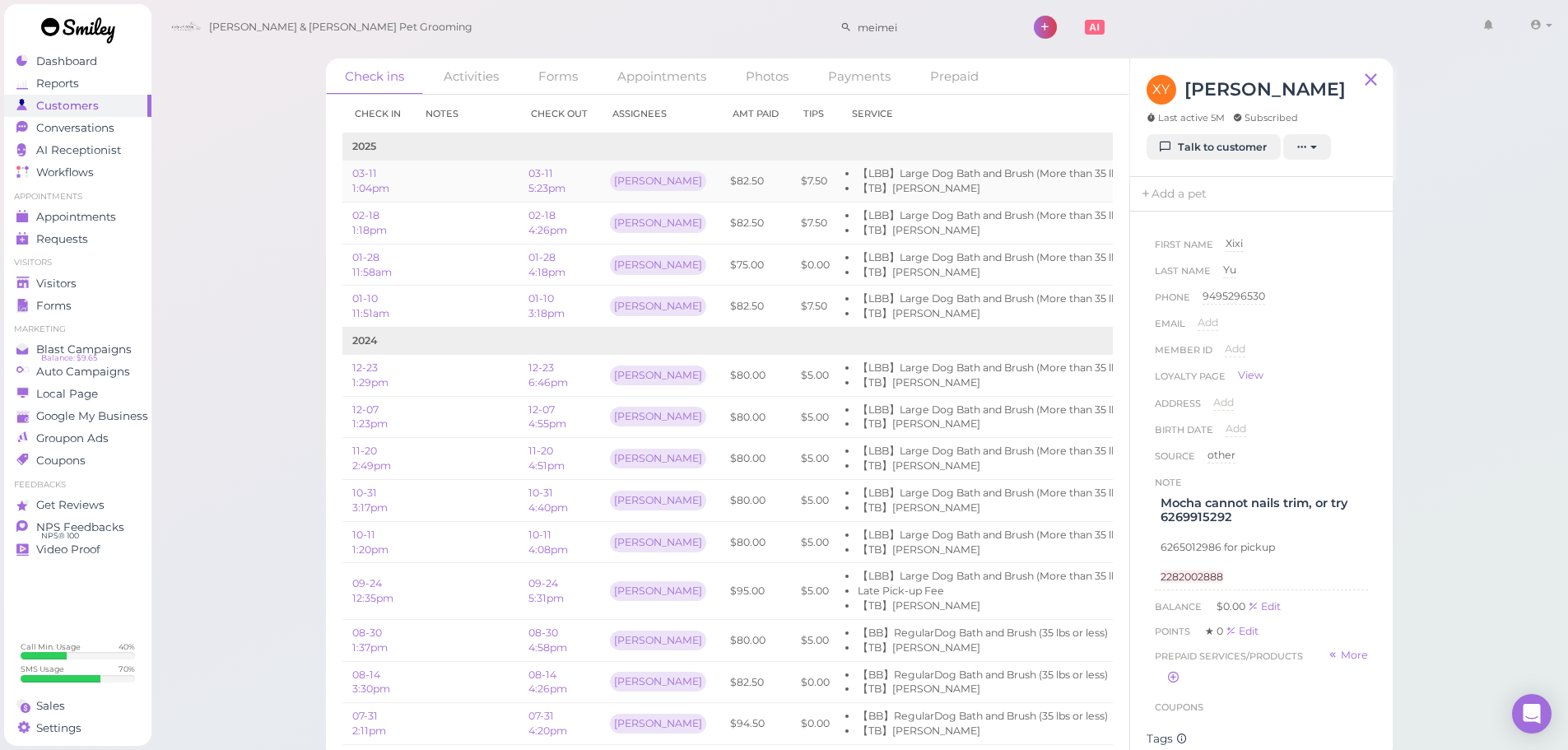
click at [487, 188] on td at bounding box center [466, 181] width 105 height 42
drag, startPoint x: 742, startPoint y: 180, endPoint x: 671, endPoint y: 182, distance: 71.0
click at [671, 182] on tr "03-11 1:04pm 03-11 5:23pm Helen $82.50 $7.50 【LBB】Large Dog Bath and Brush (Mor…" at bounding box center [800, 181] width 916 height 42
click at [671, 182] on td "Helen" at bounding box center [660, 181] width 120 height 42
drag, startPoint x: 671, startPoint y: 182, endPoint x: 791, endPoint y: 198, distance: 121.1
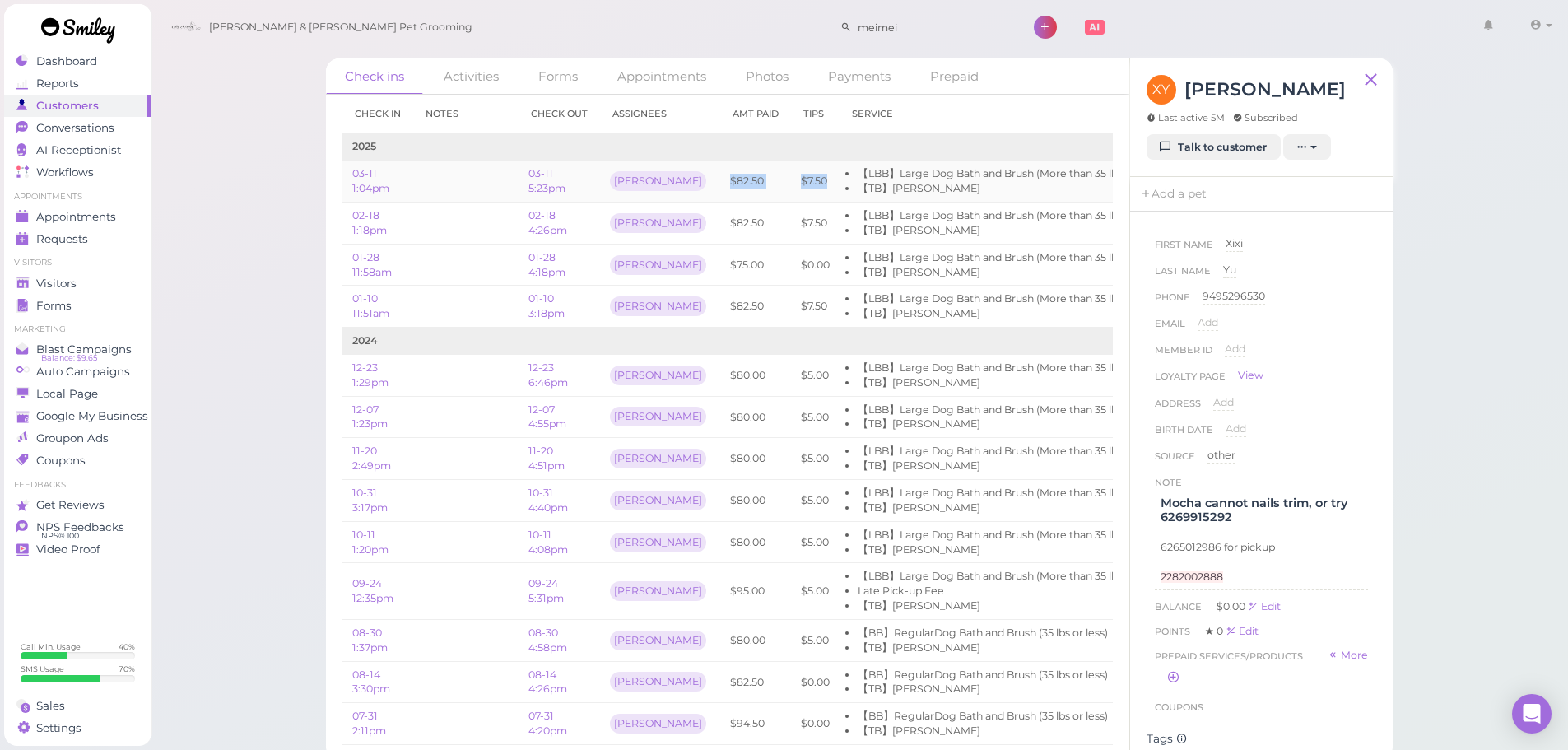
click at [791, 198] on tr "03-11 1:04pm 03-11 5:23pm Helen $82.50 $7.50 【LBB】Large Dog Bath and Brush (Mor…" at bounding box center [800, 181] width 916 height 42
click at [791, 194] on td "$7.50" at bounding box center [815, 181] width 49 height 42
click at [22, 290] on link "Visitors" at bounding box center [78, 283] width 147 height 22
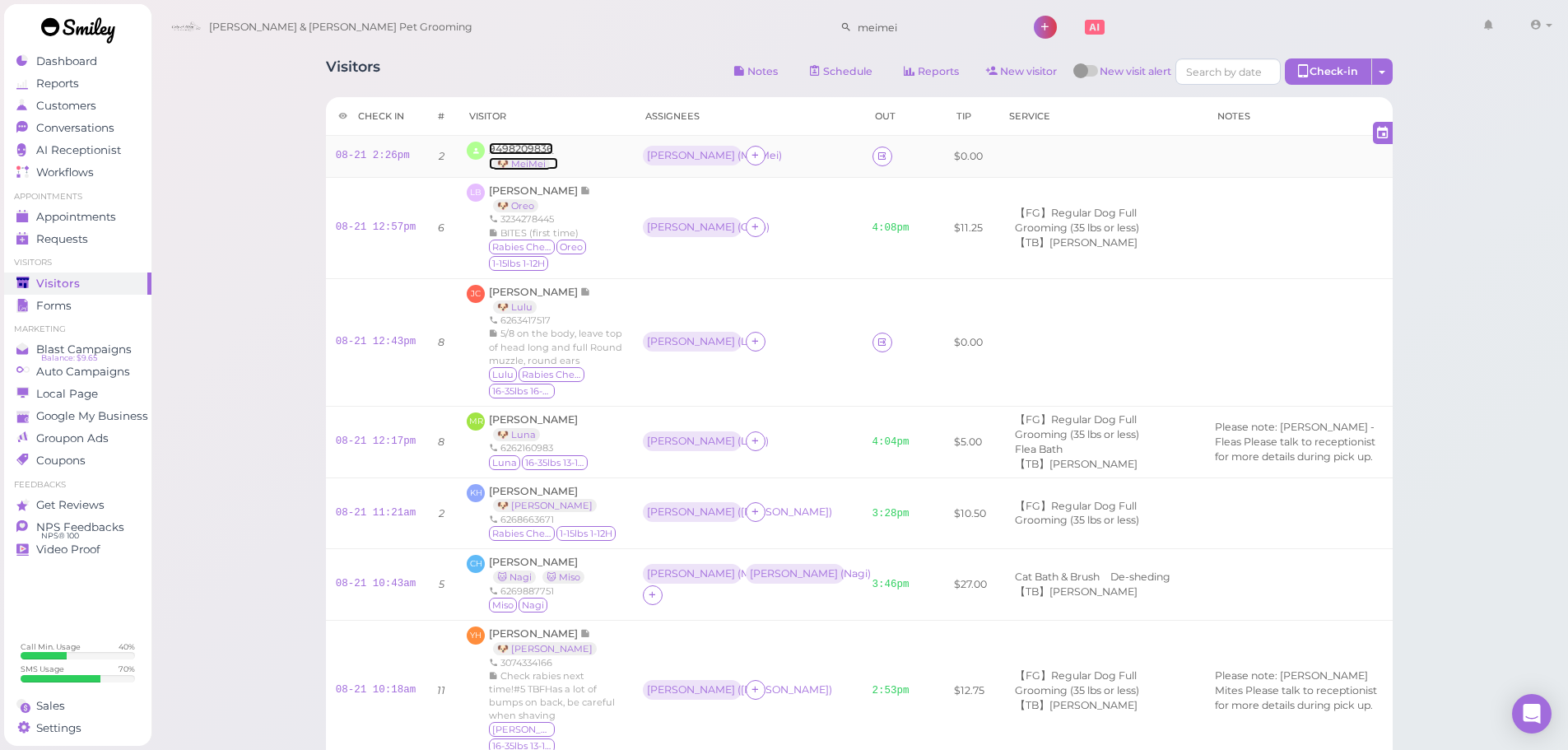
click at [493, 149] on span "9498209836" at bounding box center [520, 148] width 65 height 12
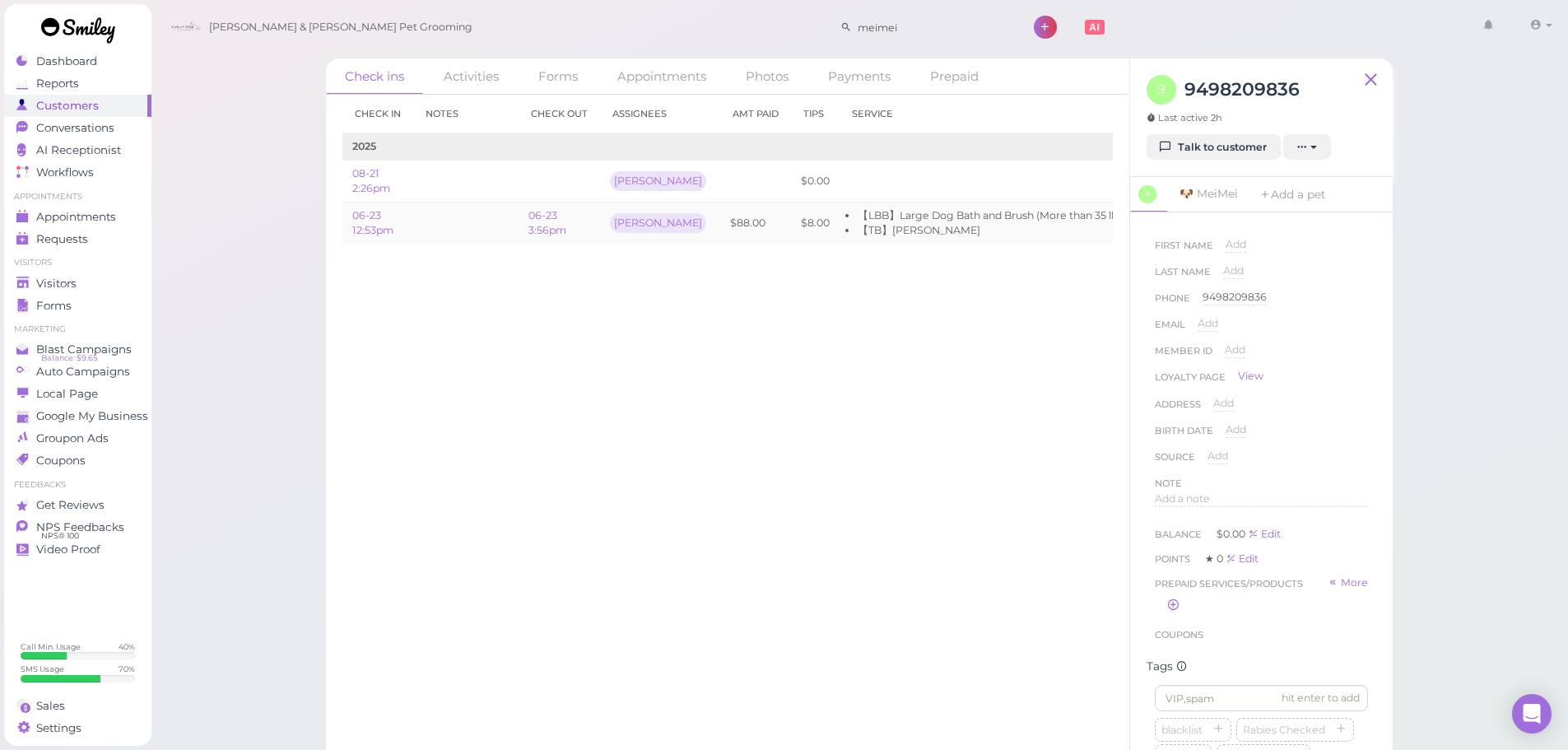
click at [485, 238] on td at bounding box center [466, 223] width 105 height 41
click at [1188, 161] on div "9 9498209836 Last active 2h Talk to customer New appointment Add stamps Add/Rem…" at bounding box center [1262, 117] width 263 height 118
click at [1189, 157] on link "Talk to customer" at bounding box center [1214, 147] width 134 height 26
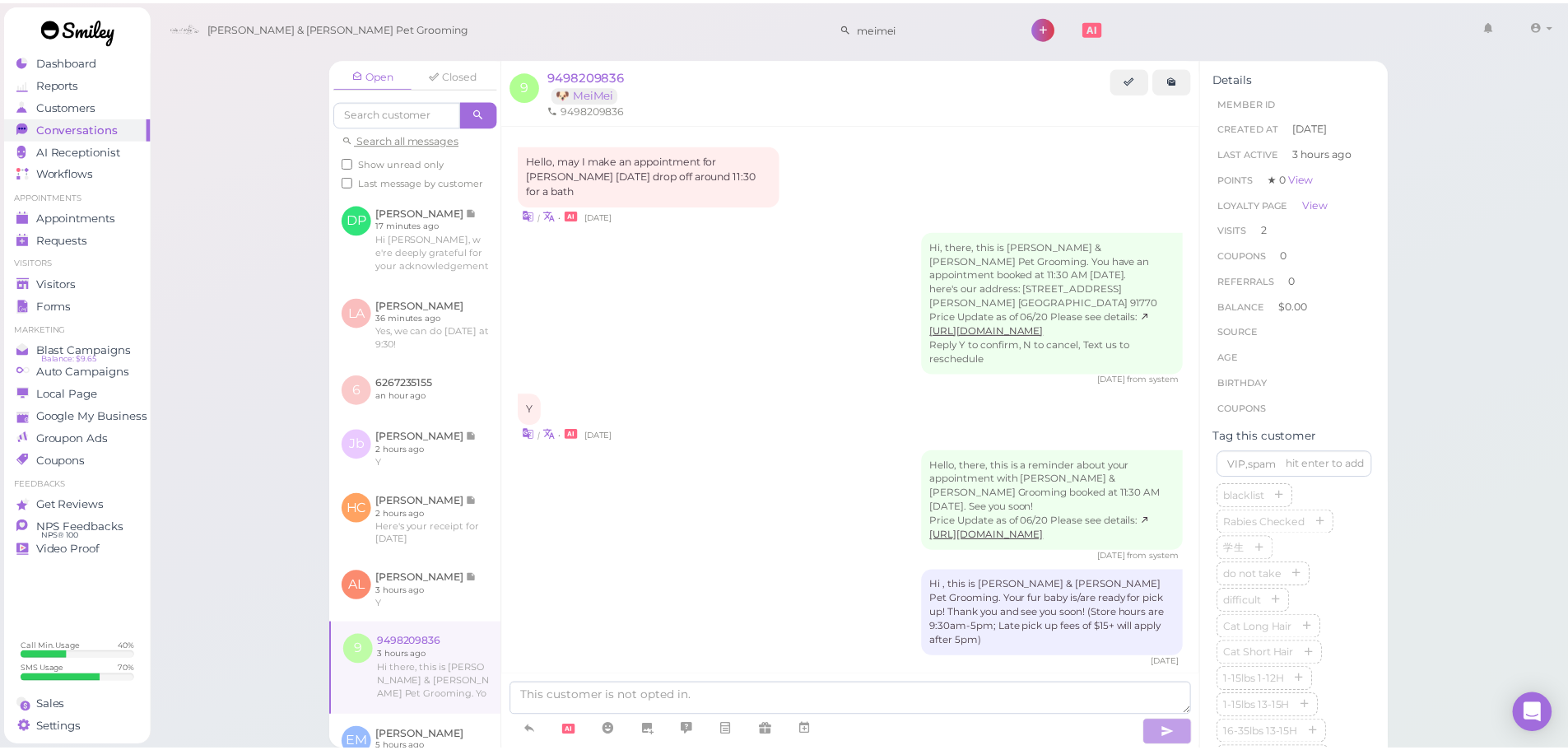
scroll to position [1438, 0]
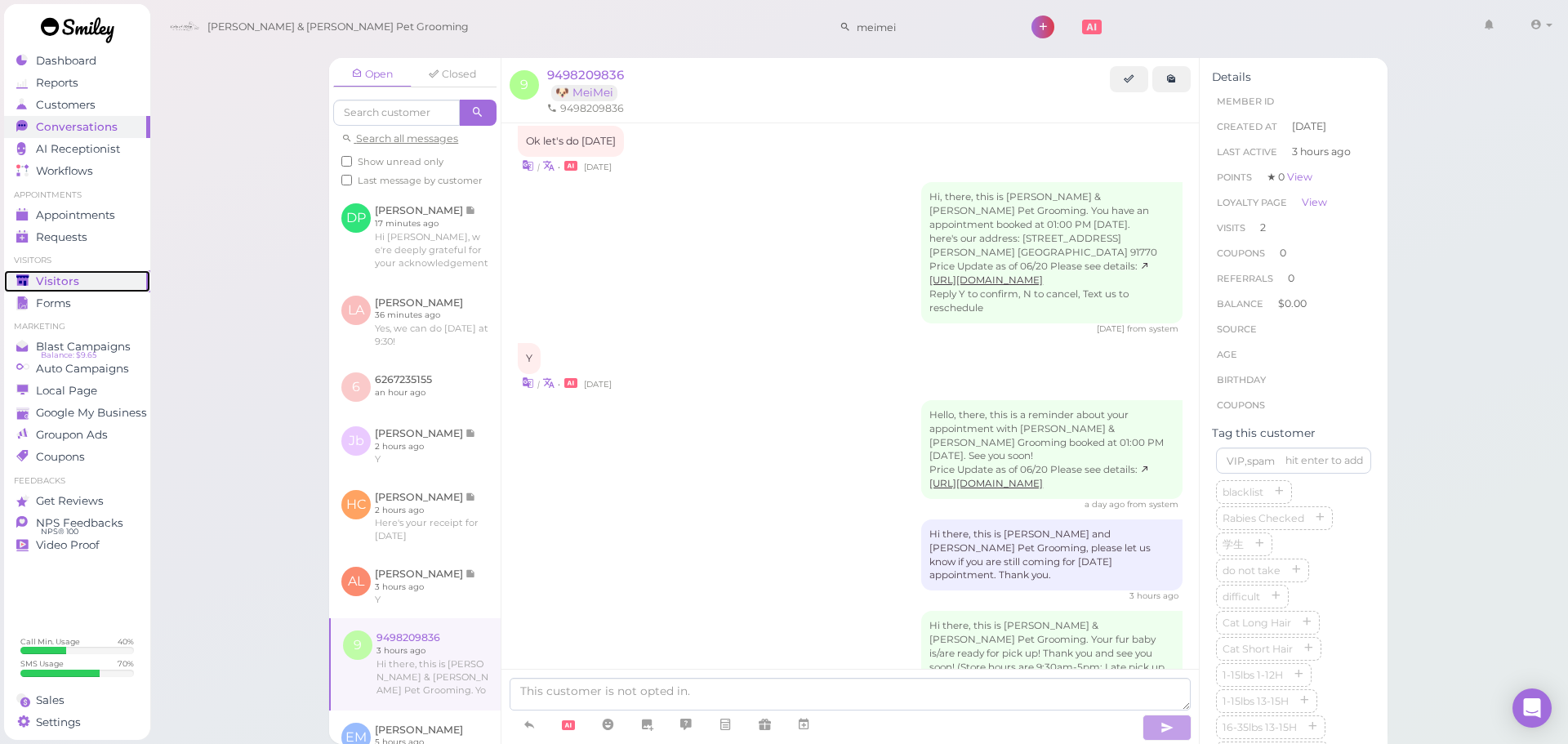
click at [49, 281] on span "Visitors" at bounding box center [57, 281] width 43 height 14
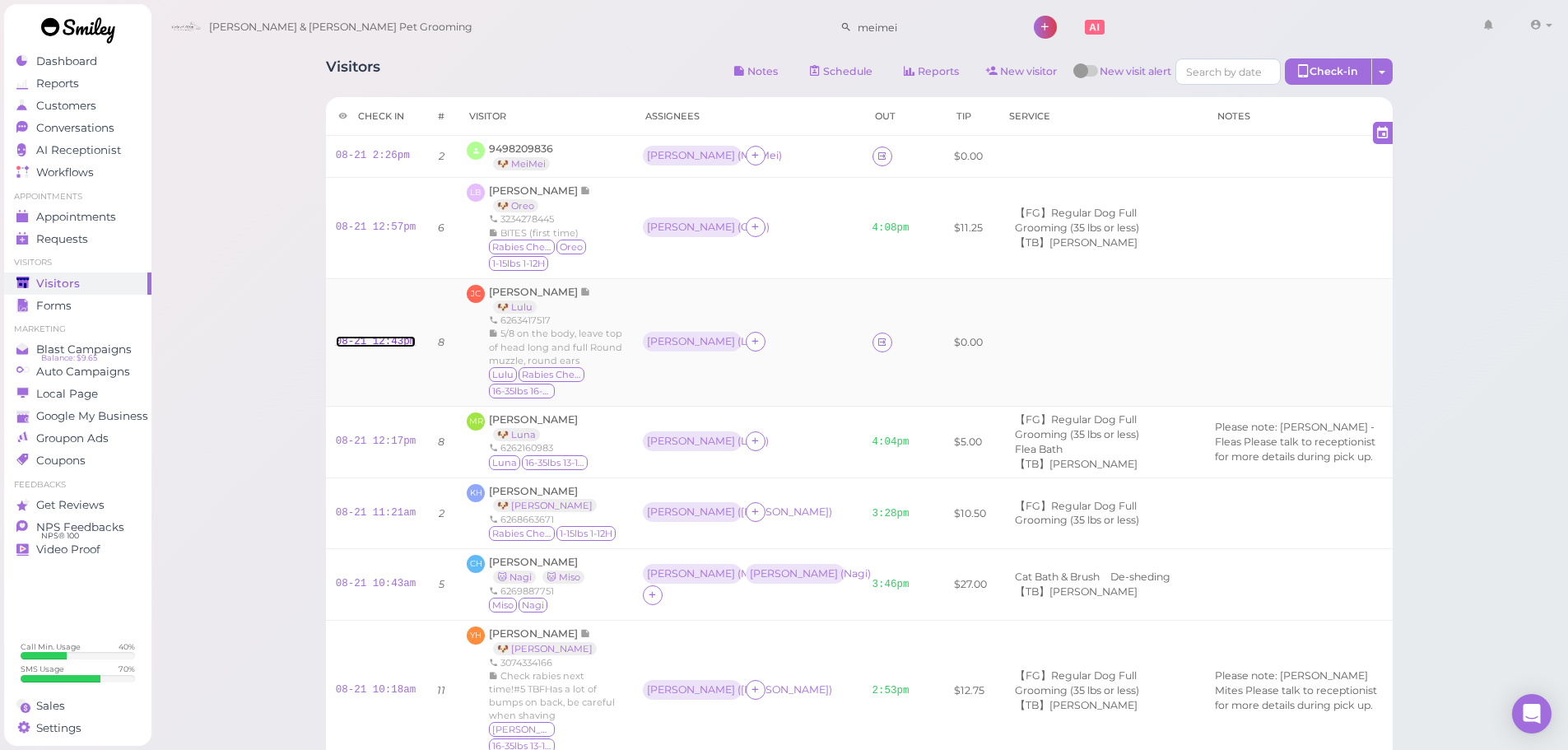
click at [390, 337] on link "08-21 12:43pm" at bounding box center [376, 342] width 81 height 12
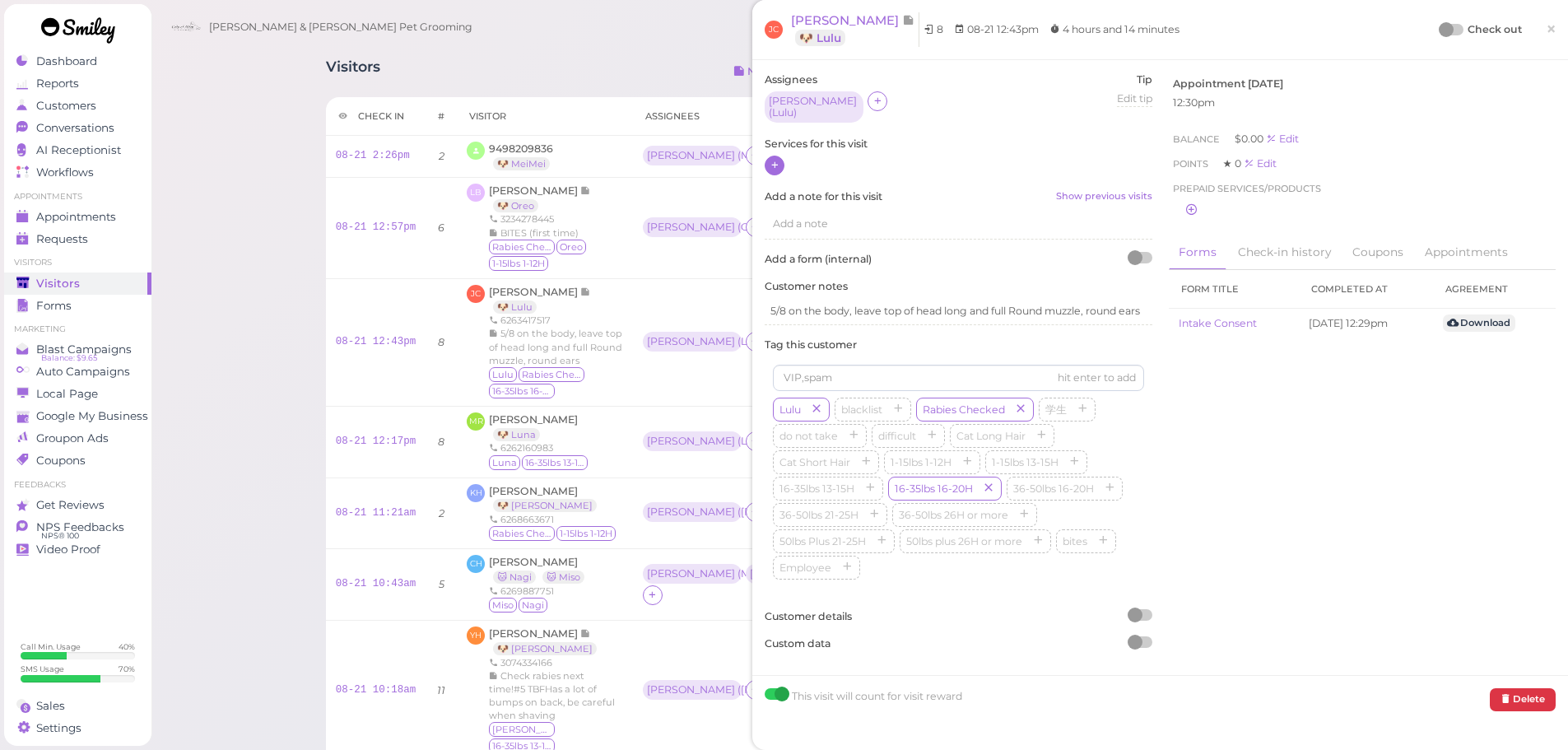
click at [766, 159] on div at bounding box center [775, 165] width 20 height 20
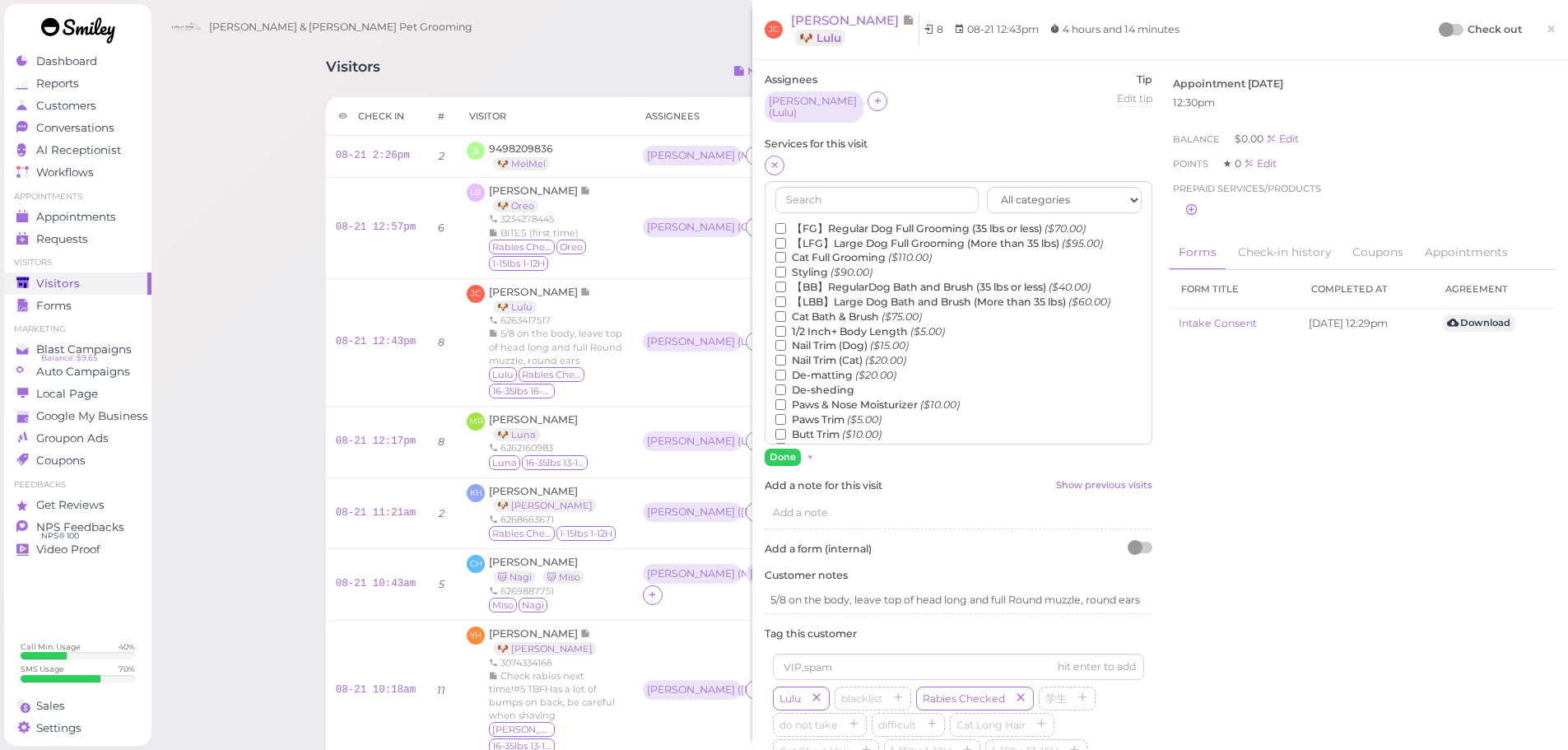
click at [869, 227] on label "【FG】Regular Dog Full Grooming (35 lbs or less) ($70.00)" at bounding box center [930, 229] width 310 height 15
click at [786, 227] on input "【FG】Regular Dog Full Grooming (35 lbs or less) ($70.00)" at bounding box center [780, 228] width 11 height 11
click at [830, 324] on label "1/2 Inch+ Body Length ($5.00)" at bounding box center [860, 331] width 169 height 15
click at [786, 326] on input "1/2 Inch+ Body Length ($5.00)" at bounding box center [780, 331] width 11 height 11
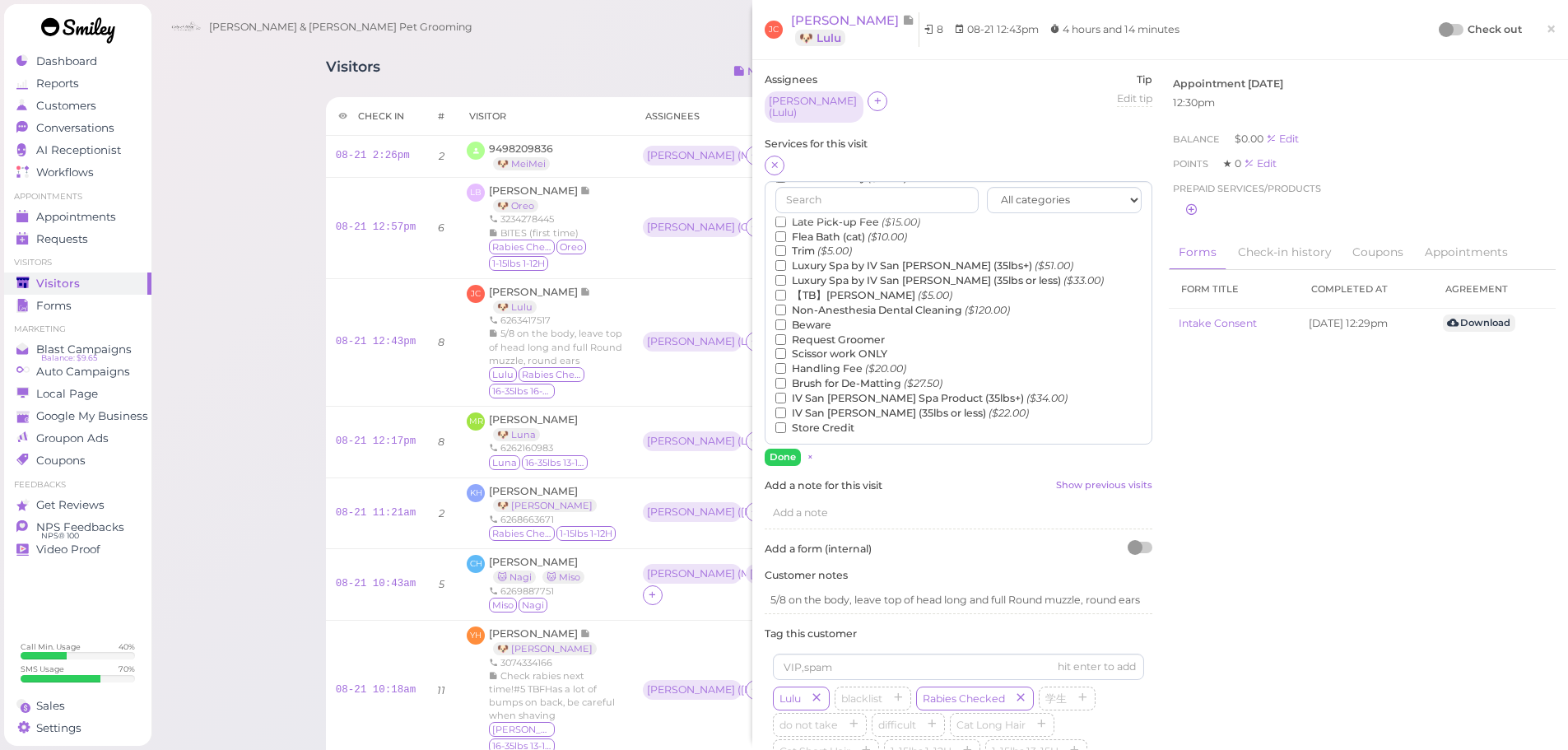
click at [834, 288] on label "【TB】Teeth Brushing ($5.00)" at bounding box center [864, 295] width 177 height 15
click at [786, 289] on input "【TB】Teeth Brushing ($5.00)" at bounding box center [780, 294] width 11 height 11
click at [776, 454] on button "Done" at bounding box center [783, 457] width 36 height 17
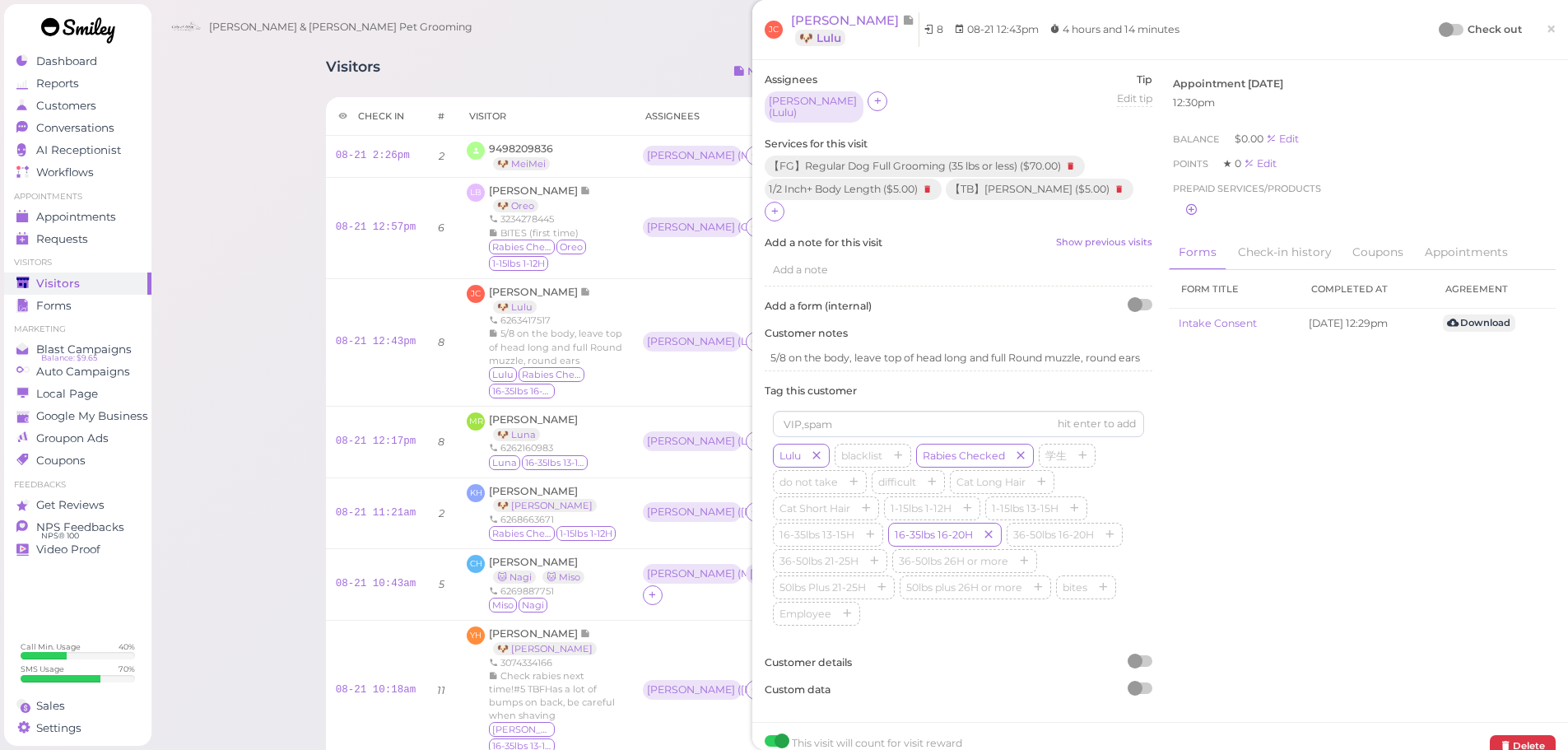
click at [1446, 29] on div at bounding box center [1452, 30] width 23 height 12
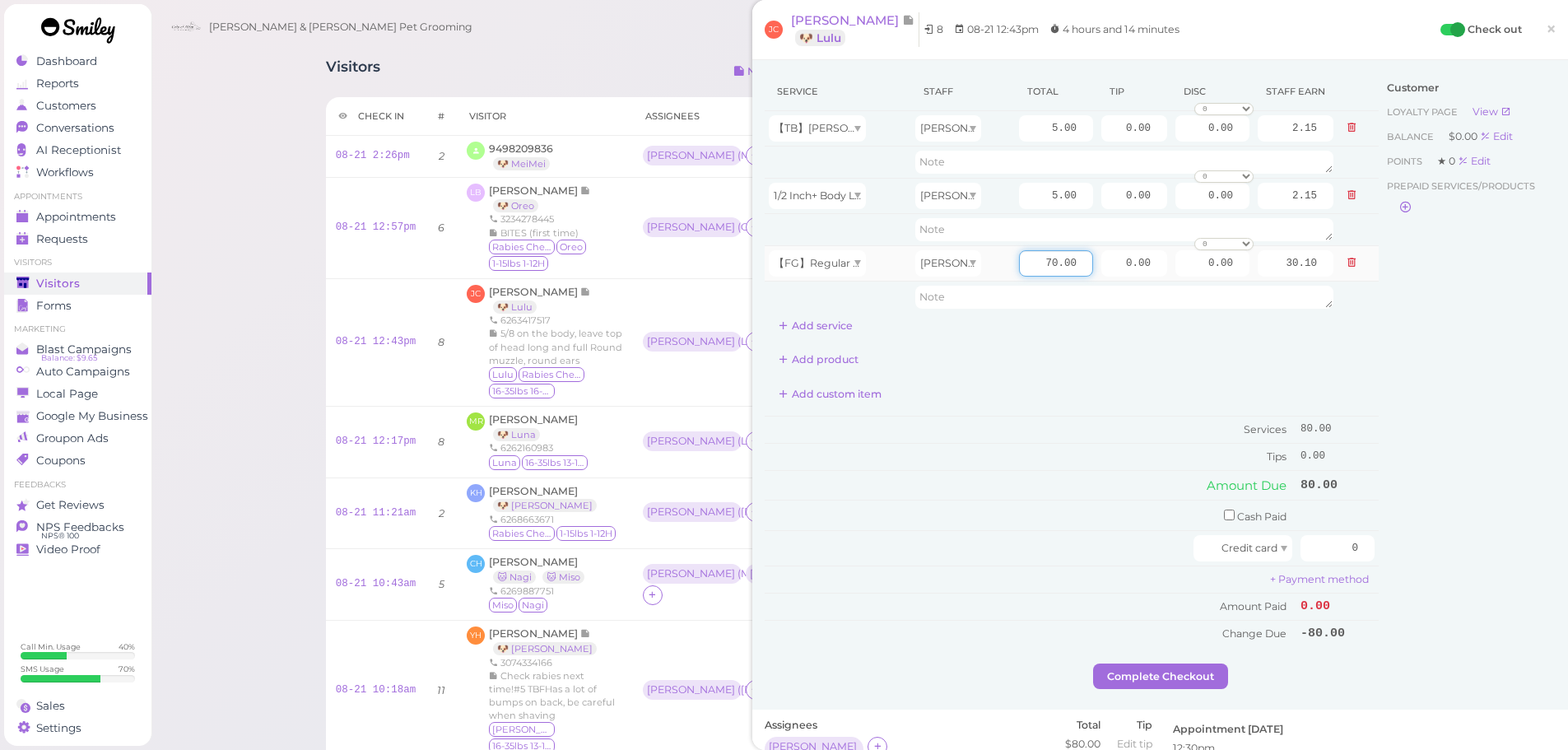
click at [1022, 265] on input "70.00" at bounding box center [1056, 264] width 74 height 26
type input "105.00"
type input "45.15"
click at [1347, 194] on icon at bounding box center [1352, 195] width 10 height 12
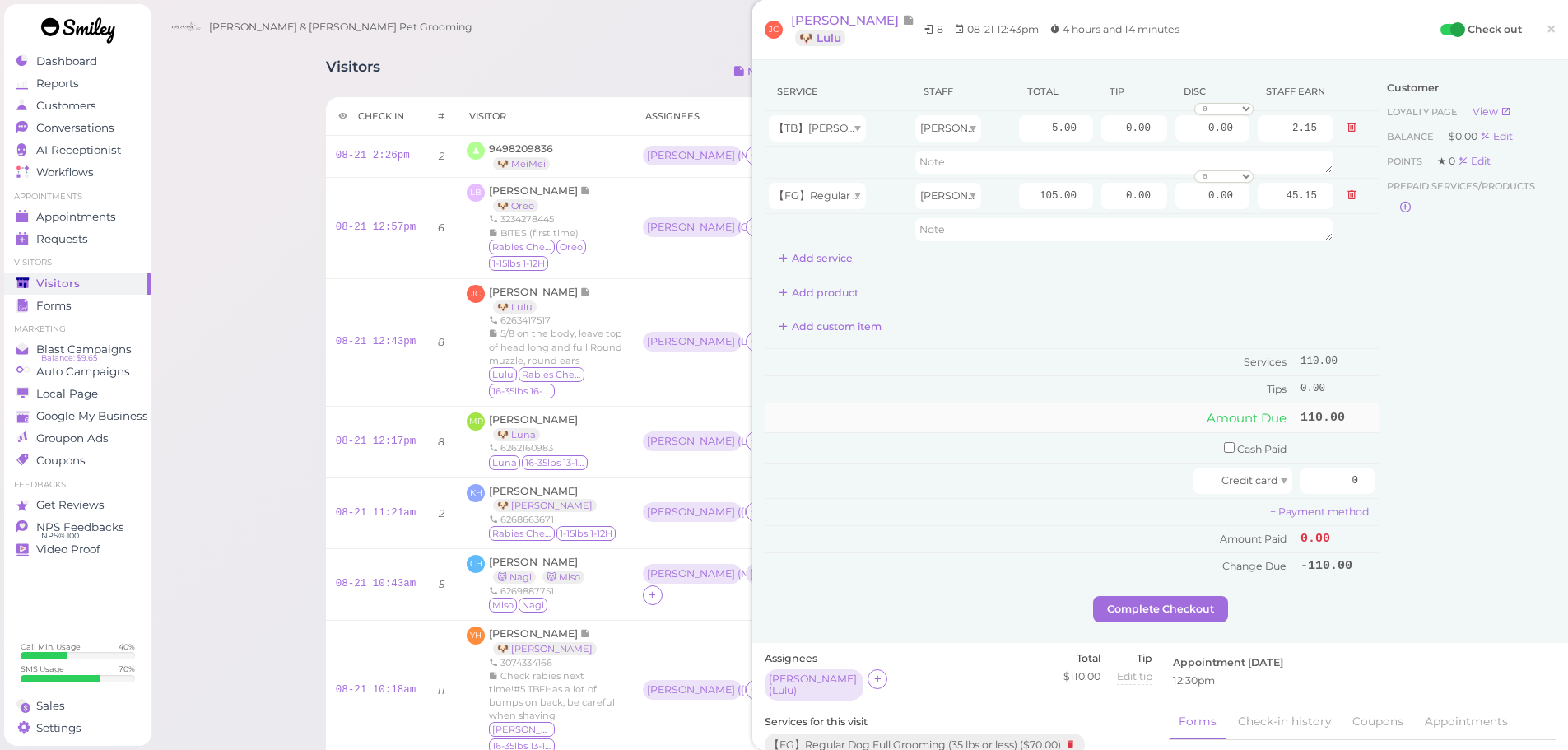
drag, startPoint x: 1386, startPoint y: 389, endPoint x: 1350, endPoint y: 424, distance: 50.2
click at [1386, 389] on div "Customer Loyalty page View Balance $0.00 Edit Points ★ 0 Edit Prepaid services/…" at bounding box center [1468, 334] width 177 height 523
drag, startPoint x: 1481, startPoint y: 483, endPoint x: 1577, endPoint y: 506, distance: 98.7
click at [1567, 506] on html "Dashboard Reports Customers Conversations 0" at bounding box center [784, 751] width 1568 height 1502
type input "126.5"
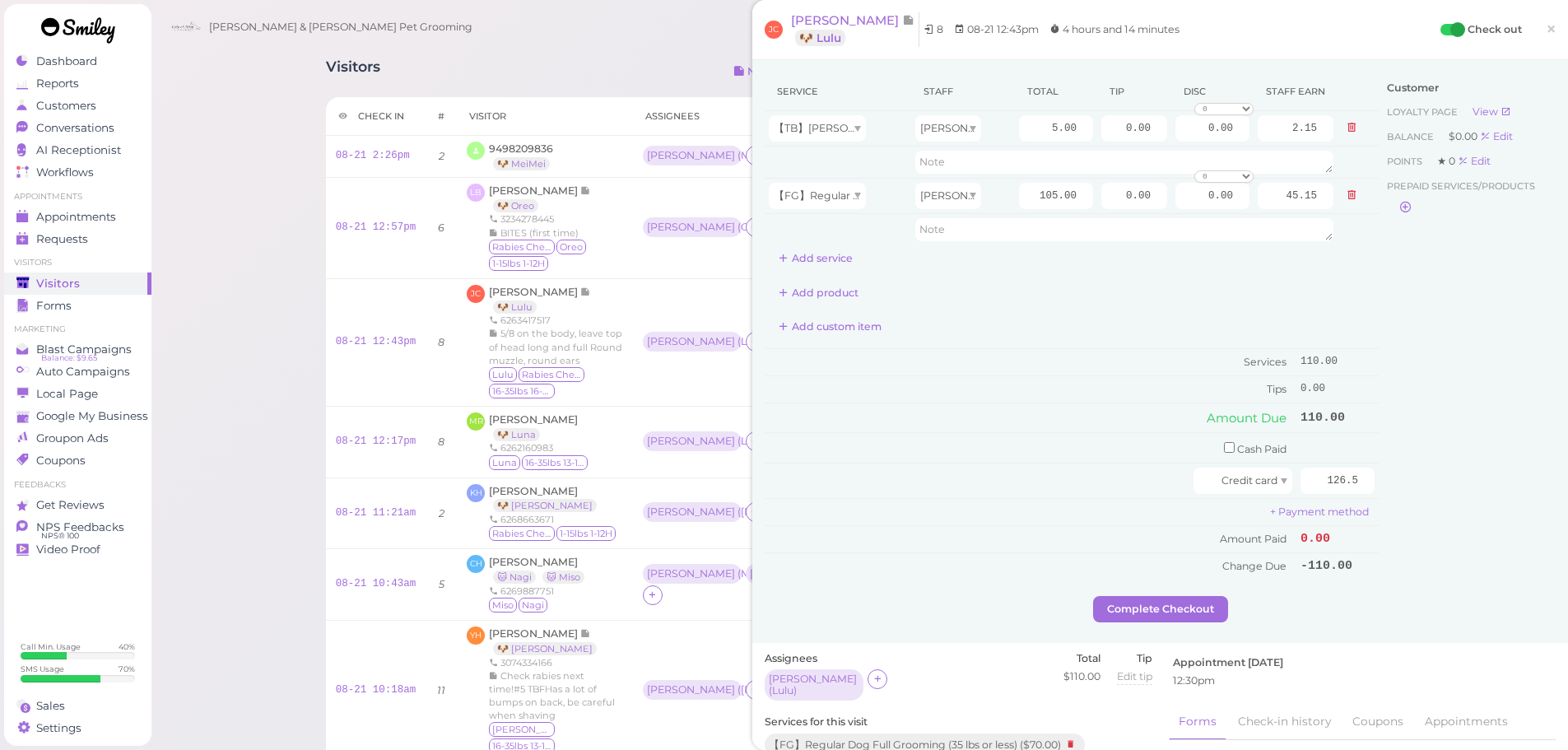
click at [1429, 482] on div "Customer Loyalty page View Balance $0.00 Edit Points ★ 0 Edit Prepaid services/…" at bounding box center [1468, 334] width 177 height 523
drag, startPoint x: 1105, startPoint y: 193, endPoint x: 1328, endPoint y: 215, distance: 224.1
click at [1314, 208] on tr "【FG】Regular Dog Full Grooming (35 lbs or less) Rebecca 105.00 0.00 0.00 0 10% o…" at bounding box center [1072, 196] width 614 height 36
type input "16.5"
click at [1418, 384] on div "Customer Loyalty page View Balance $0.00 Edit Points ★ 0 Edit Prepaid services/…" at bounding box center [1468, 334] width 177 height 523
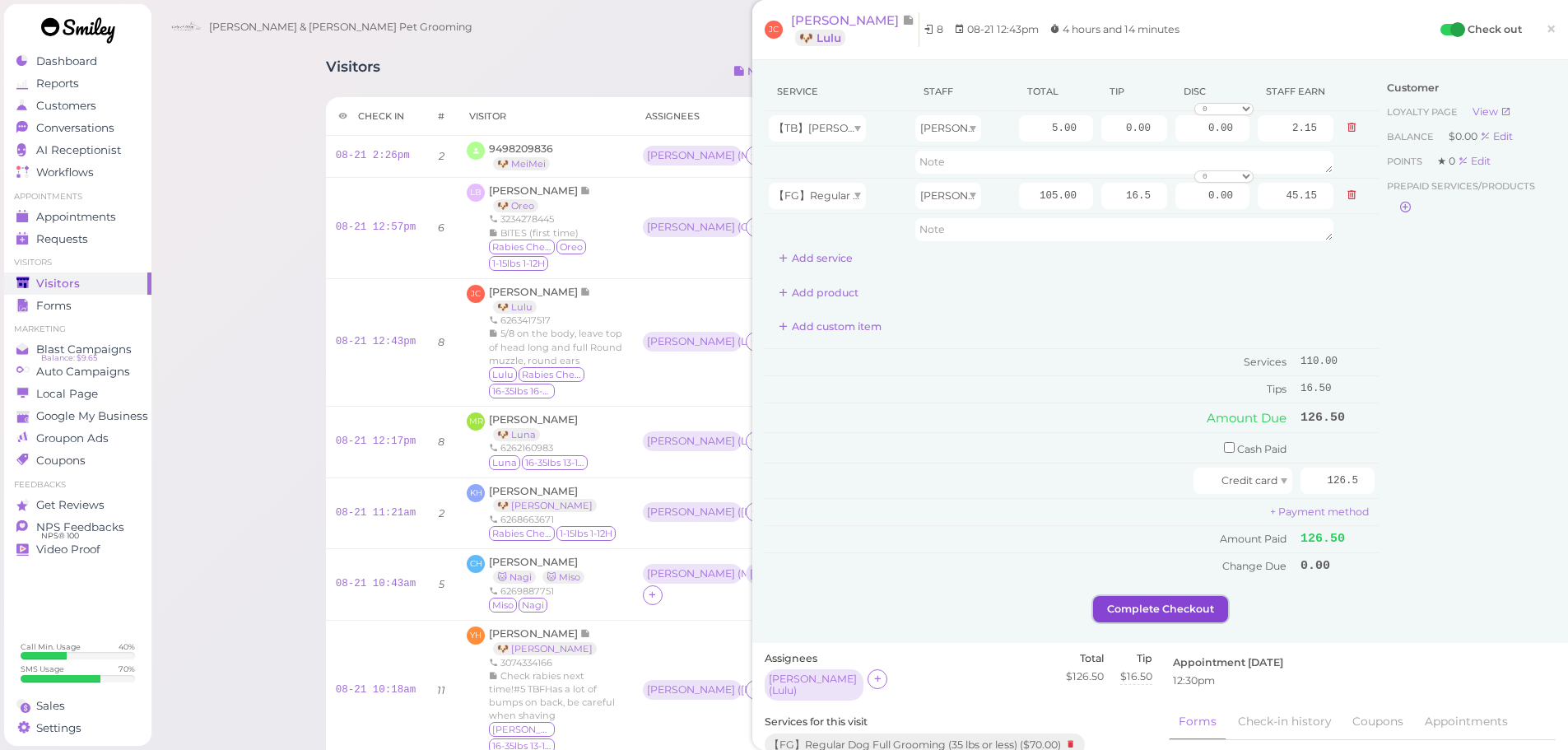
click at [1167, 598] on button "Complete Checkout" at bounding box center [1161, 609] width 135 height 26
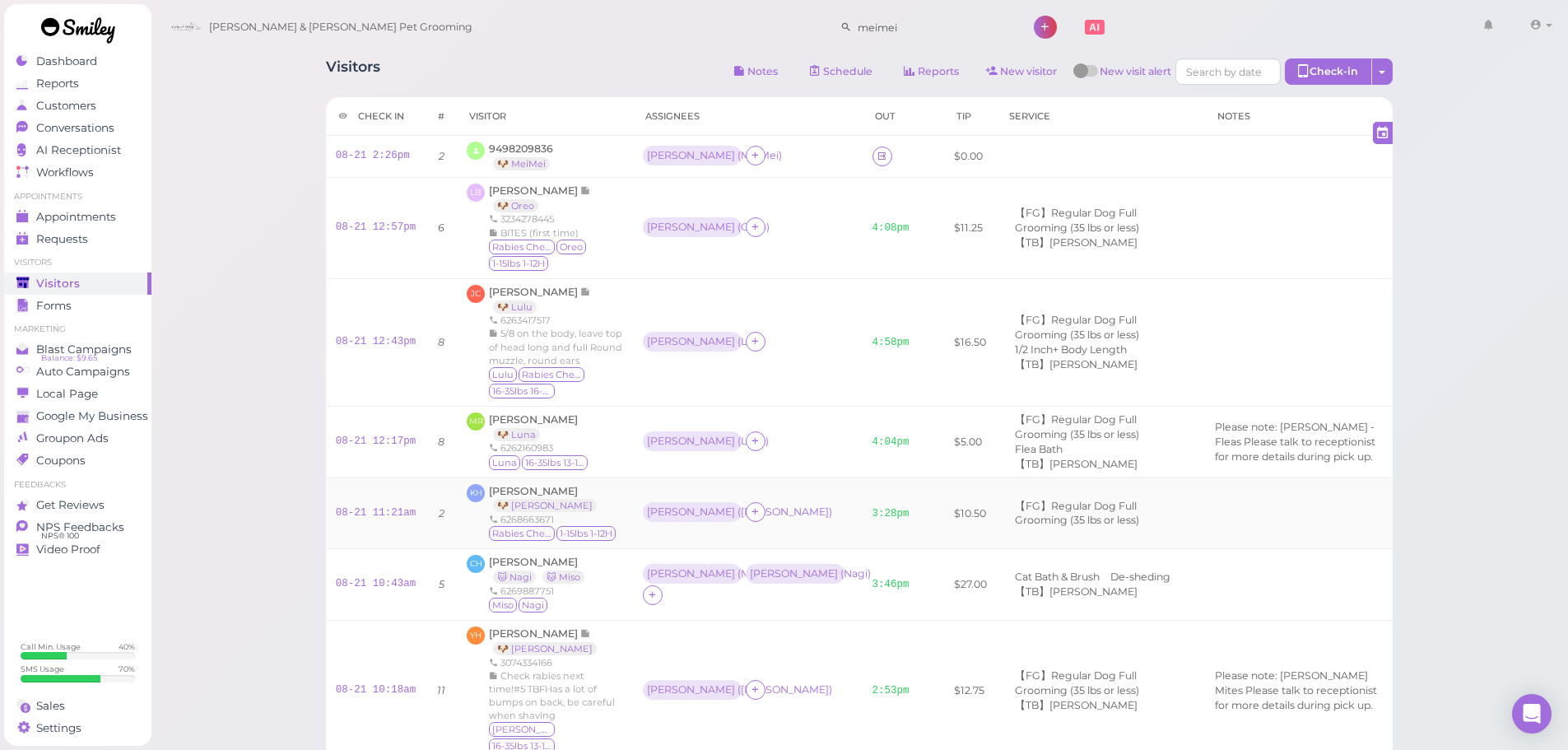
click at [1217, 524] on td at bounding box center [1298, 513] width 188 height 72
click at [789, 391] on td "Rebecca ( Lulu )" at bounding box center [747, 342] width 230 height 127
click at [790, 388] on td "Rebecca ( Lulu )" at bounding box center [747, 342] width 230 height 127
click at [131, 130] on div "Conversations" at bounding box center [76, 128] width 118 height 14
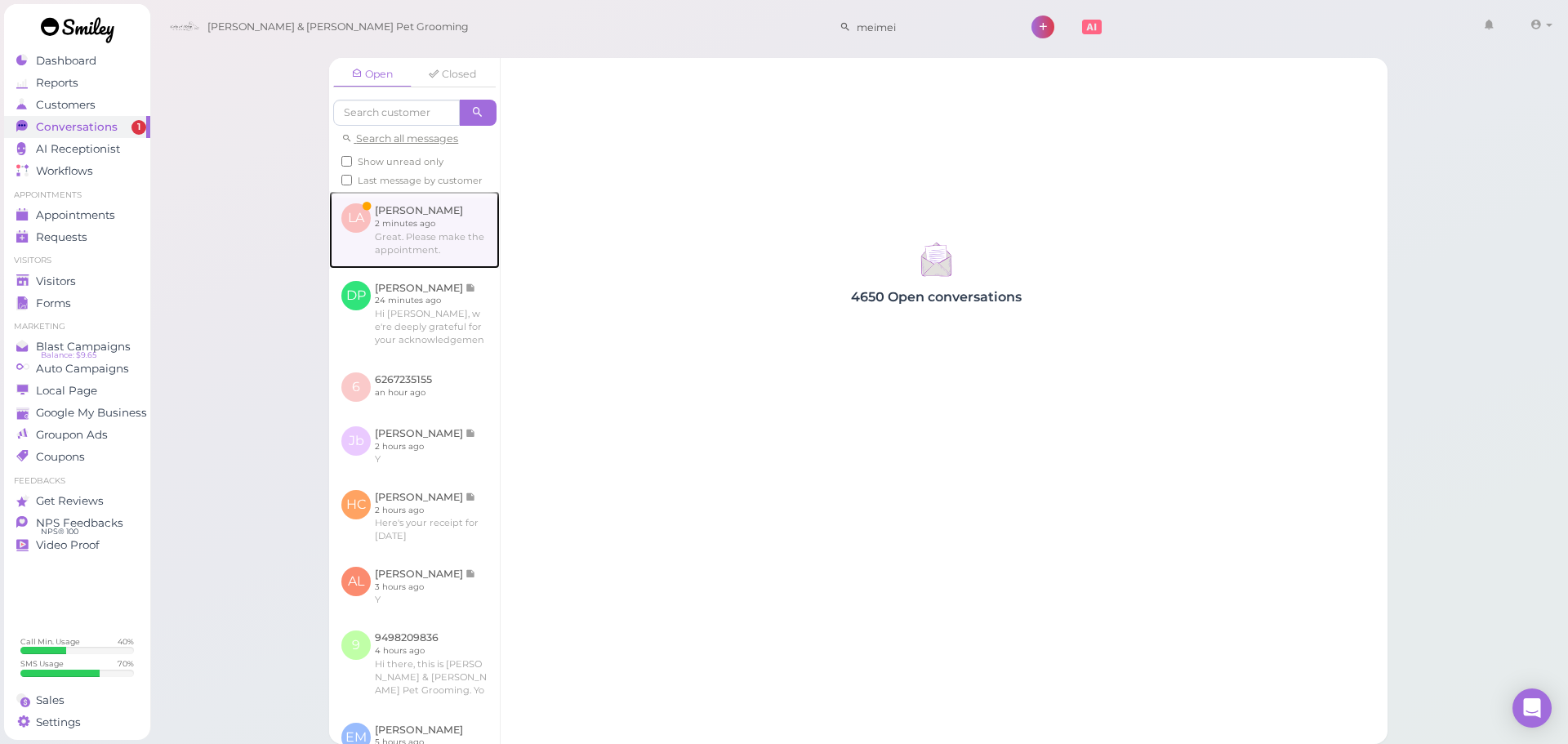
click at [444, 263] on link at bounding box center [413, 230] width 171 height 77
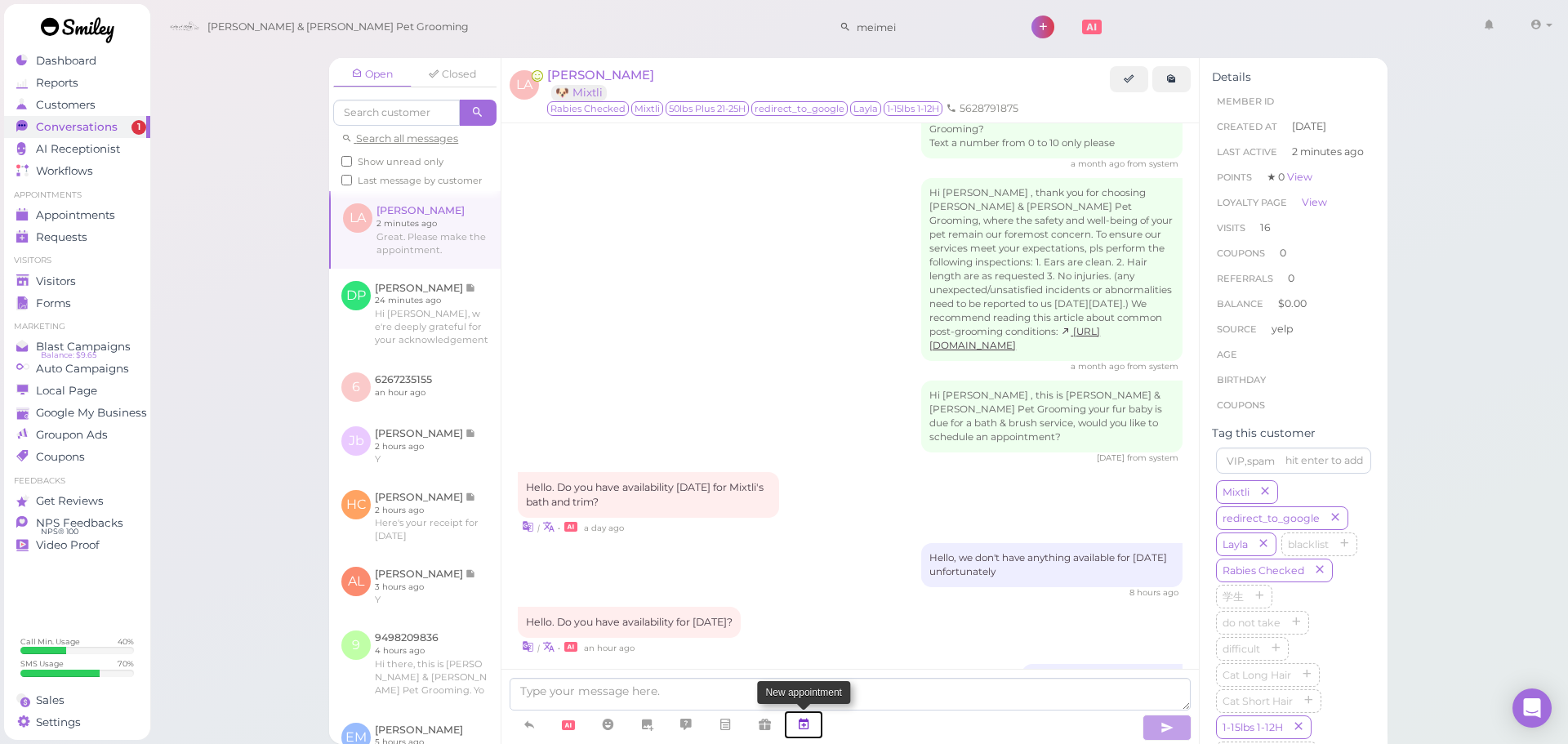
click at [802, 718] on icon at bounding box center [803, 724] width 13 height 17
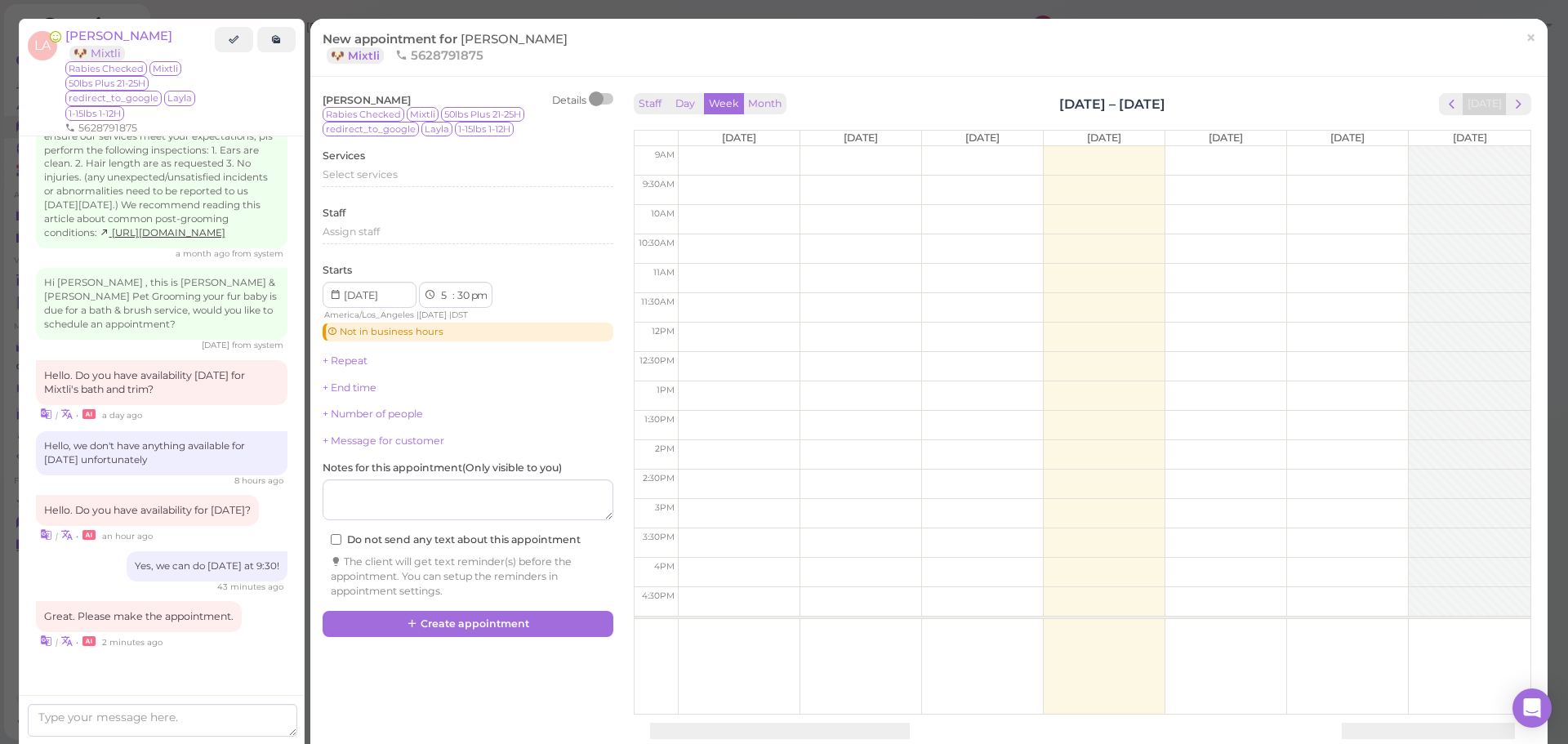
click at [1513, 116] on div "Staff Day Week Month Aug 18 – 24, 2025 Today Mon 8/18 Tue 8/19 Wed 8/20 Thu 8/2…" at bounding box center [1082, 469] width 897 height 753
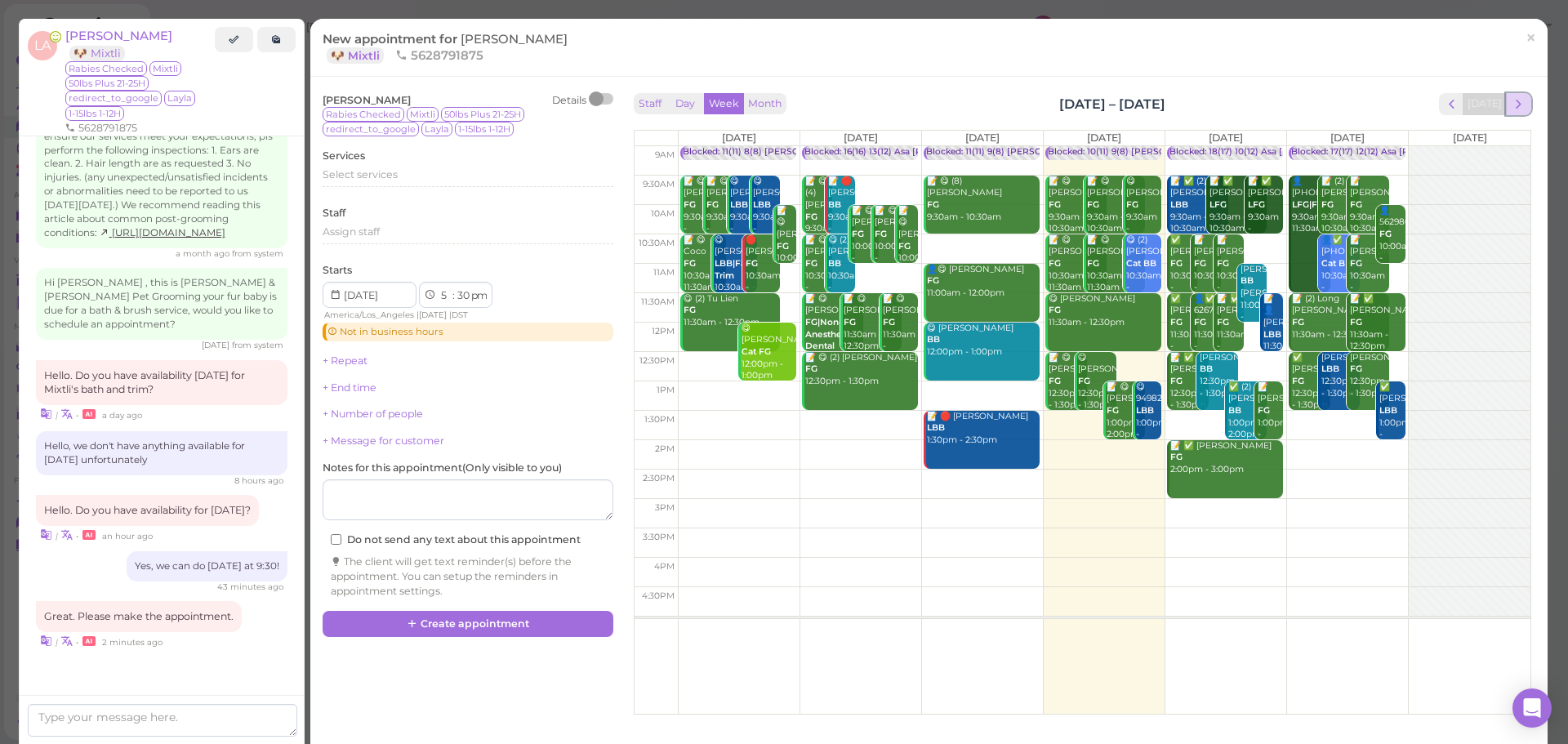
click at [1511, 111] on span "next" at bounding box center [1519, 105] width 16 height 16
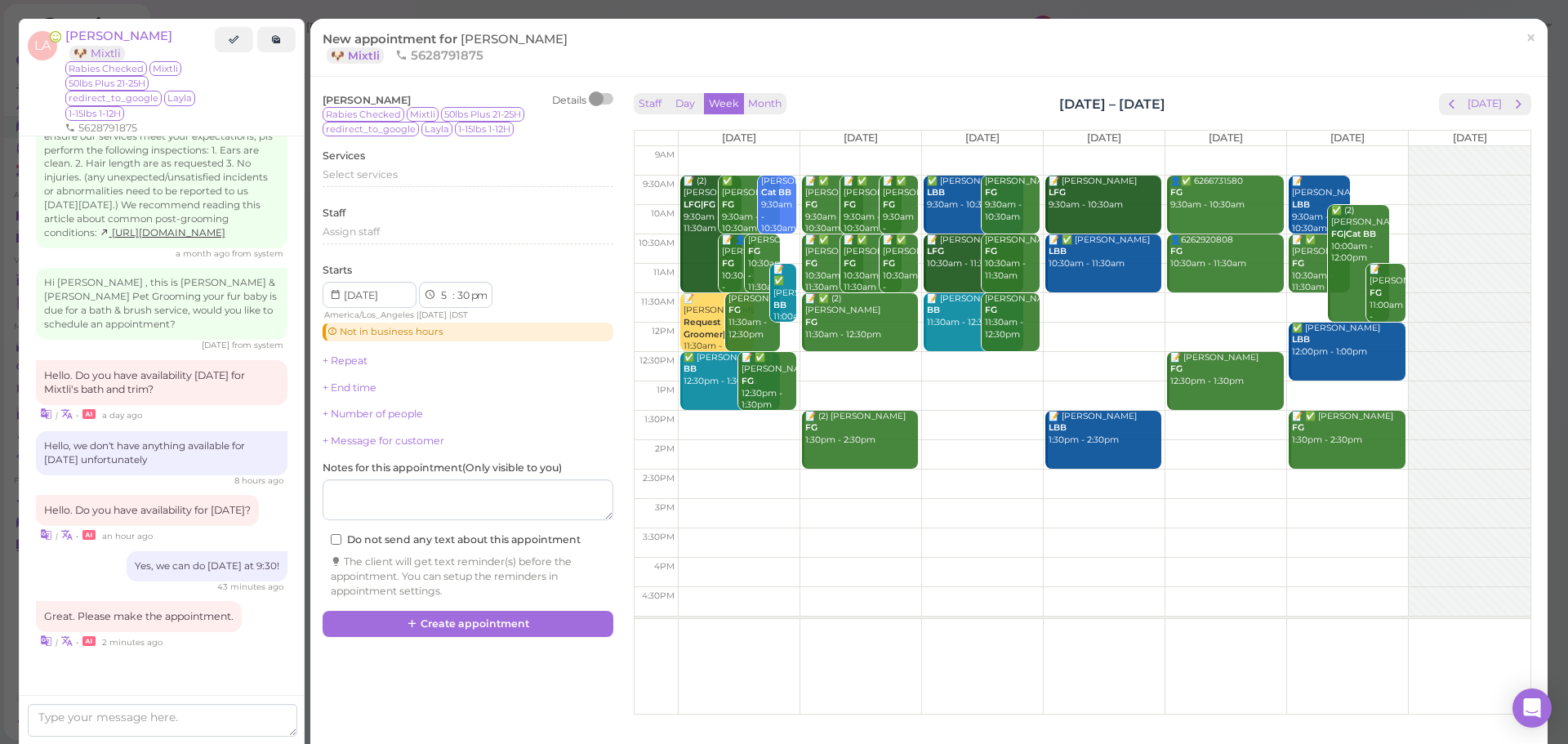
click at [1361, 186] on td at bounding box center [1104, 190] width 853 height 30
type input "2025-08-30"
select select "9"
select select "am"
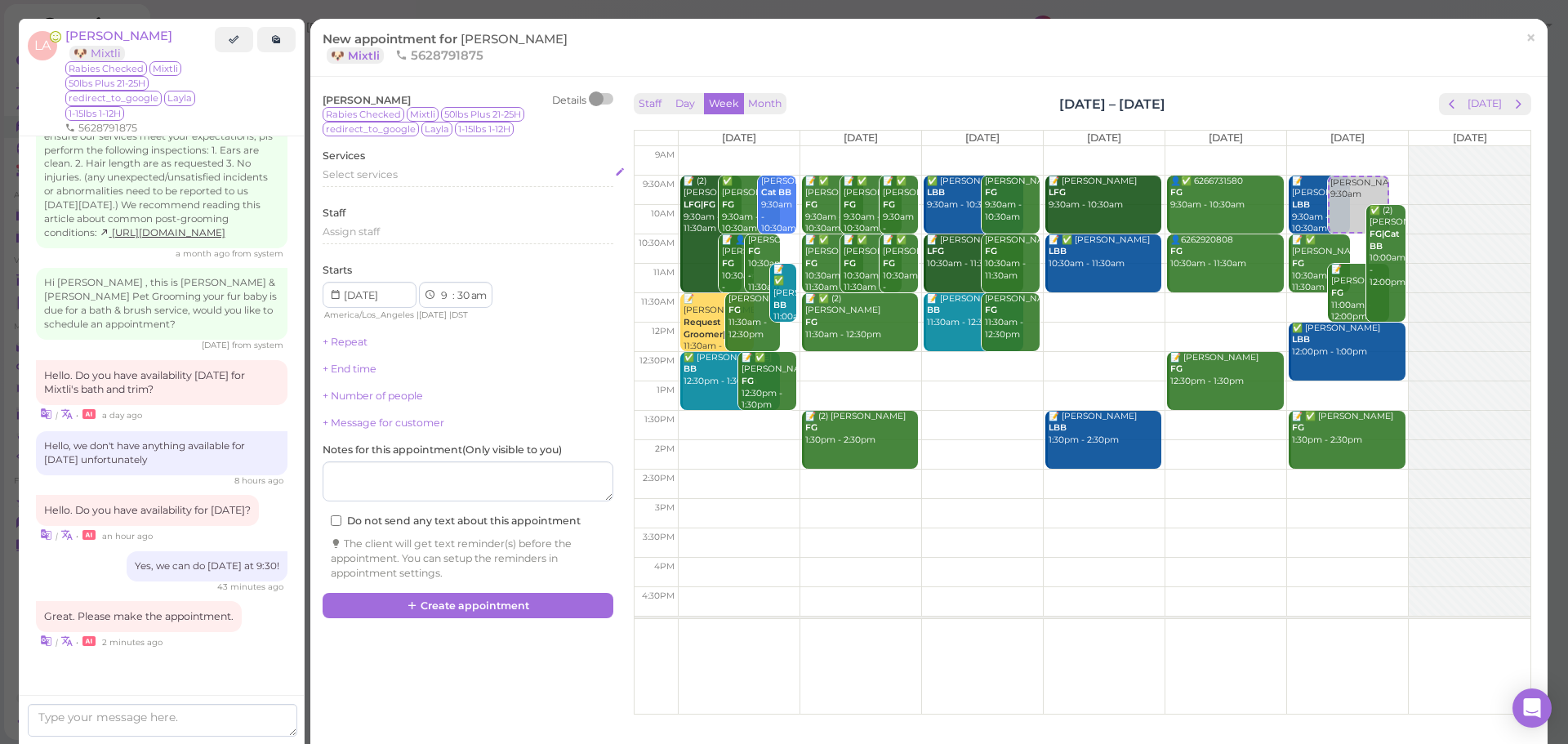
click at [398, 177] on div "Select services" at bounding box center [468, 175] width 291 height 15
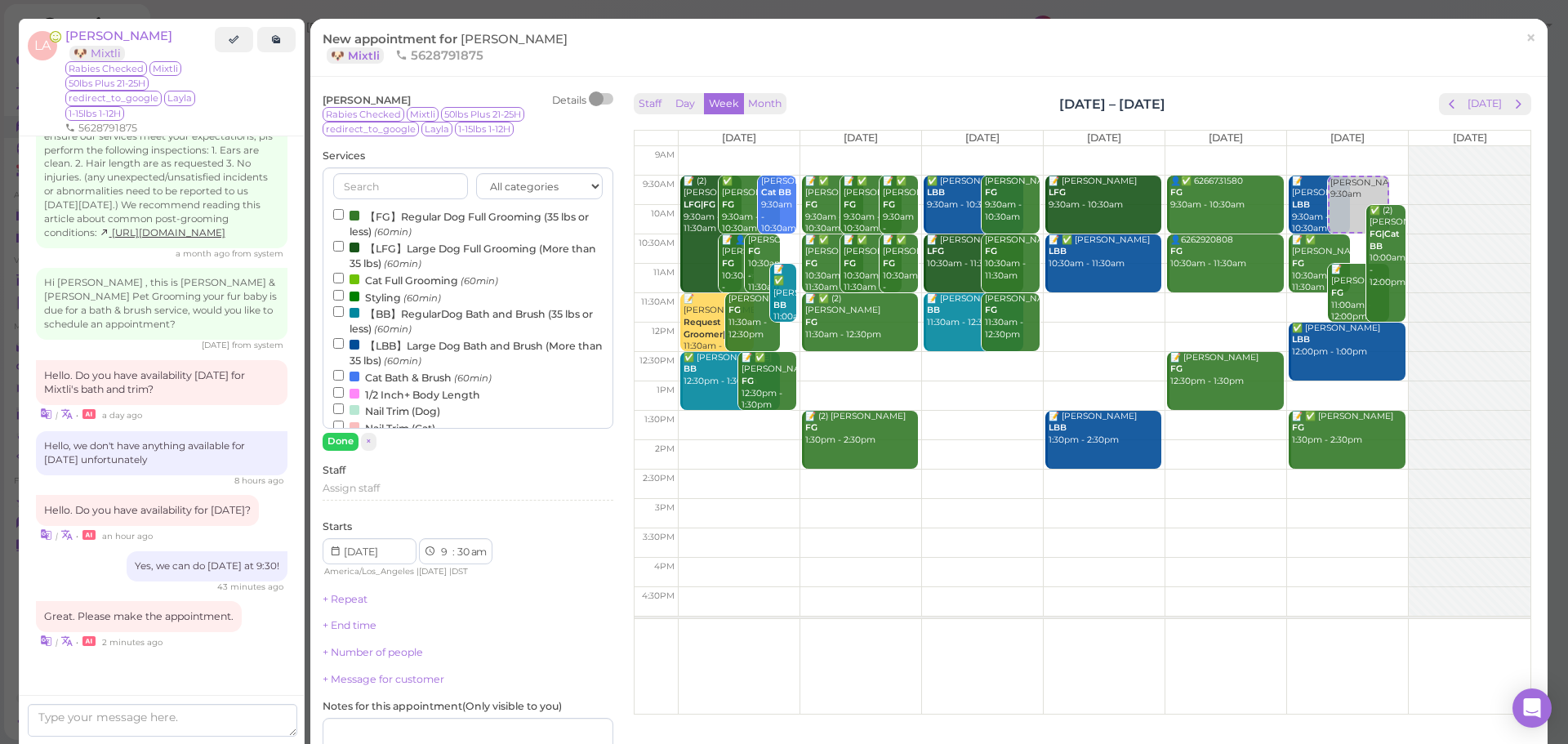
click at [393, 256] on label "【LFG】Large Dog Full Grooming (More than 35 lbs) (60min)" at bounding box center [468, 255] width 269 height 32
click at [343, 252] on input "【LFG】Large Dog Full Grooming (More than 35 lbs) (60min)" at bounding box center [338, 246] width 11 height 11
click at [339, 441] on button "Done" at bounding box center [340, 441] width 36 height 17
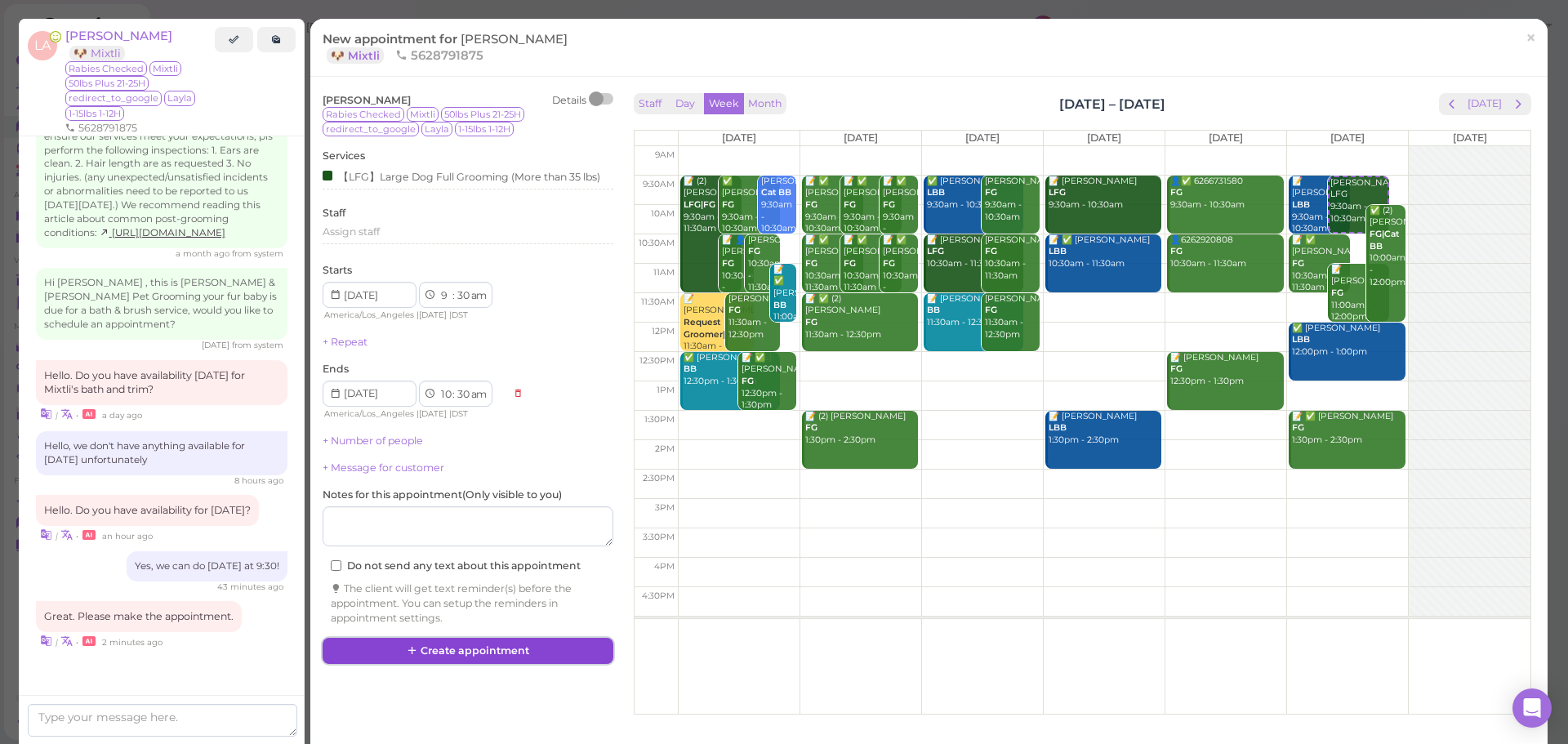
click at [452, 650] on button "Create appointment" at bounding box center [468, 650] width 291 height 26
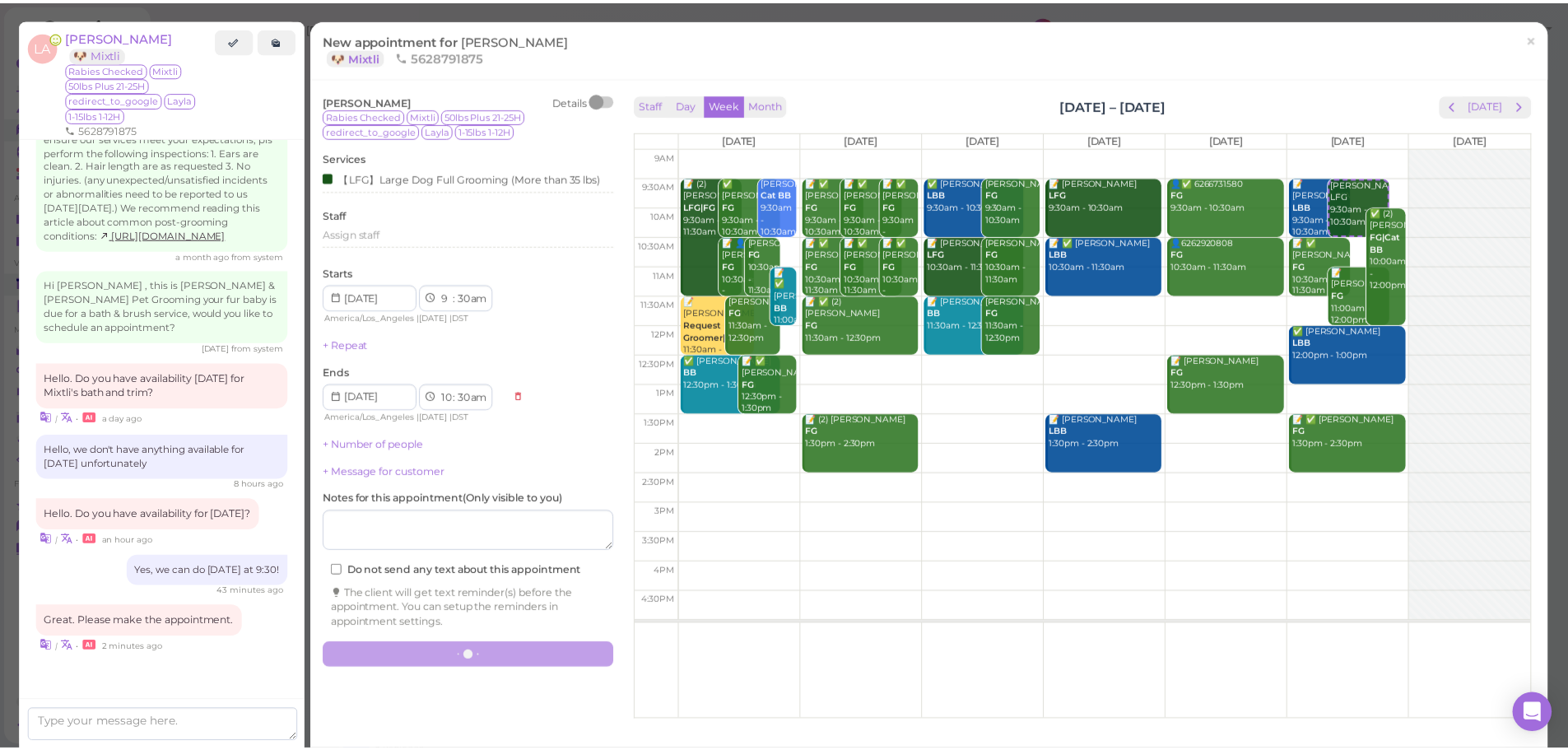
scroll to position [2283, 0]
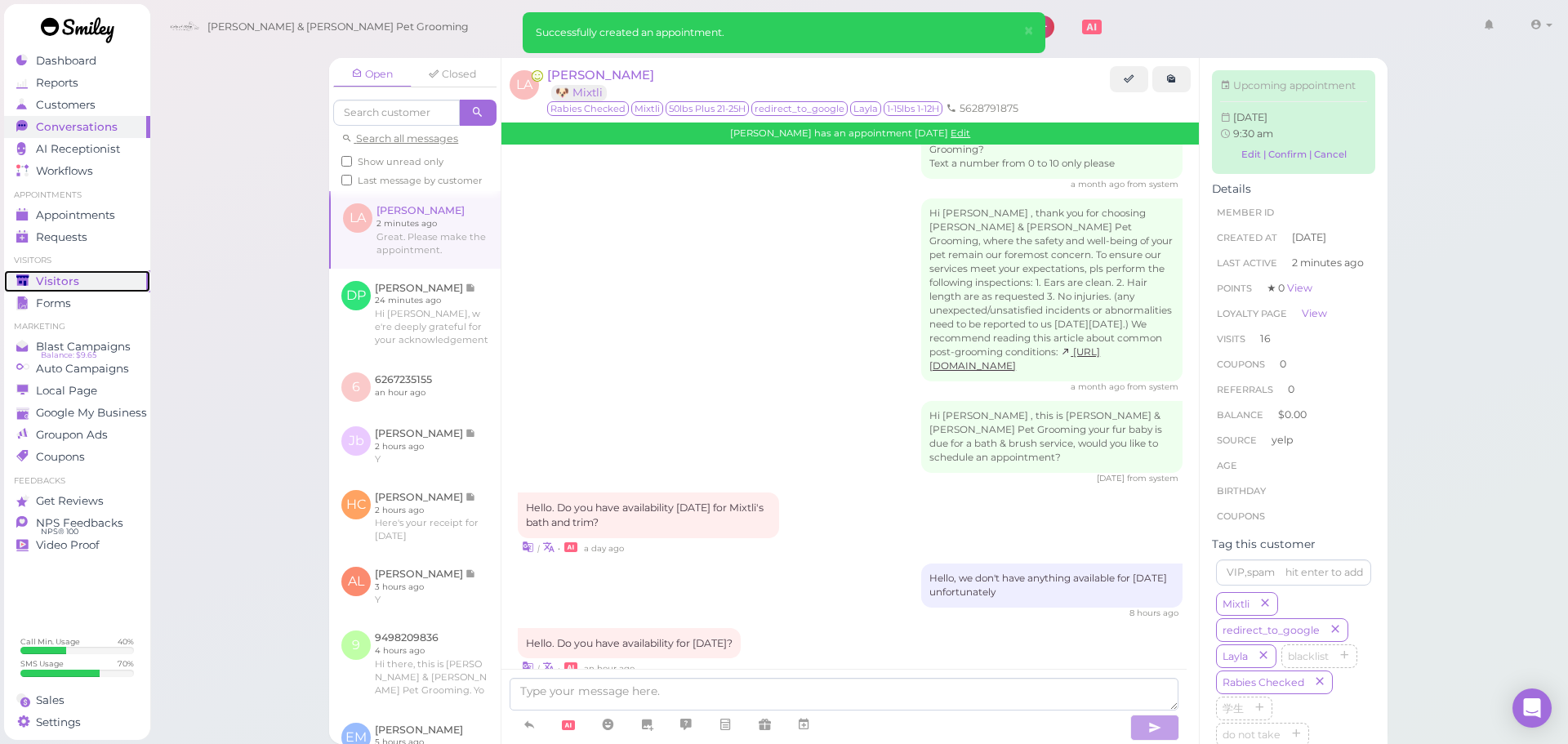
click at [51, 272] on link "Visitors" at bounding box center [77, 281] width 146 height 22
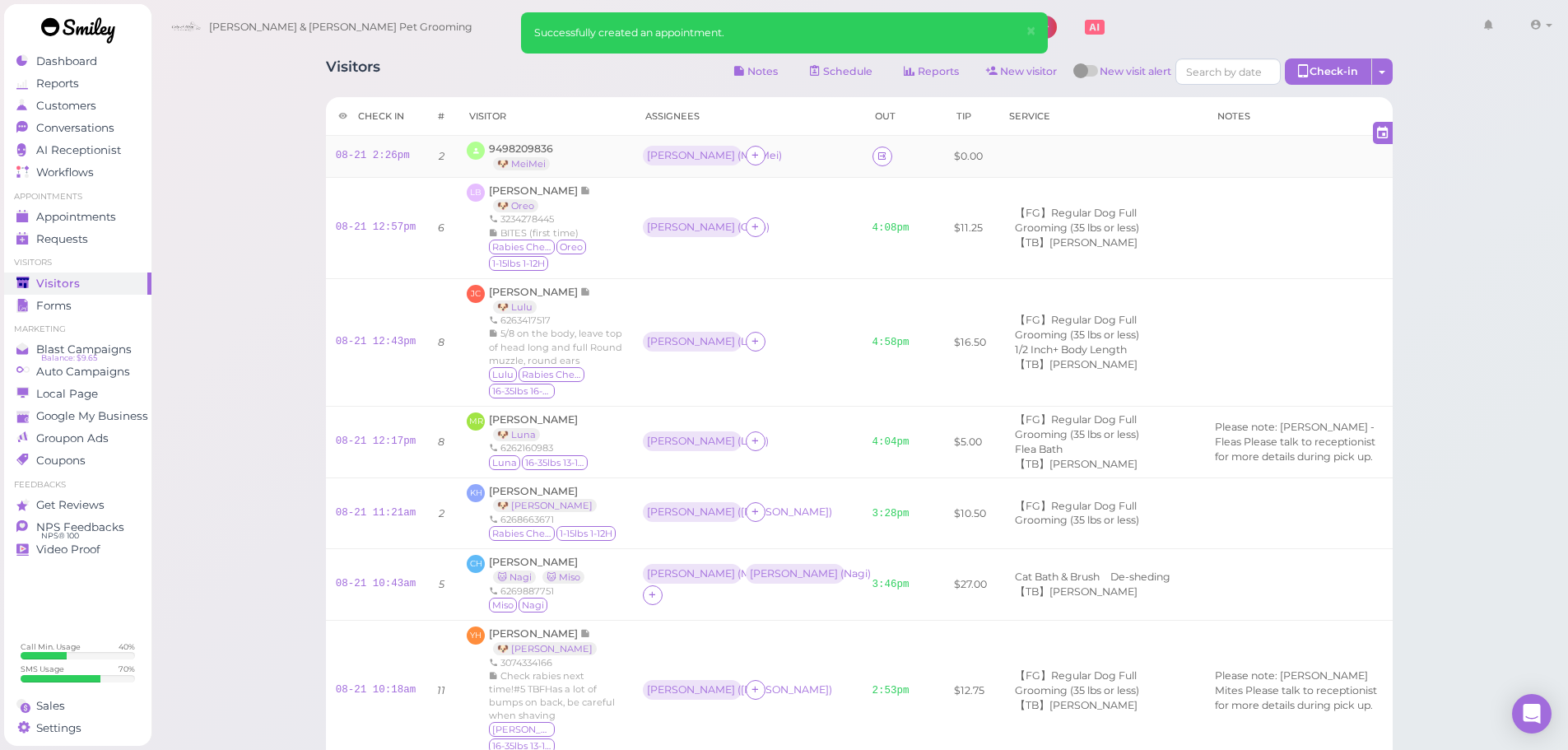
click at [345, 165] on td "08-21 2:26pm" at bounding box center [376, 157] width 100 height 42
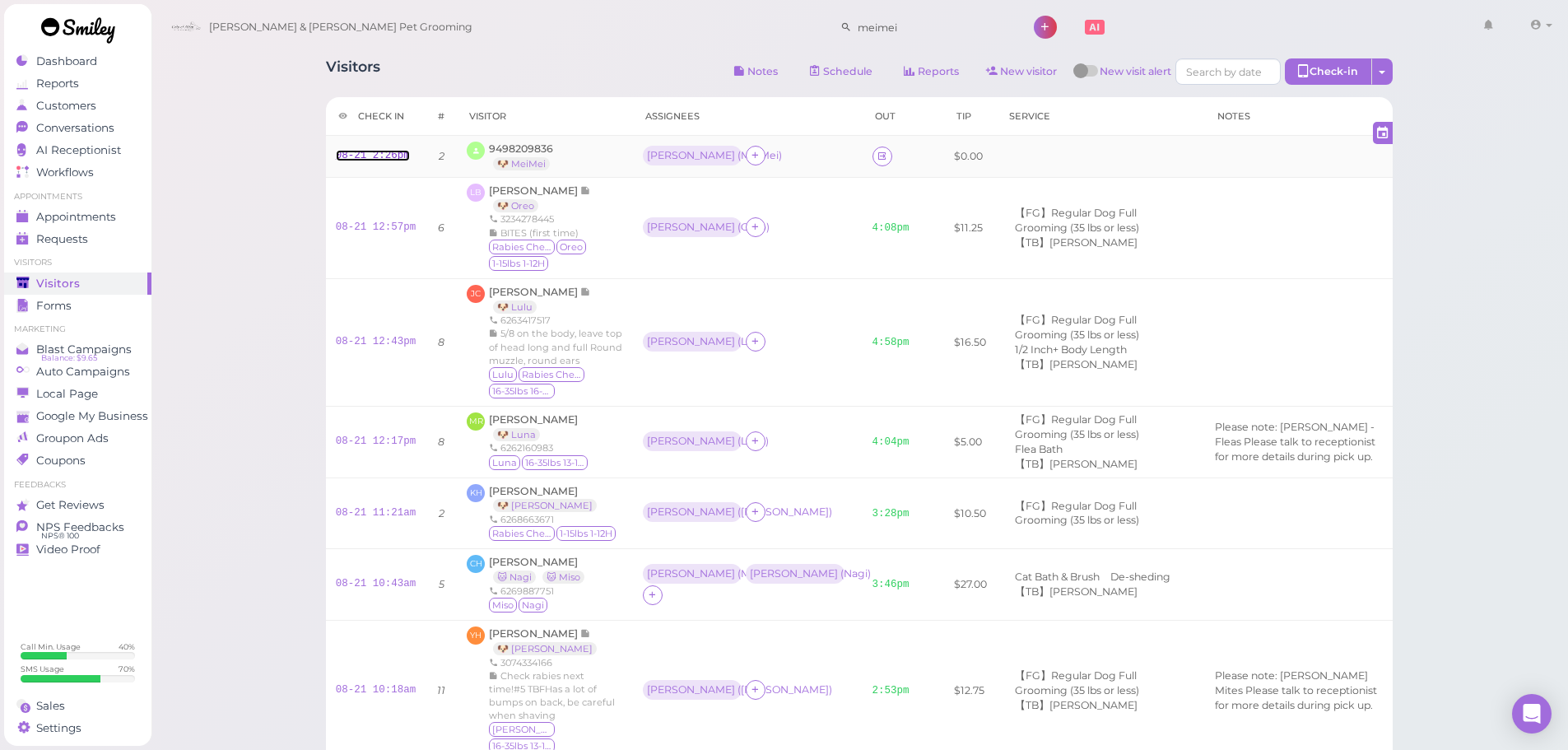
click at [376, 155] on link "08-21 2:26pm" at bounding box center [373, 156] width 74 height 12
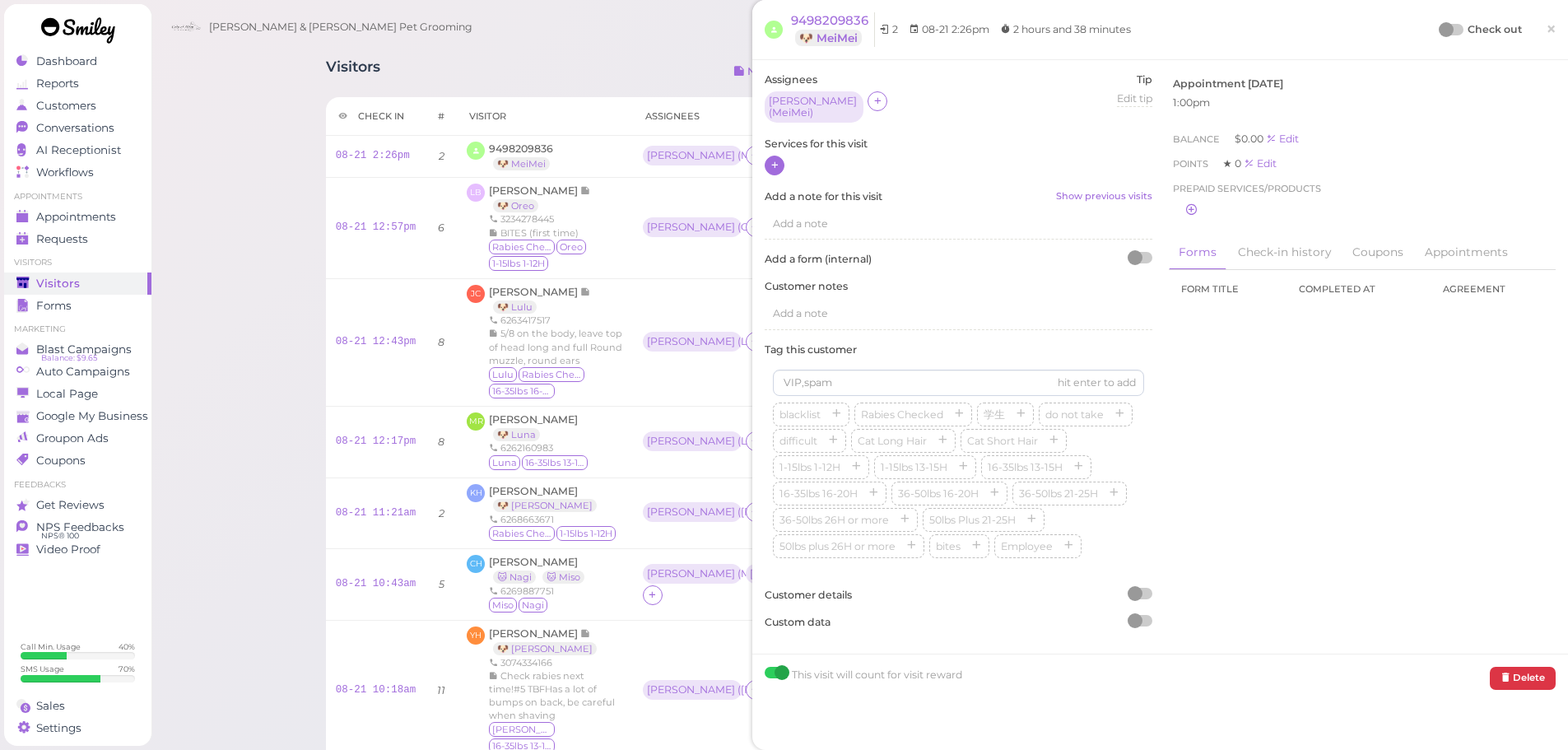
click at [770, 159] on icon at bounding box center [775, 165] width 11 height 12
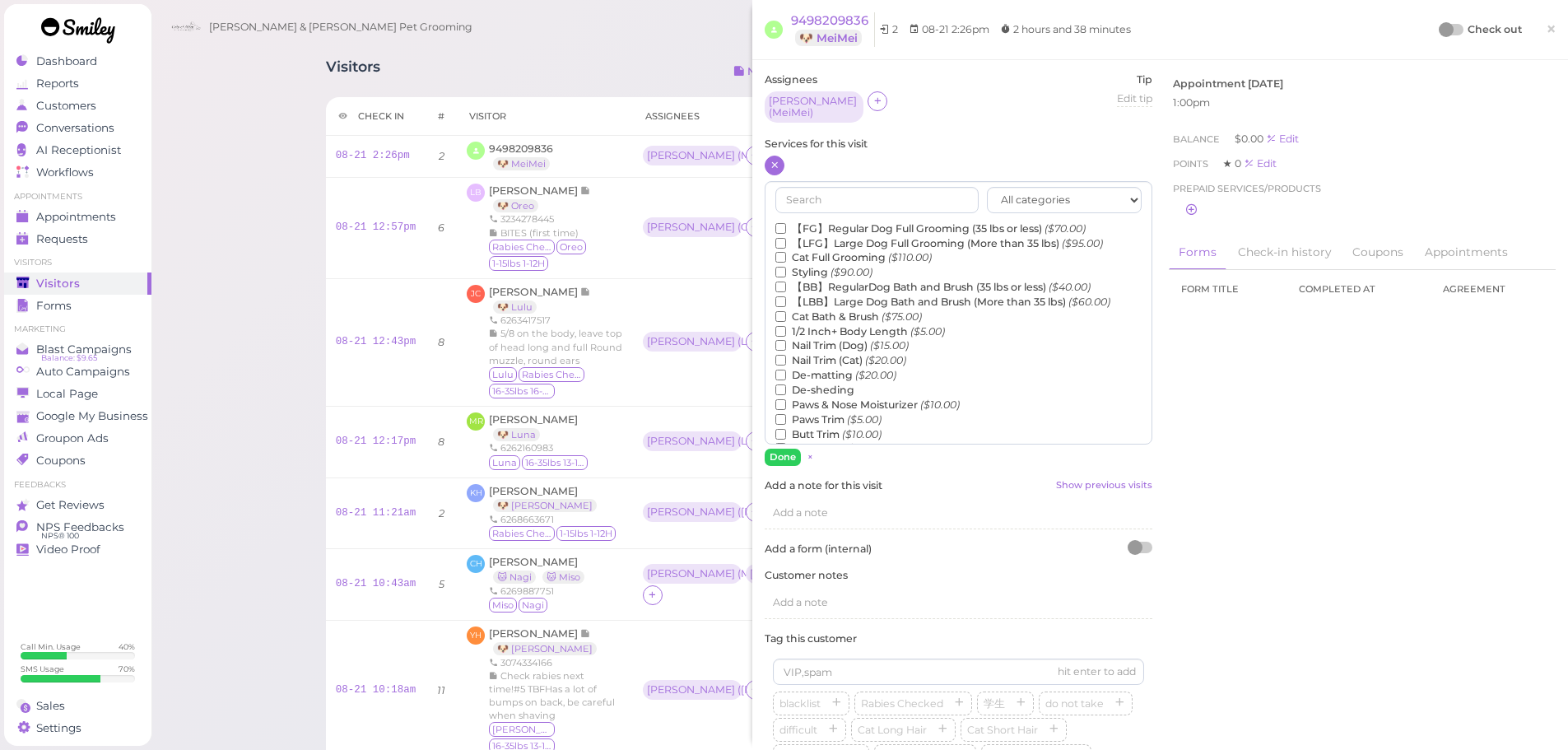
click at [833, 294] on label "【LBB】Large Dog Bath and Brush (More than 35 lbs) ($60.00)" at bounding box center [942, 301] width 335 height 15
click at [786, 296] on input "【LBB】Large Dog Bath and Brush (More than 35 lbs) ($60.00)" at bounding box center [780, 301] width 11 height 11
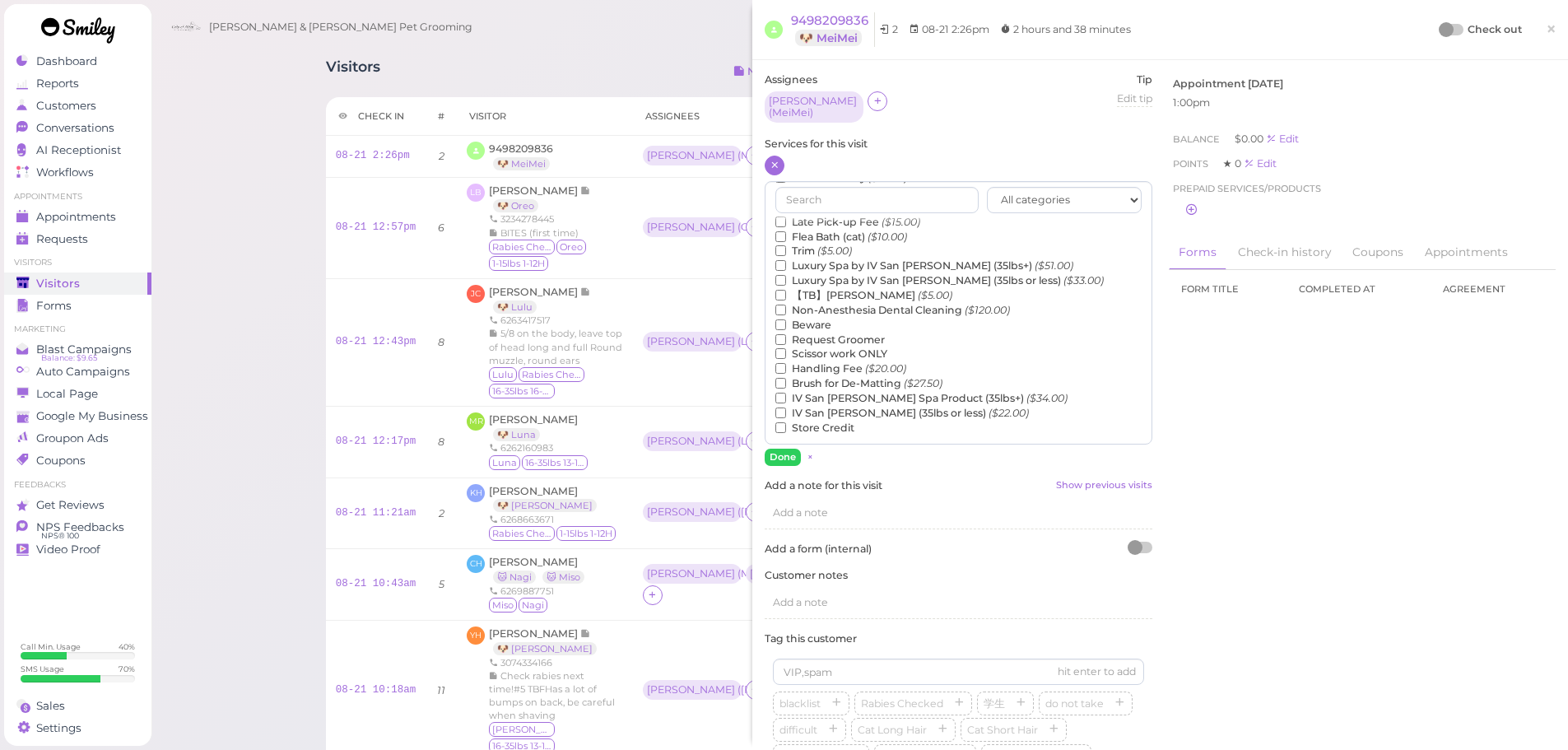
click at [824, 288] on label "【TB】Teeth Brushing ($5.00)" at bounding box center [864, 295] width 177 height 15
click at [786, 289] on input "【TB】Teeth Brushing ($5.00)" at bounding box center [780, 294] width 11 height 11
click at [785, 450] on button "Done" at bounding box center [783, 457] width 36 height 17
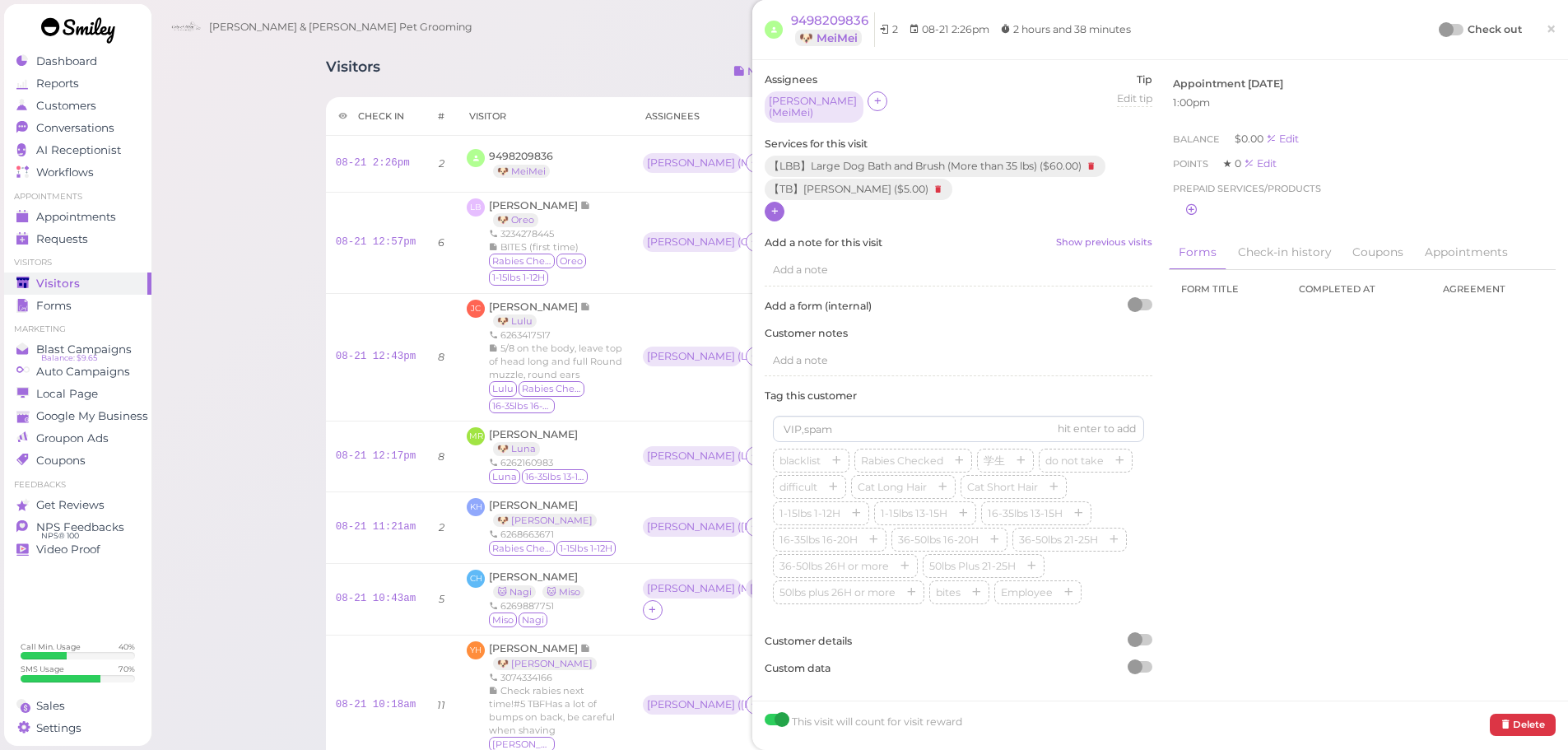
click at [1439, 26] on div at bounding box center [1446, 29] width 15 height 15
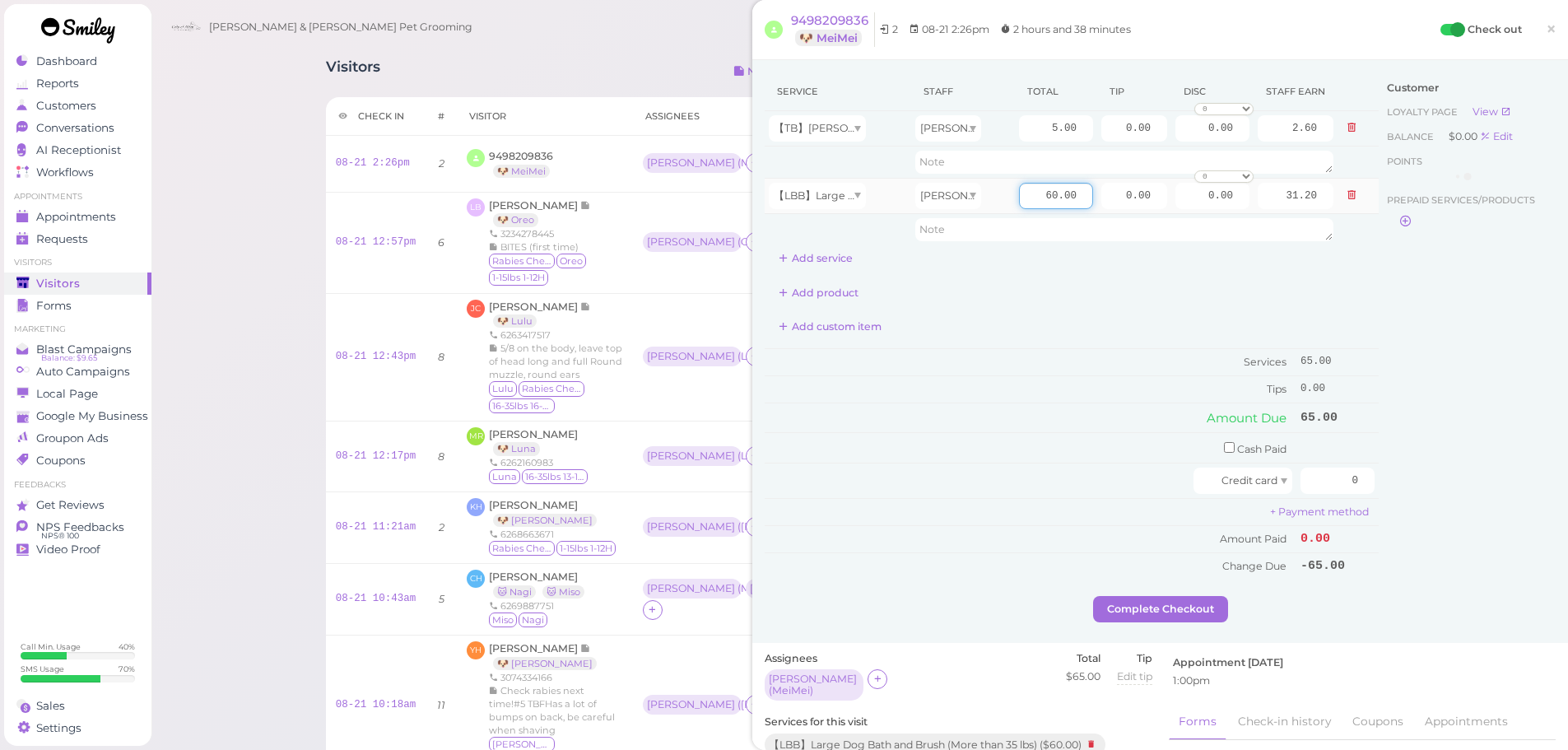
click at [1035, 198] on input "60.00" at bounding box center [1056, 196] width 74 height 26
type input "75.00"
type input "39.00"
click at [1009, 376] on td "Tips" at bounding box center [1031, 389] width 532 height 26
click at [1546, 37] on span "×" at bounding box center [1551, 28] width 11 height 23
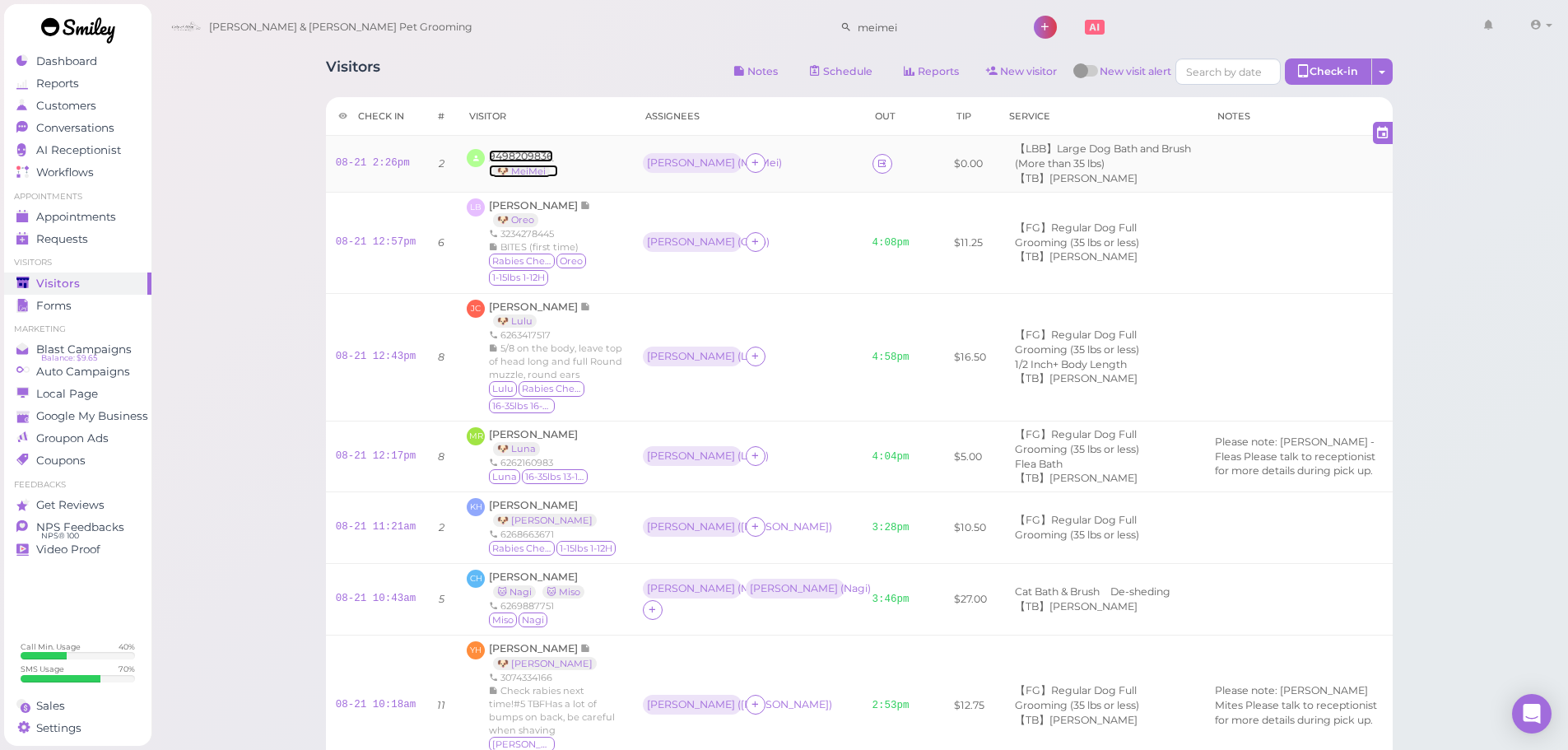
click at [521, 153] on span "9498209836" at bounding box center [520, 156] width 65 height 12
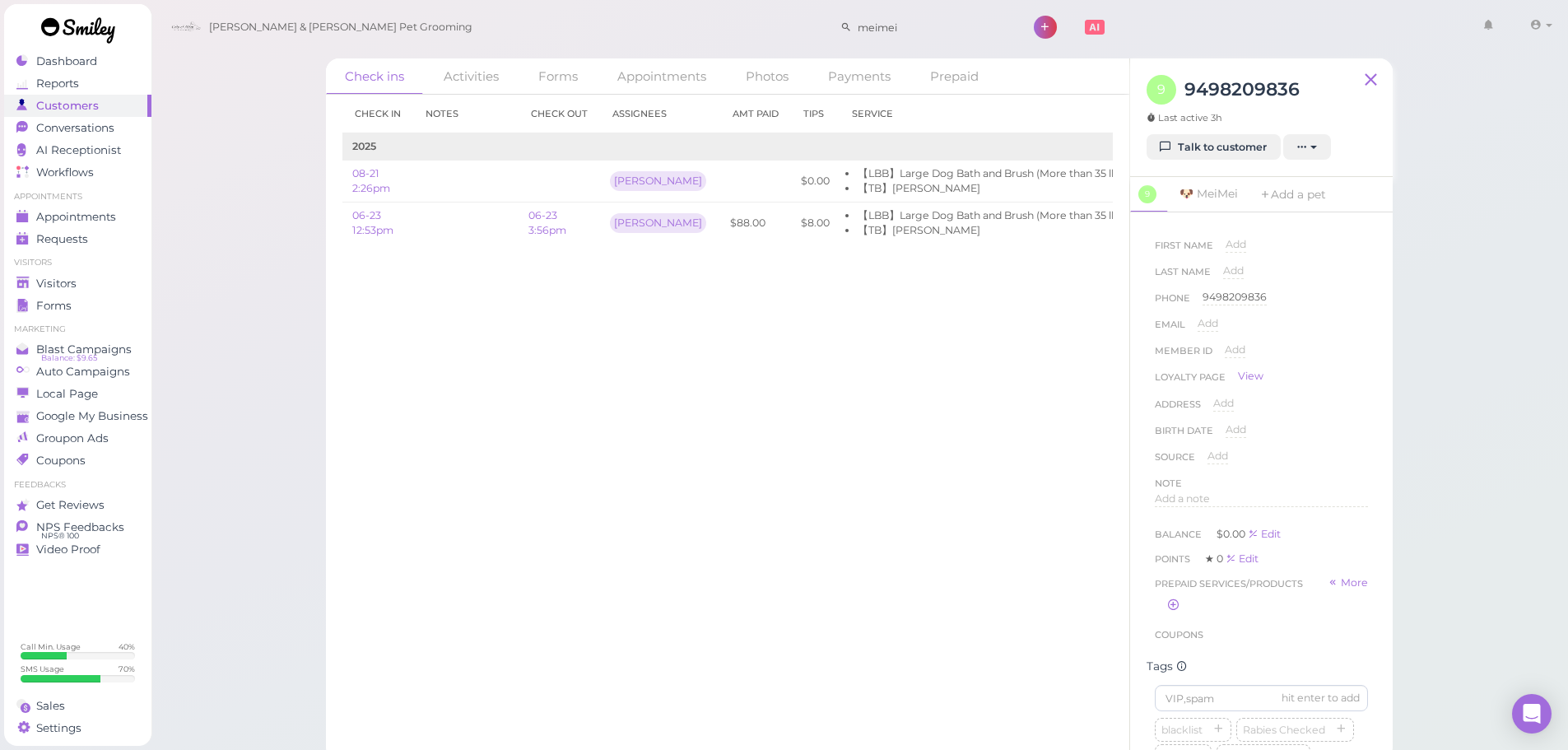
click at [1191, 162] on div "9 9498209836 Last active 3h Talk to customer New appointment Add stamps Add/Rem…" at bounding box center [1262, 117] width 263 height 118
click at [1201, 143] on link "Talk to customer" at bounding box center [1214, 147] width 134 height 26
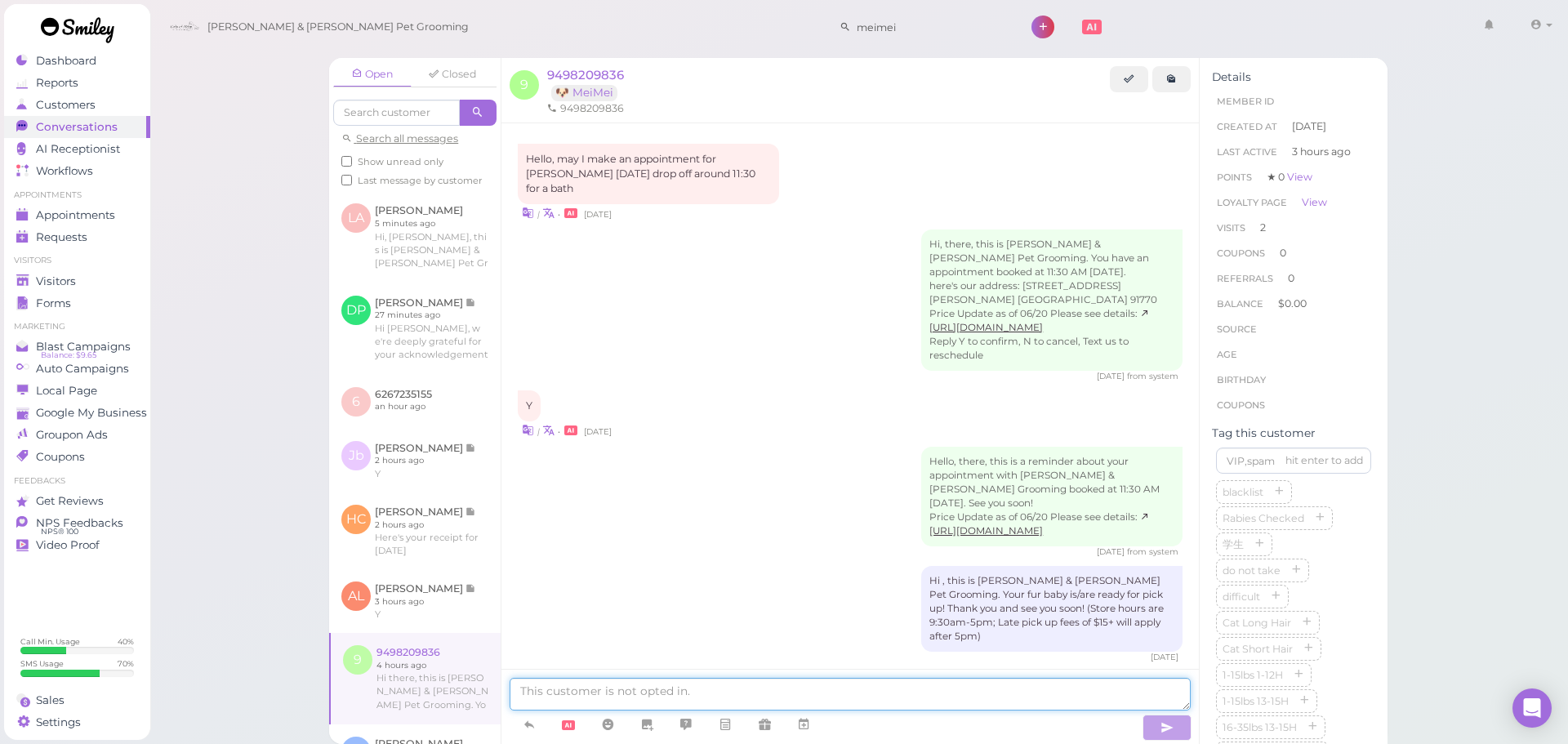
scroll to position [1427, 0]
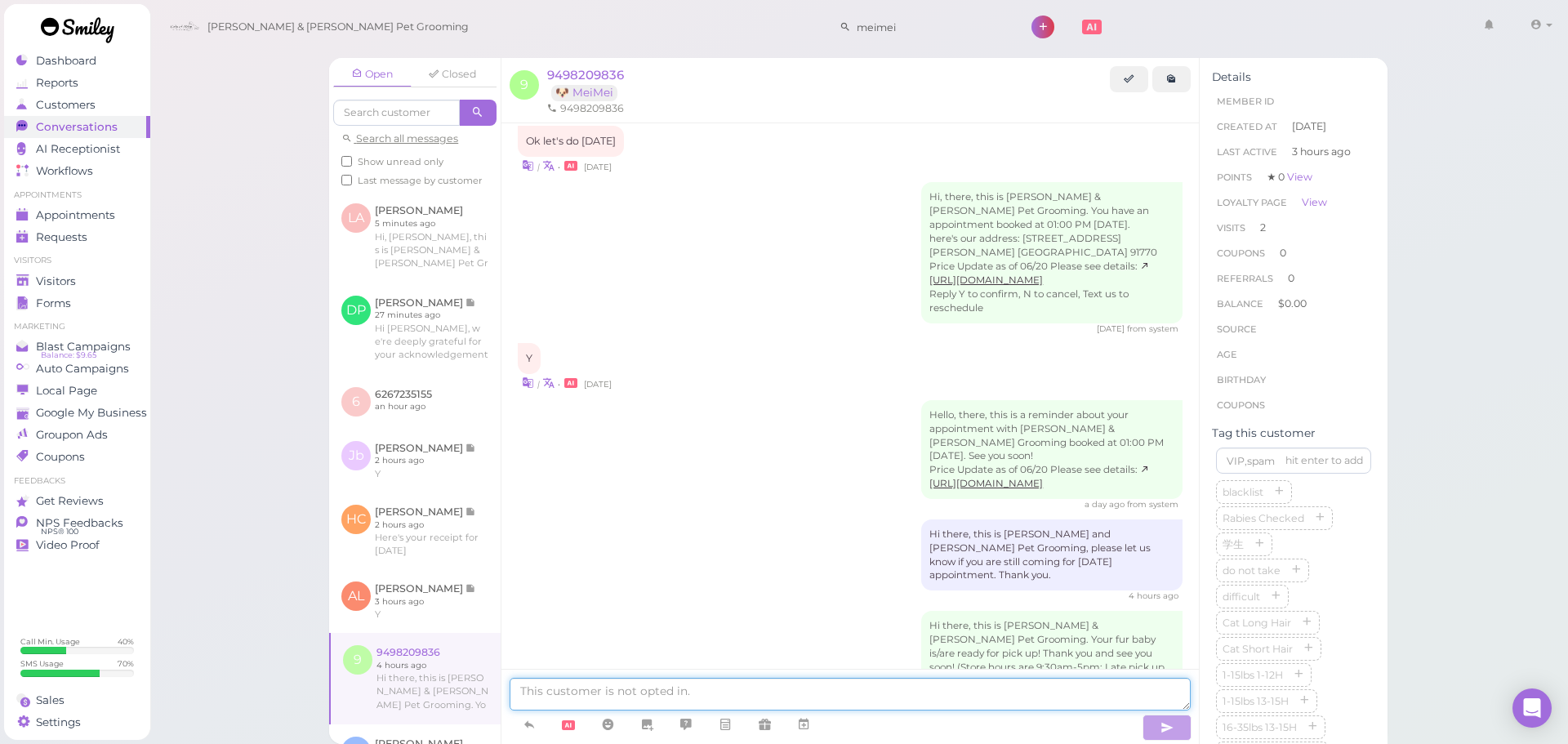
click at [824, 692] on textarea at bounding box center [850, 694] width 681 height 33
type textarea "Hello, what time will you arrive to pick up MeiMei?"
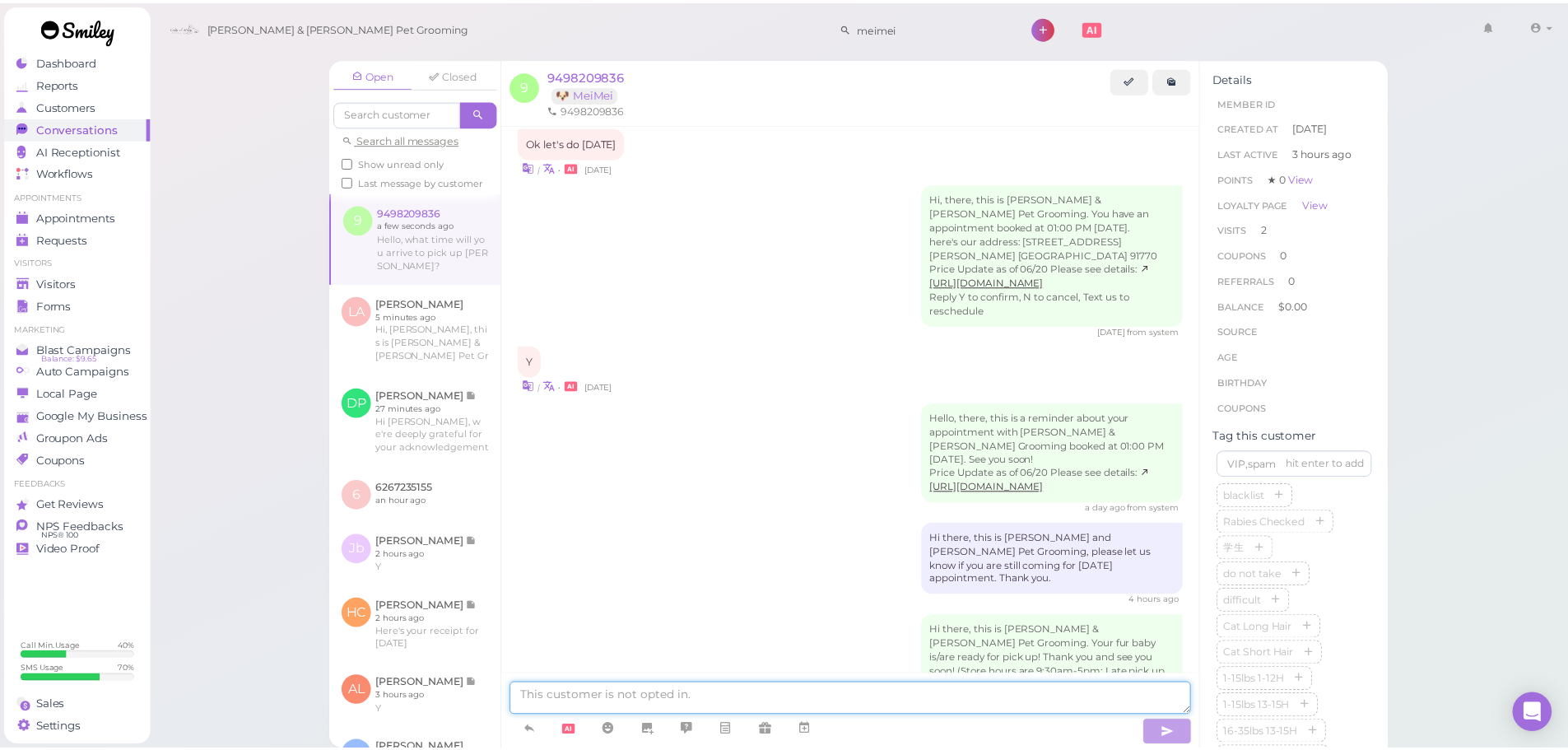
scroll to position [1477, 0]
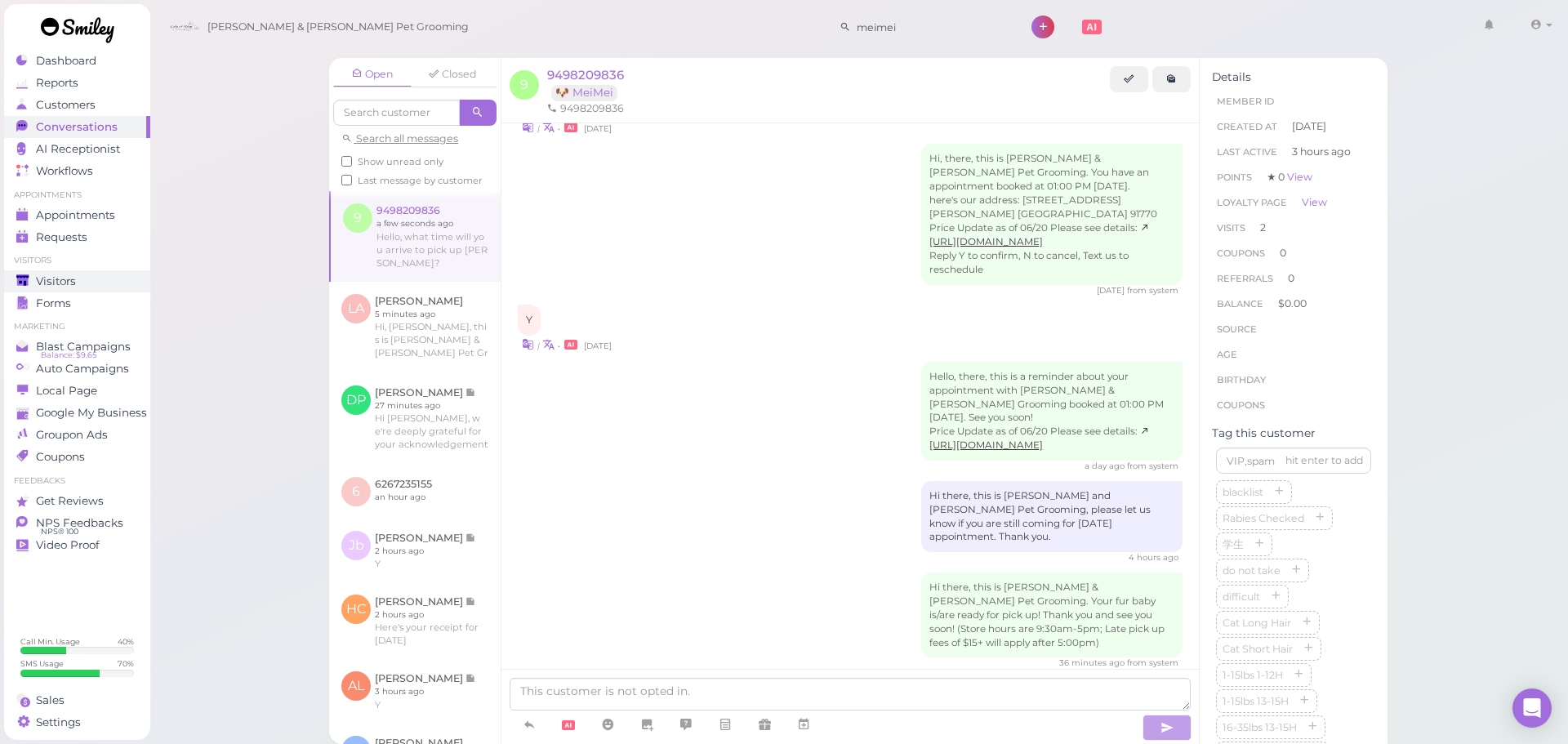
click at [103, 283] on div "Visitors" at bounding box center [75, 281] width 117 height 14
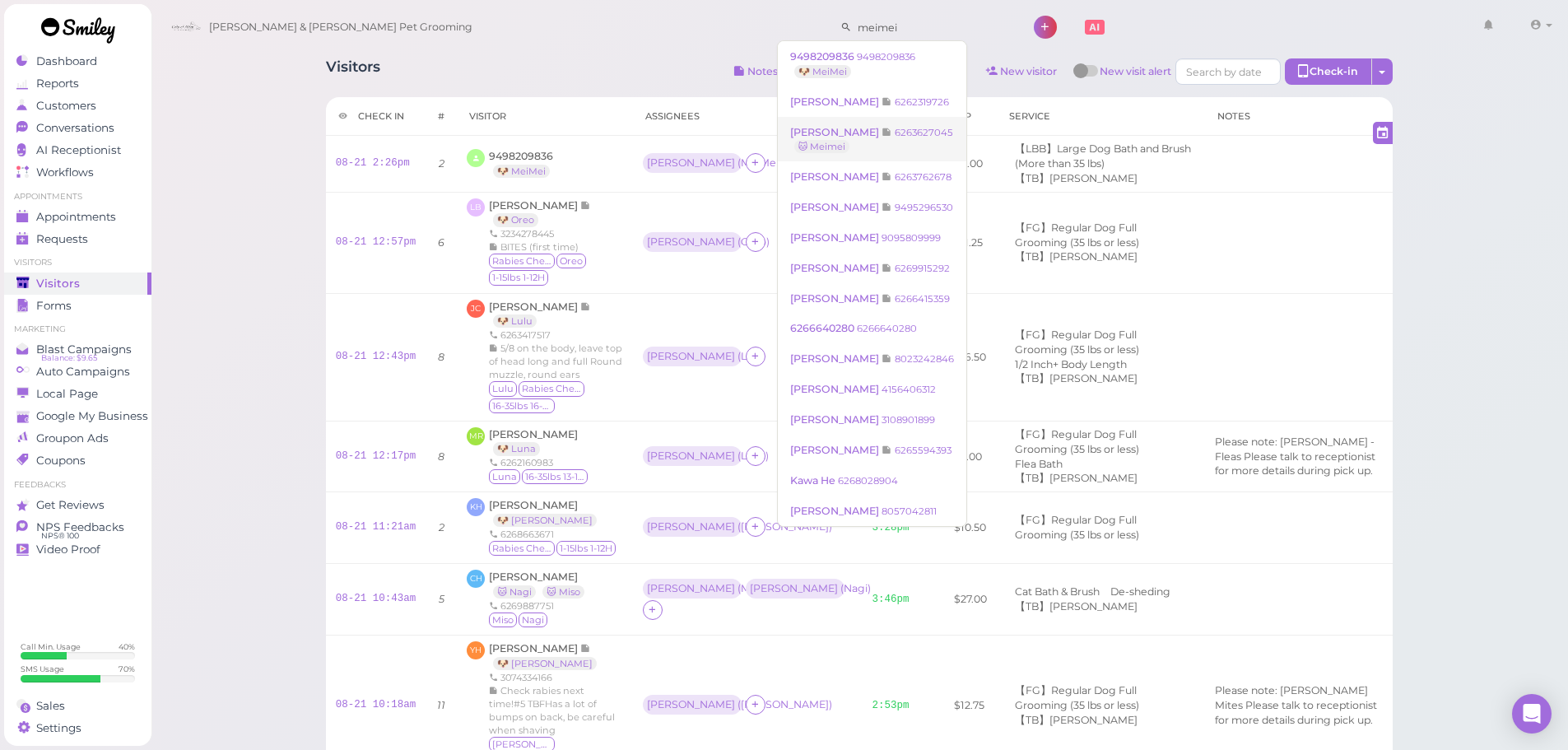
click at [923, 136] on small "6263627045" at bounding box center [923, 132] width 59 height 12
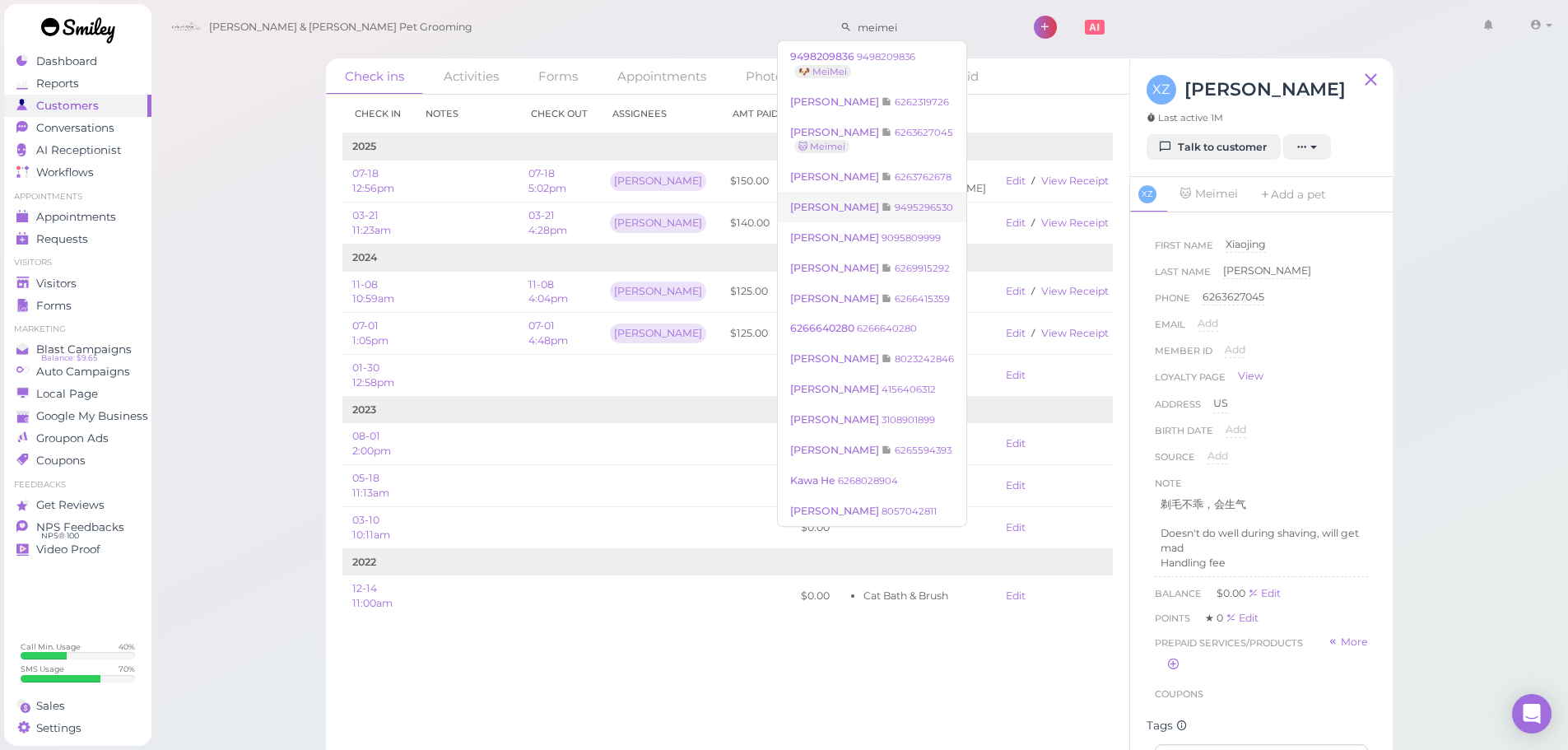
click at [895, 204] on small "9495296530" at bounding box center [923, 208] width 59 height 12
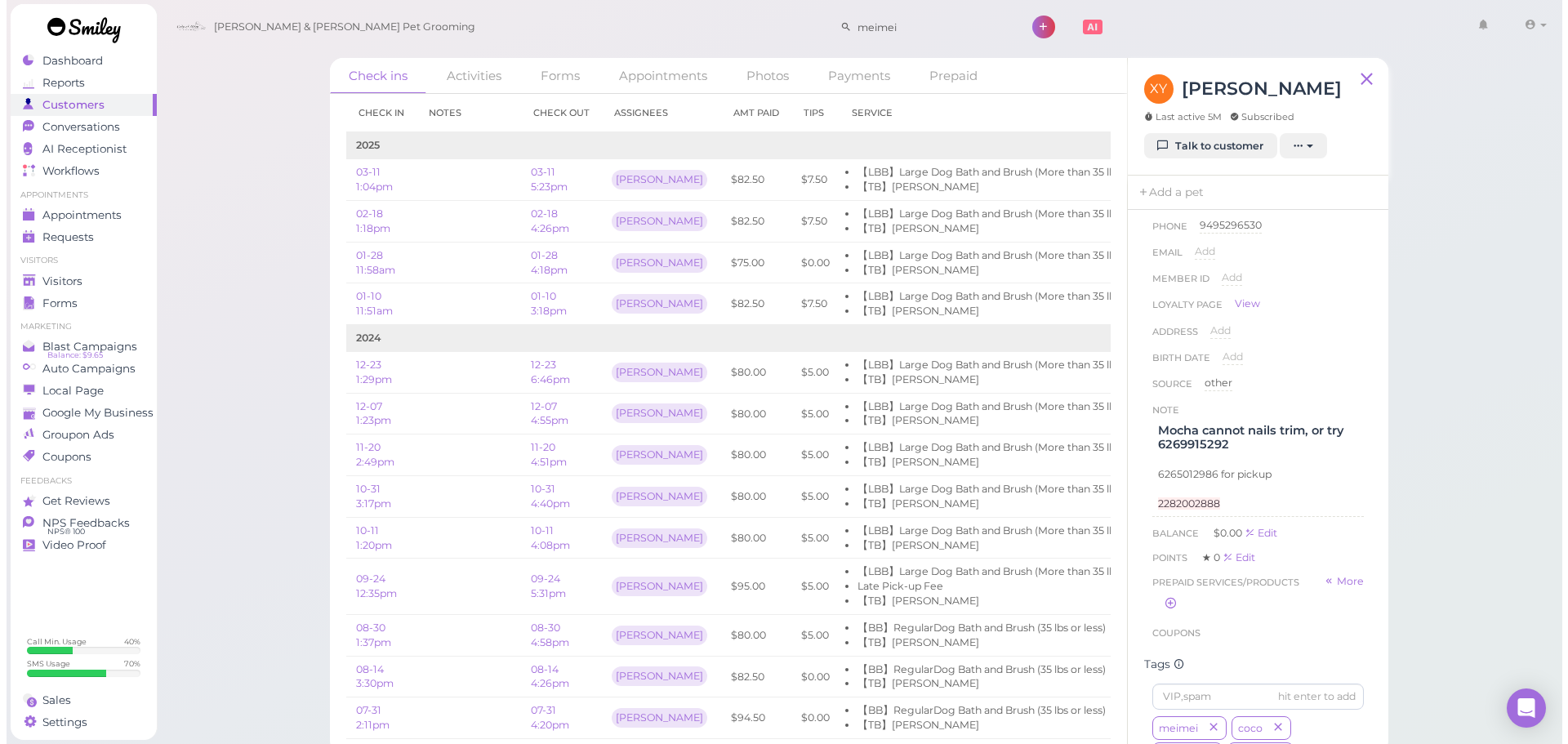
scroll to position [82, 0]
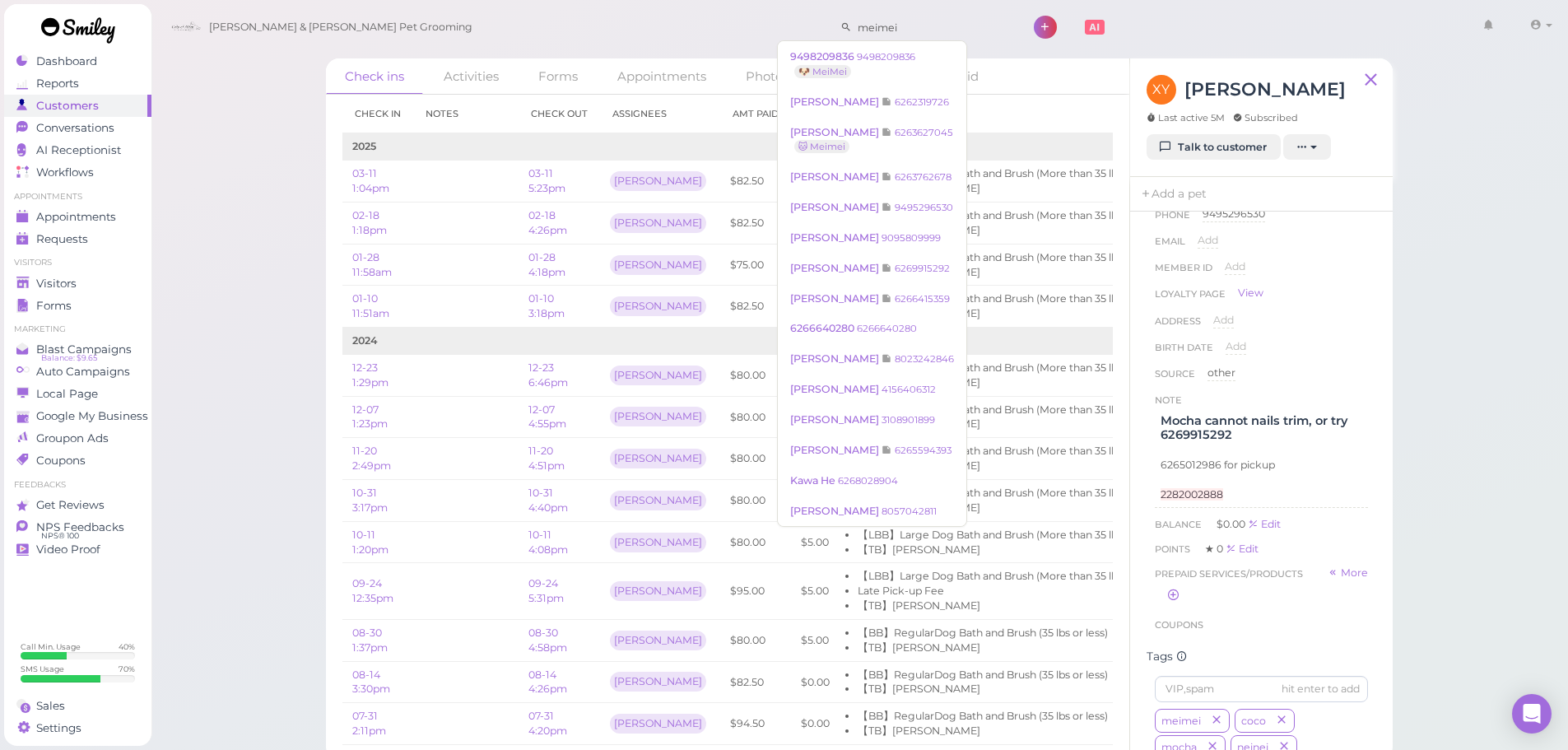
drag, startPoint x: 881, startPoint y: 28, endPoint x: 305, endPoint y: 28, distance: 576.0
click at [305, 28] on div "Cody & Miley Pet Grooming meimei 1 Account Refer Friends" at bounding box center [861, 27] width 1395 height 47
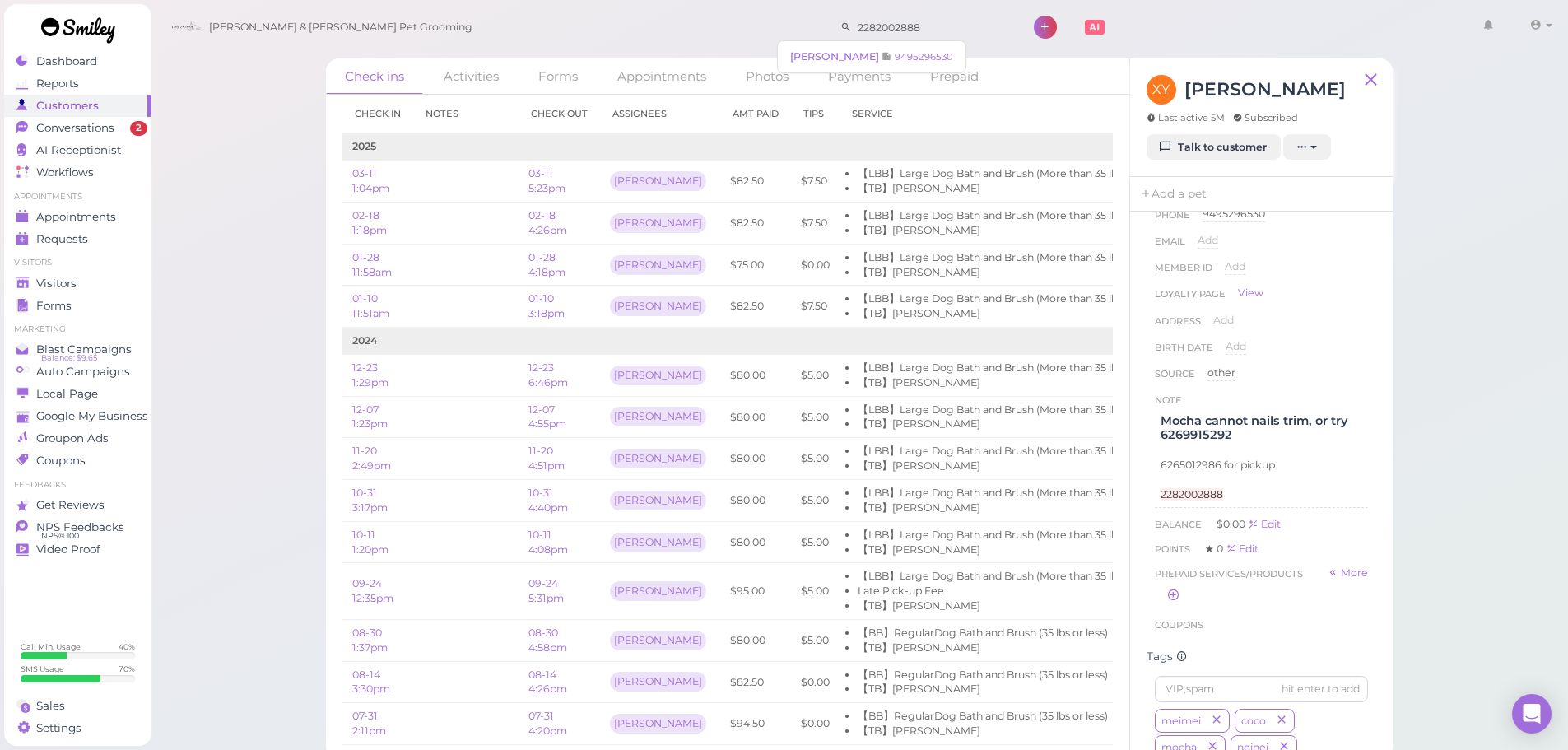
drag, startPoint x: 901, startPoint y: 29, endPoint x: 56, endPoint y: -46, distance: 848.3
click at [56, 0] on html "Dashboard Reports Customers Conversations 2" at bounding box center [784, 380] width 1568 height 760
type input "6263624222"
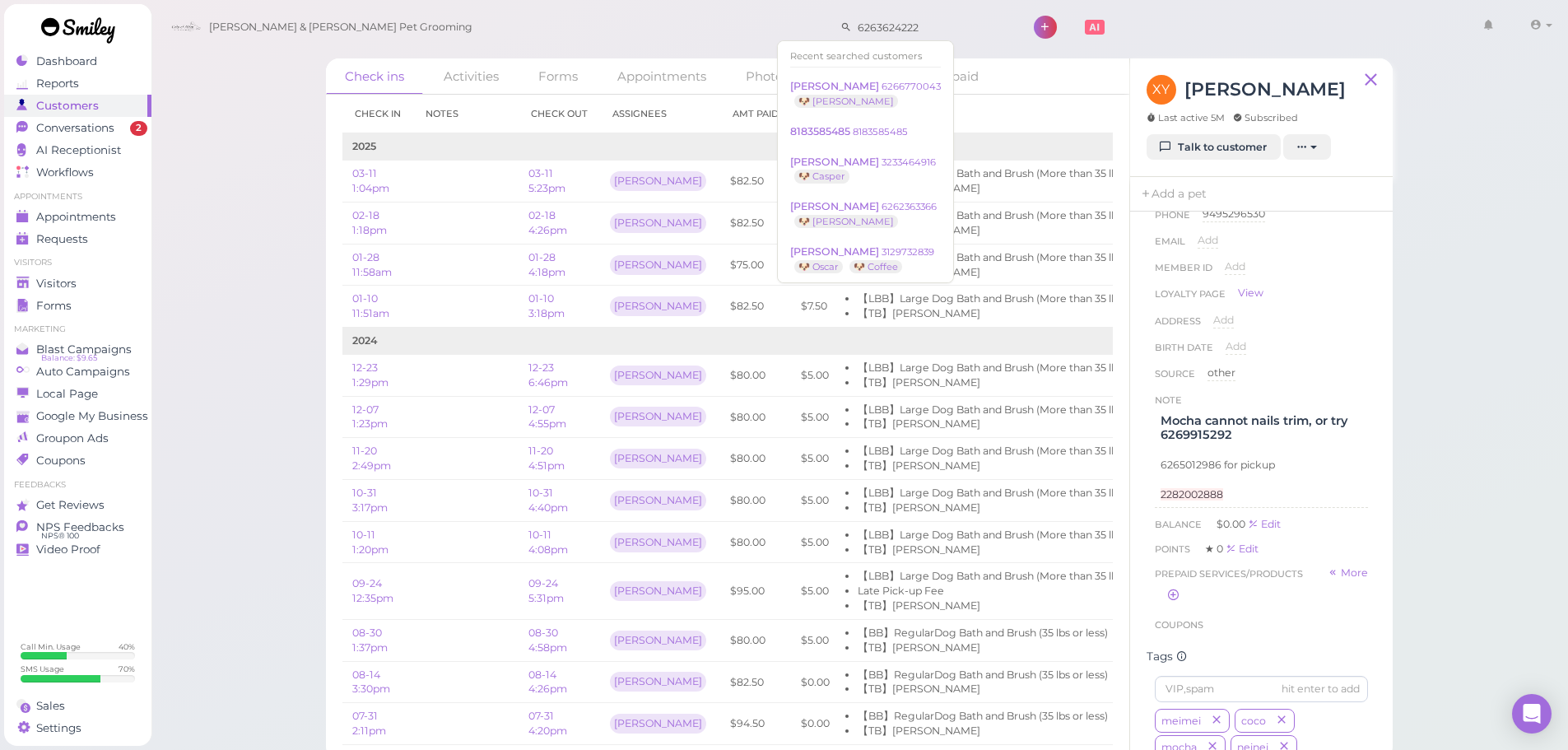
drag, startPoint x: 910, startPoint y: 33, endPoint x: 352, endPoint y: 22, distance: 558.1
click at [352, 22] on div "Cody & Miley Pet Grooming 6263624222 1 Account Logout" at bounding box center [861, 27] width 1395 height 47
click at [96, 127] on span "Conversations" at bounding box center [77, 128] width 83 height 14
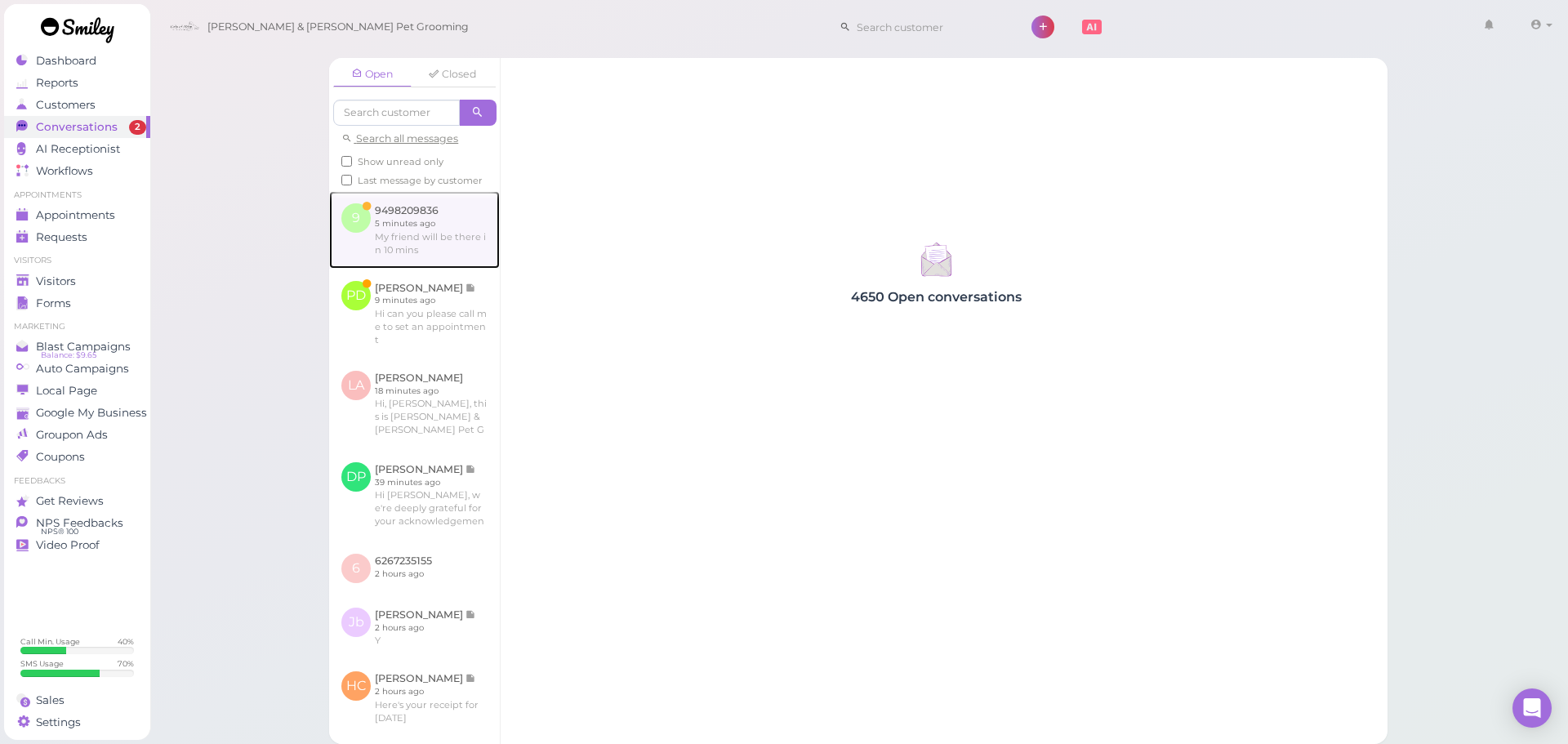
click at [438, 262] on link at bounding box center [413, 230] width 171 height 77
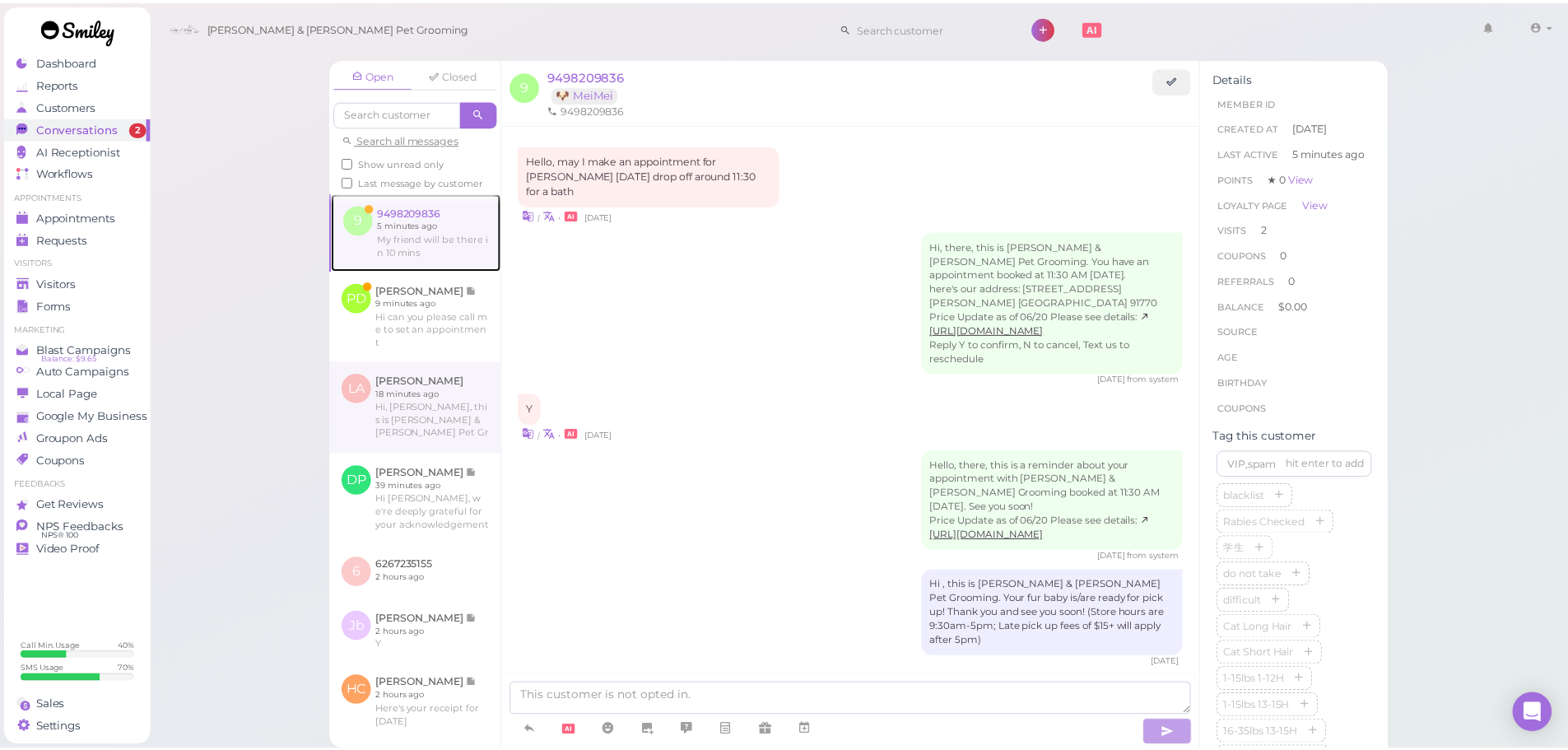
scroll to position [1546, 0]
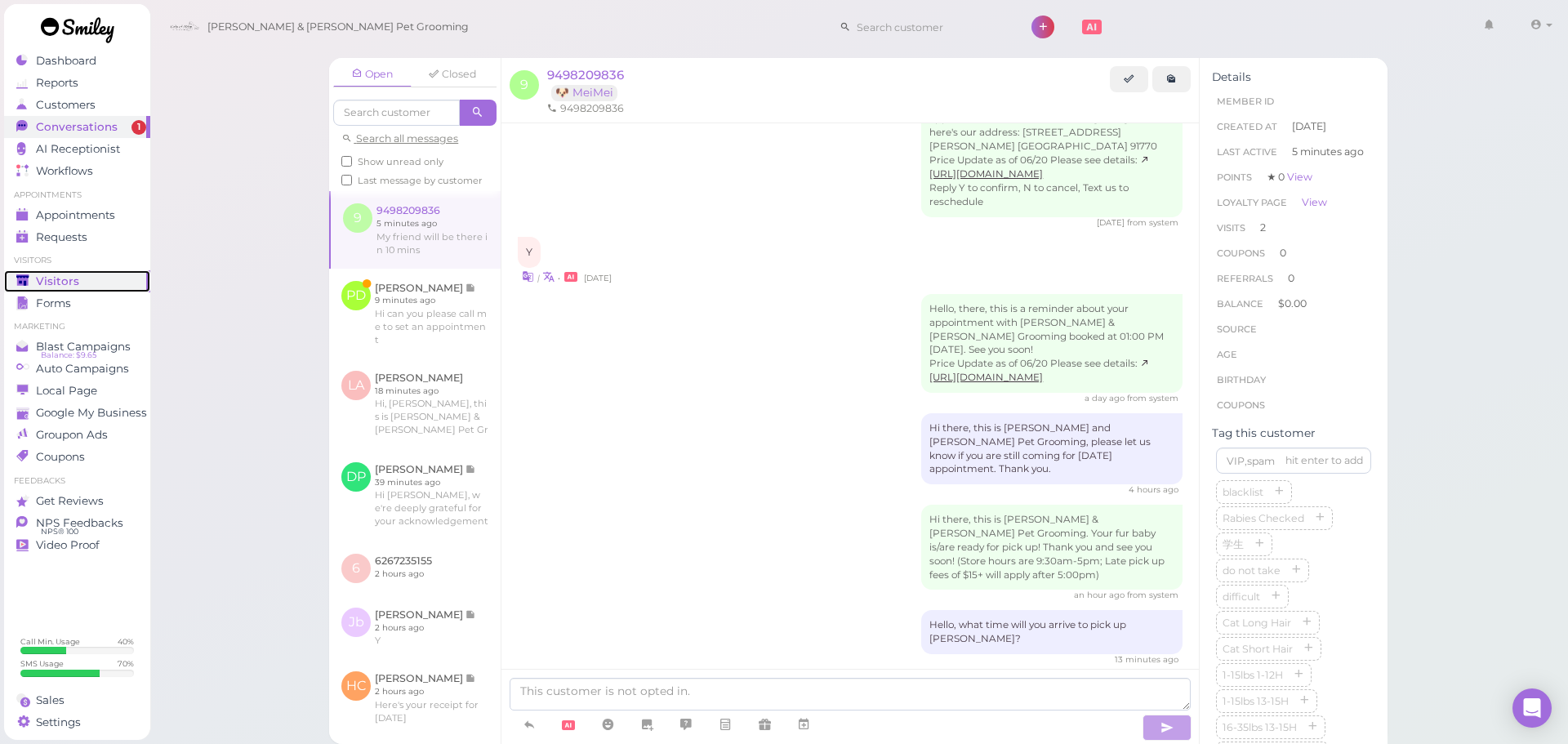
click at [98, 275] on div "Visitors" at bounding box center [75, 281] width 117 height 14
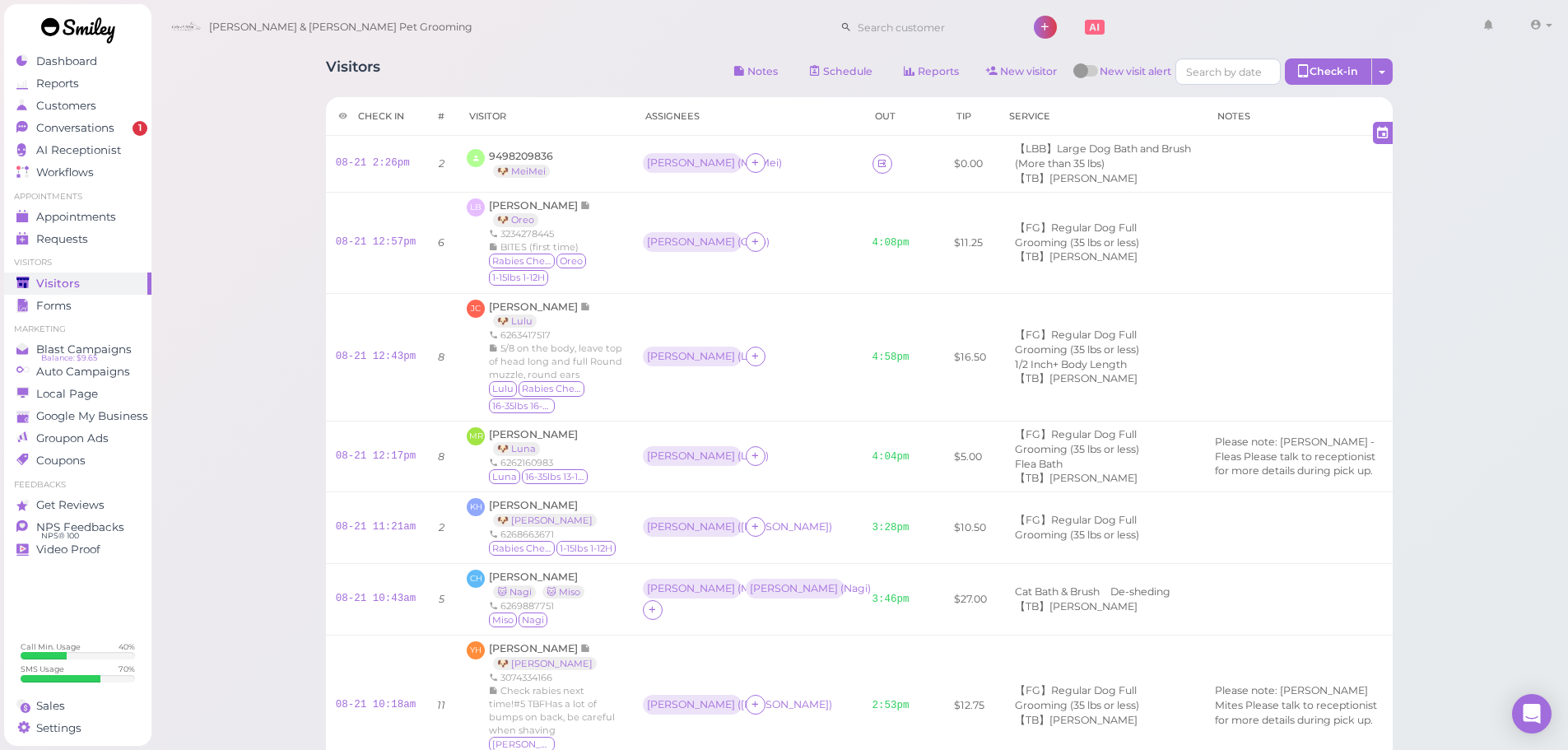
click at [1443, 490] on div "Visitors Notes Schedule Reports New visitor New visit alert Check-in Customer c…" at bounding box center [860, 758] width 1419 height 1516
drag, startPoint x: 375, startPoint y: 159, endPoint x: 404, endPoint y: 185, distance: 38.9
click at [375, 159] on link "08-21 2:26pm" at bounding box center [373, 163] width 74 height 12
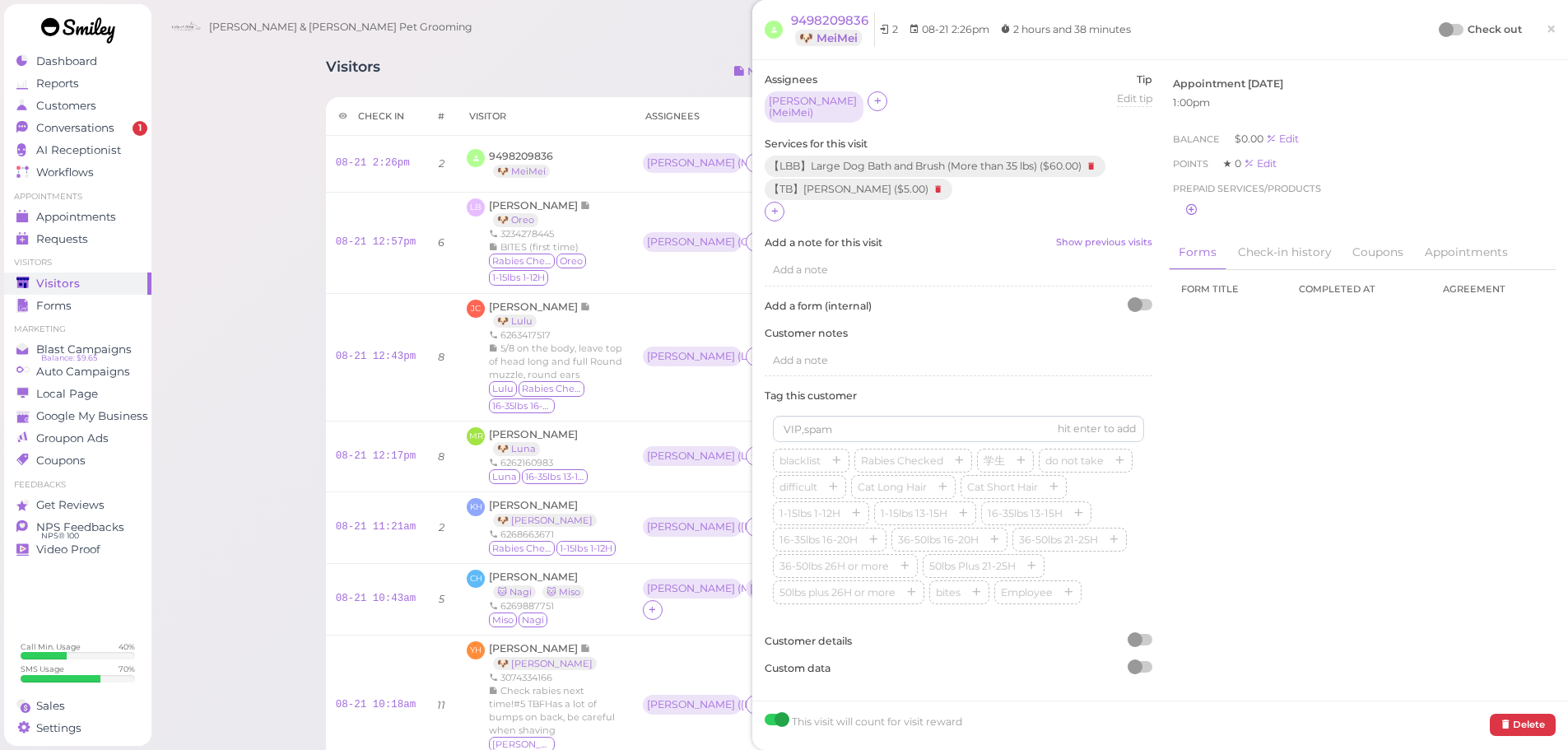
click at [776, 222] on div "Assignees Asa ( MeiMei ) Tip Edit tip 0 Services for this visit 【LBB】Large Dog …" at bounding box center [958, 380] width 404 height 616
click at [776, 217] on div "【LBB】Large Dog Bath and Brush (More than 35 lbs) ( $60.00 ) 【TB】Teeth Brushing …" at bounding box center [959, 189] width 388 height 69
click at [776, 208] on icon at bounding box center [775, 211] width 11 height 12
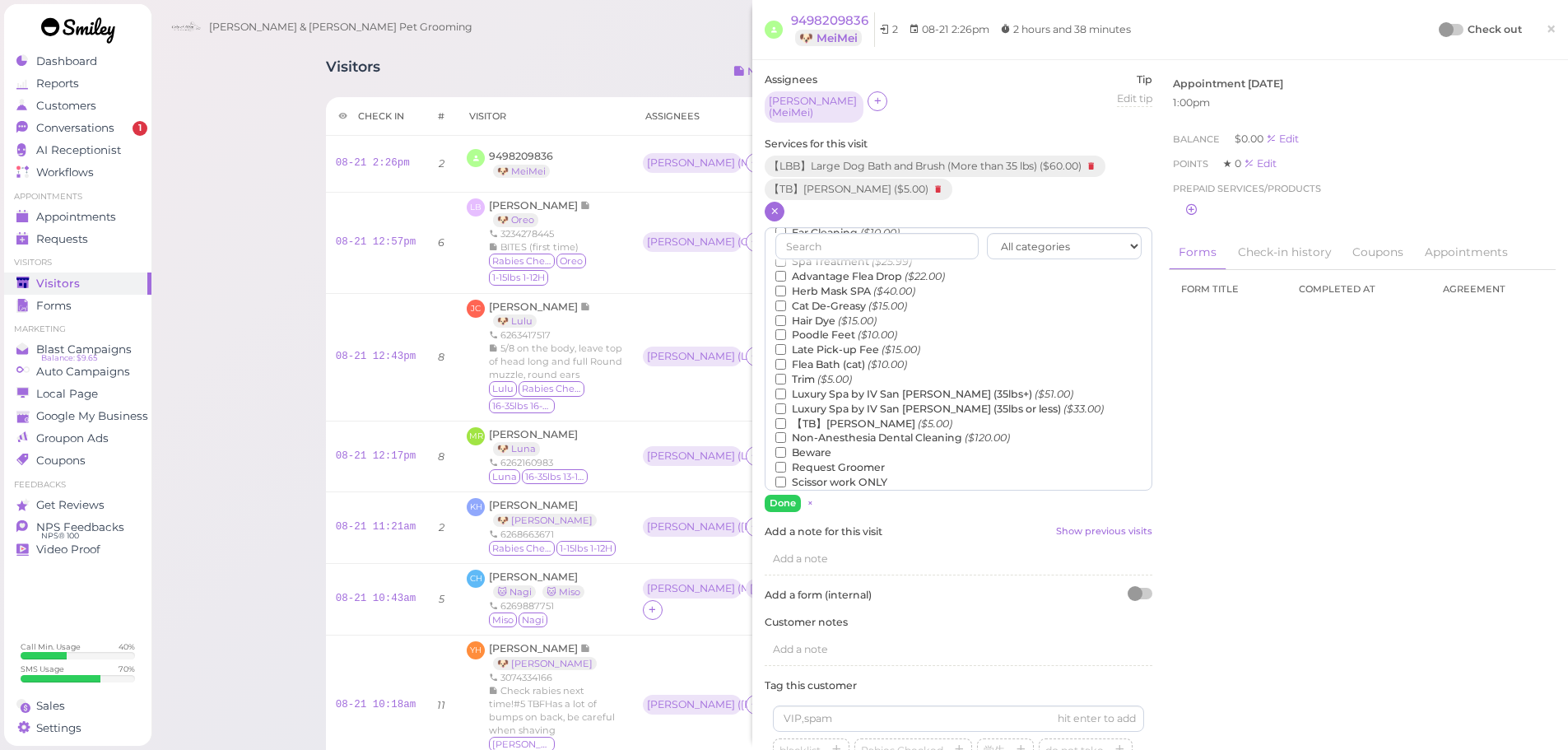
scroll to position [374, 0]
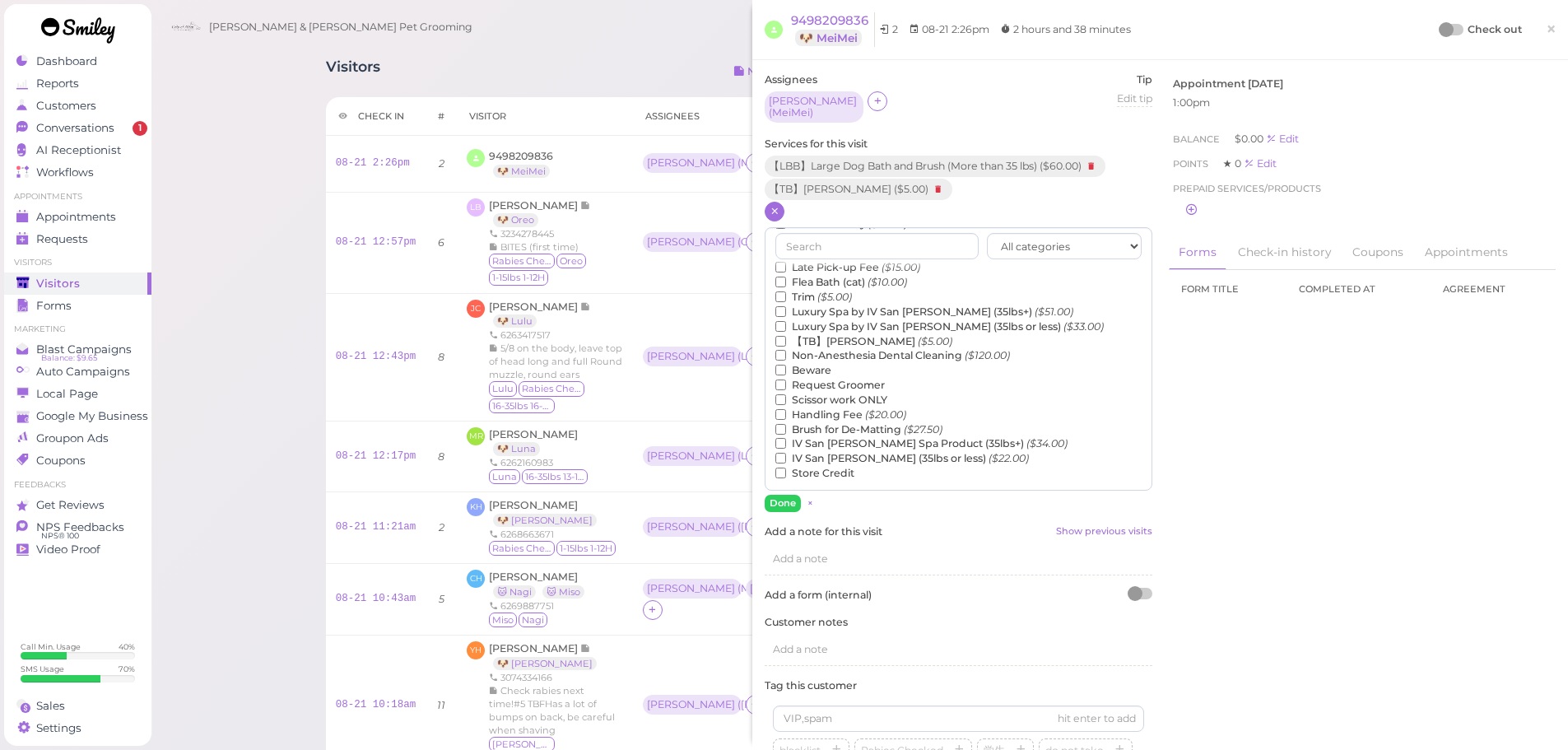
click at [869, 423] on label "Brush for De-Matting ($27.50)" at bounding box center [859, 429] width 167 height 15
click at [786, 424] on input "Brush for De-Matting ($27.50)" at bounding box center [780, 429] width 11 height 11
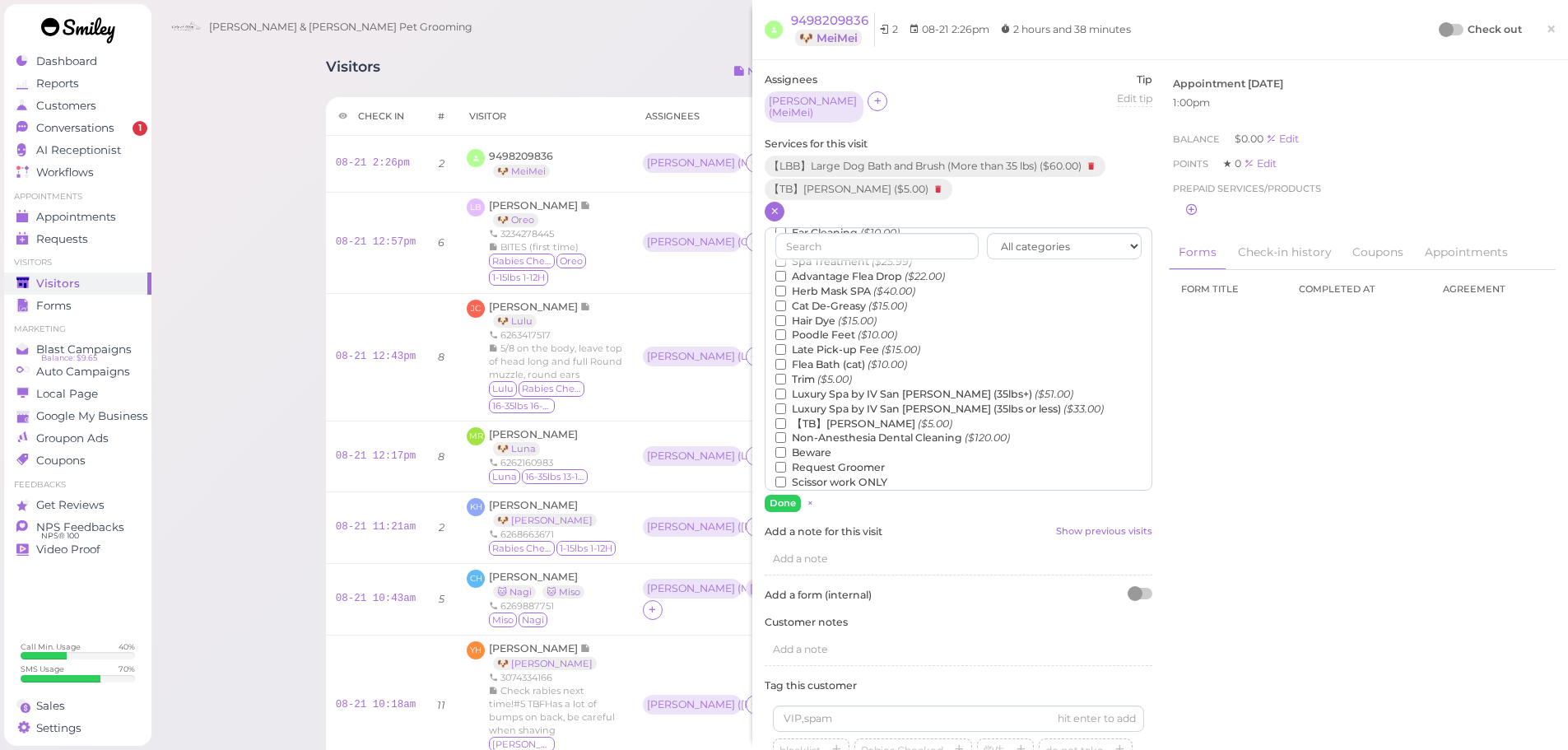
click at [843, 342] on label "Late Pick-up Fee ($15.00)" at bounding box center [848, 349] width 145 height 15
click at [786, 344] on input "Late Pick-up Fee ($15.00)" at bounding box center [780, 349] width 11 height 11
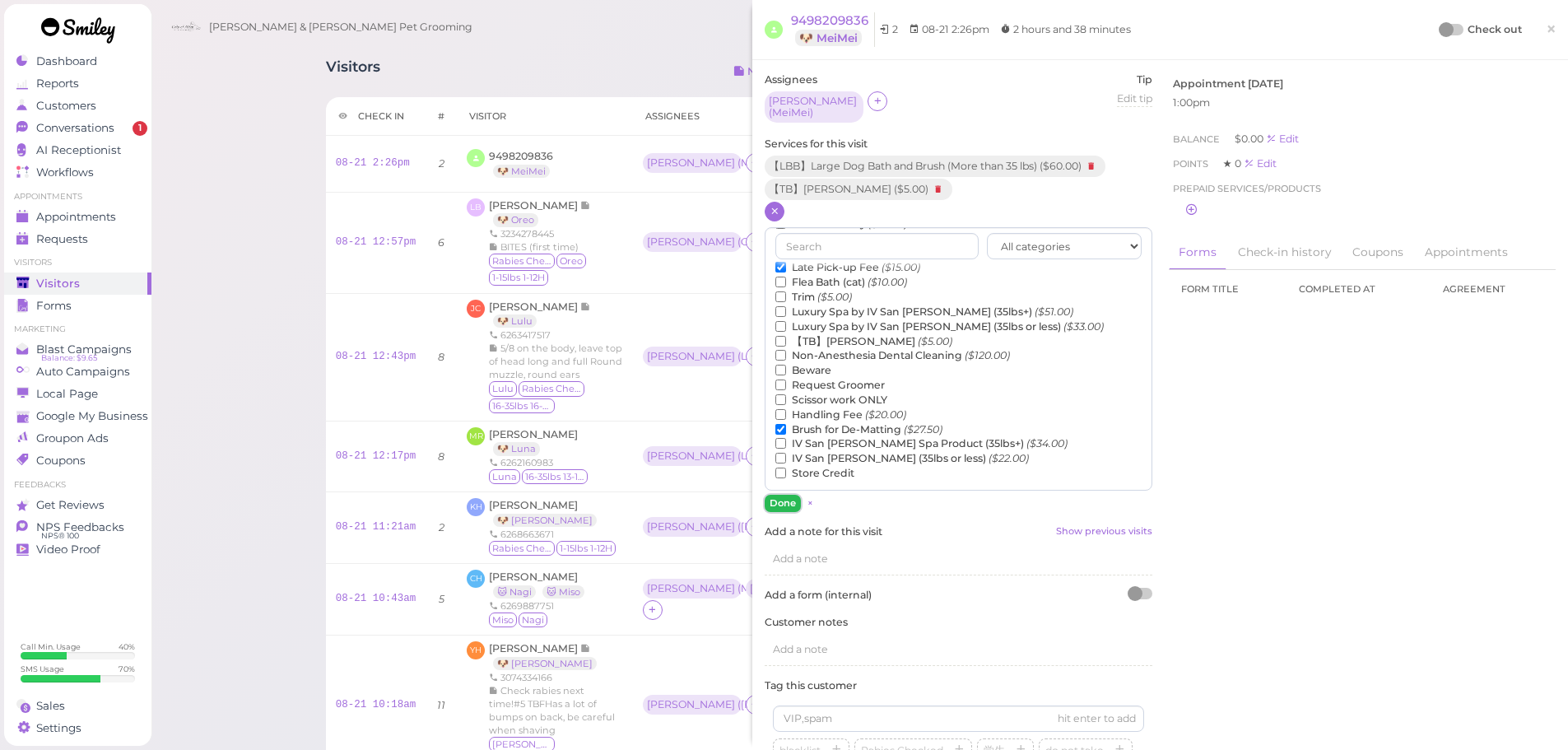
click at [783, 494] on button "Done" at bounding box center [783, 502] width 36 height 17
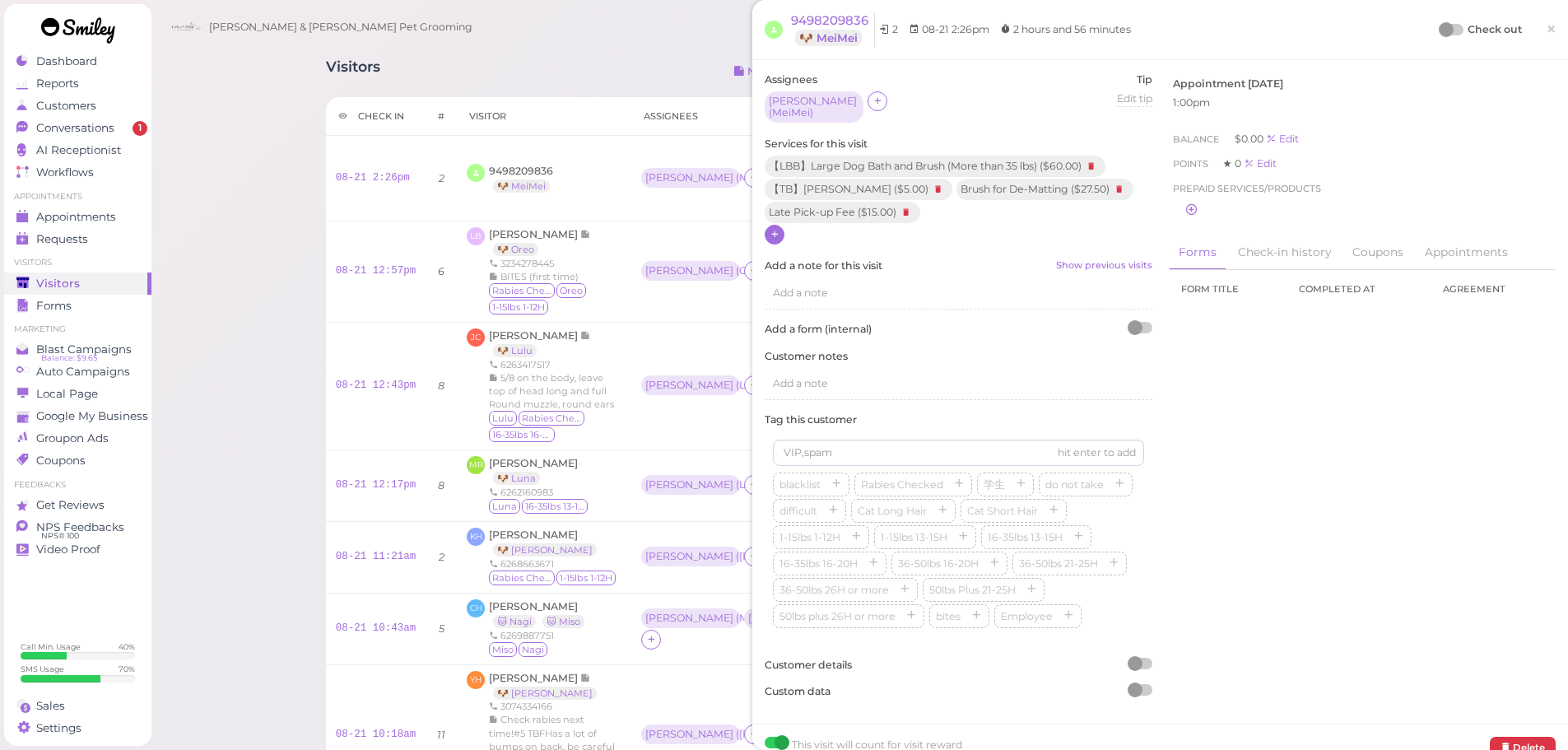
click at [1443, 24] on div at bounding box center [1452, 30] width 23 height 12
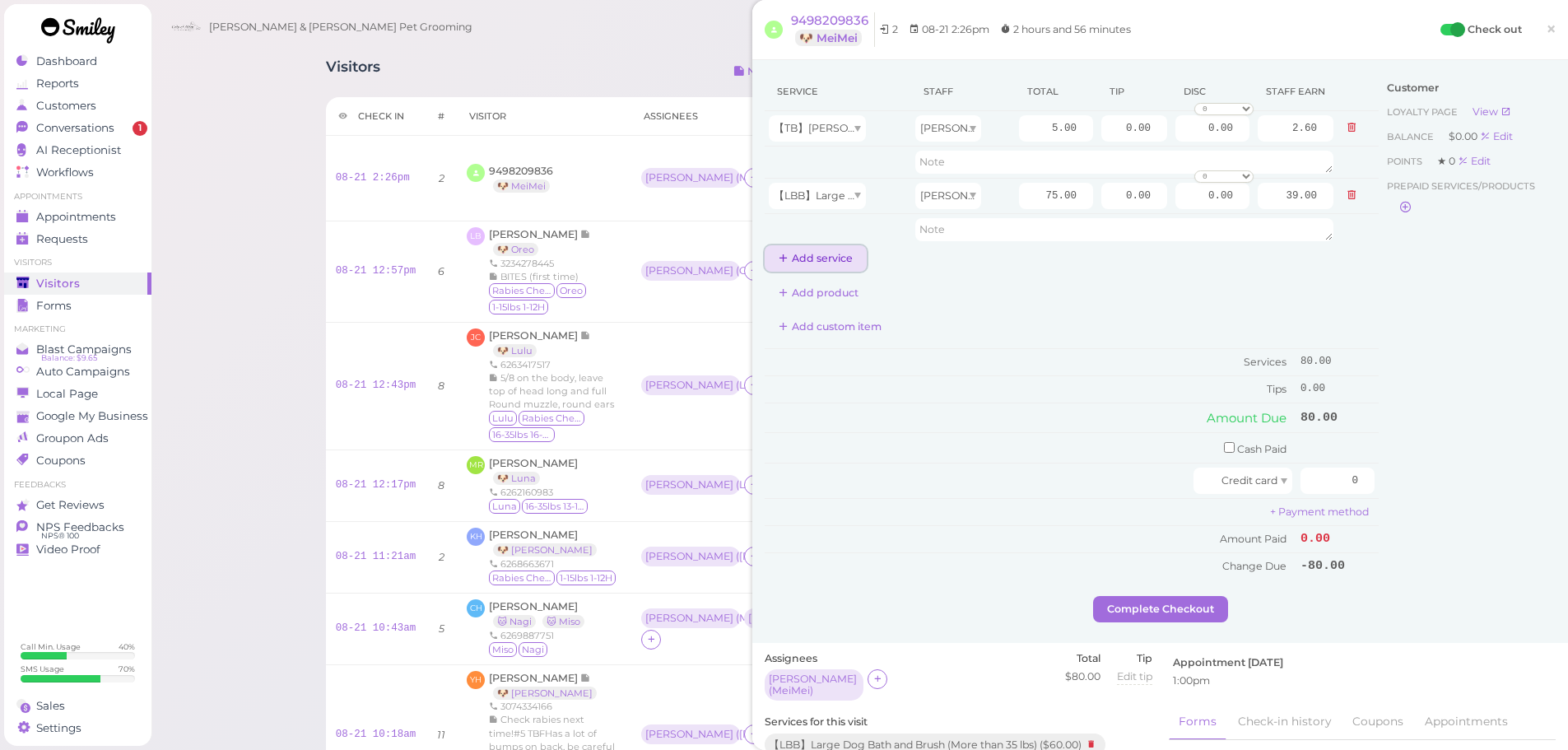
click at [826, 260] on button "Add service" at bounding box center [816, 259] width 102 height 26
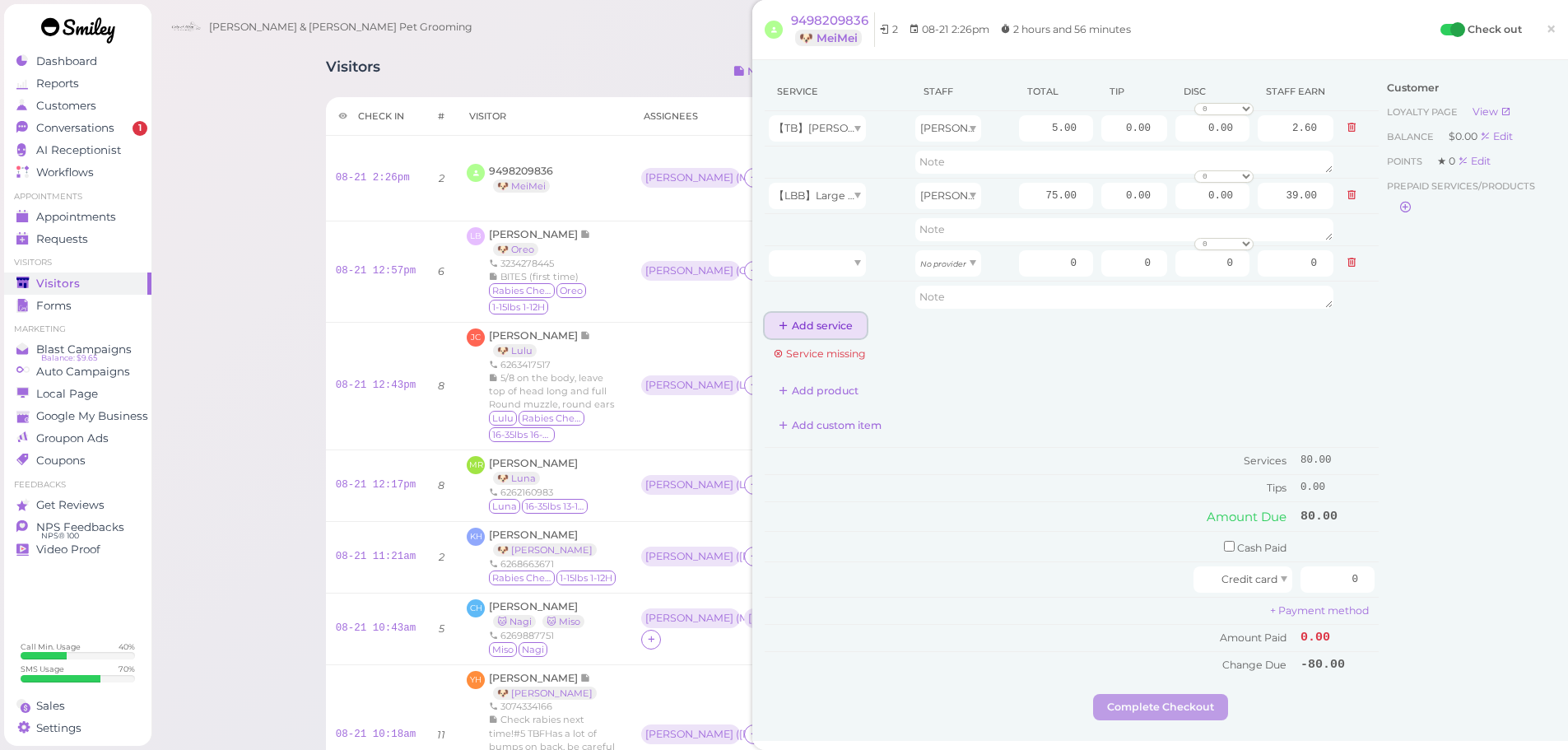
click at [819, 332] on button "Add service" at bounding box center [816, 325] width 102 height 26
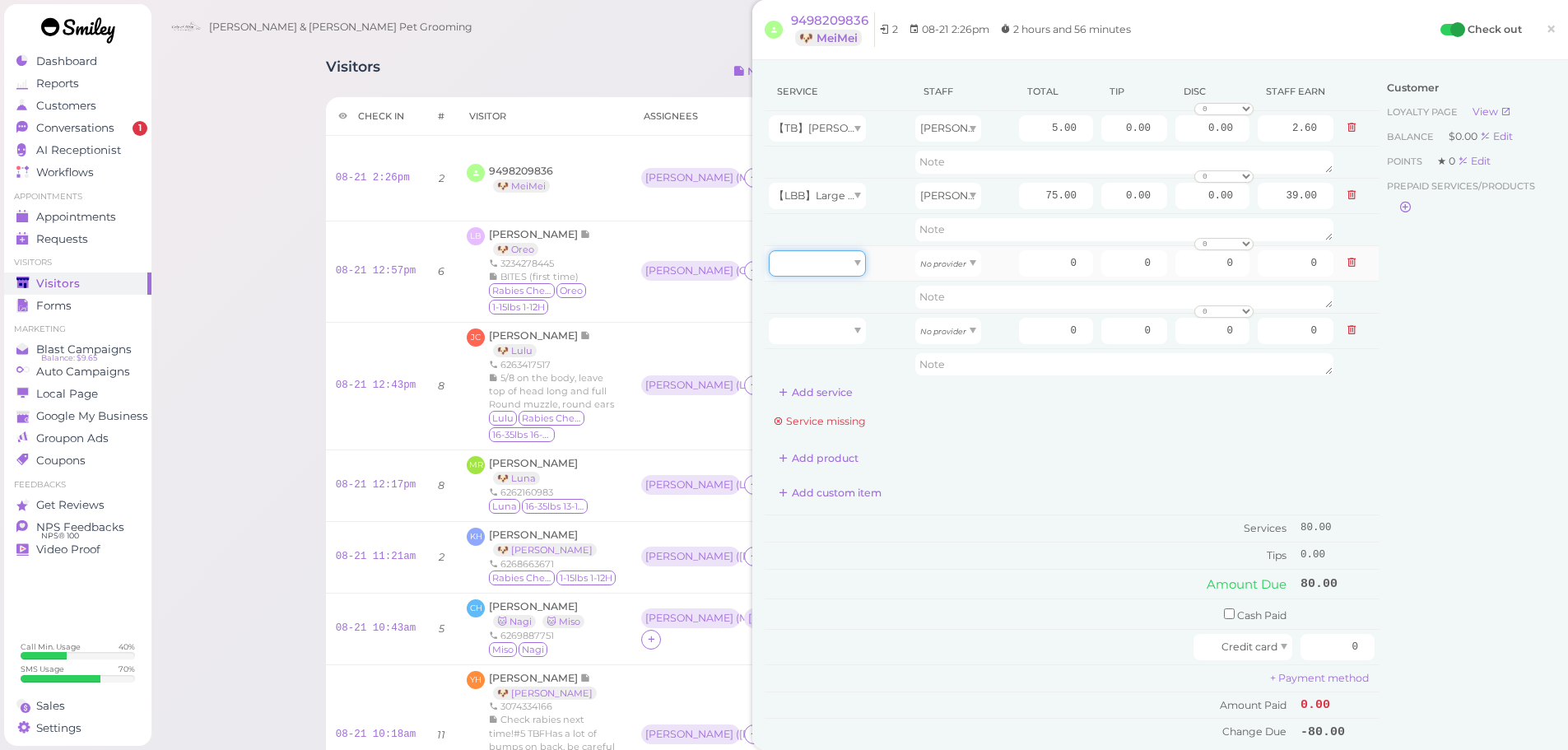
click at [823, 255] on div at bounding box center [818, 264] width 98 height 26
type input "15.00"
click at [827, 324] on div at bounding box center [818, 330] width 98 height 26
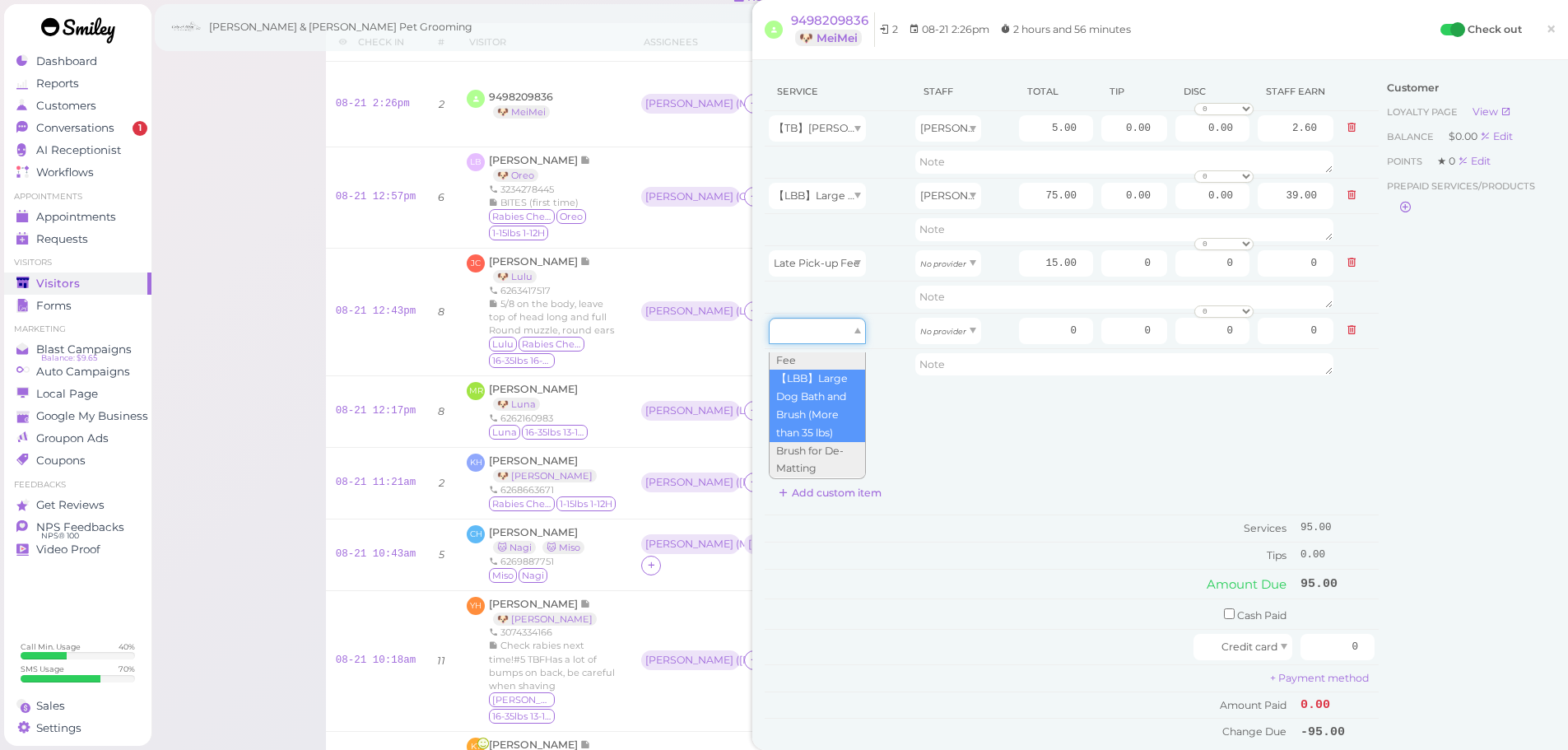
scroll to position [83, 0]
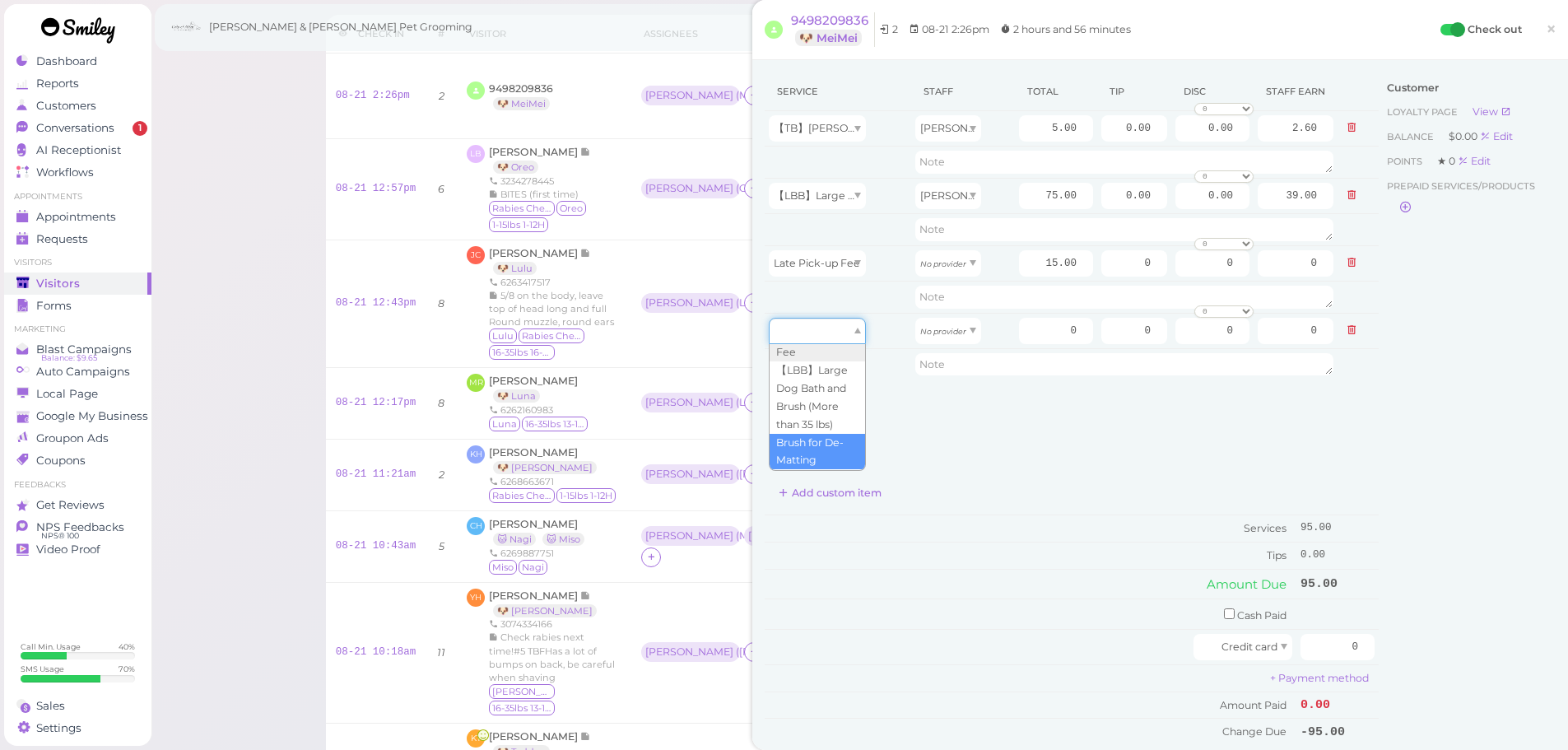
type input "27.50"
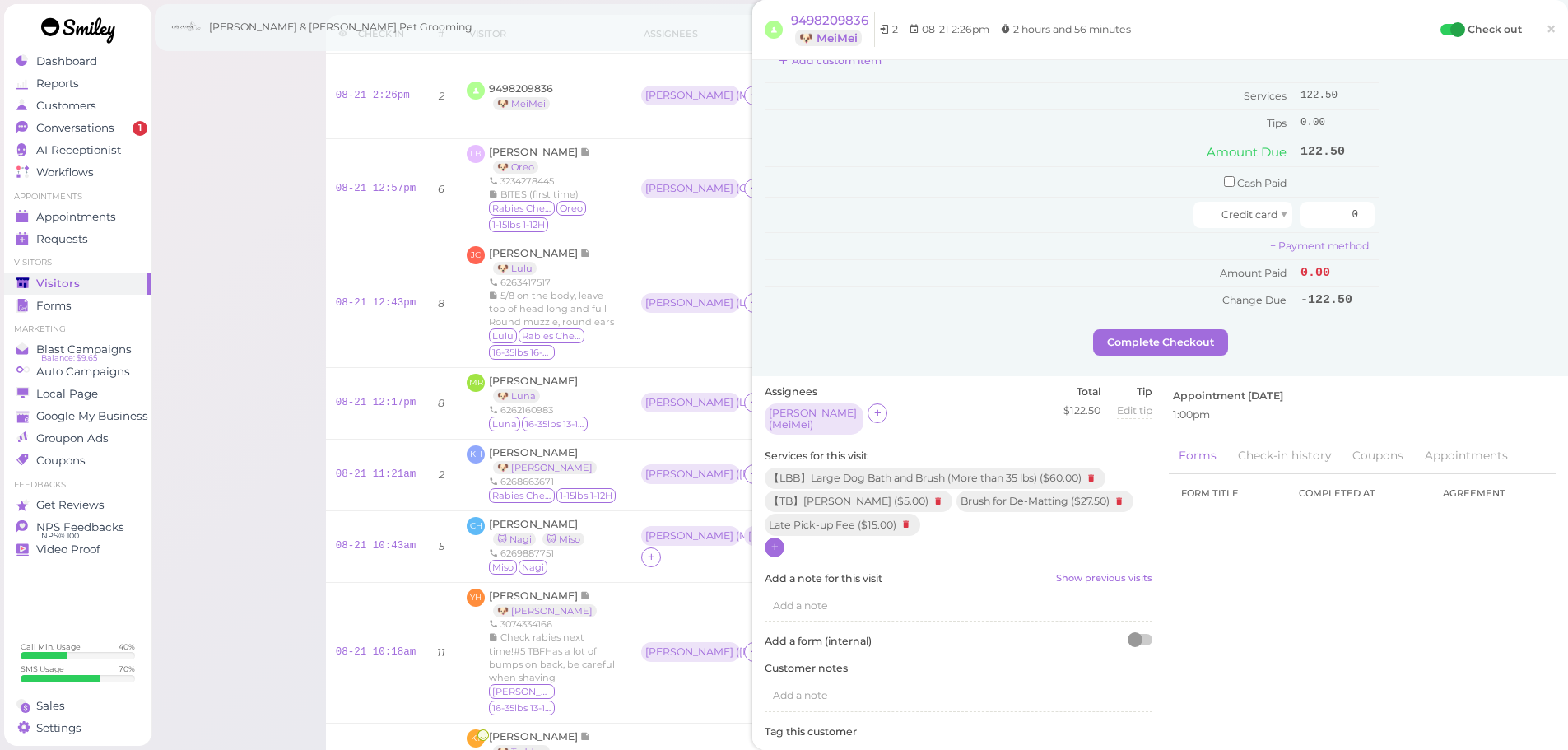
scroll to position [412, 0]
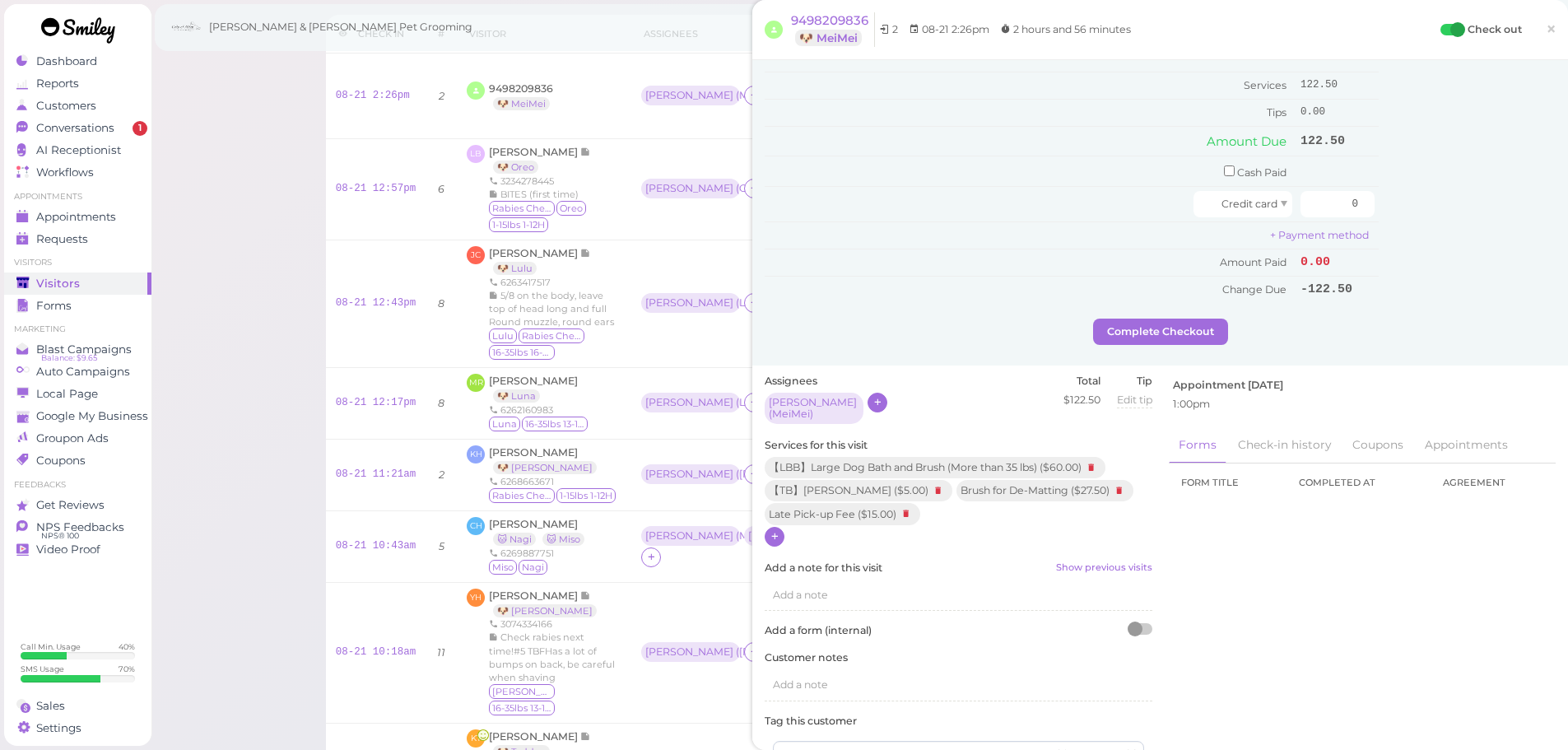
click at [873, 403] on icon at bounding box center [878, 402] width 11 height 12
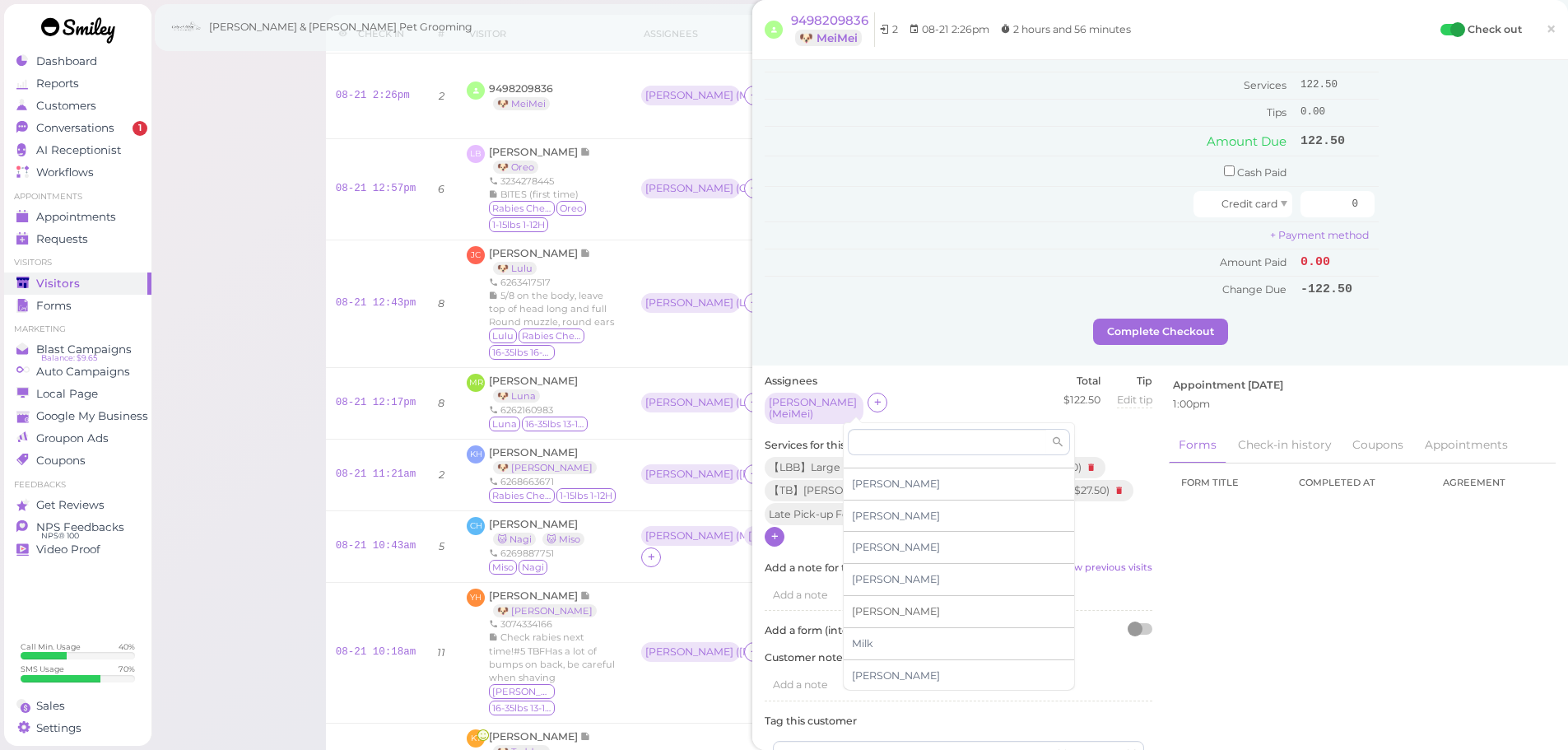
scroll to position [281, 0]
click at [881, 611] on span "Marco" at bounding box center [895, 610] width 89 height 12
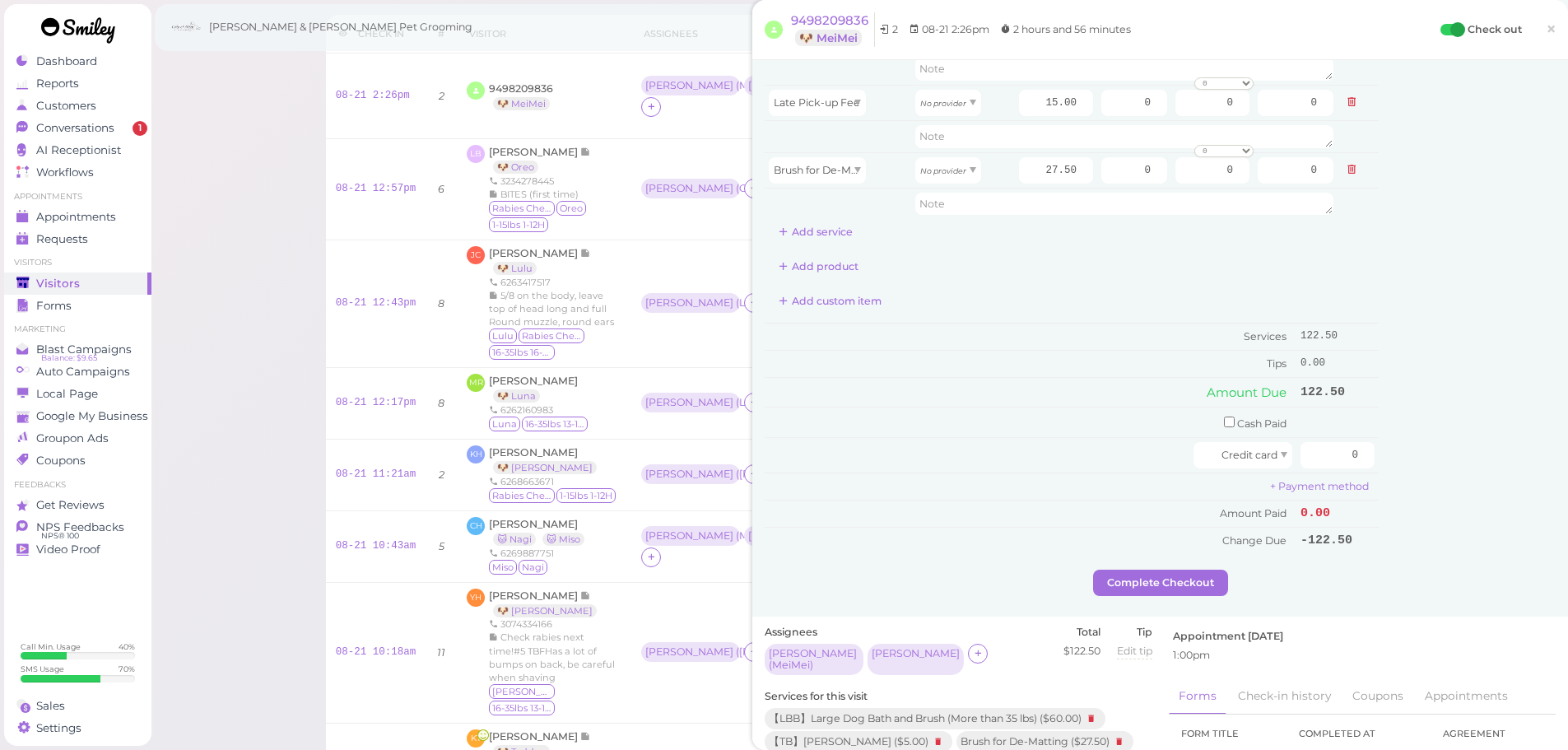
scroll to position [0, 0]
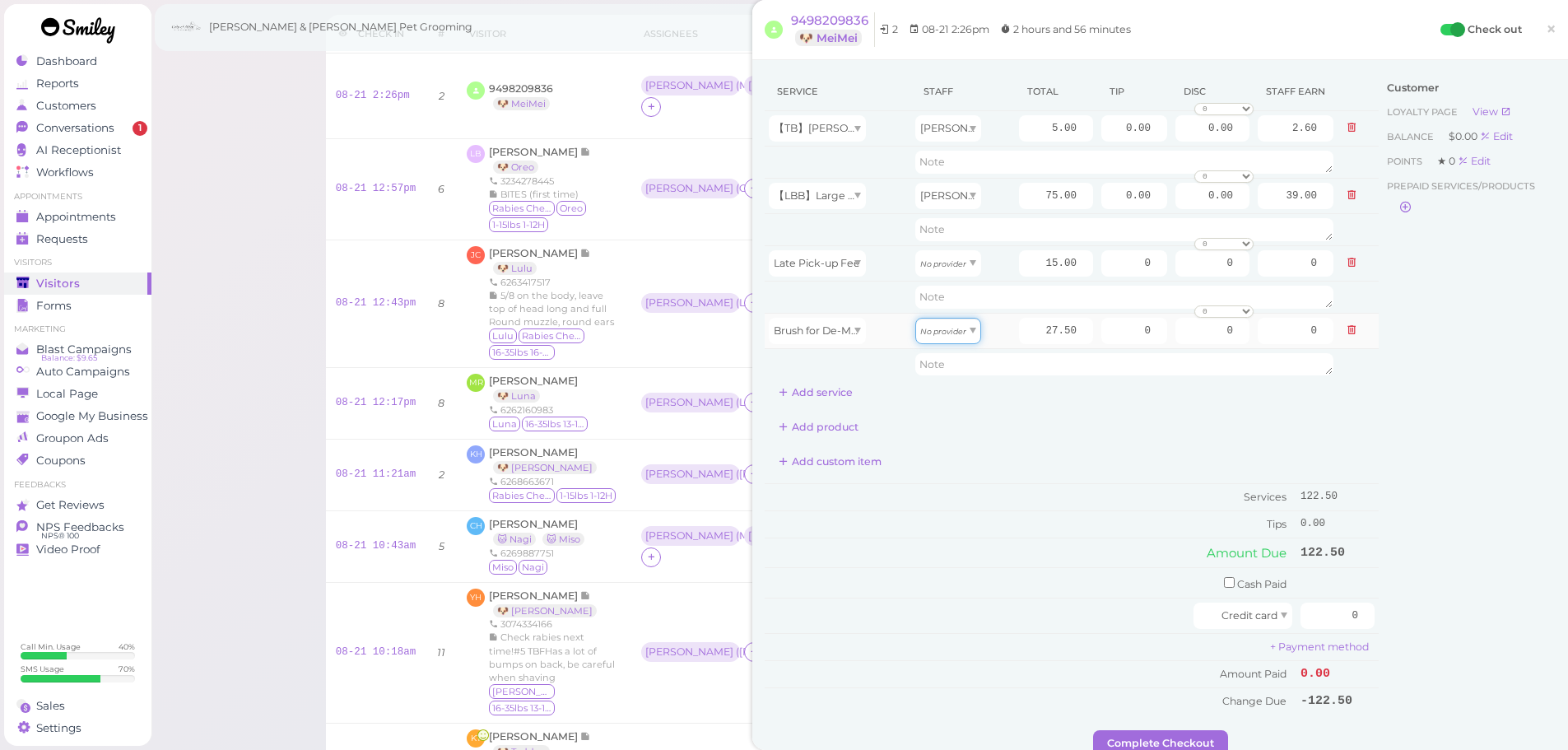
click at [929, 331] on icon "No provider" at bounding box center [943, 330] width 46 height 9
type input "5.50"
drag, startPoint x: 938, startPoint y: 265, endPoint x: 944, endPoint y: 305, distance: 40.4
type input "7.80"
drag, startPoint x: 1299, startPoint y: 612, endPoint x: 1531, endPoint y: 613, distance: 232.0
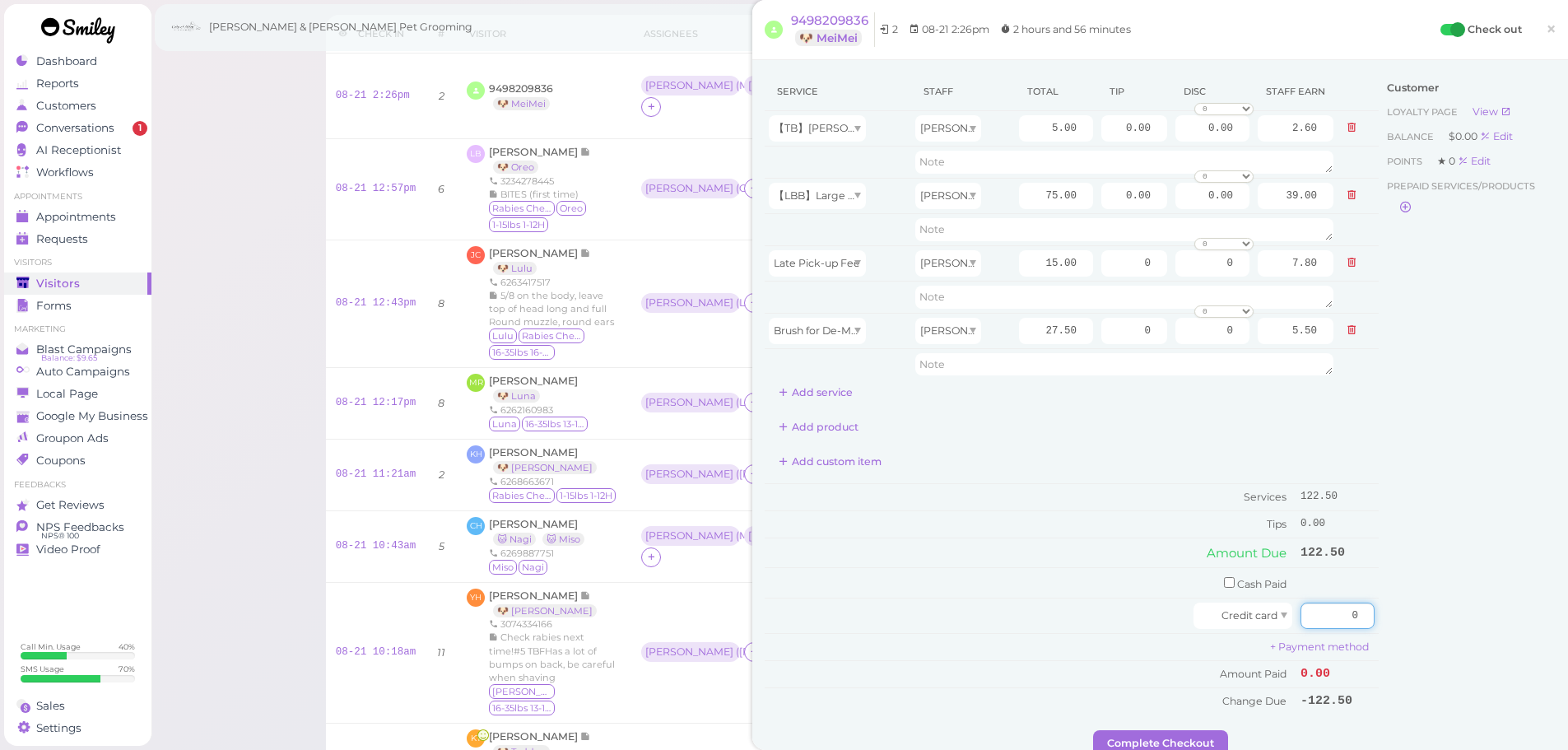
click at [1533, 613] on div "Service Staff Total Tip Disc Staff earn 【TB】Teeth Brushing Asa 5.00 0.00 0.00 0…" at bounding box center [1160, 401] width 791 height 657
type input "122.5"
click at [1458, 608] on div "Customer Loyalty page View Balance $0.00 Edit Points ★ 0 Edit Prepaid services/…" at bounding box center [1468, 401] width 177 height 657
click at [1184, 745] on button "Complete Checkout" at bounding box center [1161, 743] width 135 height 26
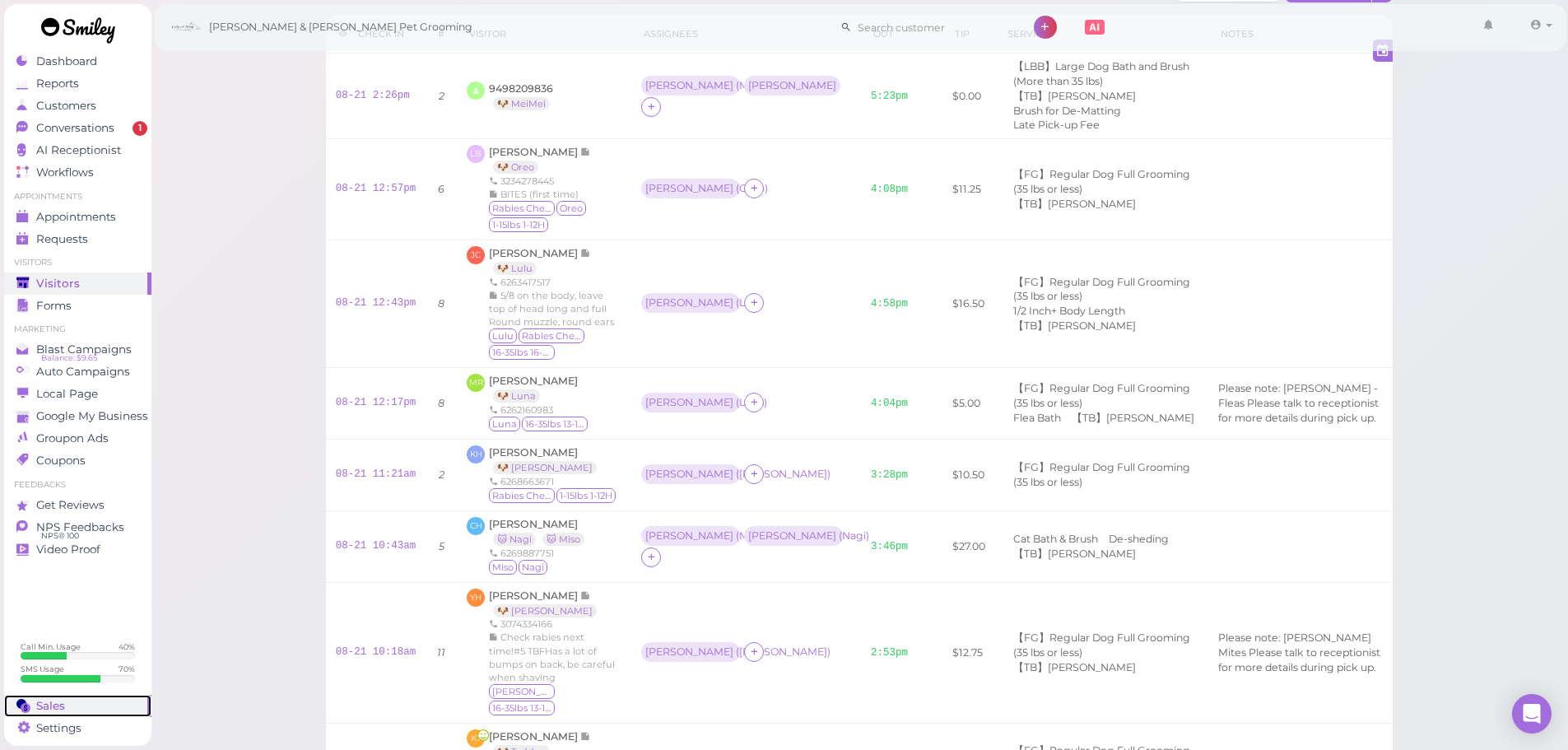
click at [76, 707] on div "Sales" at bounding box center [76, 705] width 118 height 14
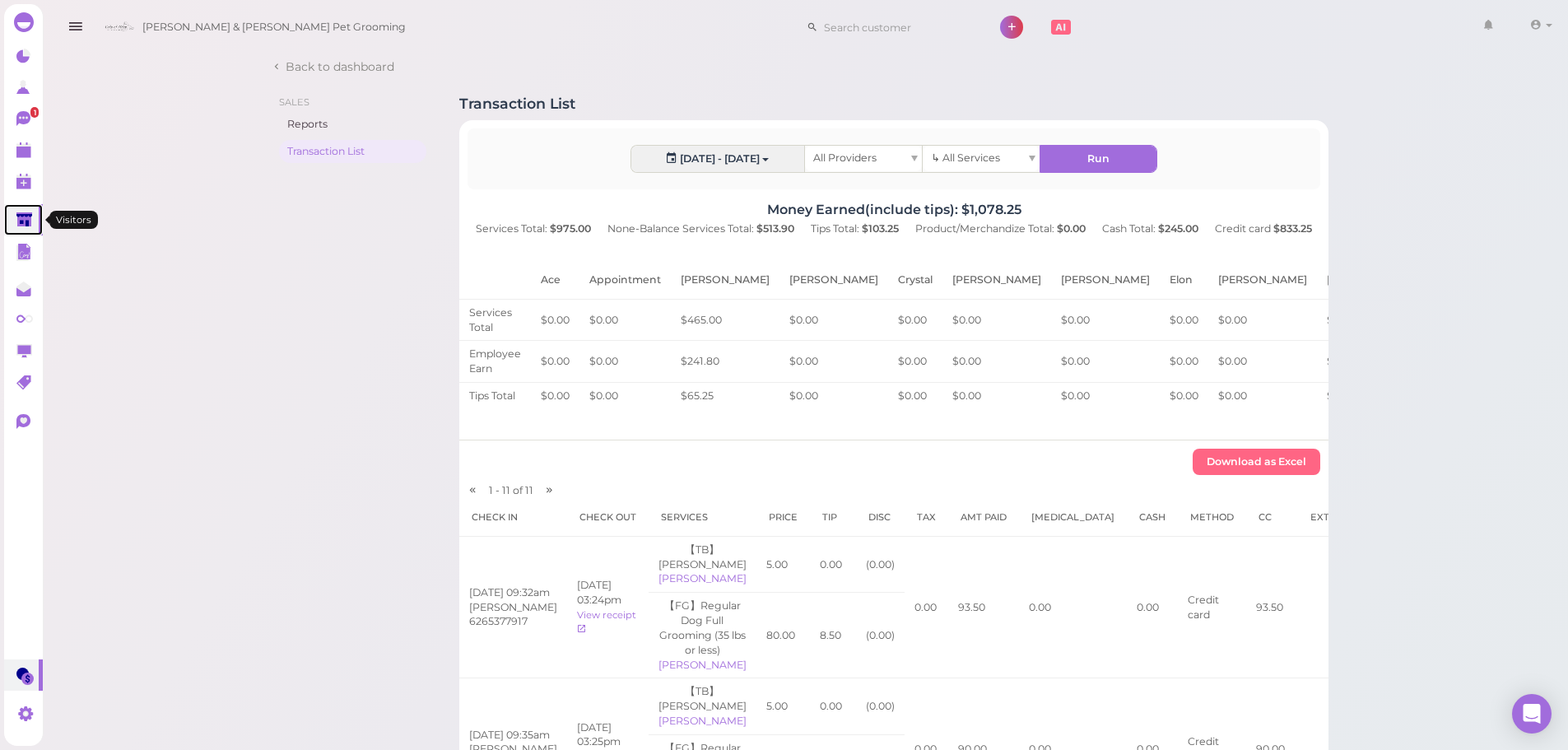
click at [31, 219] on polygon at bounding box center [25, 219] width 16 height 14
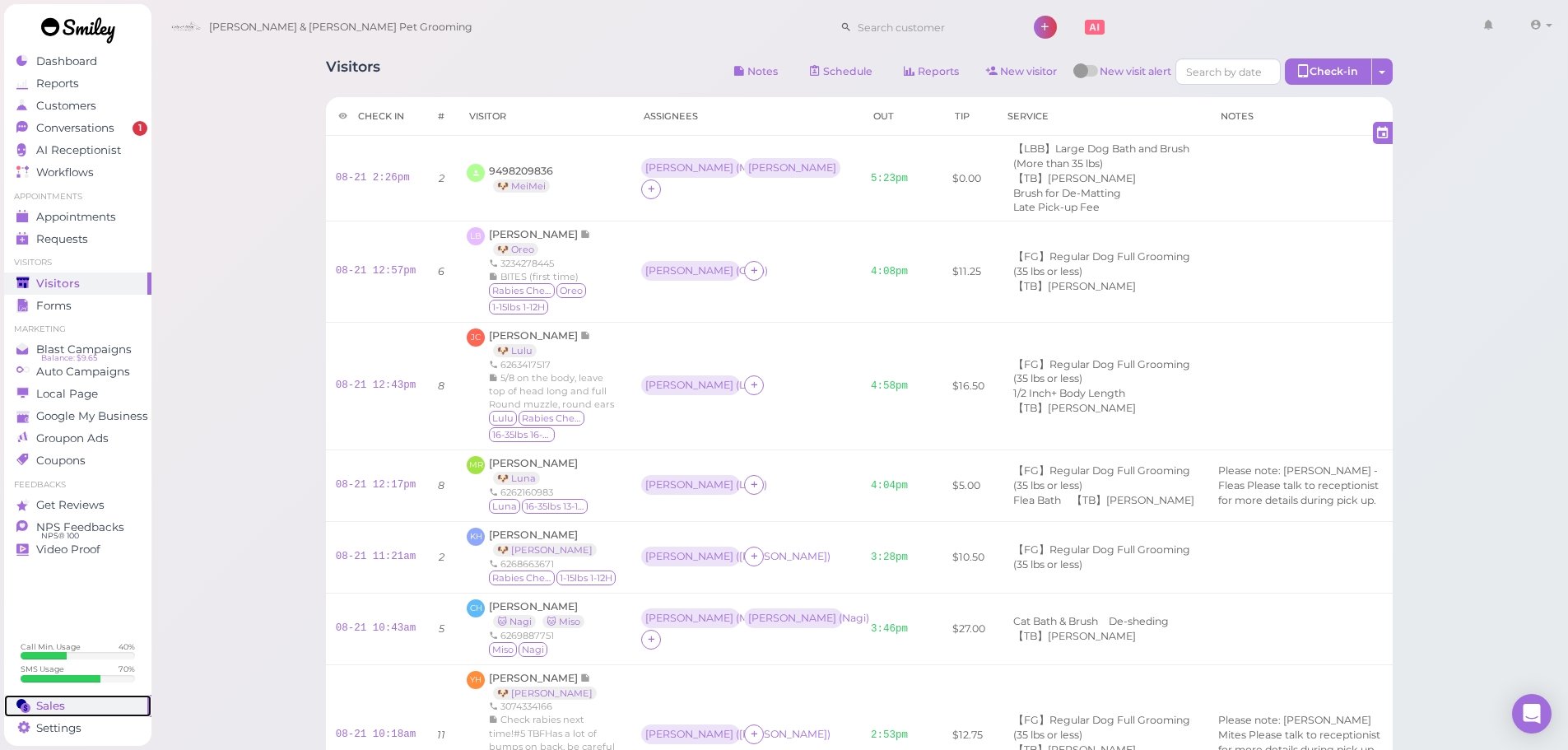
click at [93, 701] on div "Sales" at bounding box center [76, 705] width 118 height 14
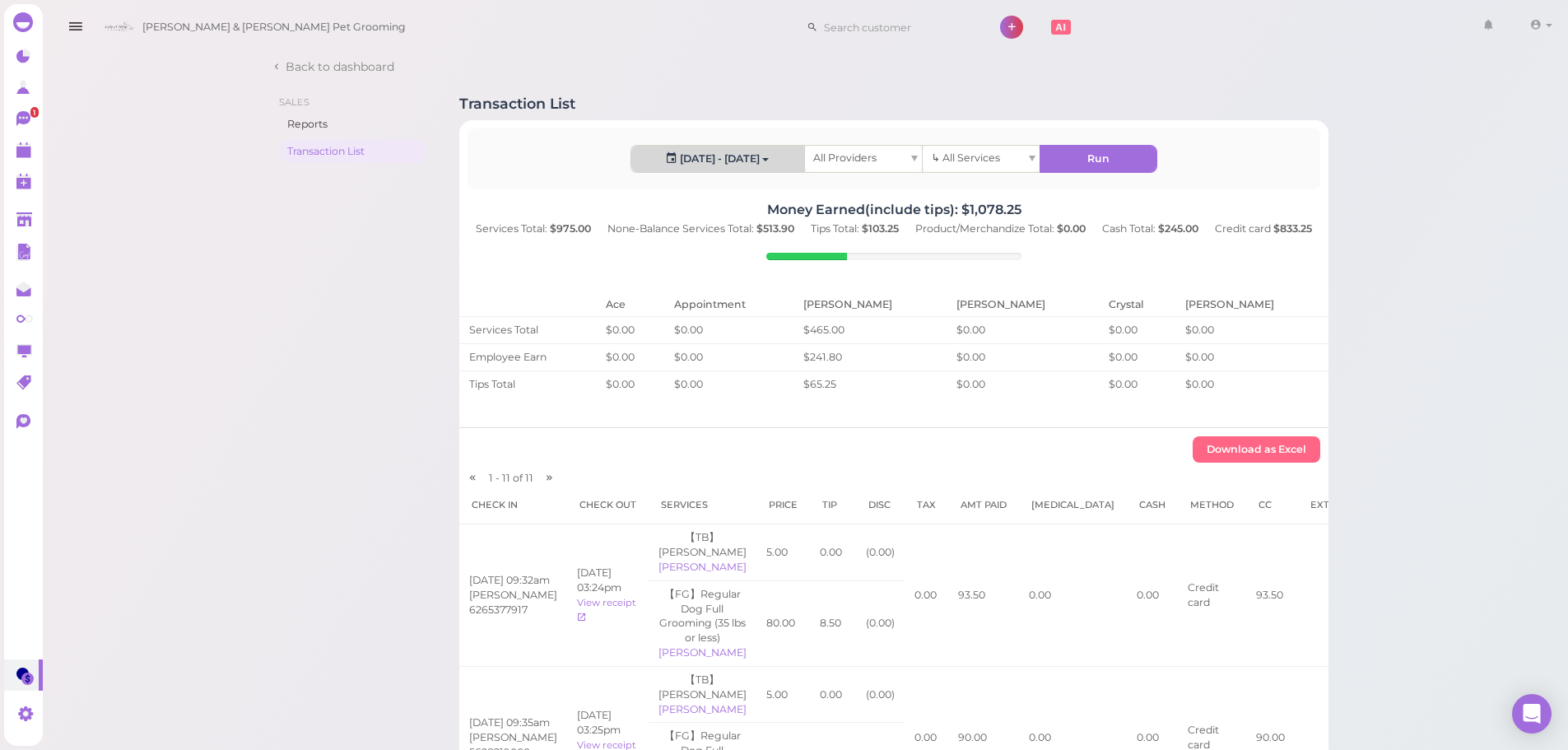
click at [686, 158] on button "2025-08-18 - 2025-08-18" at bounding box center [718, 158] width 173 height 26
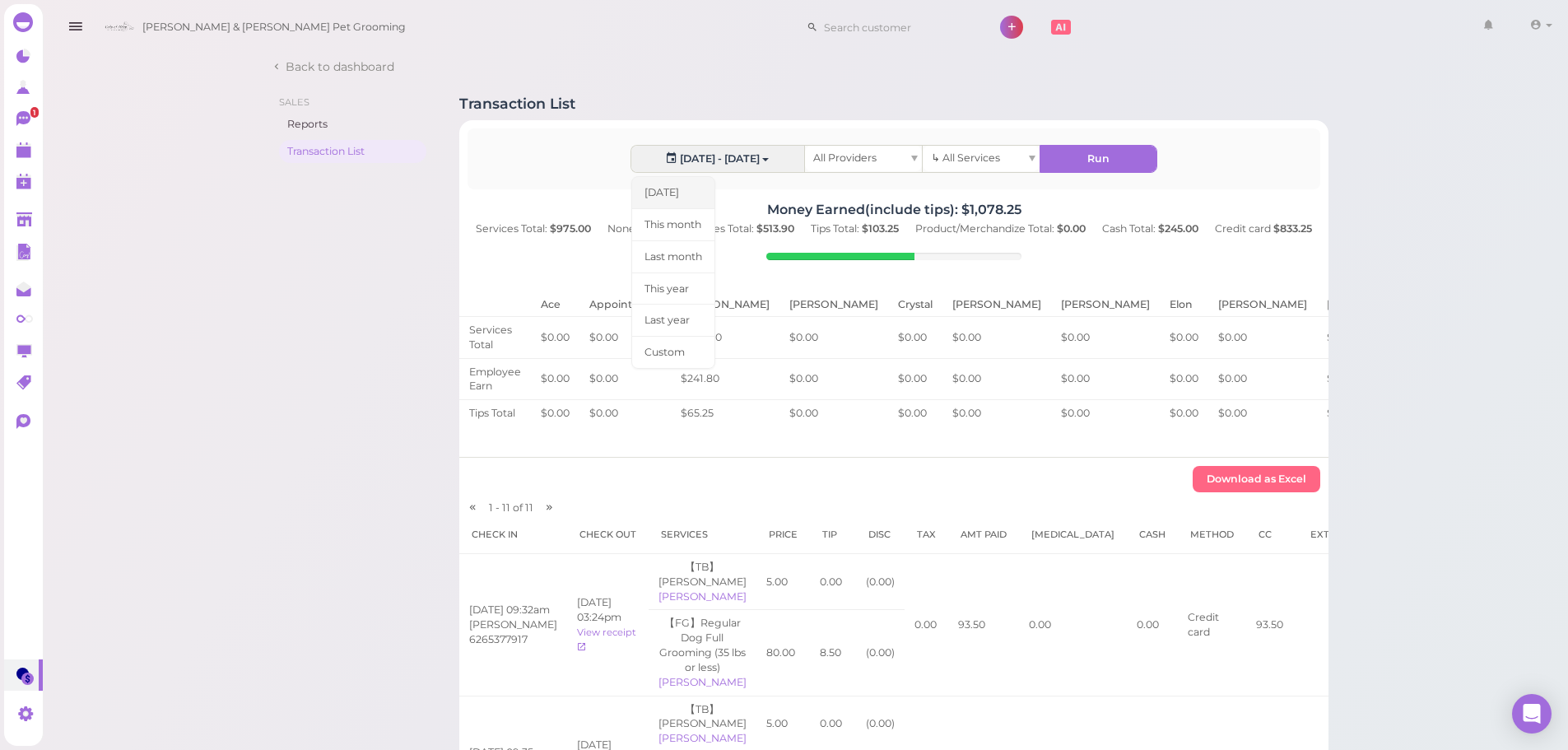
click at [688, 192] on link "[DATE]" at bounding box center [674, 192] width 84 height 33
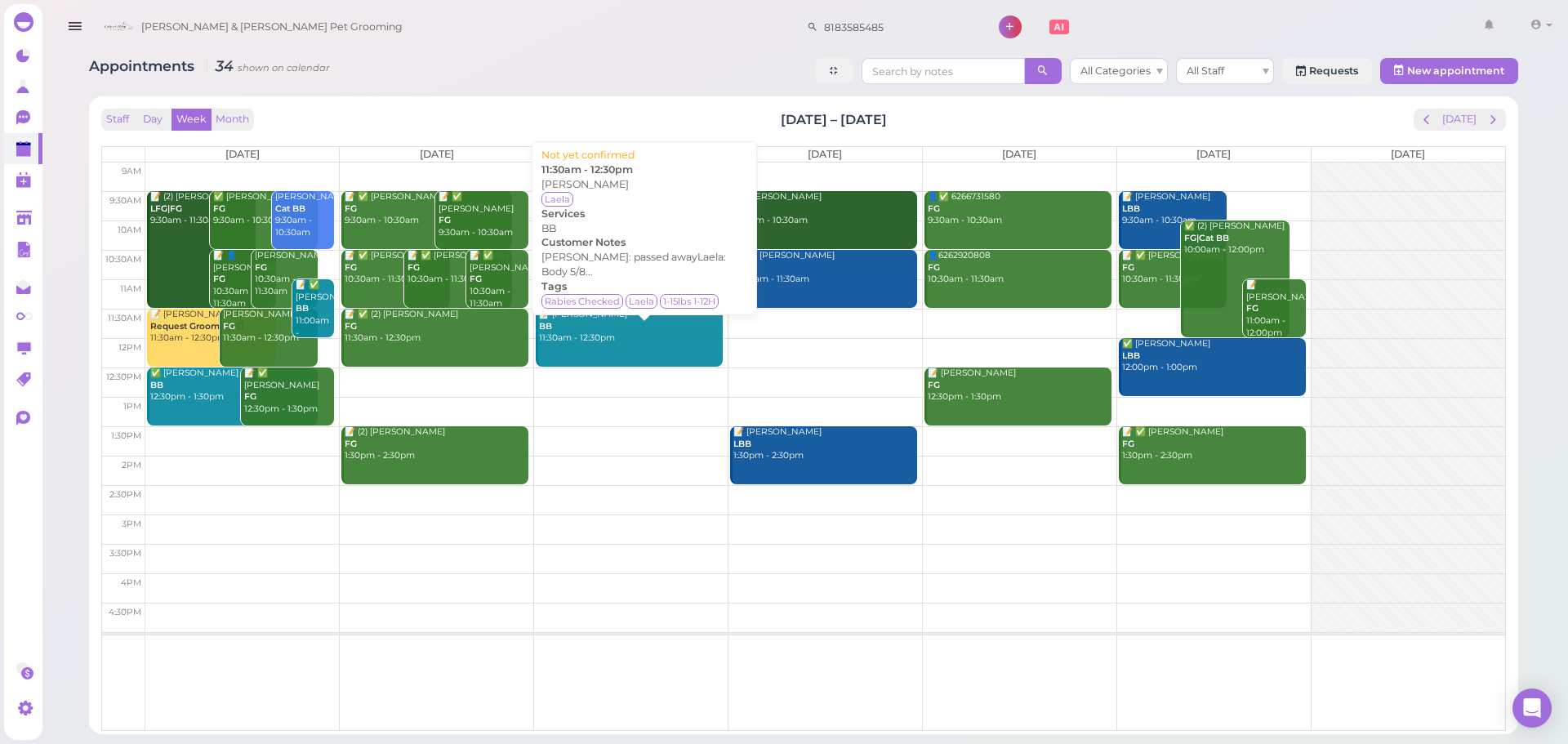
click at [610, 363] on link "📝 [PERSON_NAME] BB 11:30am - 12:30pm" at bounding box center [629, 337] width 187 height 58
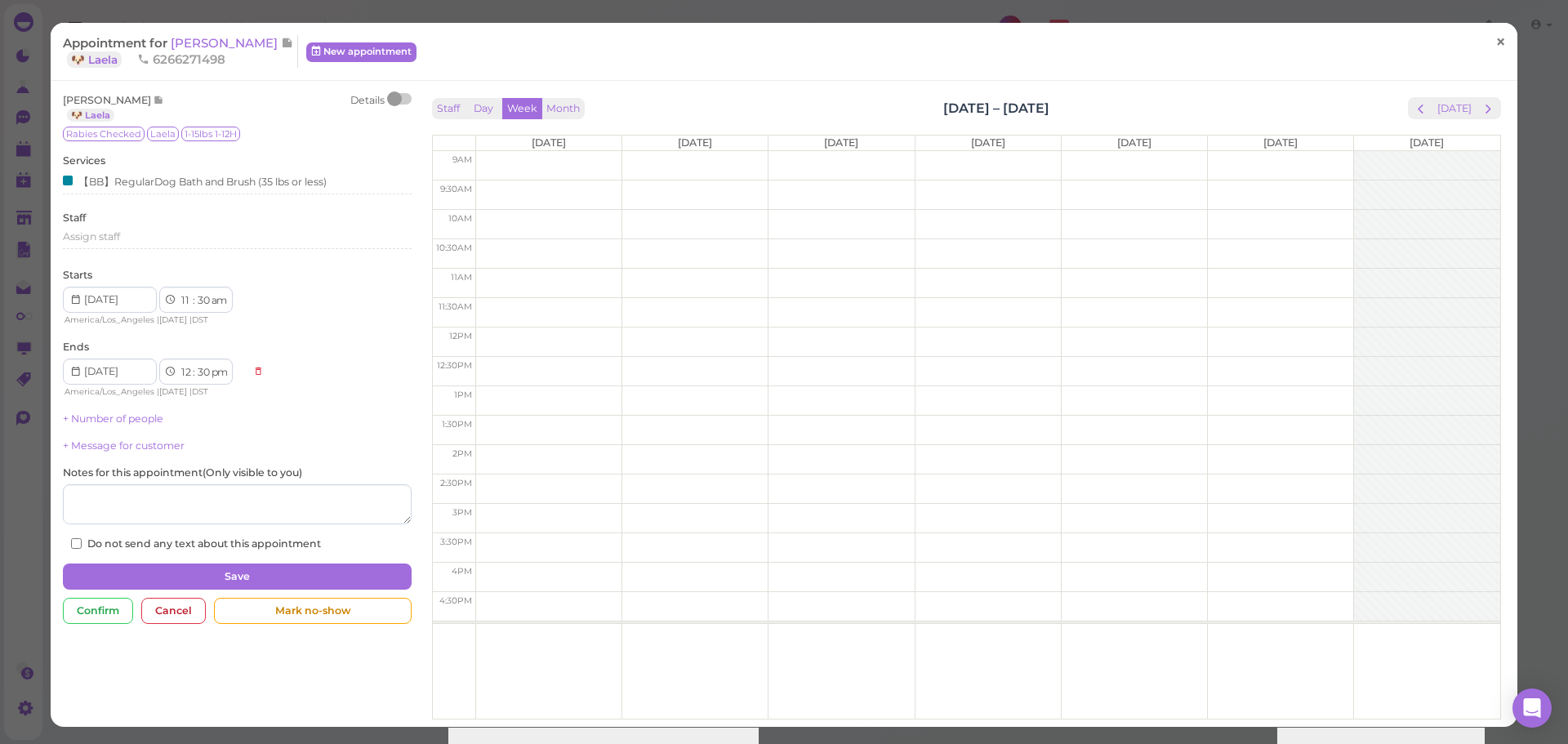
drag, startPoint x: 1512, startPoint y: 47, endPoint x: 1492, endPoint y: 47, distance: 20.0
click at [1512, 47] on div "Appointment for [PERSON_NAME] 🐶 Laela 6266271498 New appointment × [PERSON_NAME…" at bounding box center [784, 372] width 1568 height 744
click at [1495, 47] on span "×" at bounding box center [1500, 41] width 11 height 23
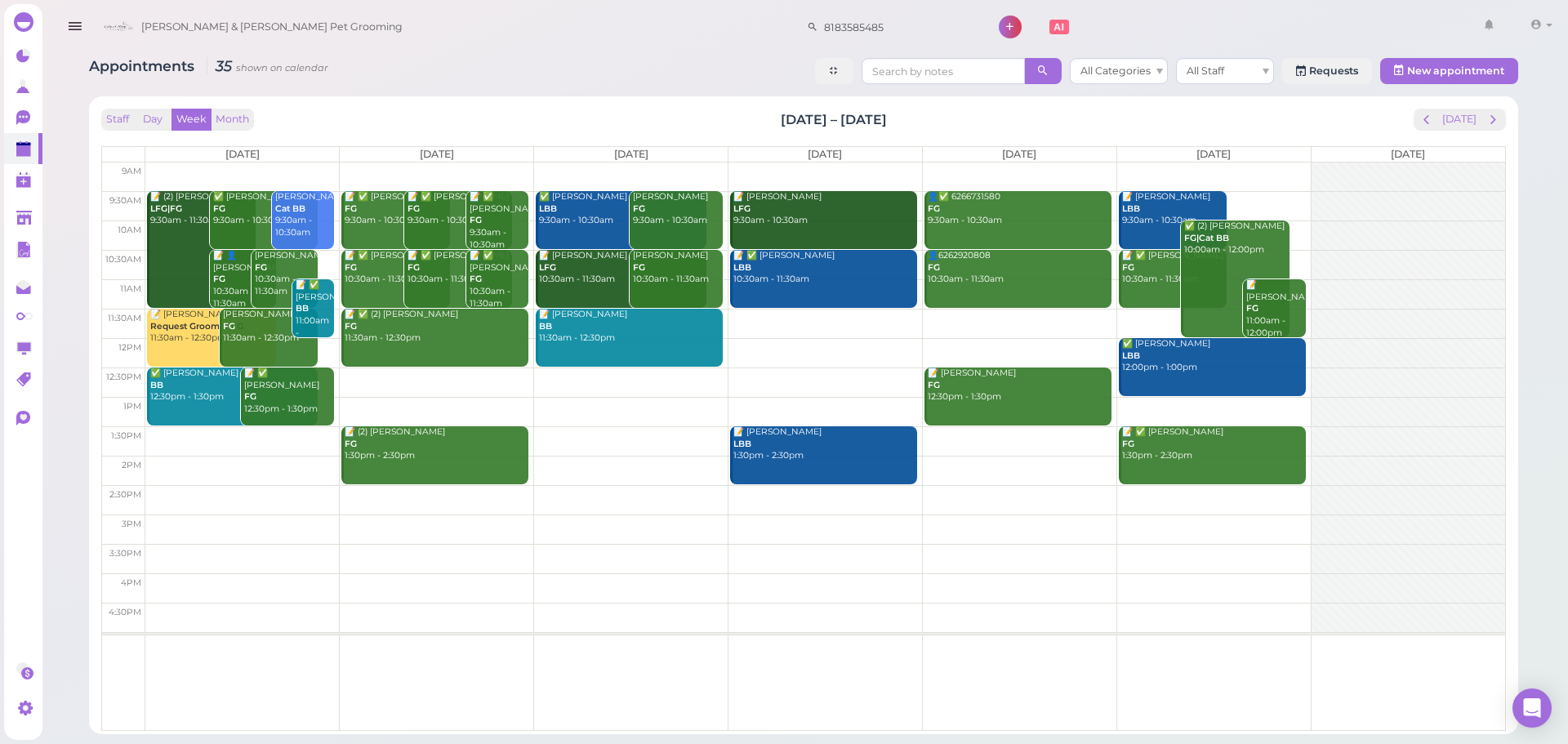
click at [650, 344] on div "📝 [PERSON_NAME] BB 11:30am - 12:30pm" at bounding box center [630, 327] width 185 height 36
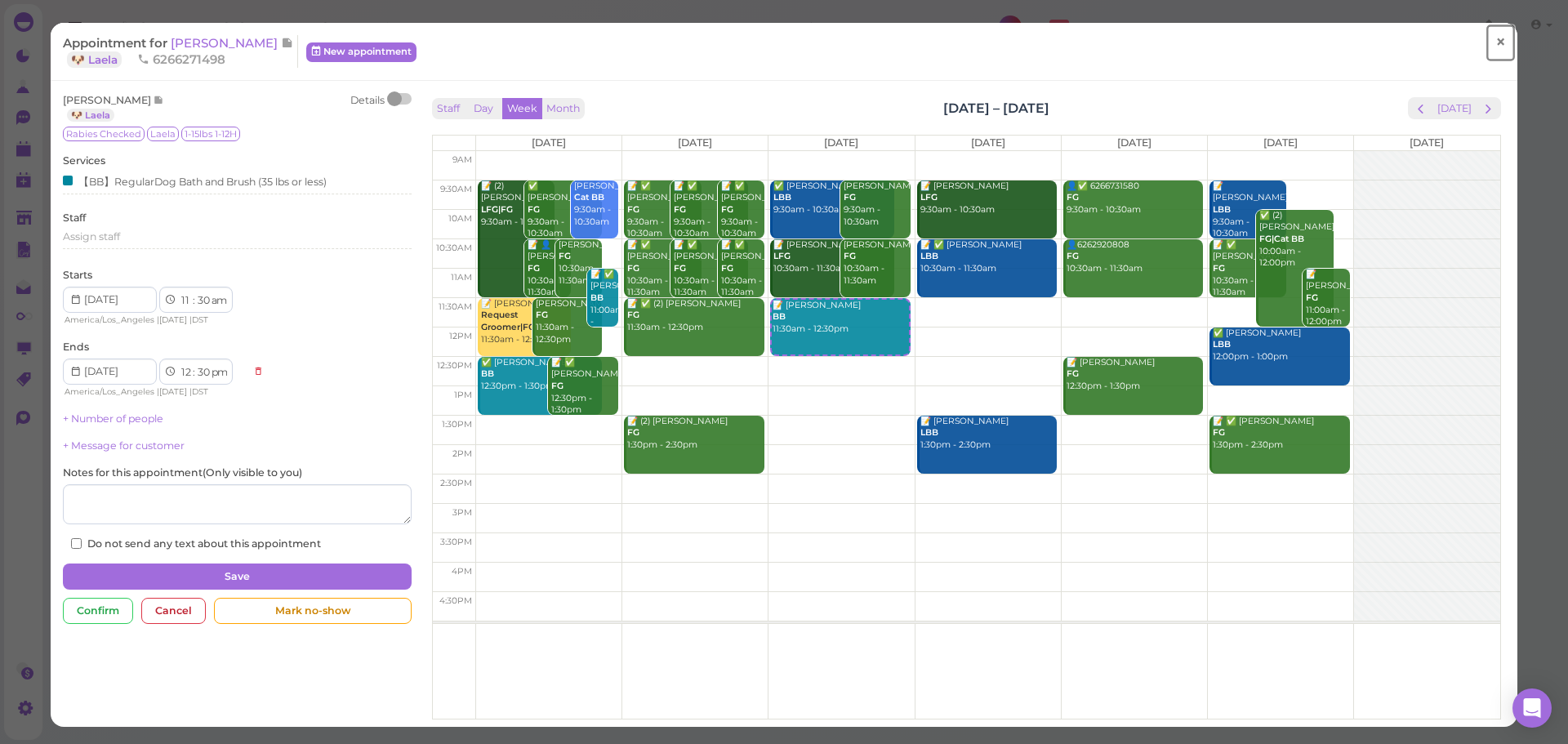
click at [1498, 44] on link "×" at bounding box center [1500, 42] width 31 height 38
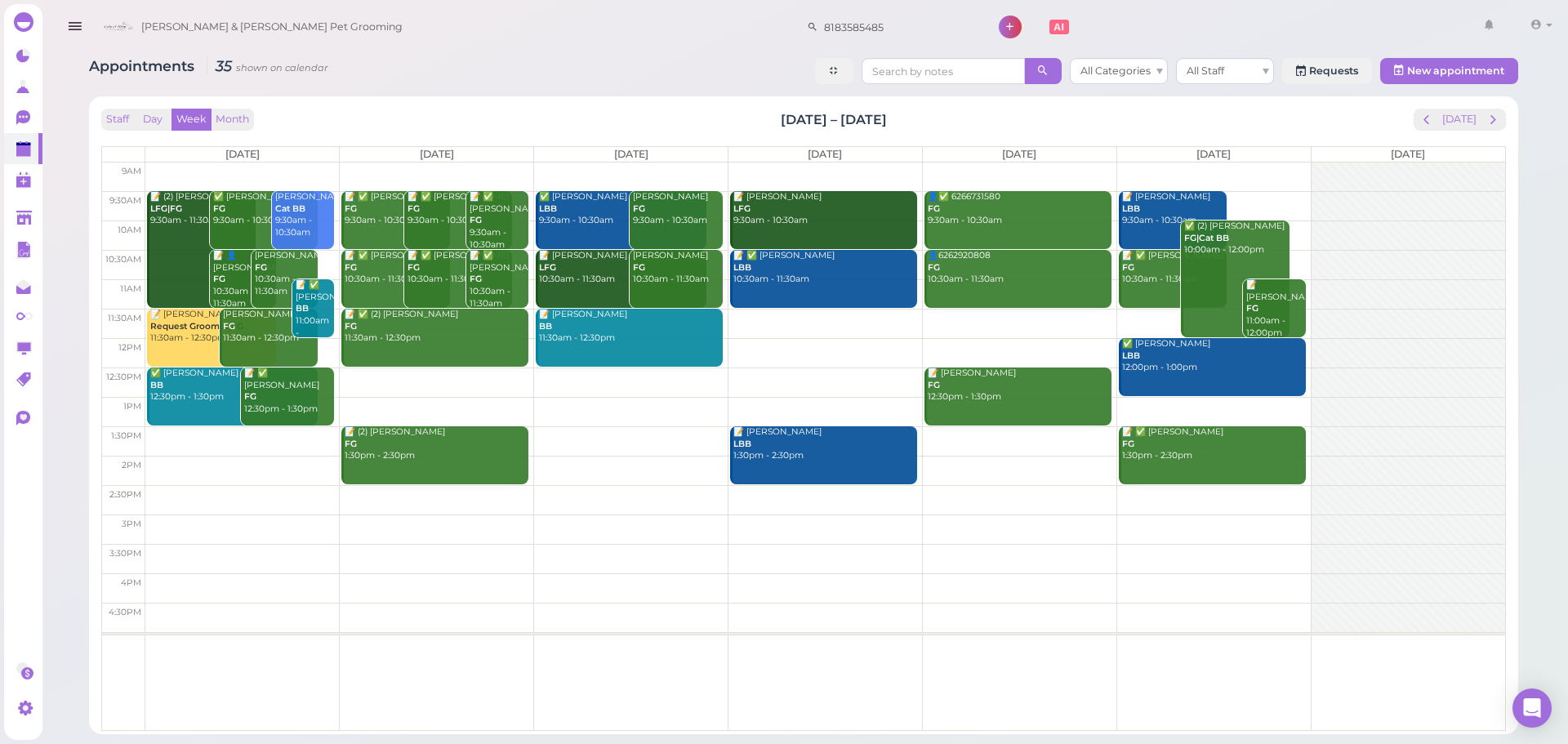
click at [641, 410] on td at bounding box center [825, 411] width 1360 height 30
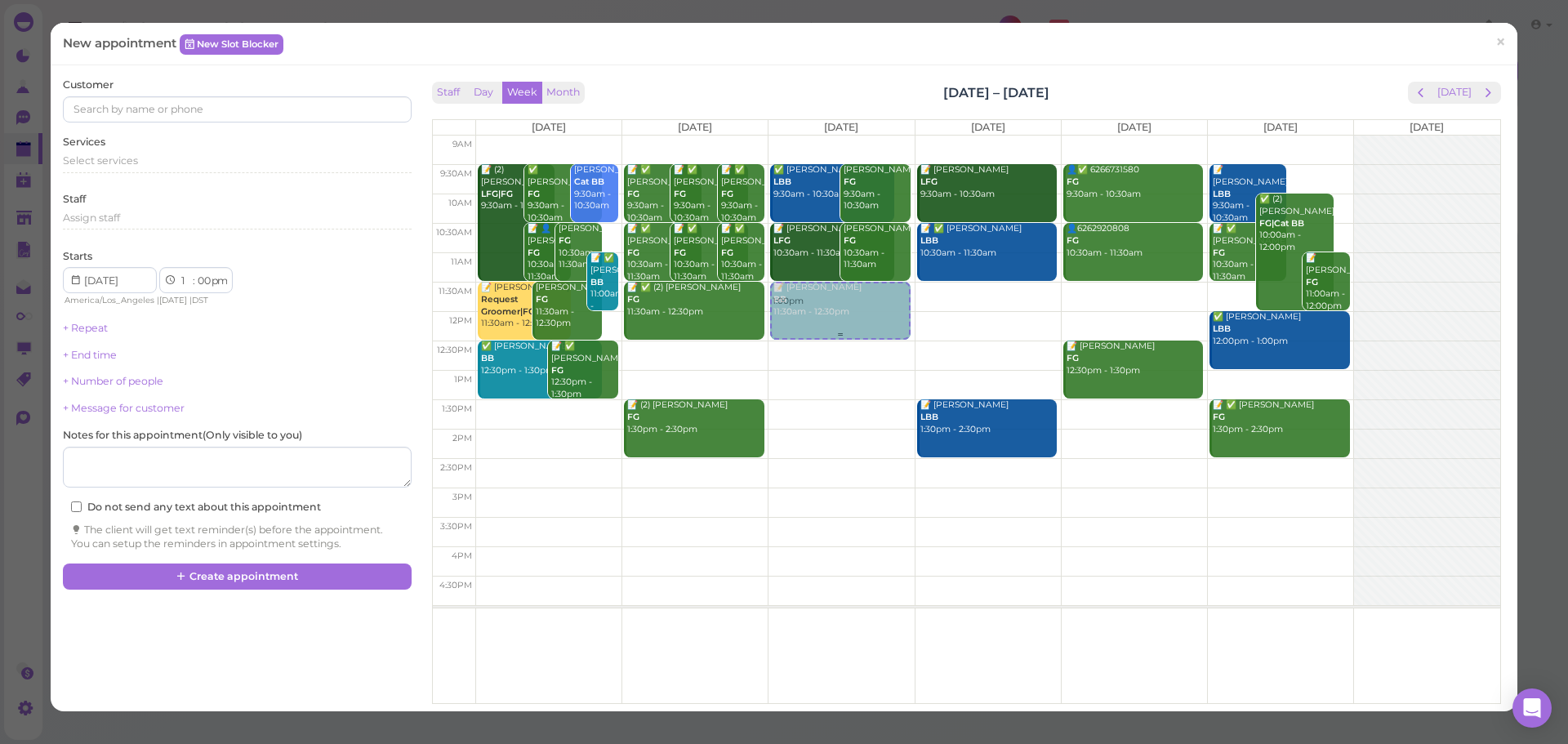
click at [818, 135] on div "1:00pm ✅ [PERSON_NAME] LBB 9:30am - 10:30am [PERSON_NAME] FG 9:30am - 10:30am 📝…" at bounding box center [841, 135] width 145 height 0
select select "11"
select select "30"
select select "am"
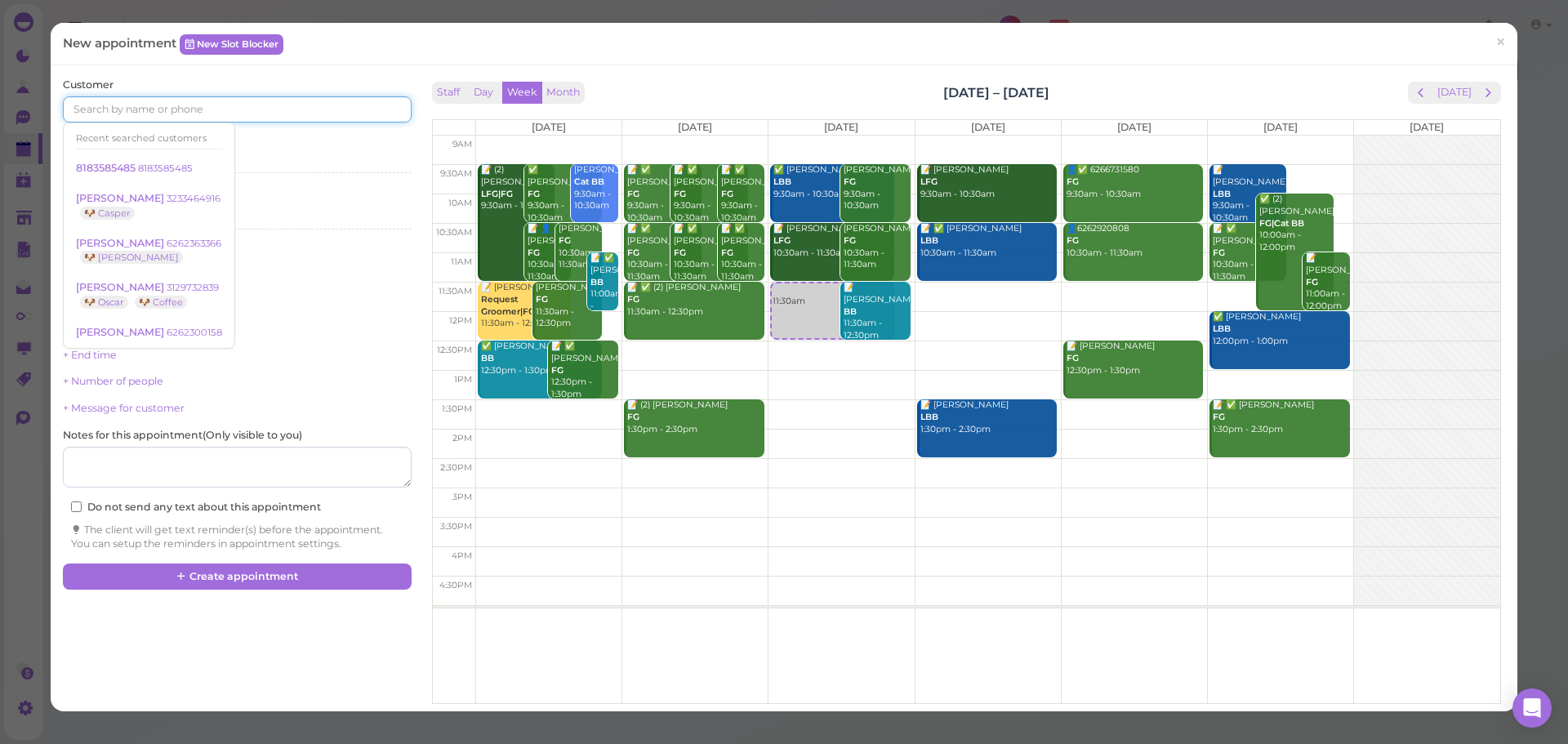
click at [190, 105] on input at bounding box center [237, 110] width 347 height 26
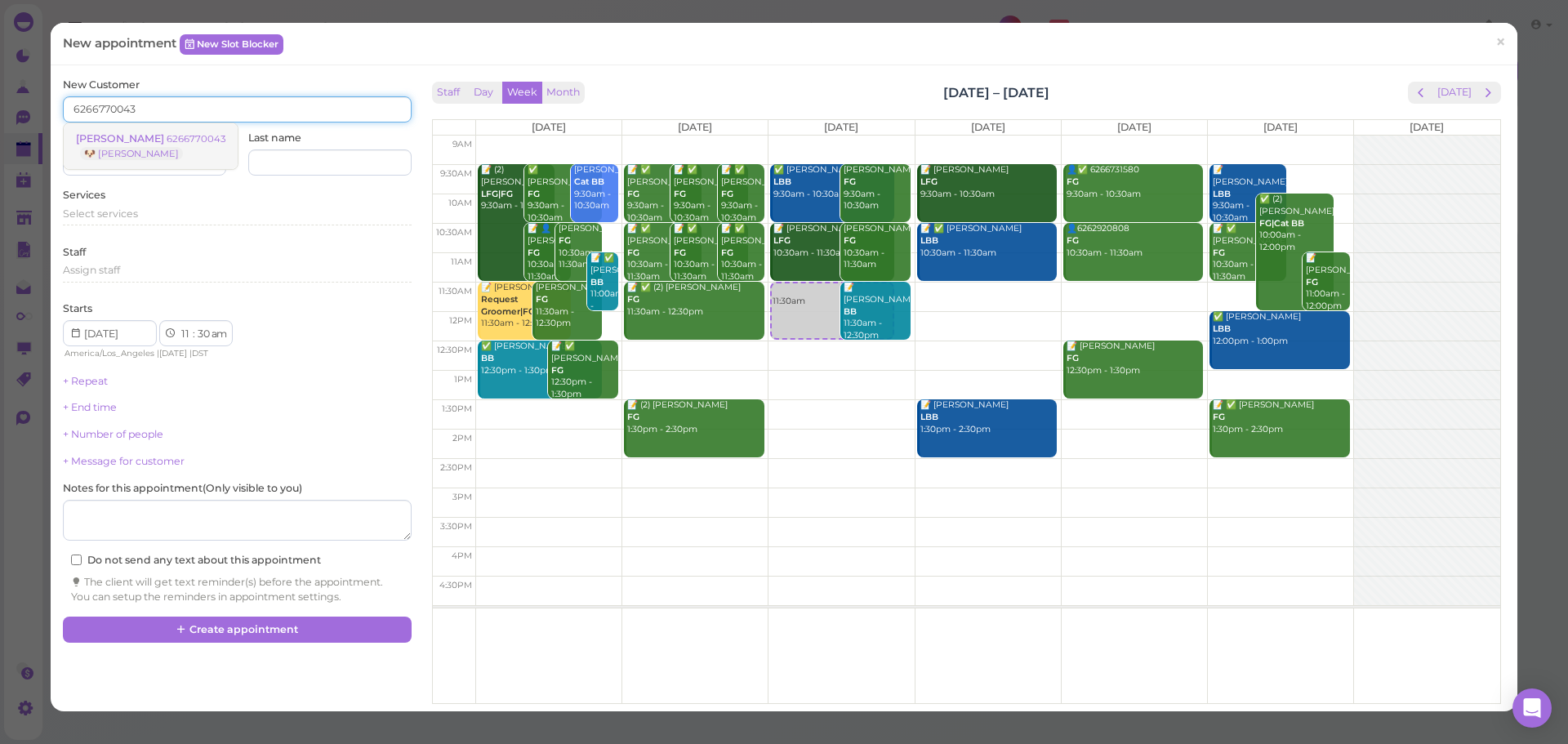
type input "6266770043"
click at [203, 144] on small "6266770043" at bounding box center [196, 139] width 59 height 12
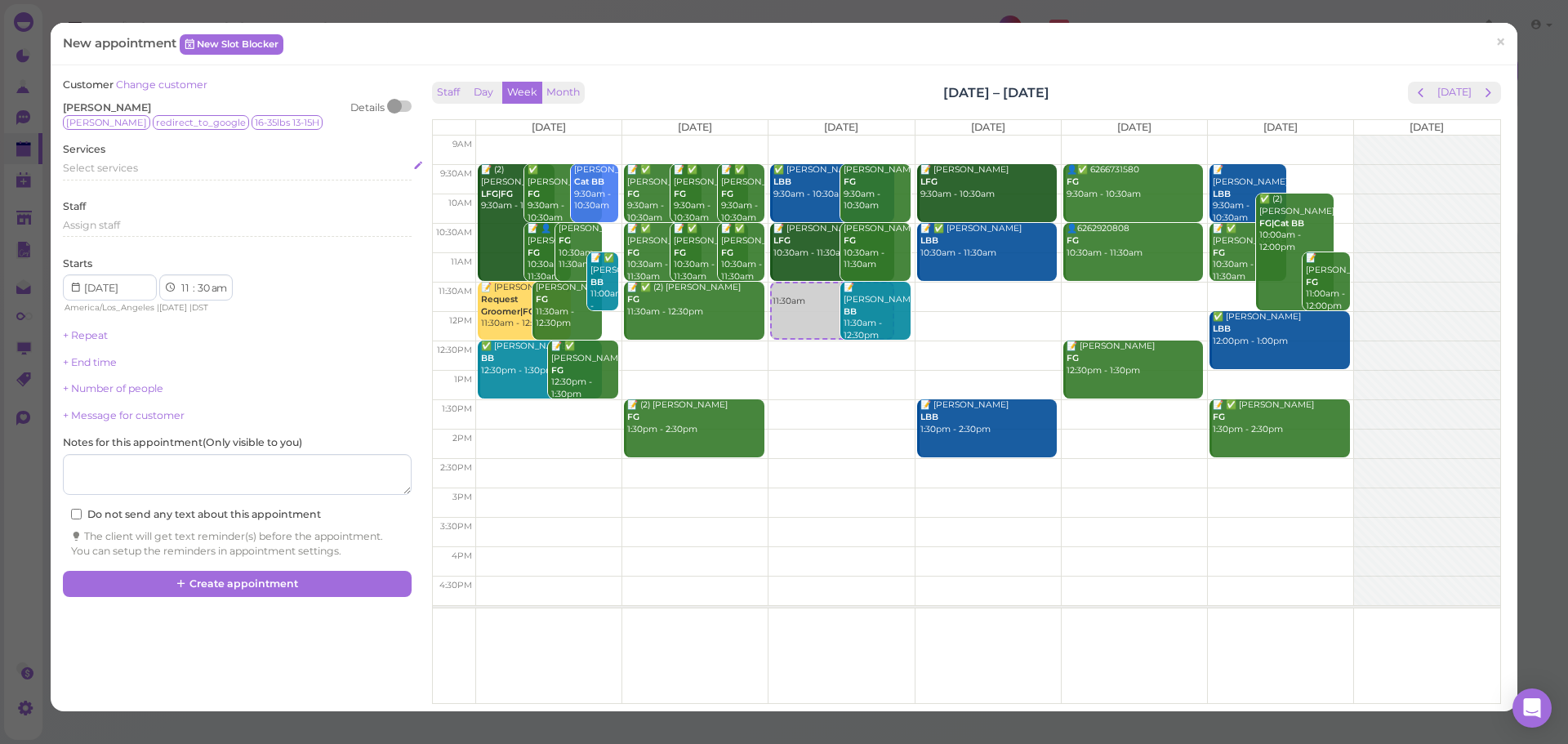
click at [158, 172] on div "Select services" at bounding box center [237, 168] width 347 height 15
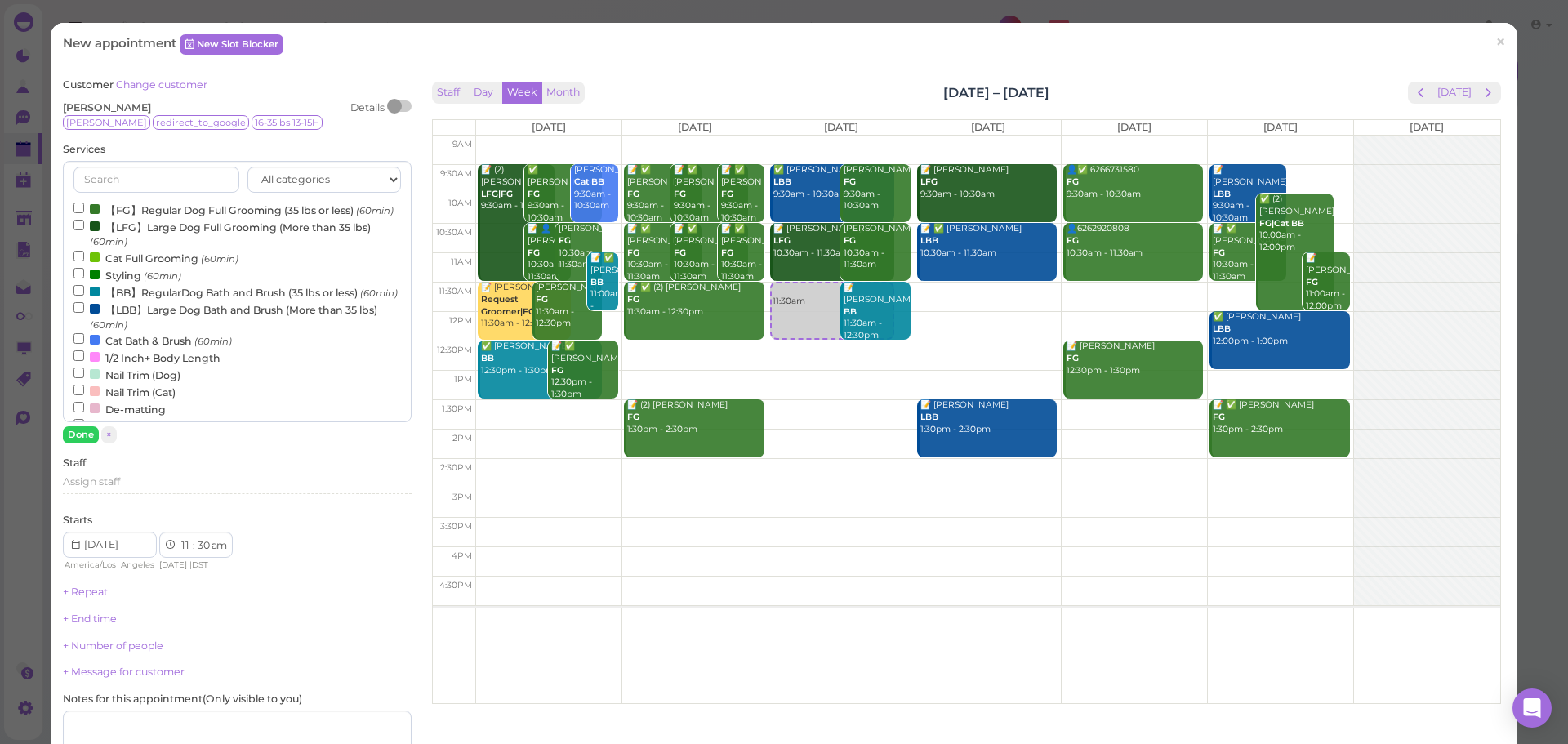
click at [149, 207] on label "【FG】Regular Dog Full Grooming (35 lbs or less) (60min)" at bounding box center [233, 209] width 320 height 17
click at [84, 207] on input "【FG】Regular Dog Full Grooming (35 lbs or less) (60min)" at bounding box center [78, 207] width 11 height 11
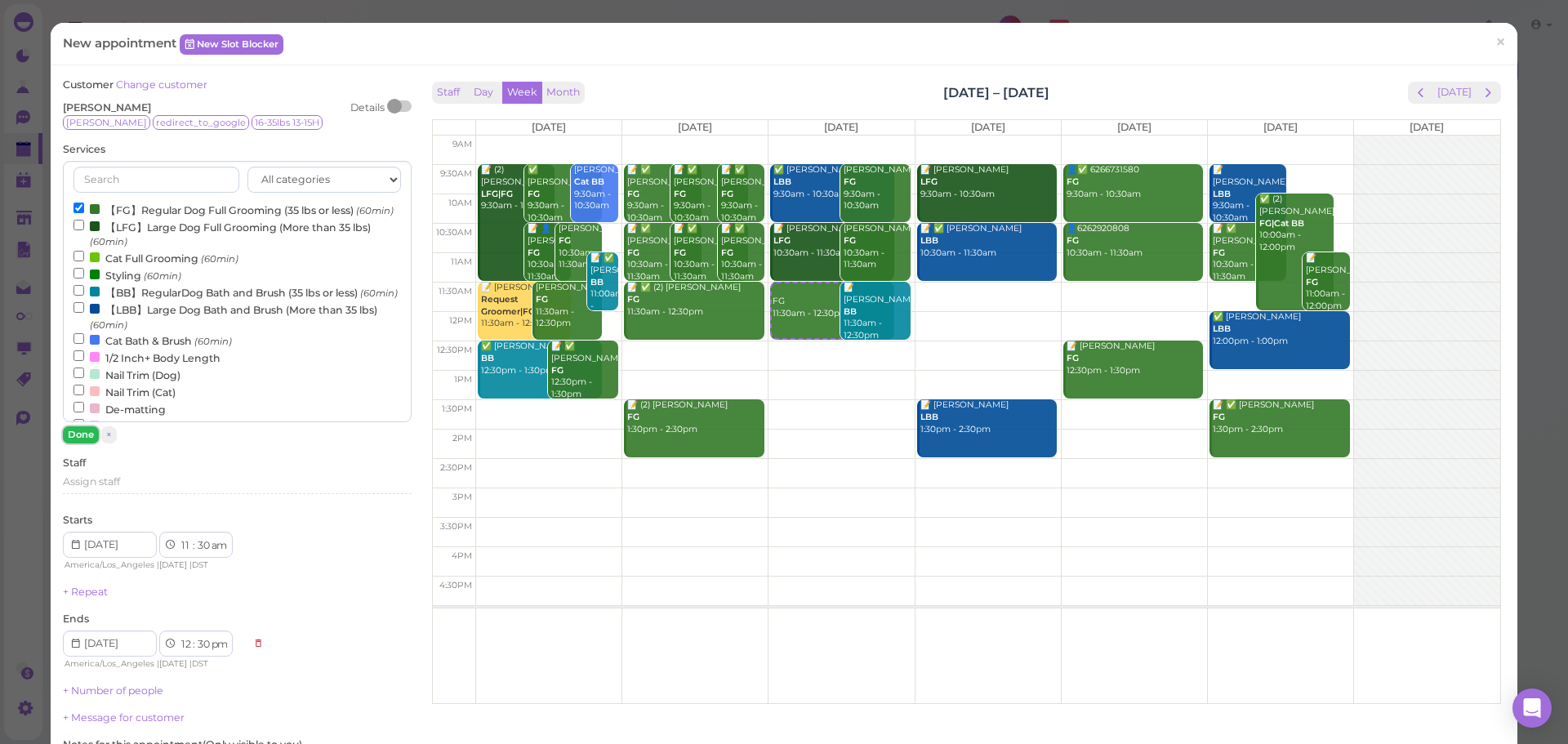
click at [79, 433] on button "Done" at bounding box center [81, 434] width 36 height 17
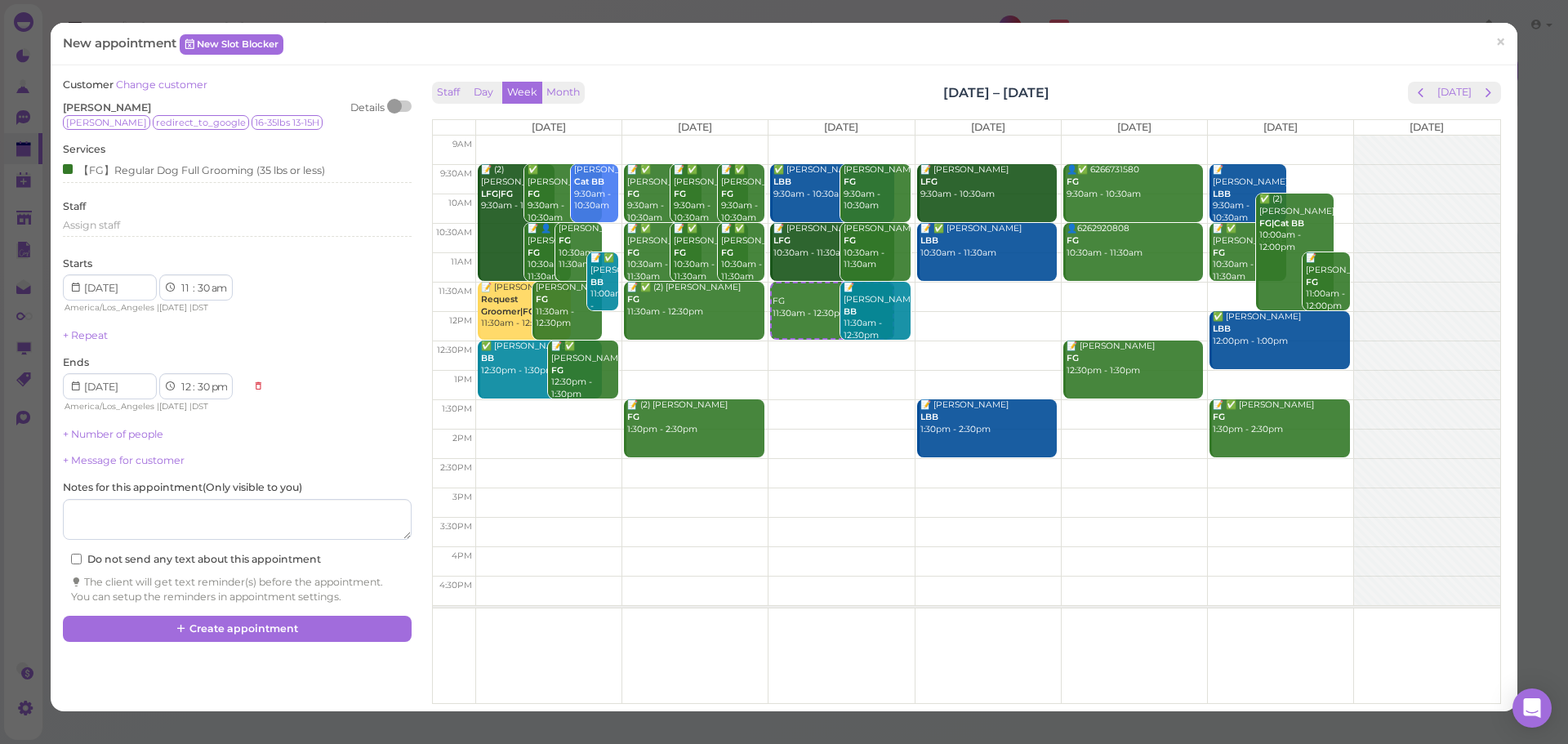
click at [222, 645] on div "Customer Change customer [PERSON_NAME] Details [PERSON_NAME] redirect_to_google…" at bounding box center [784, 389] width 1458 height 622
click at [228, 633] on button "Create appointment" at bounding box center [237, 629] width 347 height 26
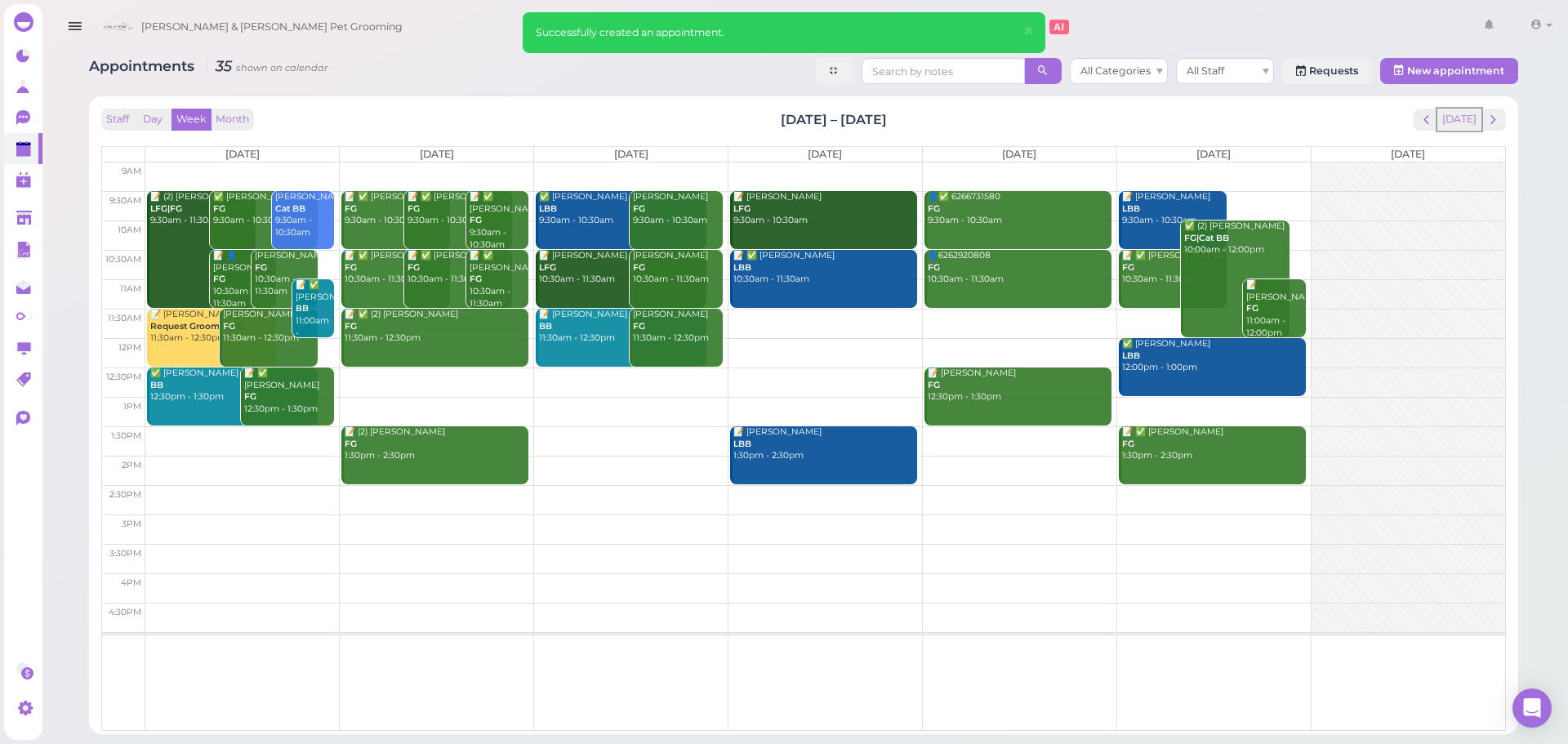
drag, startPoint x: 1451, startPoint y: 114, endPoint x: 1444, endPoint y: 2, distance: 112.2
click at [1451, 114] on button "[DATE]" at bounding box center [1458, 119] width 44 height 22
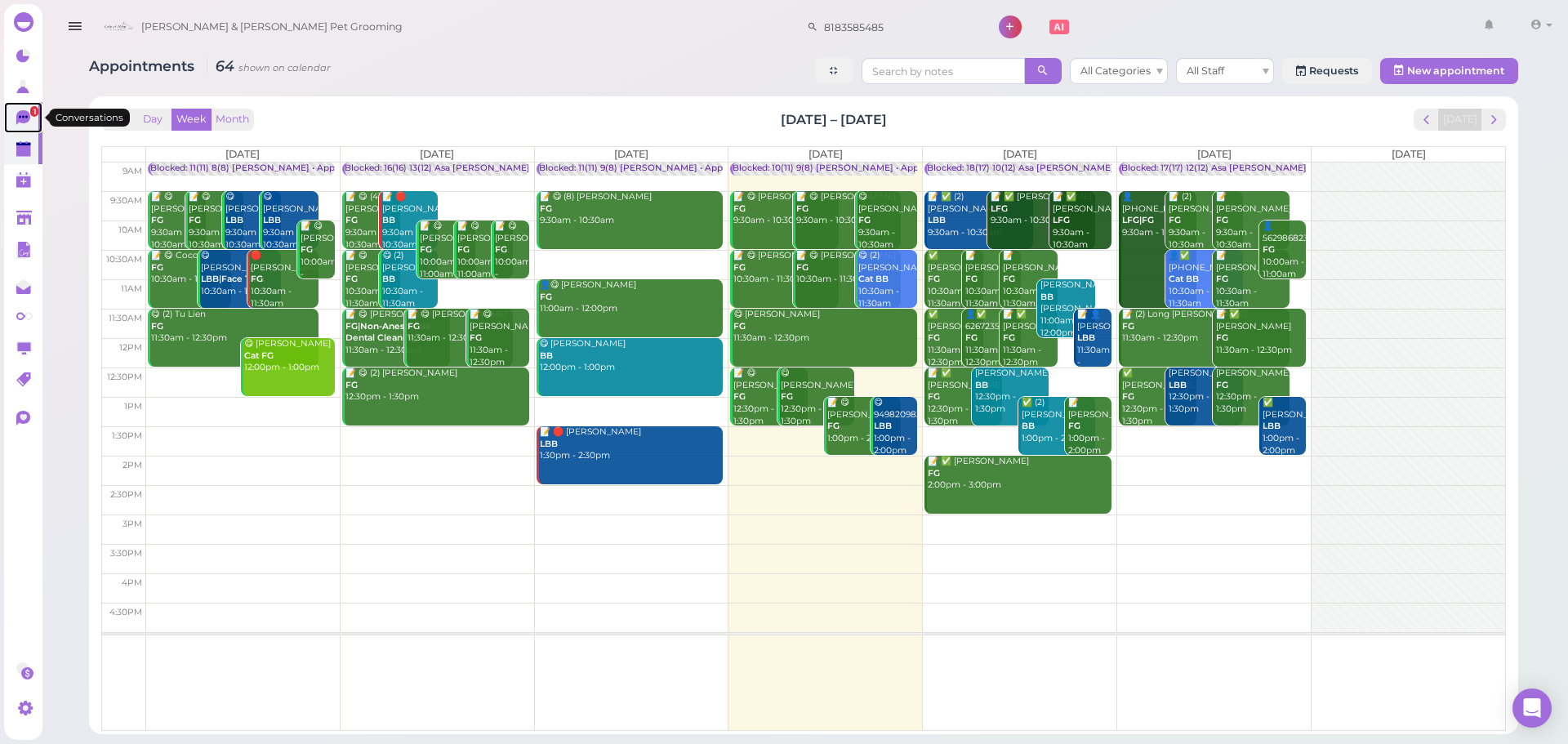
click at [6, 111] on link "1" at bounding box center [23, 116] width 38 height 31
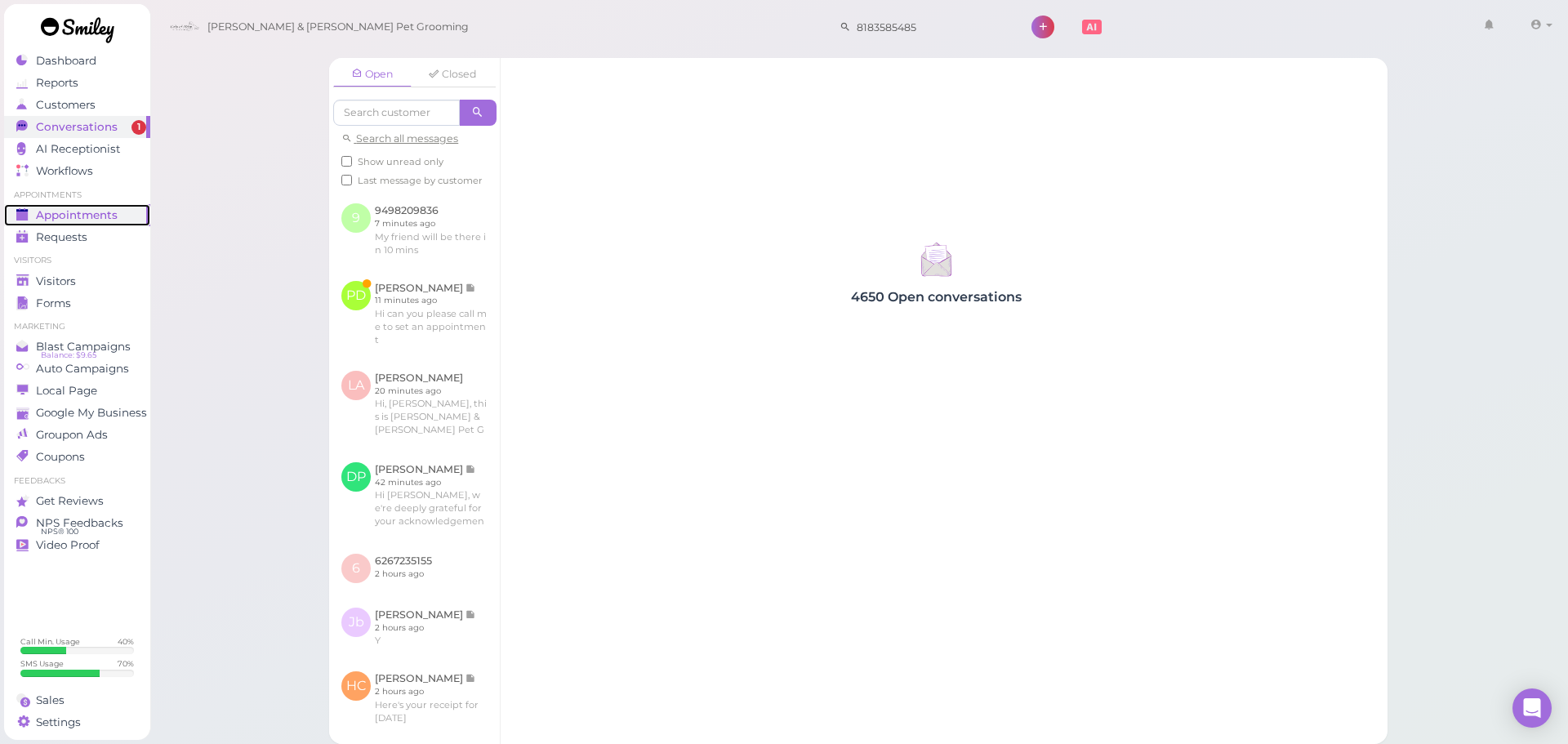
click at [102, 222] on link "Appointments" at bounding box center [77, 215] width 146 height 22
